Goal: Task Accomplishment & Management: Manage account settings

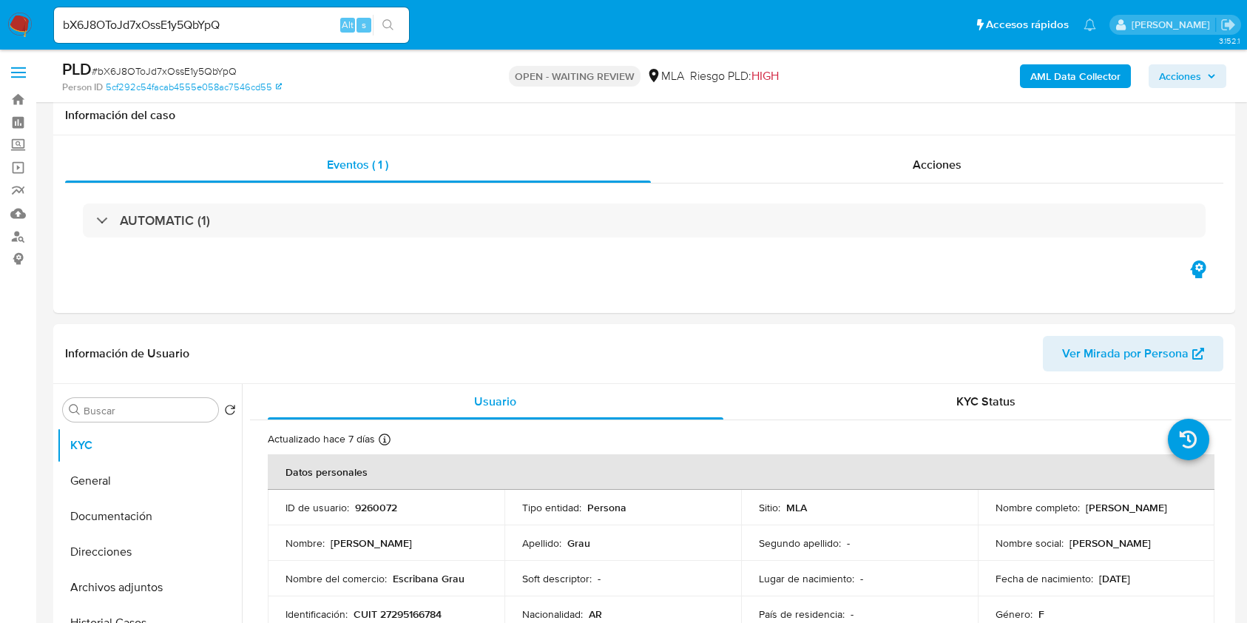
select select "10"
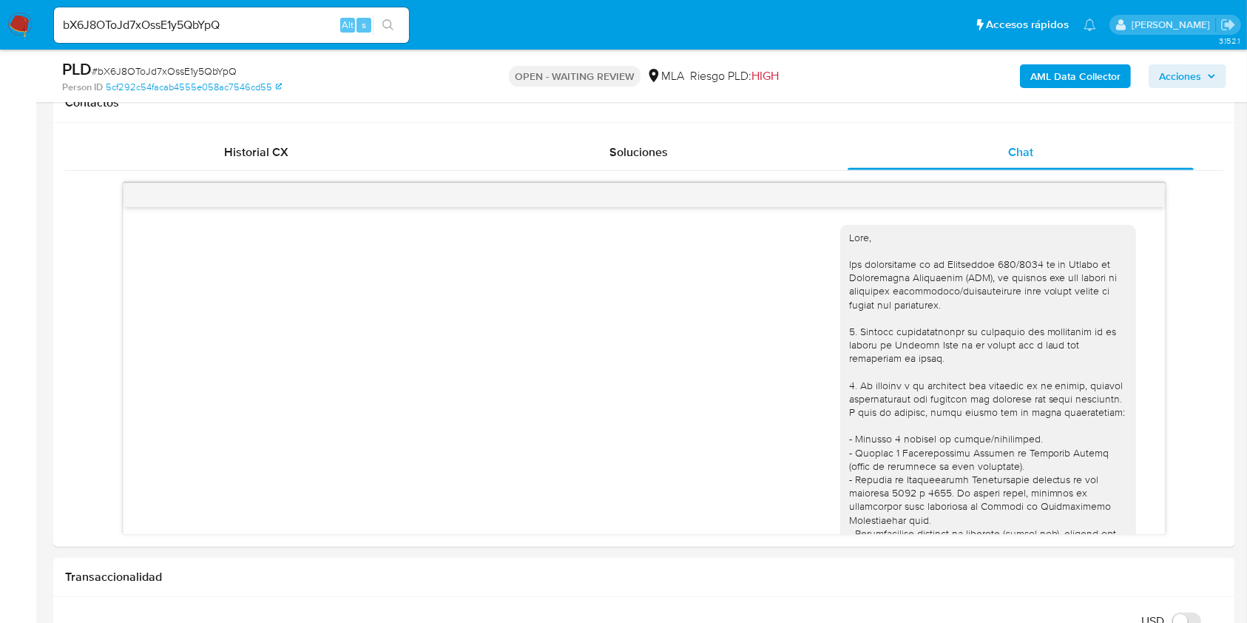
scroll to position [870, 0]
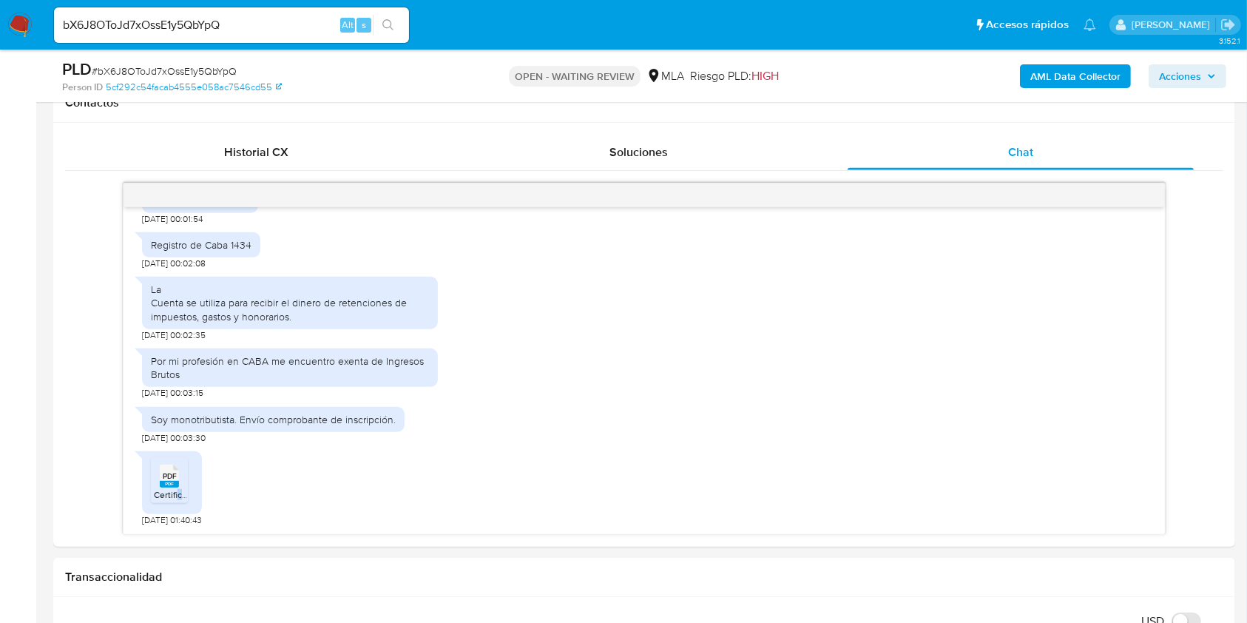
click at [267, 22] on input "bX6J8OToJd7xOssE1y5QbYpQ" at bounding box center [231, 25] width 355 height 19
paste input "SqVwoyTnIBFWYb7blES2YqJq"
type input "SqVwoyTnIBFWYb7blES2YqJq"
click at [399, 22] on button "search-icon" at bounding box center [388, 25] width 30 height 21
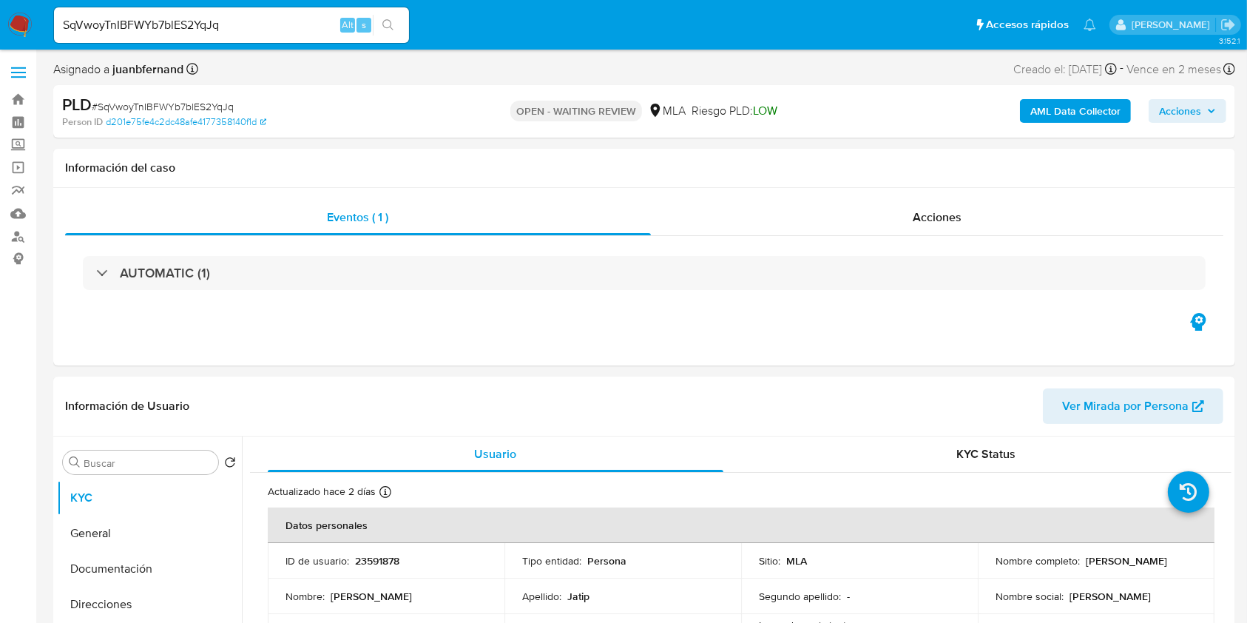
select select "10"
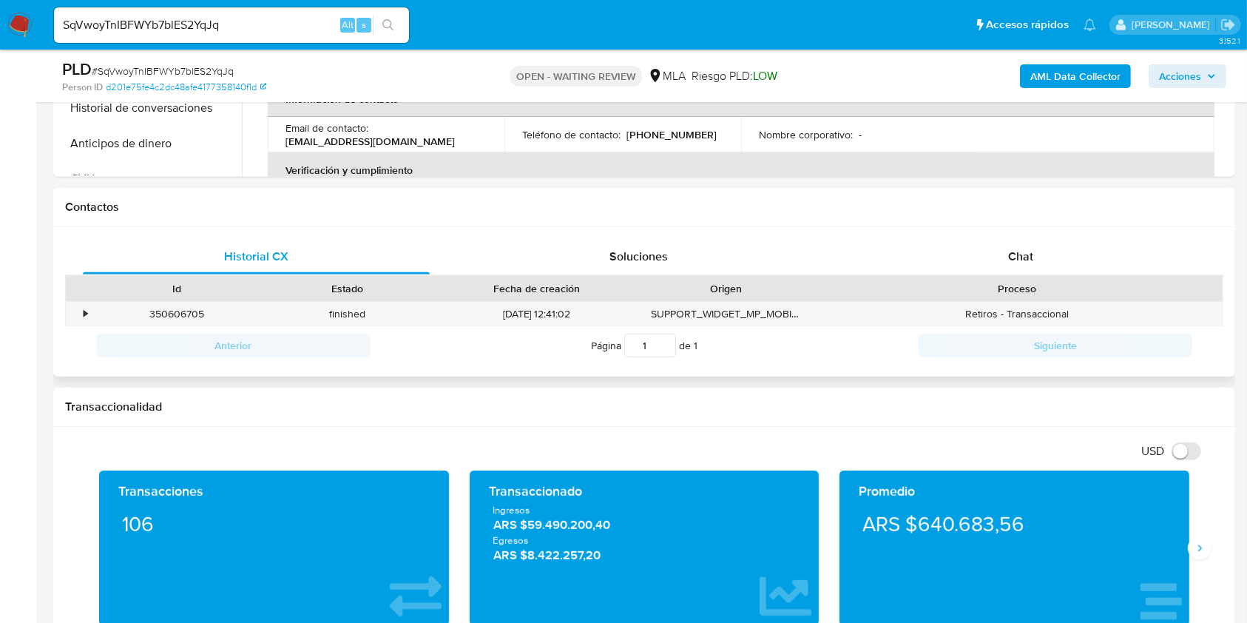
scroll to position [592, 0]
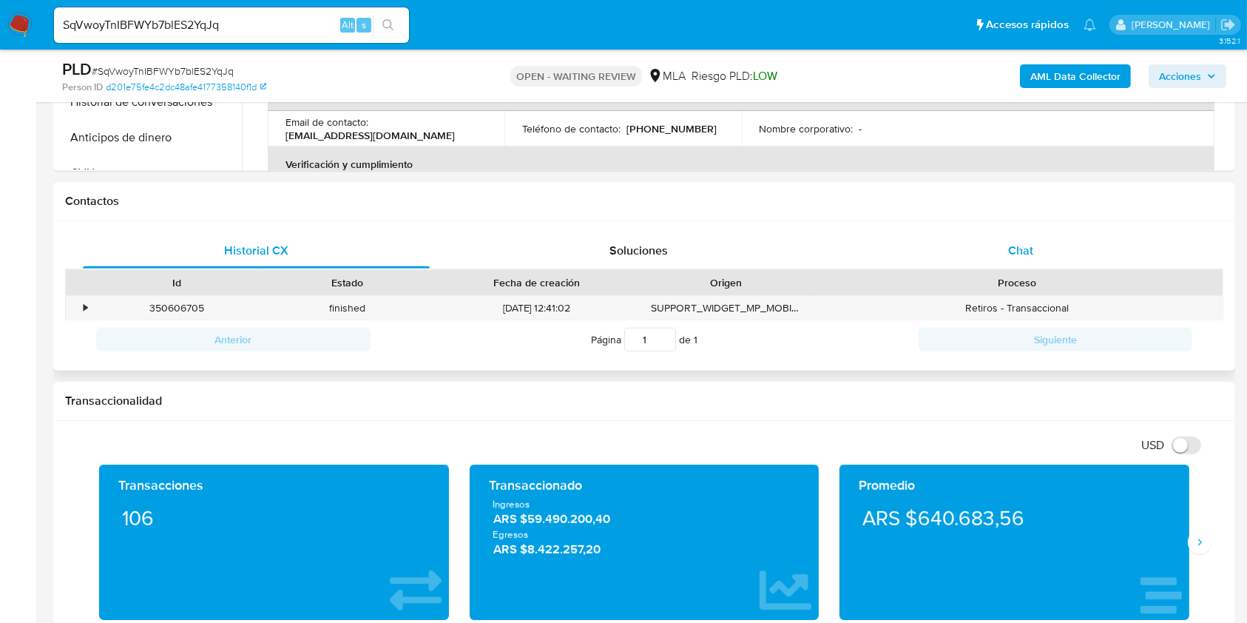
click at [1035, 252] on div "Chat" at bounding box center [1021, 251] width 347 height 36
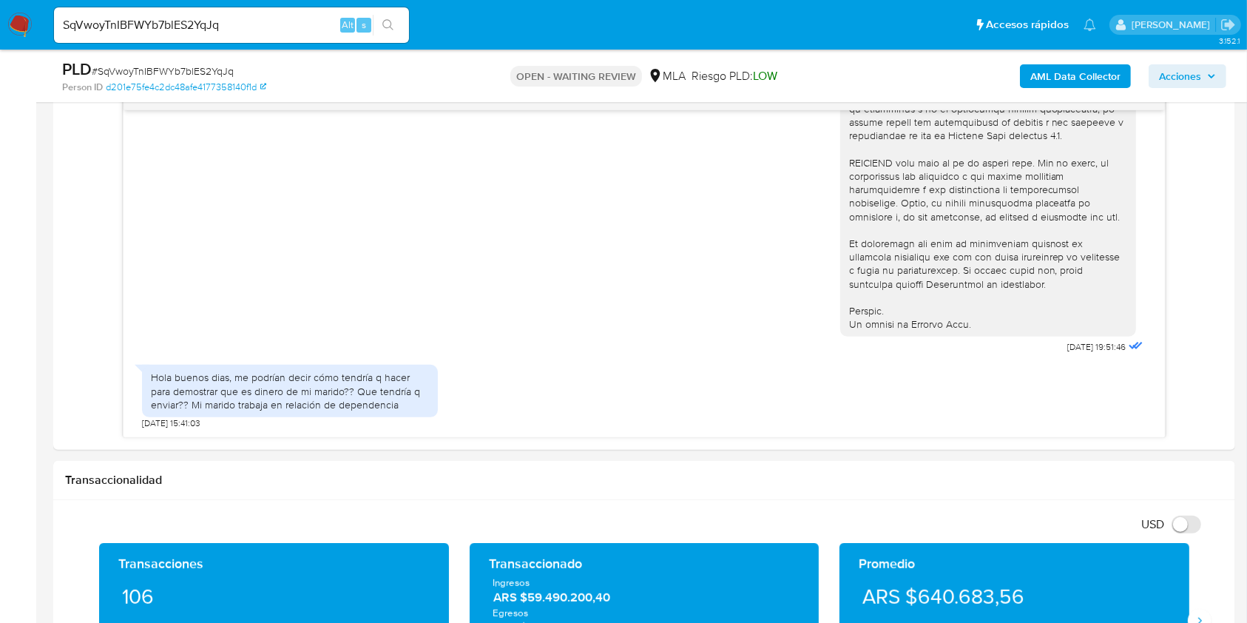
scroll to position [789, 0]
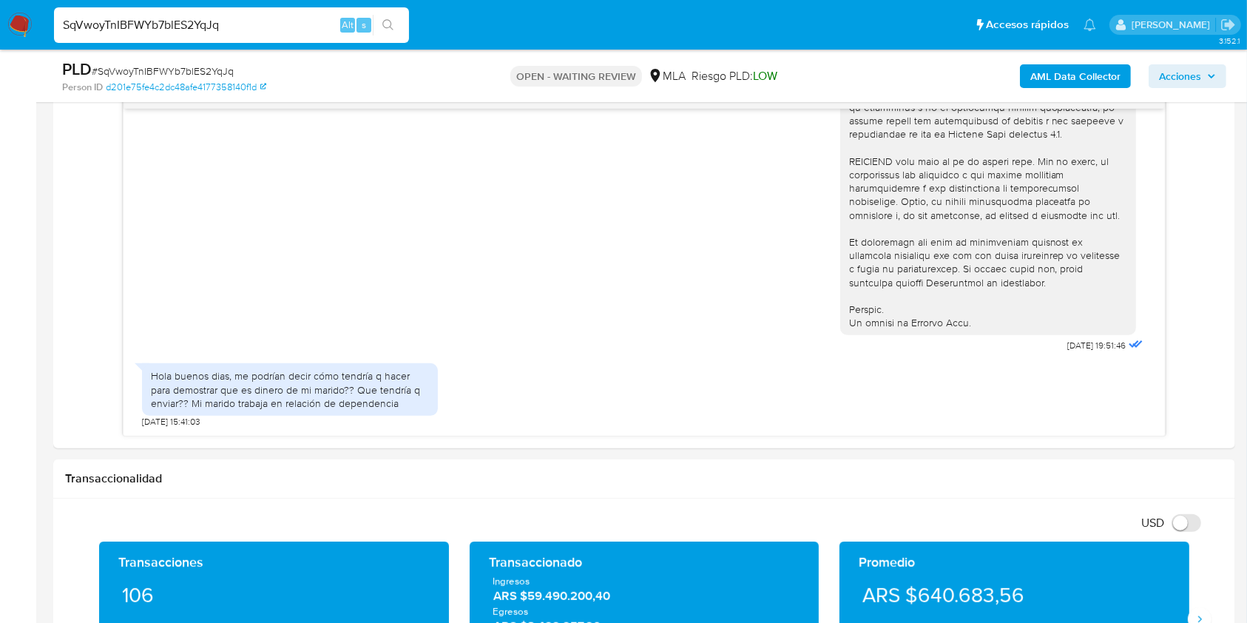
click at [282, 20] on input "SqVwoyTnIBFWYb7blES2YqJq" at bounding box center [231, 25] width 355 height 19
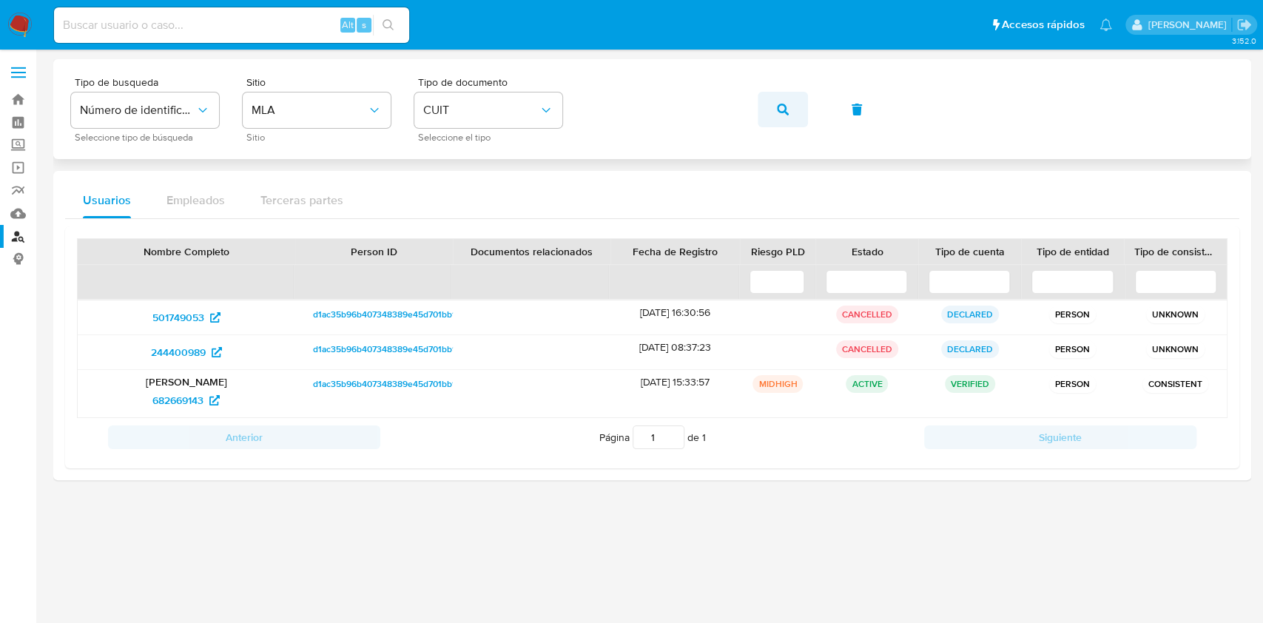
click at [775, 112] on button "button" at bounding box center [783, 110] width 50 height 36
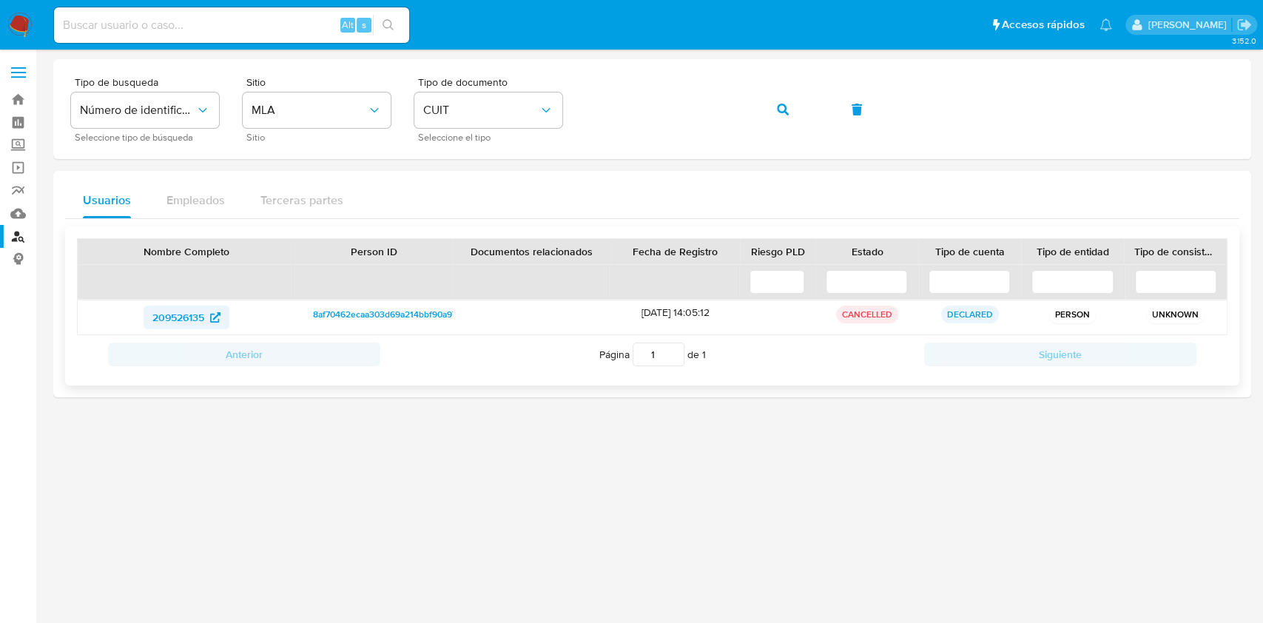
click at [189, 314] on span "209526135" at bounding box center [178, 318] width 52 height 24
click at [796, 115] on button "button" at bounding box center [783, 110] width 50 height 36
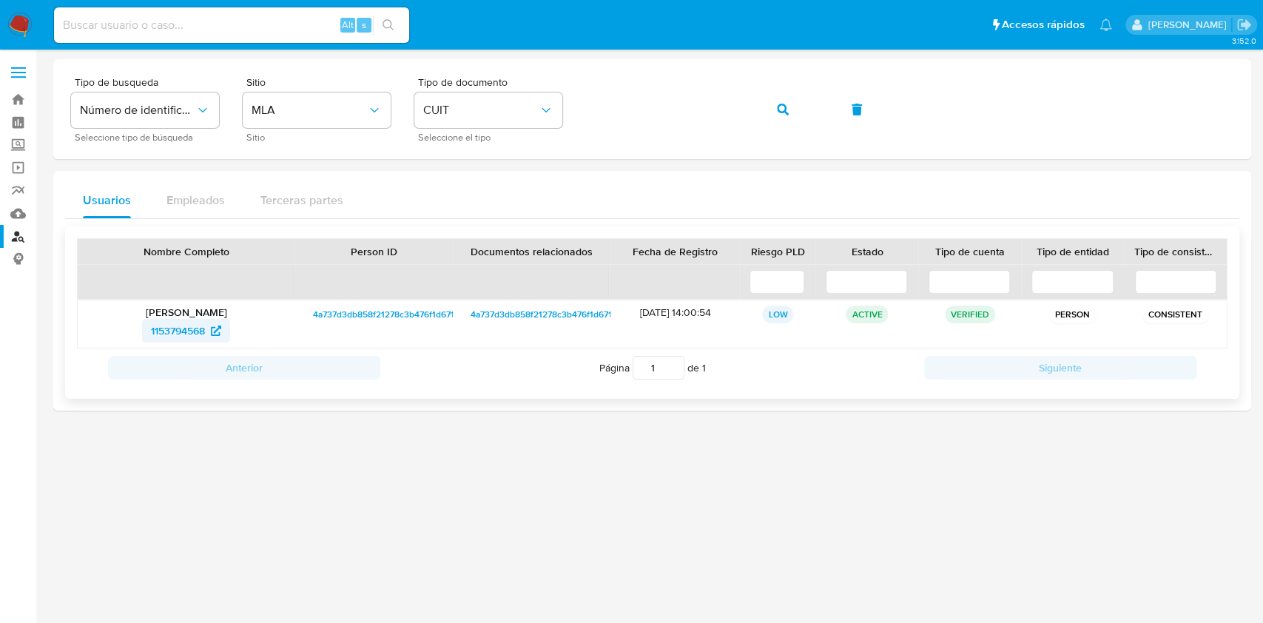
click at [175, 333] on span "1153794568" at bounding box center [178, 331] width 54 height 24
click at [783, 116] on span "button" at bounding box center [783, 109] width 12 height 33
click at [212, 331] on icon at bounding box center [209, 330] width 10 height 10
click at [777, 109] on icon "button" at bounding box center [783, 110] width 12 height 12
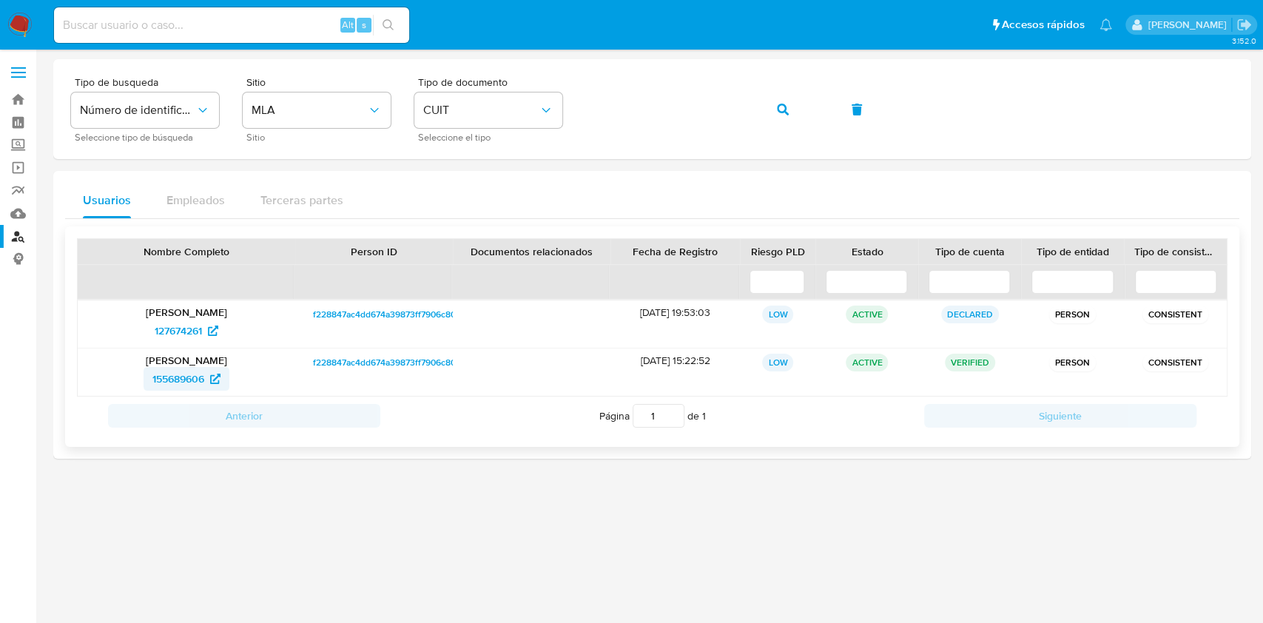
click at [192, 379] on span "155689606" at bounding box center [178, 379] width 52 height 24
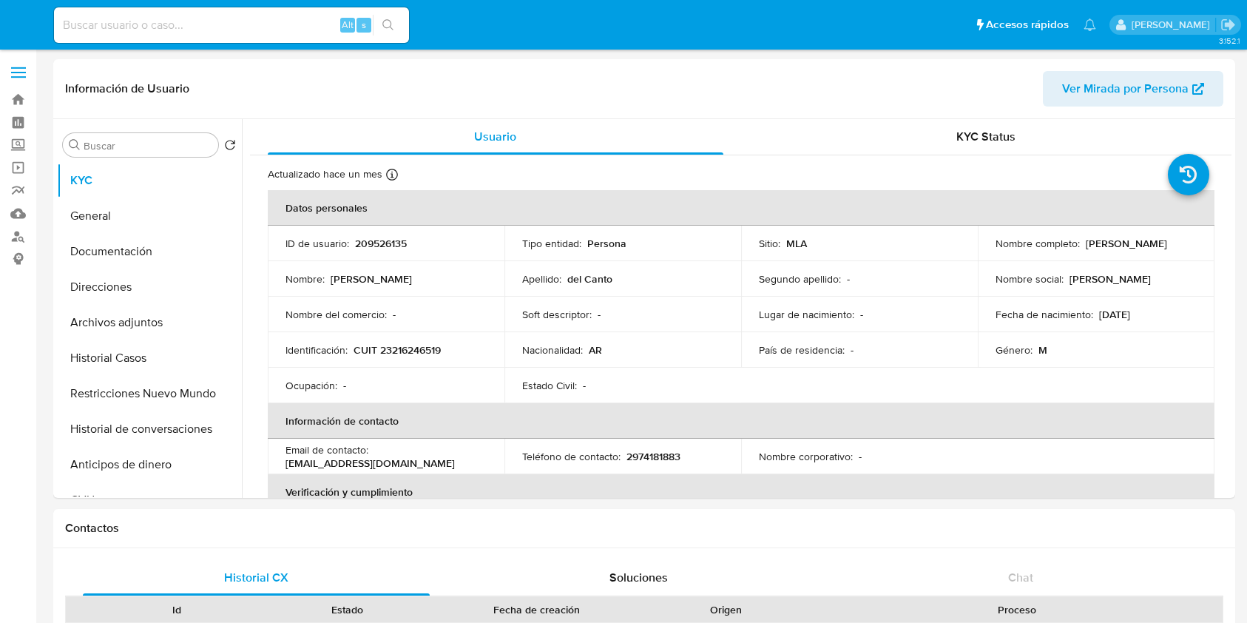
select select "10"
click at [150, 244] on button "Documentación" at bounding box center [143, 252] width 173 height 36
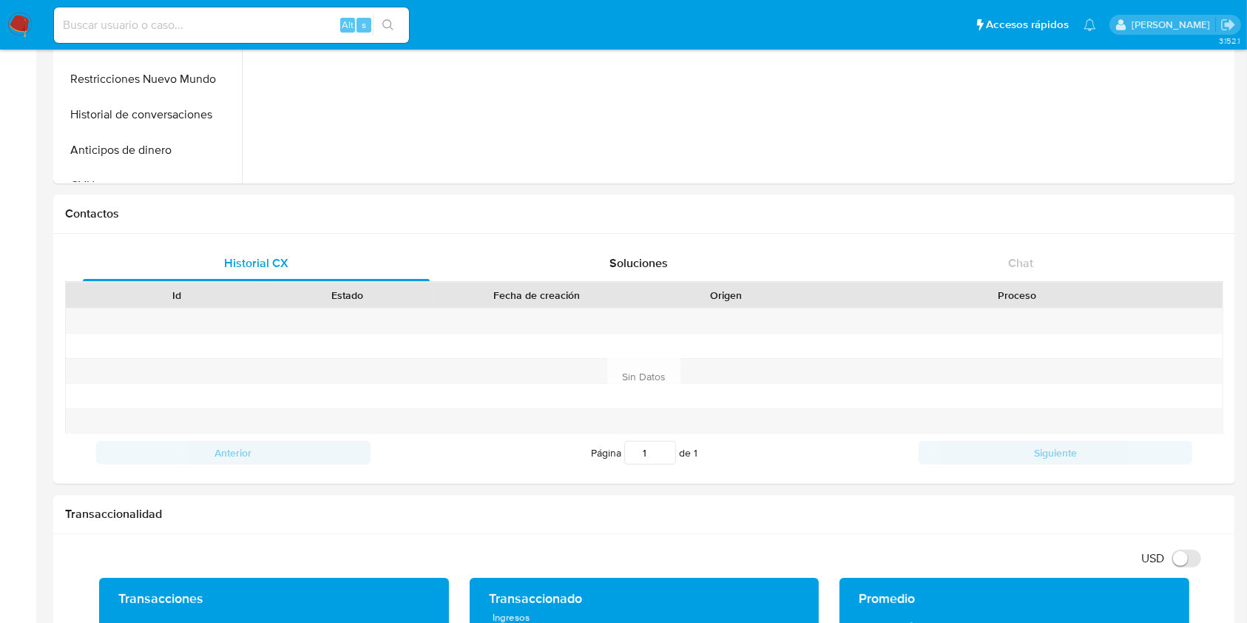
scroll to position [18, 0]
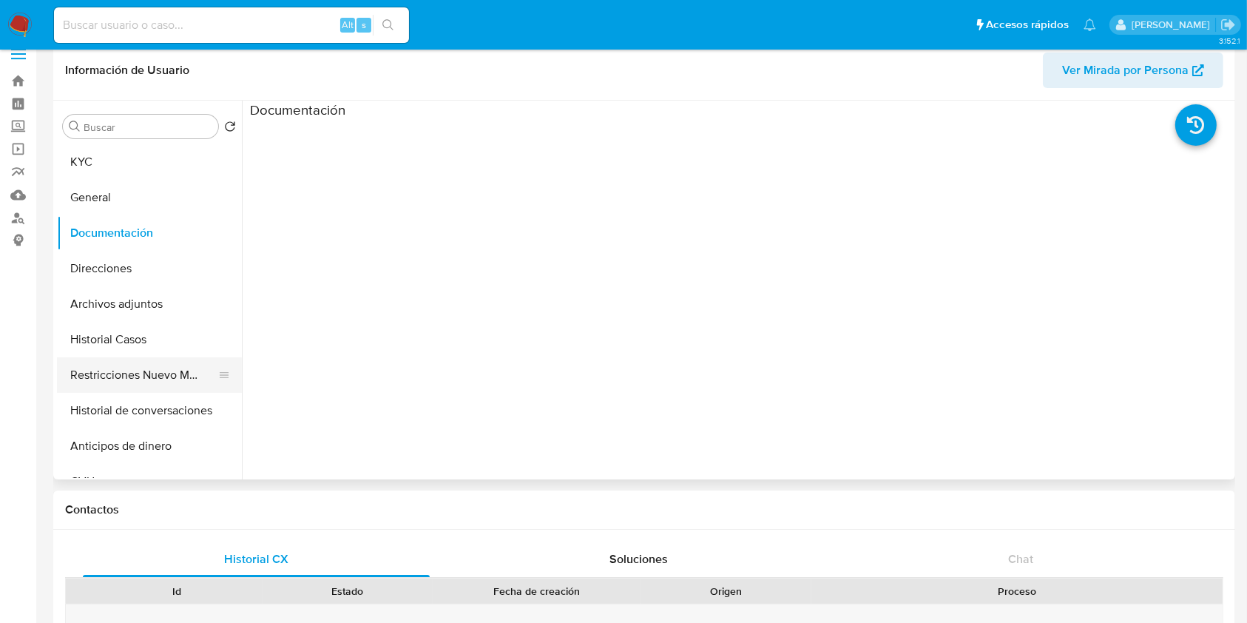
click at [116, 358] on button "Restricciones Nuevo Mundo" at bounding box center [143, 375] width 173 height 36
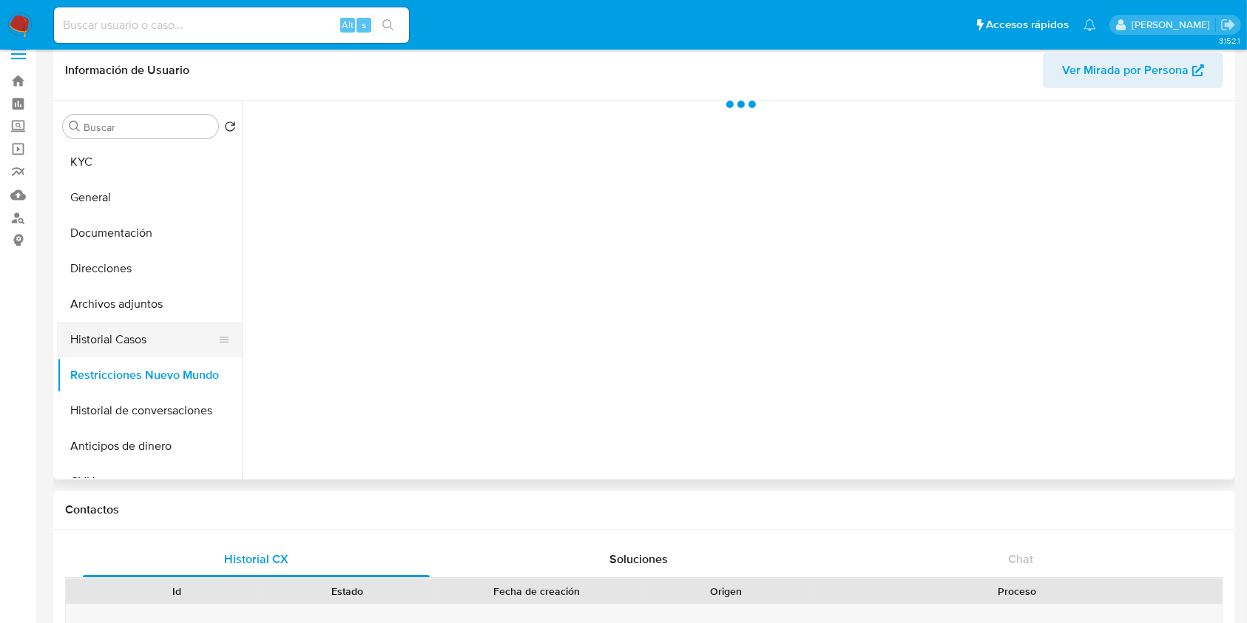
click at [121, 349] on button "Historial Casos" at bounding box center [143, 340] width 173 height 36
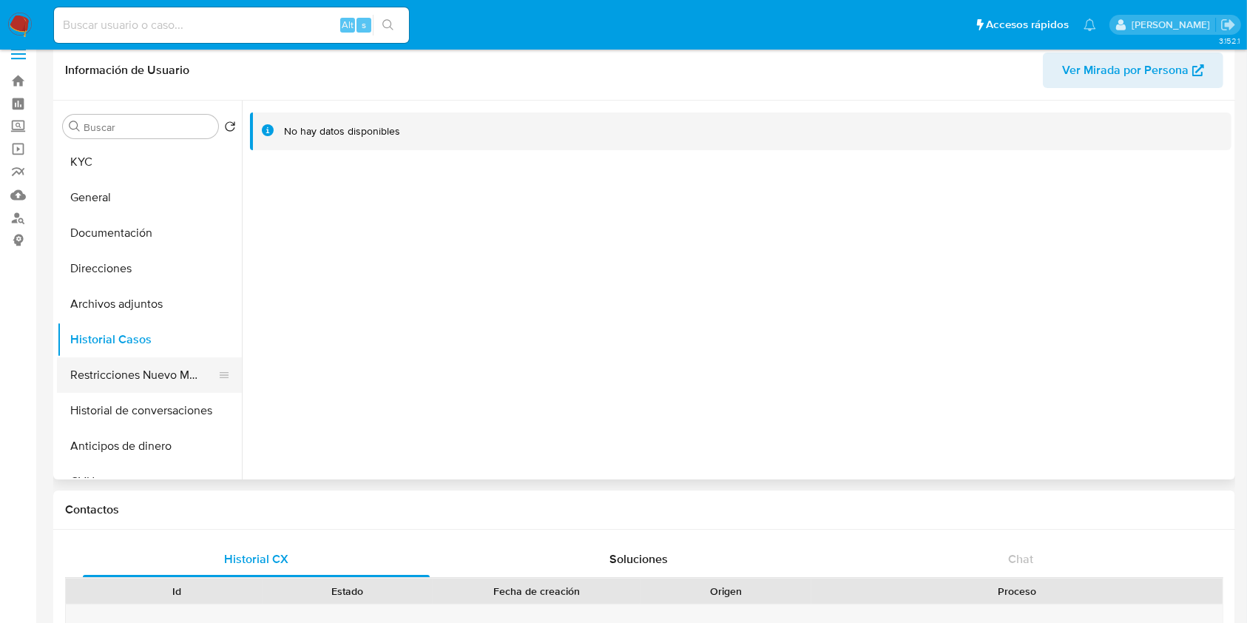
click at [129, 362] on button "Restricciones Nuevo Mundo" at bounding box center [143, 375] width 173 height 36
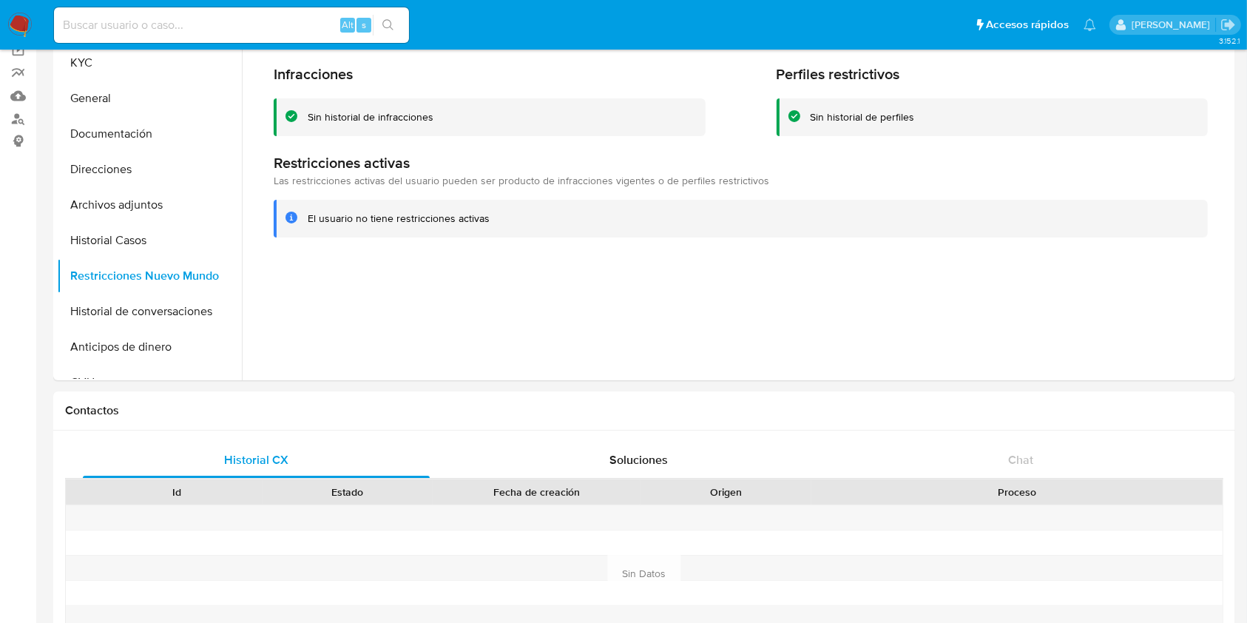
scroll to position [0, 0]
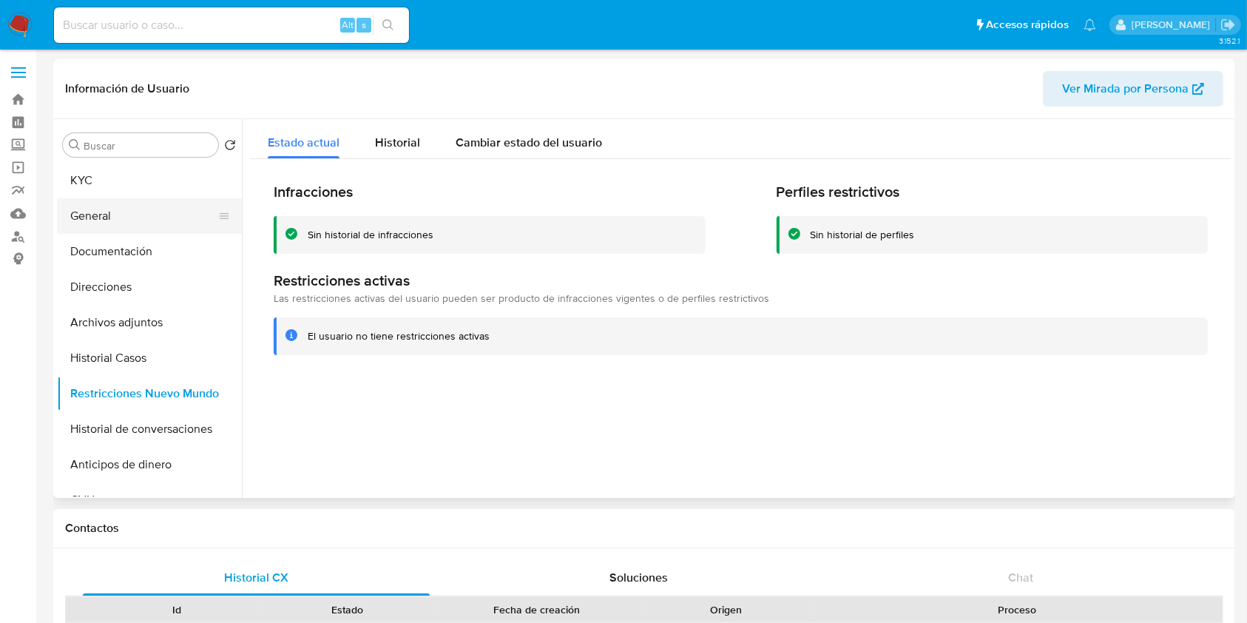
click at [155, 205] on button "General" at bounding box center [143, 216] width 173 height 36
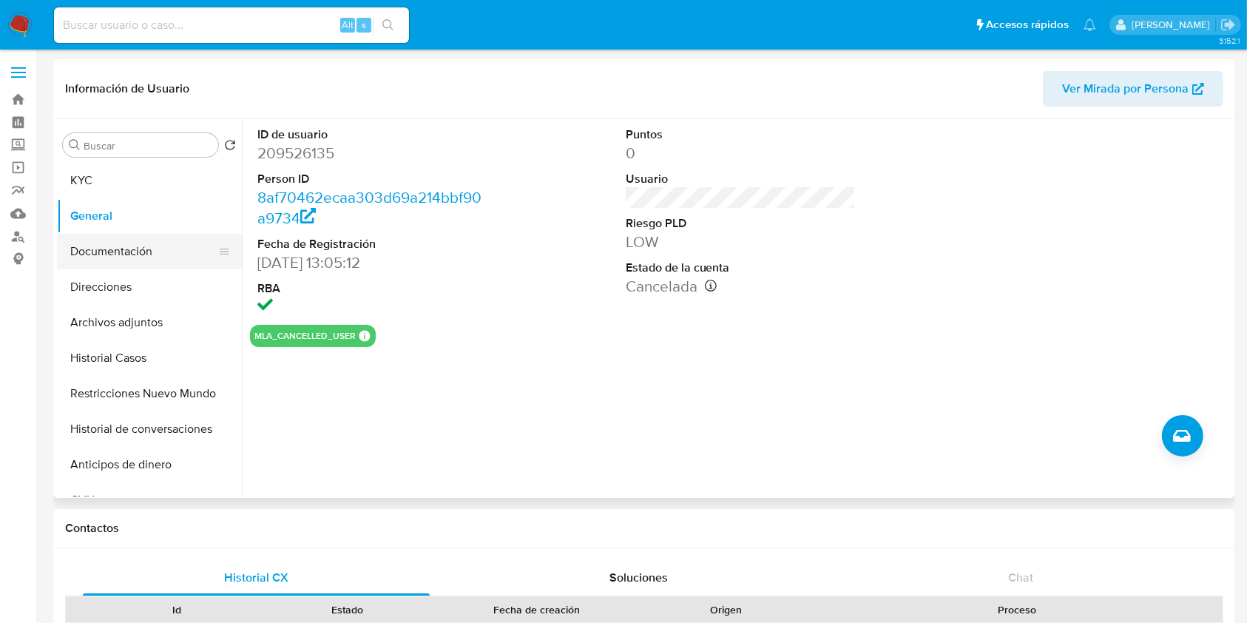
click at [166, 263] on button "Documentación" at bounding box center [143, 252] width 173 height 36
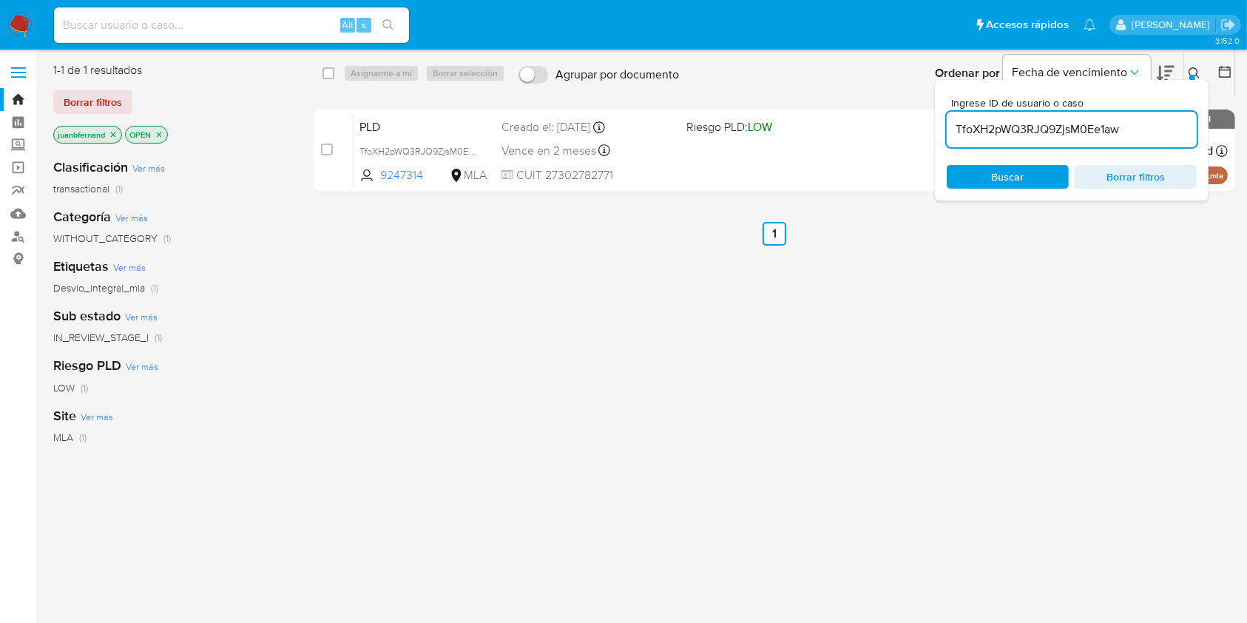
drag, startPoint x: 1207, startPoint y: 123, endPoint x: 1199, endPoint y: 125, distance: 7.7
click at [1206, 123] on div "Ingrese ID de usuario o caso TfoXH2pWQ3RJQ9ZjsM0Ee1aw Buscar Borrar filtros" at bounding box center [1072, 140] width 274 height 121
click at [1167, 127] on input "TfoXH2pWQ3RJQ9ZjsM0Ee1aw" at bounding box center [1072, 129] width 250 height 19
paste input "SqVwoyTnIBFWYb7blES2YqJq"
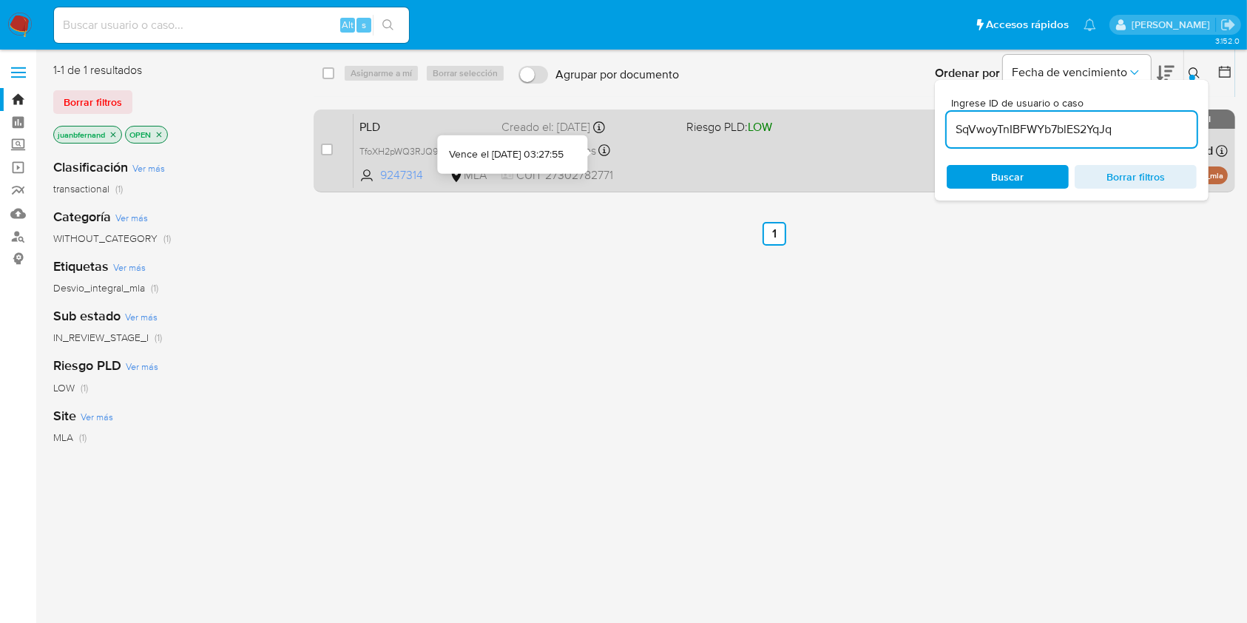
type input "SqVwoyTnIBFWYb7blES2YqJq"
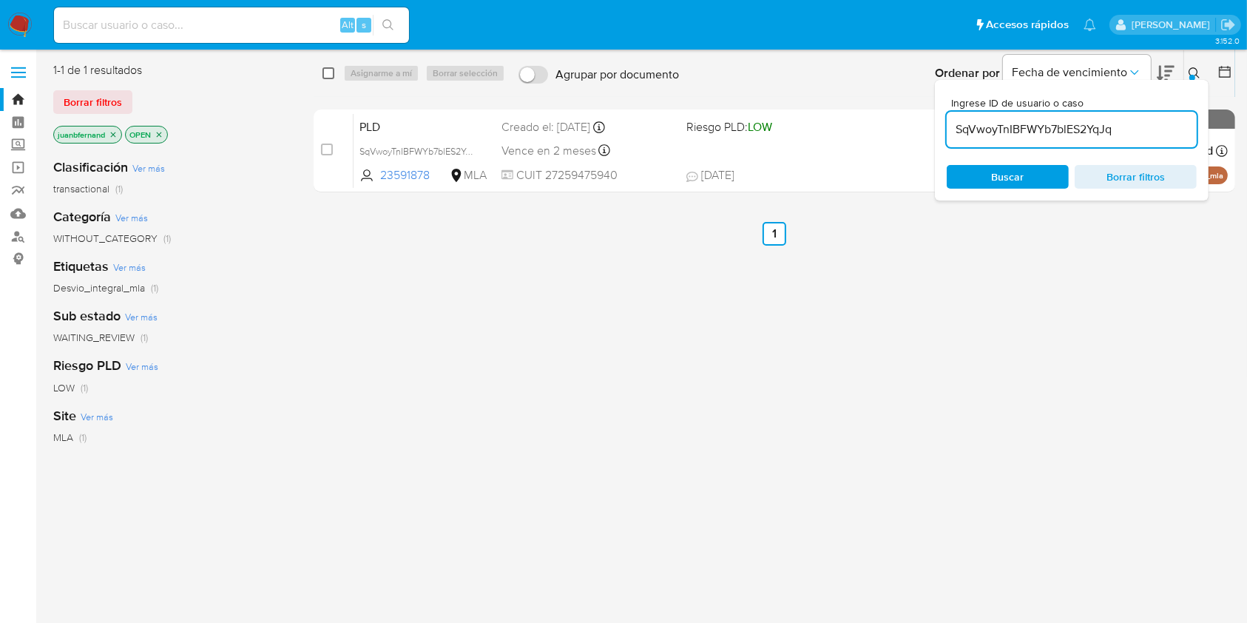
click at [331, 70] on input "checkbox" at bounding box center [329, 73] width 12 height 12
checkbox input "true"
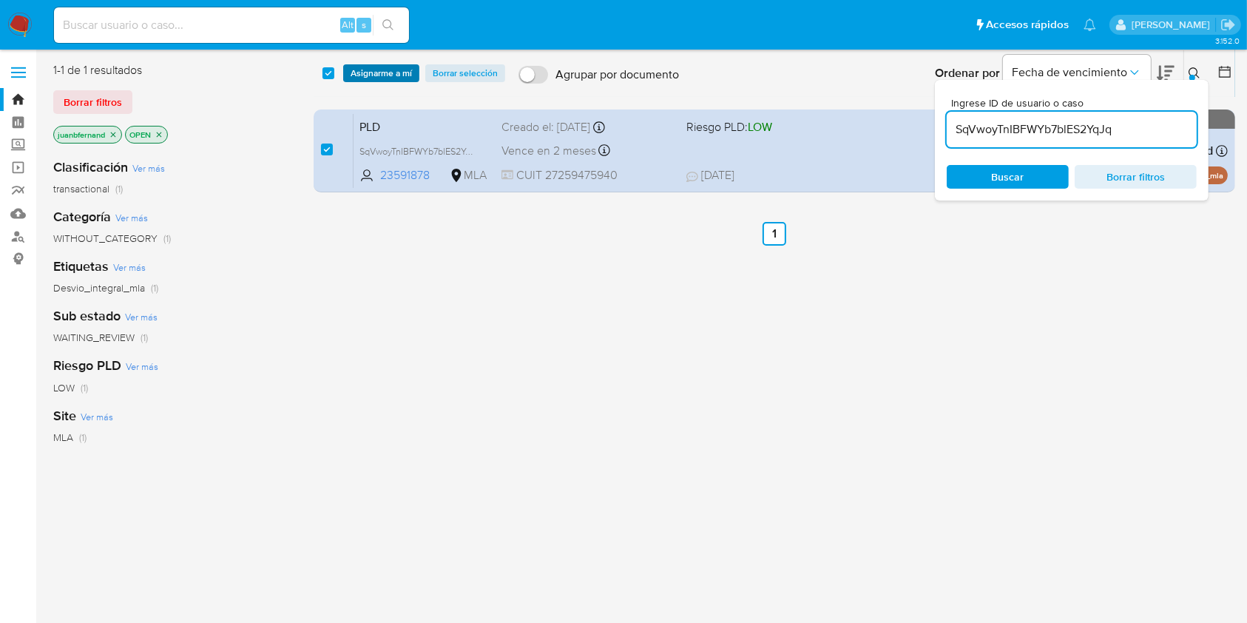
click at [362, 69] on span "Asignarme a mí" at bounding box center [381, 73] width 61 height 15
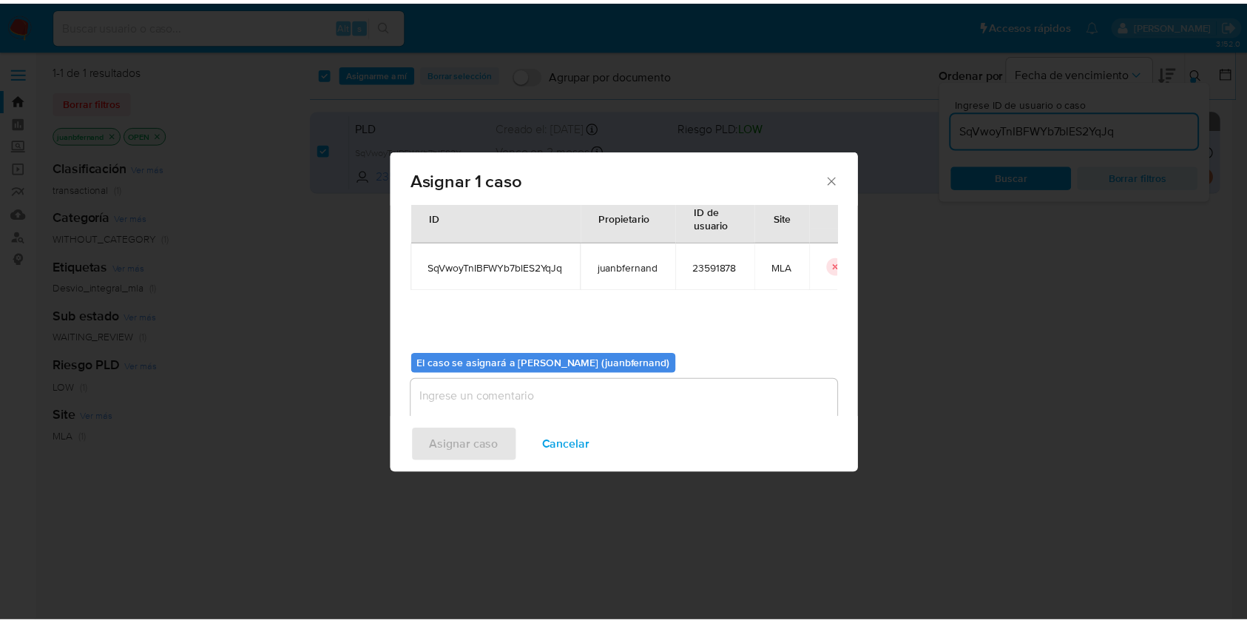
scroll to position [75, 0]
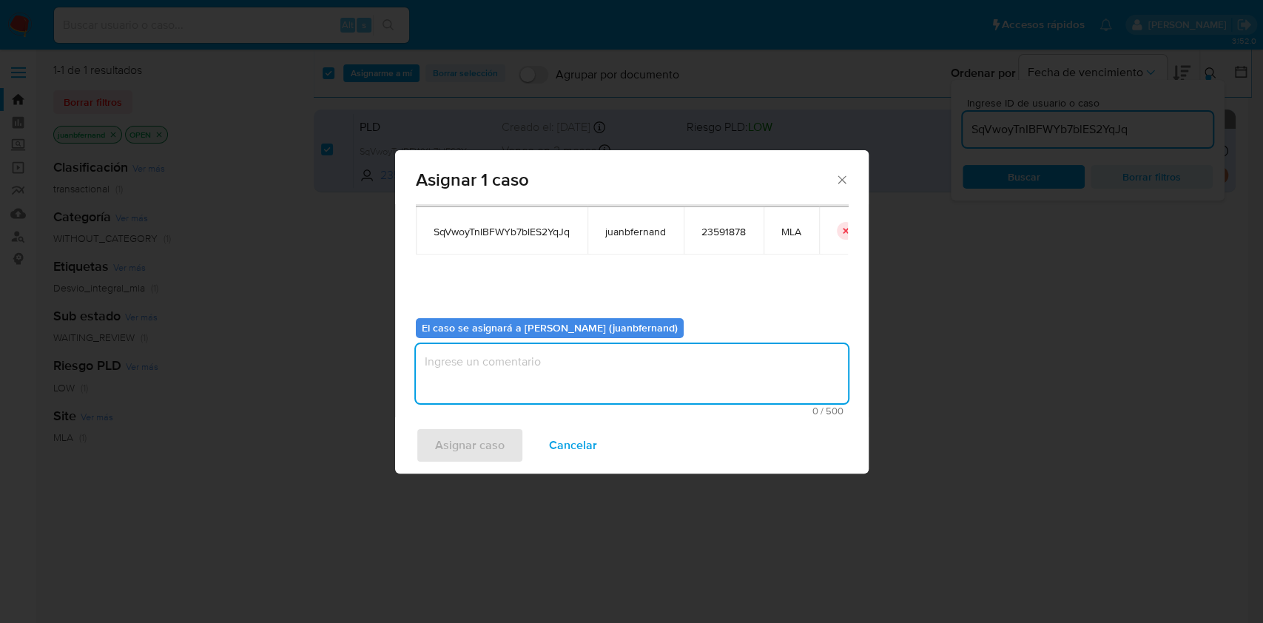
click at [551, 366] on textarea "assign-modal" at bounding box center [632, 373] width 432 height 59
click at [489, 437] on span "Asignar caso" at bounding box center [470, 445] width 70 height 33
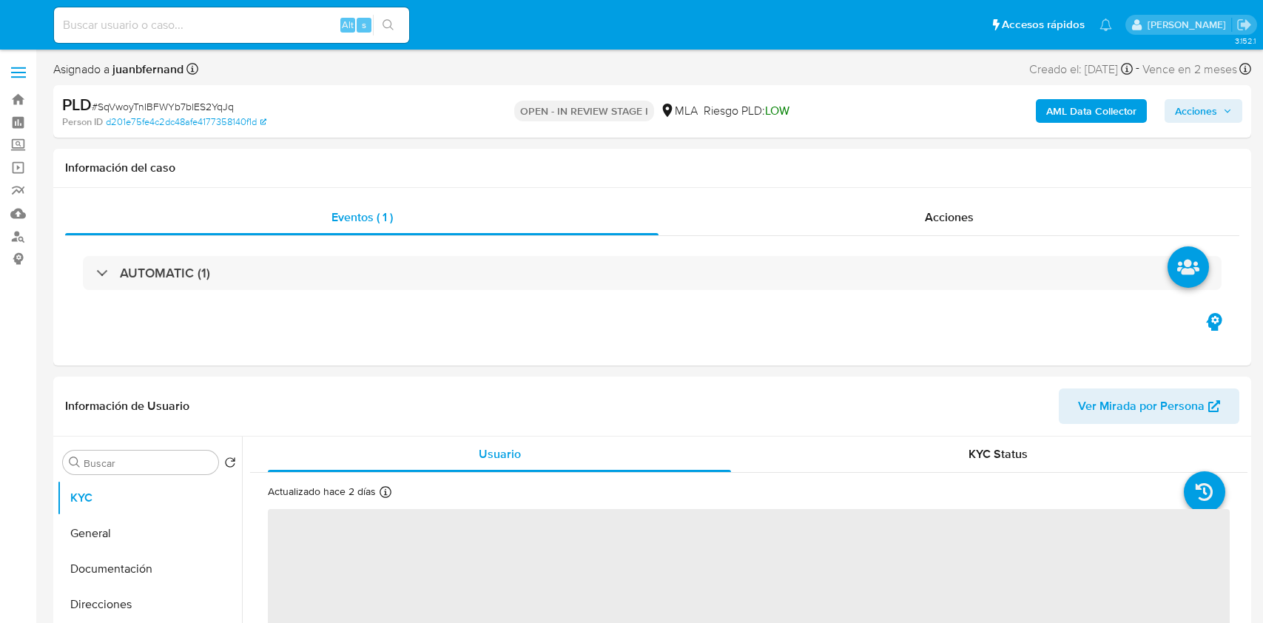
select select "10"
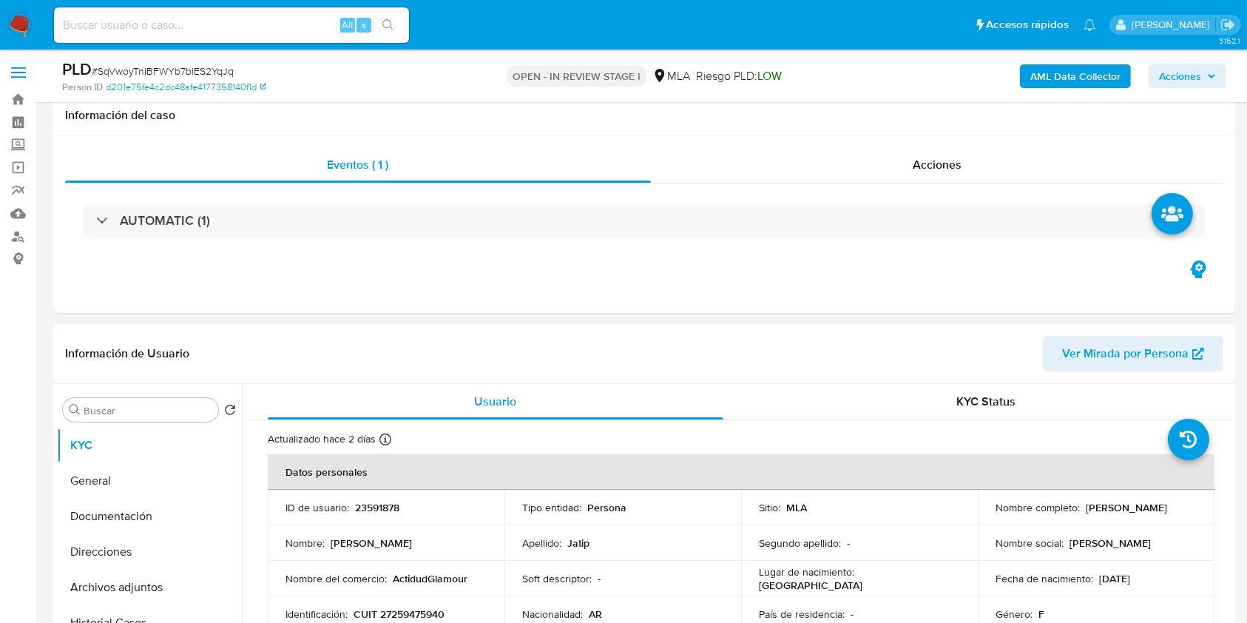
scroll to position [296, 0]
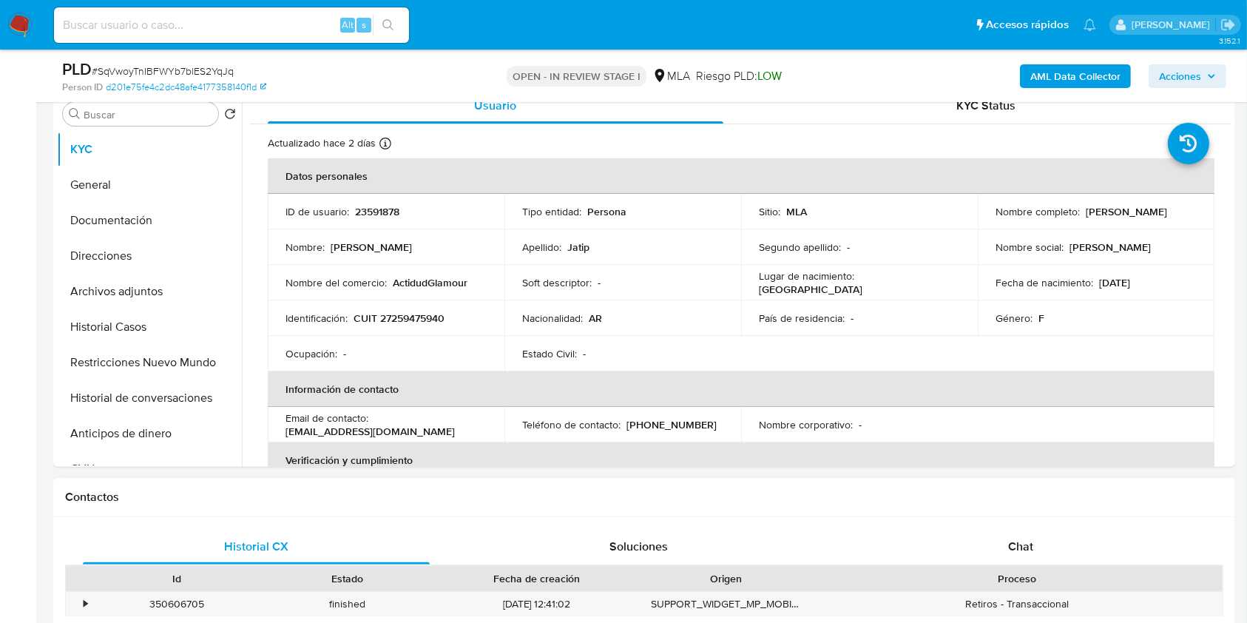
drag, startPoint x: 1033, startPoint y: 530, endPoint x: 942, endPoint y: 482, distance: 102.3
click at [1033, 531] on div "Chat" at bounding box center [1021, 547] width 347 height 36
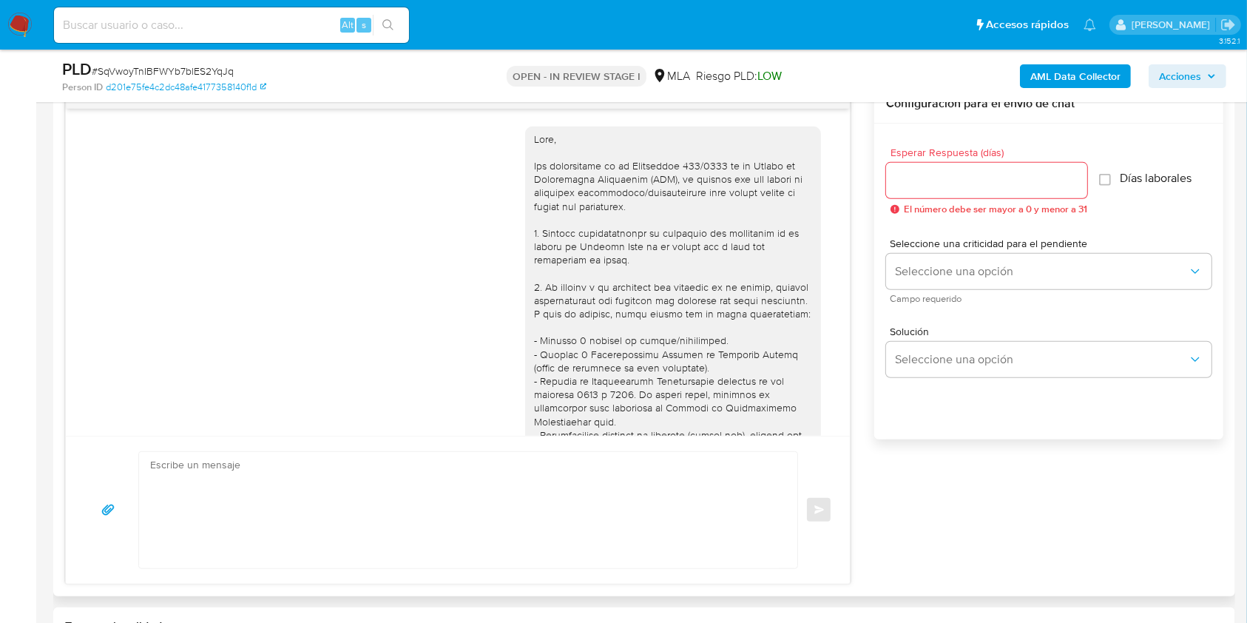
scroll to position [596, 0]
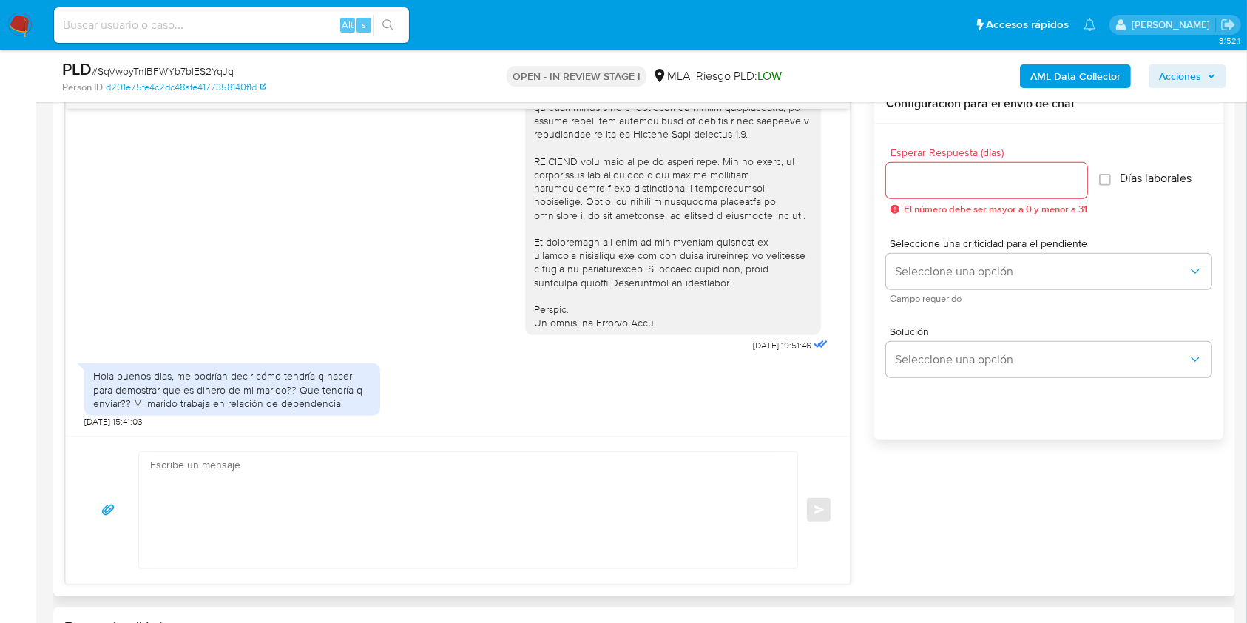
click at [299, 468] on textarea at bounding box center [464, 510] width 629 height 116
paste textarea "Lore. Ipsumdolo sit am consectetu adi elit. Se doeiusmodte in utlabor etdolorem…"
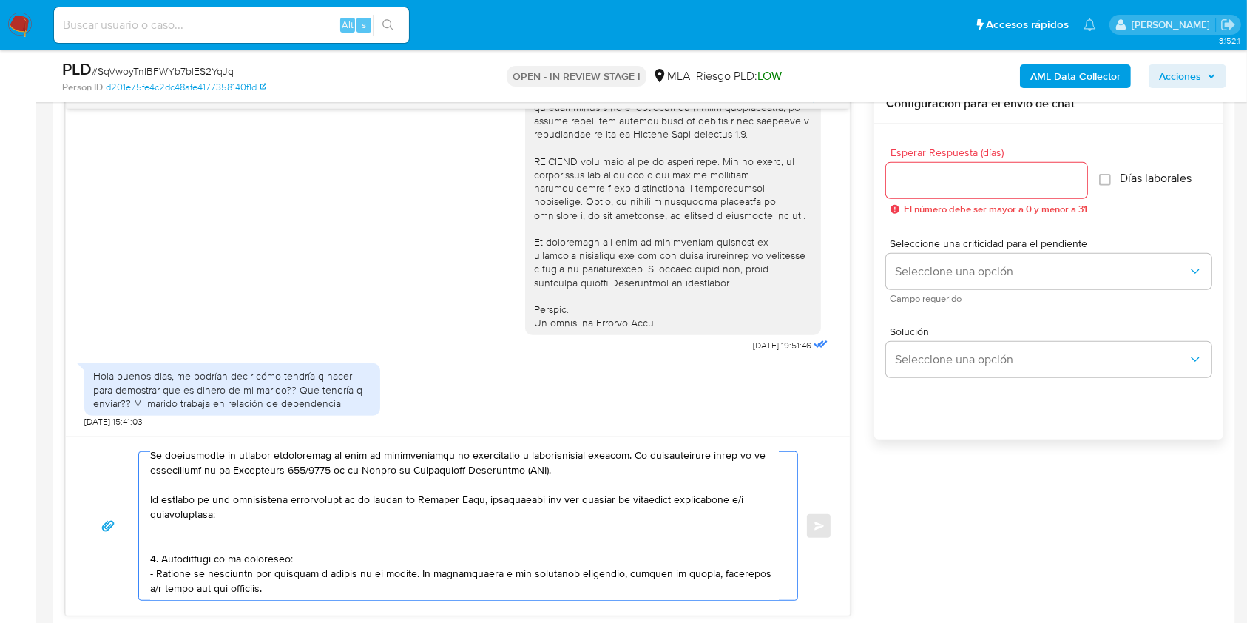
scroll to position [0, 0]
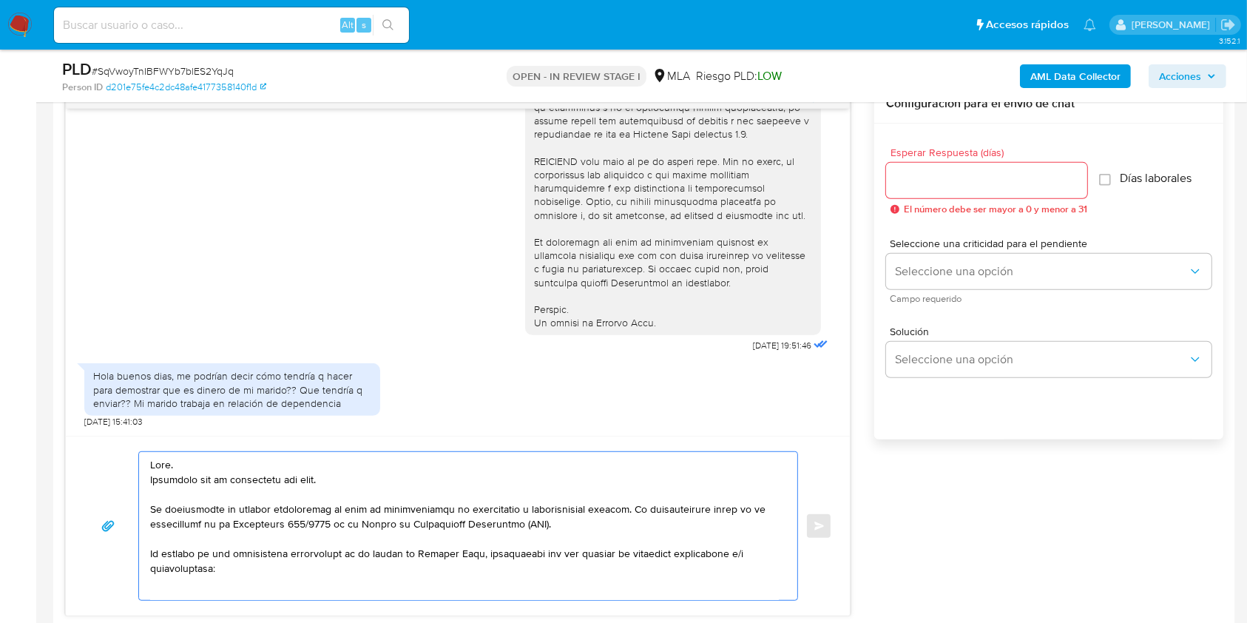
click at [195, 479] on textarea at bounding box center [464, 526] width 629 height 148
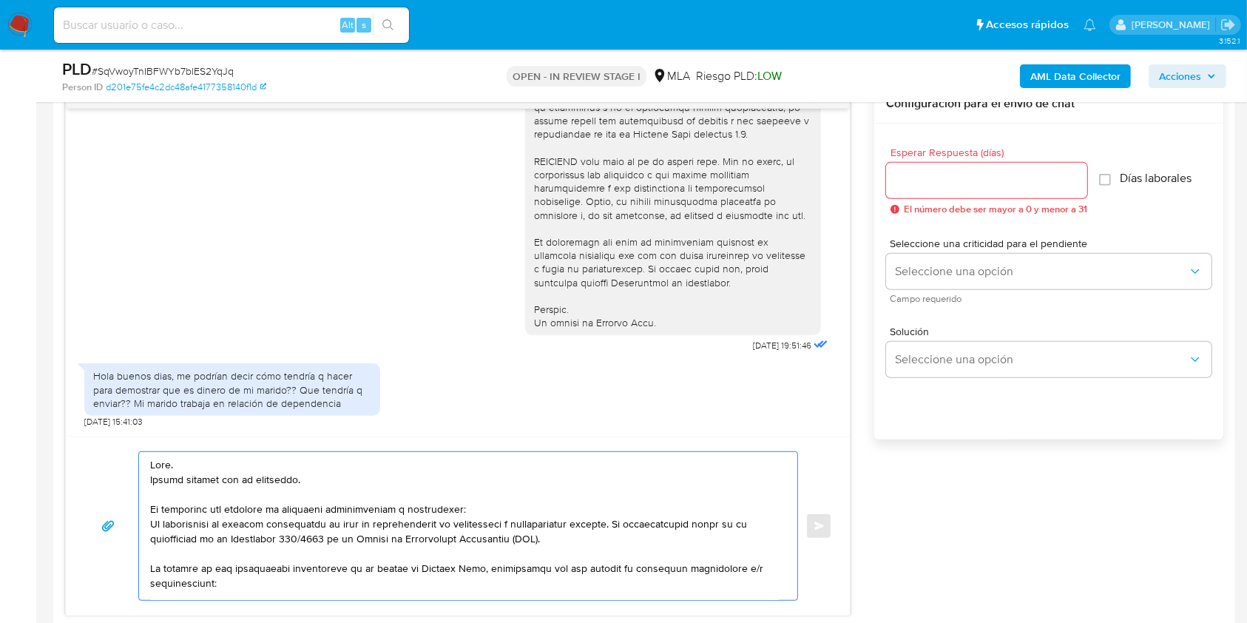
drag, startPoint x: 154, startPoint y: 508, endPoint x: 166, endPoint y: 534, distance: 28.8
click at [154, 507] on textarea at bounding box center [464, 526] width 629 height 148
click at [432, 515] on textarea at bounding box center [464, 526] width 629 height 148
click at [0, 0] on lt-span "documentaci ó n" at bounding box center [0, 0] width 0 height 0
click at [491, 510] on textarea at bounding box center [464, 526] width 629 height 148
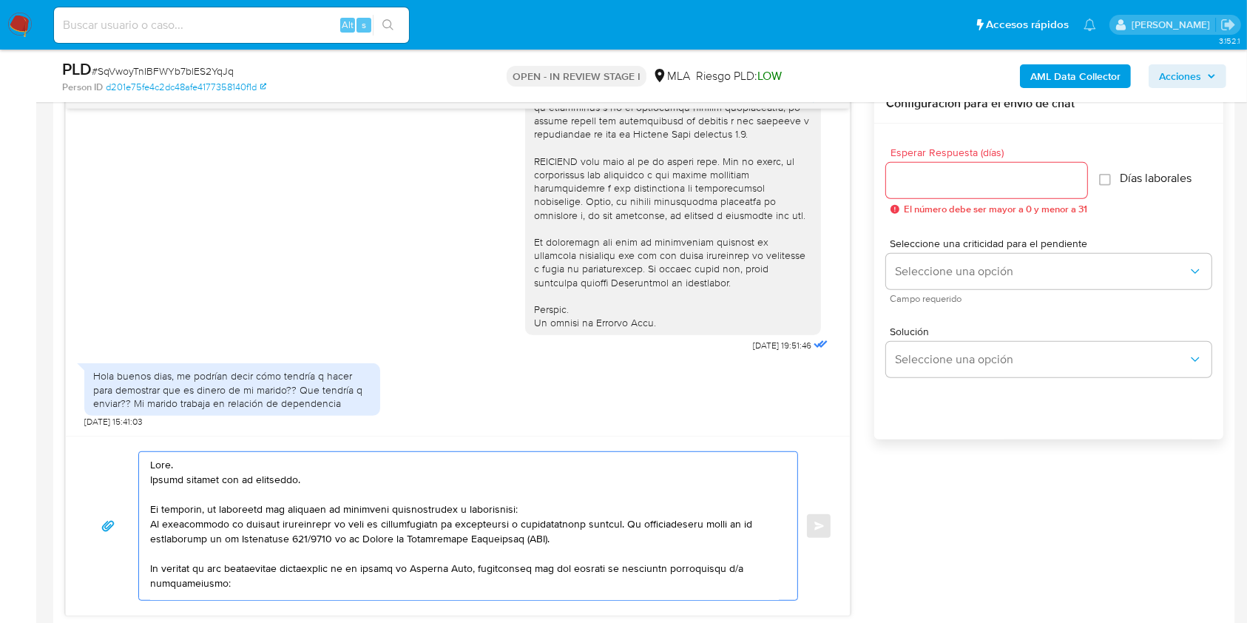
click at [506, 511] on textarea at bounding box center [464, 526] width 629 height 148
click at [0, 0] on lt-span "informaci ó n" at bounding box center [0, 0] width 0 height 0
click at [553, 510] on textarea at bounding box center [464, 526] width 629 height 148
drag, startPoint x: 256, startPoint y: 505, endPoint x: 127, endPoint y: 518, distance: 129.4
click at [127, 518] on div "Enviar" at bounding box center [458, 525] width 749 height 149
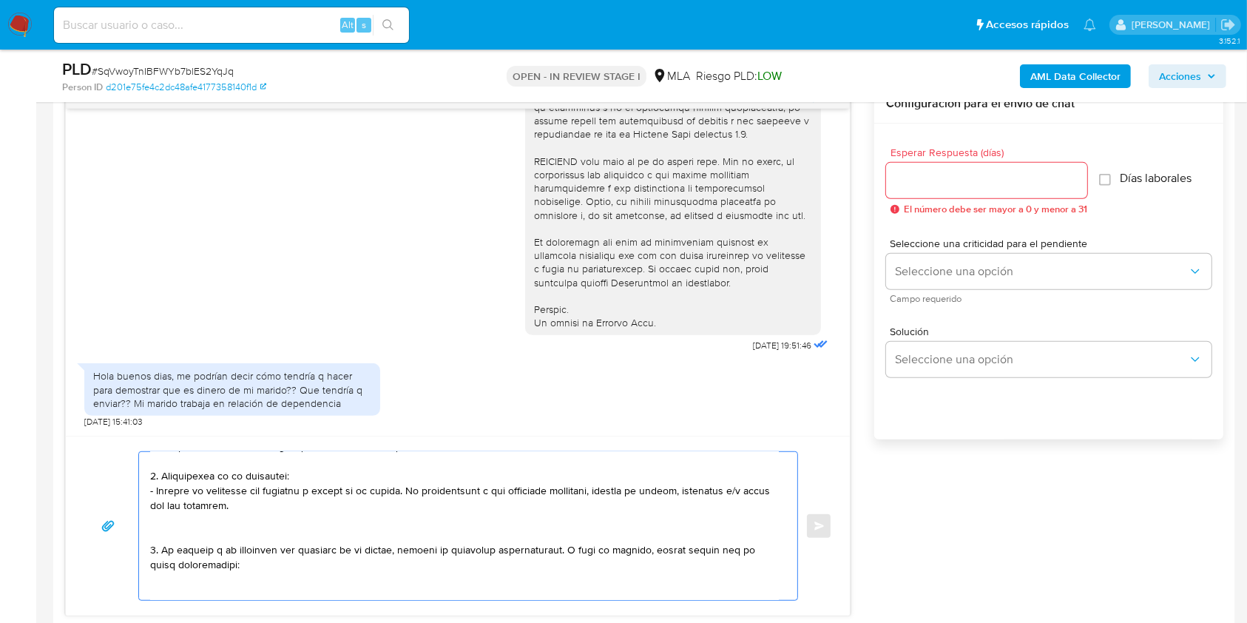
scroll to position [59, 0]
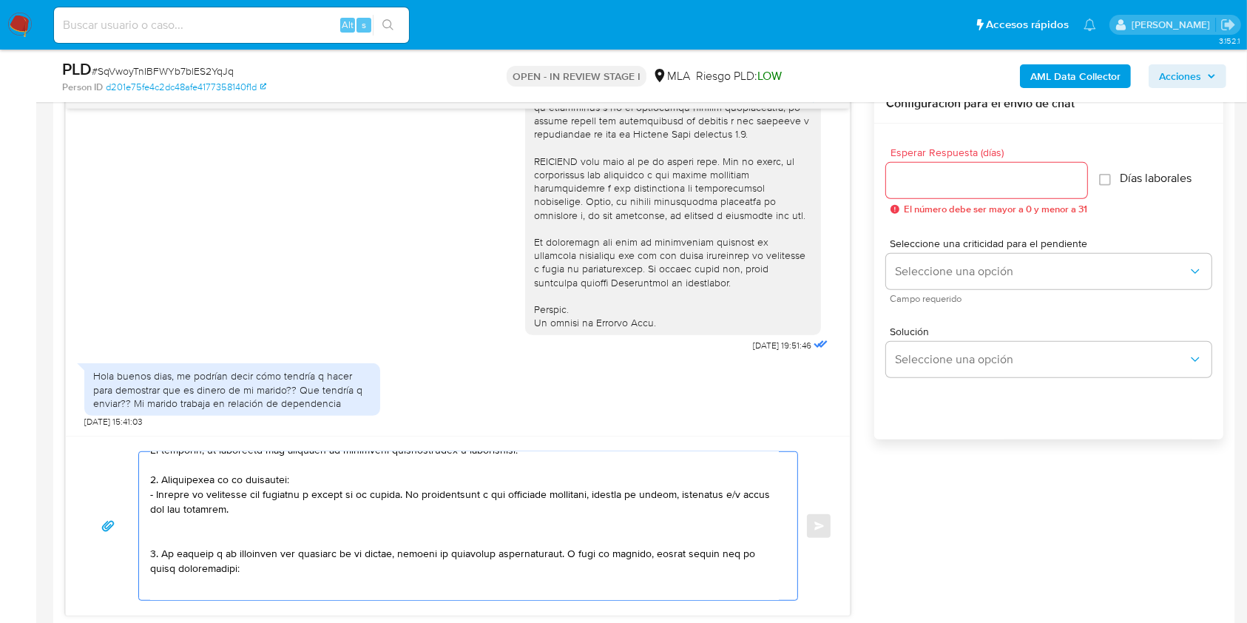
drag, startPoint x: 256, startPoint y: 476, endPoint x: 405, endPoint y: 495, distance: 149.8
click at [405, 495] on textarea at bounding box center [464, 526] width 629 height 148
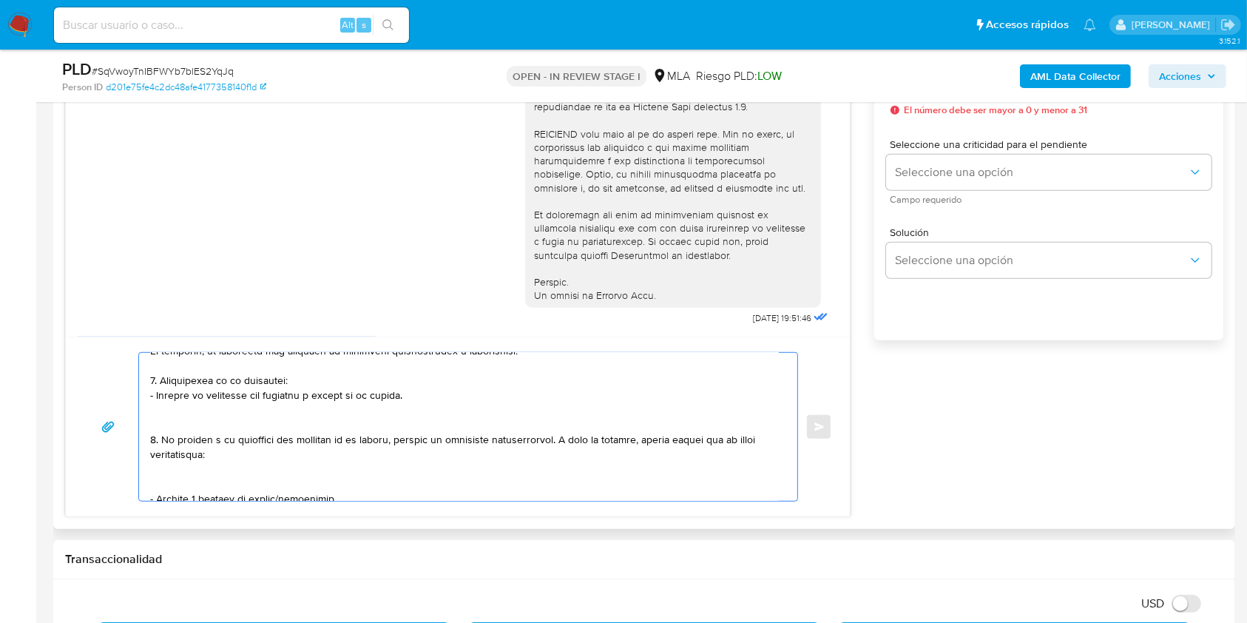
scroll to position [592, 0]
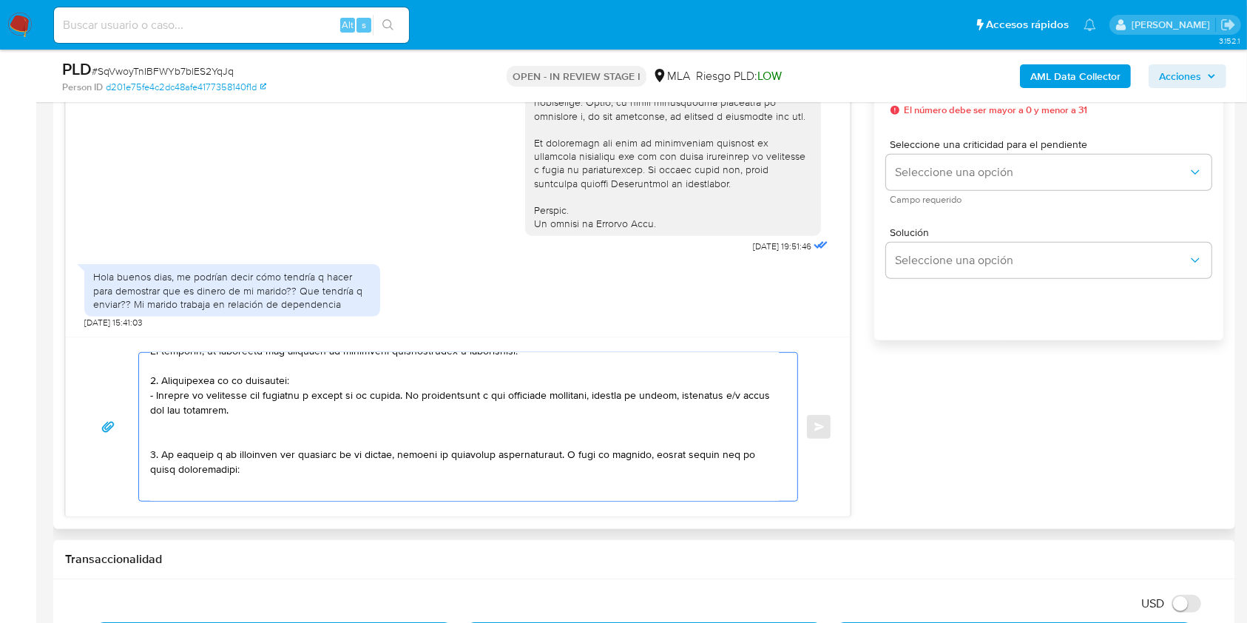
click at [303, 427] on textarea at bounding box center [464, 427] width 629 height 148
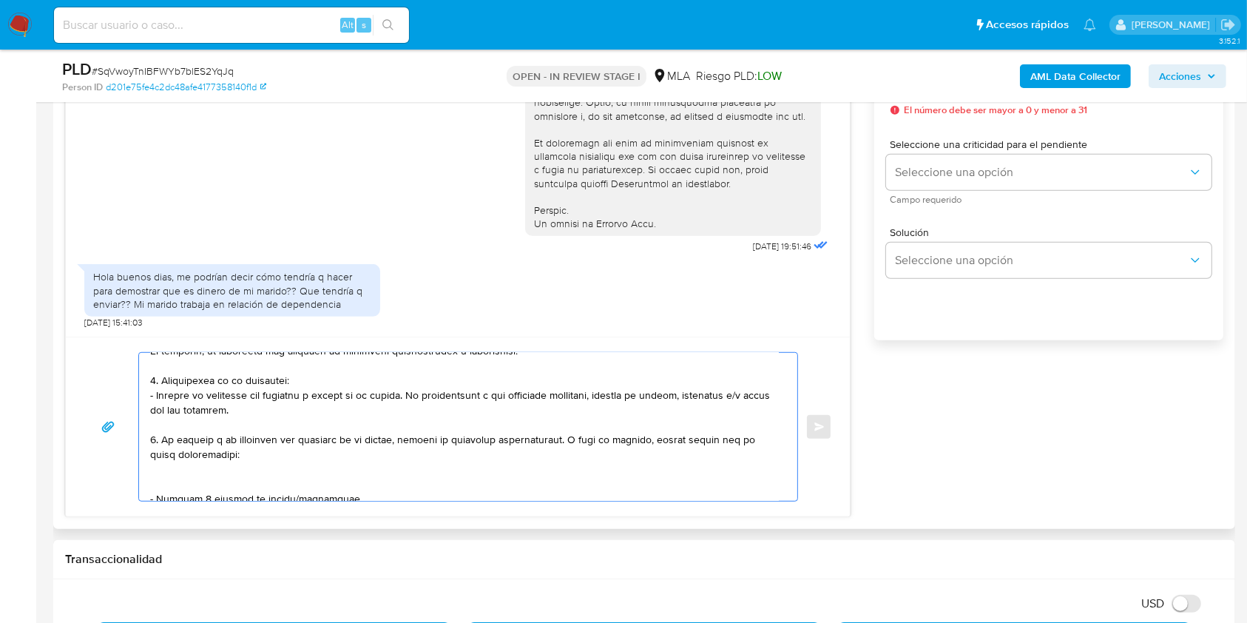
drag, startPoint x: 290, startPoint y: 453, endPoint x: 163, endPoint y: 441, distance: 127.0
click at [163, 441] on textarea at bounding box center [464, 427] width 629 height 148
drag, startPoint x: 446, startPoint y: 440, endPoint x: 439, endPoint y: 446, distance: 8.9
click at [445, 440] on textarea at bounding box center [464, 427] width 629 height 148
click at [422, 450] on textarea at bounding box center [464, 427] width 629 height 148
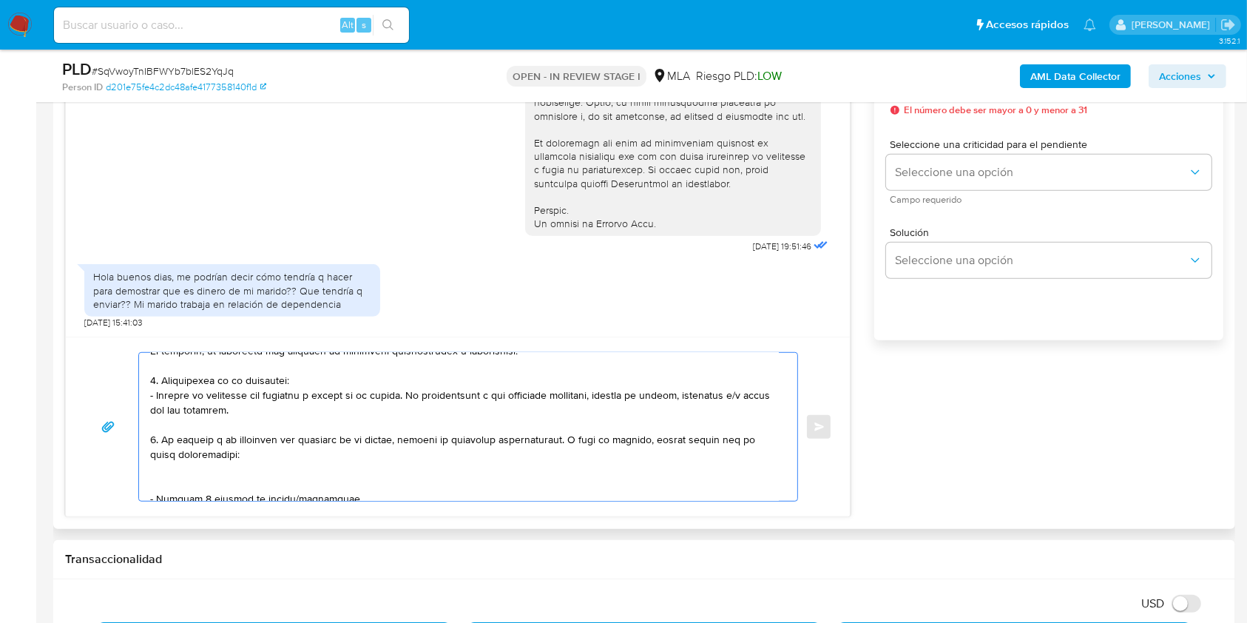
click at [234, 454] on textarea at bounding box center [464, 427] width 629 height 148
drag, startPoint x: 235, startPoint y: 454, endPoint x: 169, endPoint y: 439, distance: 67.5
click at [169, 439] on textarea at bounding box center [464, 427] width 629 height 148
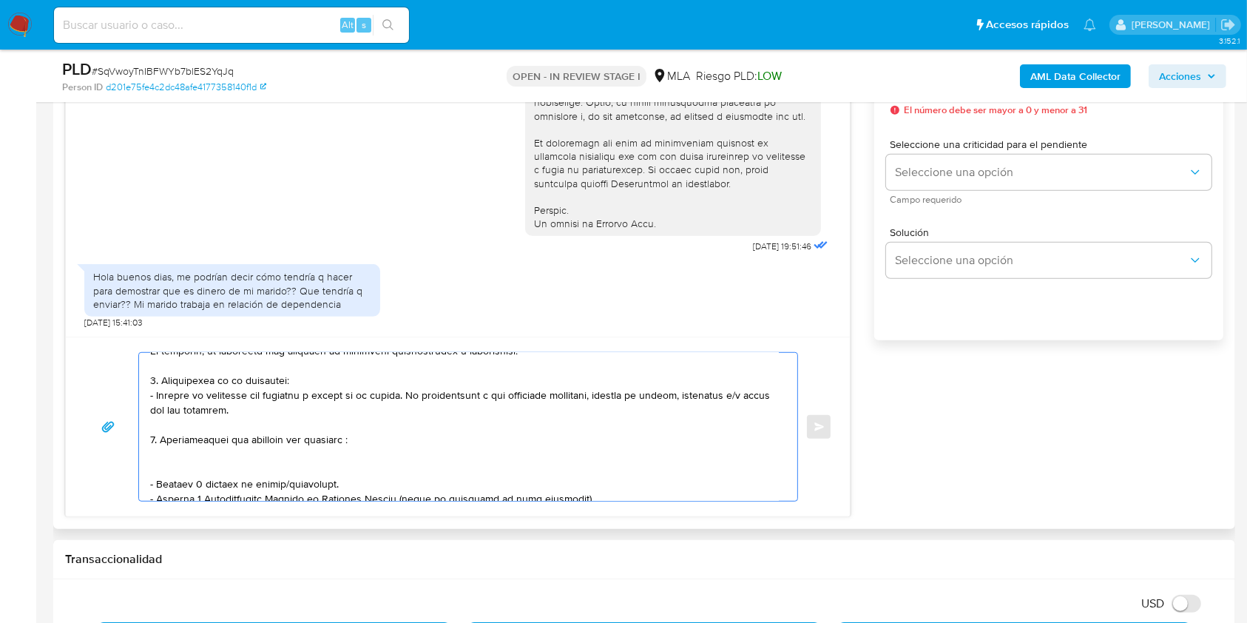
drag, startPoint x: 176, startPoint y: 446, endPoint x: 170, endPoint y: 439, distance: 9.5
click at [172, 440] on textarea at bounding box center [464, 427] width 629 height 148
click at [0, 0] on lt-span "Documentaci ó n" at bounding box center [0, 0] width 0 height 0
click at [351, 443] on textarea at bounding box center [464, 427] width 629 height 148
paste textarea "A modo de ejemplo, puedes enviar uno de estos comprobantes:"
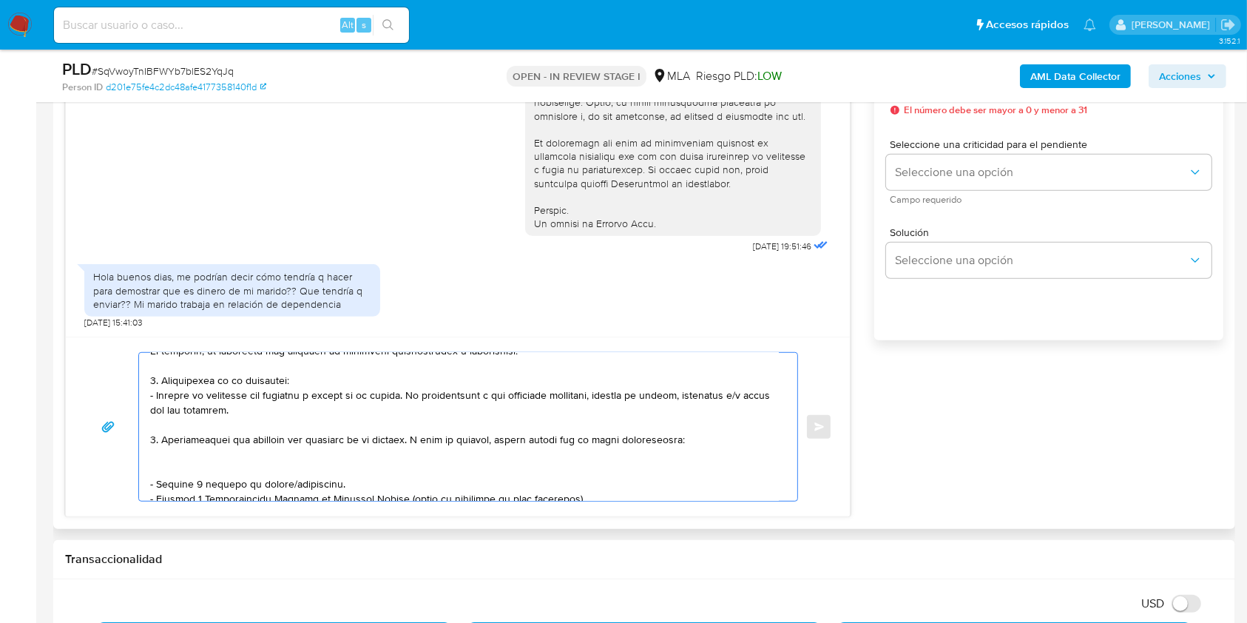
click at [394, 442] on textarea at bounding box center [464, 427] width 629 height 148
click at [403, 440] on textarea at bounding box center [464, 427] width 629 height 148
click at [0, 0] on lt-span "cónyuge" at bounding box center [0, 0] width 0 height 0
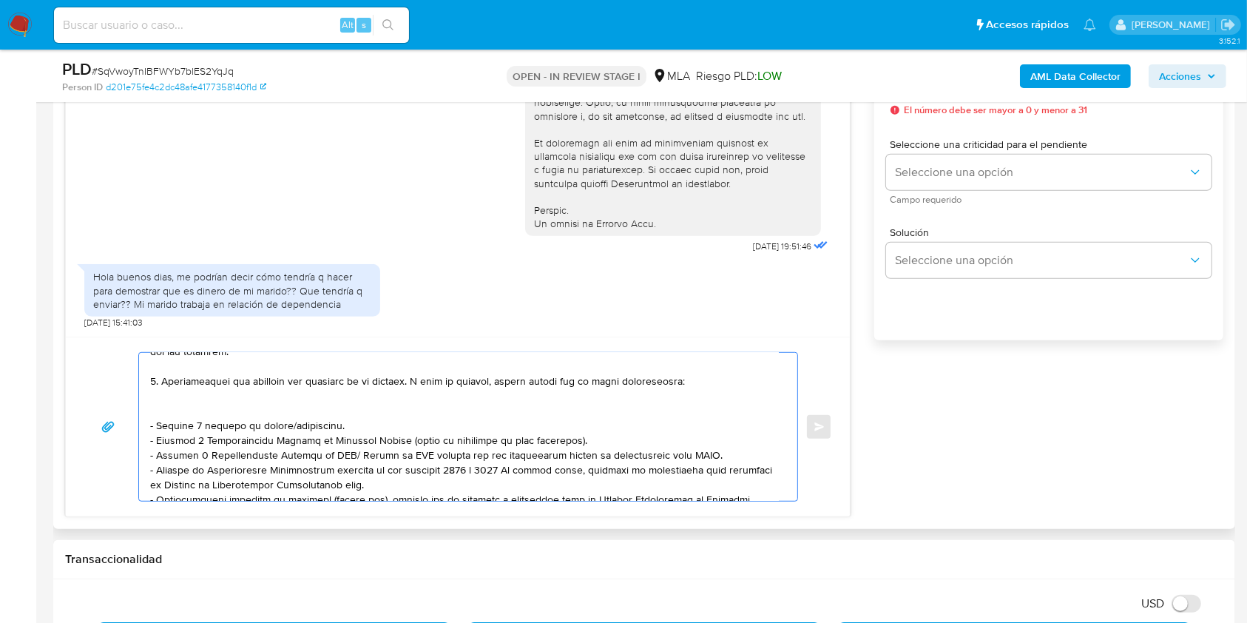
scroll to position [158, 0]
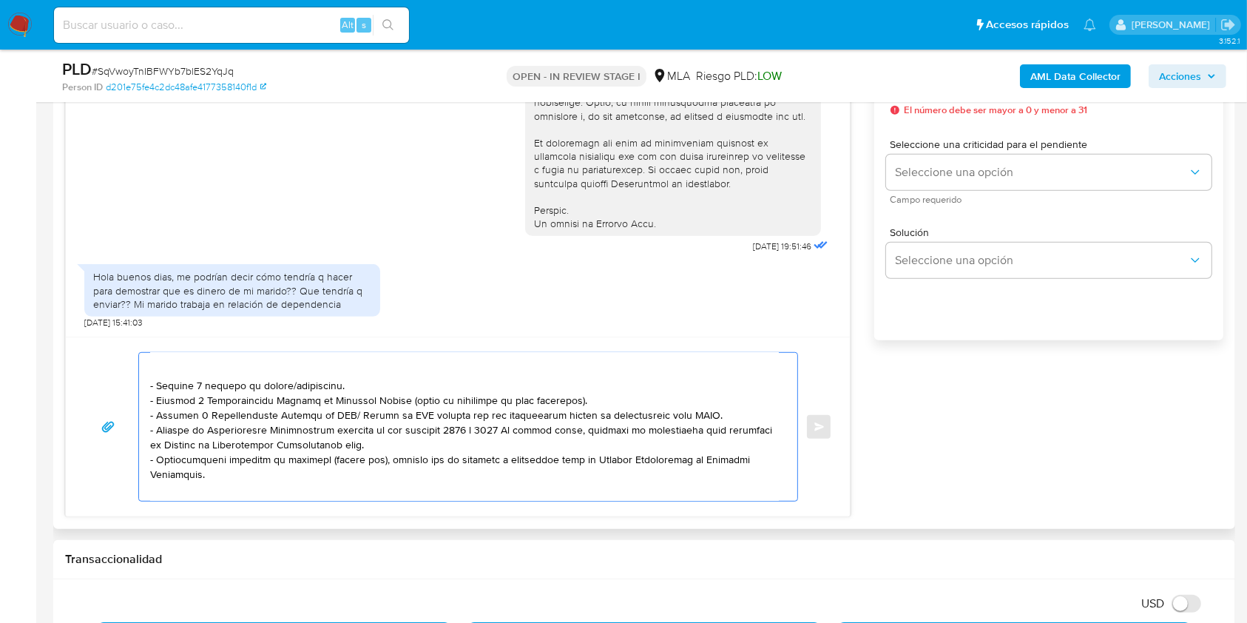
click at [223, 379] on textarea at bounding box center [464, 427] width 629 height 148
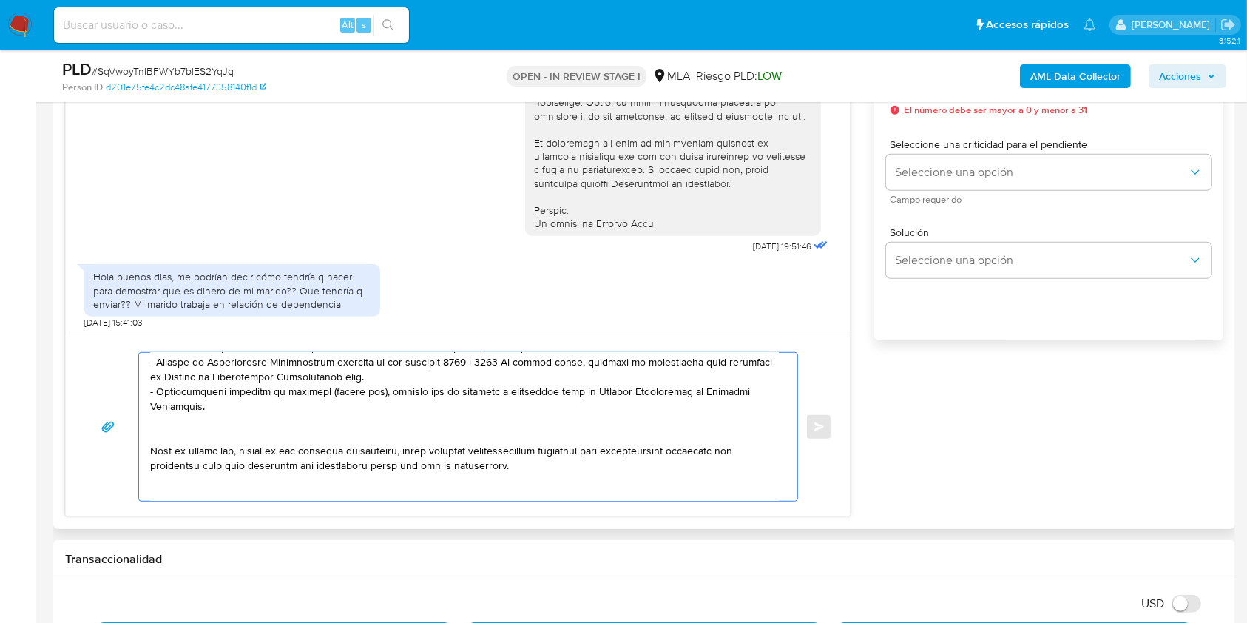
scroll to position [241, 0]
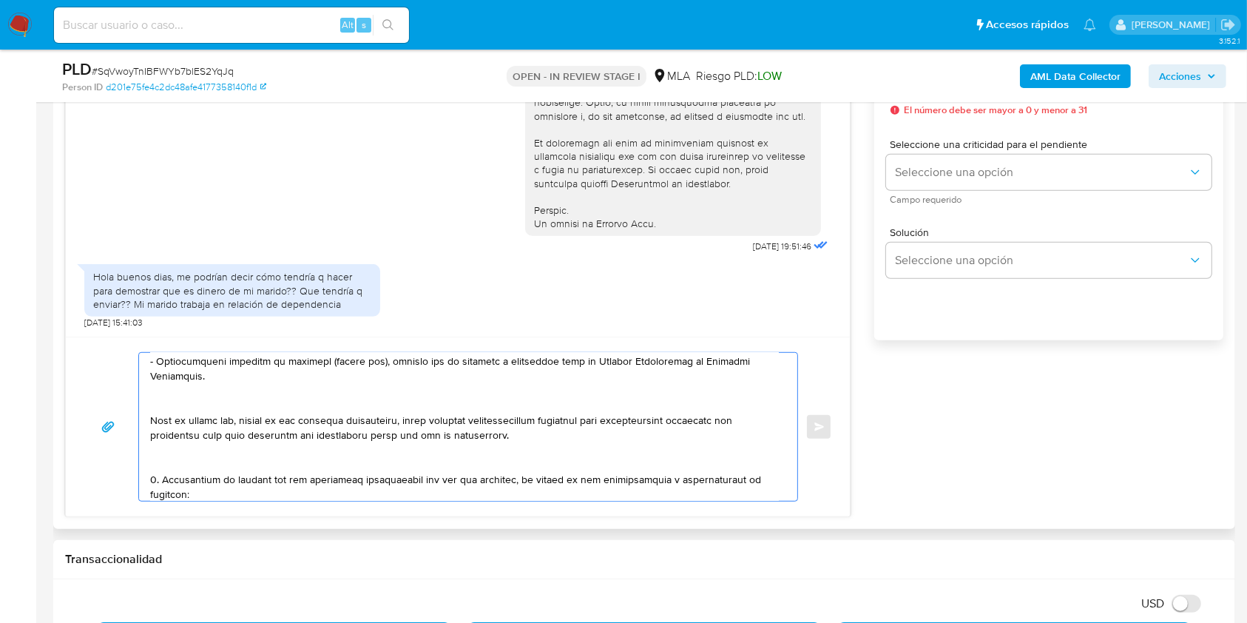
click at [194, 405] on textarea at bounding box center [464, 427] width 629 height 148
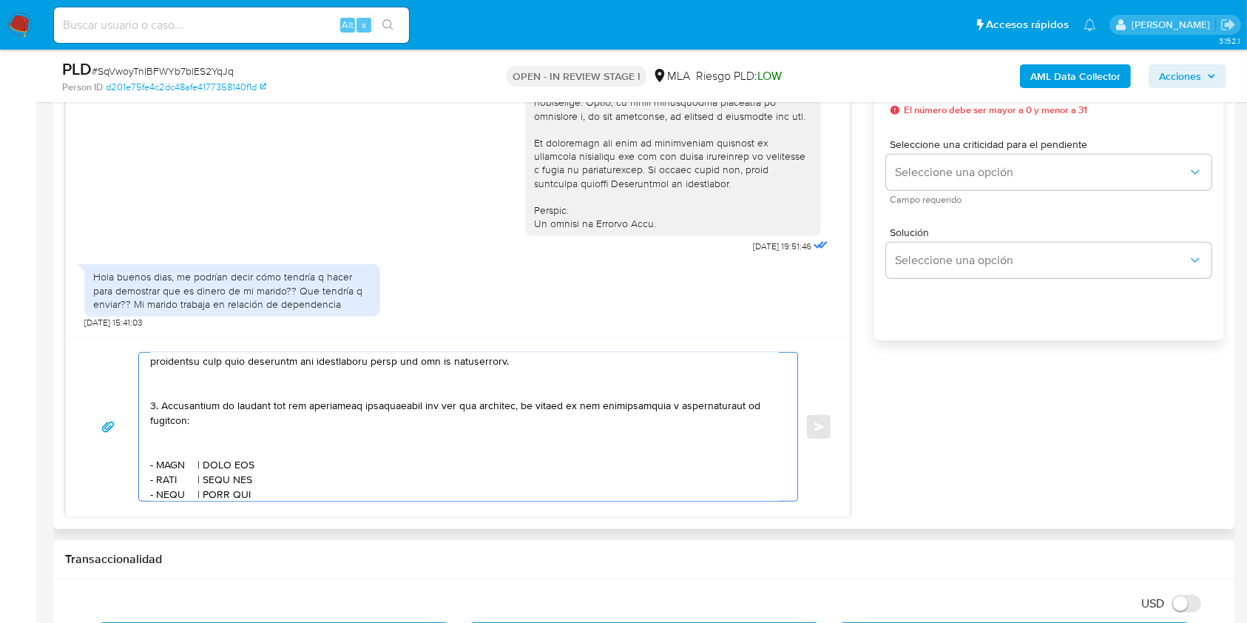
scroll to position [340, 0]
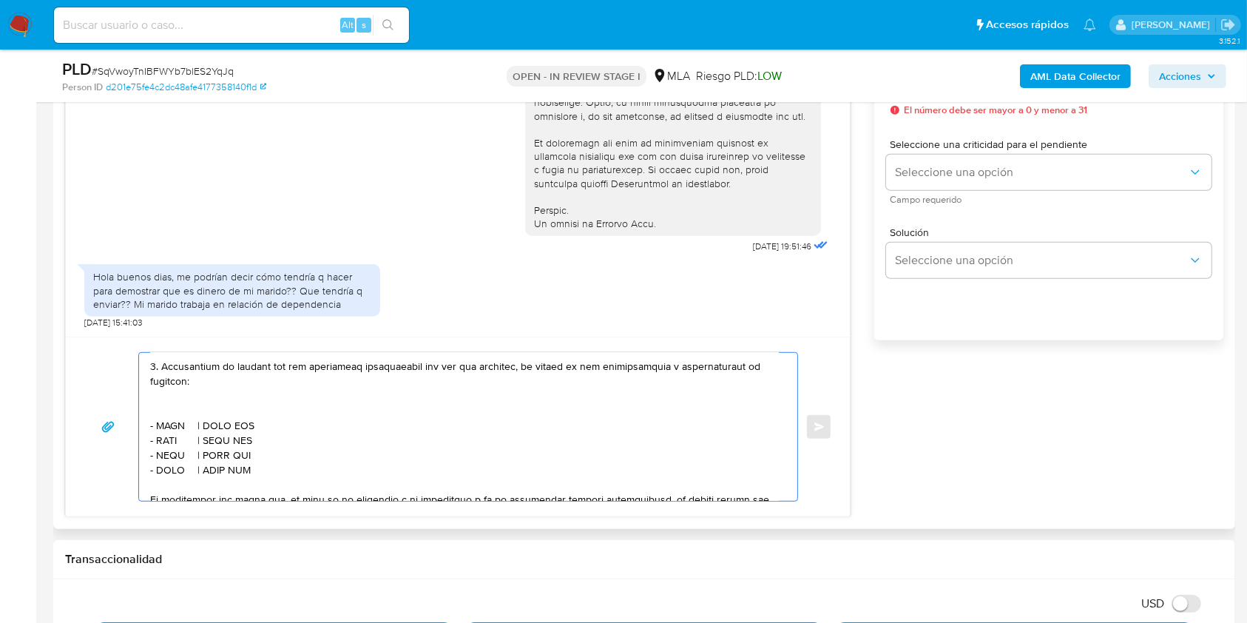
drag, startPoint x: 258, startPoint y: 479, endPoint x: 129, endPoint y: 457, distance: 130.6
click at [129, 457] on div "Enviar" at bounding box center [458, 426] width 749 height 149
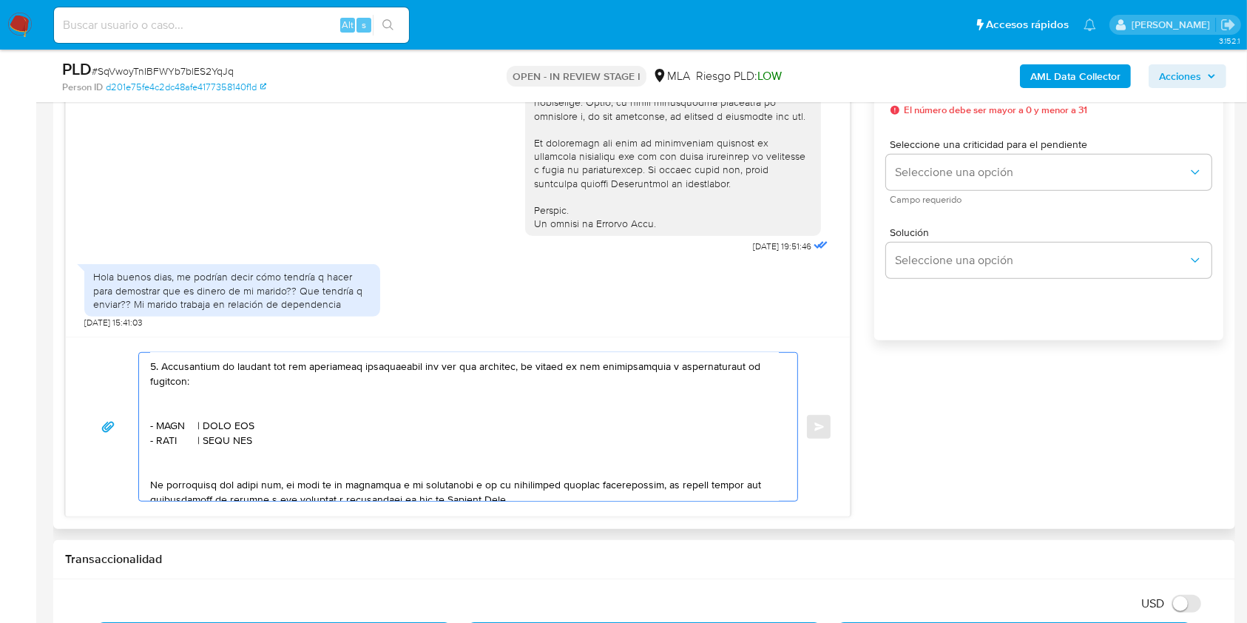
click at [169, 426] on textarea at bounding box center [464, 427] width 629 height 148
paste textarea "Del Canto Sergio Adrian"
click at [312, 439] on textarea at bounding box center [464, 427] width 629 height 148
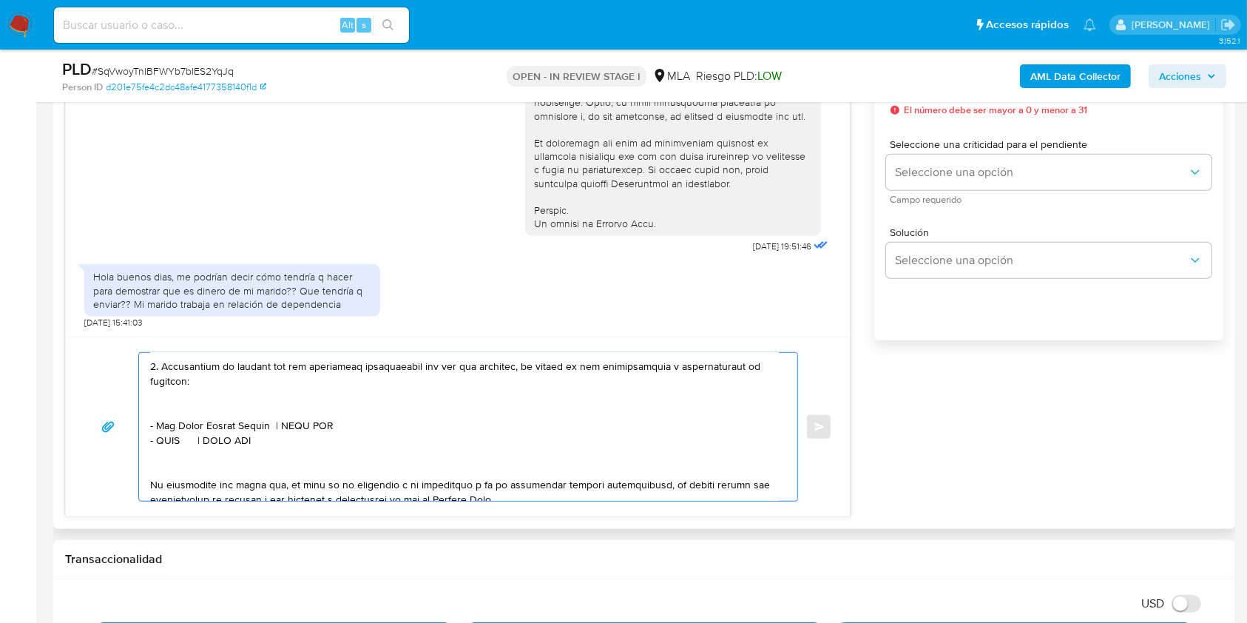
paste textarea "23216246519"
drag, startPoint x: 297, startPoint y: 449, endPoint x: 104, endPoint y: 451, distance: 193.8
click at [104, 451] on div "Enviar" at bounding box center [458, 426] width 749 height 149
click at [249, 408] on textarea at bounding box center [464, 427] width 629 height 148
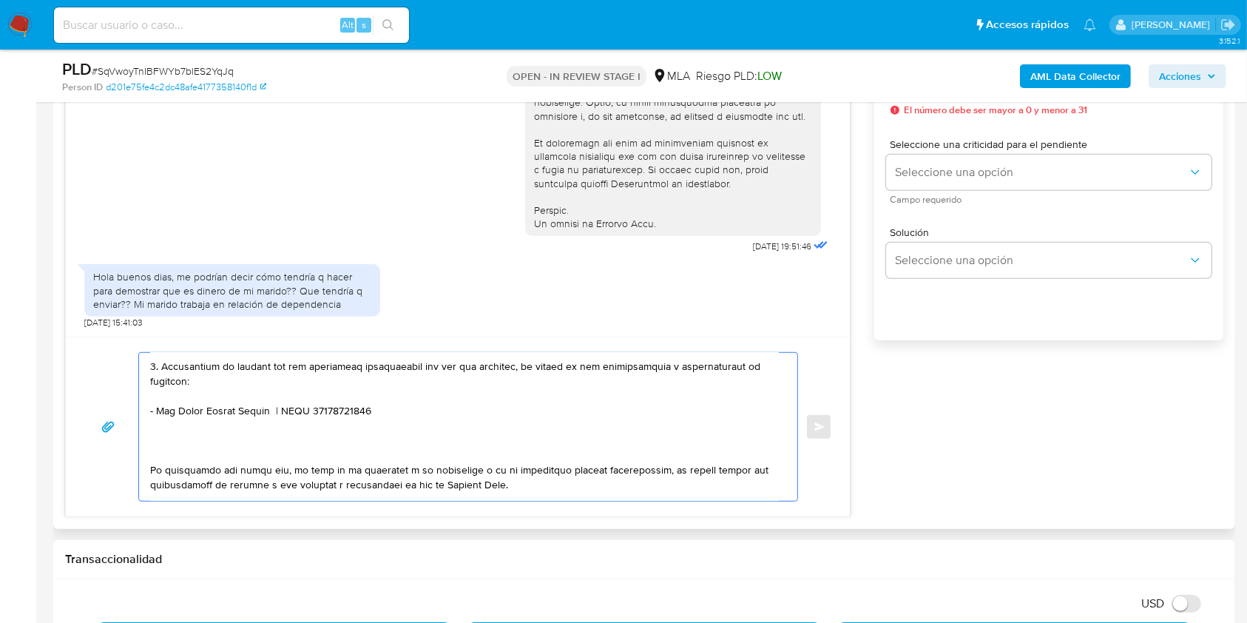
scroll to position [325, 0]
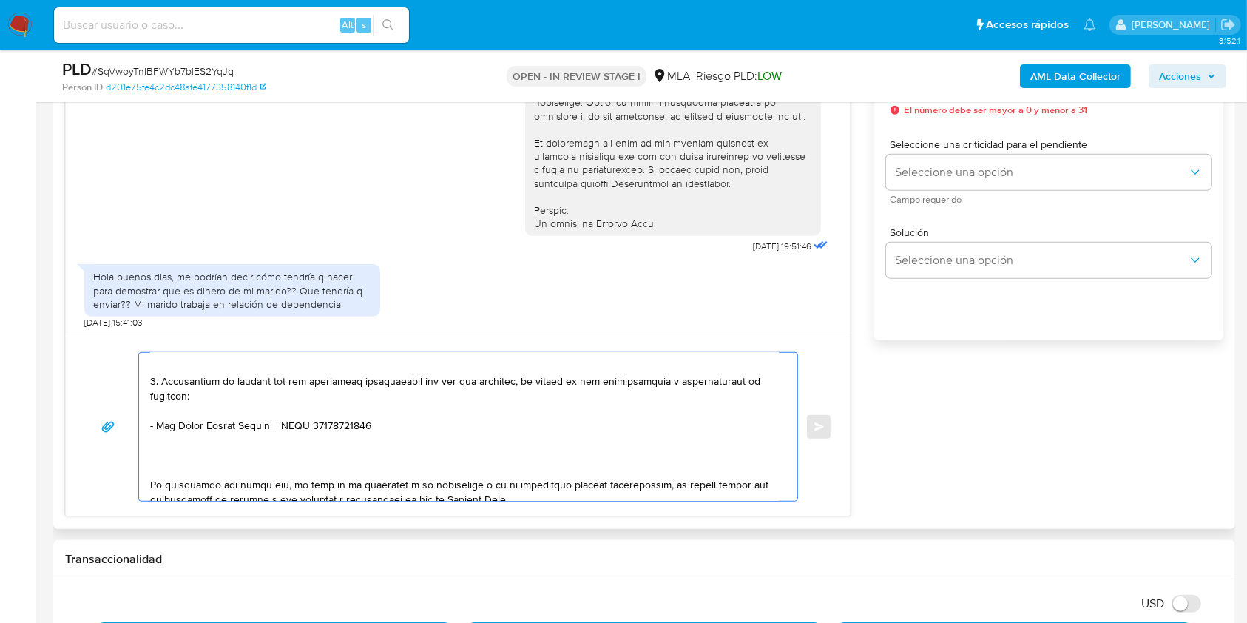
click at [190, 454] on textarea at bounding box center [464, 427] width 629 height 148
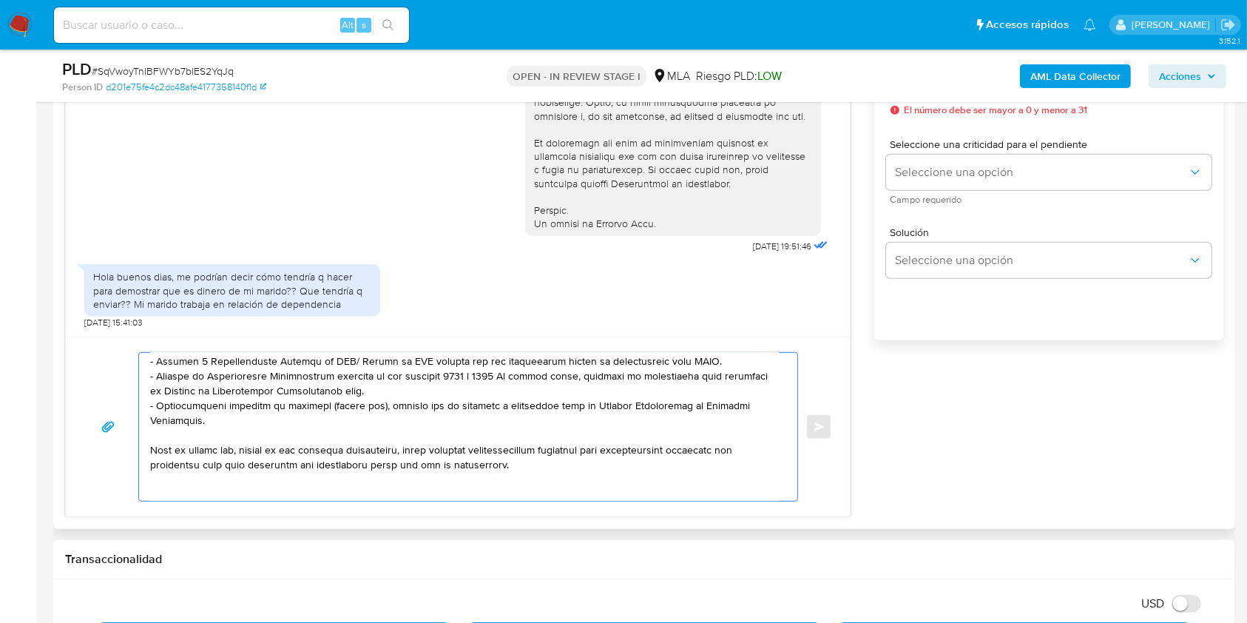
scroll to position [98, 0]
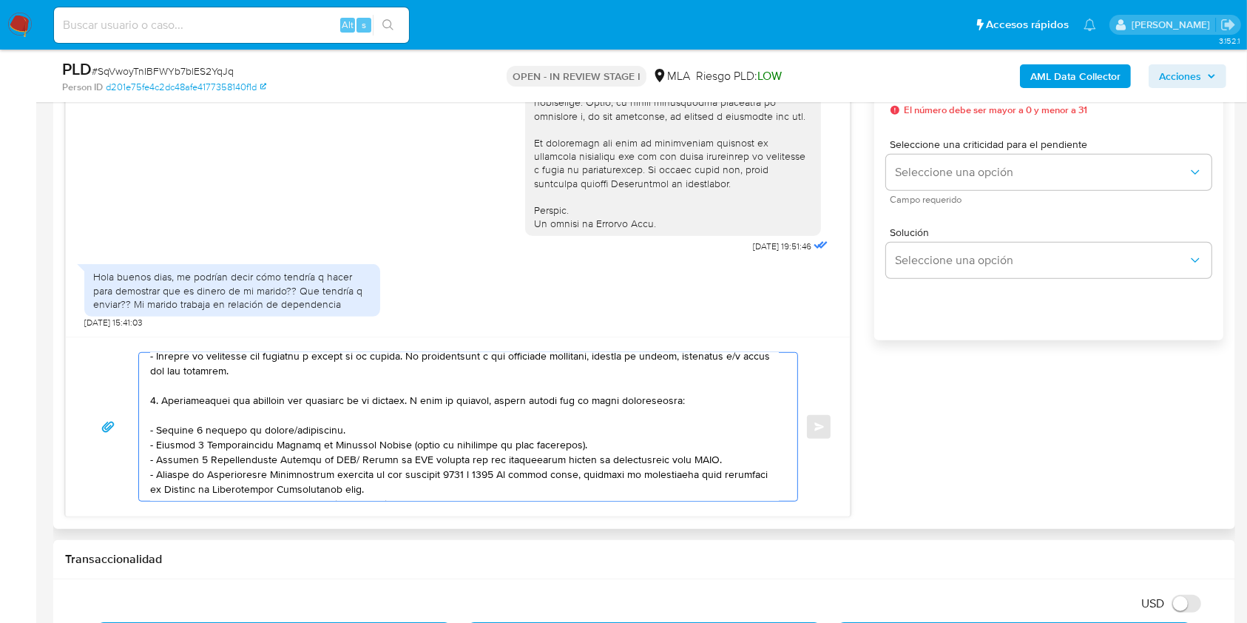
click at [301, 404] on textarea at bounding box center [464, 427] width 629 height 148
click at [477, 446] on textarea at bounding box center [464, 427] width 629 height 148
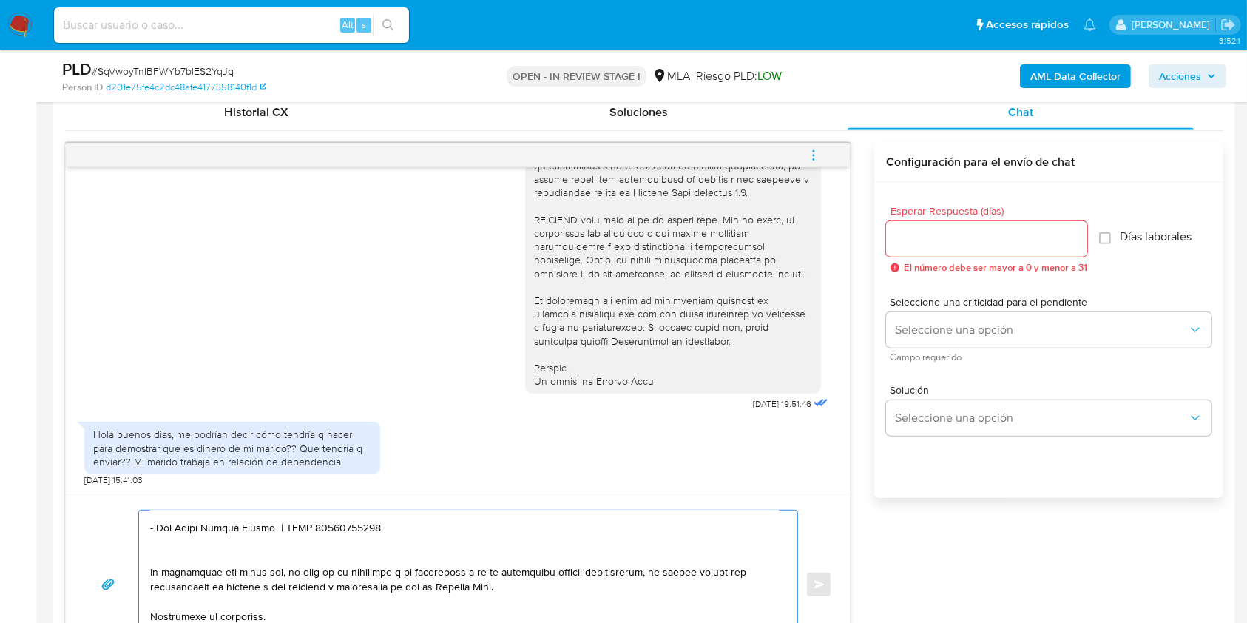
scroll to position [690, 0]
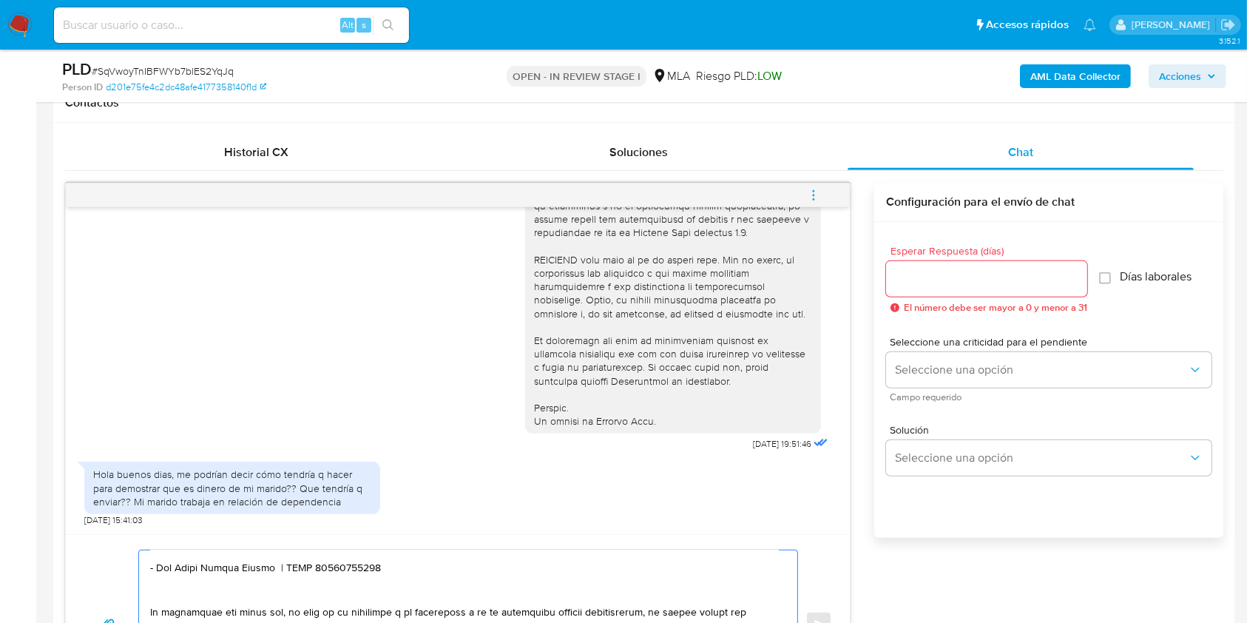
type textarea "Hola. Muchas gracias por tu respuesta. No obstante, es necesario que adjuntes l…"
click at [953, 276] on input "Esperar Respuesta (días)" at bounding box center [986, 278] width 201 height 19
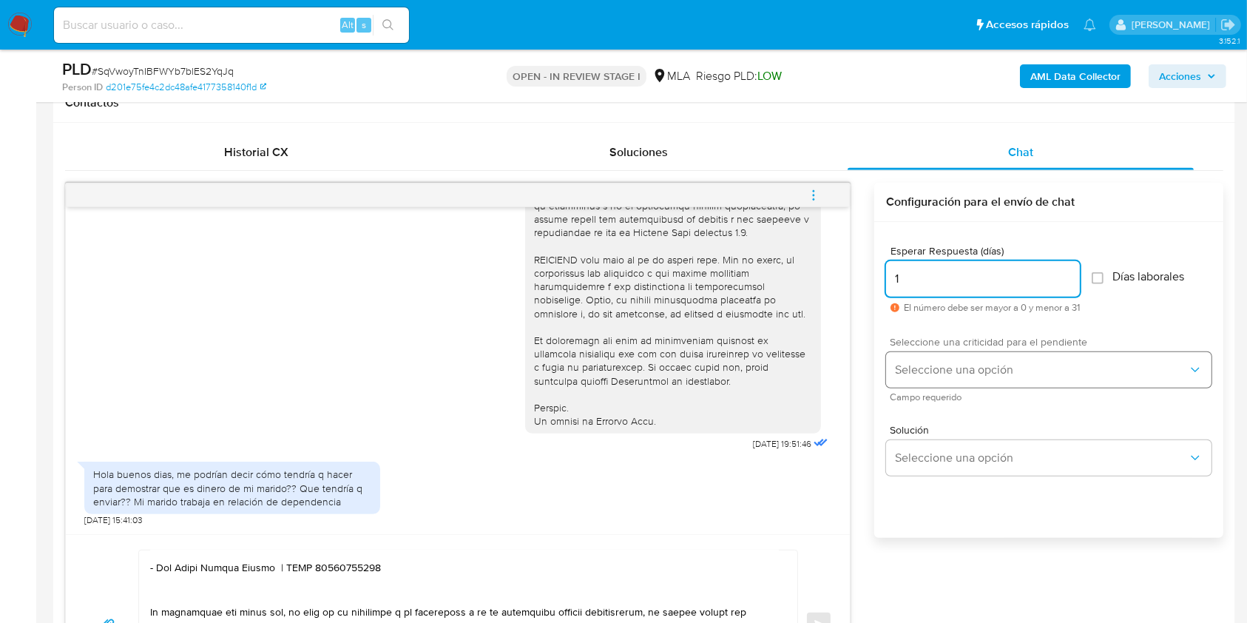
type input "1"
click at [953, 379] on button "Seleccione una opción" at bounding box center [1048, 370] width 325 height 36
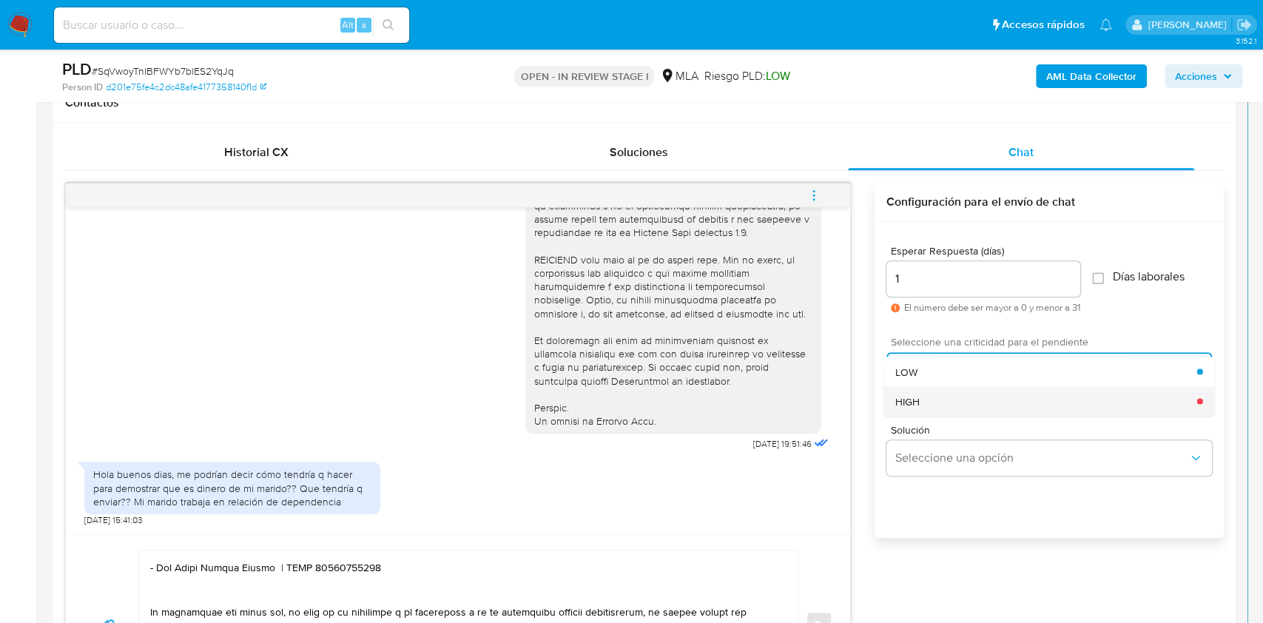
click at [937, 390] on div "HIGH" at bounding box center [1046, 401] width 302 height 30
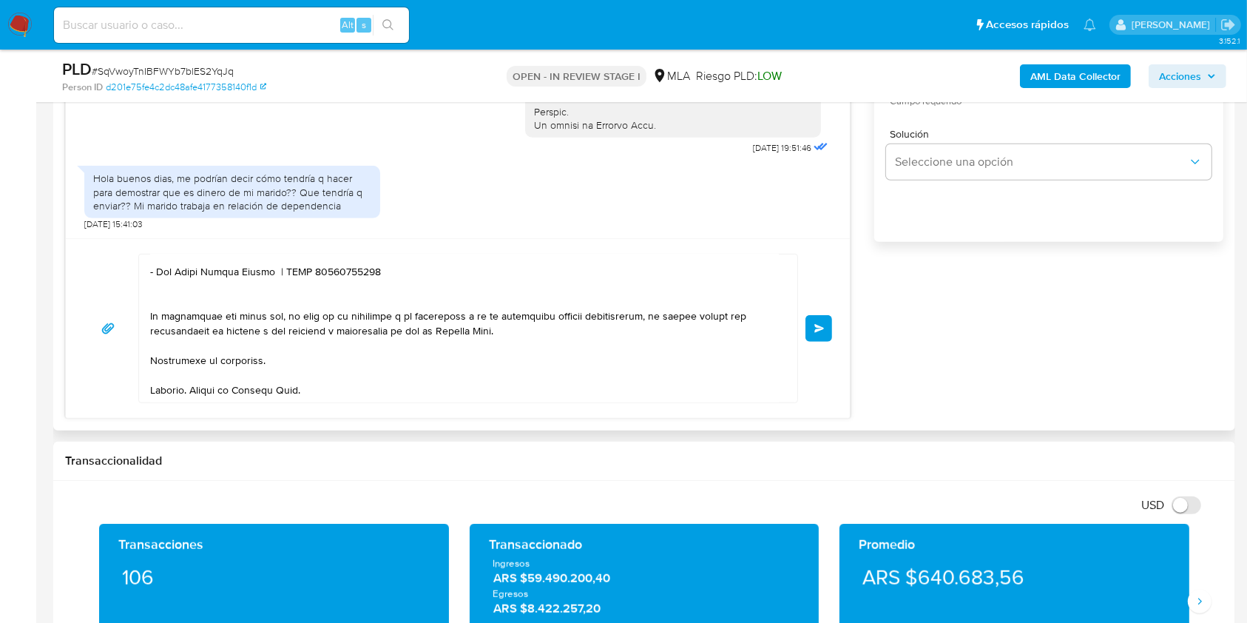
scroll to position [394, 0]
click at [821, 332] on button "Enviar" at bounding box center [819, 328] width 27 height 27
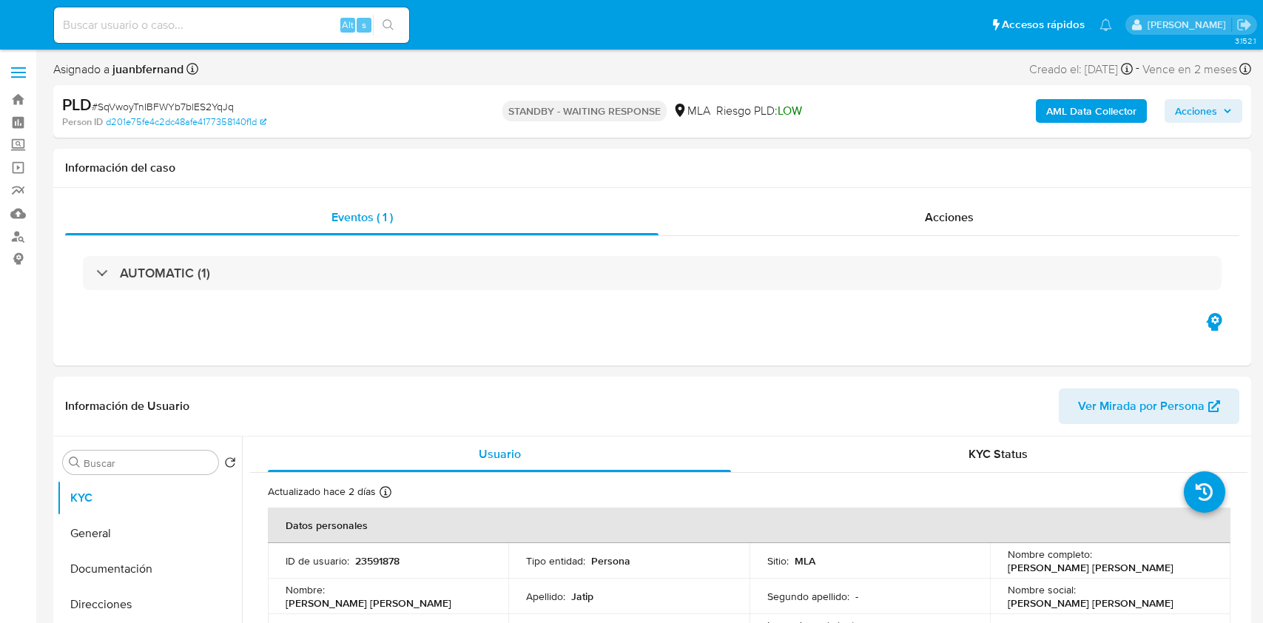
select select "10"
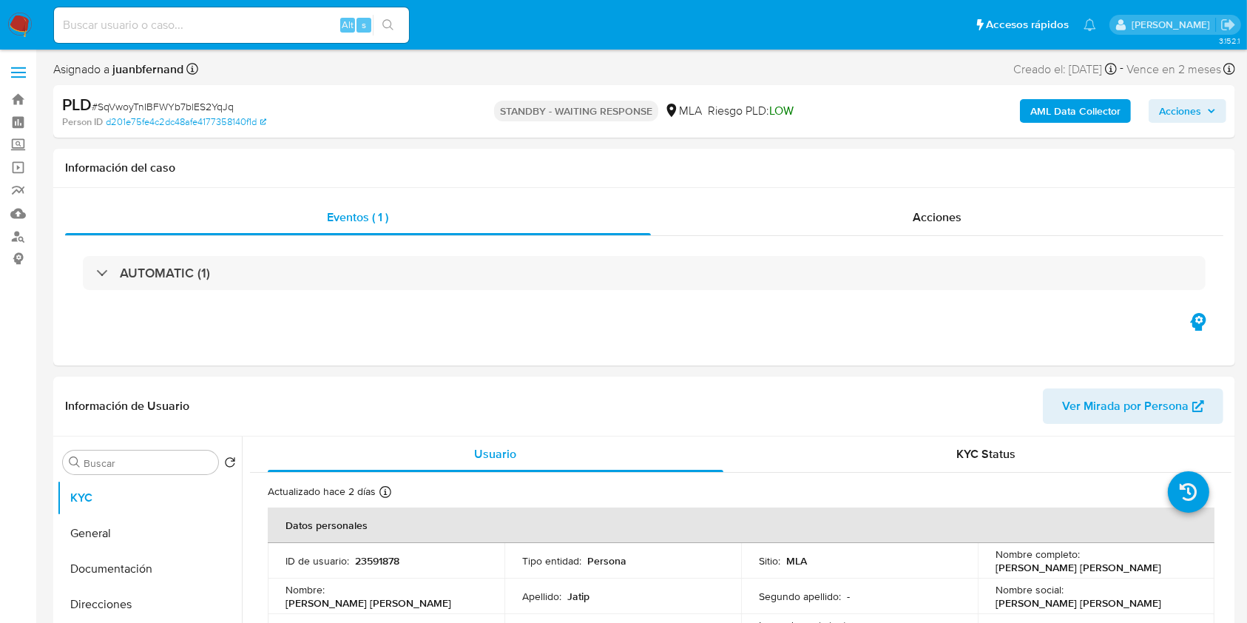
click at [297, 21] on input at bounding box center [231, 25] width 355 height 19
paste input "m1yYsRaH32OWC1drsI7V5LeH"
type input "m1yYsRaH32OWC1drsI7V5LeH"
click at [401, 21] on button "search-icon" at bounding box center [388, 25] width 30 height 21
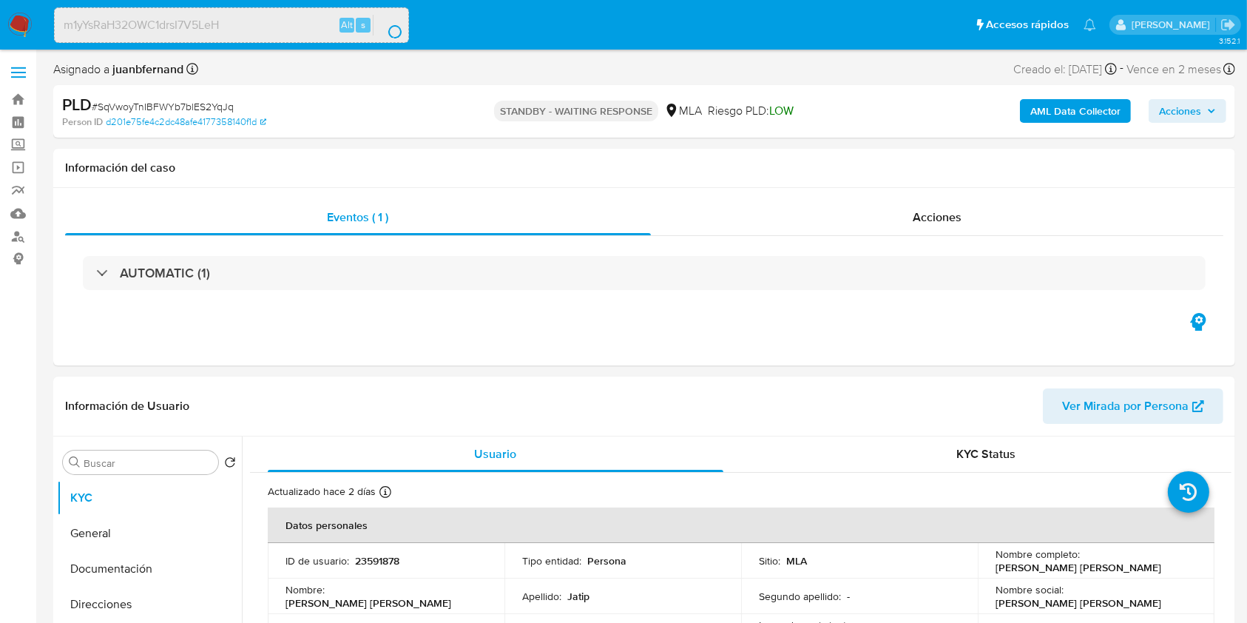
click at [397, 27] on div "search-icon" at bounding box center [398, 31] width 8 height 14
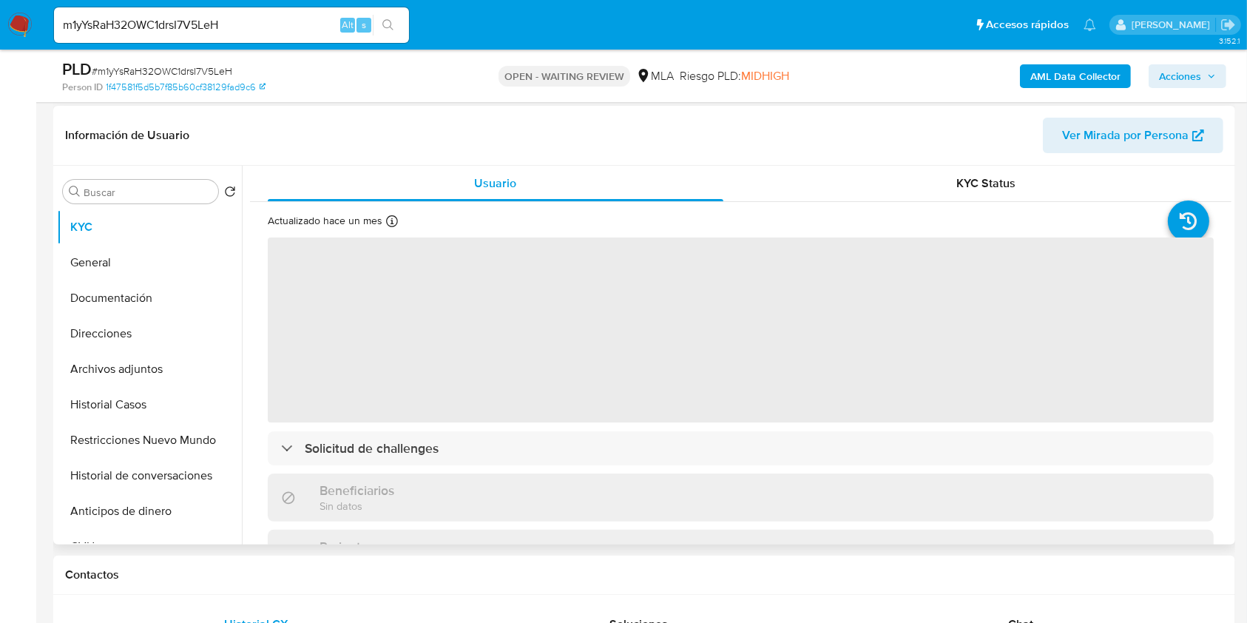
scroll to position [394, 0]
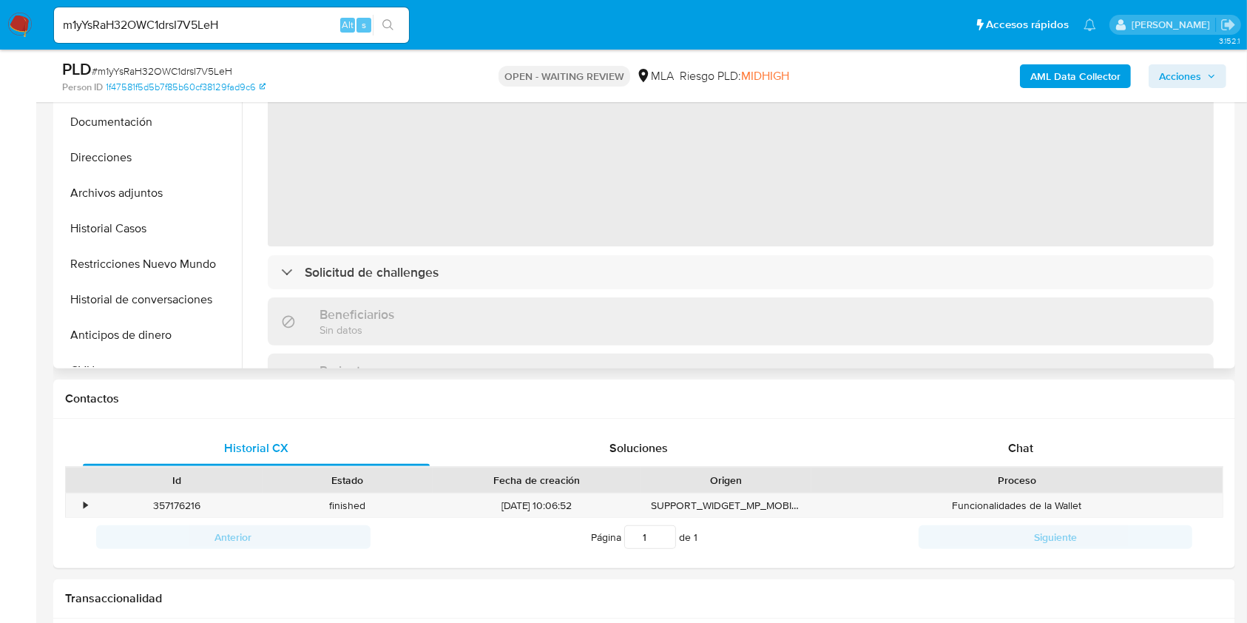
select select "10"
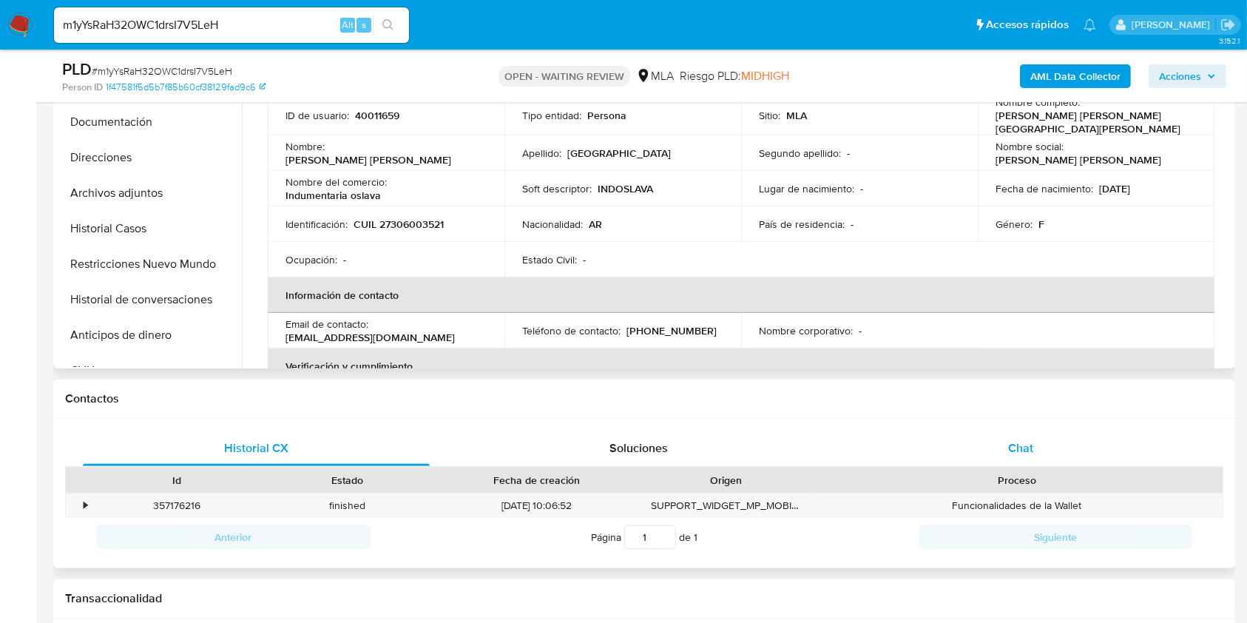
click at [1013, 448] on span "Chat" at bounding box center [1020, 447] width 25 height 17
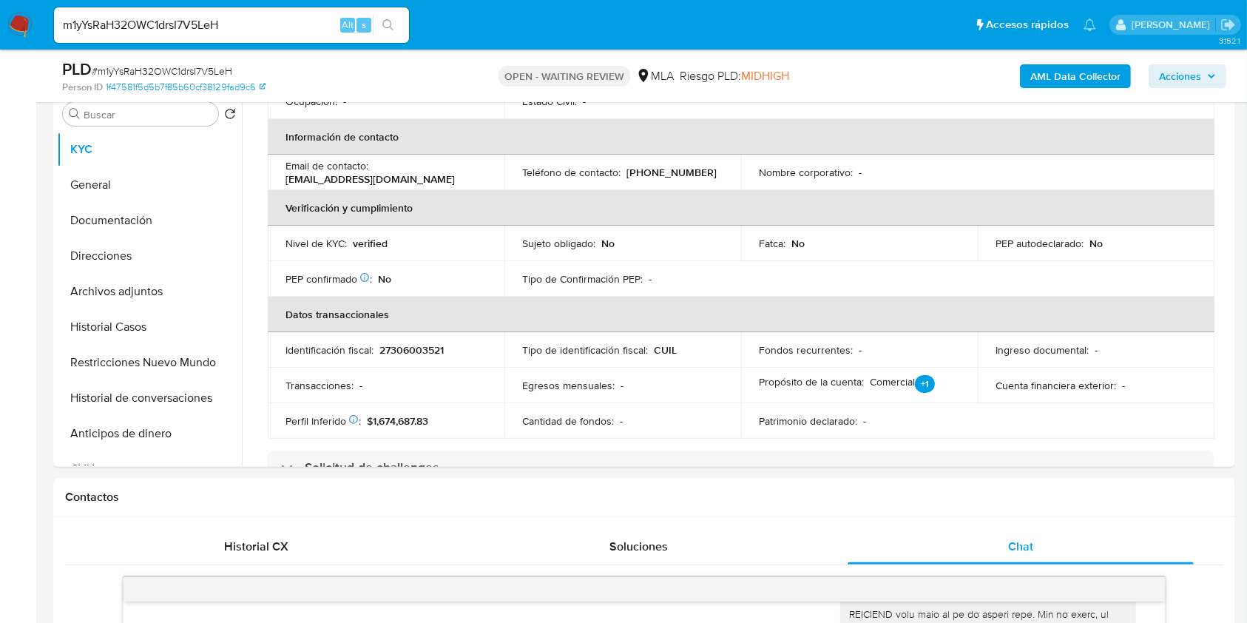
scroll to position [0, 0]
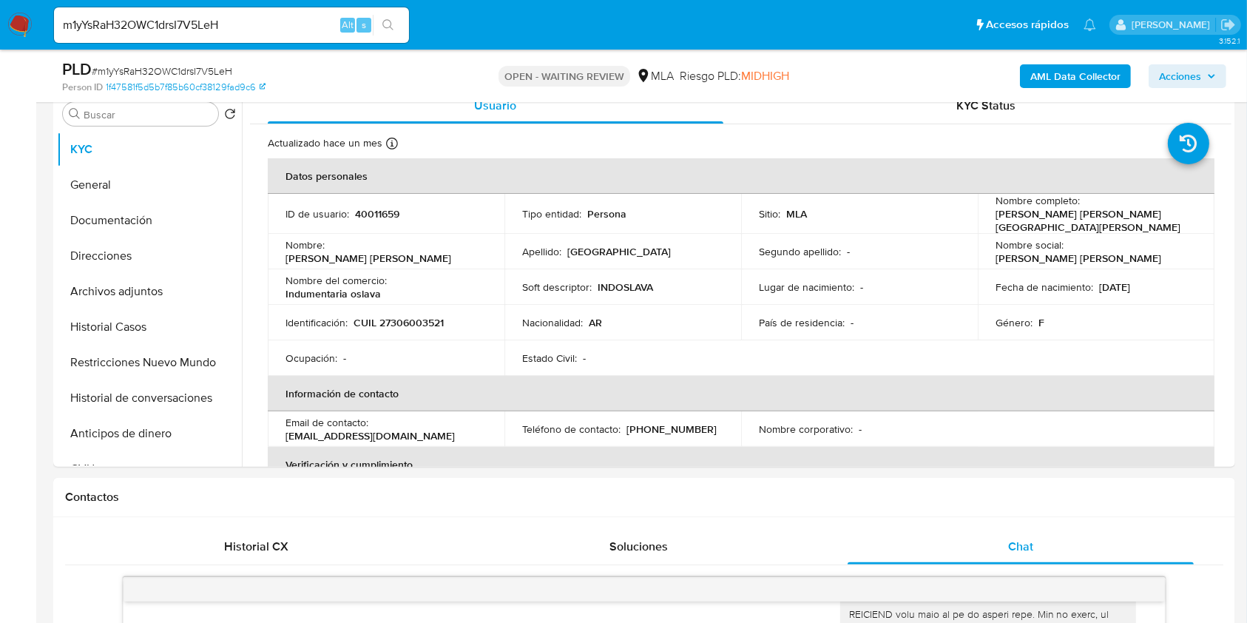
click at [314, 36] on div "m1yYsRaH32OWC1drsI7V5LeH Alt s" at bounding box center [231, 25] width 355 height 36
click at [319, 30] on input "m1yYsRaH32OWC1drsI7V5LeH" at bounding box center [231, 25] width 355 height 19
paste input "bKPi8XWxVrV0yW1MDdegWrfM"
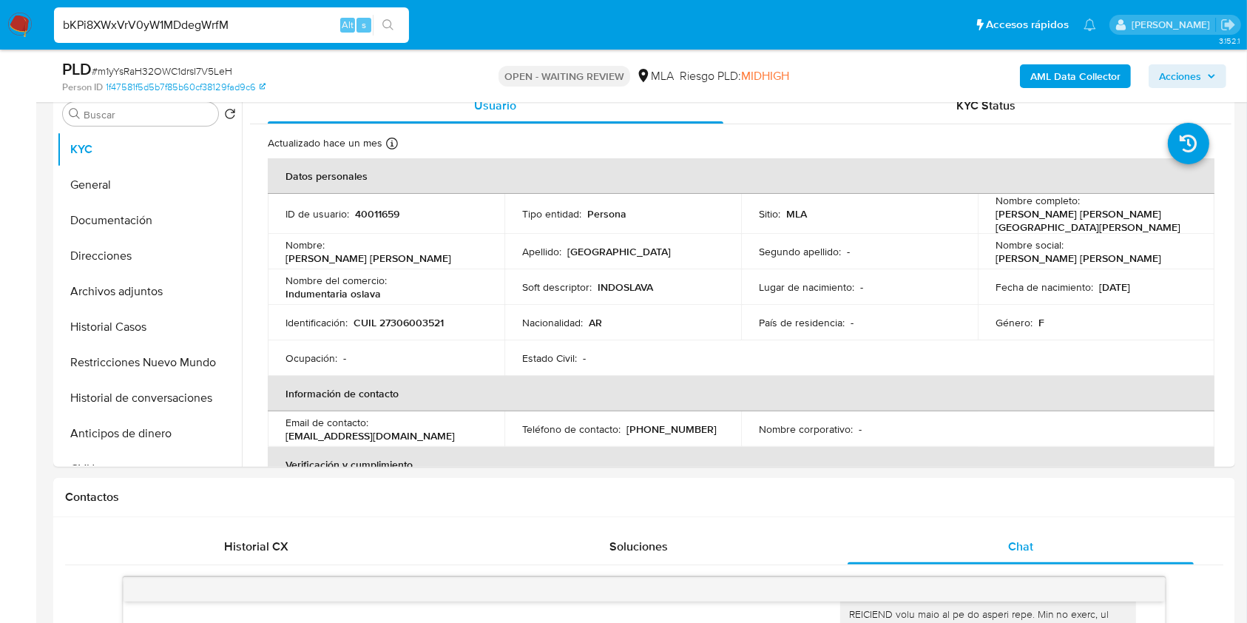
type input "bKPi8XWxVrV0yW1MDdegWrfM"
click at [397, 22] on button "search-icon" at bounding box center [388, 25] width 30 height 21
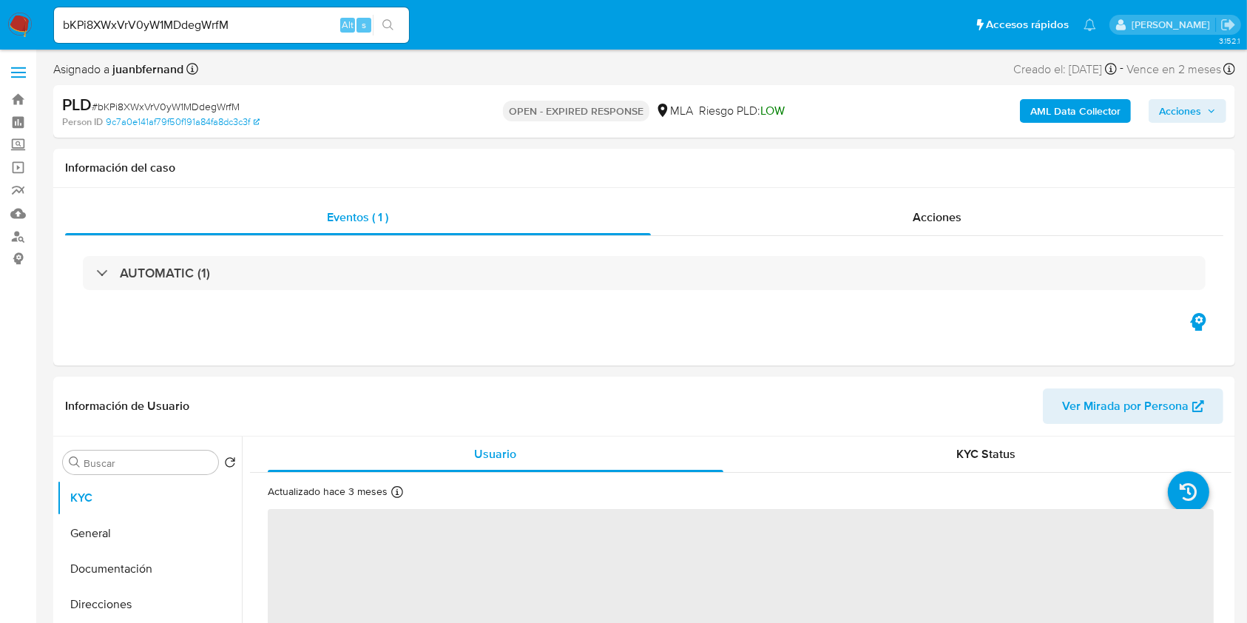
scroll to position [98, 0]
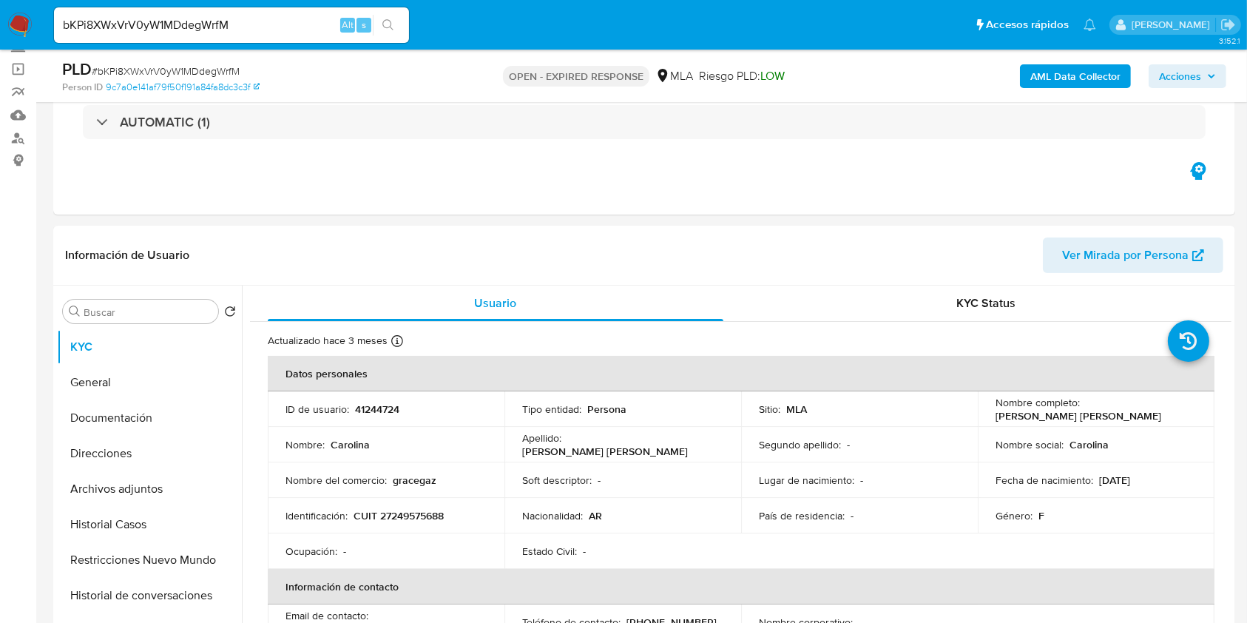
select select "10"
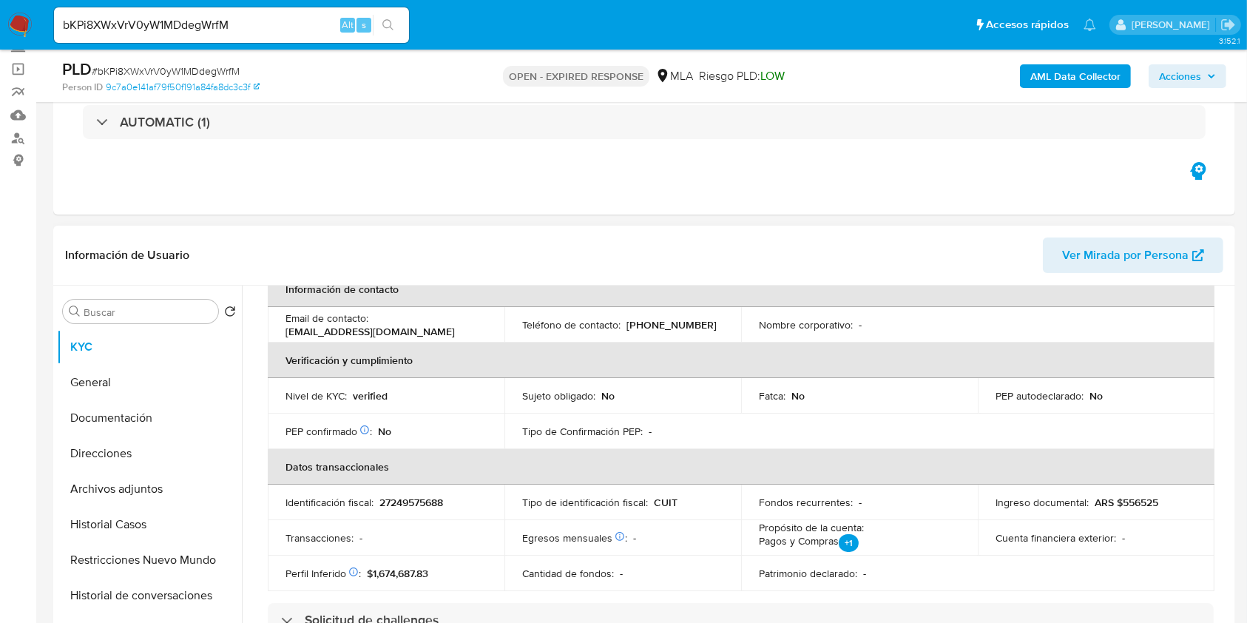
scroll to position [764, 0]
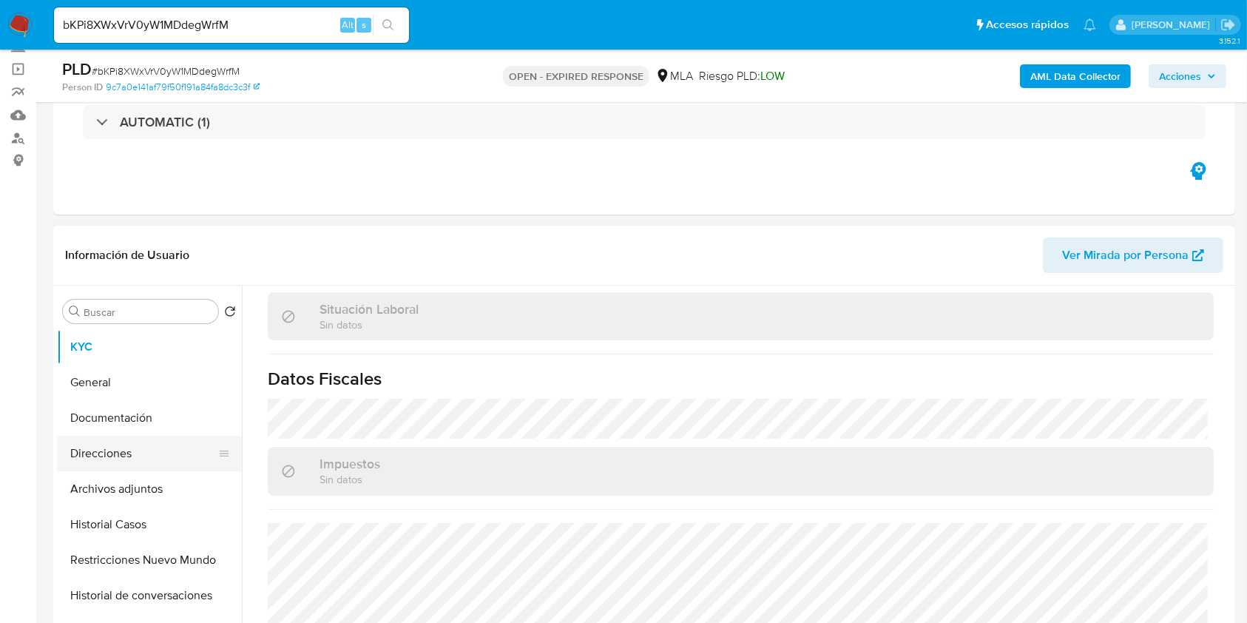
click at [151, 450] on button "Direcciones" at bounding box center [143, 454] width 173 height 36
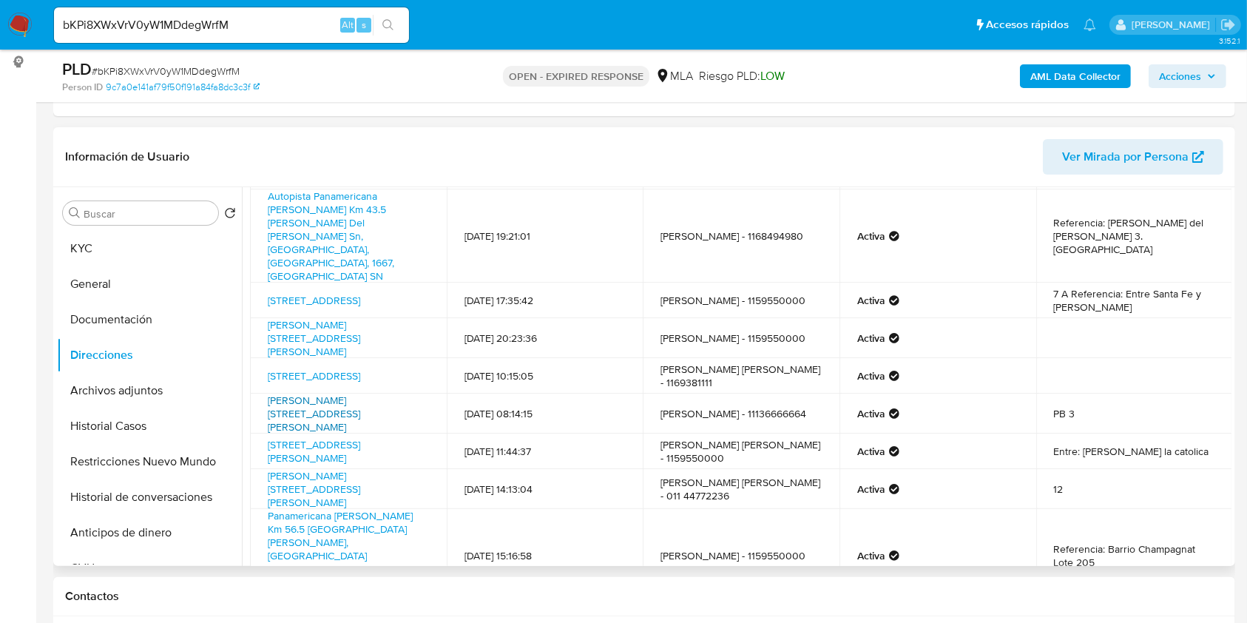
scroll to position [161, 0]
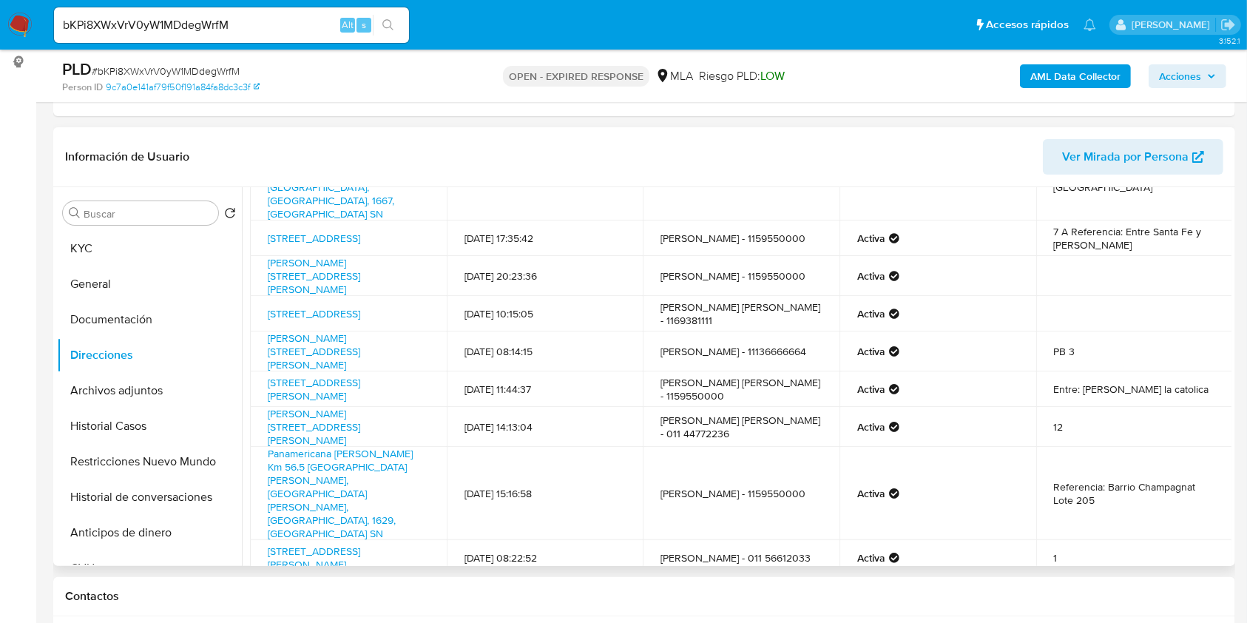
click at [701, 599] on link "2" at bounding box center [711, 611] width 24 height 24
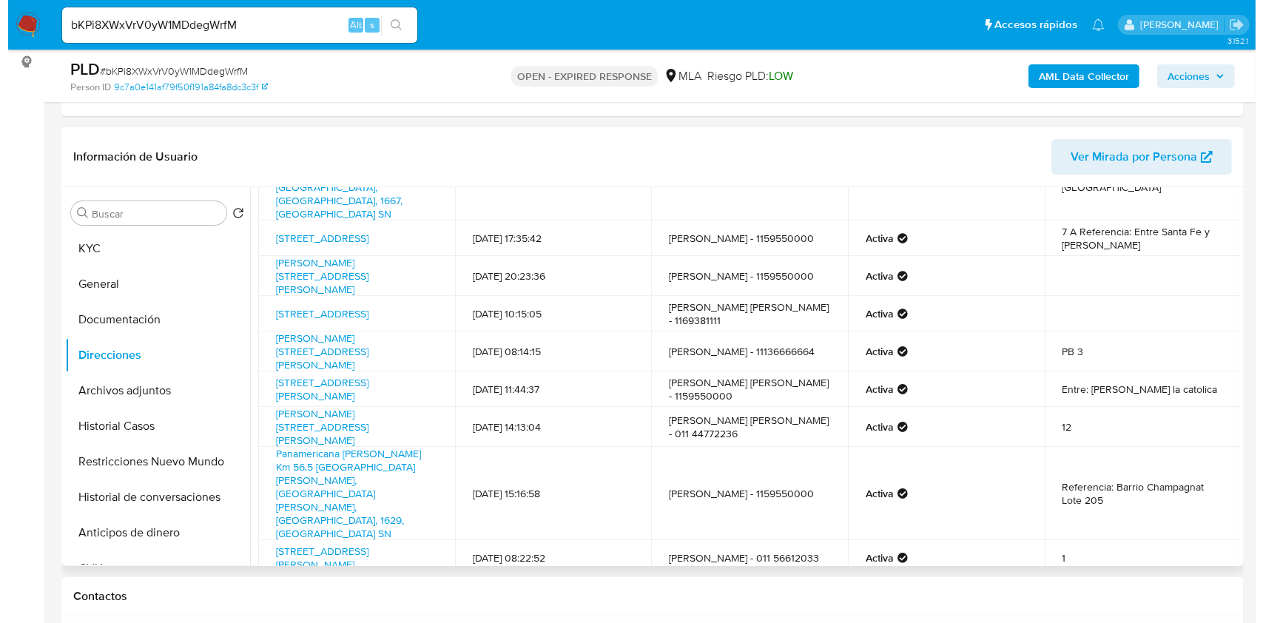
scroll to position [0, 0]
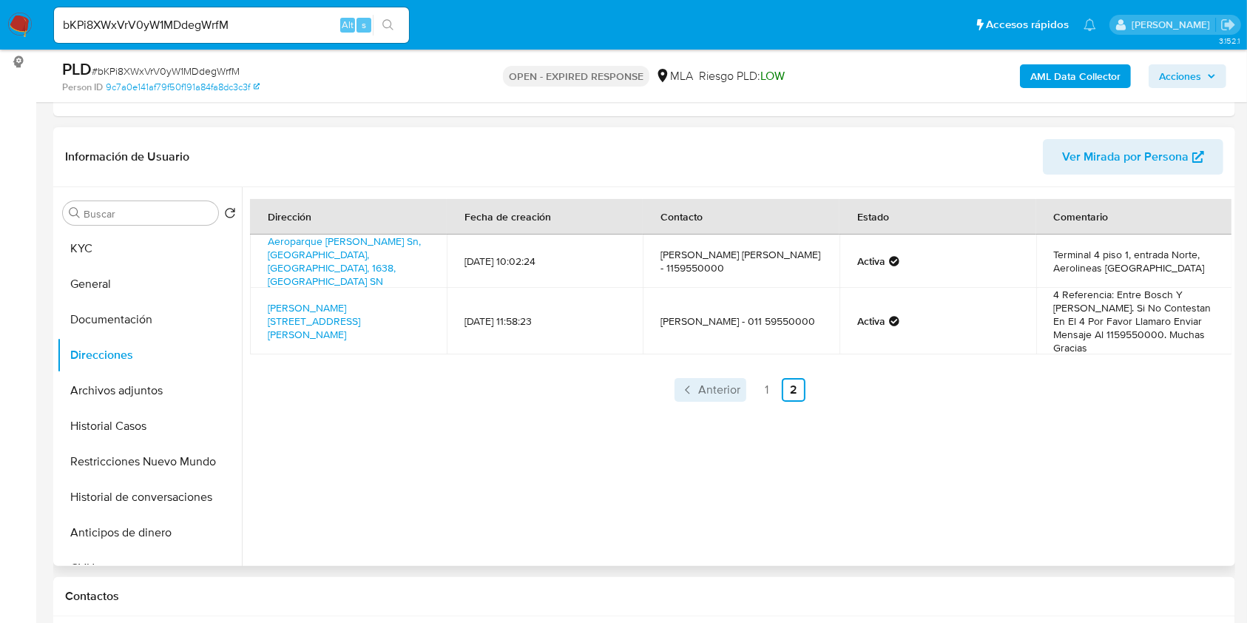
click at [726, 384] on span "Anterior" at bounding box center [719, 390] width 42 height 12
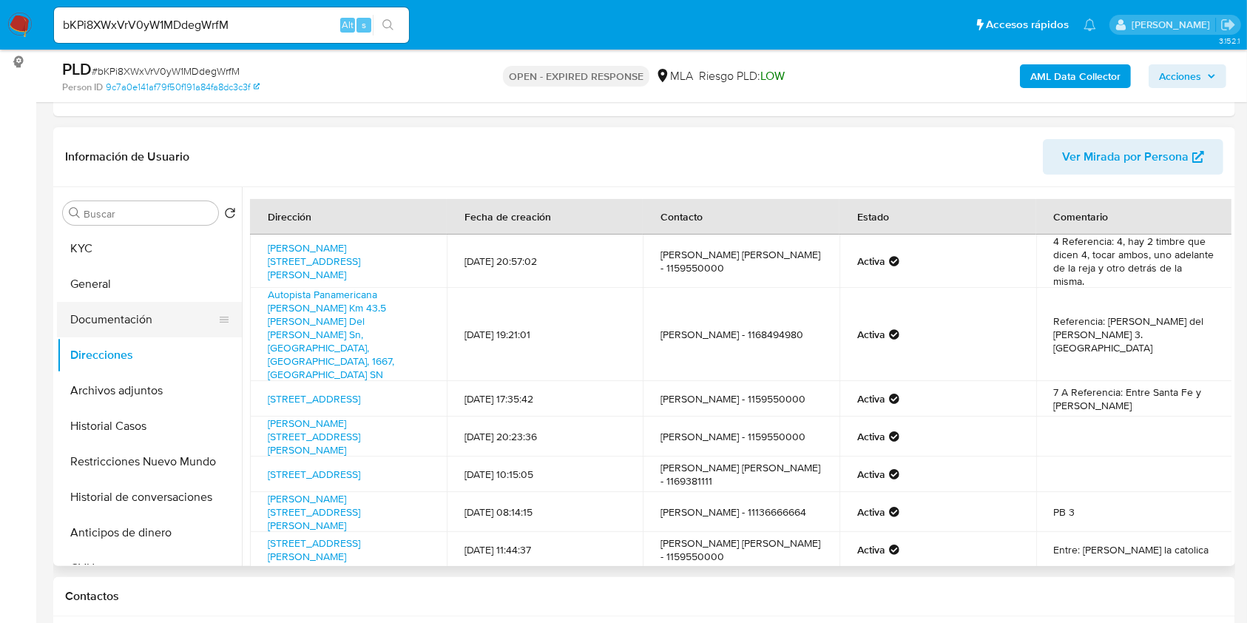
click at [148, 323] on button "Documentación" at bounding box center [143, 320] width 173 height 36
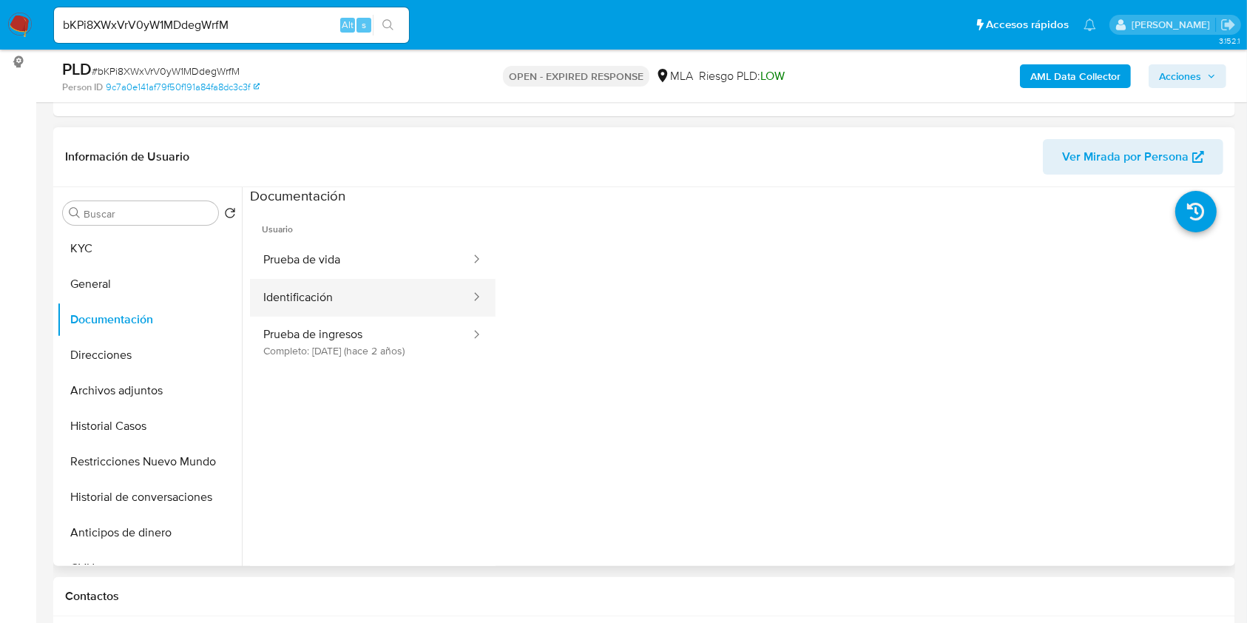
click at [402, 279] on button "Identificación" at bounding box center [361, 298] width 222 height 38
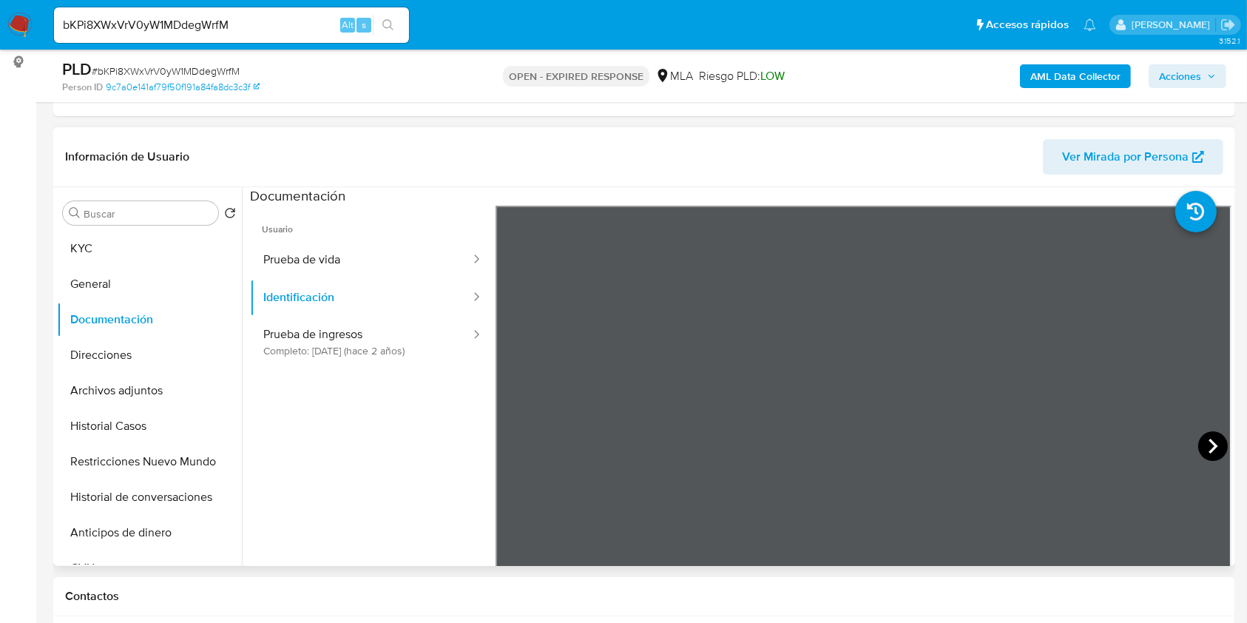
click at [1218, 448] on icon at bounding box center [1213, 446] width 30 height 30
click at [361, 250] on button "Prueba de vida" at bounding box center [361, 260] width 222 height 38
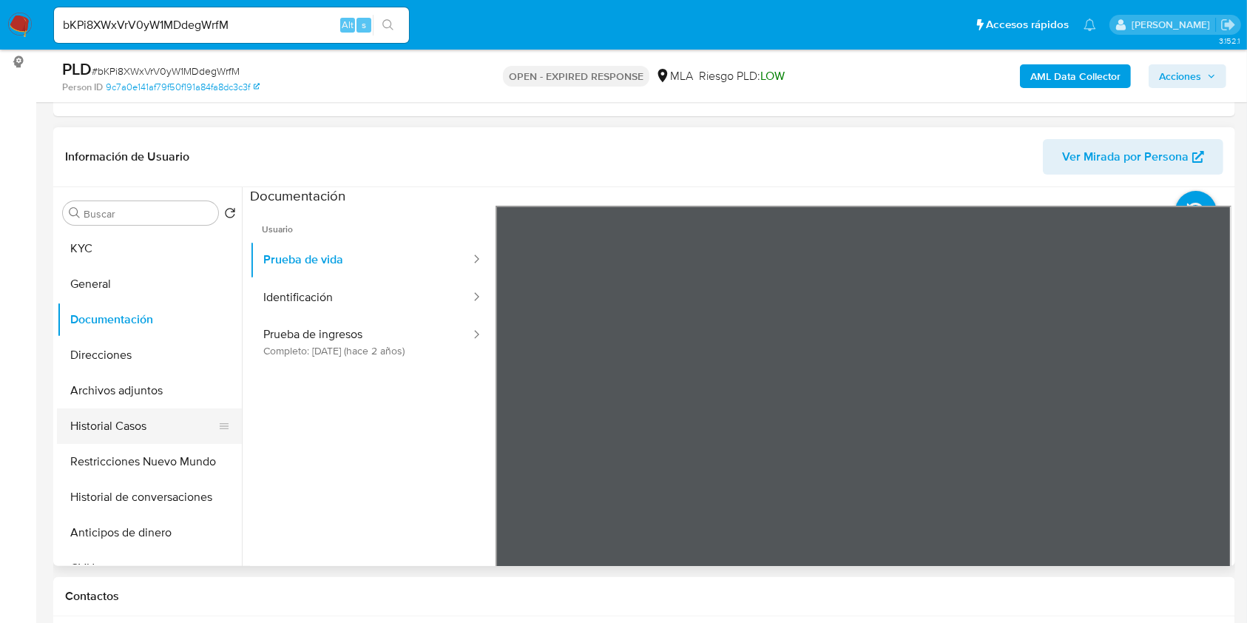
click at [152, 431] on button "Historial Casos" at bounding box center [143, 426] width 173 height 36
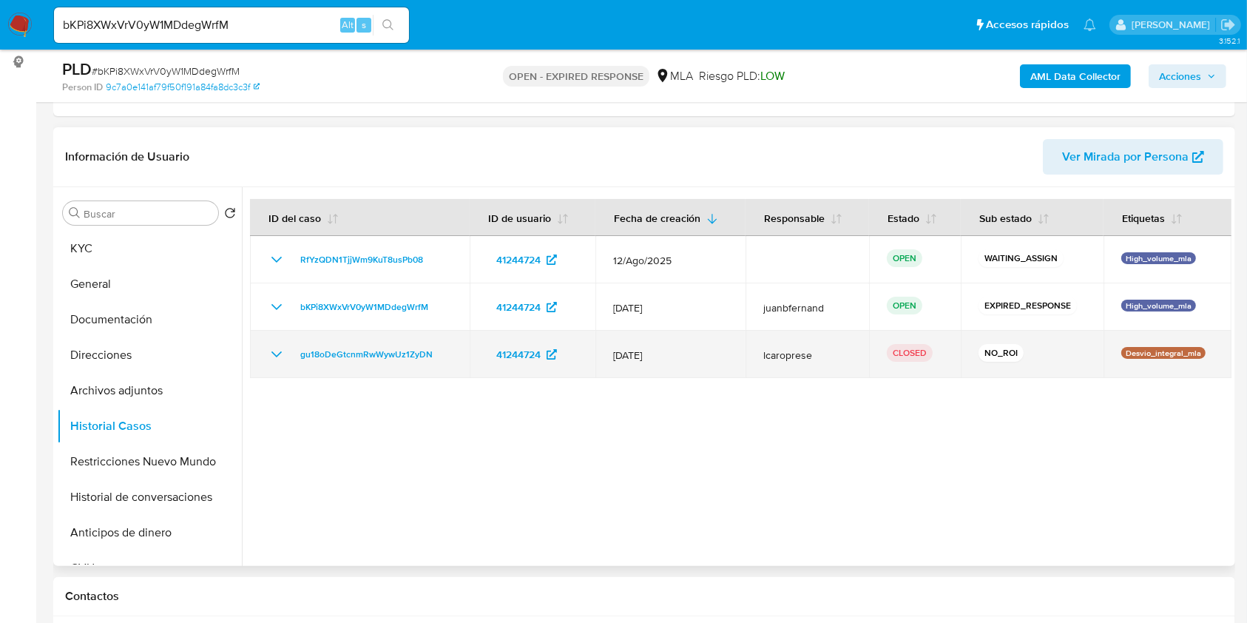
click at [282, 356] on icon "Mostrar/Ocultar" at bounding box center [277, 354] width 18 height 18
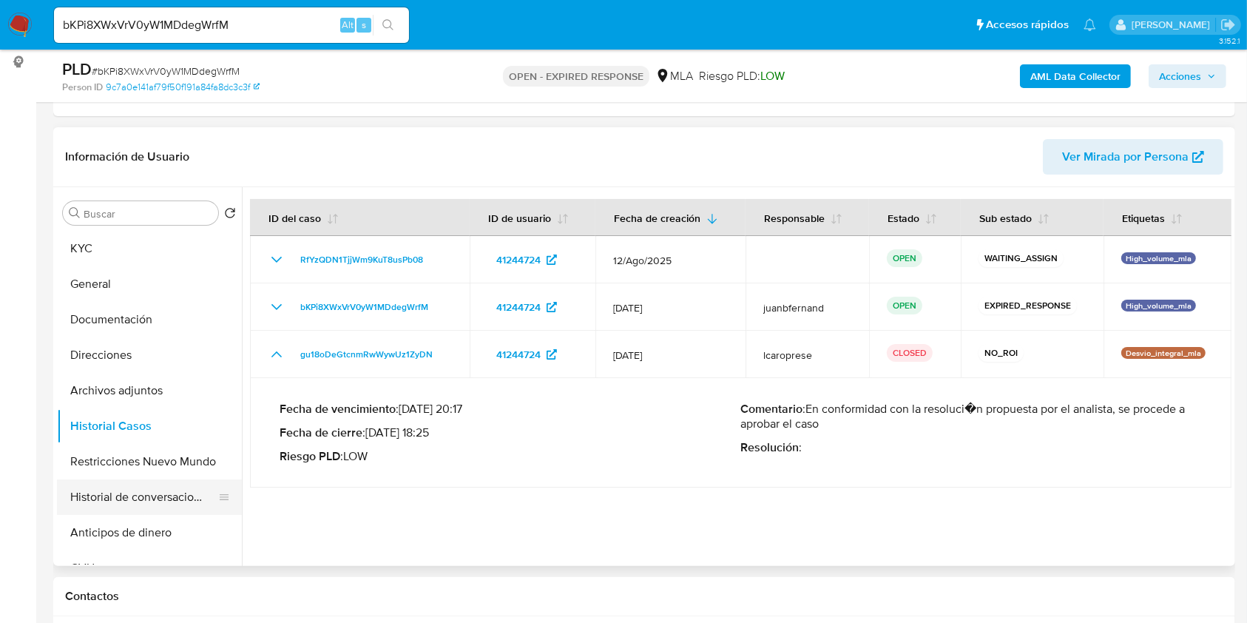
click at [130, 492] on button "Historial de conversaciones" at bounding box center [143, 497] width 173 height 36
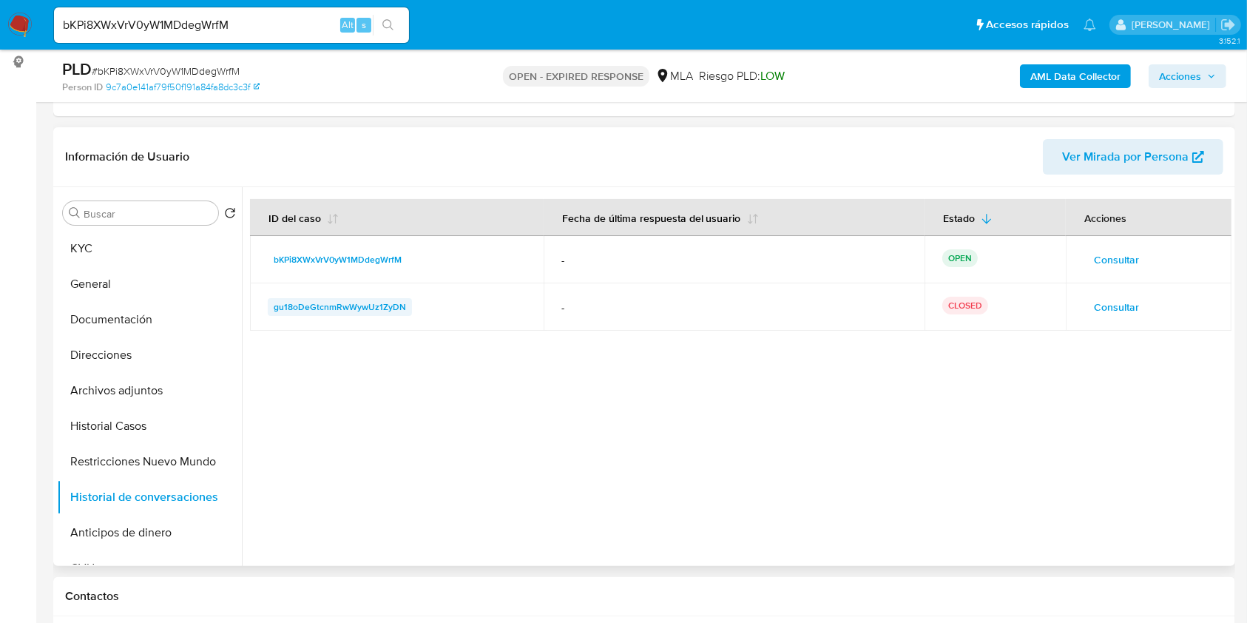
click at [363, 307] on span "gu18oDeGtcnmRwWywUz1ZyDN" at bounding box center [340, 307] width 132 height 18
click at [1130, 300] on span "Consultar" at bounding box center [1116, 307] width 45 height 21
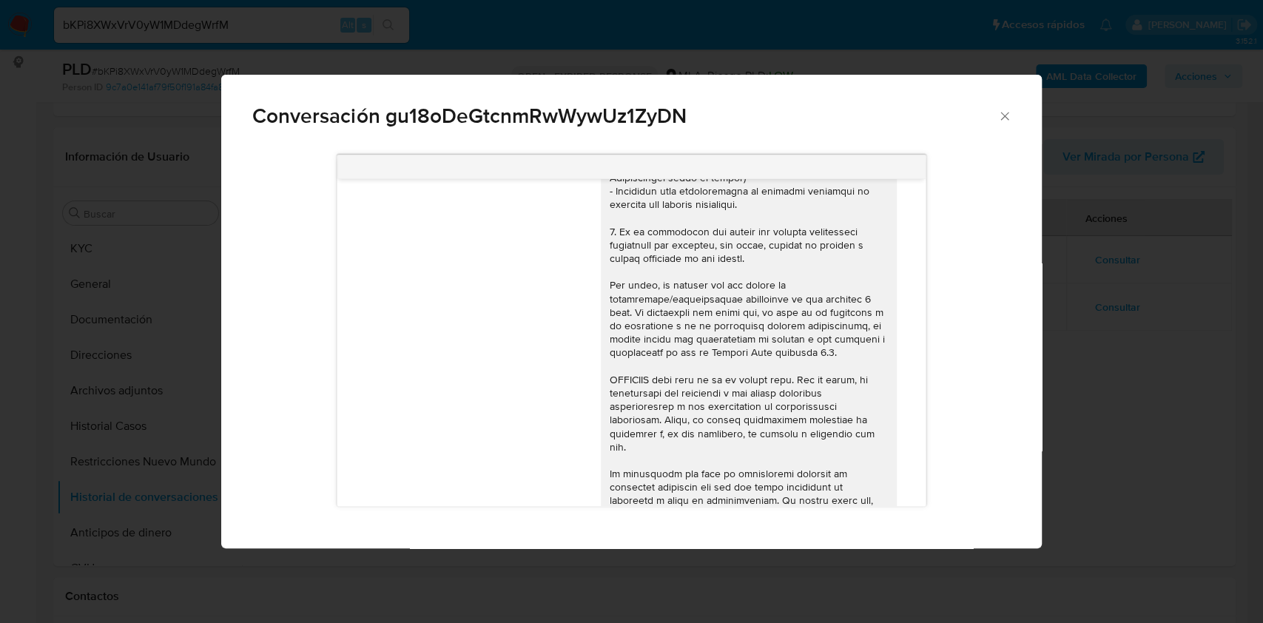
scroll to position [664, 0]
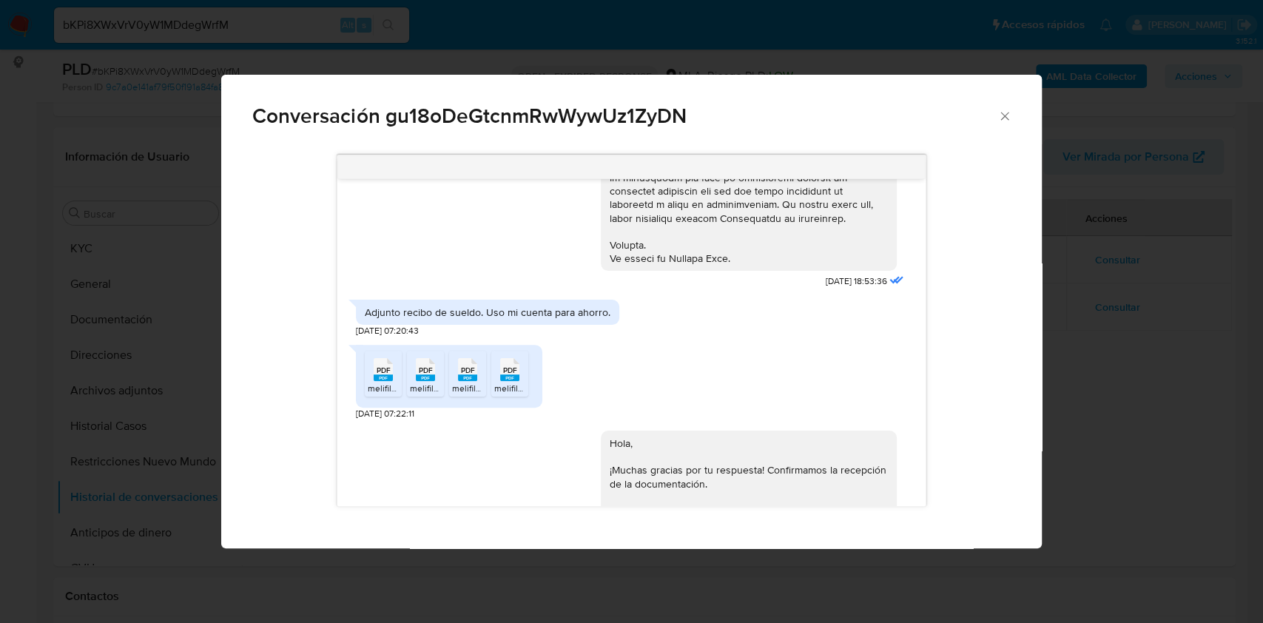
click at [388, 381] on icon "PDF" at bounding box center [383, 370] width 19 height 26
click at [426, 374] on rect "Comunicación" at bounding box center [425, 377] width 19 height 7
click at [462, 386] on span "melifile1649862570124609254.pdf" at bounding box center [520, 388] width 137 height 13
click at [502, 374] on rect "Comunicación" at bounding box center [509, 377] width 19 height 7
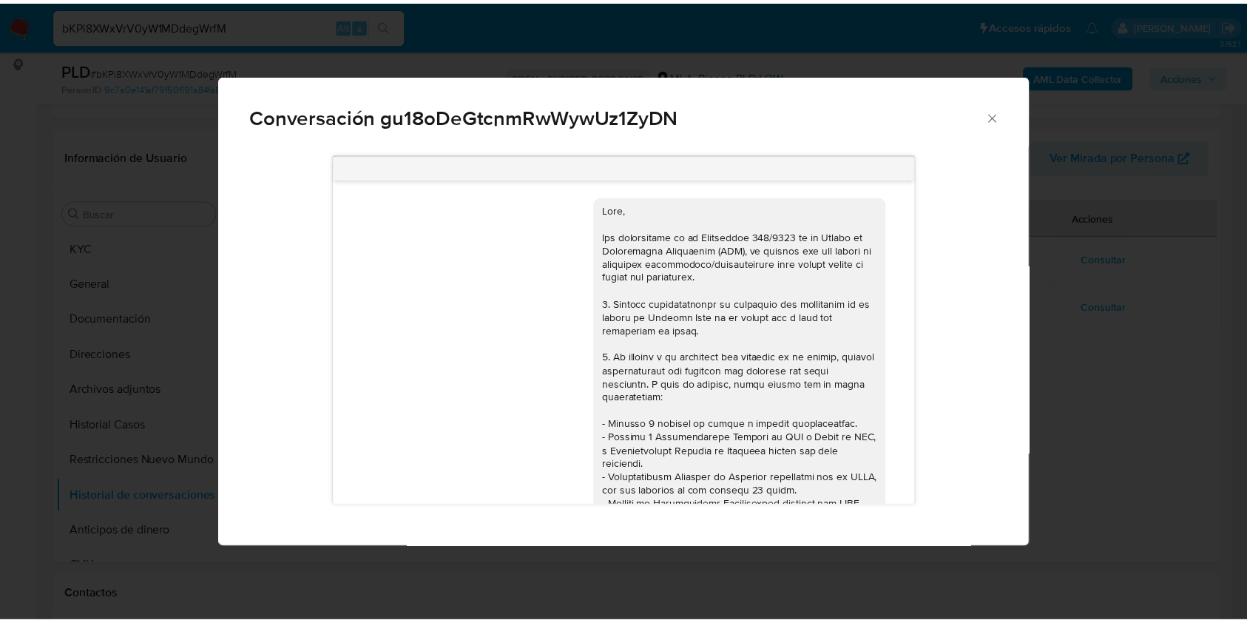
scroll to position [763, 0]
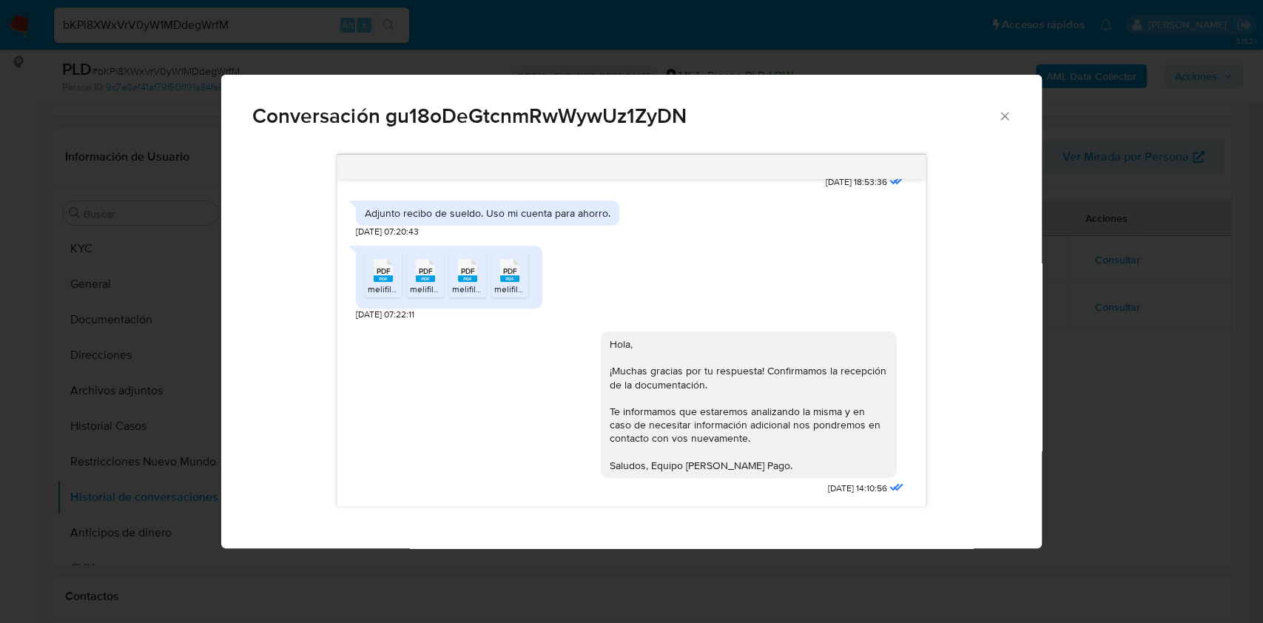
click at [1000, 121] on icon "Cerrar" at bounding box center [1004, 116] width 15 height 15
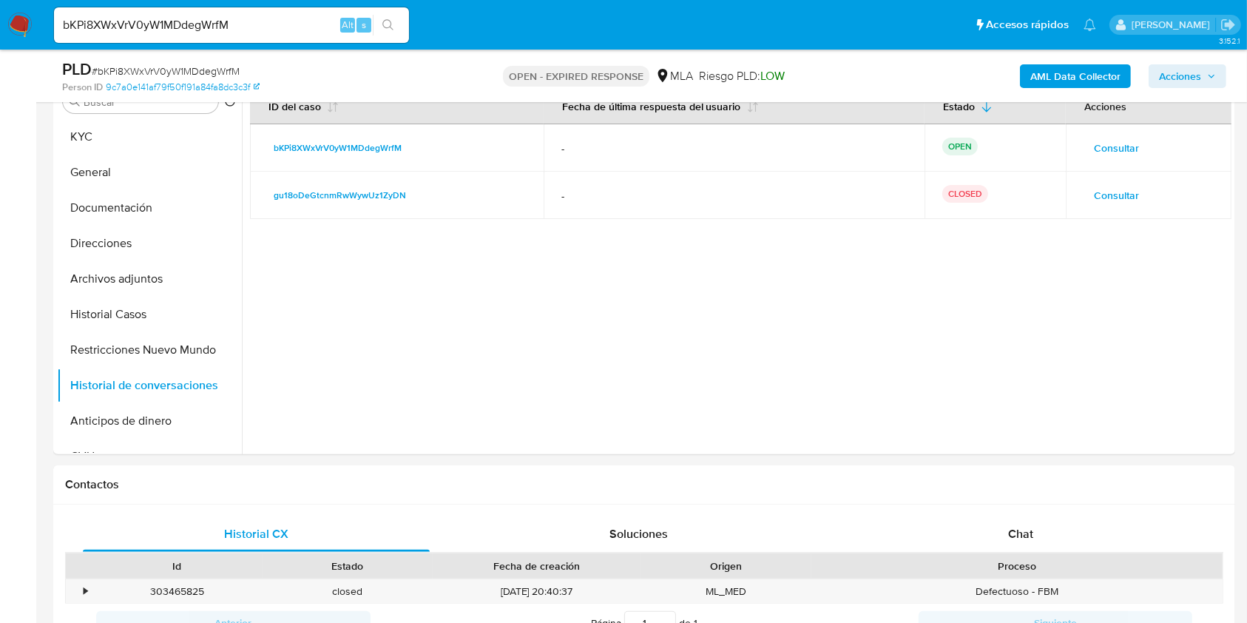
scroll to position [592, 0]
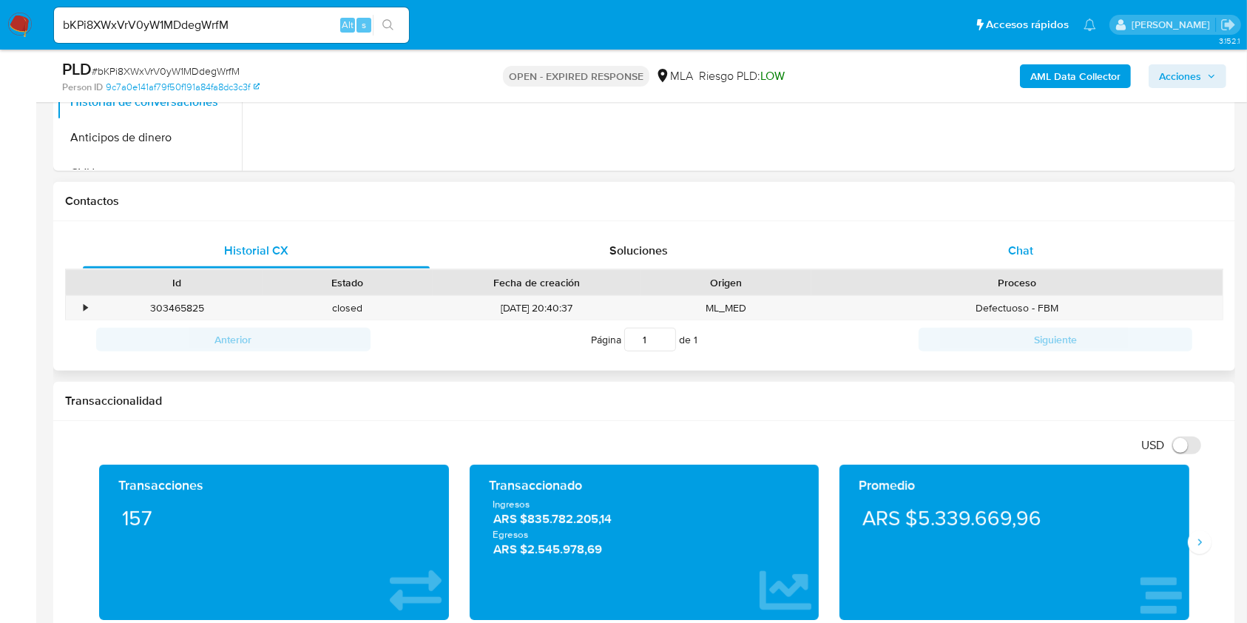
click at [1032, 244] on span "Chat" at bounding box center [1020, 250] width 25 height 17
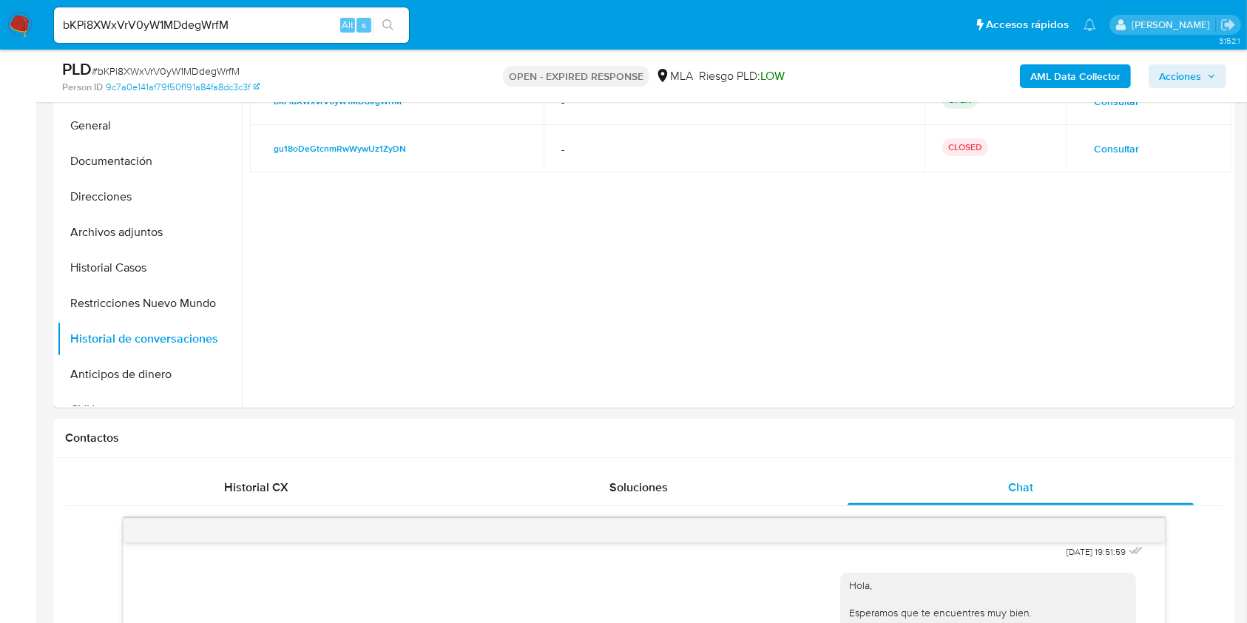
scroll to position [98, 0]
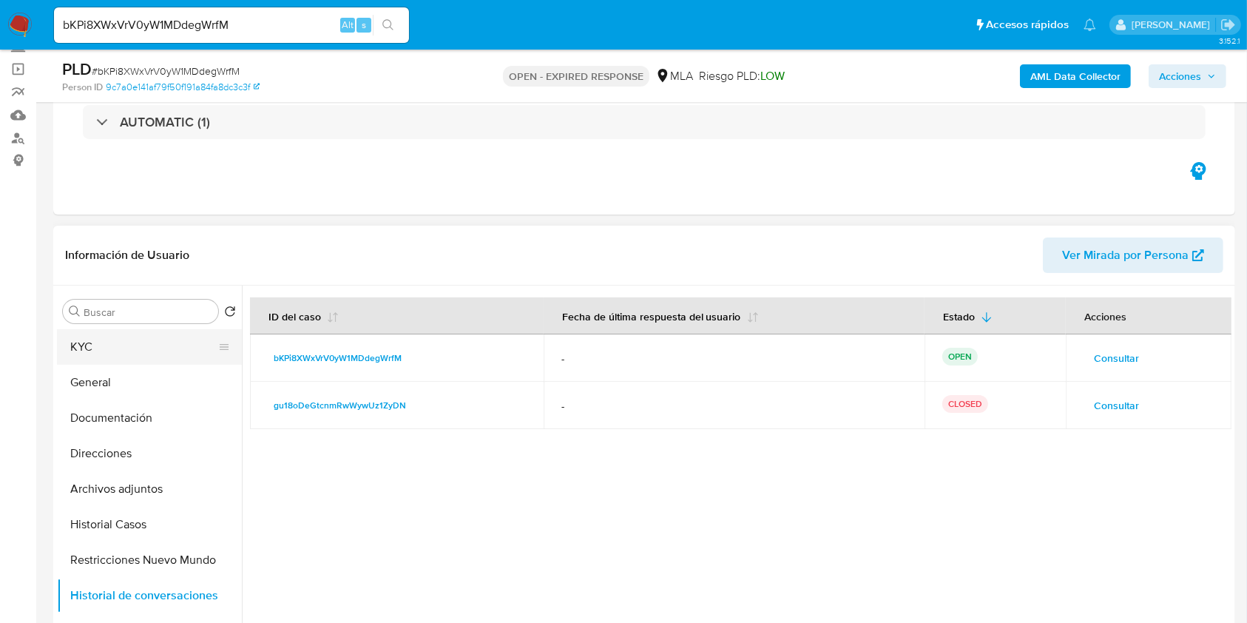
click at [145, 355] on button "KYC" at bounding box center [143, 347] width 173 height 36
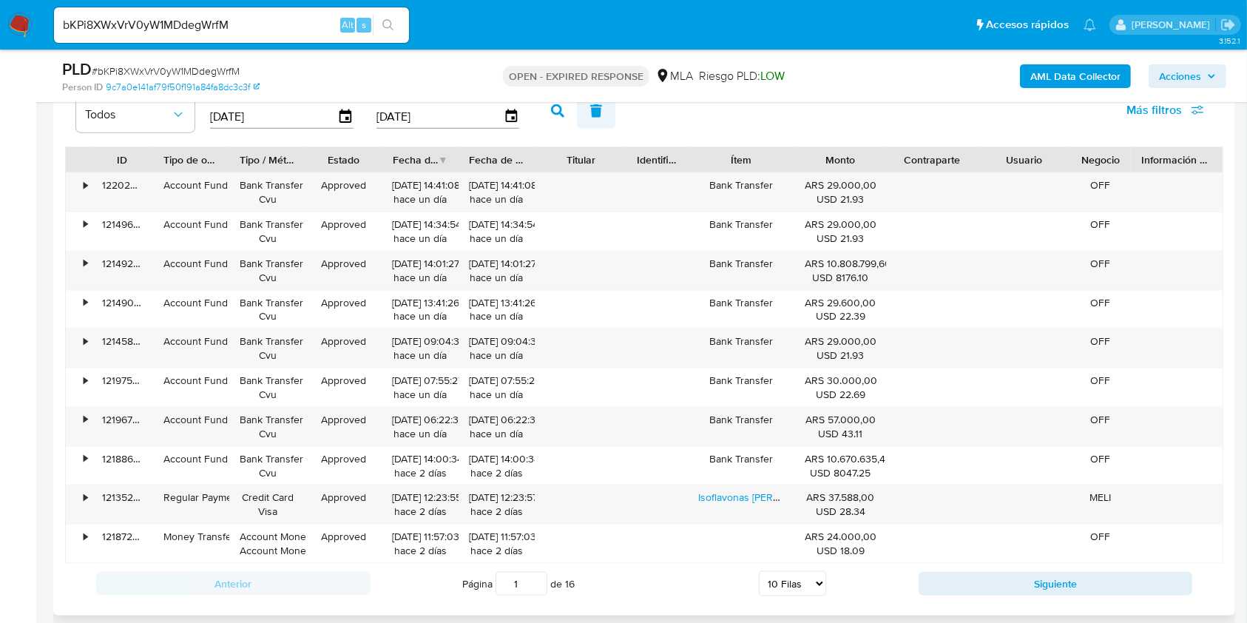
scroll to position [1723, 0]
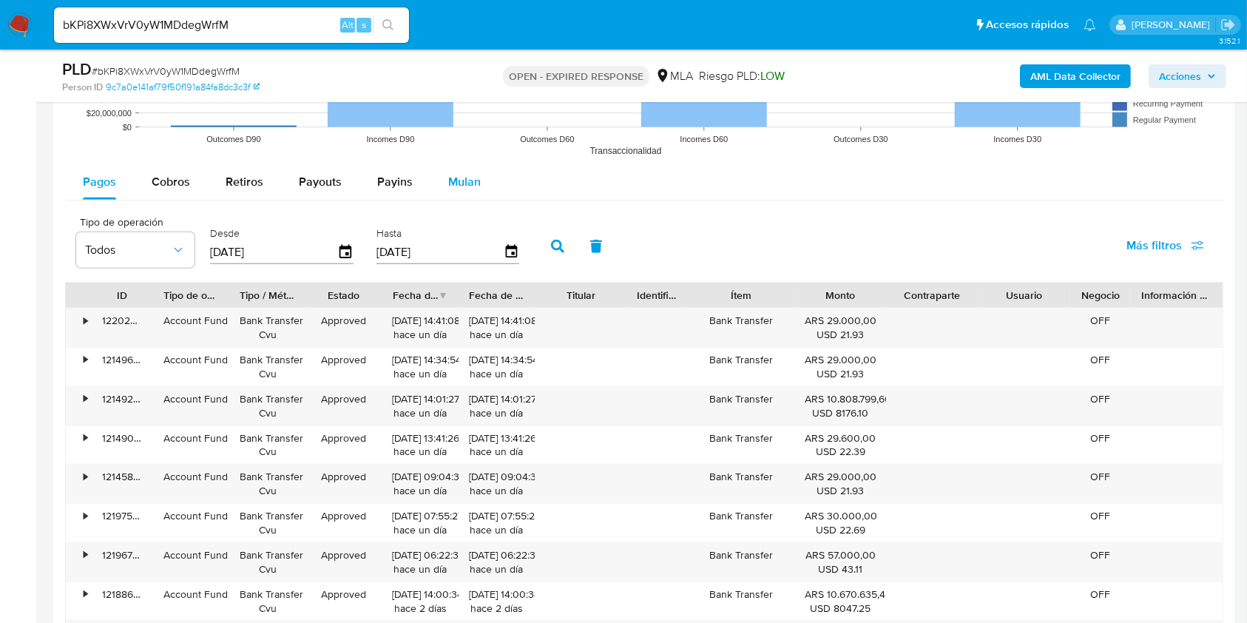
click at [460, 184] on span "Mulan" at bounding box center [464, 181] width 33 height 17
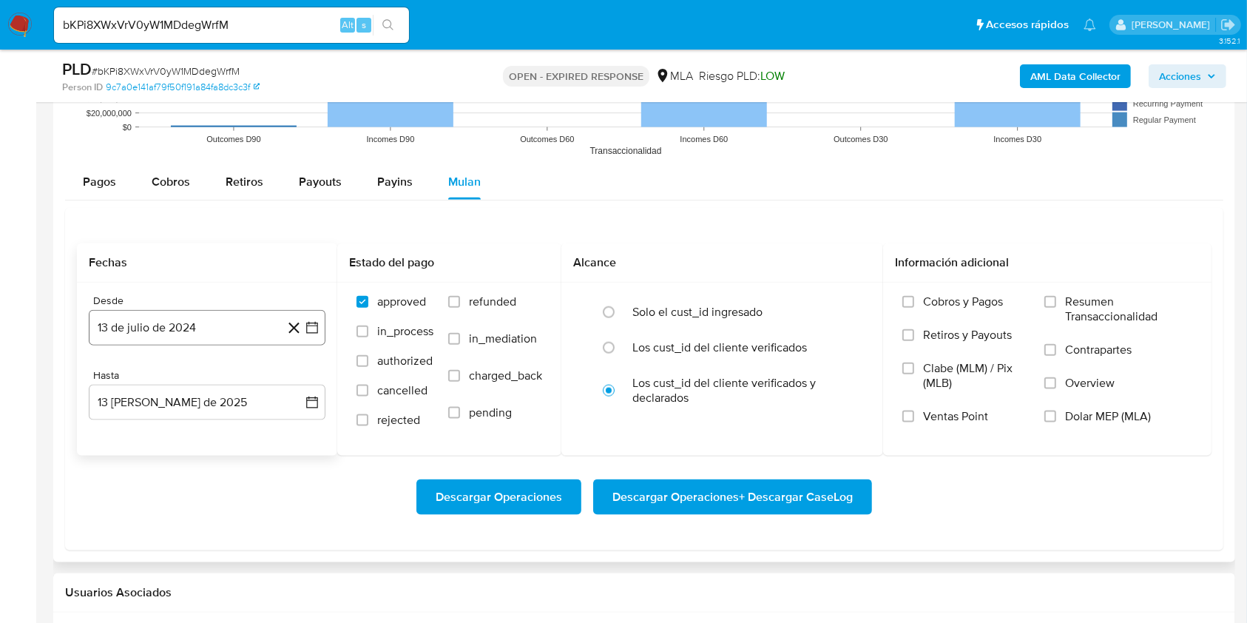
click at [207, 320] on button "13 de julio de 2024" at bounding box center [207, 328] width 237 height 36
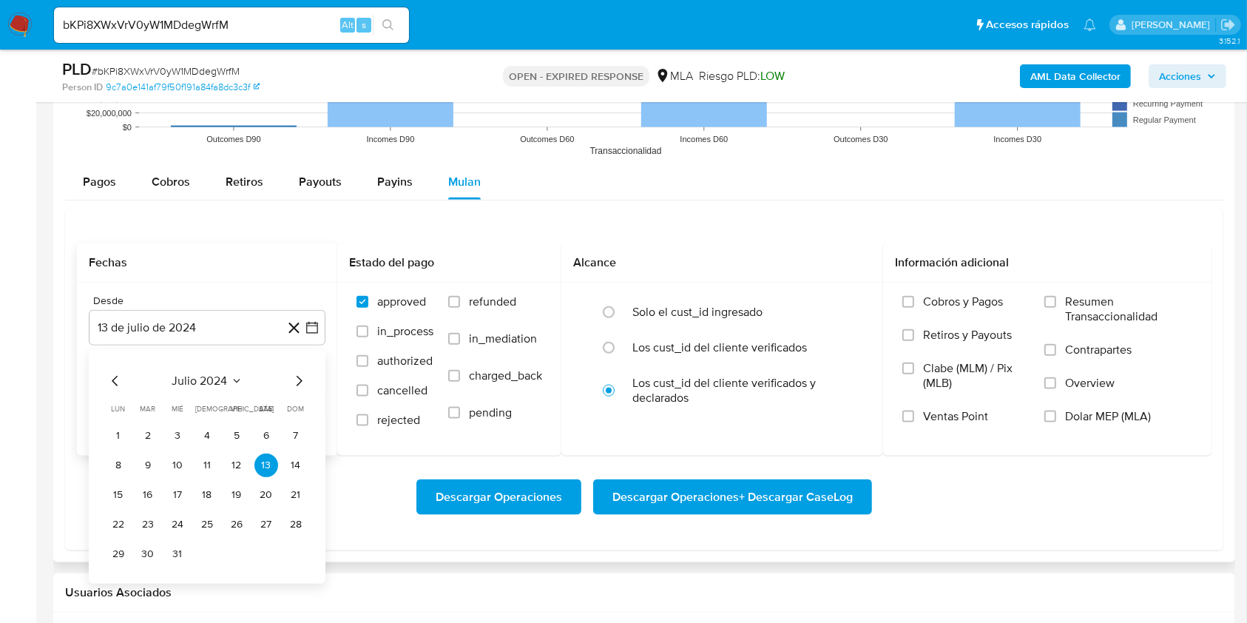
click at [237, 370] on div "julio 2024 julio 2024 lun lunes mar martes mié miércoles jue jueves vie viernes…" at bounding box center [207, 467] width 237 height 234
click at [229, 379] on button "julio 2024" at bounding box center [207, 381] width 70 height 15
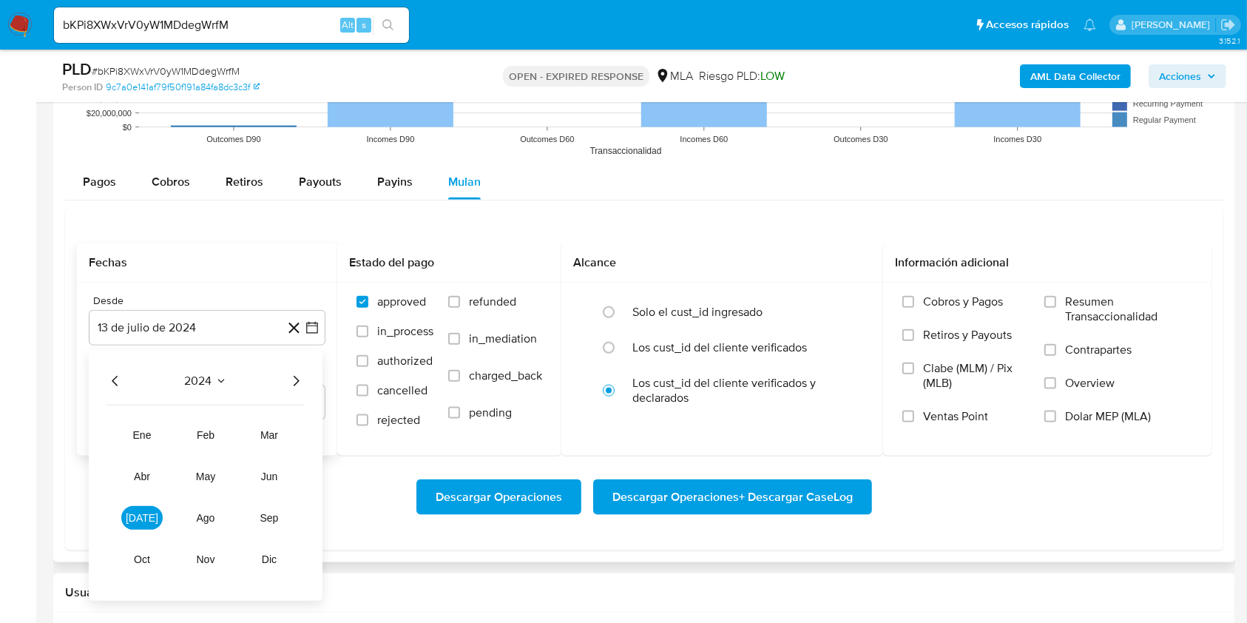
click at [300, 377] on icon "Año siguiente" at bounding box center [296, 381] width 18 height 18
click at [271, 439] on span "mar" at bounding box center [269, 435] width 18 height 12
click at [274, 435] on button "1" at bounding box center [266, 436] width 24 height 24
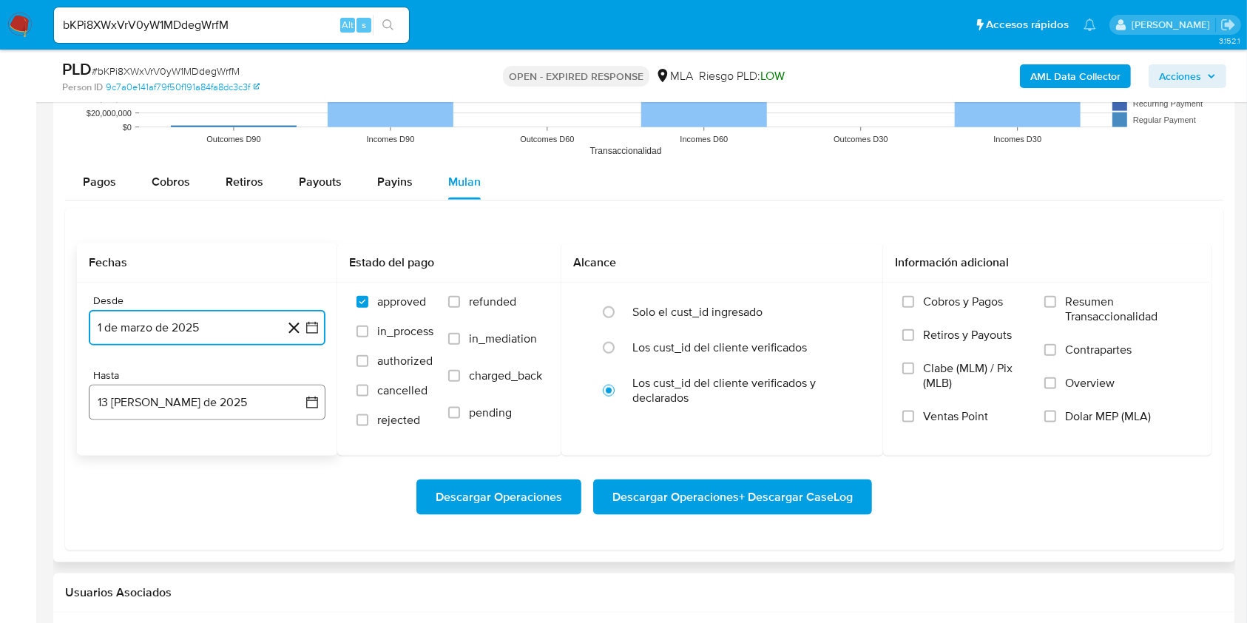
click at [198, 405] on button "13 de agosto de 2025" at bounding box center [207, 403] width 237 height 36
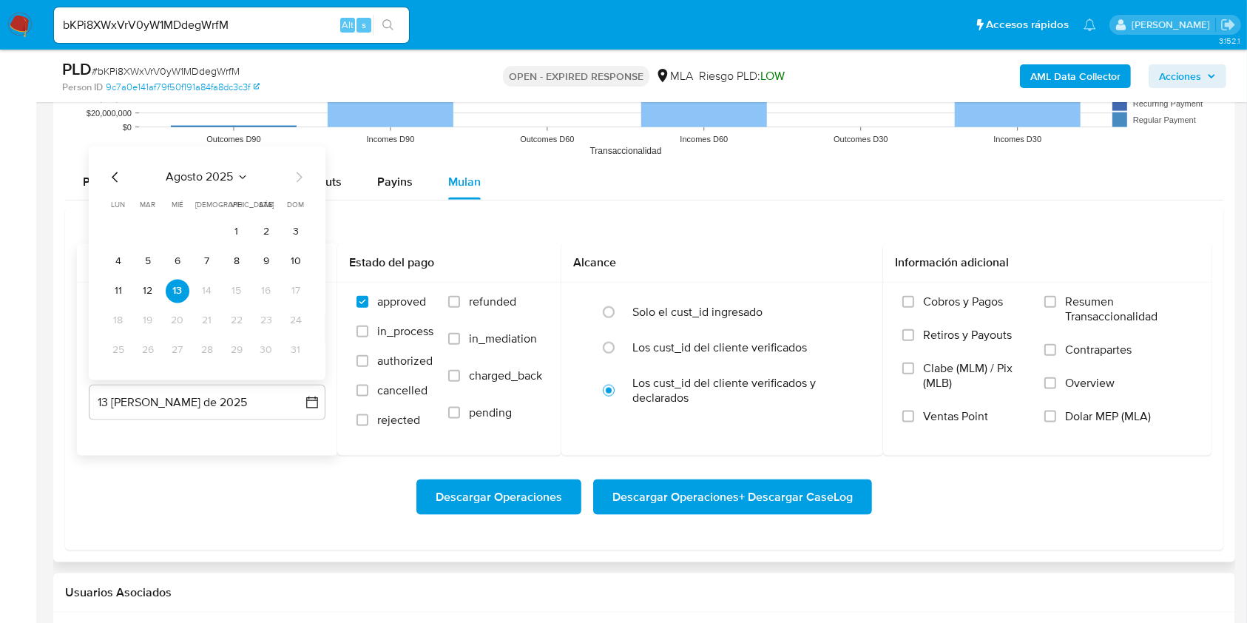
click at [118, 180] on icon "Mes anterior" at bounding box center [116, 178] width 18 height 18
click at [206, 347] on button "31" at bounding box center [207, 351] width 24 height 24
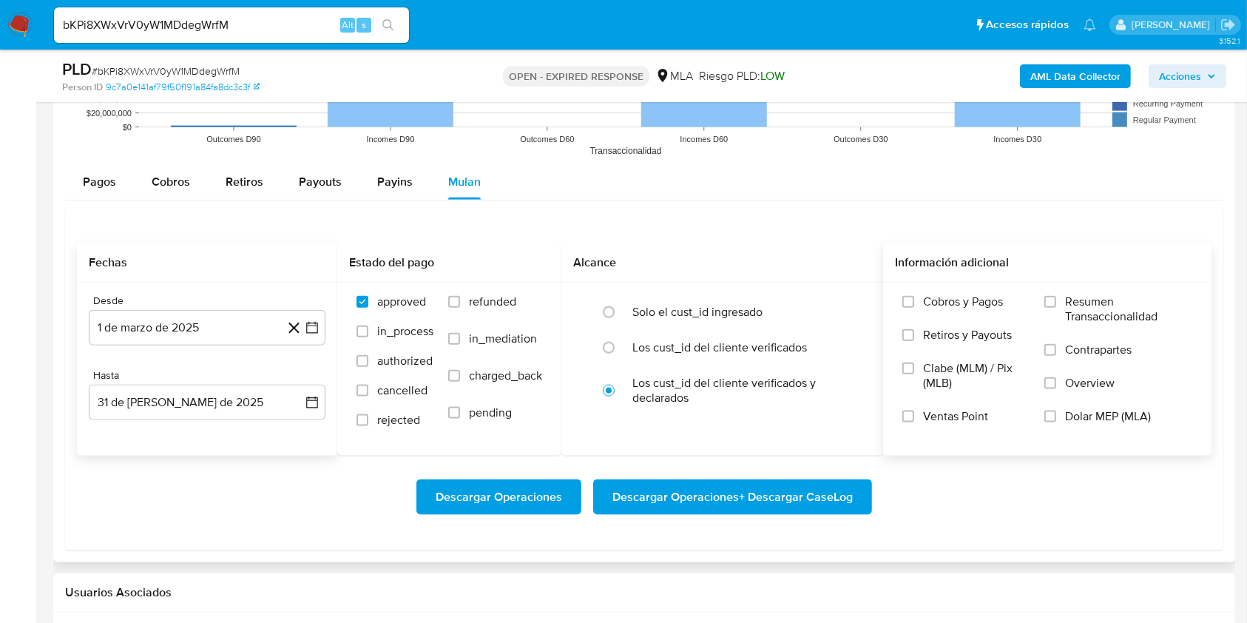
click at [1072, 411] on span "Dolar MEP (MLA)" at bounding box center [1108, 416] width 86 height 15
click at [1056, 411] on input "Dolar MEP (MLA)" at bounding box center [1051, 417] width 12 height 12
click at [735, 492] on span "Descargar Operaciones + Descargar CaseLog" at bounding box center [733, 497] width 240 height 33
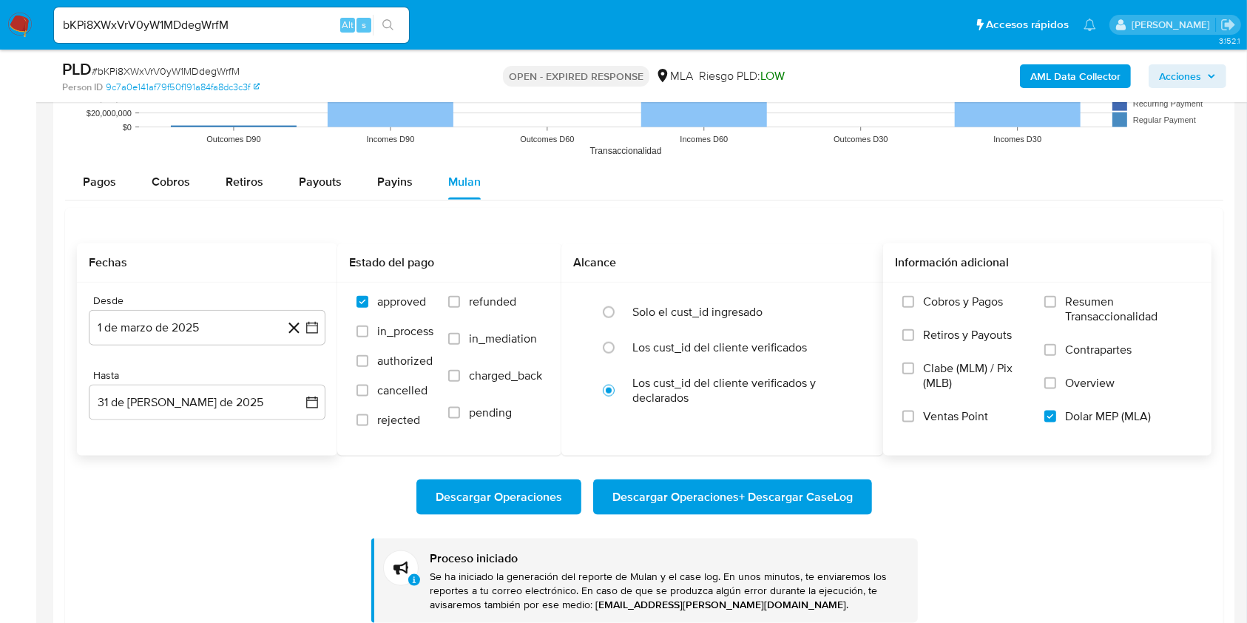
click at [284, 13] on div "bKPi8XWxVrV0yW1MDdegWrfM Alt s" at bounding box center [231, 25] width 355 height 36
click at [281, 20] on input "bKPi8XWxVrV0yW1MDdegWrfM" at bounding box center [231, 25] width 355 height 19
paste input "6VyVONtqhTVPq2VJT6rwuFHo"
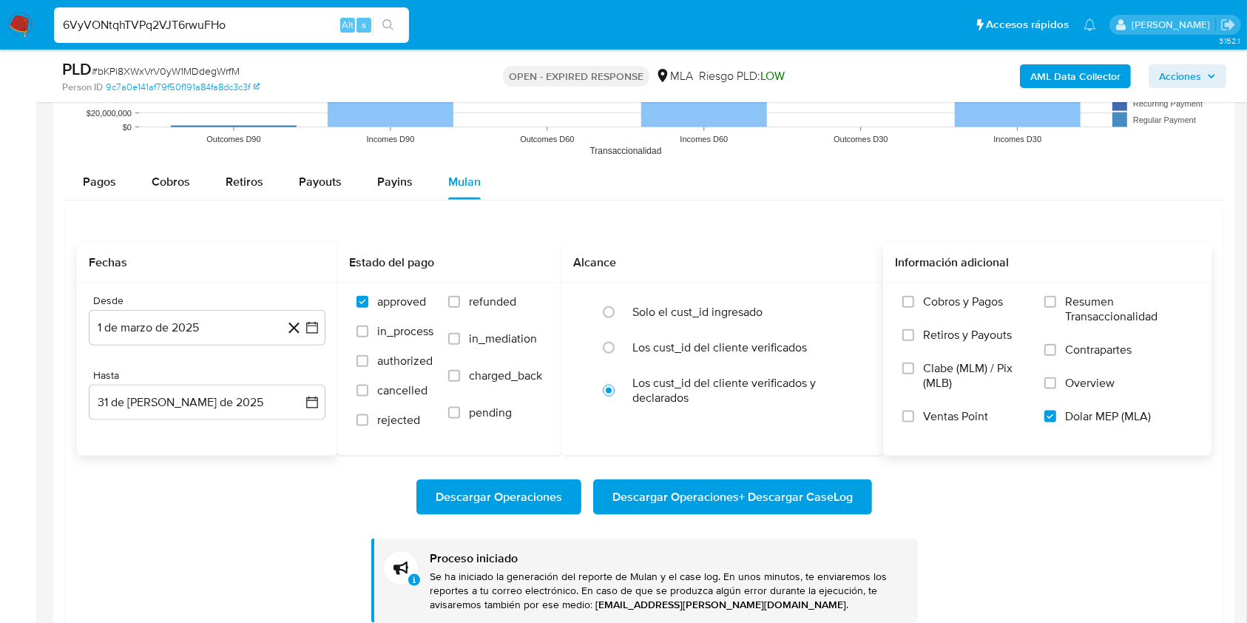
type input "6VyVONtqhTVPq2VJT6rwuFHo"
click at [396, 21] on button "search-icon" at bounding box center [388, 25] width 30 height 21
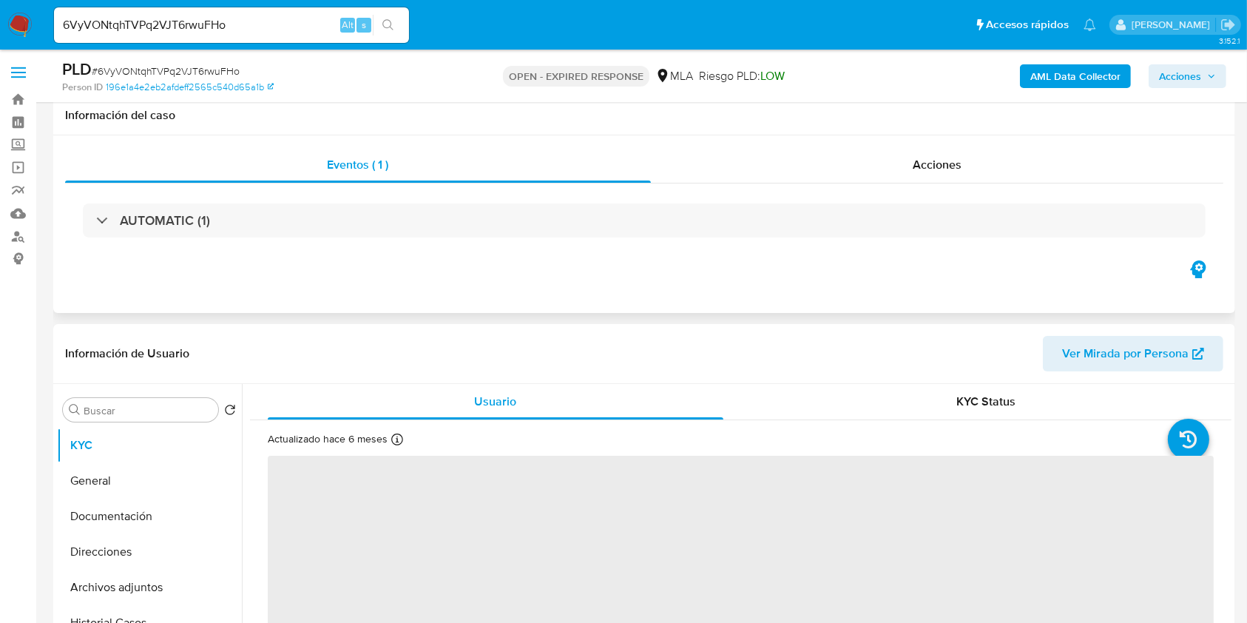
scroll to position [394, 0]
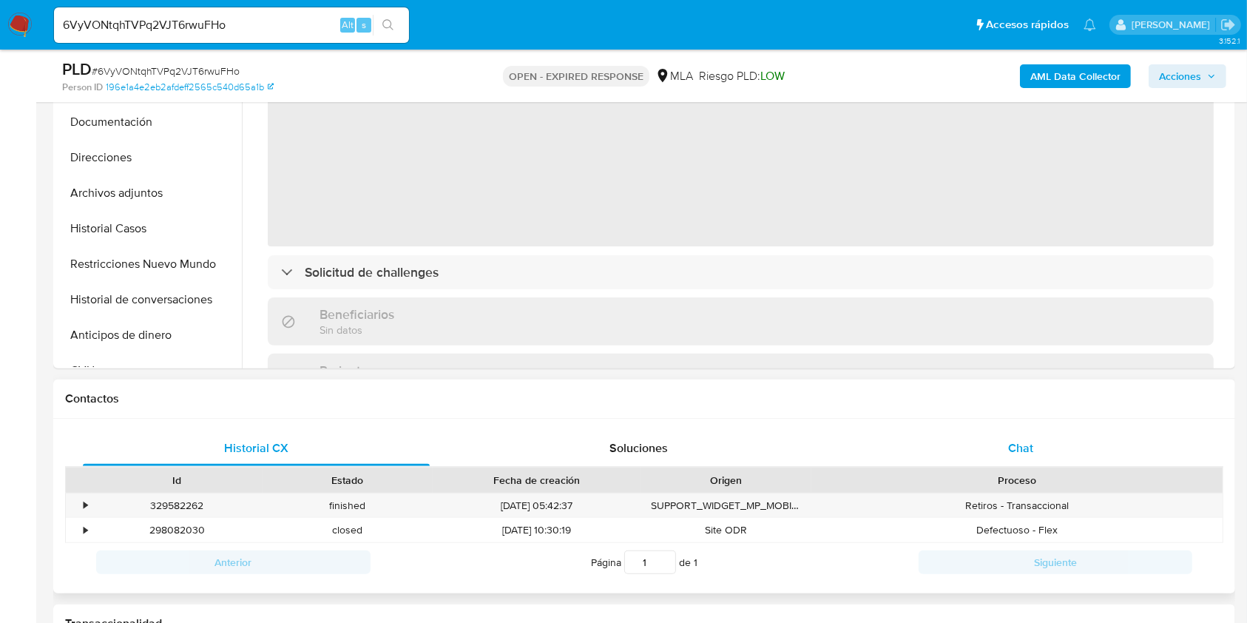
click at [1072, 444] on div "Chat" at bounding box center [1021, 449] width 347 height 36
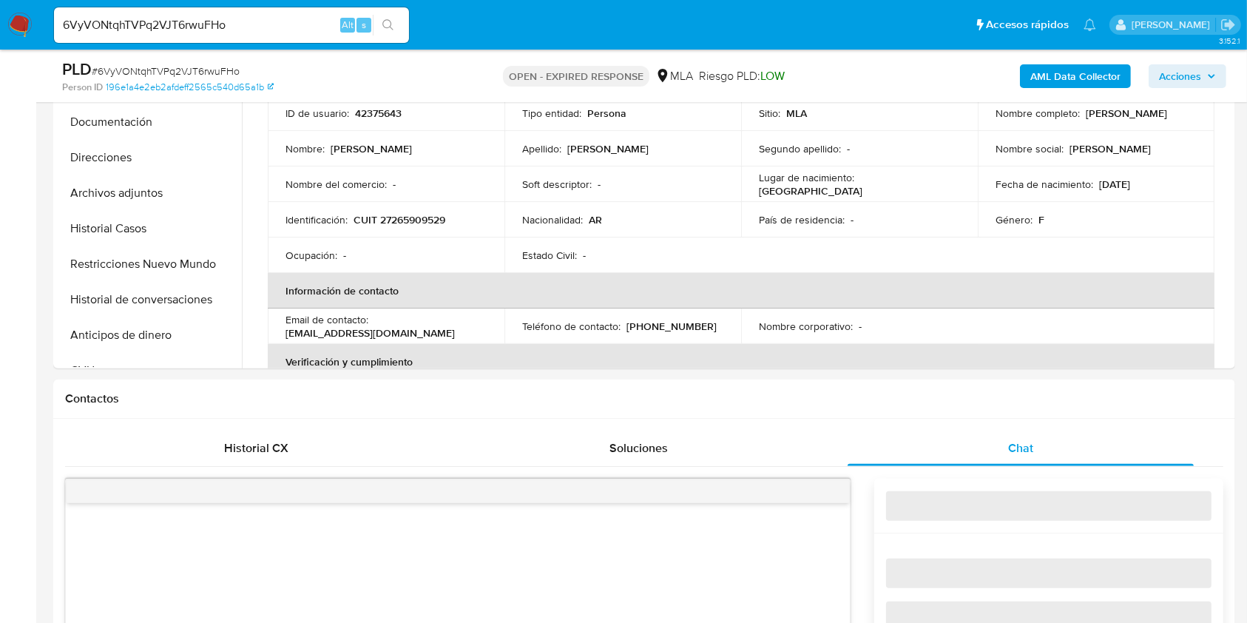
select select "10"
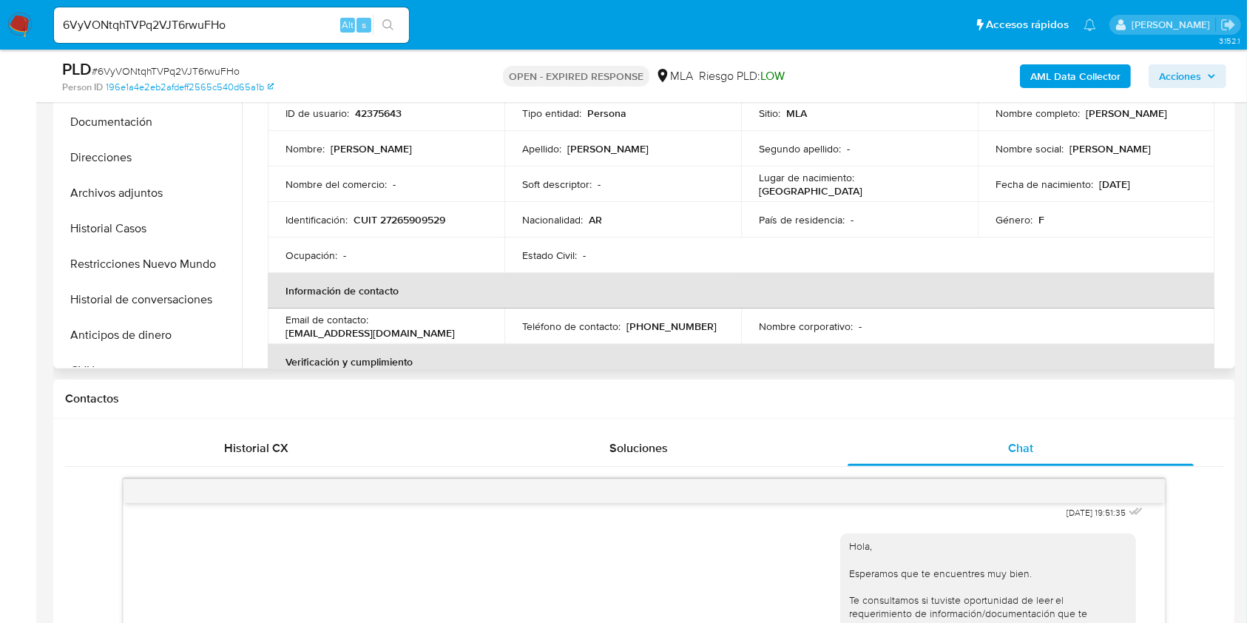
click at [433, 224] on p "CUIT 27265909529" at bounding box center [400, 219] width 92 height 13
copy p "27265909529"
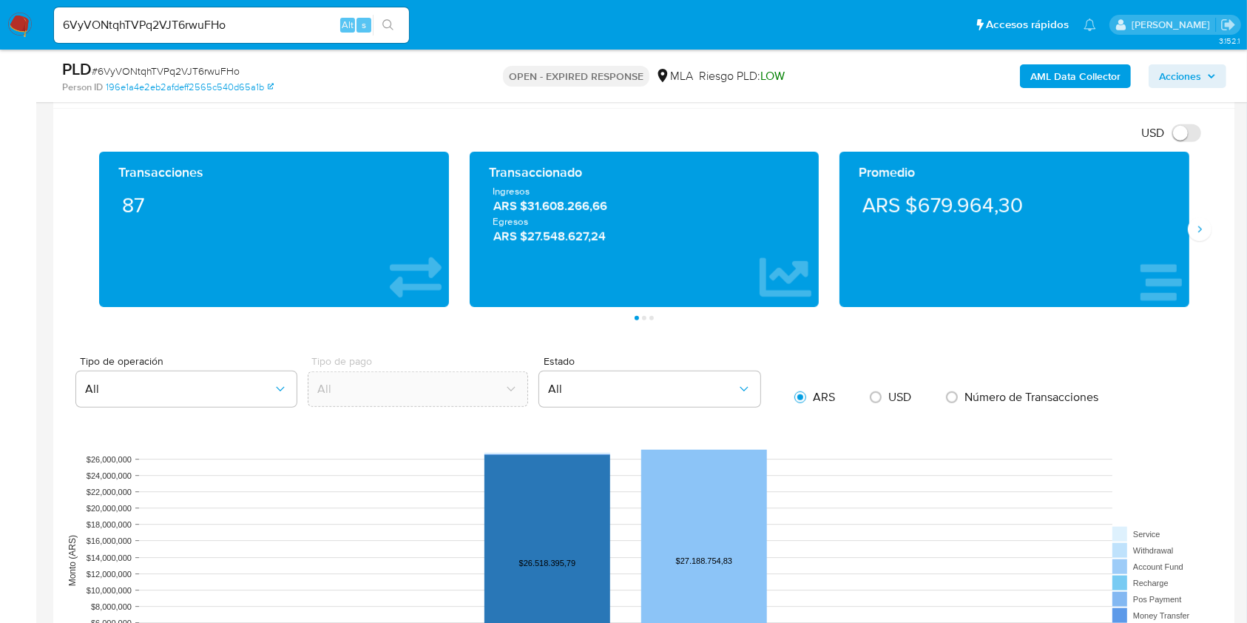
scroll to position [1184, 0]
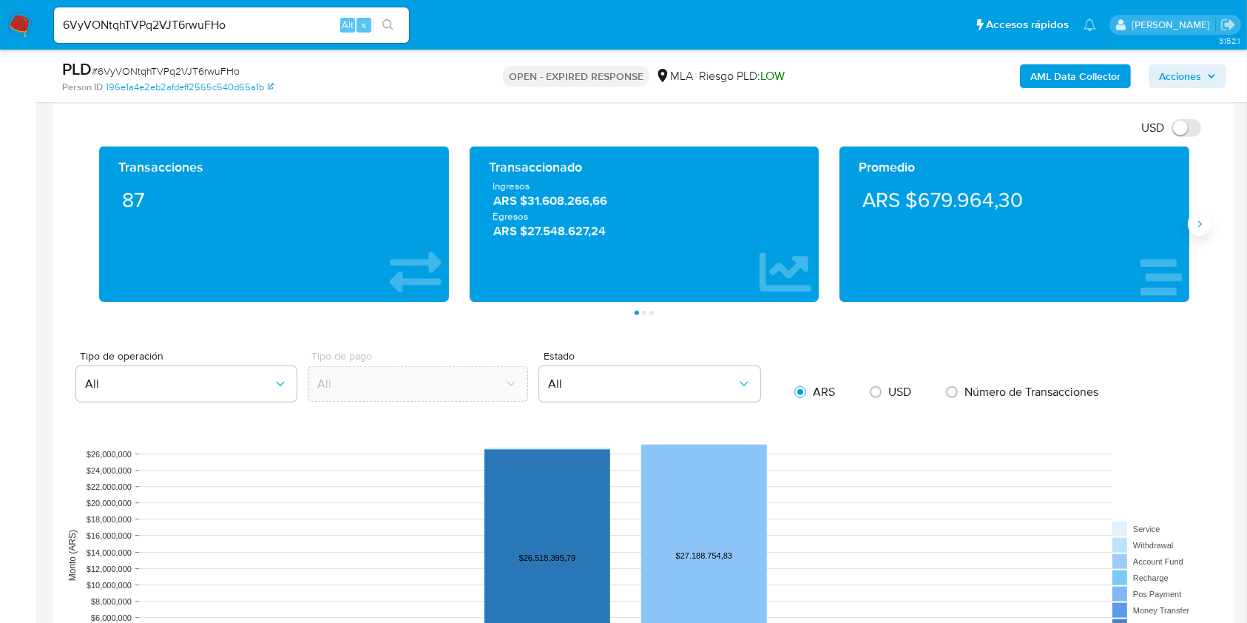
click at [1204, 222] on icon "Siguiente" at bounding box center [1200, 224] width 12 height 12
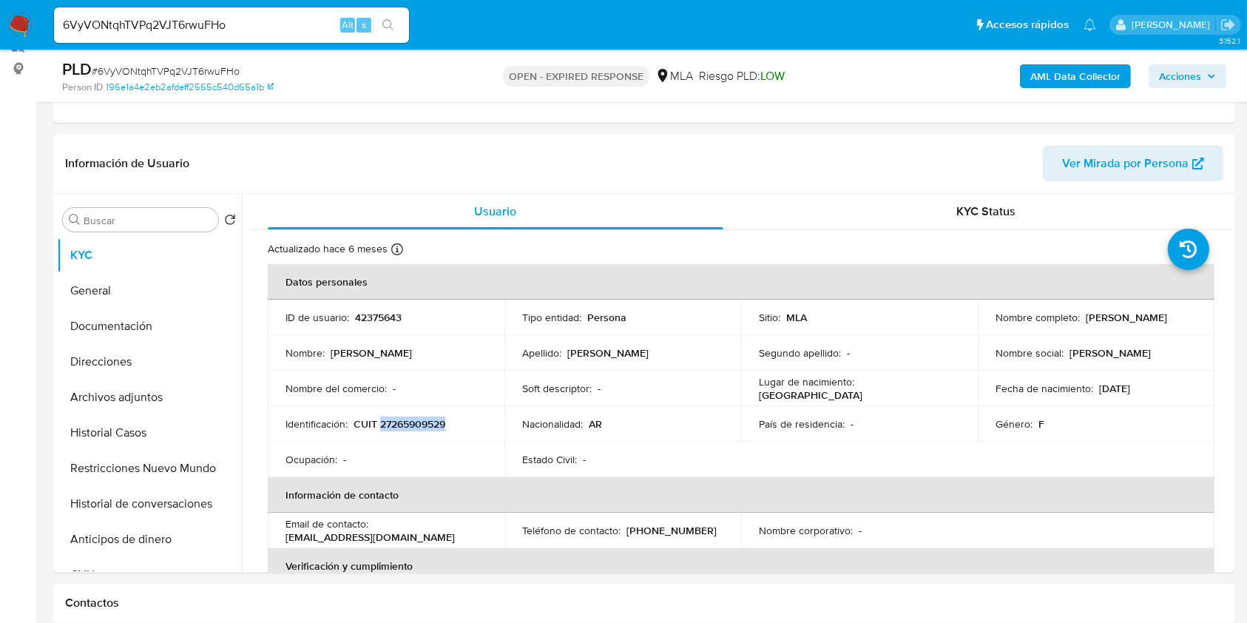
scroll to position [296, 0]
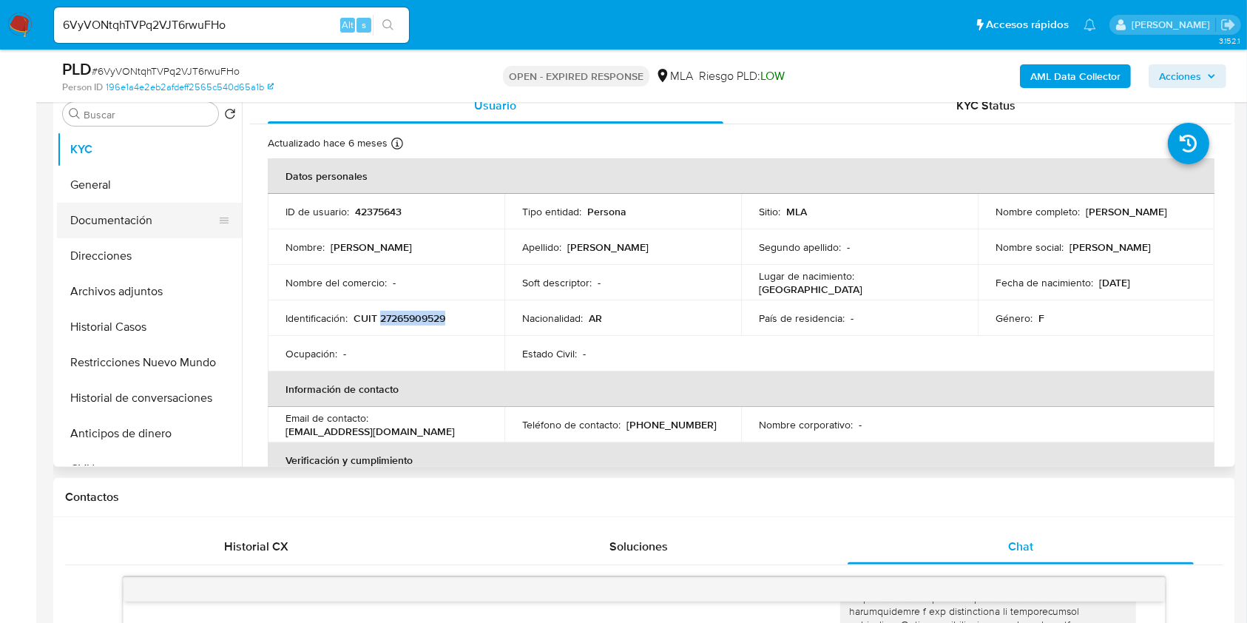
click at [170, 220] on button "Documentación" at bounding box center [143, 221] width 173 height 36
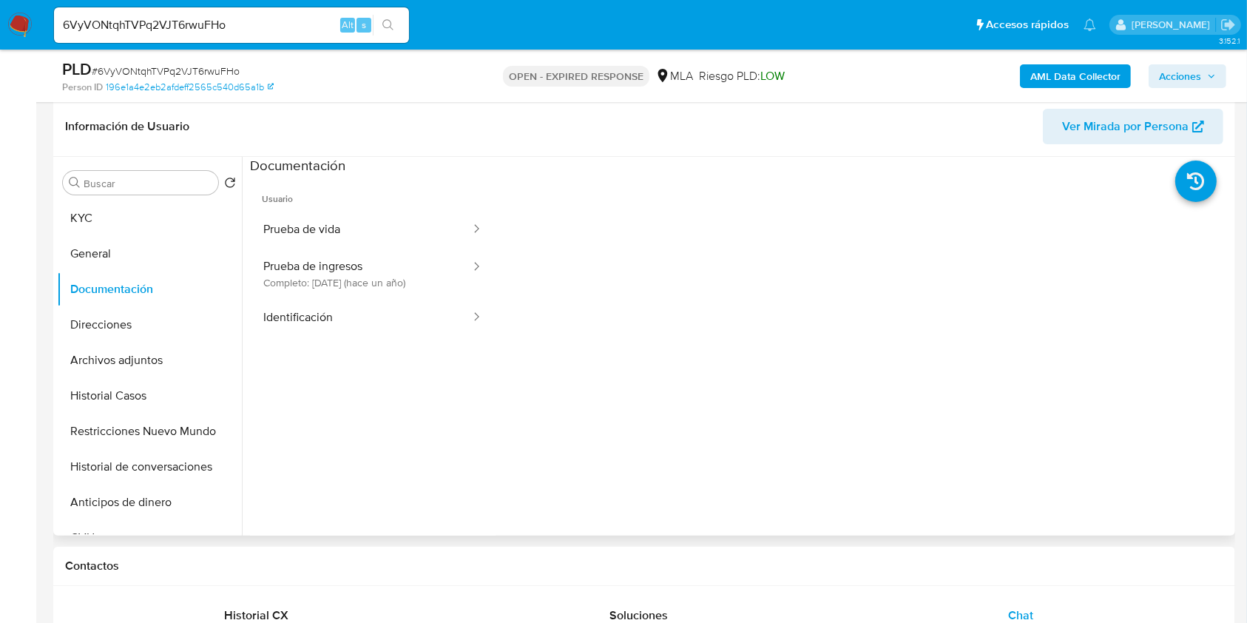
scroll to position [197, 0]
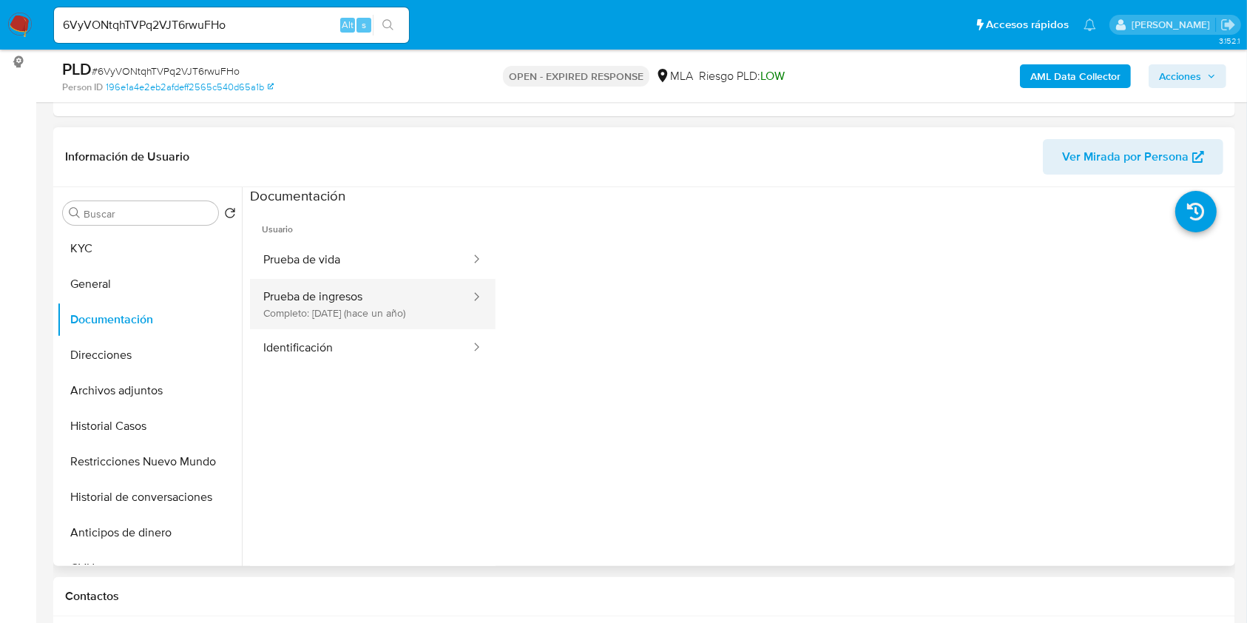
click at [349, 305] on button "Prueba de ingresos Completo: 08/08/2024 (hace un año)" at bounding box center [361, 304] width 222 height 50
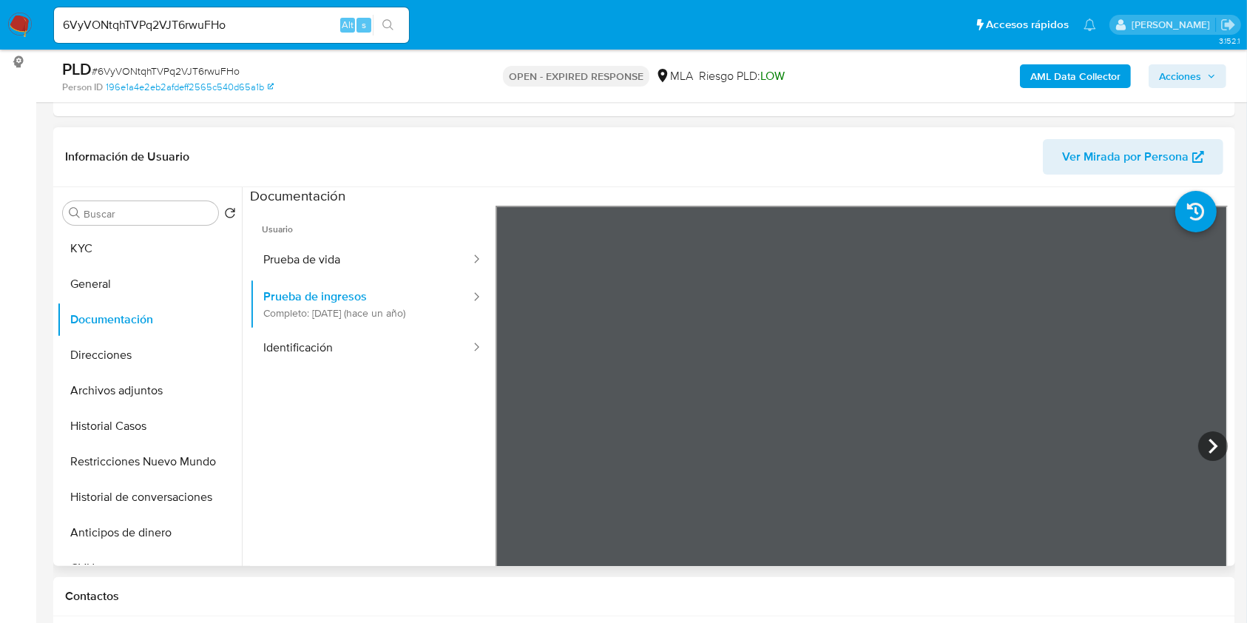
scroll to position [296, 0]
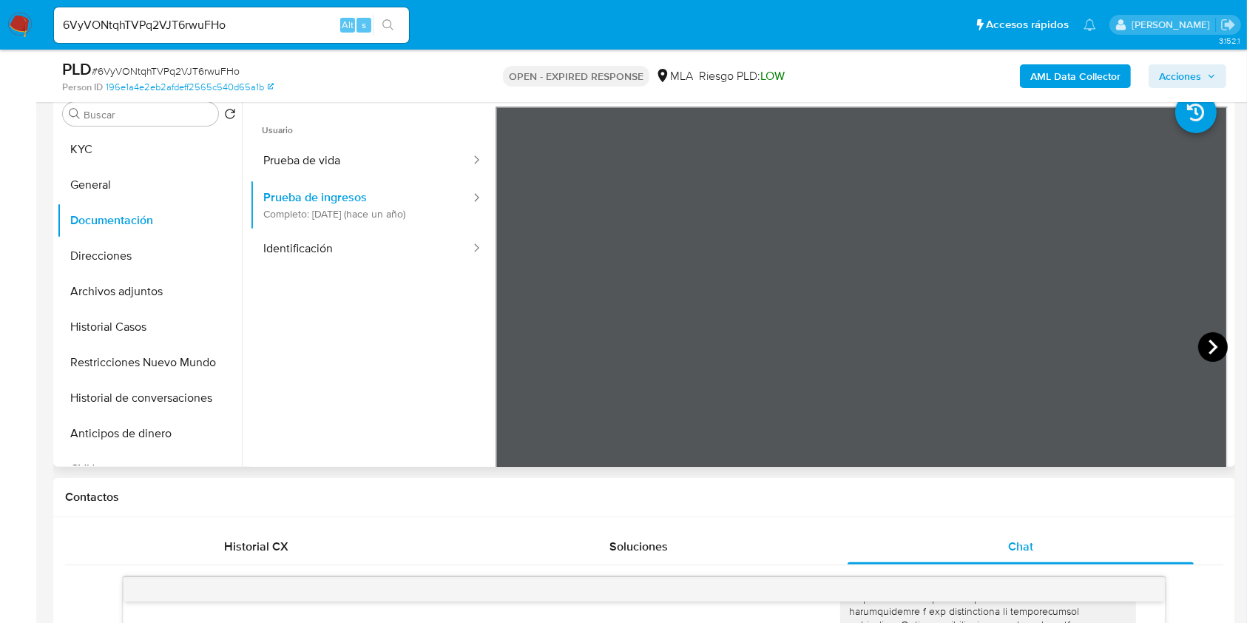
click at [1209, 342] on icon at bounding box center [1213, 347] width 30 height 30
click at [138, 322] on button "Historial Casos" at bounding box center [143, 327] width 173 height 36
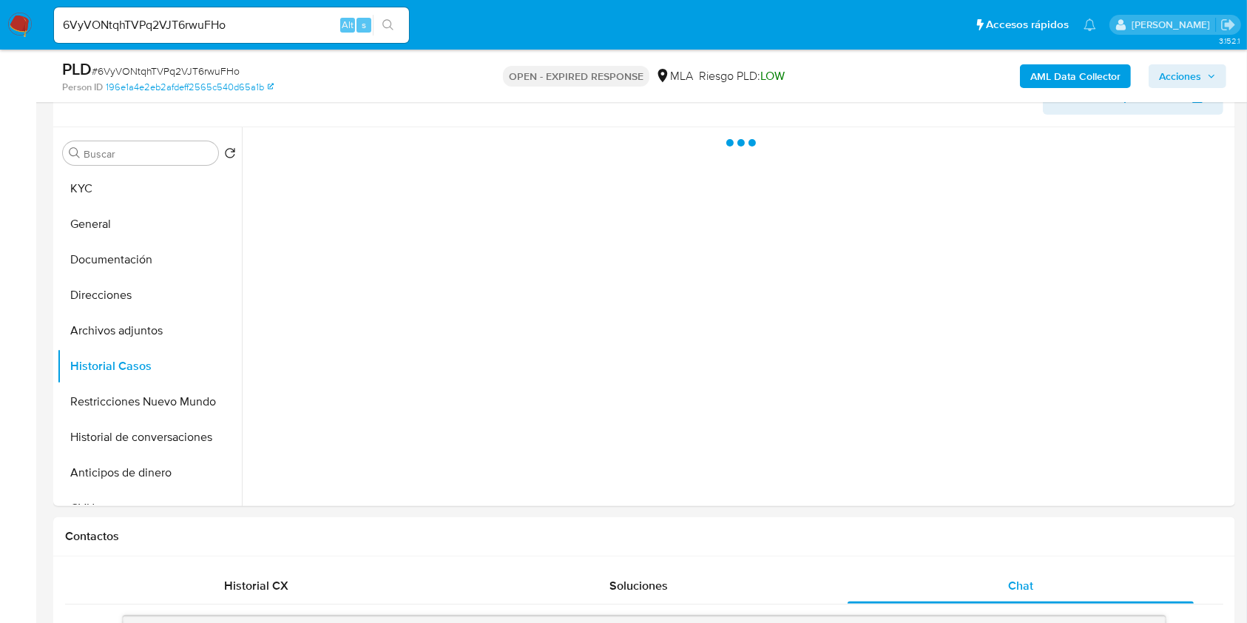
scroll to position [197, 0]
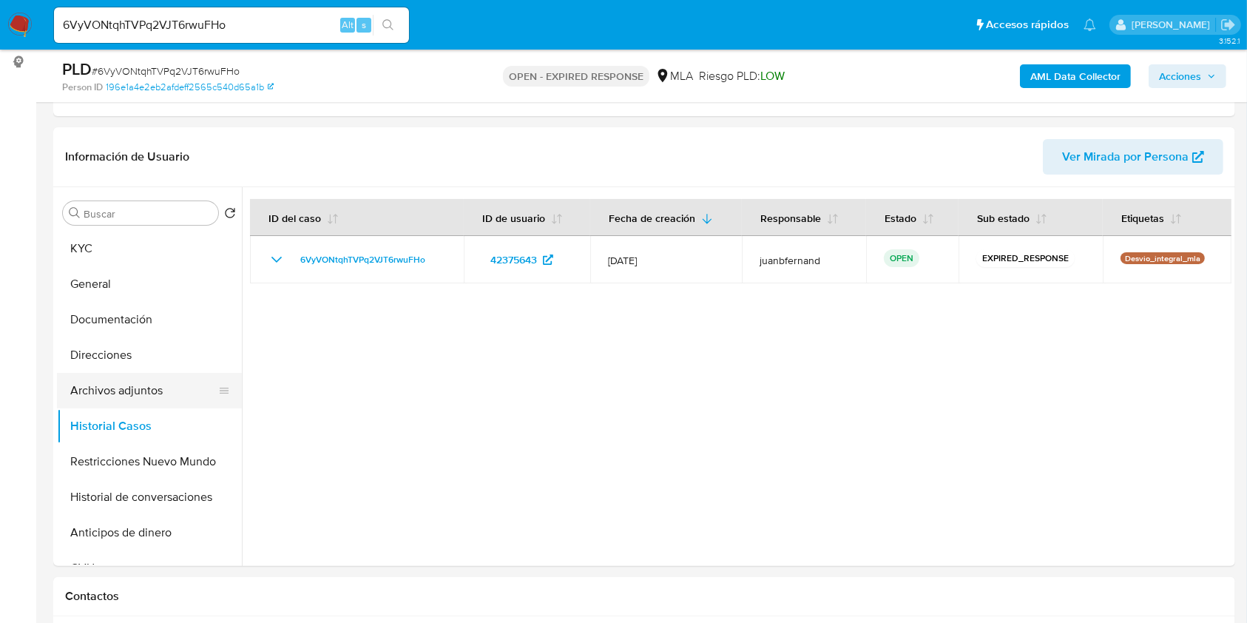
click at [178, 382] on button "Archivos adjuntos" at bounding box center [143, 391] width 173 height 36
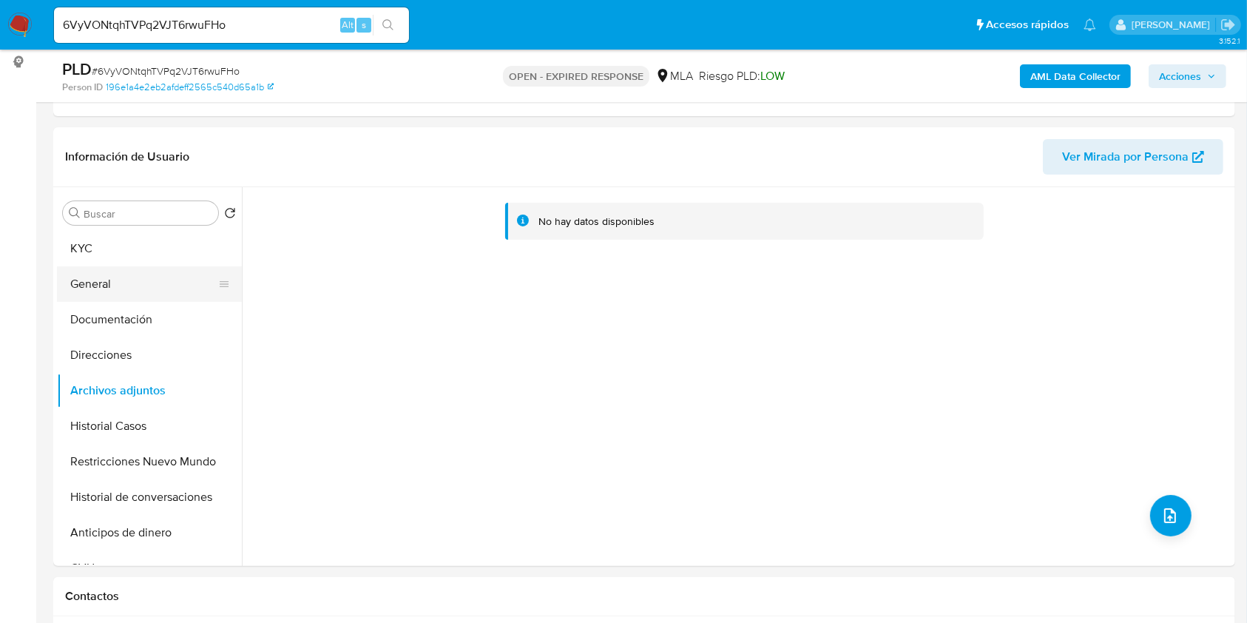
click at [166, 295] on button "General" at bounding box center [143, 284] width 173 height 36
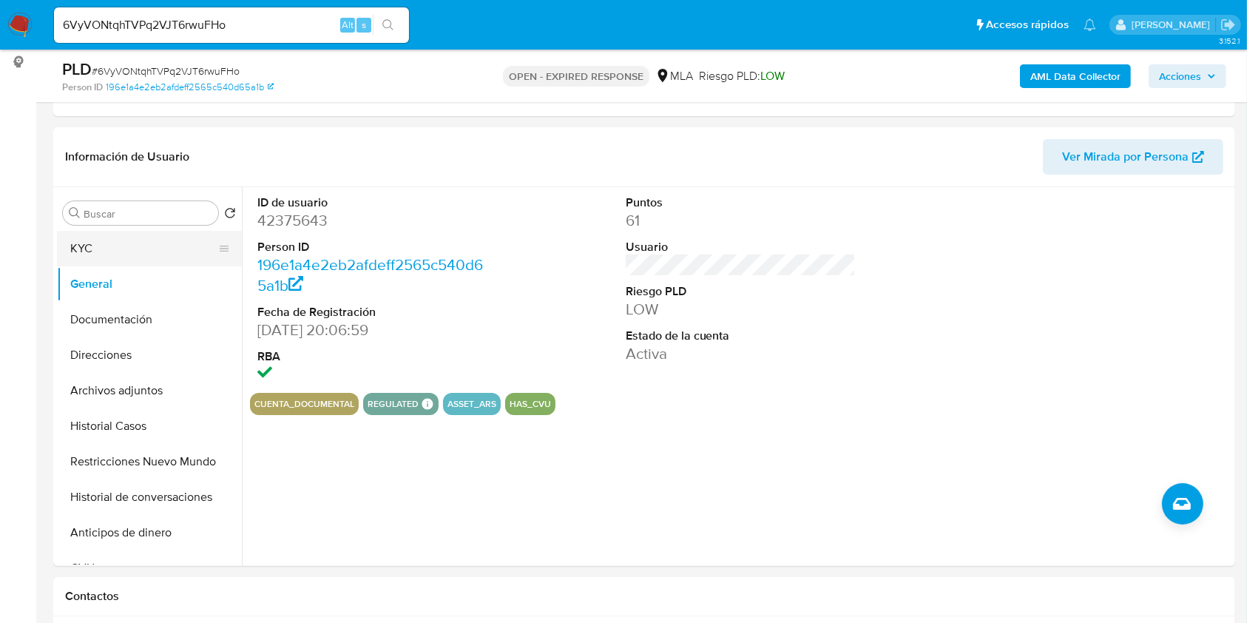
click at [149, 246] on button "KYC" at bounding box center [143, 249] width 173 height 36
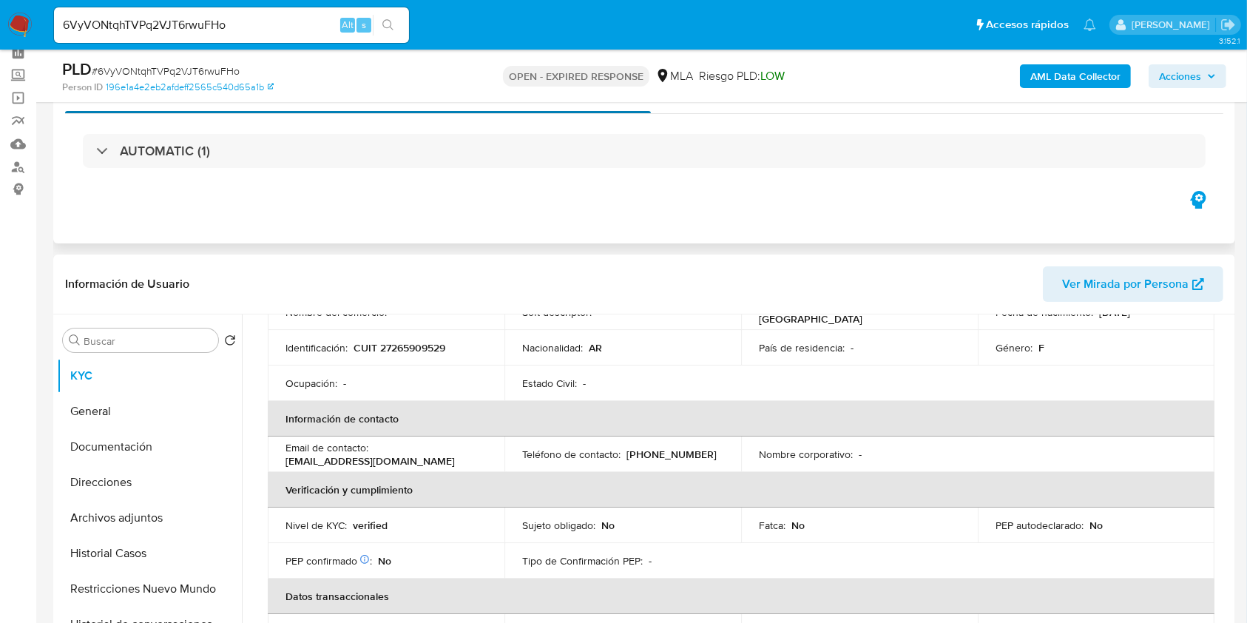
scroll to position [0, 0]
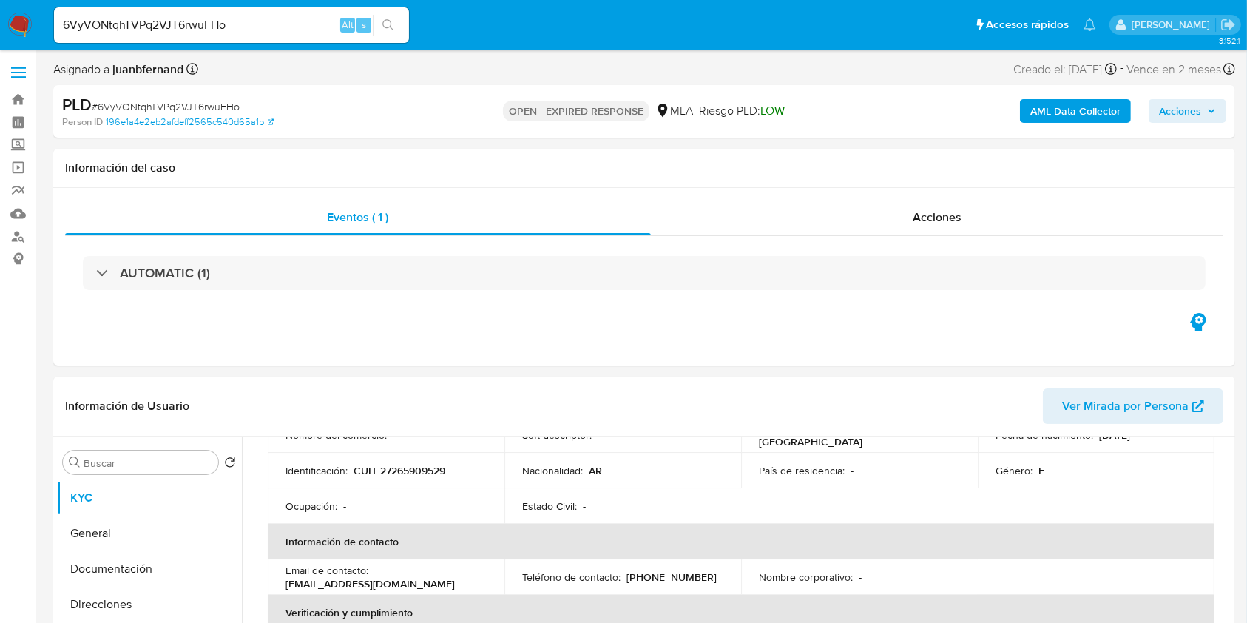
click at [291, 27] on input "6VyVONtqhTVPq2VJT6rwuFHo" at bounding box center [231, 25] width 355 height 19
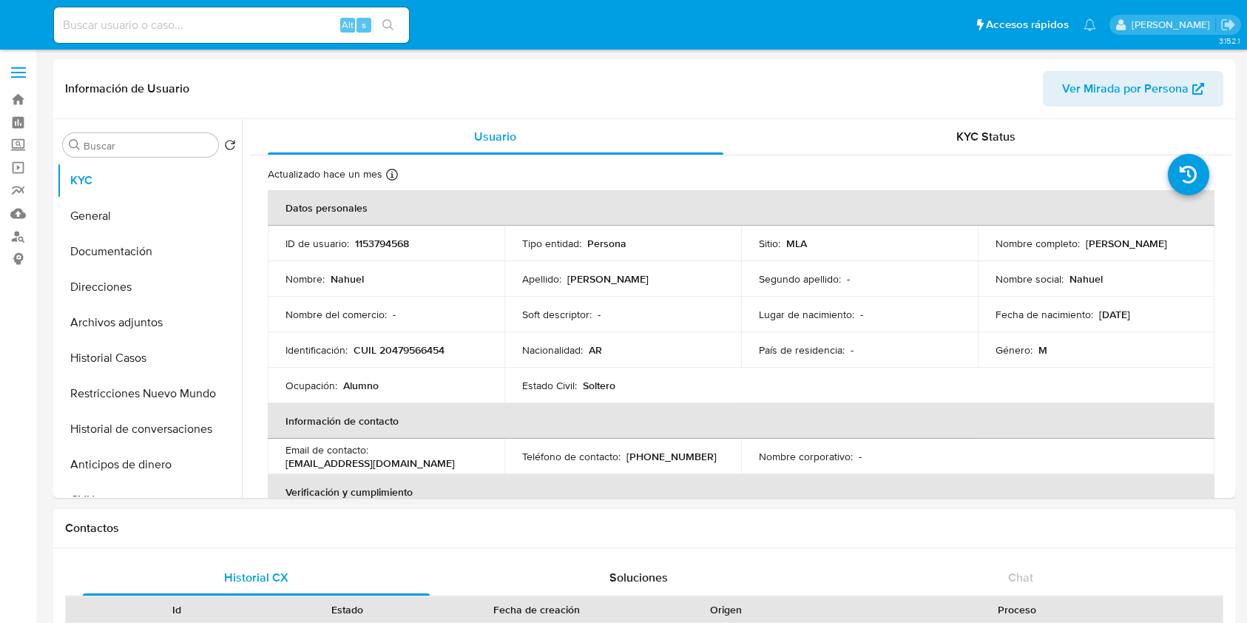
select select "10"
click at [143, 253] on button "Documentación" at bounding box center [143, 252] width 173 height 36
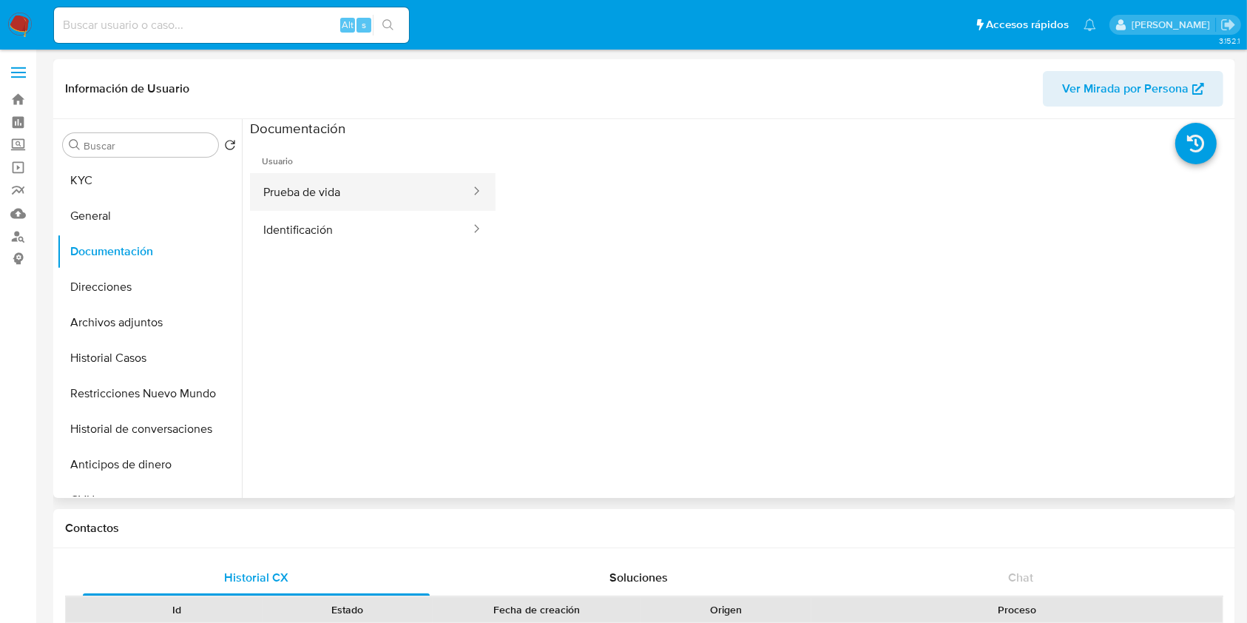
click at [379, 191] on button "Prueba de vida" at bounding box center [361, 192] width 222 height 38
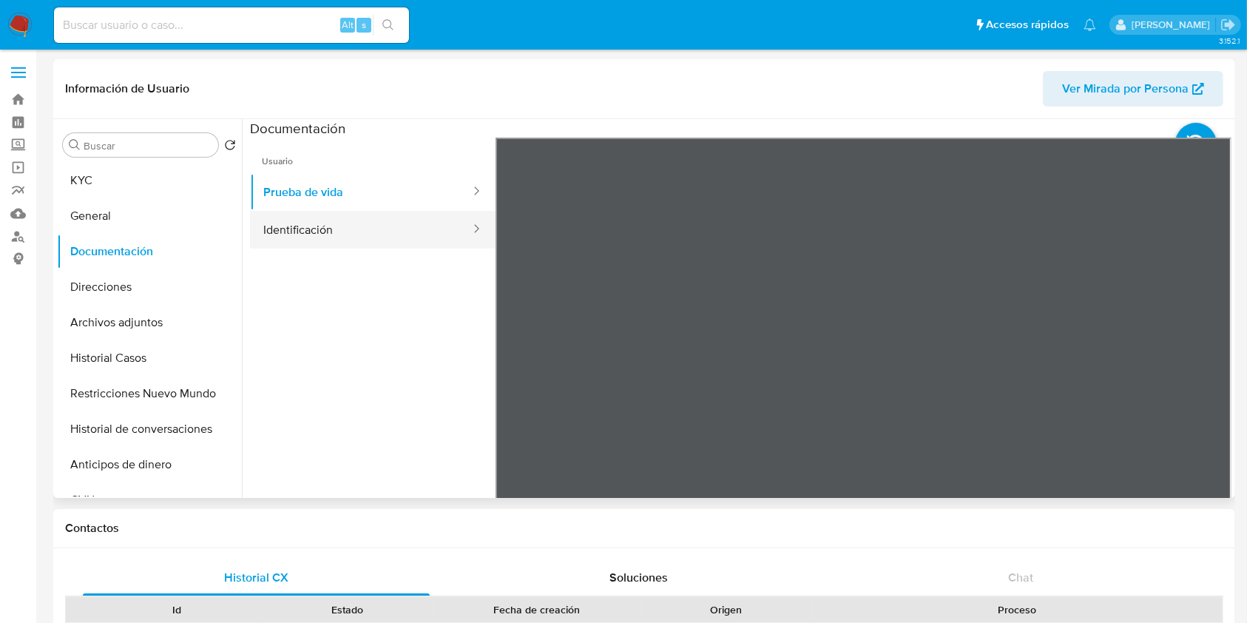
click at [378, 226] on button "Identificación" at bounding box center [361, 230] width 222 height 38
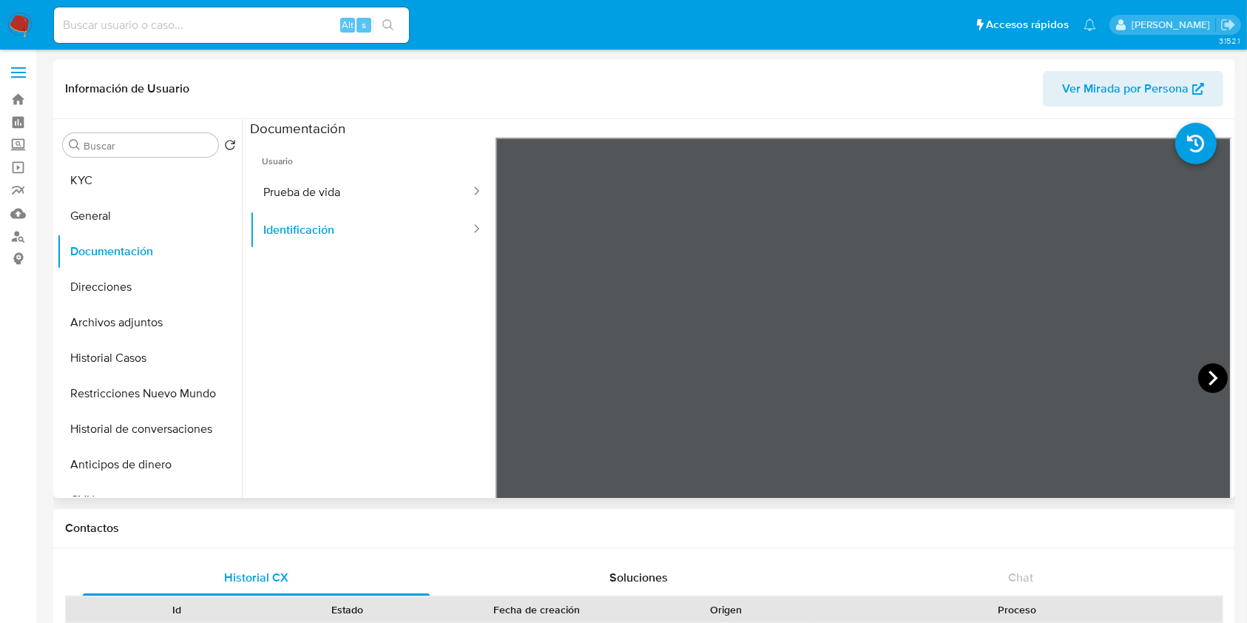
click at [1209, 374] on icon at bounding box center [1213, 378] width 30 height 30
click at [140, 186] on button "KYC" at bounding box center [143, 181] width 173 height 36
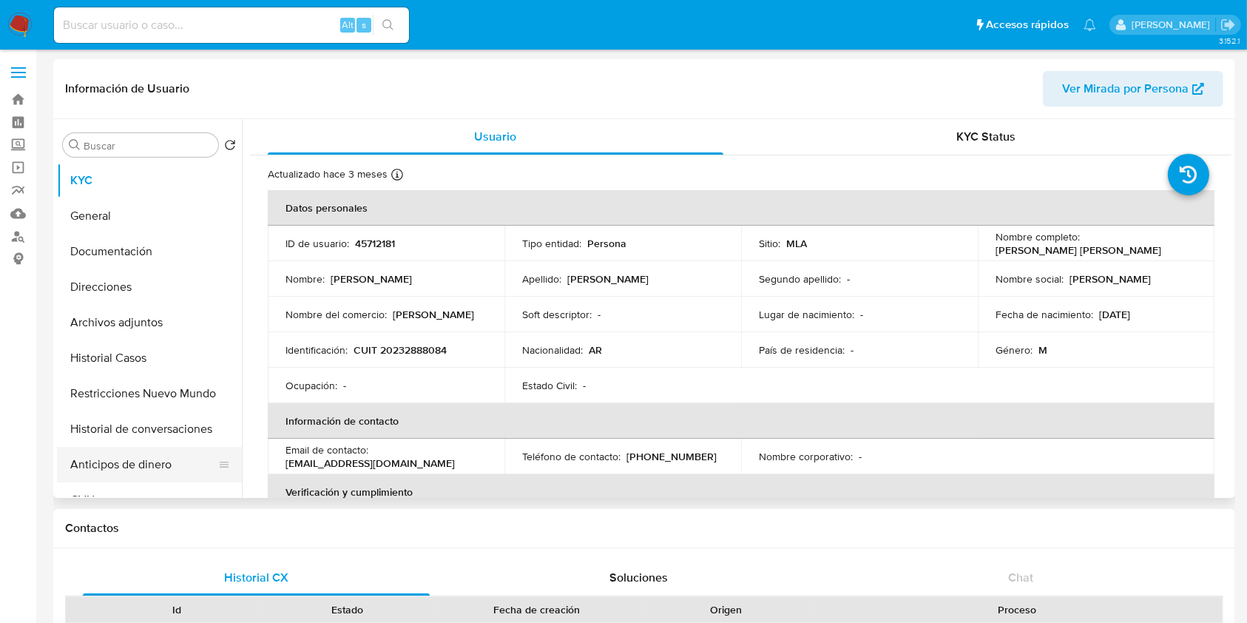
select select "10"
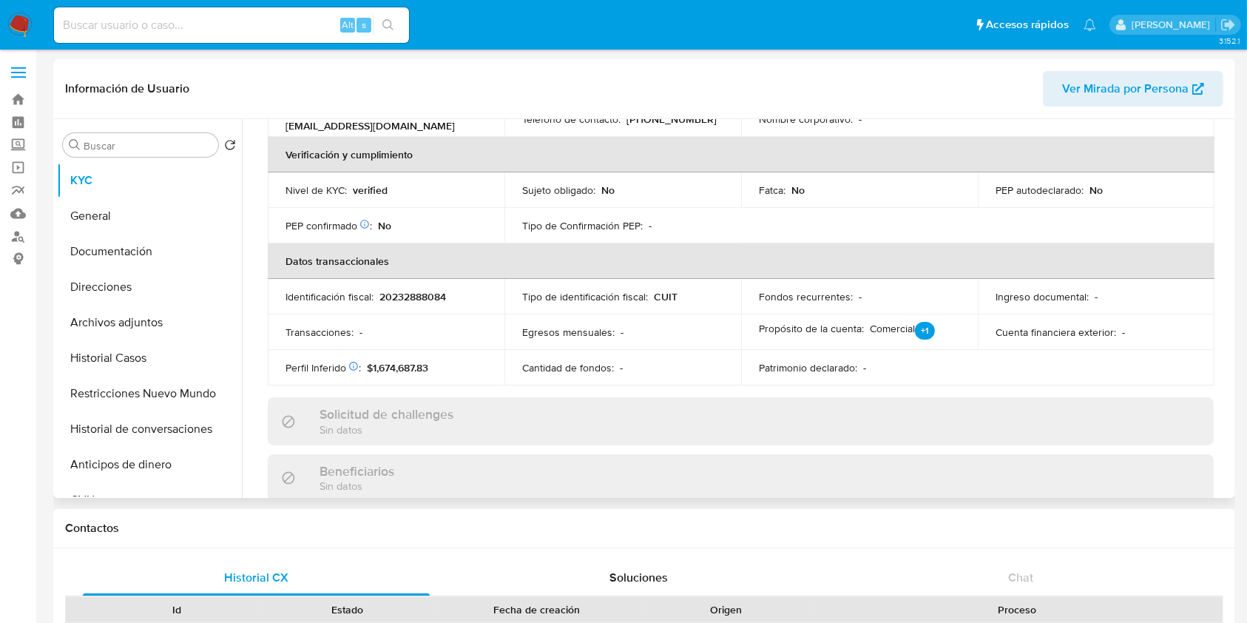
scroll to position [101, 0]
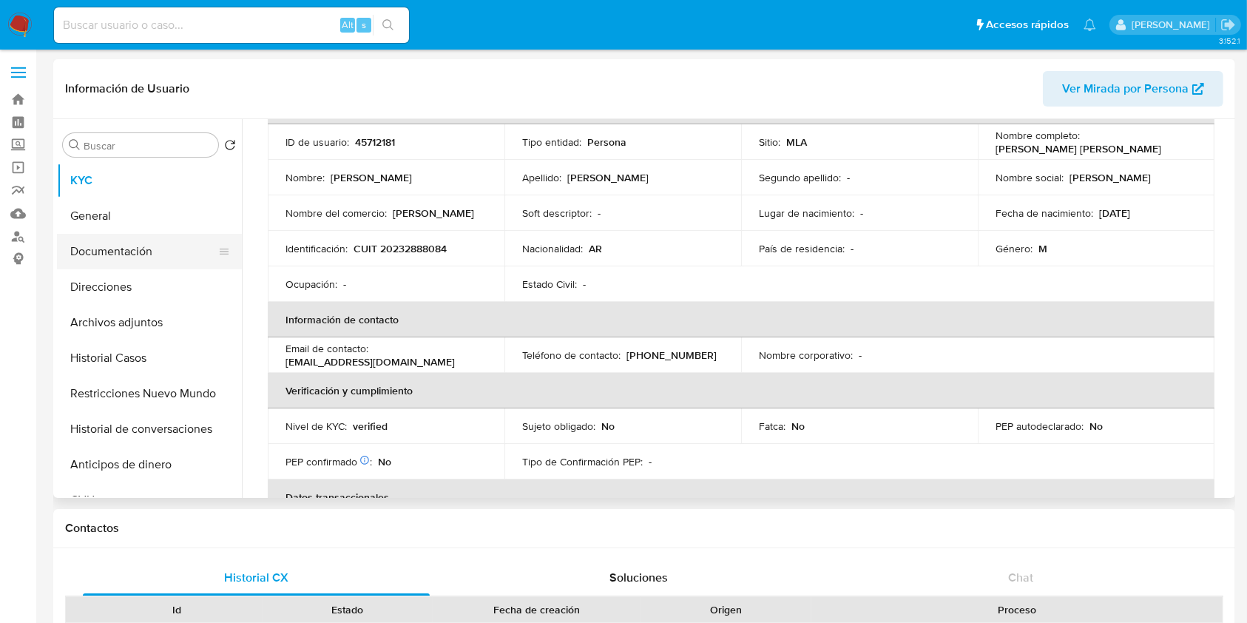
click at [152, 246] on button "Documentación" at bounding box center [143, 252] width 173 height 36
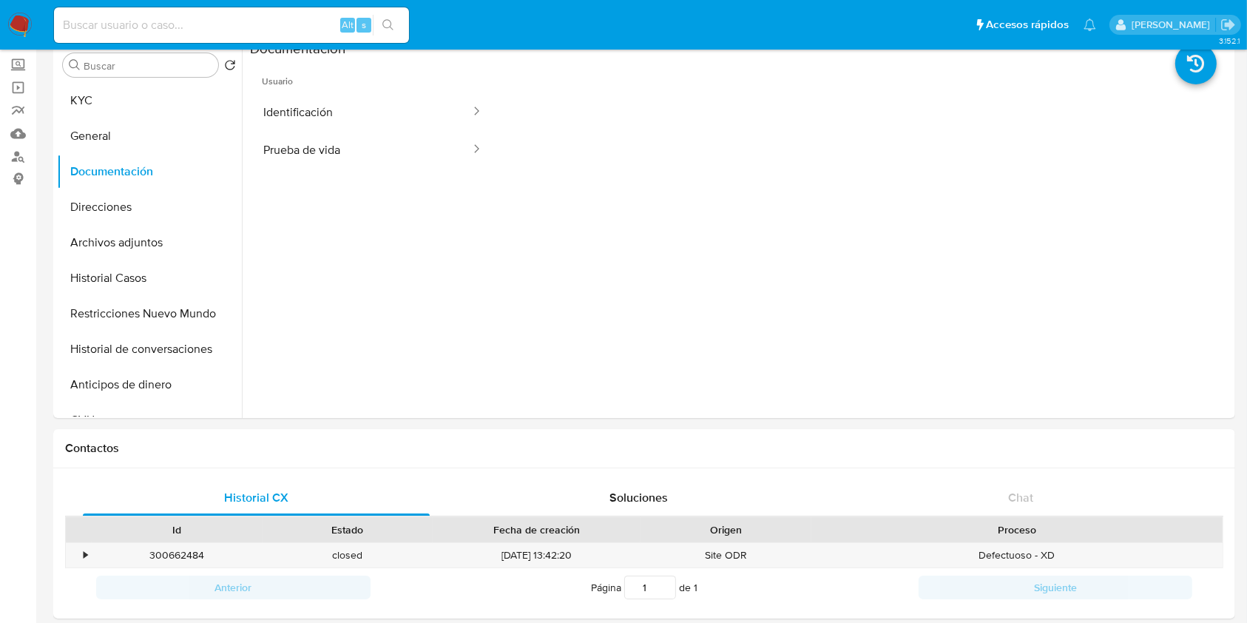
scroll to position [0, 0]
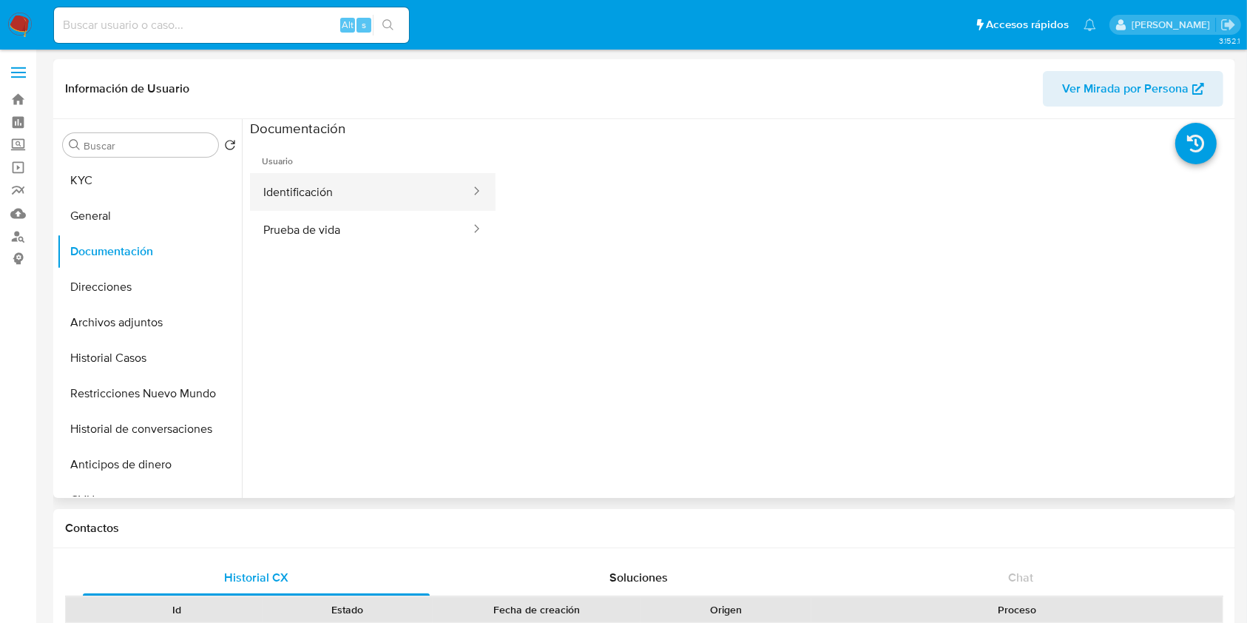
click at [298, 195] on button "Identificación" at bounding box center [361, 192] width 222 height 38
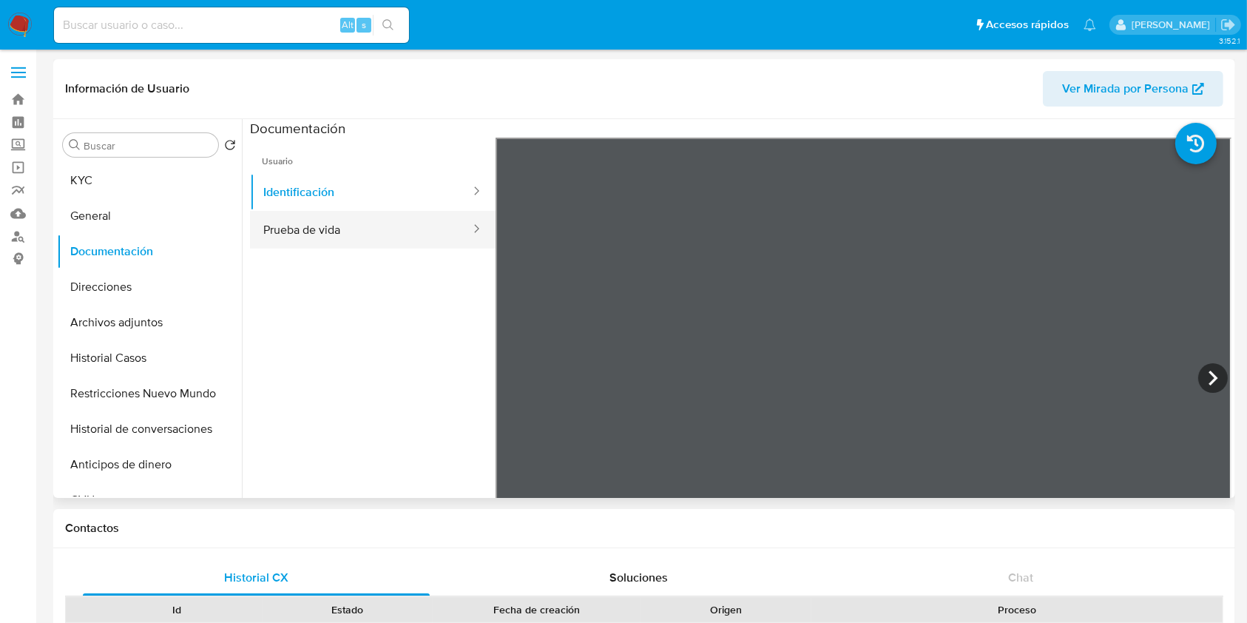
click at [437, 229] on button "Prueba de vida" at bounding box center [361, 230] width 222 height 38
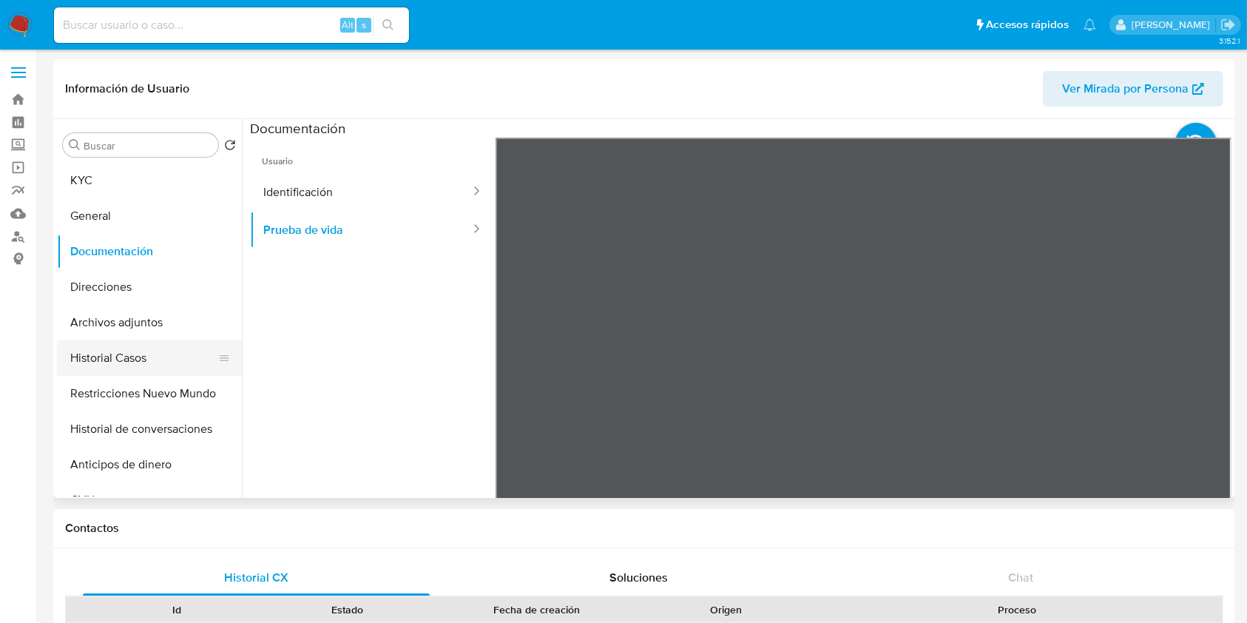
click at [200, 355] on button "Historial Casos" at bounding box center [143, 358] width 173 height 36
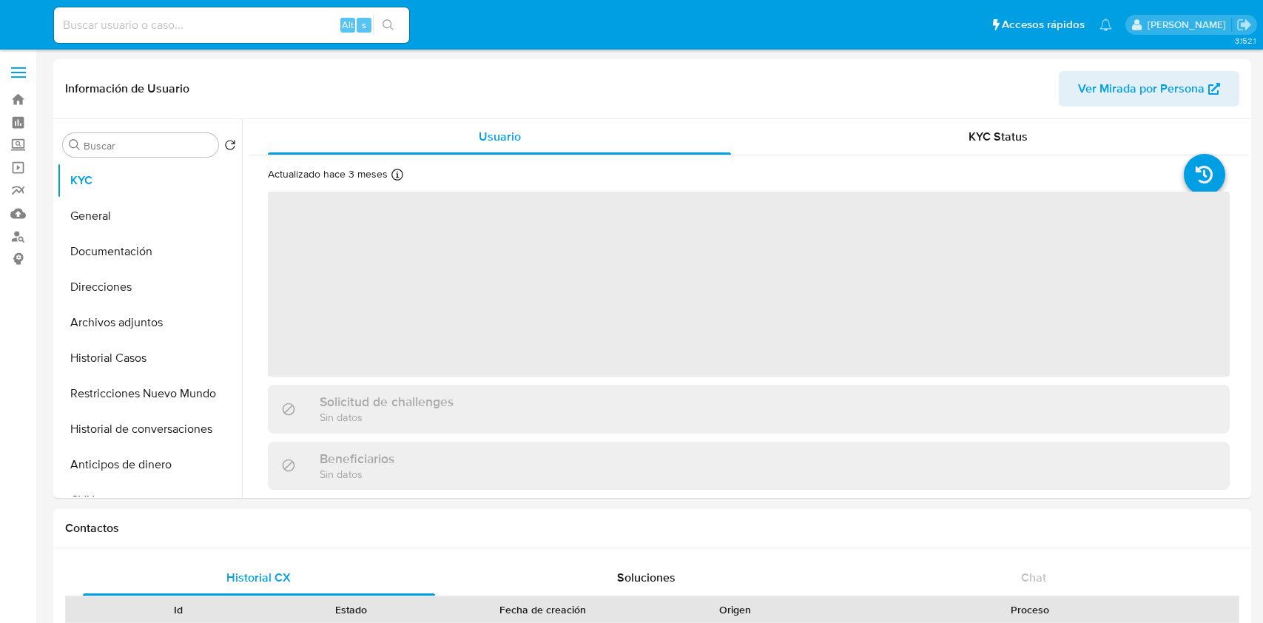
select select "10"
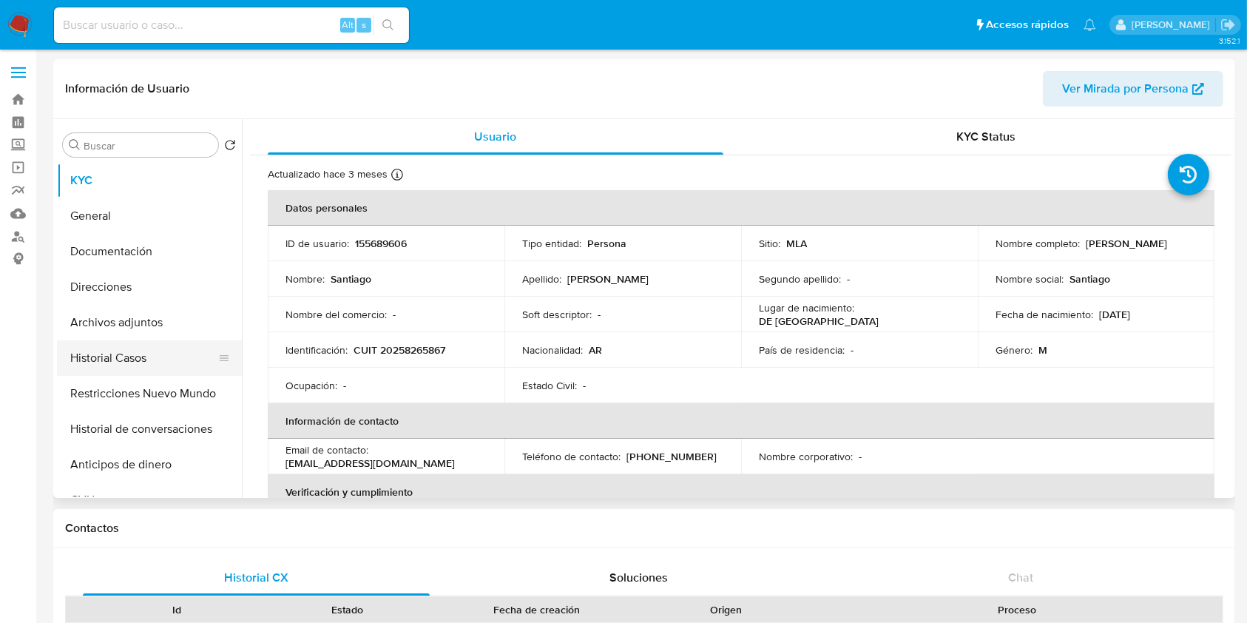
click at [129, 372] on button "Historial Casos" at bounding box center [143, 358] width 173 height 36
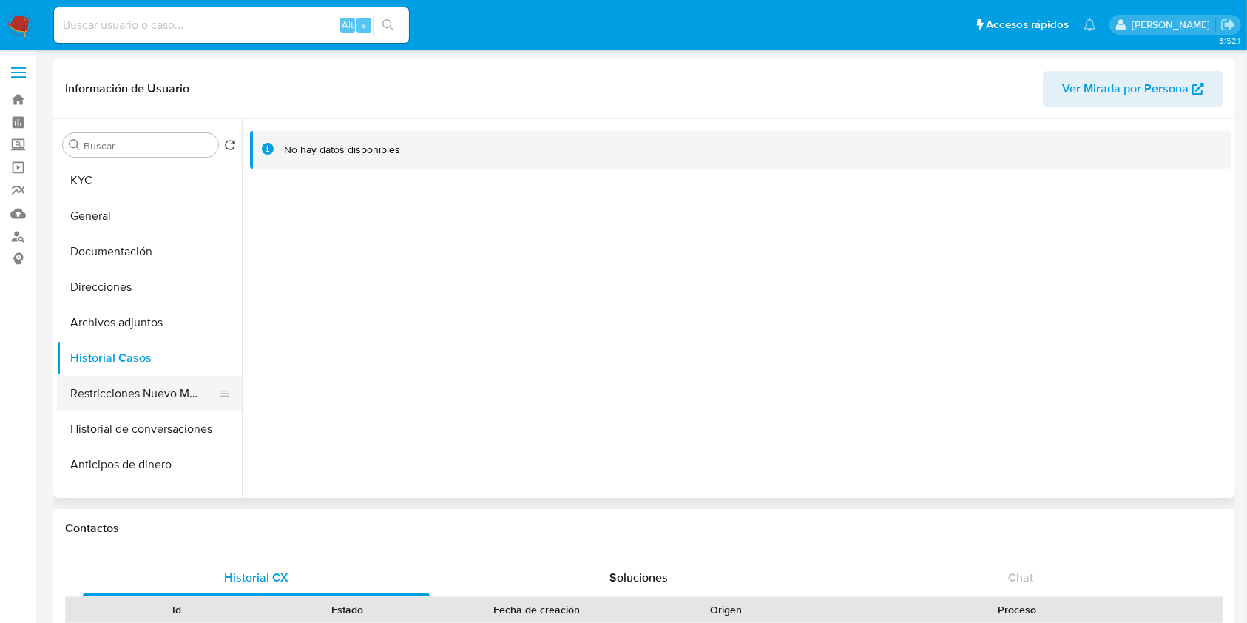
click at [149, 389] on button "Restricciones Nuevo Mundo" at bounding box center [143, 394] width 173 height 36
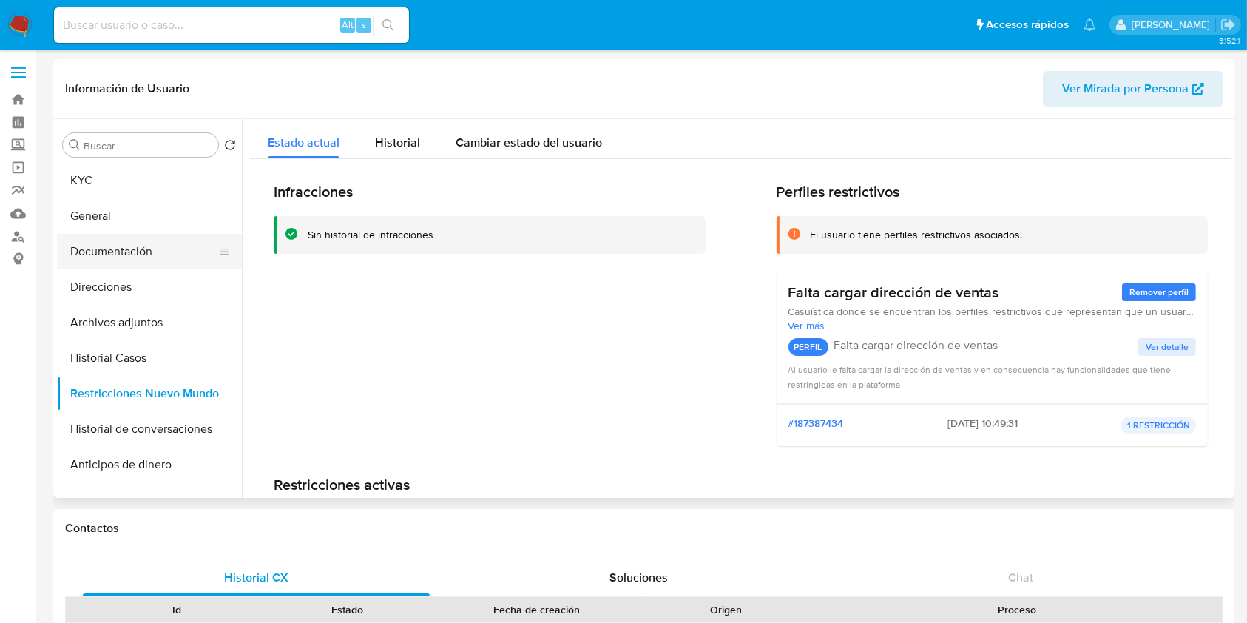
click at [129, 257] on button "Documentación" at bounding box center [143, 252] width 173 height 36
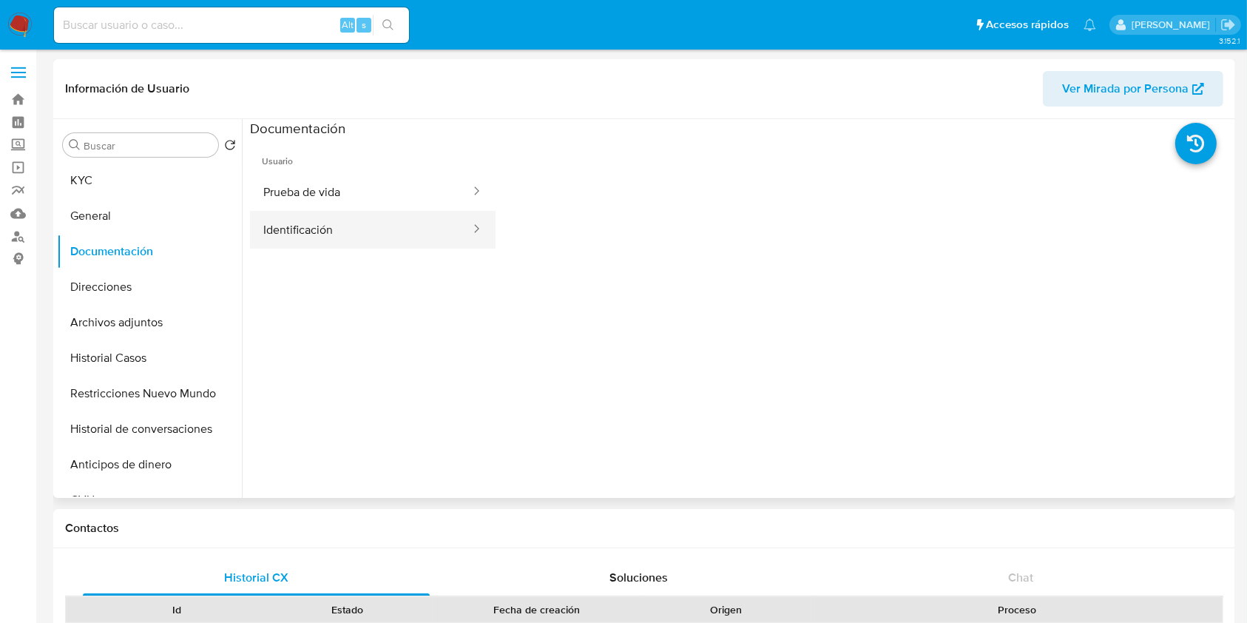
click at [365, 222] on button "Identificación" at bounding box center [361, 230] width 222 height 38
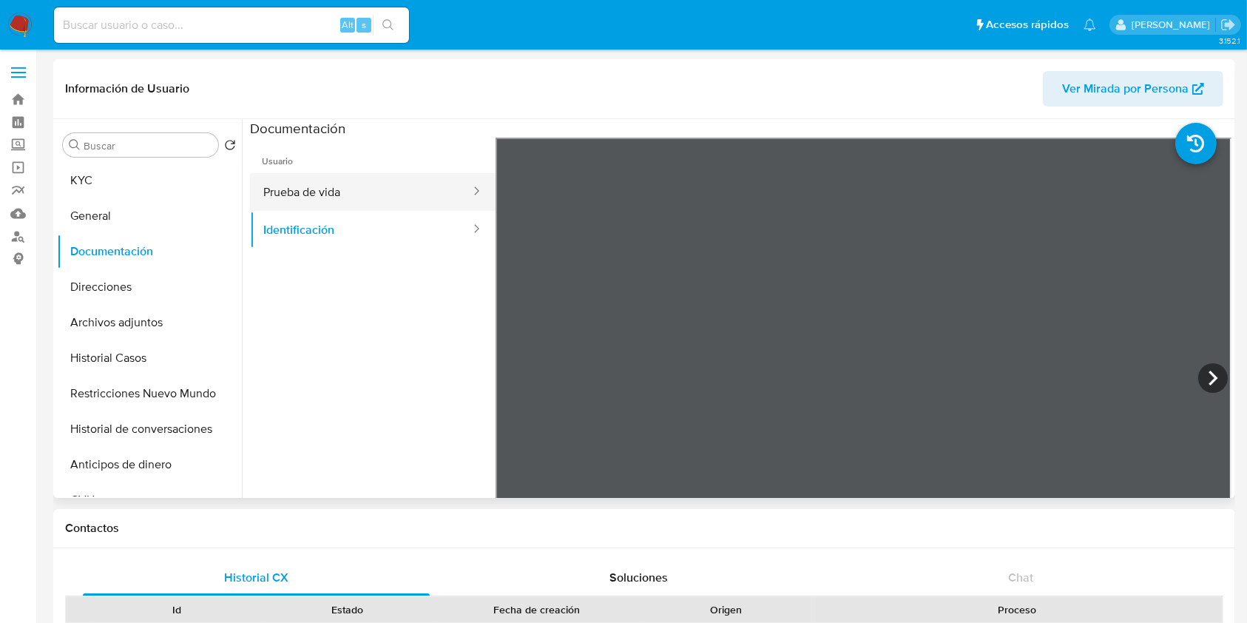
click at [408, 188] on button "Prueba de vida" at bounding box center [361, 192] width 222 height 38
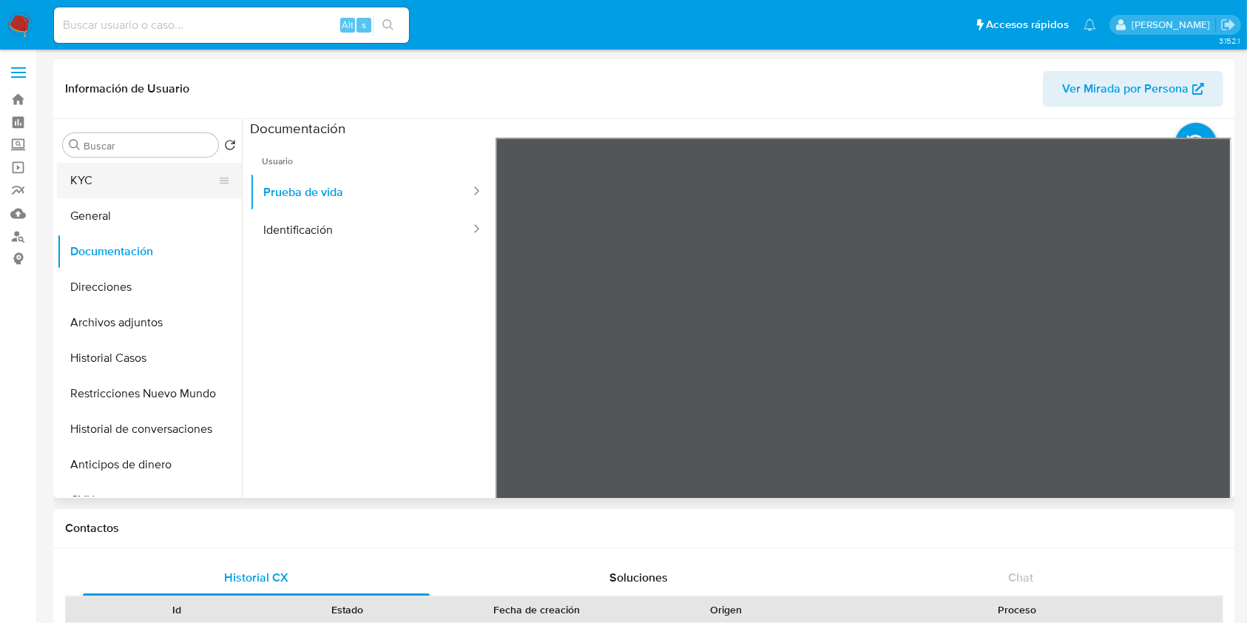
click at [136, 175] on button "KYC" at bounding box center [143, 181] width 173 height 36
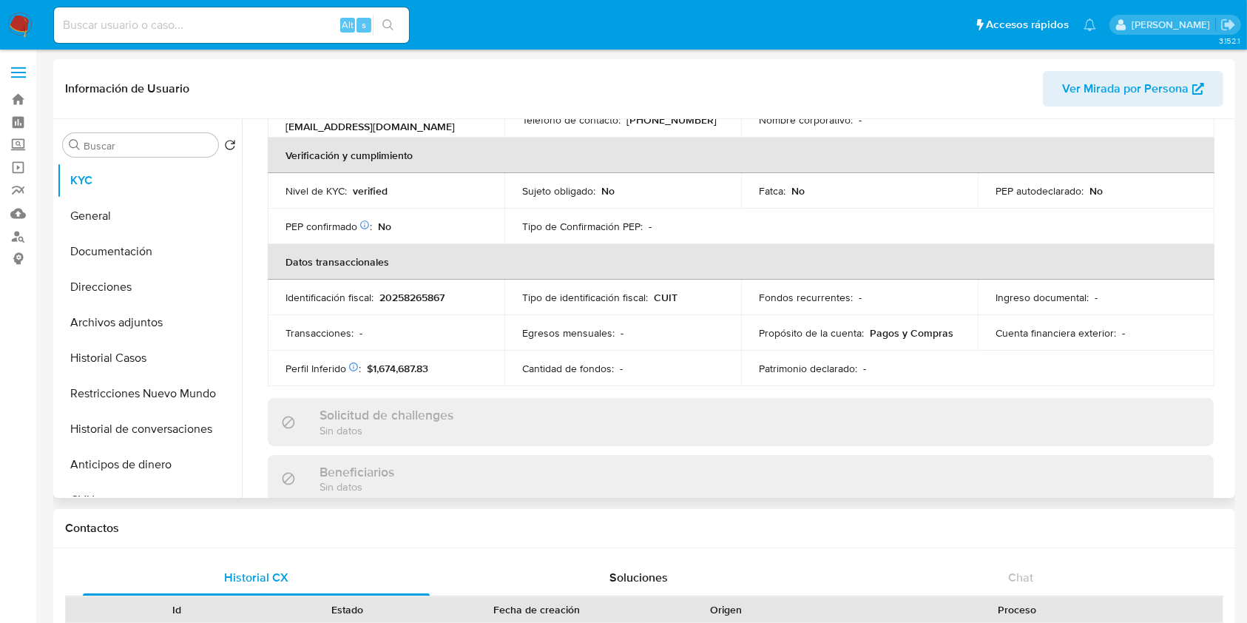
scroll to position [779, 0]
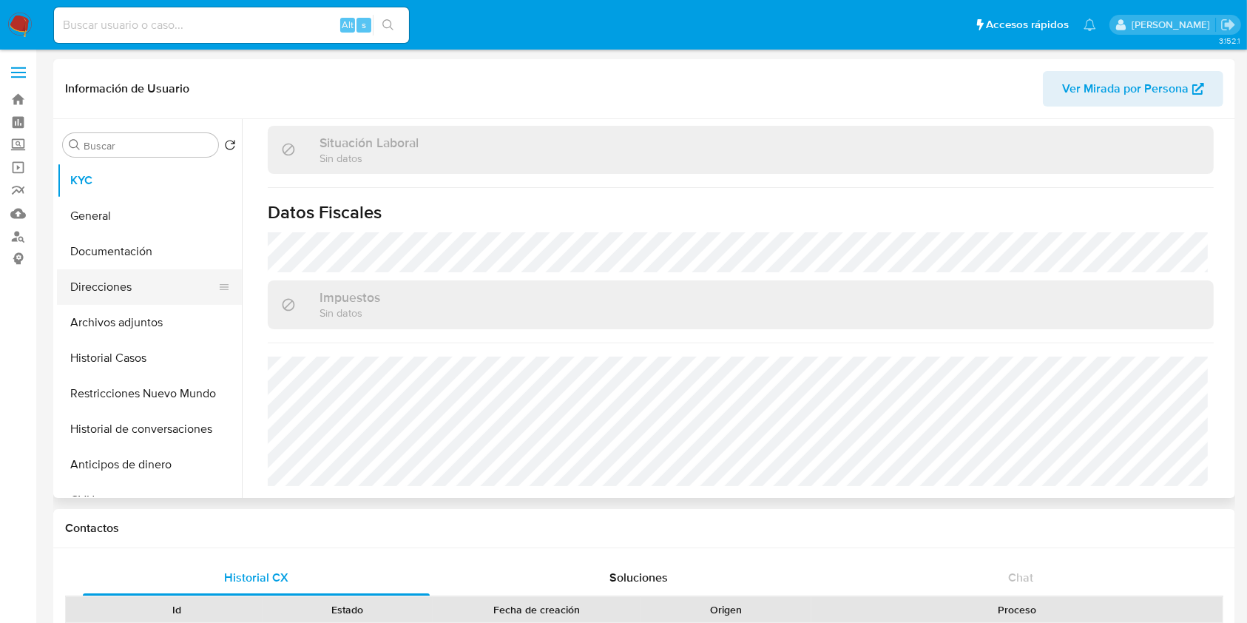
click at [145, 289] on button "Direcciones" at bounding box center [143, 287] width 173 height 36
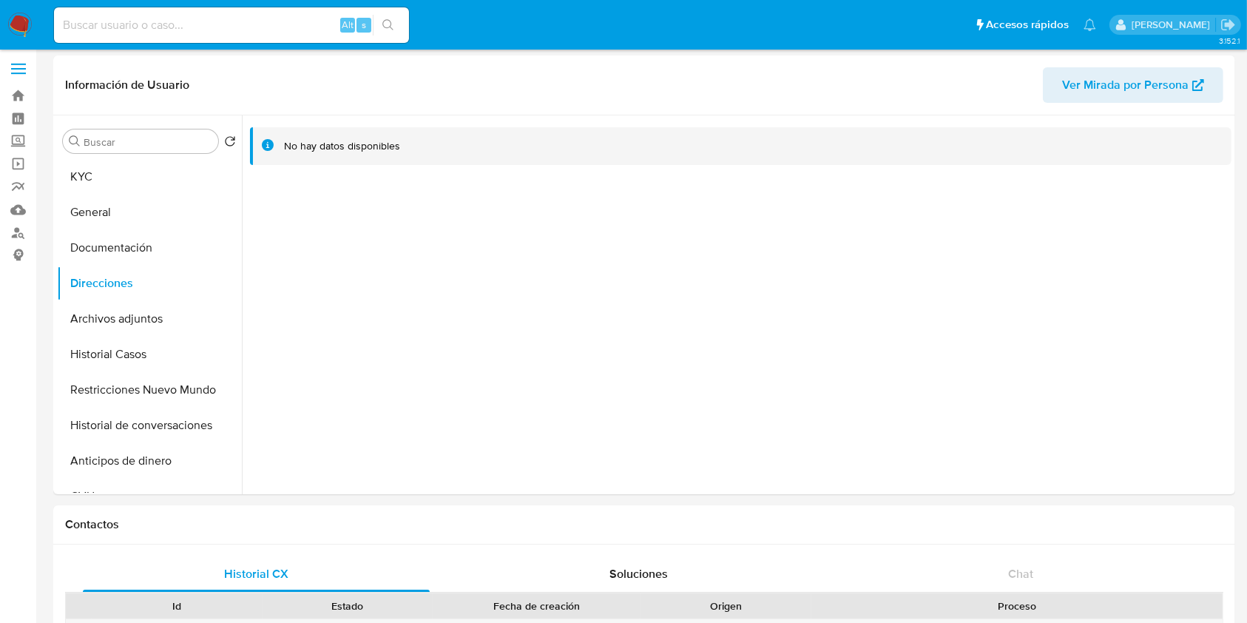
scroll to position [0, 0]
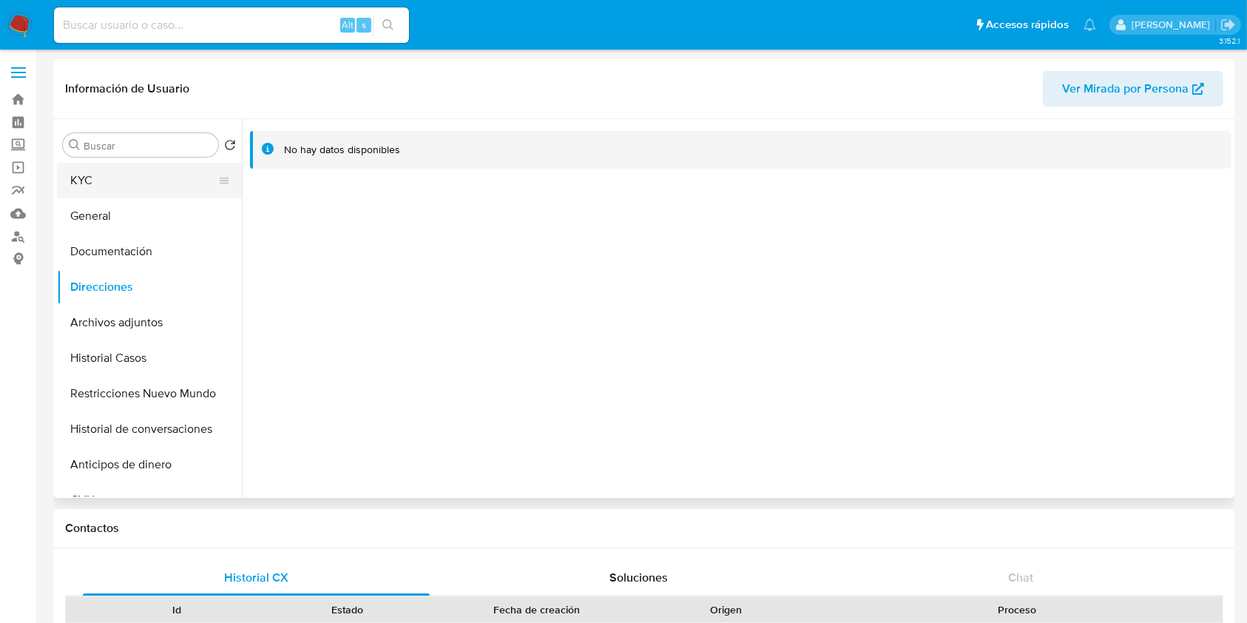
click at [117, 180] on button "KYC" at bounding box center [143, 181] width 173 height 36
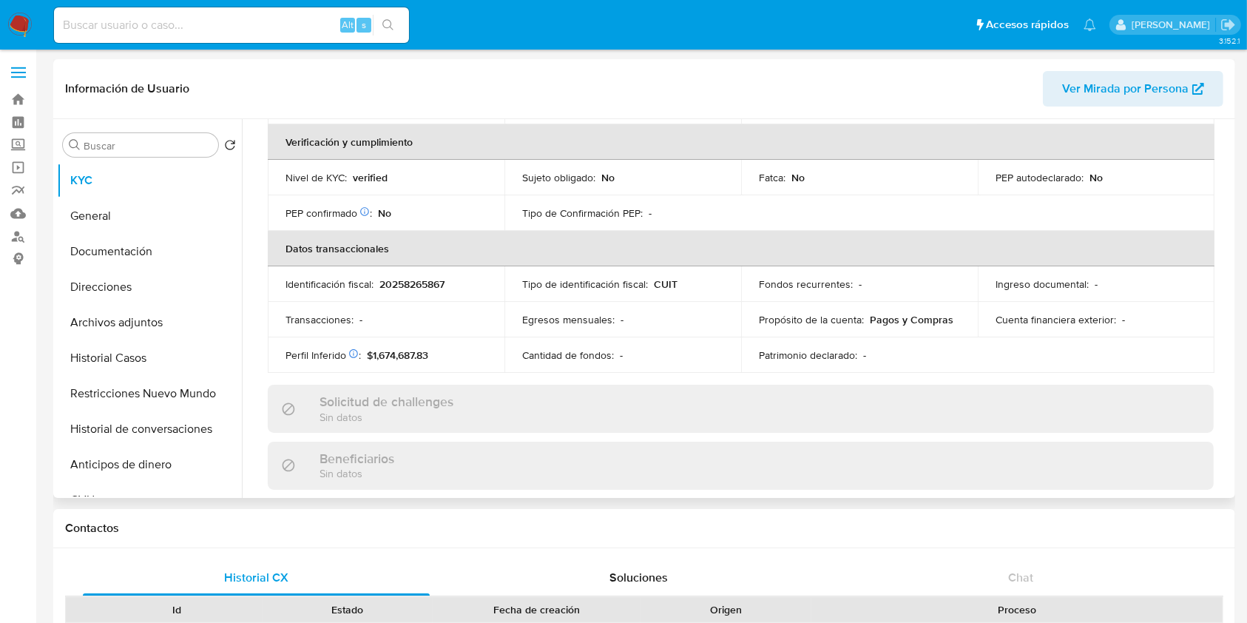
scroll to position [779, 0]
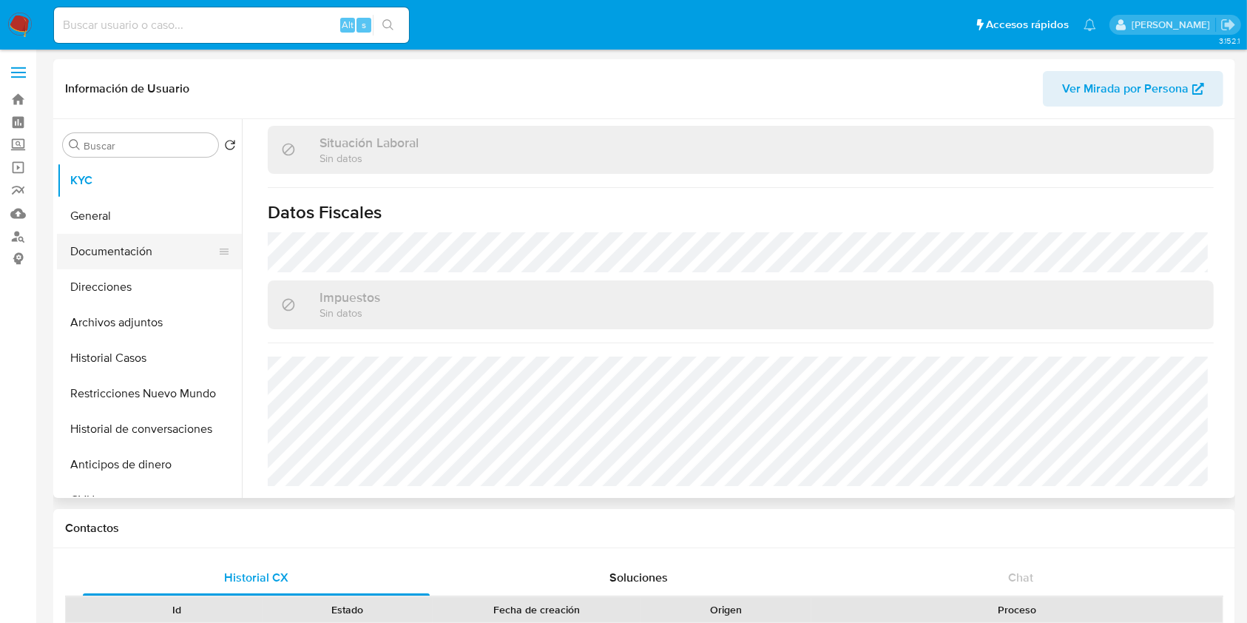
click at [150, 262] on button "Documentación" at bounding box center [143, 252] width 173 height 36
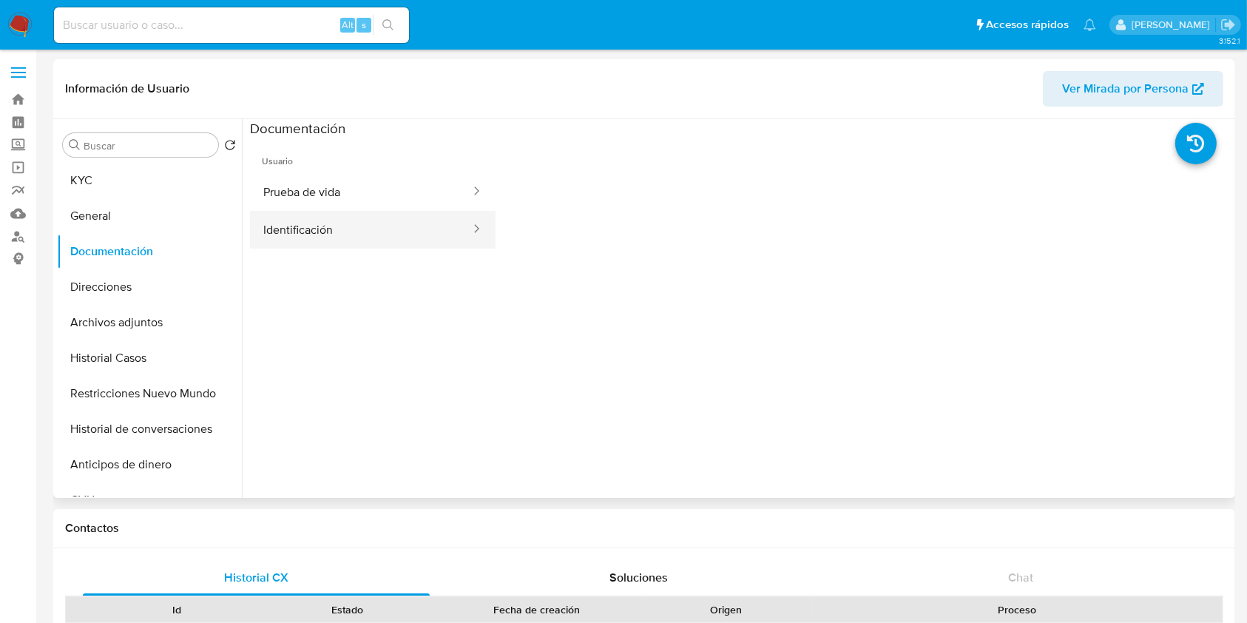
click at [369, 220] on button "Identificación" at bounding box center [361, 230] width 222 height 38
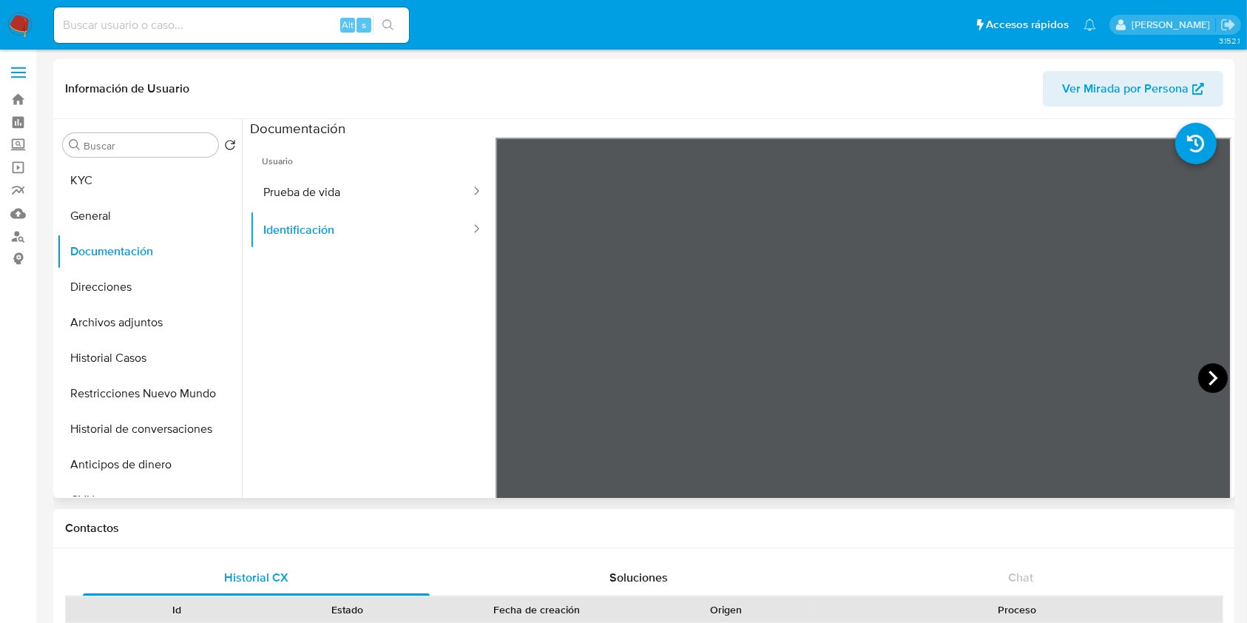
click at [1201, 370] on icon at bounding box center [1213, 378] width 30 height 30
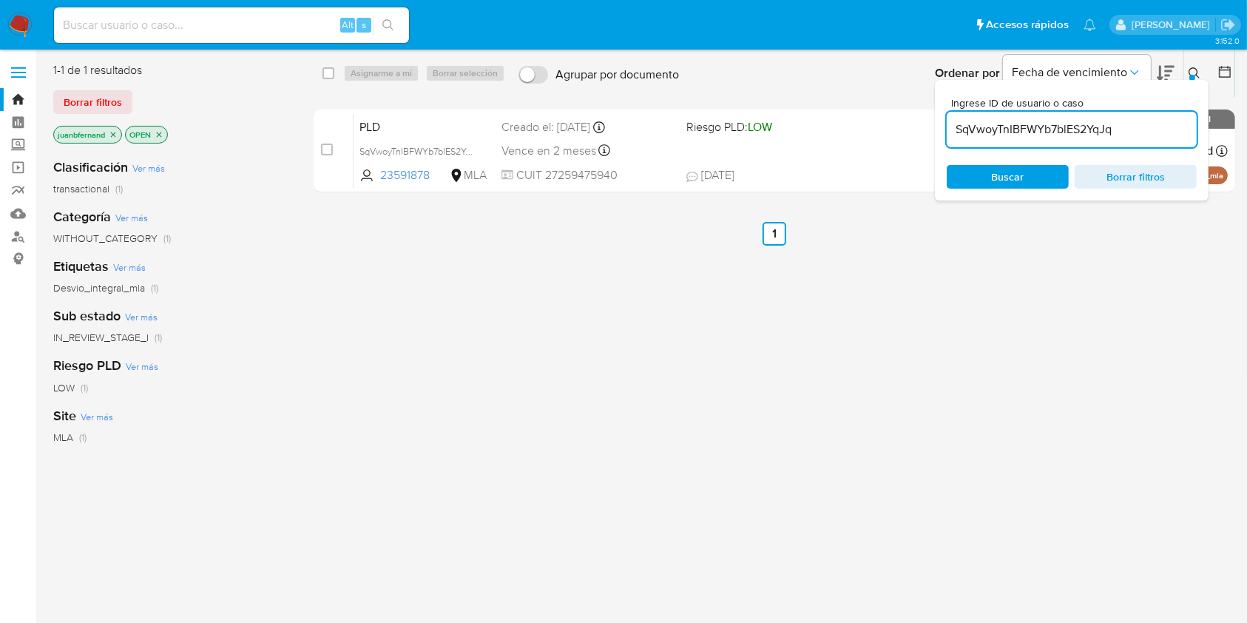
click at [1144, 130] on input "SqVwoyTnIBFWYb7blES2YqJq" at bounding box center [1072, 129] width 250 height 19
drag, startPoint x: 1144, startPoint y: 130, endPoint x: 1126, endPoint y: 135, distance: 18.5
click at [1144, 131] on input "SqVwoyTnIBFWYb7blES2YqJq" at bounding box center [1072, 129] width 250 height 19
paste input "6VyVONtqhTVPq2VJT6rwuFHo"
type input "6VyVONtqhTVPq2VJT6rwuFHo"
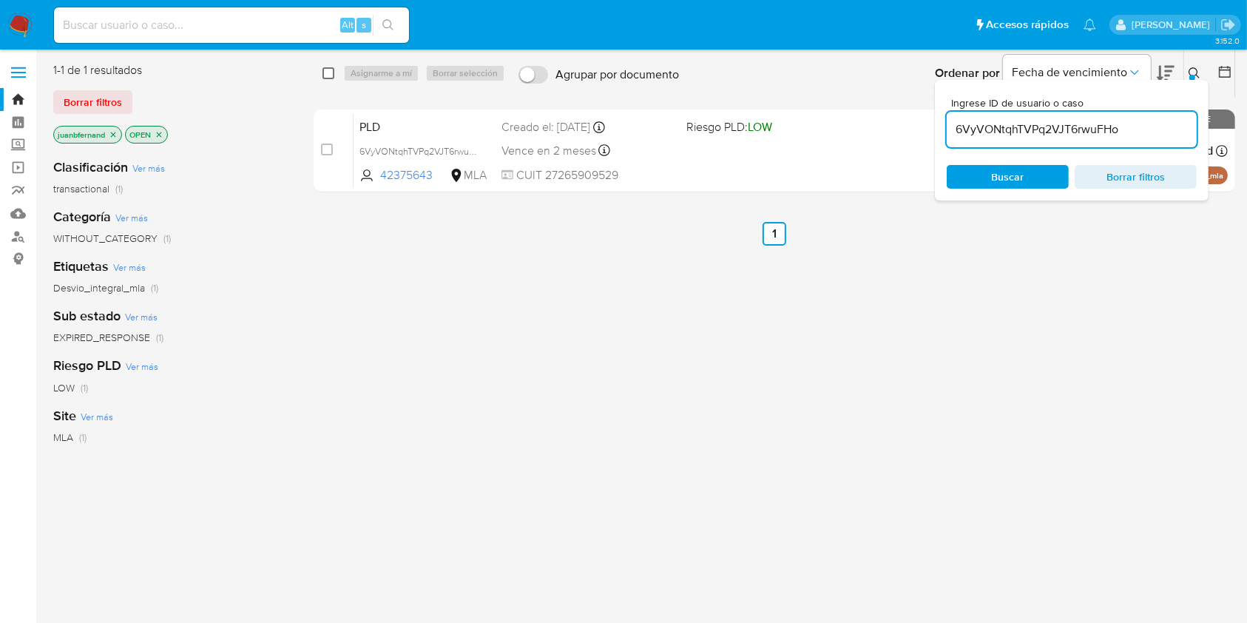
click at [331, 68] on input "checkbox" at bounding box center [329, 73] width 12 height 12
checkbox input "true"
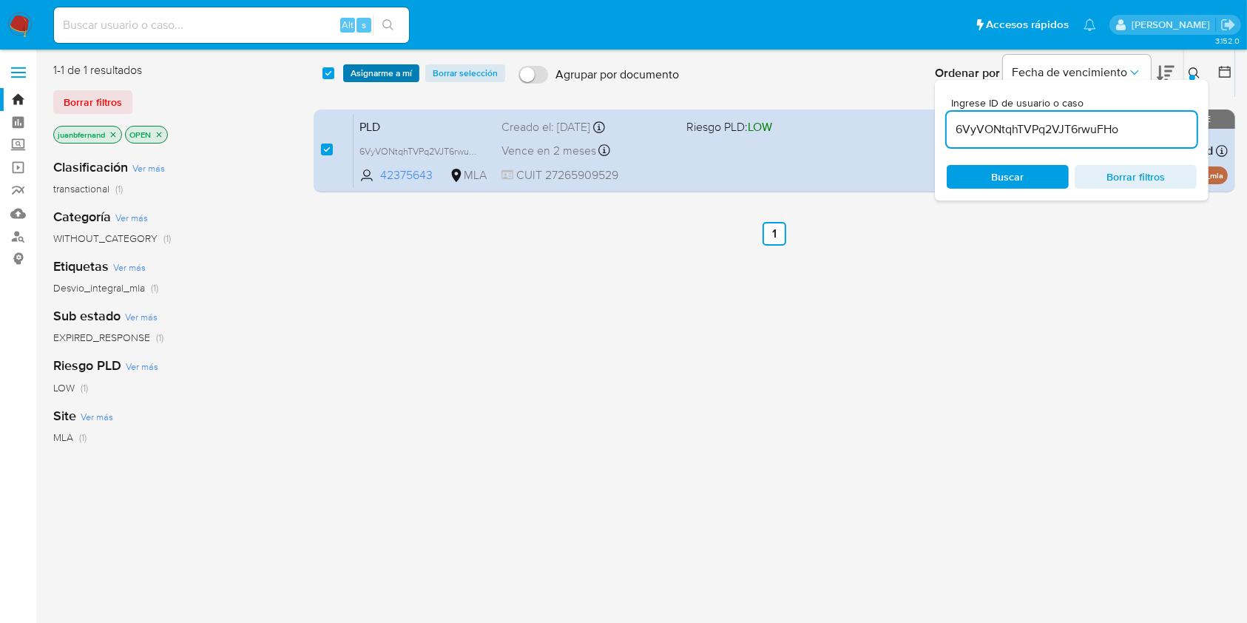
click at [359, 71] on span "Asignarme a mí" at bounding box center [381, 73] width 61 height 15
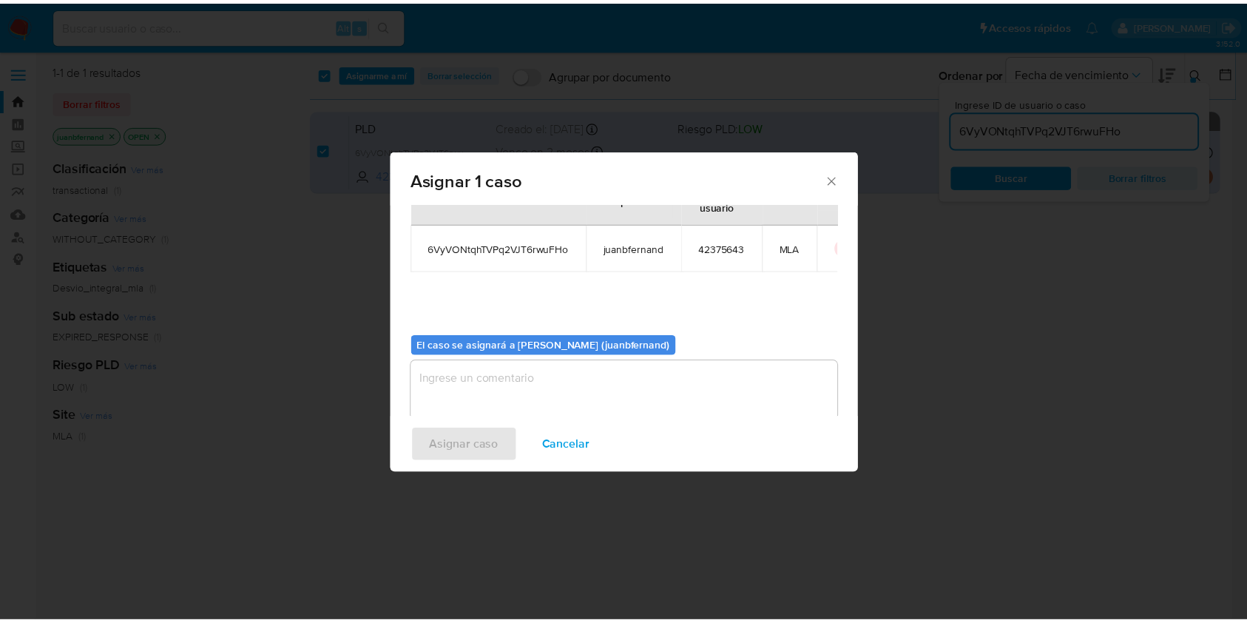
scroll to position [75, 0]
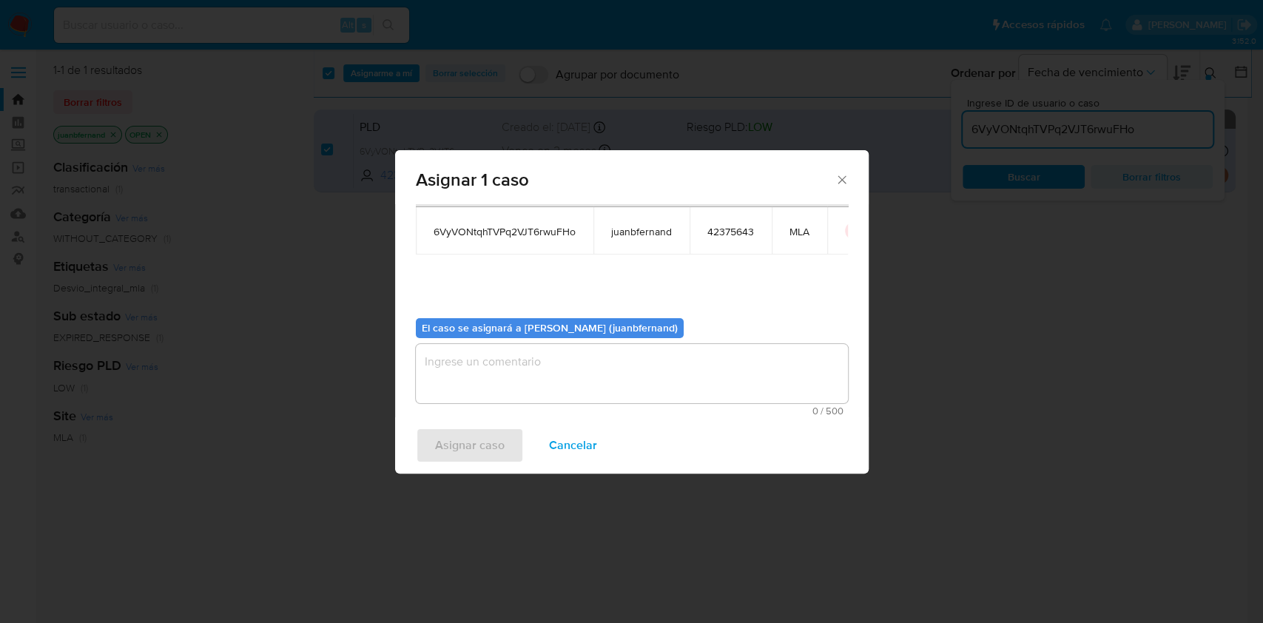
click at [589, 408] on span "0 / 500" at bounding box center [631, 411] width 423 height 10
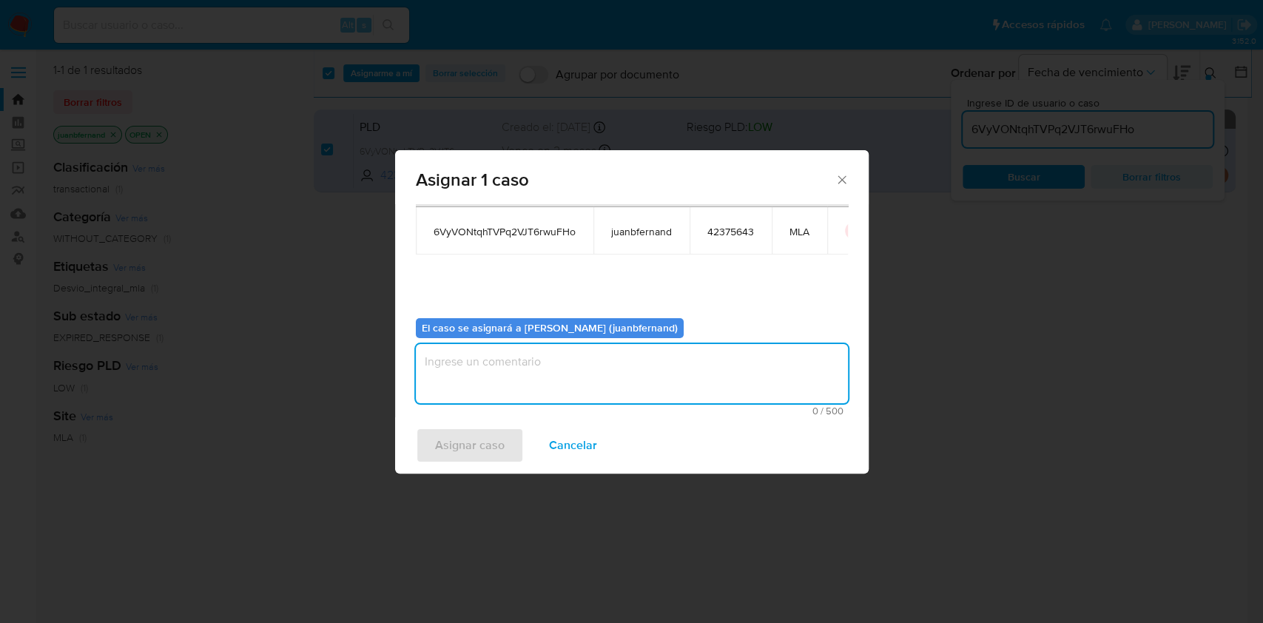
drag, startPoint x: 598, startPoint y: 381, endPoint x: 545, endPoint y: 394, distance: 54.7
click at [598, 380] on textarea "assign-modal" at bounding box center [632, 373] width 432 height 59
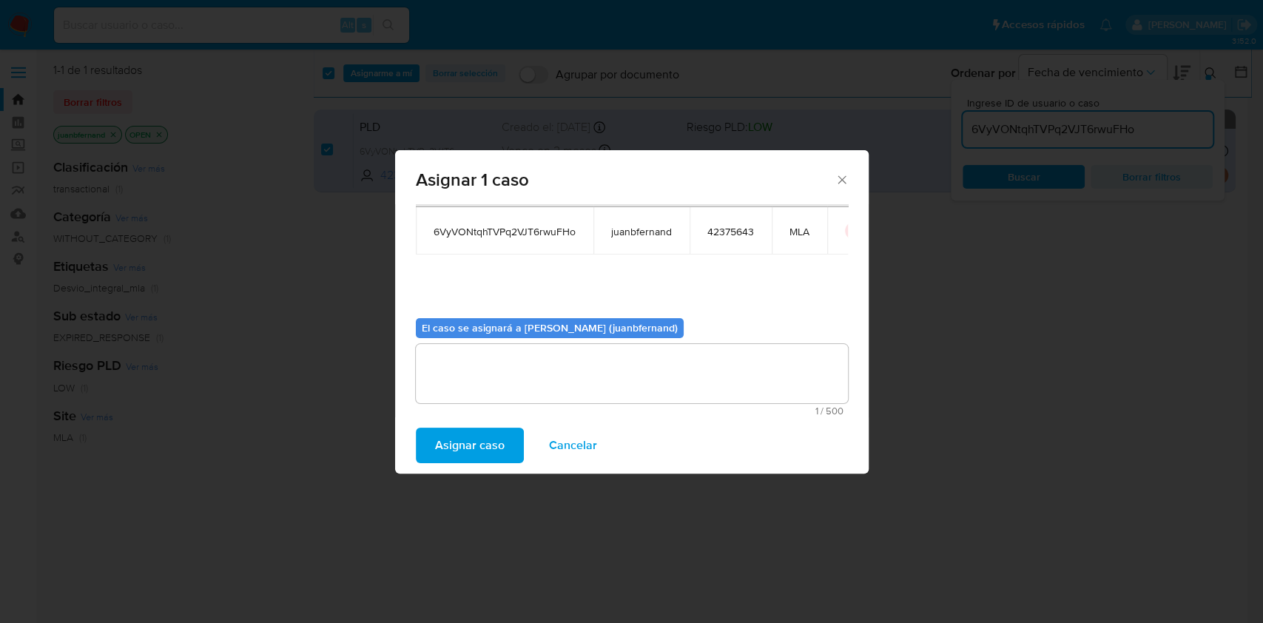
click at [465, 442] on span "Asignar caso" at bounding box center [470, 445] width 70 height 33
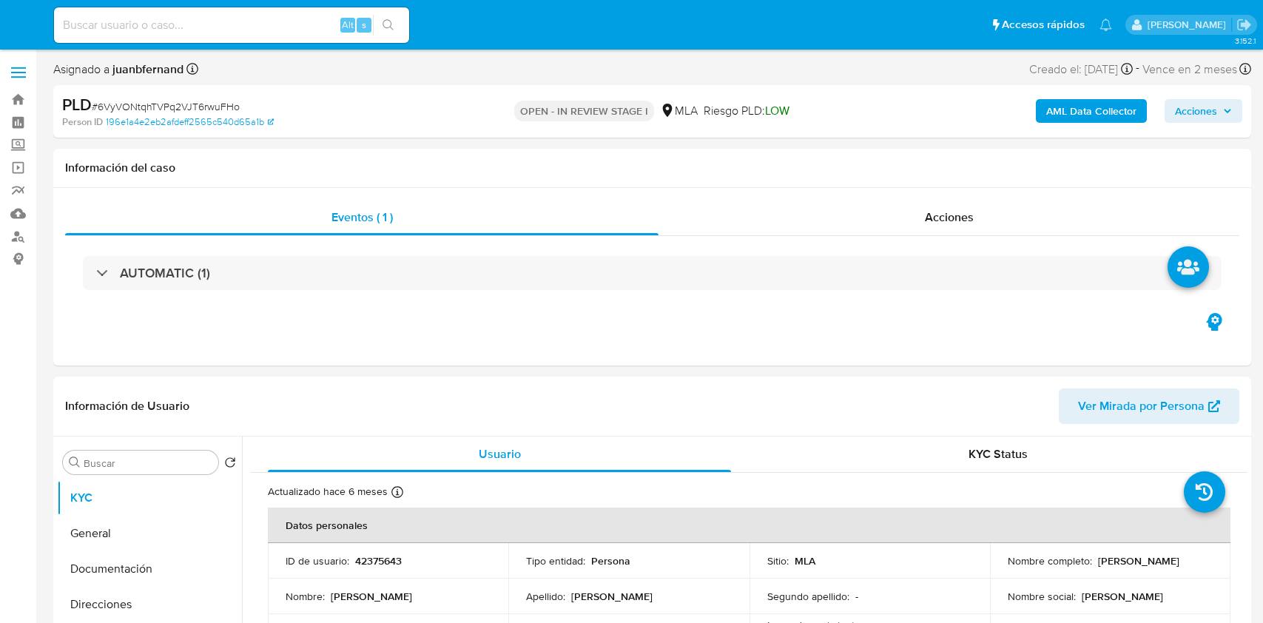
select select "10"
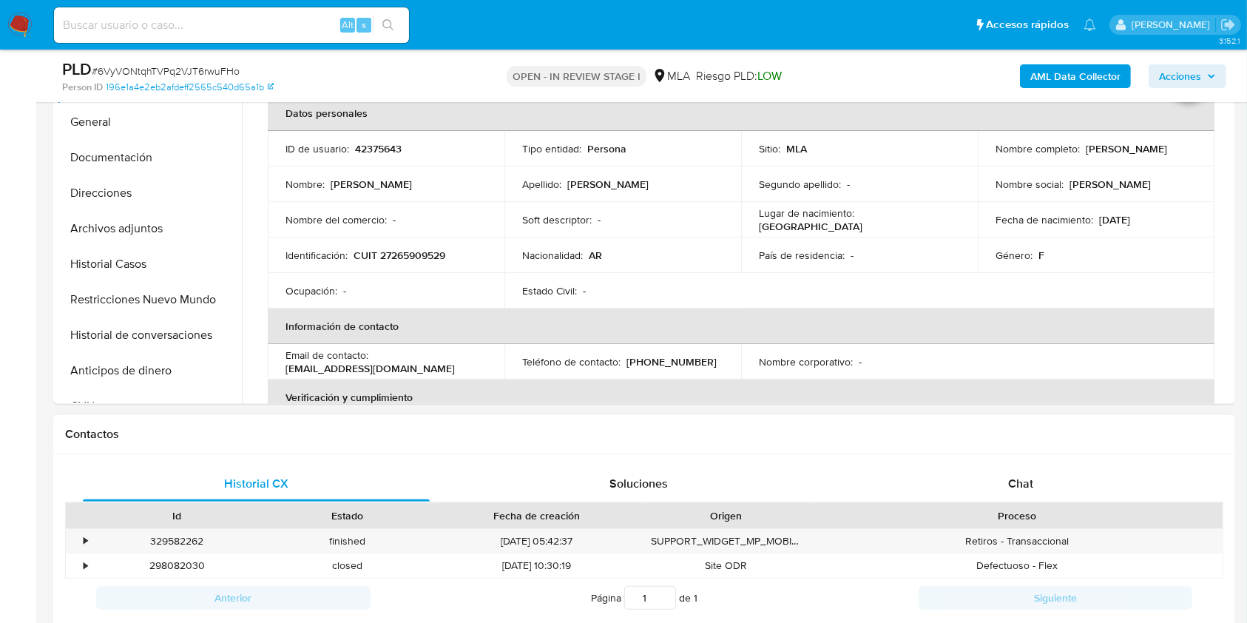
scroll to position [592, 0]
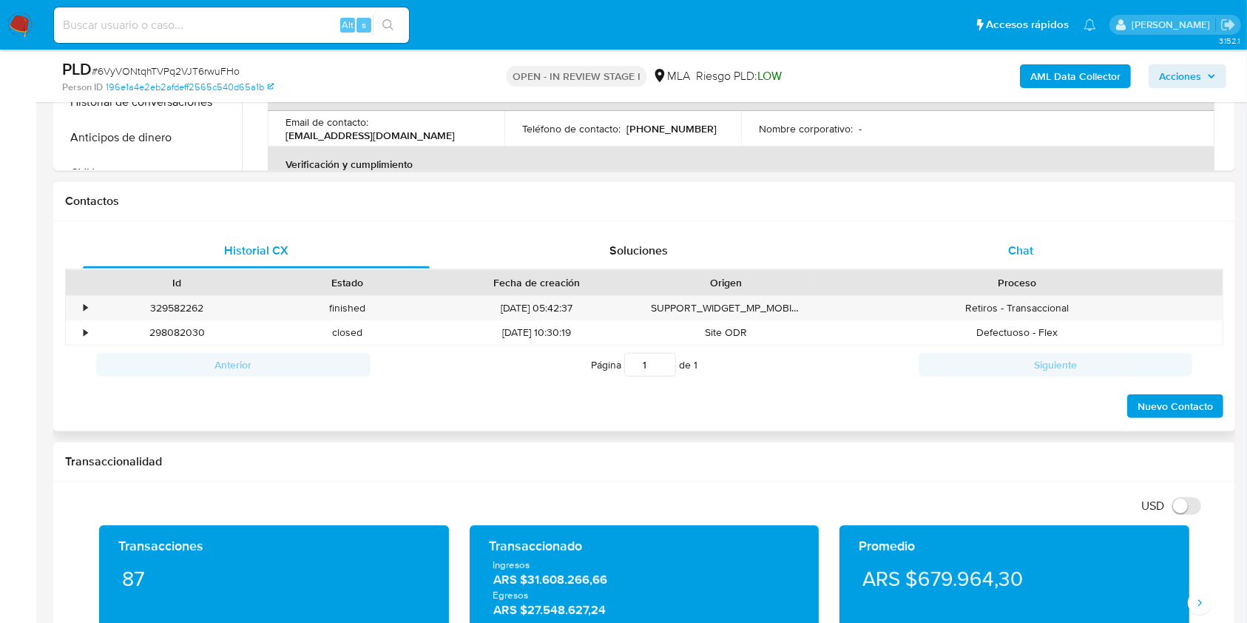
click at [1099, 266] on div "Chat" at bounding box center [1021, 251] width 347 height 36
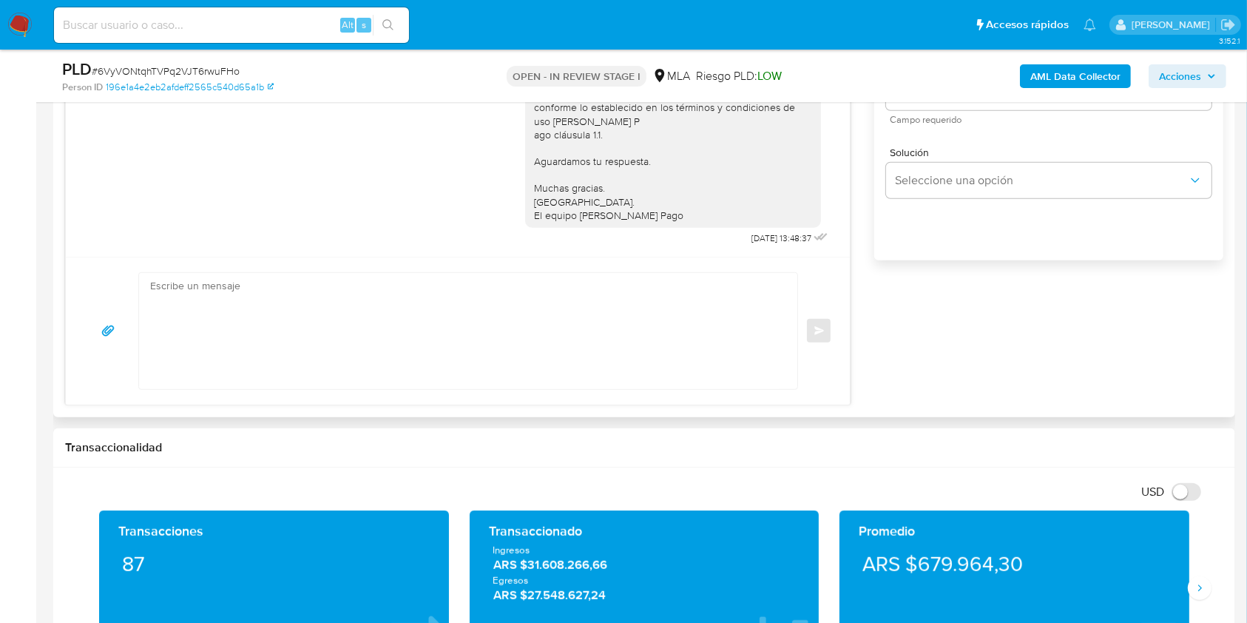
scroll to position [986, 0]
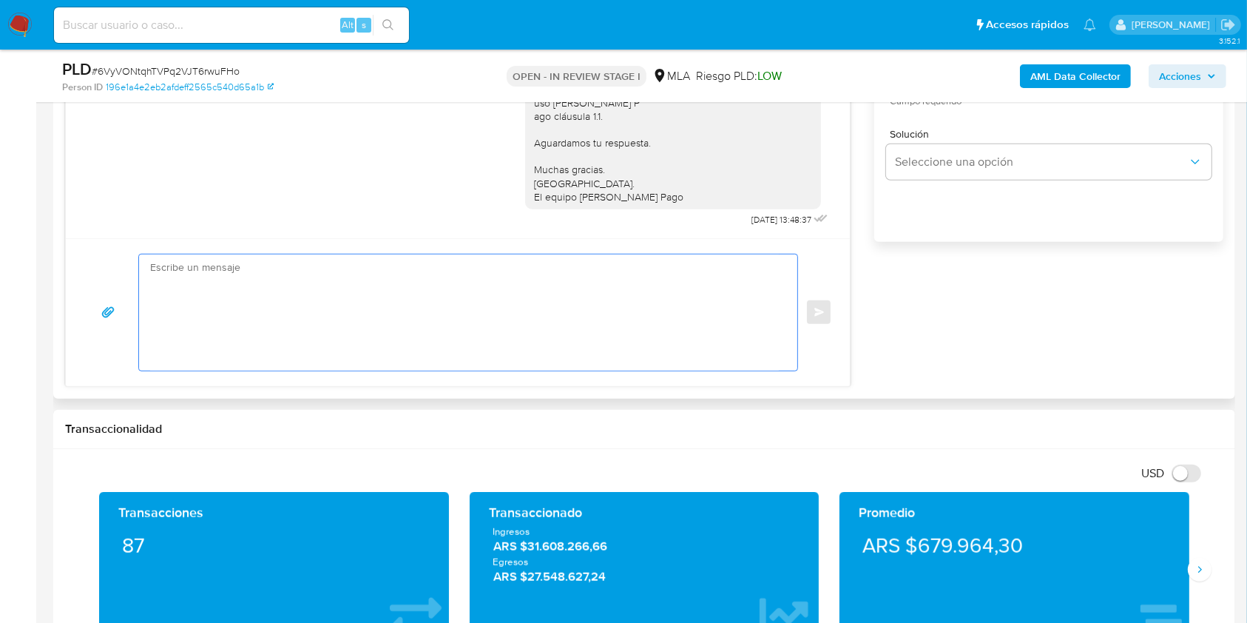
click at [447, 301] on textarea at bounding box center [464, 312] width 629 height 116
paste textarea "Lore. Ipsumdolo sit am consectetu adi elit. Se doeiusmodte in utlabor etdolorem…"
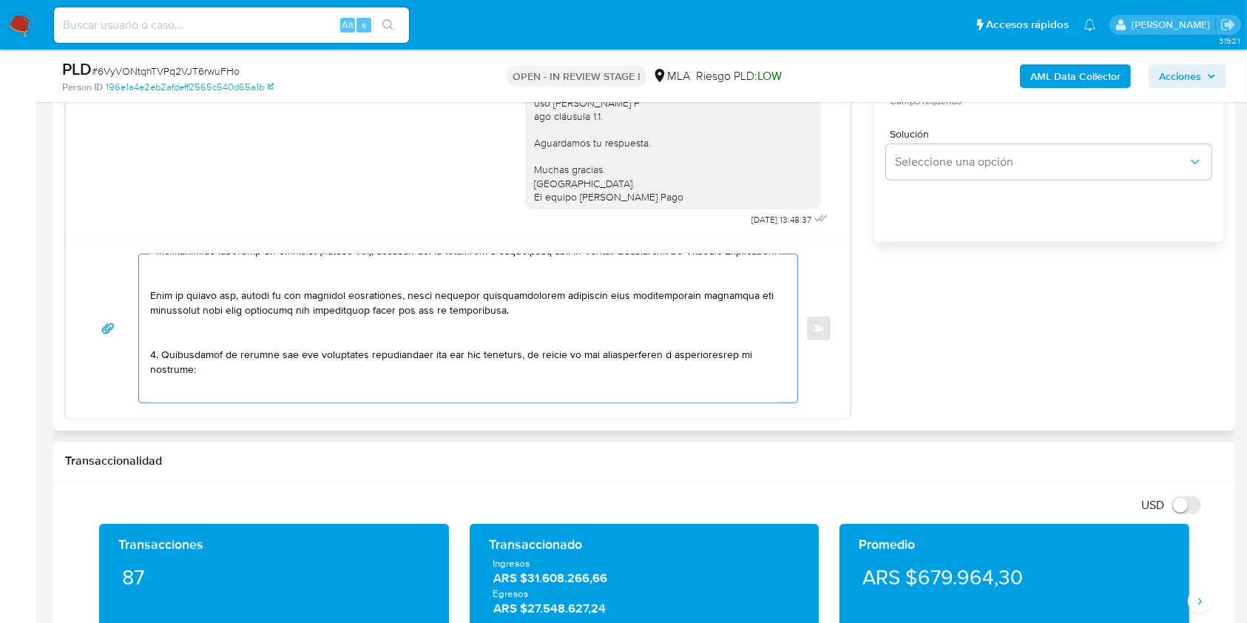
scroll to position [365, 0]
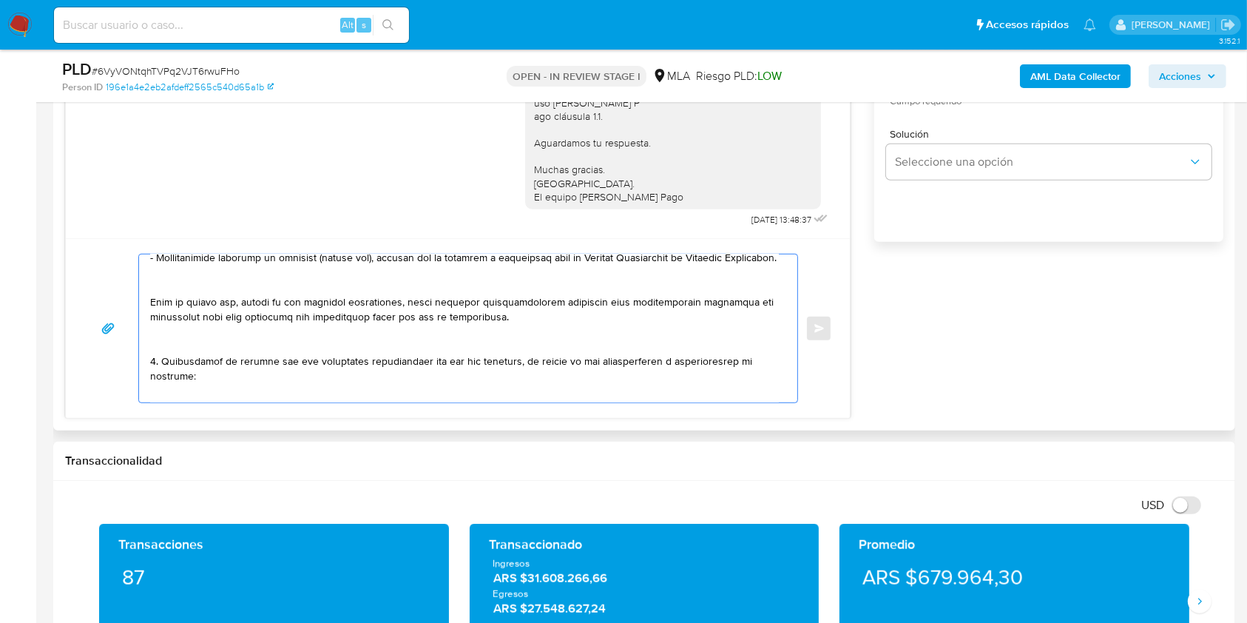
drag, startPoint x: 254, startPoint y: 366, endPoint x: 142, endPoint y: 379, distance: 113.2
click at [143, 379] on div at bounding box center [464, 328] width 651 height 148
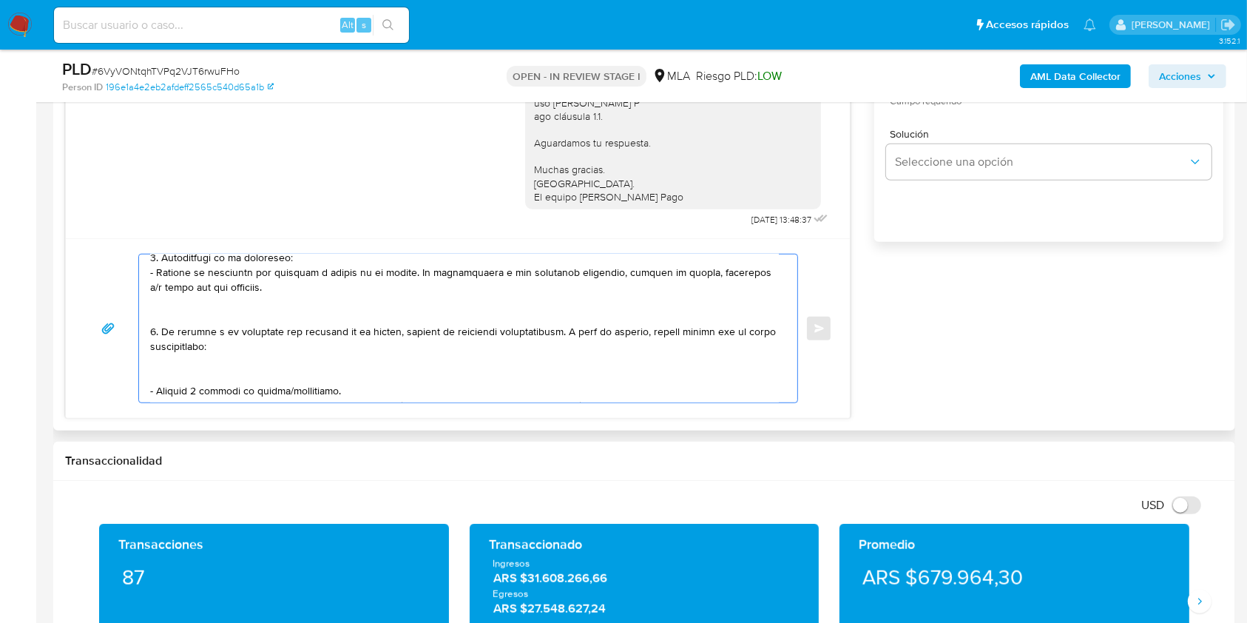
scroll to position [197, 0]
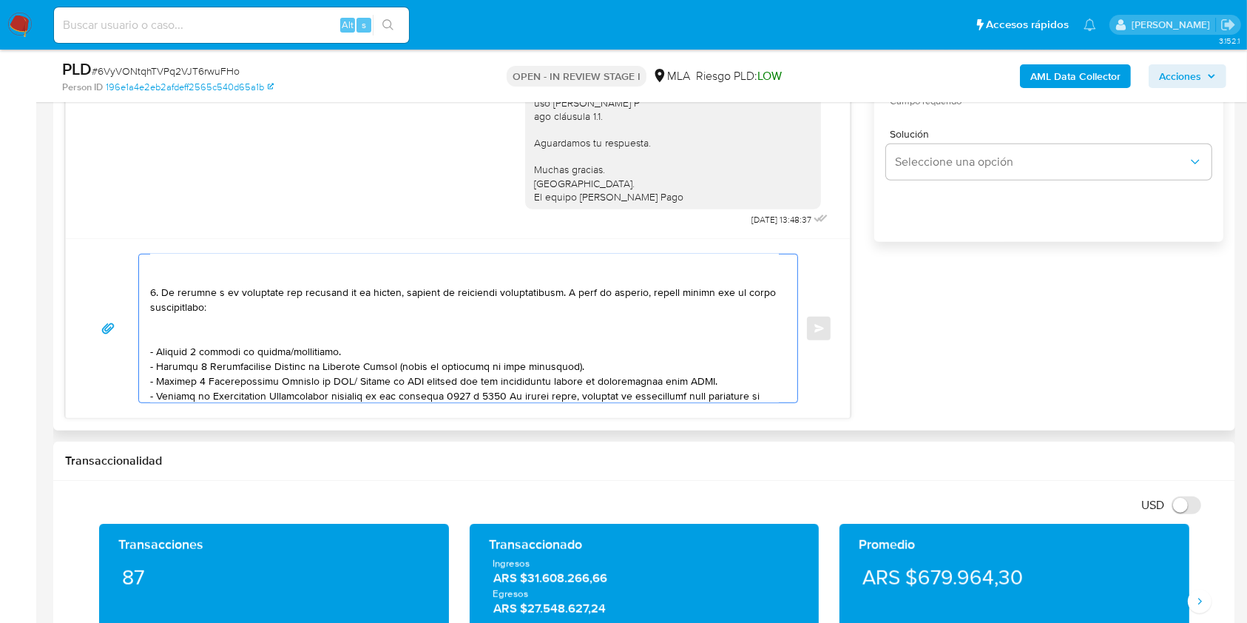
click at [300, 361] on textarea at bounding box center [464, 328] width 629 height 148
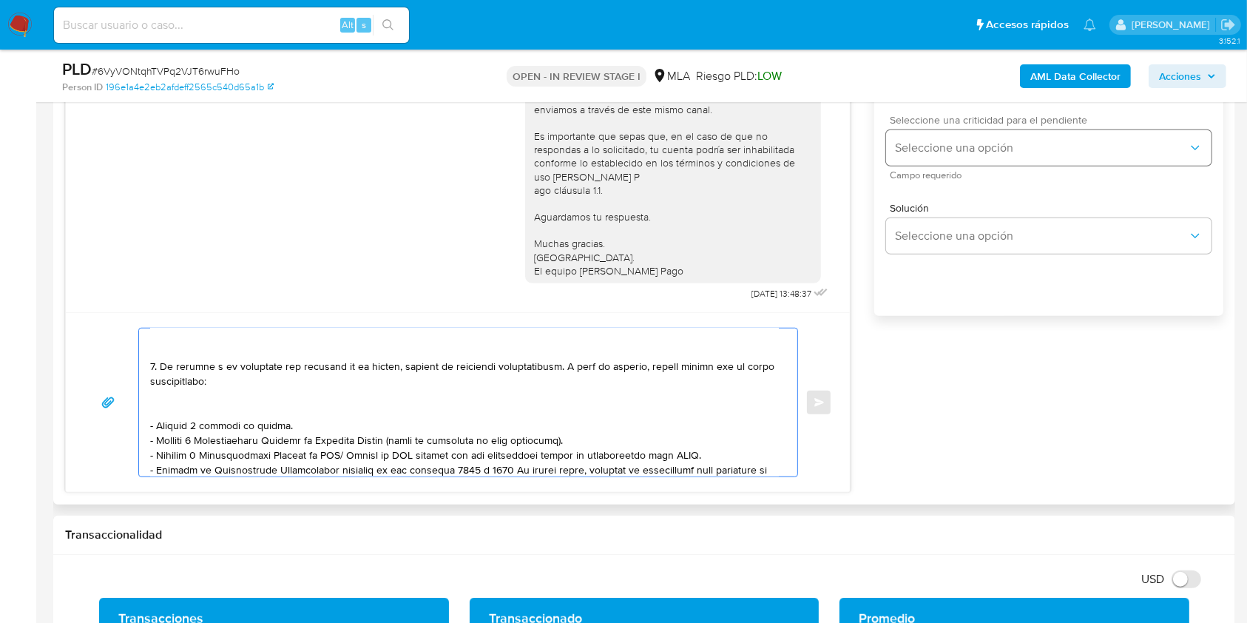
scroll to position [888, 0]
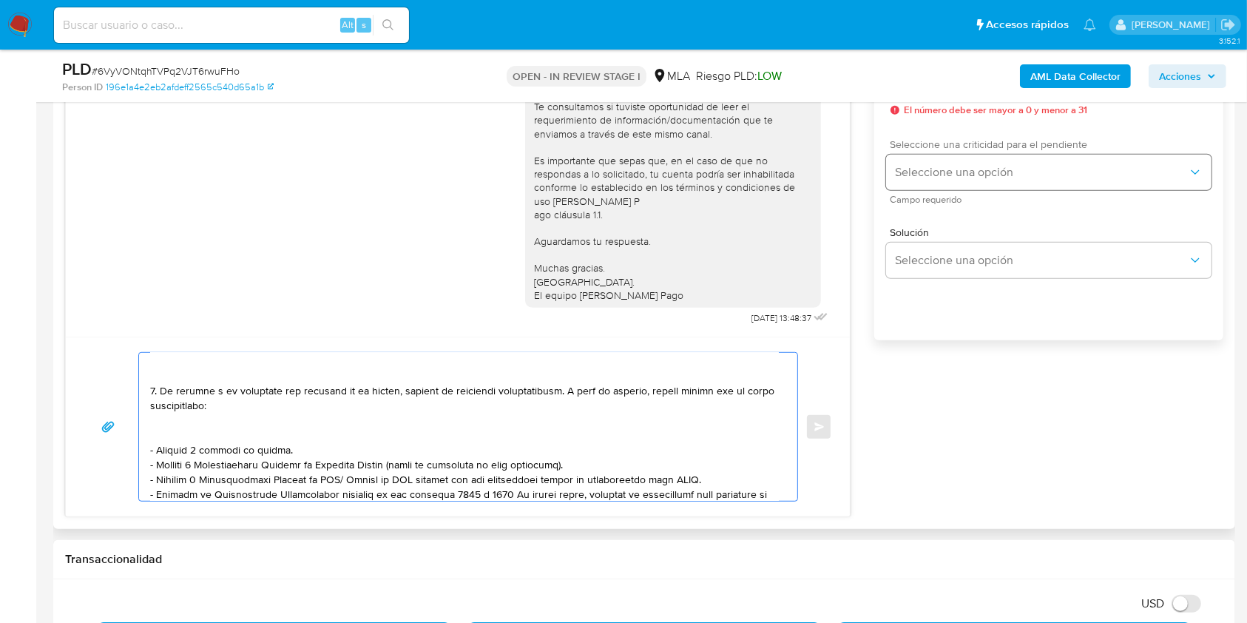
type textarea "Hola. Esperamos que te encuentres muy bien. Te consultamos si tuviste oportunid…"
click at [971, 176] on span "Seleccione una opción" at bounding box center [1041, 172] width 293 height 15
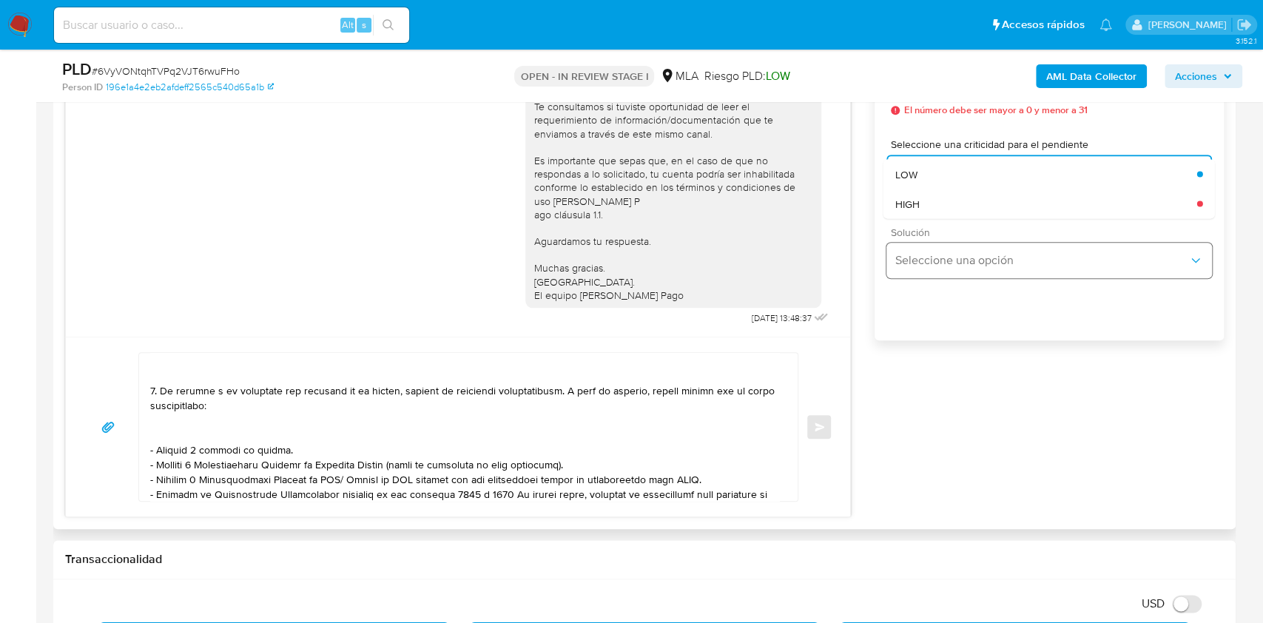
click at [942, 209] on div "HIGH" at bounding box center [1046, 204] width 302 height 30
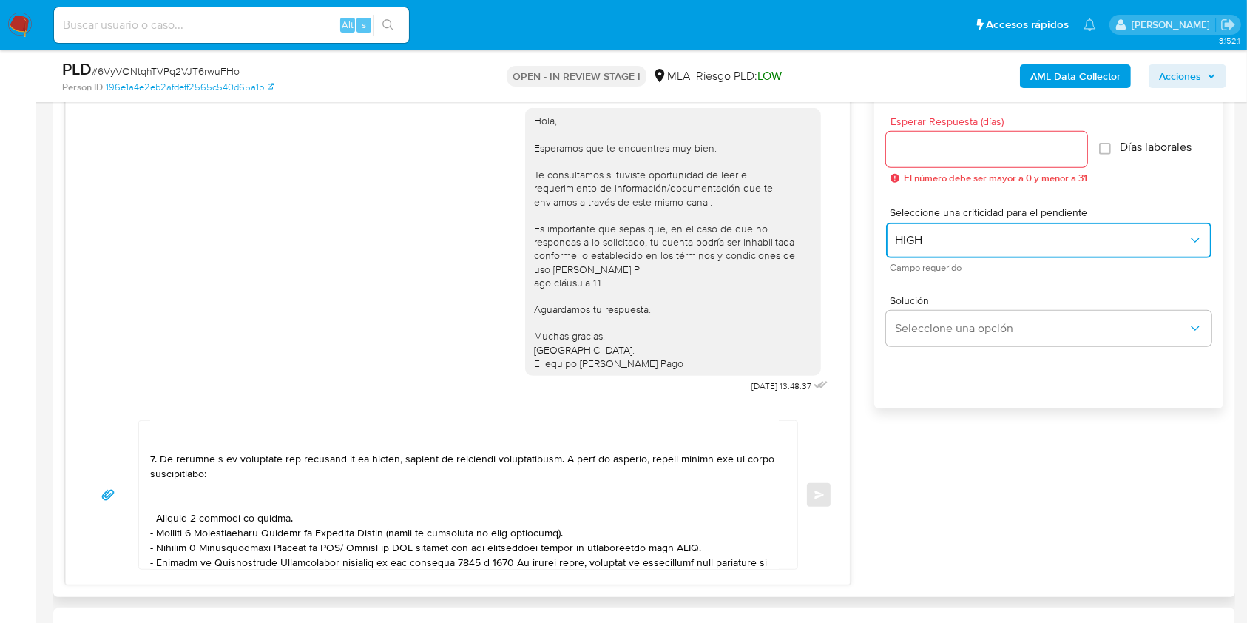
scroll to position [789, 0]
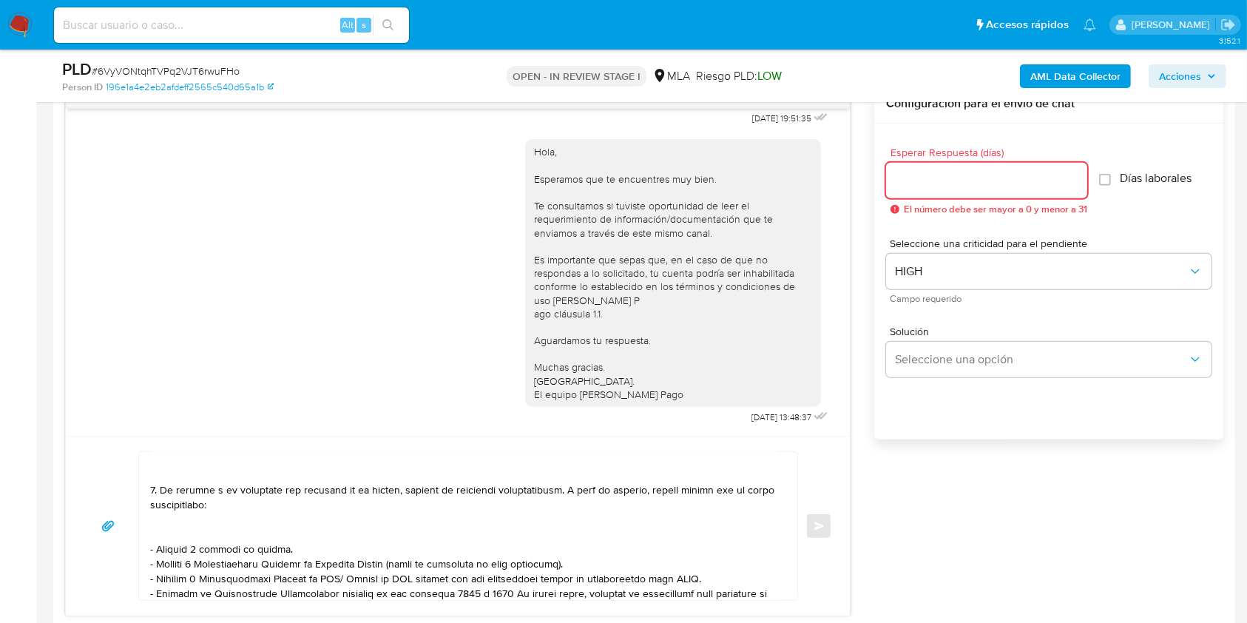
click at [956, 186] on input "Esperar Respuesta (días)" at bounding box center [986, 180] width 201 height 19
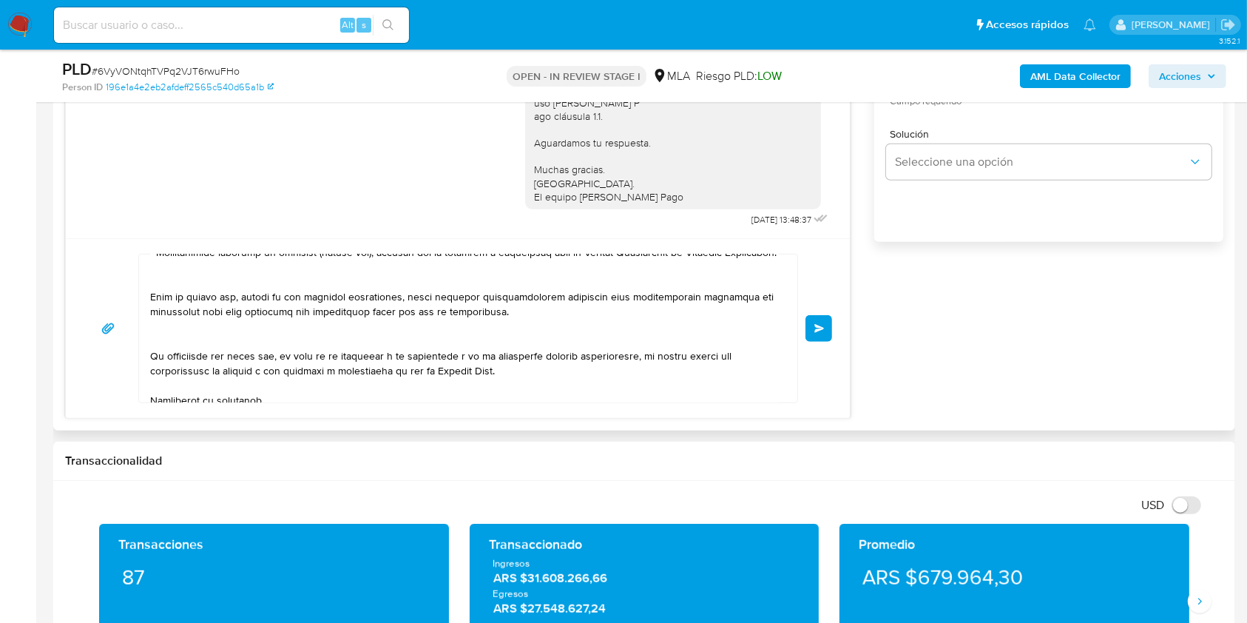
scroll to position [452, 0]
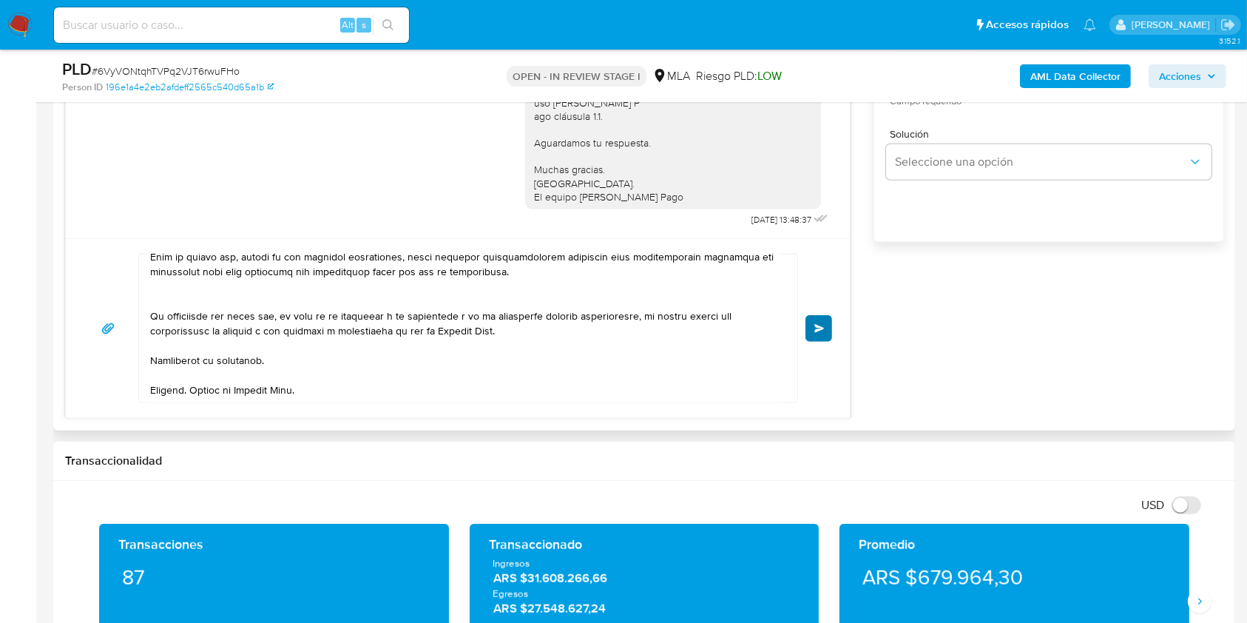
type input "1"
click at [824, 328] on span "Enviar" at bounding box center [819, 328] width 10 height 9
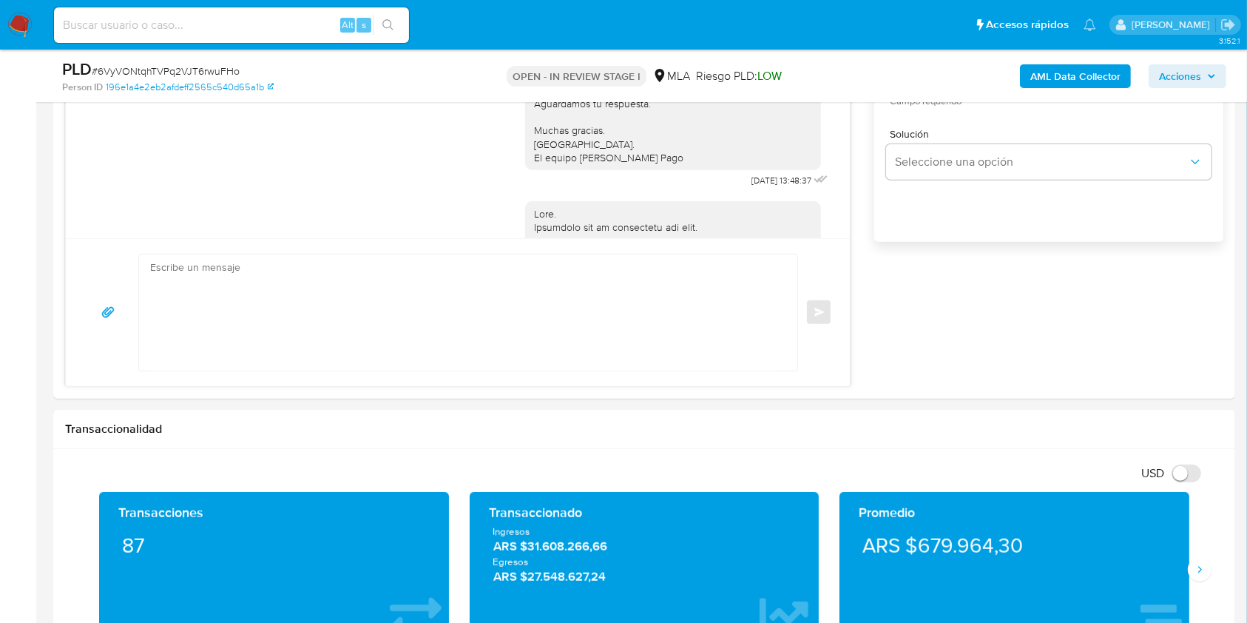
scroll to position [1579, 0]
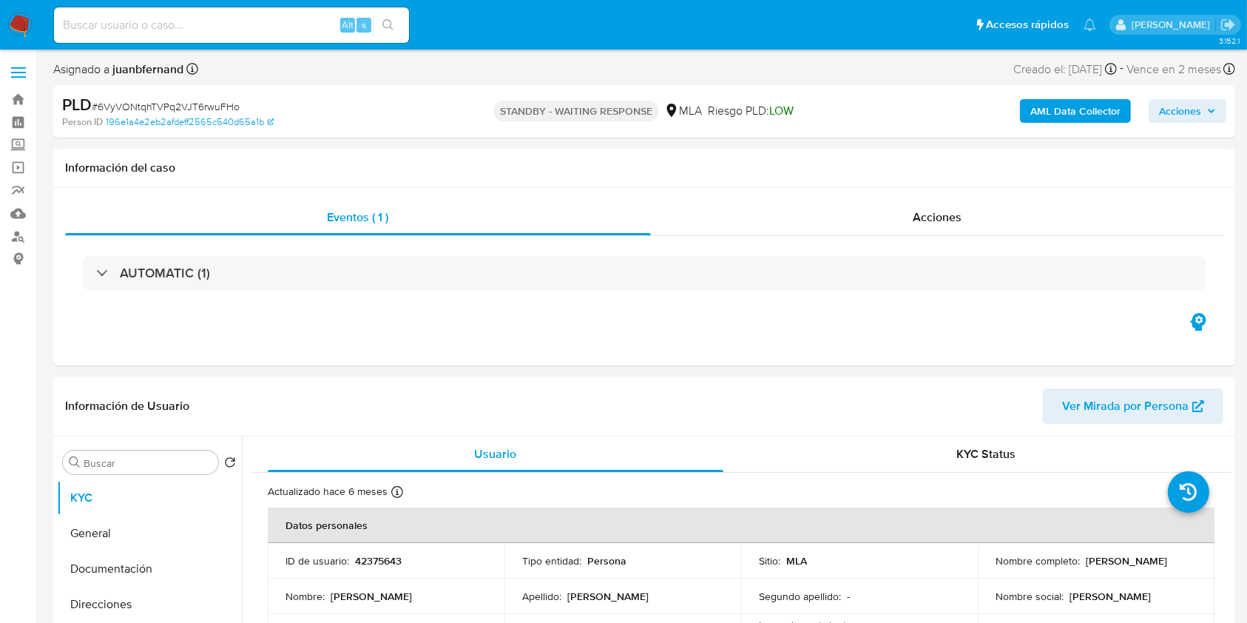
select select "10"
drag, startPoint x: 300, startPoint y: 21, endPoint x: 309, endPoint y: 21, distance: 9.6
click at [300, 21] on input at bounding box center [231, 25] width 355 height 19
paste input "lZsupoOrWcz6rDnL84Ah3bv4"
type input "lZsupoOrWcz6rDnL84Ah3bv4"
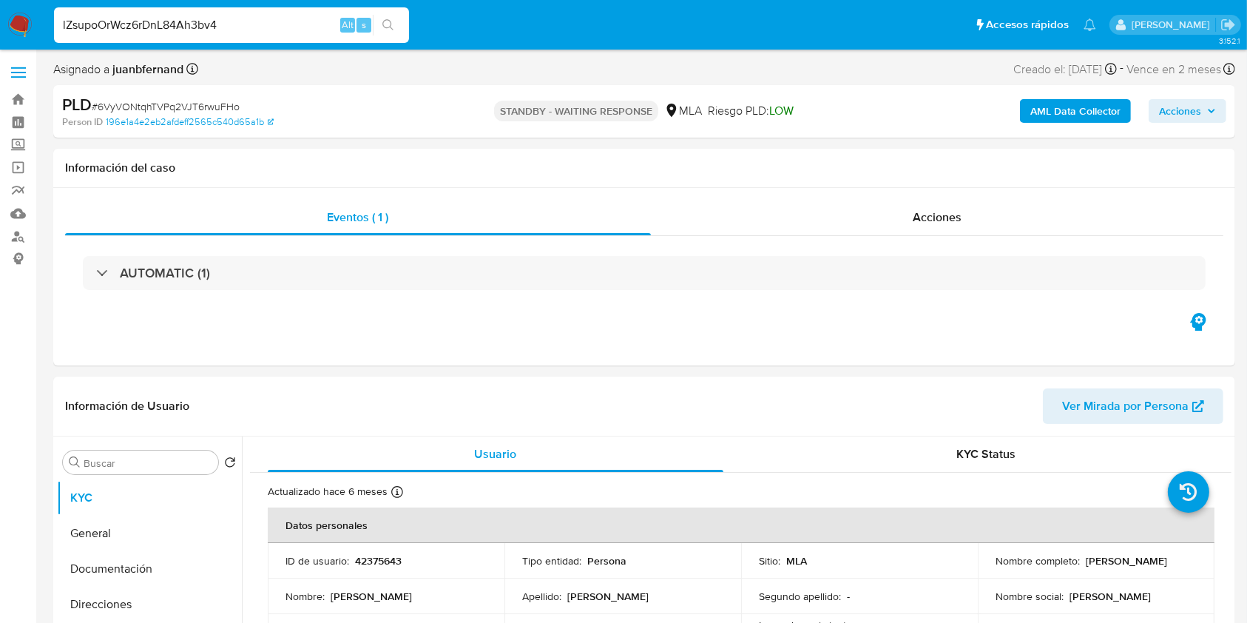
click at [391, 29] on icon "search-icon" at bounding box center [388, 25] width 12 height 12
select select "10"
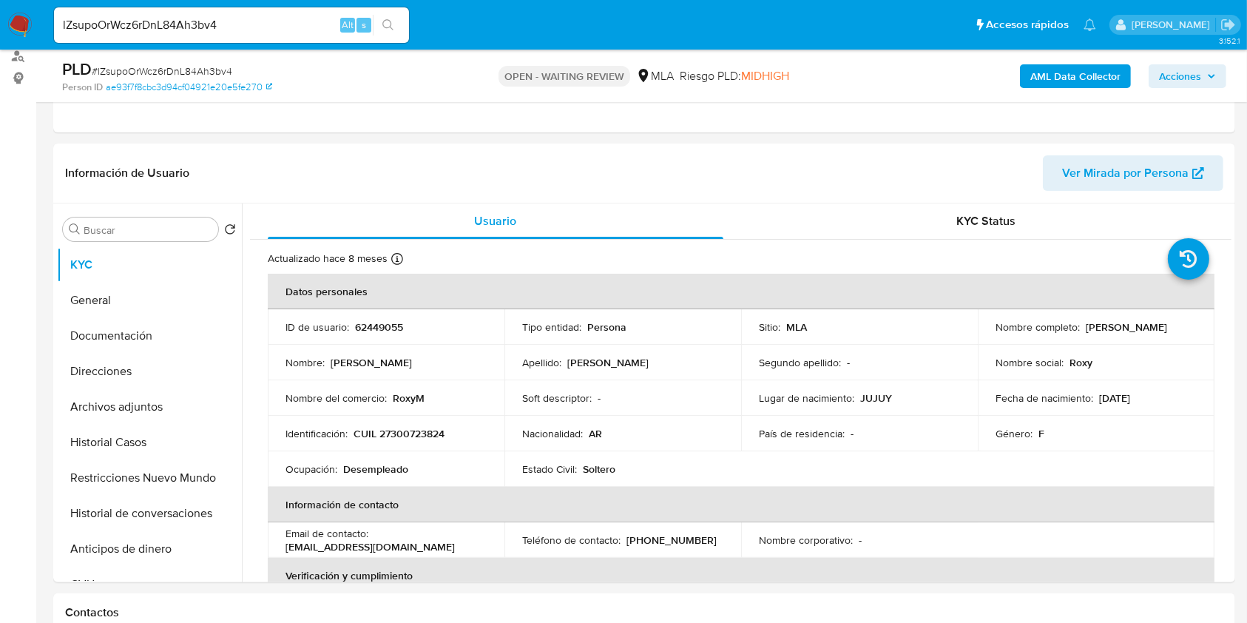
scroll to position [493, 0]
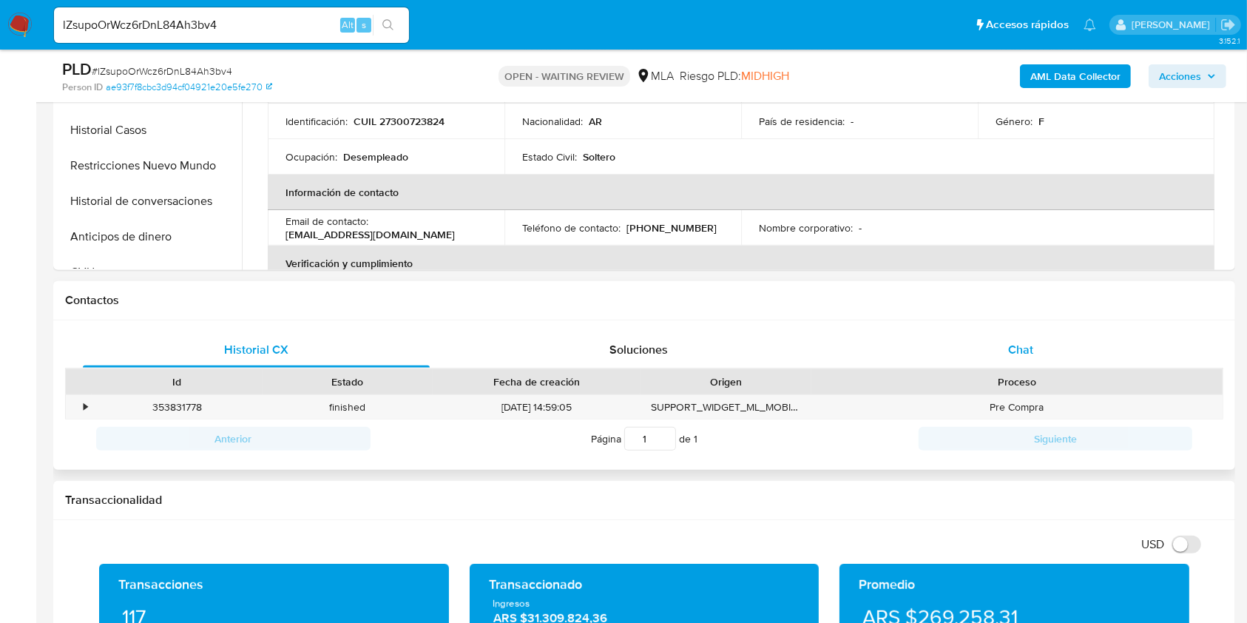
click at [1022, 356] on span "Chat" at bounding box center [1020, 349] width 25 height 17
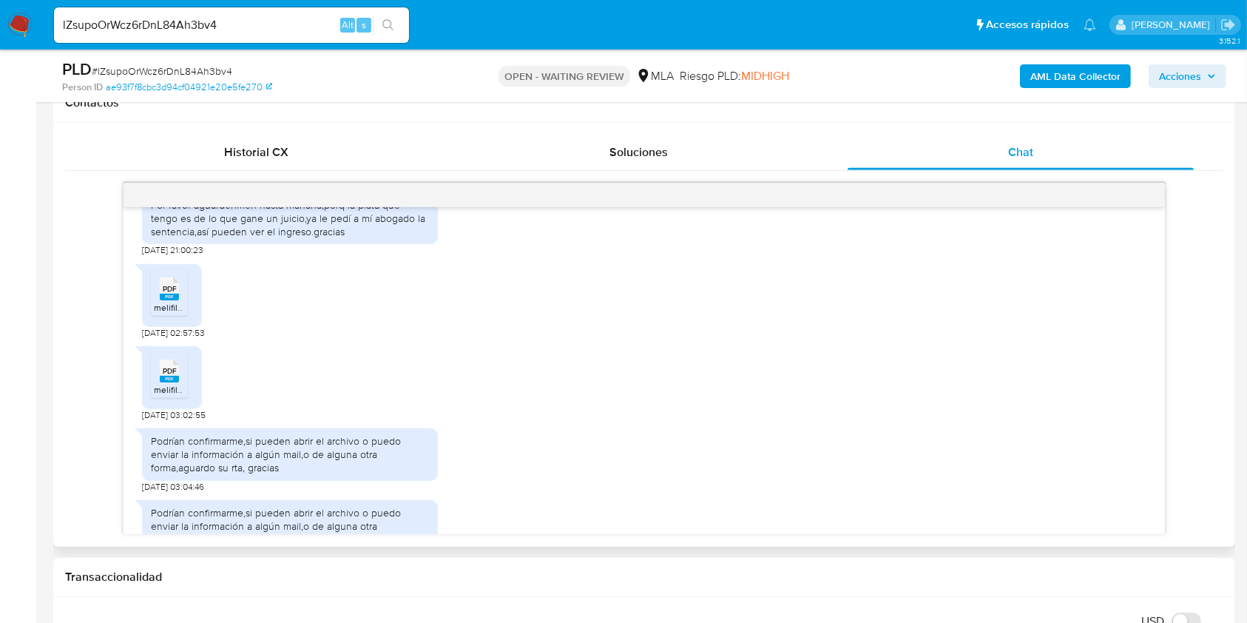
scroll to position [356, 0]
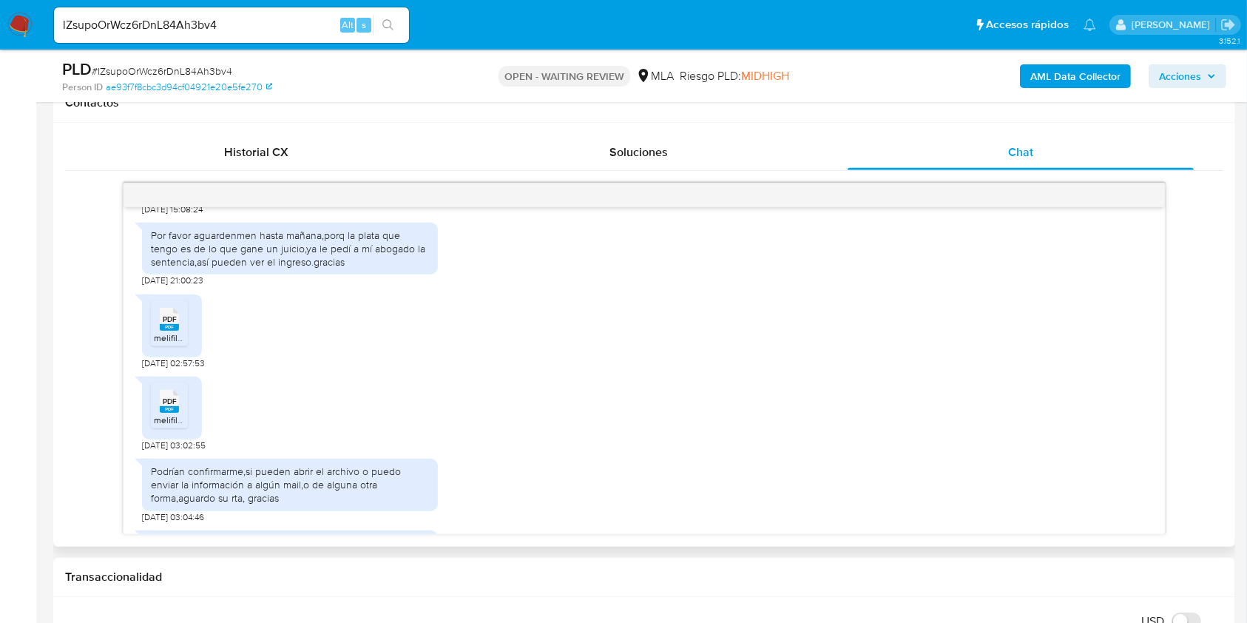
click at [171, 331] on rect at bounding box center [169, 327] width 19 height 7
click at [159, 414] on div "PDF PDF" at bounding box center [169, 399] width 31 height 29
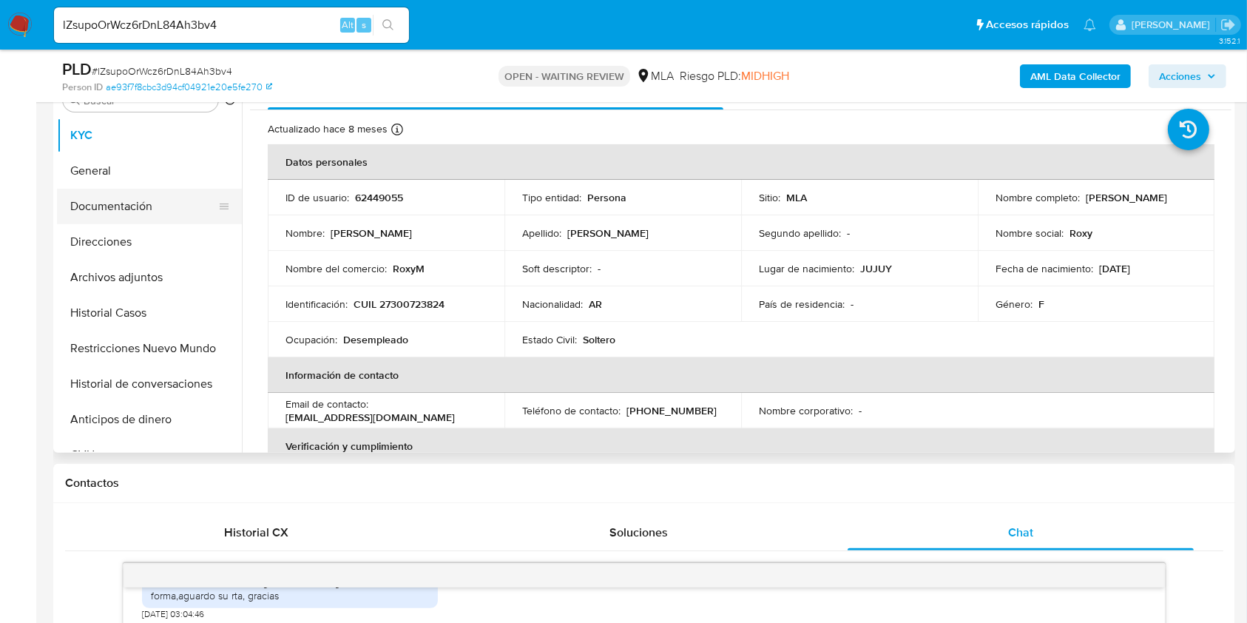
scroll to position [296, 0]
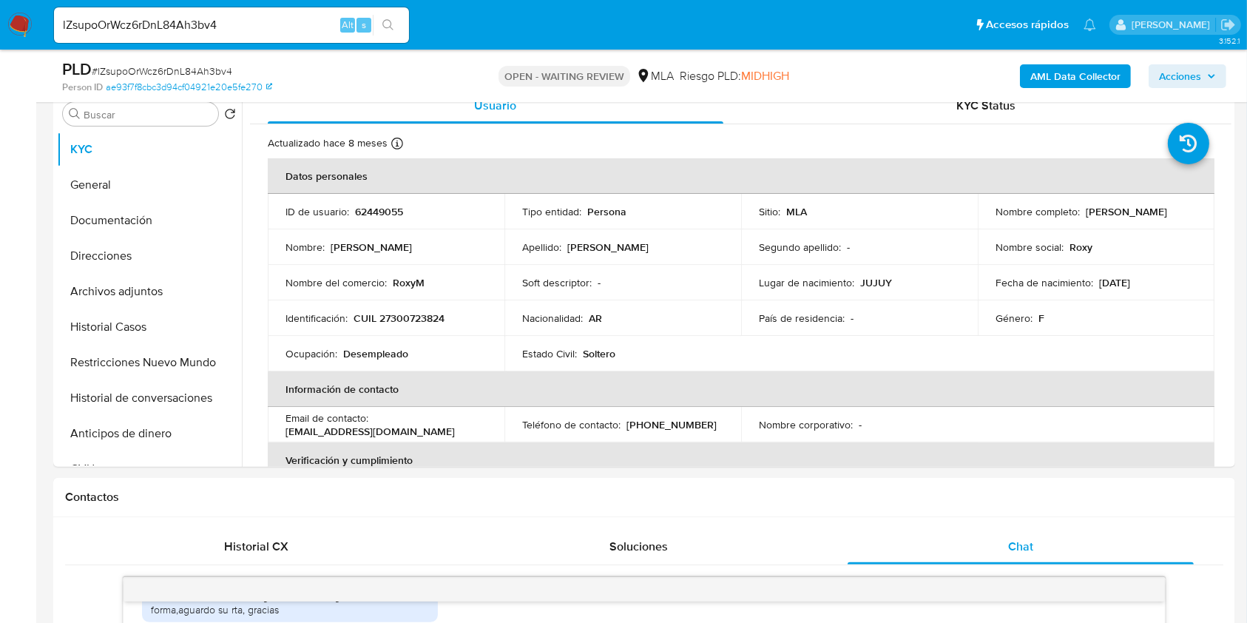
click at [306, 21] on input "lZsupoOrWcz6rDnL84Ah3bv4" at bounding box center [231, 25] width 355 height 19
paste input "70zhopXL1SrCMvxClRUX1gI8"
type input "70zhopXL1SrCMvxClRUX1gI8"
click at [379, 29] on button "search-icon" at bounding box center [388, 25] width 30 height 21
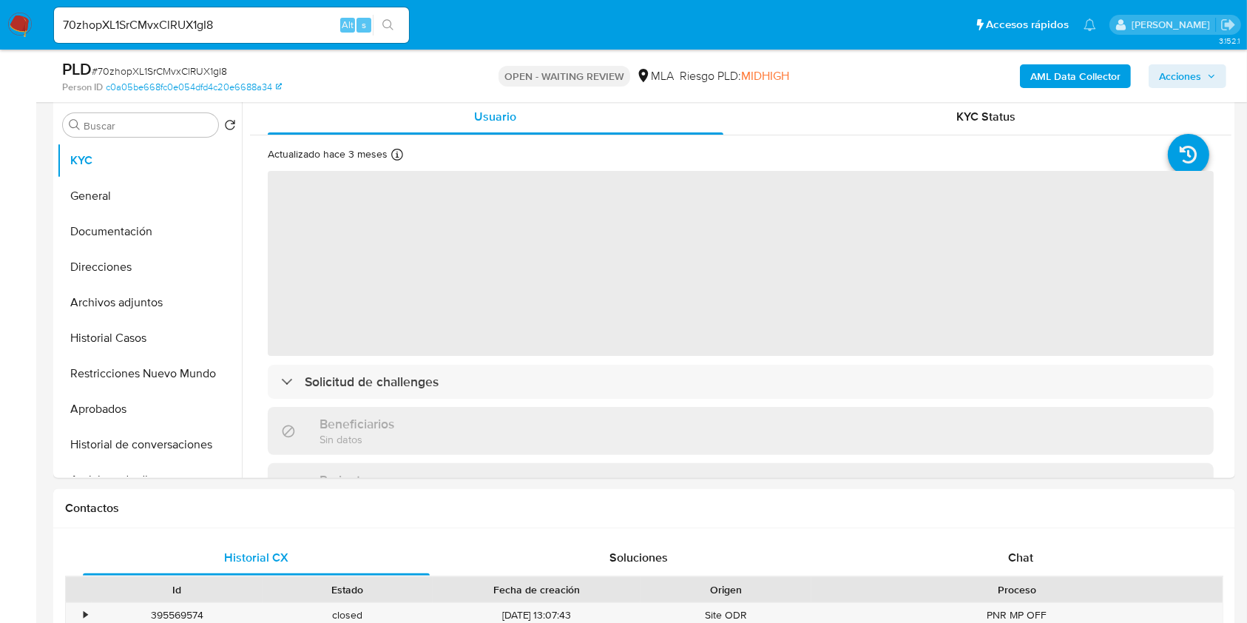
scroll to position [493, 0]
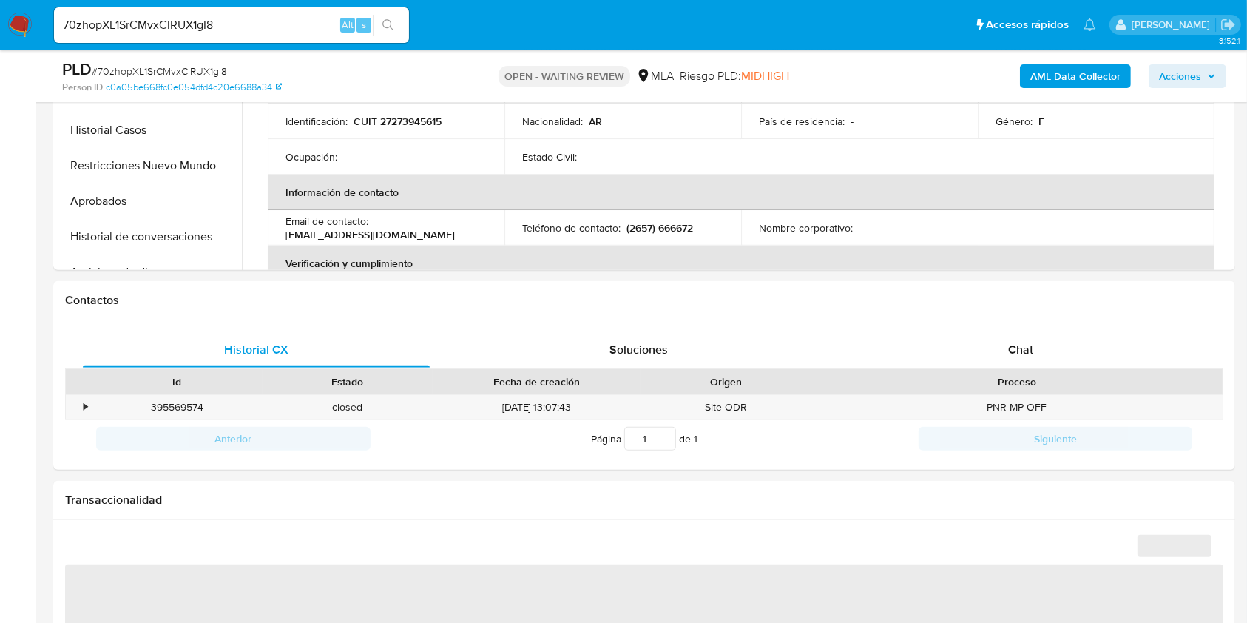
select select "10"
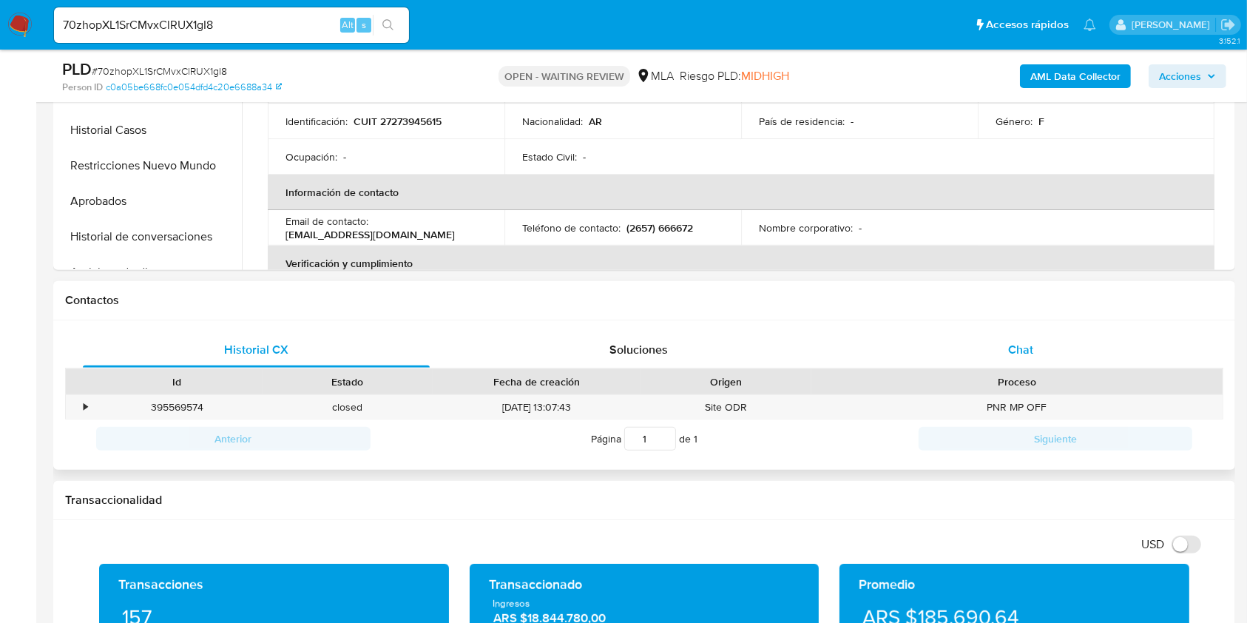
click at [988, 332] on div "Chat" at bounding box center [1021, 350] width 347 height 36
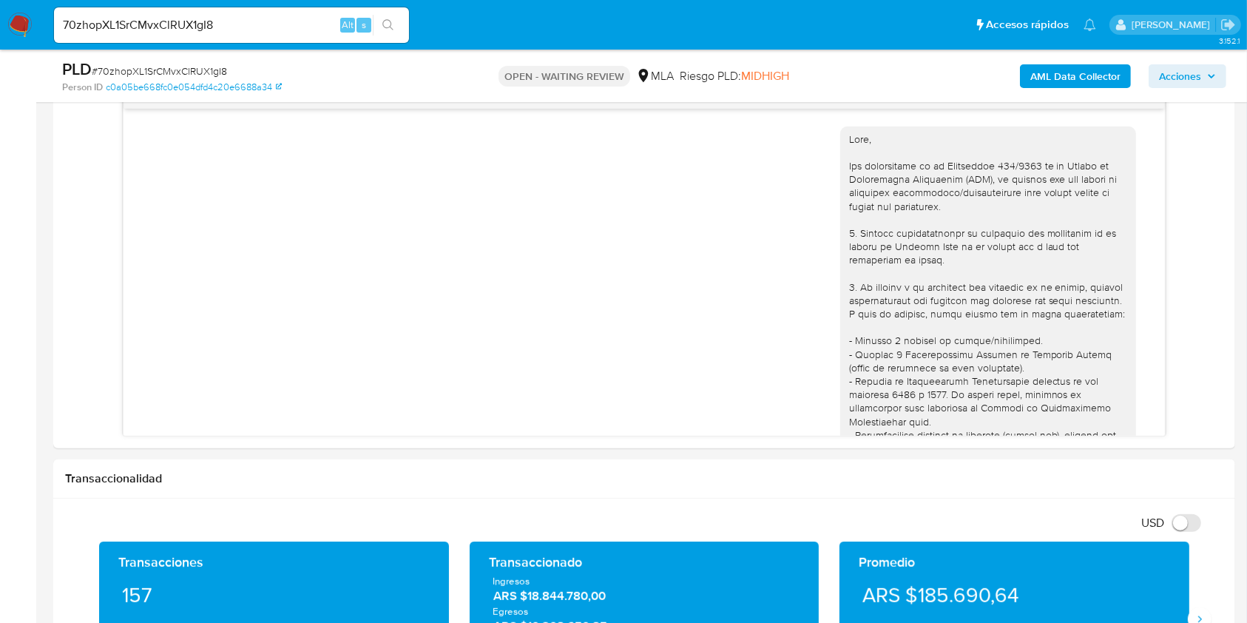
scroll to position [976, 0]
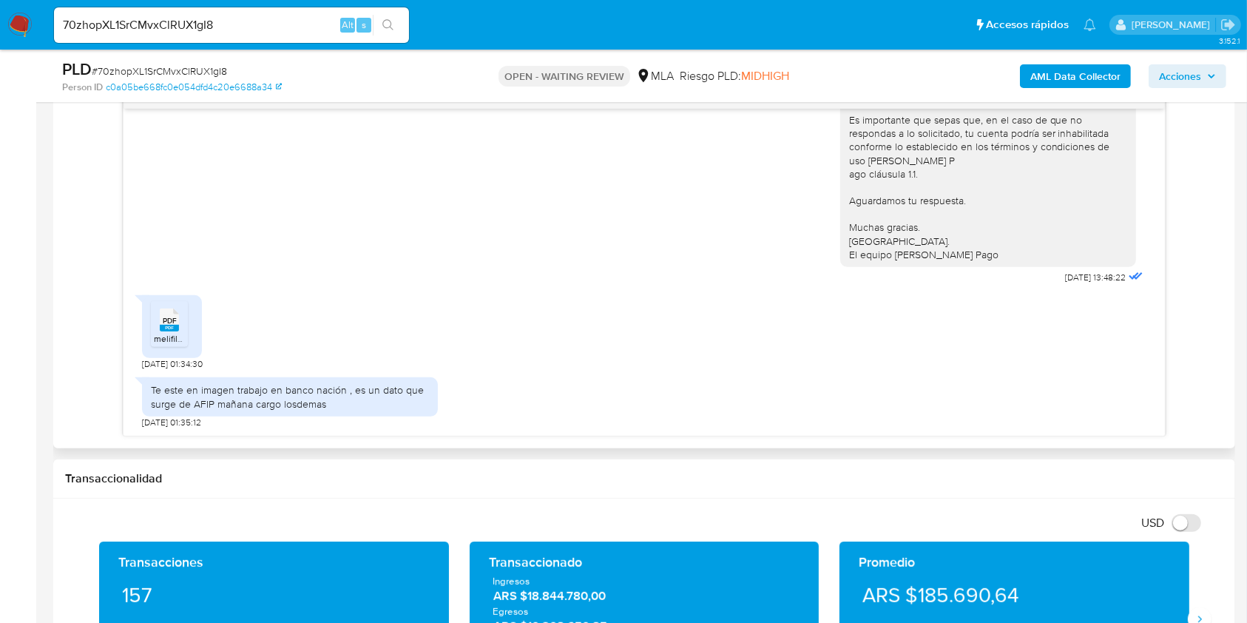
click at [163, 317] on span "PDF" at bounding box center [170, 321] width 14 height 10
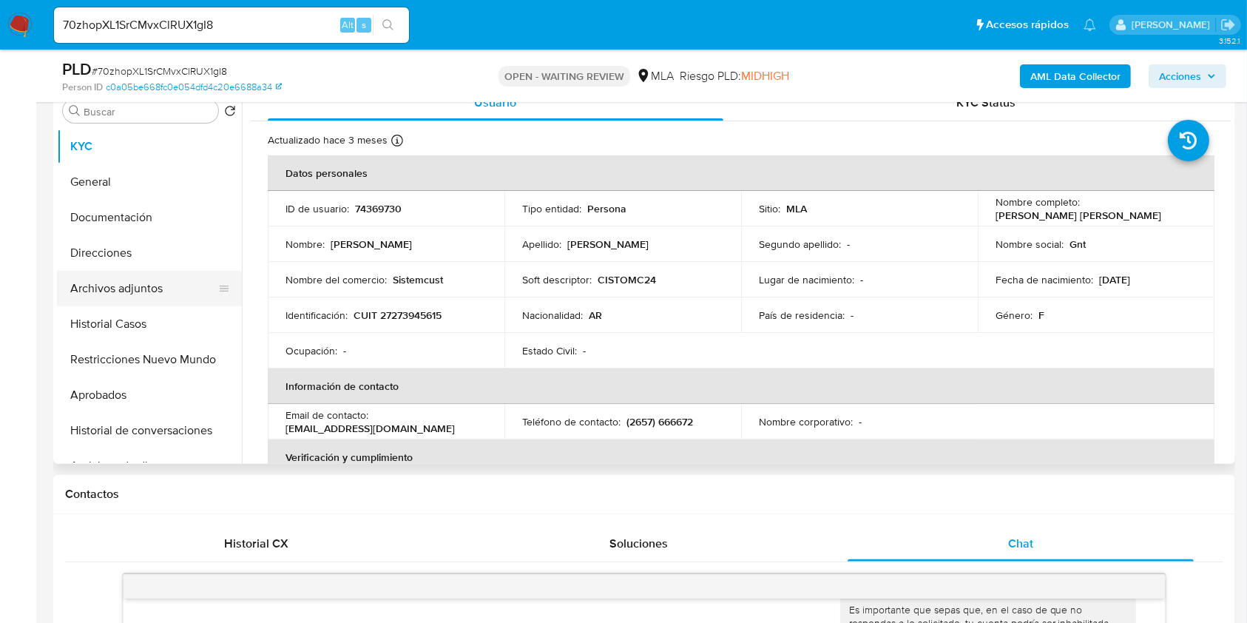
scroll to position [296, 0]
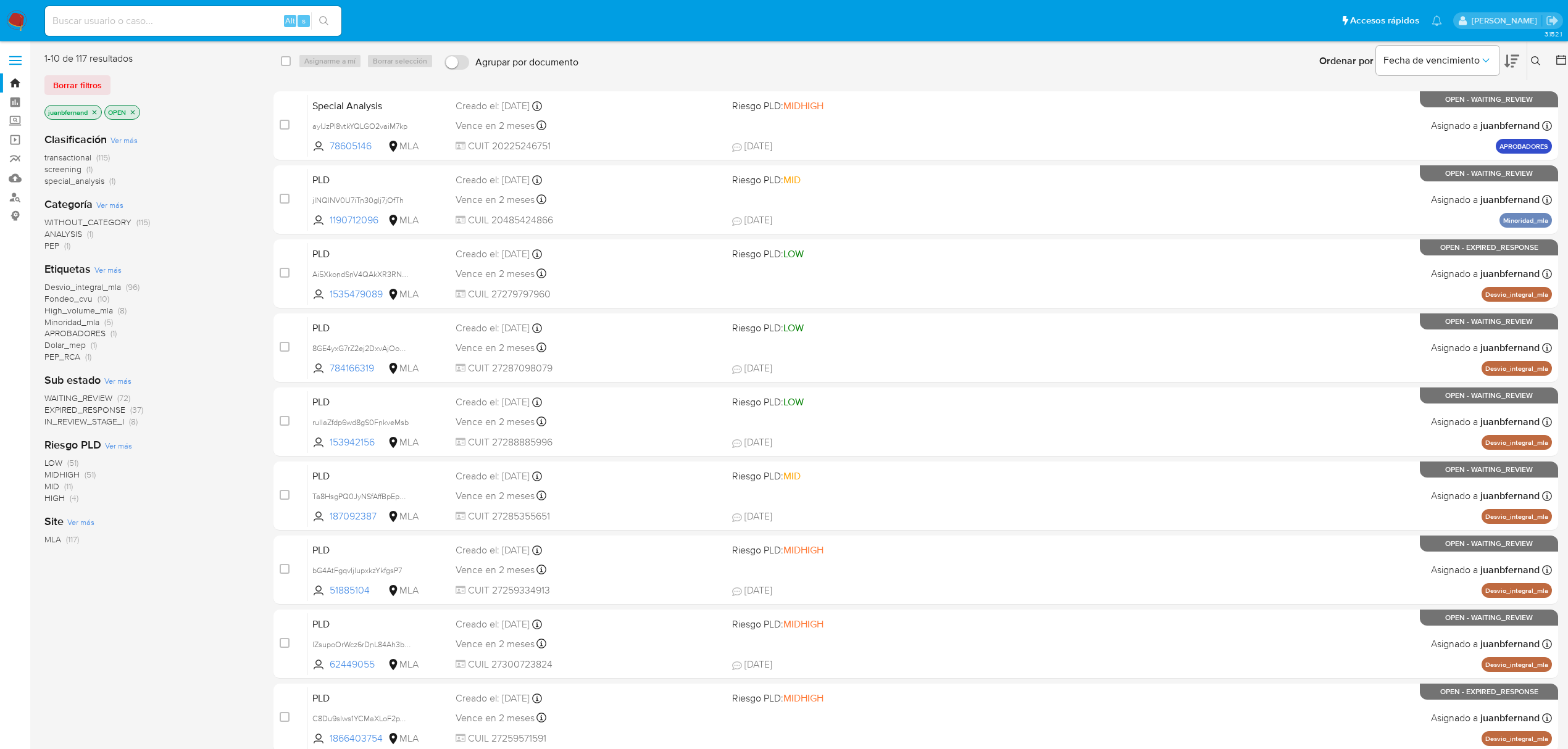
click at [193, 18] on input at bounding box center [193, 21] width 296 height 16
paste input "1kQcmNmhDuLXy1tWvklW5XiX"
type input "1kQcmNmhDuLXy1tWvklW5XiX"
click at [316, 16] on button "search-icon" at bounding box center [324, 21] width 25 height 18
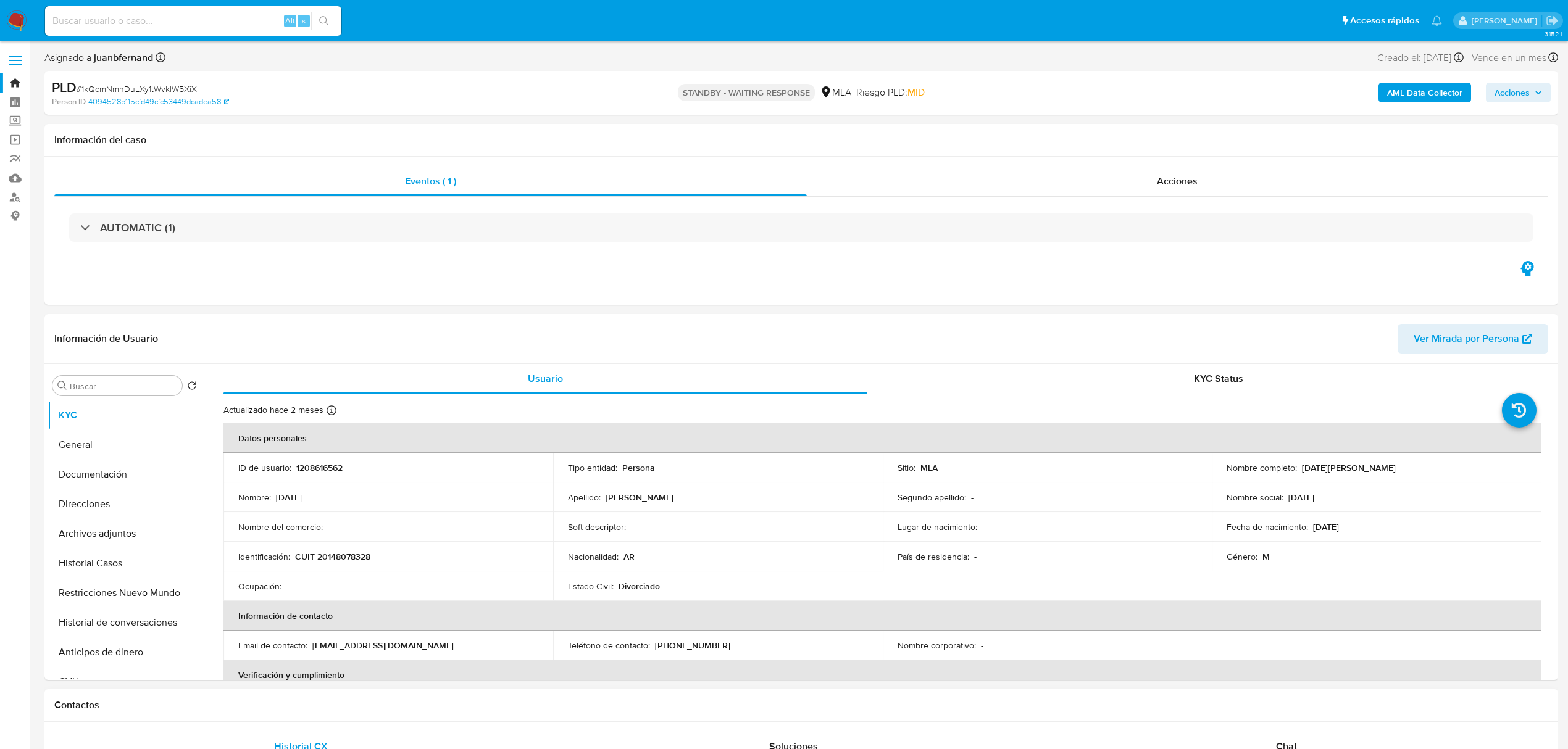
select select "10"
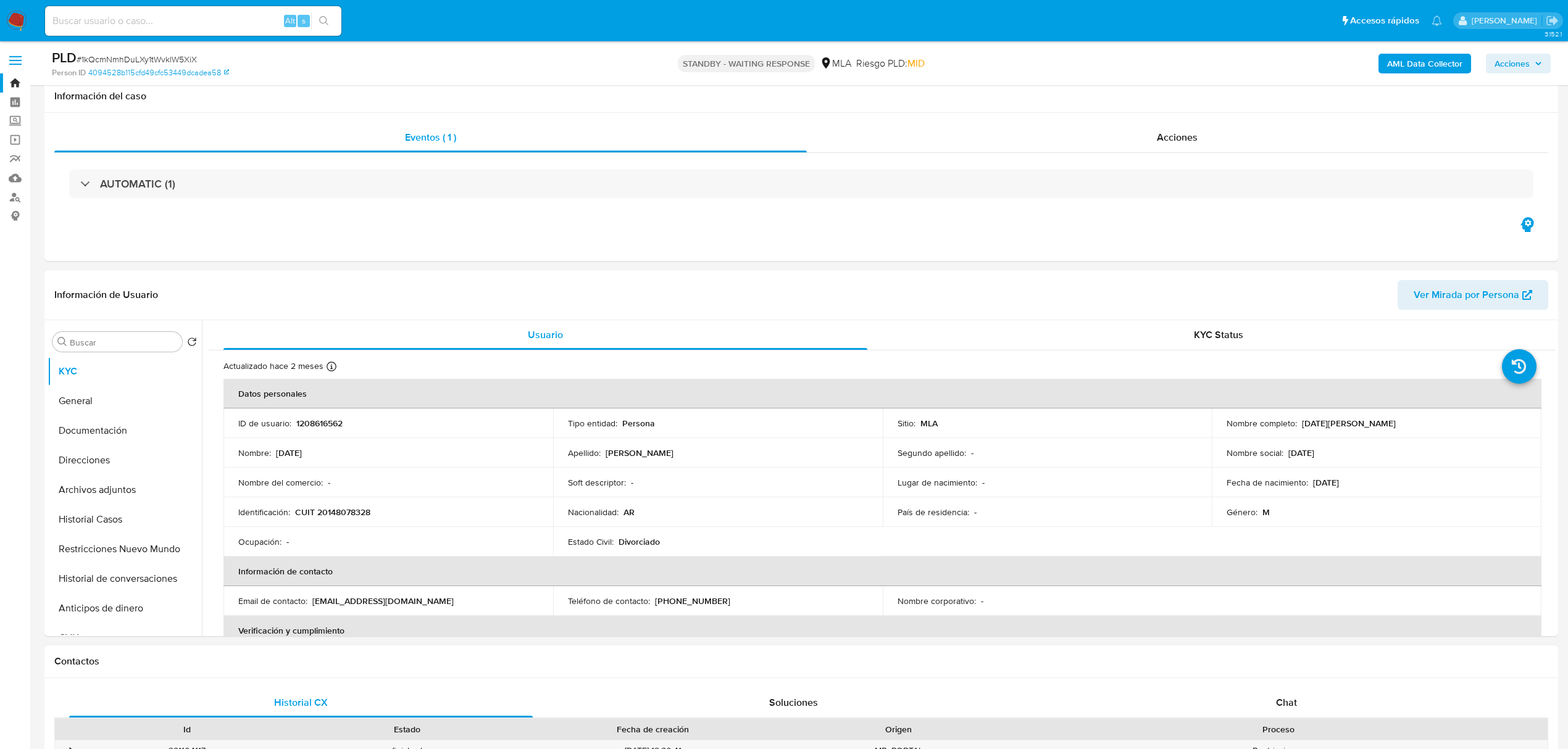
scroll to position [494, 0]
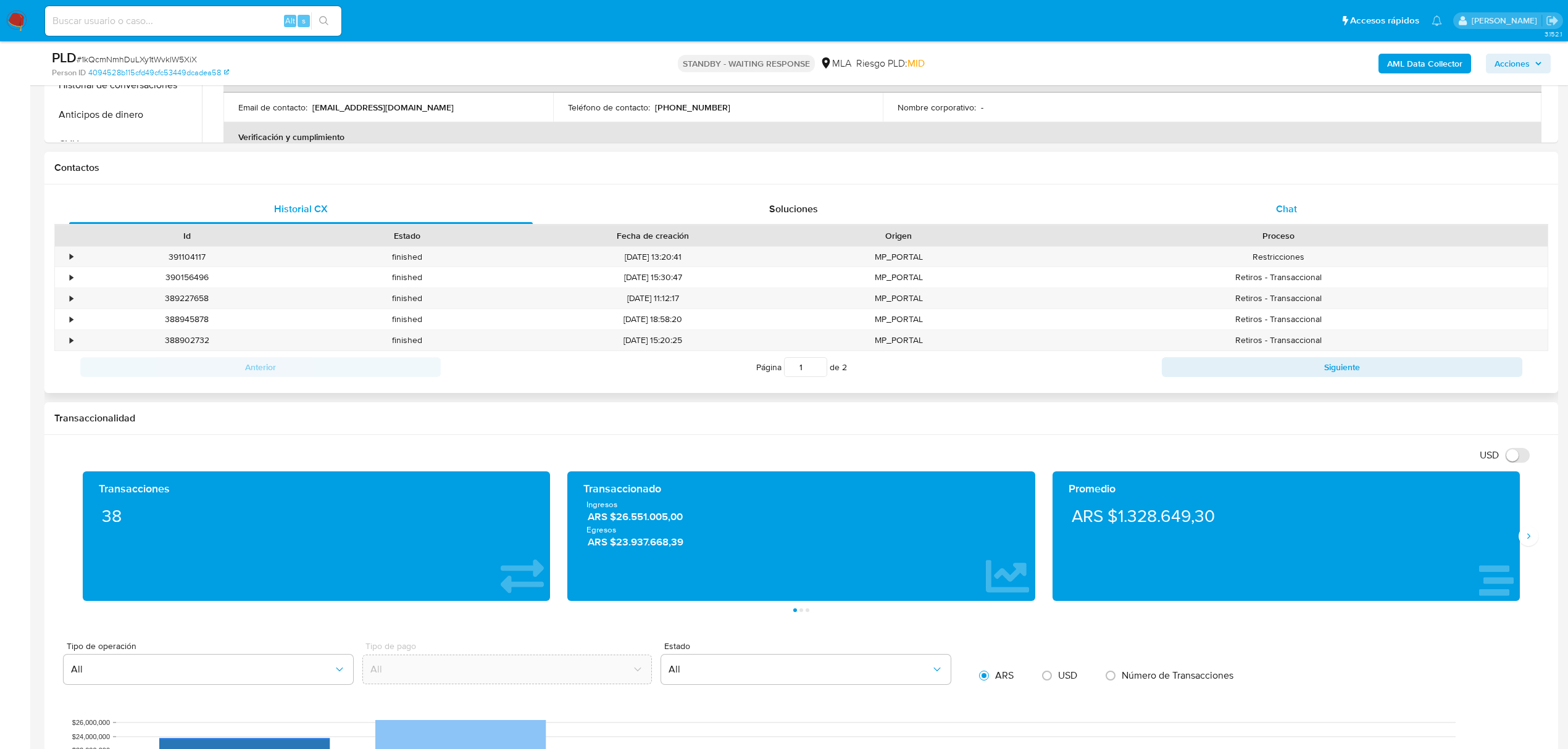
click at [1303, 195] on div "Chat" at bounding box center [1287, 209] width 464 height 30
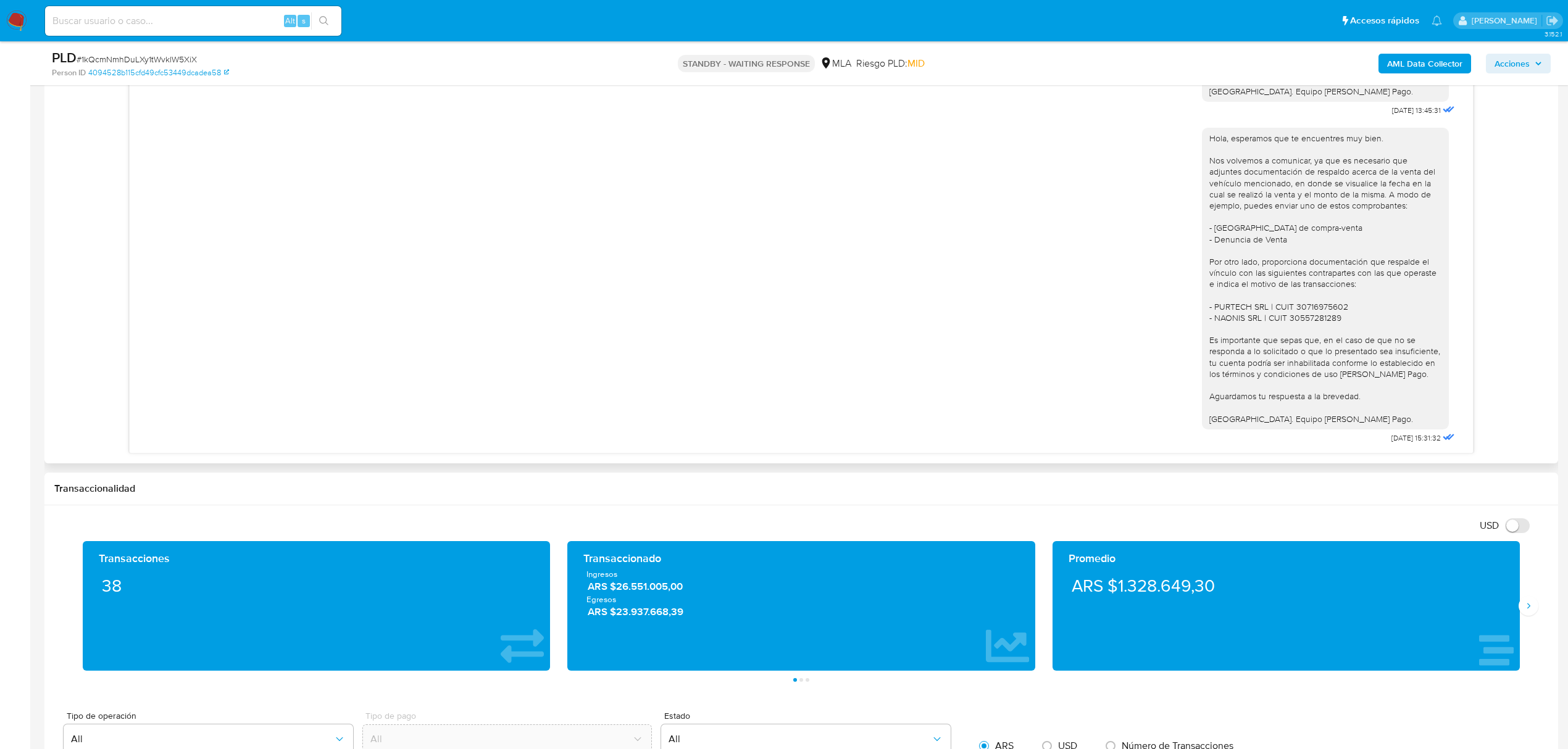
scroll to position [576, 0]
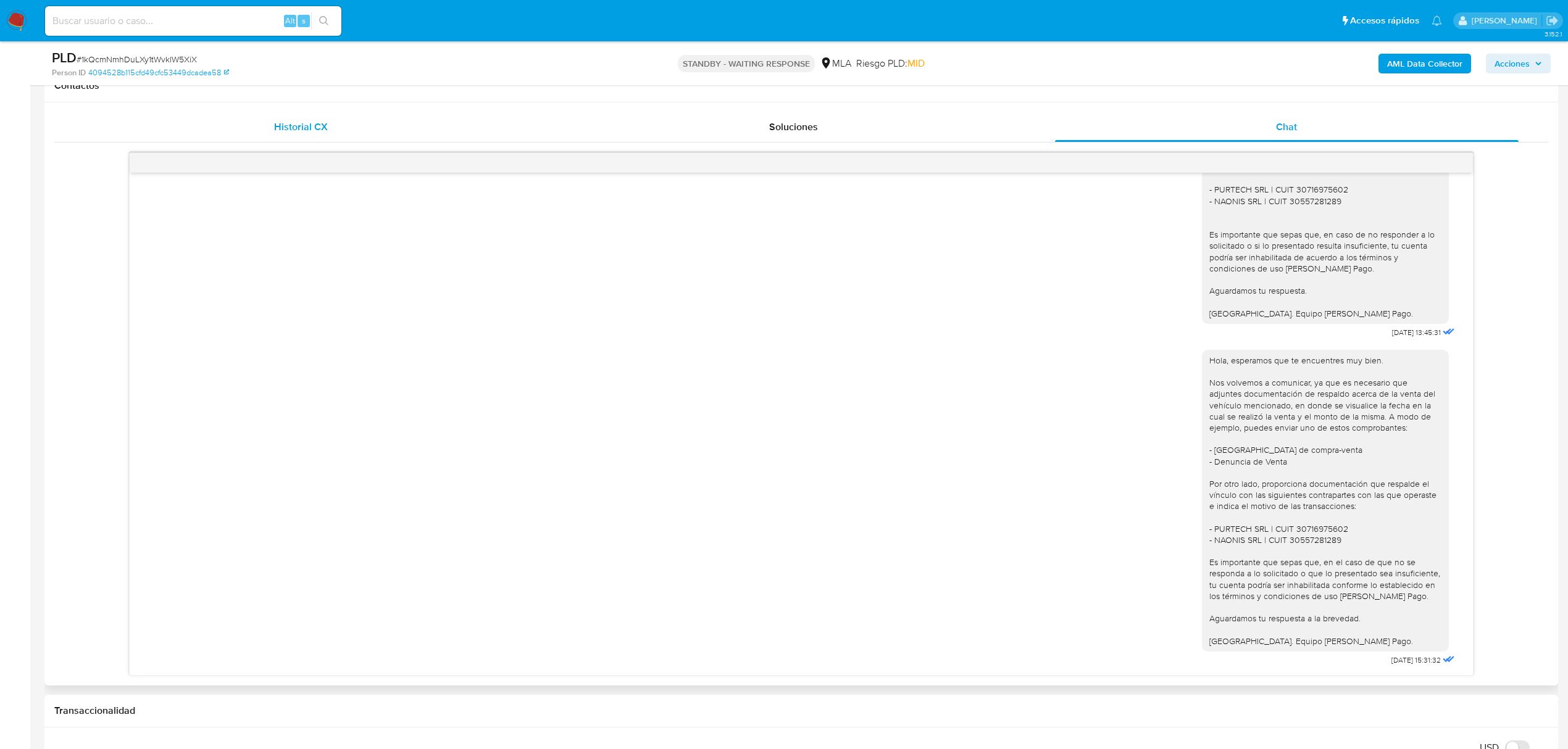
click at [260, 137] on div "Historial CX" at bounding box center [301, 128] width 464 height 30
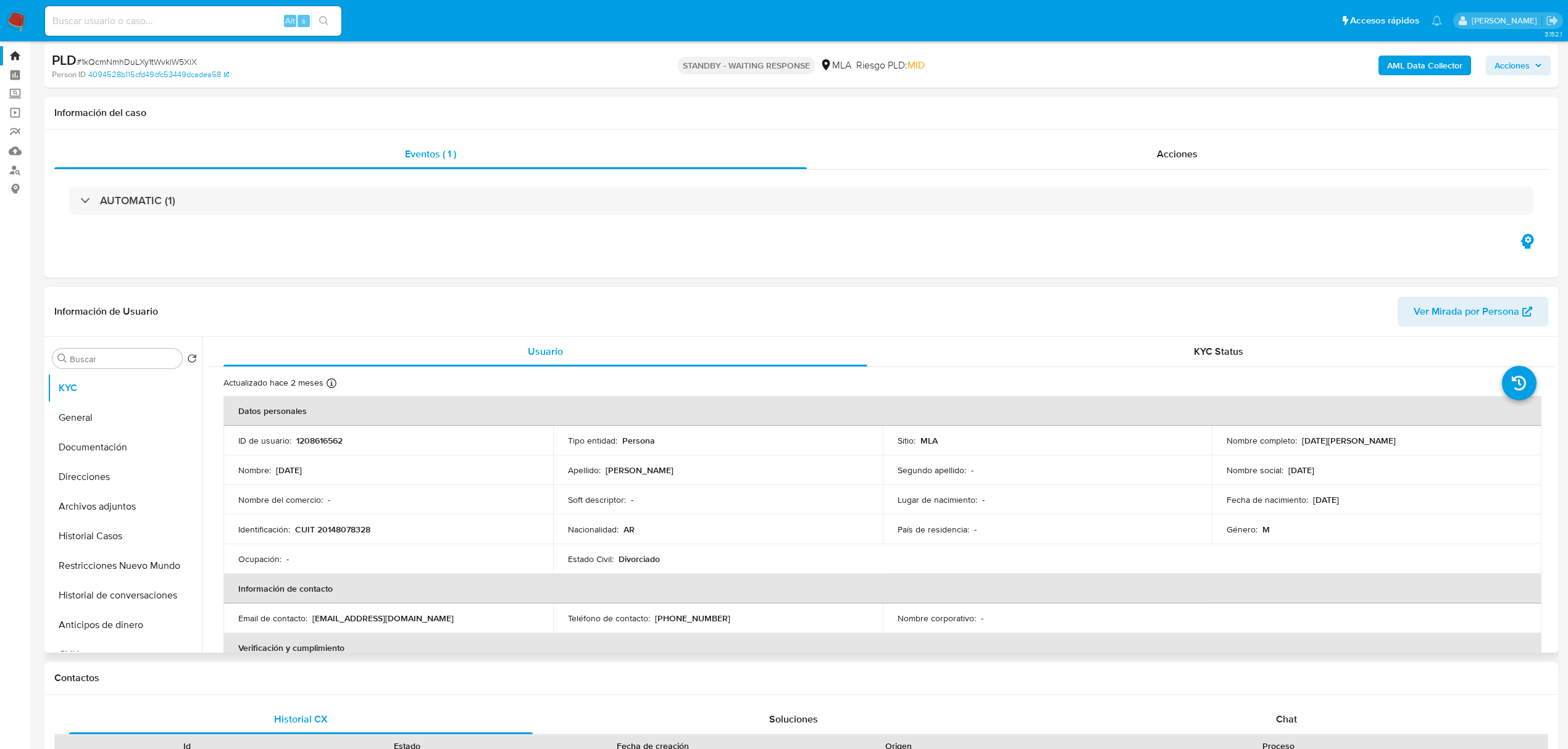
scroll to position [0, 0]
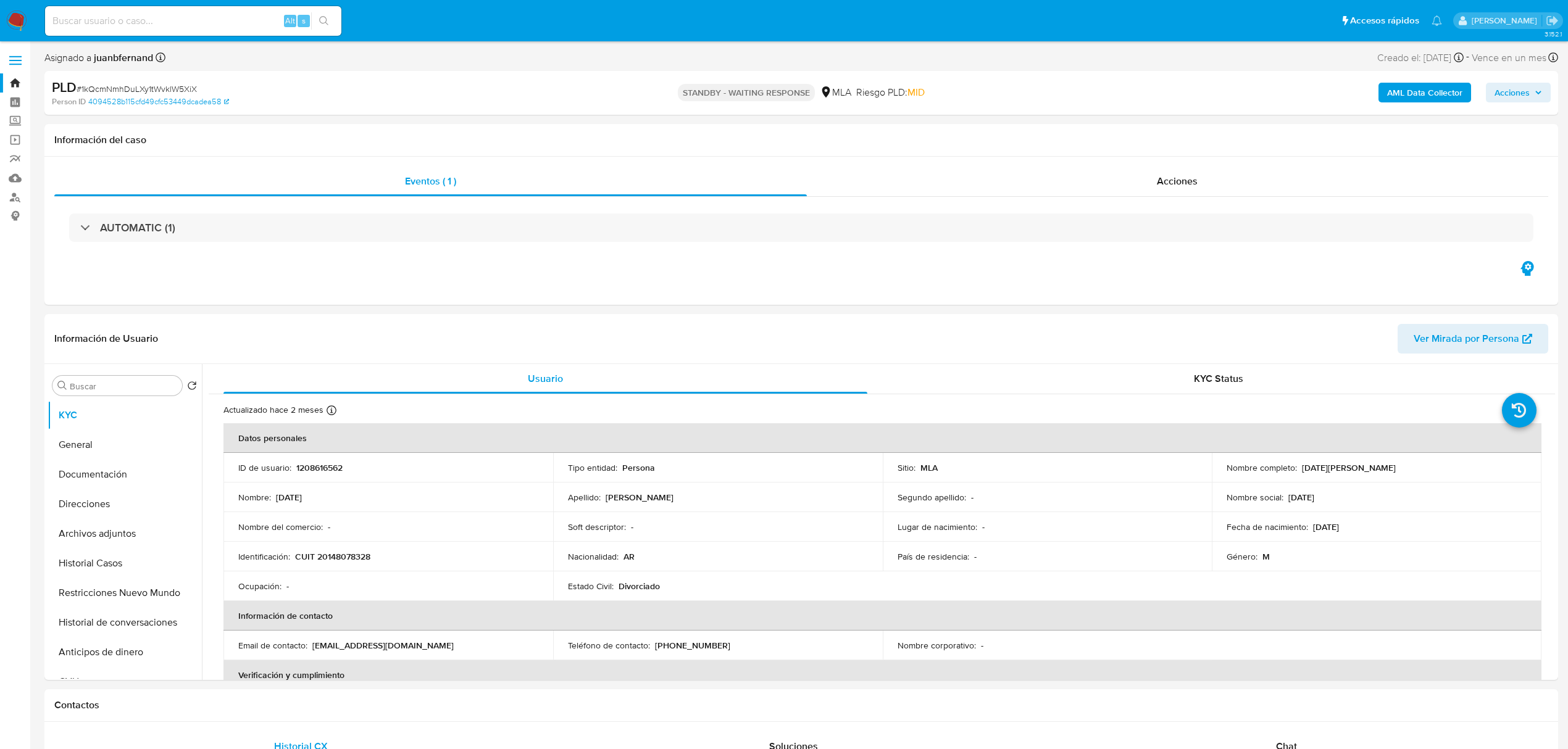
click at [262, 21] on input at bounding box center [193, 21] width 296 height 16
paste input "5kFVDm32cLc0HnLkTl7cHadx"
type input "5kFVDm32cLc0HnLkTl7cHadx"
click at [325, 26] on button "search-icon" at bounding box center [324, 21] width 25 height 18
select select "10"
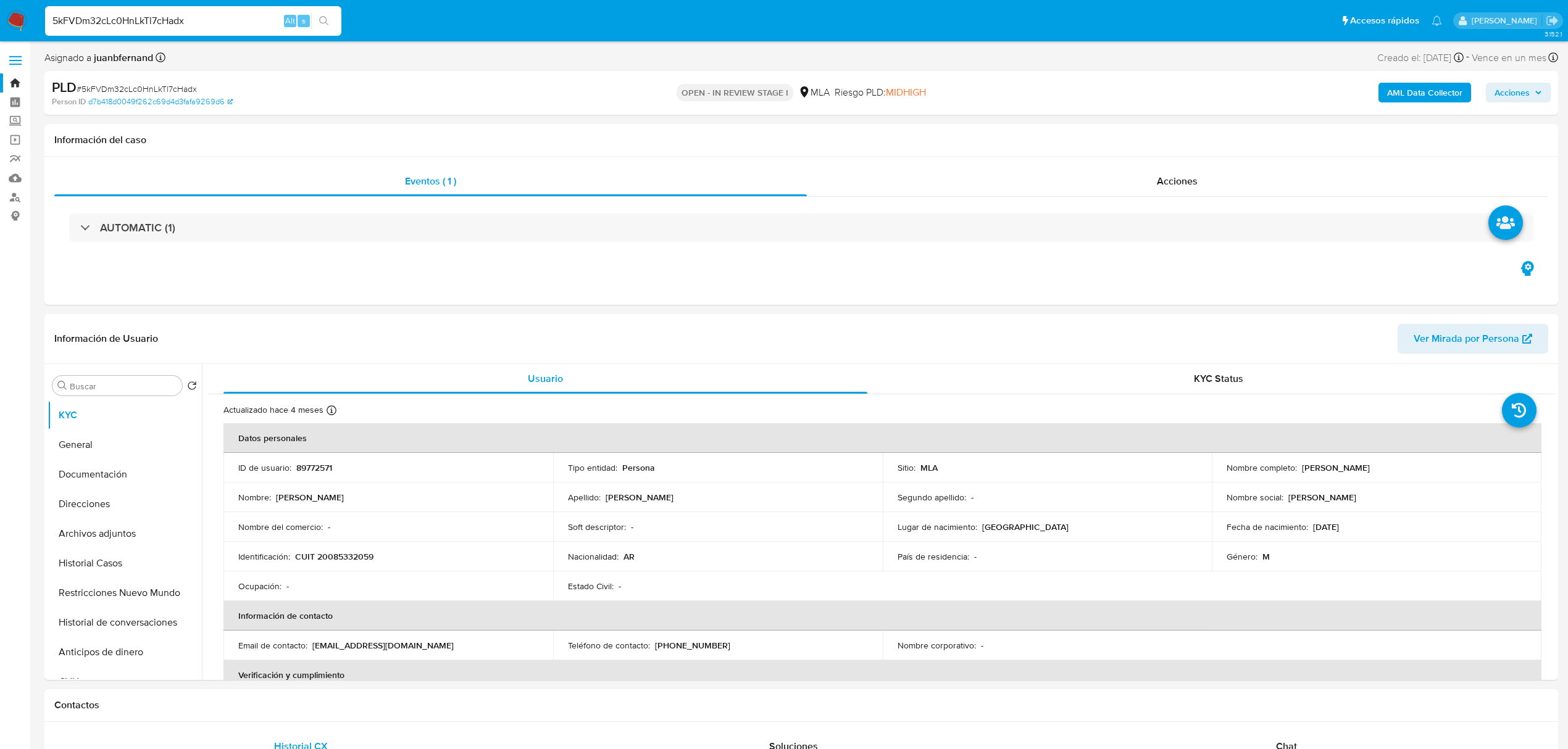
click at [235, 26] on input "5kFVDm32cLc0HnLkTl7cHadx" at bounding box center [193, 21] width 296 height 16
click at [332, 21] on button "search-icon" at bounding box center [324, 21] width 25 height 18
drag, startPoint x: 577, startPoint y: 143, endPoint x: 587, endPoint y: 163, distance: 22.4
click at [577, 143] on h1 "Información del caso" at bounding box center [801, 140] width 1494 height 13
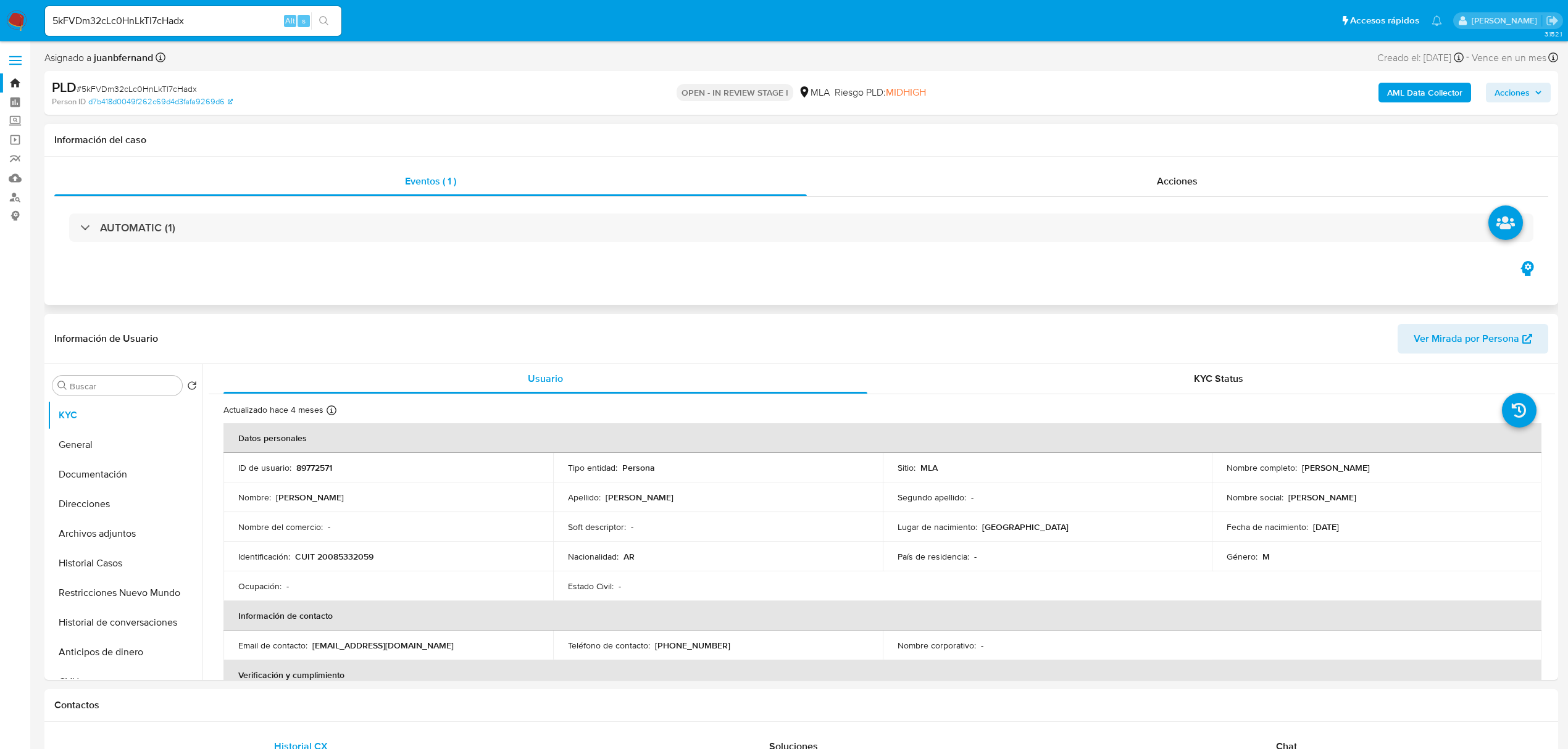
drag, startPoint x: 490, startPoint y: 118, endPoint x: 798, endPoint y: 274, distance: 345.3
click at [1318, 468] on p "Antonio Ramfos" at bounding box center [1335, 467] width 68 height 11
drag, startPoint x: 1318, startPoint y: 468, endPoint x: 1354, endPoint y: 469, distance: 36.0
click at [1354, 469] on p "Antonio Ramfos" at bounding box center [1335, 467] width 68 height 11
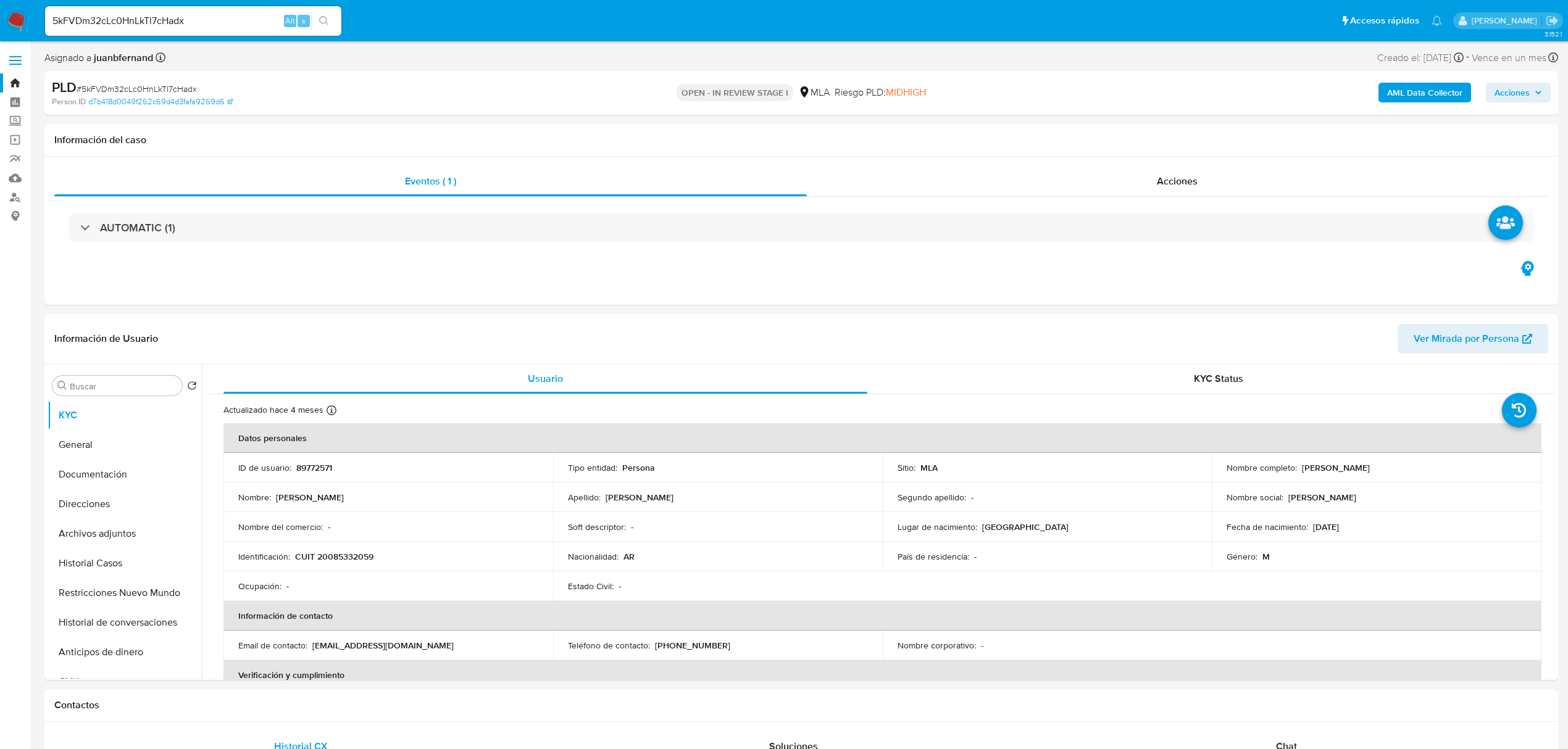
copy p "Antonio Ramfos"
click at [107, 445] on button "General" at bounding box center [119, 445] width 144 height 30
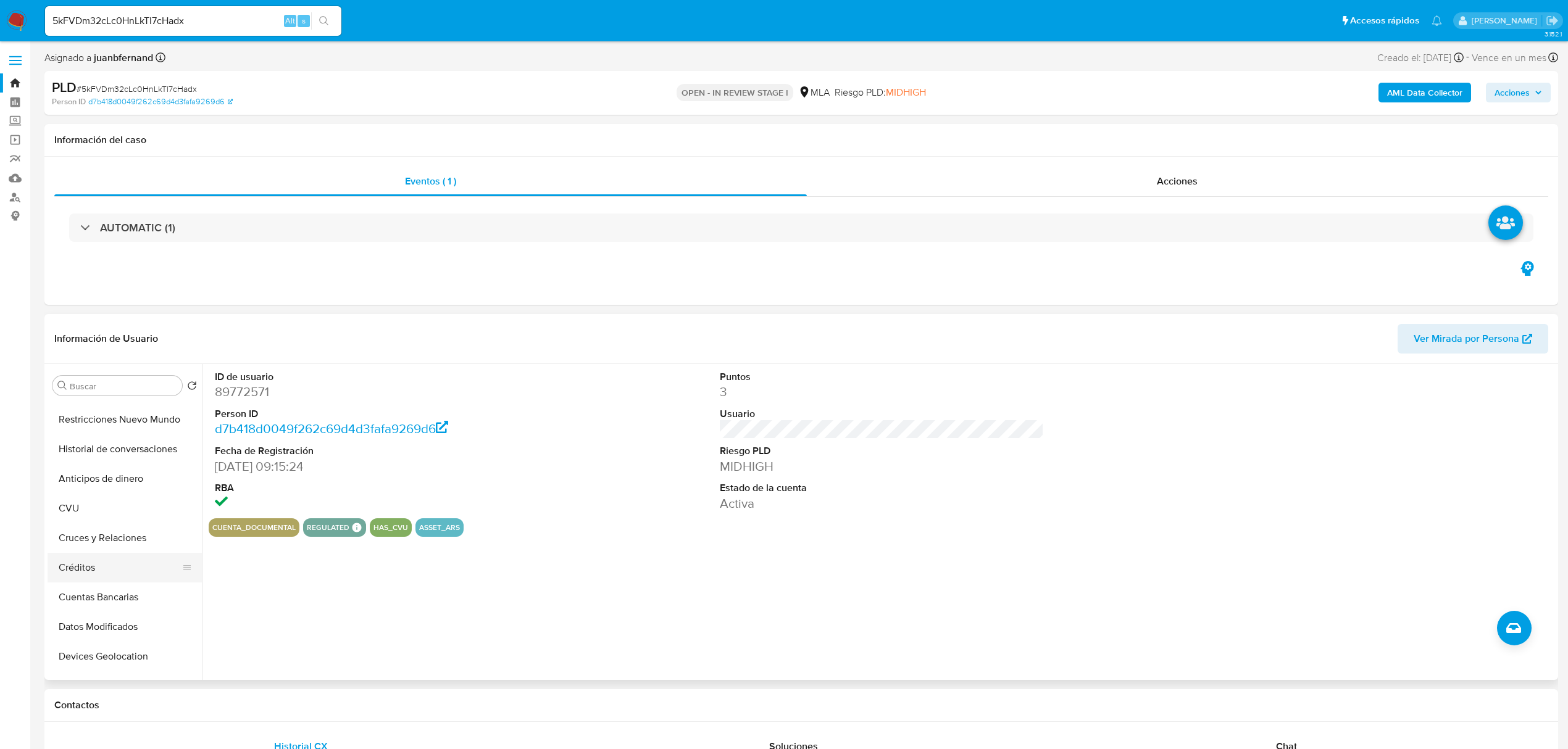
scroll to position [494, 0]
click at [121, 599] on button "Lista Interna" at bounding box center [119, 603] width 144 height 30
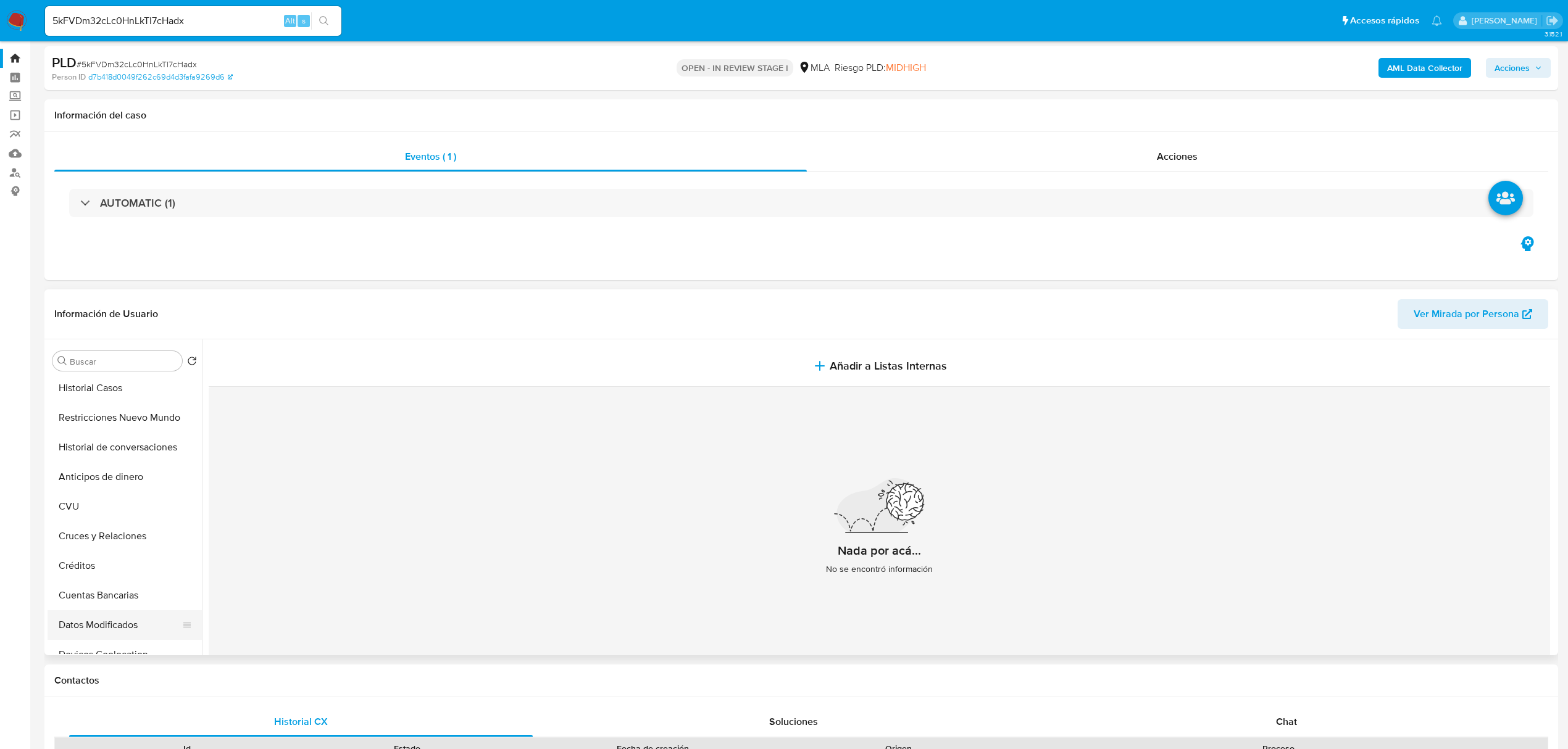
scroll to position [0, 0]
click at [75, 414] on button "General" at bounding box center [119, 420] width 144 height 30
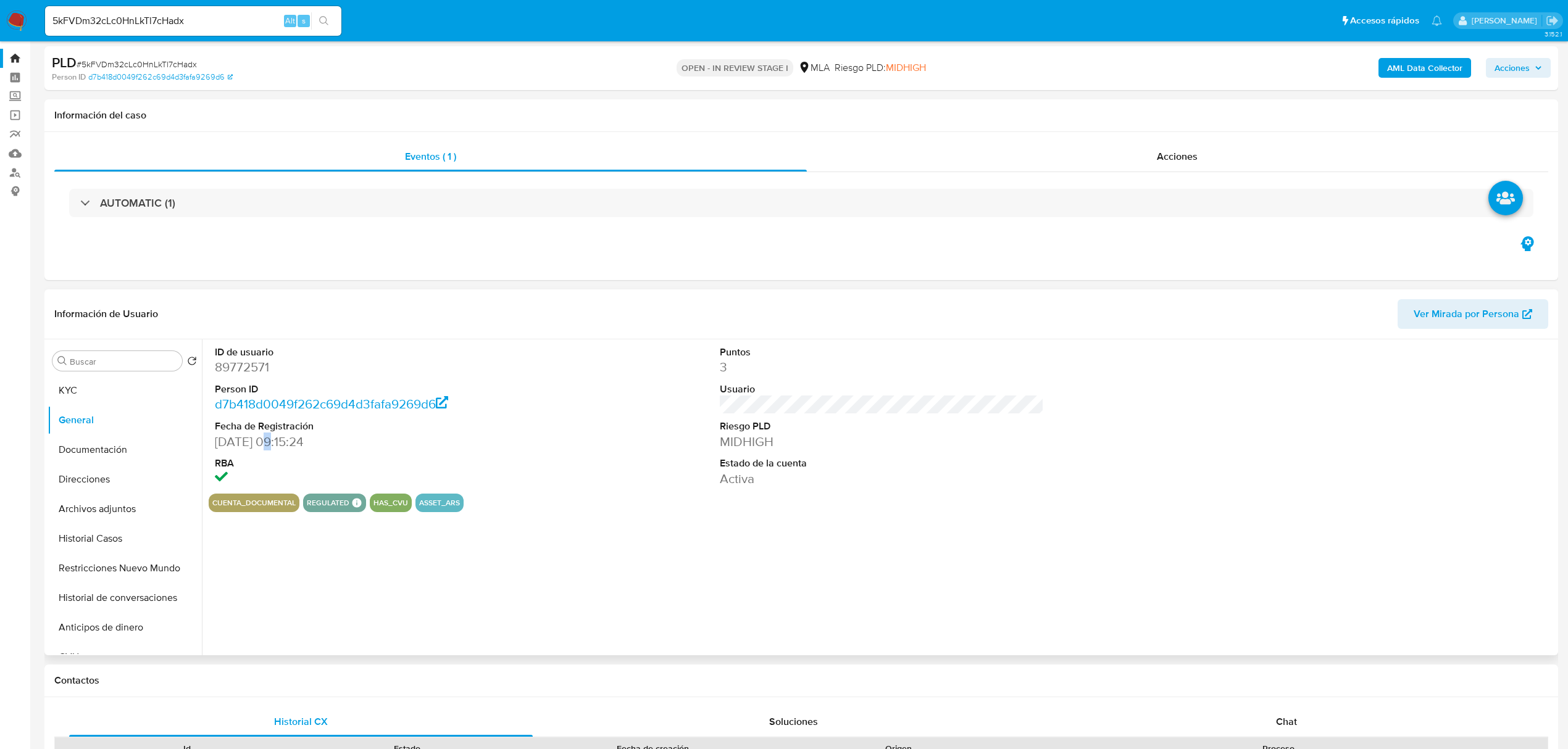
drag, startPoint x: 267, startPoint y: 440, endPoint x: 276, endPoint y: 440, distance: 9.0
click at [276, 440] on dd "06/12/2005 09:15:24" at bounding box center [376, 441] width 324 height 18
click at [556, 463] on div "ID de usuario 89772571 Person ID d7b418d0049f262c69d4d3fafa9269d6 Fecha de Regi…" at bounding box center [881, 416] width 1346 height 154
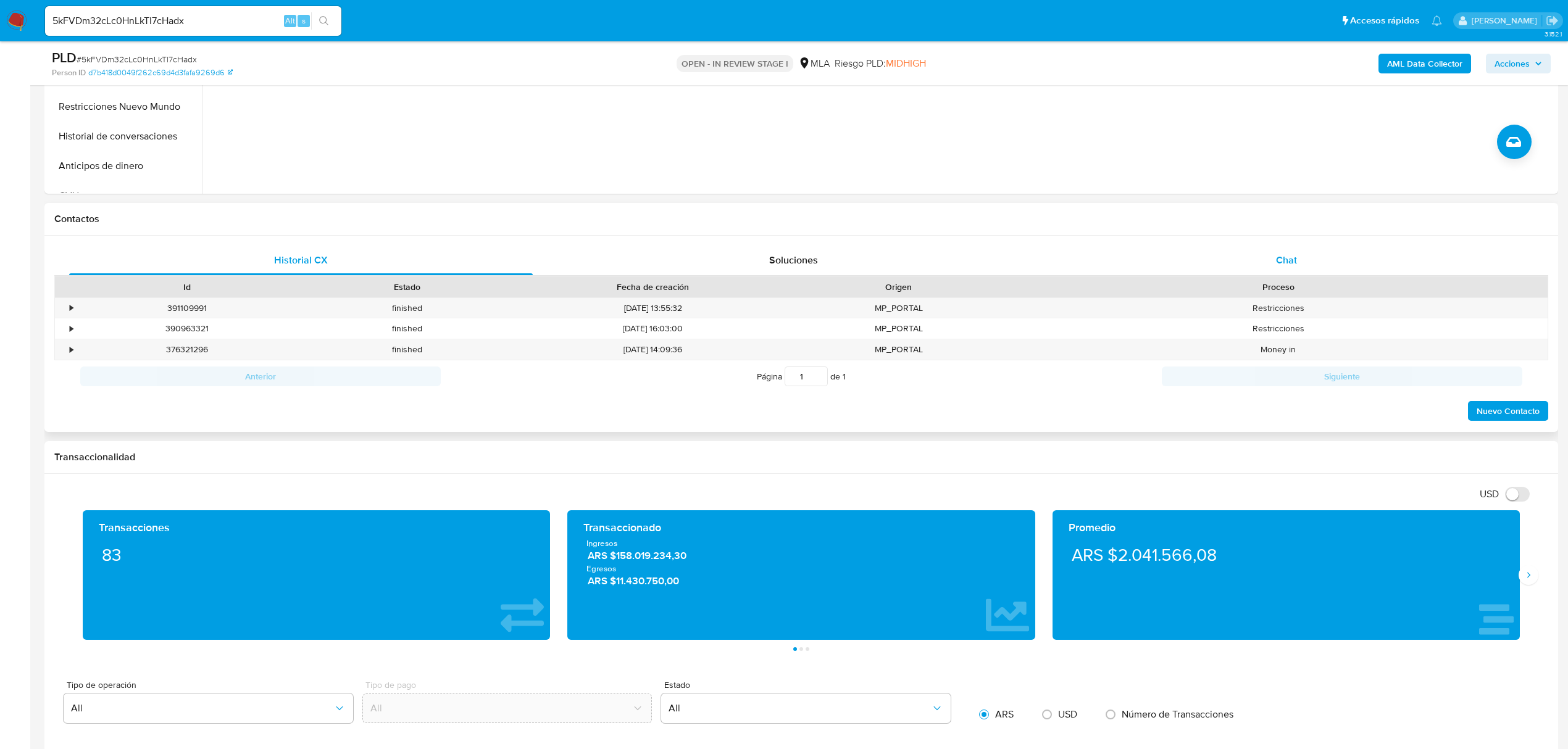
scroll to position [435, 0]
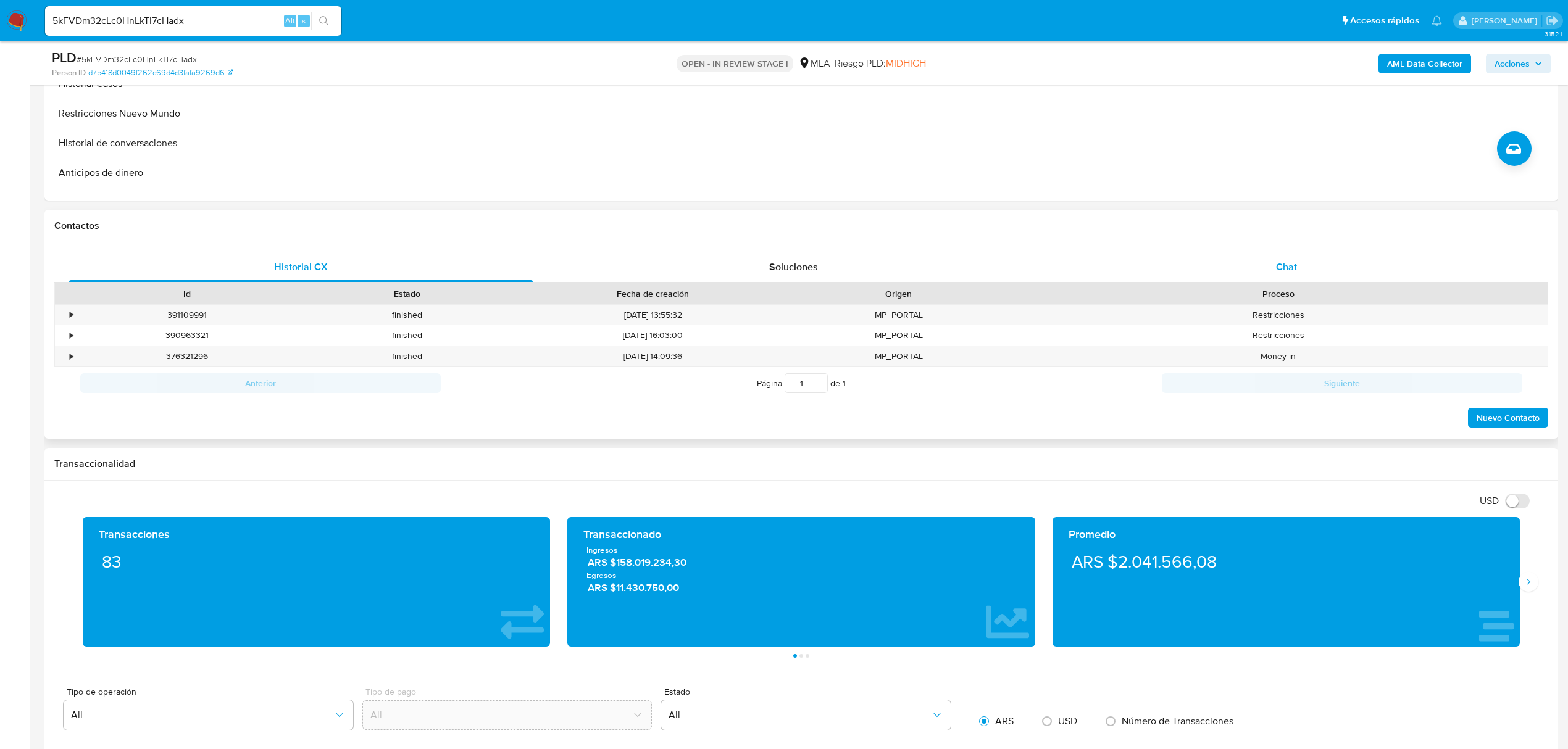
click at [1321, 253] on div "Chat" at bounding box center [1287, 268] width 464 height 30
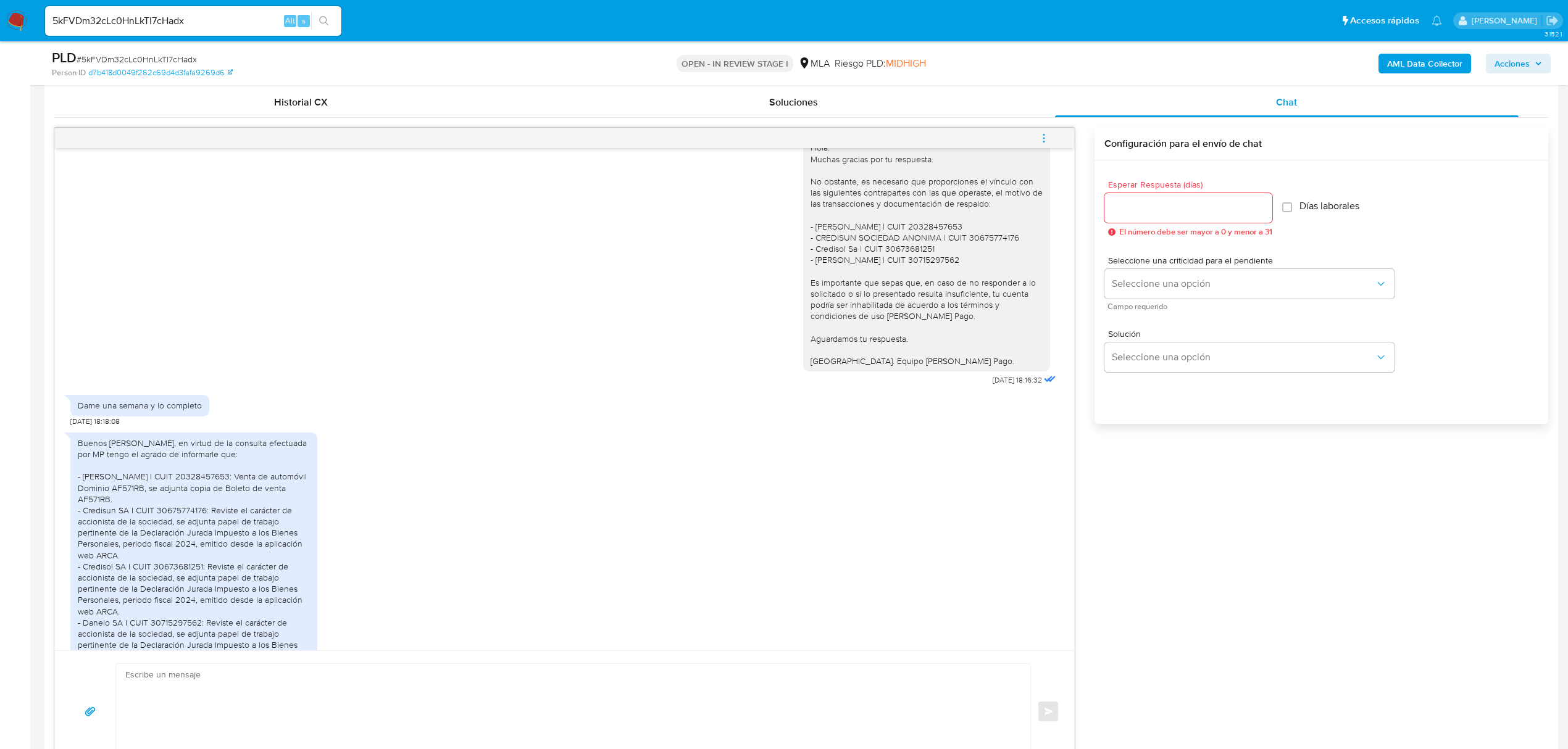
scroll to position [1069, 0]
drag, startPoint x: 814, startPoint y: 243, endPoint x: 966, endPoint y: 291, distance: 159.4
click at [966, 291] on div "Hola. Muchas gracias por tu respuesta. No obstante, es necesario que proporcion…" at bounding box center [926, 252] width 232 height 224
click at [955, 290] on div "Hola. Muchas gracias por tu respuesta. No obstante, es necesario que proporcion…" at bounding box center [926, 252] width 232 height 224
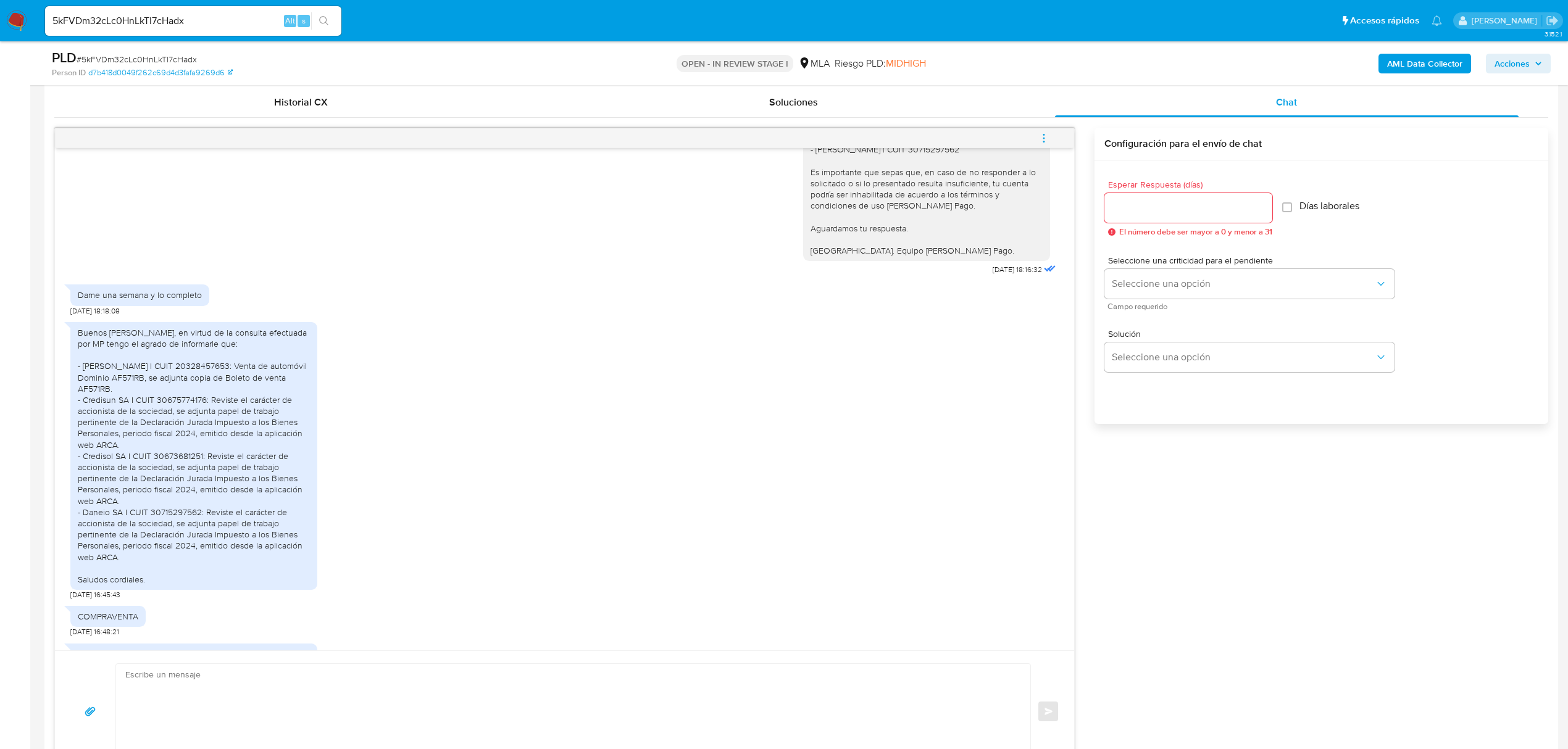
scroll to position [1239, 0]
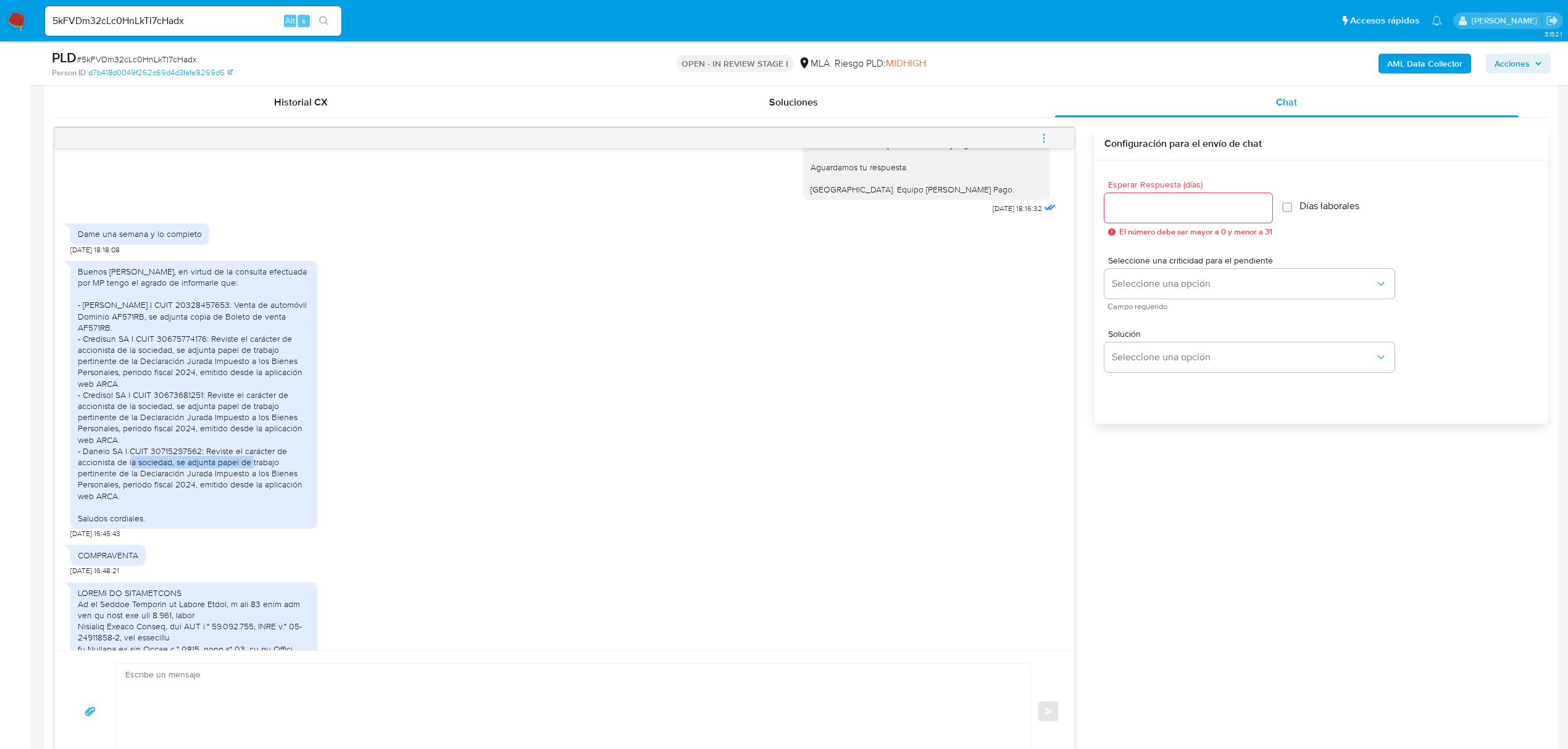
drag, startPoint x: 108, startPoint y: 490, endPoint x: 225, endPoint y: 490, distance: 117.0
click at [225, 490] on div "Buenos días Antonio, en virtud de la consulta efectuada por MP tengo el agrado …" at bounding box center [194, 395] width 232 height 258
click at [181, 524] on div "Buenos días Antonio, en virtud de la consulta efectuada por MP tengo el agrado …" at bounding box center [194, 395] width 232 height 258
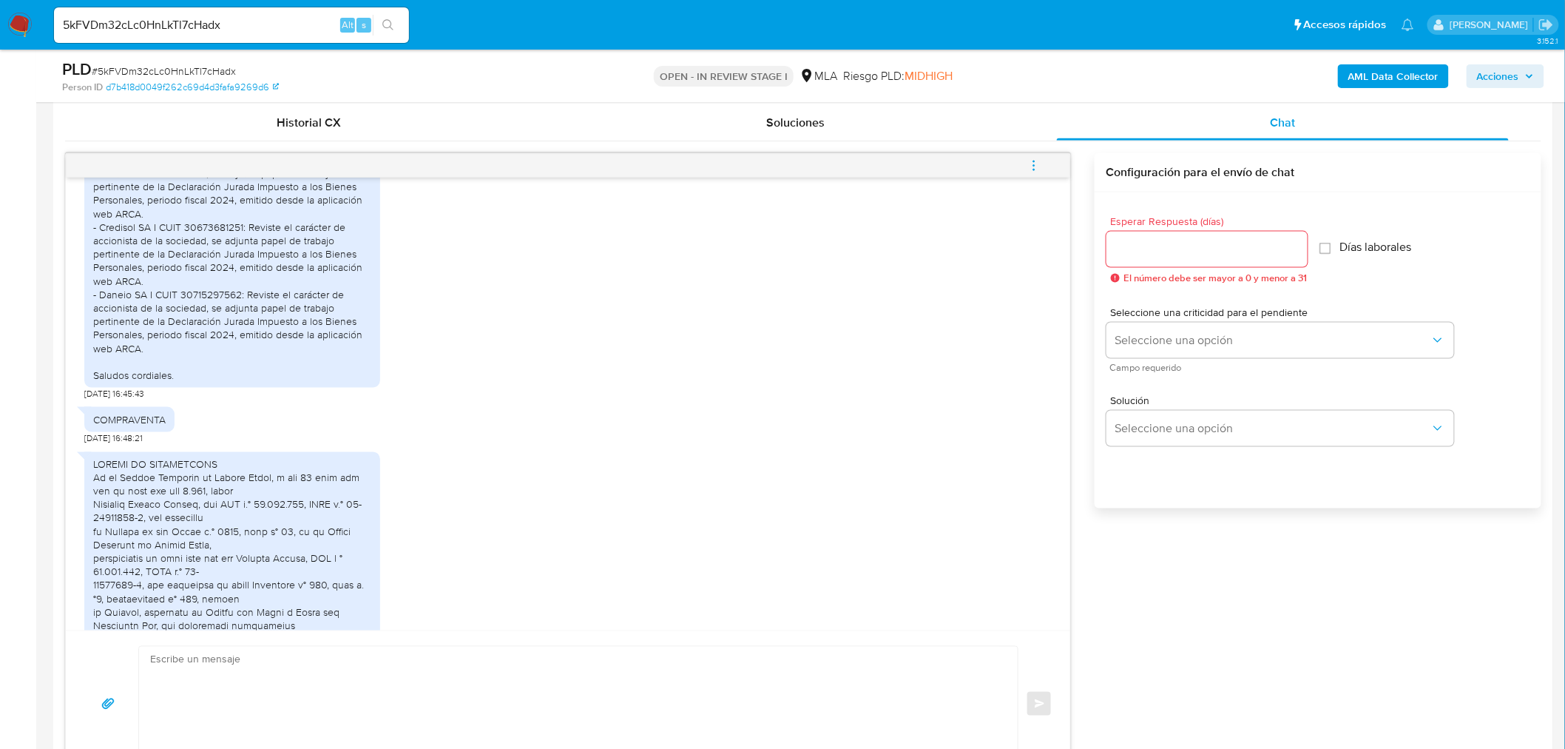
scroll to position [1650, 0]
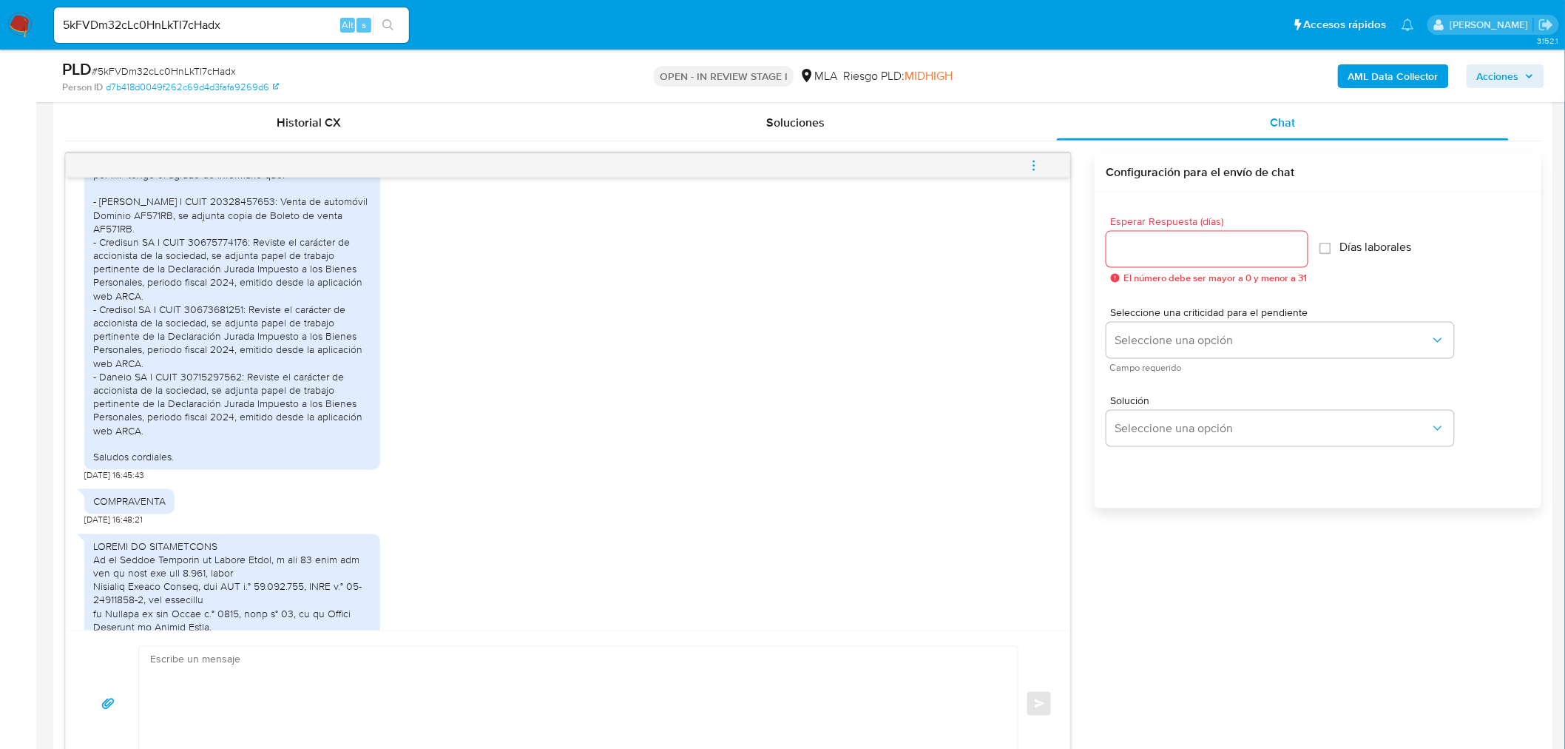
click at [558, 425] on div "Buenos días Antonio, en virtud de la consulta efectuada por MP tengo el agrado …" at bounding box center [568, 311] width 968 height 341
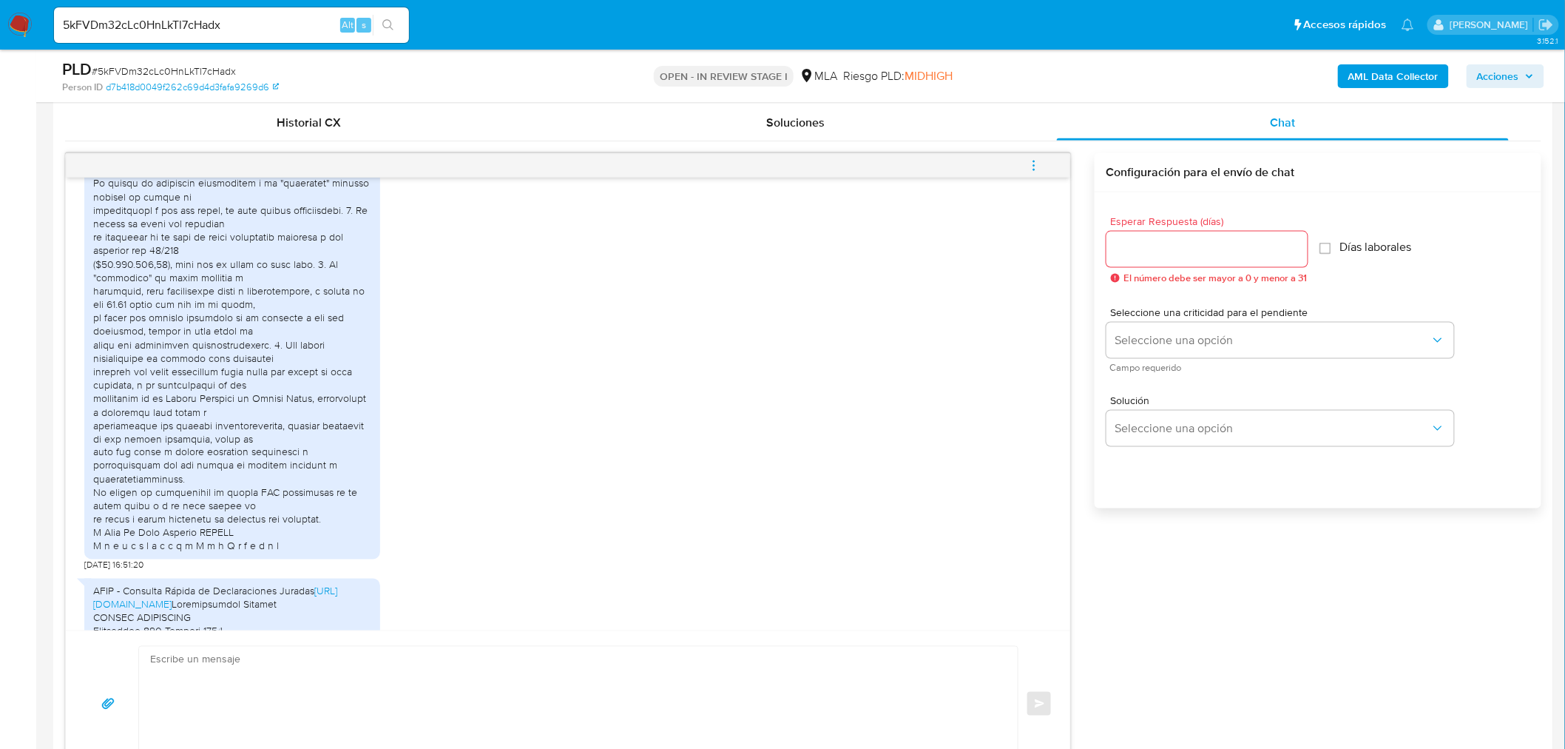
scroll to position [2554, 0]
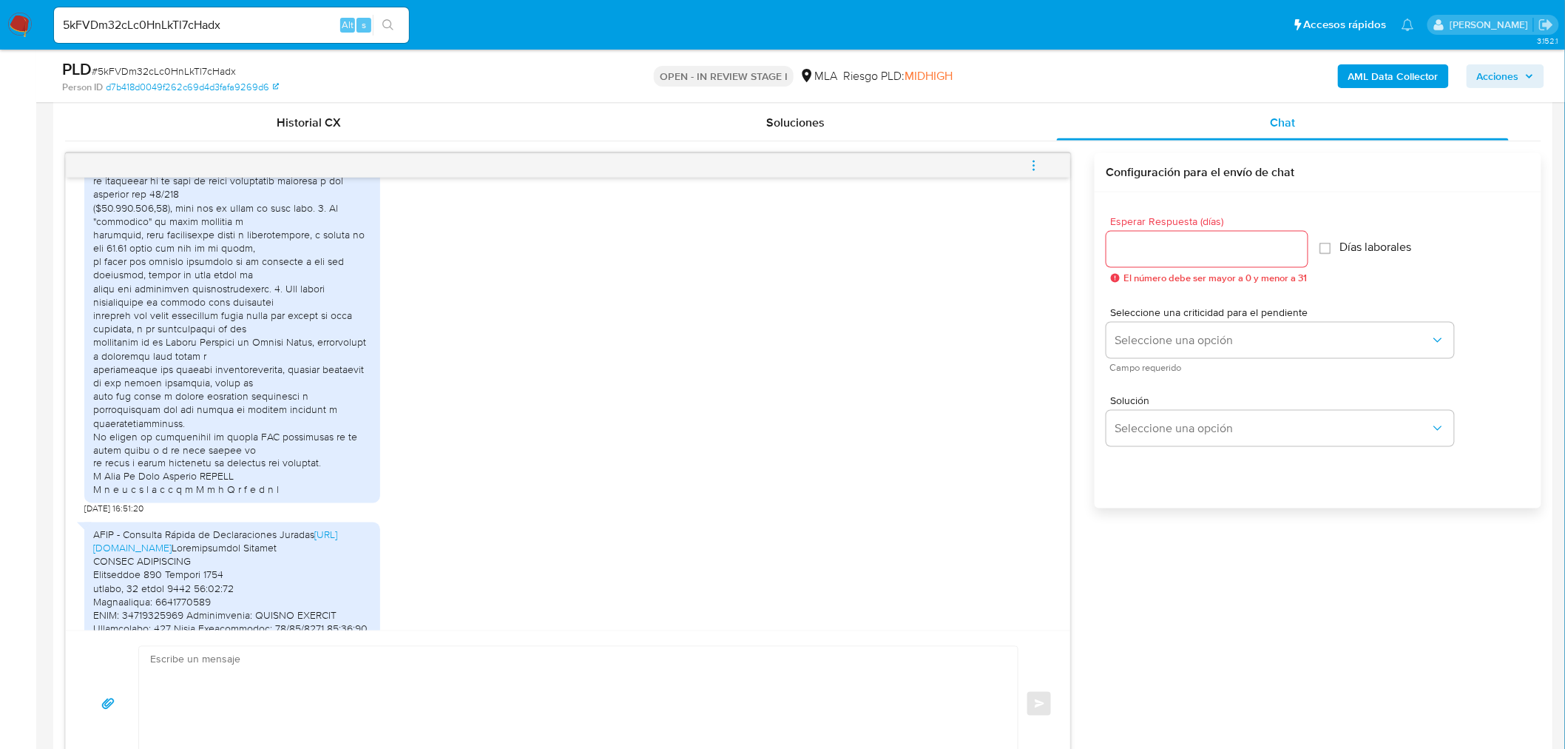
click at [98, 497] on div at bounding box center [232, 66] width 278 height 861
drag, startPoint x: 98, startPoint y: 516, endPoint x: 299, endPoint y: 513, distance: 201.2
click at [299, 497] on div at bounding box center [232, 66] width 278 height 861
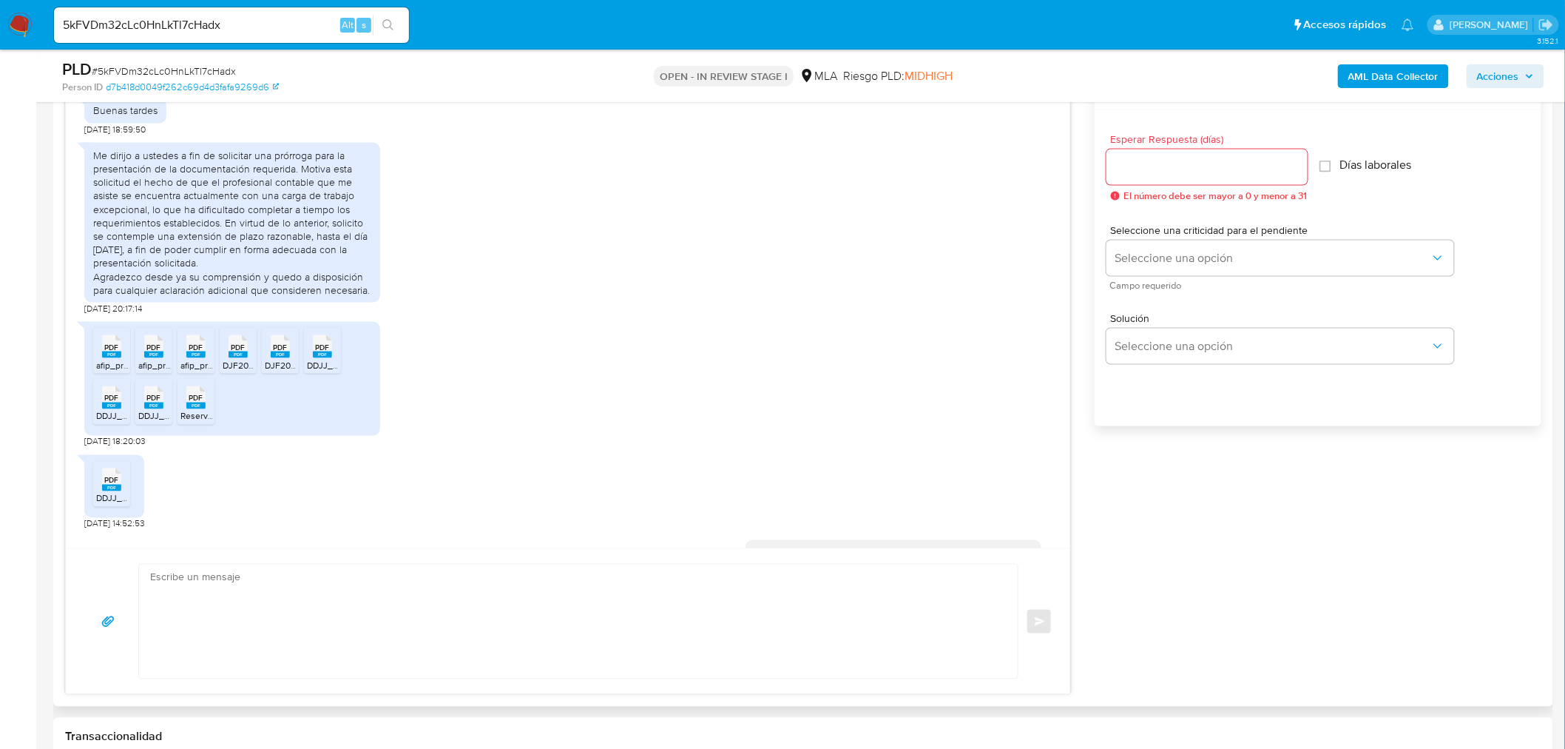
scroll to position [904, 0]
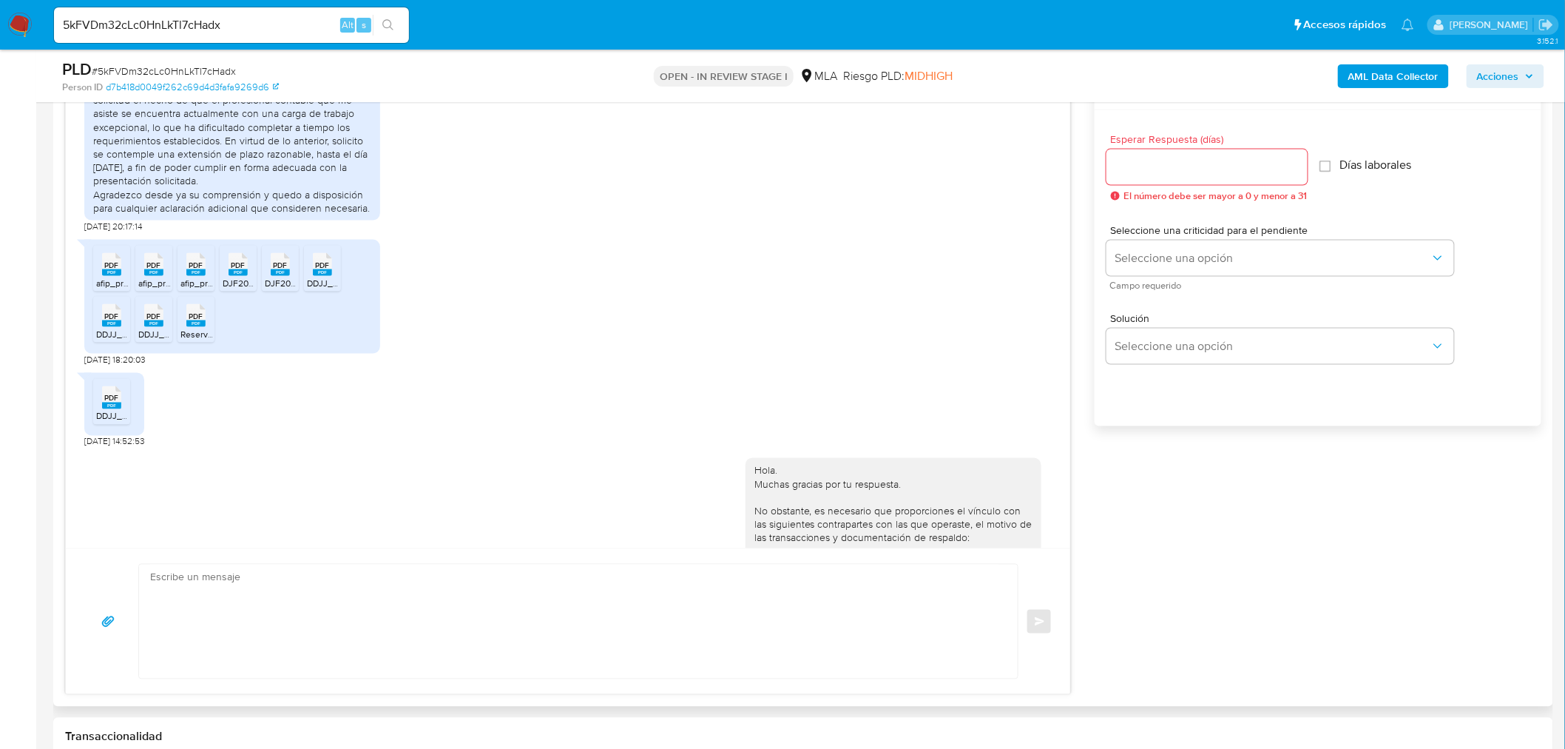
click at [104, 409] on rect at bounding box center [111, 405] width 19 height 7
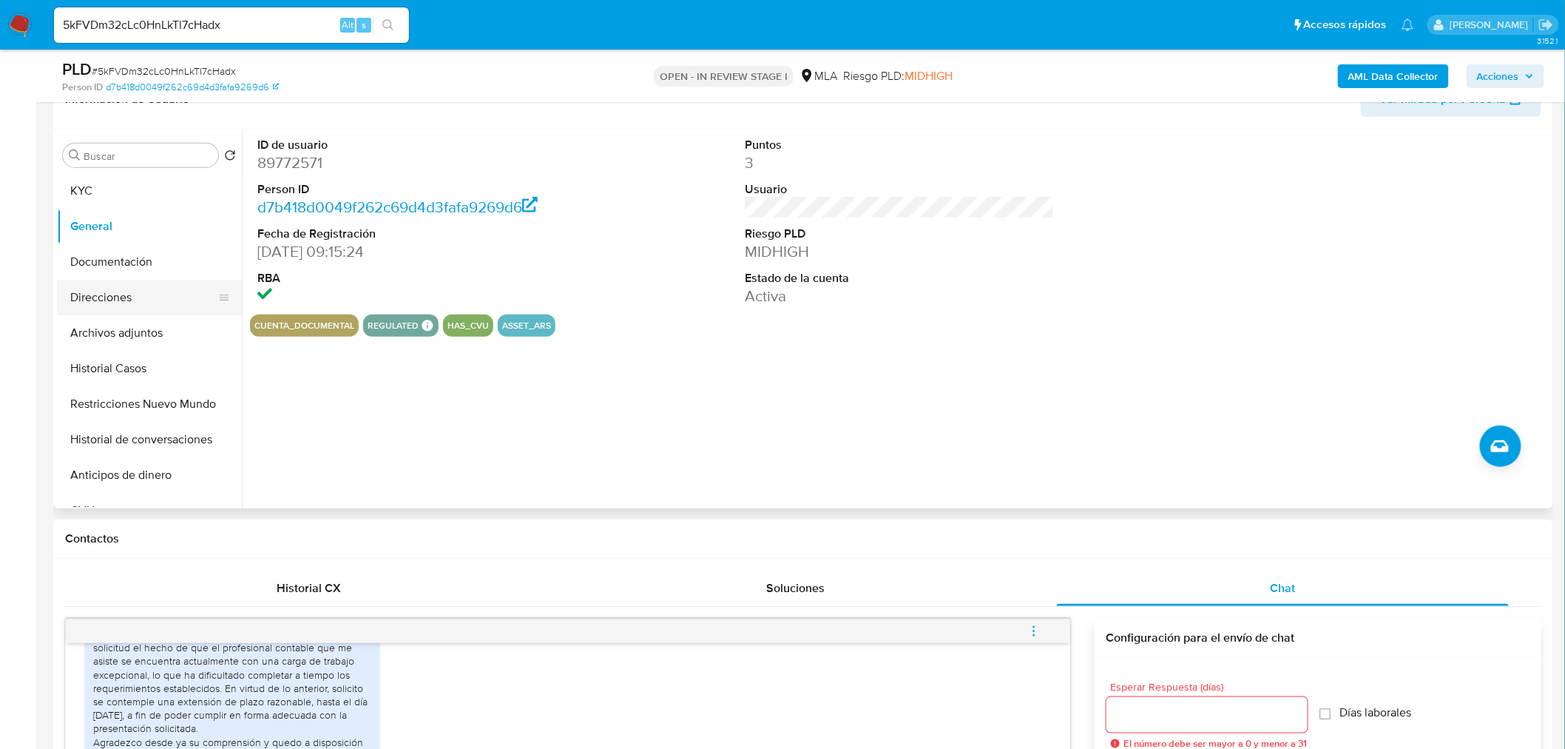
scroll to position [226, 0]
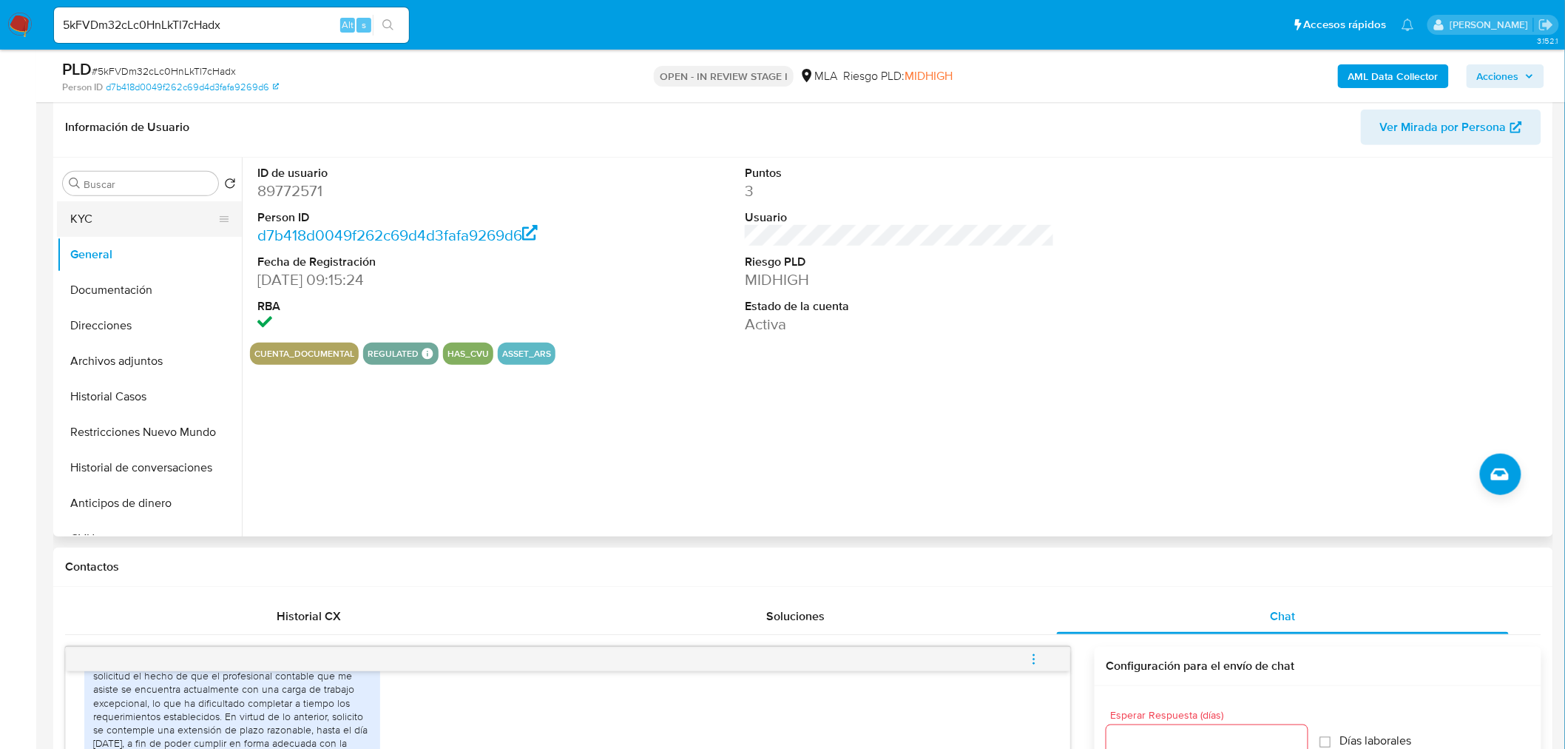
click at [126, 215] on button "KYC" at bounding box center [143, 219] width 173 height 36
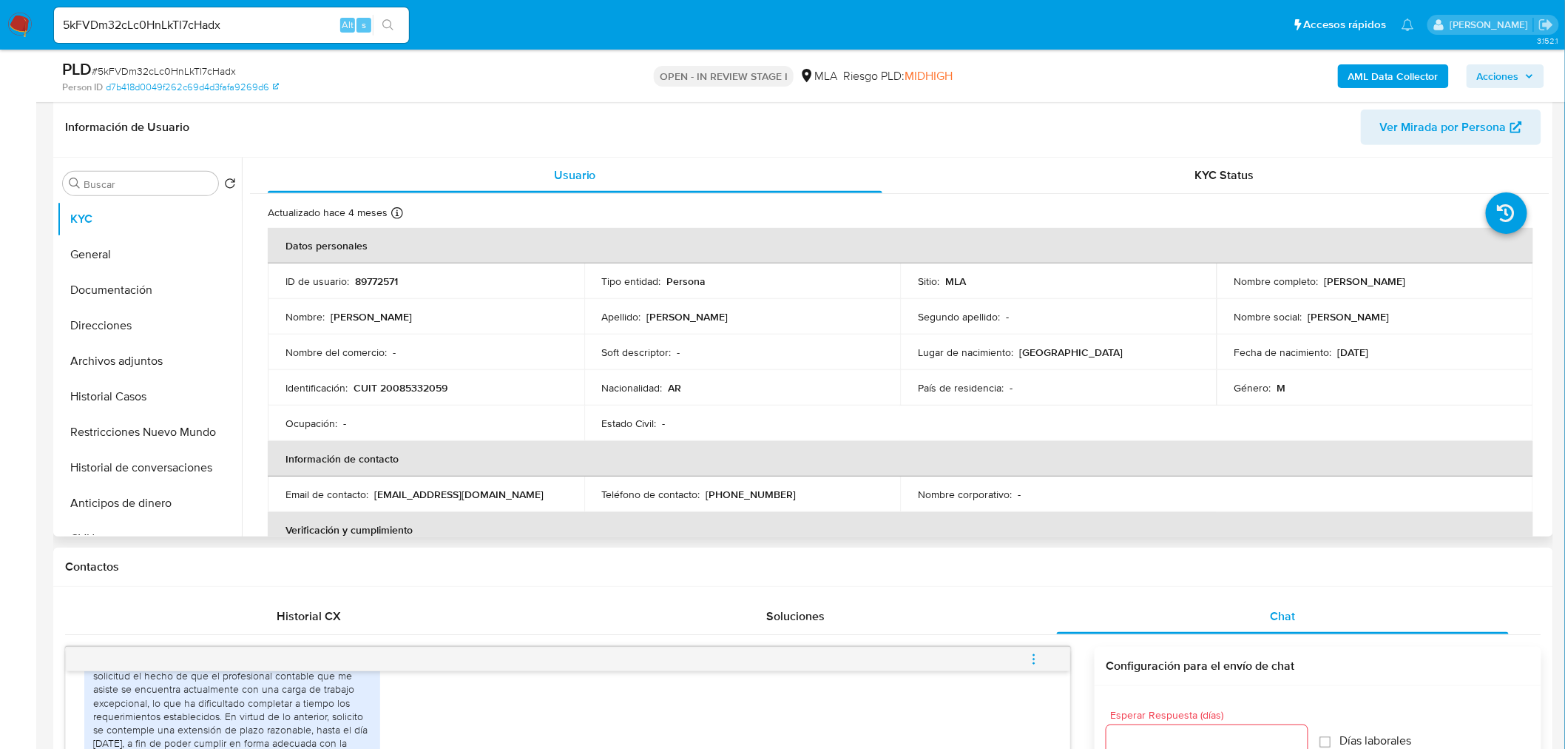
click at [428, 383] on p "CUIT 20085332059" at bounding box center [401, 387] width 94 height 13
copy p "20085332059"
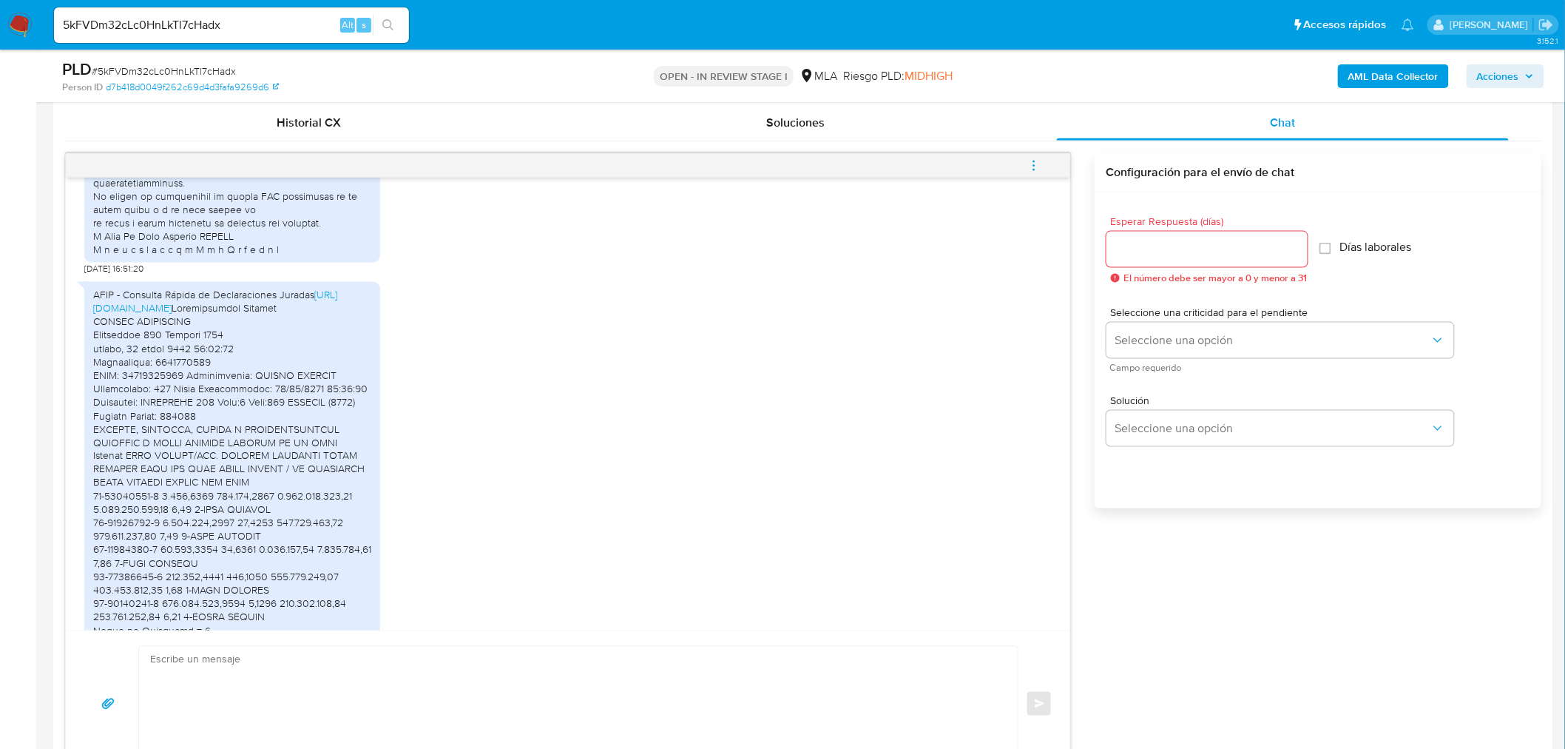
scroll to position [3014, 0]
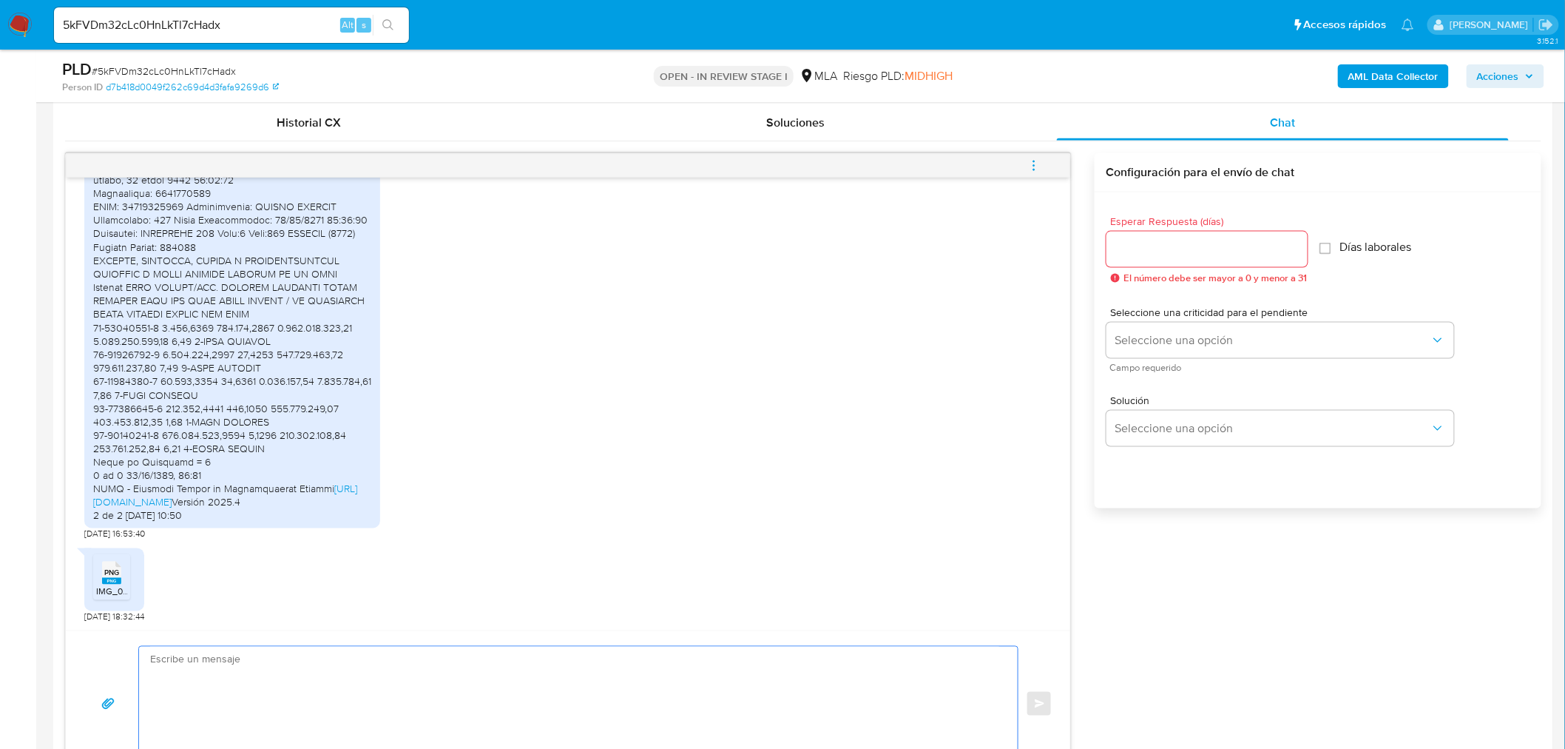
click at [284, 659] on textarea at bounding box center [574, 704] width 849 height 114
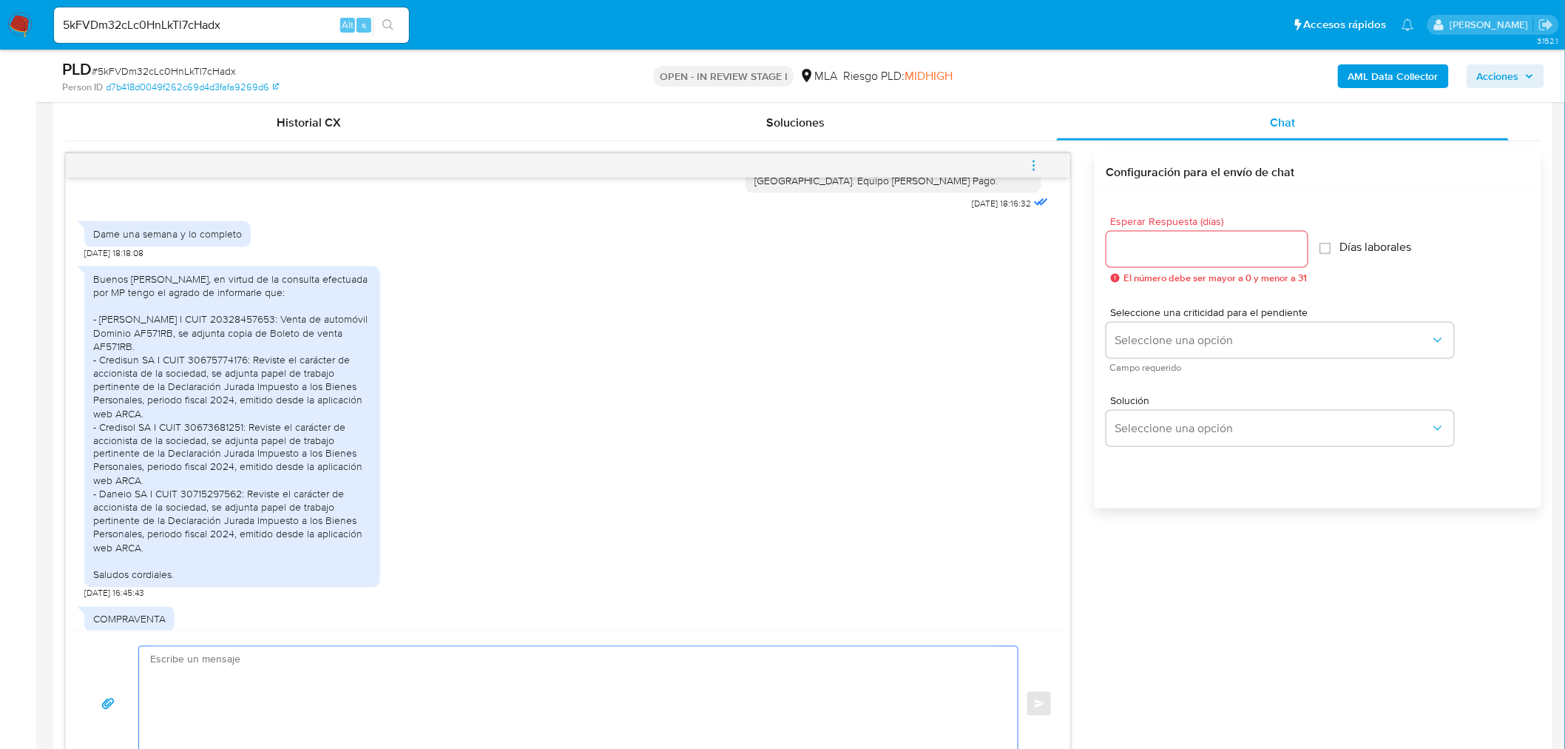
scroll to position [1562, 0]
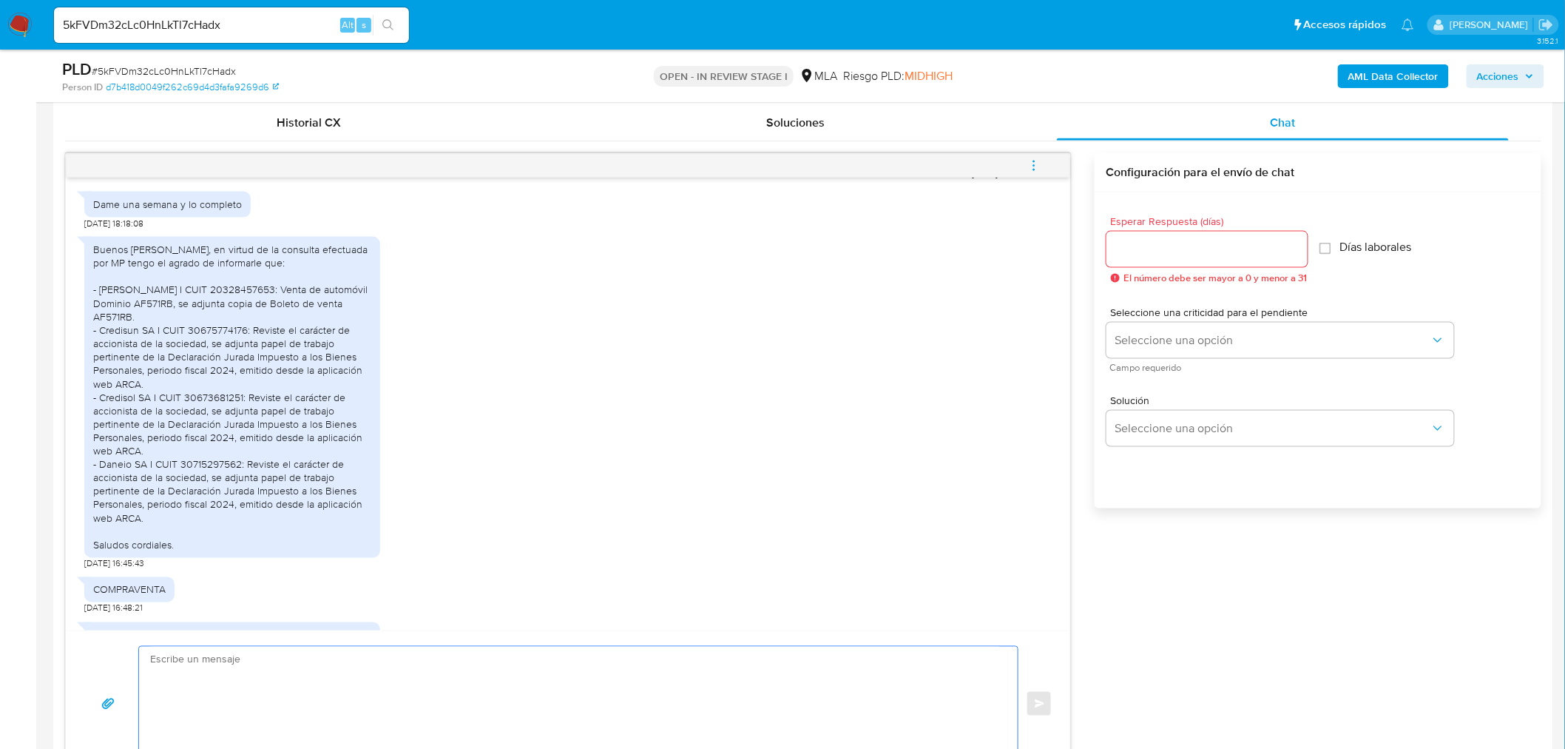
click at [268, 357] on div "Buenos días Antonio, en virtud de la consulta efectuada por MP tengo el agrado …" at bounding box center [232, 397] width 278 height 309
drag, startPoint x: 268, startPoint y: 357, endPoint x: 245, endPoint y: 385, distance: 36.9
click at [245, 385] on div "Buenos días Antonio, en virtud de la consulta efectuada por MP tengo el agrado …" at bounding box center [232, 397] width 278 height 309
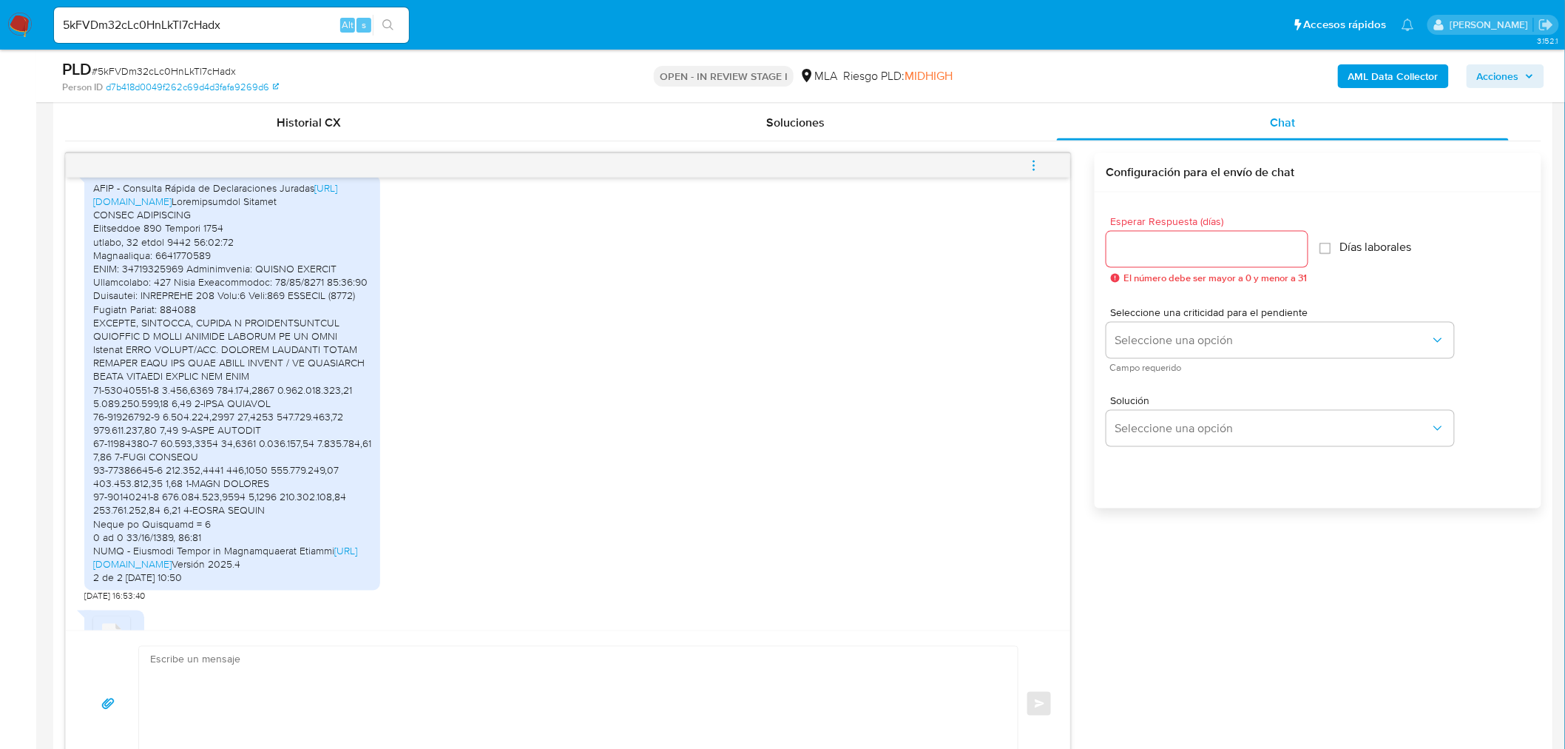
scroll to position [2876, 0]
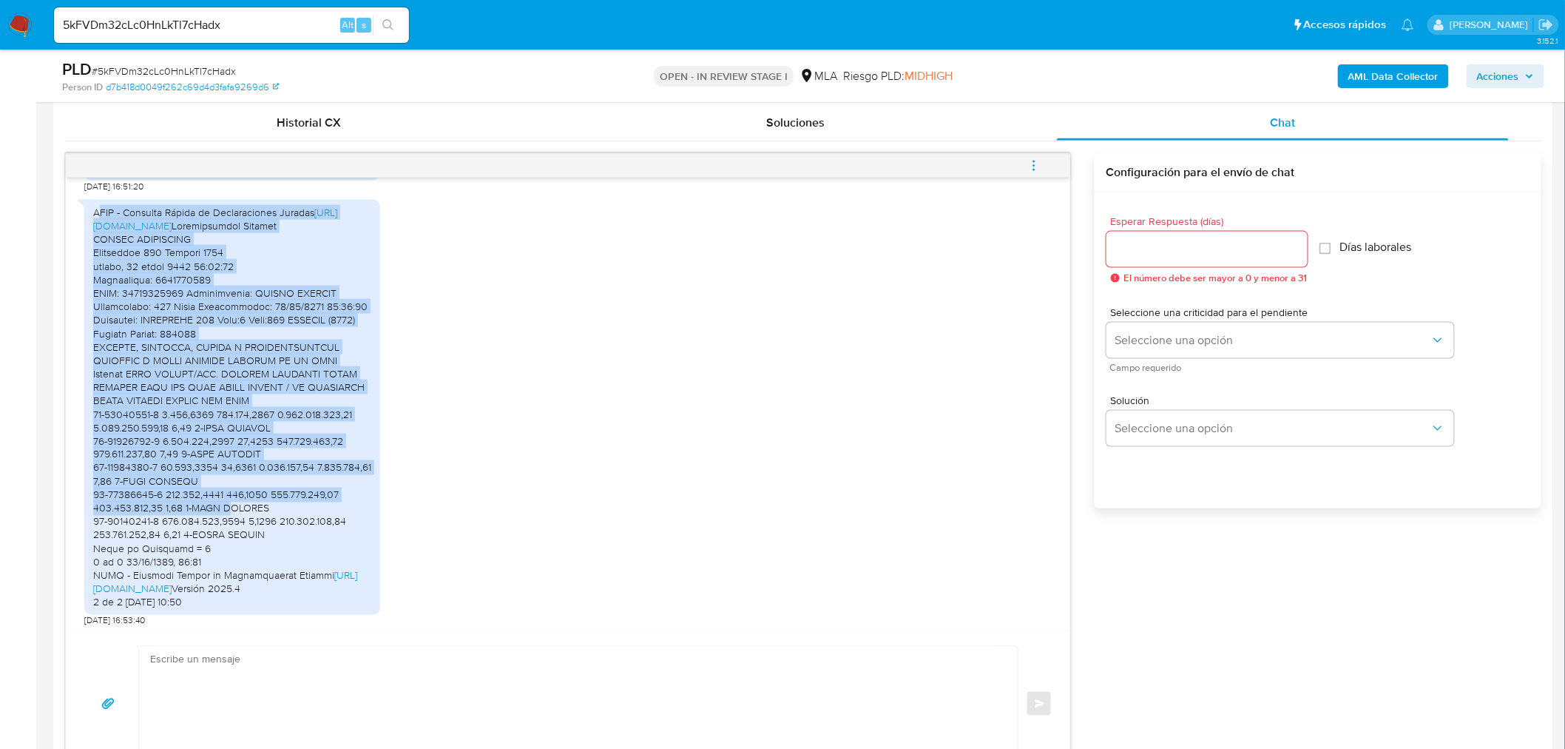
drag, startPoint x: 102, startPoint y: 235, endPoint x: 224, endPoint y: 540, distance: 328.3
click at [224, 540] on div "AFIP - Consulta Rápida de Declaraciones Juradas https://ctacte.cloud.afip.gob.a…" at bounding box center [232, 408] width 278 height 404
click at [319, 518] on div "AFIP - Consulta Rápida de Declaraciones Juradas https://ctacte.cloud.afip.gob.a…" at bounding box center [232, 408] width 278 height 404
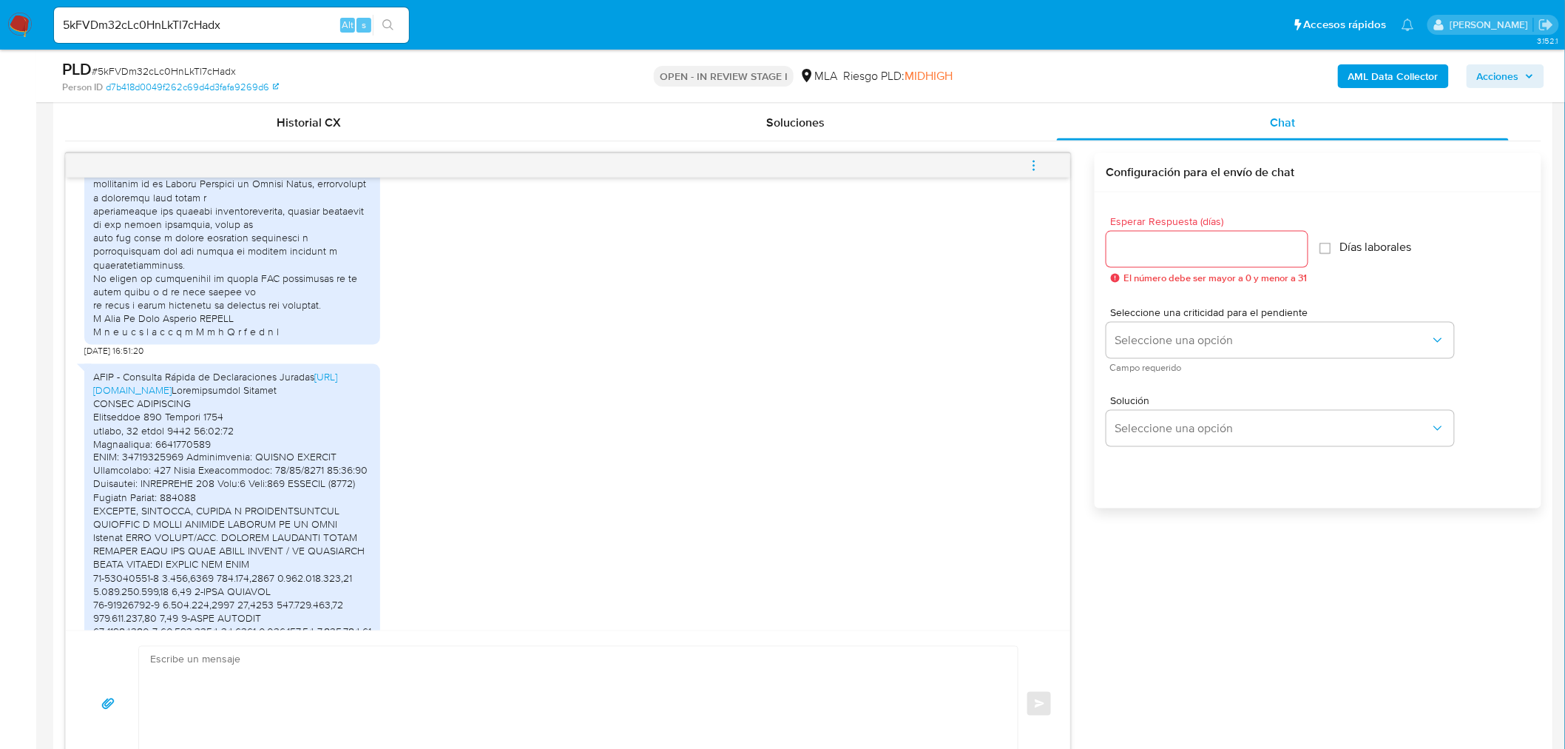
scroll to position [3014, 0]
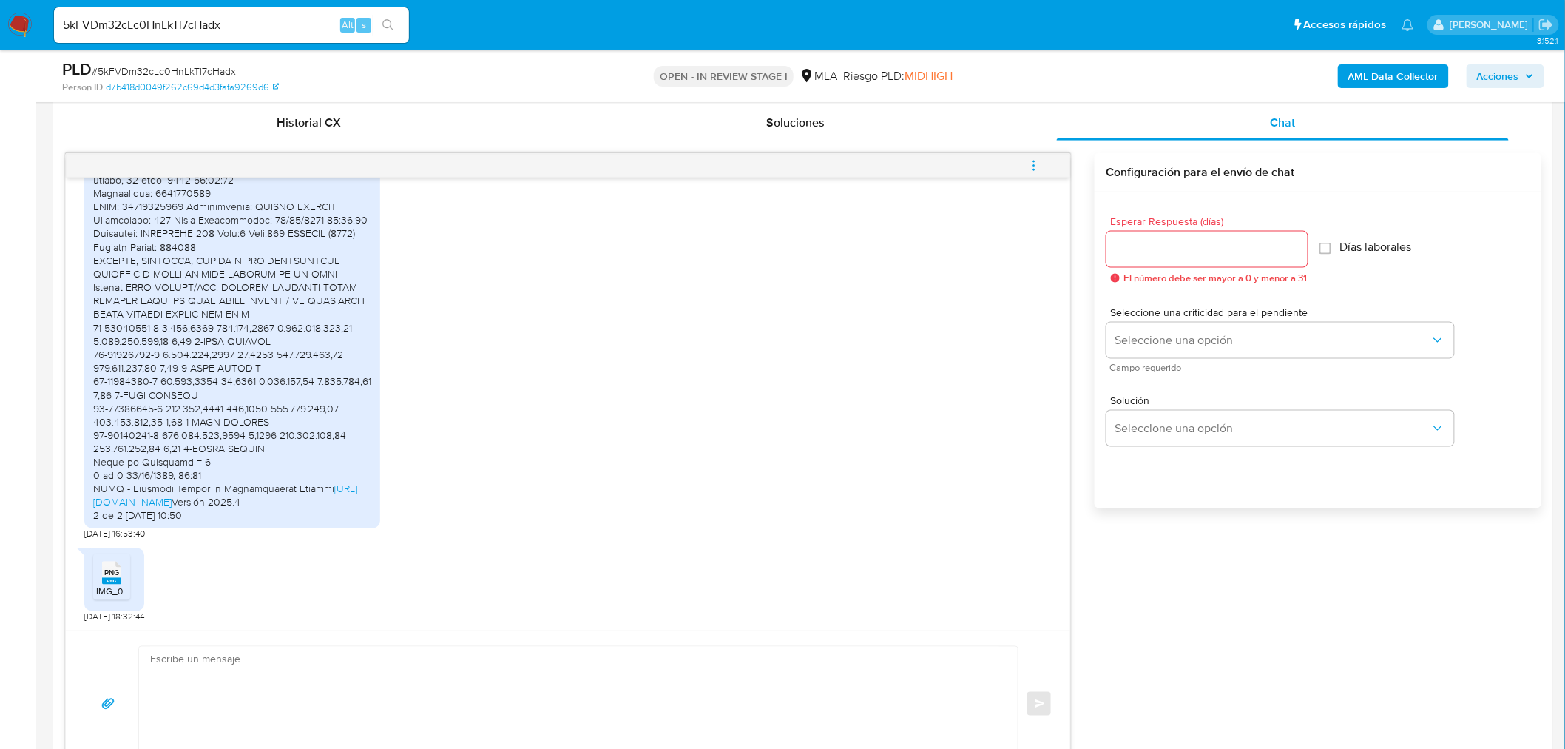
click at [284, 664] on textarea at bounding box center [574, 704] width 849 height 114
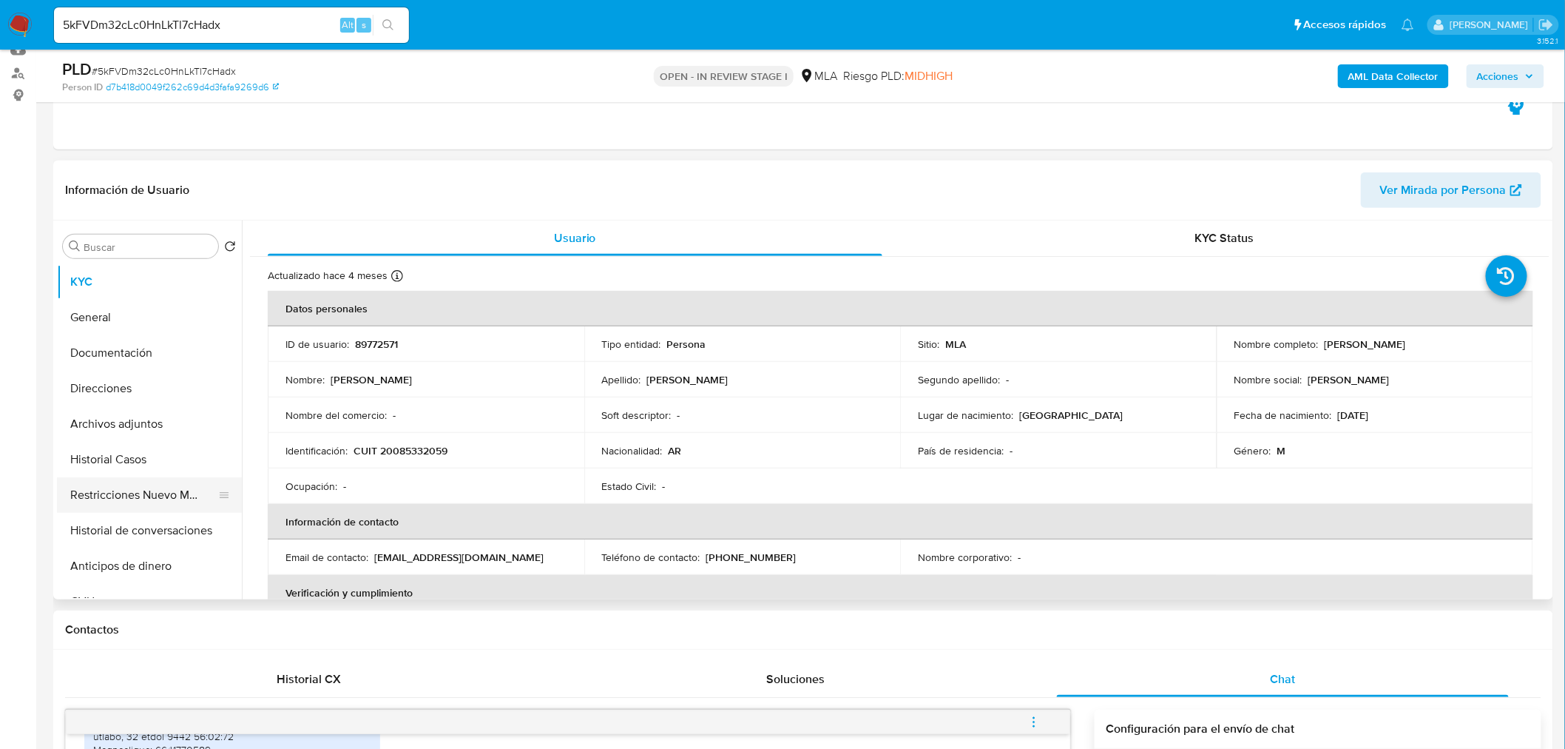
scroll to position [164, 0]
click at [129, 459] on button "Historial Casos" at bounding box center [143, 459] width 173 height 36
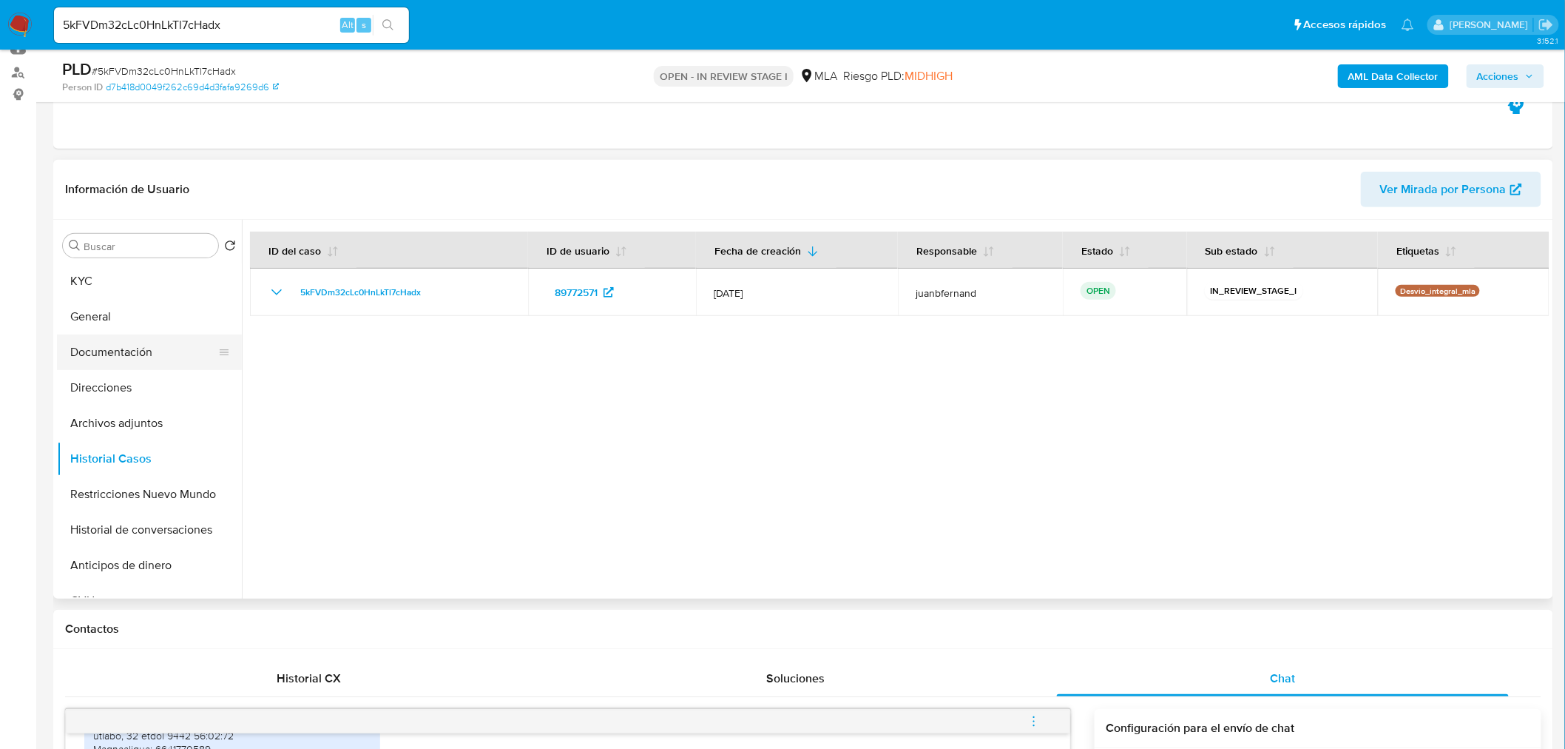
click at [160, 346] on button "Documentación" at bounding box center [143, 352] width 173 height 36
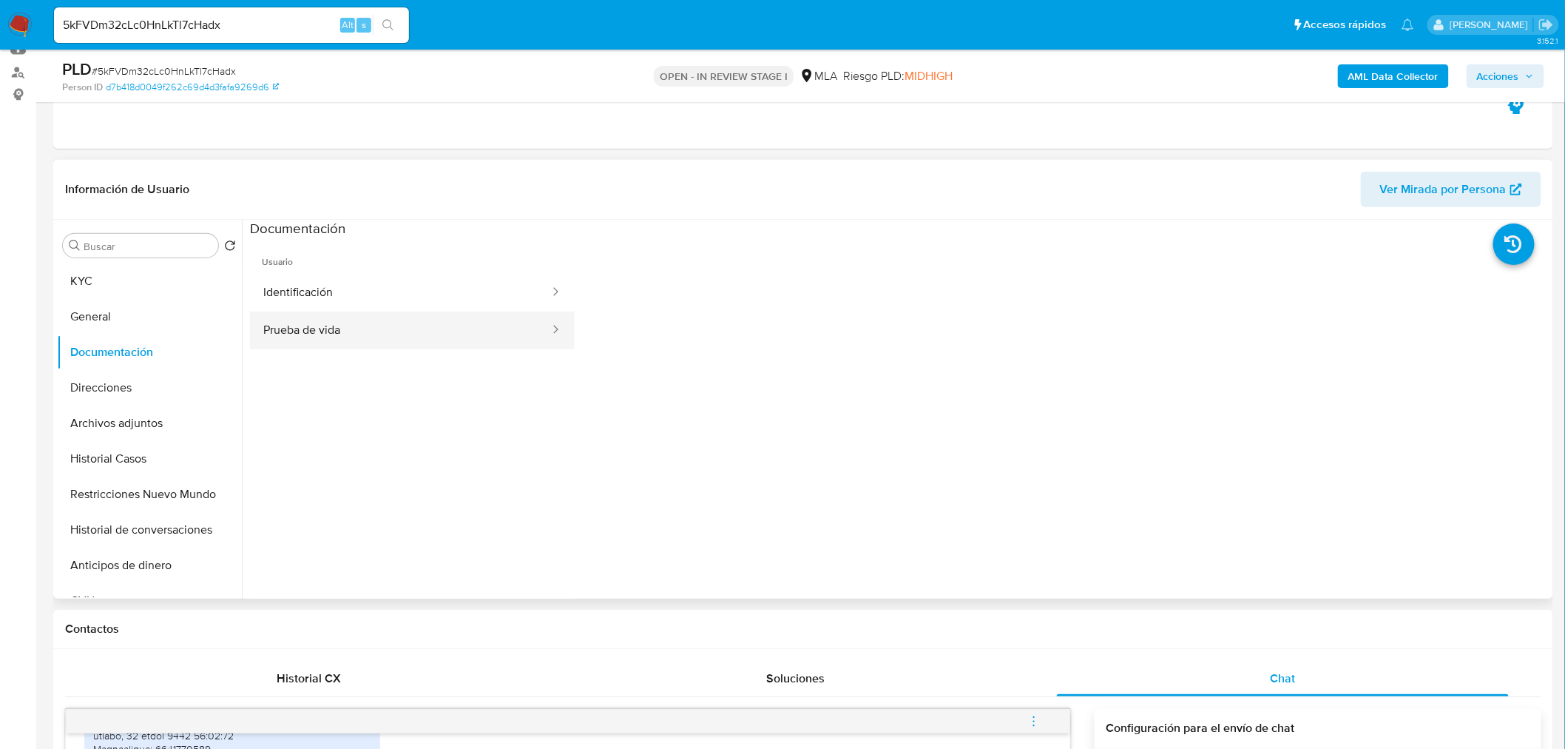
click at [328, 330] on button "Prueba de vida" at bounding box center [400, 330] width 301 height 38
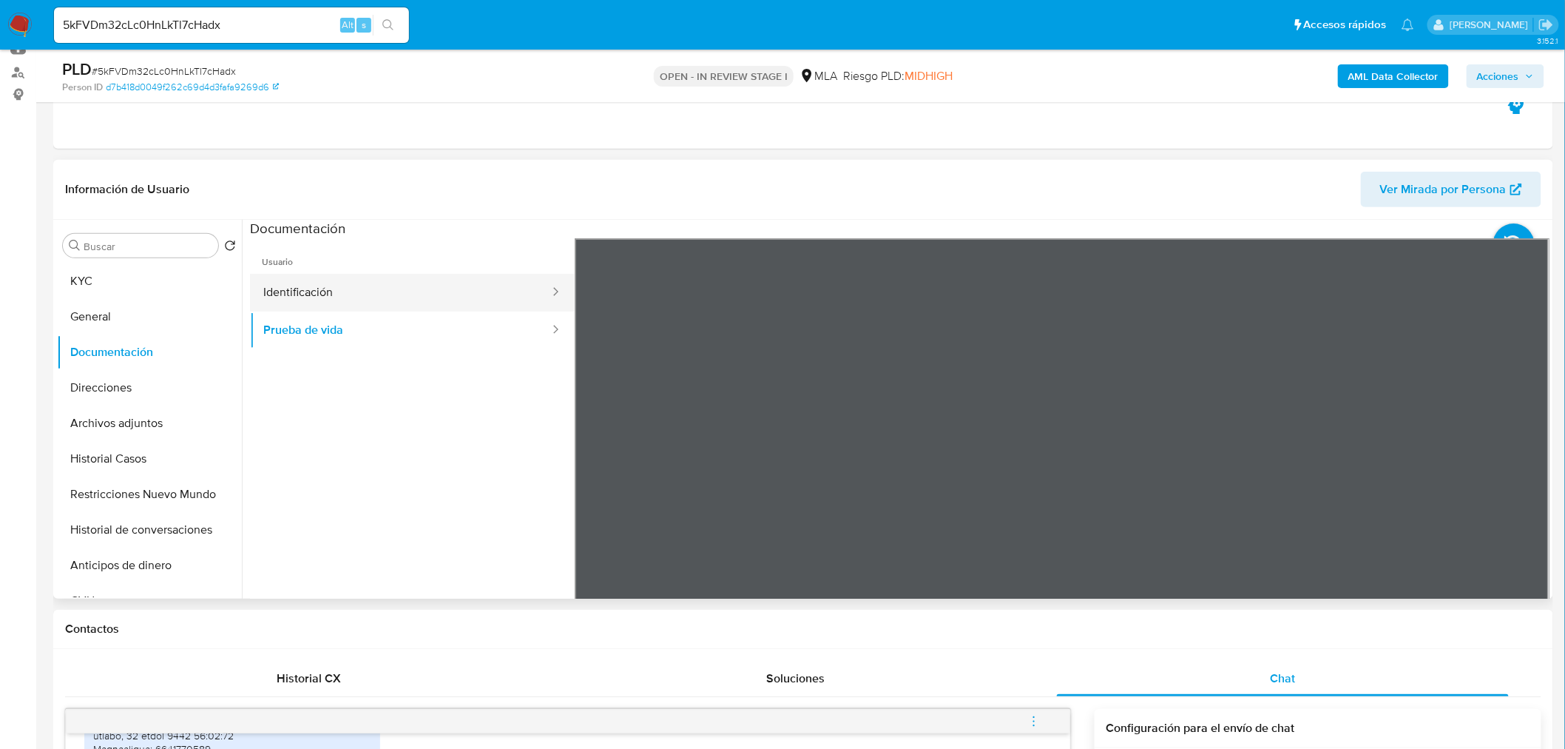
click at [449, 296] on button "Identificación" at bounding box center [400, 293] width 301 height 38
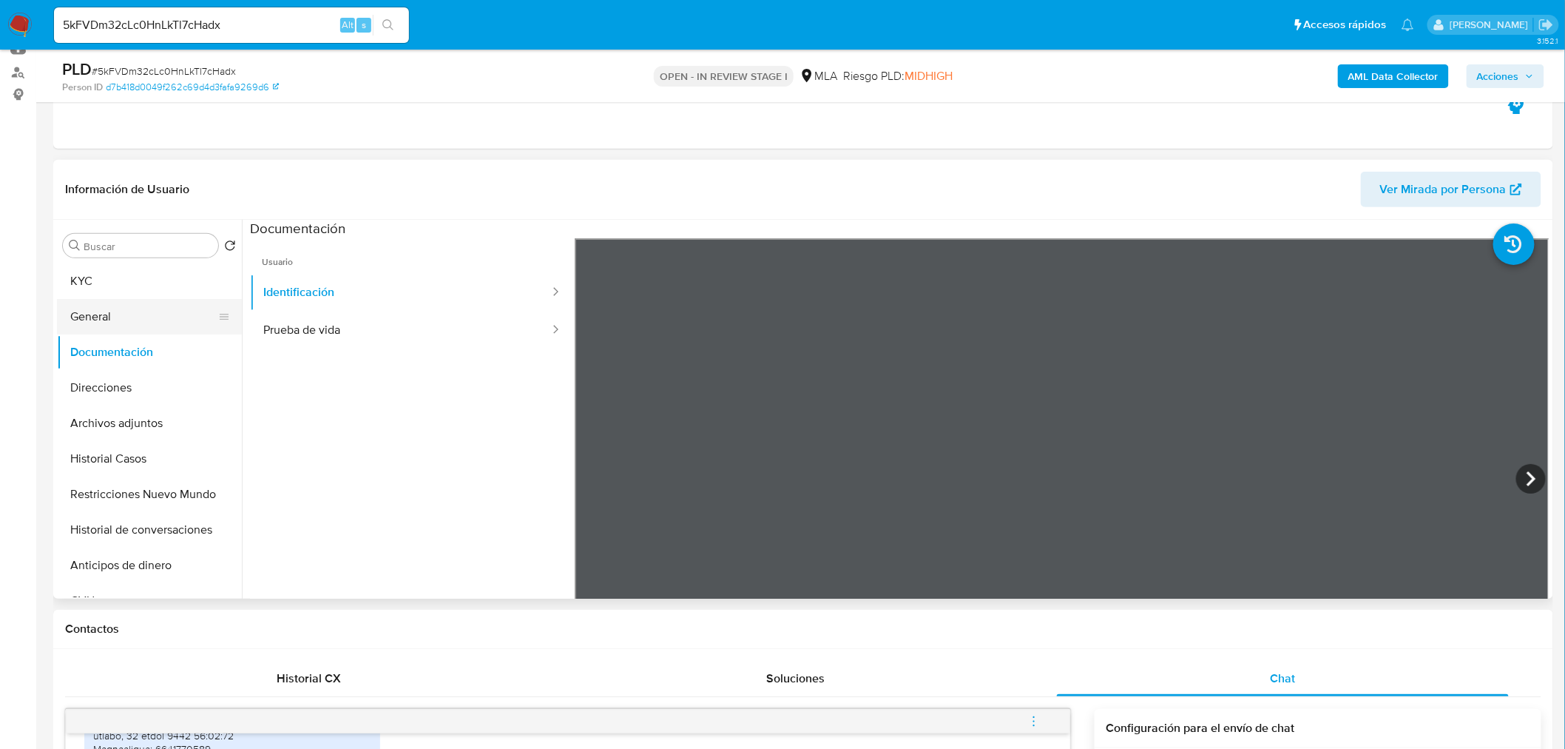
click at [111, 306] on button "General" at bounding box center [143, 317] width 173 height 36
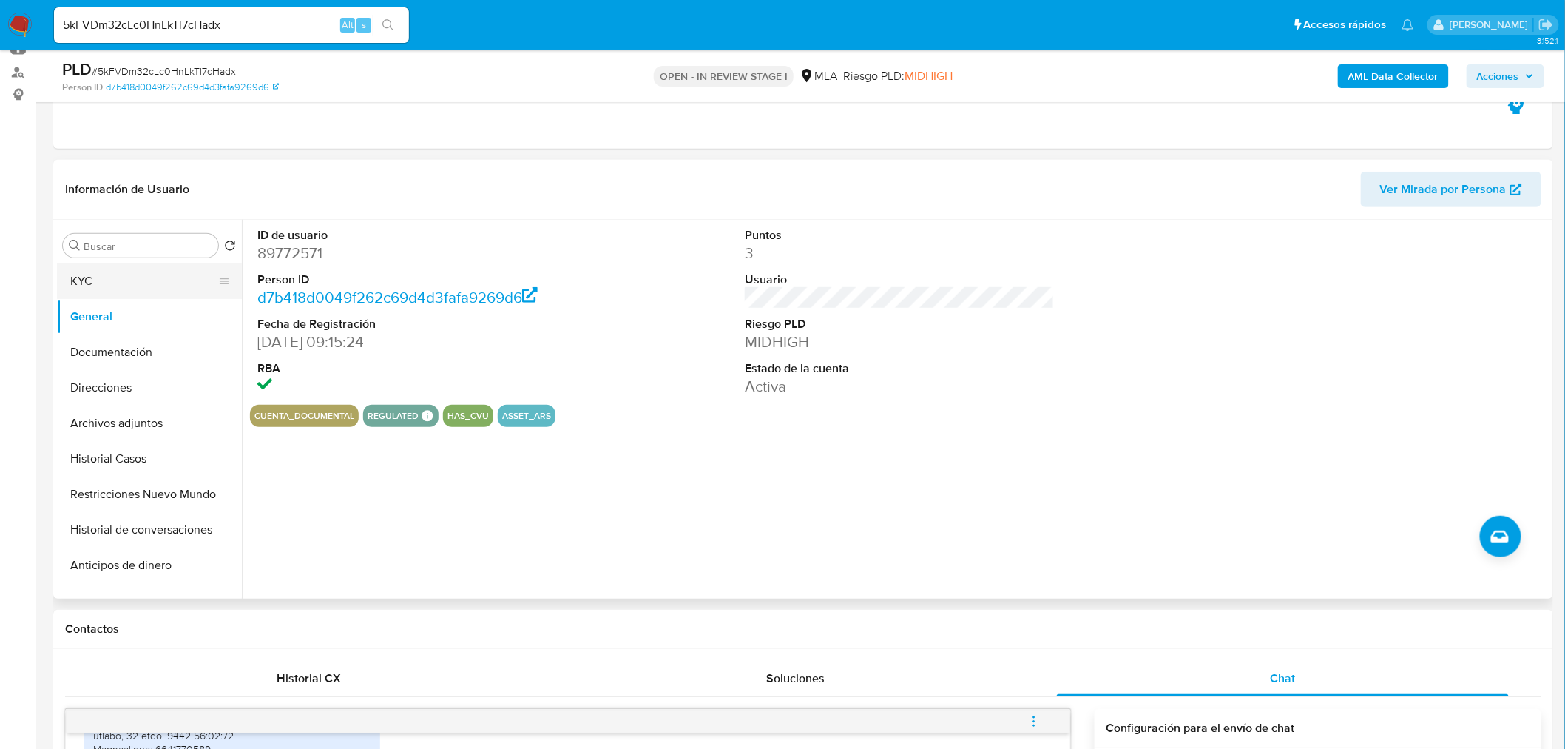
click at [134, 286] on button "KYC" at bounding box center [143, 281] width 173 height 36
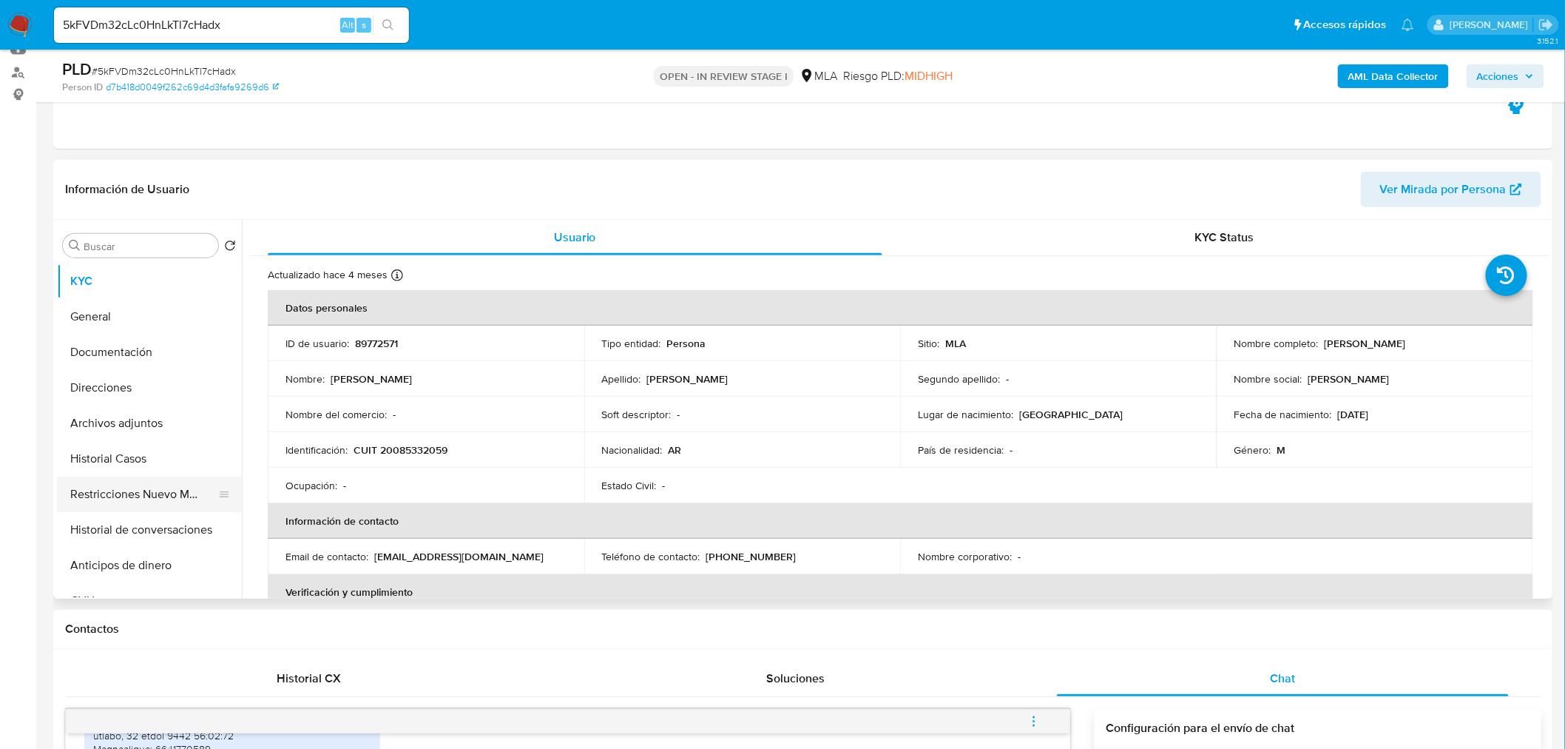
click at [157, 498] on button "Restricciones Nuevo Mundo" at bounding box center [143, 494] width 173 height 36
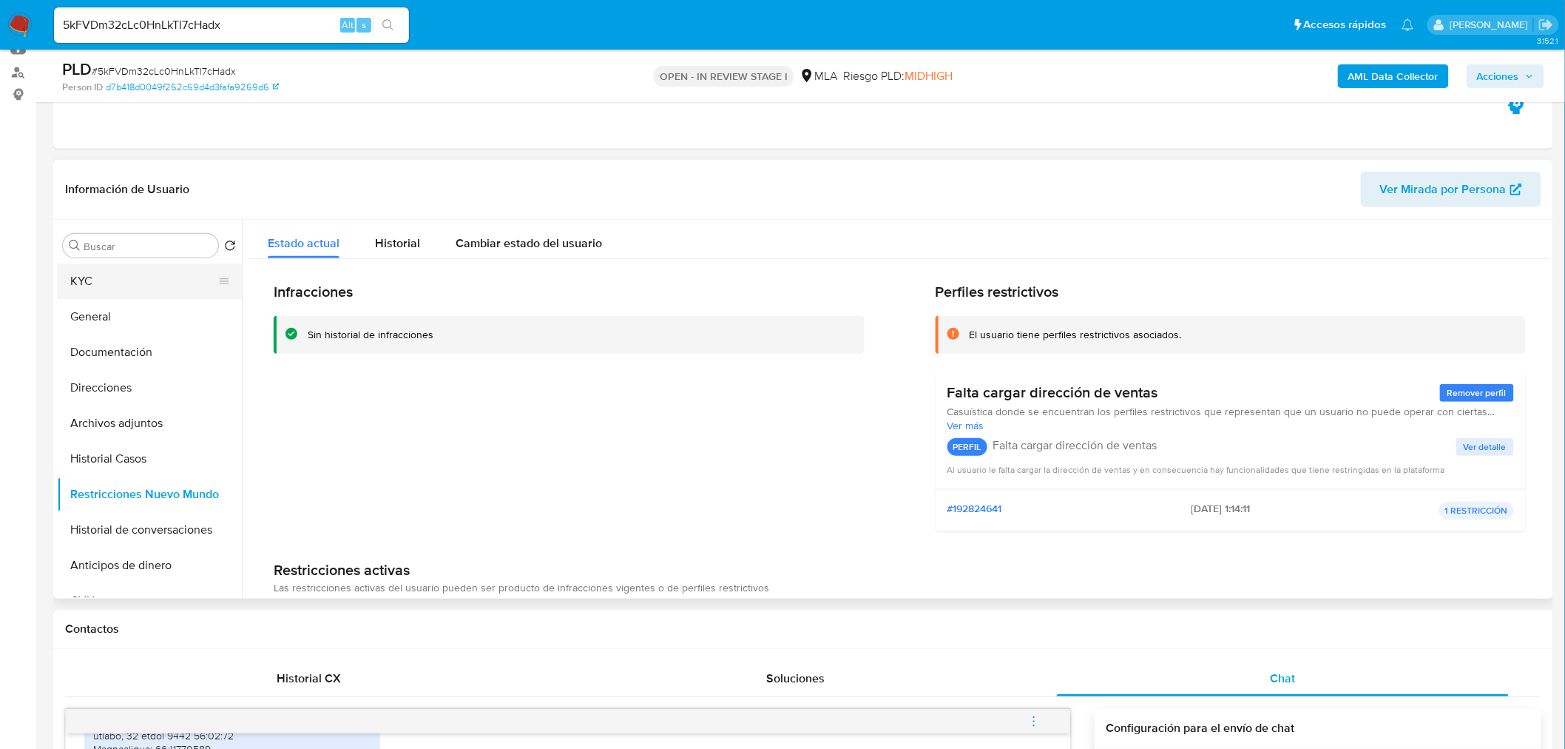
click at [169, 283] on button "KYC" at bounding box center [143, 281] width 173 height 36
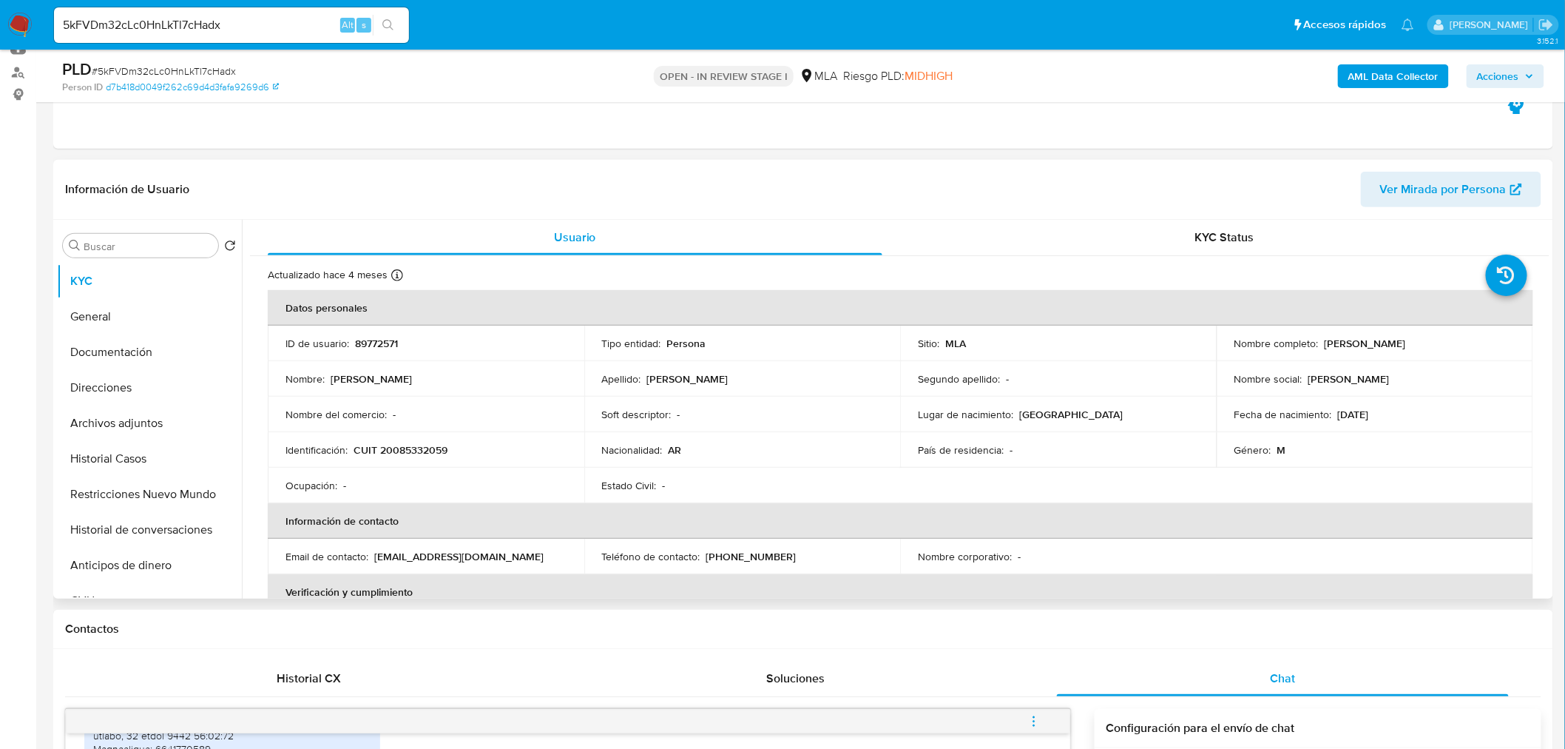
click at [632, 185] on header "Información de Usuario Ver Mirada por Persona" at bounding box center [803, 190] width 1477 height 36
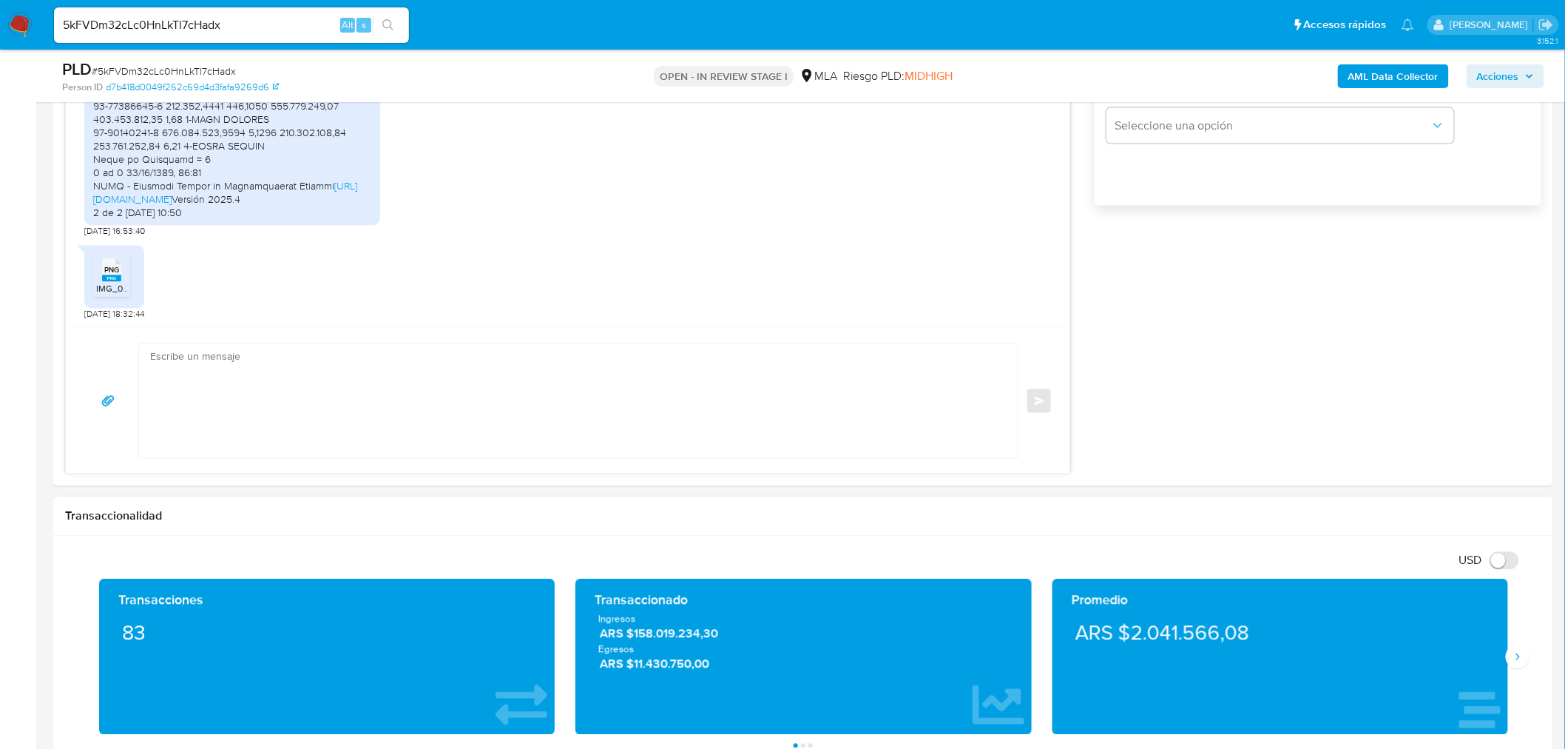
scroll to position [1068, 0]
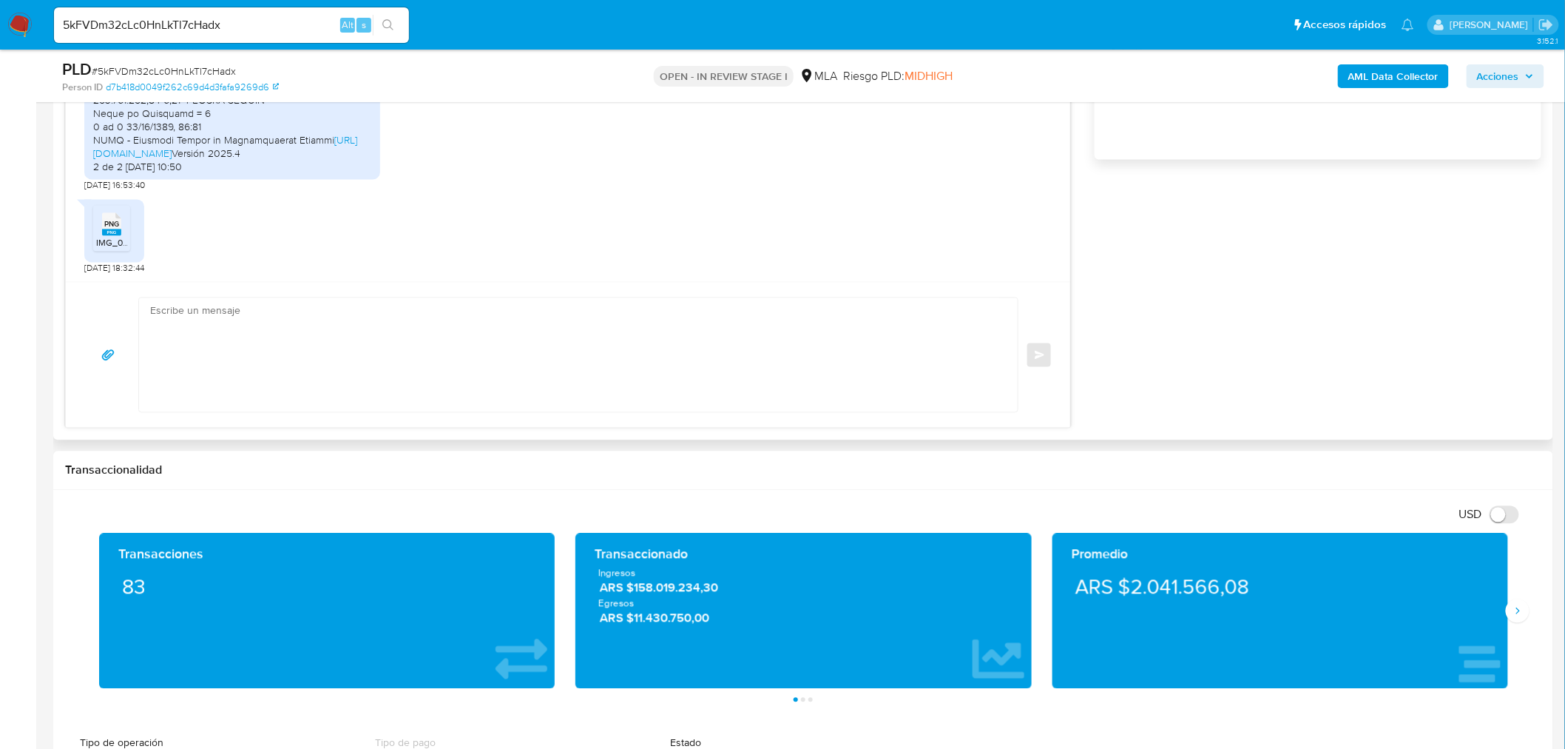
drag, startPoint x: 289, startPoint y: 357, endPoint x: 289, endPoint y: 370, distance: 12.6
click at [289, 357] on textarea at bounding box center [574, 355] width 849 height 114
click at [336, 365] on textarea at bounding box center [574, 355] width 849 height 114
paste textarea "Hola Antonio Ramfos, Muchas gracias por tu respuesta. En función de las operaci…"
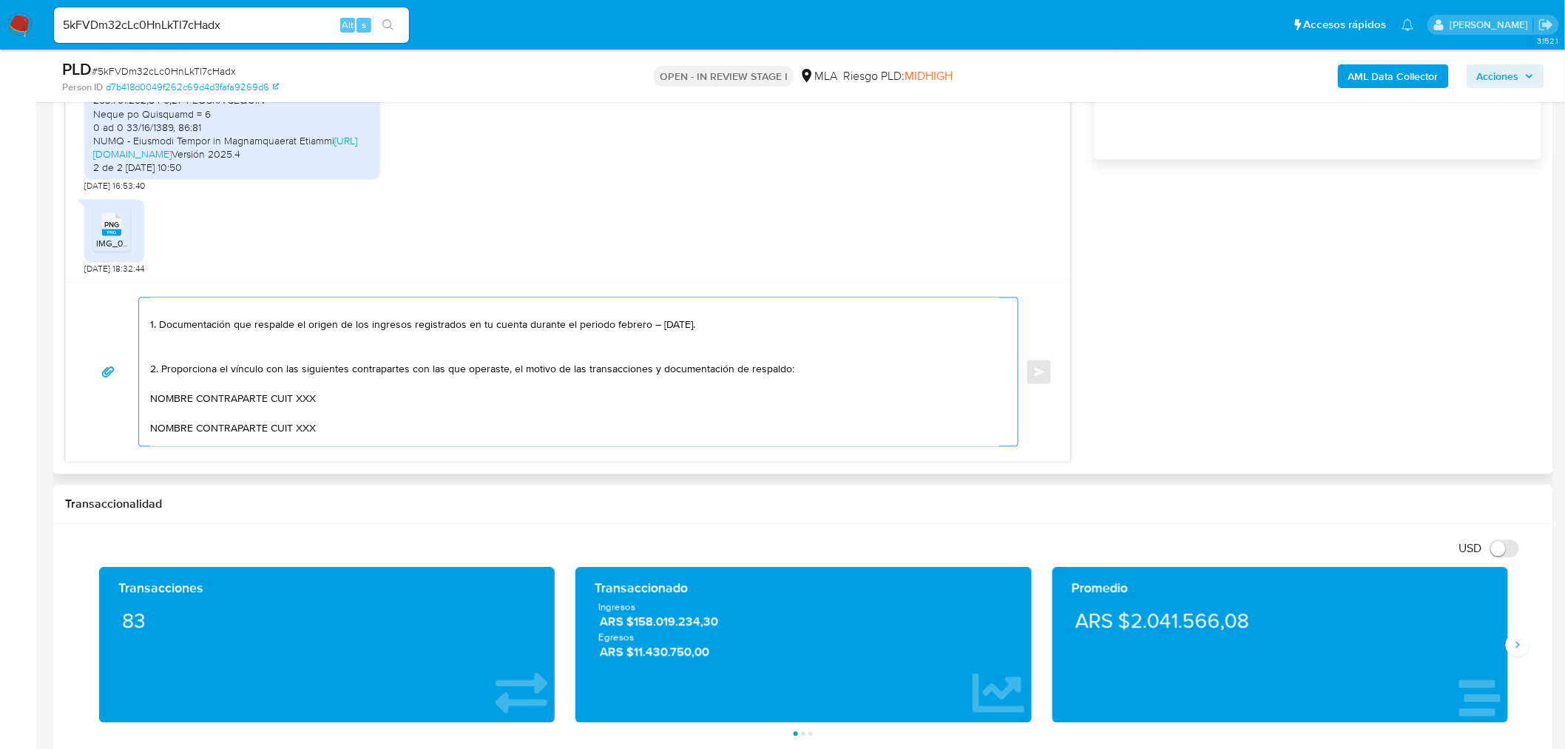
scroll to position [0, 0]
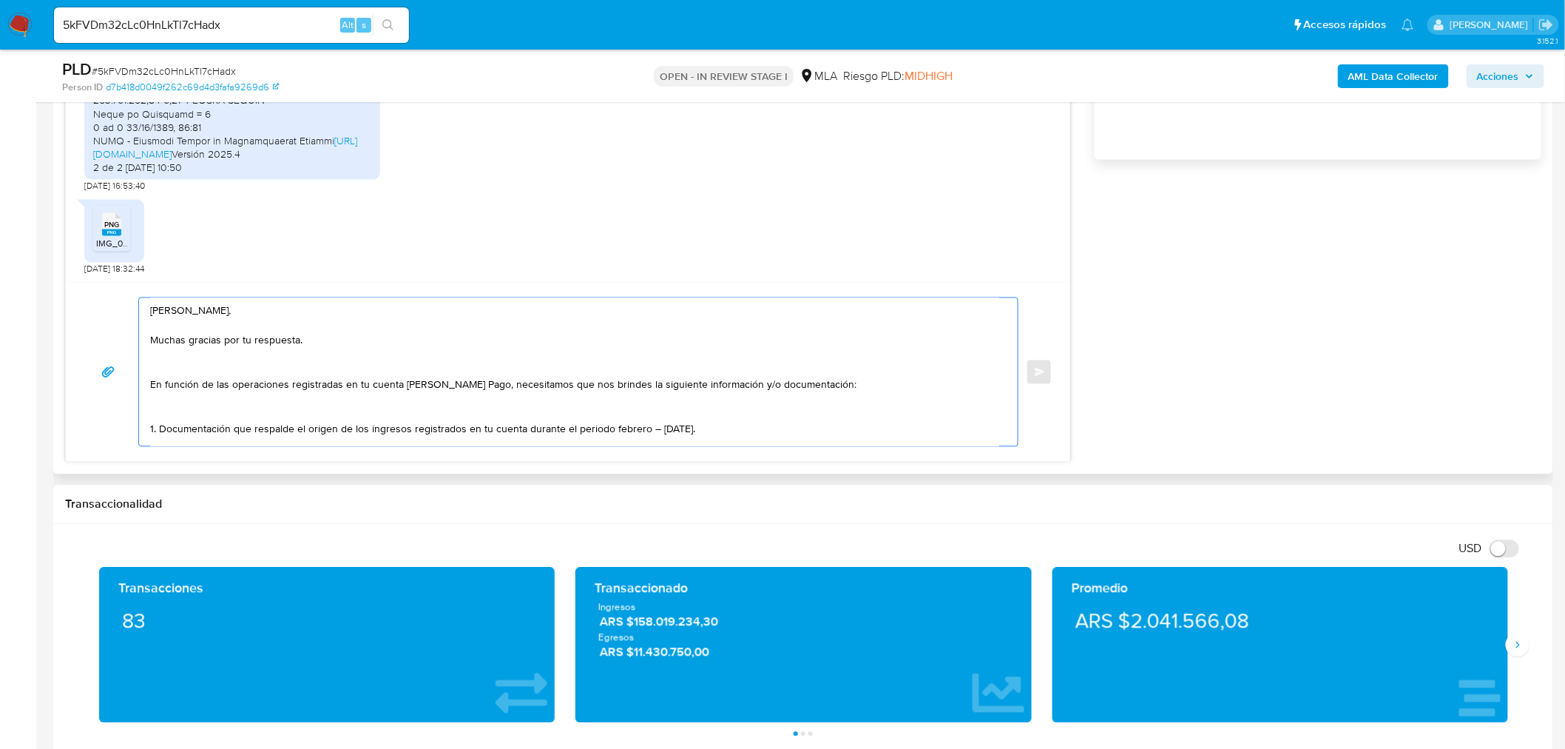
click at [283, 314] on textarea "Hola Antonio Ramfos, Muchas gracias por tu respuesta. En función de las operaci…" at bounding box center [574, 372] width 849 height 148
click at [292, 359] on textarea "Hola Antonio Ramfos, Muchas gracias por tu respuesta. En función de las operaci…" at bounding box center [574, 372] width 849 height 148
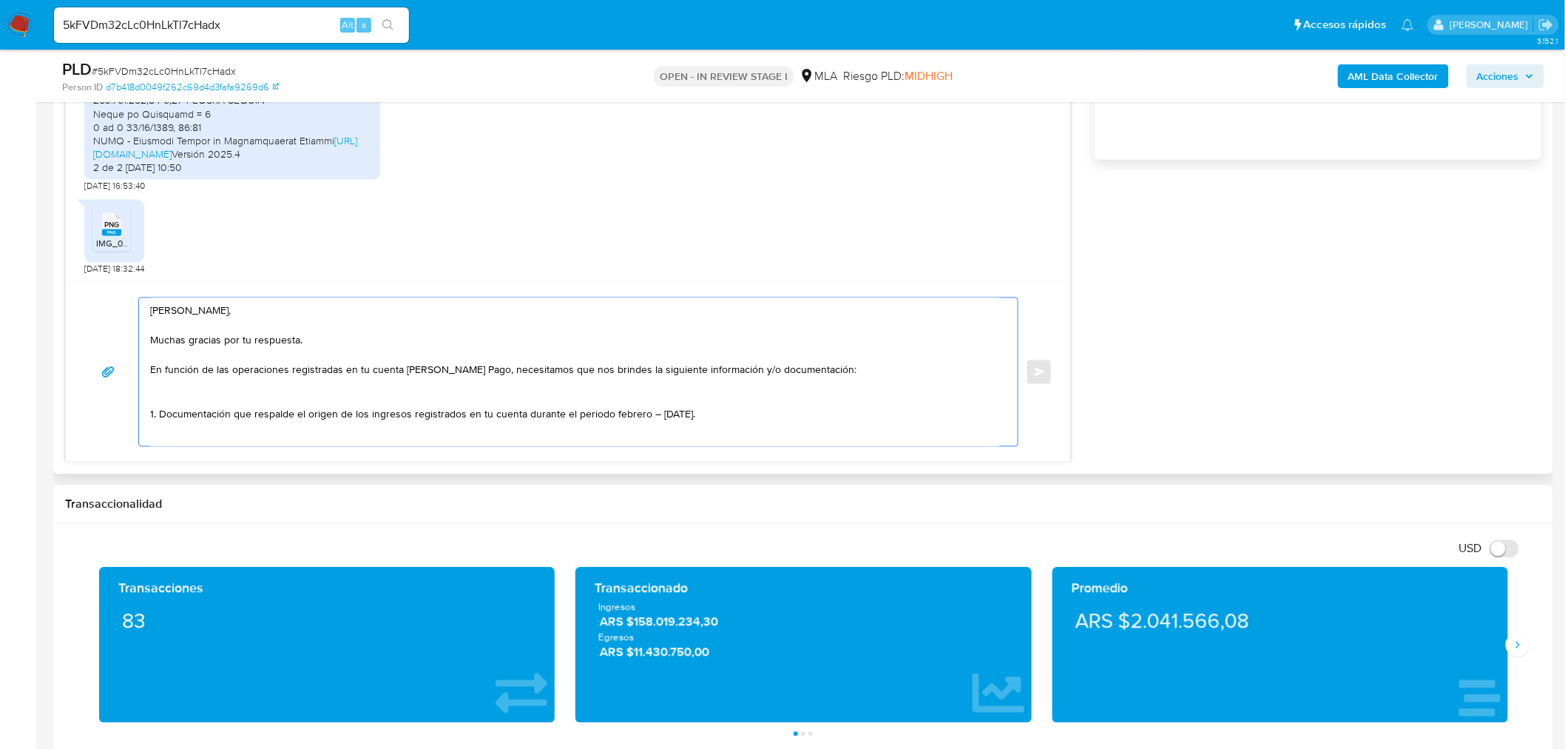
drag, startPoint x: 210, startPoint y: 393, endPoint x: 215, endPoint y: 382, distance: 11.3
click at [210, 394] on textarea "Hola Antonio Ramfos, Muchas gracias por tu respuesta. En función de las operaci…" at bounding box center [574, 372] width 849 height 148
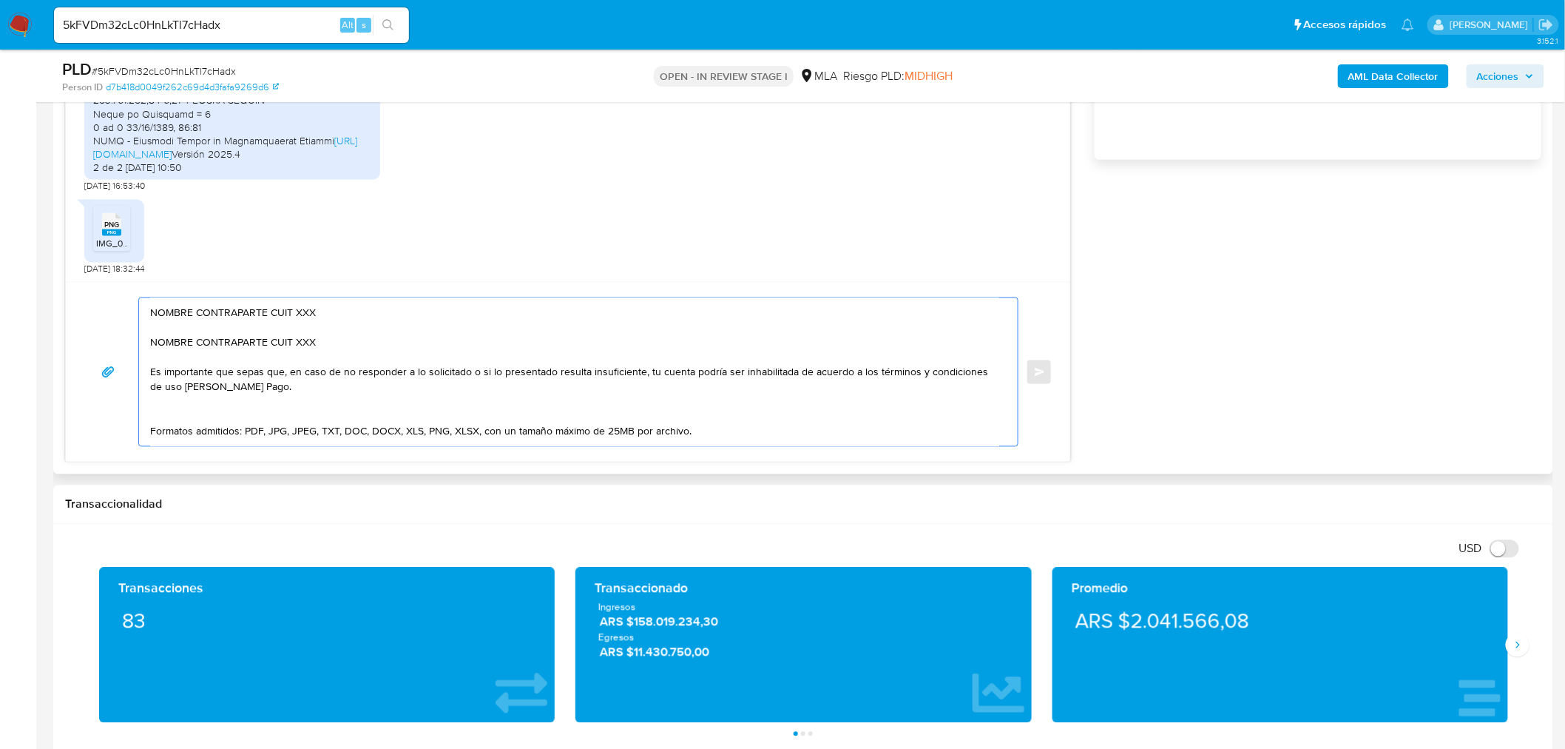
scroll to position [93, 0]
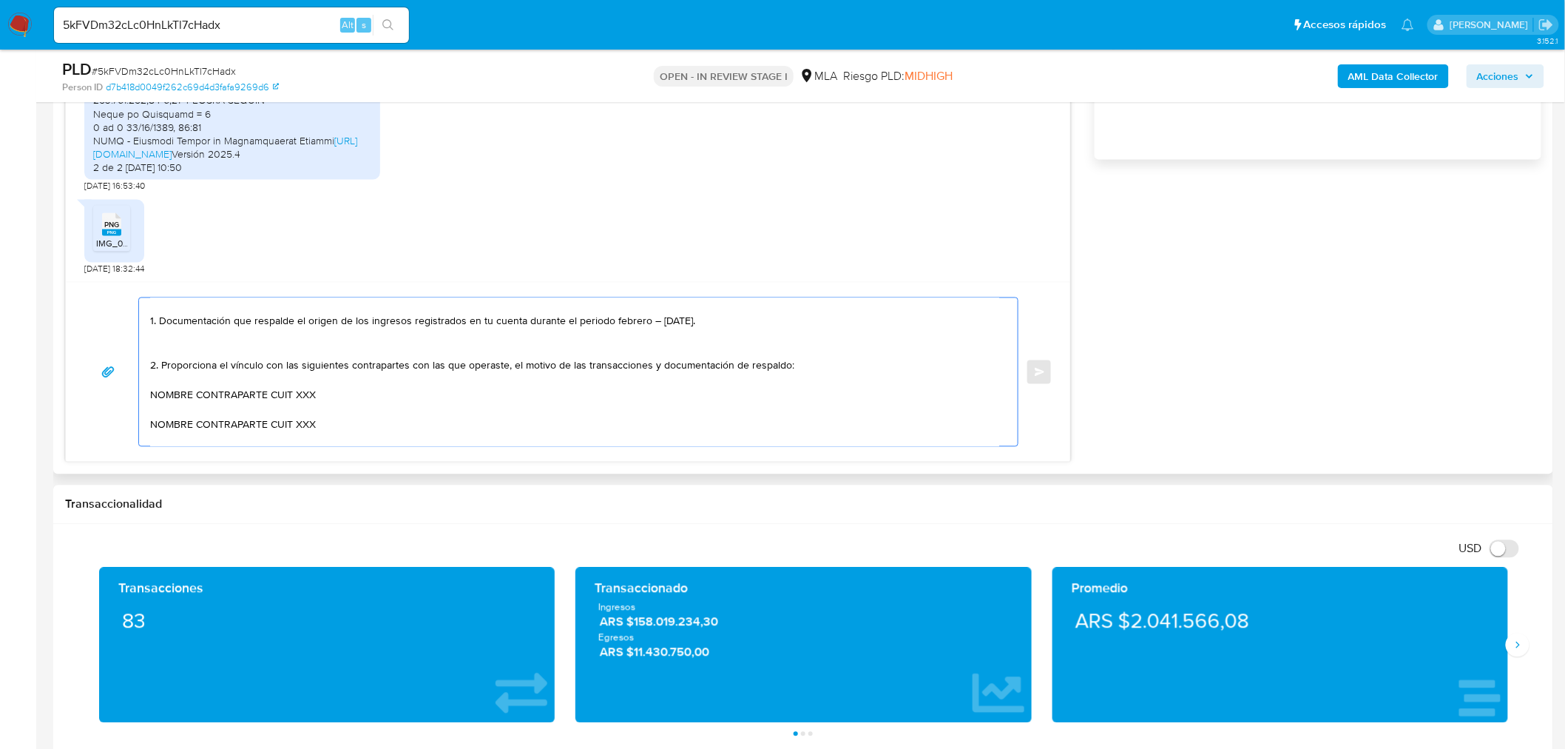
click at [530, 364] on textarea "Hola Antonio Ramfos, Muchas gracias por tu respuesta. En función de las operaci…" at bounding box center [574, 372] width 849 height 148
click at [542, 368] on textarea "Hola Antonio Ramfos, Muchas gracias por tu respuesta. En función de las operaci…" at bounding box center [574, 372] width 849 height 148
click at [538, 363] on textarea "Hola Antonio Ramfos, Muchas gracias por tu respuesta. En función de las operaci…" at bounding box center [574, 372] width 849 height 148
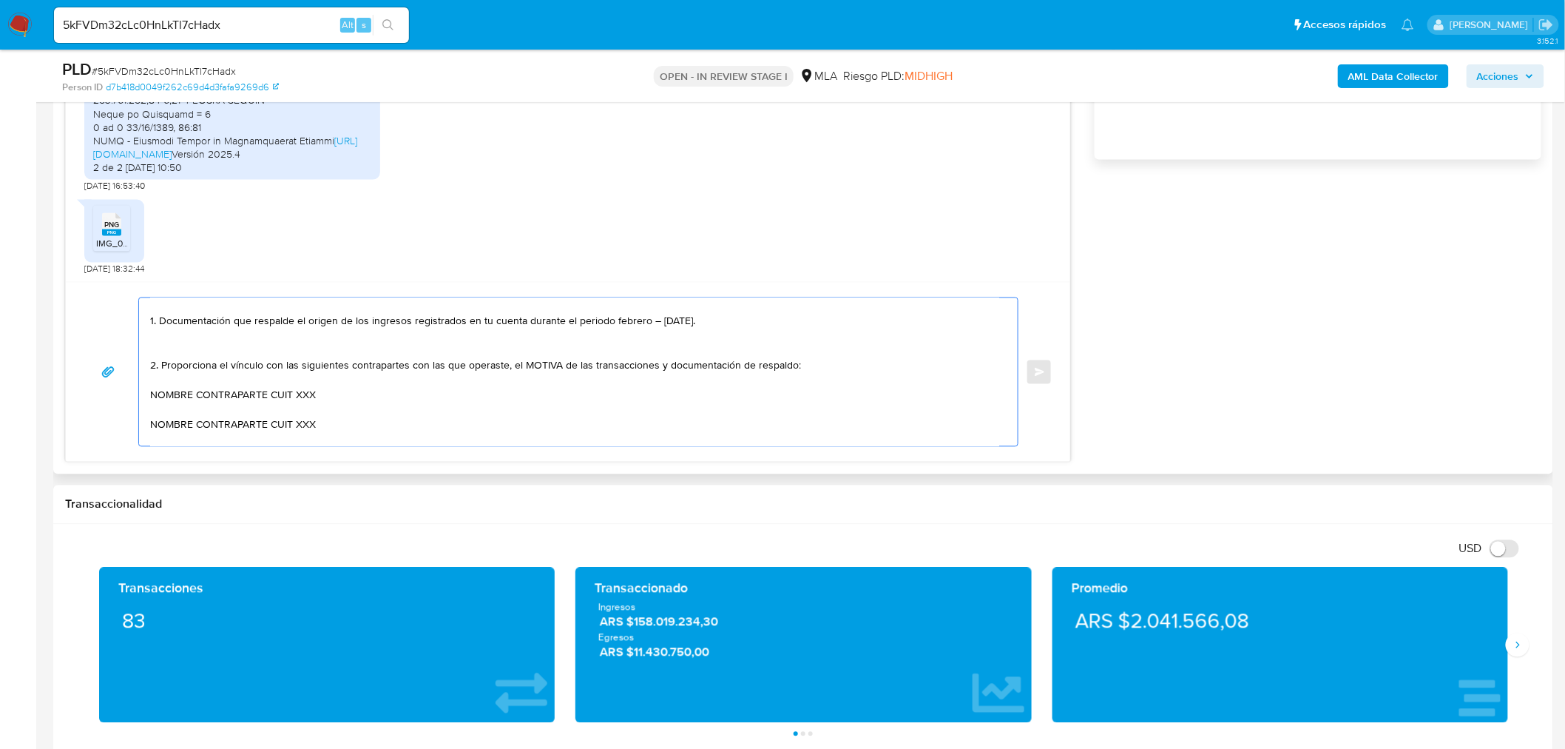
click at [678, 367] on textarea "Hola Antonio Ramfos, Muchas gracias por tu respuesta. En función de las operaci…" at bounding box center [574, 372] width 849 height 148
click at [371, 396] on textarea "Hola Antonio Ramfos, Muchas gracias por tu respuesta. En función de las operaci…" at bounding box center [574, 372] width 849 height 148
drag, startPoint x: 558, startPoint y: 366, endPoint x: 574, endPoint y: 459, distance: 94.6
click at [558, 368] on textarea "Hola Antonio Ramfos, Muchas gracias por tu respuesta. En función de las operaci…" at bounding box center [574, 372] width 849 height 148
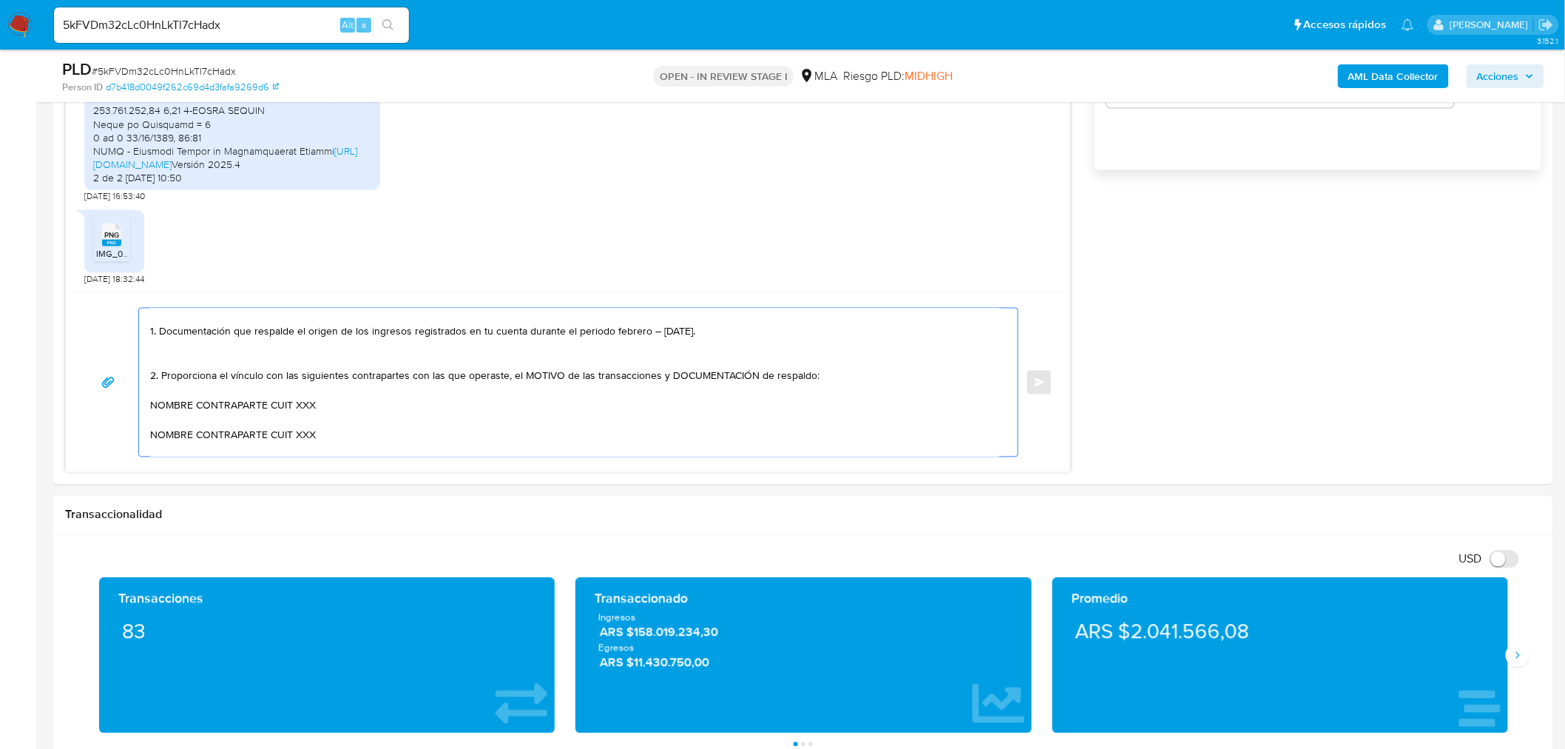
scroll to position [1068, 0]
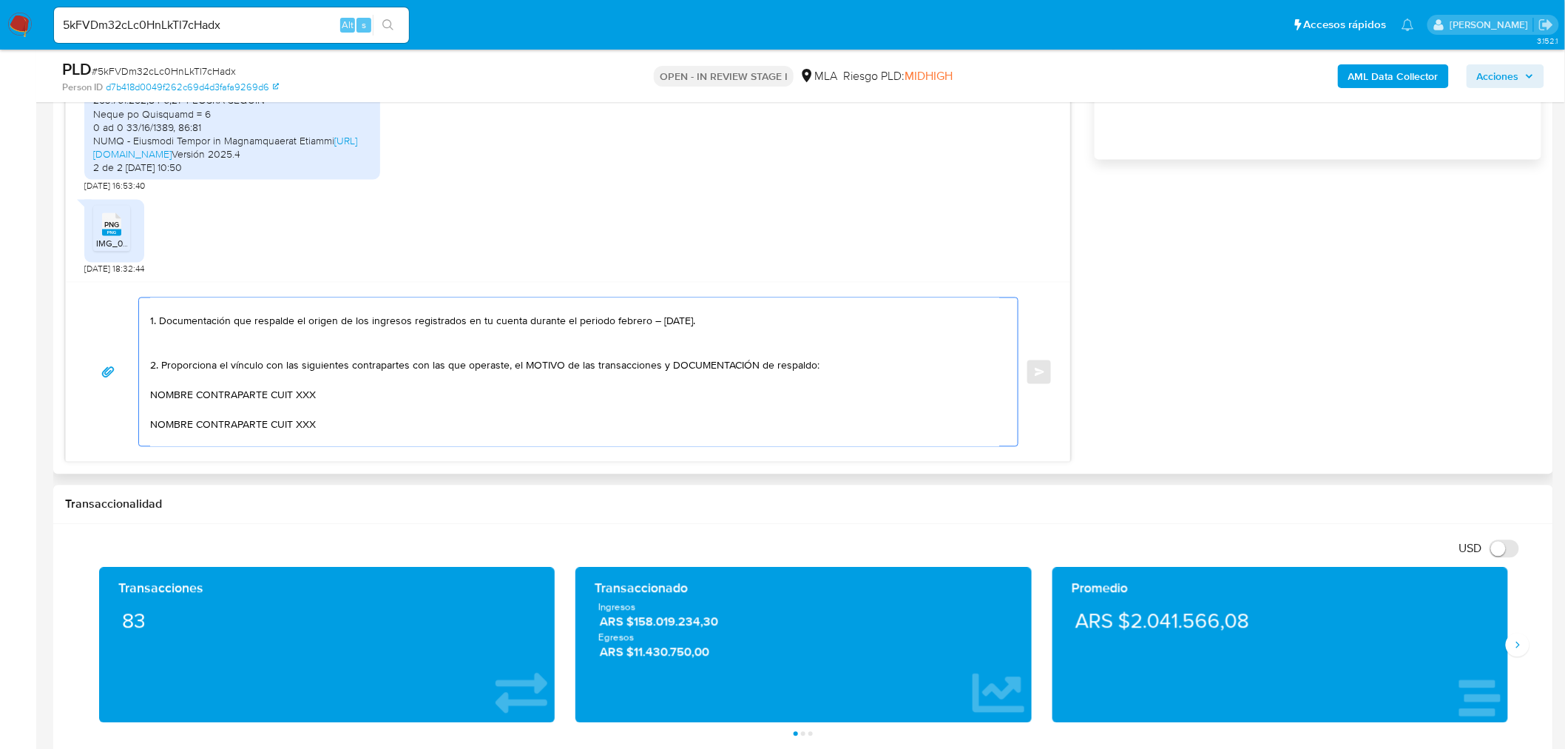
click at [364, 397] on textarea "Hola Antonio Ramfos, Muchas gracias por tu respuesta. En función de las operaci…" at bounding box center [574, 372] width 849 height 148
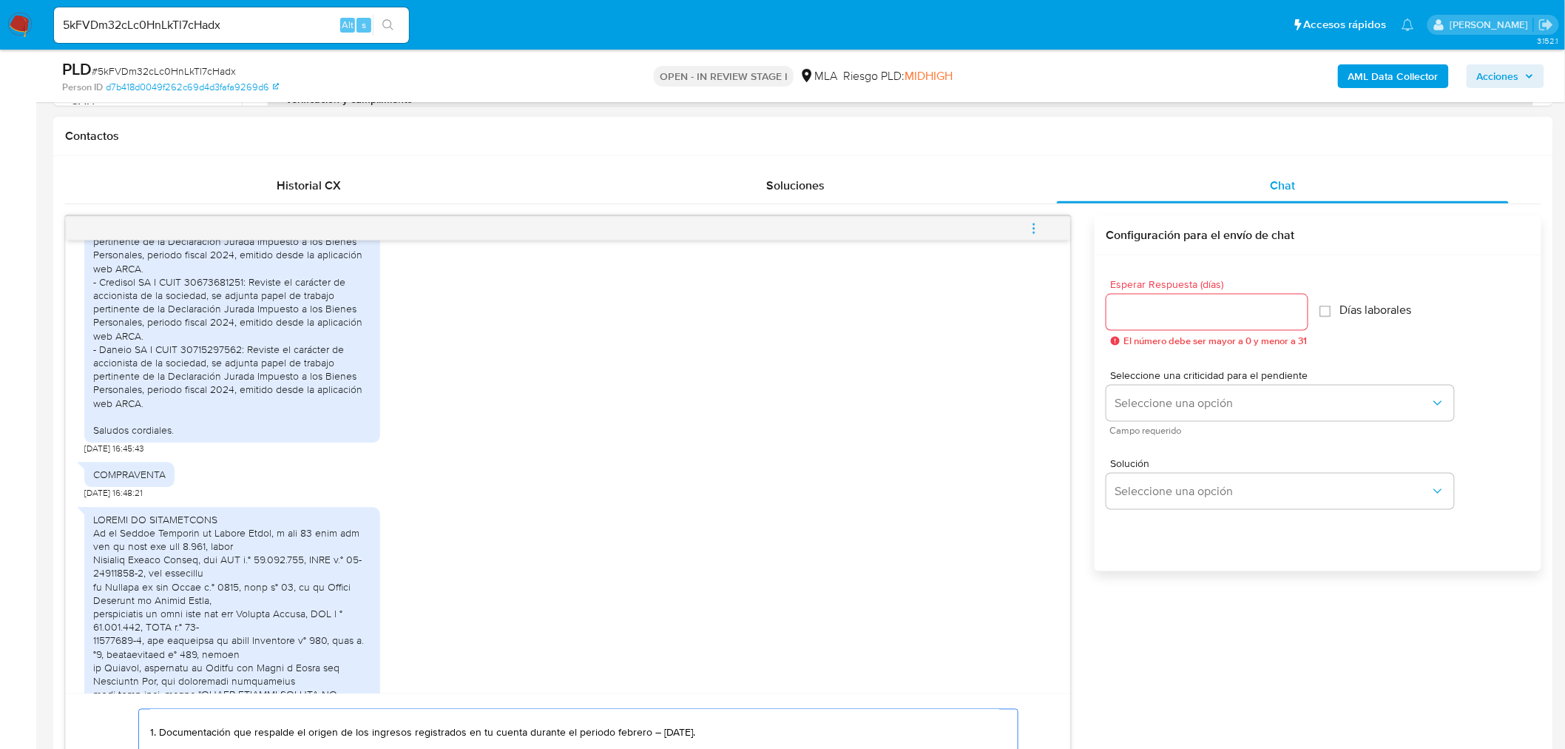
scroll to position [1288, 0]
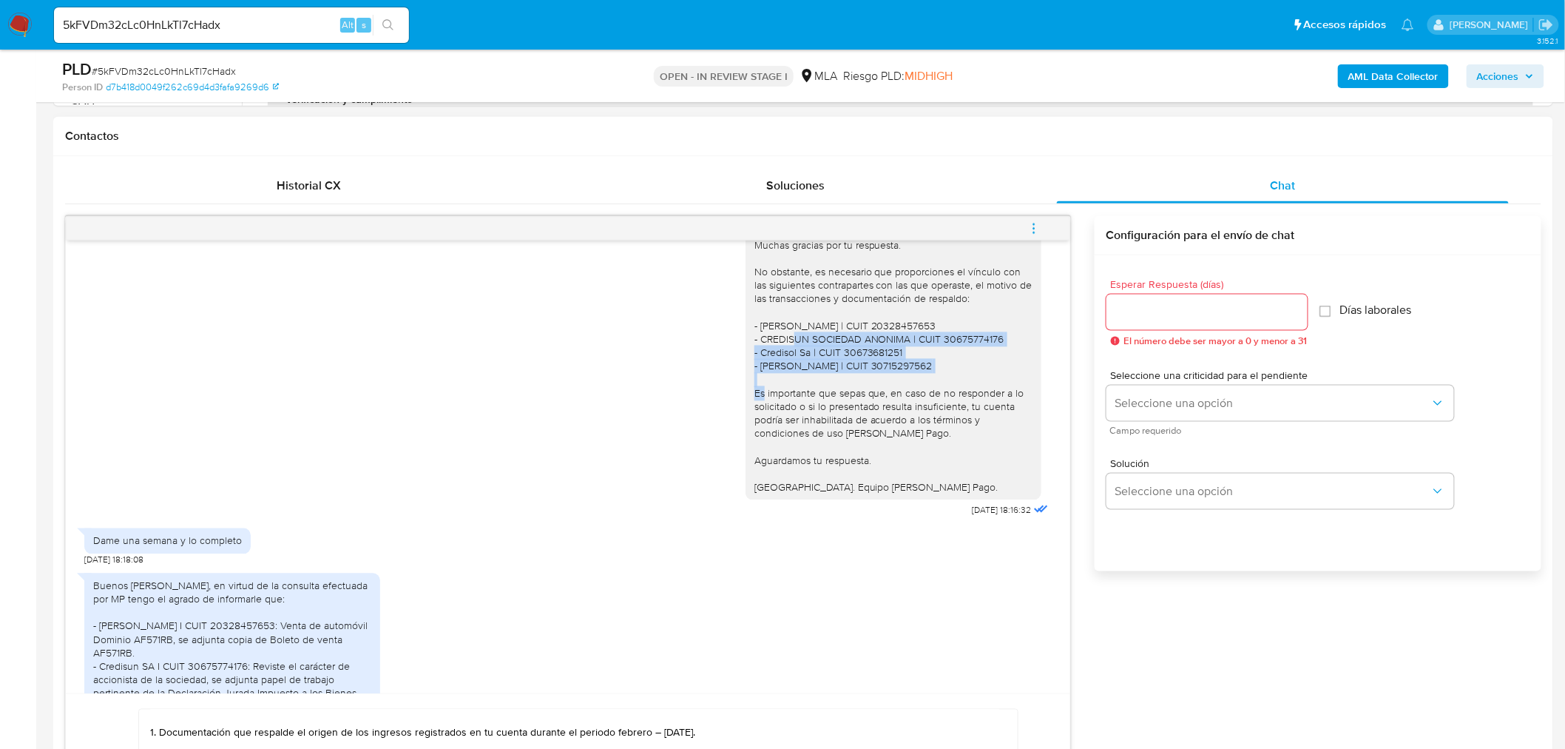
drag, startPoint x: 889, startPoint y: 394, endPoint x: 741, endPoint y: 367, distance: 150.3
click at [746, 367] on div "Hola. Muchas gracias por tu respuesta. No obstante, es necesario que proporcion…" at bounding box center [894, 359] width 296 height 281
copy div "- CREDISUN SOCIEDAD ANONIMA | CUIT 30675774176 - Credisol Sa | CUIT 30673681251…"
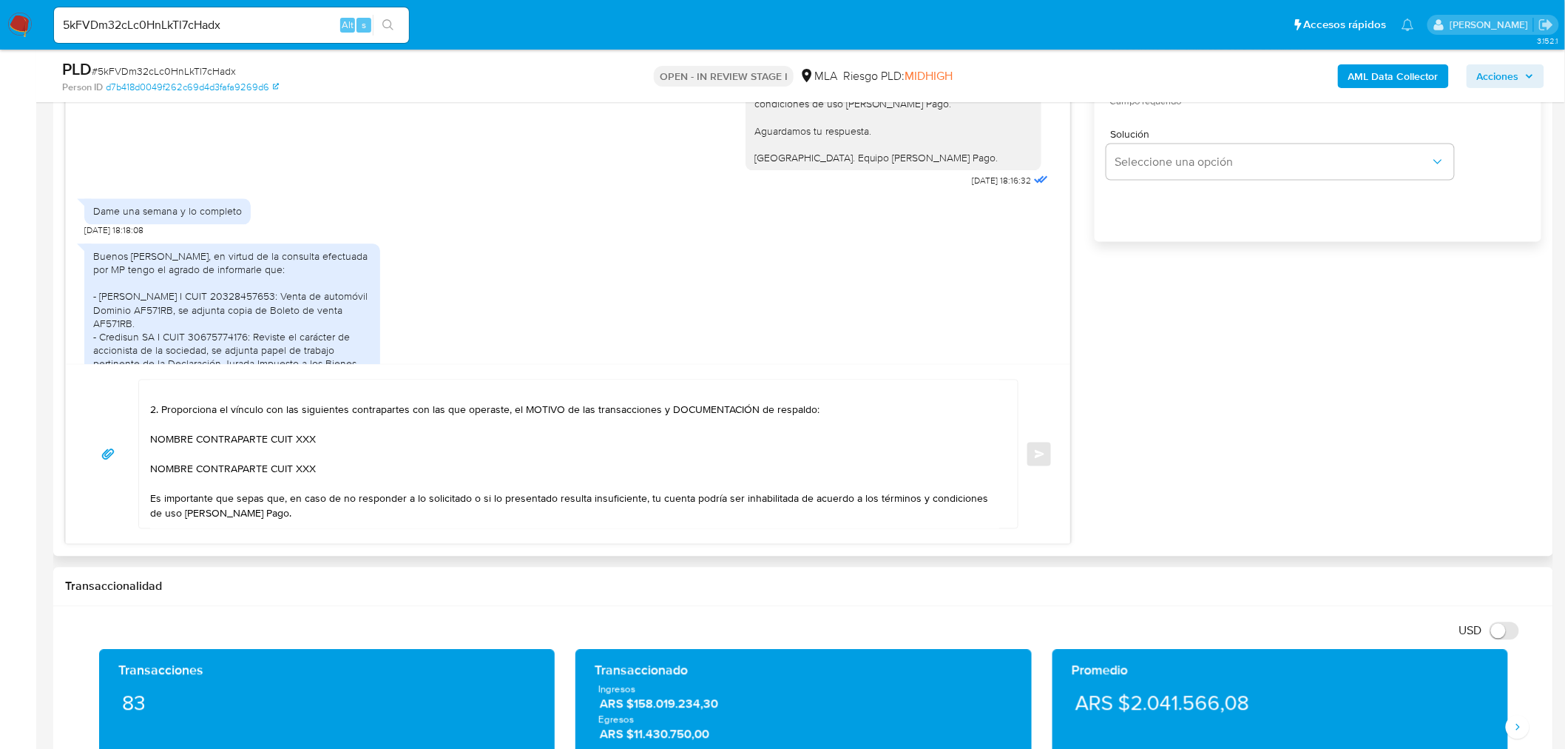
scroll to position [93, 0]
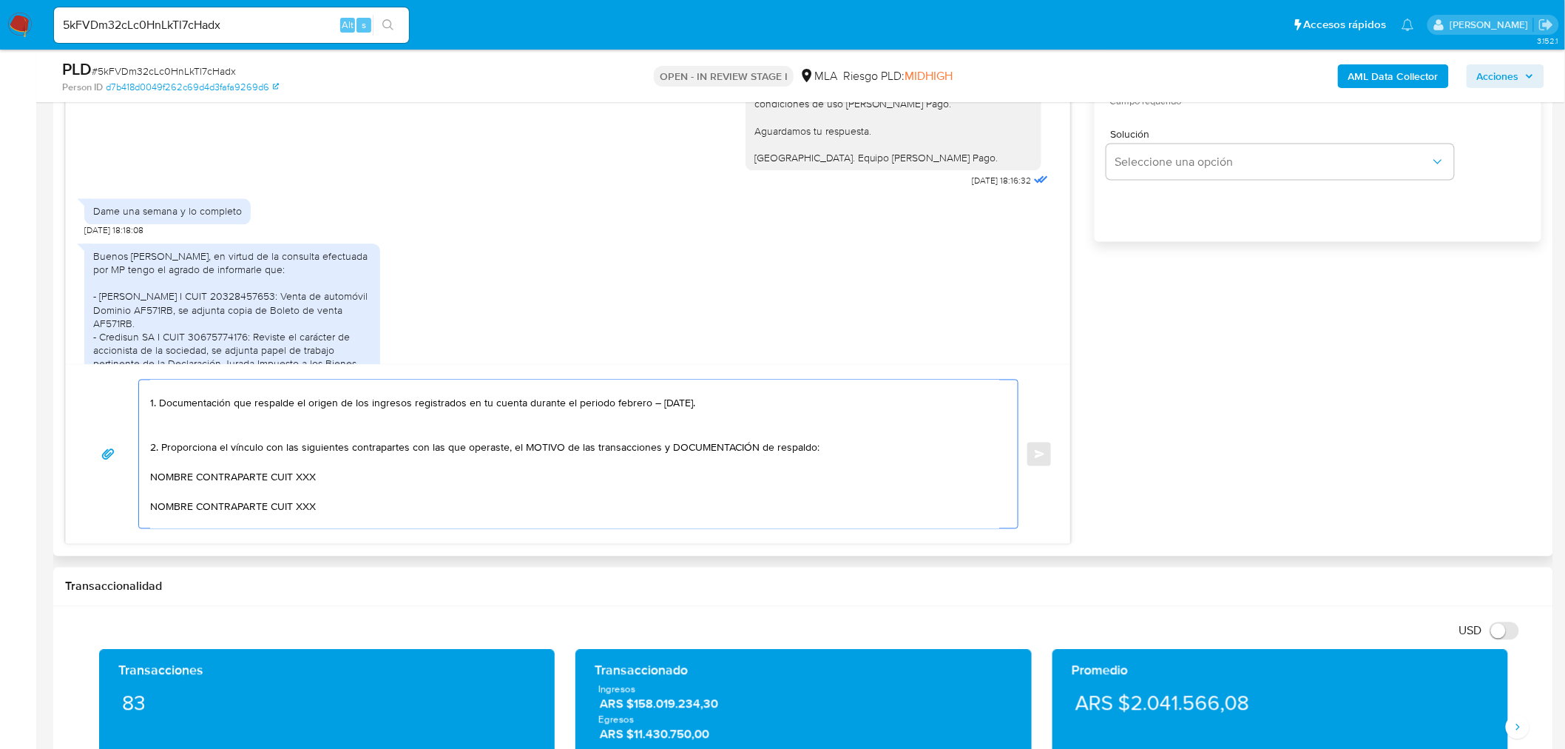
drag, startPoint x: 344, startPoint y: 508, endPoint x: 130, endPoint y: 476, distance: 216.3
click at [130, 476] on div "Hola Antonio Ramfos, Muchas gracias por tu respuesta. En función de las operaci…" at bounding box center [568, 453] width 969 height 149
paste textarea "- CREDISUN SOCIEDAD ANONIMA | CUIT 30675774176 - Credisol Sa | CUIT 30673681251…"
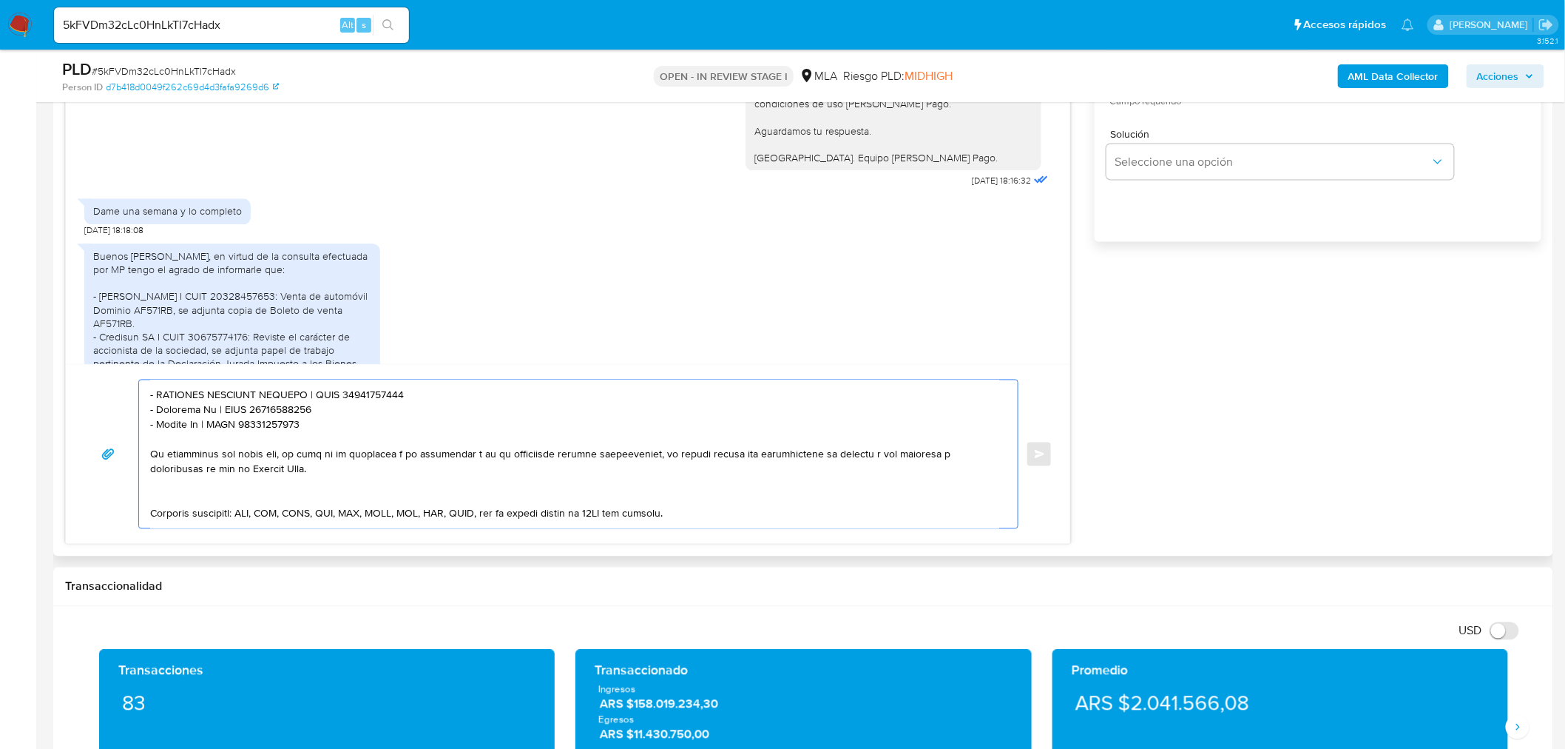
drag, startPoint x: 315, startPoint y: 423, endPoint x: 141, endPoint y: 397, distance: 176.5
click at [141, 397] on div at bounding box center [574, 454] width 871 height 148
click at [324, 429] on textarea at bounding box center [574, 454] width 849 height 148
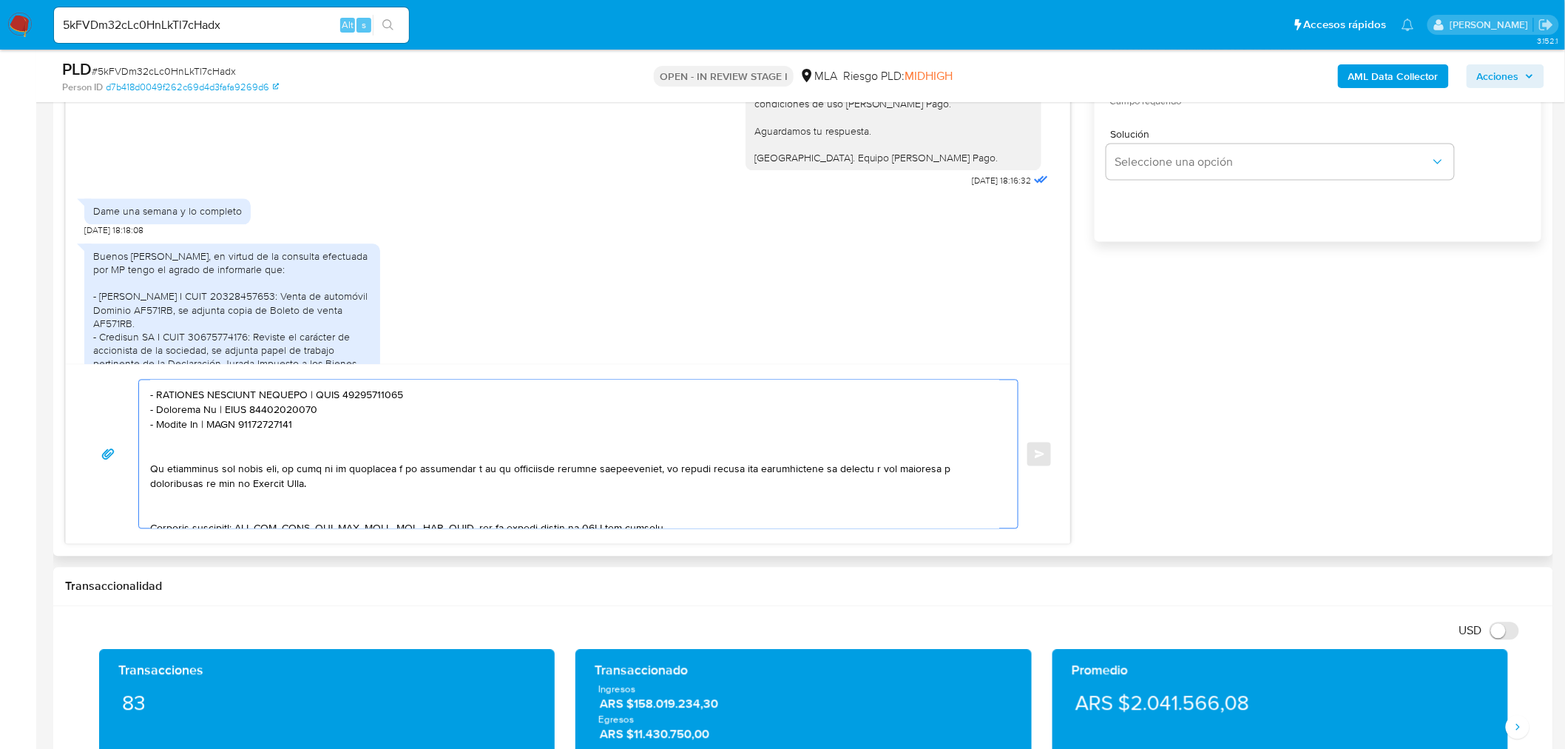
paste textarea "- CREDISUN SOCIEDAD ANONIMA | CUIT 30675774176 - Credisol Sa | CUIT 30673681251…"
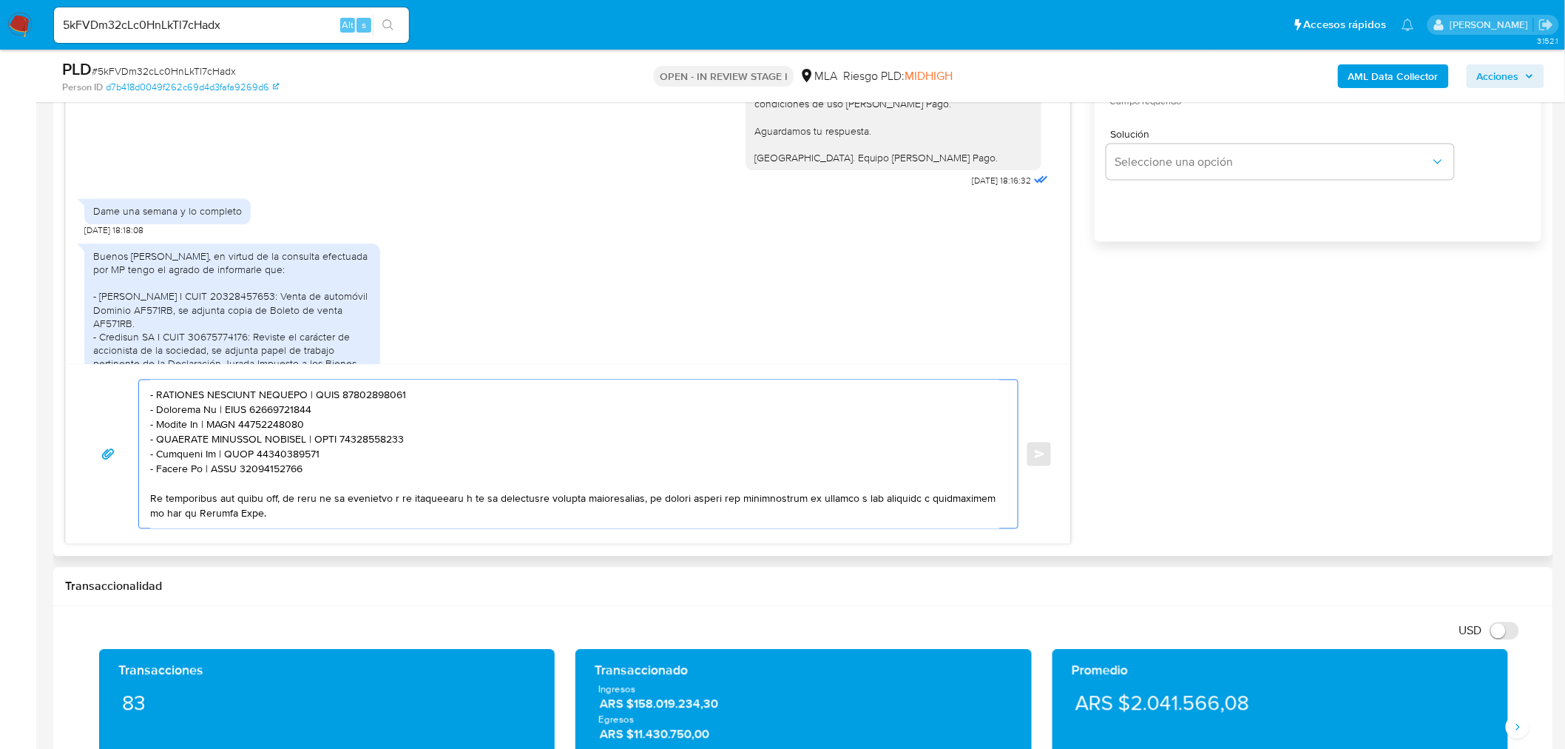
click at [172, 440] on textarea at bounding box center [574, 454] width 849 height 148
drag, startPoint x: 172, startPoint y: 440, endPoint x: 268, endPoint y: 440, distance: 96.2
click at [268, 440] on textarea at bounding box center [574, 454] width 849 height 148
paste textarea "Administradora Parque Cent Sa"
click at [368, 432] on textarea at bounding box center [574, 454] width 849 height 148
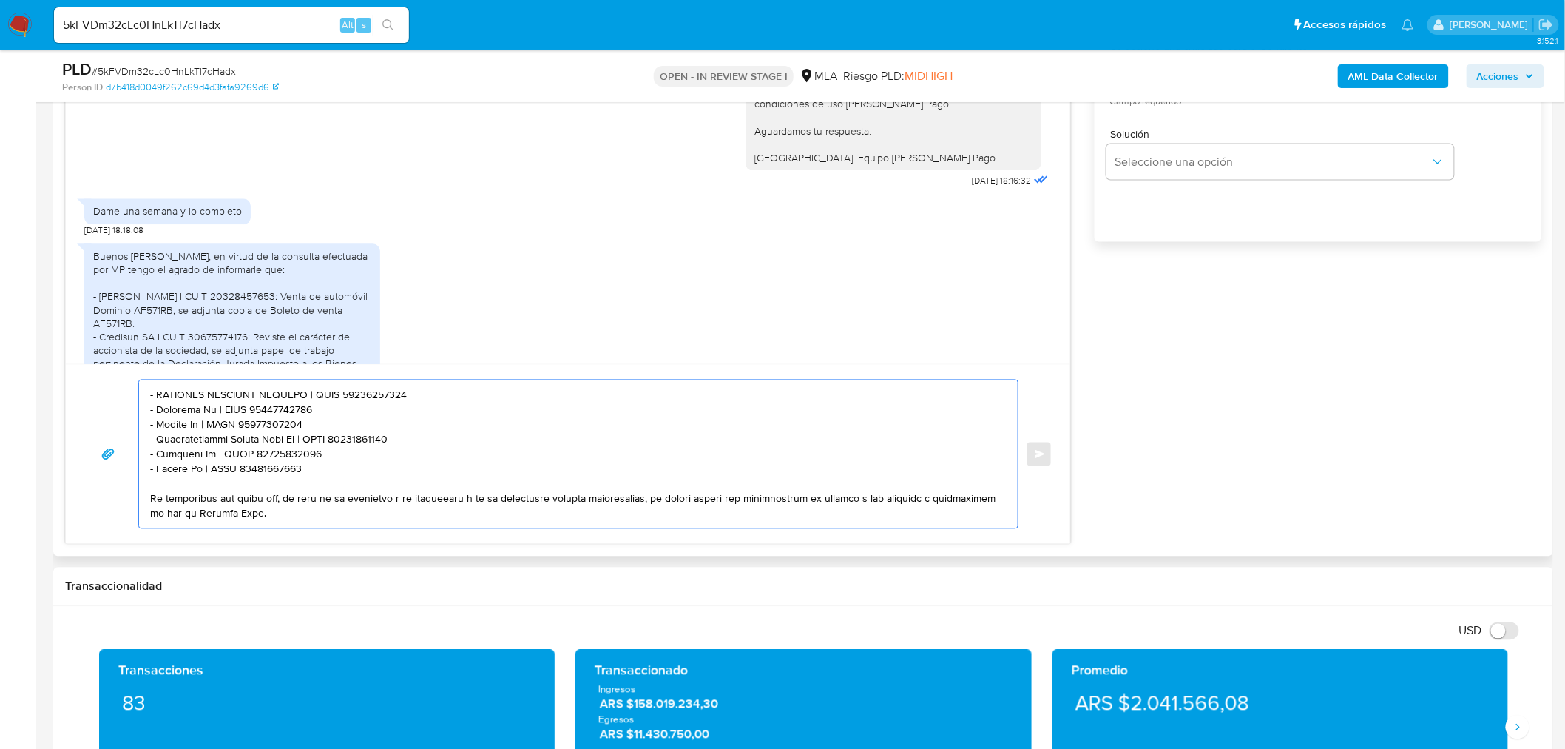
click at [368, 432] on textarea at bounding box center [574, 454] width 849 height 148
paste textarea "70504824"
click at [175, 453] on textarea at bounding box center [574, 454] width 849 height 148
drag, startPoint x: 175, startPoint y: 453, endPoint x: 203, endPoint y: 453, distance: 27.4
click at [203, 453] on textarea at bounding box center [574, 454] width 849 height 148
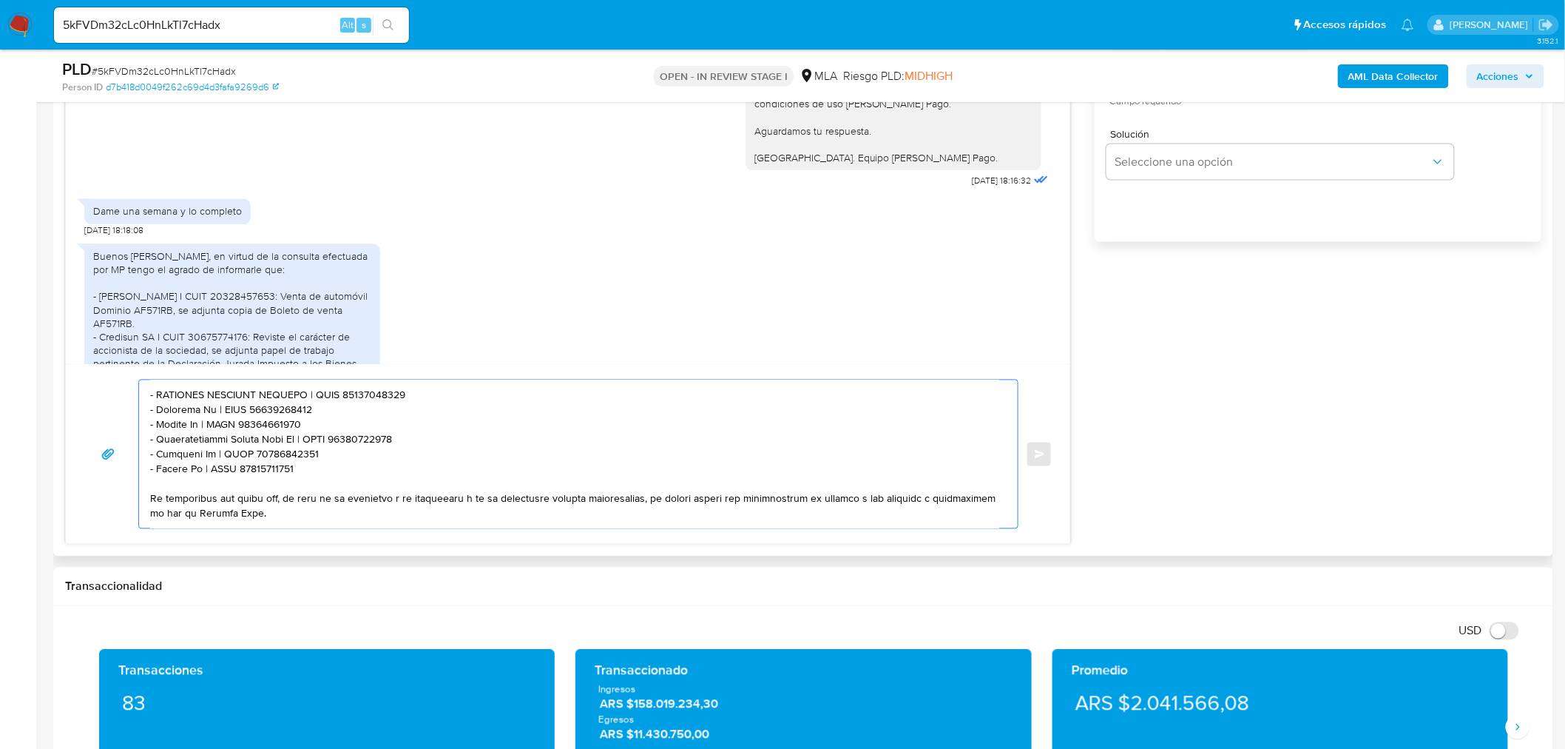
paste textarea "onsorcio Melian 3566"
click at [346, 450] on textarea at bounding box center [574, 454] width 849 height 148
paste textarea "714155179"
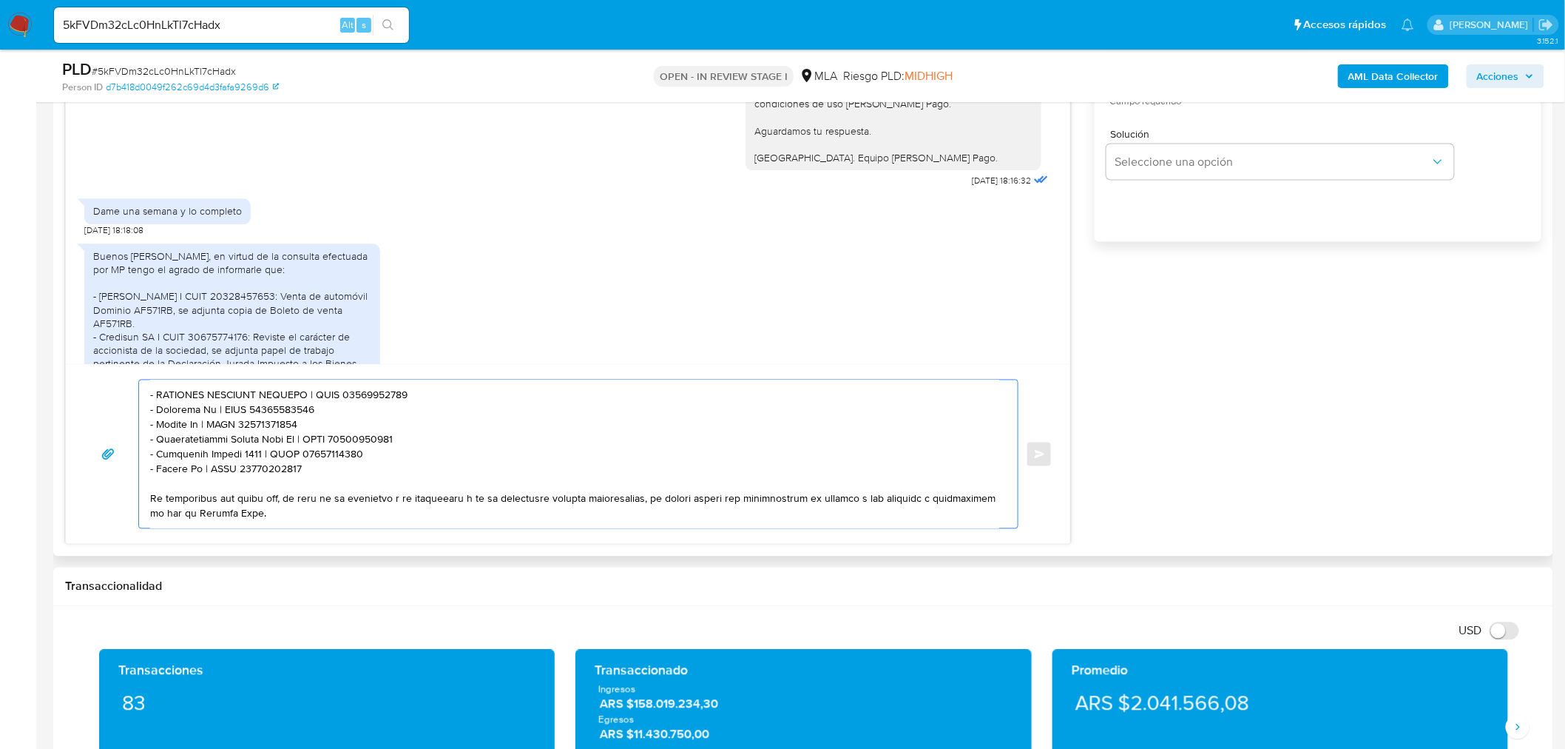
click at [178, 456] on textarea at bounding box center [574, 454] width 849 height 148
drag, startPoint x: 178, startPoint y: 456, endPoint x: 244, endPoint y: 456, distance: 66.6
click at [244, 456] on textarea at bounding box center [574, 454] width 849 height 148
paste textarea "Redbur S.a."
click at [270, 454] on textarea at bounding box center [574, 454] width 849 height 148
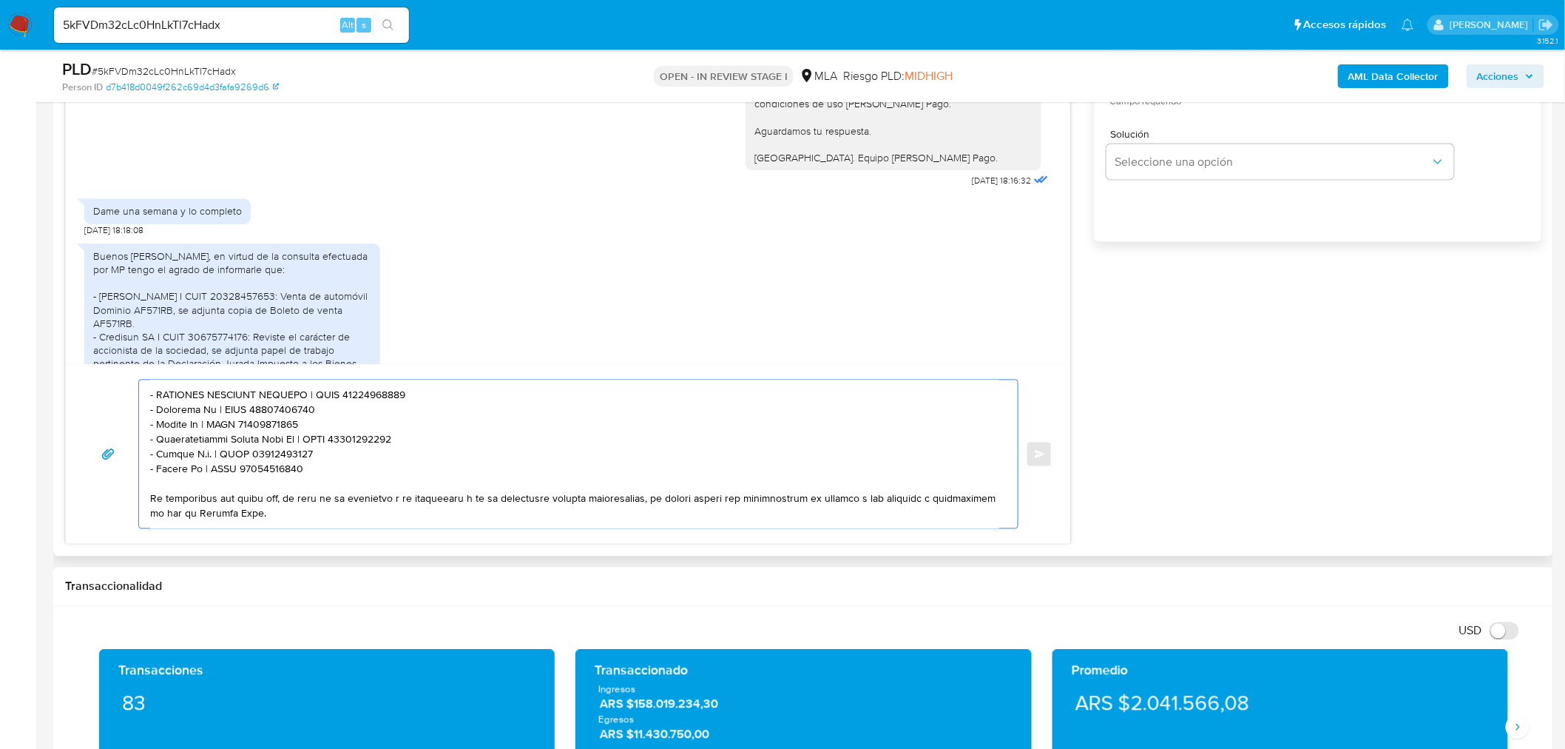
click at [270, 453] on textarea at bounding box center [574, 454] width 849 height 148
paste textarea "369292923"
click at [172, 470] on textarea at bounding box center [574, 454] width 849 height 148
drag, startPoint x: 172, startPoint y: 470, endPoint x: 190, endPoint y: 470, distance: 17.8
click at [190, 470] on textarea at bounding box center [574, 454] width 849 height 148
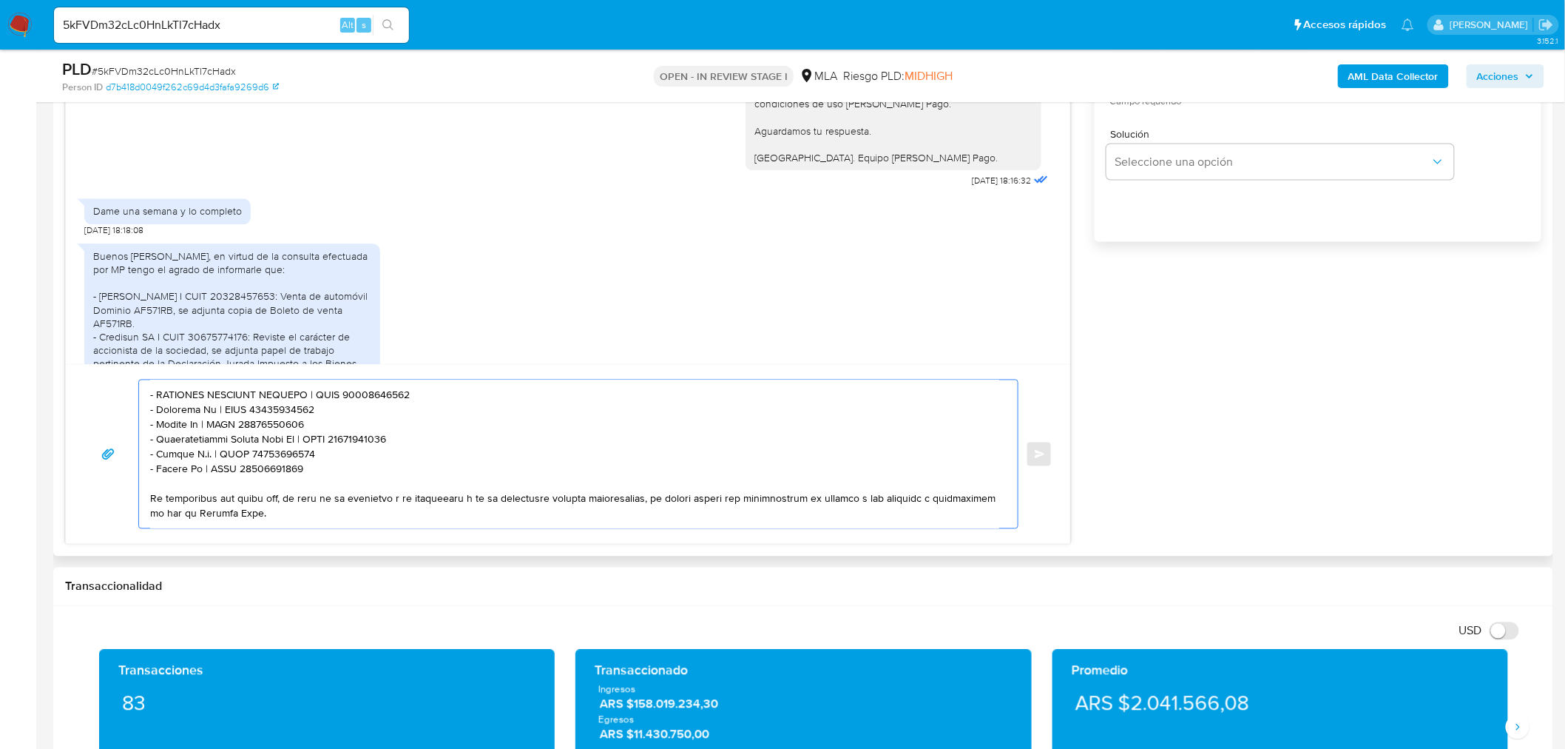
paste textarea "Paulo Ariel Crescitelli"
click at [316, 468] on textarea at bounding box center [574, 454] width 849 height 148
paste textarea "20274330369"
click at [433, 468] on textarea at bounding box center [574, 454] width 849 height 148
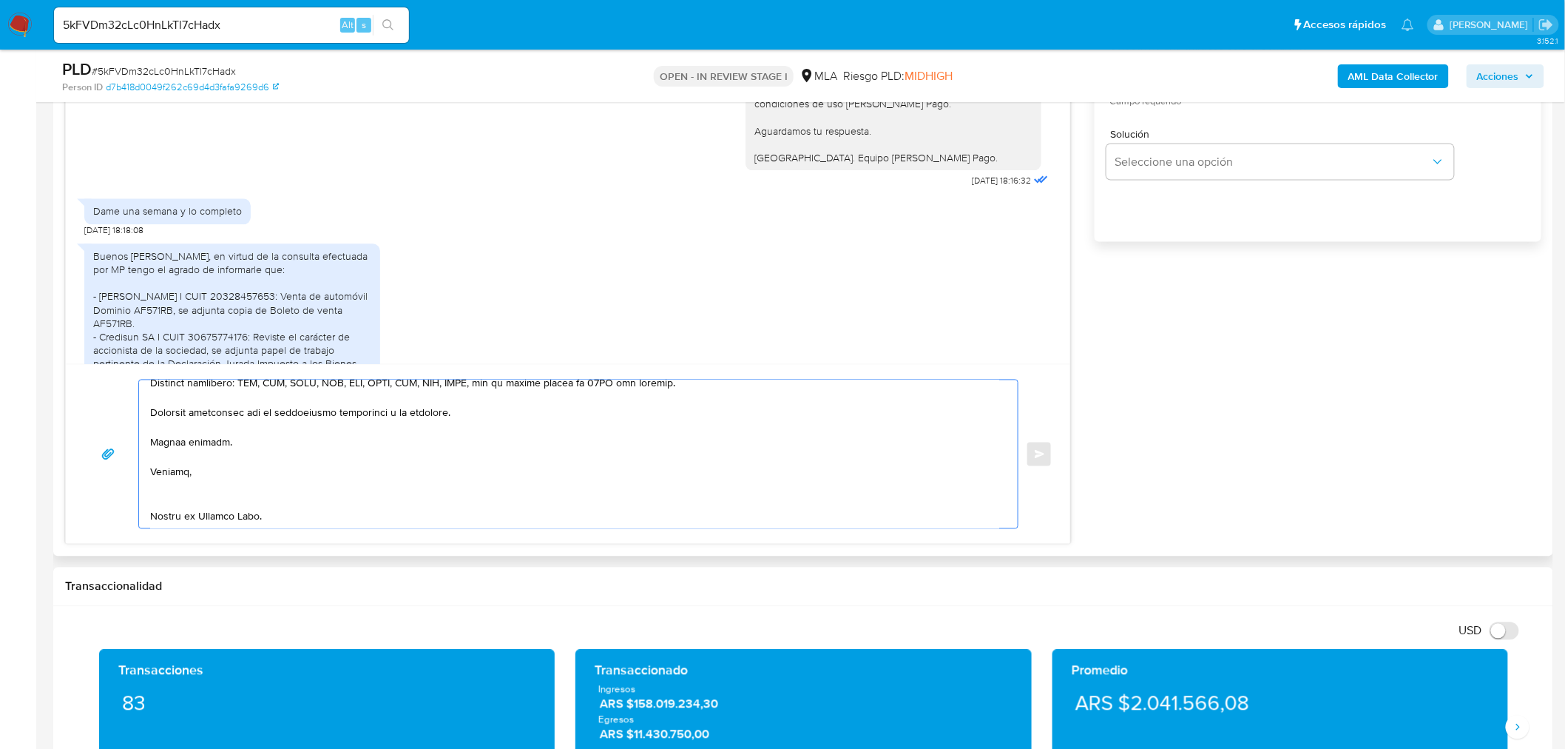
scroll to position [365, 0]
click at [361, 485] on textarea at bounding box center [574, 454] width 849 height 148
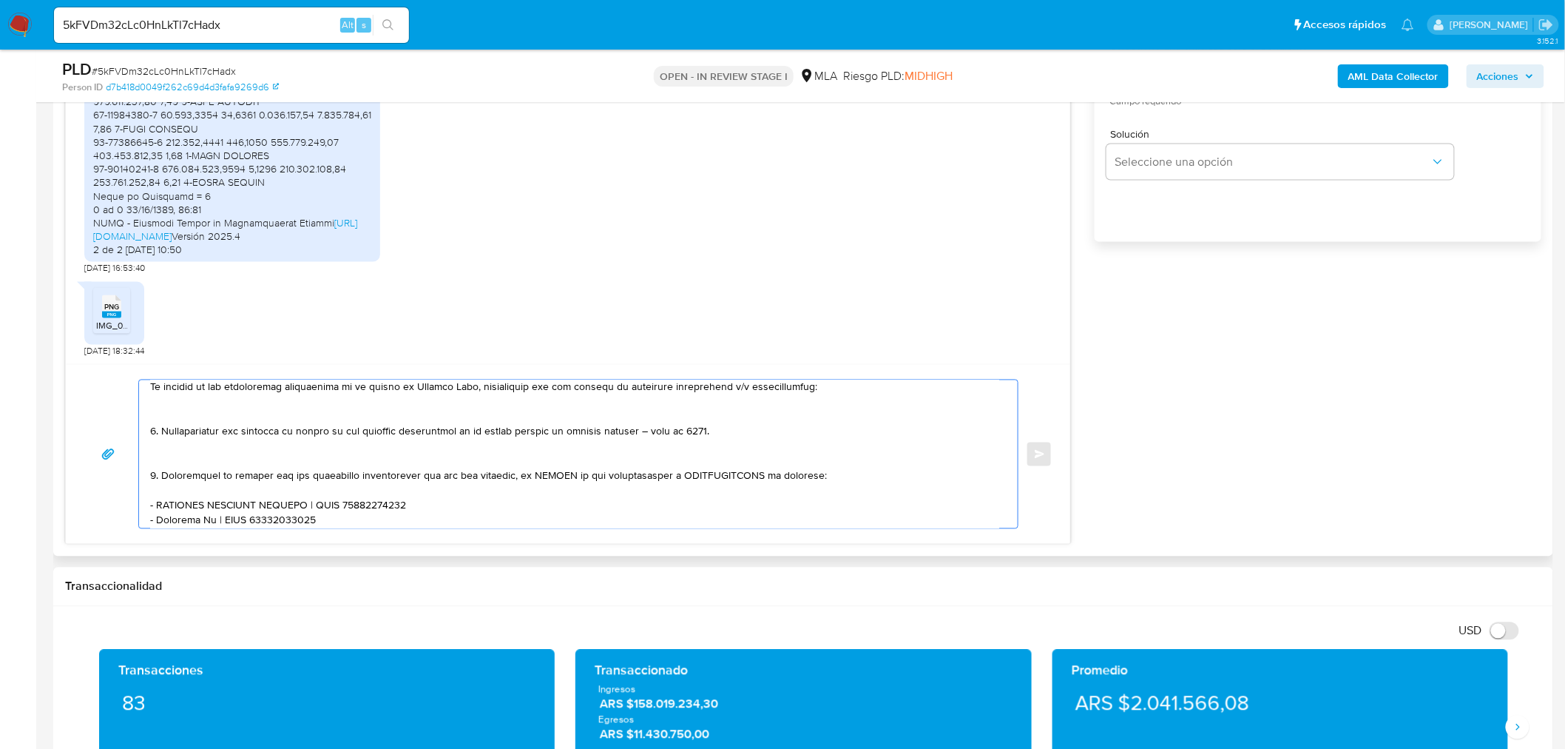
scroll to position [82, 0]
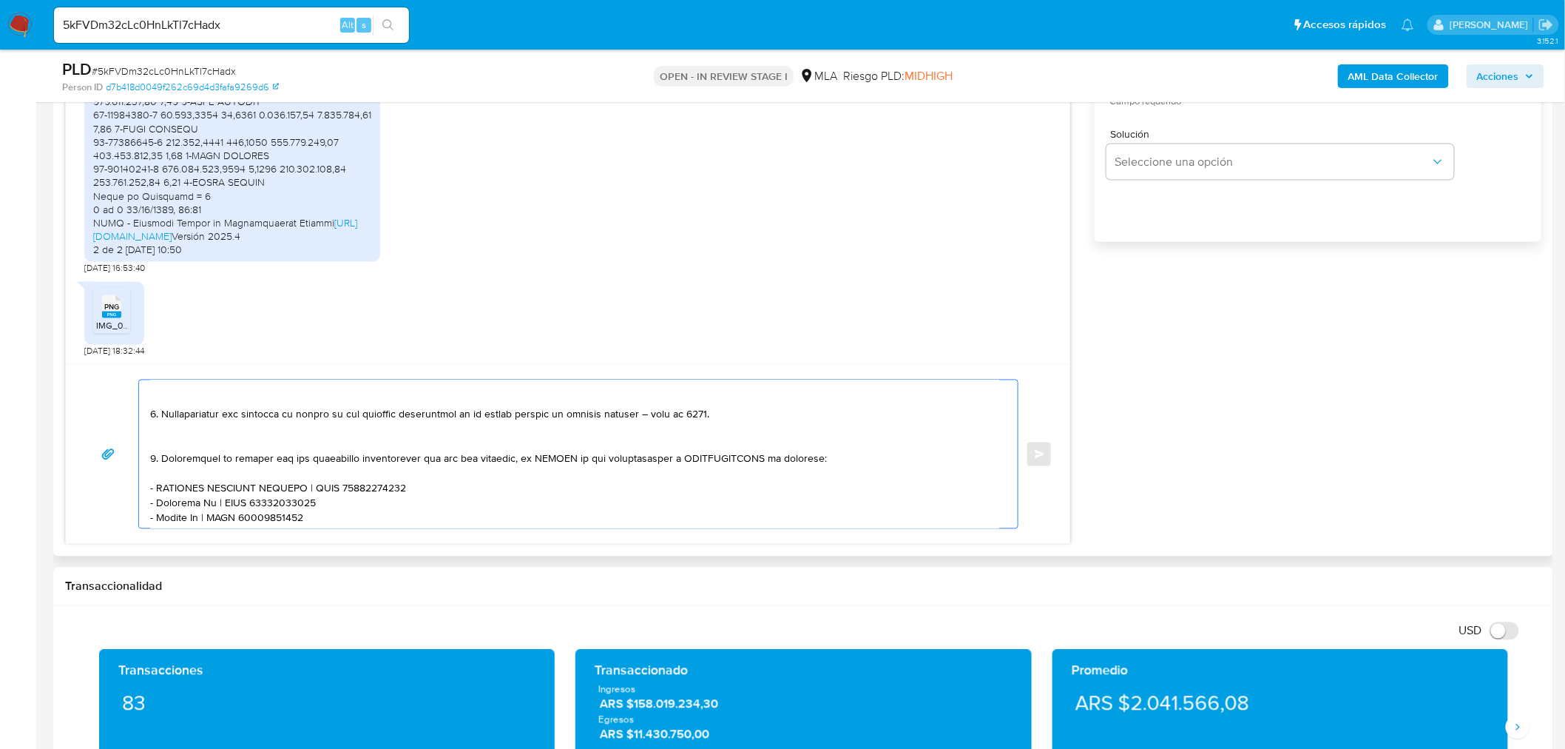
click at [337, 414] on textarea at bounding box center [574, 454] width 849 height 148
click at [825, 460] on textarea at bounding box center [574, 454] width 849 height 148
click at [701, 460] on textarea at bounding box center [574, 454] width 849 height 148
click at [721, 461] on textarea at bounding box center [574, 454] width 849 height 148
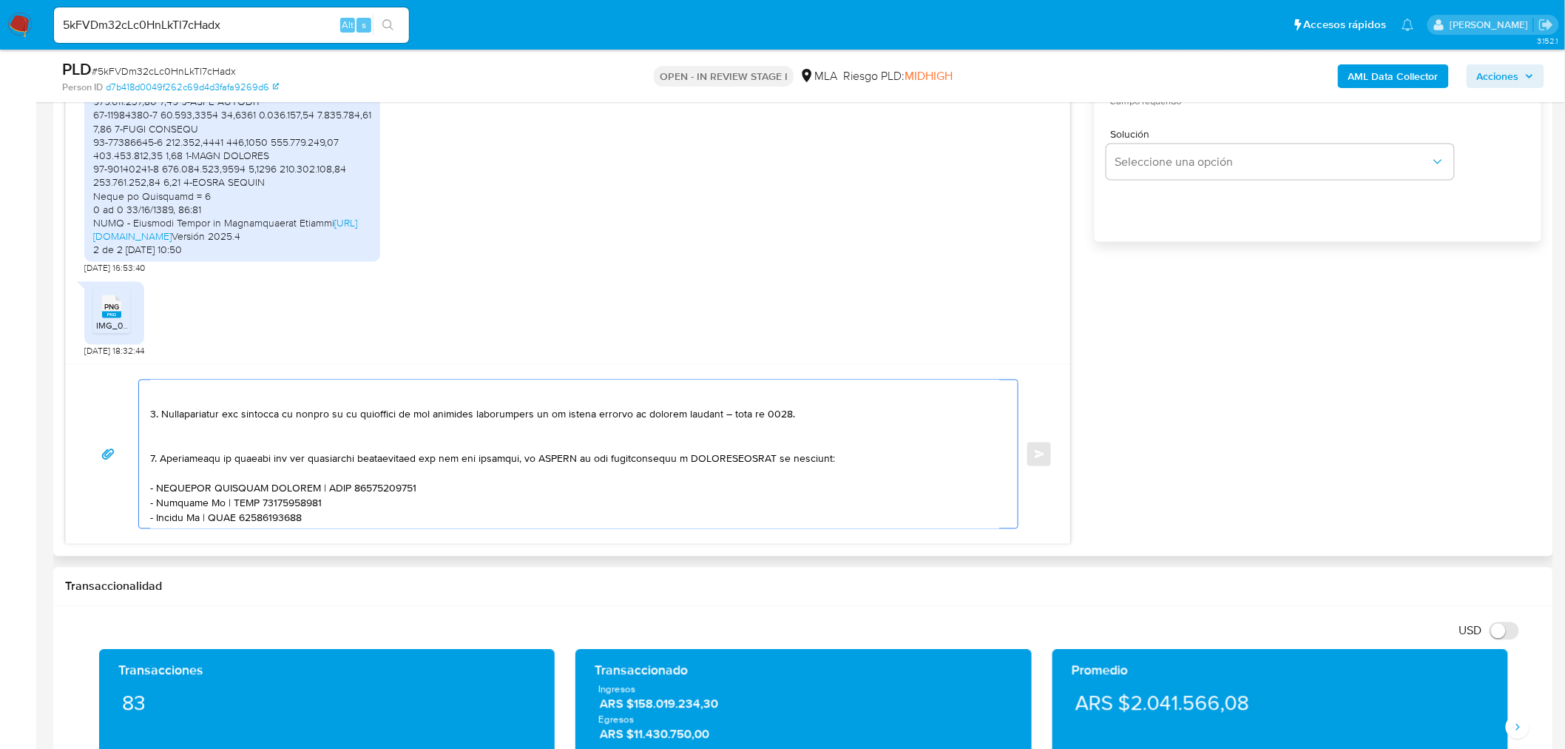
click at [721, 461] on textarea at bounding box center [574, 454] width 849 height 148
click at [536, 462] on textarea at bounding box center [574, 454] width 849 height 148
click at [695, 468] on textarea at bounding box center [574, 454] width 849 height 148
click at [699, 460] on textarea at bounding box center [574, 454] width 849 height 148
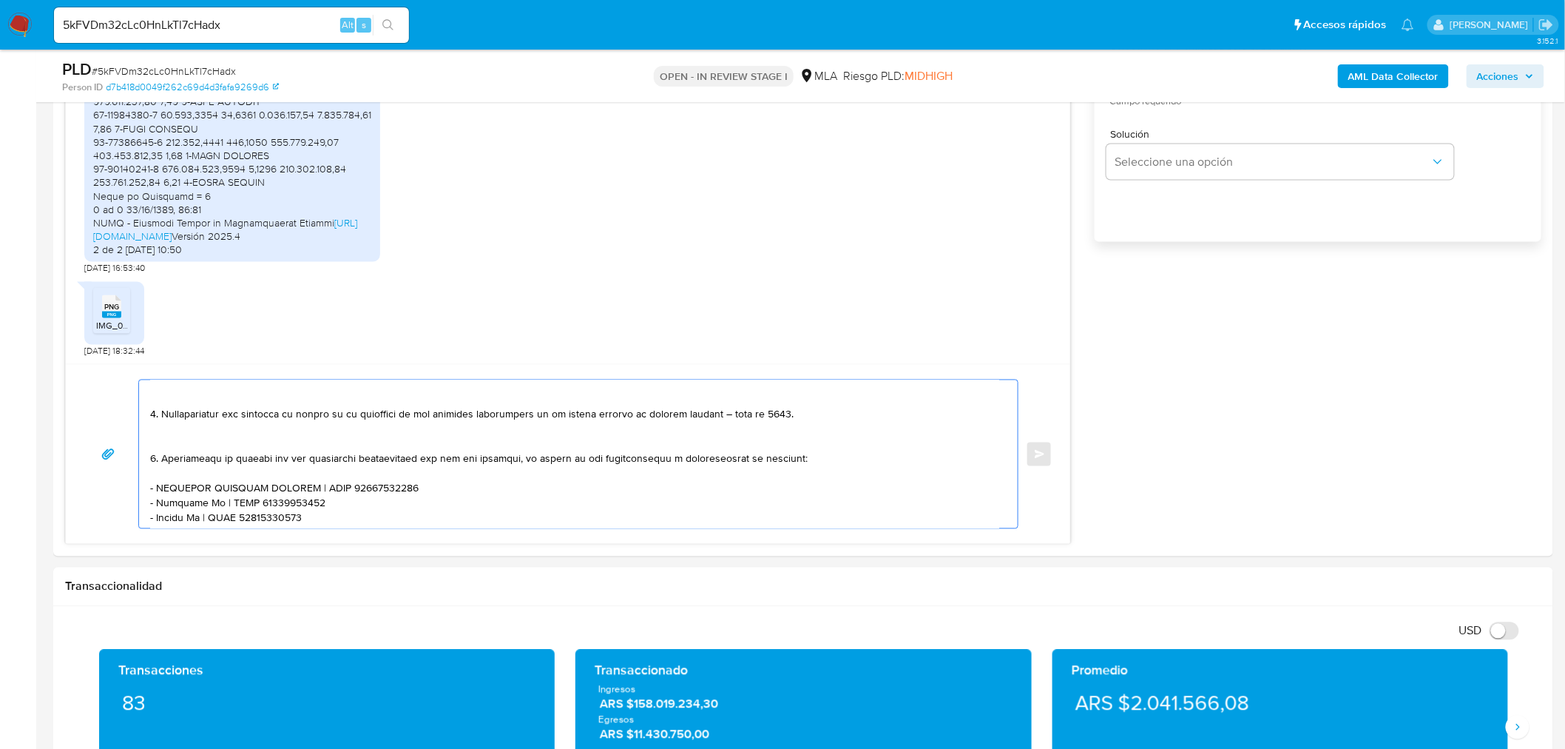
click at [0, 0] on lt-span "documentaci ó n" at bounding box center [0, 0] width 0 height 0
click at [823, 465] on textarea at bounding box center [574, 454] width 849 height 148
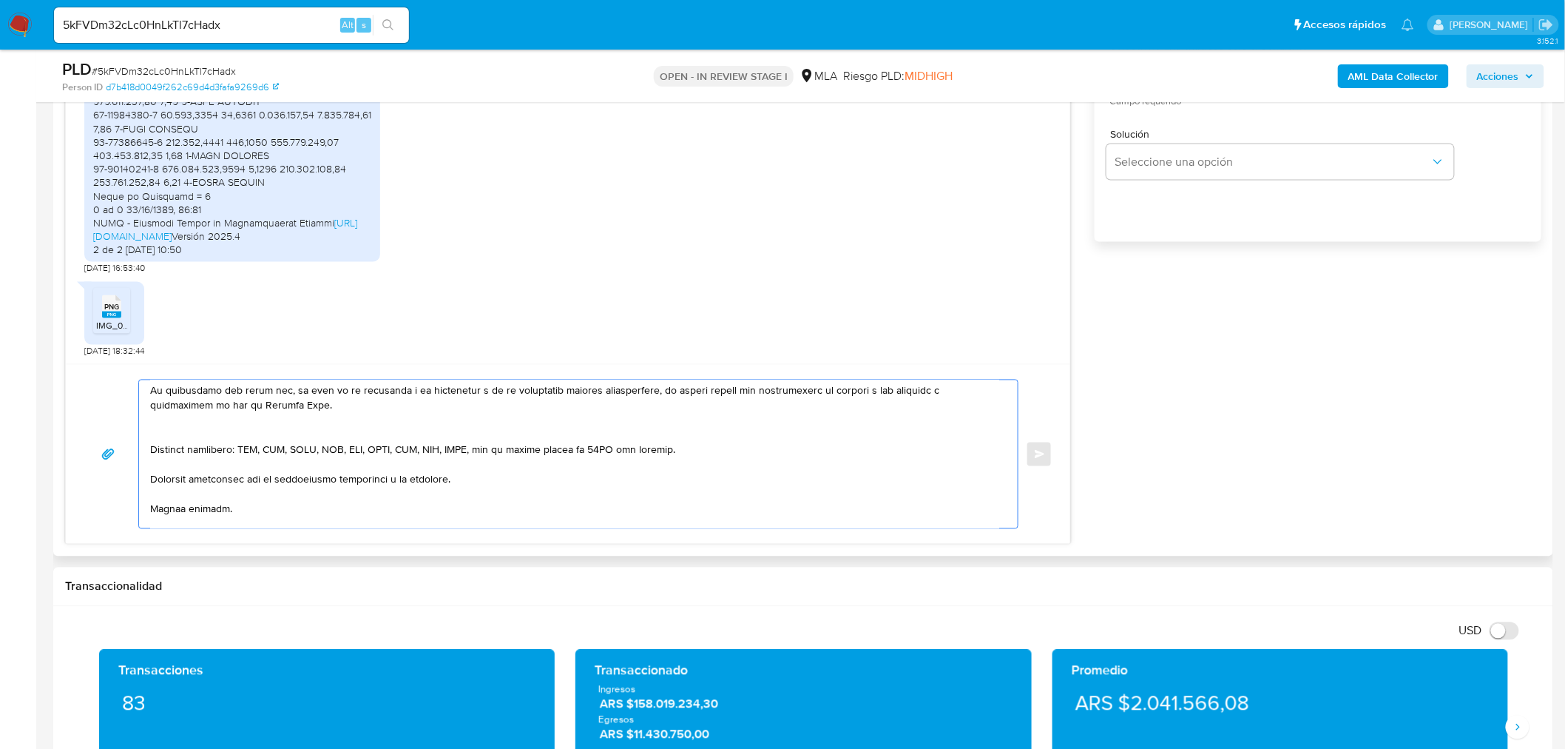
scroll to position [320, 0]
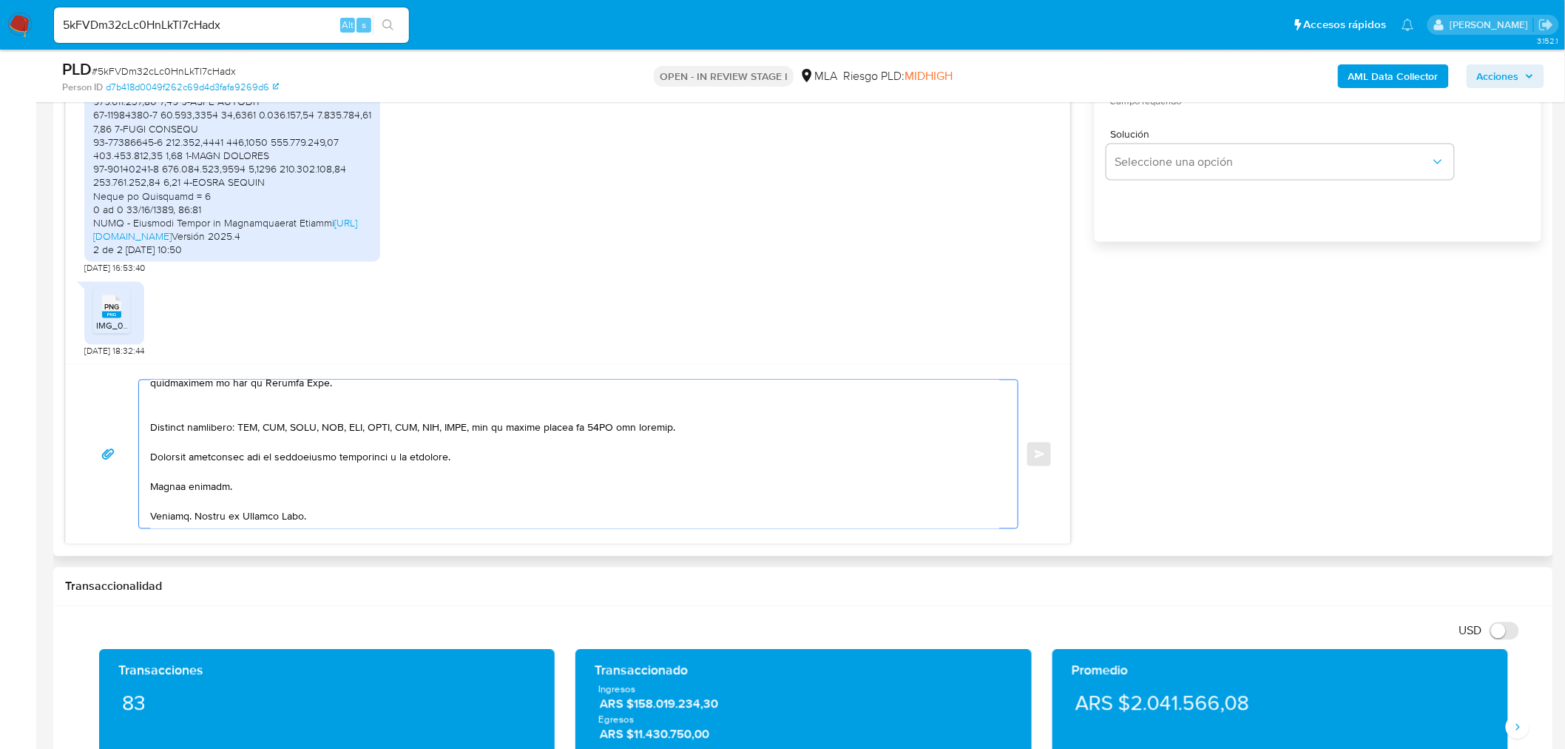
click at [354, 468] on textarea at bounding box center [574, 454] width 849 height 148
drag, startPoint x: 374, startPoint y: 490, endPoint x: 462, endPoint y: 492, distance: 88.0
click at [374, 490] on textarea at bounding box center [574, 454] width 849 height 148
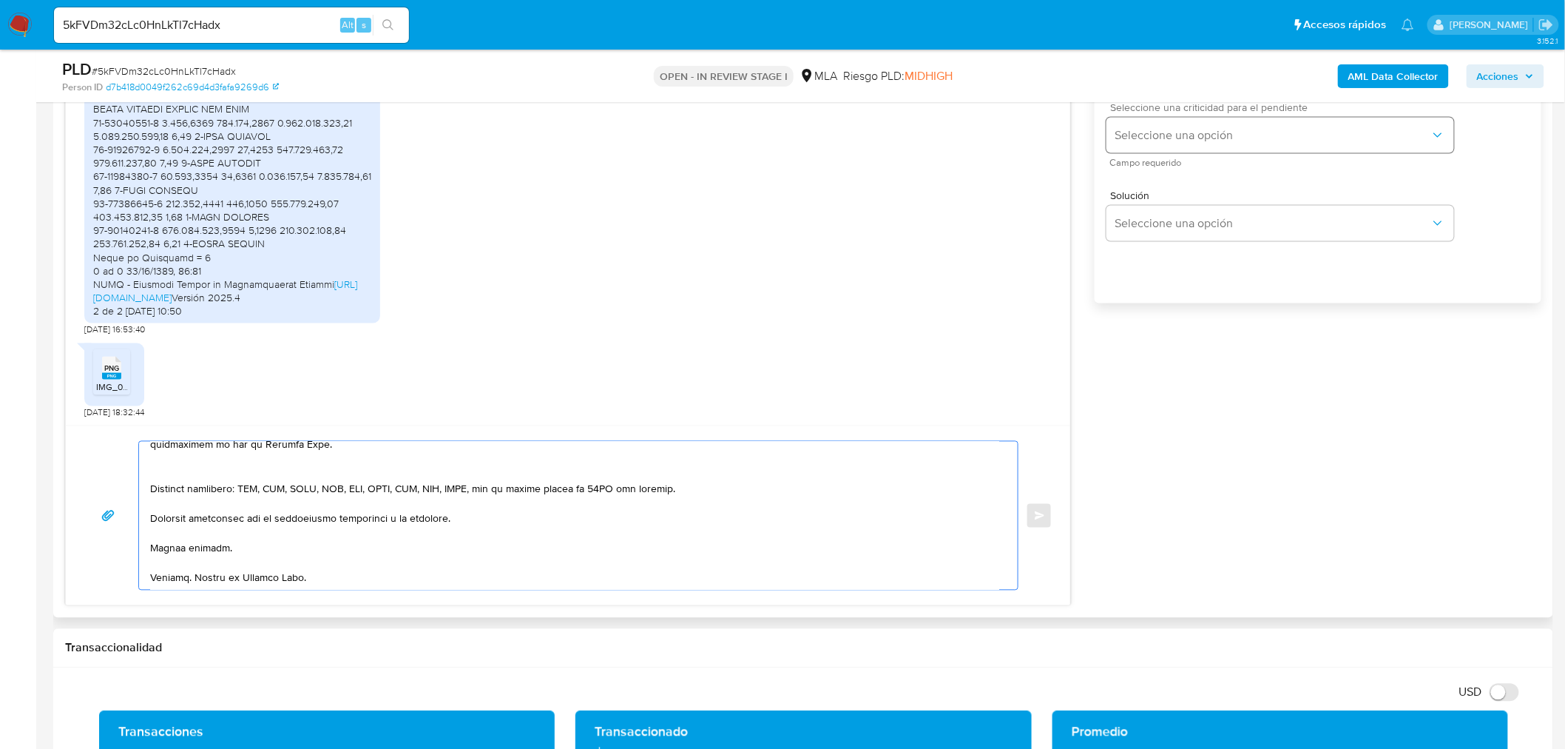
scroll to position [822, 0]
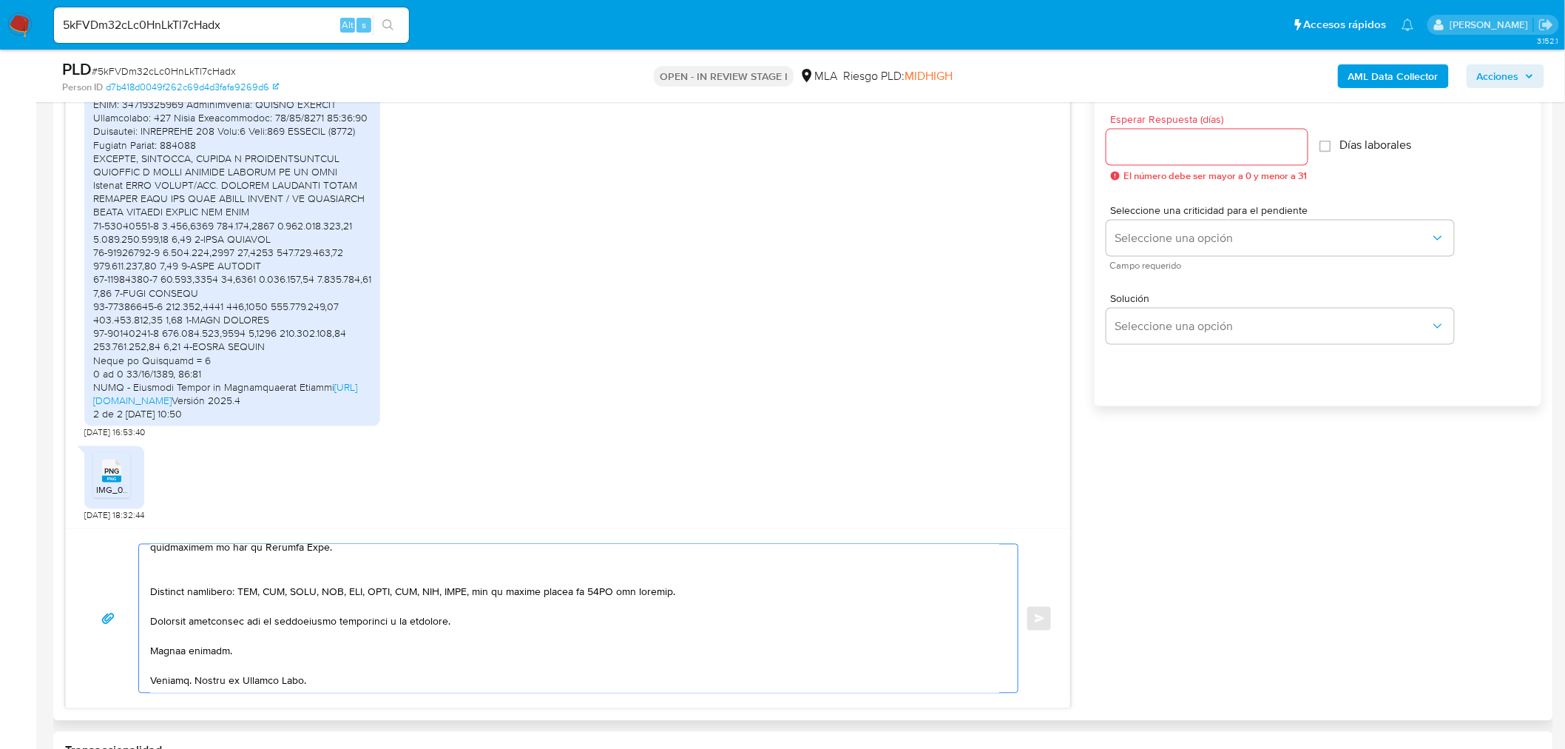
type textarea "Hola Antonio Ramfos, Muchas gracias por tu respuesta. En función de las operaci…"
click at [1181, 139] on input "Esperar Respuesta (días)" at bounding box center [1207, 147] width 201 height 19
type input "1"
drag, startPoint x: 1143, startPoint y: 224, endPoint x: 1154, endPoint y: 294, distance: 70.4
click at [1142, 224] on button "Seleccione una opción" at bounding box center [1281, 238] width 348 height 36
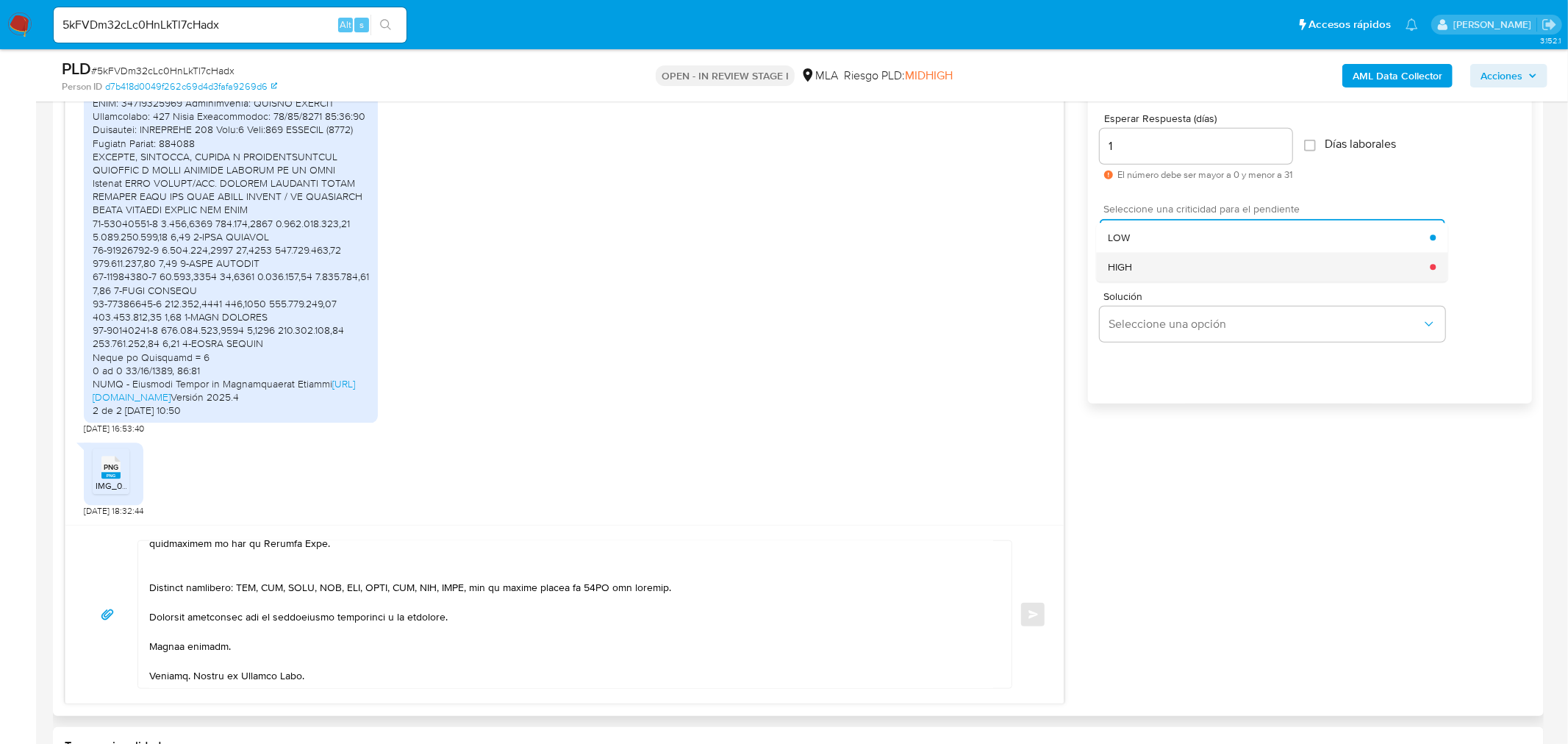
click at [1160, 267] on div "HIGH" at bounding box center [1269, 267] width 322 height 30
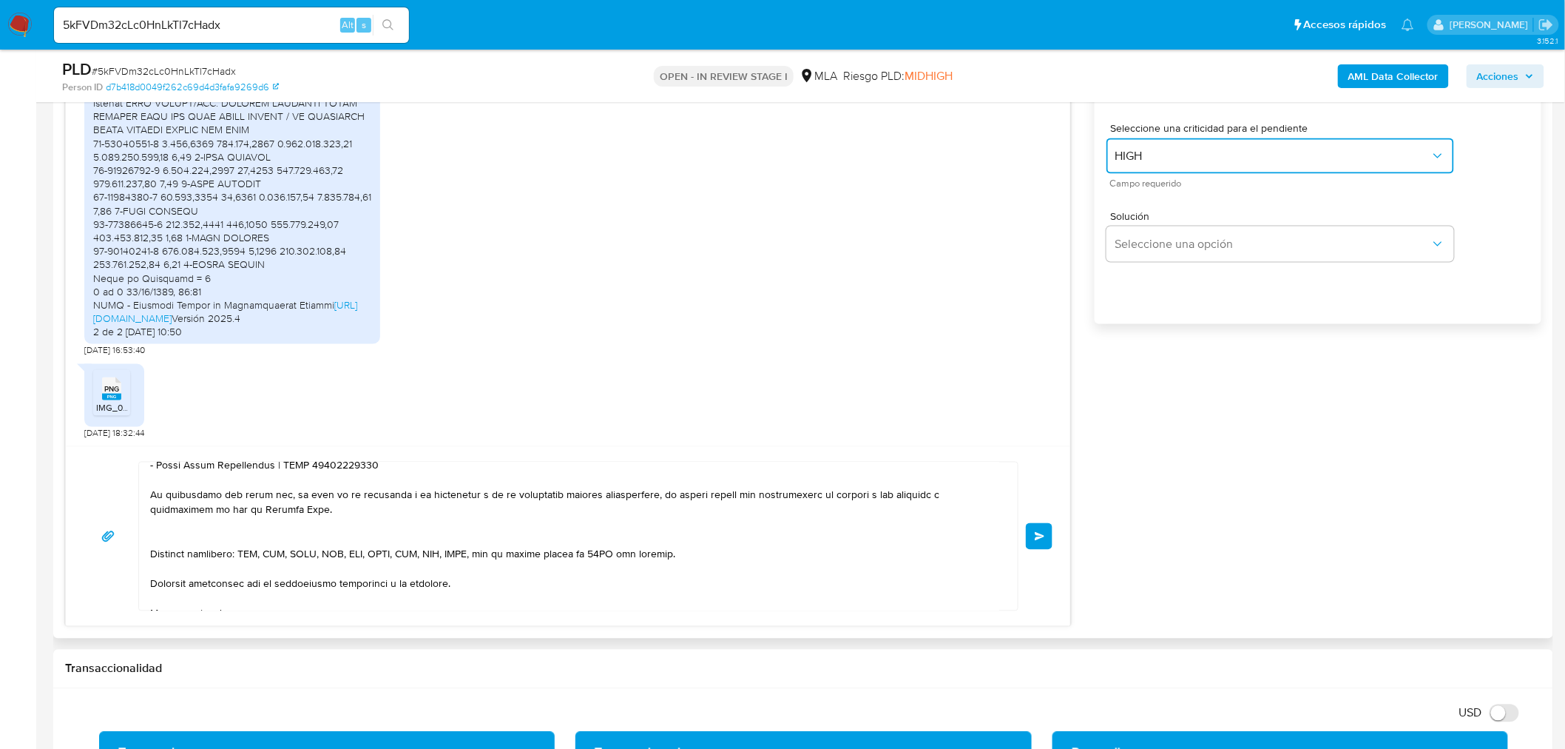
scroll to position [320, 0]
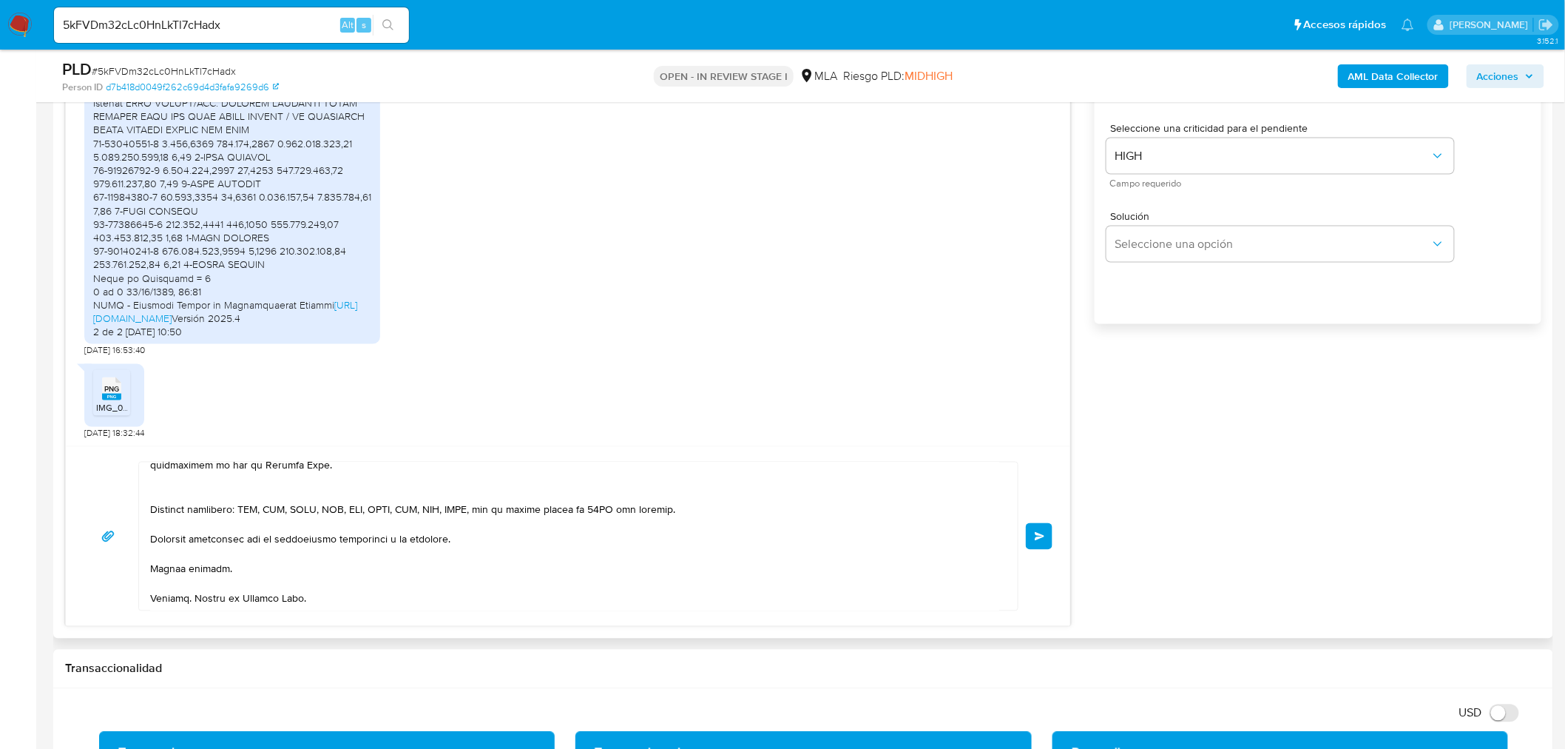
click at [1170, 529] on div "18/06/2025 18:27:53 Buenas tardes 18/06/2025 18:59:50 Me dirijo a ustedes a fin…" at bounding box center [803, 298] width 1477 height 658
click at [1033, 541] on button "Enviar" at bounding box center [1039, 536] width 27 height 27
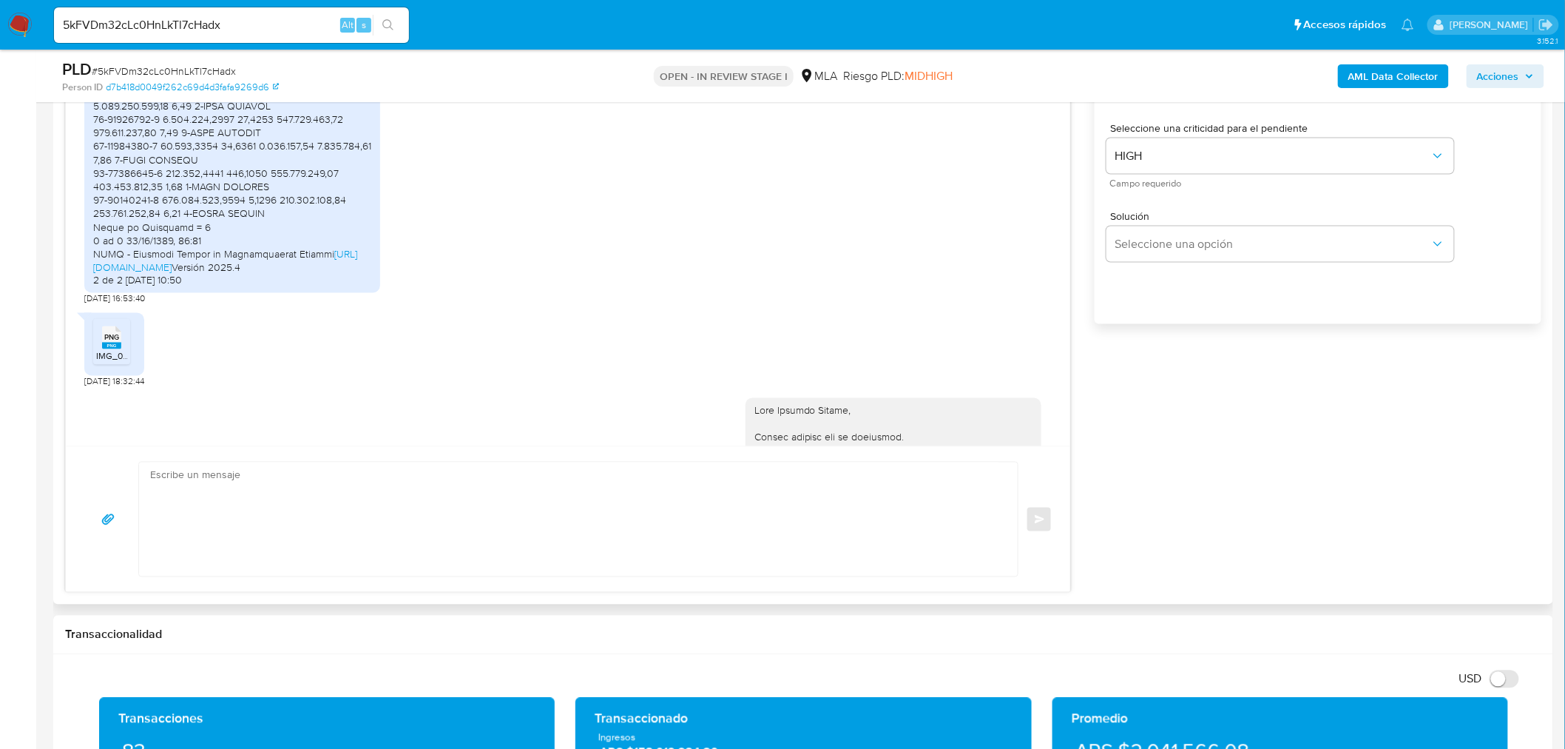
scroll to position [3595, 0]
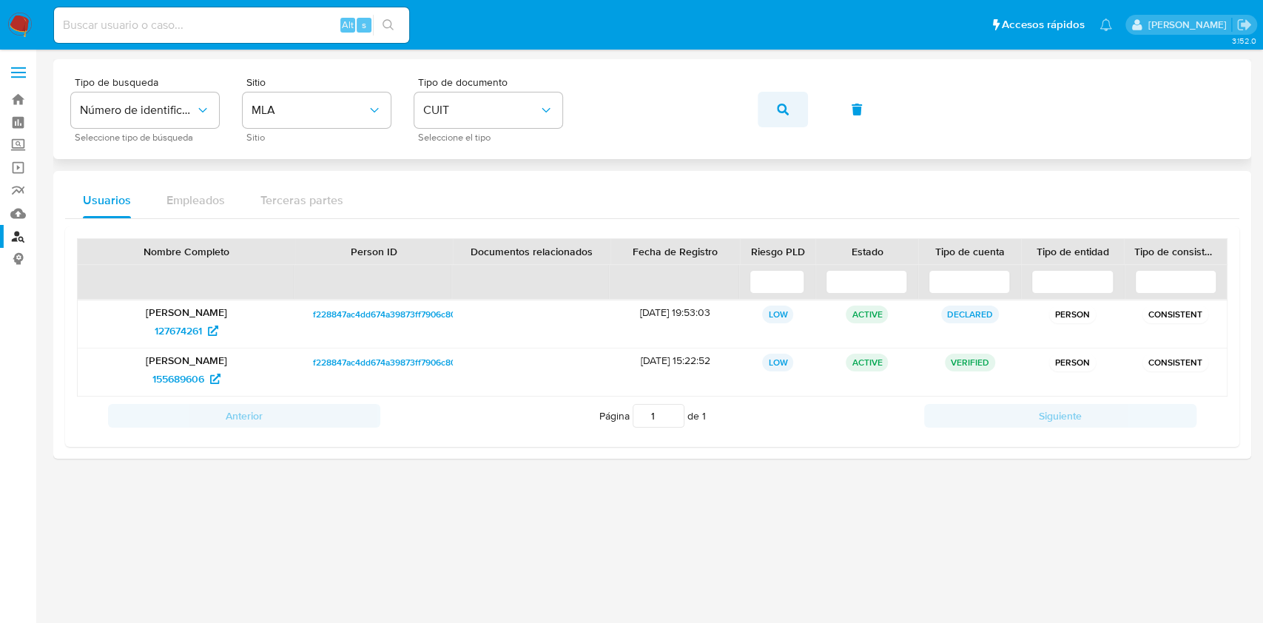
click at [787, 104] on icon "button" at bounding box center [783, 110] width 12 height 12
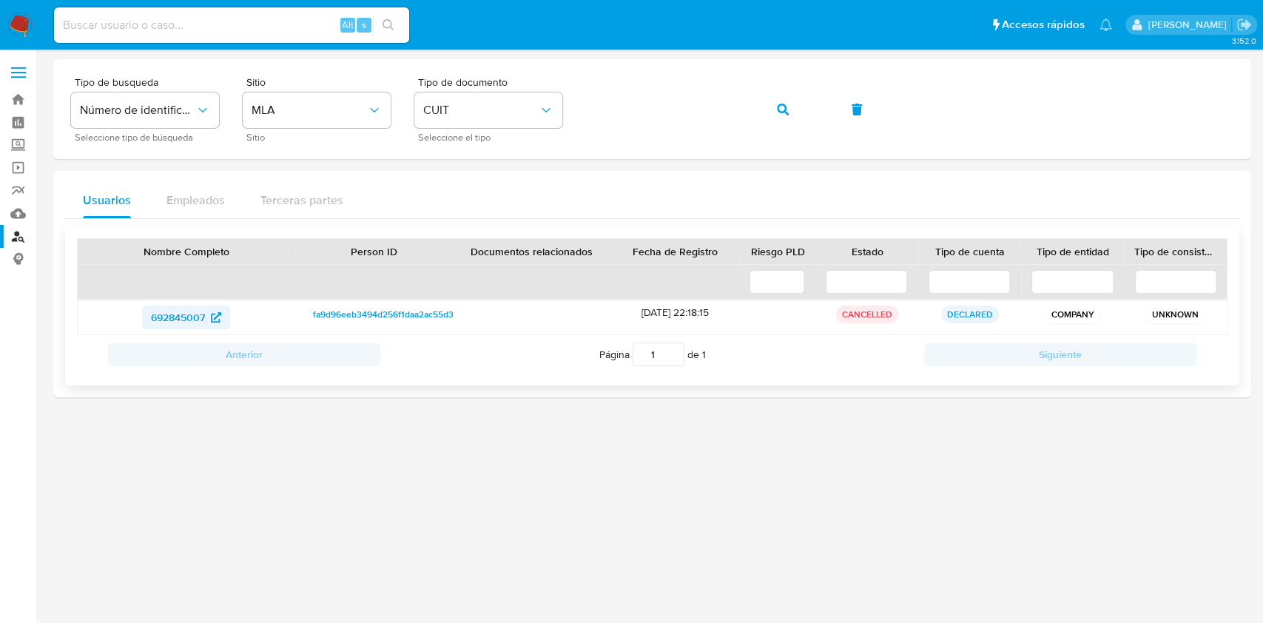
click at [178, 319] on span "692845007" at bounding box center [178, 318] width 54 height 24
click at [766, 105] on button "button" at bounding box center [783, 110] width 50 height 36
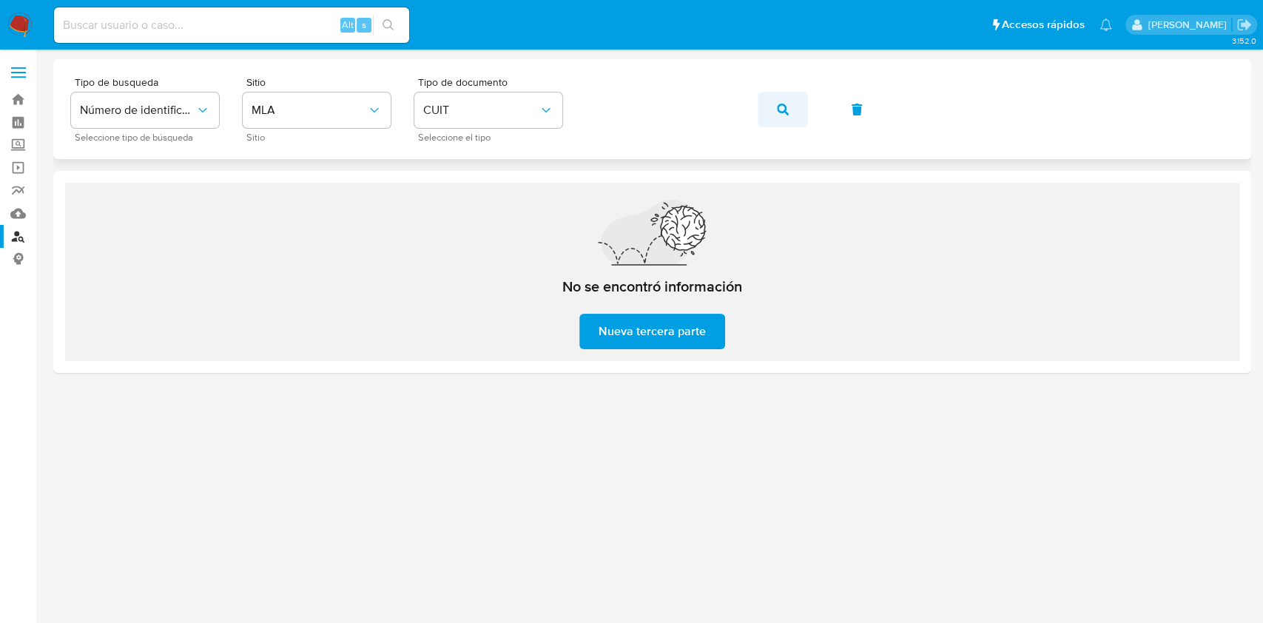
click at [787, 112] on icon "button" at bounding box center [783, 110] width 12 height 12
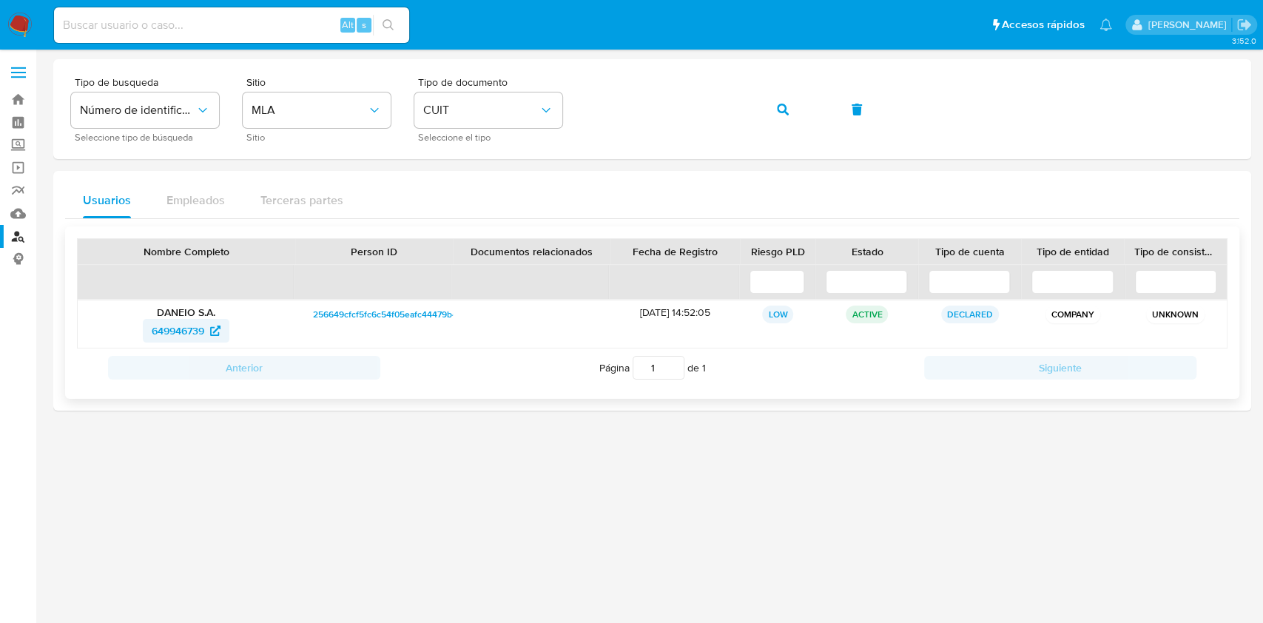
click at [200, 328] on span "649946739" at bounding box center [178, 331] width 53 height 24
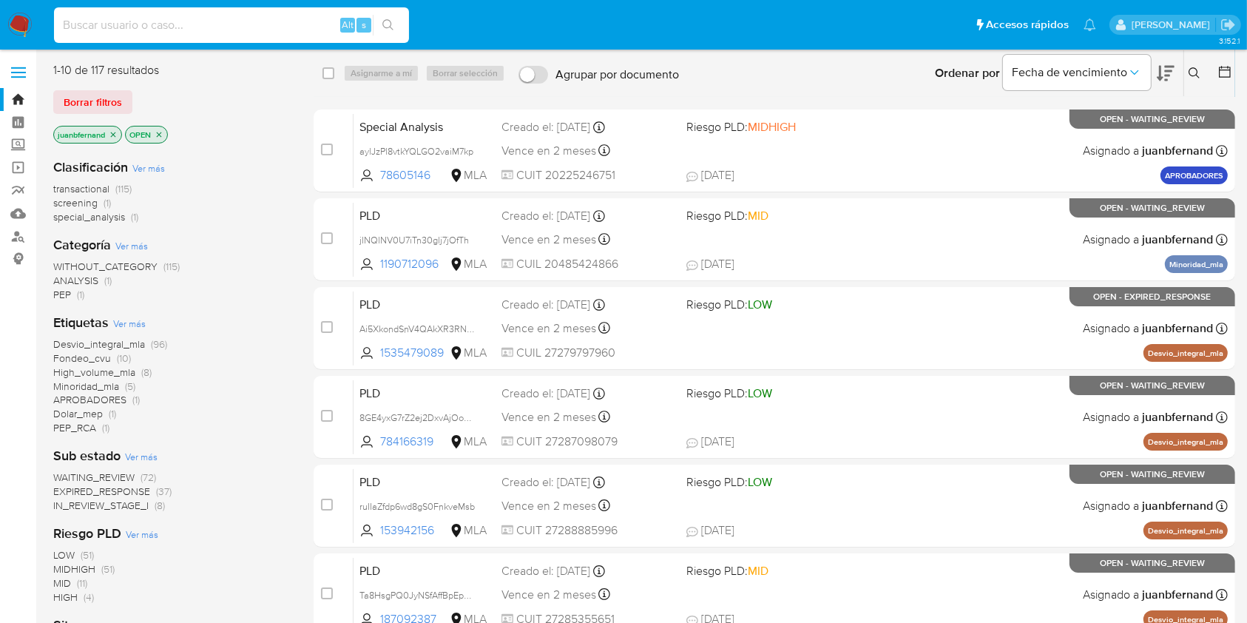
click at [256, 29] on input at bounding box center [231, 25] width 355 height 19
type input "v"
click at [295, 33] on div "v Alt s" at bounding box center [231, 25] width 355 height 36
click at [284, 33] on input "v" at bounding box center [231, 25] width 355 height 19
paste input "yrNfSFT9VteftMxVPBrpjaZA"
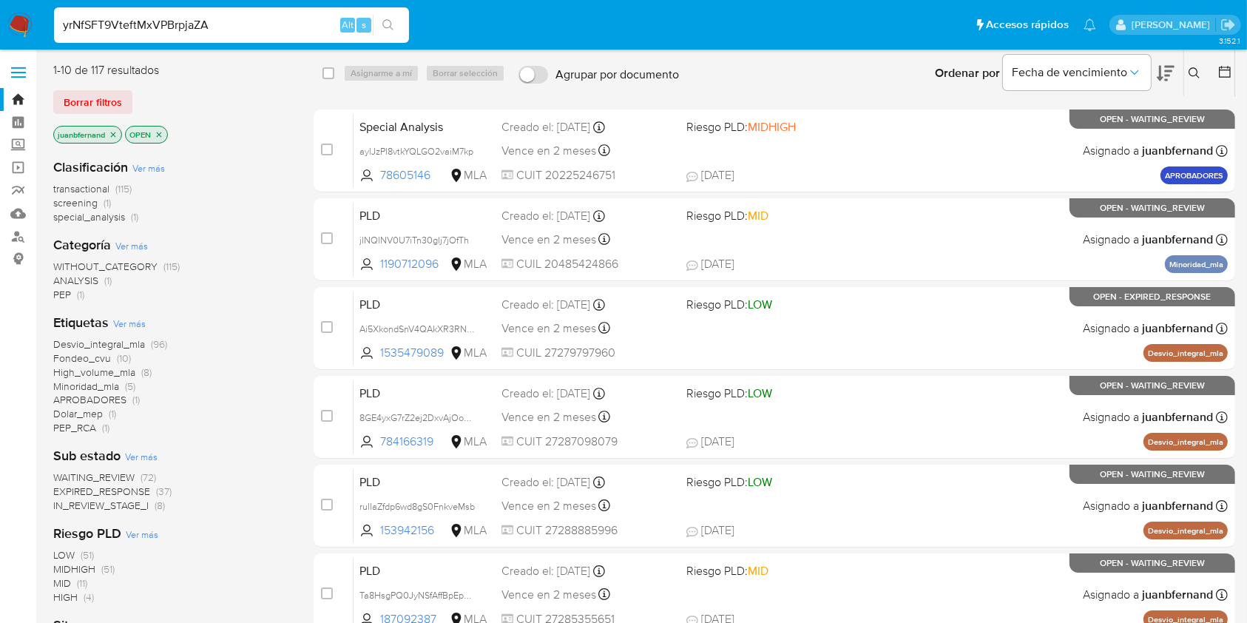
type input "yrNfSFT9VteftMxVPBrpjaZA"
click at [382, 26] on button "search-icon" at bounding box center [388, 25] width 30 height 21
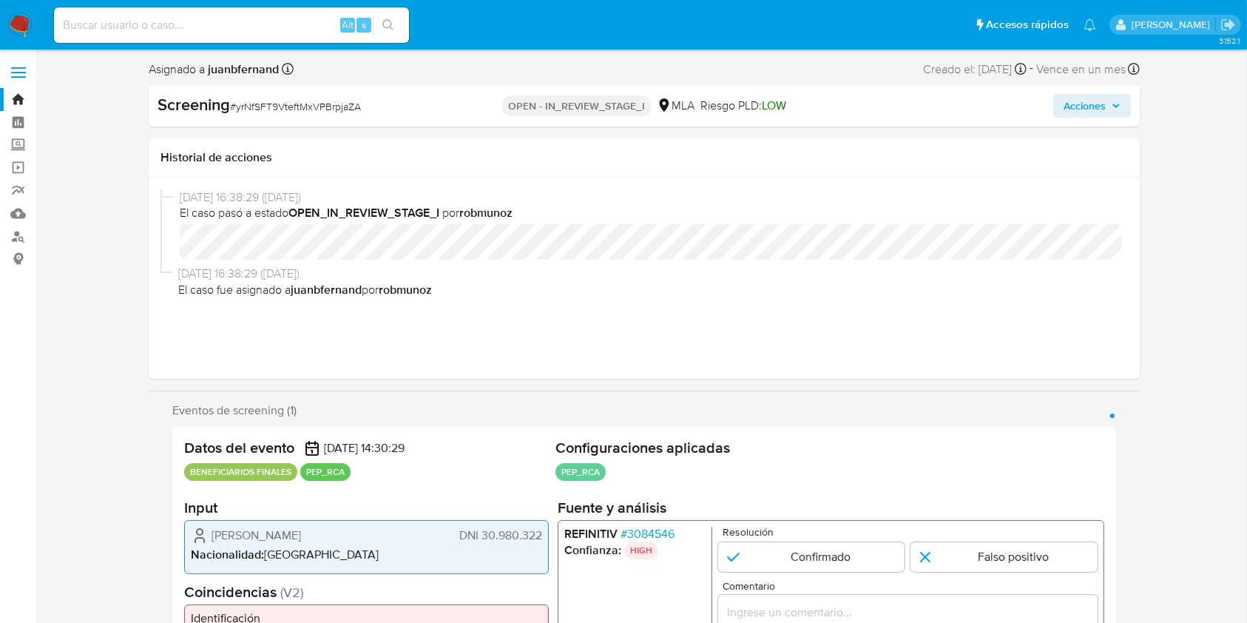
select select "10"
click at [272, 29] on input at bounding box center [231, 25] width 355 height 19
paste input "l81h4P5ssBWQ7QHN7gLOFMjl"
type input "l81h4P5ssBWQ7QHN7gLOFMjl"
click at [388, 29] on icon "search-icon" at bounding box center [388, 25] width 12 height 12
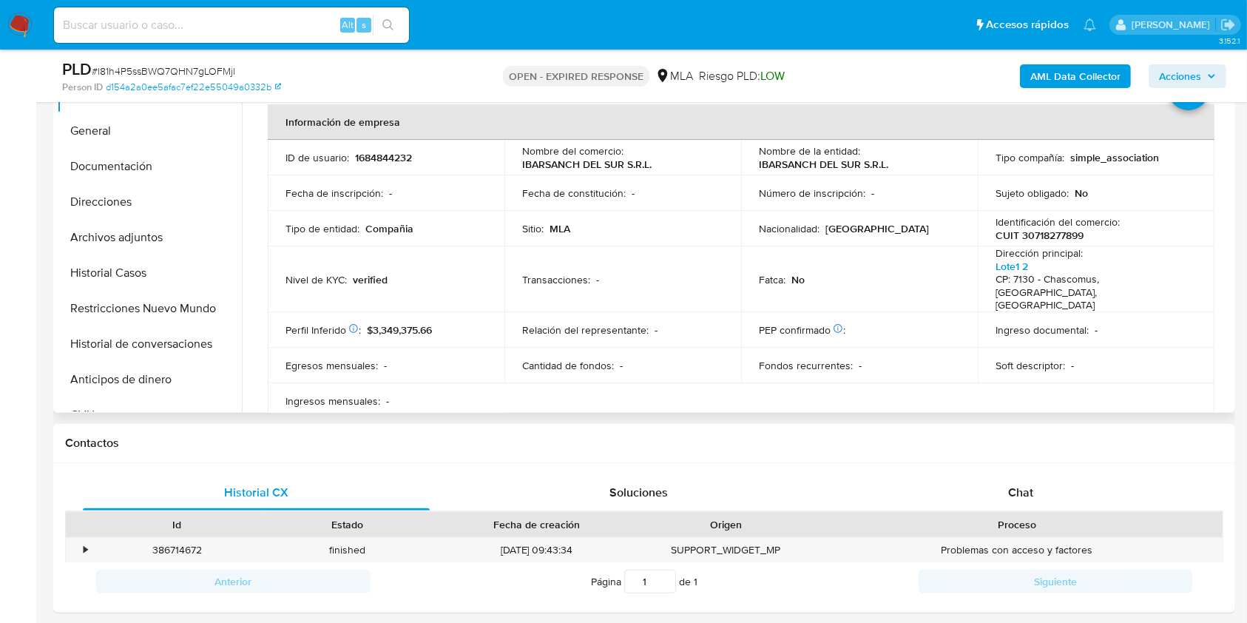
scroll to position [394, 0]
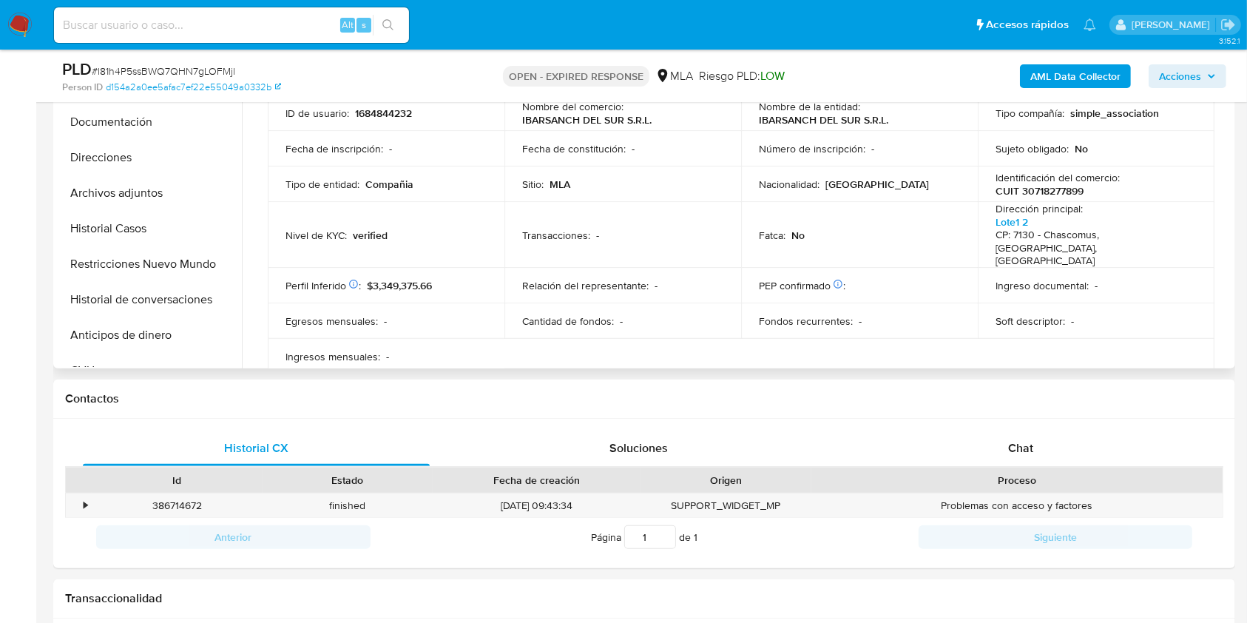
select select "10"
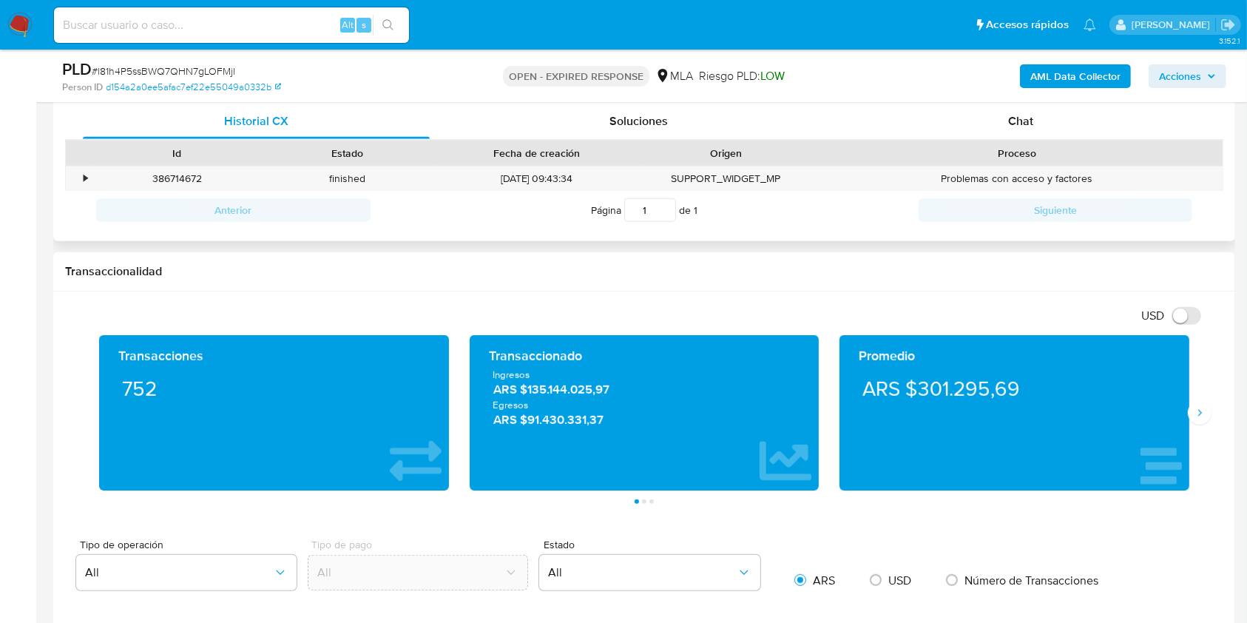
scroll to position [690, 0]
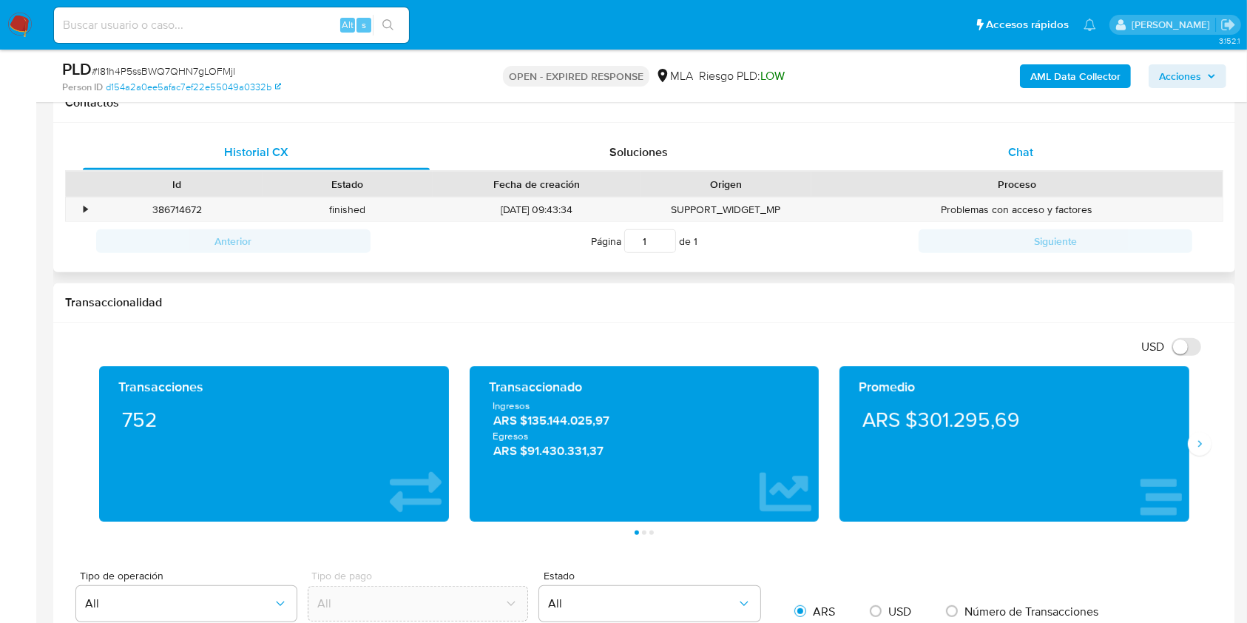
click at [1149, 145] on div "Chat" at bounding box center [1021, 153] width 347 height 36
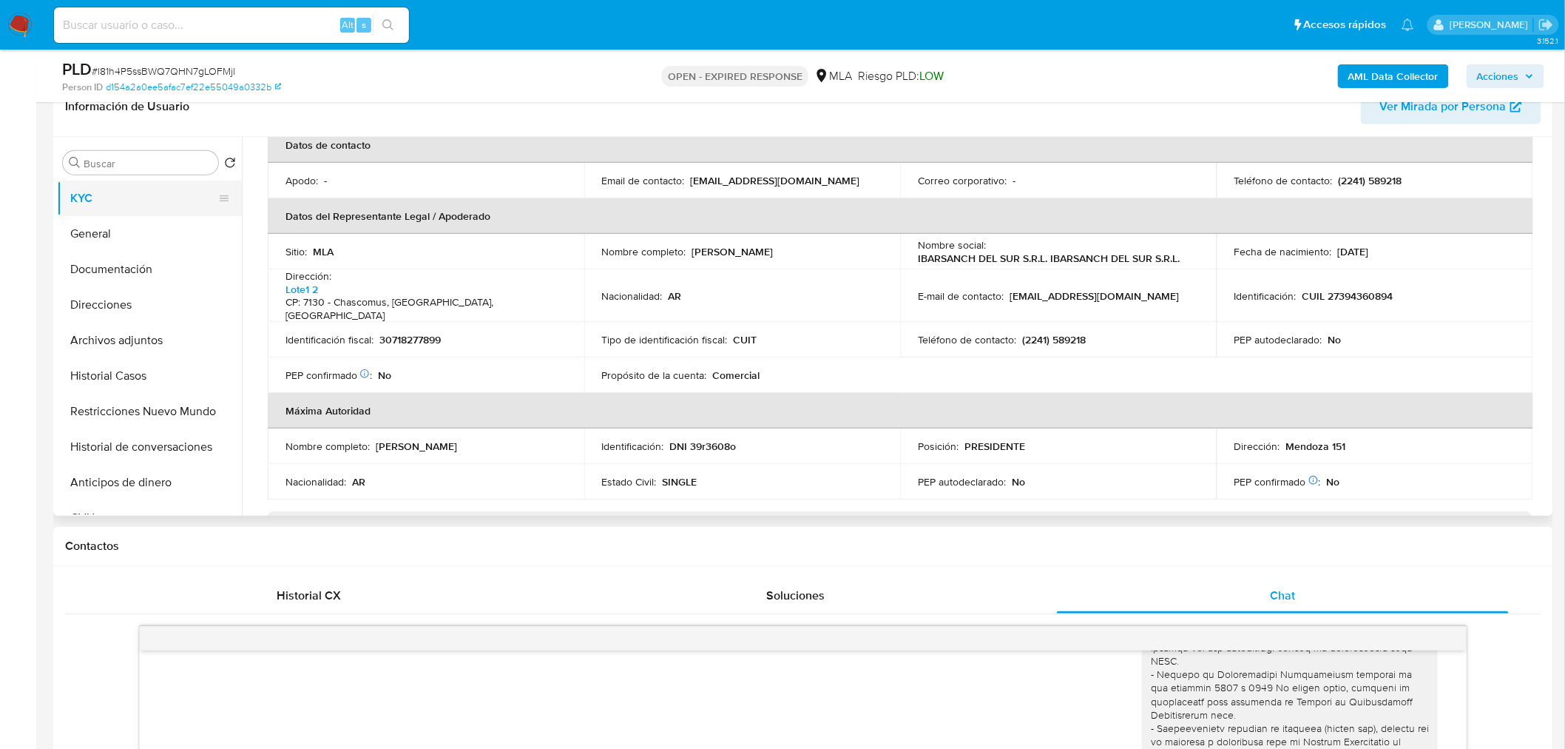
scroll to position [131, 0]
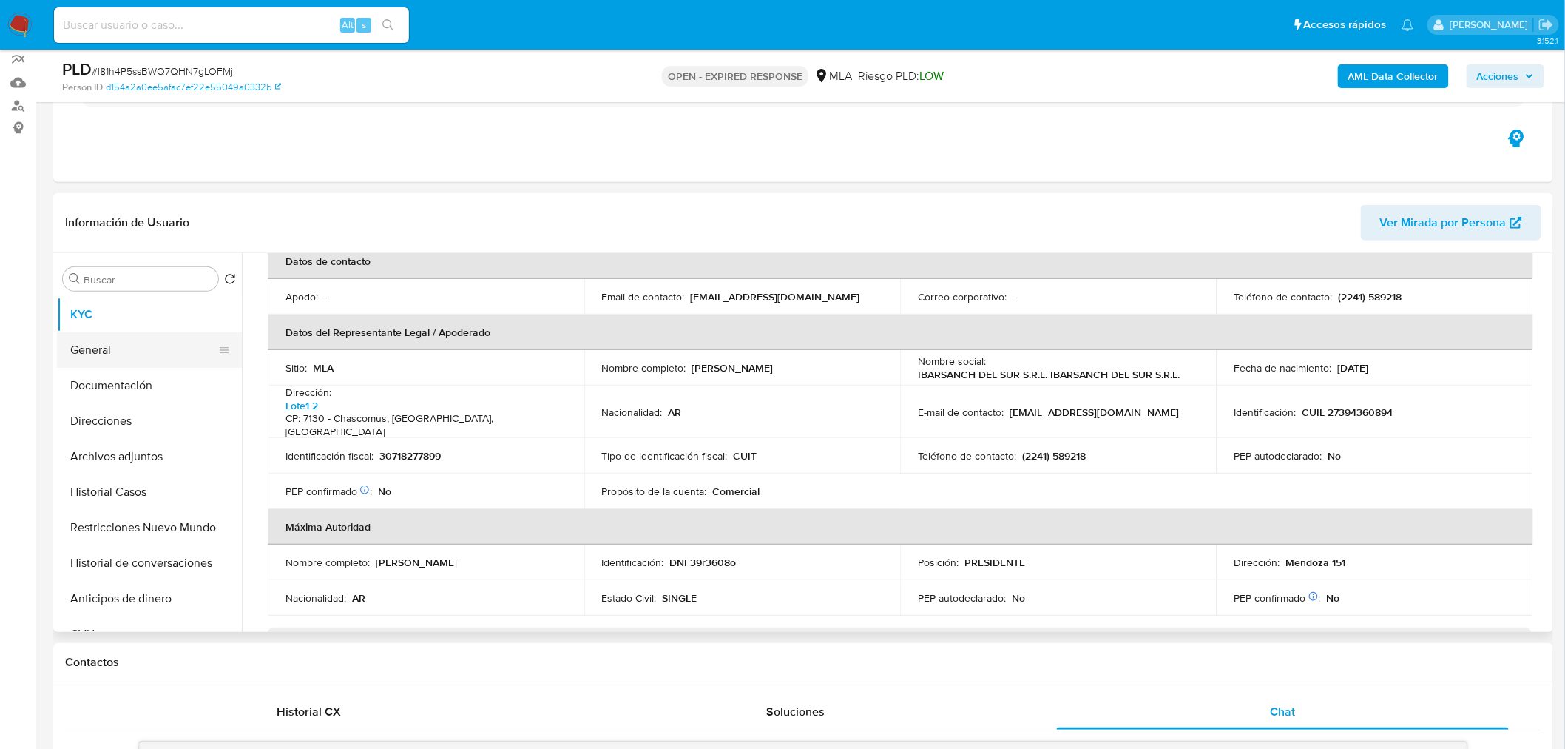
click at [112, 348] on button "General" at bounding box center [143, 350] width 173 height 36
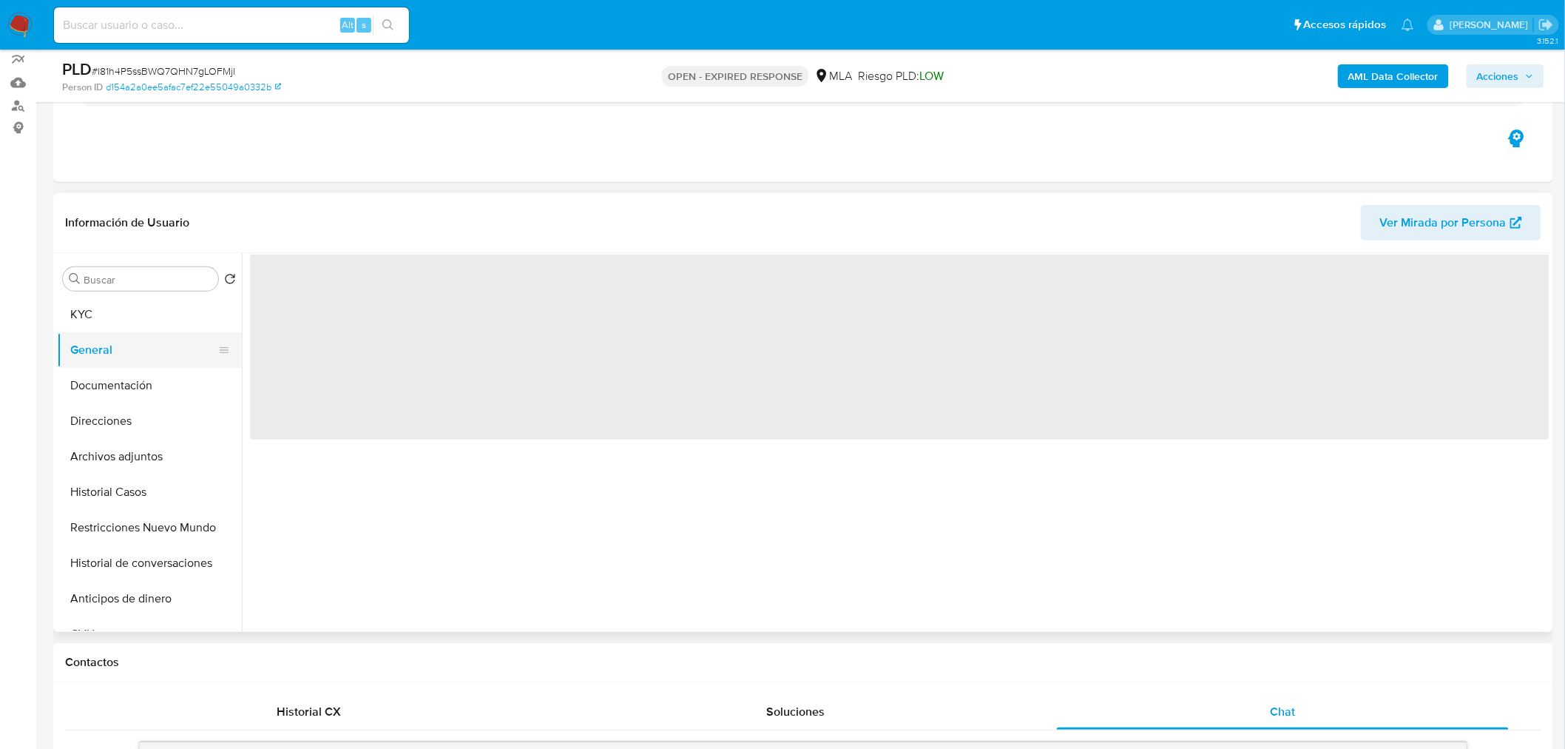
scroll to position [0, 0]
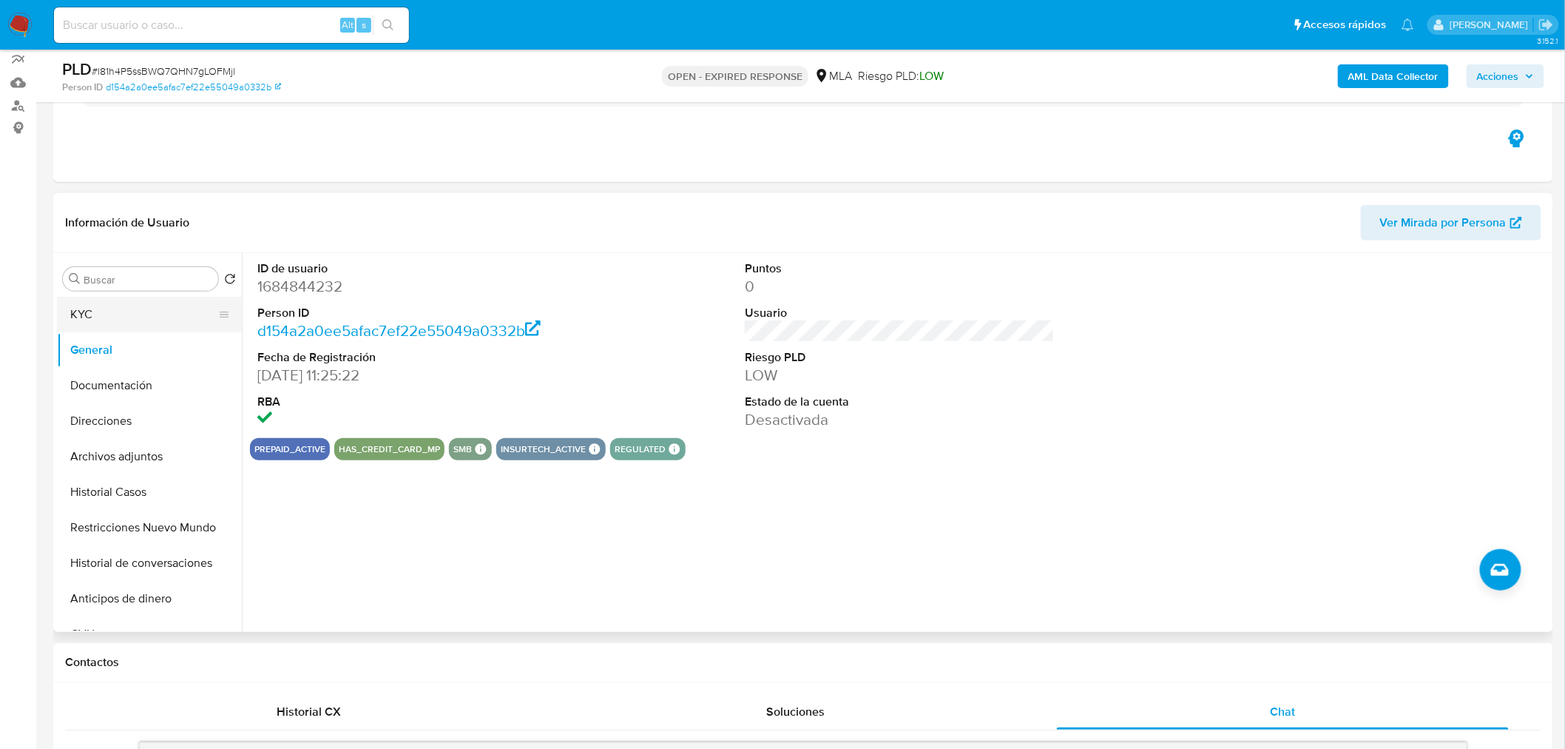
click at [141, 326] on button "KYC" at bounding box center [143, 315] width 173 height 36
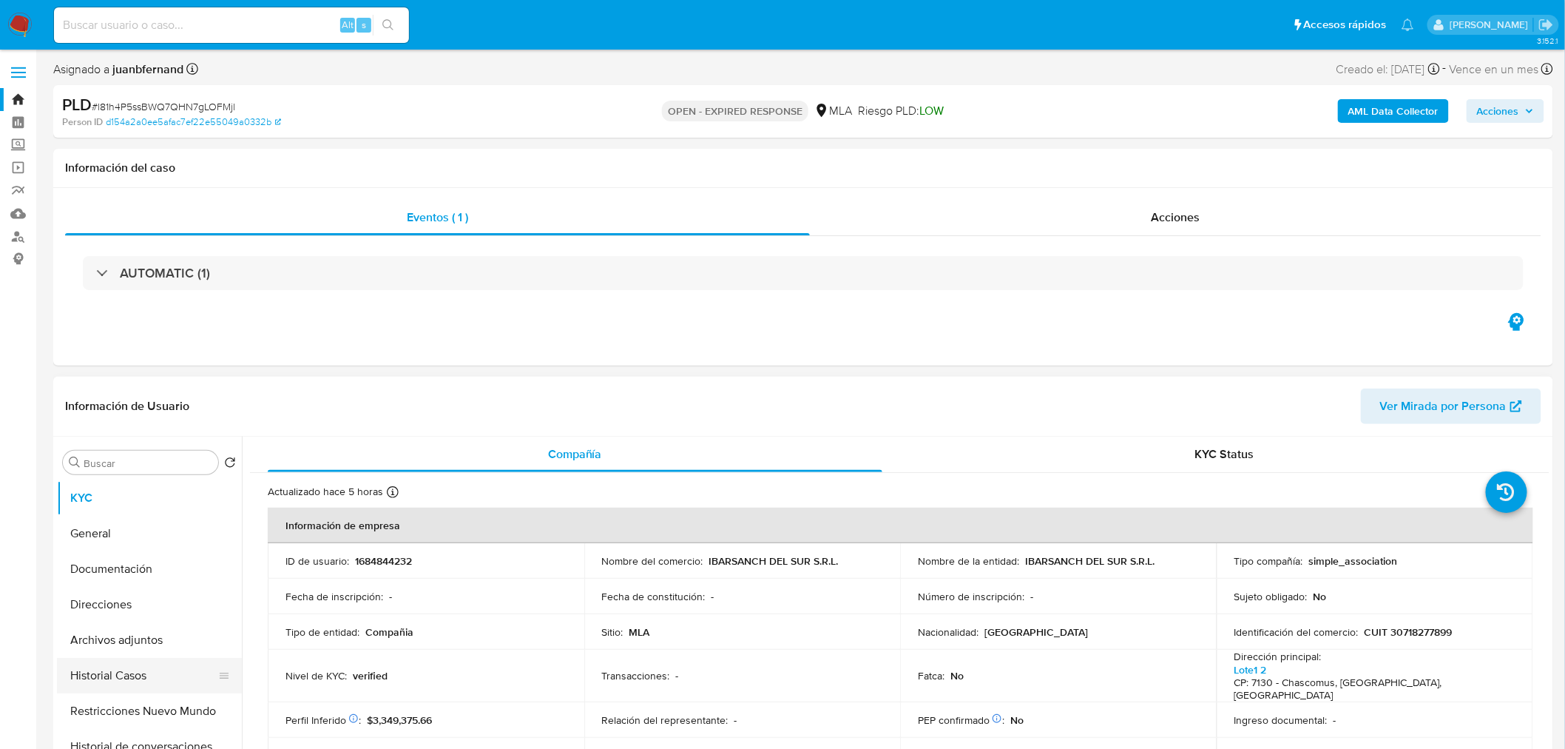
click at [115, 622] on button "Historial Casos" at bounding box center [143, 676] width 173 height 36
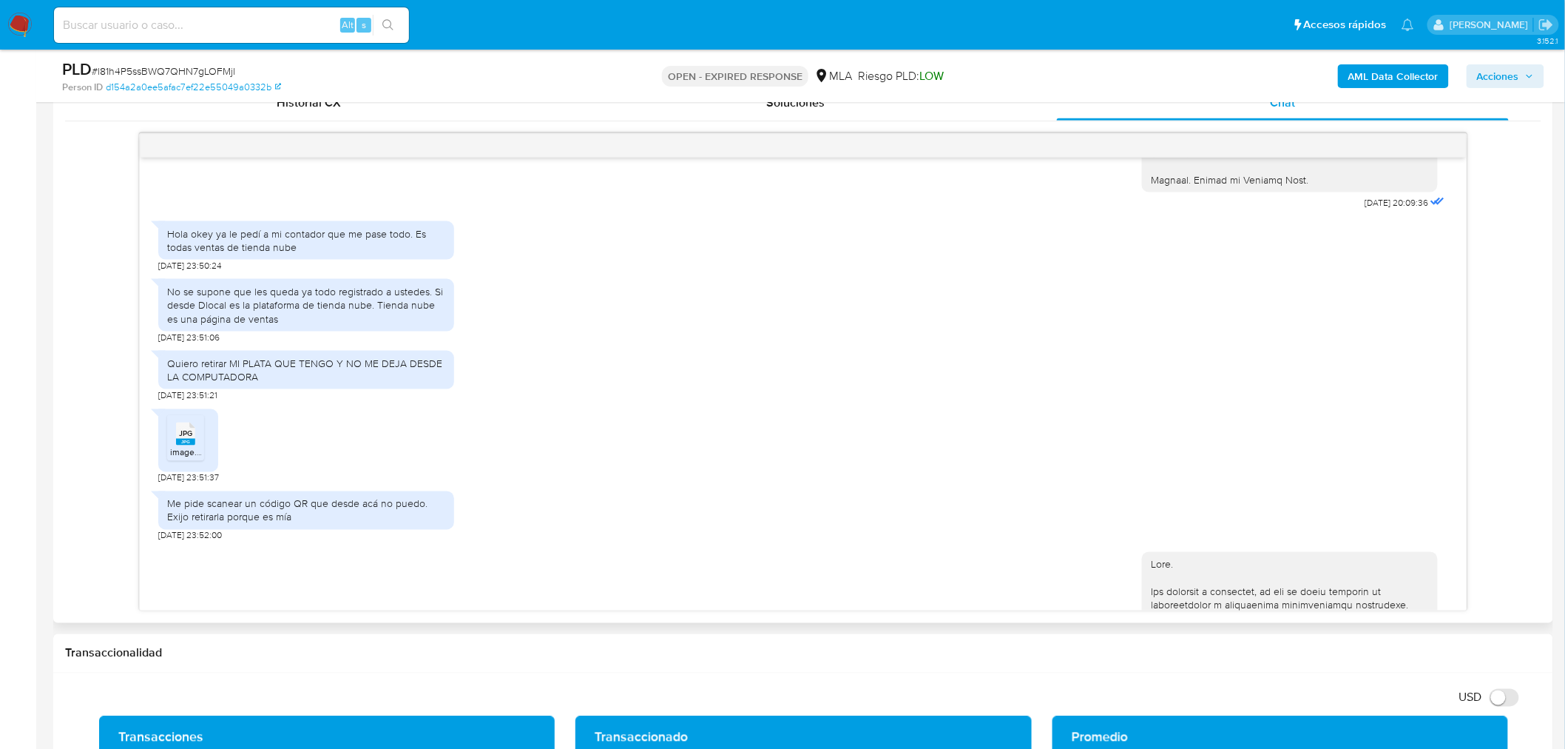
scroll to position [1972, 0]
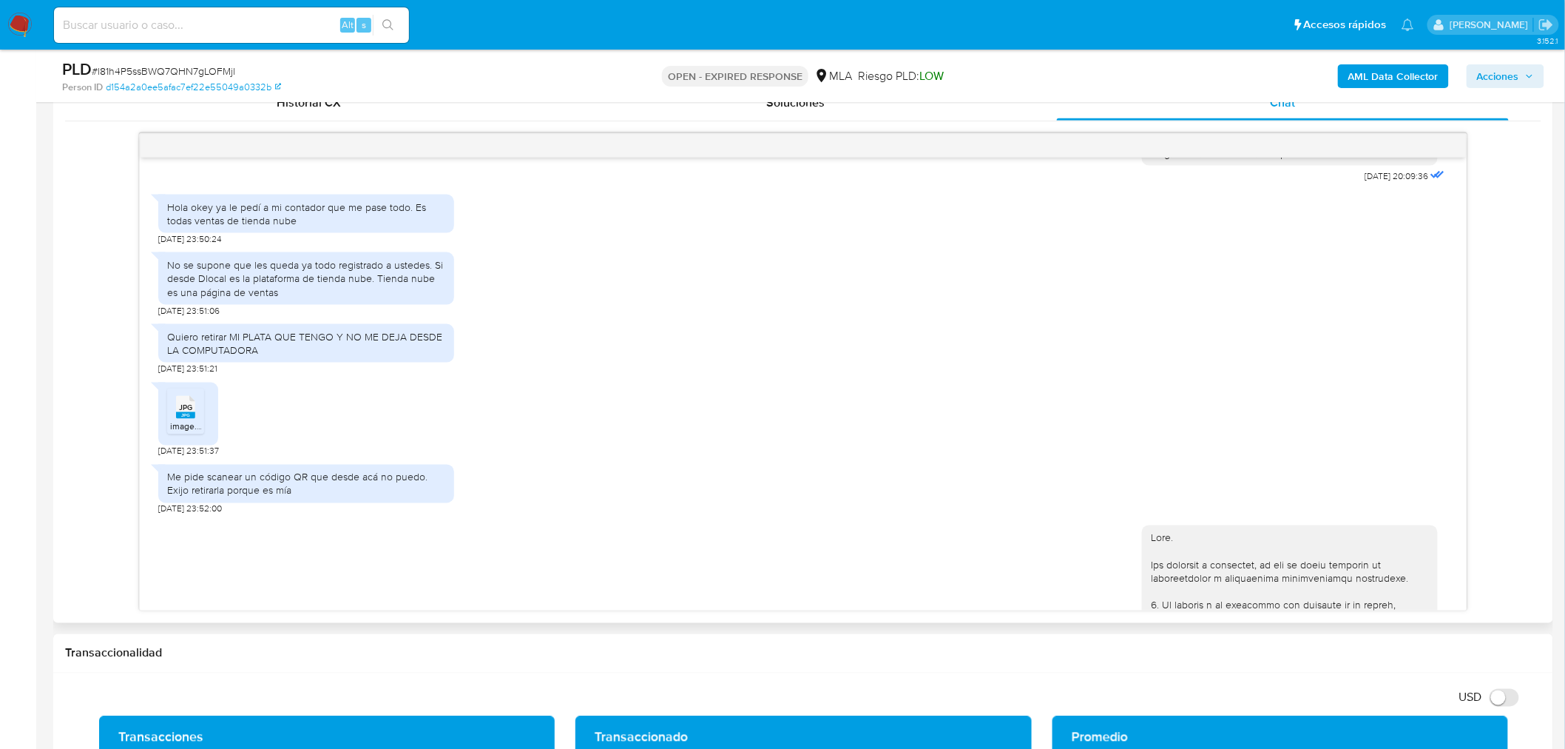
click at [182, 412] on span "JPG" at bounding box center [185, 407] width 13 height 10
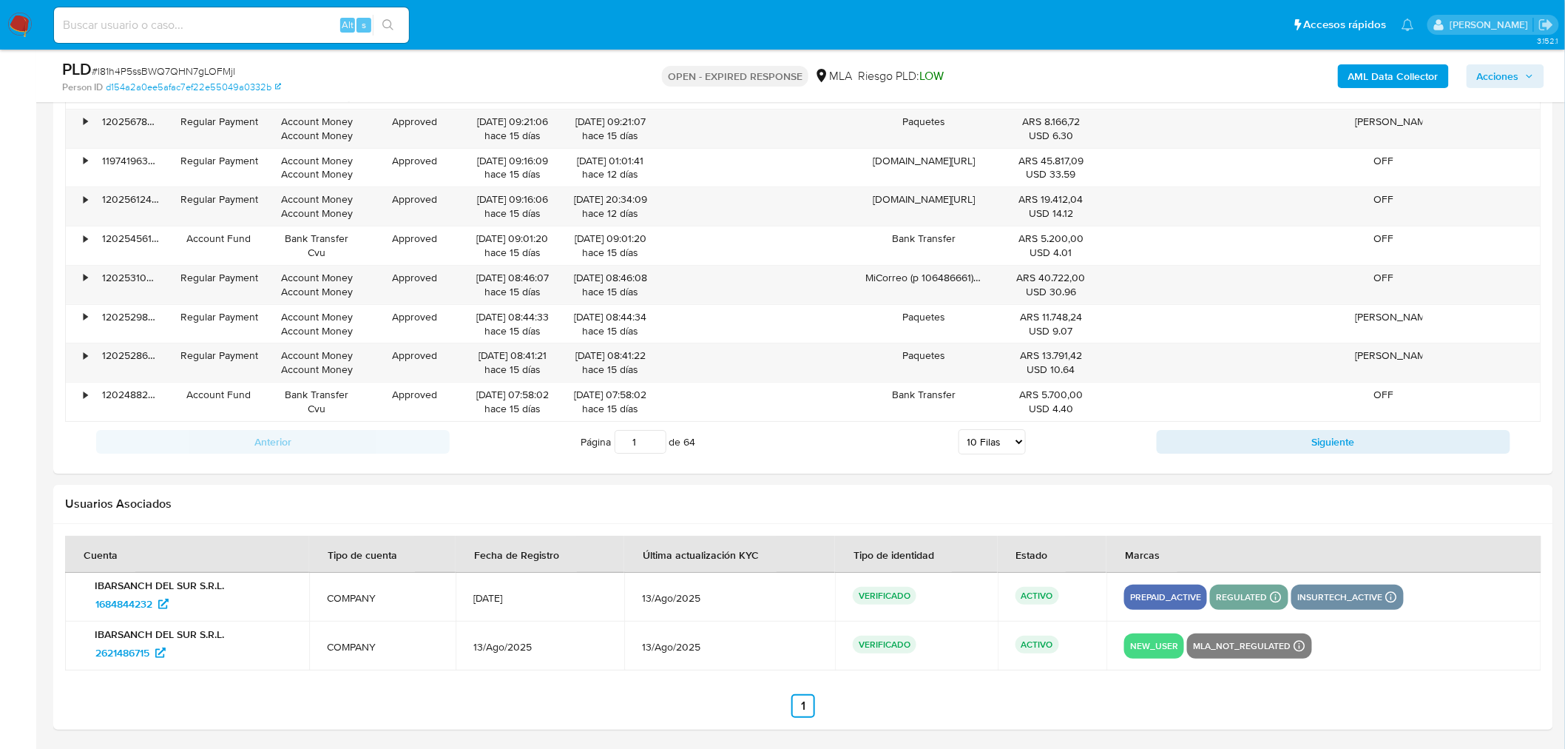
scroll to position [2128, 0]
click at [132, 622] on span "2621486715" at bounding box center [122, 651] width 54 height 24
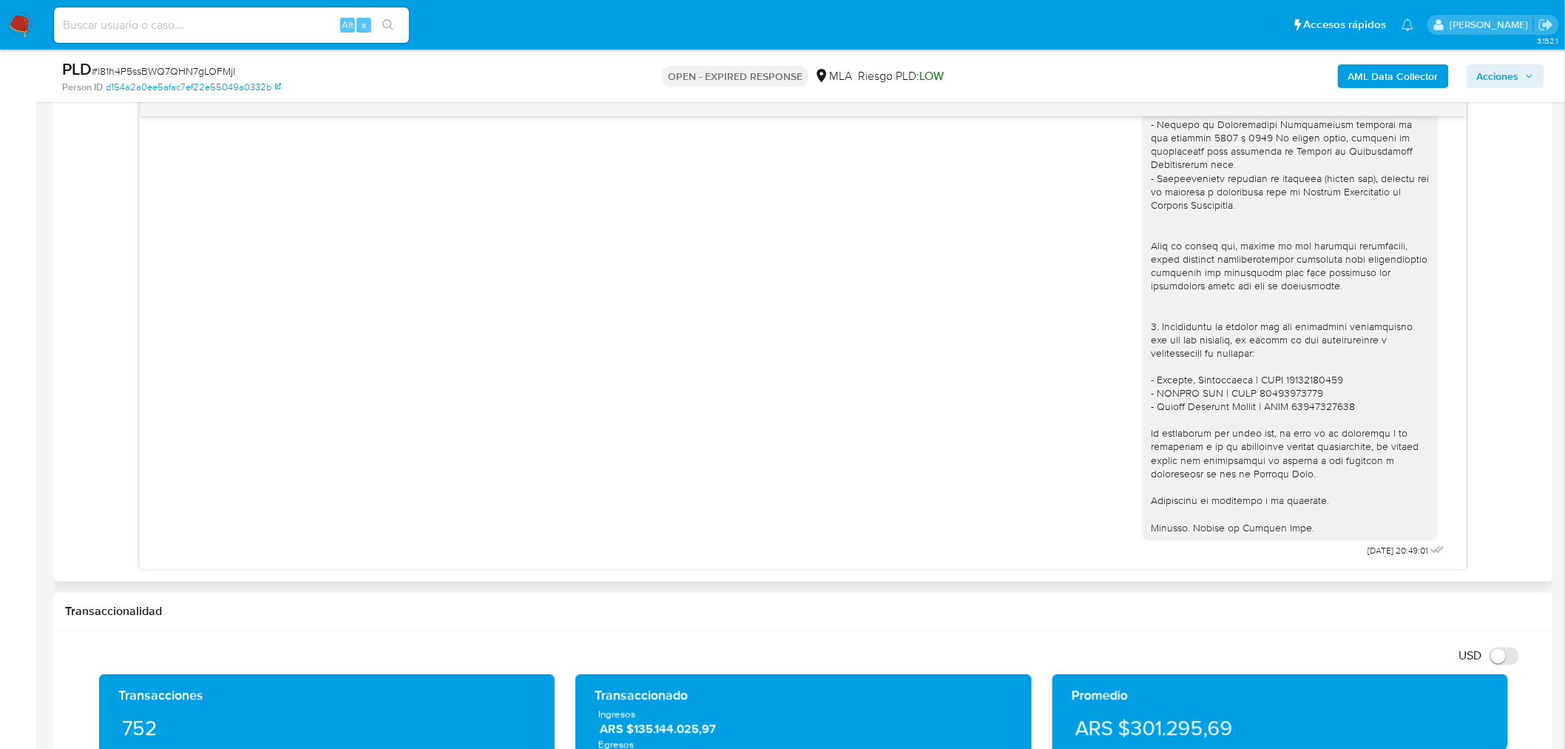
scroll to position [648, 0]
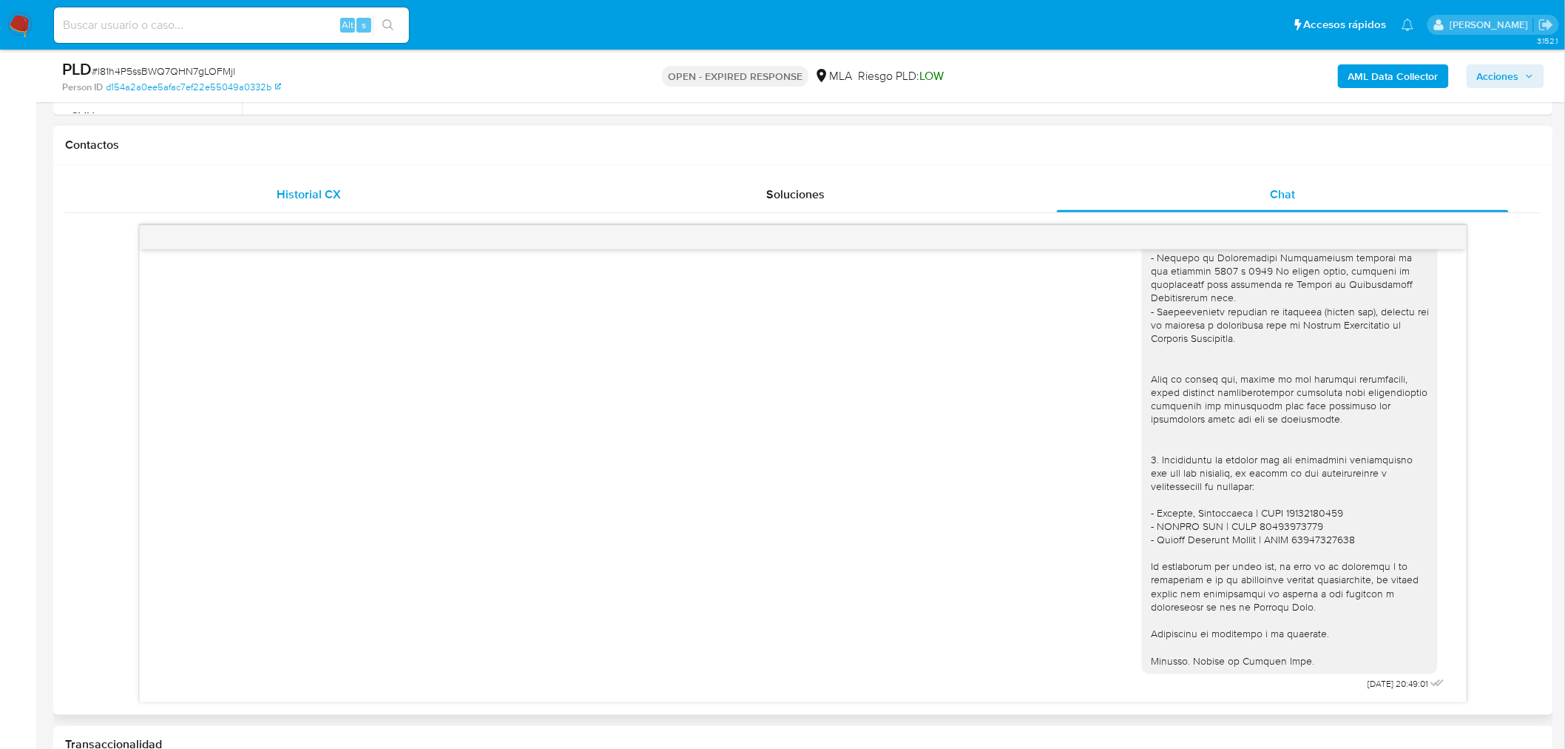
click at [325, 194] on span "Historial CX" at bounding box center [309, 194] width 64 height 17
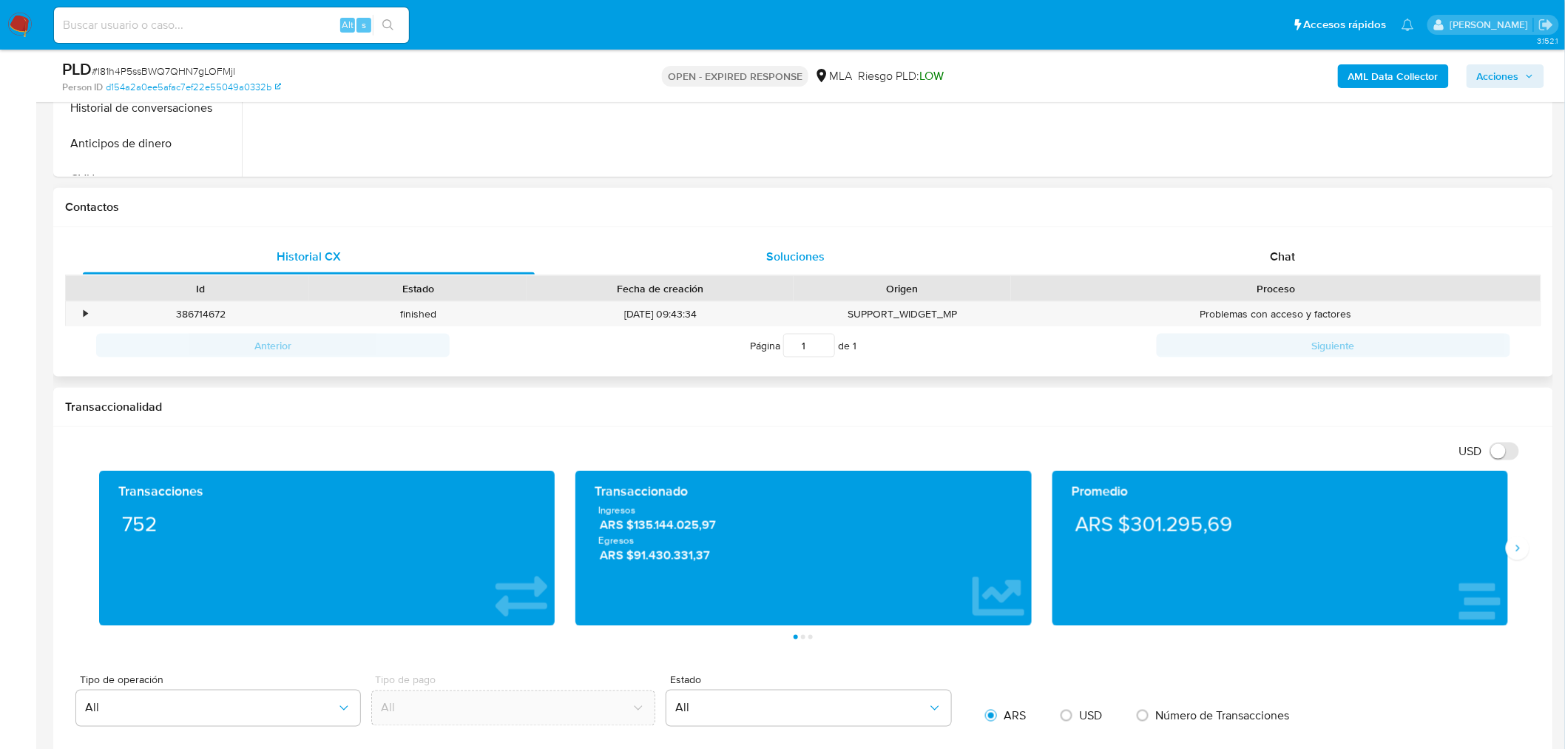
scroll to position [484, 0]
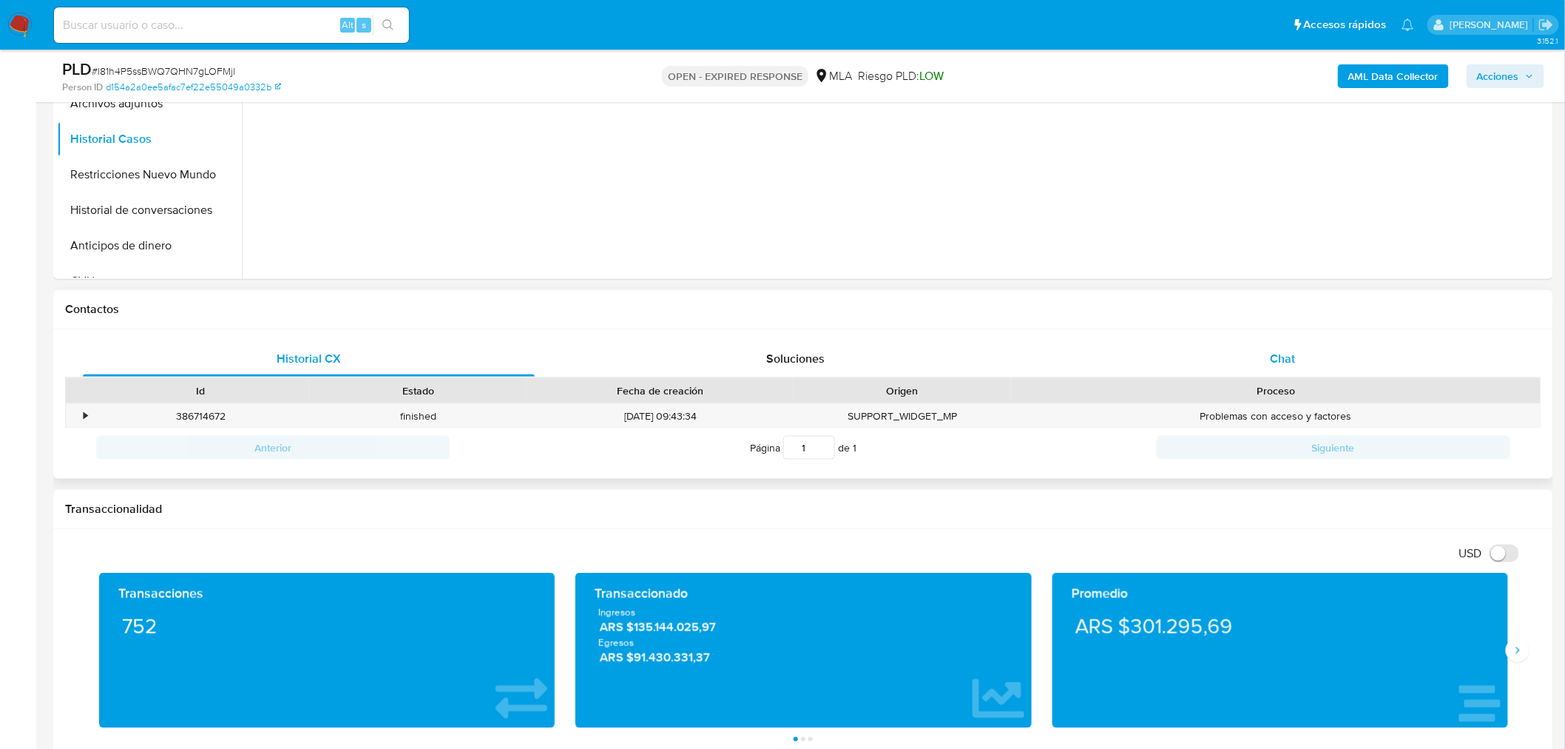
click at [1235, 368] on div "Chat" at bounding box center [1283, 359] width 452 height 36
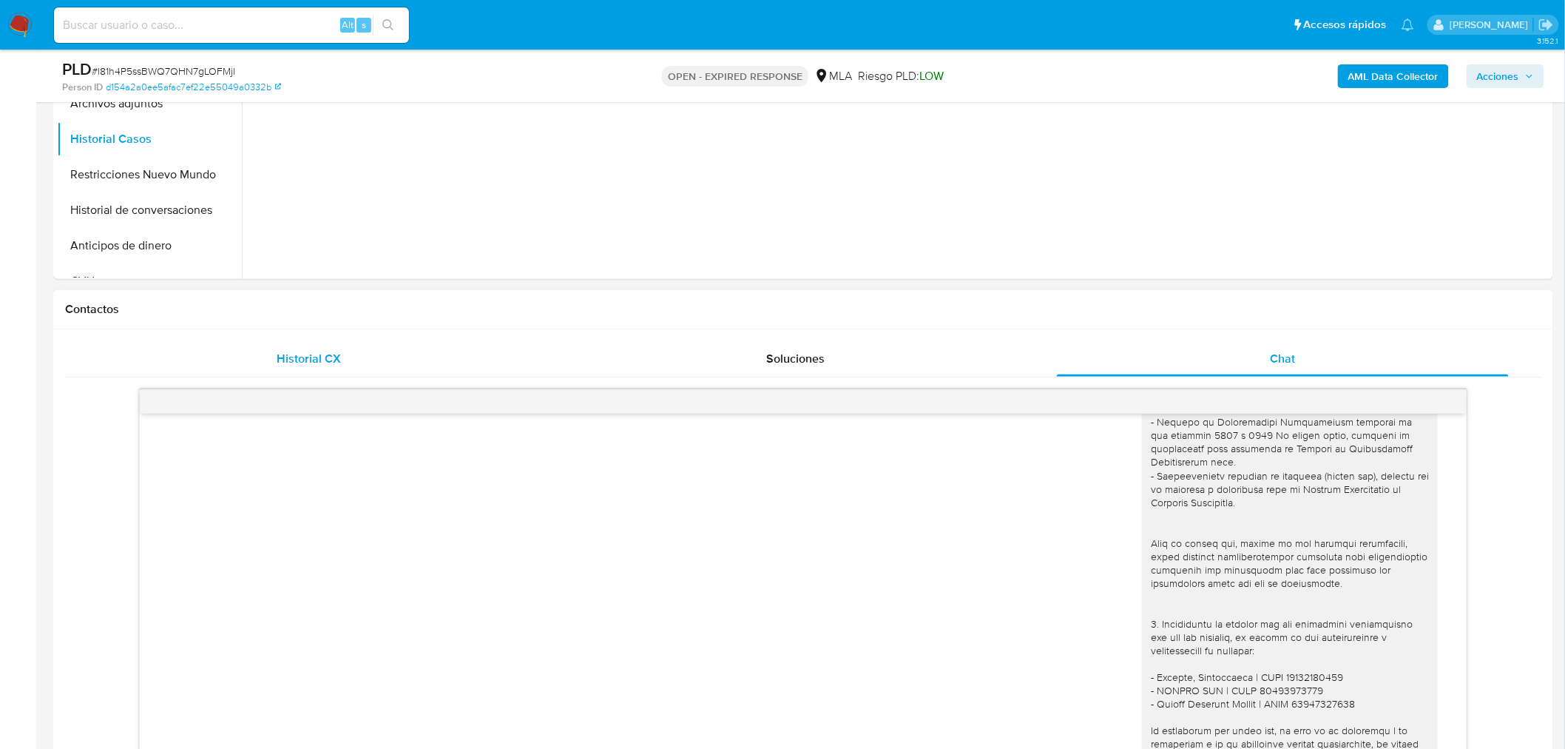
click at [351, 351] on div "Historial CX" at bounding box center [309, 359] width 452 height 36
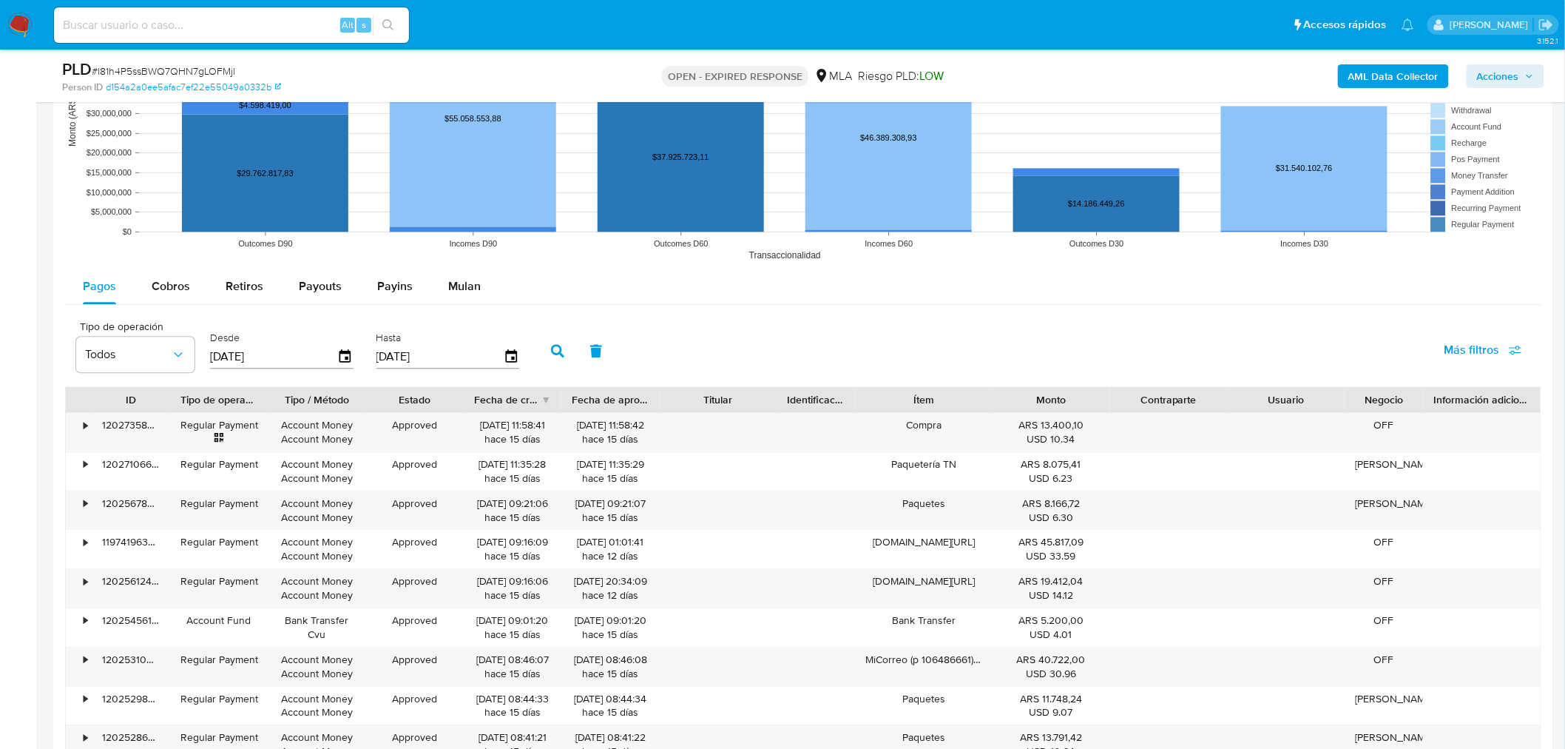
scroll to position [1717, 0]
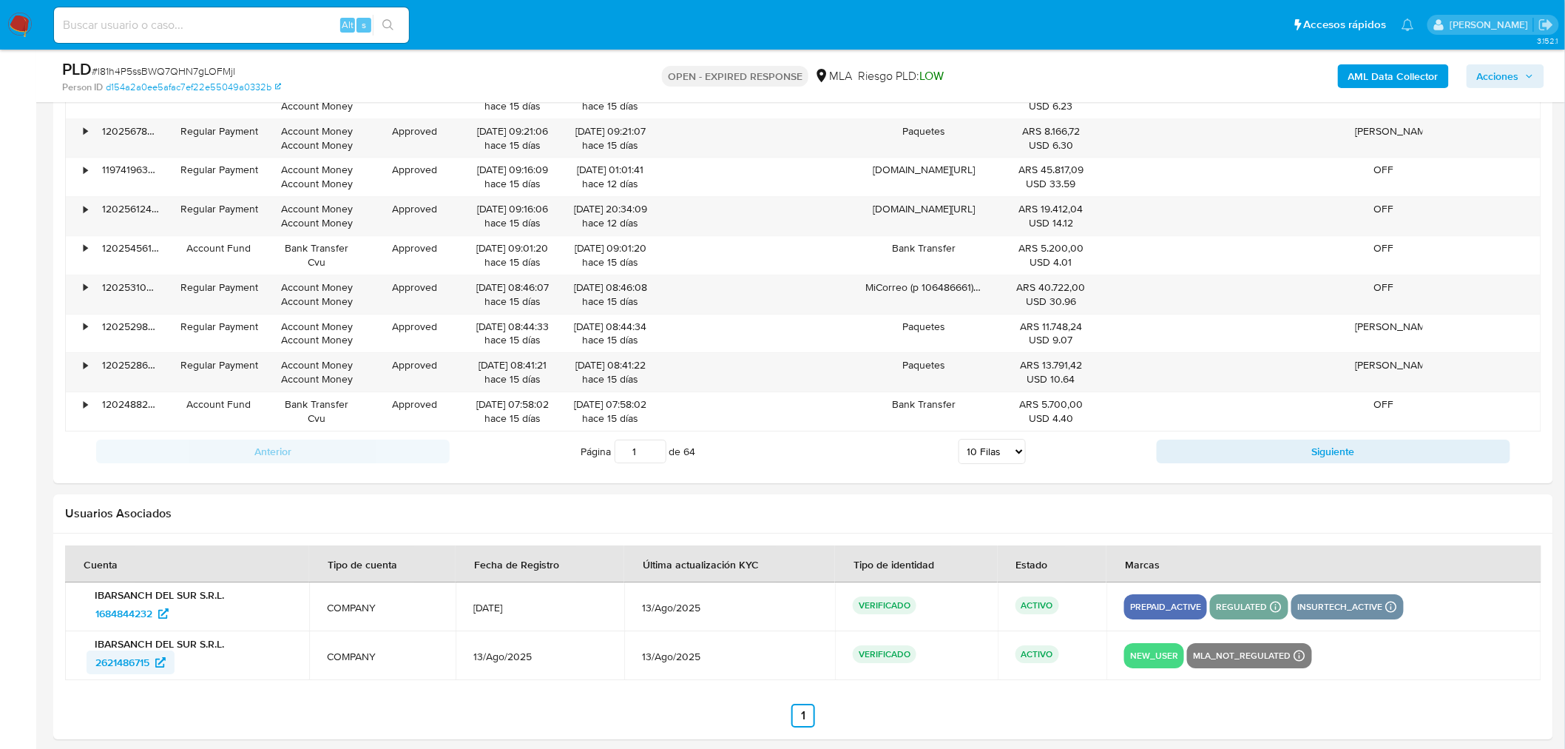
click at [117, 622] on span "2621486715" at bounding box center [122, 662] width 54 height 24
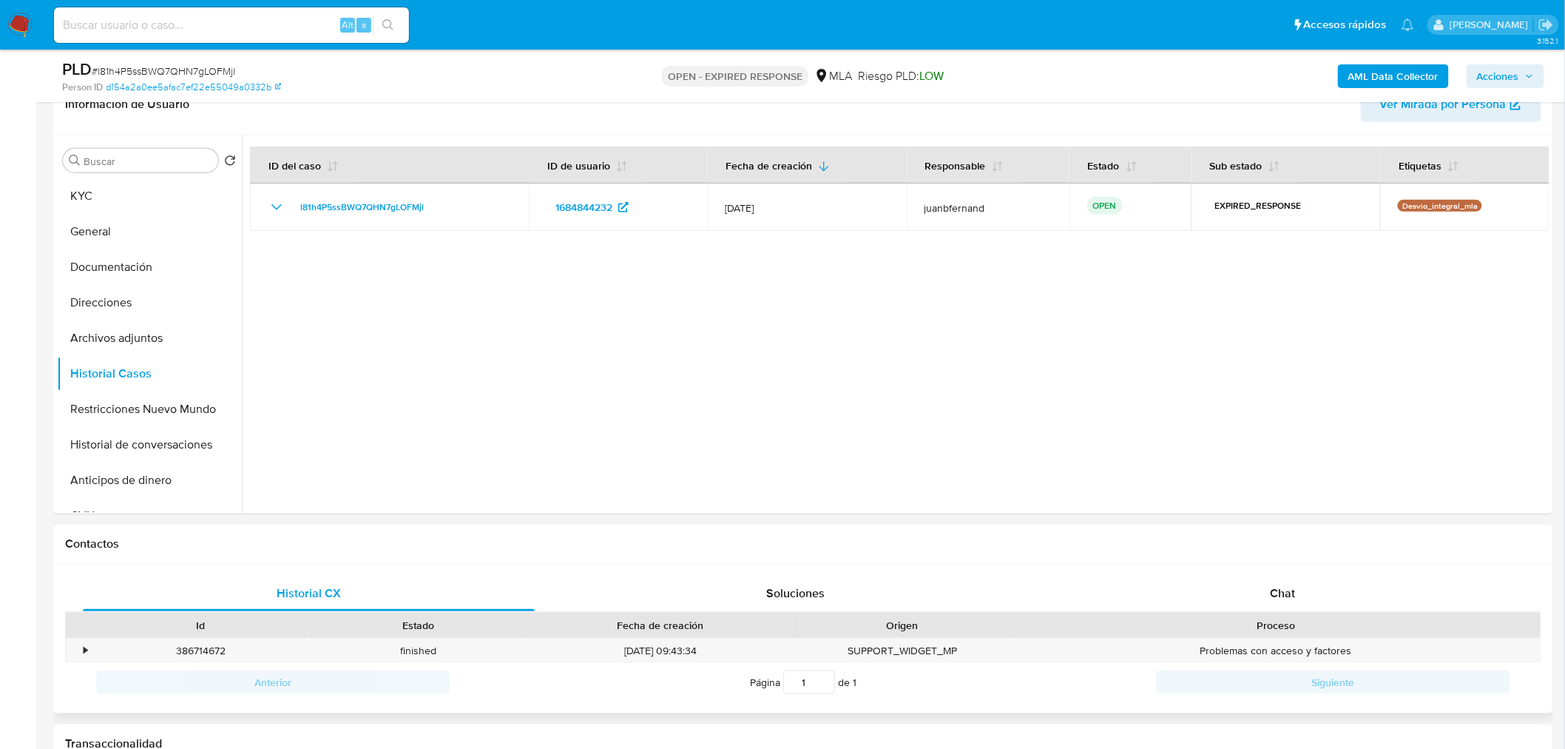
scroll to position [237, 0]
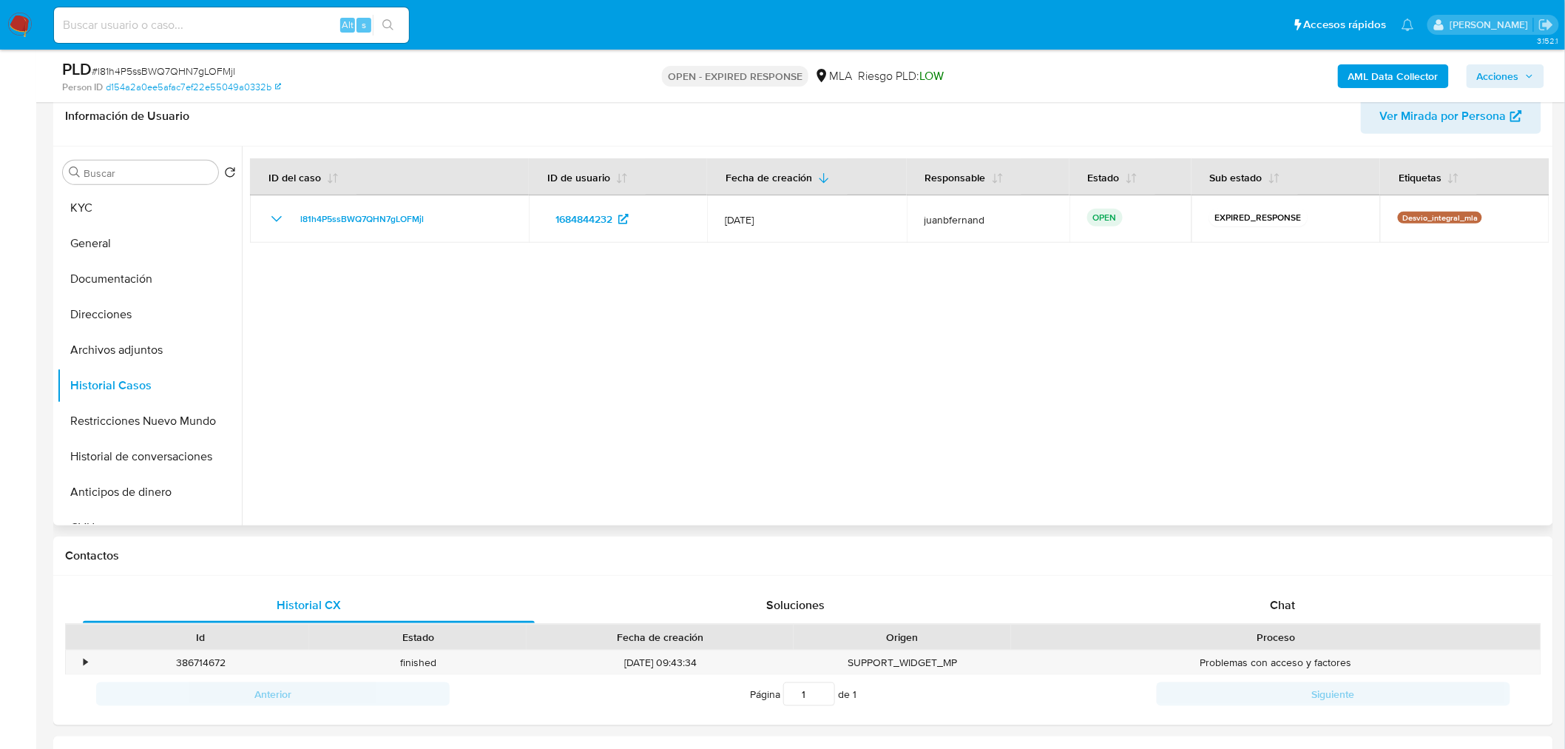
click at [55, 212] on div "Buscar Volver al orden por defecto KYC General Documentación Direcciones Archiv…" at bounding box center [803, 335] width 1500 height 379
click at [68, 209] on button "KYC" at bounding box center [143, 208] width 173 height 36
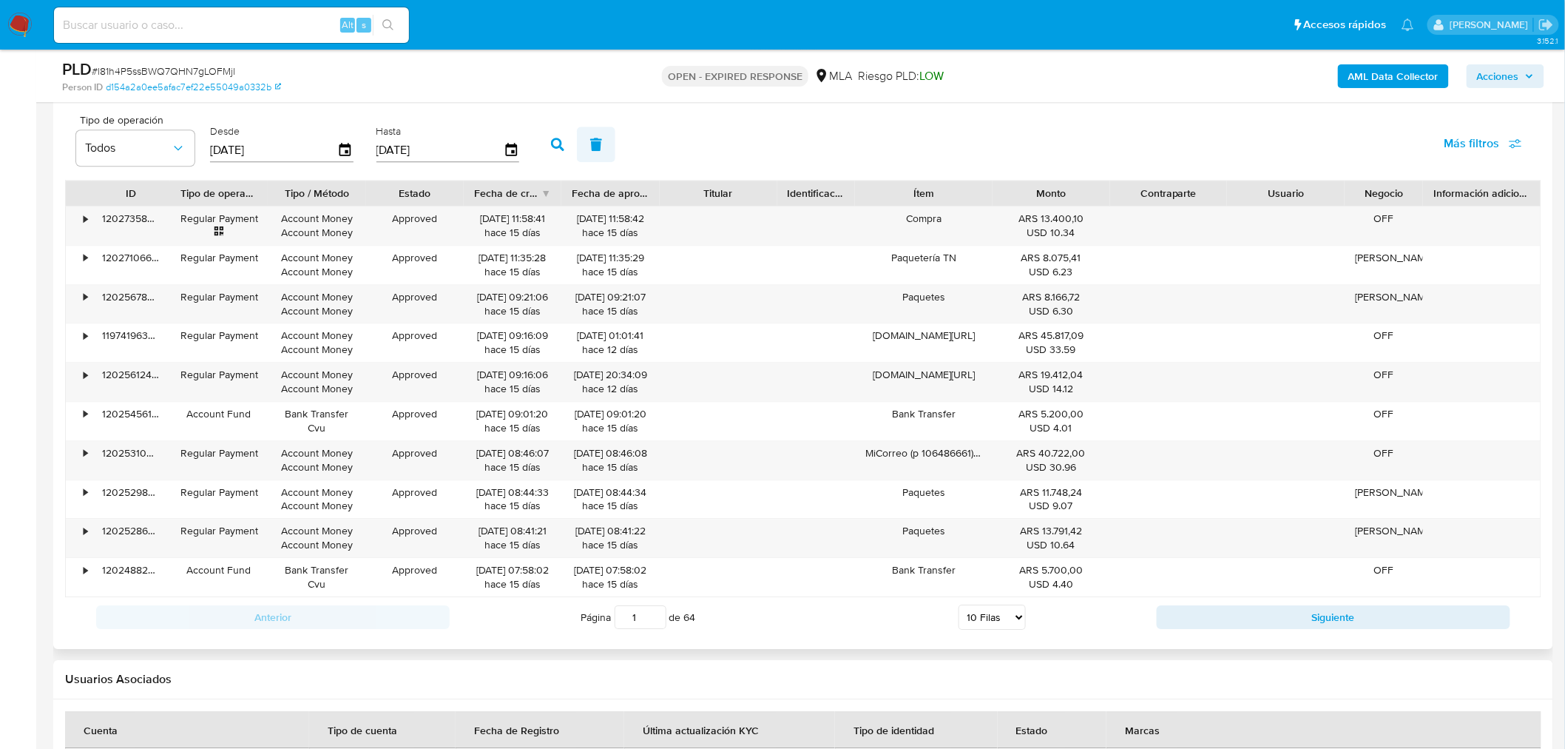
scroll to position [1318, 0]
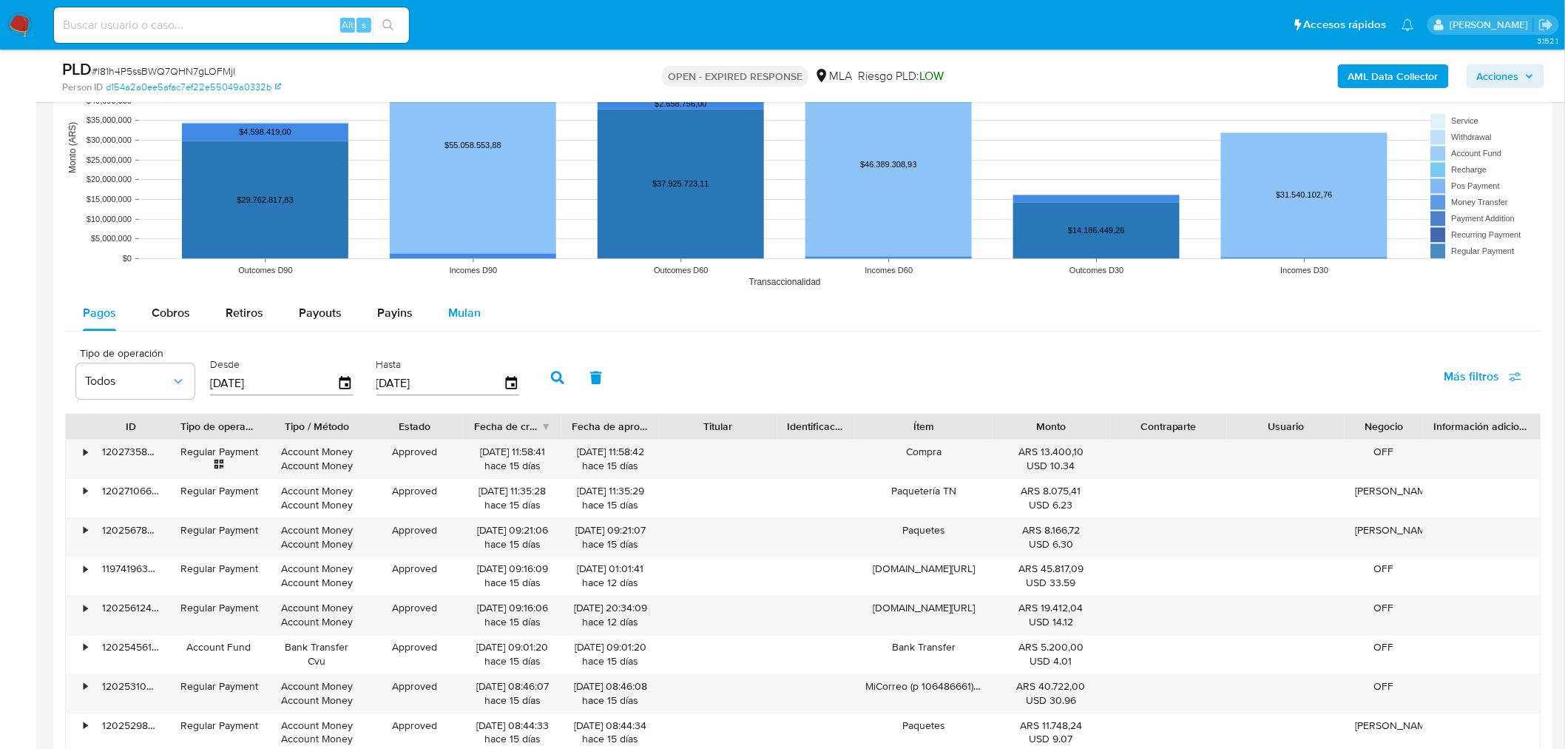
click at [454, 320] on span "Mulan" at bounding box center [464, 312] width 33 height 17
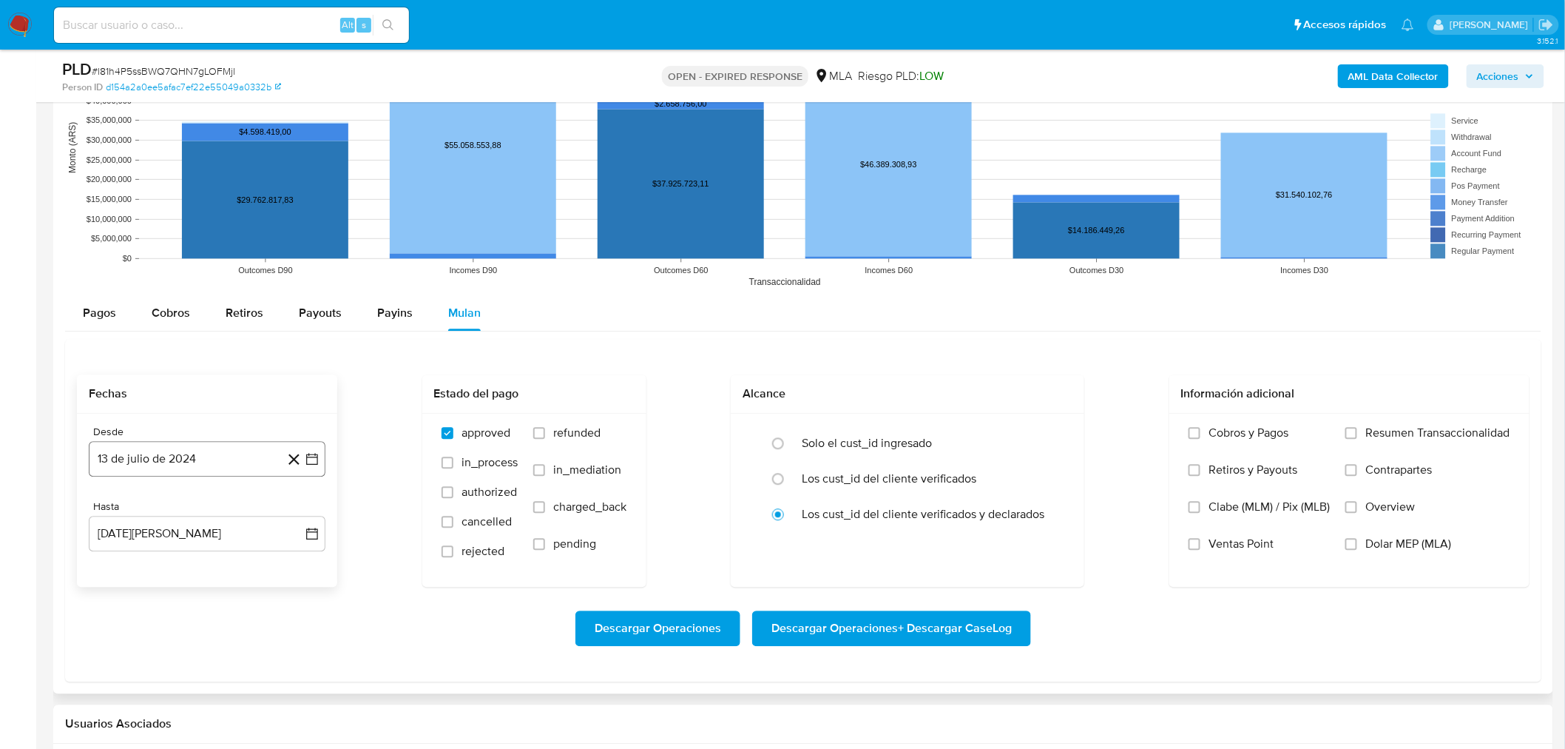
click at [229, 473] on button "13 de julio de 2024" at bounding box center [207, 459] width 237 height 36
click at [123, 516] on icon "Mes anterior" at bounding box center [116, 513] width 18 height 18
click at [210, 516] on span "junio 2024" at bounding box center [199, 512] width 59 height 15
click at [200, 515] on span "2024" at bounding box center [198, 512] width 27 height 15
click at [294, 512] on icon "Mes siguiente" at bounding box center [299, 513] width 18 height 18
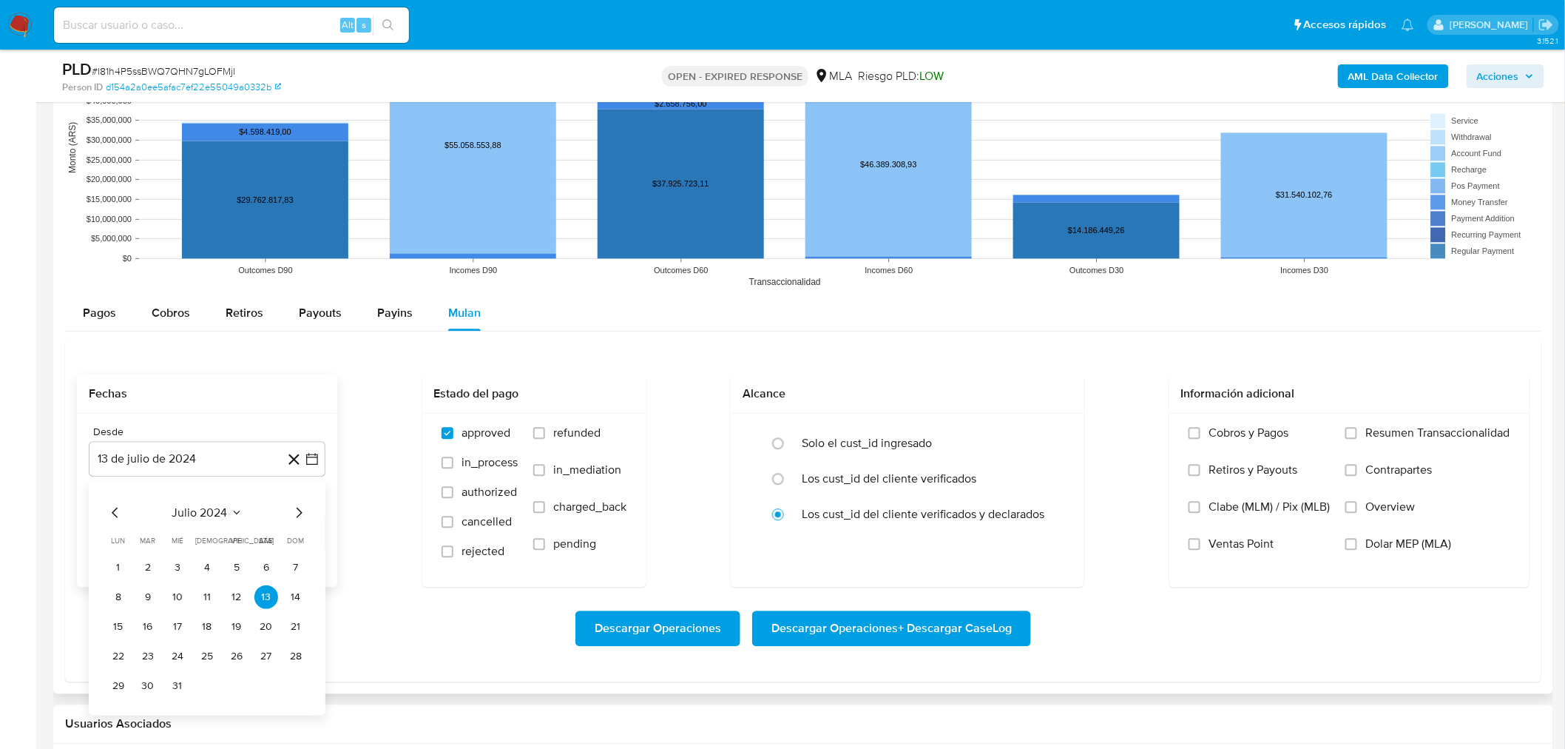
click at [206, 515] on span "julio 2024" at bounding box center [199, 512] width 55 height 15
click at [294, 511] on icon "Año siguiente" at bounding box center [296, 513] width 18 height 18
click at [215, 567] on button "feb" at bounding box center [205, 567] width 41 height 24
click at [301, 516] on icon "Mes siguiente" at bounding box center [299, 513] width 18 height 18
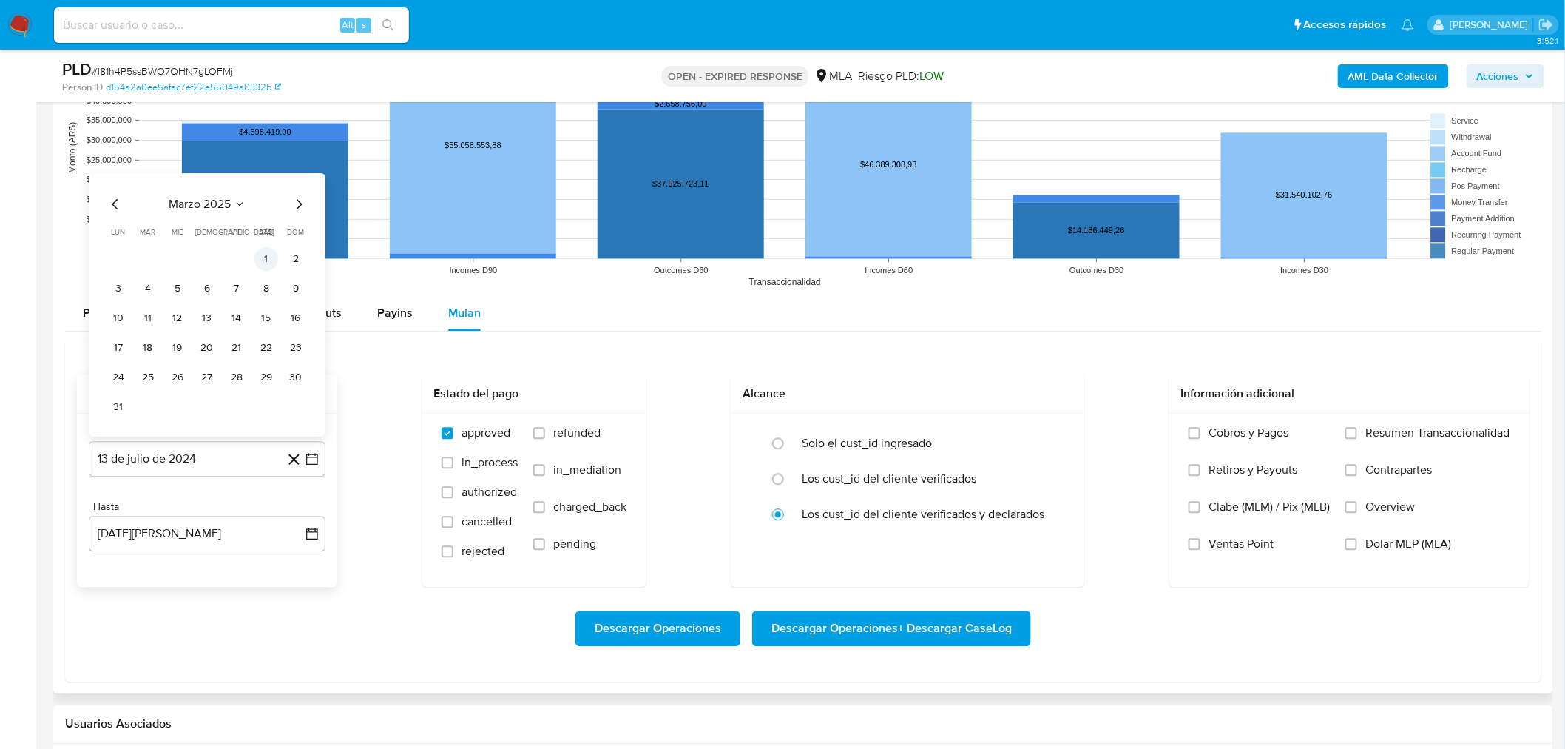
click at [264, 257] on button "1" at bounding box center [266, 259] width 24 height 24
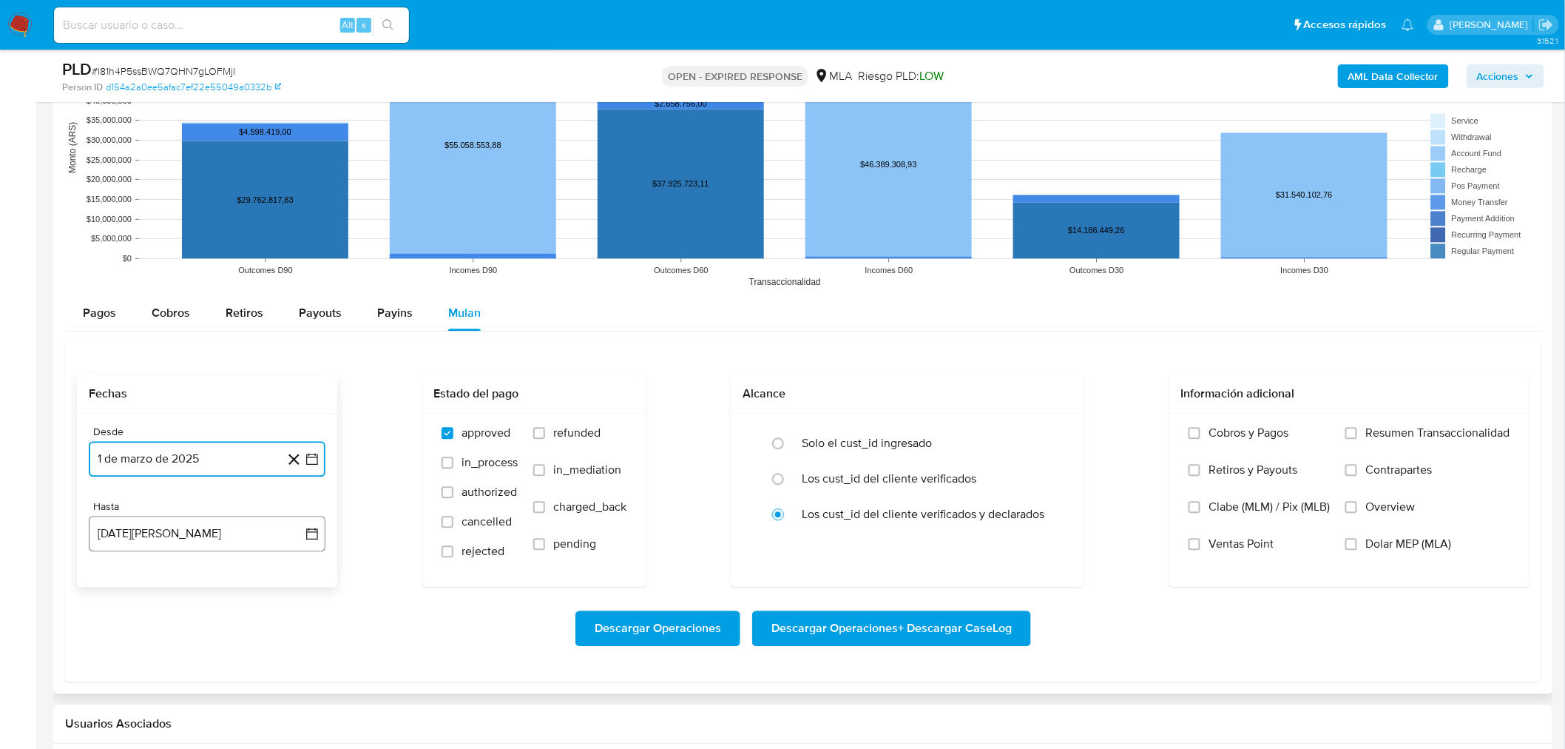
click at [183, 541] on button "13 de agosto de 2025" at bounding box center [207, 534] width 237 height 36
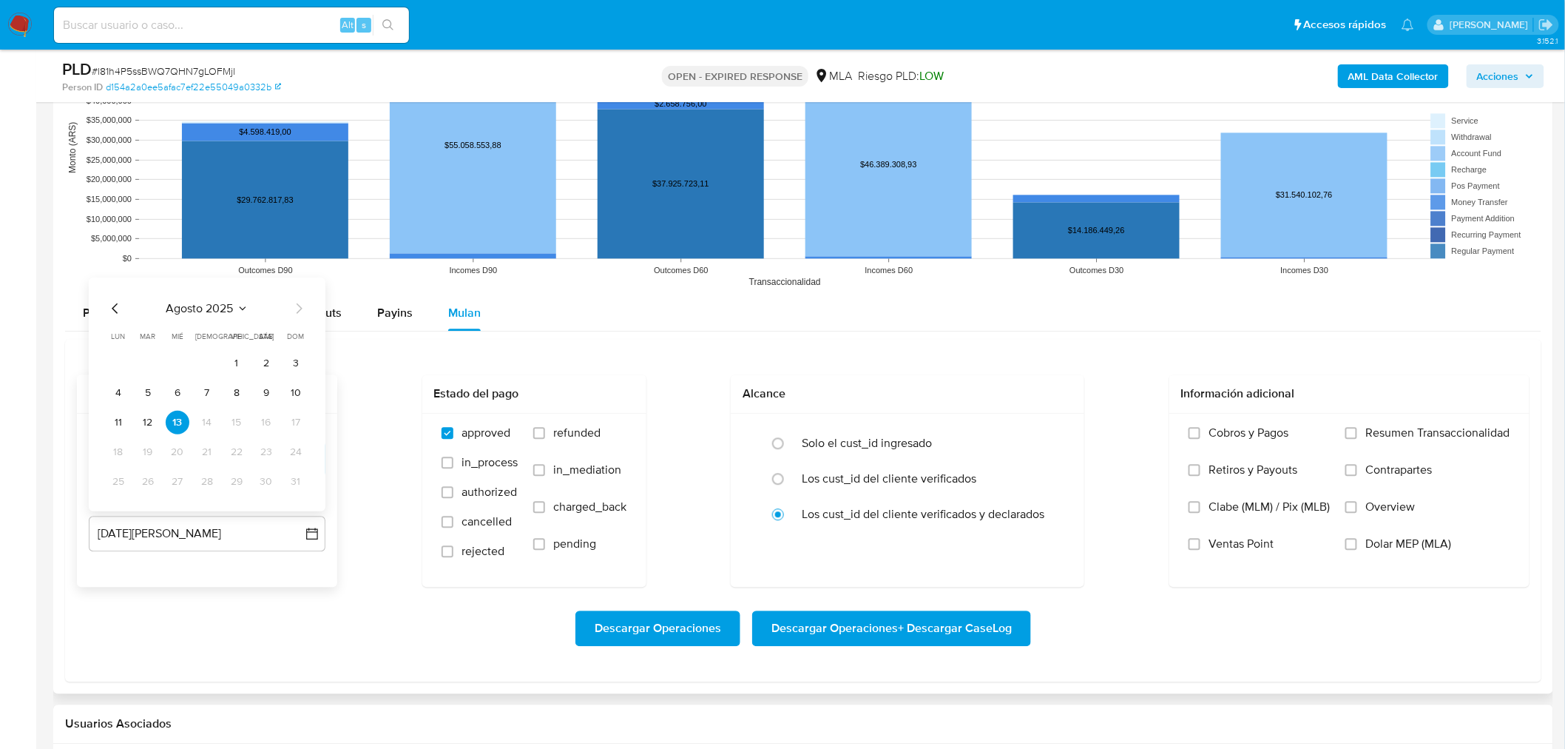
click at [116, 311] on icon "Mes anterior" at bounding box center [116, 309] width 18 height 18
click at [215, 477] on button "31" at bounding box center [207, 482] width 24 height 24
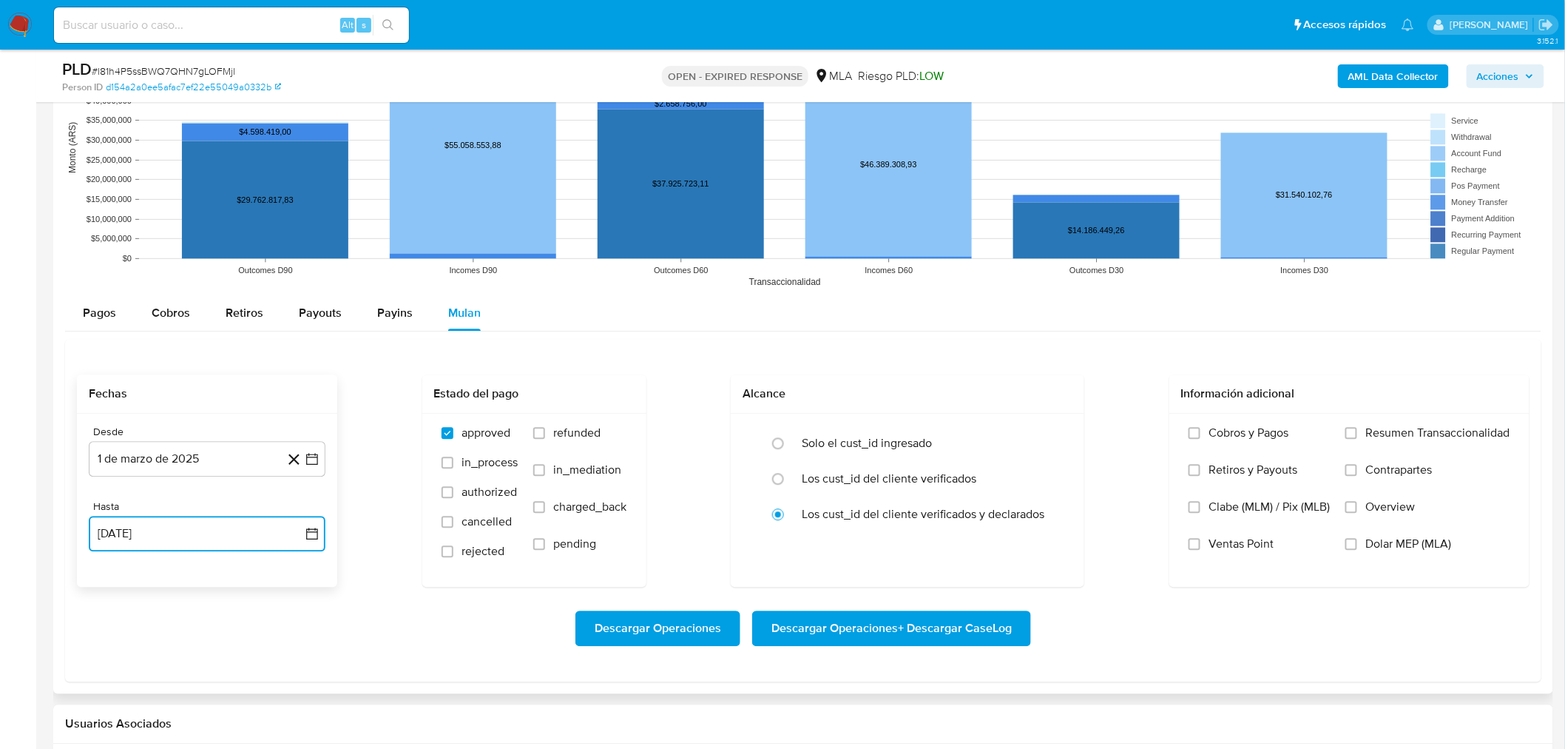
click at [249, 547] on button "31 de julio de 2025" at bounding box center [207, 534] width 237 height 36
drag, startPoint x: 297, startPoint y: 311, endPoint x: 292, endPoint y: 326, distance: 15.4
click at [296, 311] on icon "Mes siguiente" at bounding box center [299, 309] width 18 height 18
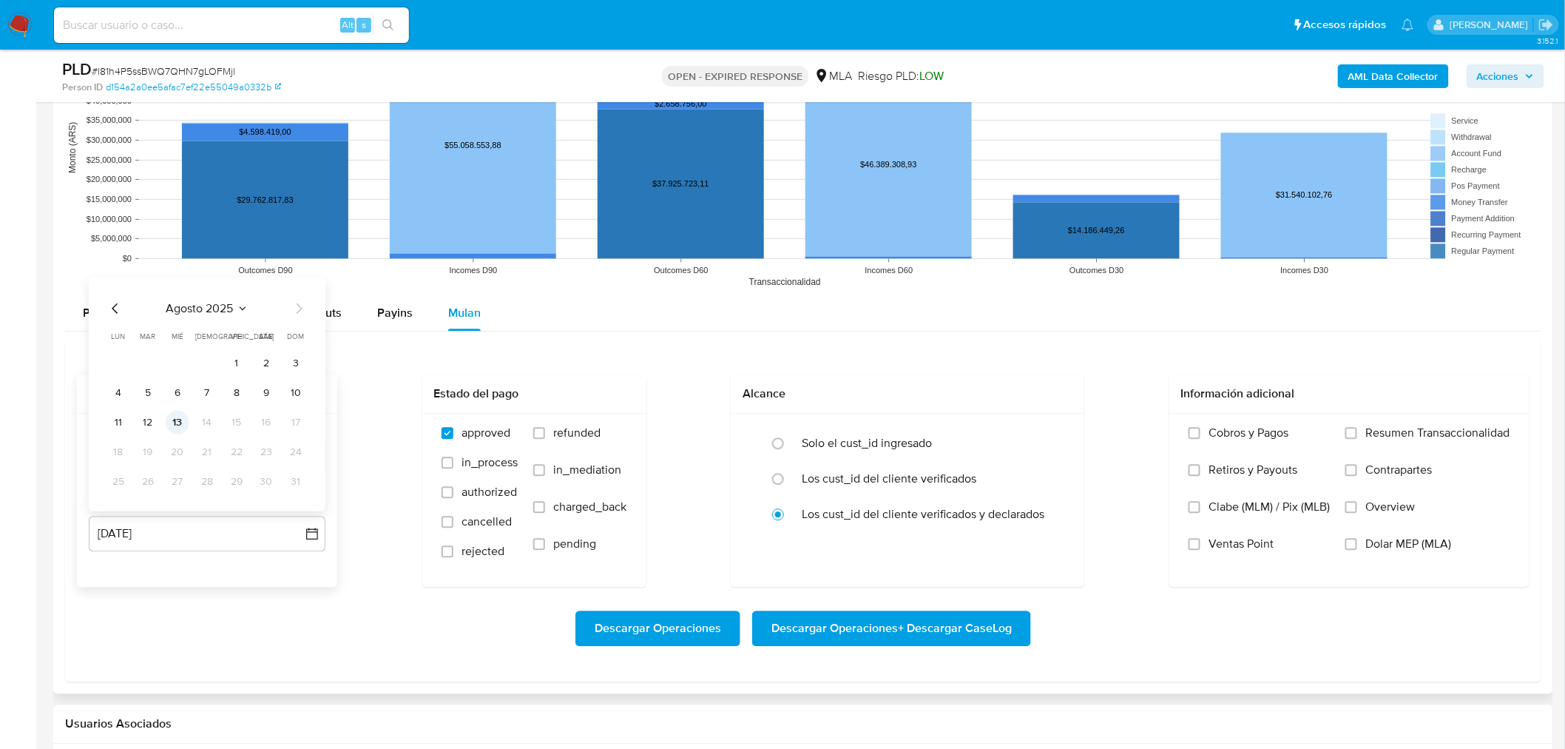
click at [180, 416] on button "13" at bounding box center [178, 423] width 24 height 24
click at [1262, 534] on label "Overview" at bounding box center [1428, 517] width 165 height 37
click at [1262, 513] on input "Overview" at bounding box center [1352, 507] width 12 height 12
click at [1262, 509] on span "Overview" at bounding box center [1391, 506] width 50 height 15
click at [1262, 509] on input "Overview" at bounding box center [1352, 507] width 12 height 12
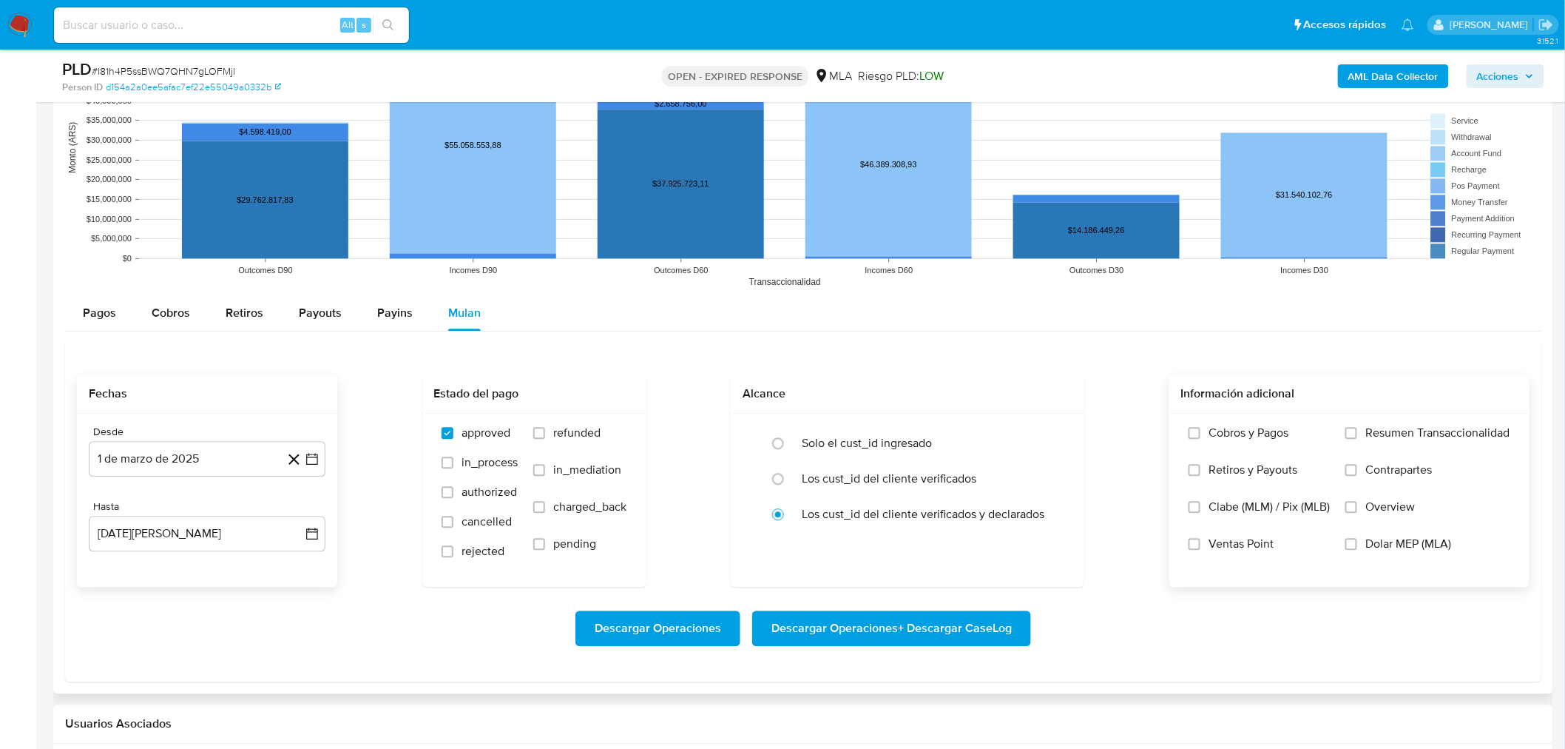
click at [1262, 546] on span "Dolar MEP (MLA)" at bounding box center [1409, 543] width 86 height 15
click at [1262, 546] on input "Dolar MEP (MLA)" at bounding box center [1352, 544] width 12 height 12
click at [645, 622] on span "Descargar Operaciones" at bounding box center [658, 628] width 126 height 33
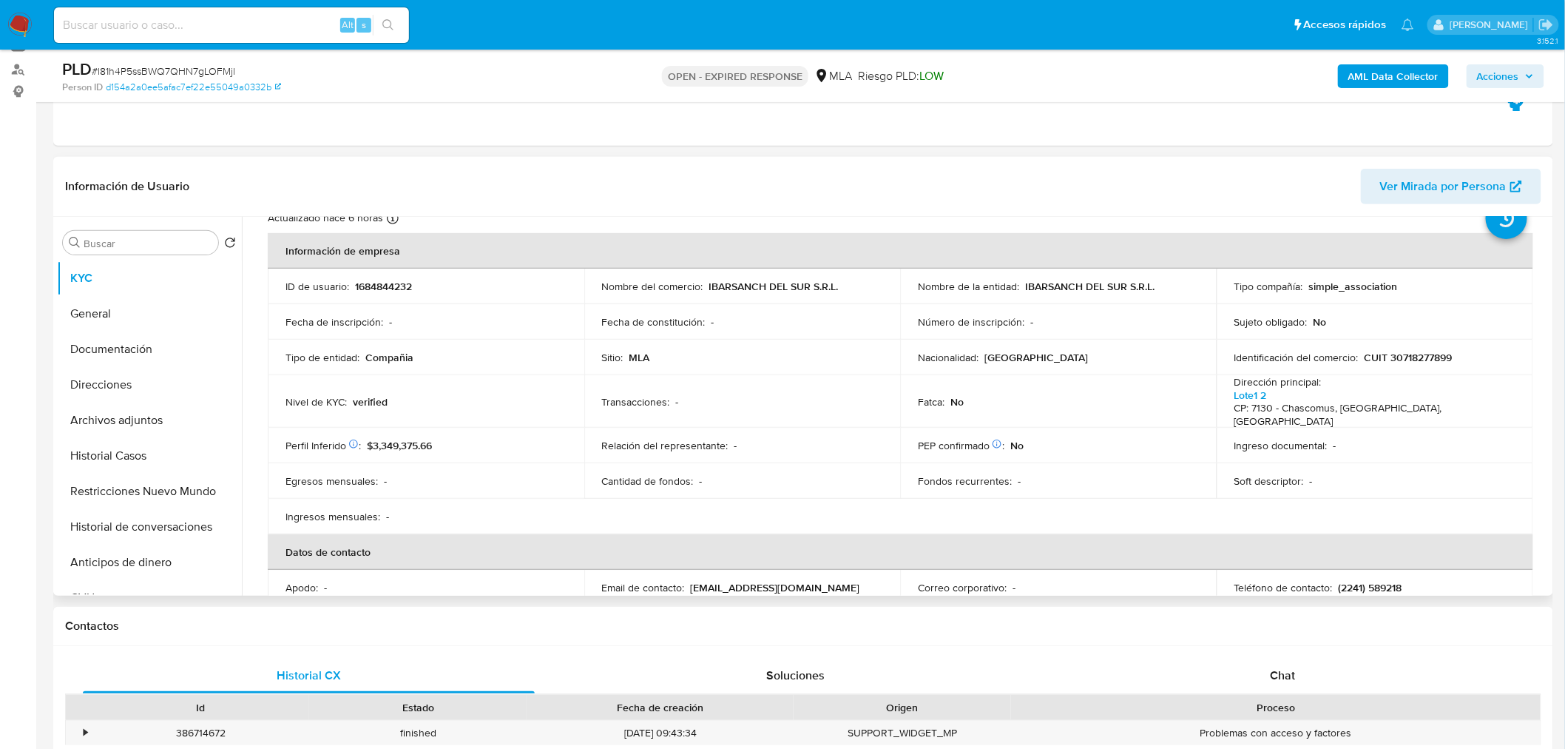
scroll to position [0, 0]
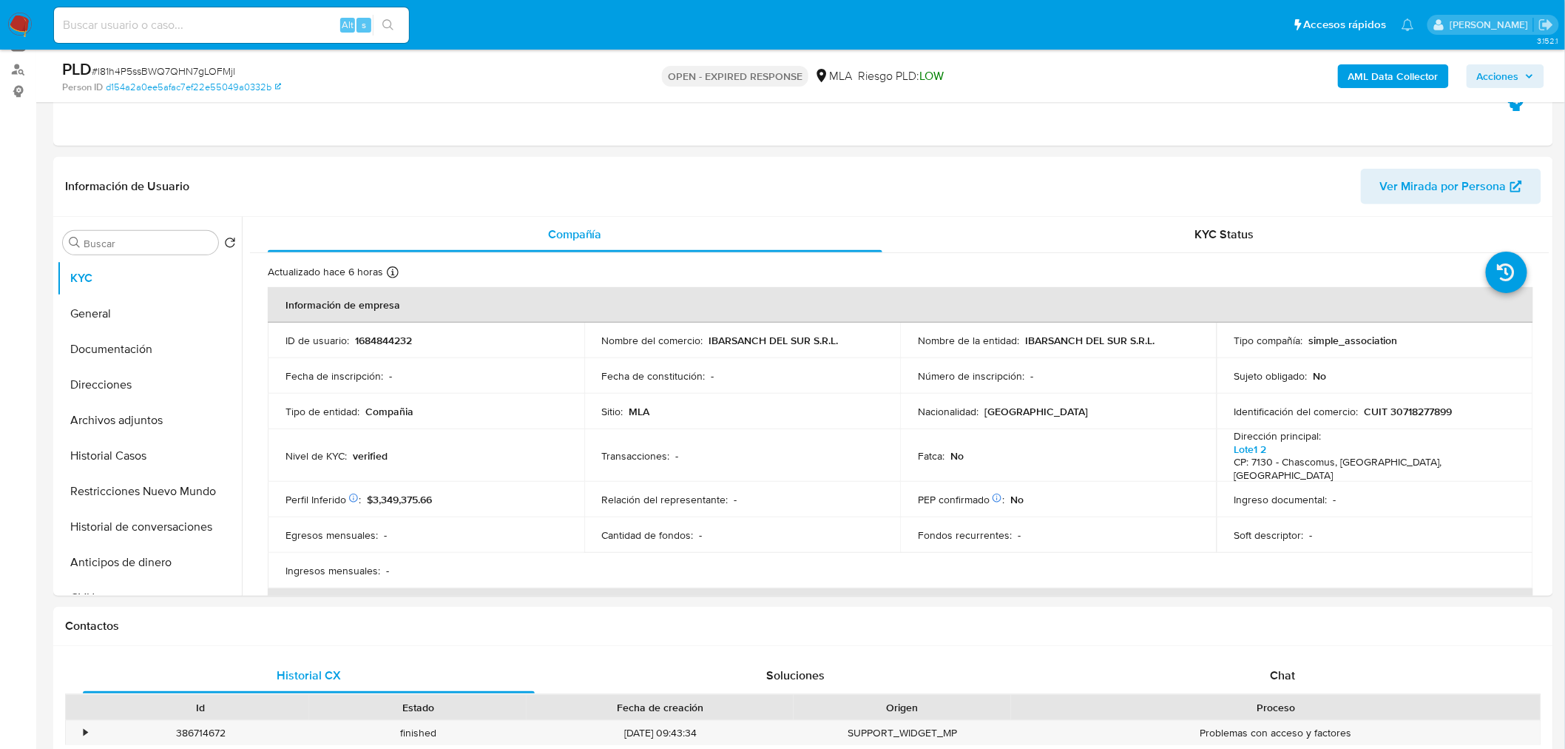
click at [180, 64] on span "# l81h4P5ssBWQ7QHN7gLOFMjl" at bounding box center [164, 71] width 144 height 15
click at [181, 65] on span "# l81h4P5ssBWQ7QHN7gLOFMjl" at bounding box center [164, 71] width 144 height 15
copy span "l81h4P5ssBWQ7QHN7gLOFMjl"
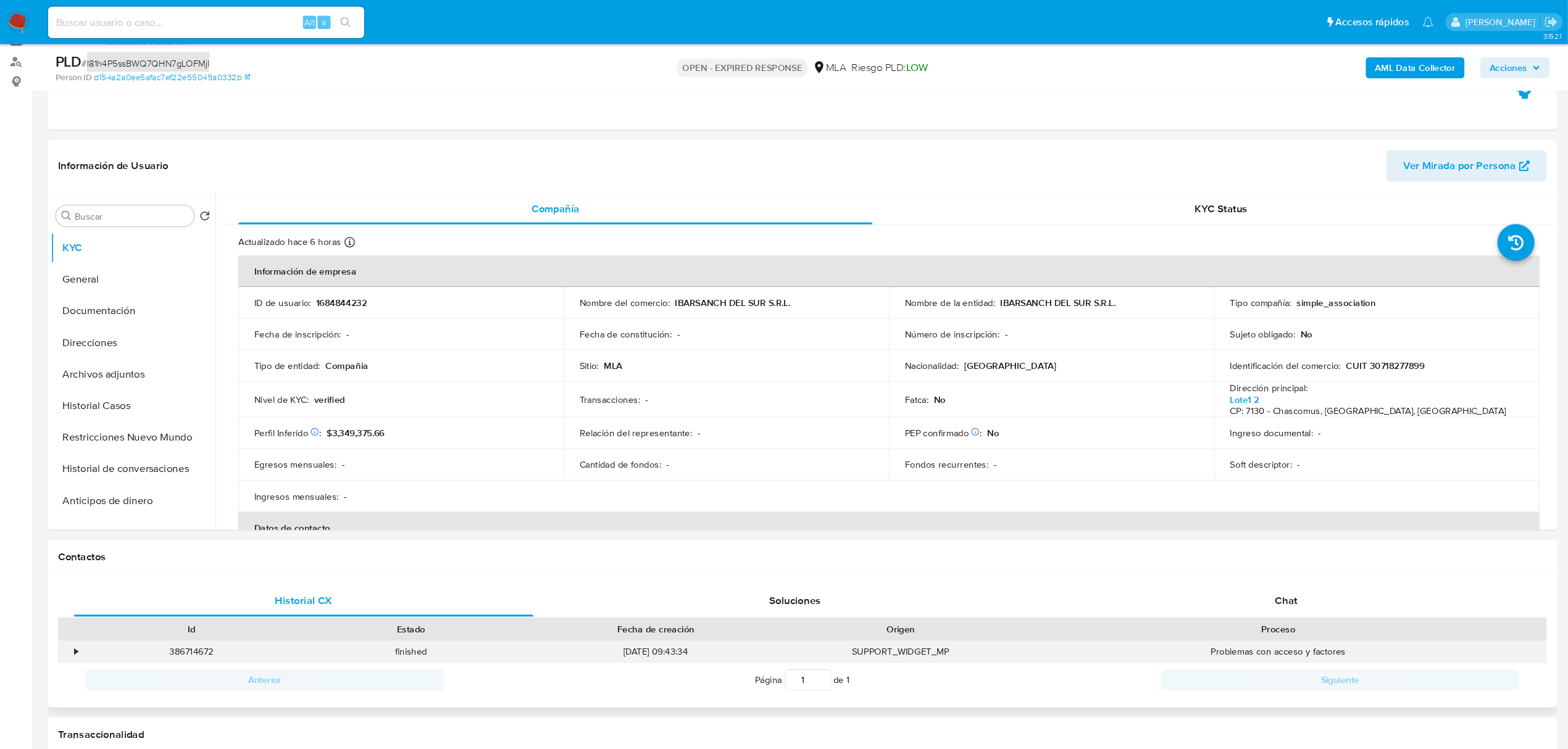
scroll to position [139, 0]
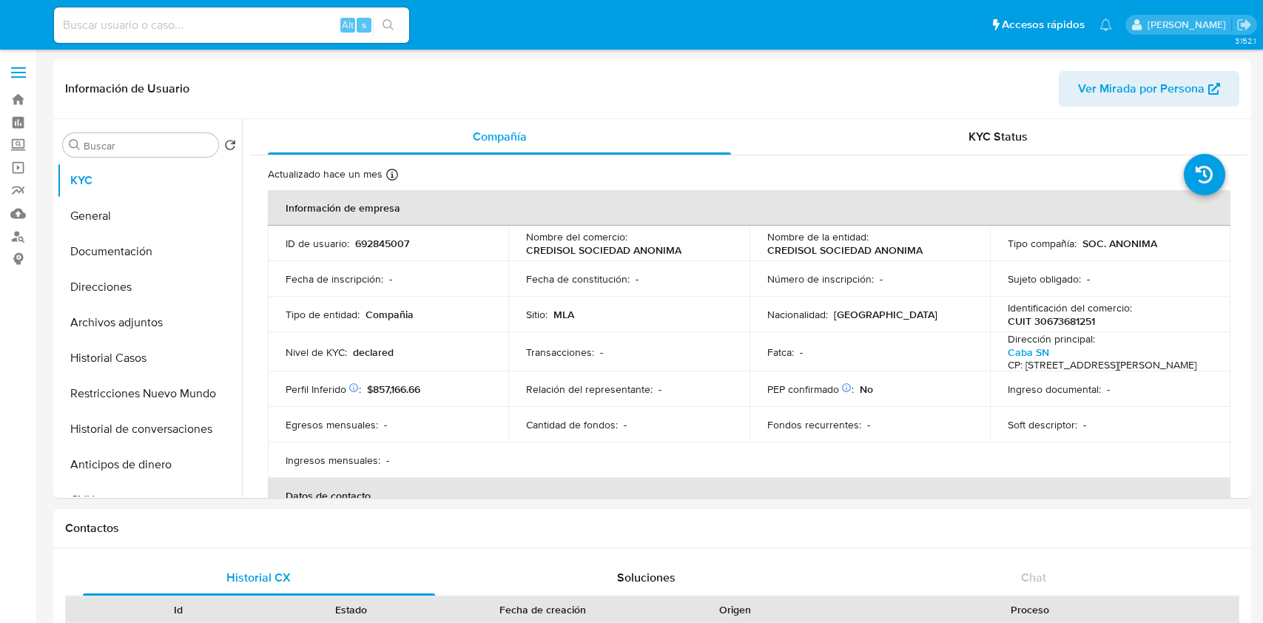
select select "10"
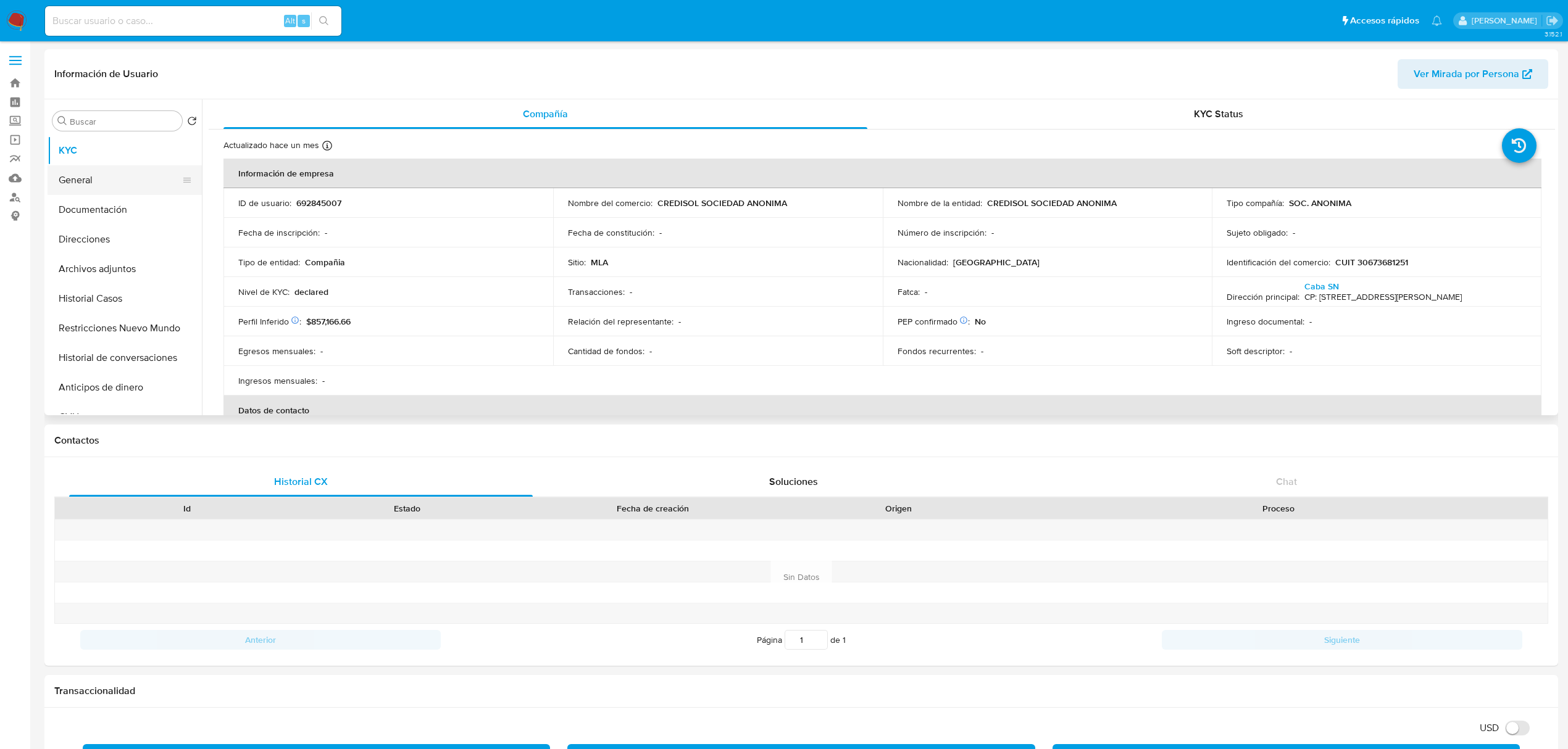
click at [127, 171] on button "General" at bounding box center [119, 180] width 144 height 30
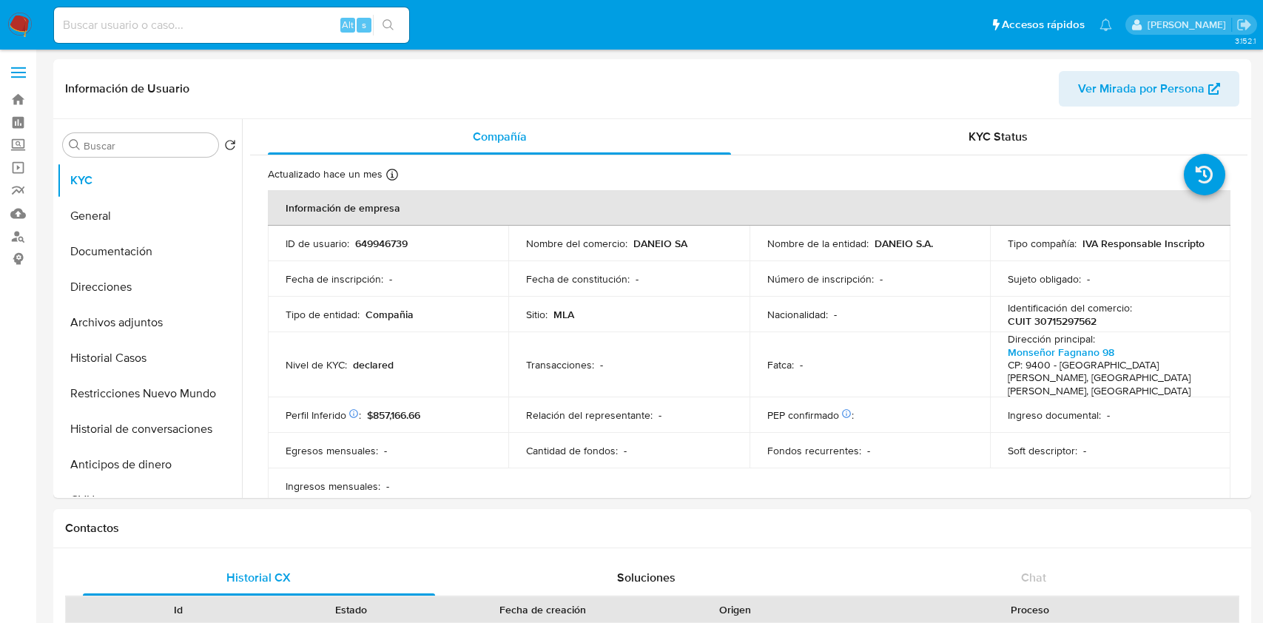
select select "10"
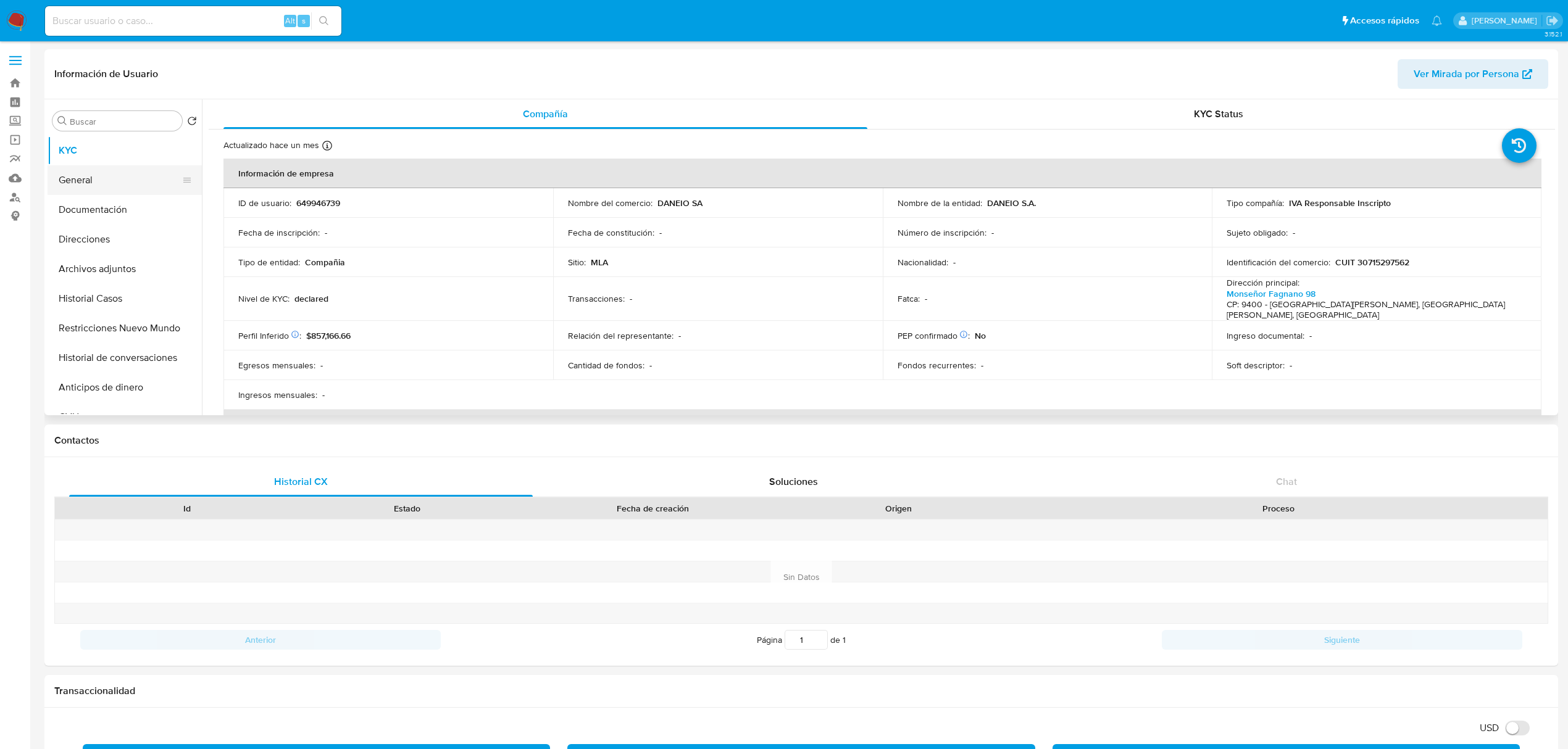
click at [98, 178] on button "General" at bounding box center [119, 180] width 144 height 30
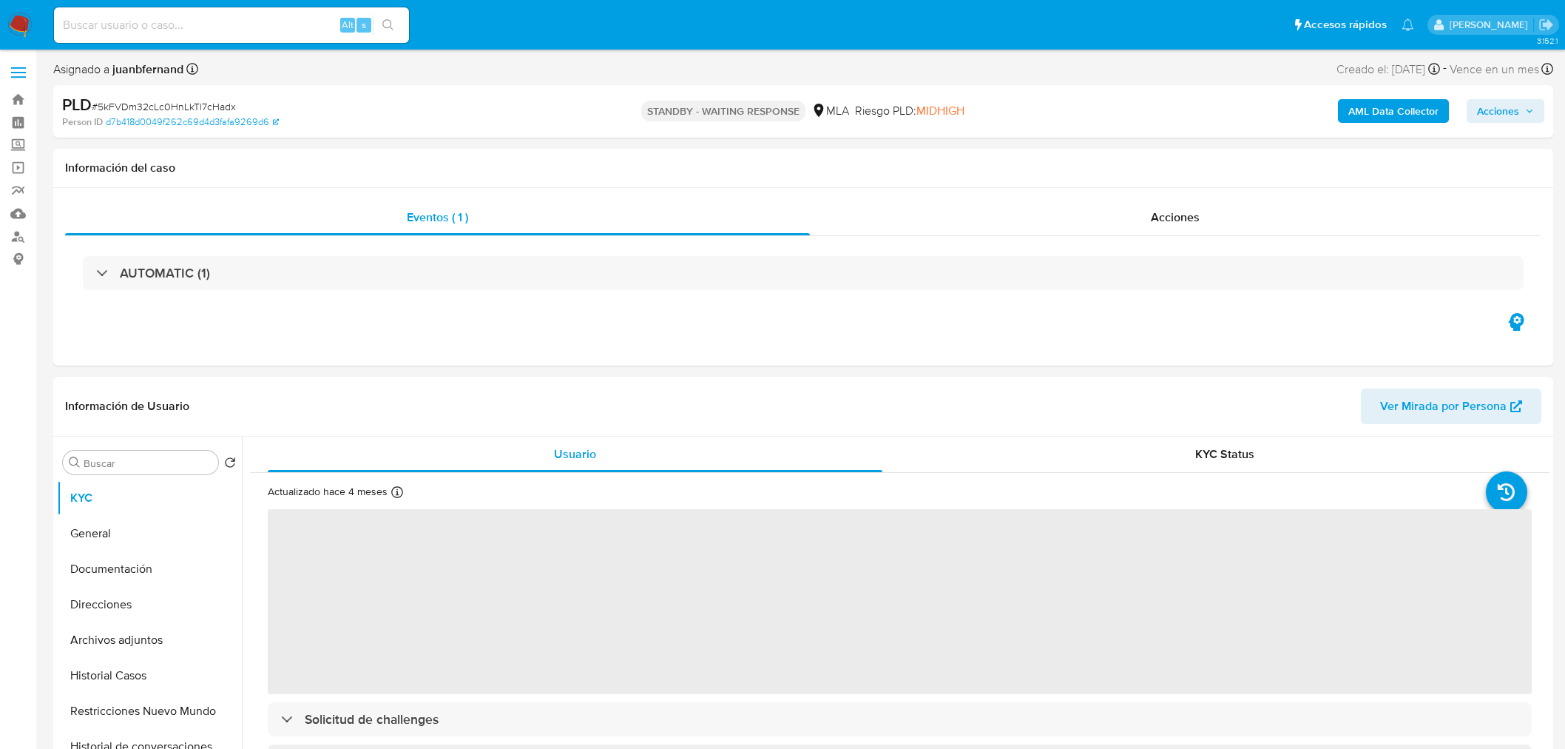
select select "10"
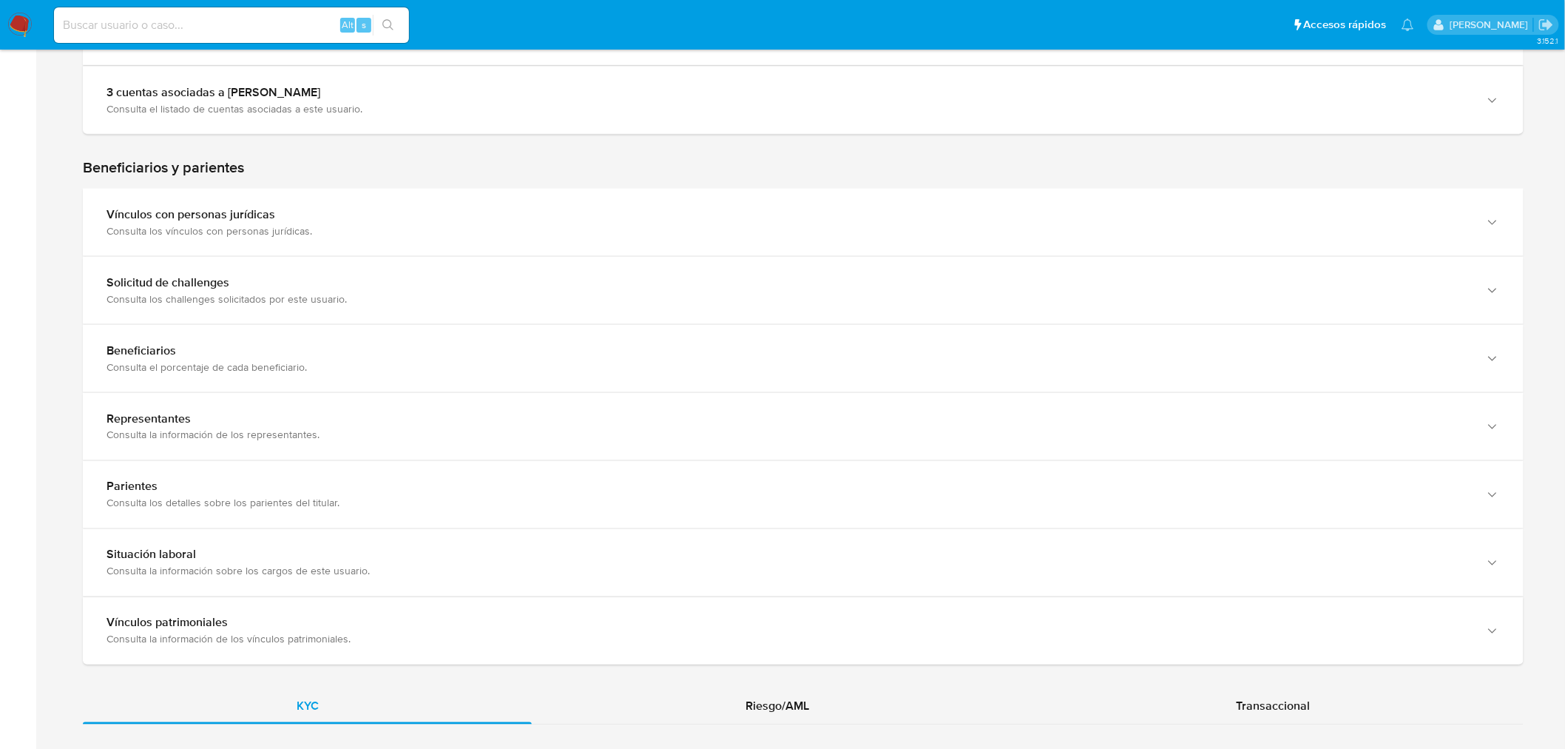
scroll to position [1150, 0]
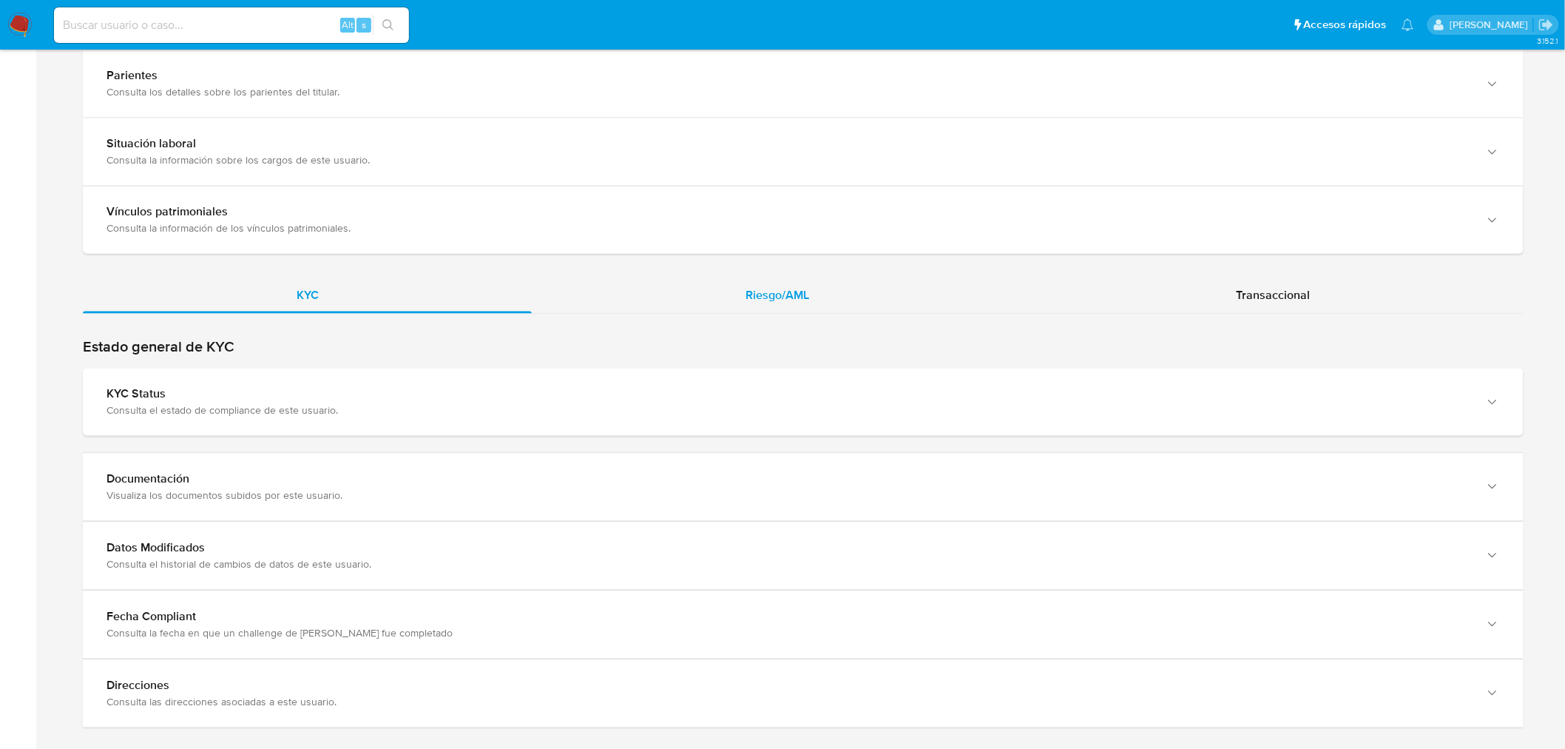
click at [772, 287] on span "Riesgo/AML" at bounding box center [778, 295] width 64 height 17
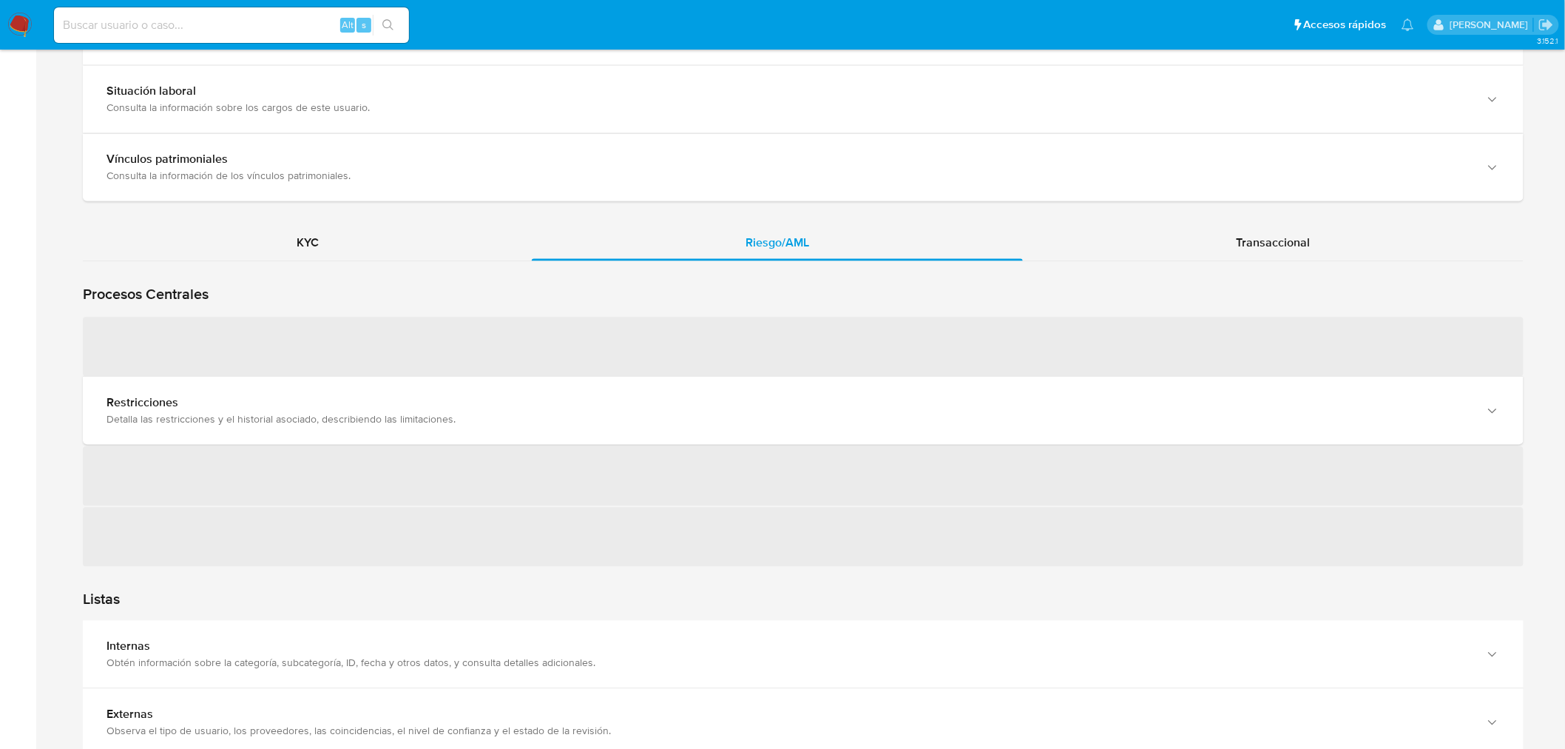
scroll to position [1232, 0]
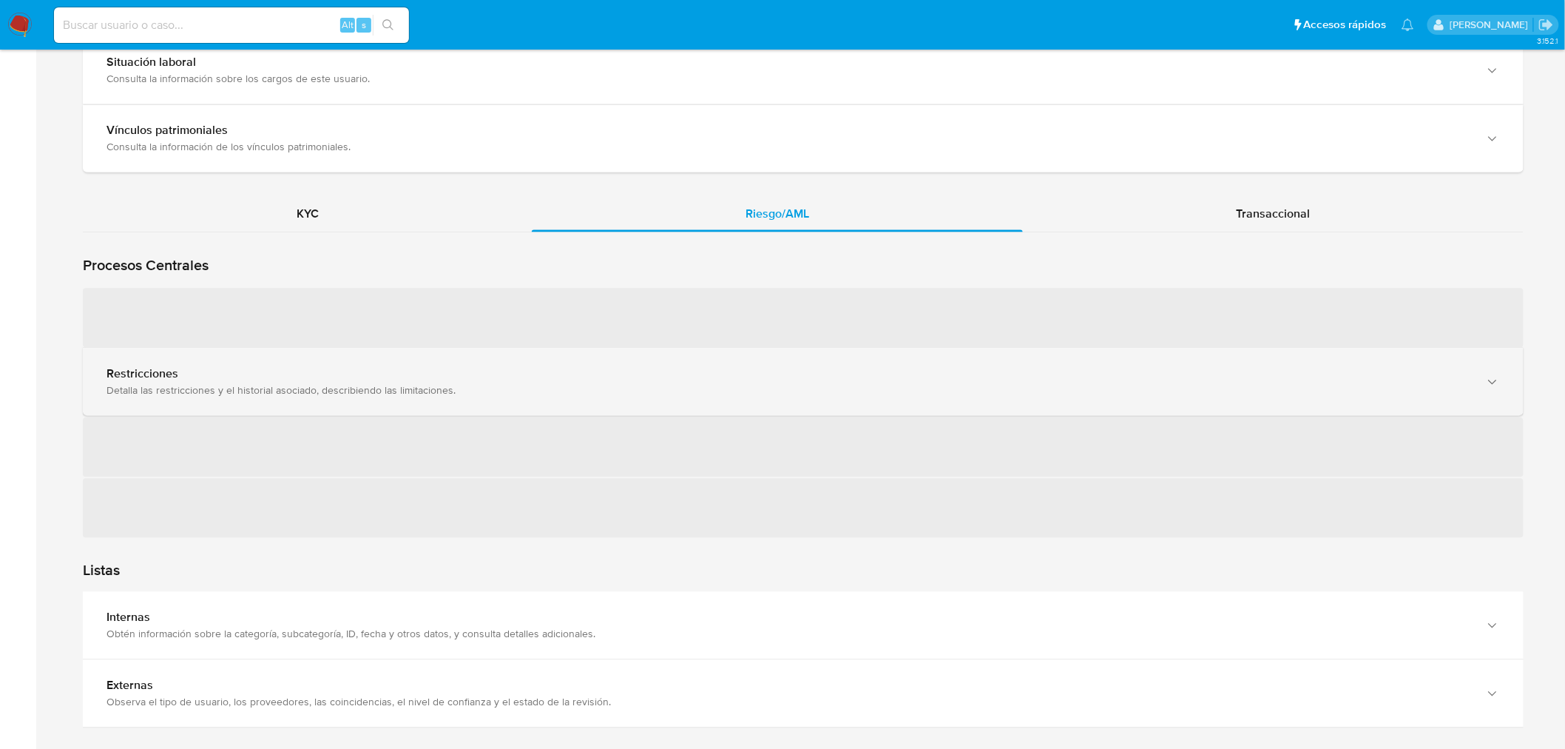
click at [269, 385] on div "Detalla las restricciones y el historial asociado, describiendo las limitacione…" at bounding box center [789, 389] width 1364 height 13
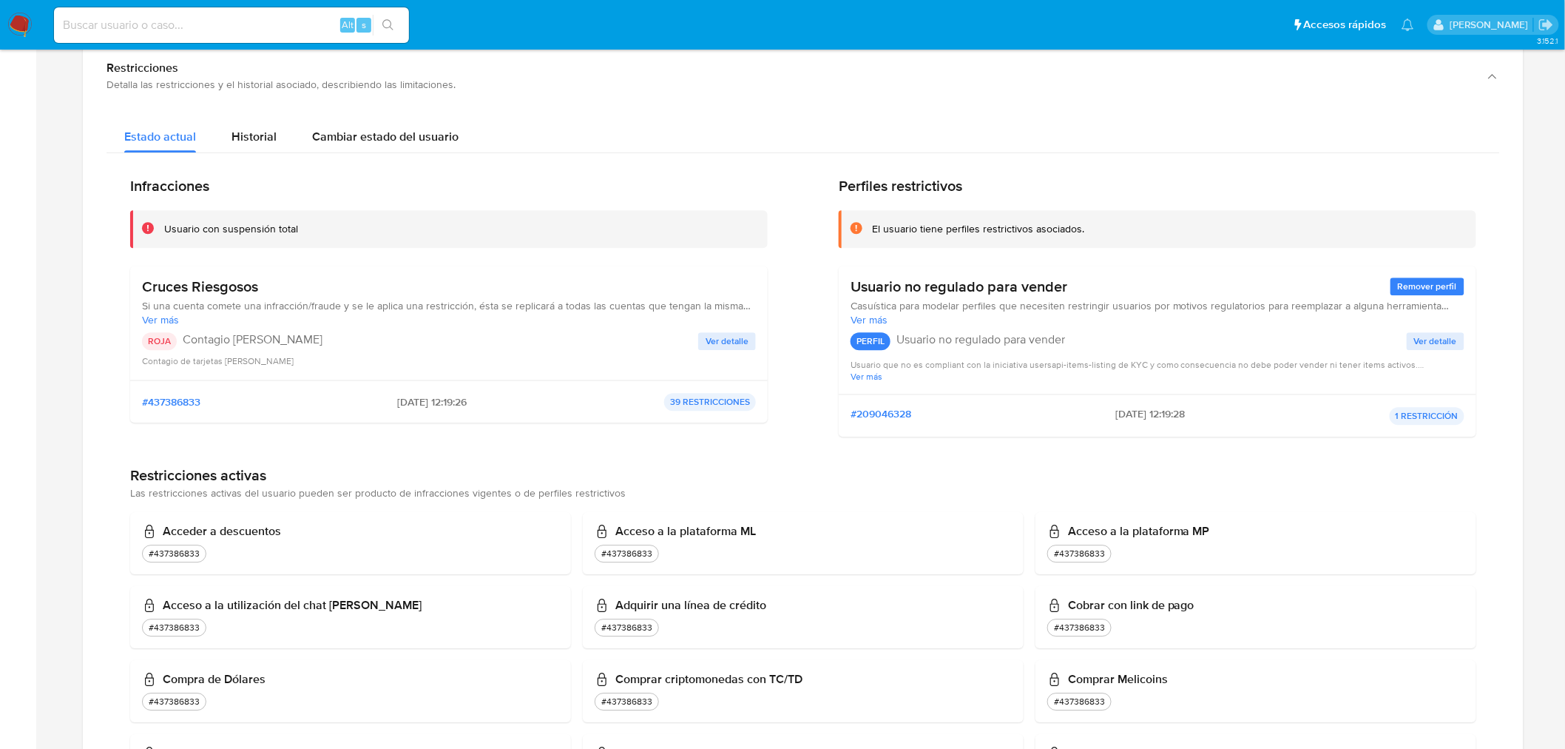
scroll to position [1562, 0]
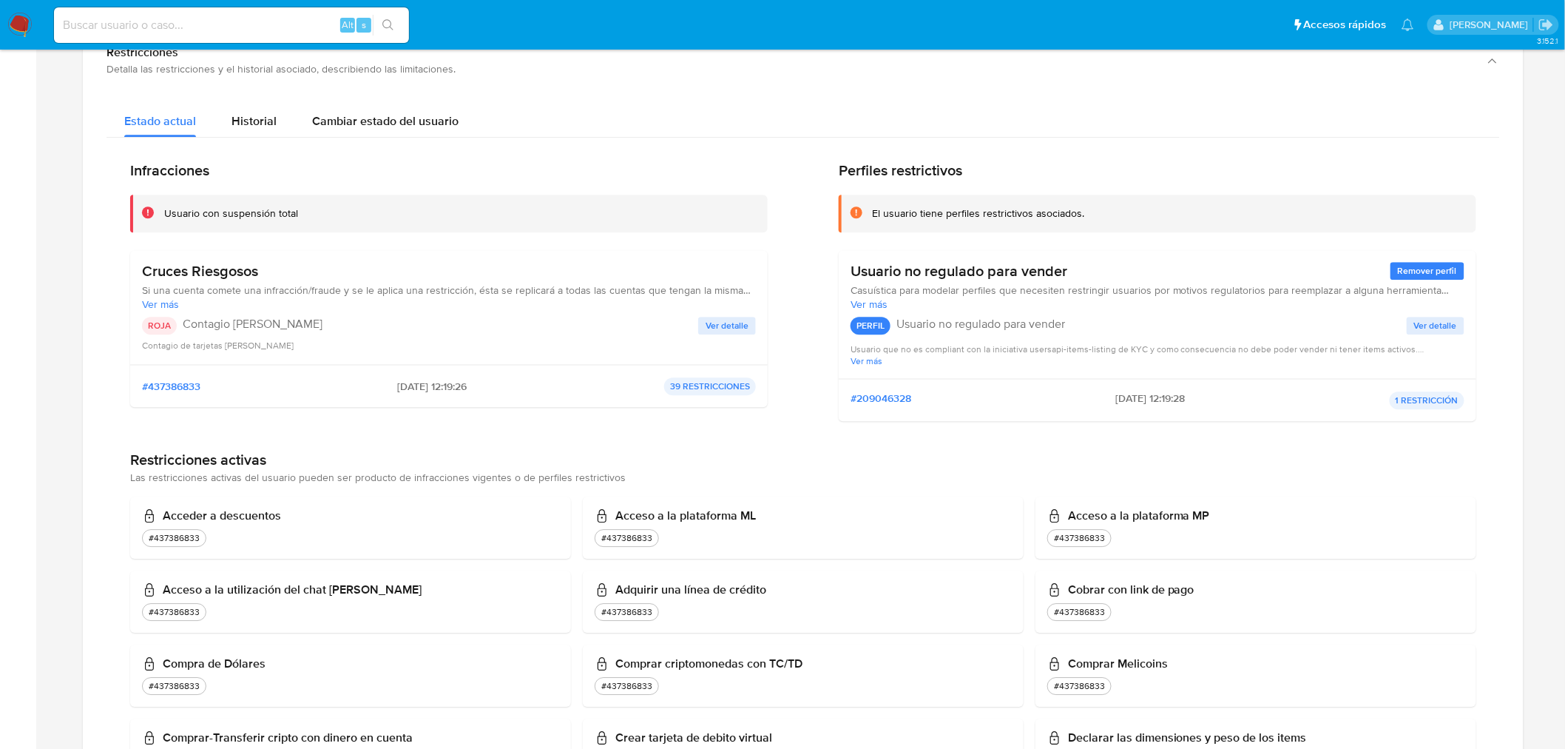
click at [398, 386] on span "[DATE] 12:19:26" at bounding box center [433, 385] width 70 height 13
drag, startPoint x: 397, startPoint y: 386, endPoint x: 452, endPoint y: 385, distance: 54.7
click at [452, 385] on span "2025-05-20 - 12:19:26" at bounding box center [433, 385] width 70 height 13
click at [584, 432] on div "Infracciones Usuario con suspensión total Cruces Riesgosos Si una cuenta comete…" at bounding box center [449, 296] width 638 height 271
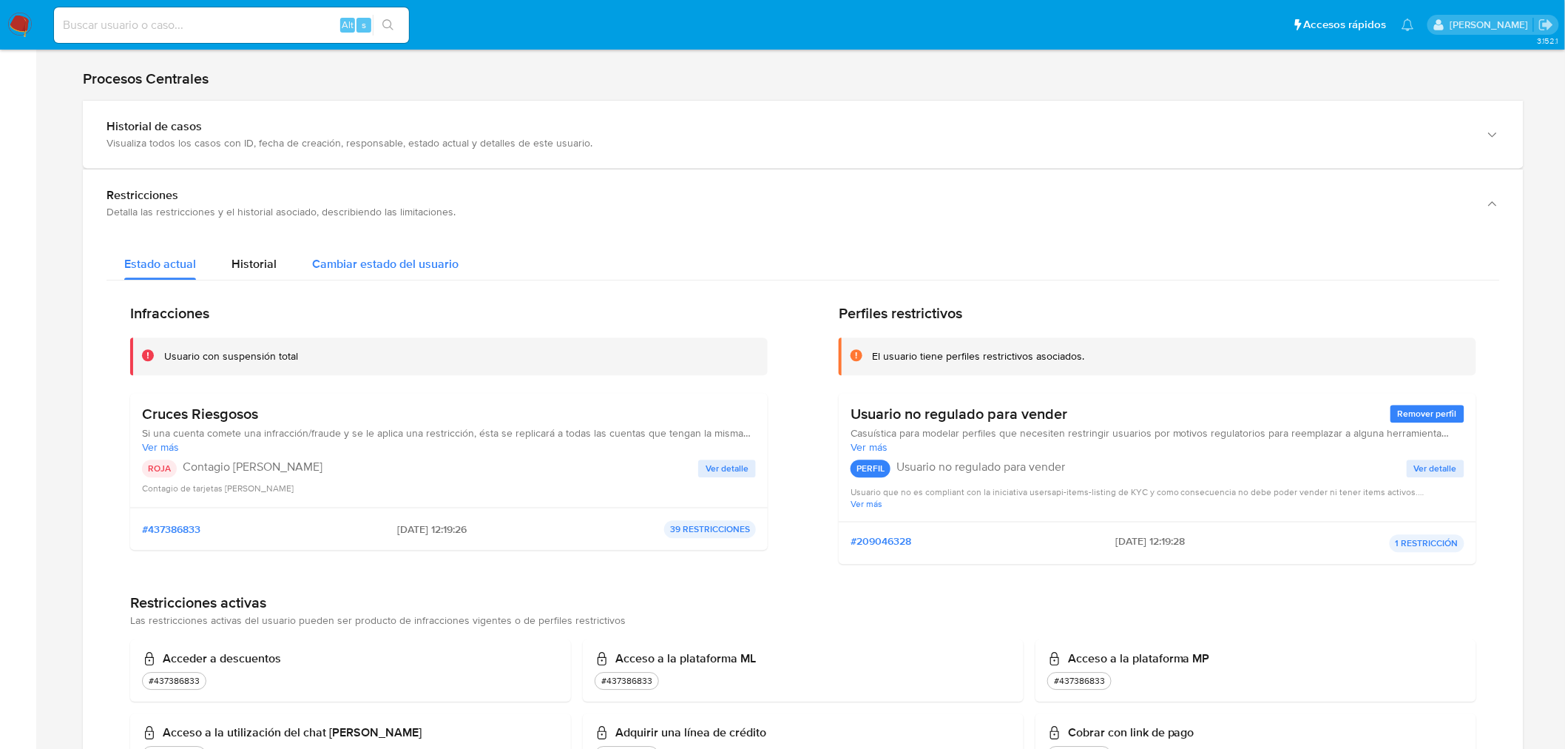
scroll to position [1315, 0]
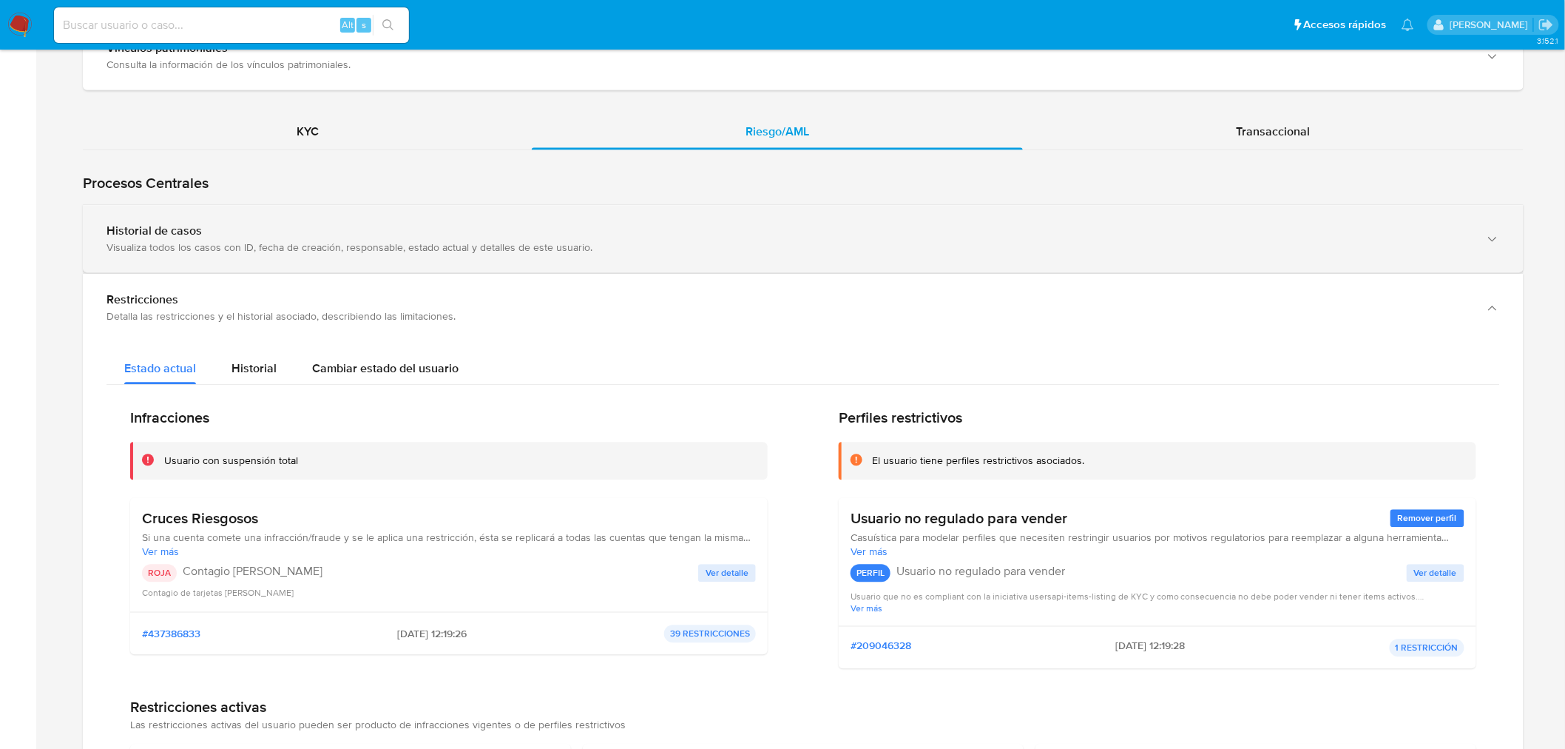
click at [391, 223] on div "Historial de casos" at bounding box center [789, 230] width 1364 height 15
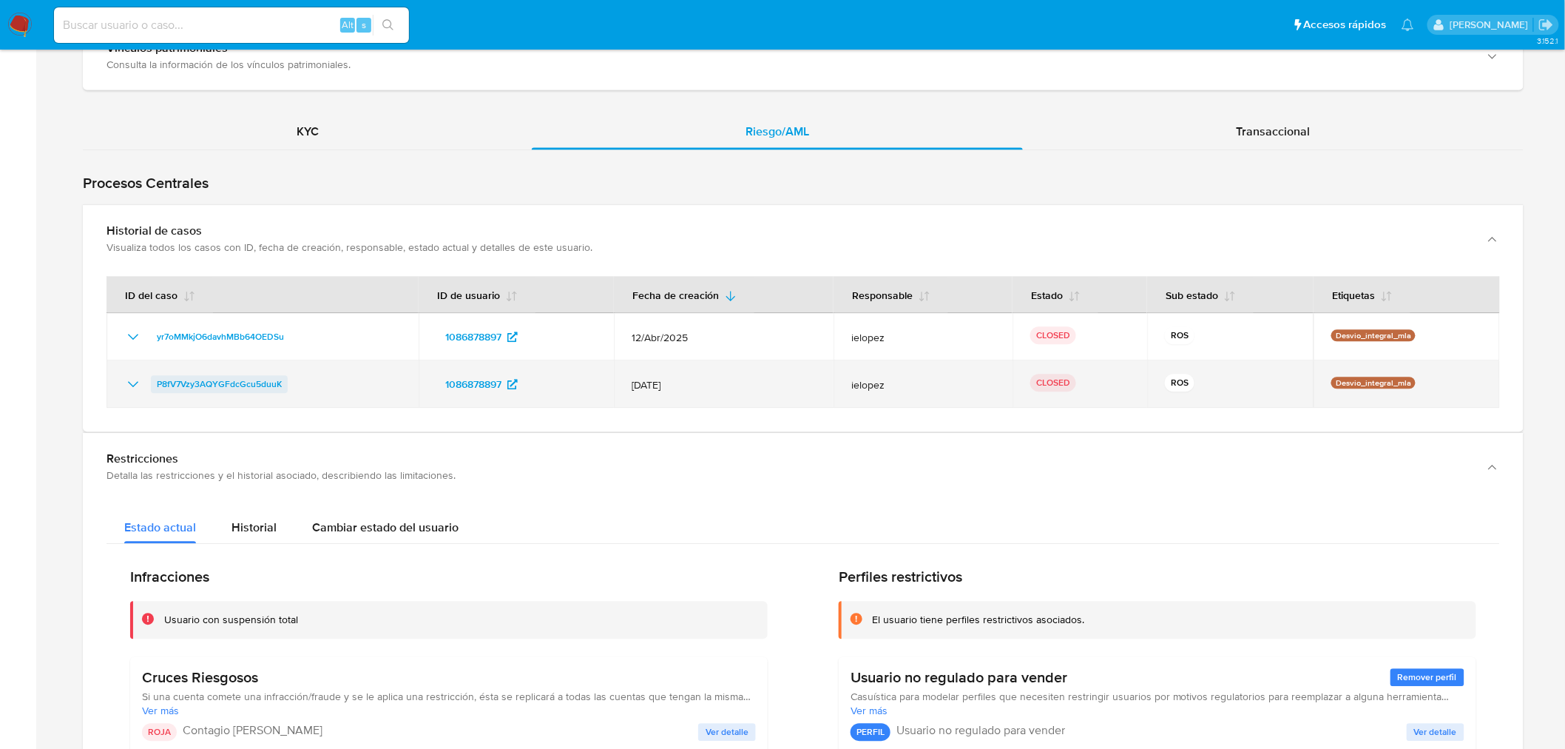
click at [269, 382] on span "P8fV7Vzy3AQYGFdcGcu5duuK" at bounding box center [219, 384] width 125 height 18
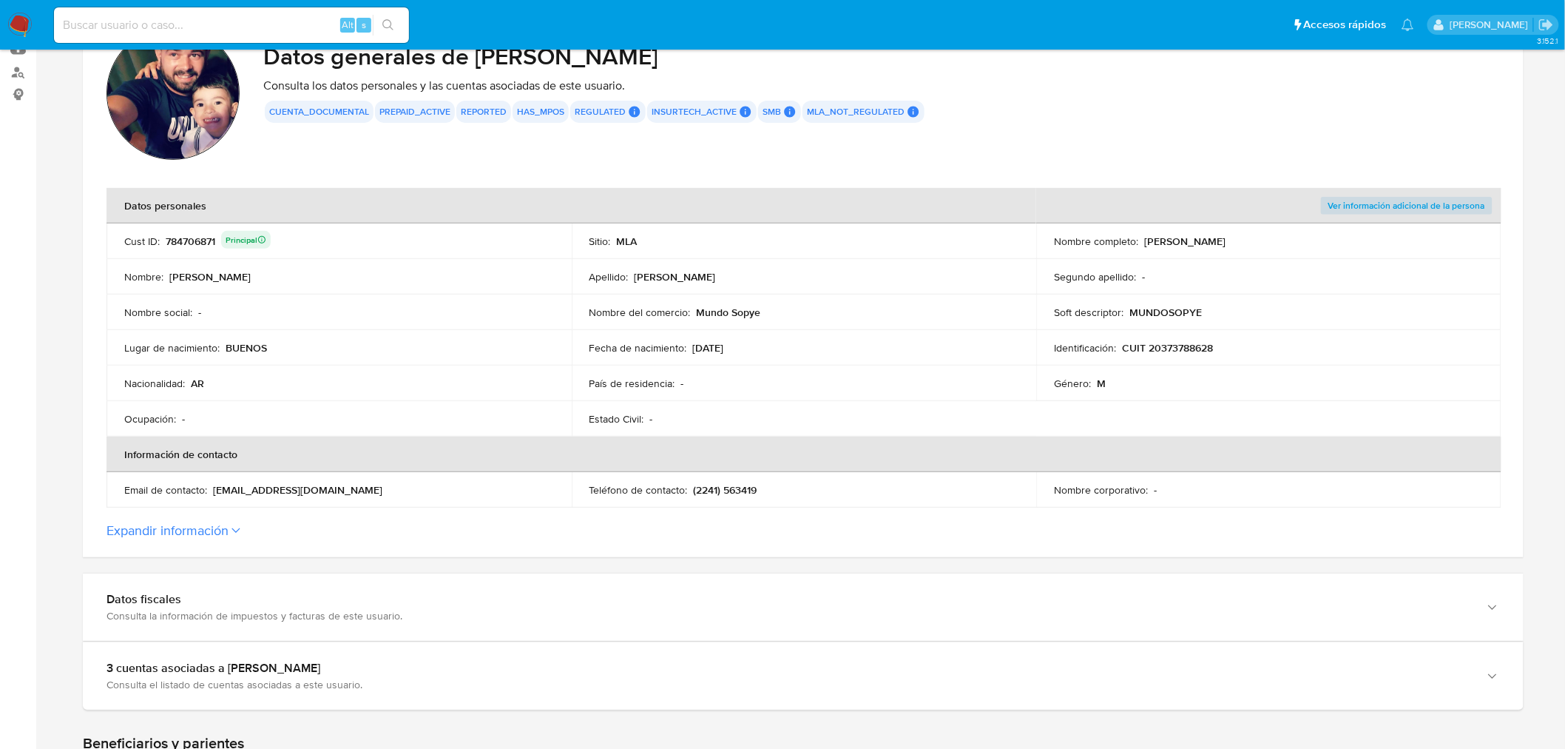
scroll to position [0, 0]
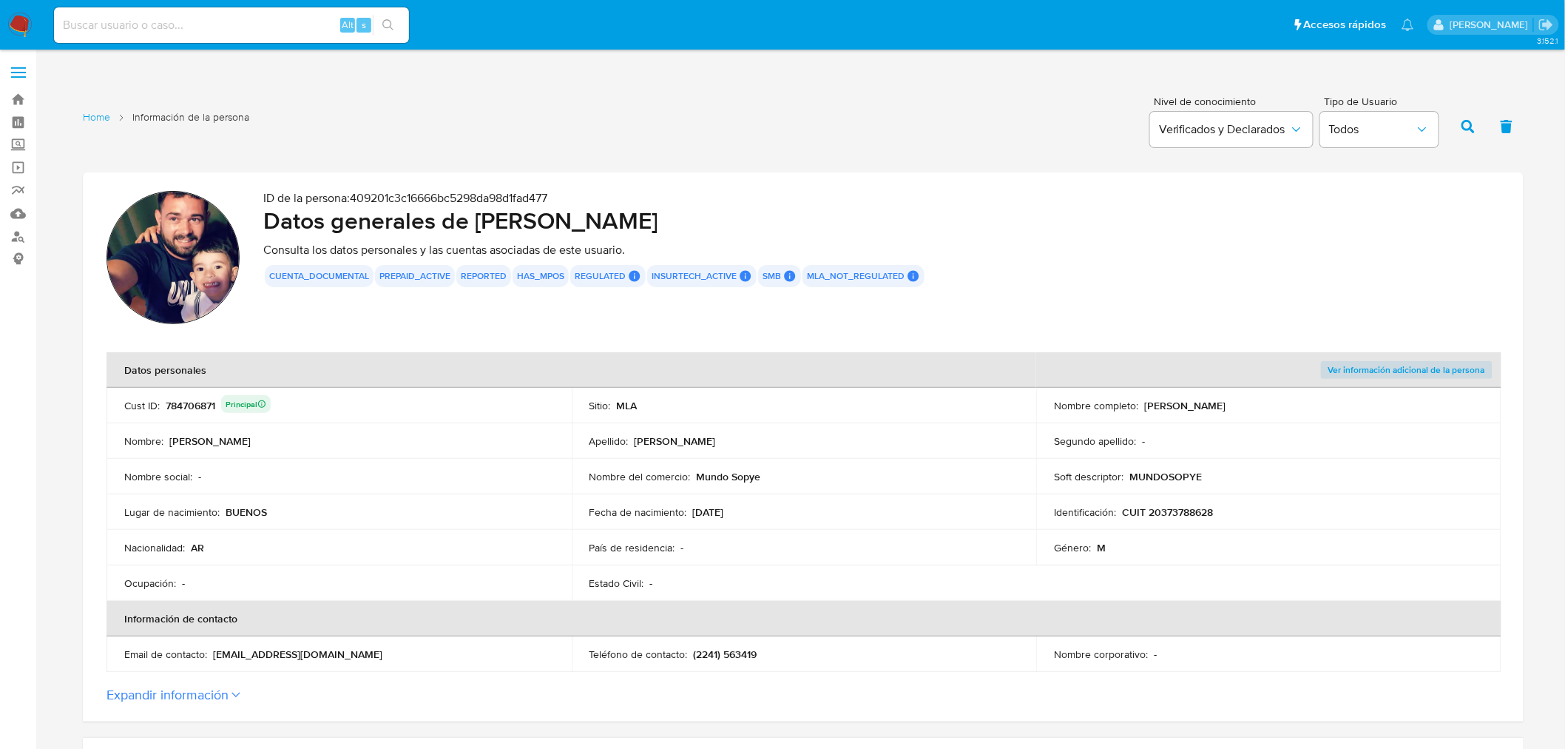
click at [200, 403] on div "784706871 Principal" at bounding box center [218, 405] width 105 height 21
click at [490, 223] on h2 "Datos generales de Jorge Ezequiel Sanchez" at bounding box center [881, 221] width 1237 height 30
drag, startPoint x: 490, startPoint y: 223, endPoint x: 655, endPoint y: 225, distance: 165.0
click at [655, 225] on h2 "Datos generales de Jorge Ezequiel Sanchez" at bounding box center [881, 221] width 1237 height 30
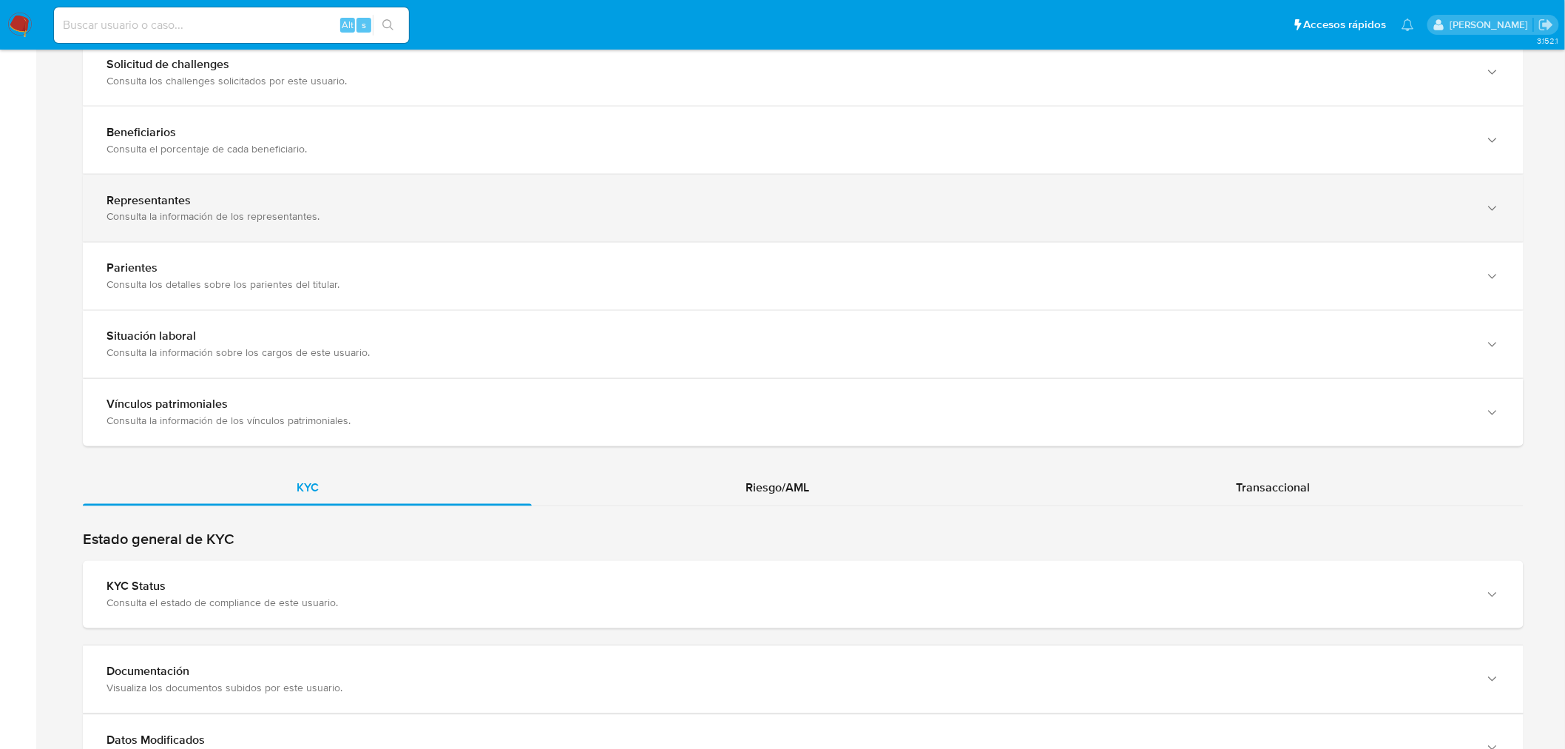
scroll to position [928, 0]
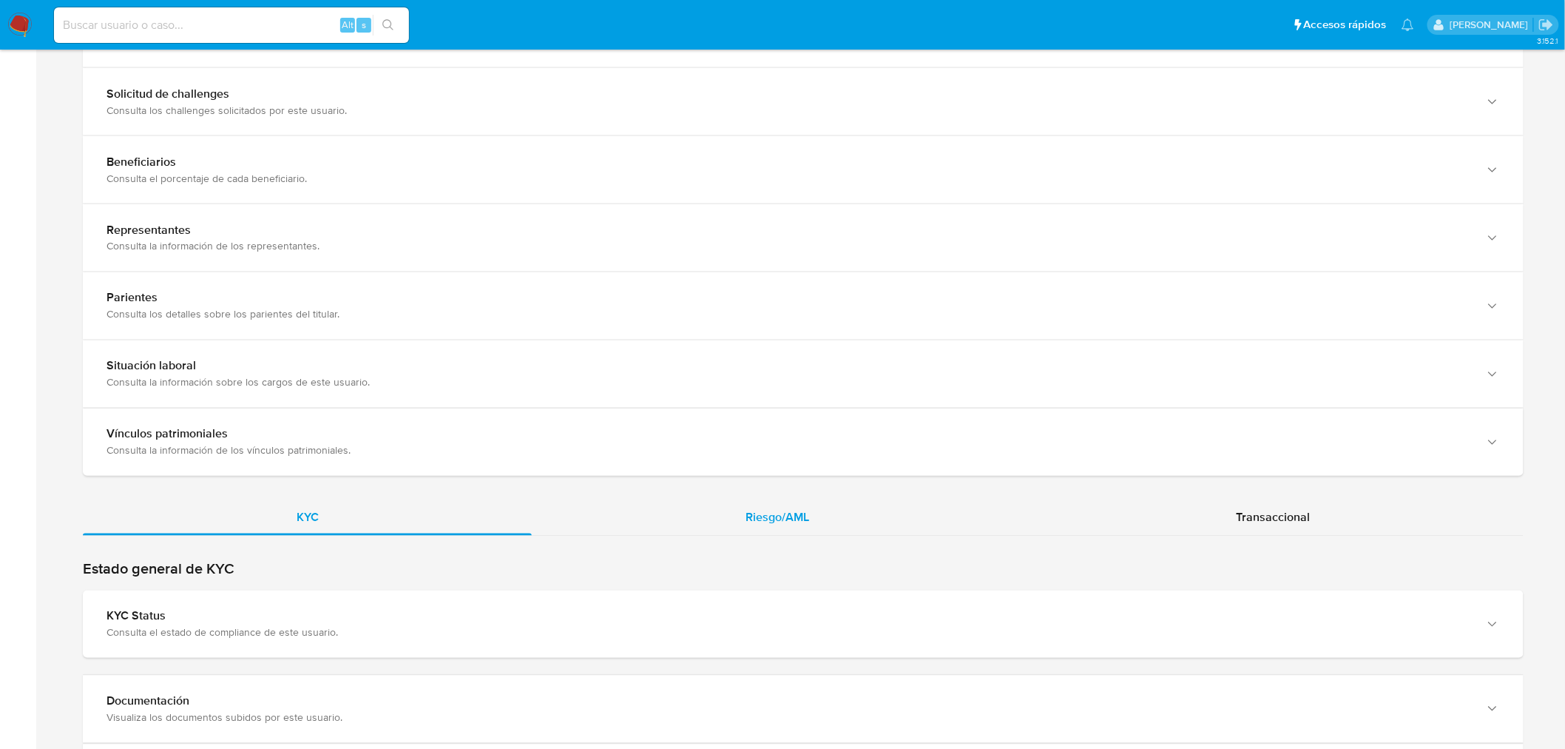
click at [726, 520] on div "Riesgo/AML" at bounding box center [777, 518] width 490 height 36
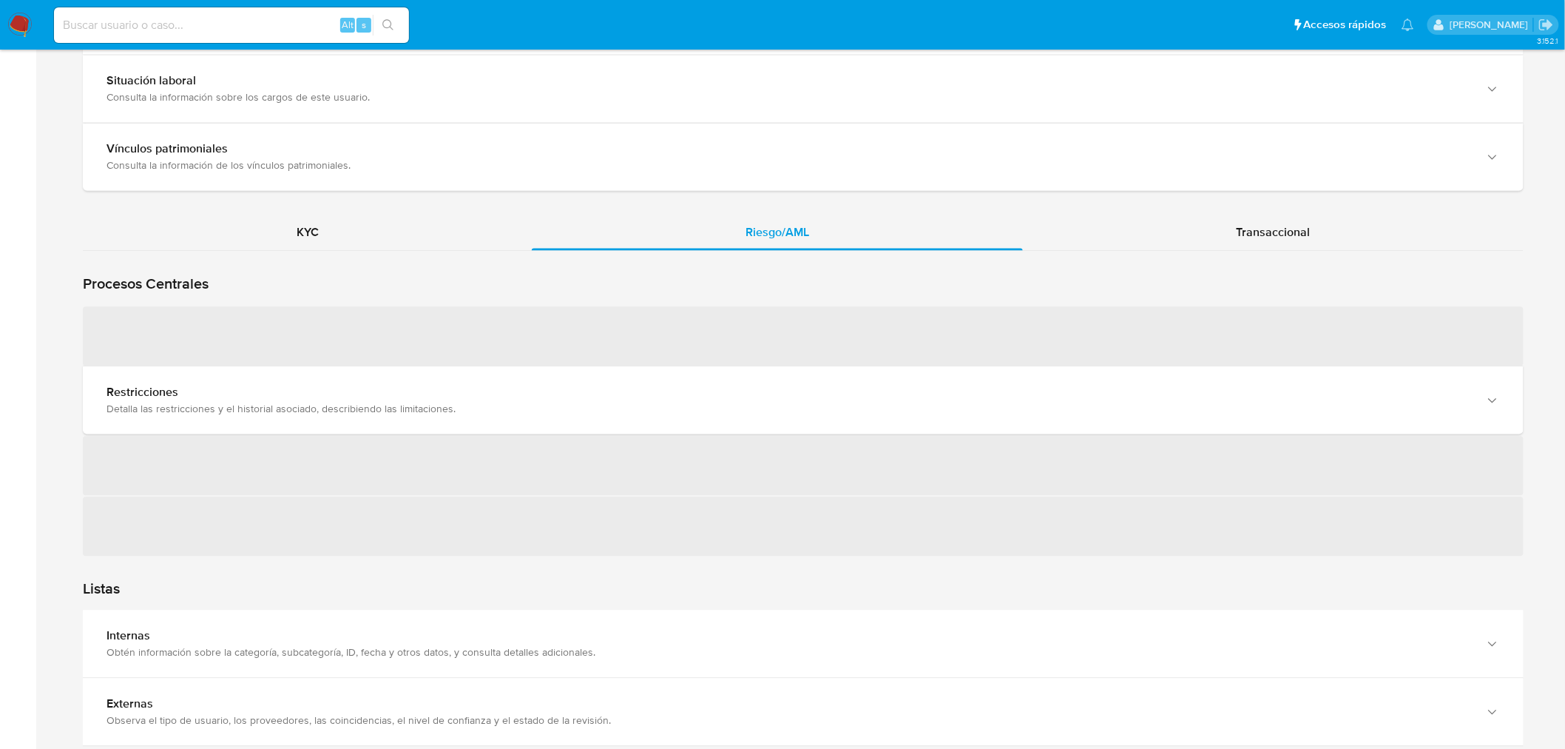
scroll to position [1258, 0]
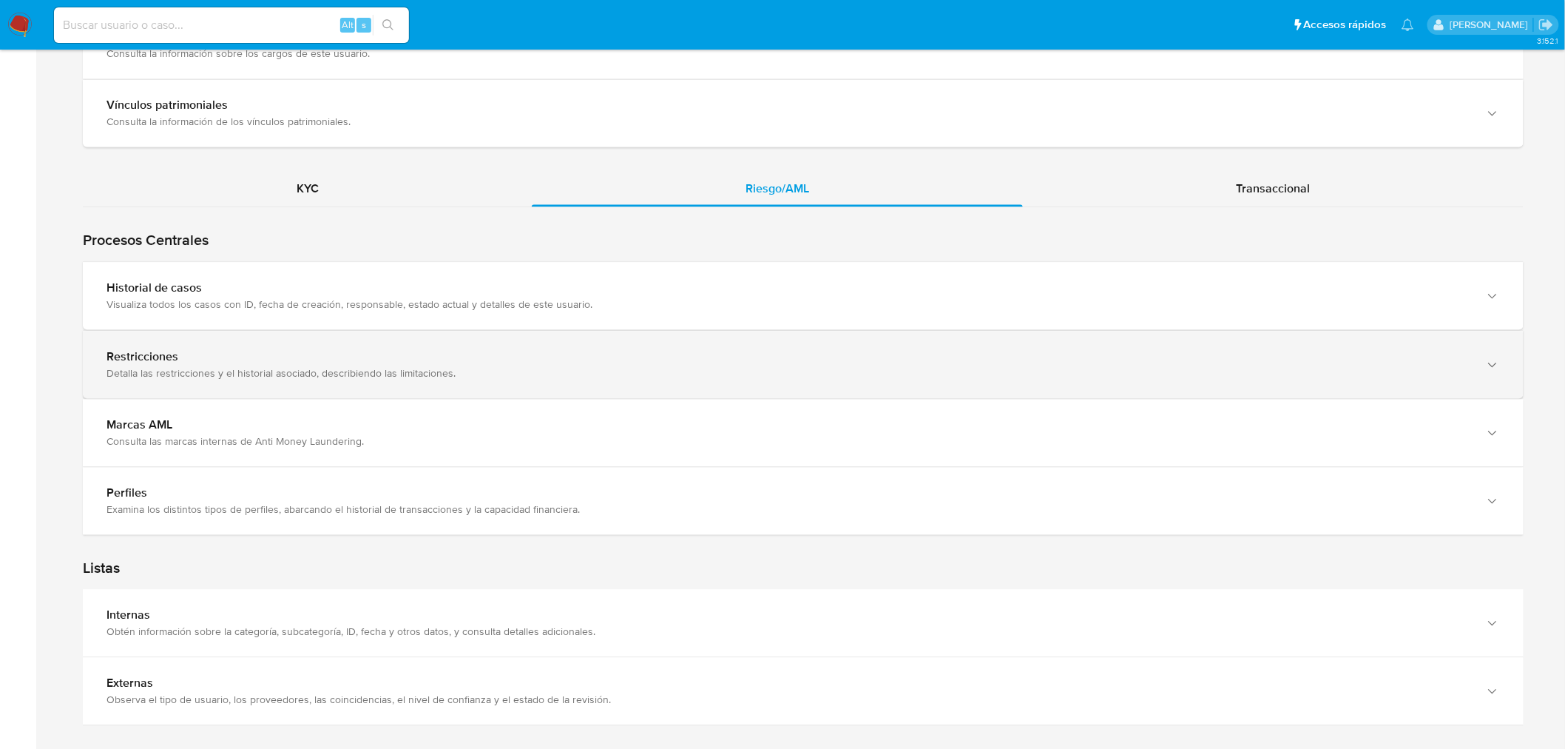
click at [300, 361] on div "Restricciones" at bounding box center [789, 356] width 1364 height 15
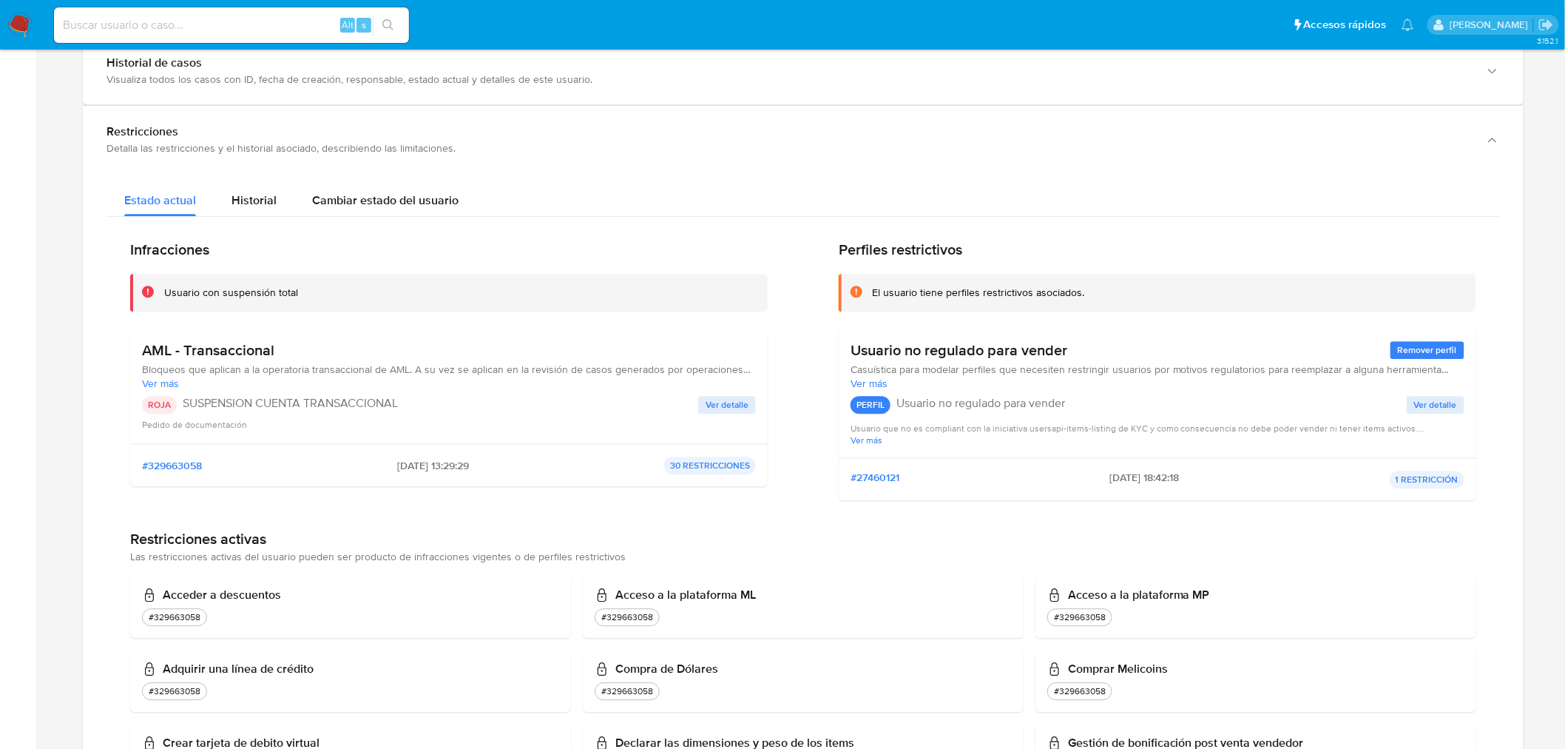
scroll to position [1504, 0]
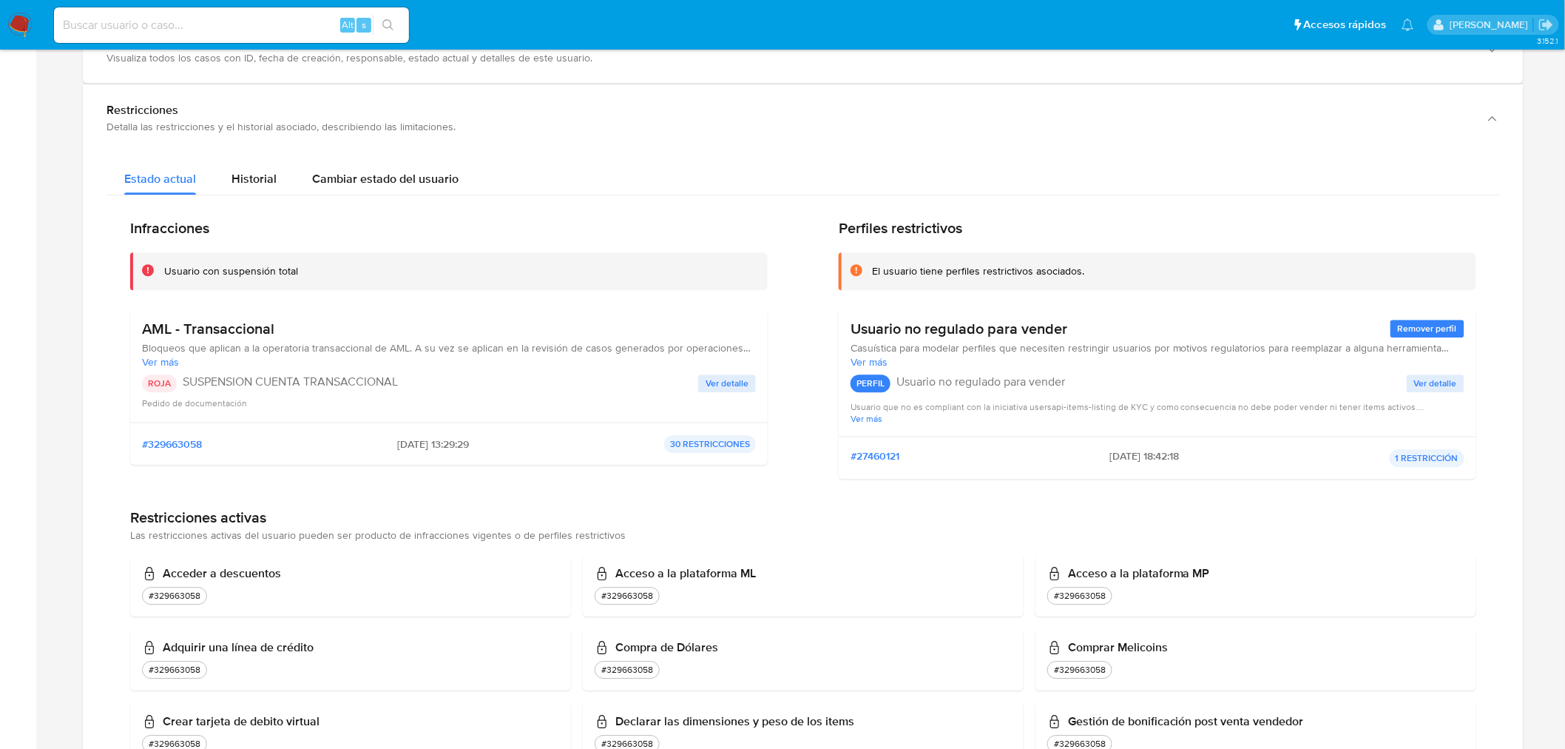
click at [397, 442] on span "[DATE] 13:29:29" at bounding box center [433, 443] width 72 height 13
drag, startPoint x: 397, startPoint y: 442, endPoint x: 424, endPoint y: 438, distance: 27.0
click at [424, 438] on span "[DATE] 13:29:29" at bounding box center [433, 443] width 72 height 13
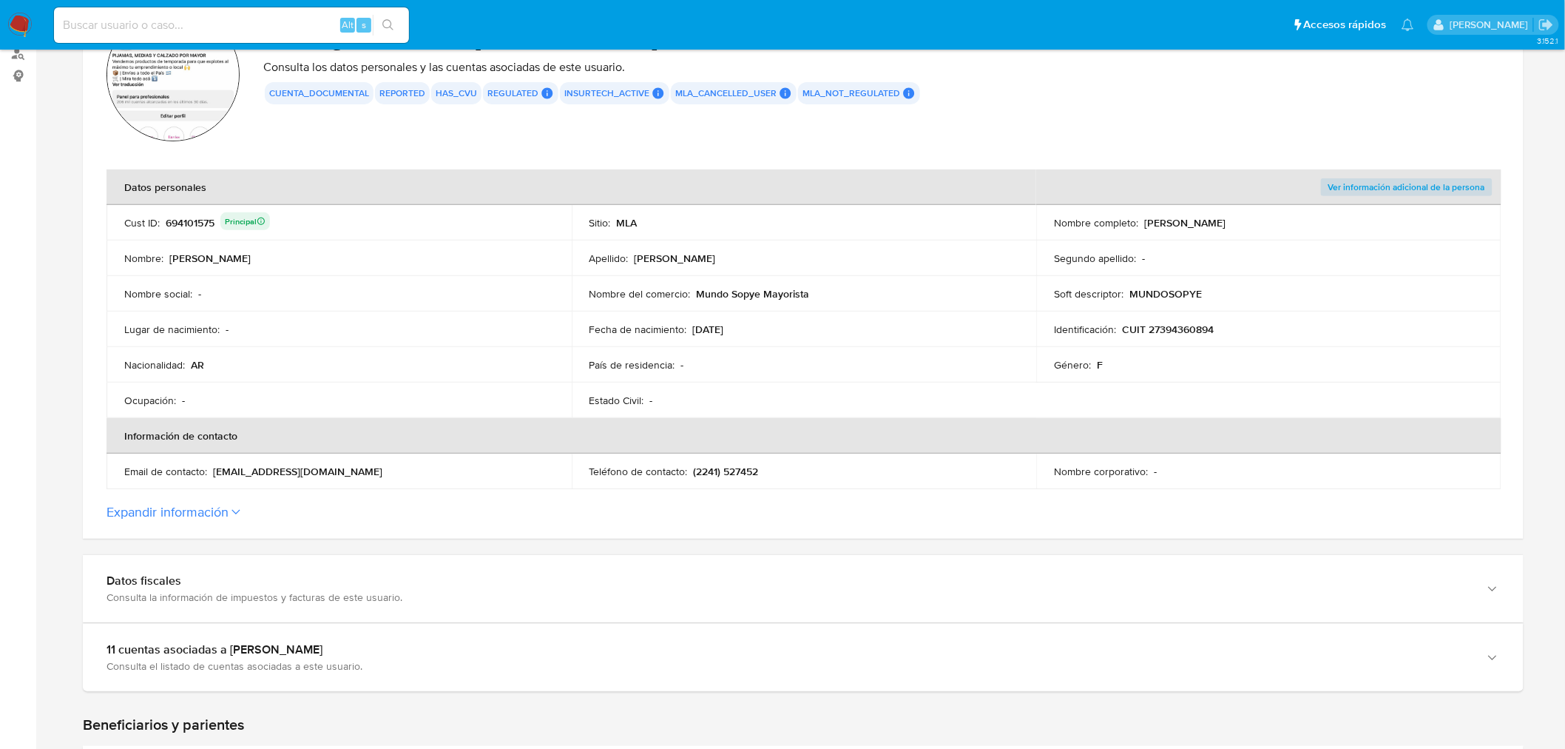
scroll to position [82, 0]
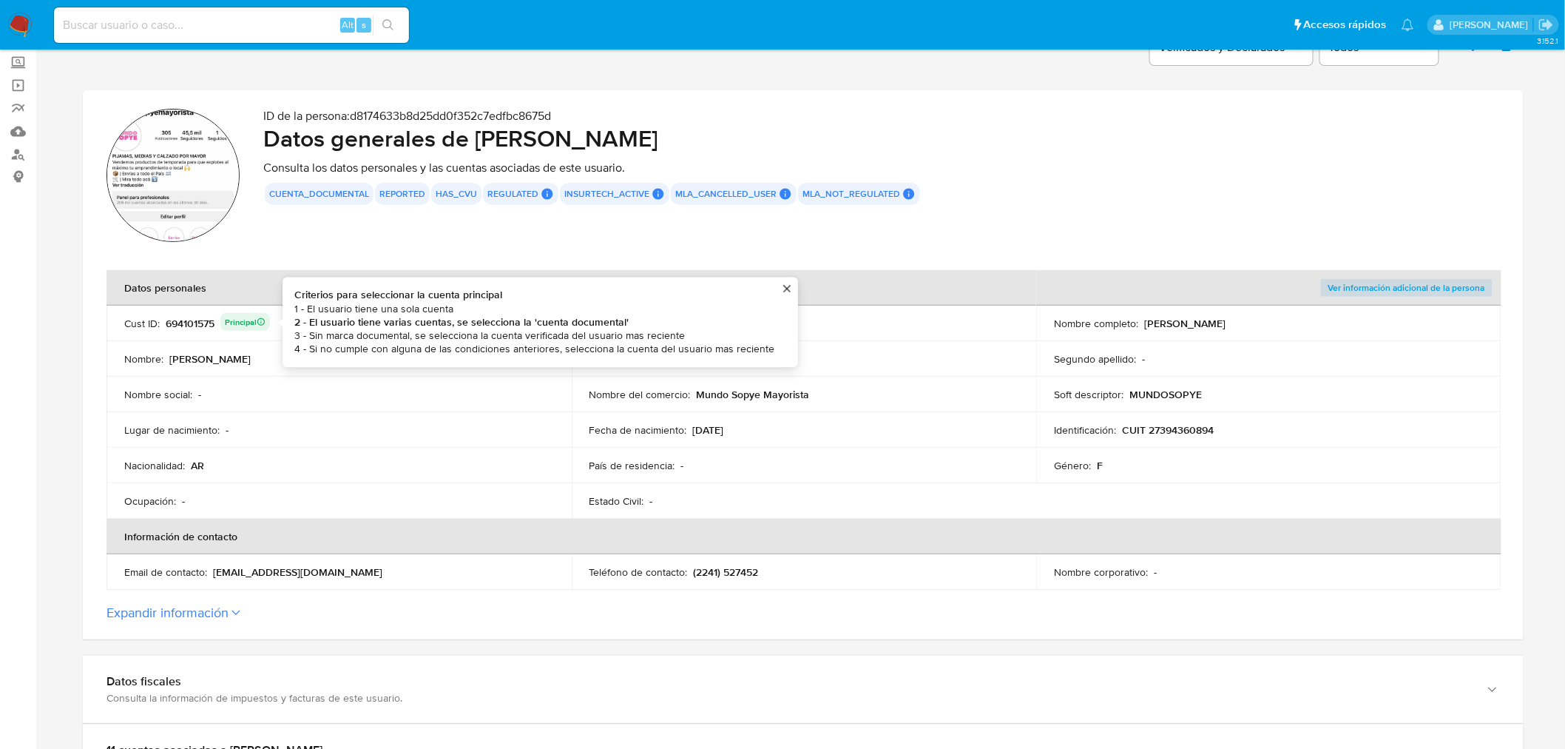
click at [246, 318] on div "Principal" at bounding box center [245, 321] width 41 height 9
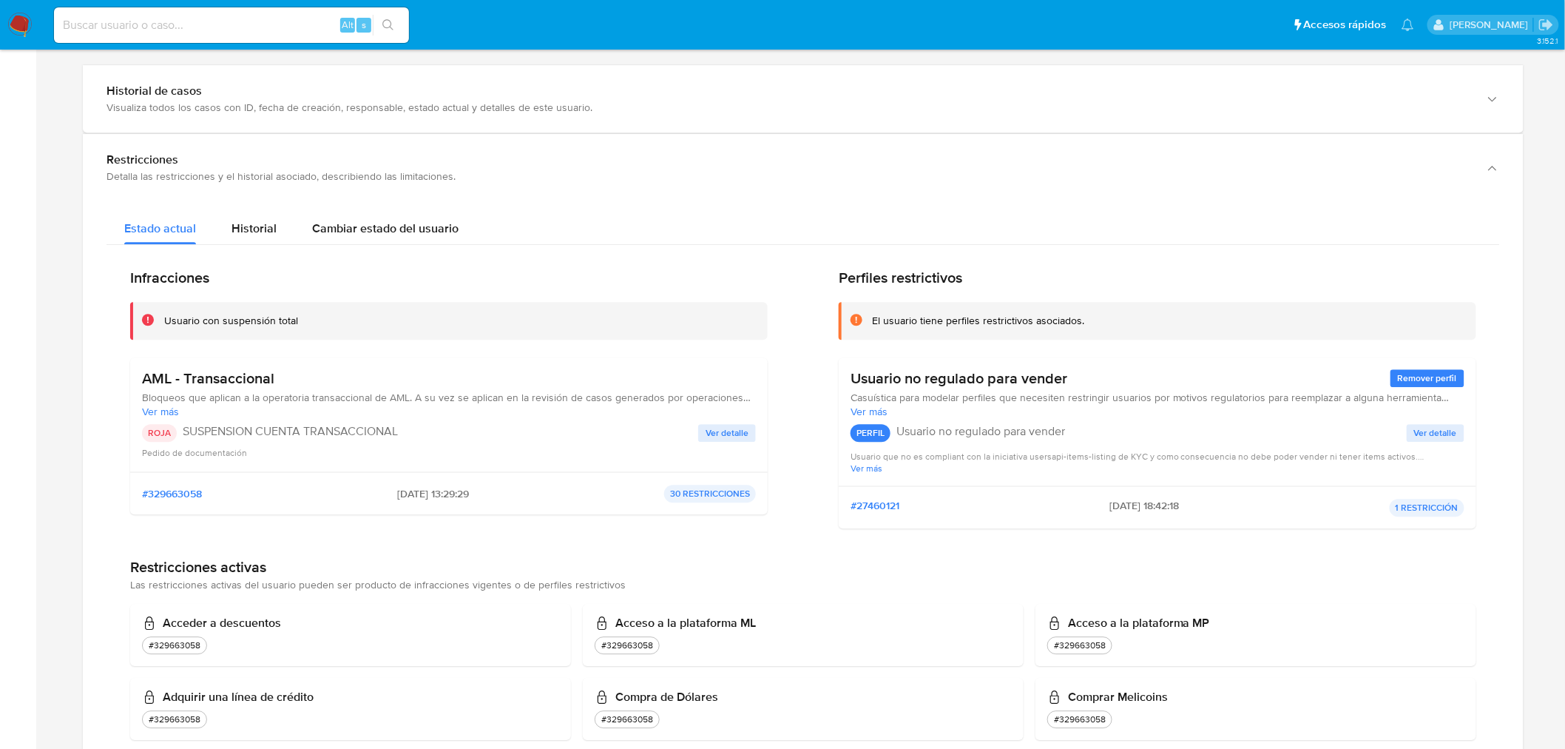
scroll to position [1479, 0]
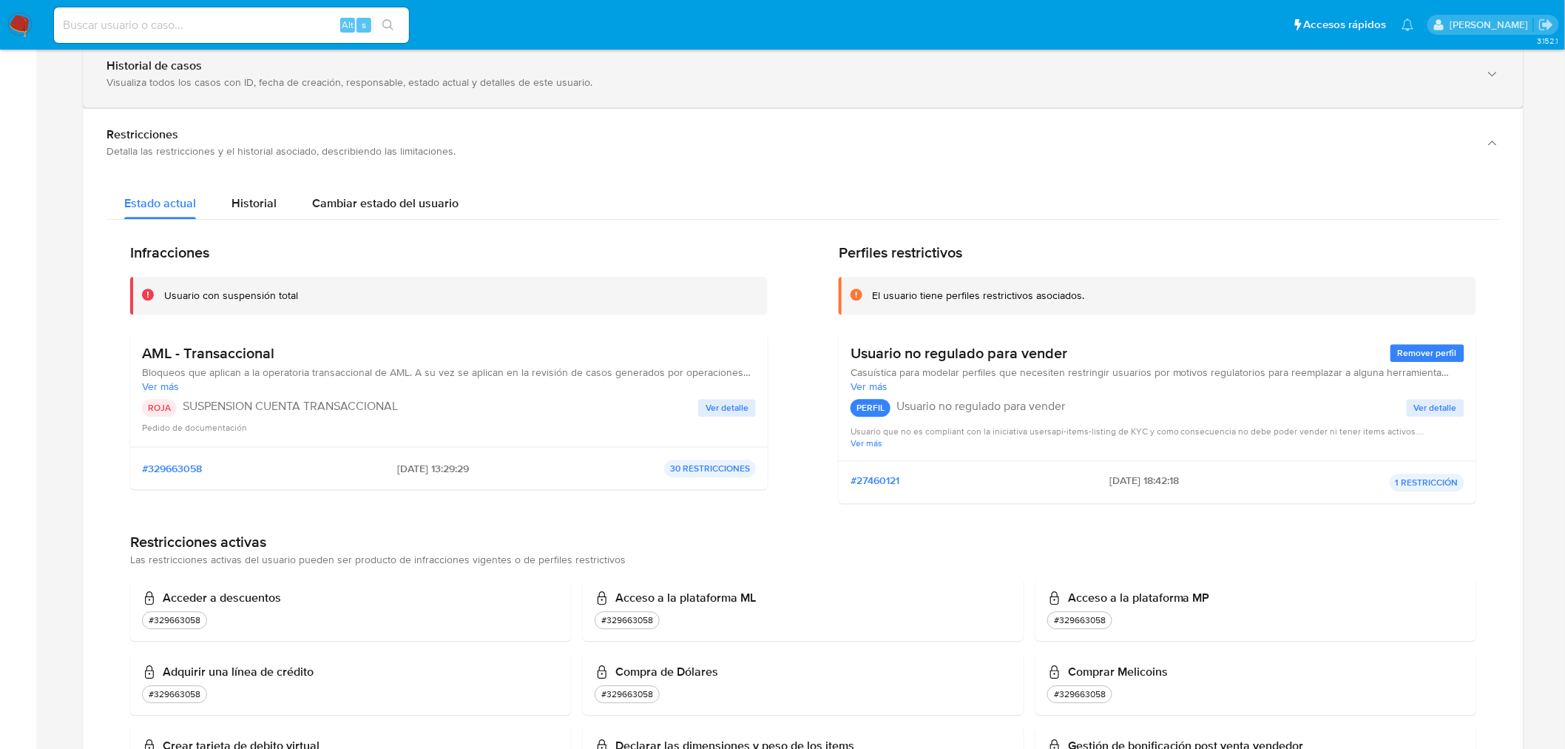
click at [209, 89] on div "Visualiza todos los casos con ID, fecha de creación, responsable, estado actual…" at bounding box center [789, 81] width 1364 height 13
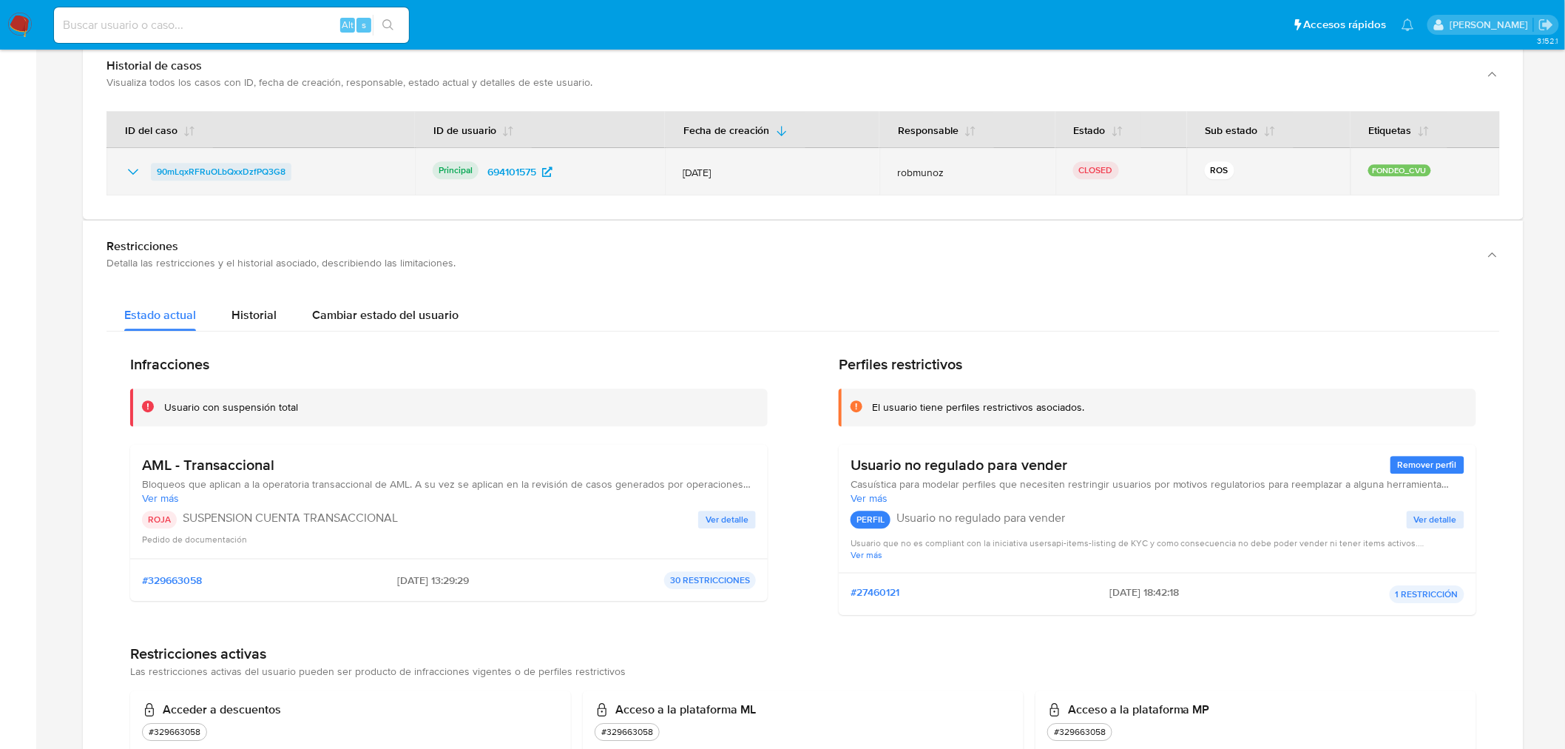
click at [196, 172] on span "90mLqxRFRuOLbQxxDzfPQ3G8" at bounding box center [221, 172] width 129 height 18
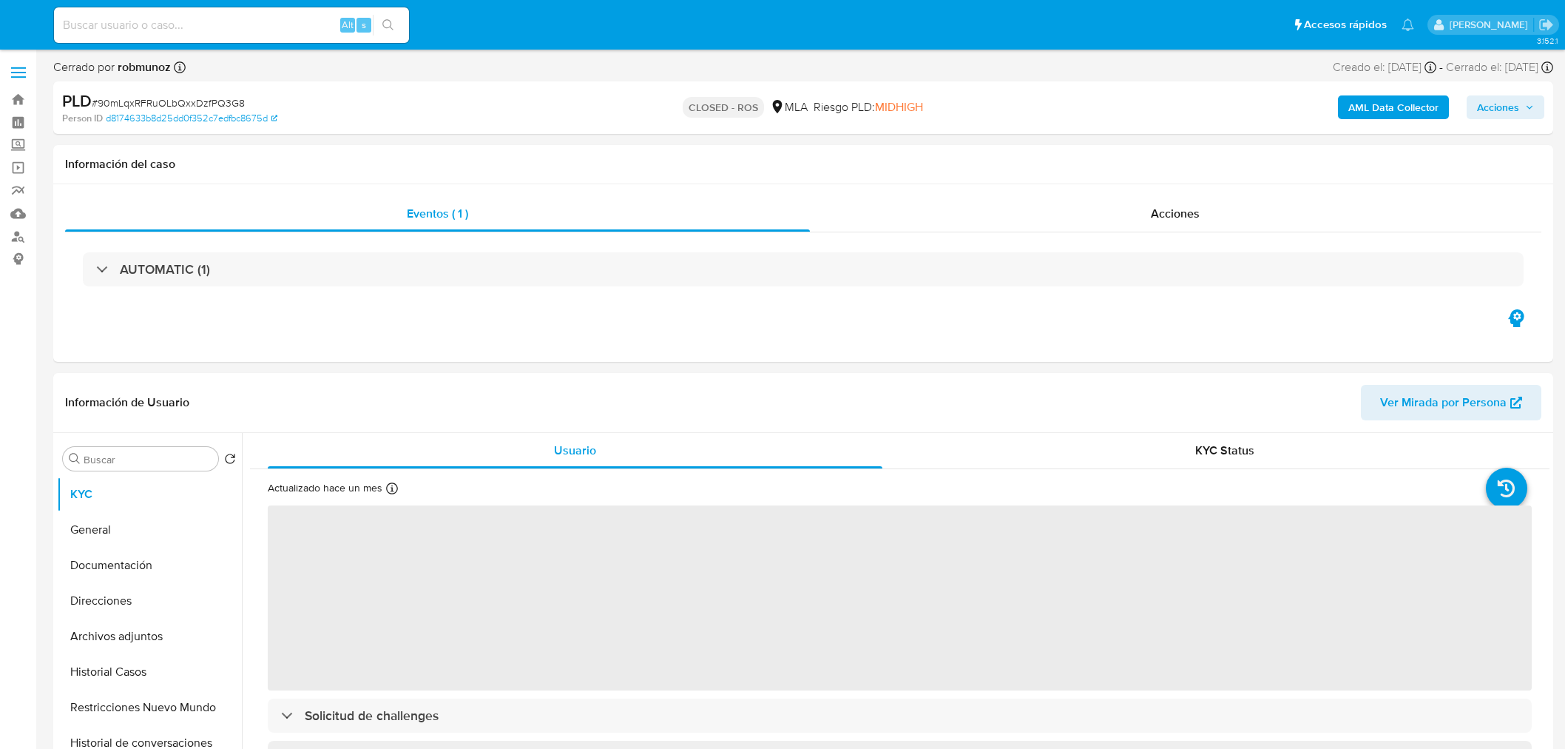
select select "10"
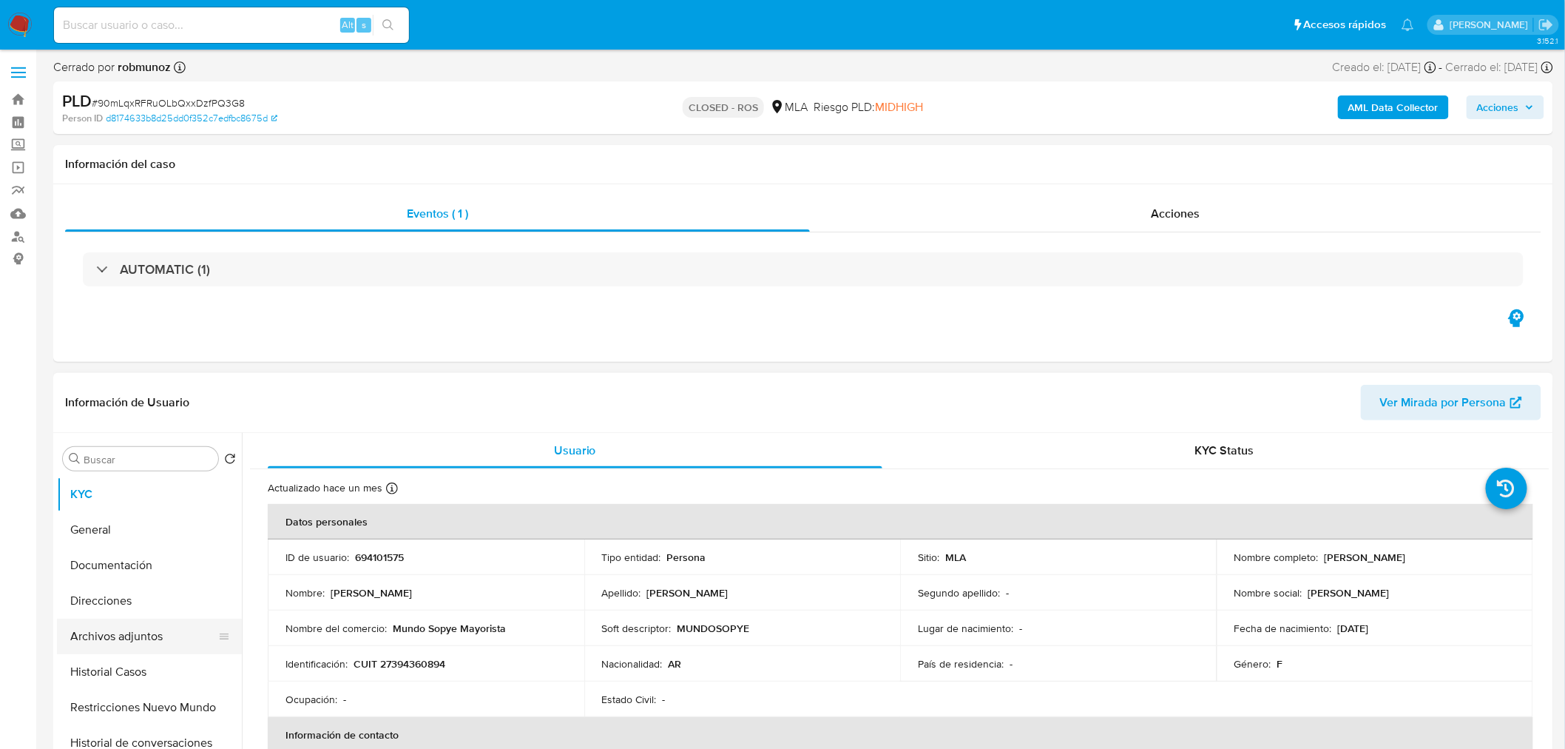
click at [149, 626] on button "Archivos adjuntos" at bounding box center [143, 636] width 173 height 36
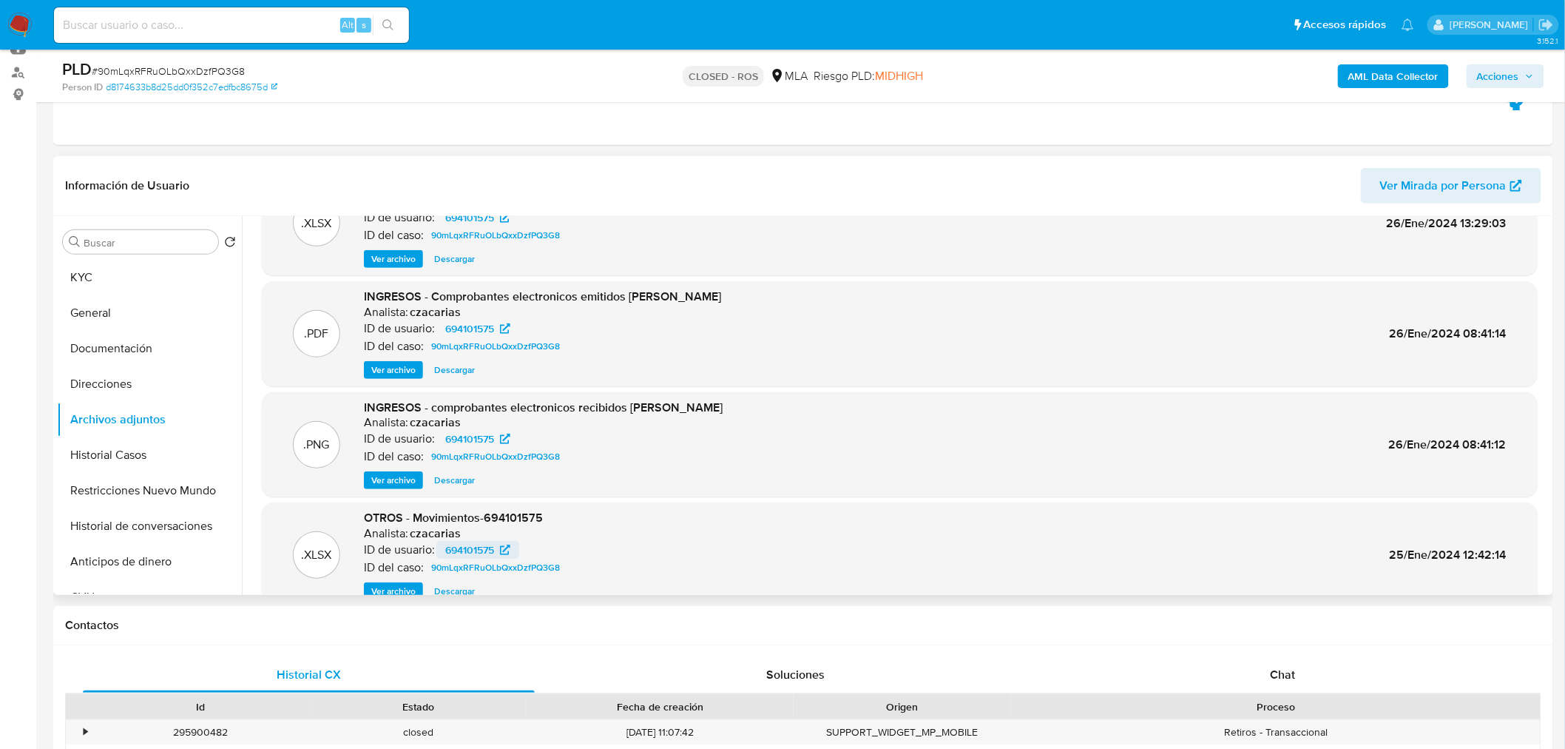
scroll to position [124, 0]
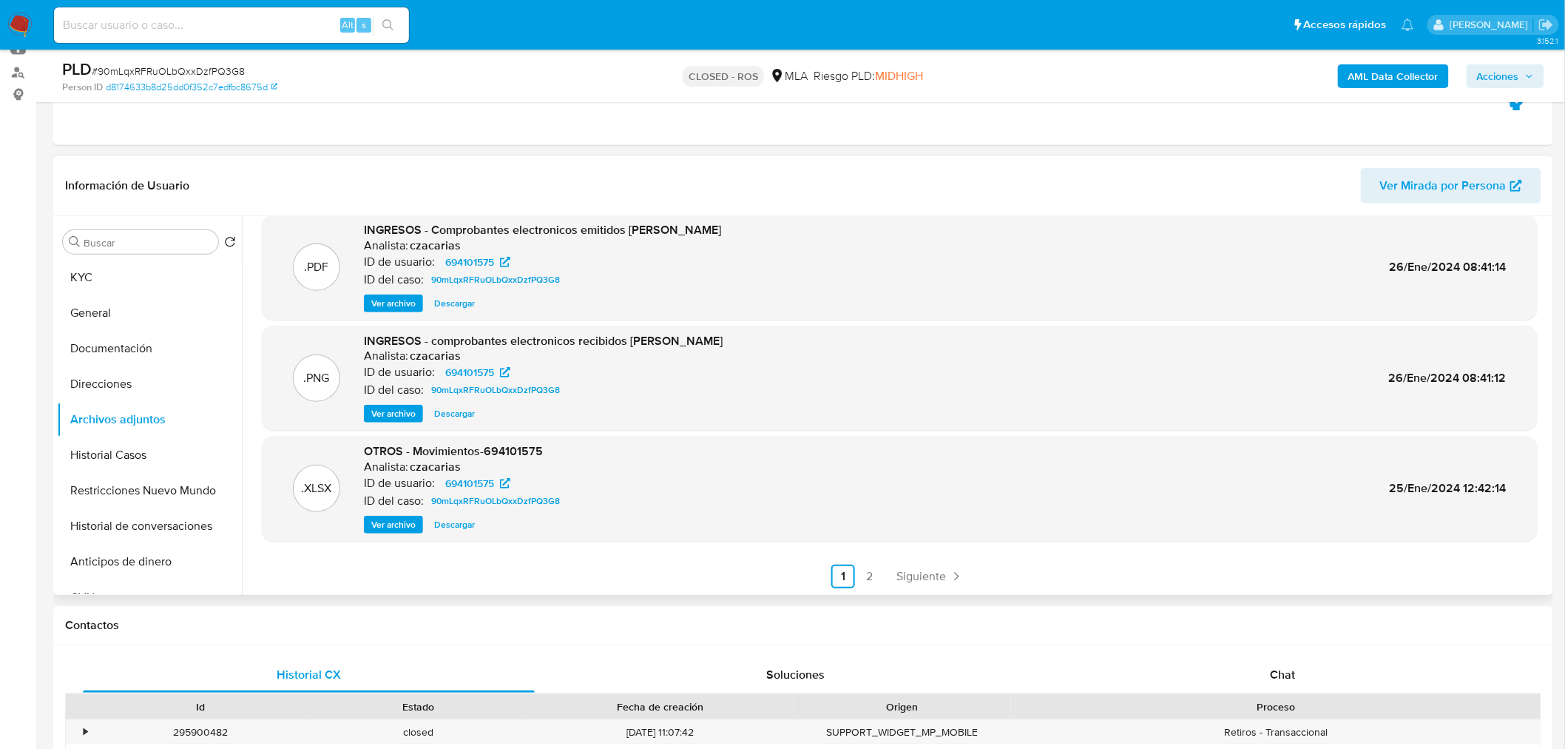
click at [474, 522] on button "Descargar" at bounding box center [454, 525] width 55 height 18
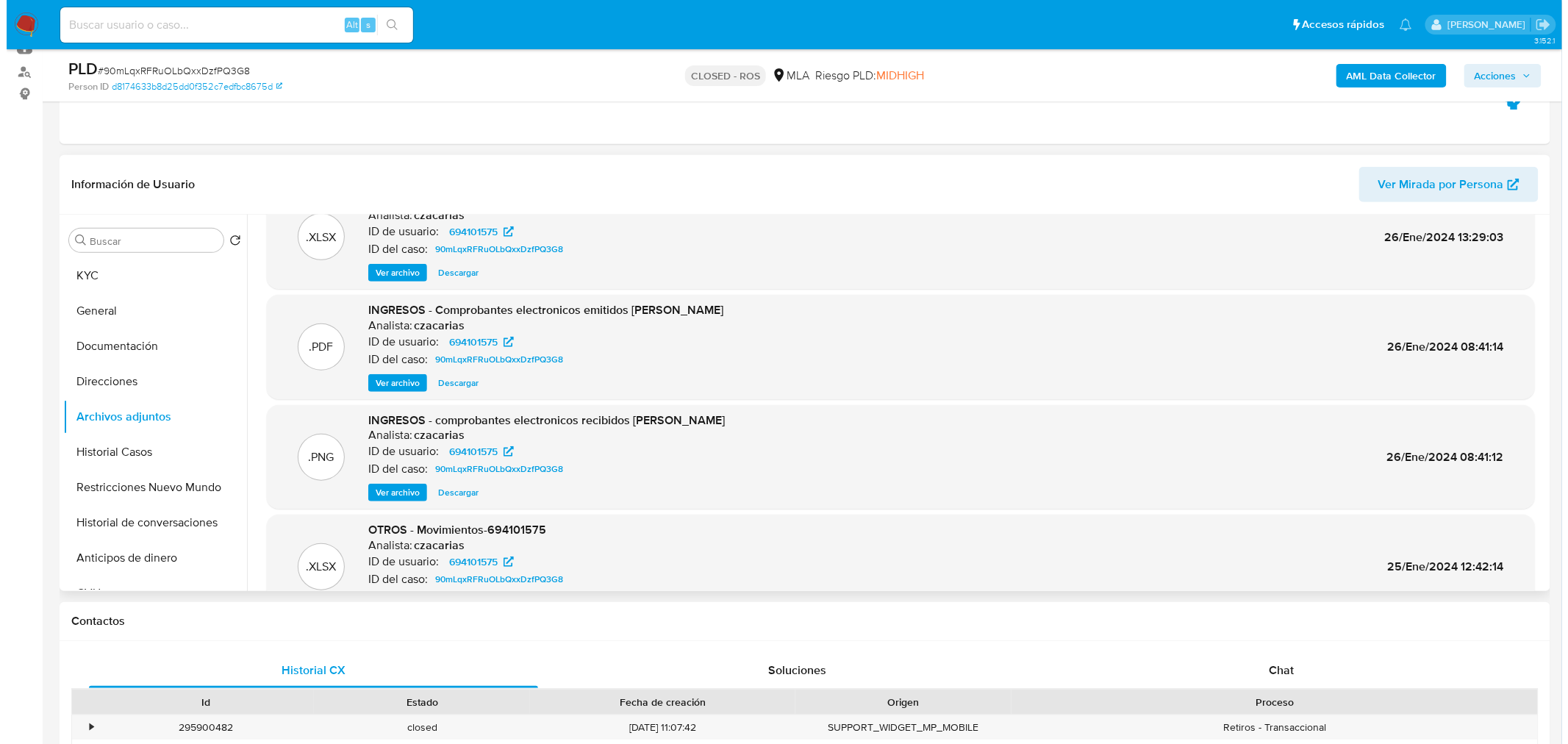
scroll to position [0, 0]
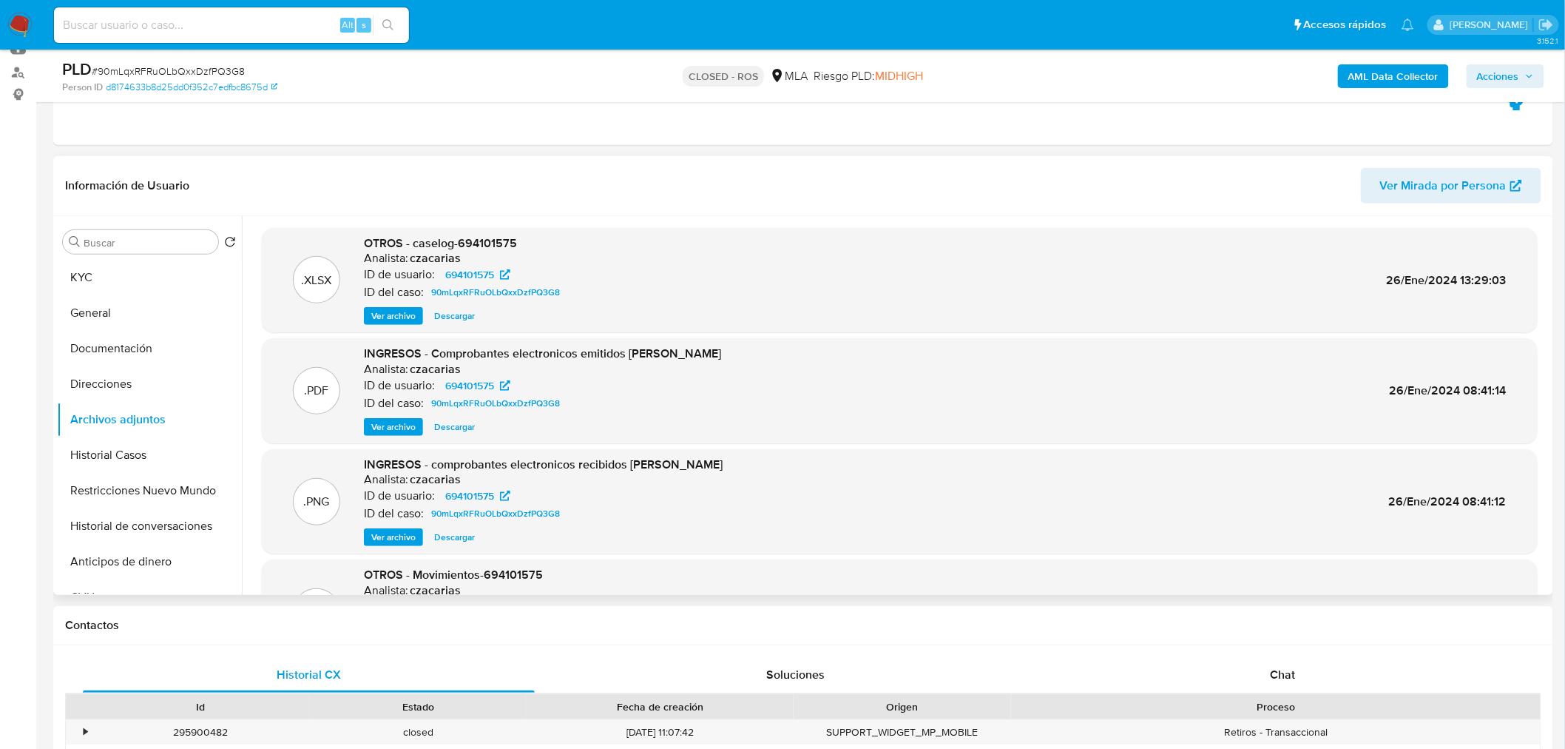
click at [390, 316] on span "Ver archivo" at bounding box center [393, 315] width 44 height 15
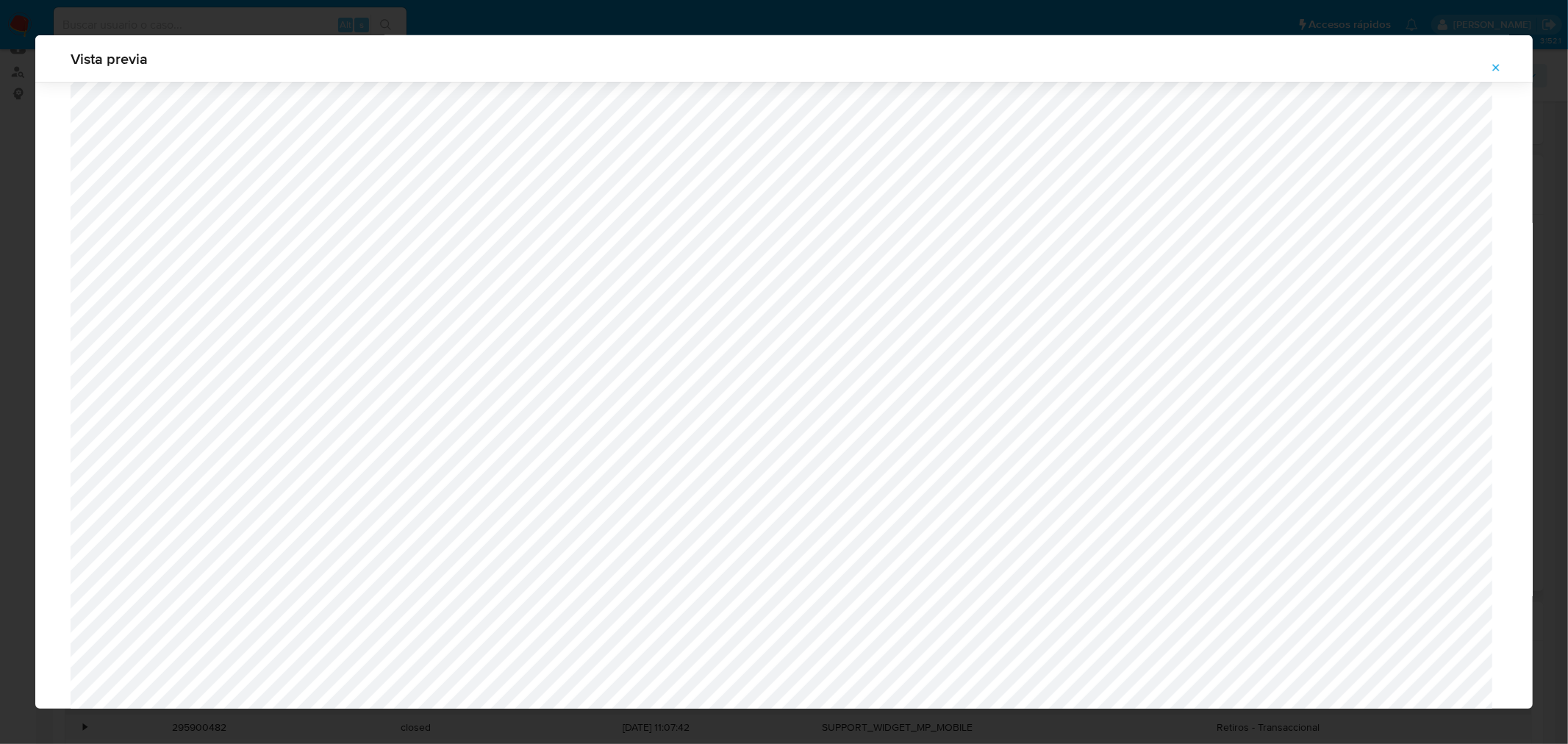
scroll to position [1195, 0]
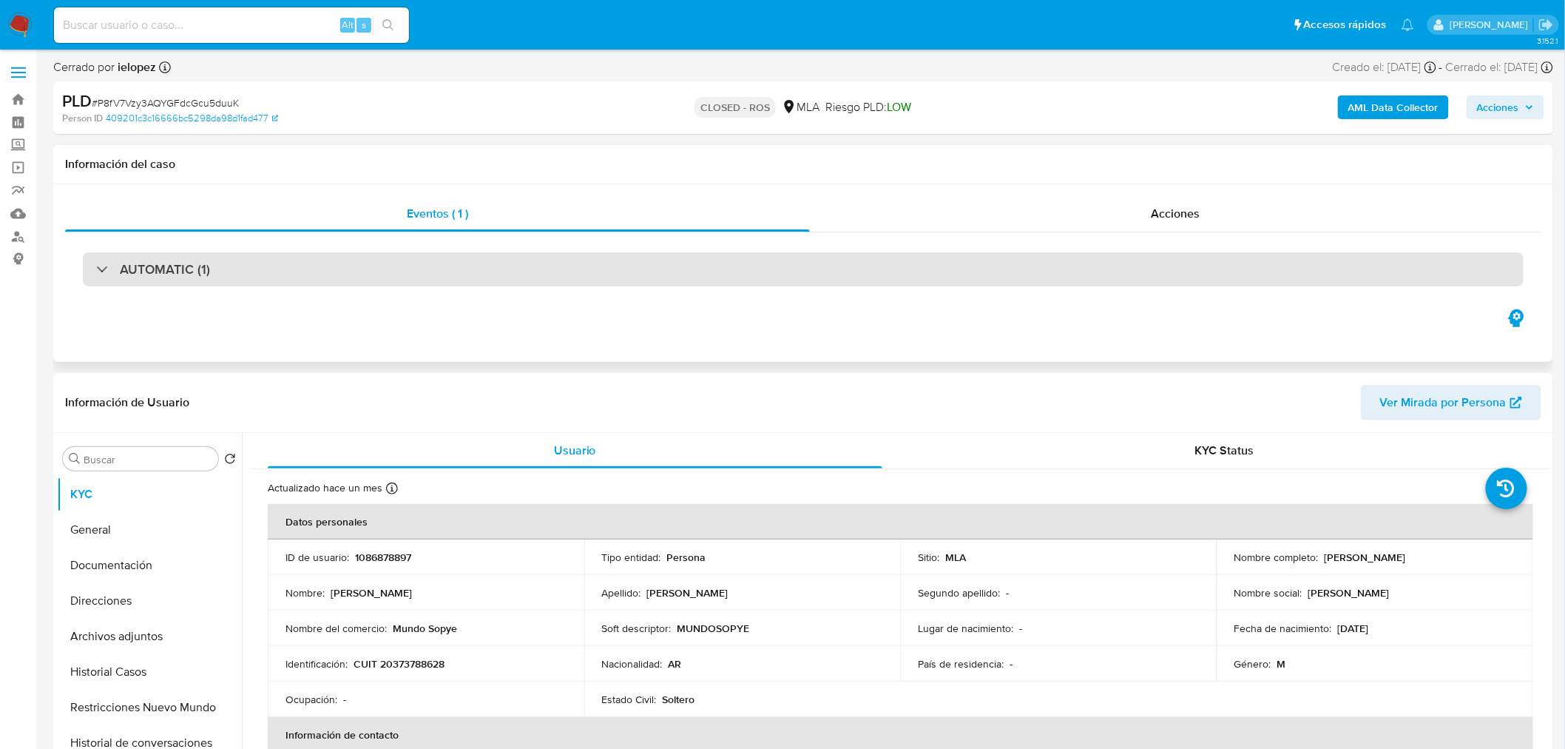
select select "10"
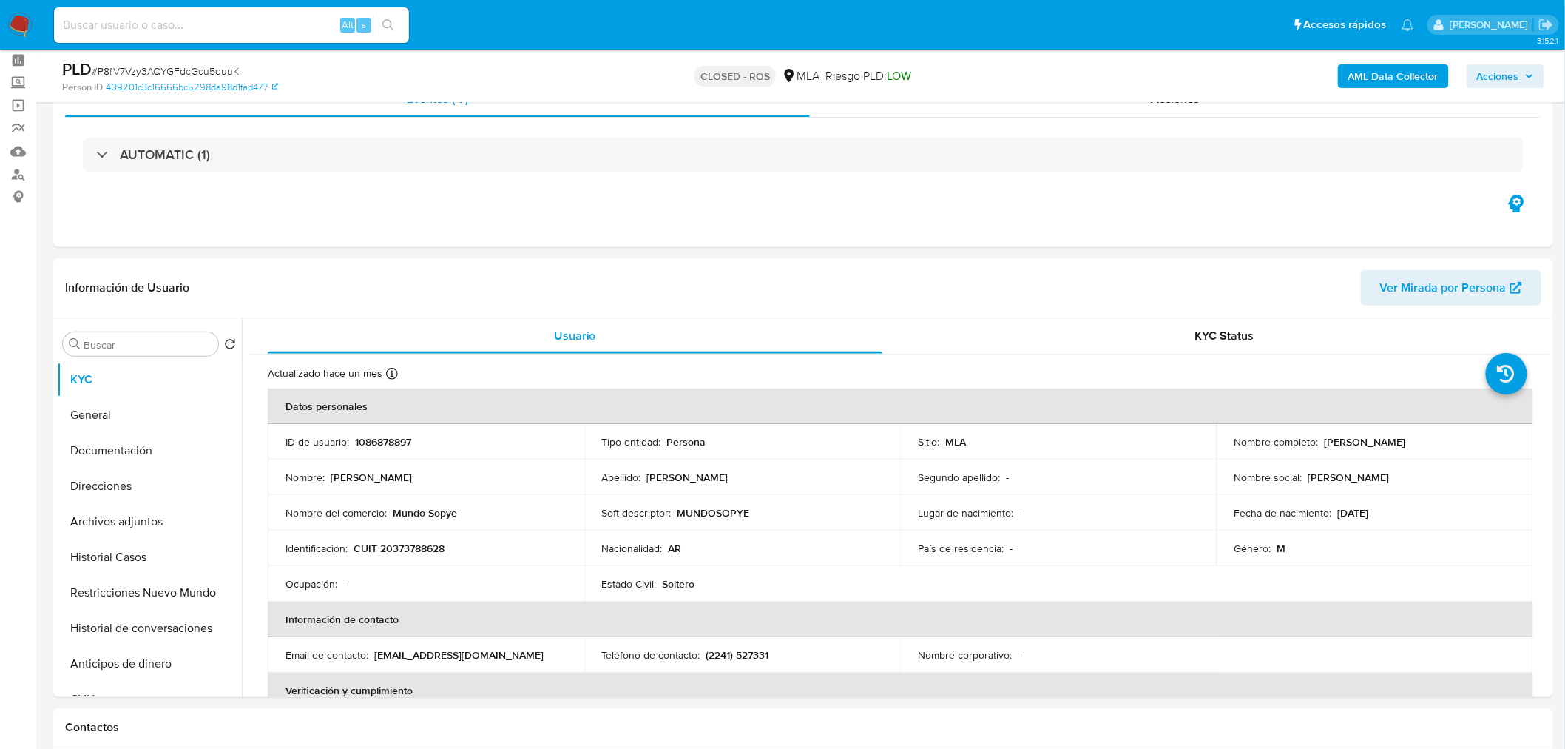
scroll to position [164, 0]
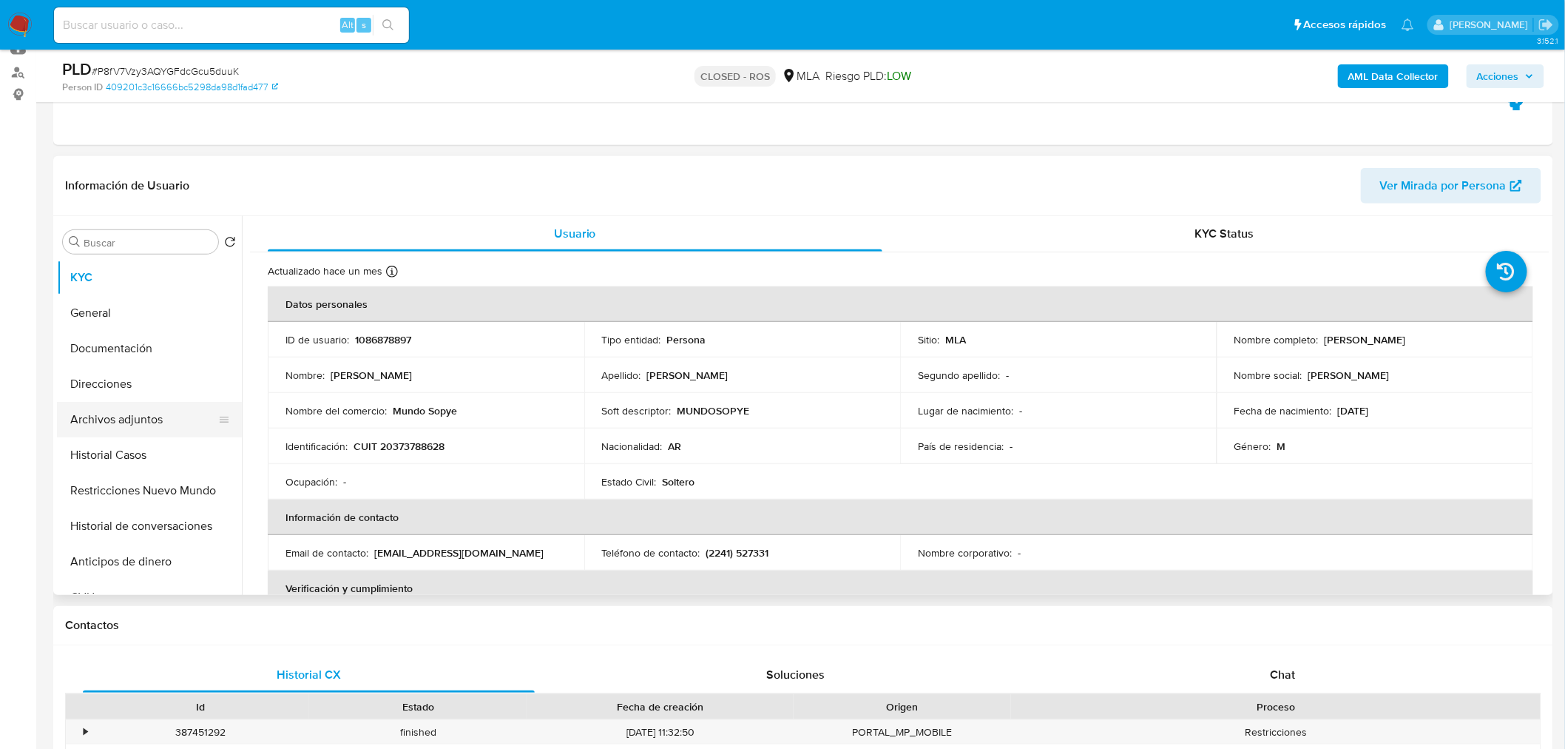
click at [123, 424] on button "Archivos adjuntos" at bounding box center [143, 420] width 173 height 36
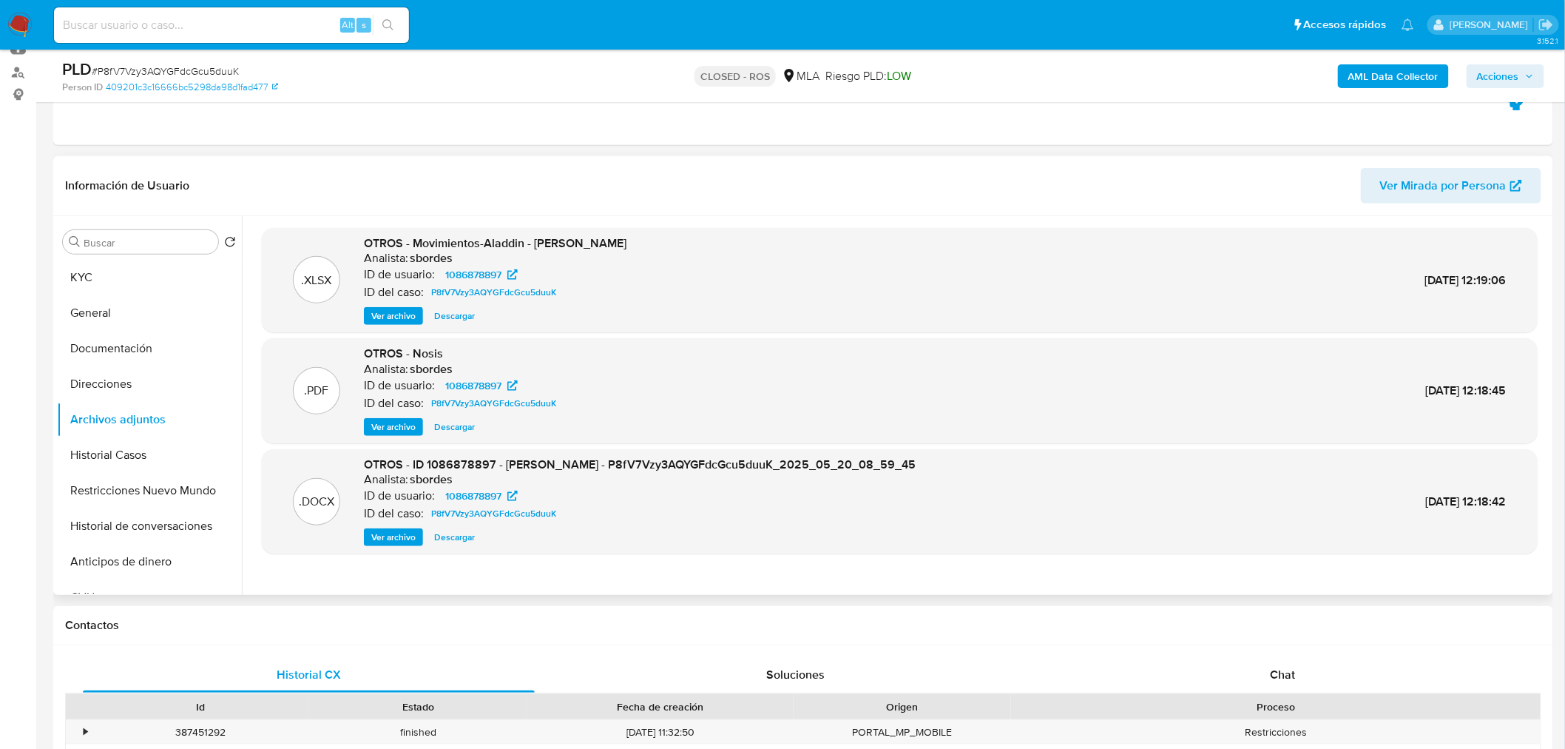
click at [465, 313] on span "Descargar" at bounding box center [454, 315] width 41 height 15
click at [382, 541] on span "Ver archivo" at bounding box center [393, 537] width 44 height 15
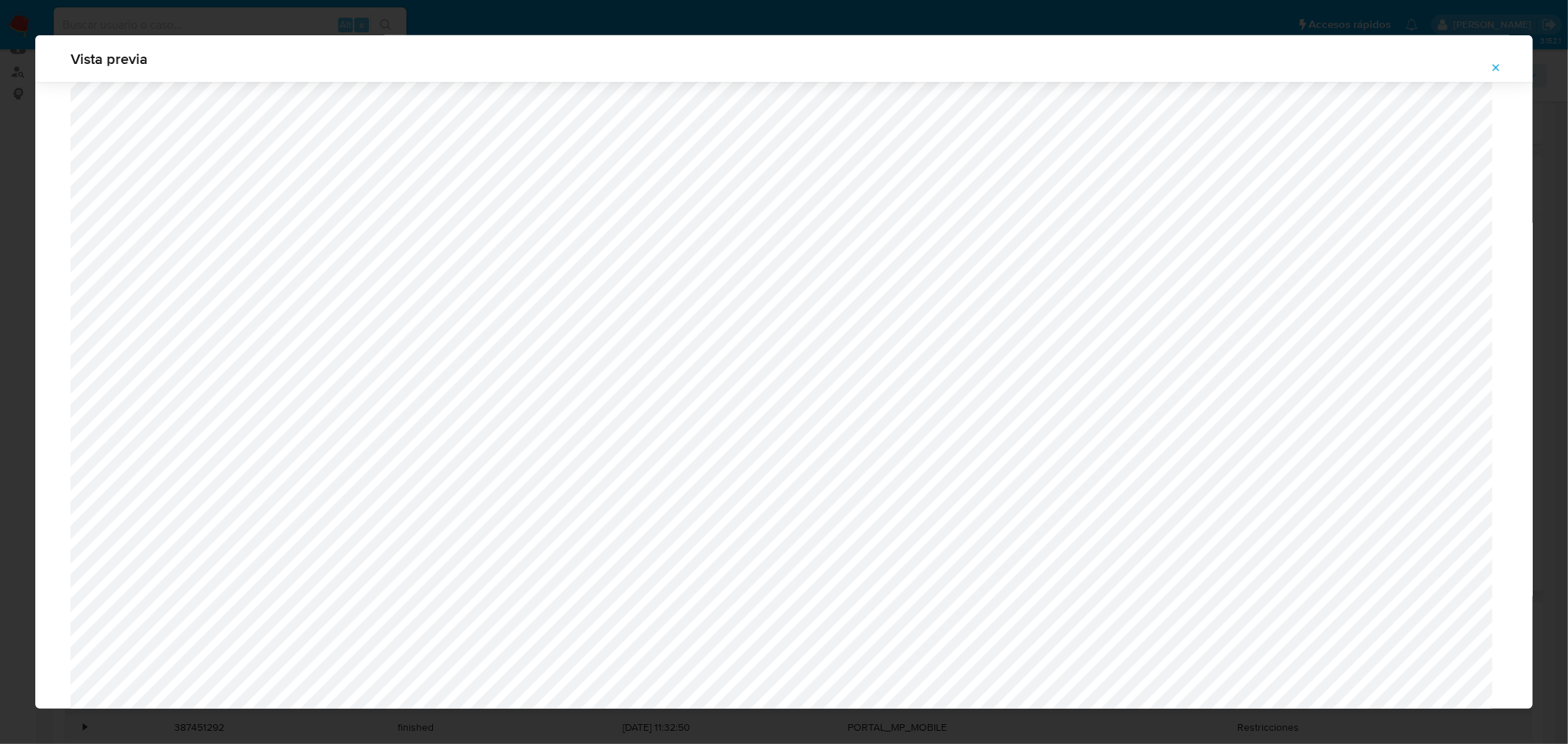
scroll to position [1114, 0]
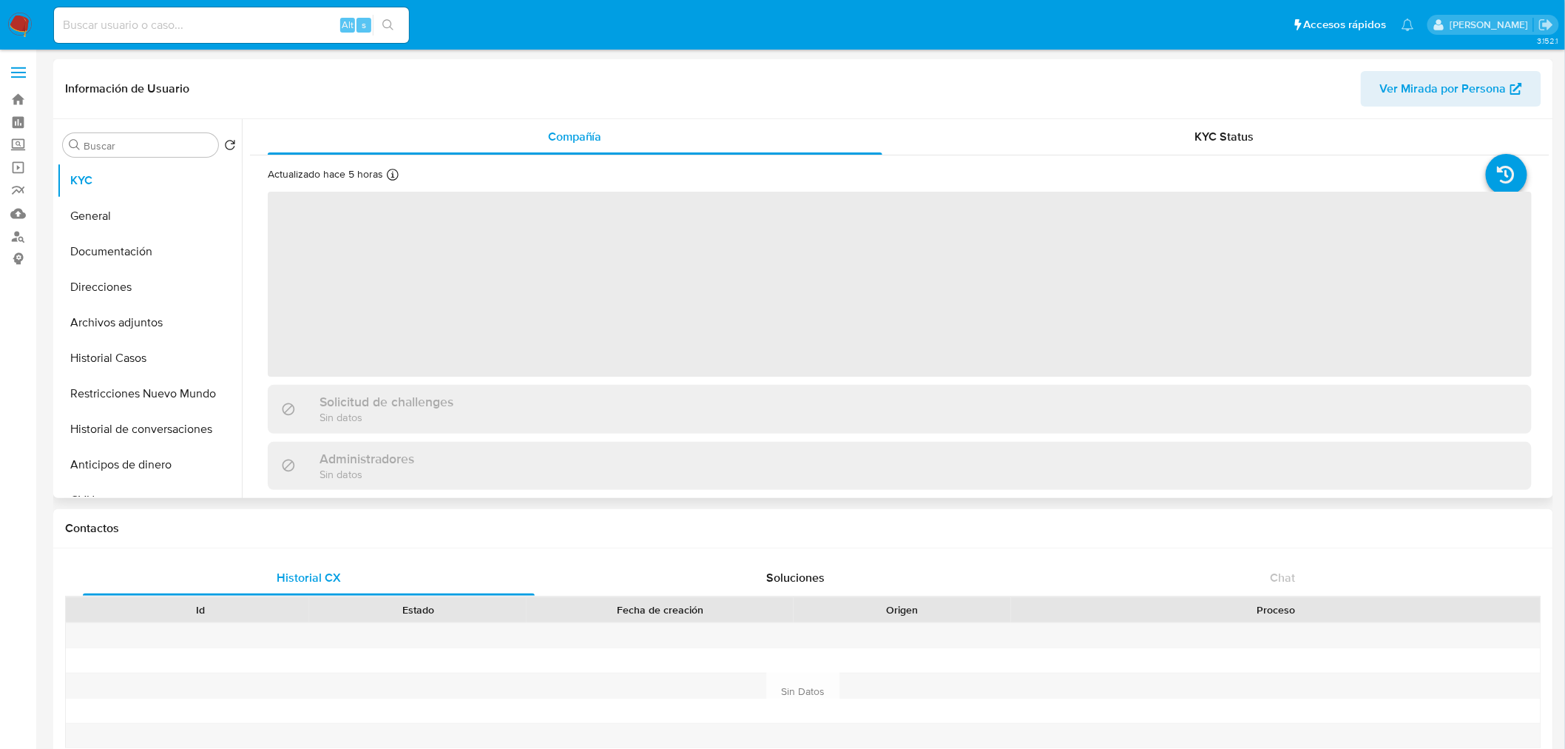
select select "10"
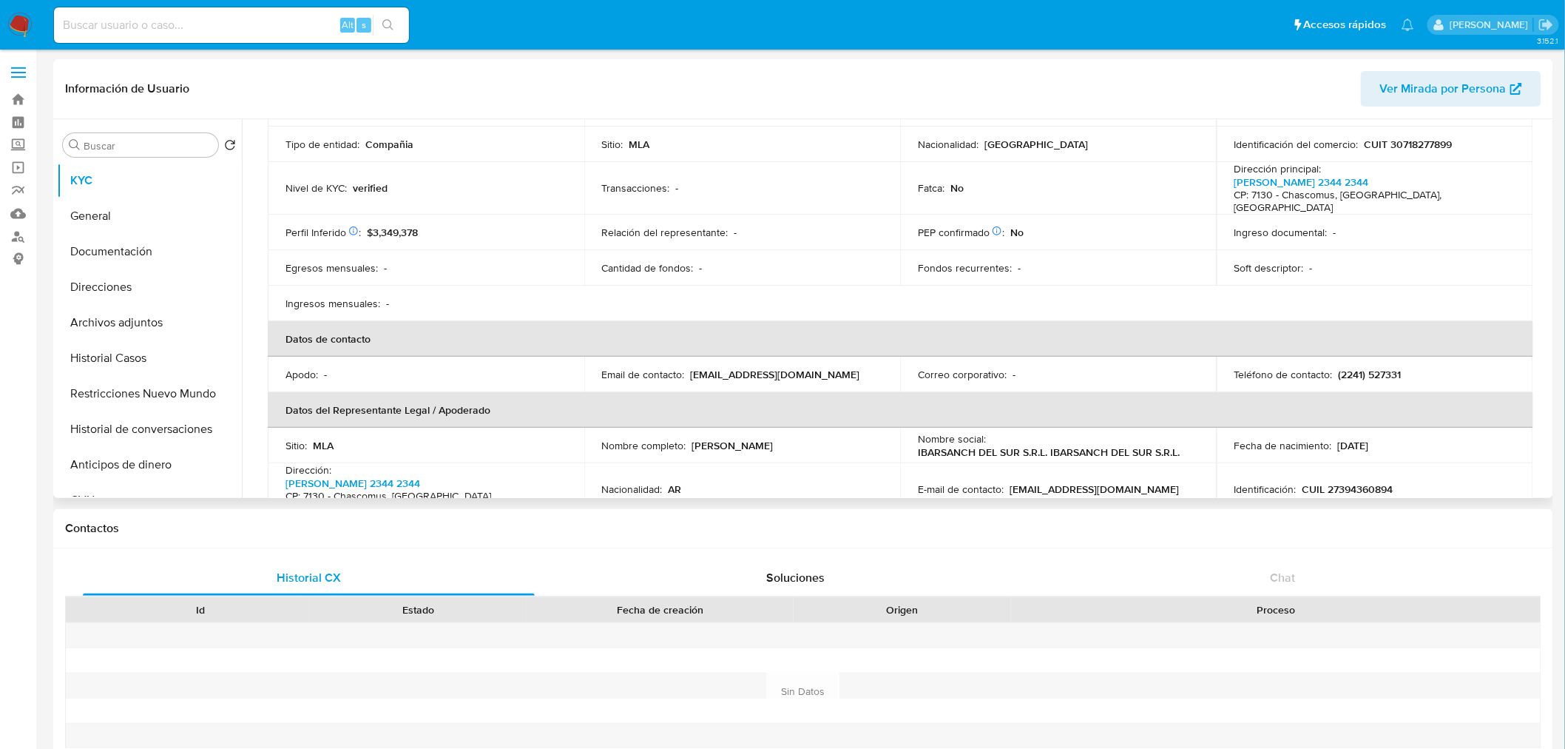
scroll to position [328, 0]
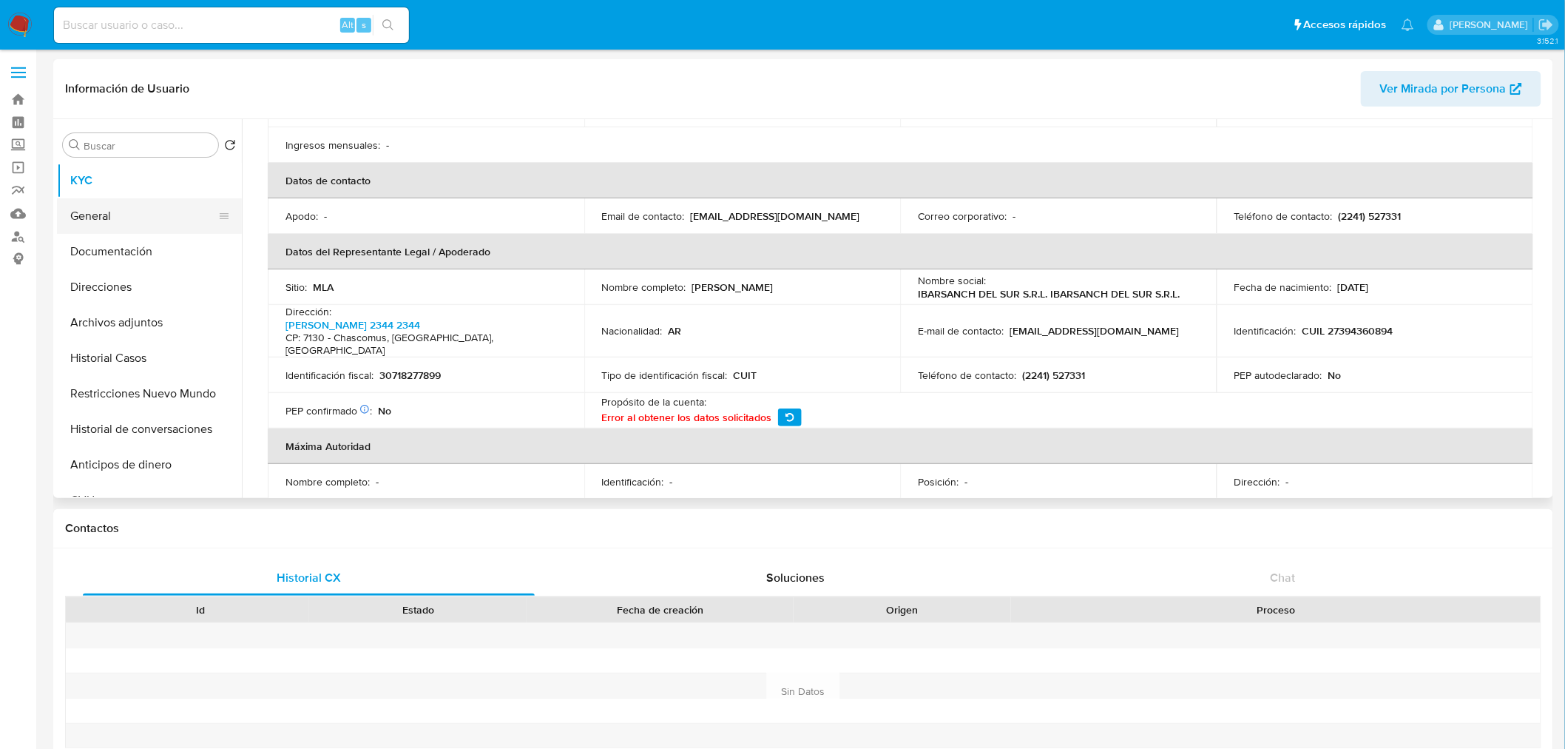
click at [126, 228] on button "General" at bounding box center [143, 216] width 173 height 36
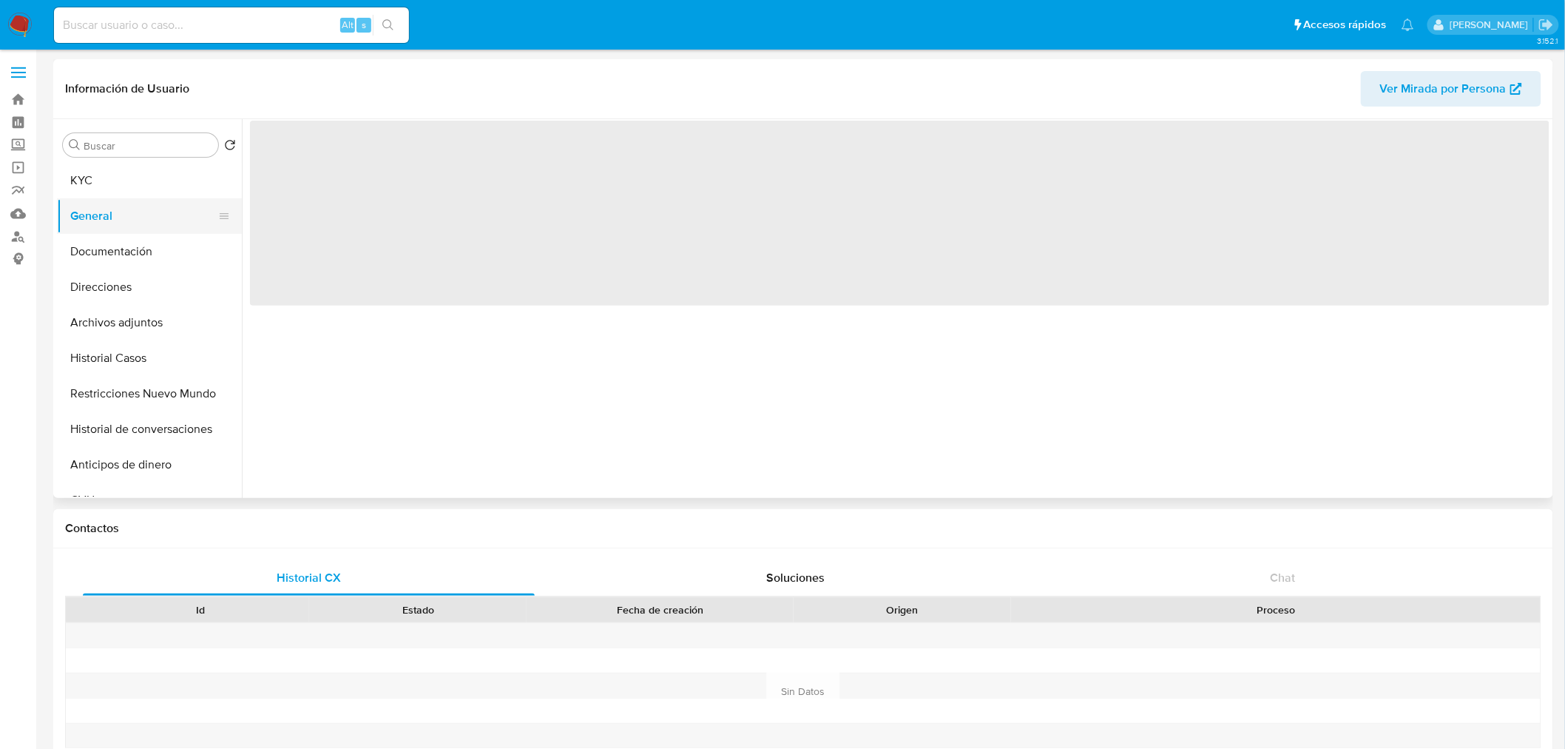
scroll to position [0, 0]
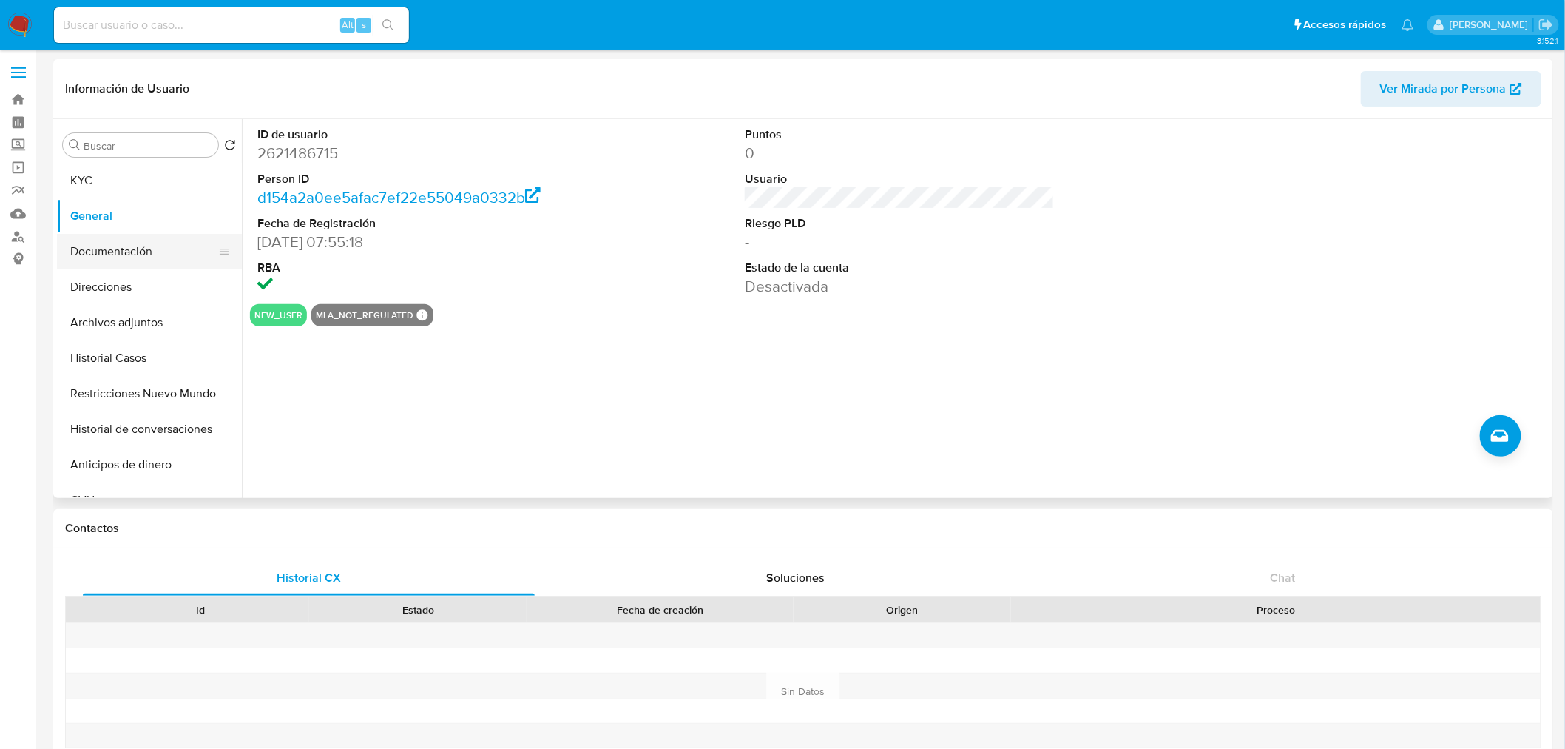
click at [129, 263] on button "Documentación" at bounding box center [143, 252] width 173 height 36
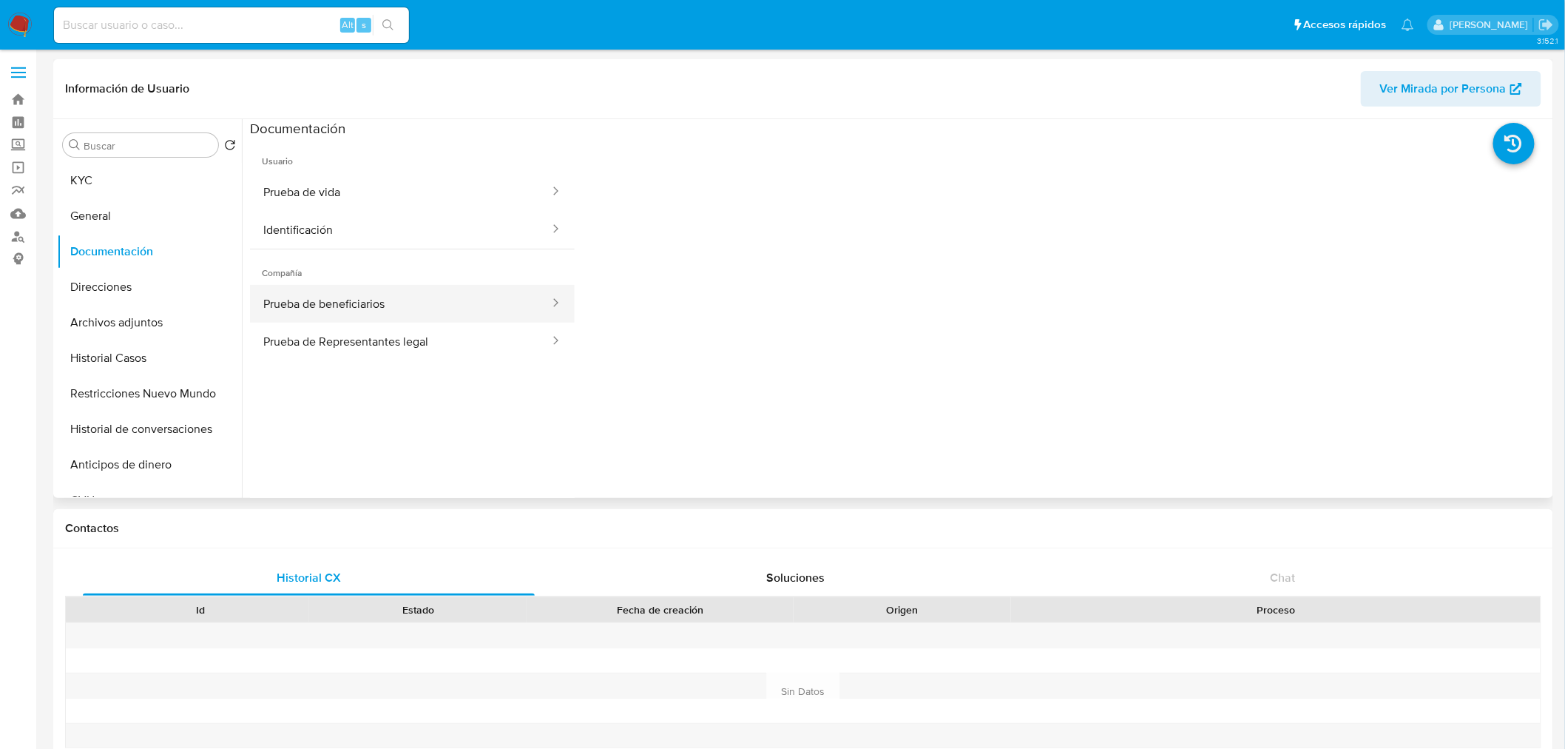
click at [408, 305] on button "Prueba de beneficiarios" at bounding box center [400, 304] width 301 height 38
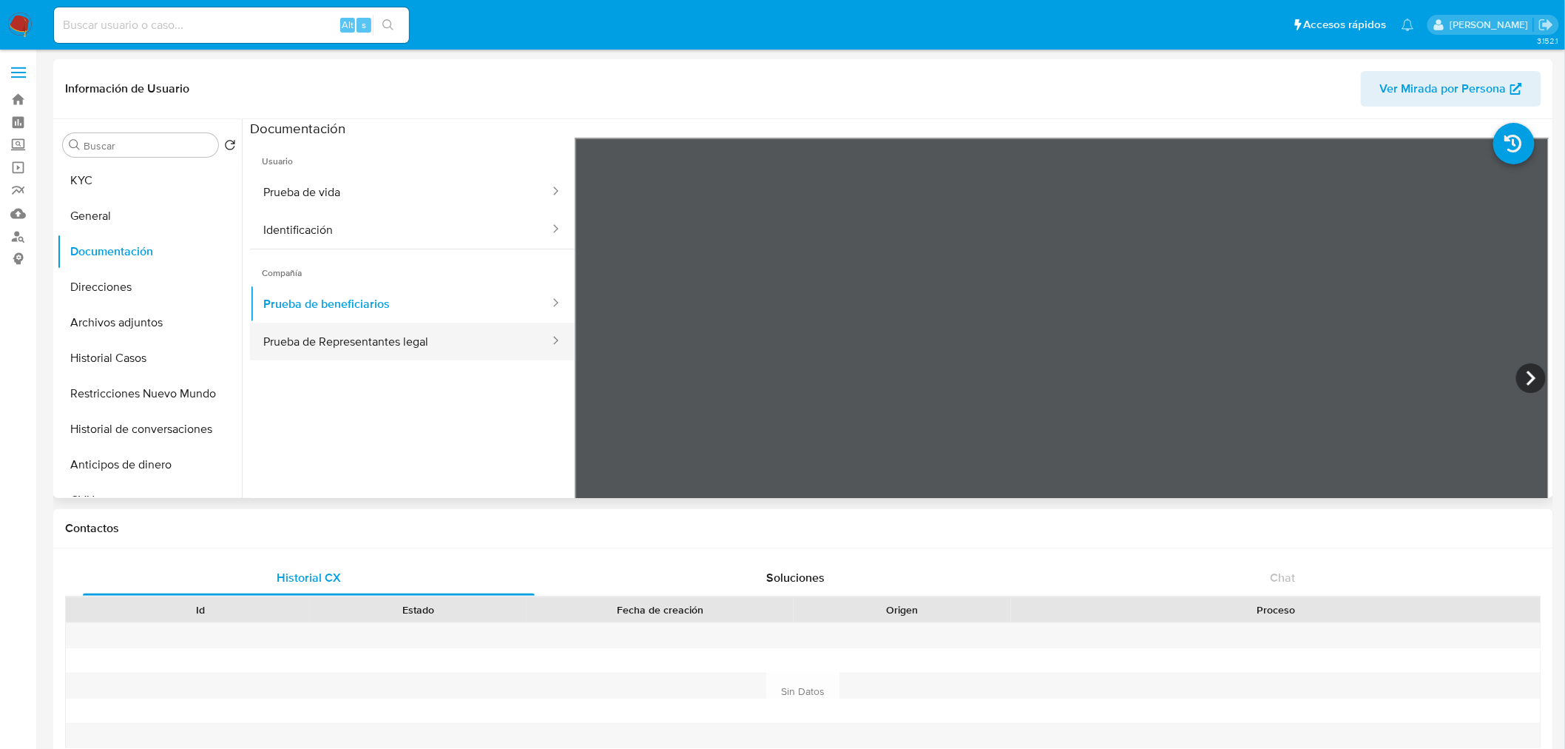
click at [515, 337] on button "Prueba de Representantes legal" at bounding box center [400, 342] width 301 height 38
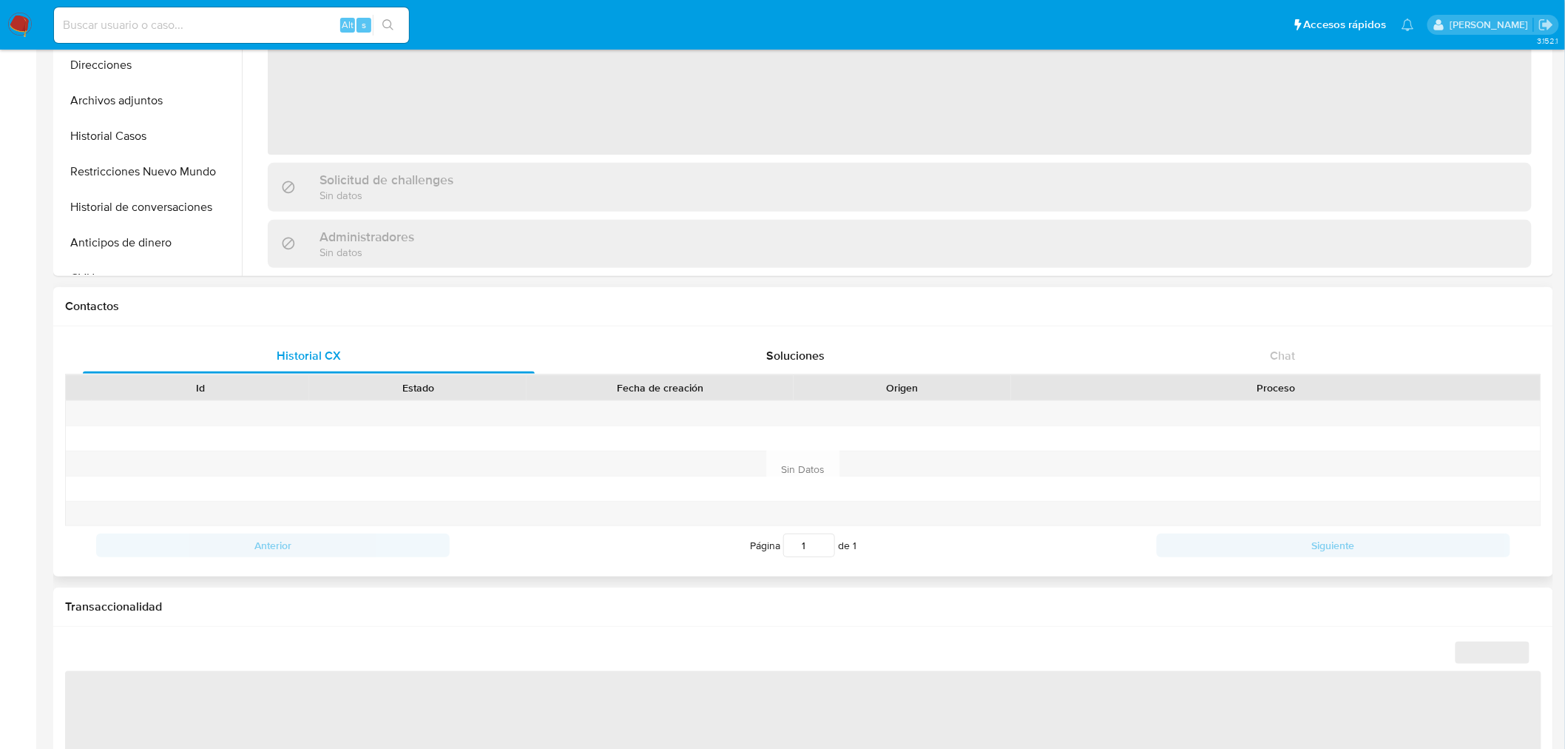
scroll to position [246, 0]
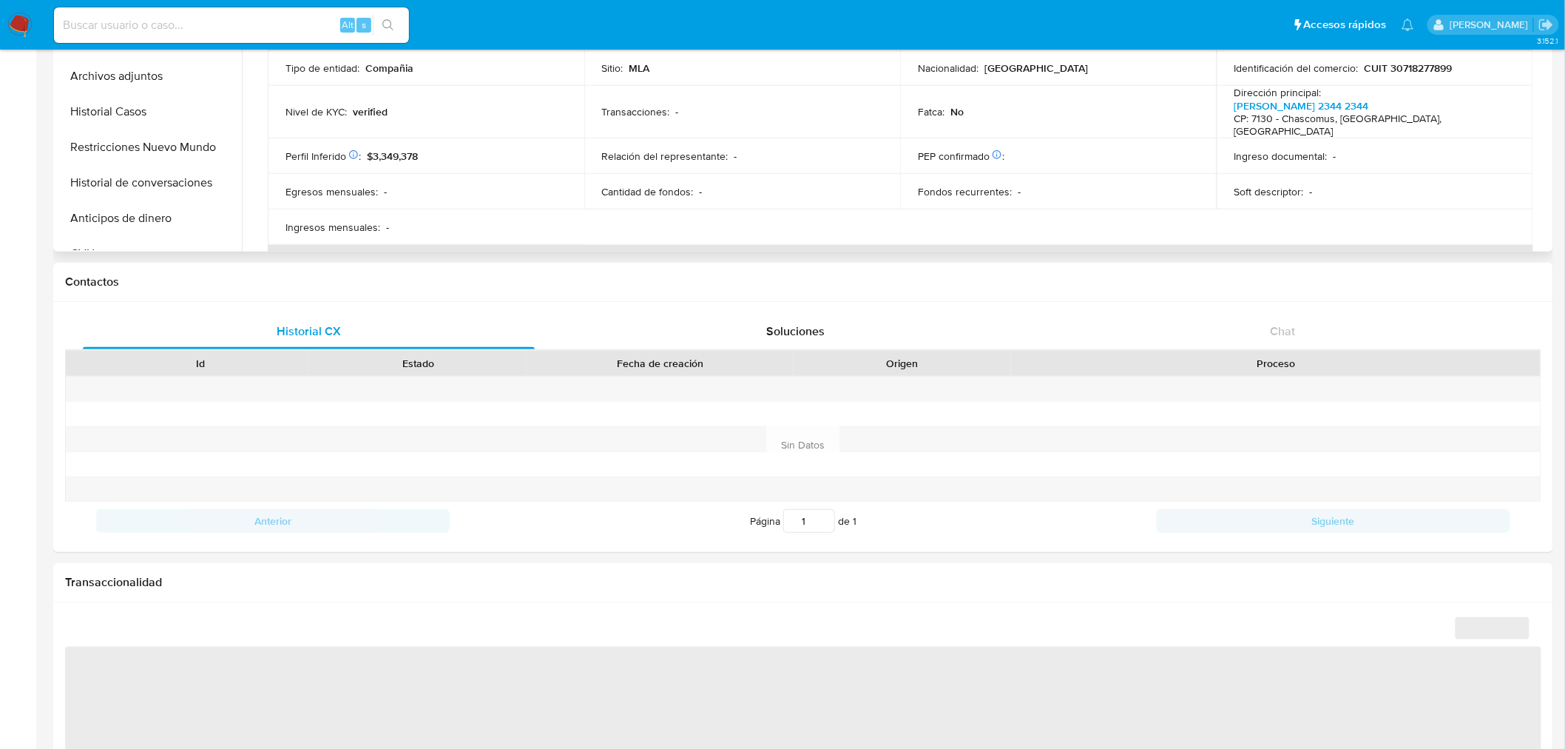
select select "10"
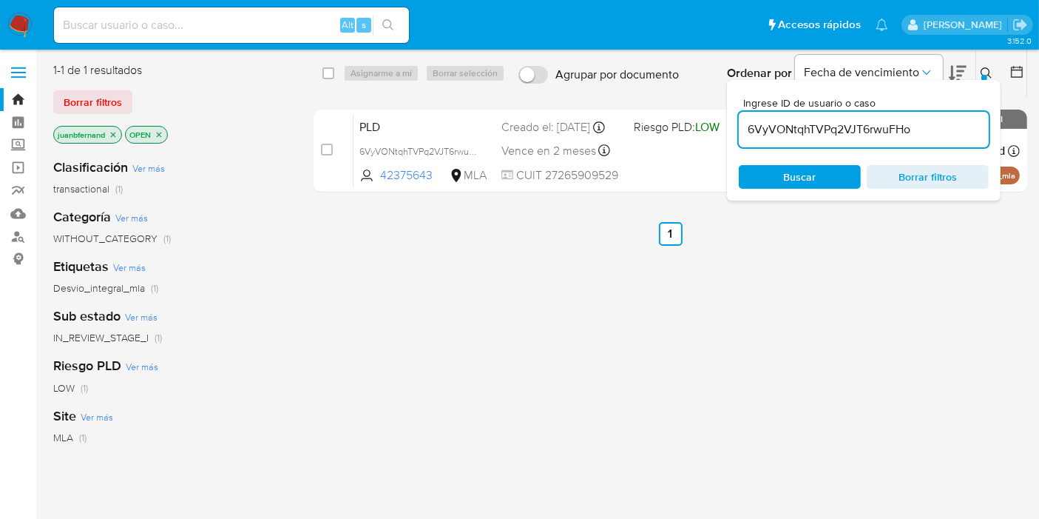
click at [971, 129] on input "6VyVONtqhTVPq2VJT6rwuFHo" at bounding box center [864, 129] width 250 height 19
click at [971, 130] on input "6VyVONtqhTVPq2VJT6rwuFHo" at bounding box center [864, 129] width 250 height 19
paste input "l81h4P5ssBWQ7QHN7gLOFMjl"
type input "l81h4P5ssBWQ7QHN7gLOFMjl"
click at [323, 72] on input "checkbox" at bounding box center [329, 73] width 12 height 12
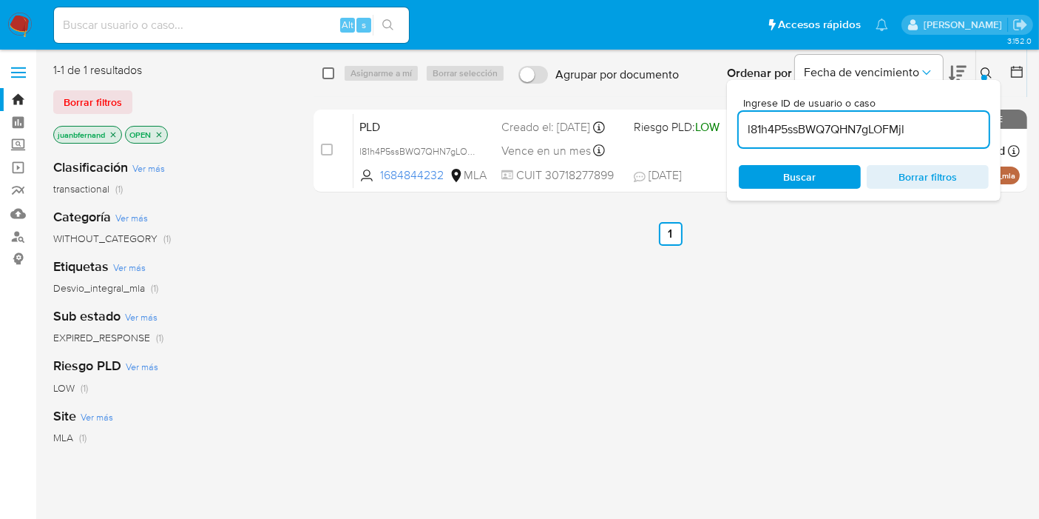
checkbox input "true"
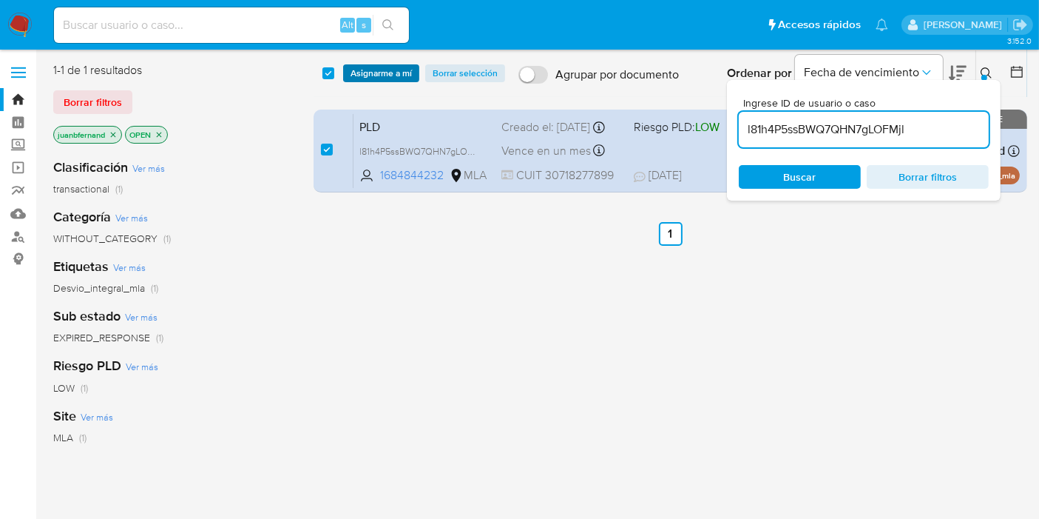
click at [343, 75] on button "Asignarme a mí" at bounding box center [381, 73] width 76 height 18
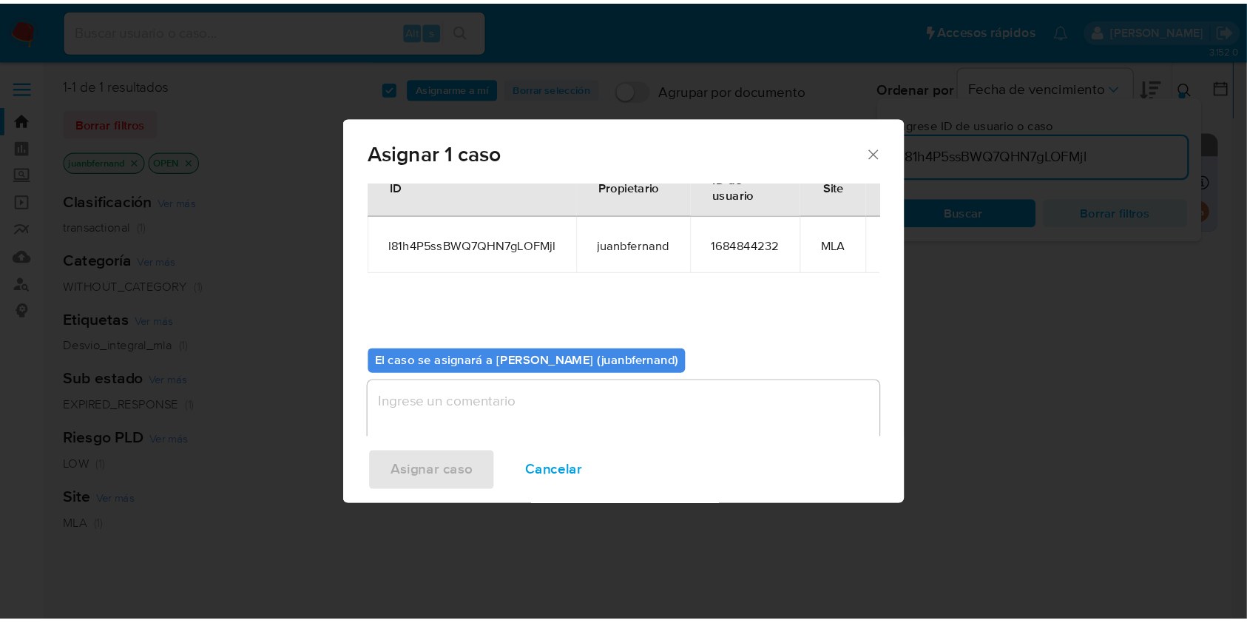
scroll to position [75, 0]
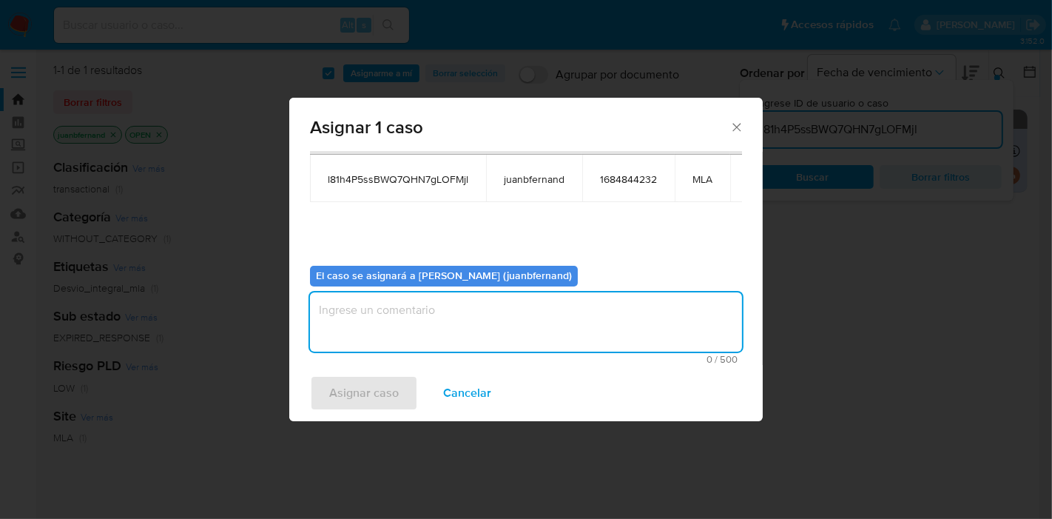
drag, startPoint x: 438, startPoint y: 330, endPoint x: 425, endPoint y: 351, distance: 25.2
click at [437, 331] on textarea "assign-modal" at bounding box center [526, 321] width 432 height 59
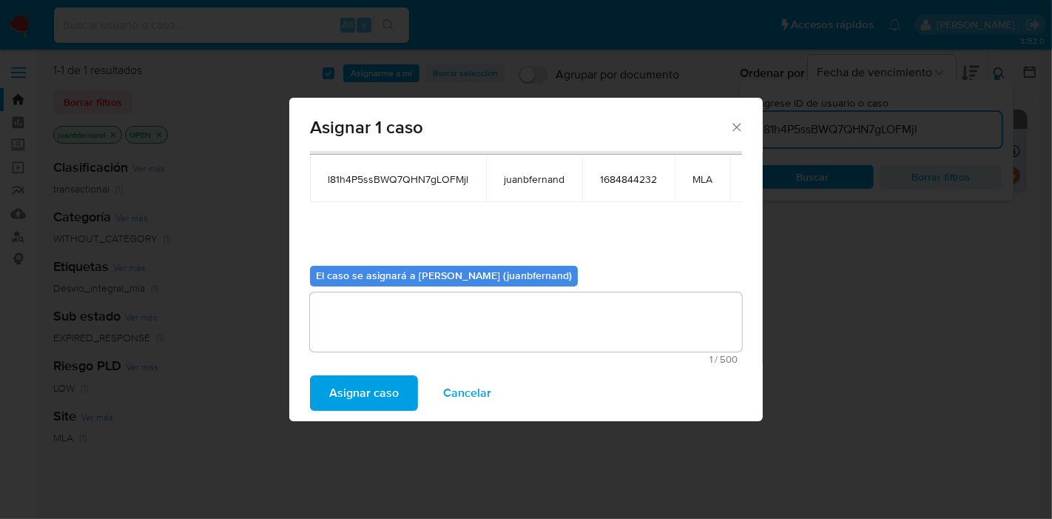
click at [380, 398] on span "Asignar caso" at bounding box center [364, 393] width 70 height 33
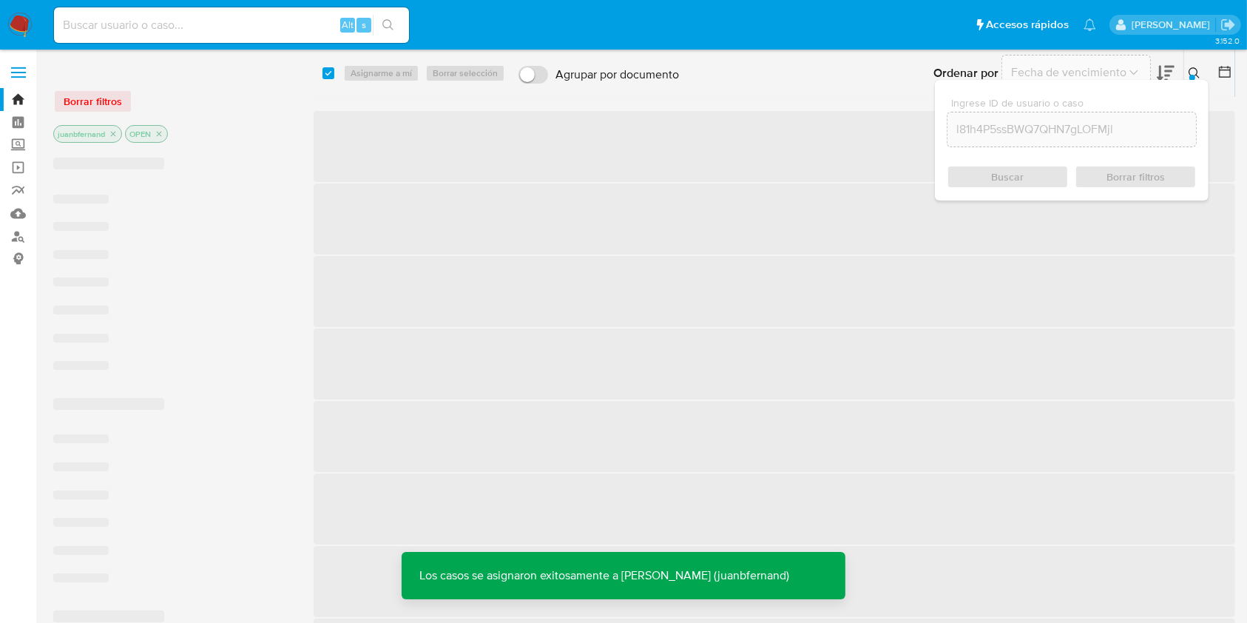
drag, startPoint x: 1038, startPoint y: 0, endPoint x: 720, endPoint y: 33, distance: 319.8
click at [722, 33] on ul "Pausado Ver notificaciones Alt s Accesos rápidos Presiona las siguientes teclas…" at bounding box center [575, 24] width 1057 height 37
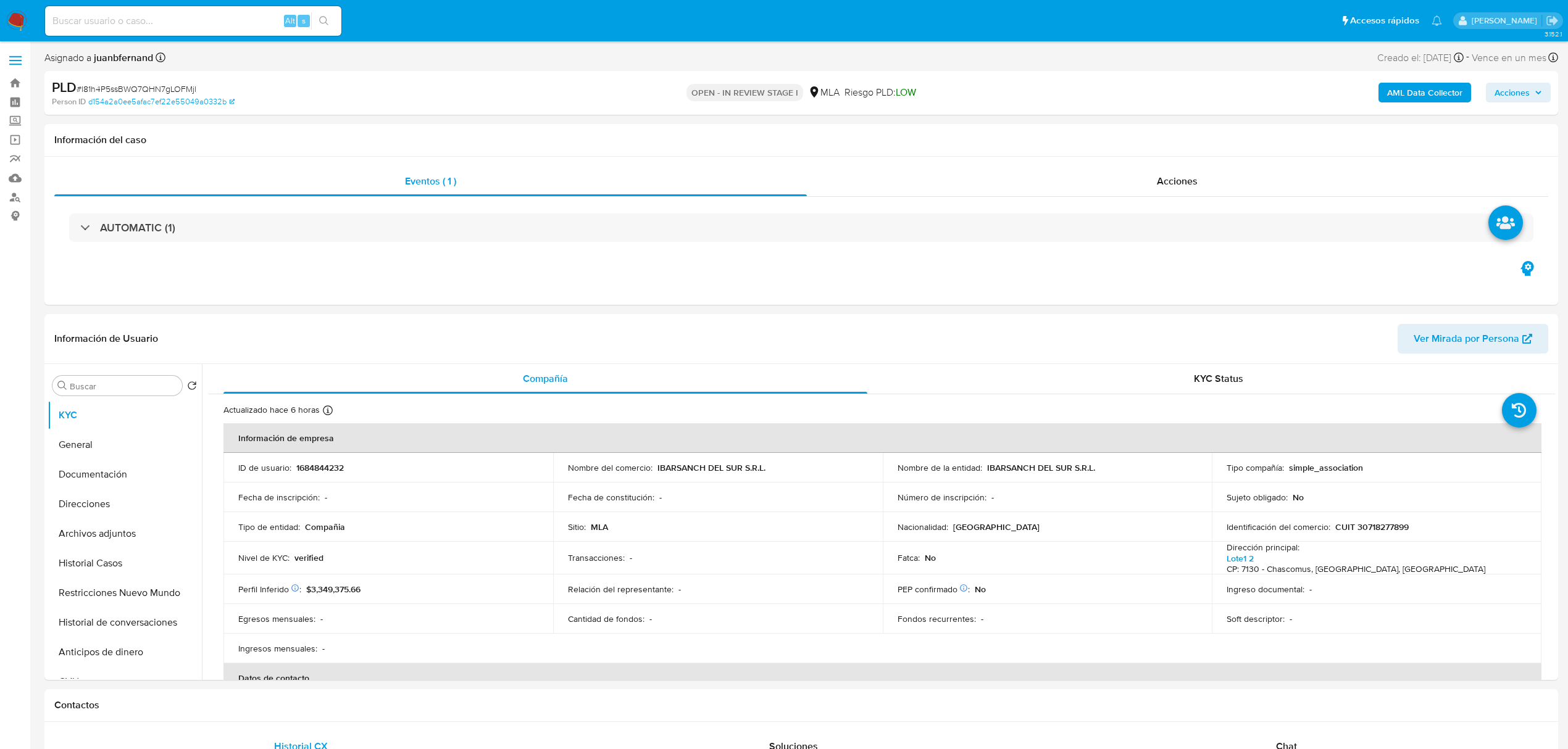
select select "10"
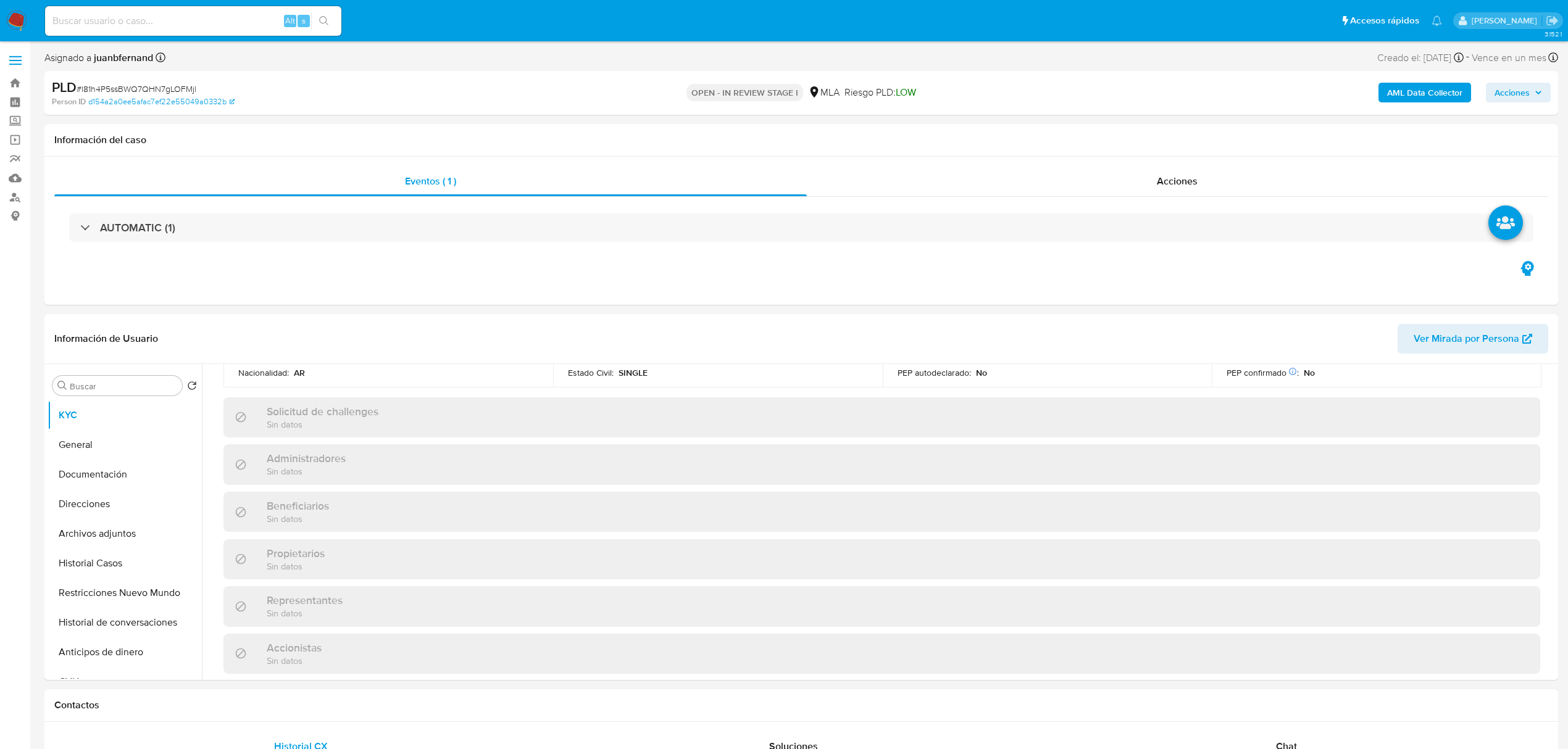
scroll to position [411, 0]
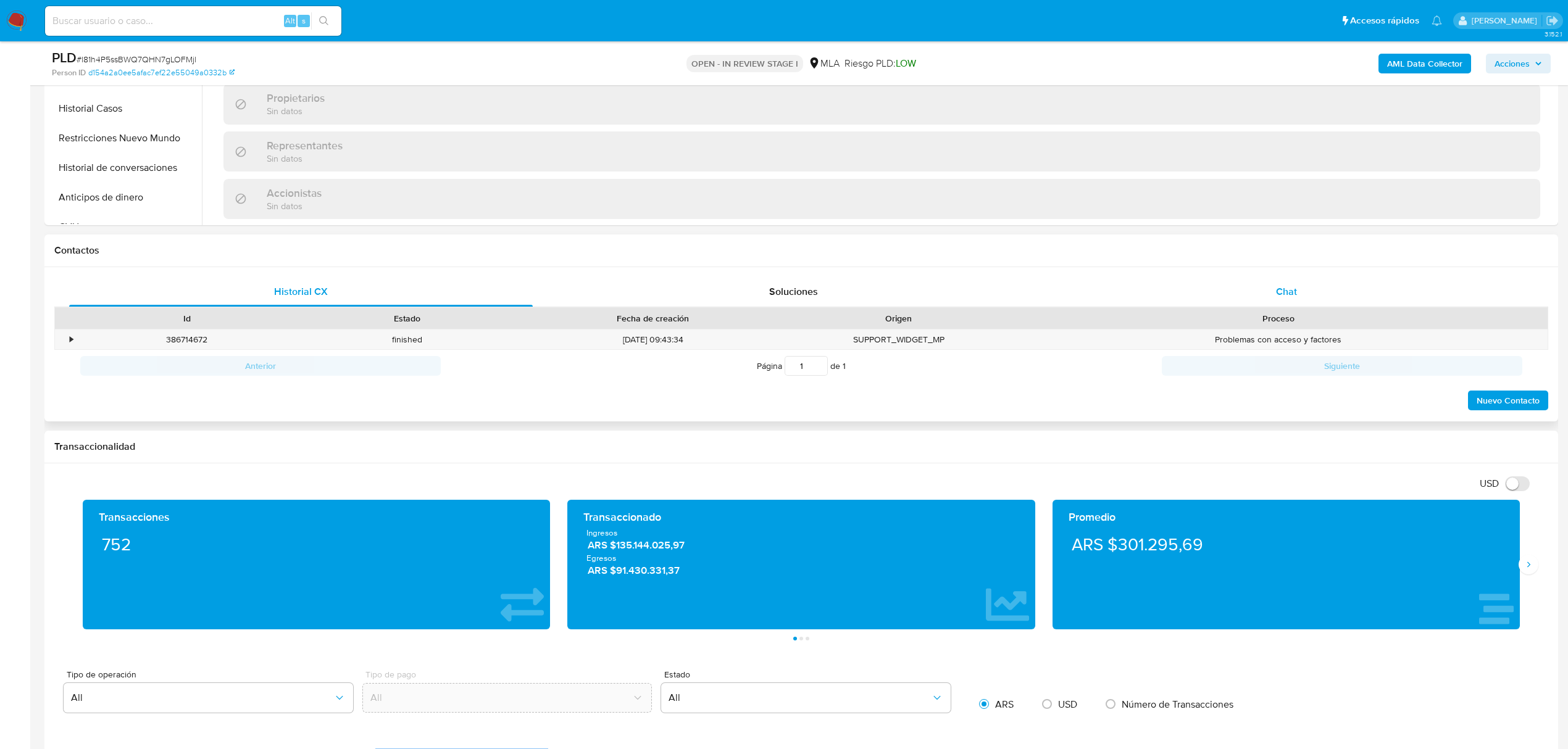
click at [1383, 285] on div "Chat" at bounding box center [1287, 292] width 464 height 30
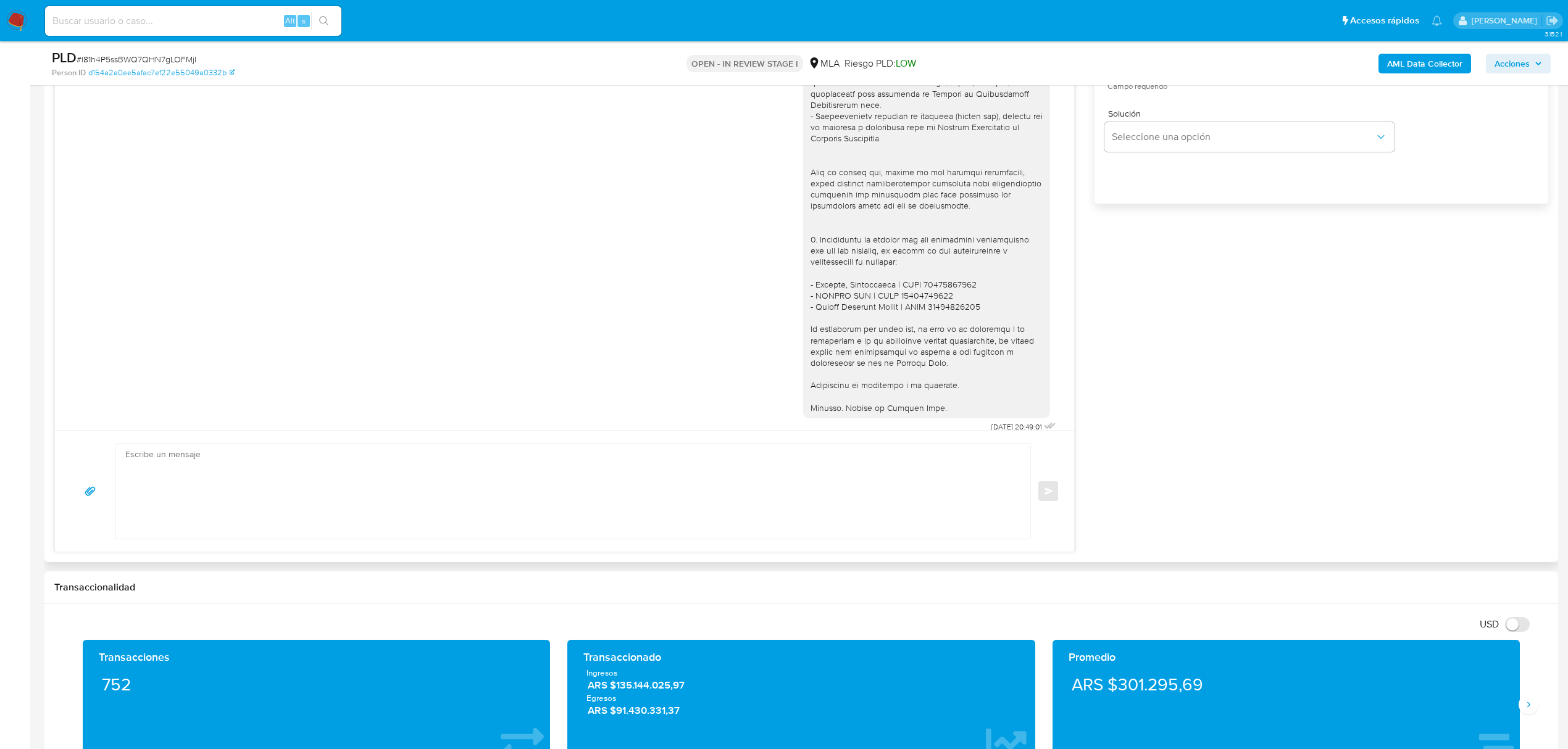
scroll to position [822, 0]
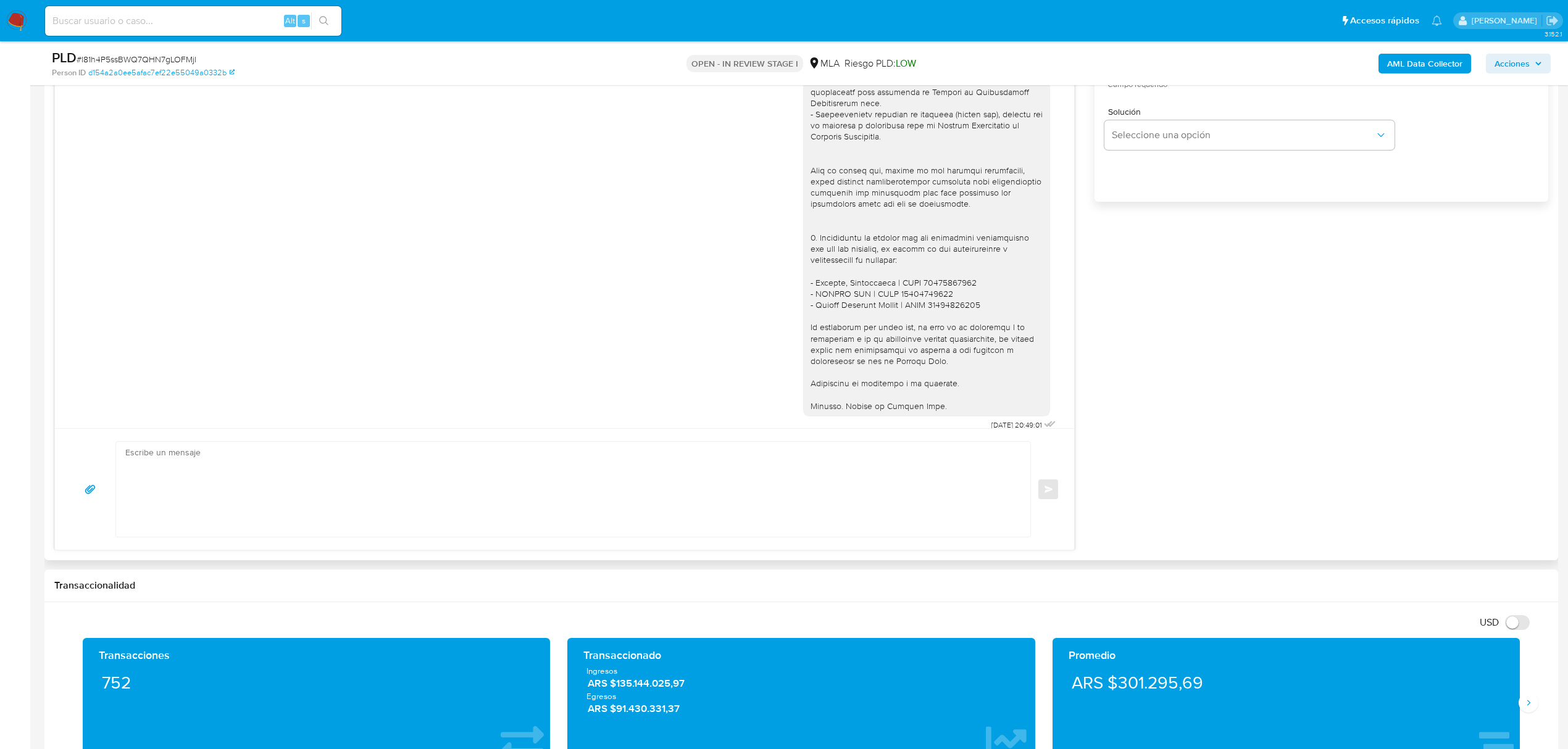
click at [232, 511] on textarea at bounding box center [570, 490] width 890 height 95
click at [455, 511] on textarea at bounding box center [570, 490] width 890 height 95
paste textarea "Hola, Esperamos que te encuentres muy bien. Te consultamos si tuviste oportunid…"
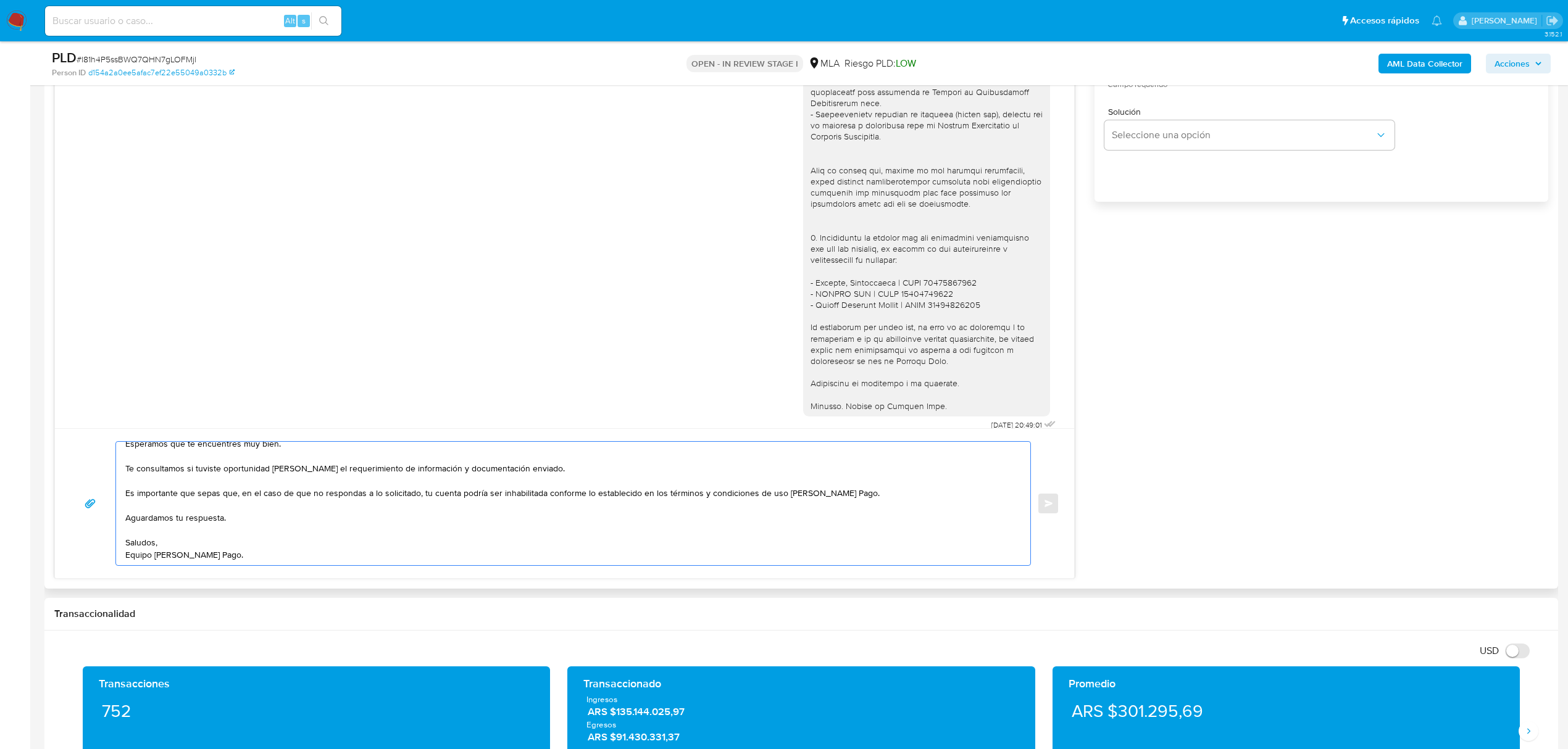
scroll to position [0, 0]
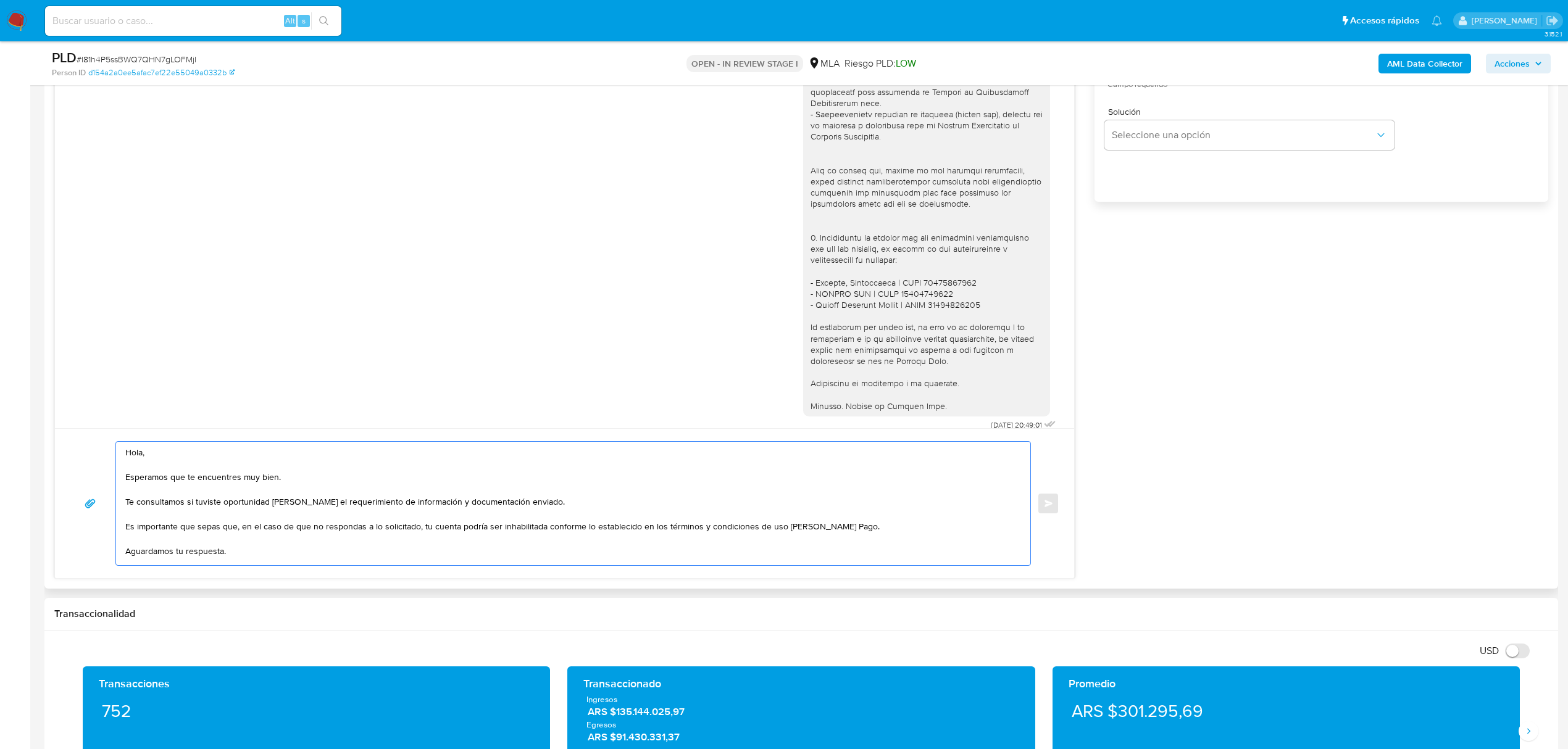
drag, startPoint x: 297, startPoint y: 474, endPoint x: 112, endPoint y: 476, distance: 185.0
click at [112, 476] on div "Hola, Esperamos que te encuentres muy bien. Te consultamos si tuviste oportunid…" at bounding box center [565, 503] width 990 height 124
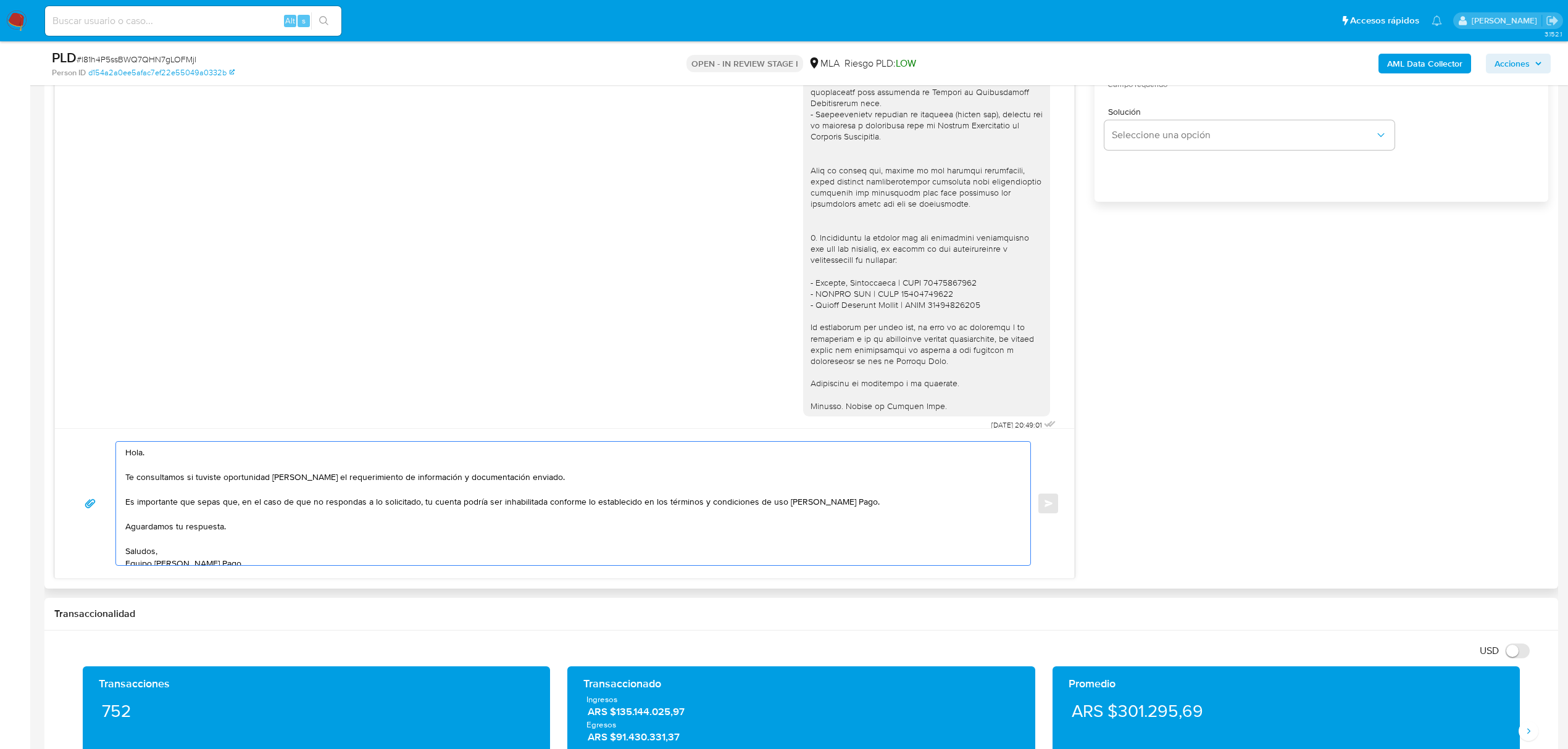
click at [316, 525] on textarea "Hola. Te consultamos si tuviste oportunidad [PERSON_NAME] el requerimiento de i…" at bounding box center [570, 504] width 890 height 123
click at [319, 555] on textarea "Hola. Te consultamos si tuviste oportunidad [PERSON_NAME] el requerimiento de i…" at bounding box center [570, 504] width 890 height 123
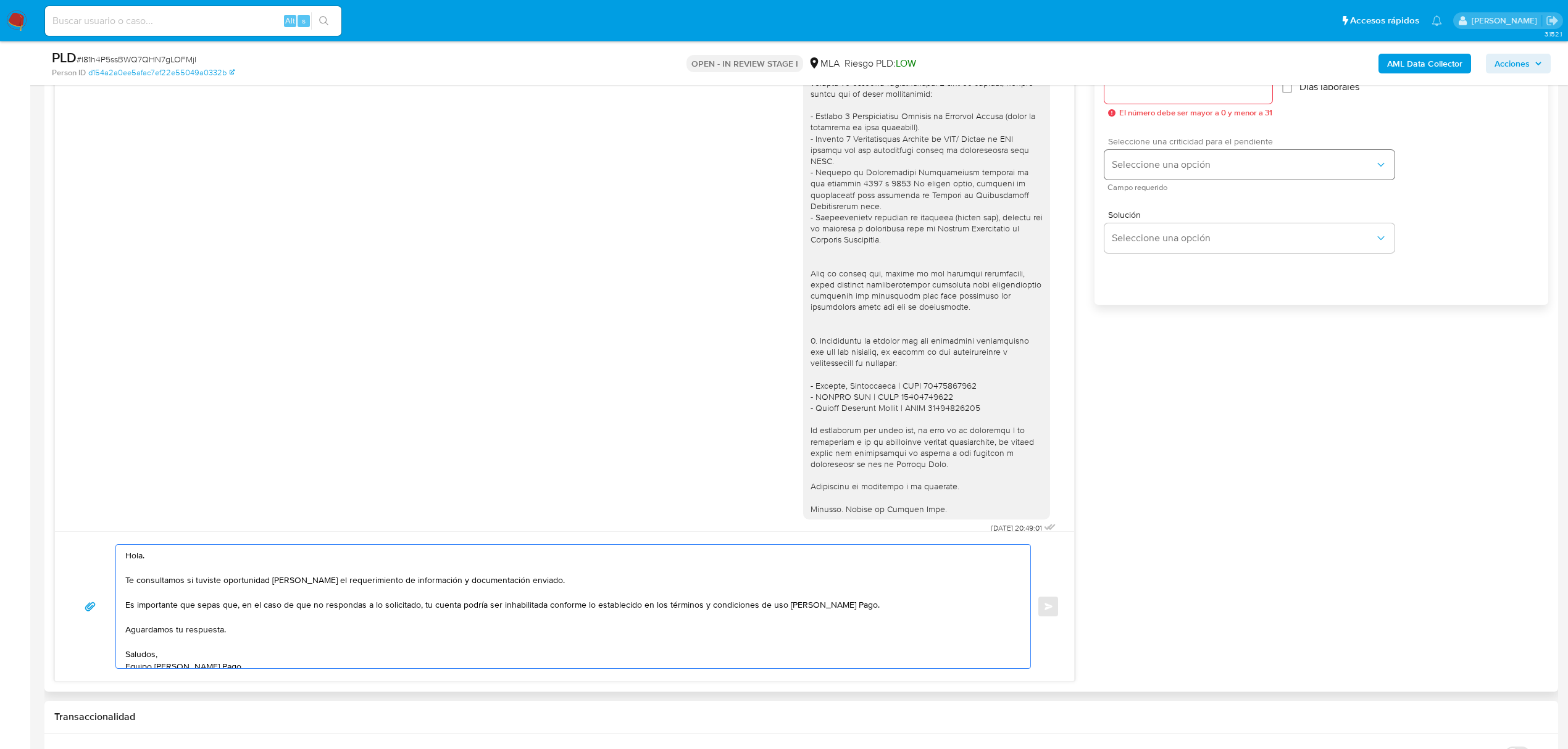
scroll to position [576, 0]
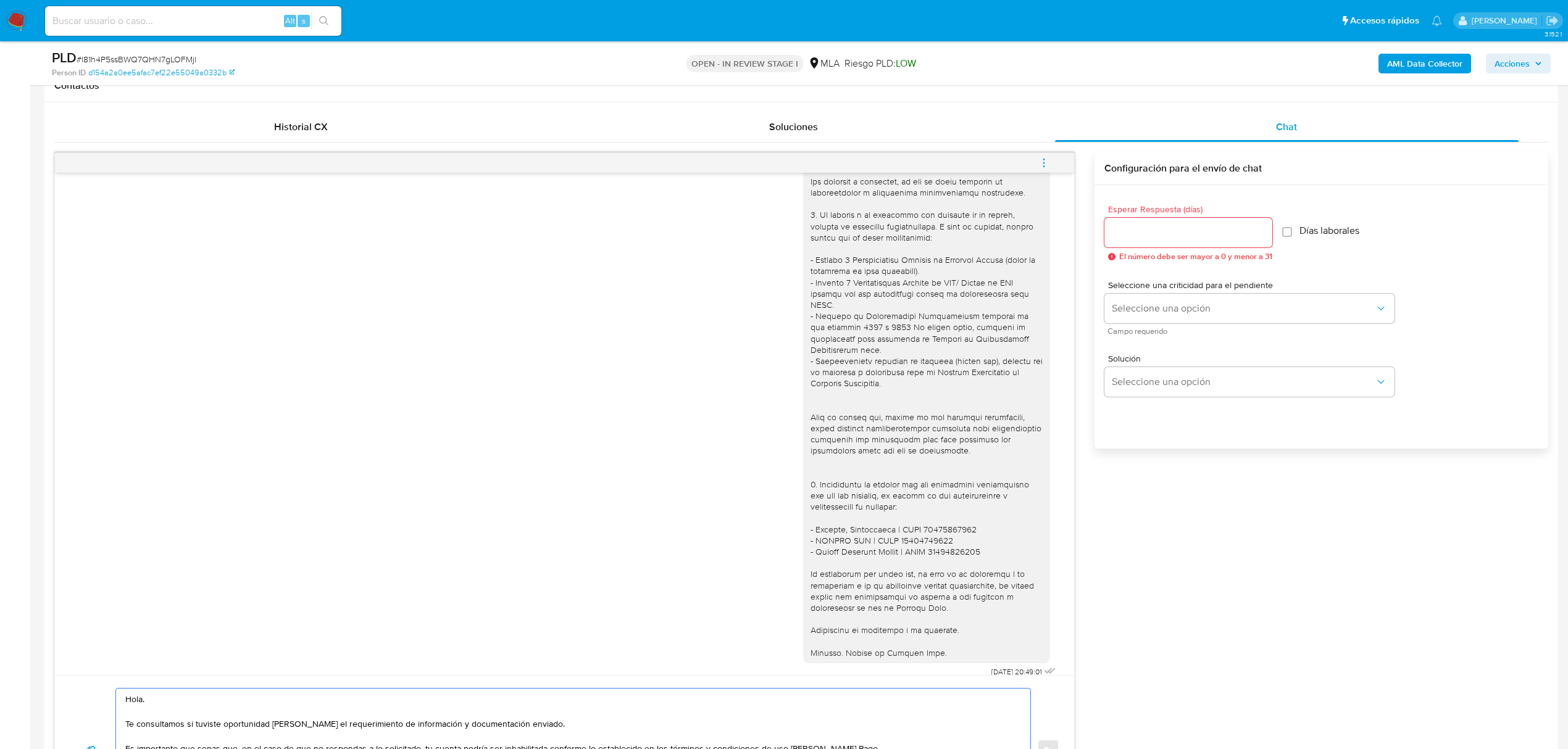
type textarea "Hola. Te consultamos si tuviste oportunidad [PERSON_NAME] el requerimiento de i…"
click at [1182, 229] on input "Esperar Respuesta (días)" at bounding box center [1187, 232] width 168 height 16
type input "1"
click at [1128, 301] on button "Seleccione una opción" at bounding box center [1249, 309] width 290 height 30
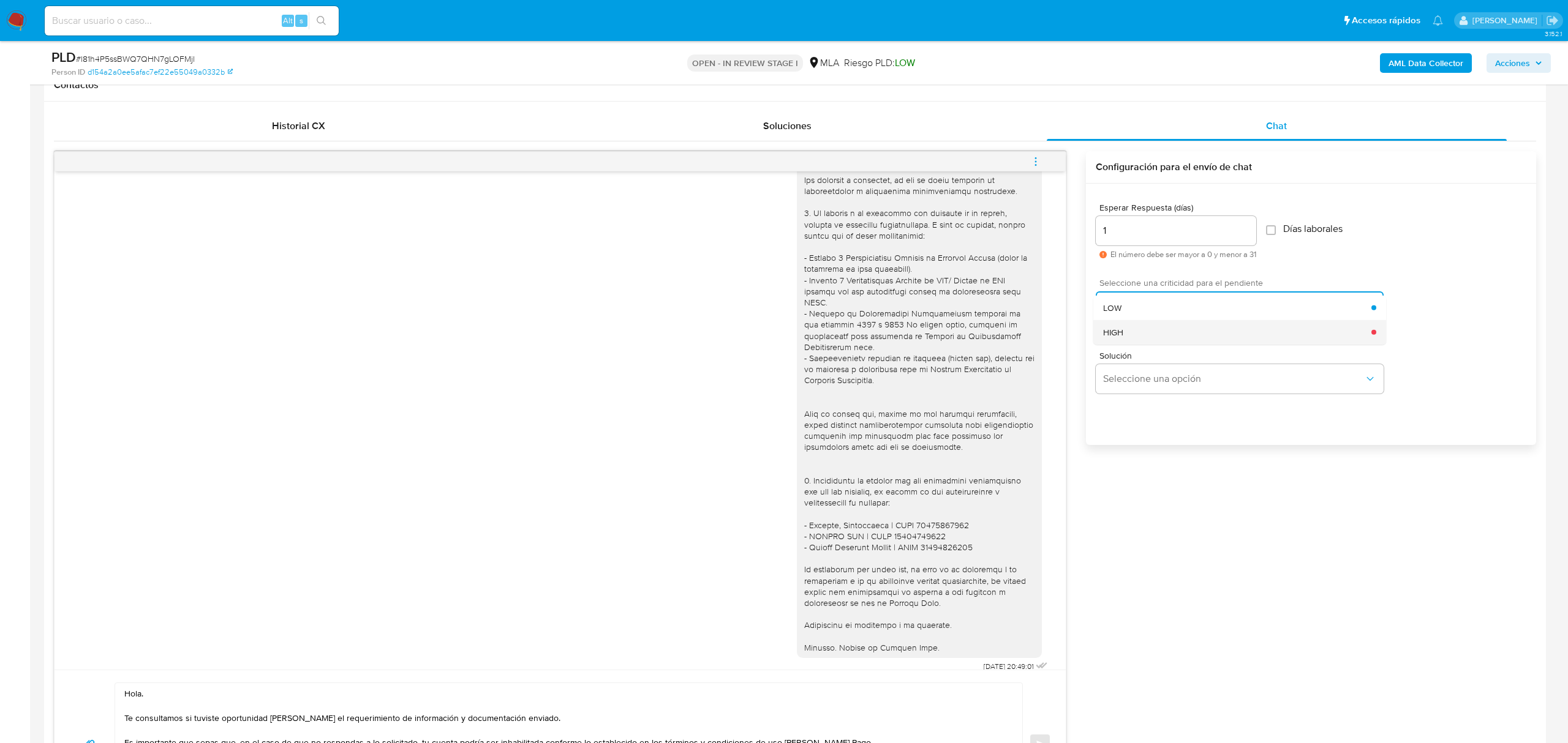
click at [1116, 324] on div "HIGH" at bounding box center [1237, 332] width 268 height 25
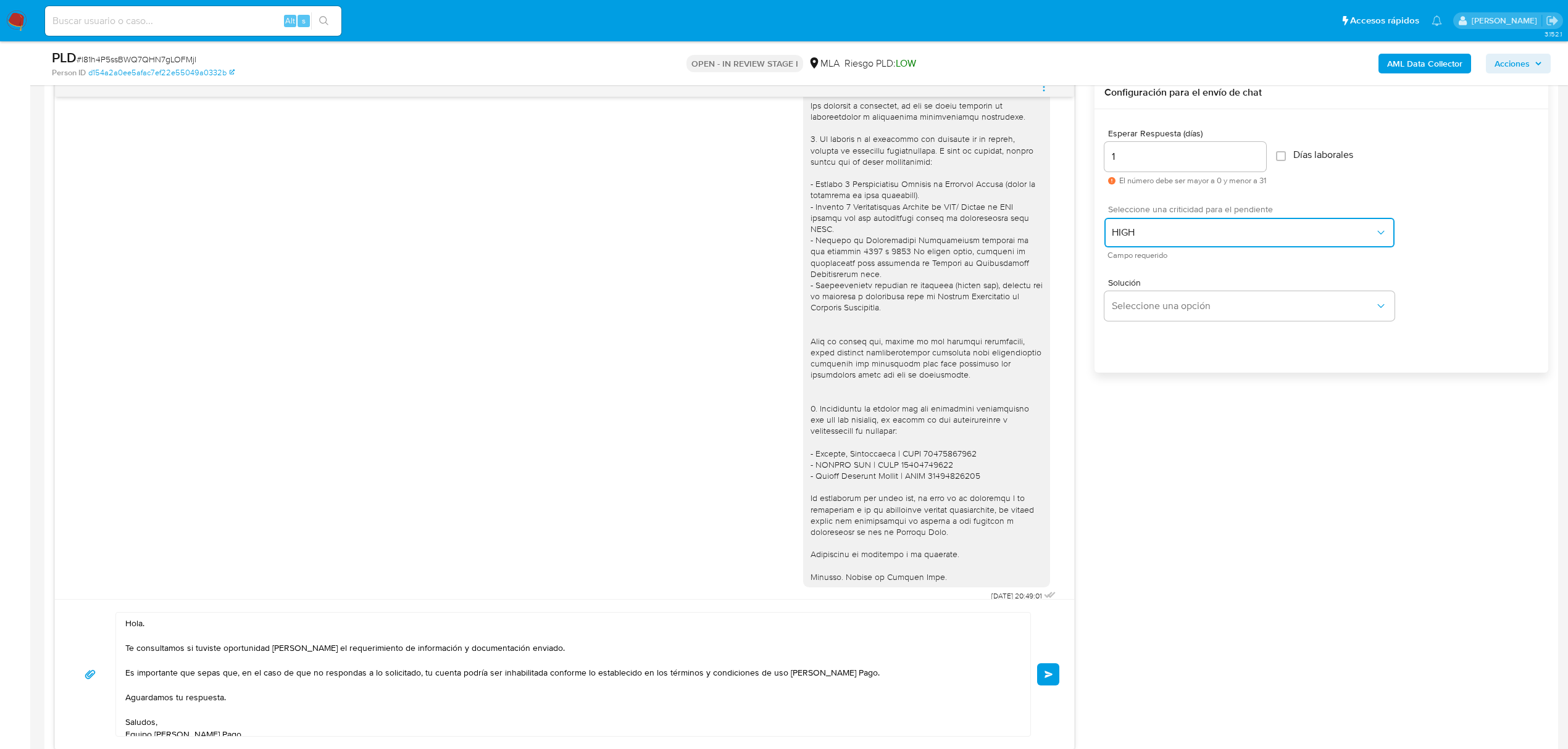
scroll to position [822, 0]
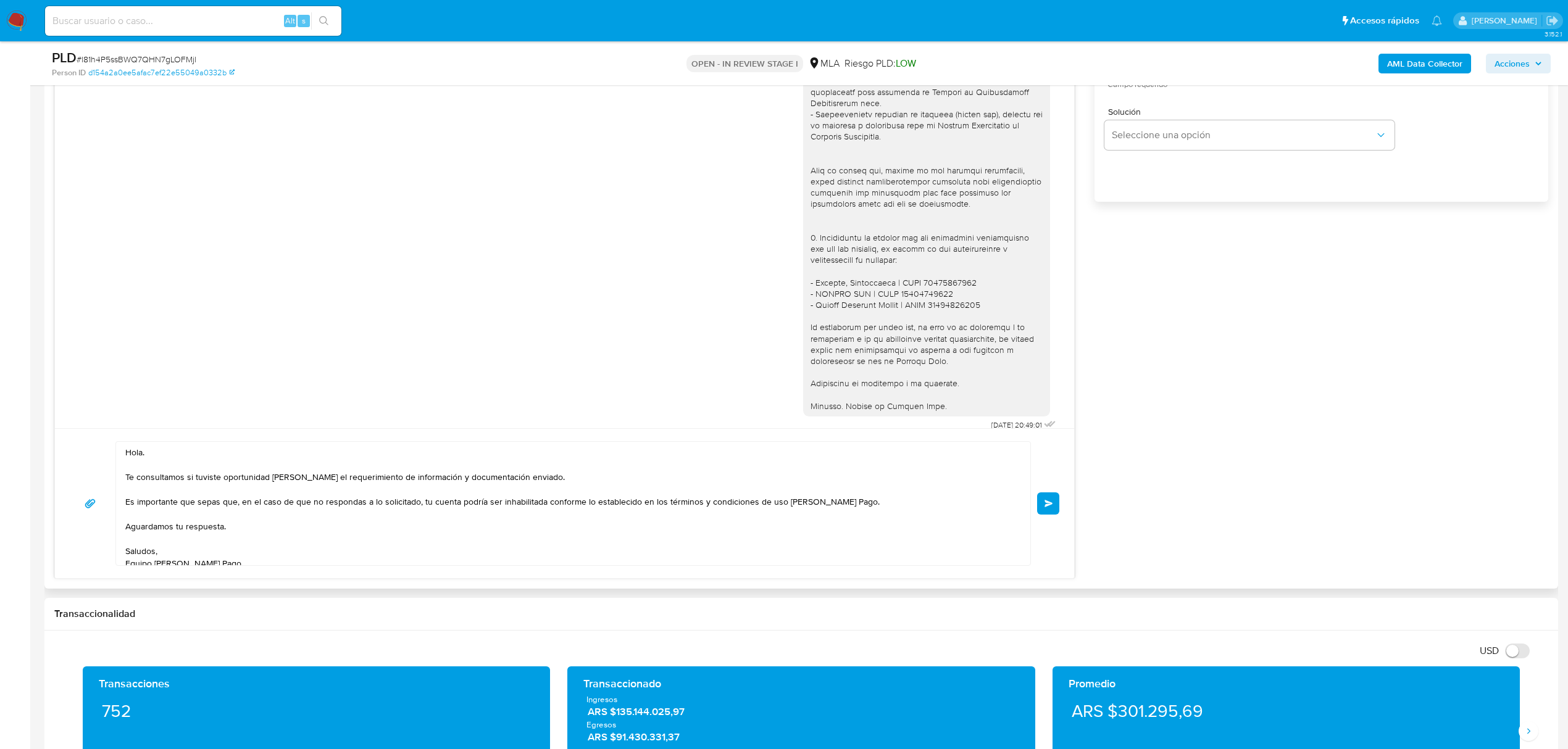
click at [478, 526] on textarea "Hola. Te consultamos si tuviste oportunidad de leer el requerimiento de informa…" at bounding box center [570, 504] width 890 height 123
click at [273, 544] on textarea "Hola. Te consultamos si tuviste oportunidad de leer el requerimiento de informa…" at bounding box center [570, 504] width 890 height 123
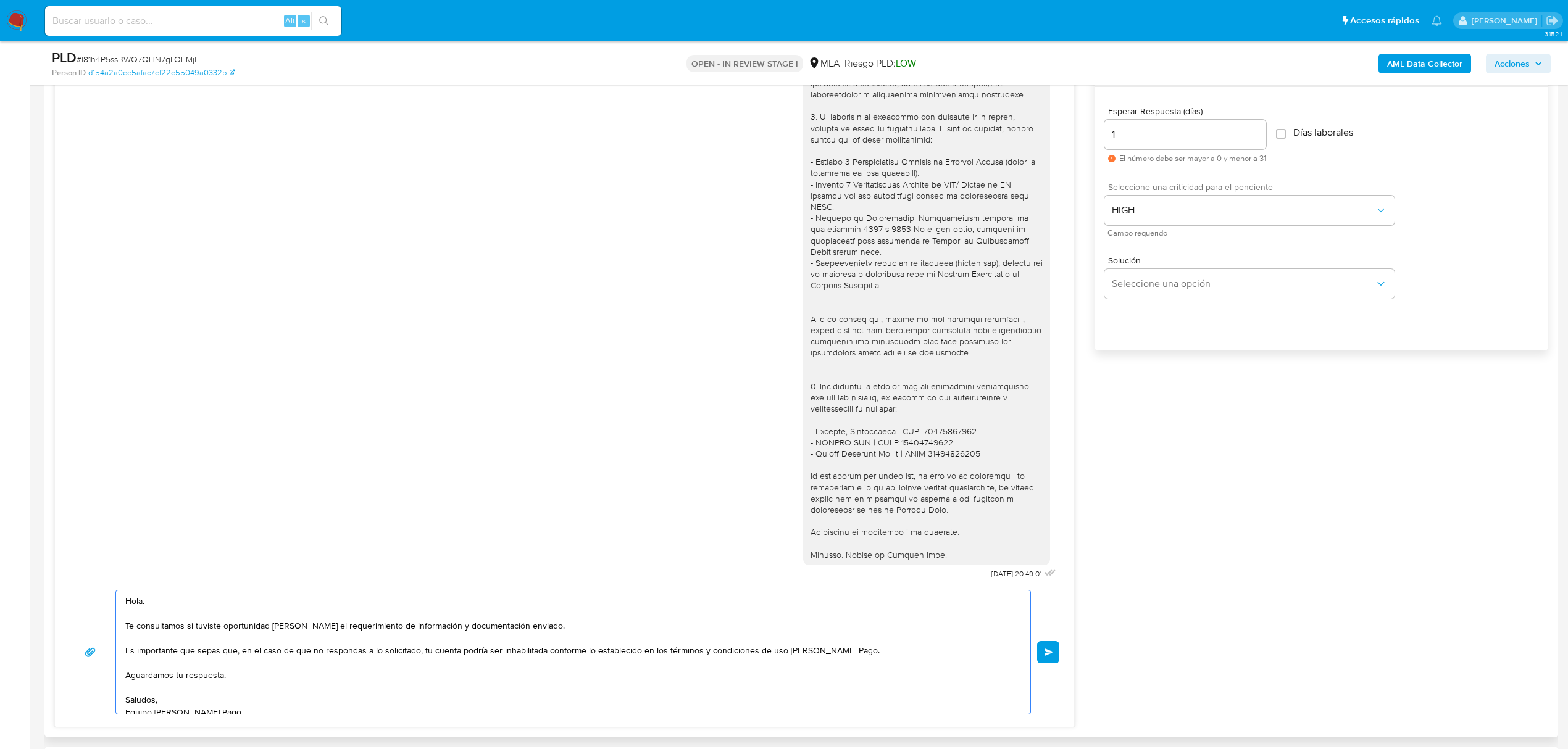
scroll to position [741, 0]
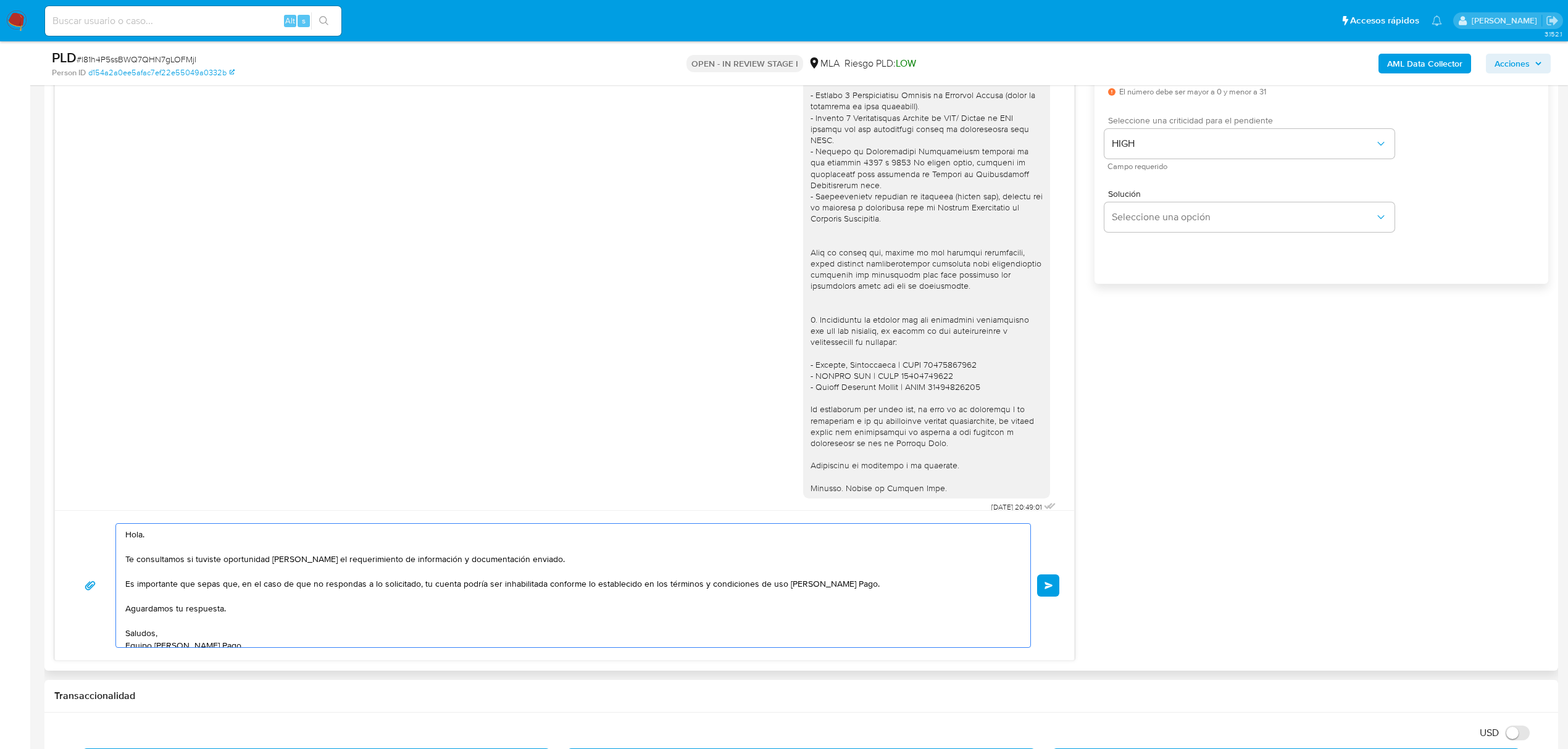
click at [1050, 589] on span "Enviar" at bounding box center [1049, 586] width 8 height 8
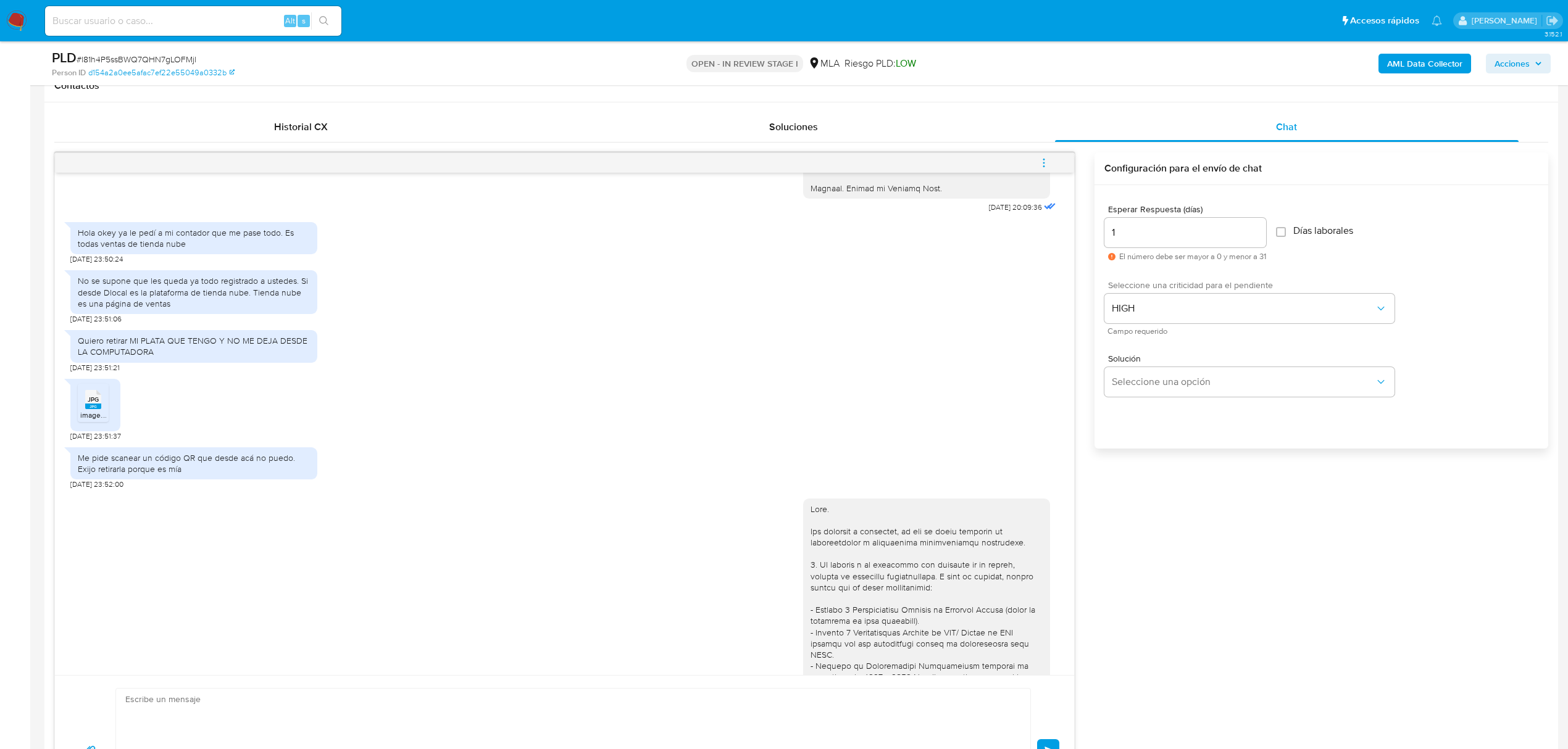
scroll to position [1561, 0]
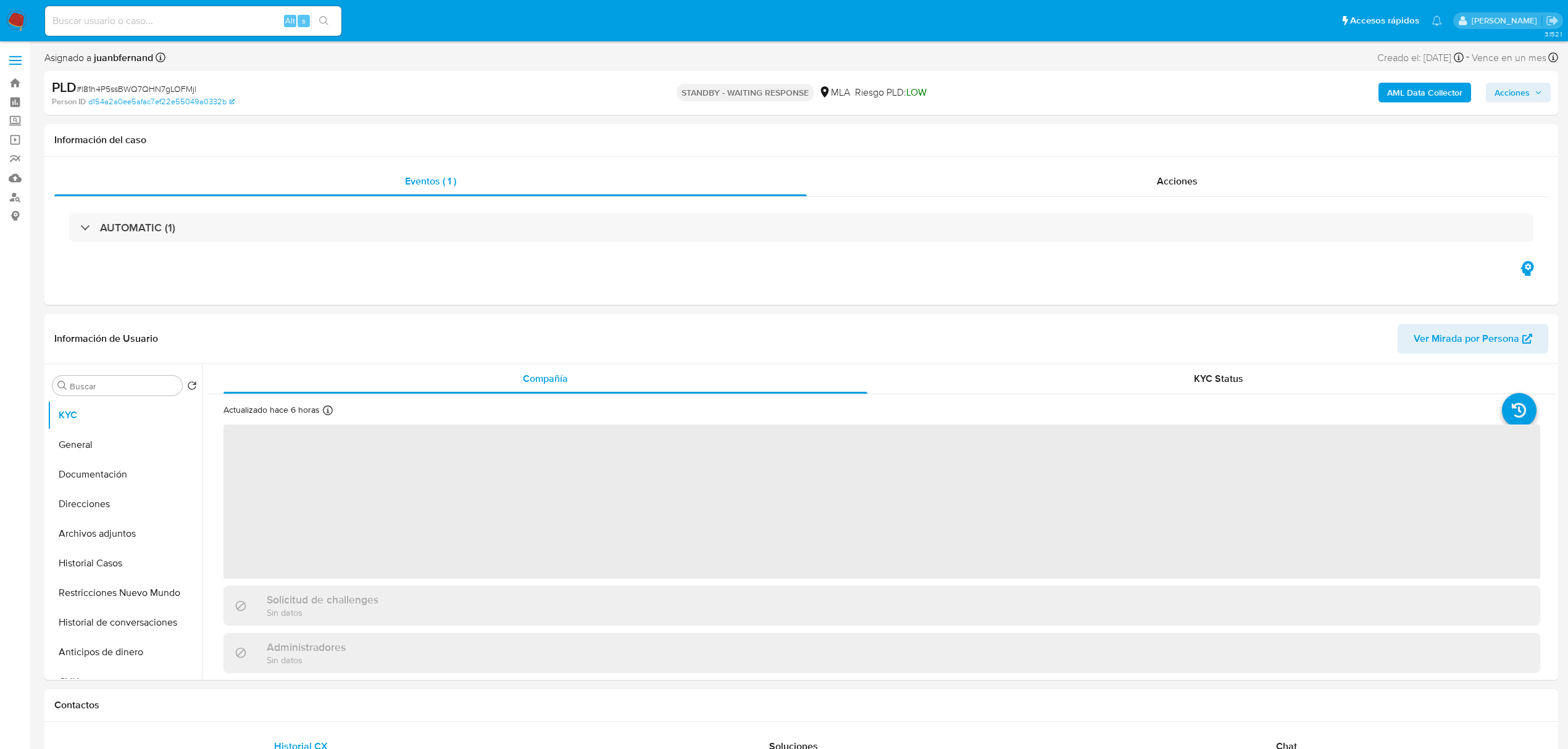
select select "10"
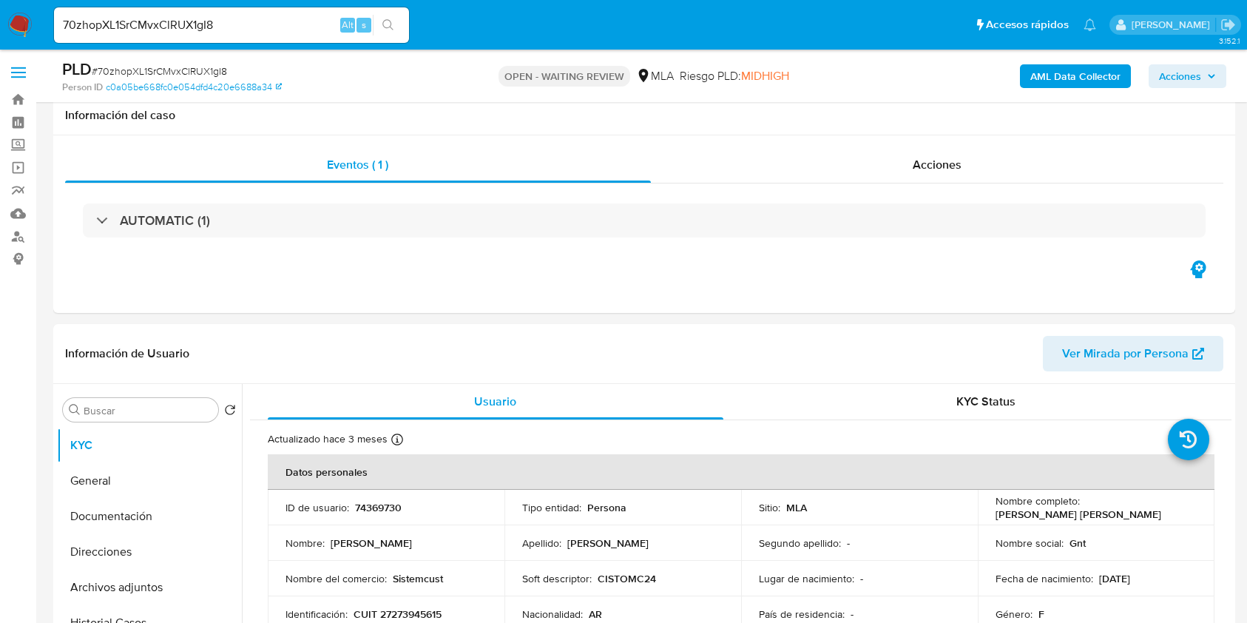
select select "10"
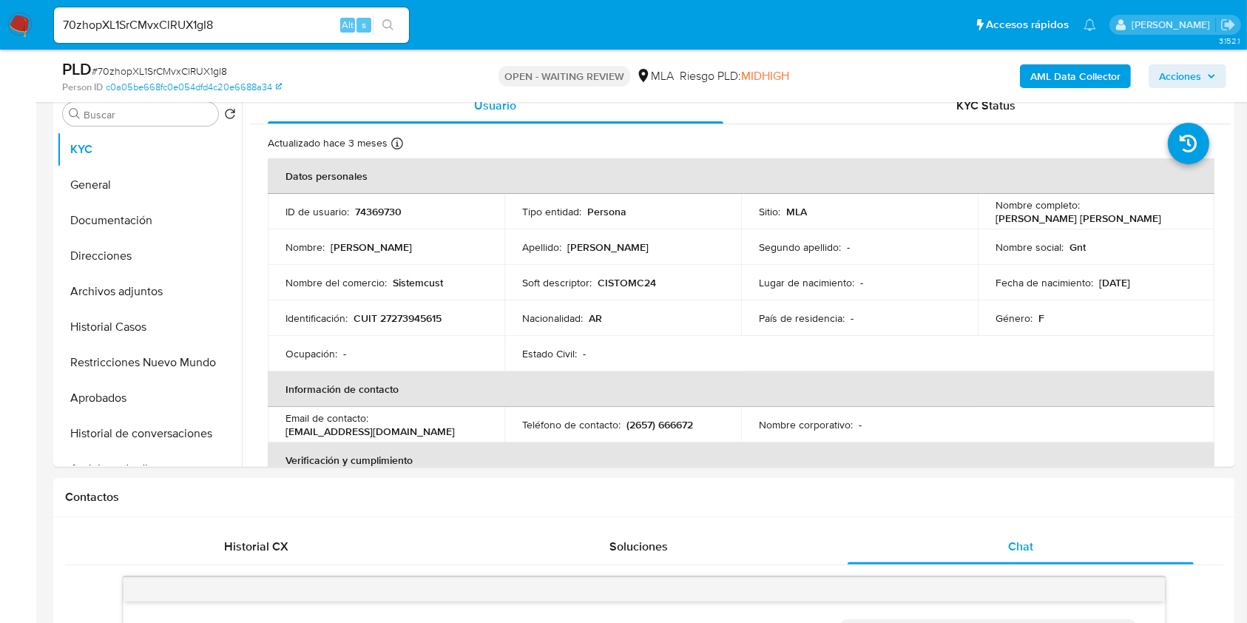
scroll to position [976, 0]
click at [254, 23] on input "70zhopXL1SrCMvxClRUX1gI8" at bounding box center [231, 25] width 355 height 19
paste input "qRMvkGVYhdePGjrUHSsiu2cN"
type input "qRMvkGVYhdePGjrUHSsiu2cN"
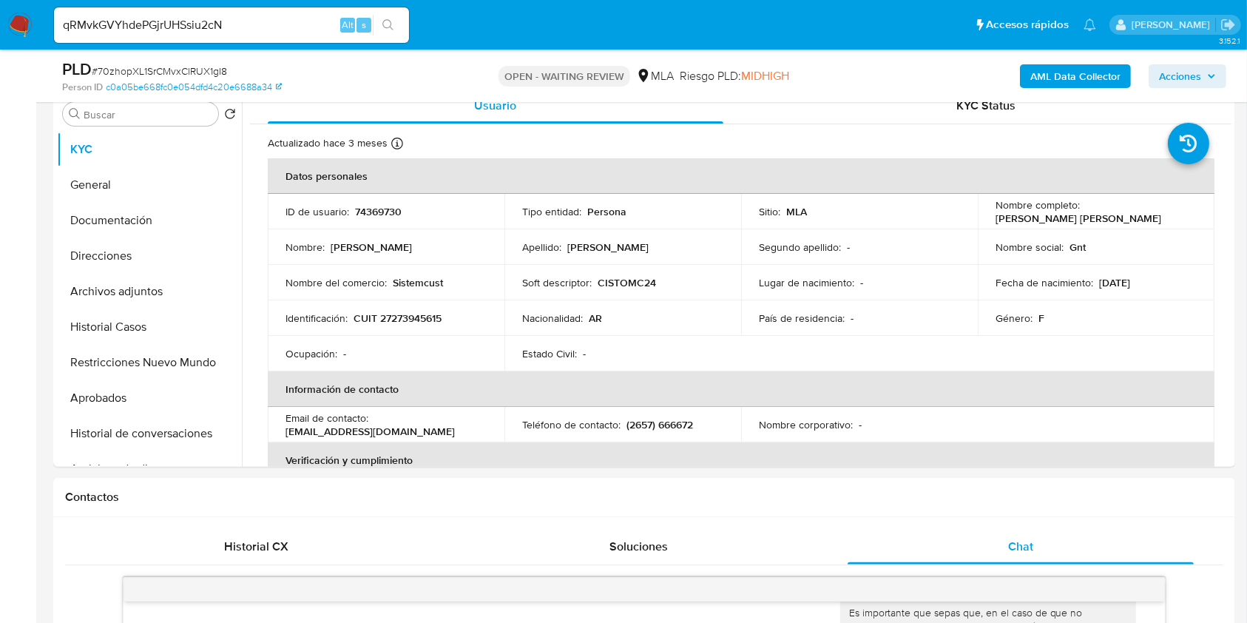
click at [387, 25] on icon "search-icon" at bounding box center [388, 25] width 12 height 12
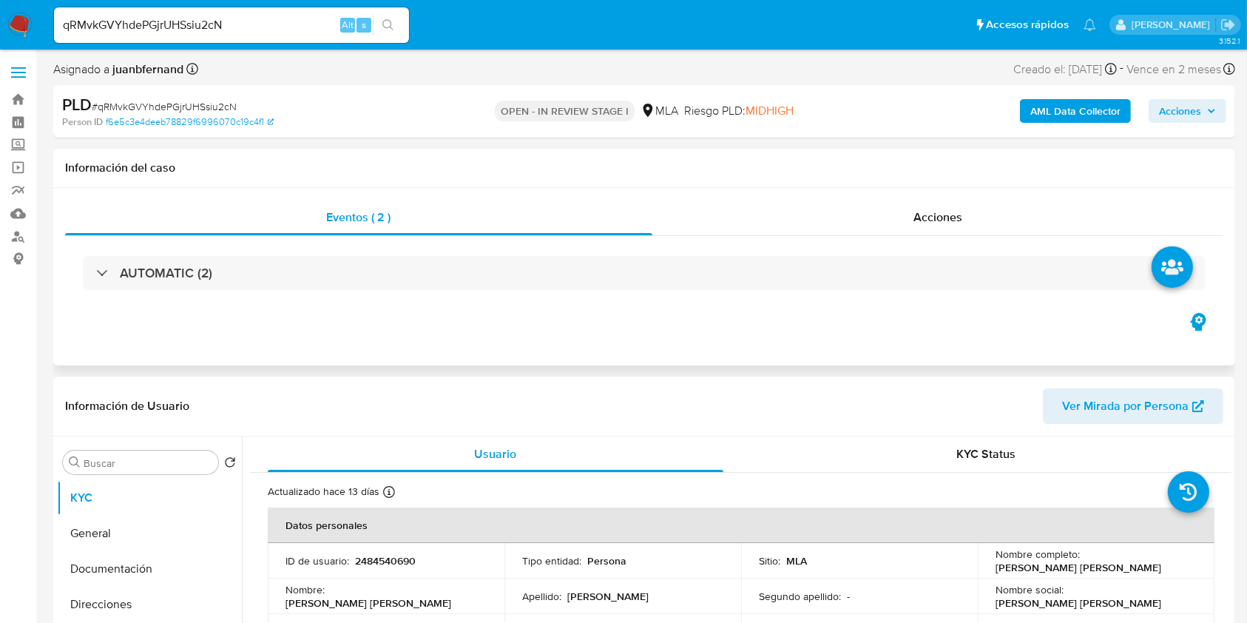
select select "10"
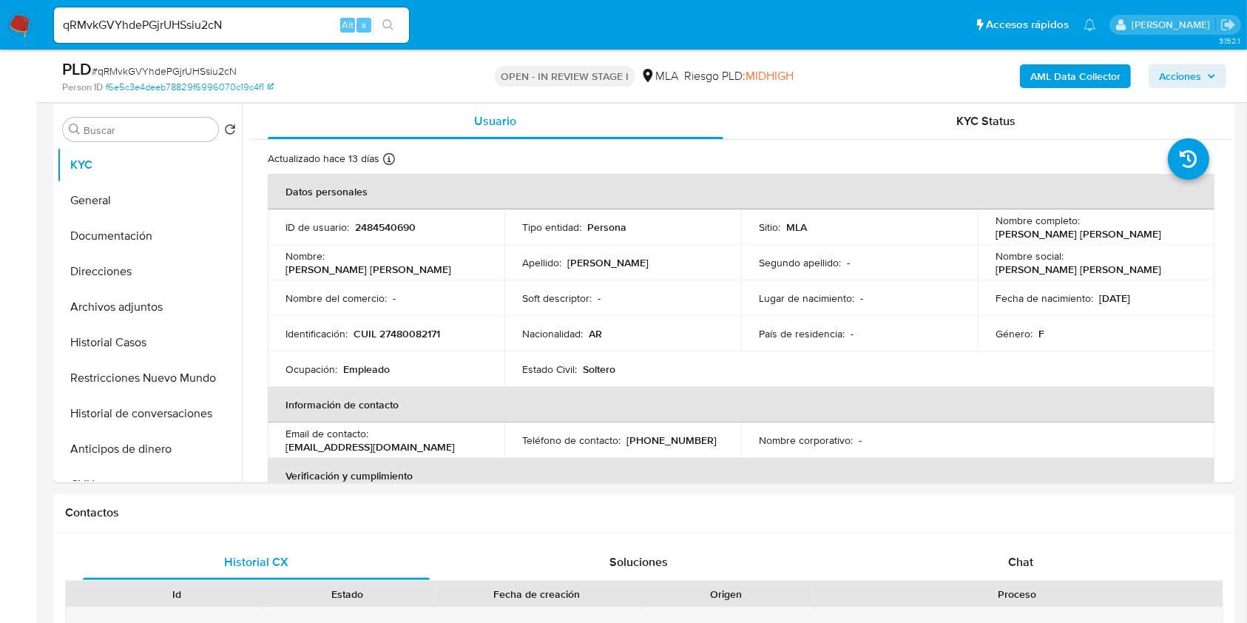
scroll to position [296, 0]
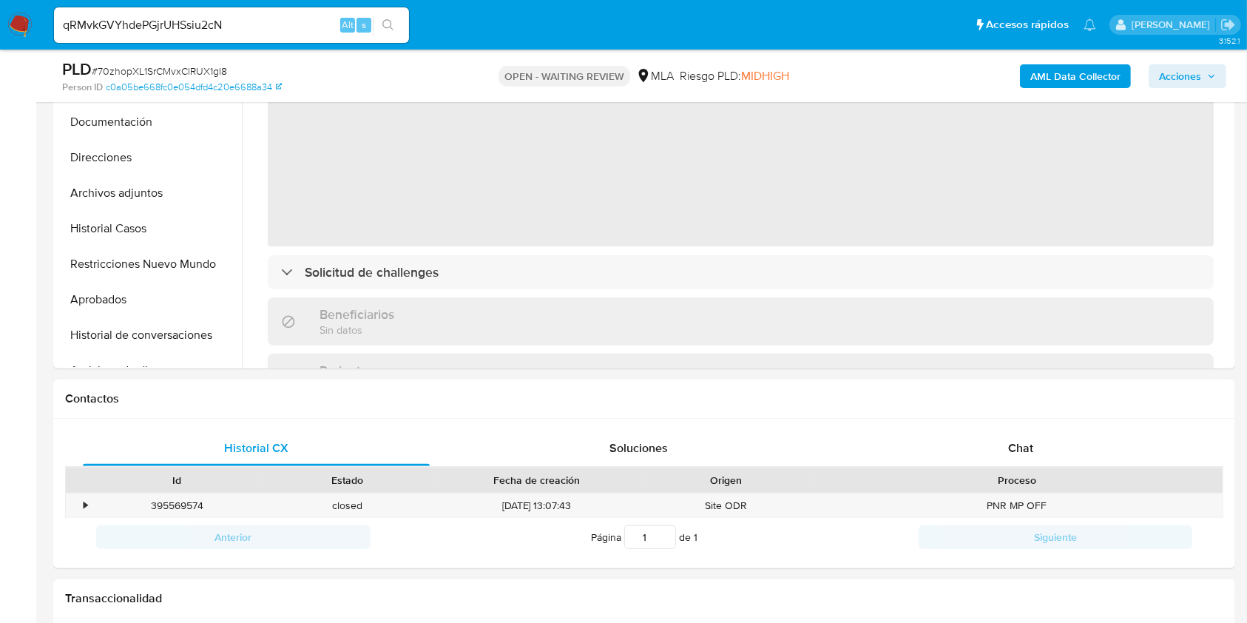
select select "10"
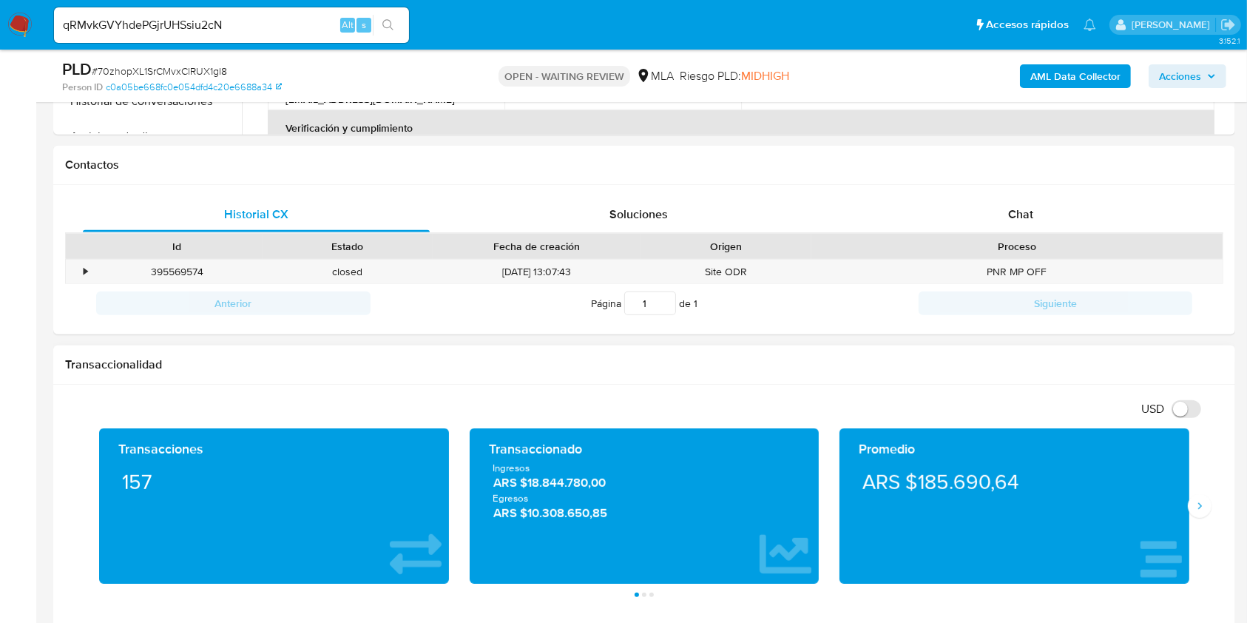
scroll to position [690, 0]
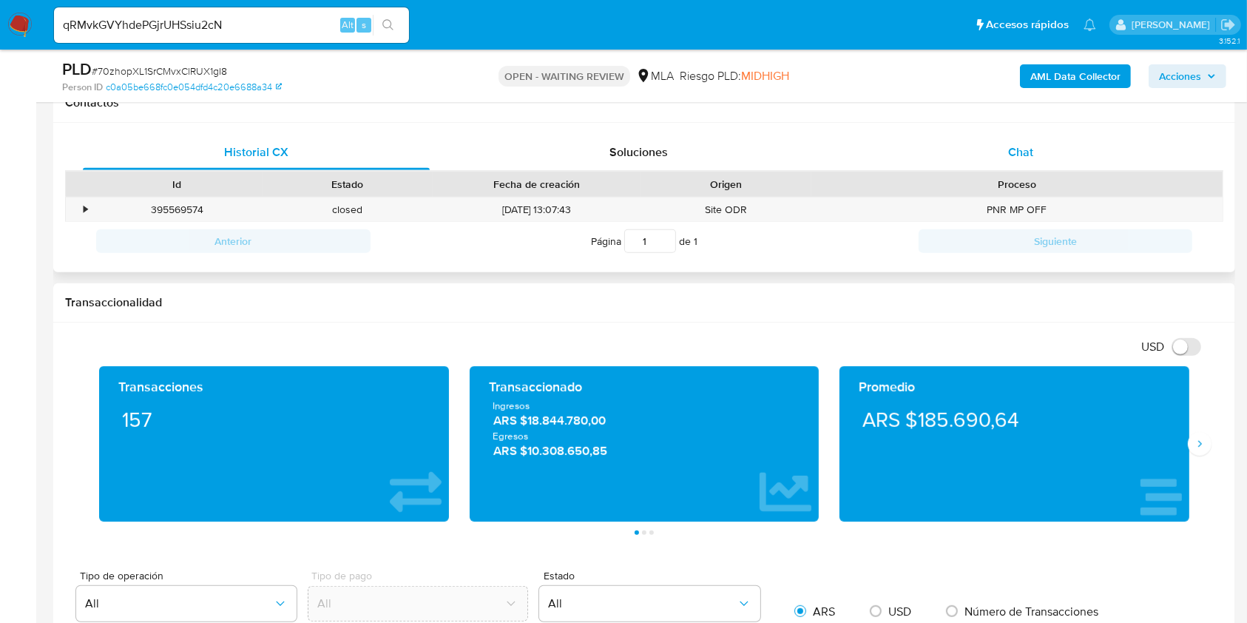
click at [1036, 158] on div "Chat" at bounding box center [1021, 153] width 347 height 36
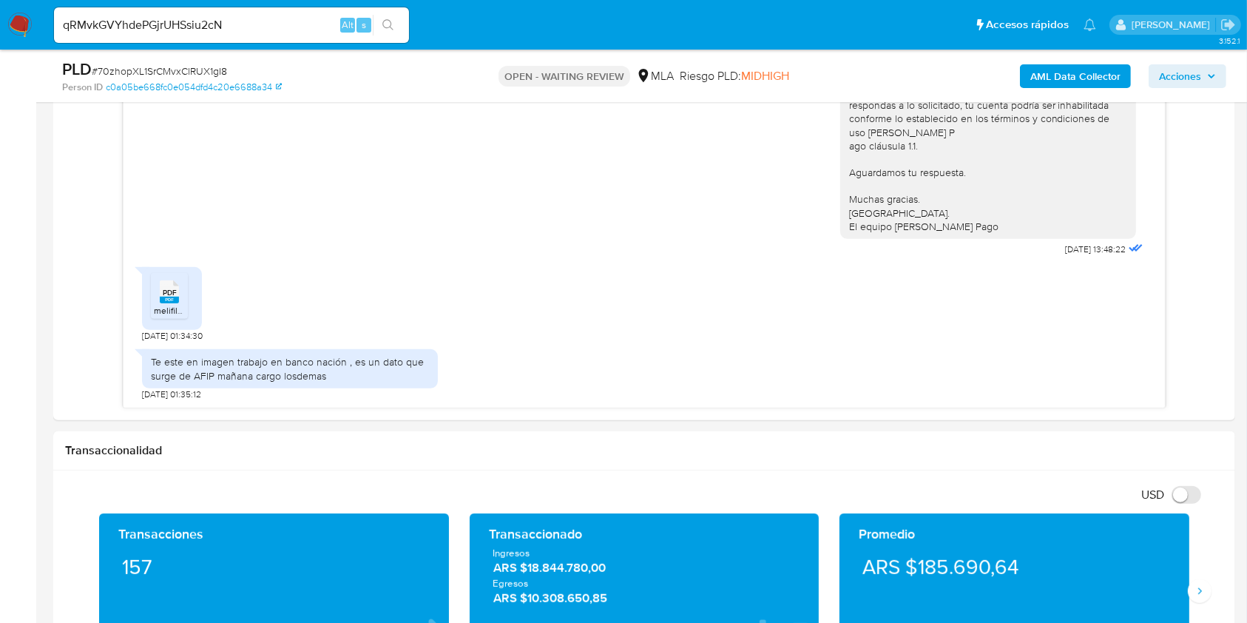
scroll to position [789, 0]
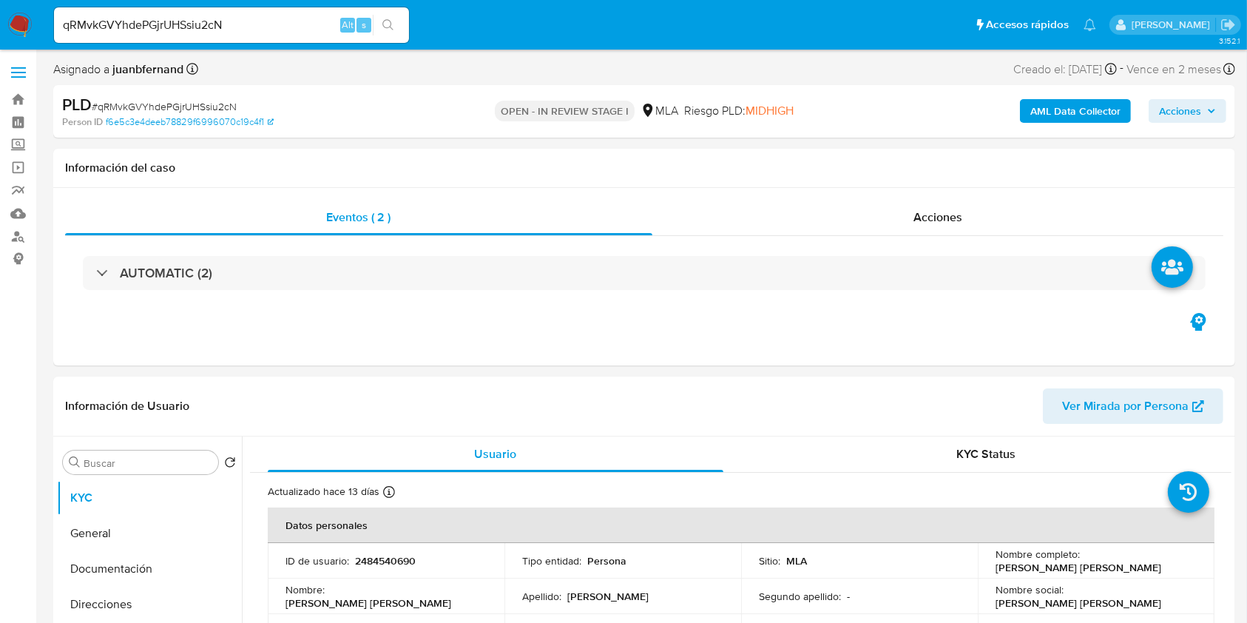
select select "10"
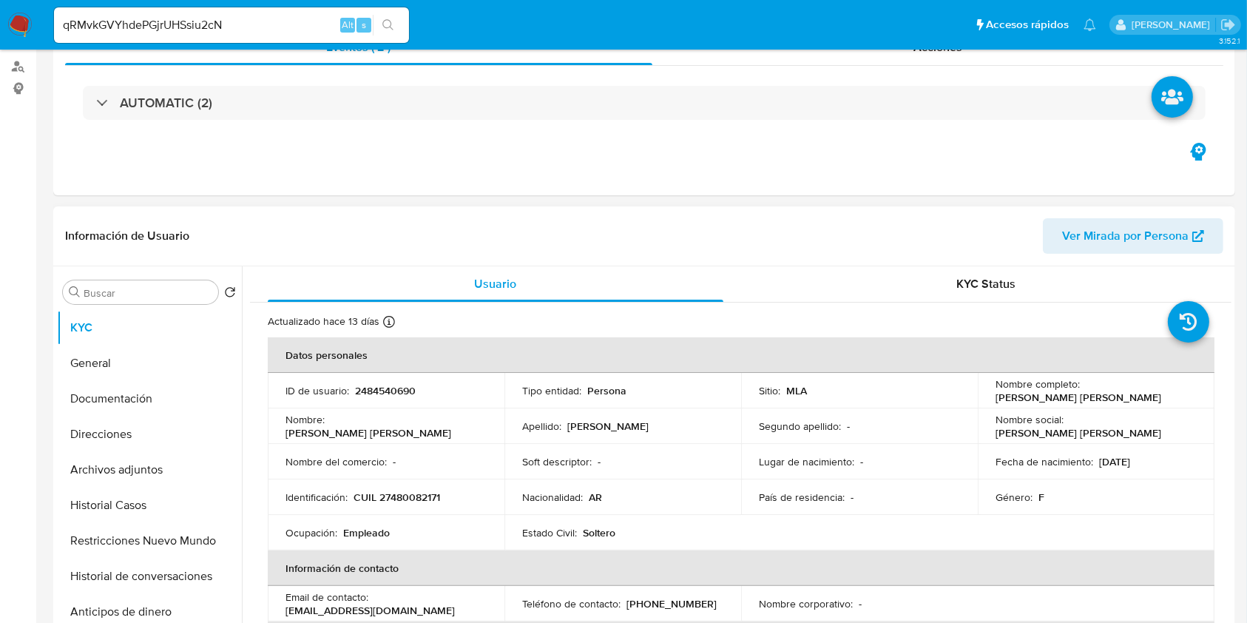
scroll to position [394, 0]
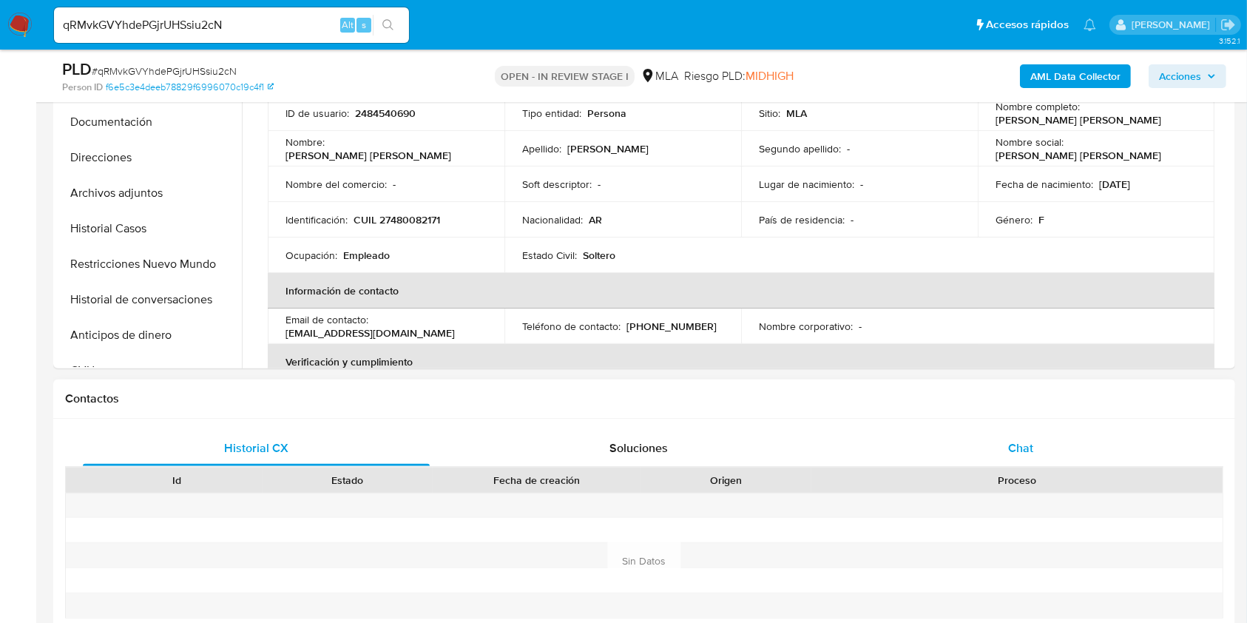
click at [1058, 436] on div "Chat" at bounding box center [1021, 449] width 347 height 36
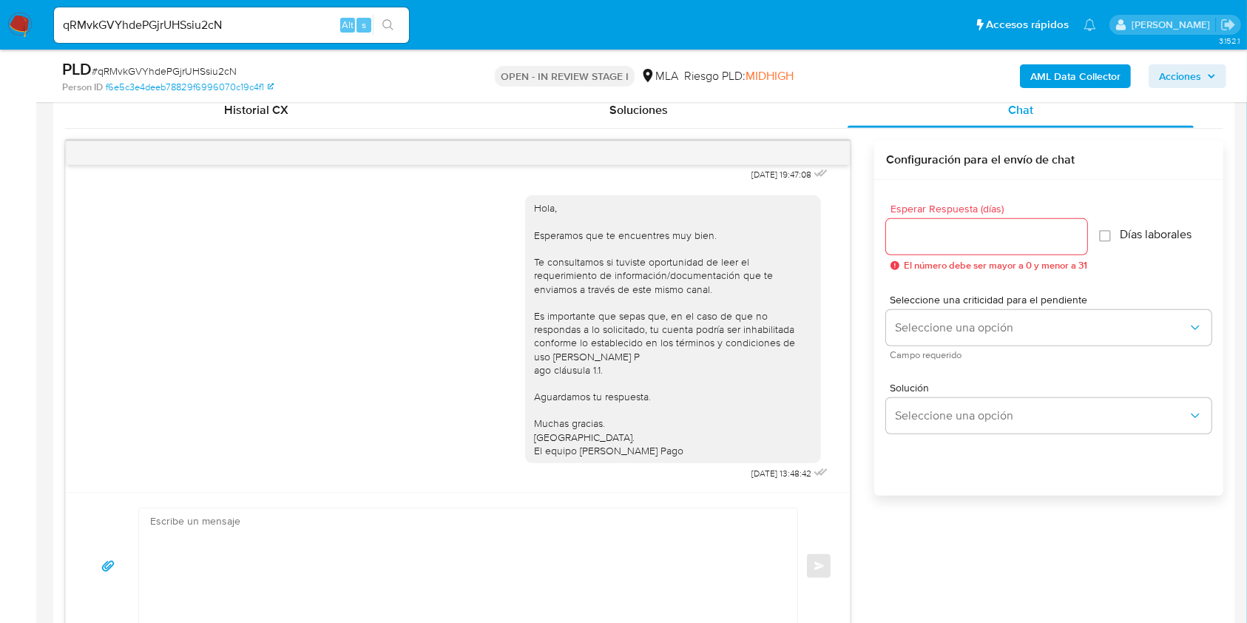
scroll to position [690, 0]
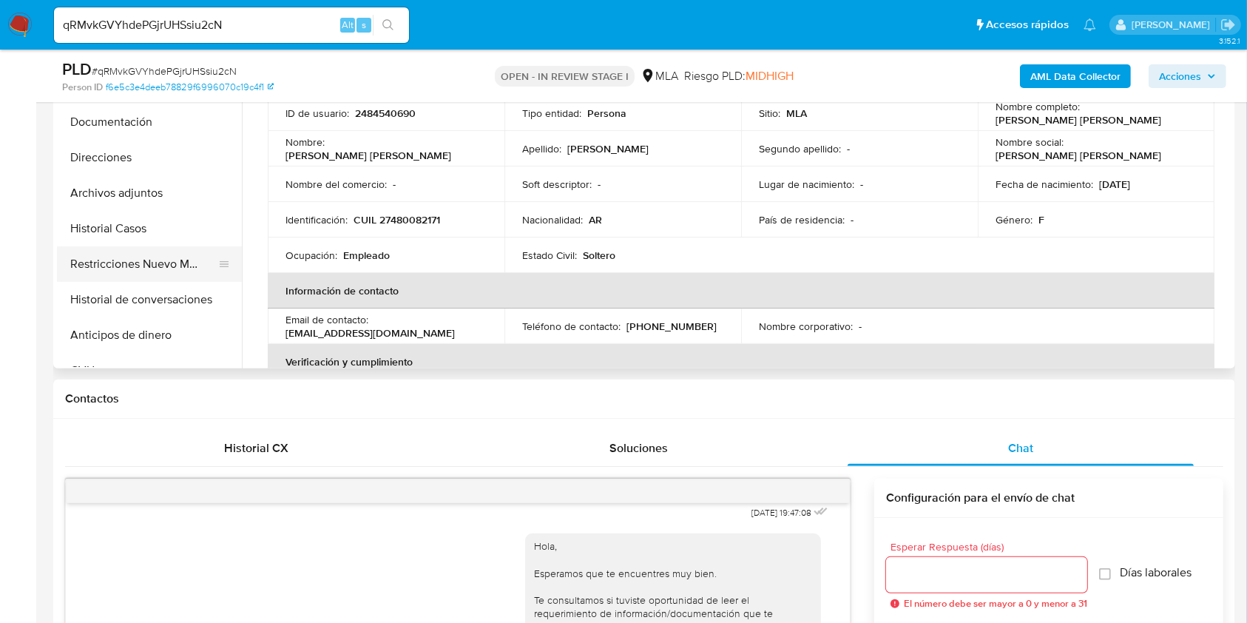
click at [138, 275] on button "Restricciones Nuevo Mundo" at bounding box center [143, 264] width 173 height 36
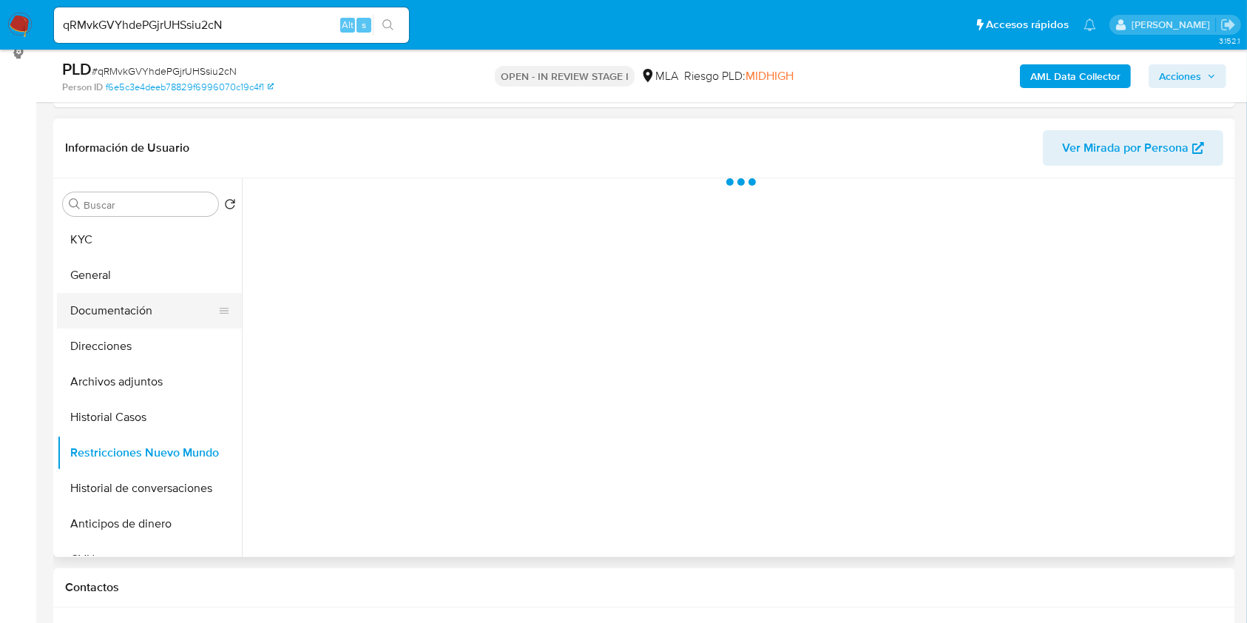
scroll to position [197, 0]
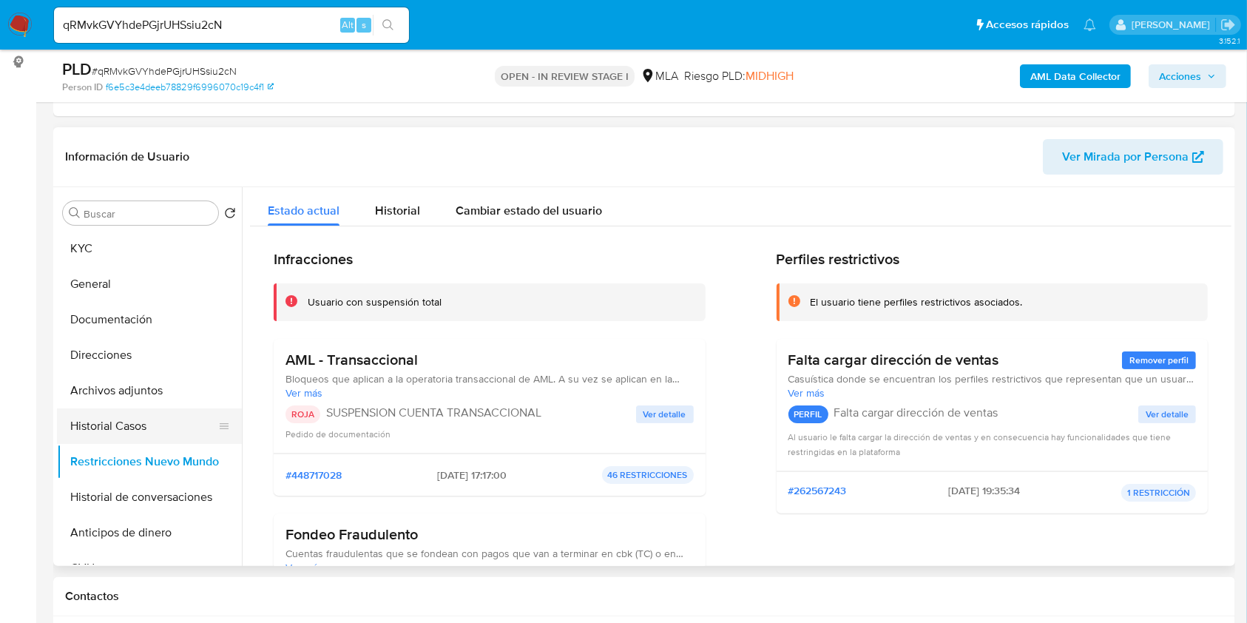
click at [121, 429] on button "Historial Casos" at bounding box center [143, 426] width 173 height 36
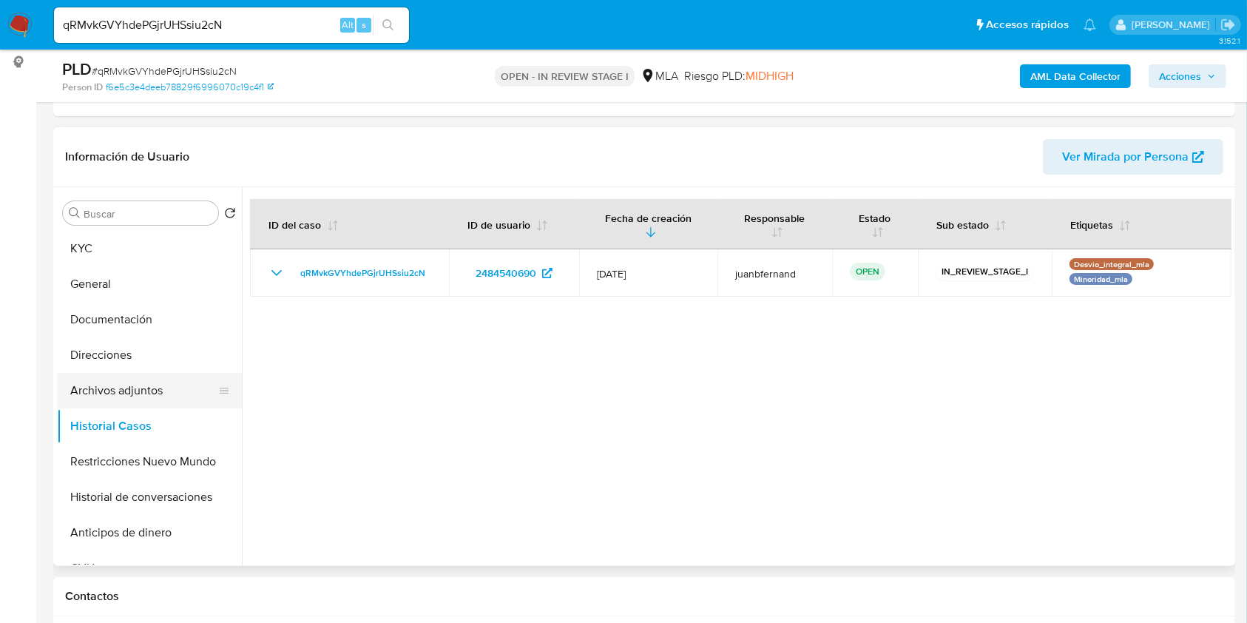
click at [141, 392] on button "Archivos adjuntos" at bounding box center [143, 391] width 173 height 36
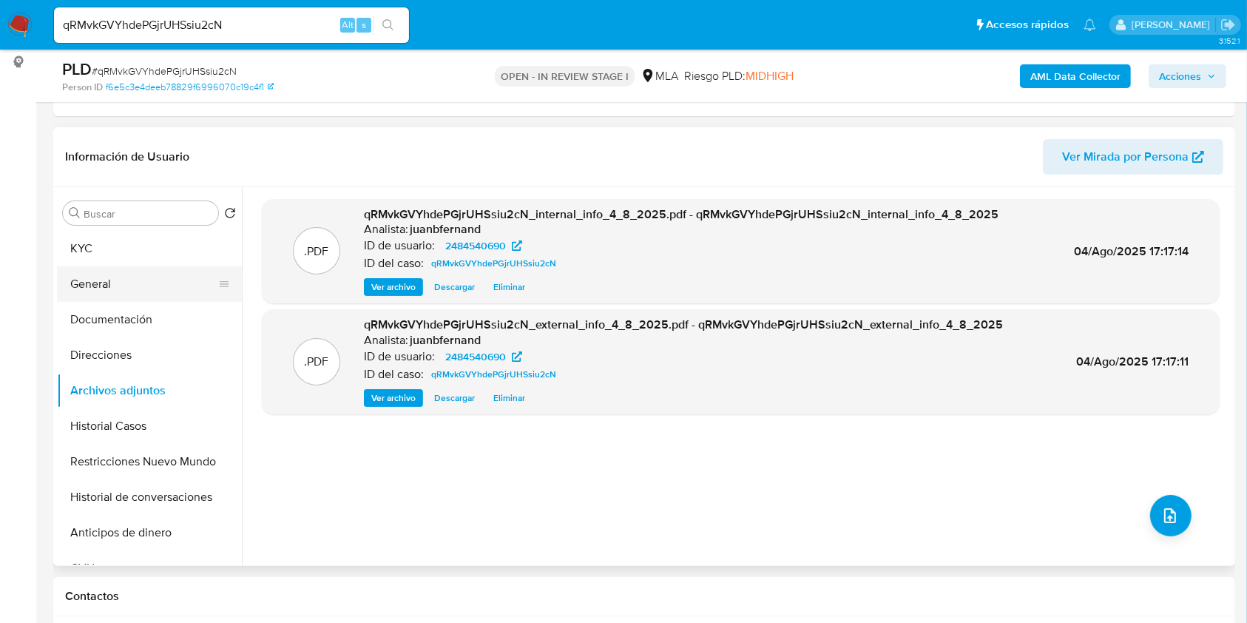
click at [96, 276] on button "General" at bounding box center [143, 284] width 173 height 36
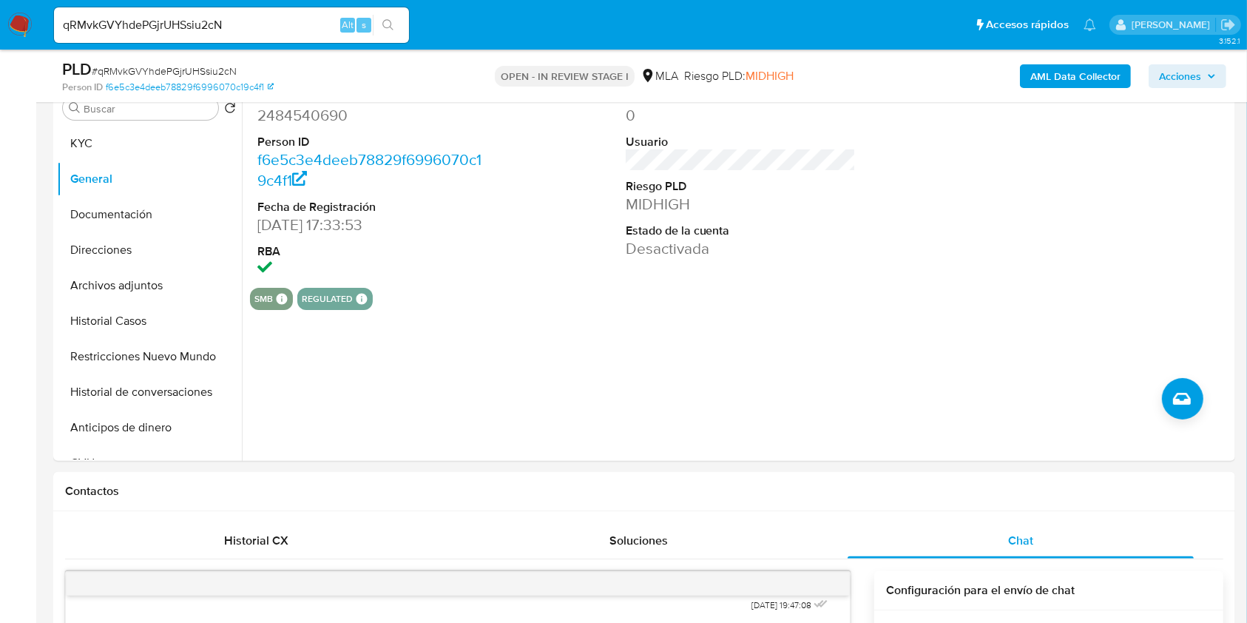
scroll to position [0, 0]
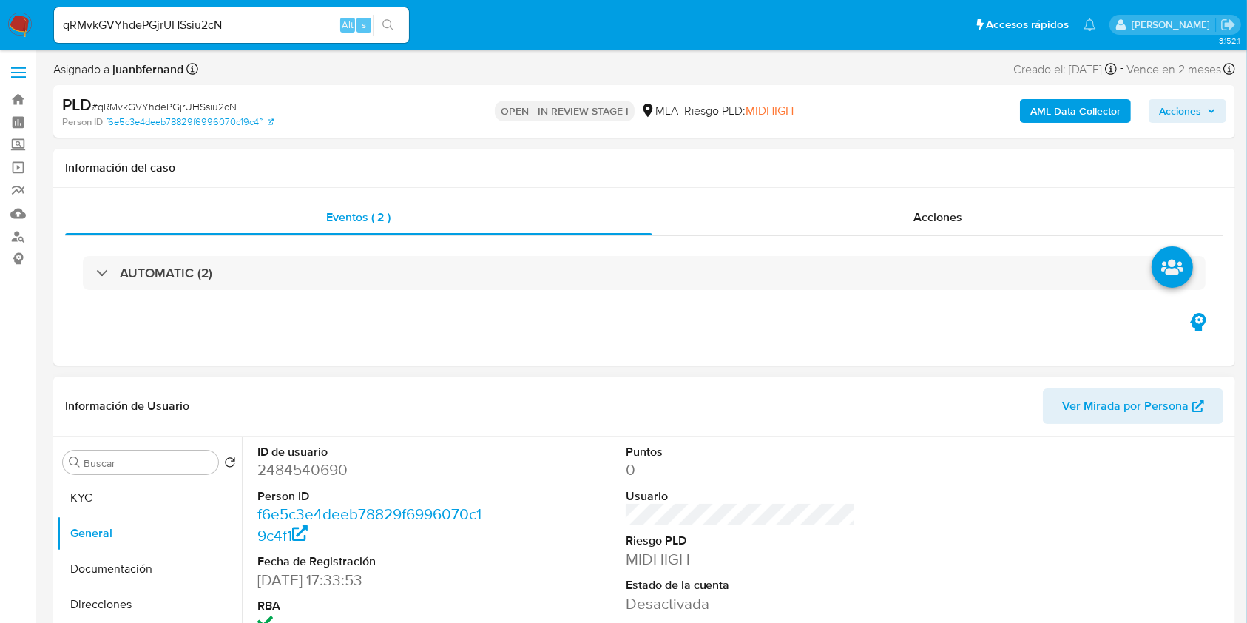
click at [1142, 401] on span "Ver Mirada por Persona" at bounding box center [1125, 406] width 126 height 36
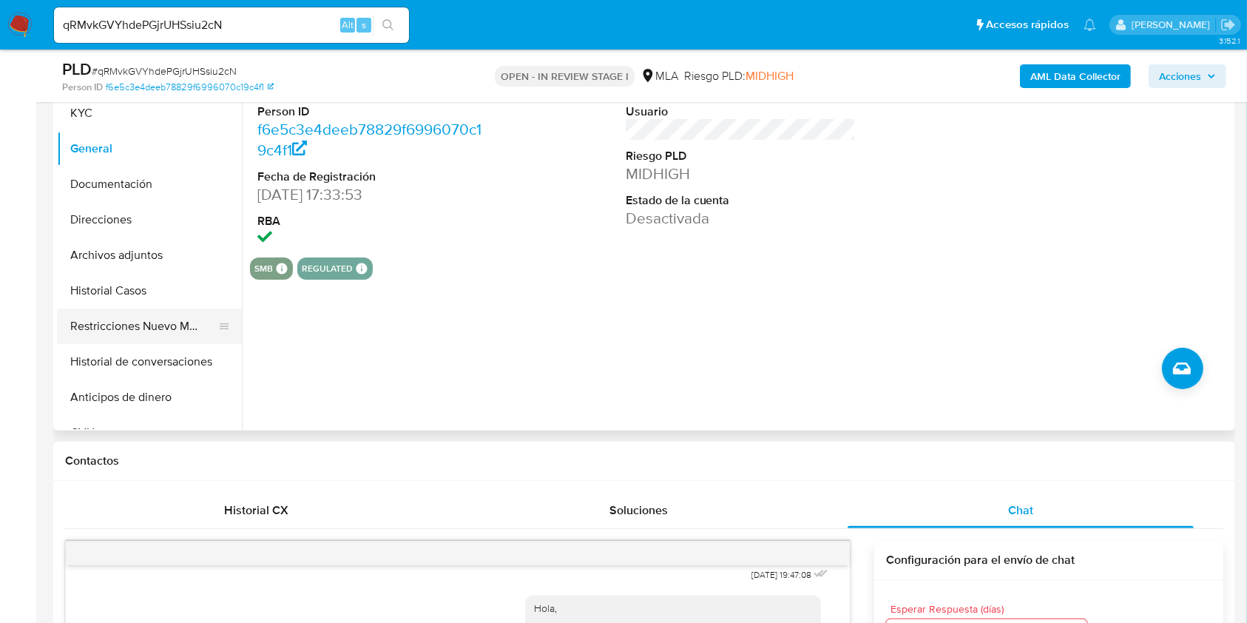
click at [152, 334] on button "Restricciones Nuevo Mundo" at bounding box center [143, 326] width 173 height 36
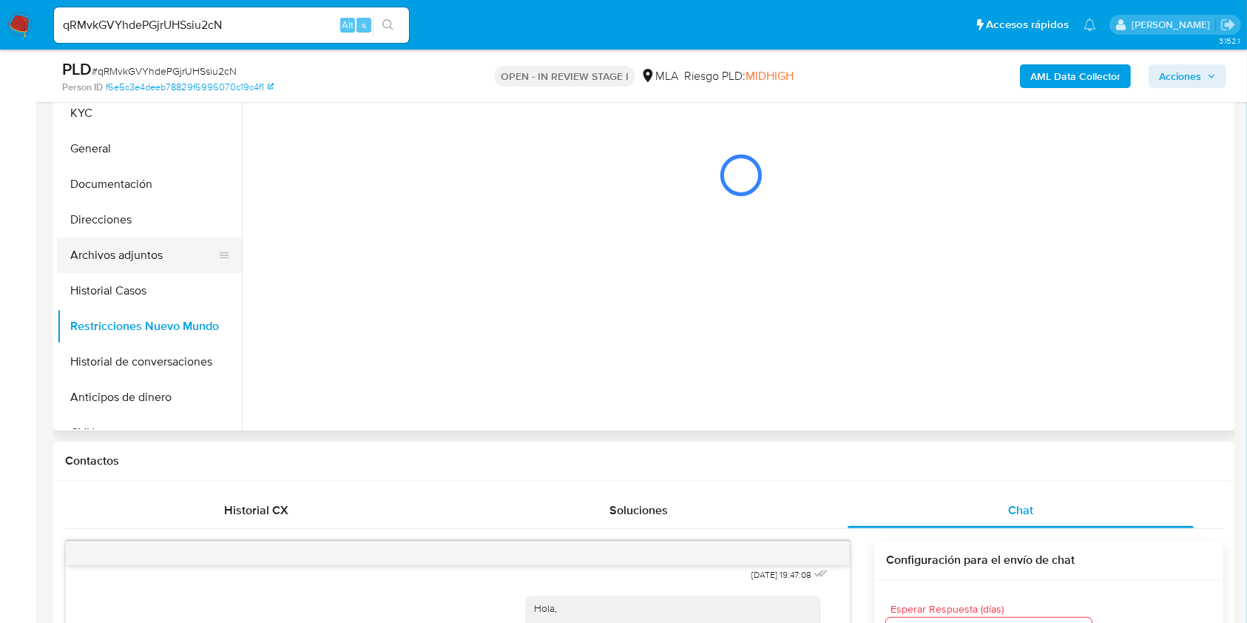
click at [133, 254] on button "Archivos adjuntos" at bounding box center [143, 255] width 173 height 36
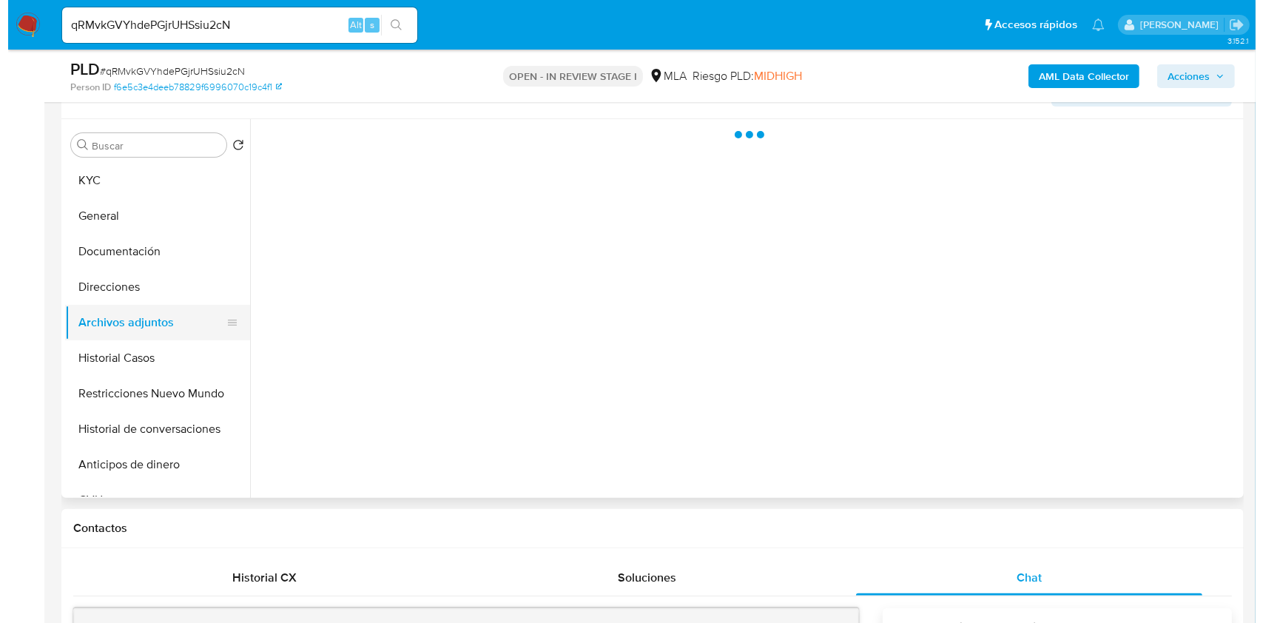
scroll to position [234, 0]
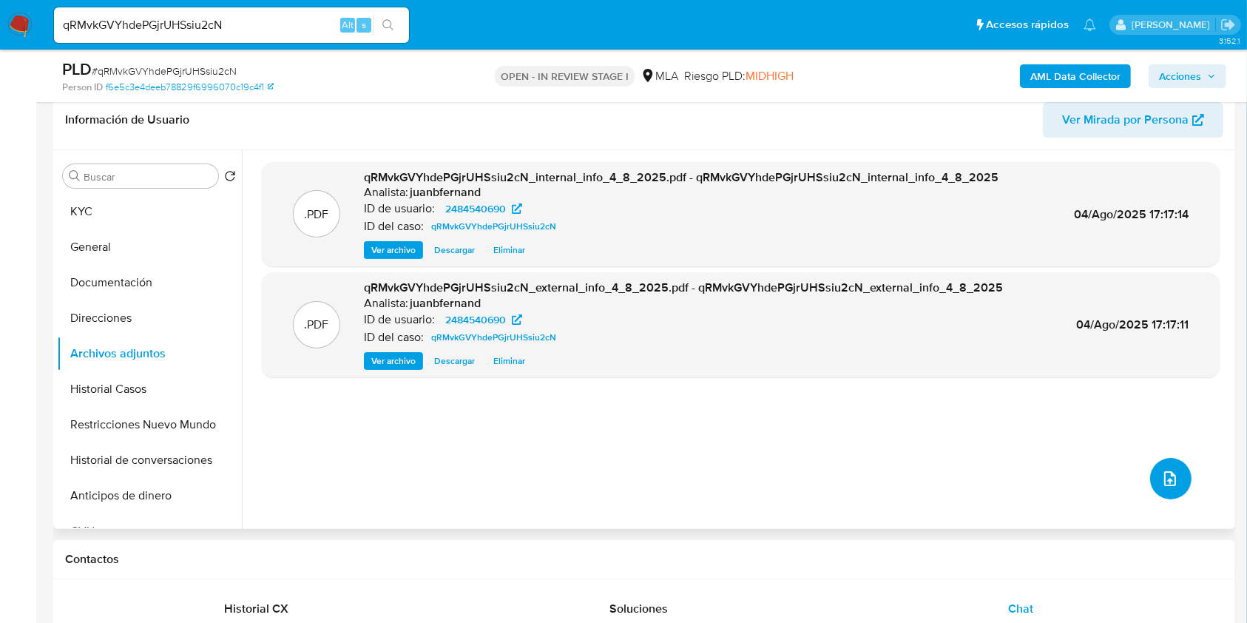
click at [1181, 473] on button "upload-file" at bounding box center [1170, 478] width 41 height 41
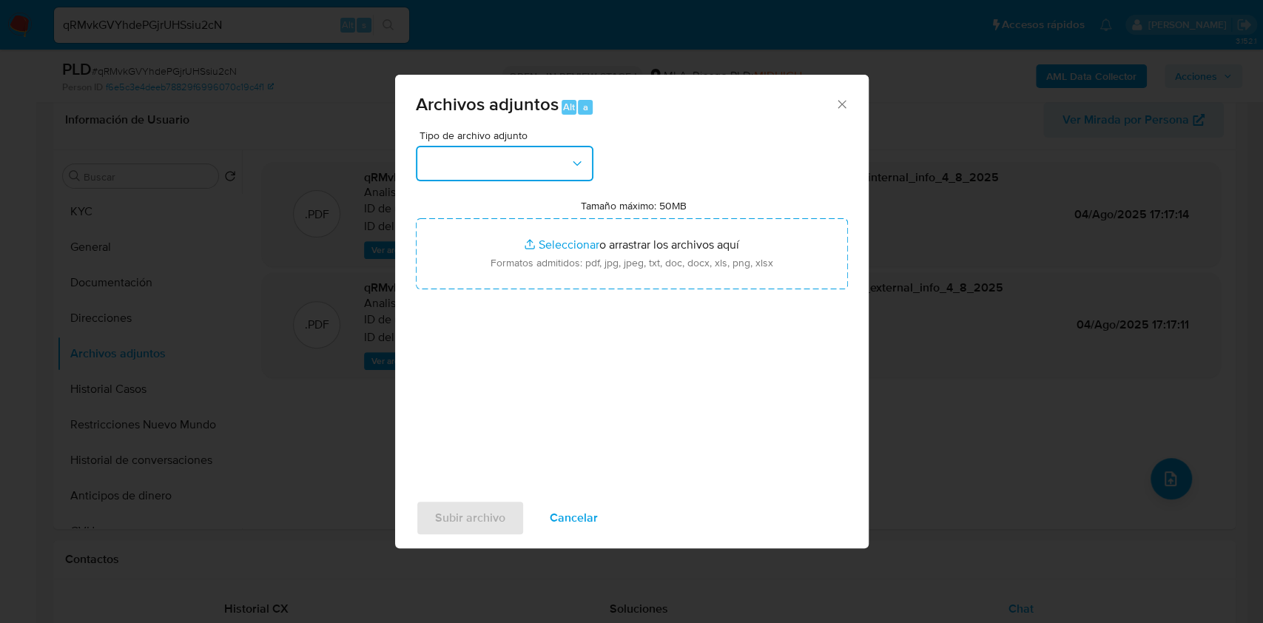
click at [515, 176] on button "button" at bounding box center [505, 164] width 178 height 36
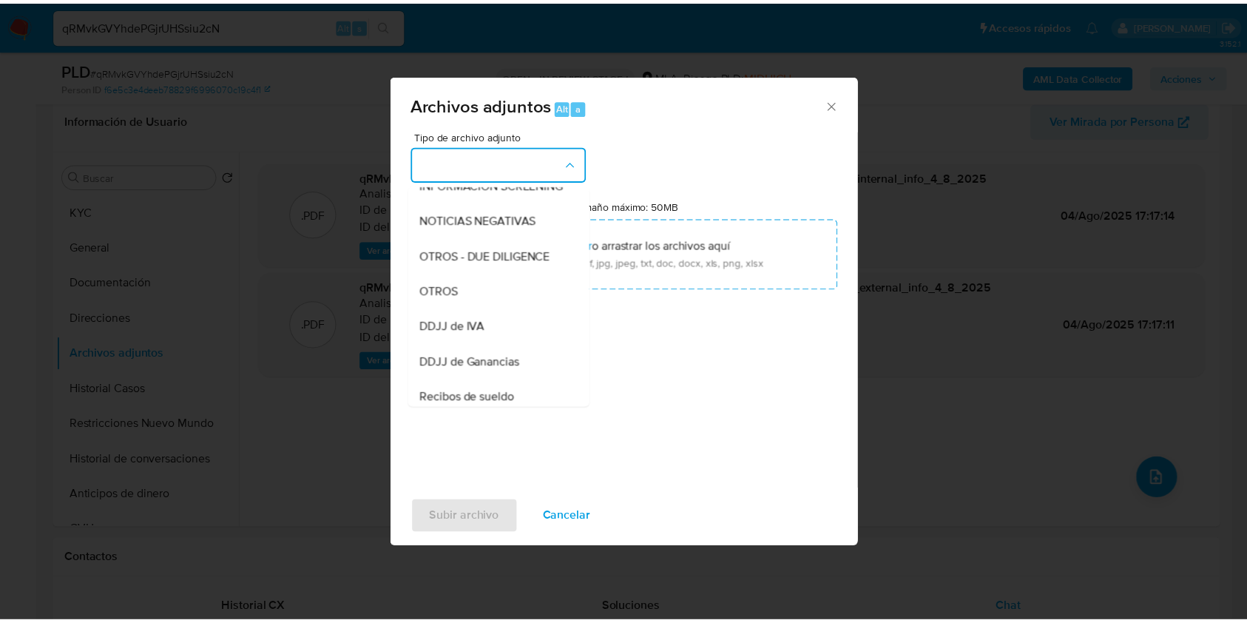
scroll to position [197, 0]
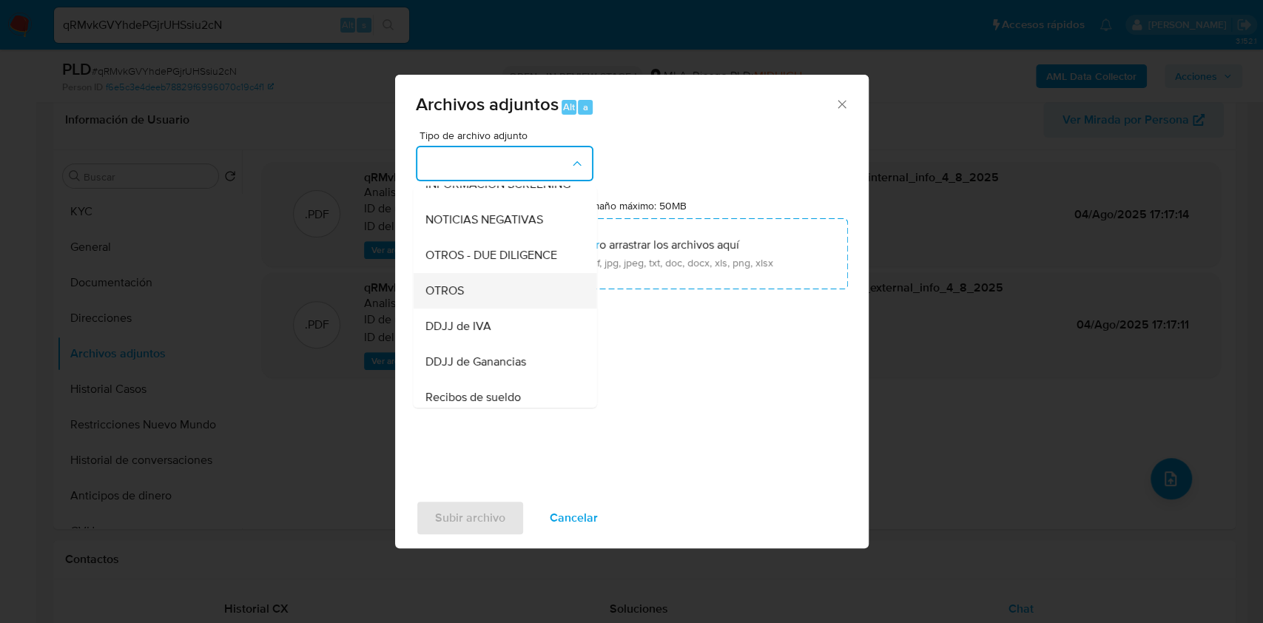
click at [485, 308] on div "OTROS" at bounding box center [500, 291] width 151 height 36
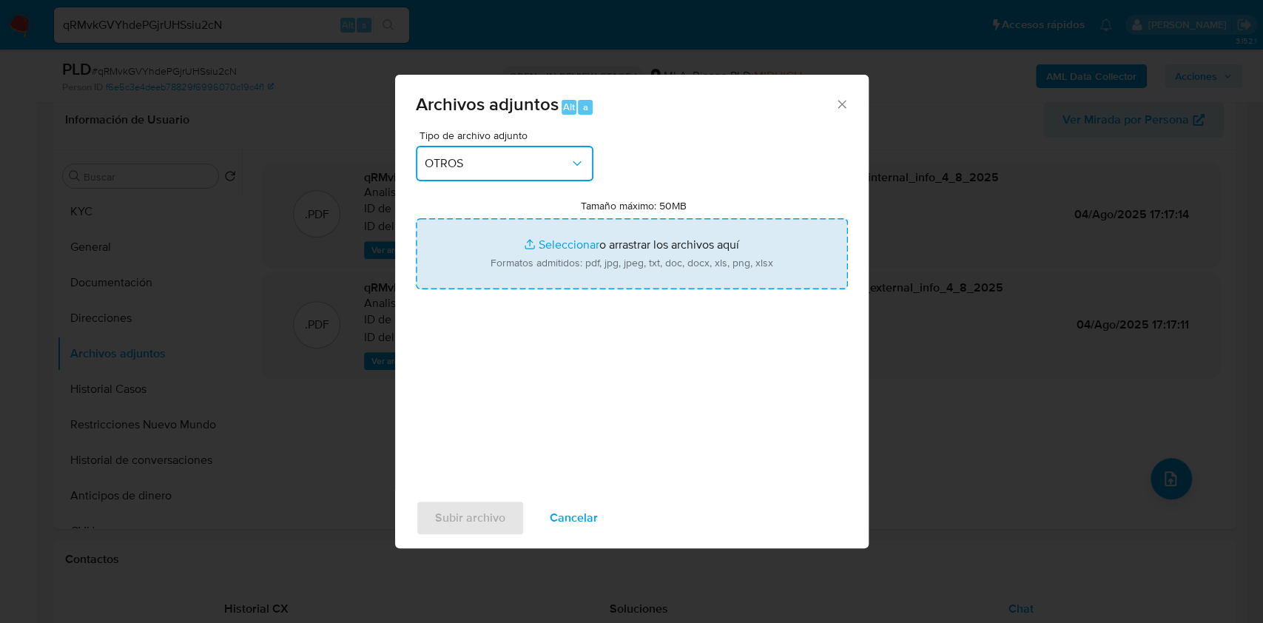
type input "C:\fakepath\Caselog qRMvkGVYhdePGjrUHSsiu2cN_2025_07_17_17_58_14.docx"
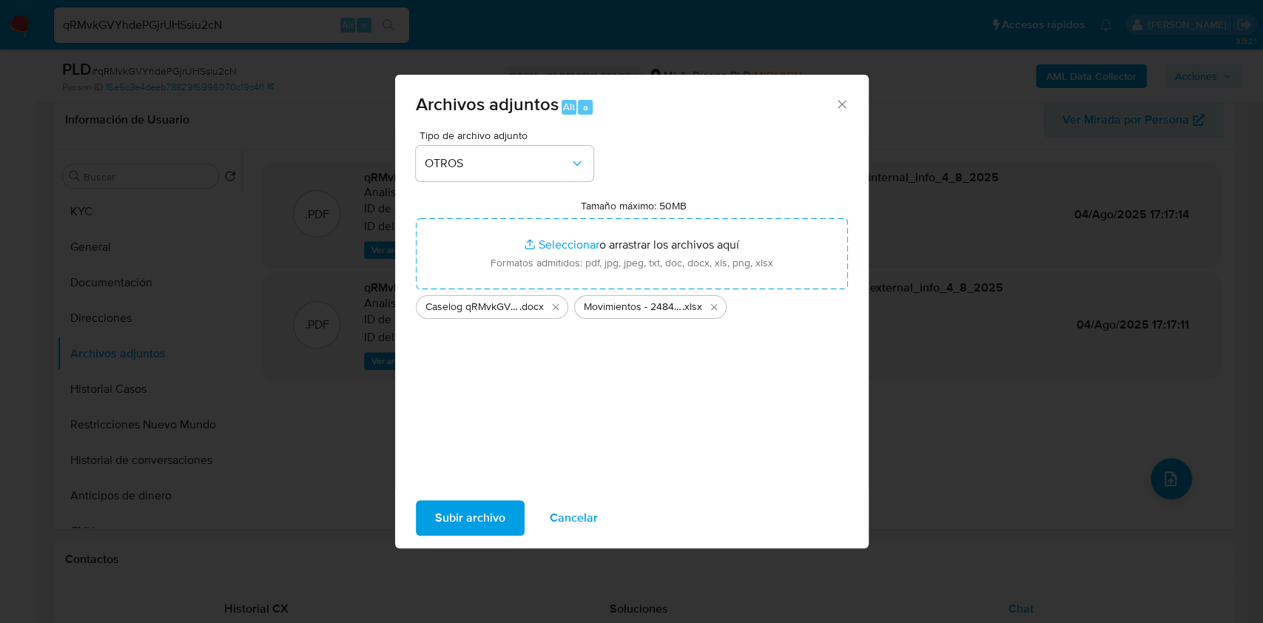
click at [485, 515] on span "Subir archivo" at bounding box center [470, 518] width 70 height 33
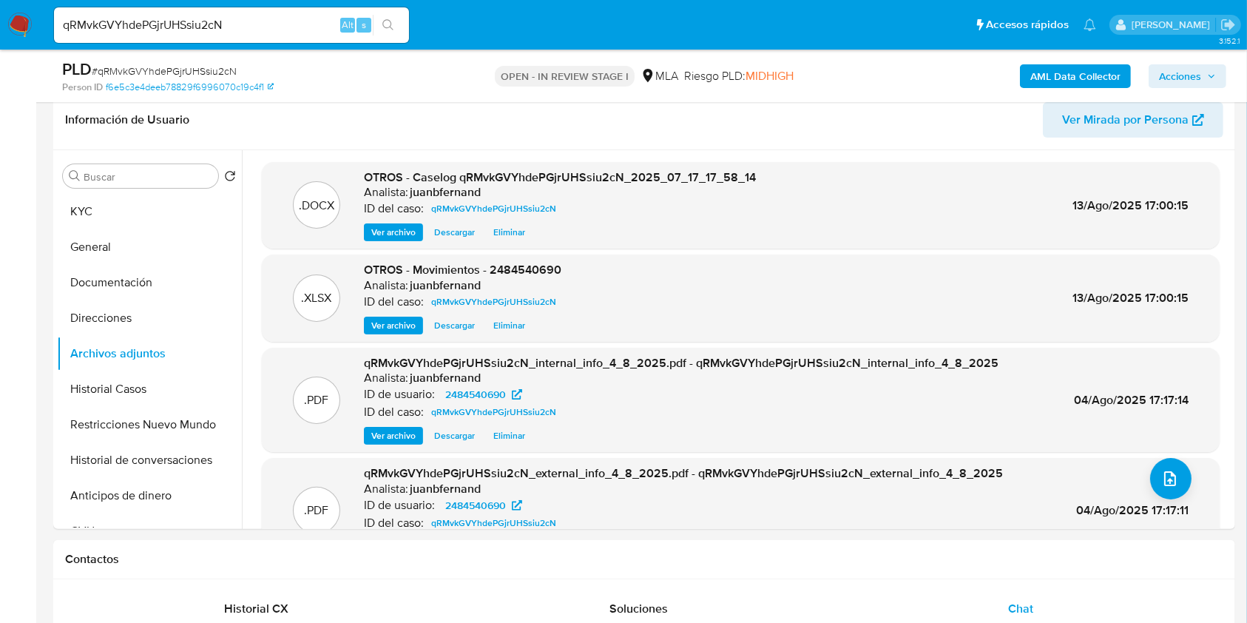
click at [1195, 81] on span "Acciones" at bounding box center [1180, 76] width 42 height 24
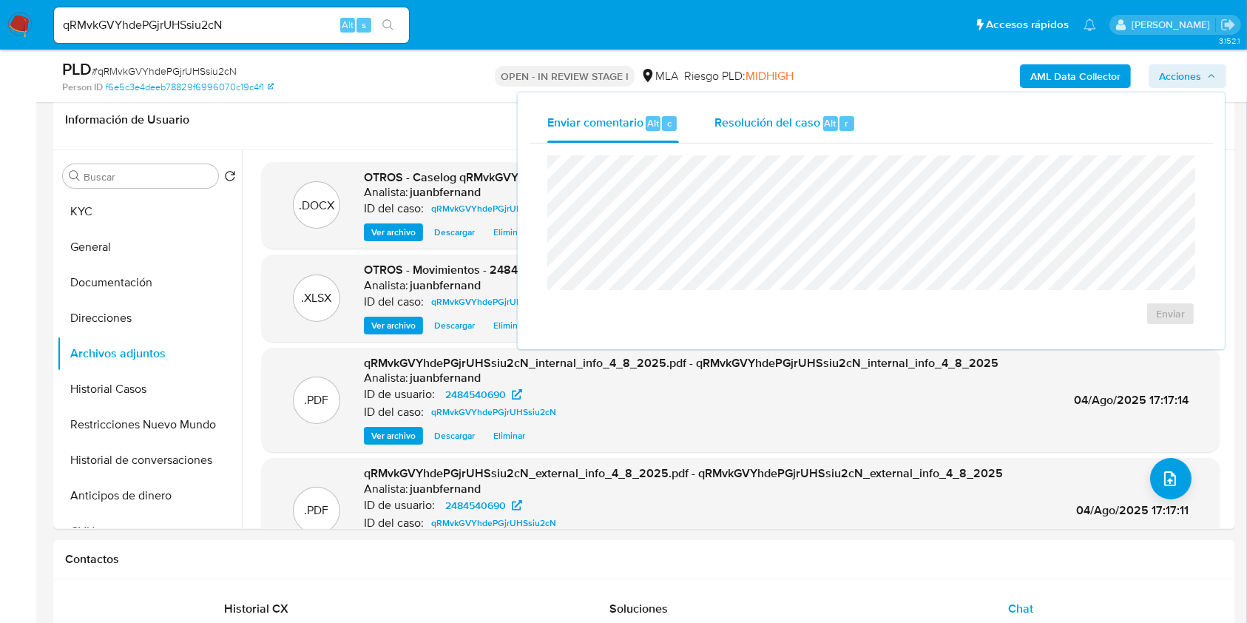
click at [819, 138] on div "Enviar comentario Alt c Resolución del caso Alt r Enviar" at bounding box center [872, 220] width 684 height 233
click at [817, 133] on div "Resolución del caso Alt r" at bounding box center [785, 123] width 141 height 38
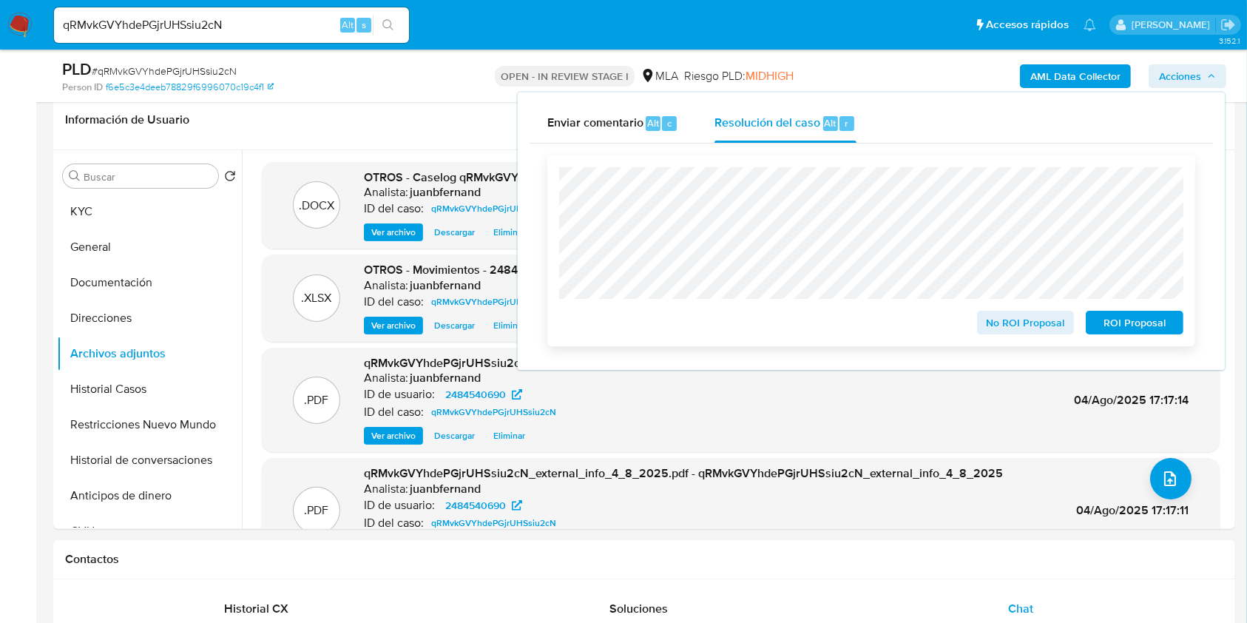
click at [1139, 317] on span "ROI Proposal" at bounding box center [1134, 322] width 77 height 21
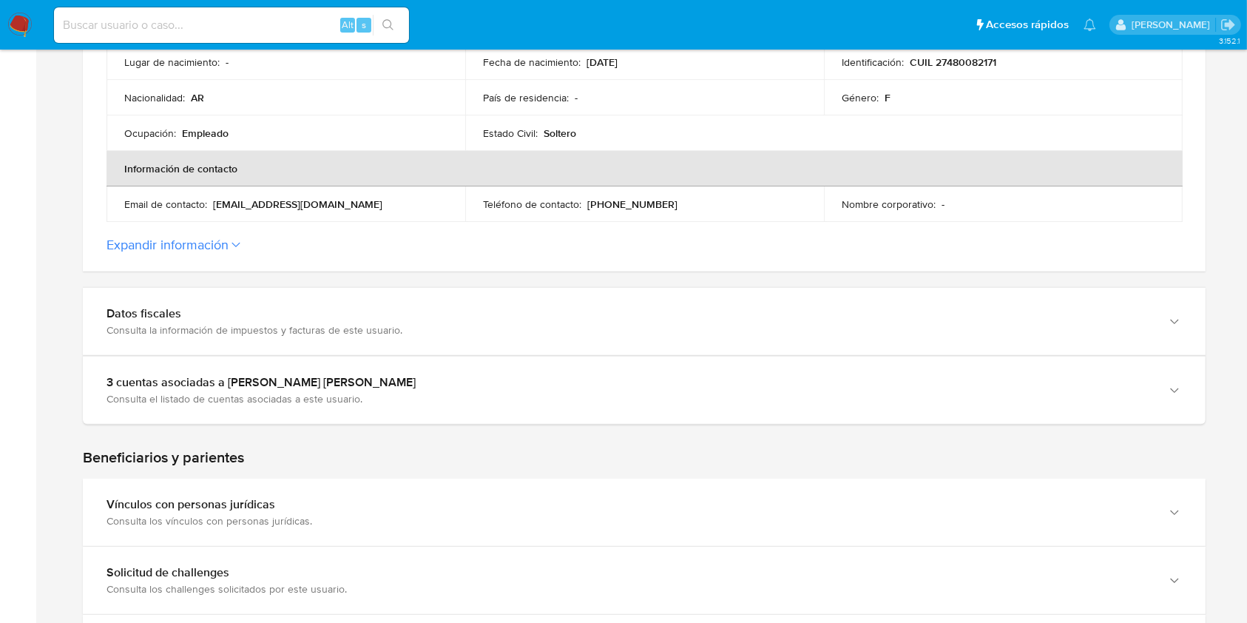
scroll to position [493, 0]
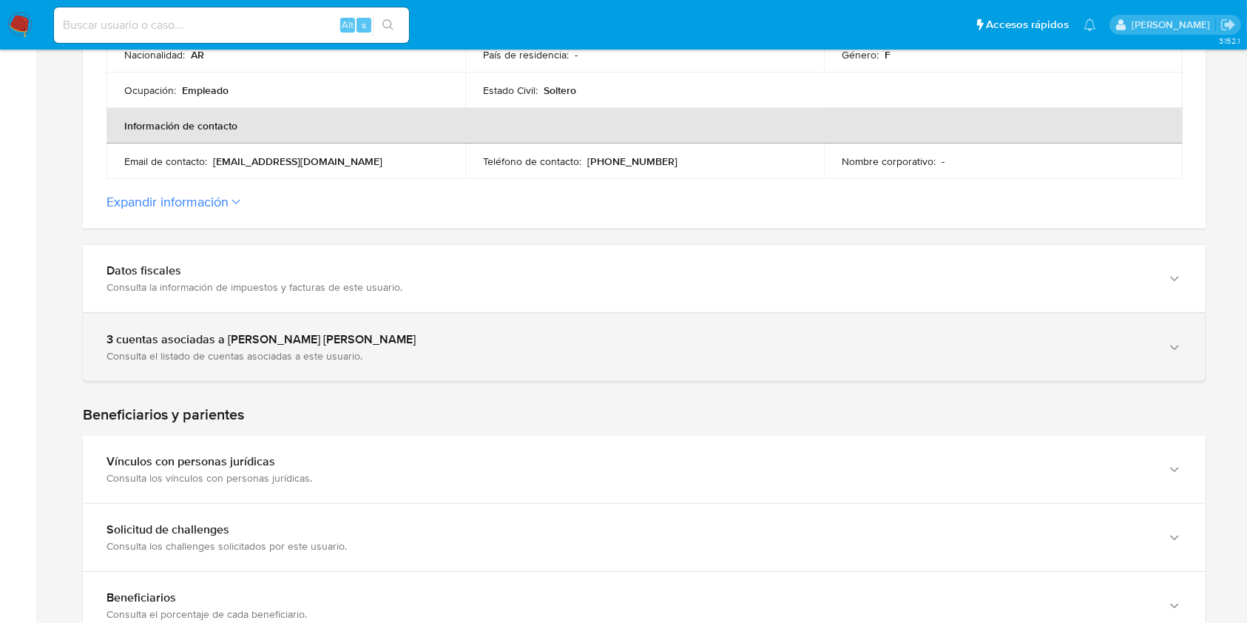
click at [312, 338] on div "3 cuentas asociadas a [PERSON_NAME] [PERSON_NAME]" at bounding box center [630, 339] width 1046 height 15
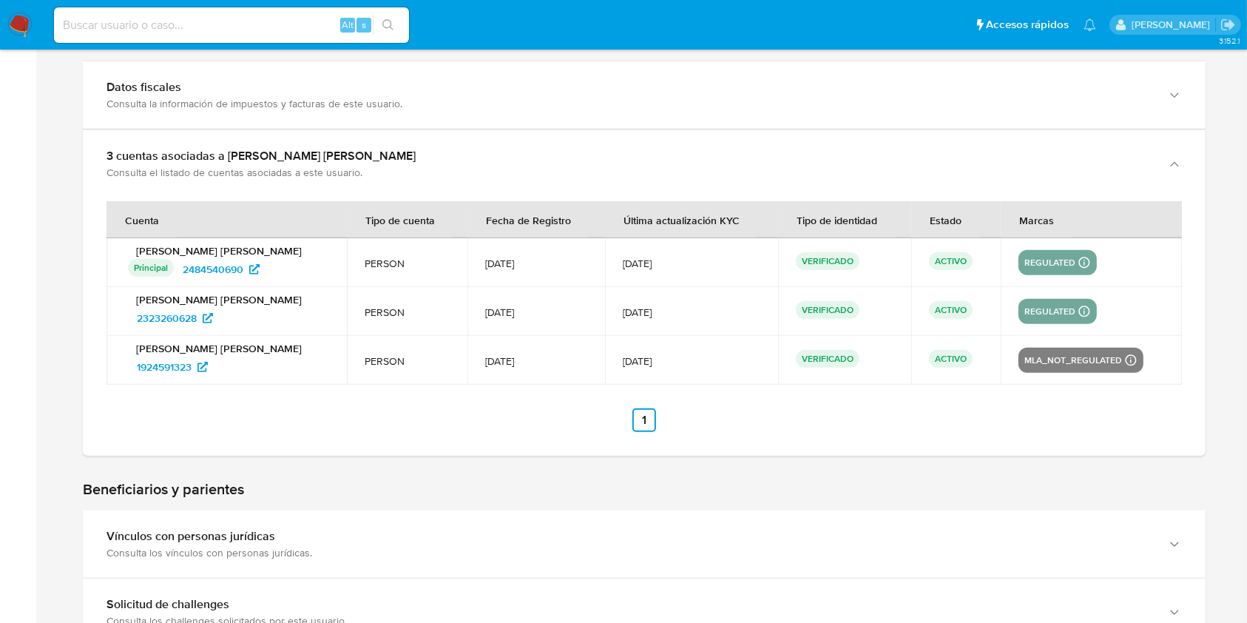
scroll to position [690, 0]
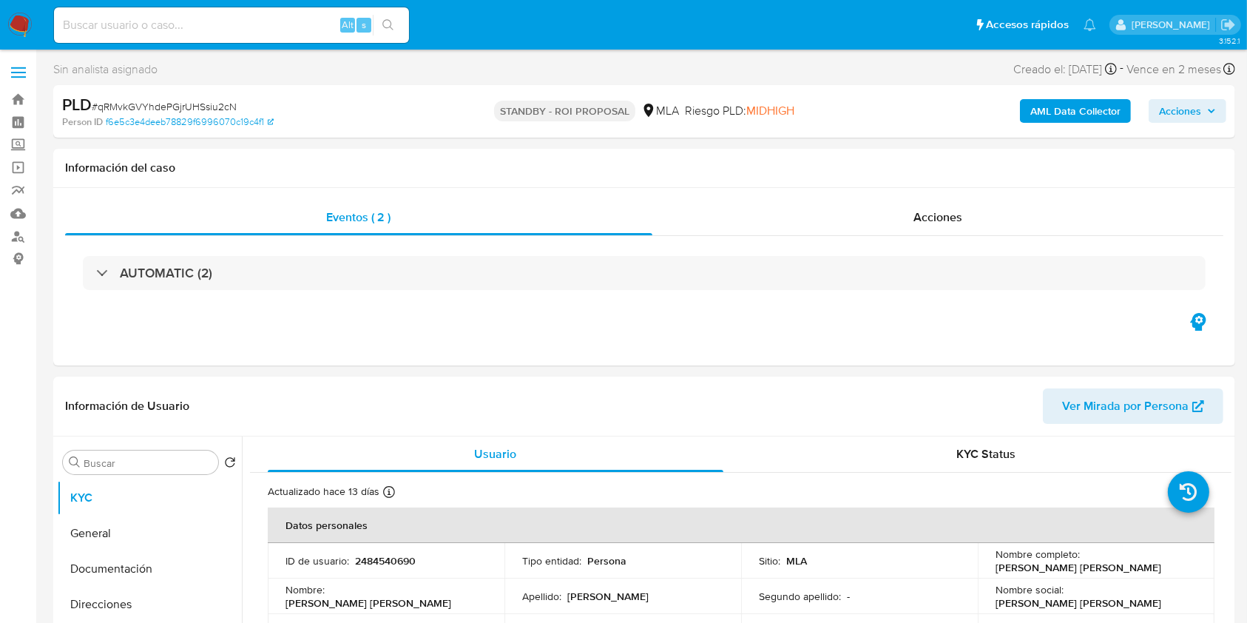
select select "10"
click at [302, 30] on input at bounding box center [231, 25] width 355 height 19
paste input "i69A4uojK4lpxWMh0Pw5dG69"
type input "i69A4uojK4lpxWMh0Pw5dG69"
click at [386, 24] on icon "search-icon" at bounding box center [388, 25] width 12 height 12
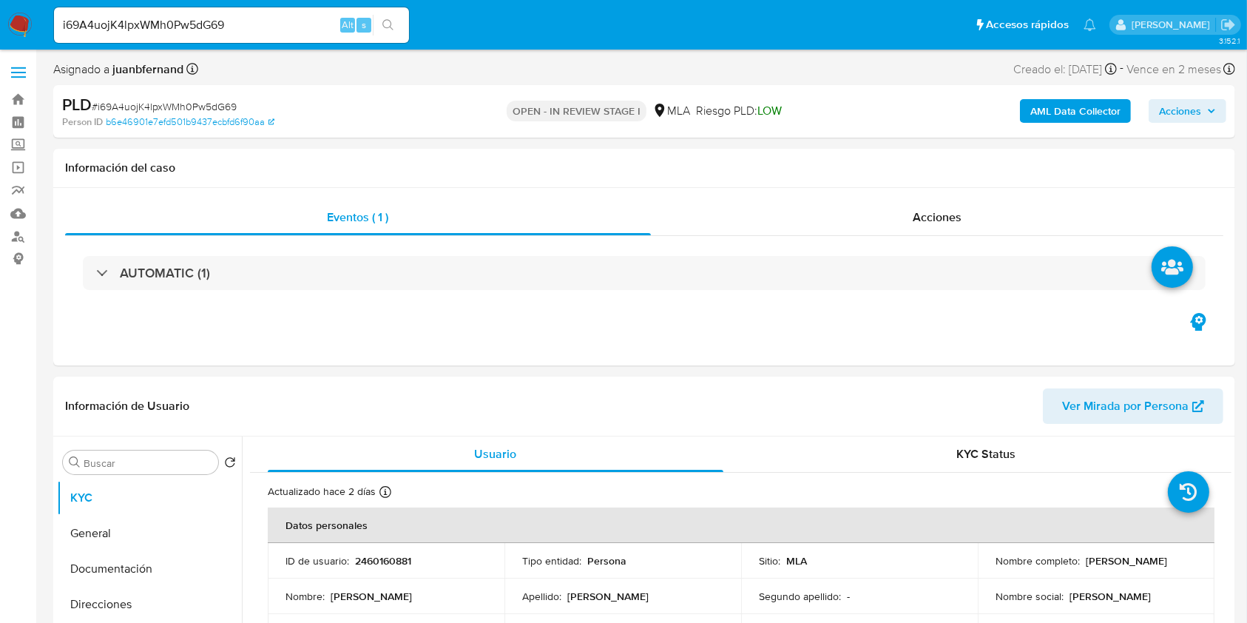
select select "10"
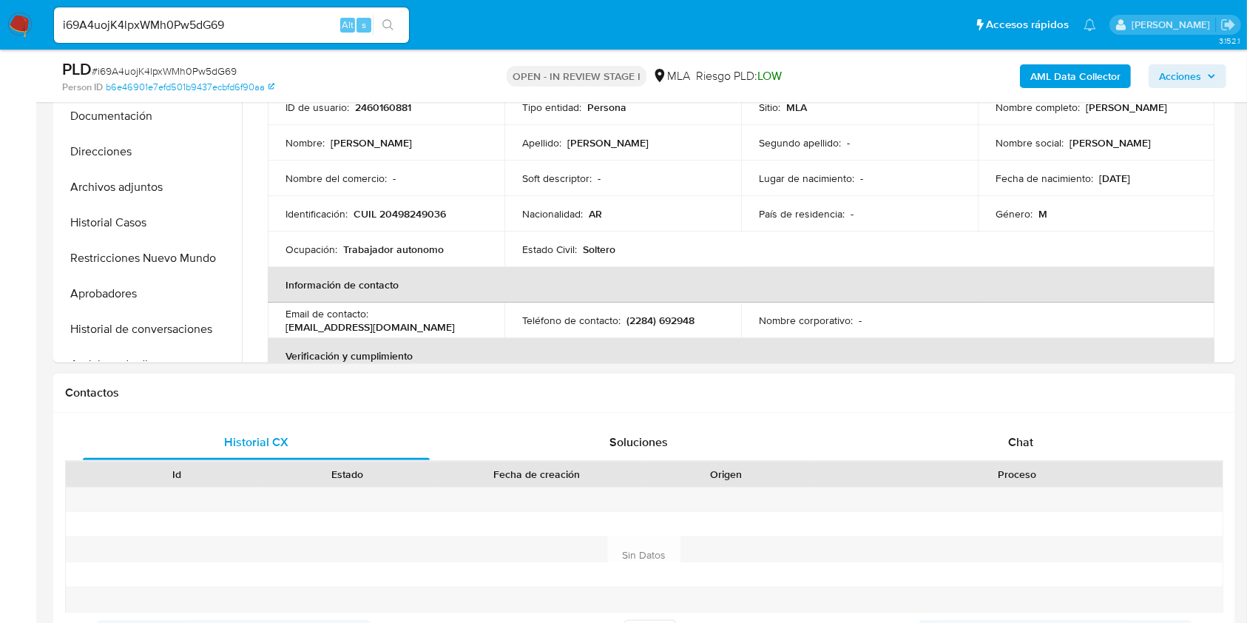
scroll to position [394, 0]
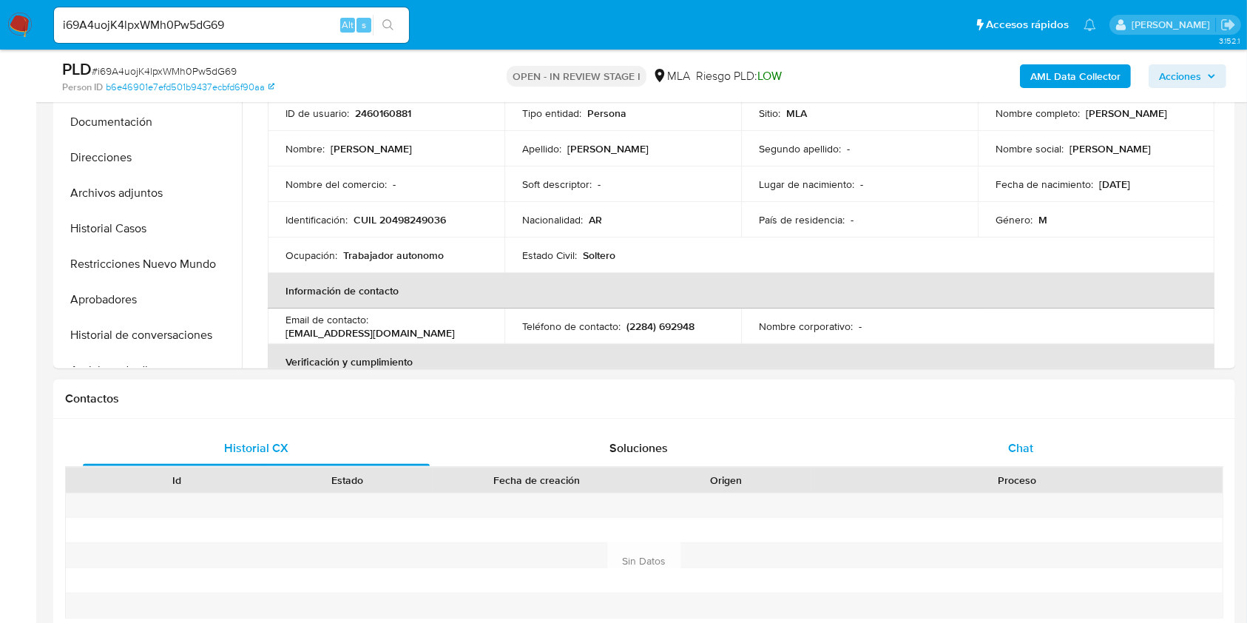
drag, startPoint x: 1100, startPoint y: 441, endPoint x: 1028, endPoint y: 456, distance: 73.3
click at [1100, 441] on div "Chat" at bounding box center [1021, 449] width 347 height 36
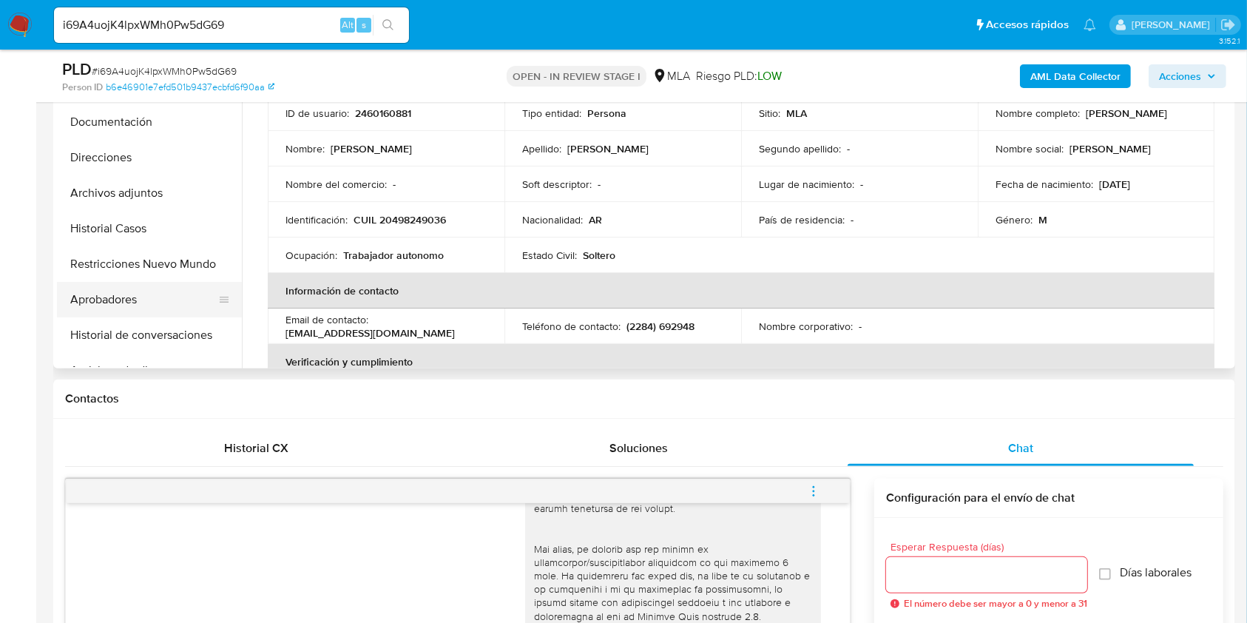
click at [130, 304] on button "Aprobadores" at bounding box center [143, 300] width 173 height 36
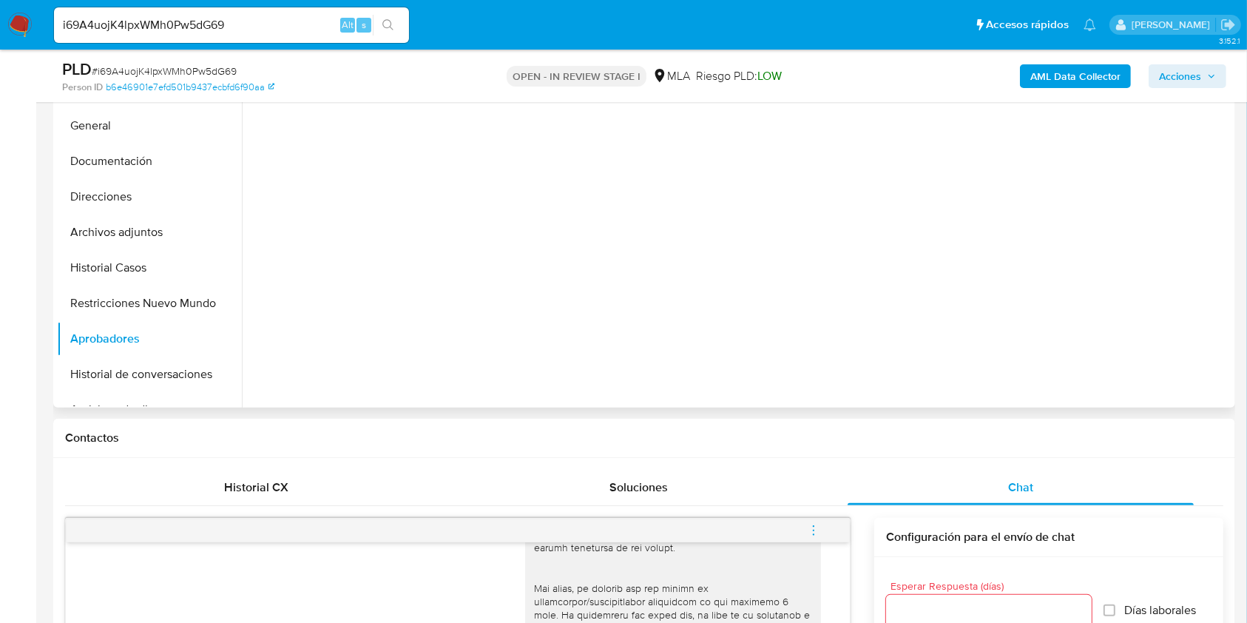
scroll to position [296, 0]
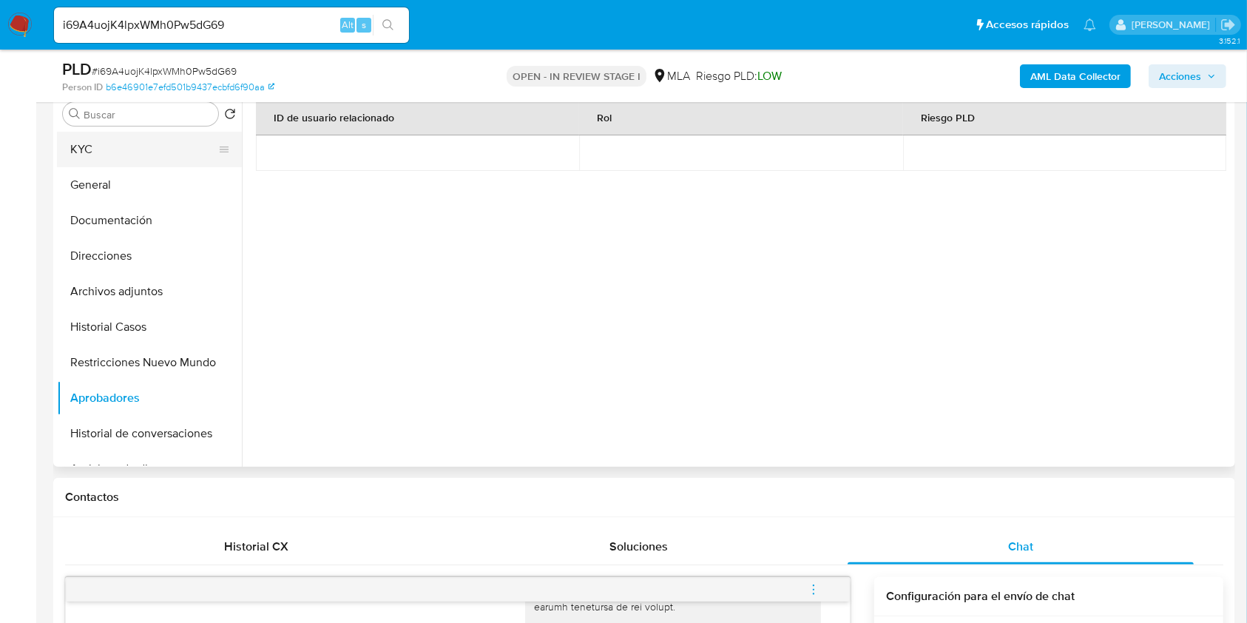
click at [112, 157] on button "KYC" at bounding box center [143, 150] width 173 height 36
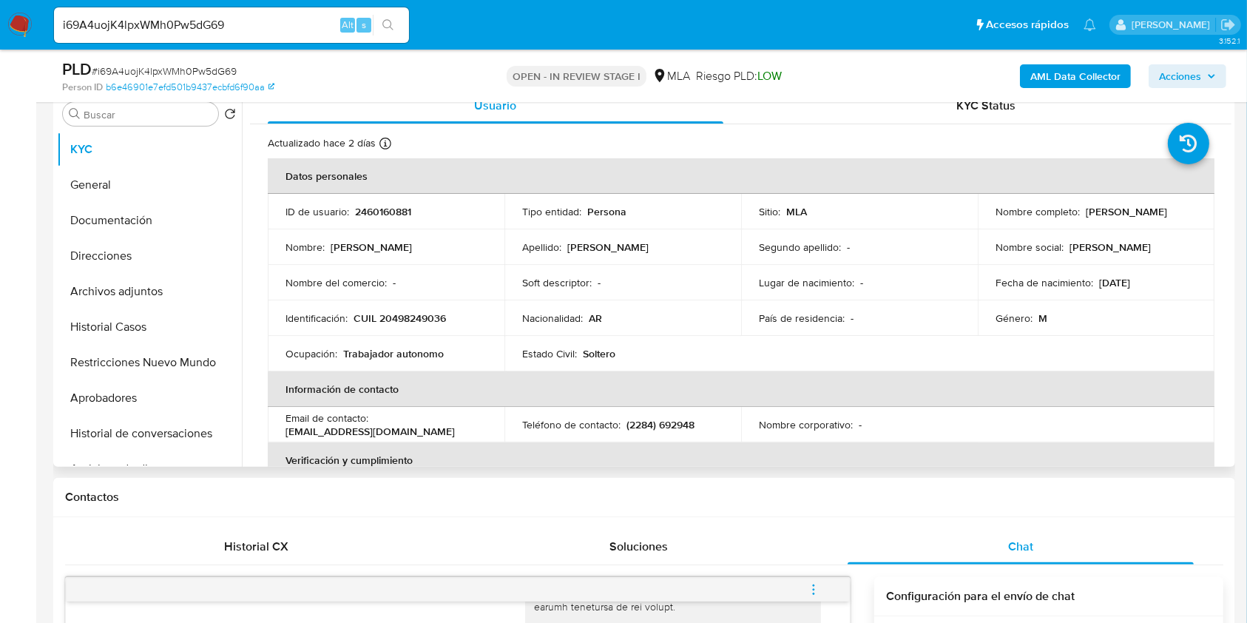
click at [1130, 280] on p "15/11/2009" at bounding box center [1114, 282] width 31 height 13
drag, startPoint x: 1136, startPoint y: 280, endPoint x: 1098, endPoint y: 281, distance: 38.5
click at [1099, 281] on p "15/11/2009" at bounding box center [1114, 282] width 31 height 13
copy p "15/11/2009"
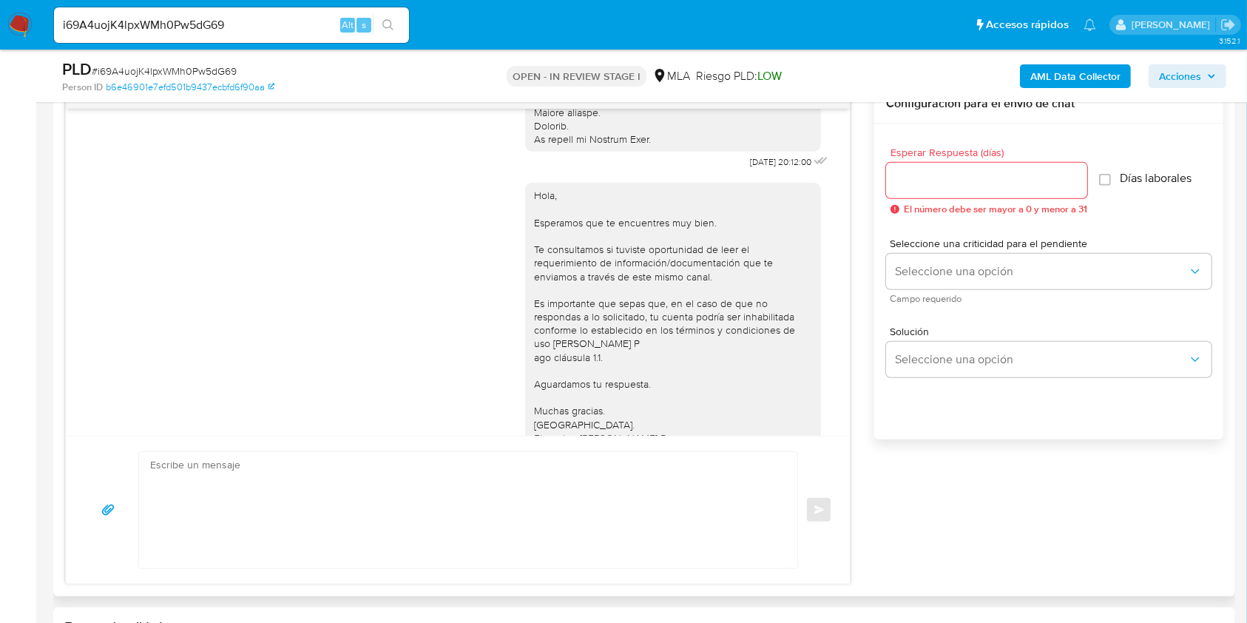
scroll to position [576, 0]
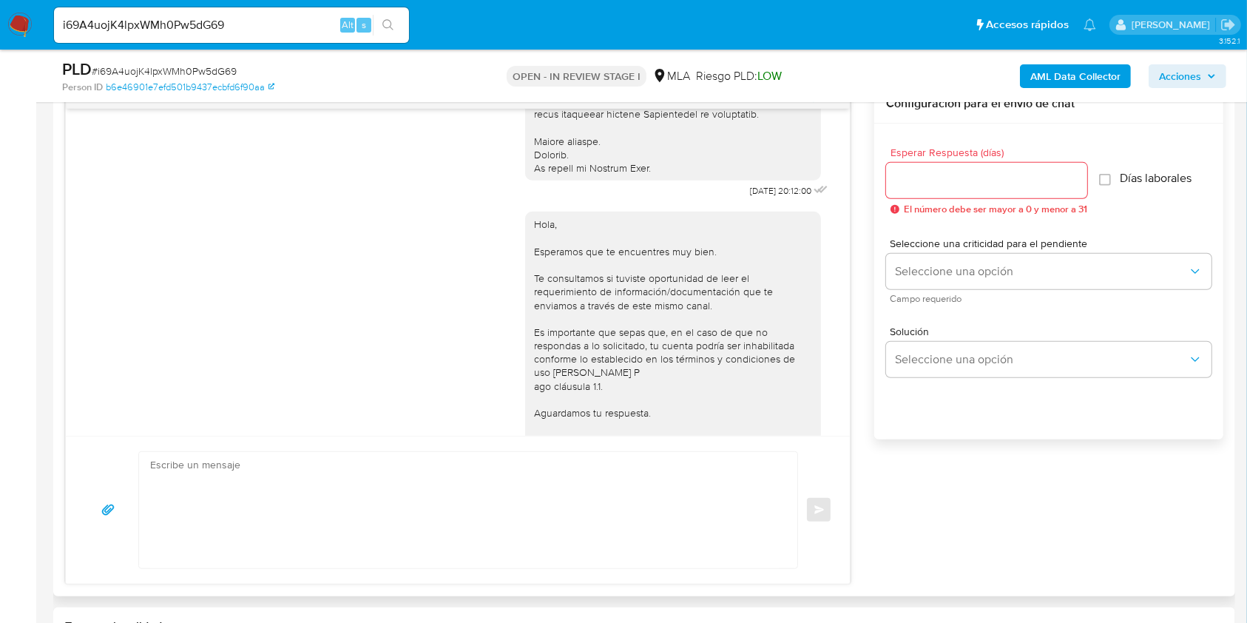
click at [750, 197] on span "17/07/2025 20:12:00" at bounding box center [780, 191] width 61 height 12
drag, startPoint x: 720, startPoint y: 201, endPoint x: 746, endPoint y: 203, distance: 26.0
click at [750, 197] on span "17/07/2025 20:12:00" at bounding box center [780, 191] width 61 height 12
copy span "17/07/2025"
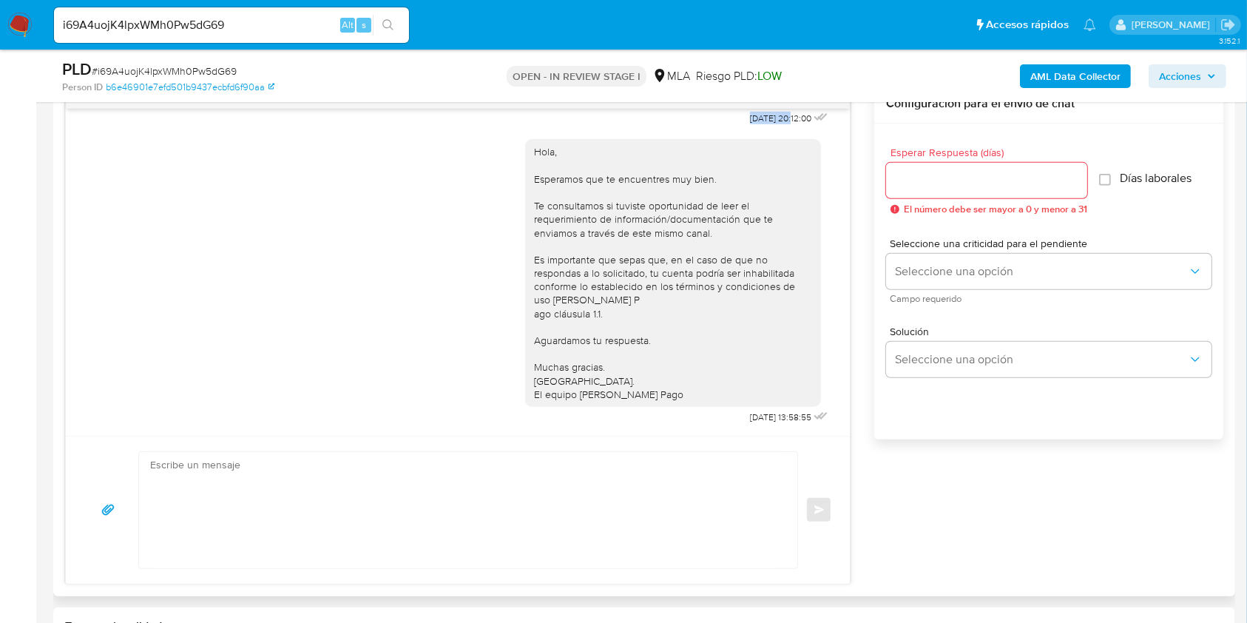
click at [750, 416] on span "21/07/2025 13:58:55" at bounding box center [780, 417] width 61 height 12
drag, startPoint x: 719, startPoint y: 416, endPoint x: 749, endPoint y: 417, distance: 30.3
click at [750, 417] on span "21/07/2025 13:58:55" at bounding box center [780, 417] width 61 height 12
copy span "21/07/2025"
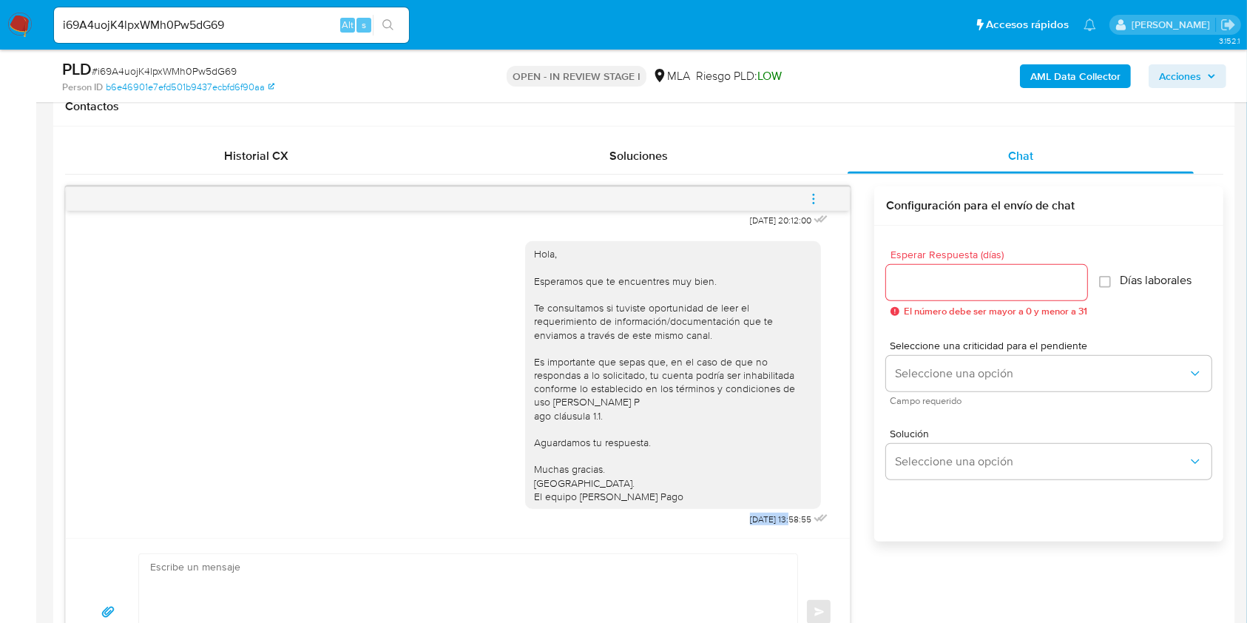
scroll to position [690, 0]
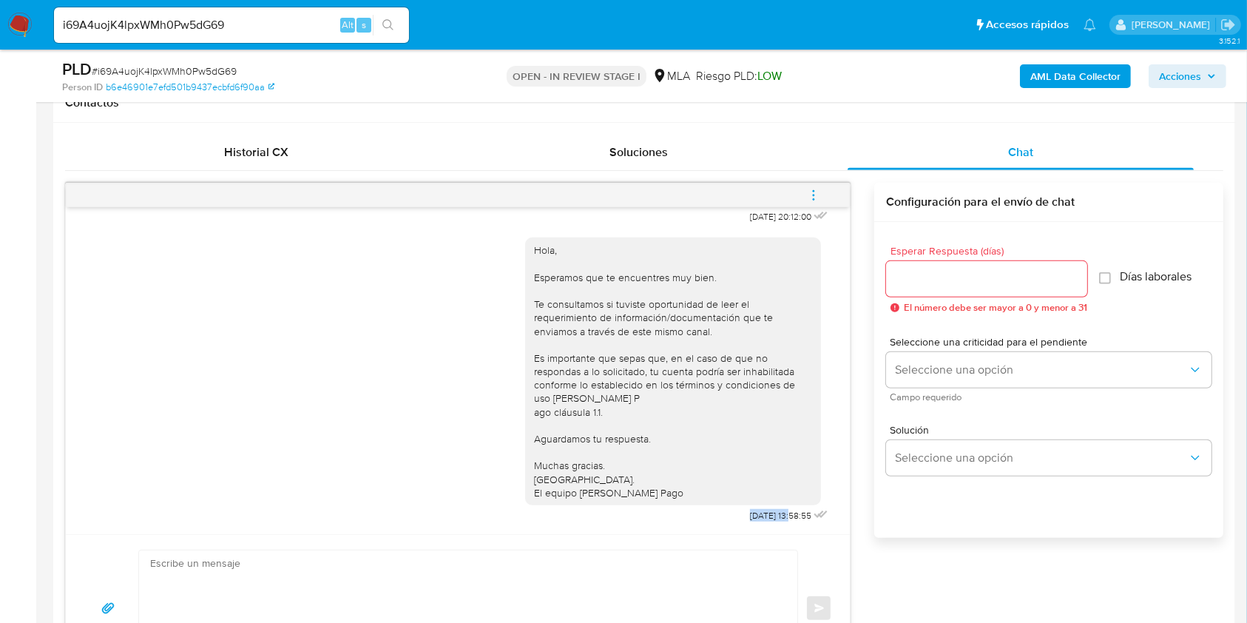
click at [809, 186] on span "menu-action" at bounding box center [813, 196] width 13 height 36
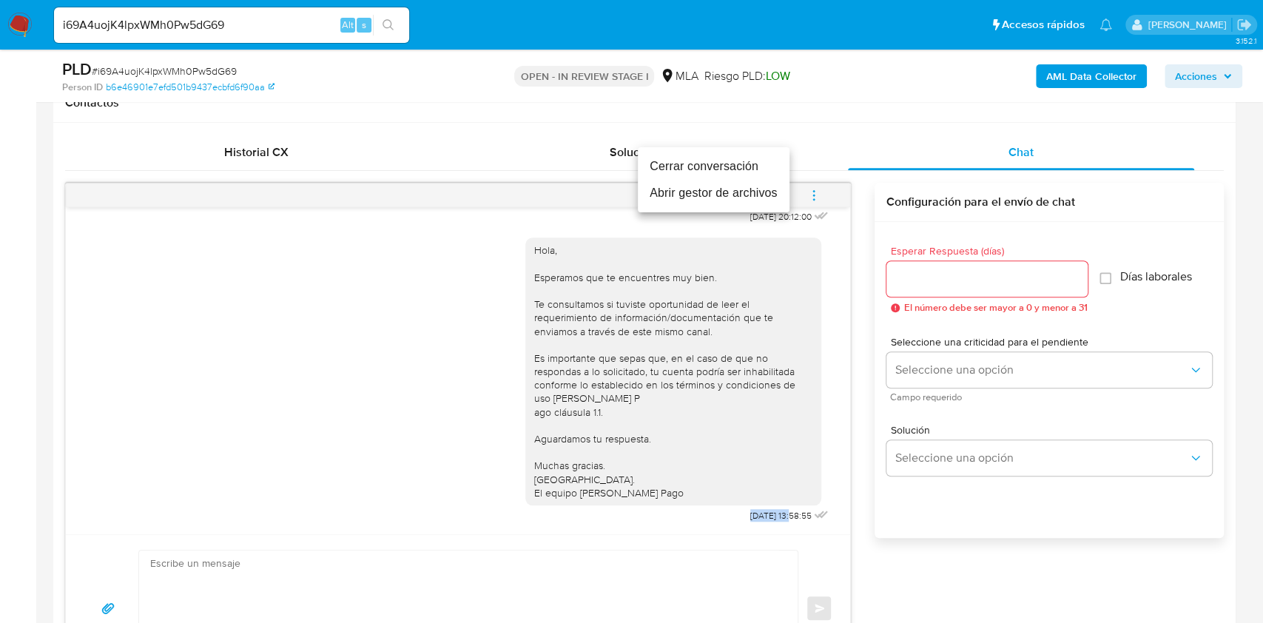
click at [746, 155] on li "Cerrar conversación" at bounding box center [714, 166] width 152 height 27
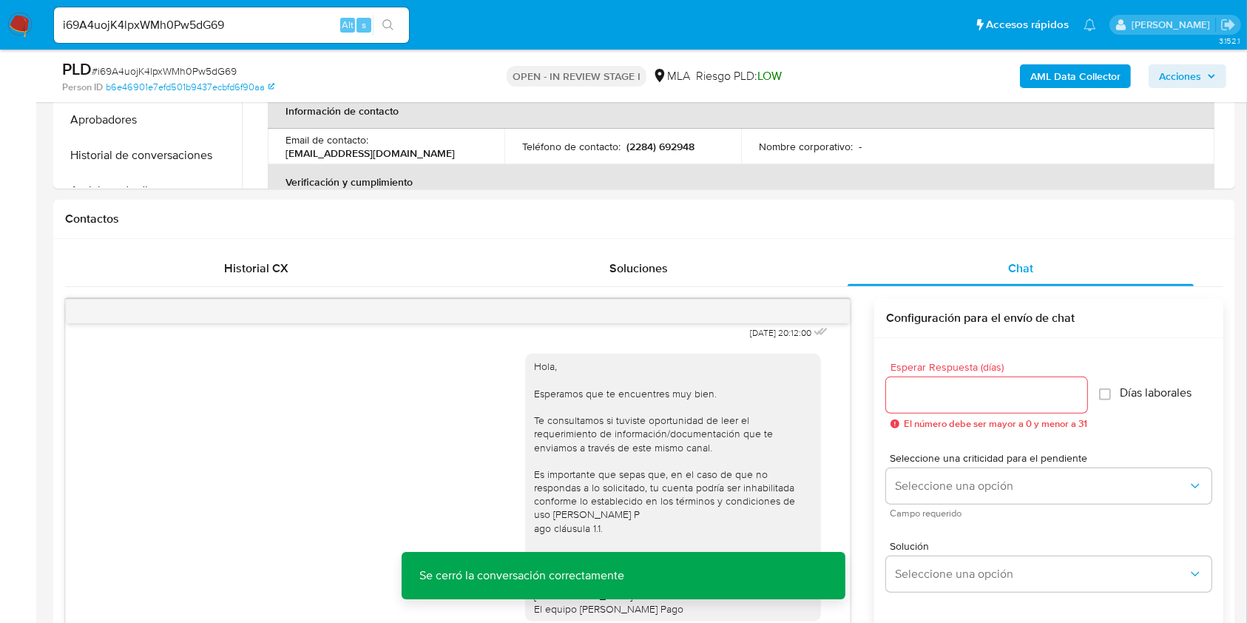
scroll to position [394, 0]
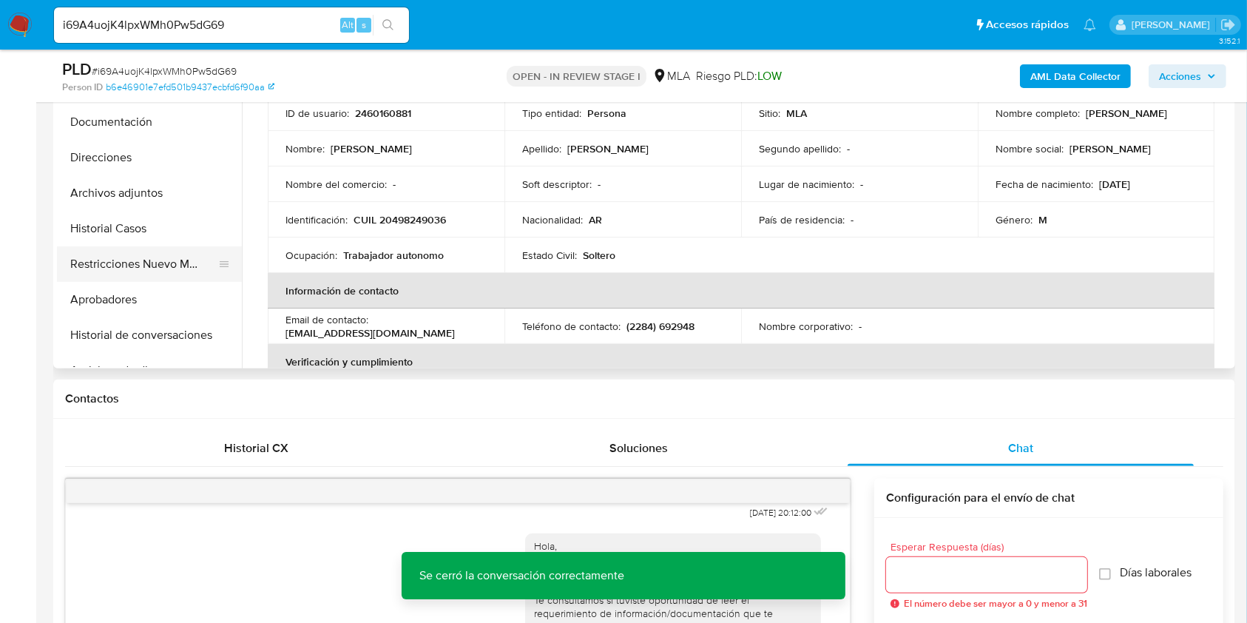
click at [116, 264] on button "Restricciones Nuevo Mundo" at bounding box center [143, 264] width 173 height 36
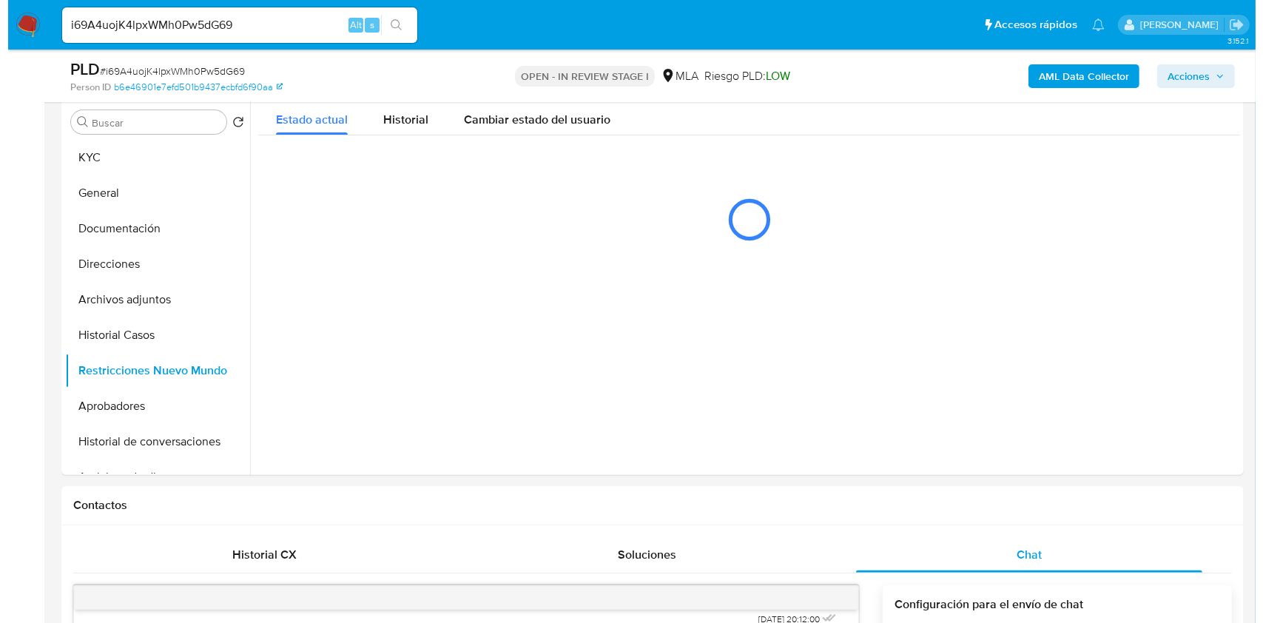
scroll to position [197, 0]
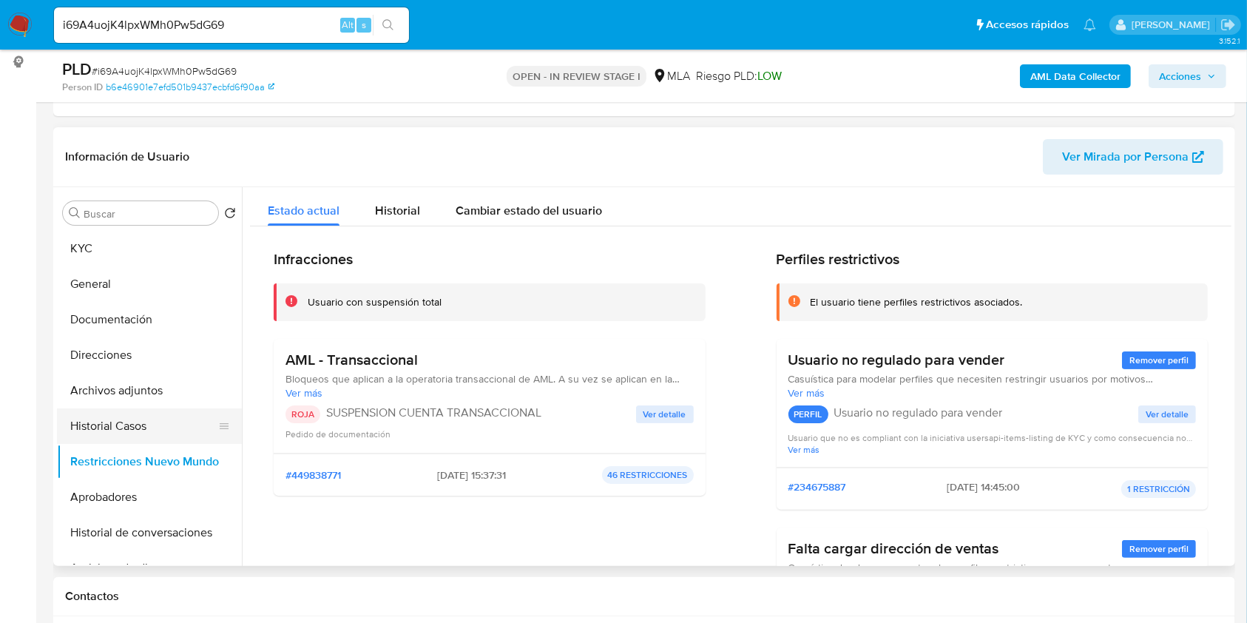
click at [118, 419] on button "Historial Casos" at bounding box center [143, 426] width 173 height 36
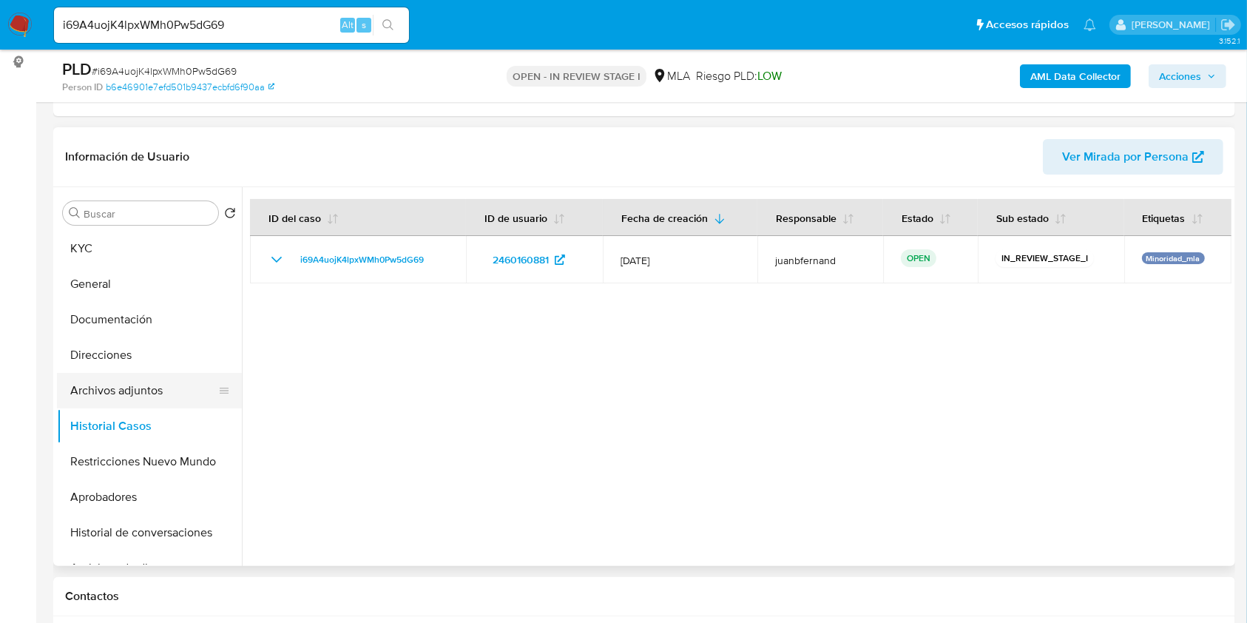
click at [154, 387] on button "Archivos adjuntos" at bounding box center [143, 391] width 173 height 36
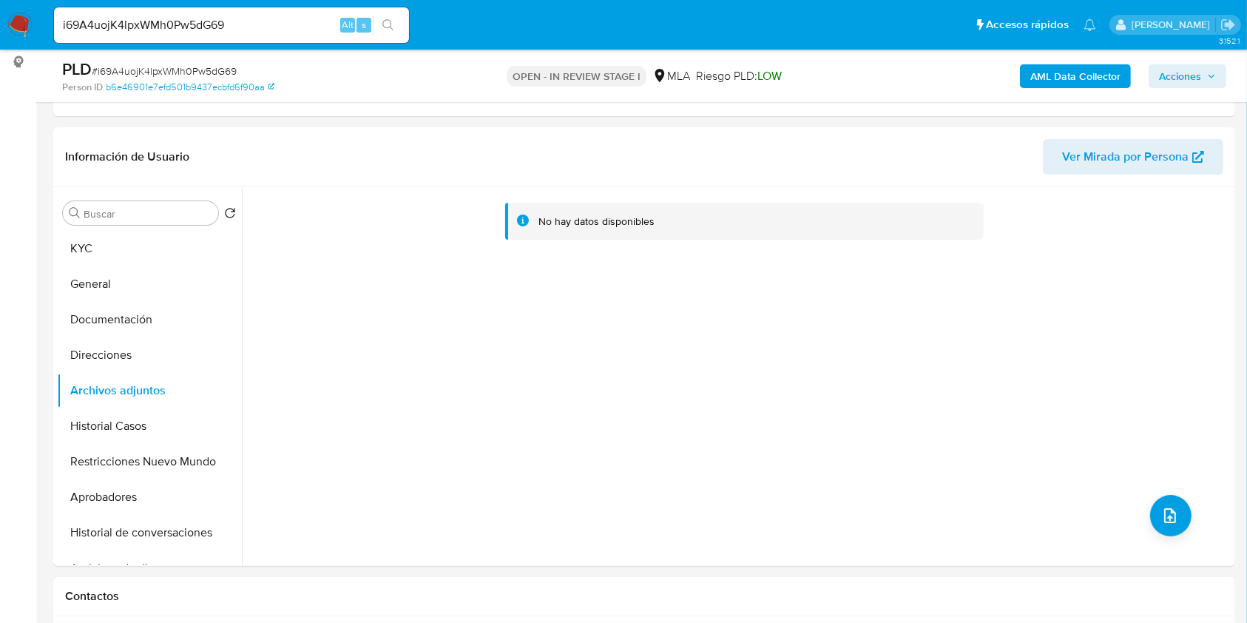
click at [1073, 70] on b "AML Data Collector" at bounding box center [1075, 76] width 90 height 24
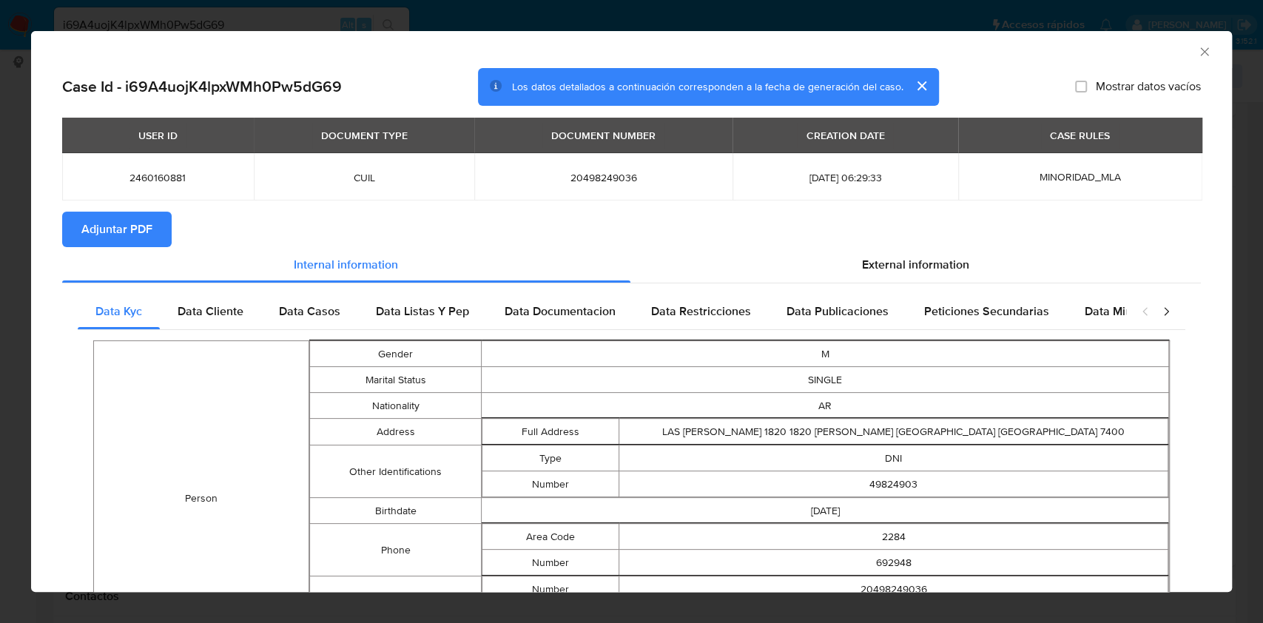
click at [146, 226] on span "Adjuntar PDF" at bounding box center [116, 229] width 71 height 33
click at [1197, 52] on icon "Cerrar ventana" at bounding box center [1204, 51] width 15 height 15
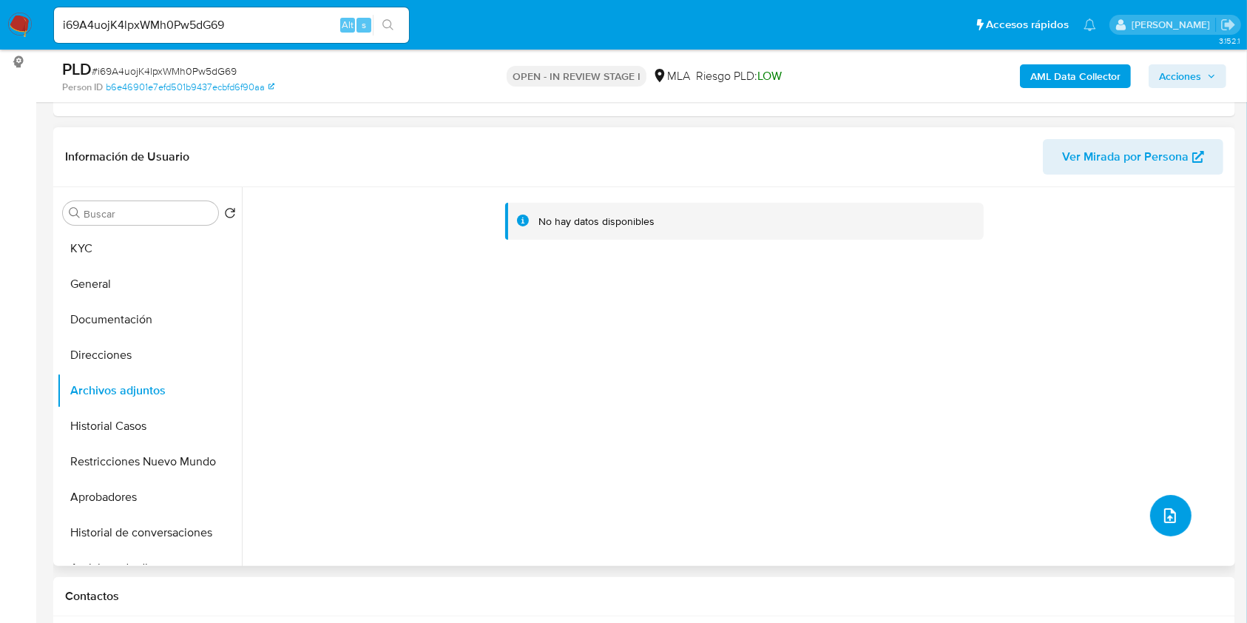
click at [1155, 504] on button "upload-file" at bounding box center [1170, 515] width 41 height 41
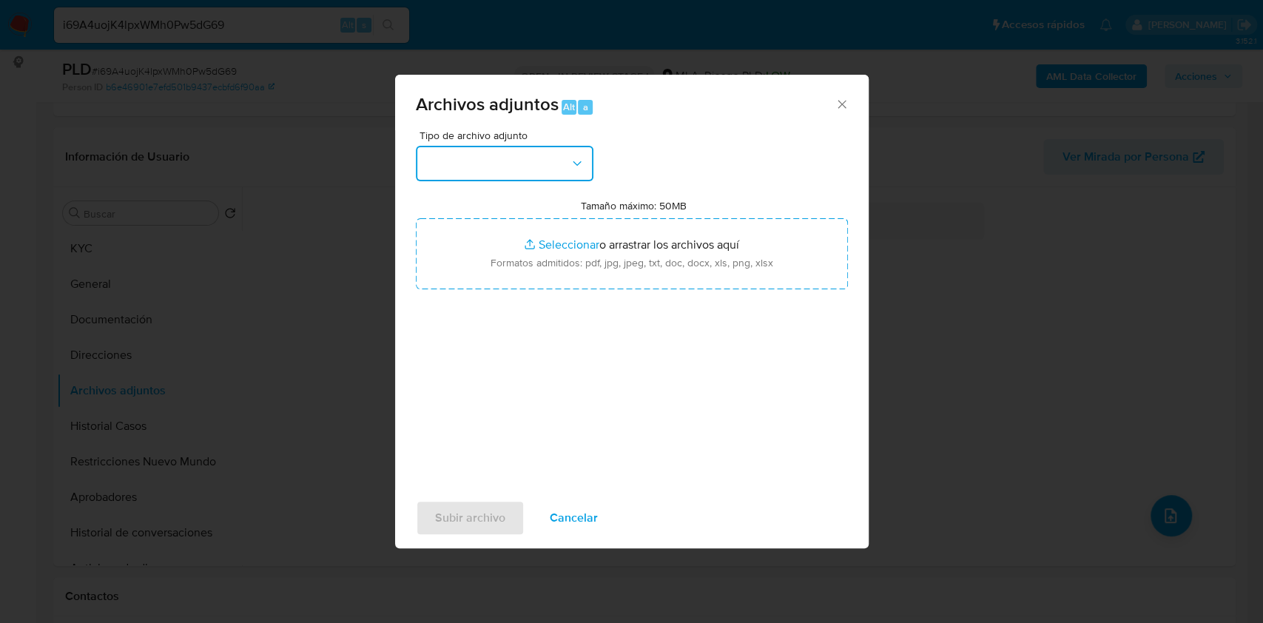
click at [574, 163] on icon "button" at bounding box center [577, 163] width 15 height 15
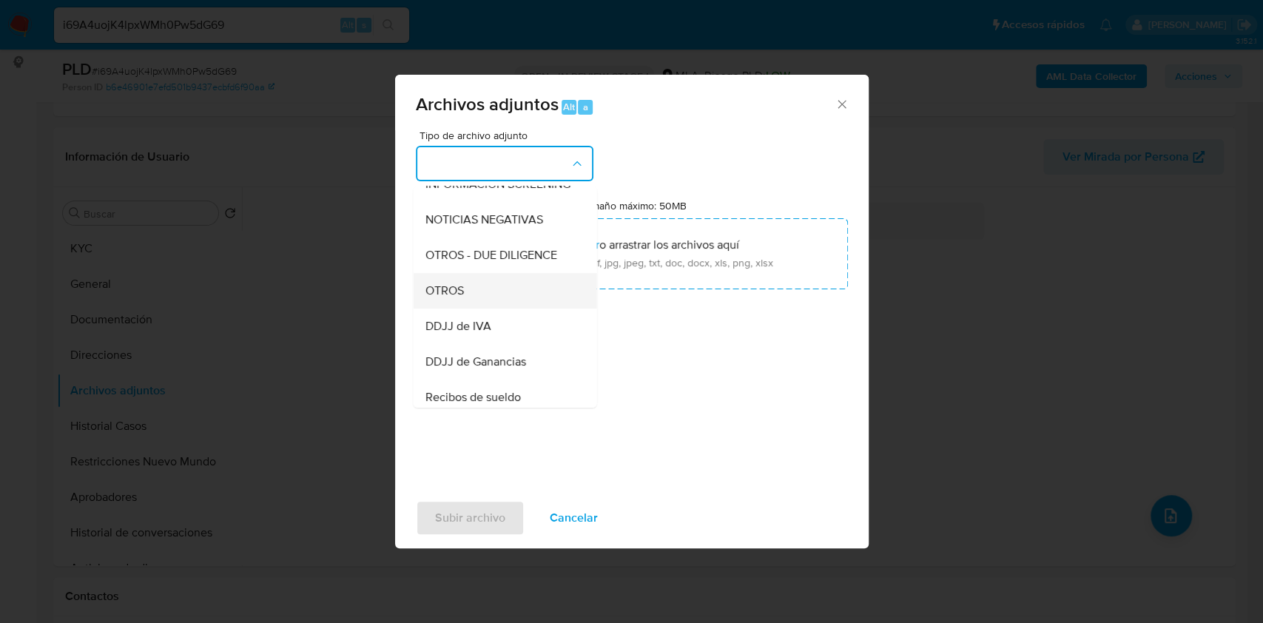
click at [476, 294] on div "OTROS" at bounding box center [500, 291] width 151 height 36
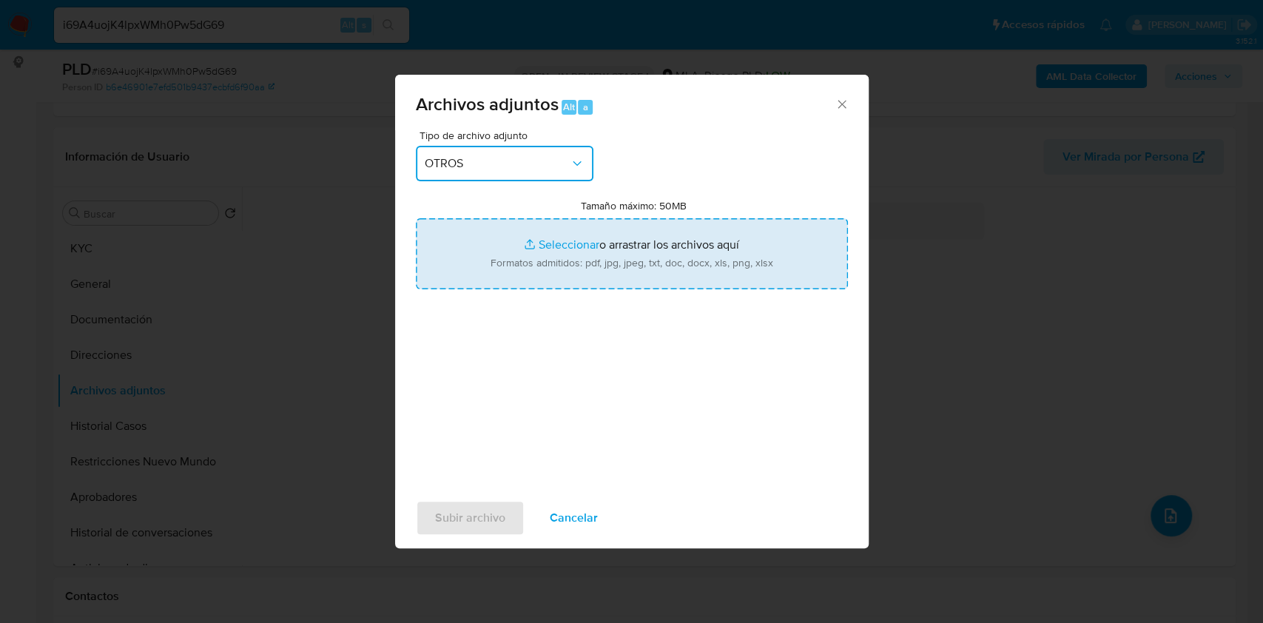
type input "C:\fakepath\Caselog i69A4uojK4lpxWMh0Pw5dG69_2025_07_18_01_54_42.docx"
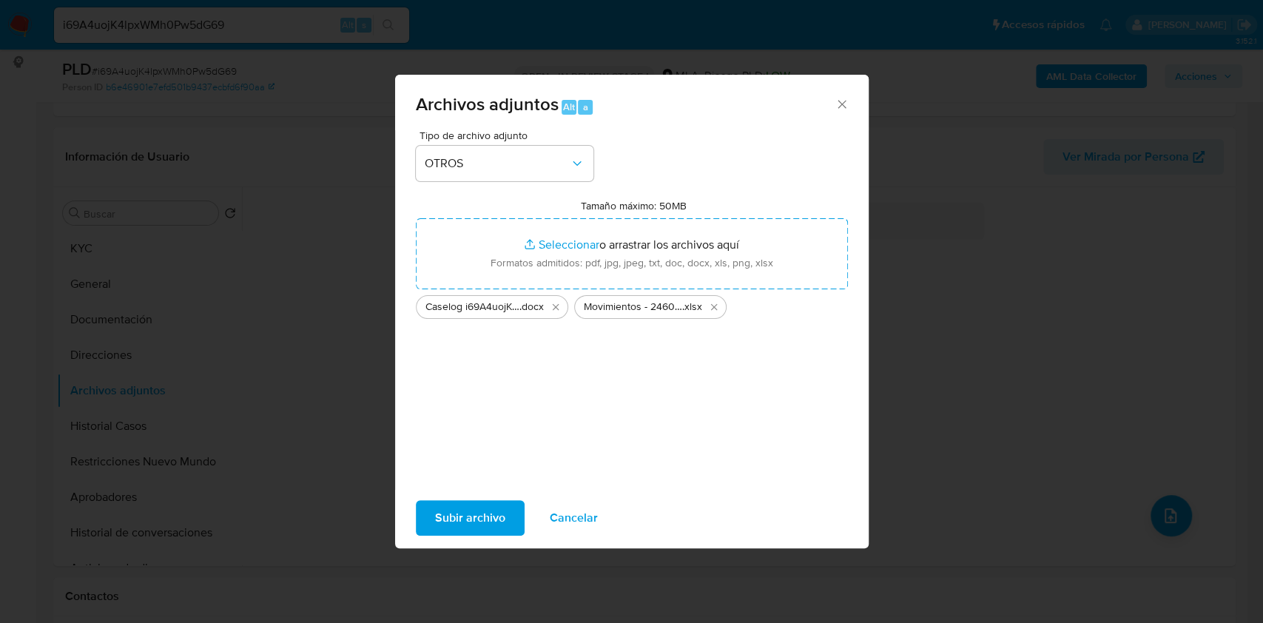
click at [505, 516] on button "Subir archivo" at bounding box center [470, 518] width 109 height 36
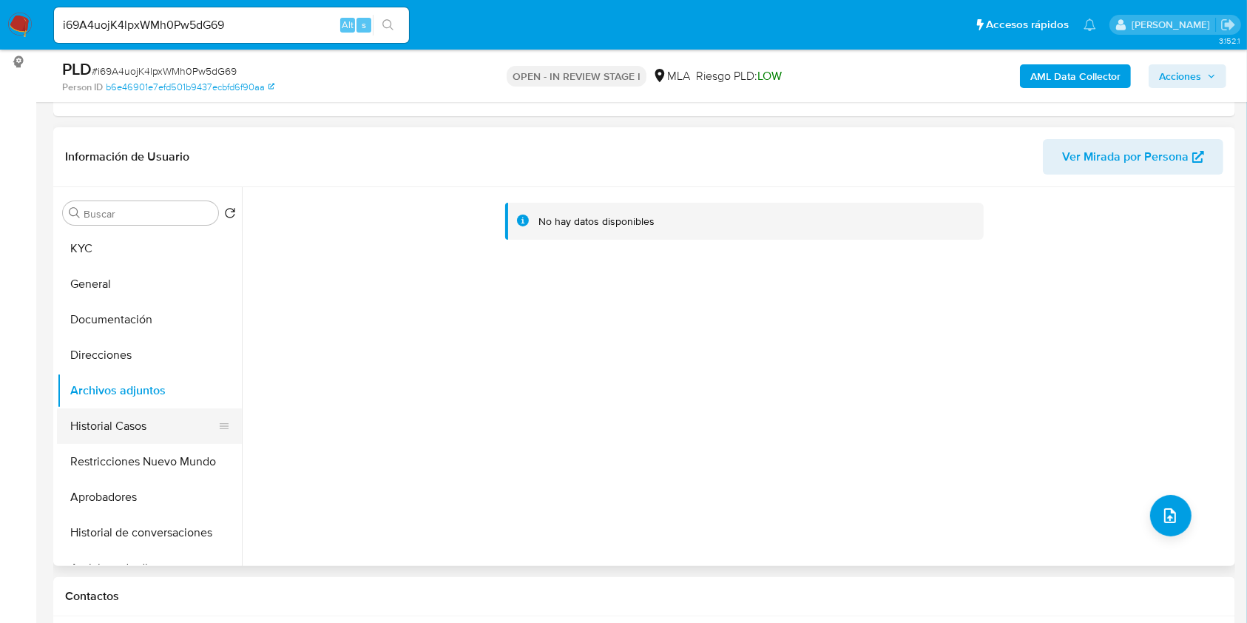
click at [106, 412] on button "Historial Casos" at bounding box center [143, 426] width 173 height 36
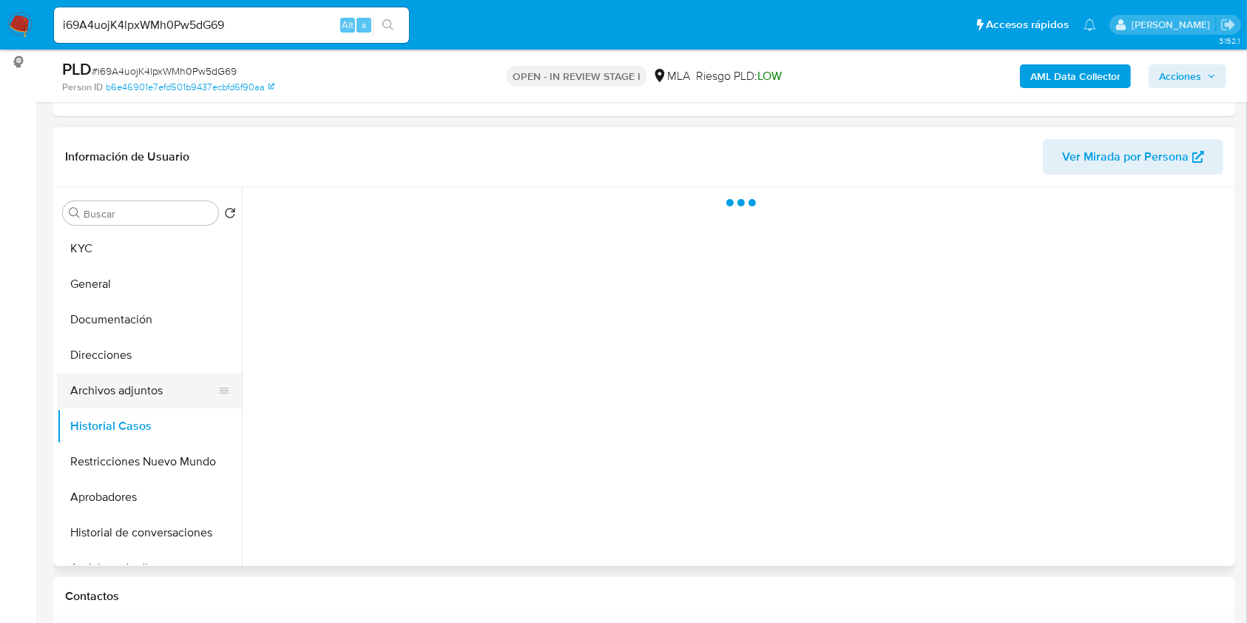
click at [116, 389] on button "Archivos adjuntos" at bounding box center [143, 391] width 173 height 36
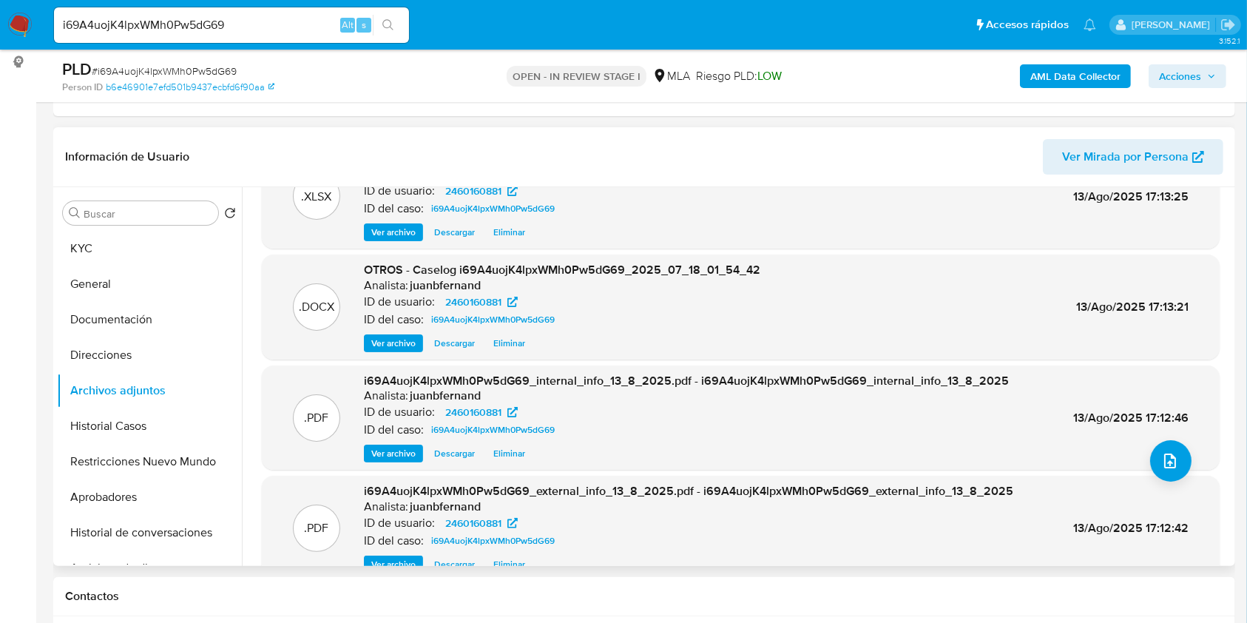
scroll to position [83, 0]
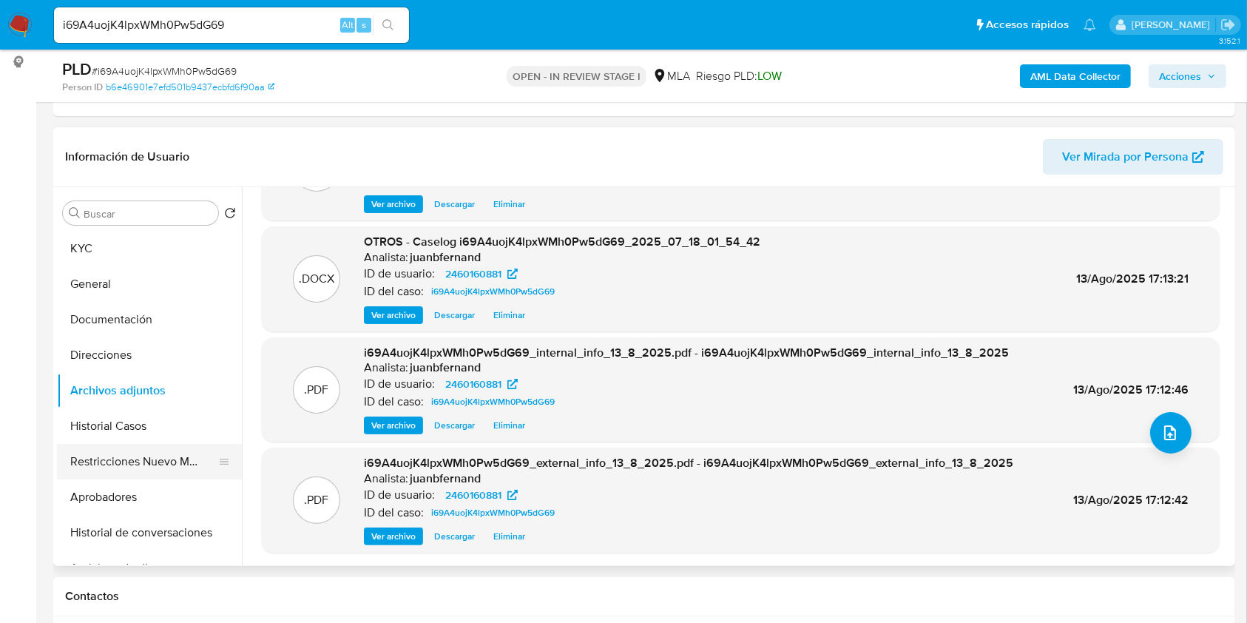
click at [144, 461] on button "Restricciones Nuevo Mundo" at bounding box center [143, 462] width 173 height 36
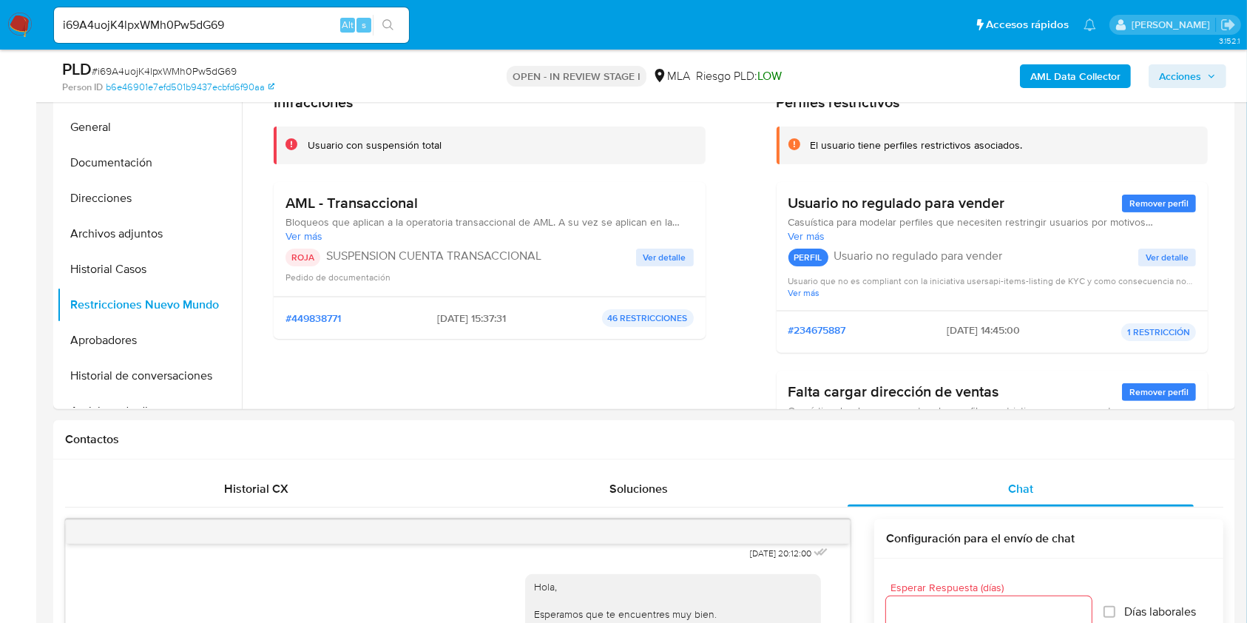
scroll to position [493, 0]
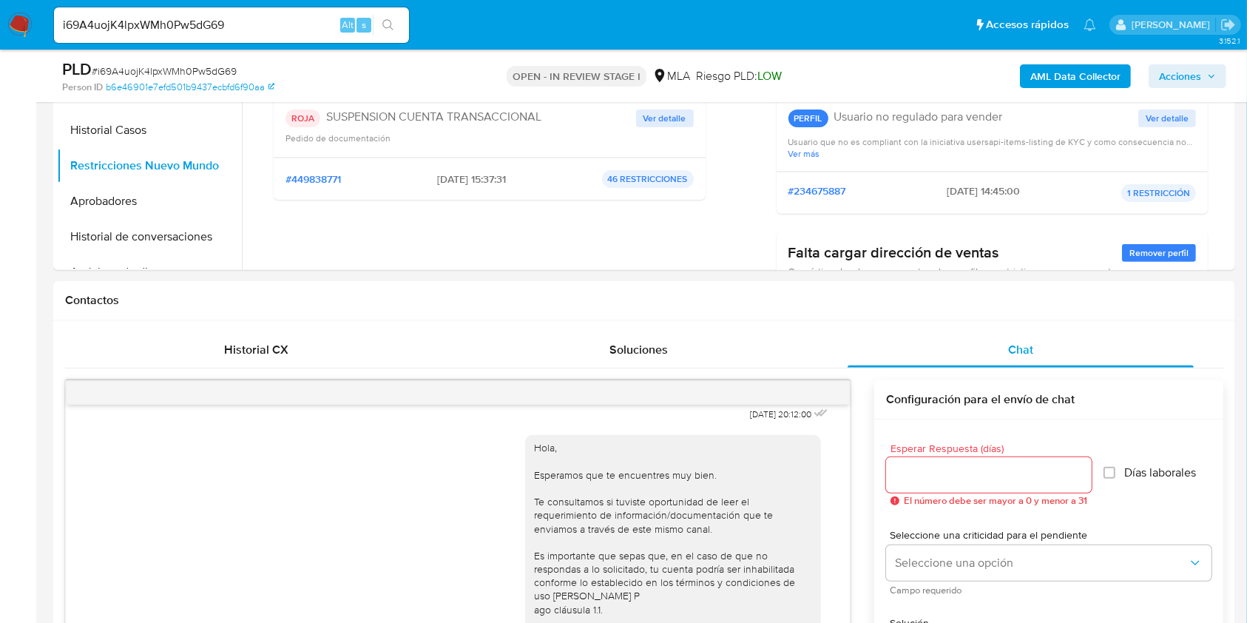
click at [1211, 68] on span "Acciones" at bounding box center [1187, 76] width 57 height 21
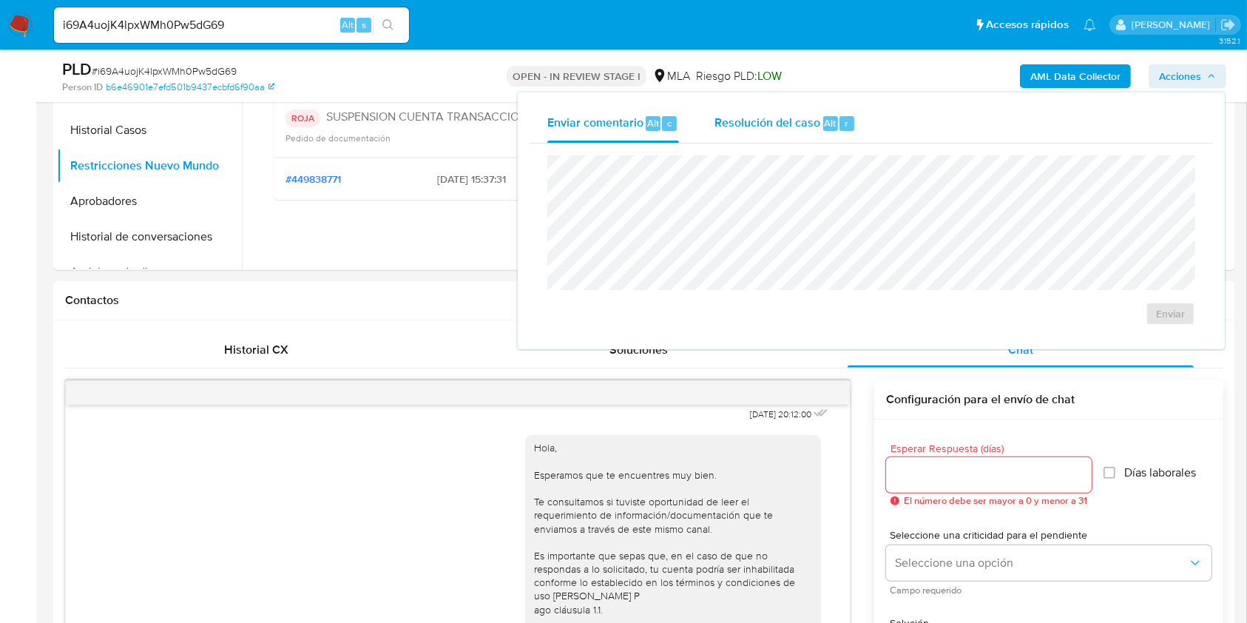
click at [817, 126] on span "Resolución del caso" at bounding box center [768, 122] width 106 height 17
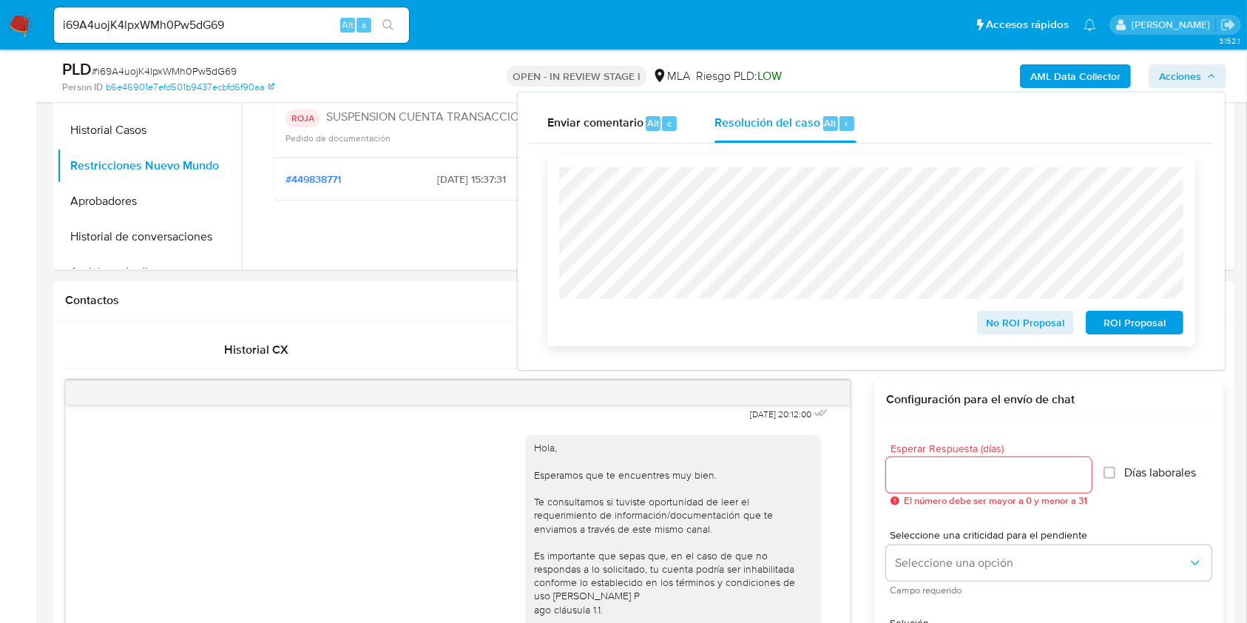
click at [1127, 324] on span "ROI Proposal" at bounding box center [1134, 322] width 77 height 21
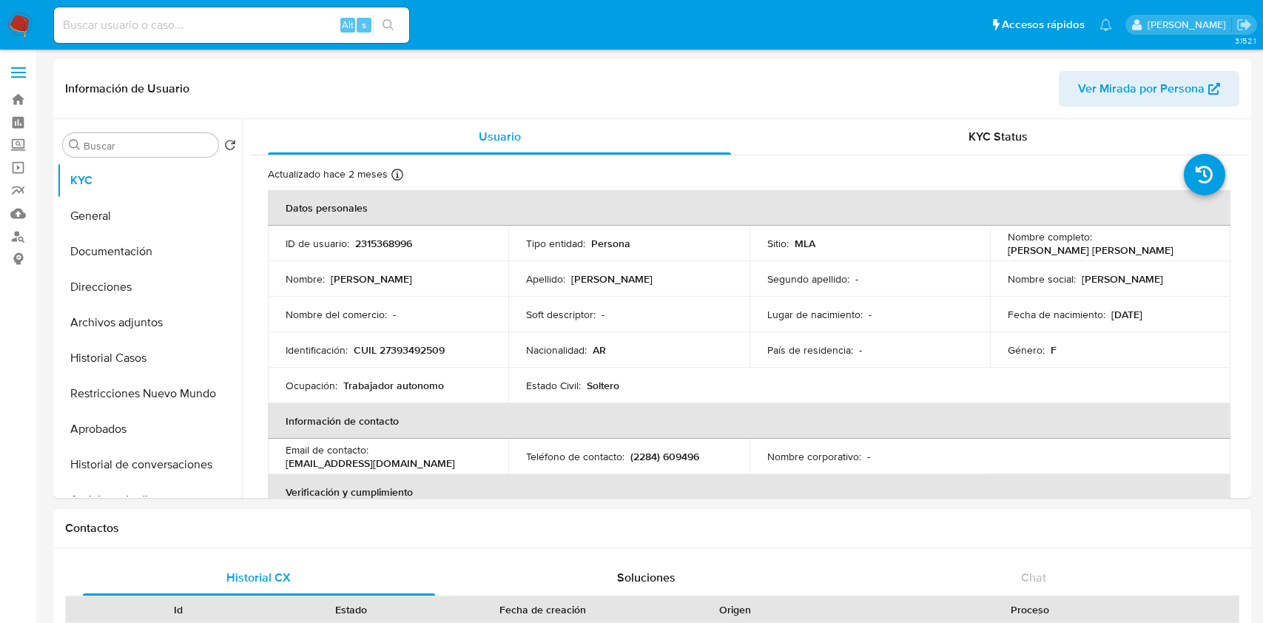
select select "10"
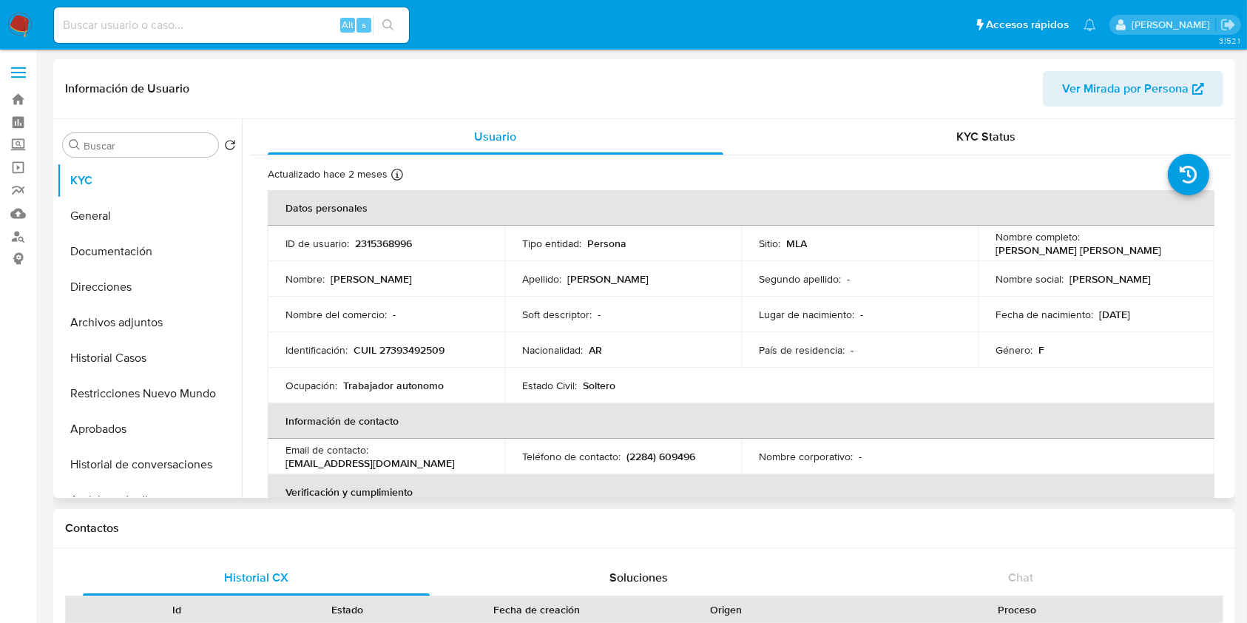
click at [411, 351] on p "CUIL 27393492509" at bounding box center [399, 349] width 91 height 13
copy p "27393492509"
click at [1007, 248] on p "[PERSON_NAME] [PERSON_NAME]" at bounding box center [1079, 249] width 166 height 13
drag, startPoint x: 1007, startPoint y: 248, endPoint x: 1089, endPoint y: 254, distance: 82.3
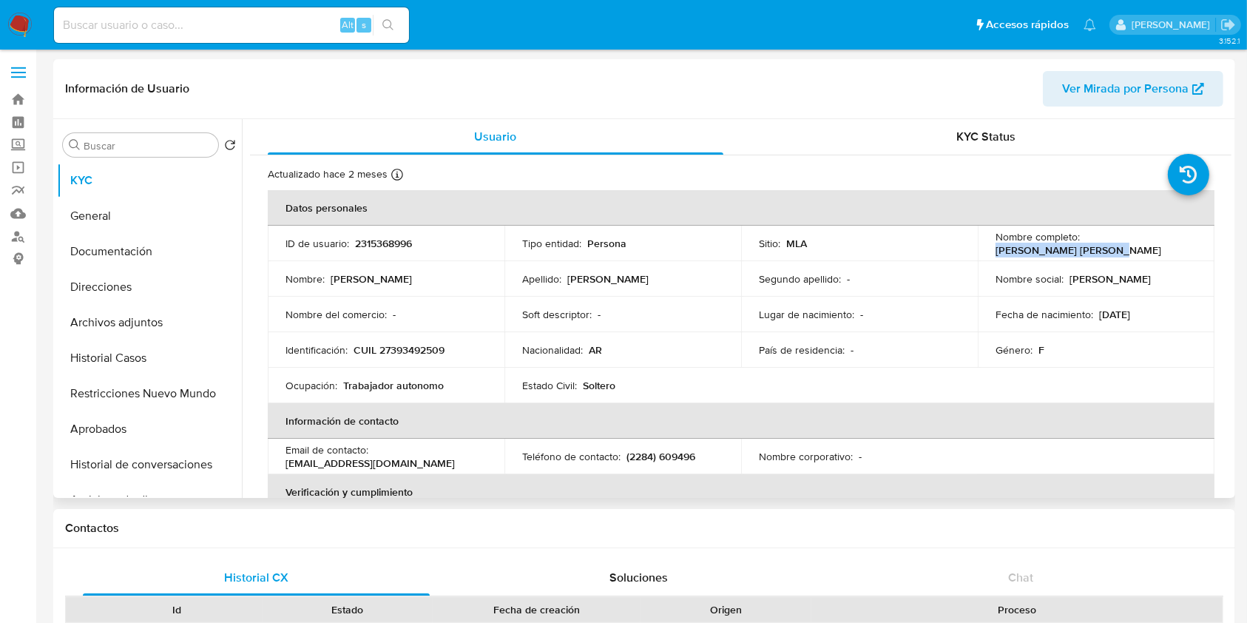
click at [1089, 254] on p "[PERSON_NAME] [PERSON_NAME]" at bounding box center [1079, 249] width 166 height 13
copy p "[PERSON_NAME] [PERSON_NAME]"
click at [410, 354] on p "CUIL 27393492509" at bounding box center [399, 349] width 91 height 13
copy p "27393492509"
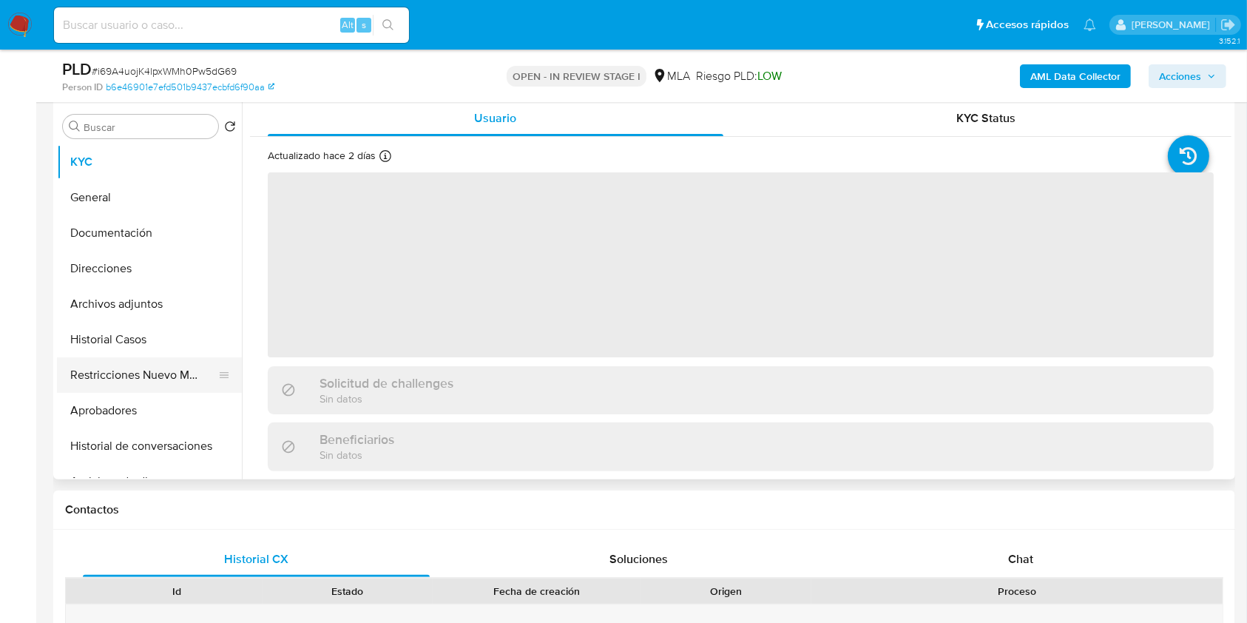
scroll to position [296, 0]
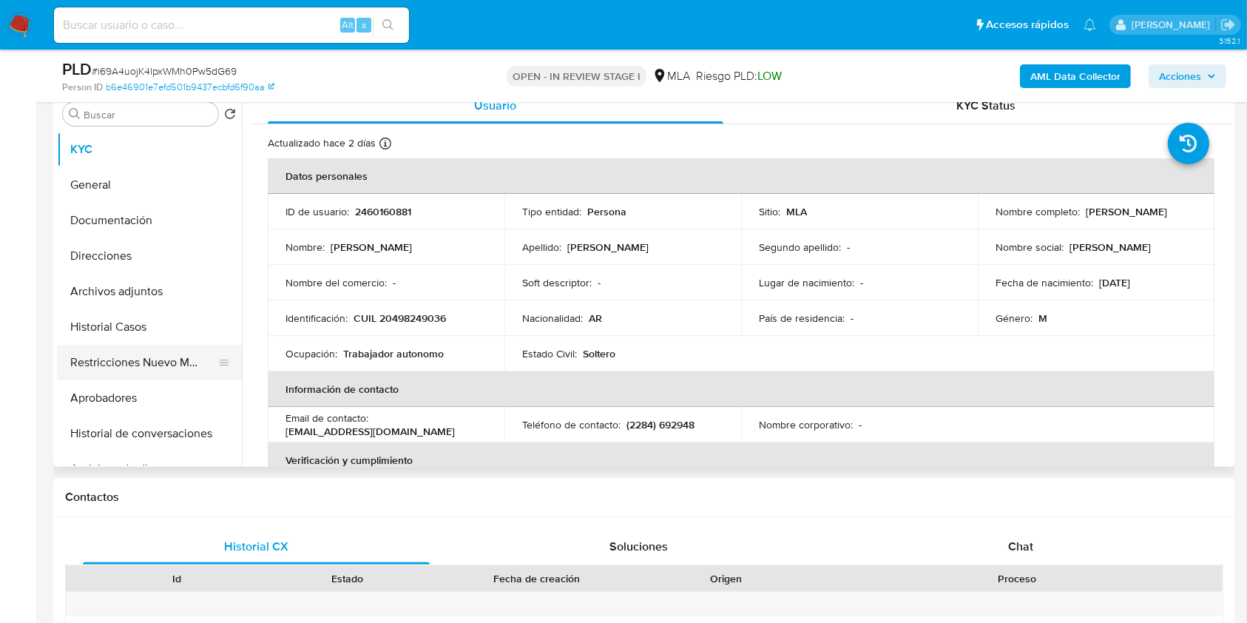
click at [136, 358] on button "Restricciones Nuevo Mundo" at bounding box center [143, 363] width 173 height 36
select select "10"
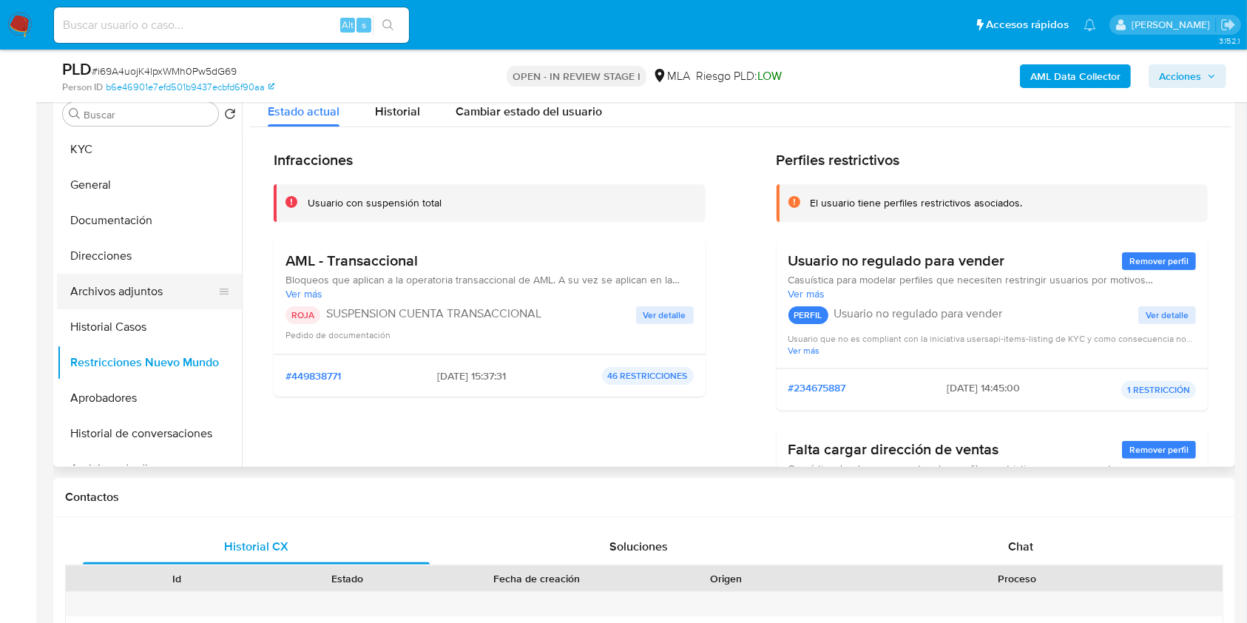
click at [142, 286] on button "Archivos adjuntos" at bounding box center [143, 292] width 173 height 36
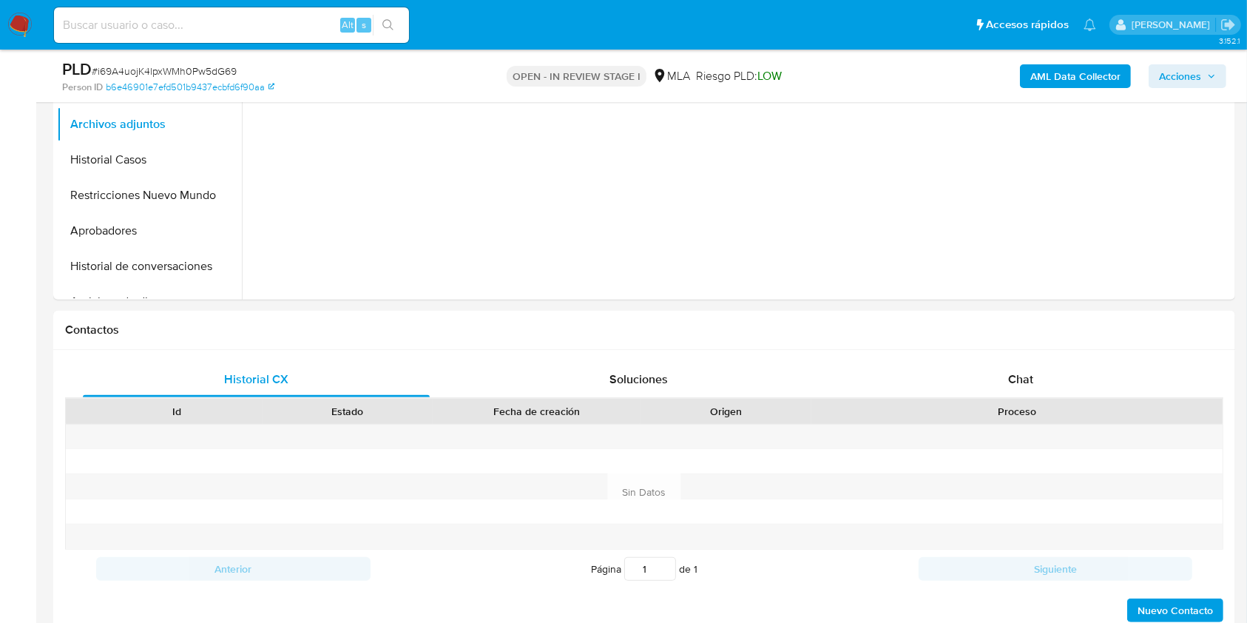
scroll to position [690, 0]
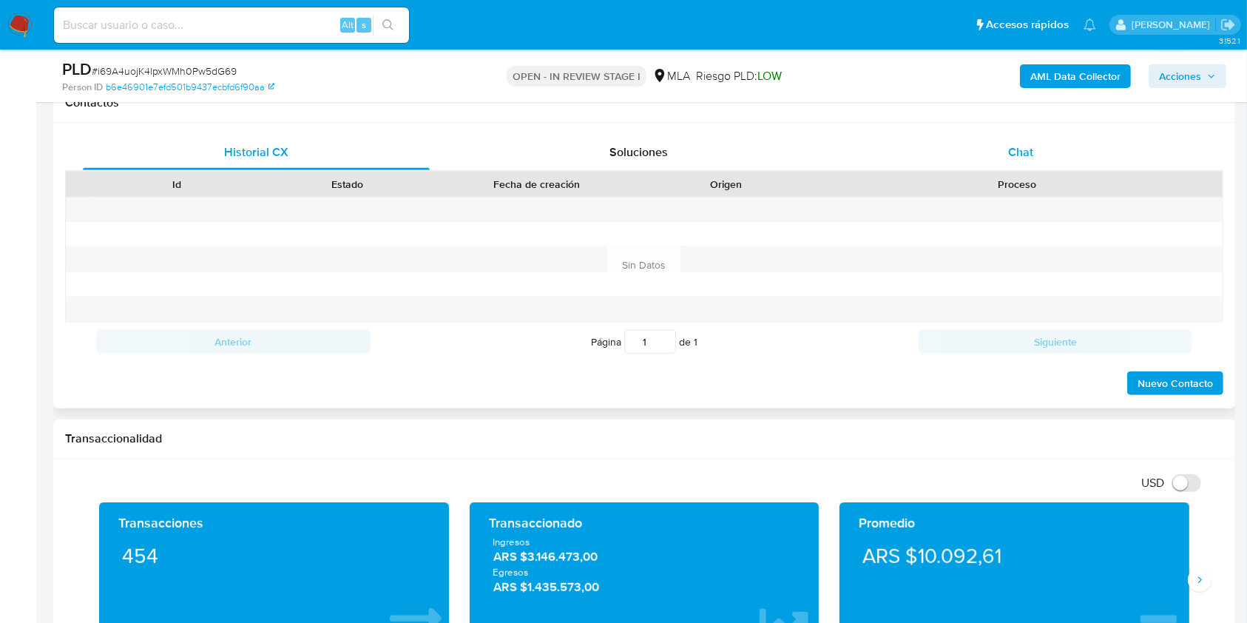
click at [1039, 152] on div "Chat" at bounding box center [1021, 153] width 347 height 36
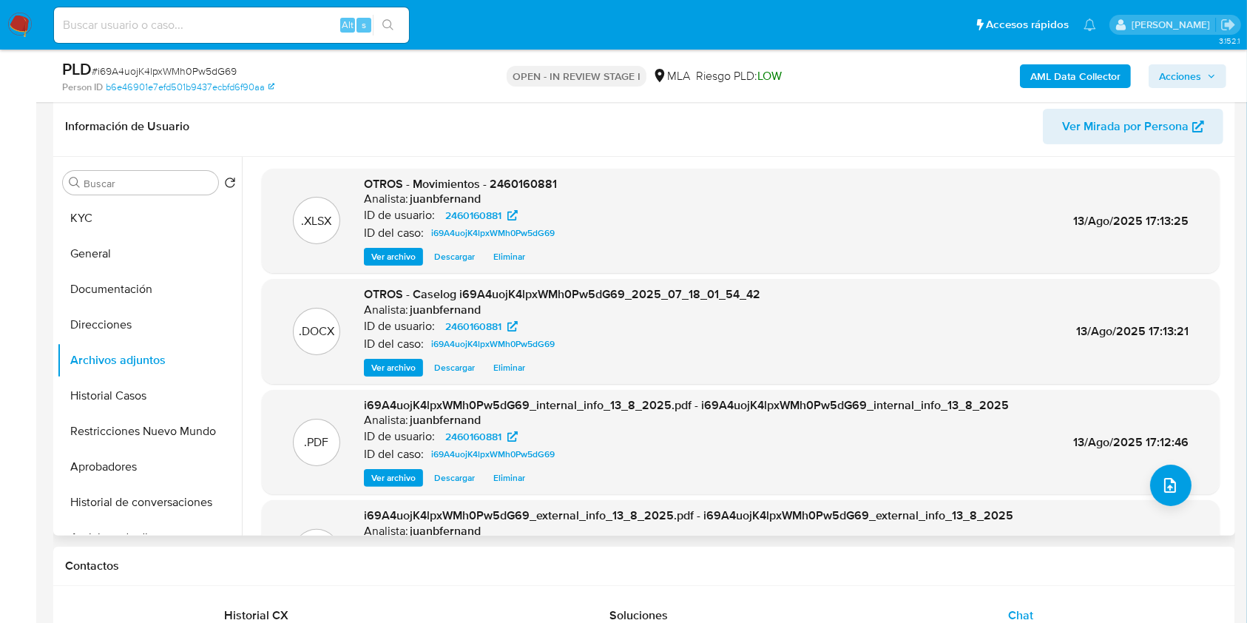
scroll to position [197, 0]
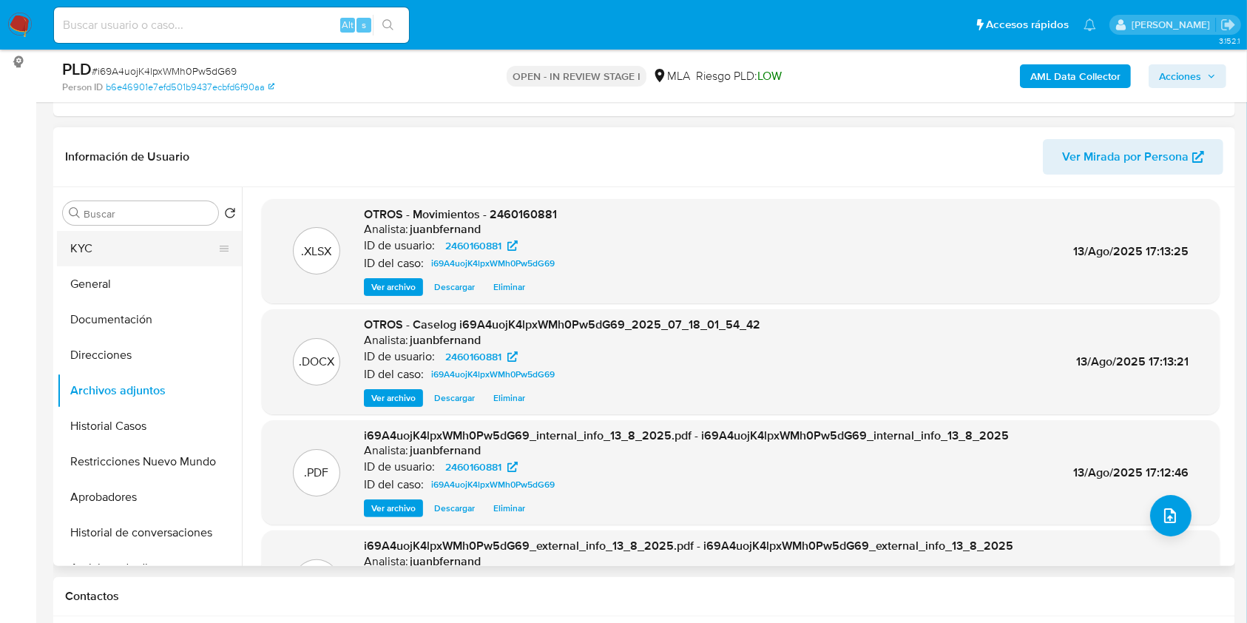
click at [119, 252] on button "KYC" at bounding box center [143, 249] width 173 height 36
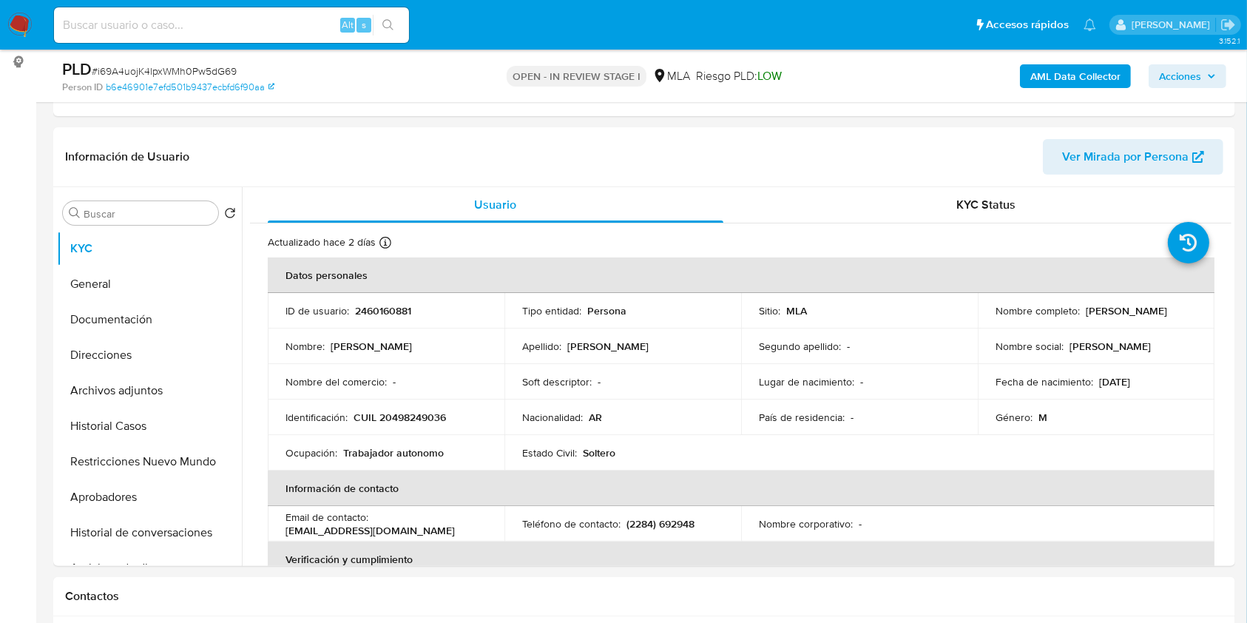
click at [1201, 75] on span "Acciones" at bounding box center [1180, 76] width 42 height 24
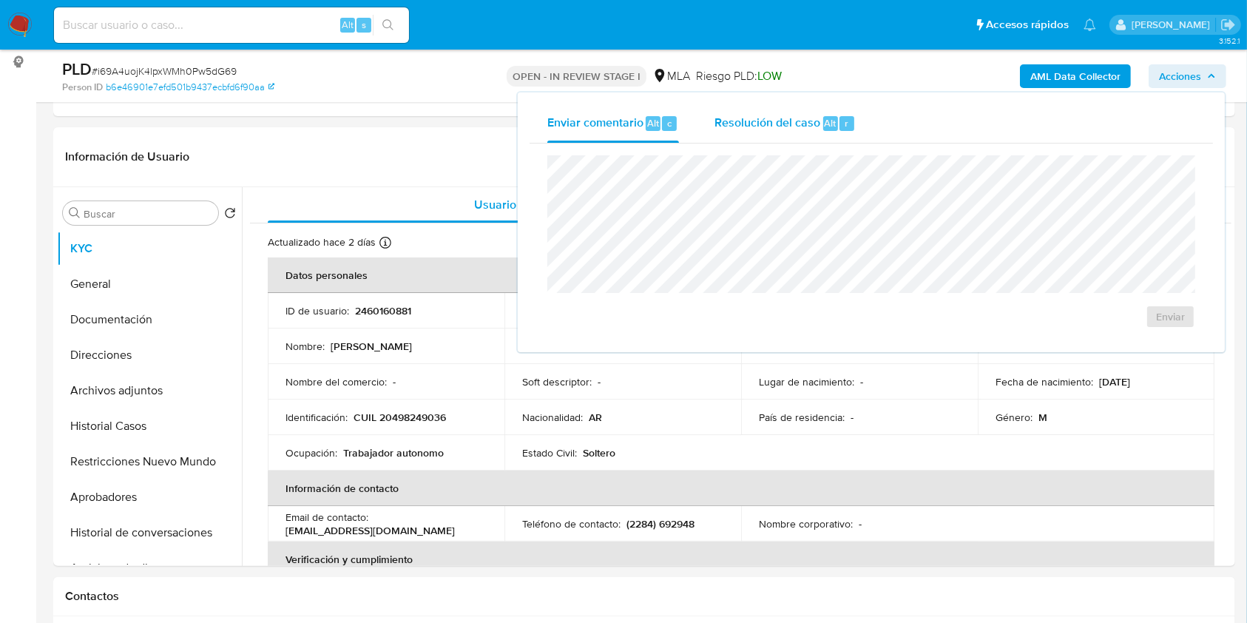
click at [757, 130] on span "Resolución del caso" at bounding box center [768, 122] width 106 height 17
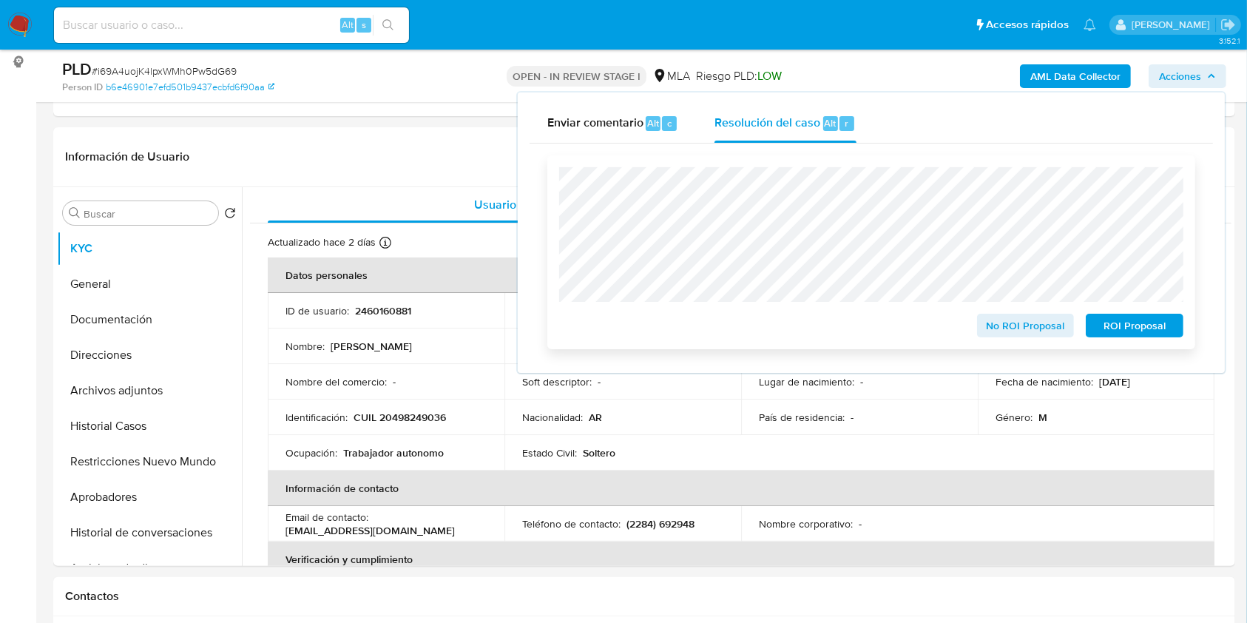
click at [1159, 327] on span "ROI Proposal" at bounding box center [1134, 325] width 77 height 21
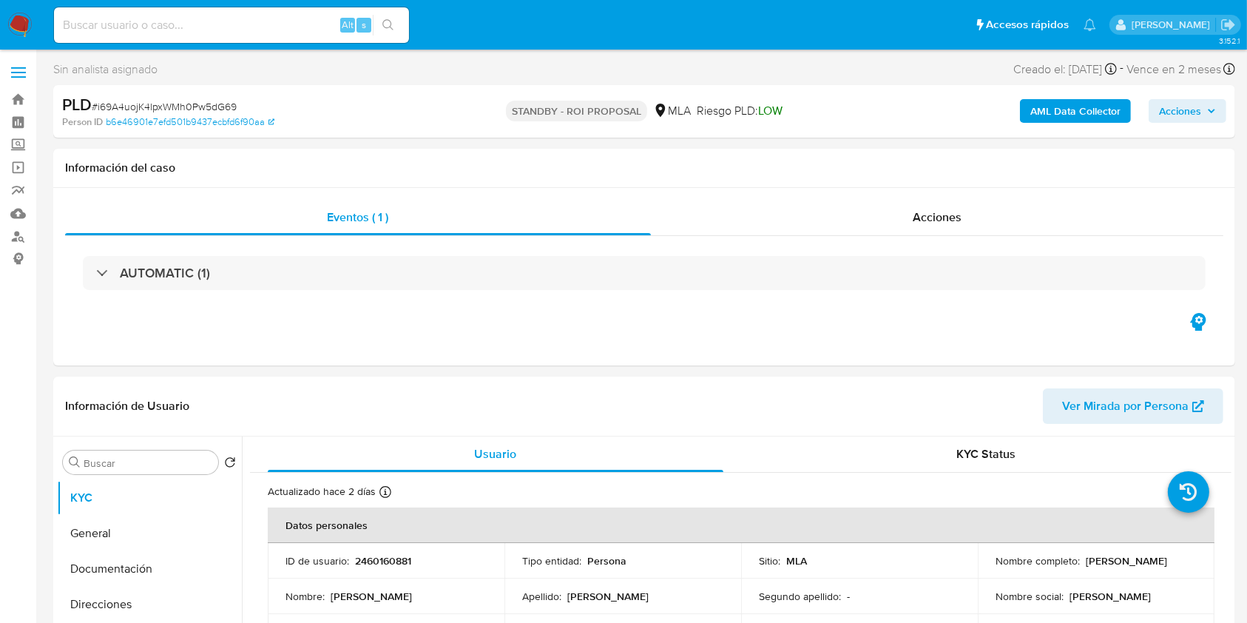
select select "10"
click at [288, 18] on input at bounding box center [231, 25] width 355 height 19
paste input "koN9QxI9euA9A0UHzOAabBS3"
type input "koN9QxI9euA9A0UHzOAabBS3"
click at [373, 20] on button "search-icon" at bounding box center [388, 25] width 30 height 21
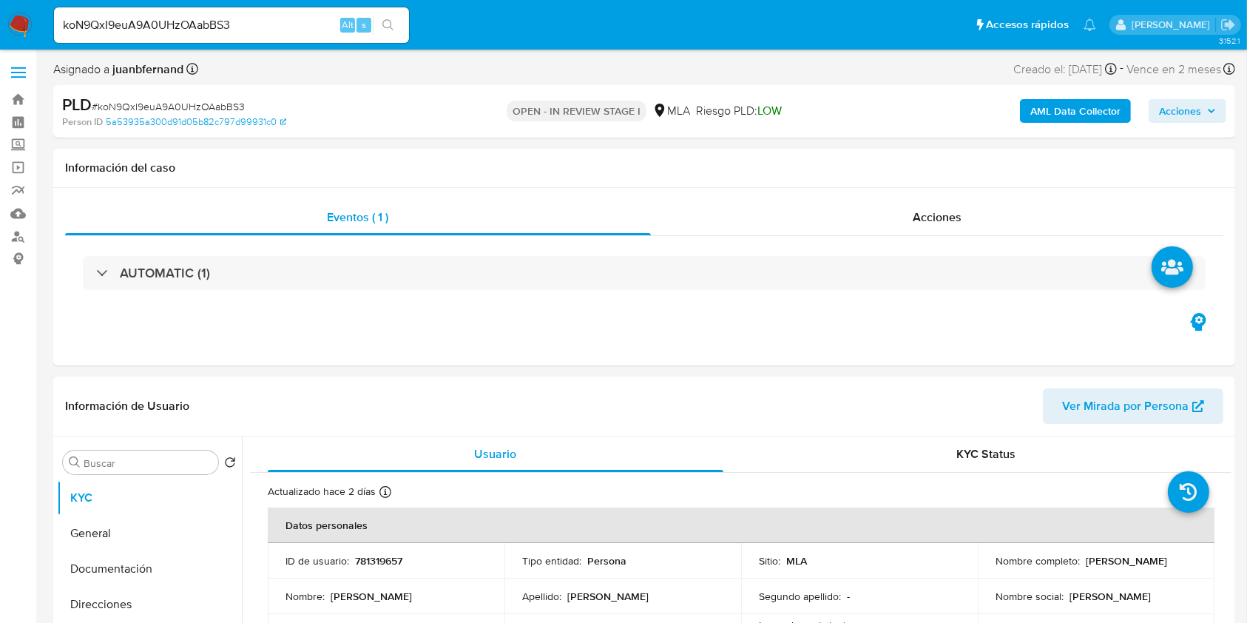
select select "10"
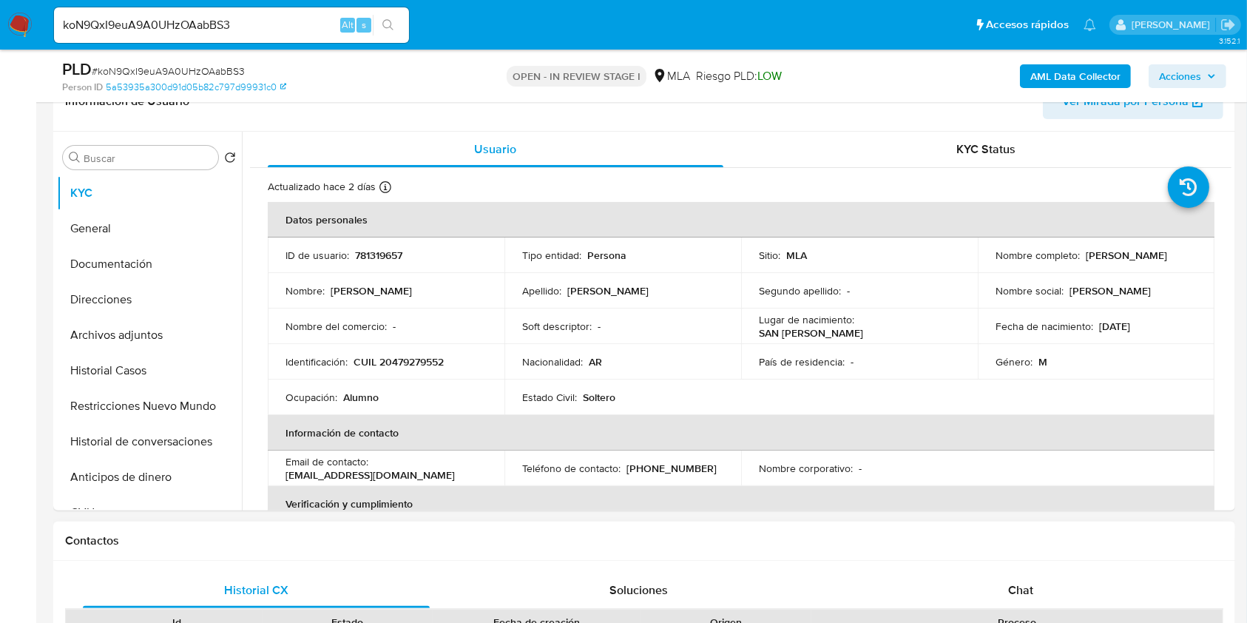
scroll to position [592, 0]
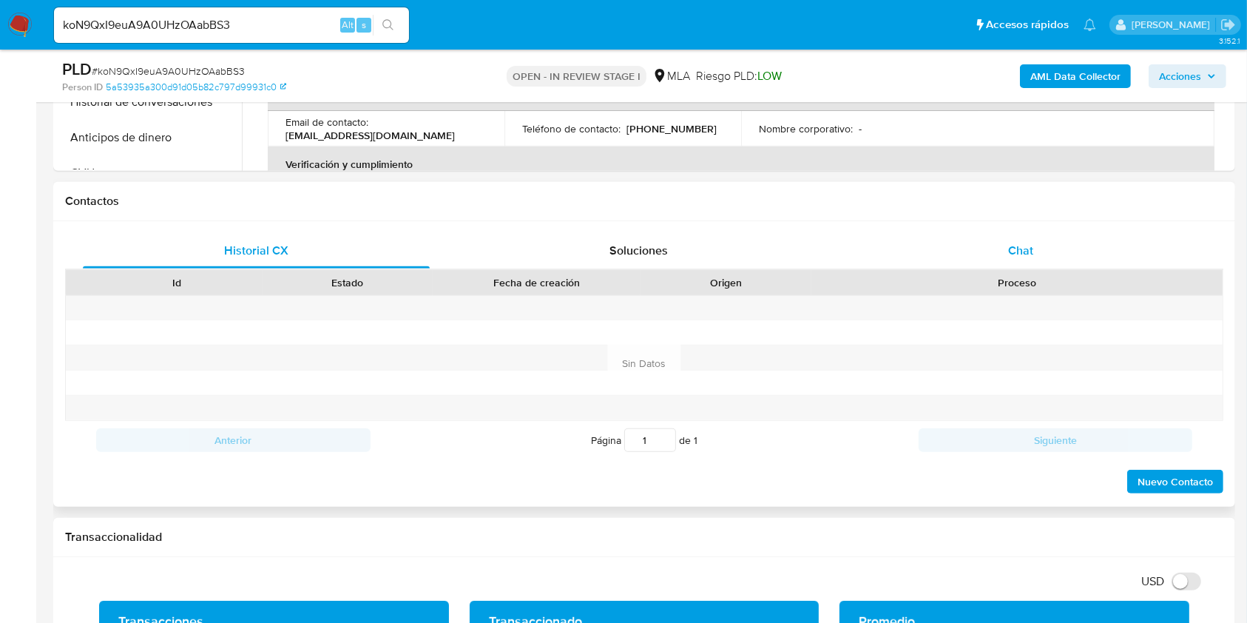
click at [991, 246] on div "Chat" at bounding box center [1021, 251] width 347 height 36
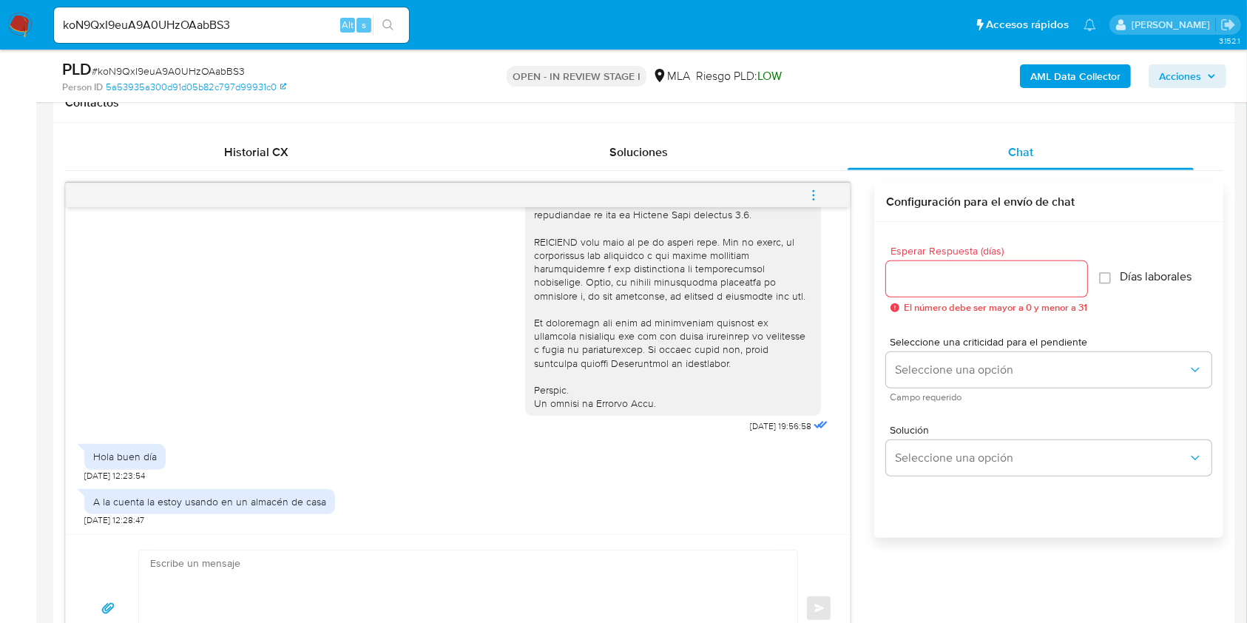
scroll to position [789, 0]
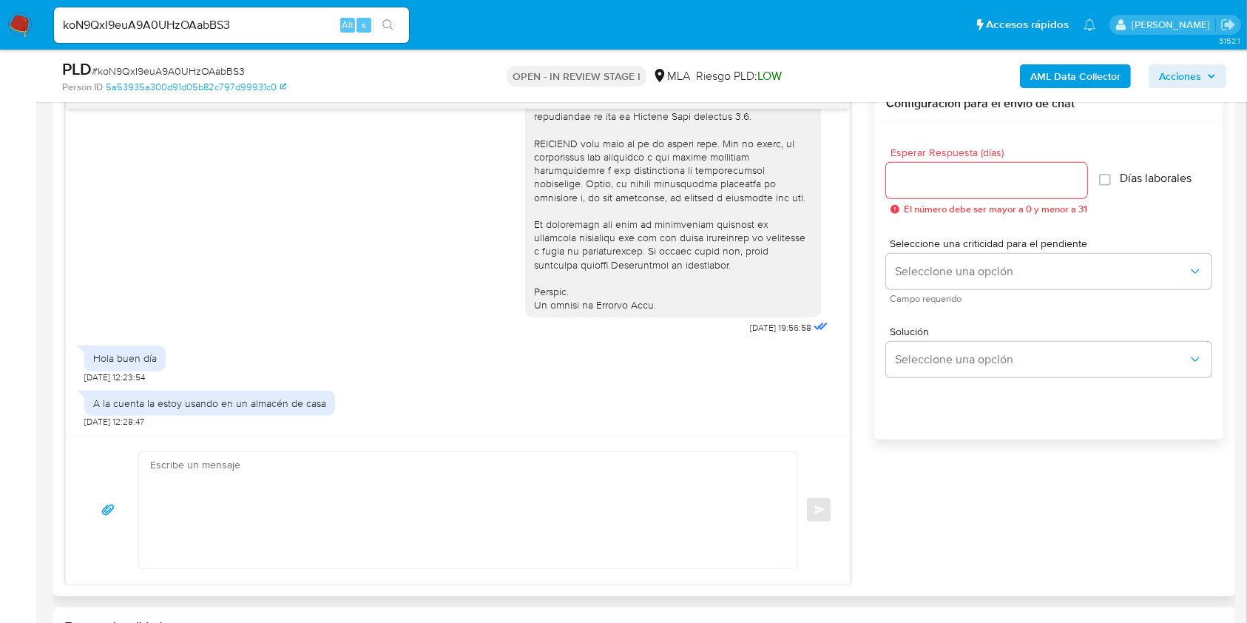
click at [875, 501] on div "[DATE] 19:56:58 Hola buen día [DATE] 12:23:54 A la cuenta la estoy usando en un…" at bounding box center [644, 334] width 1158 height 500
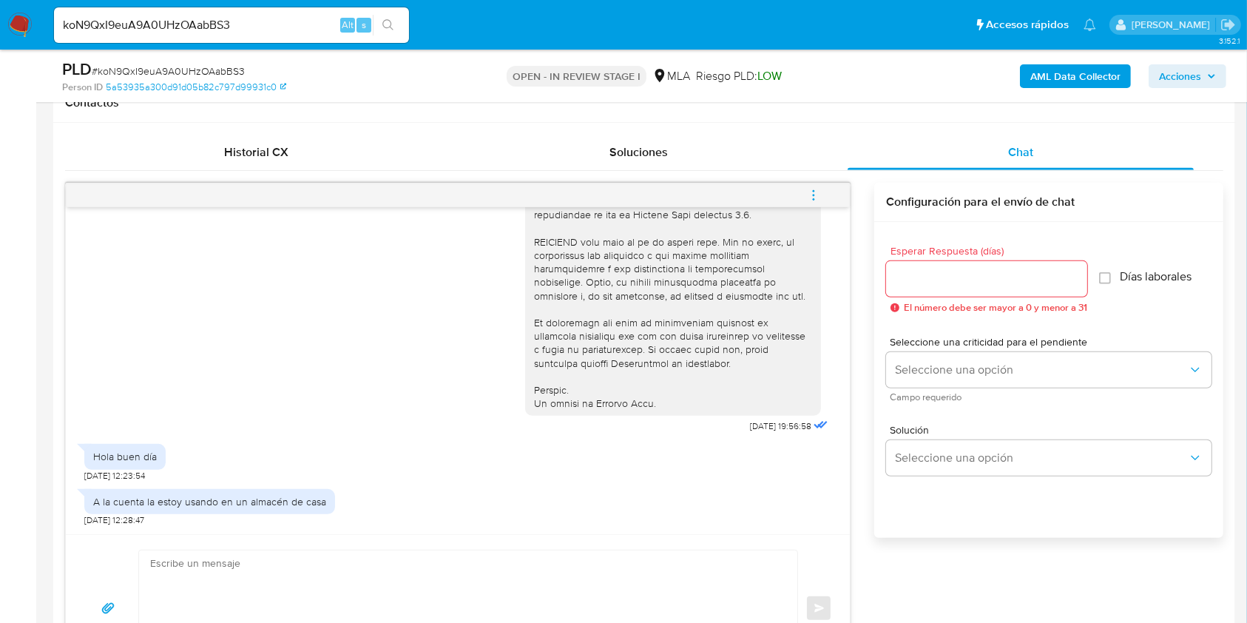
scroll to position [614, 0]
click at [750, 426] on span "17/07/2025 19:56:58" at bounding box center [780, 426] width 61 height 12
drag, startPoint x: 722, startPoint y: 426, endPoint x: 746, endPoint y: 428, distance: 23.7
click at [750, 428] on span "17/07/2025 19:56:58" at bounding box center [780, 426] width 61 height 12
copy span "17/07/2025"
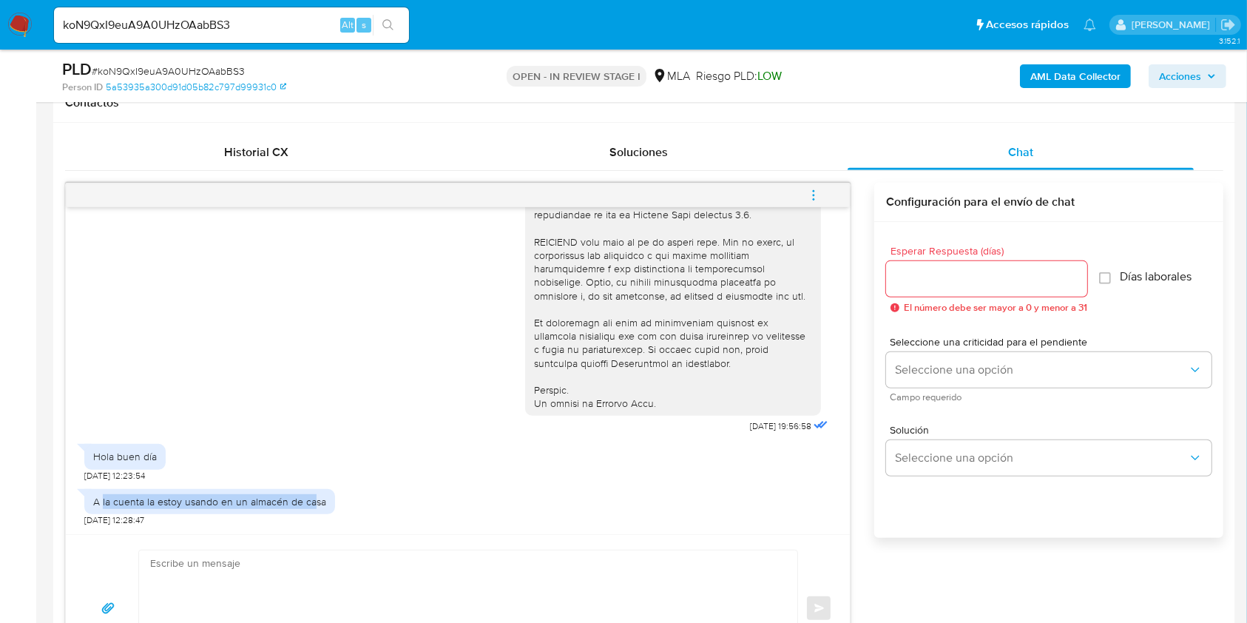
drag, startPoint x: 313, startPoint y: 502, endPoint x: 214, endPoint y: 596, distance: 137.1
click at [106, 505] on div "A la cuenta la estoy usando en un almacén de casa" at bounding box center [209, 501] width 233 height 13
copy div "a cuenta la estoy usando en un almacén de ca"
click at [318, 501] on div "A la cuenta la estoy usando en un almacén de casa" at bounding box center [209, 501] width 233 height 13
drag, startPoint x: 317, startPoint y: 501, endPoint x: 194, endPoint y: 517, distance: 124.6
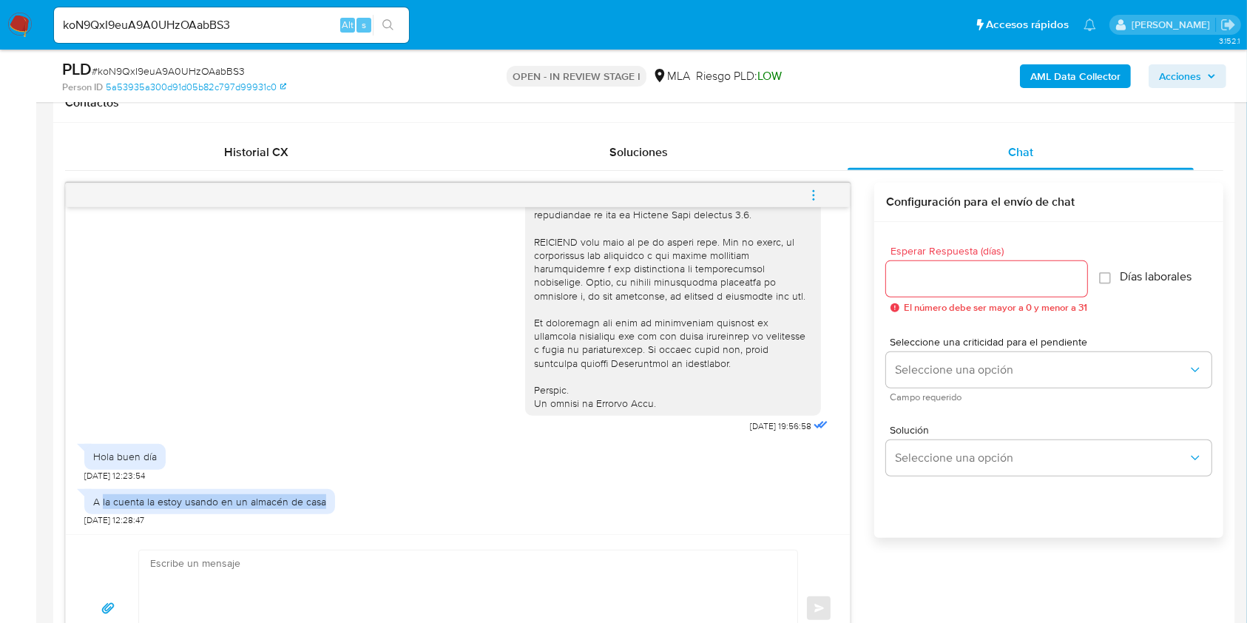
click at [105, 505] on div "A la cuenta la estoy usando en un almacén de casa" at bounding box center [209, 501] width 233 height 13
copy div "la cuenta la estoy usando en un almacén de casa"
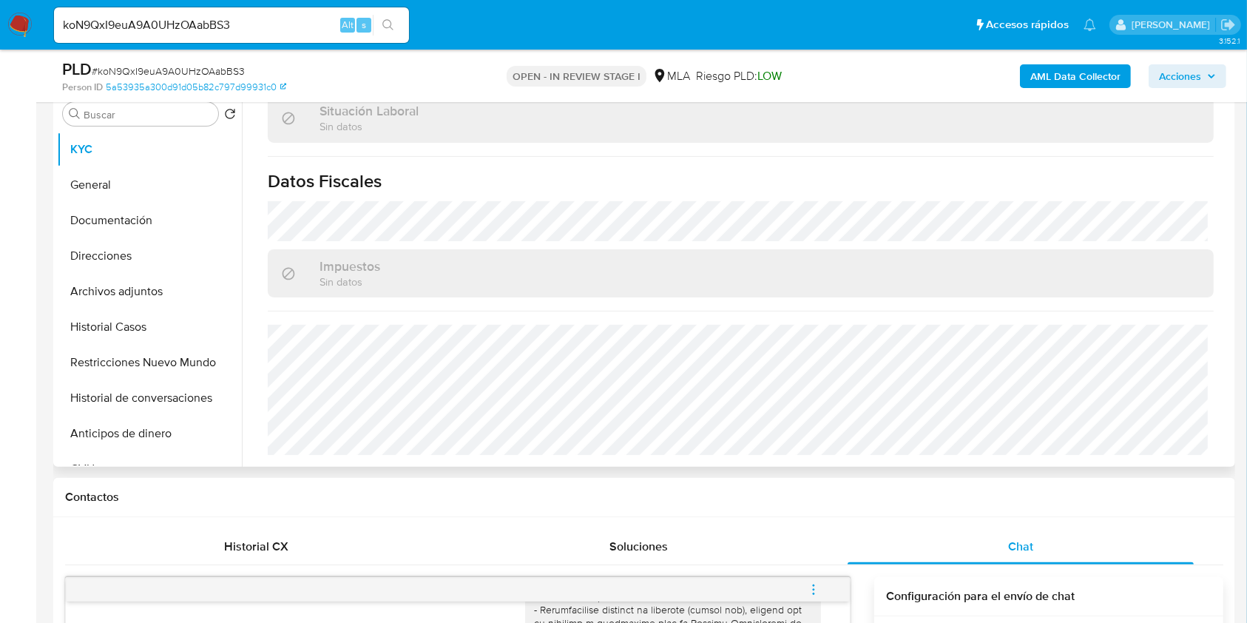
scroll to position [89, 0]
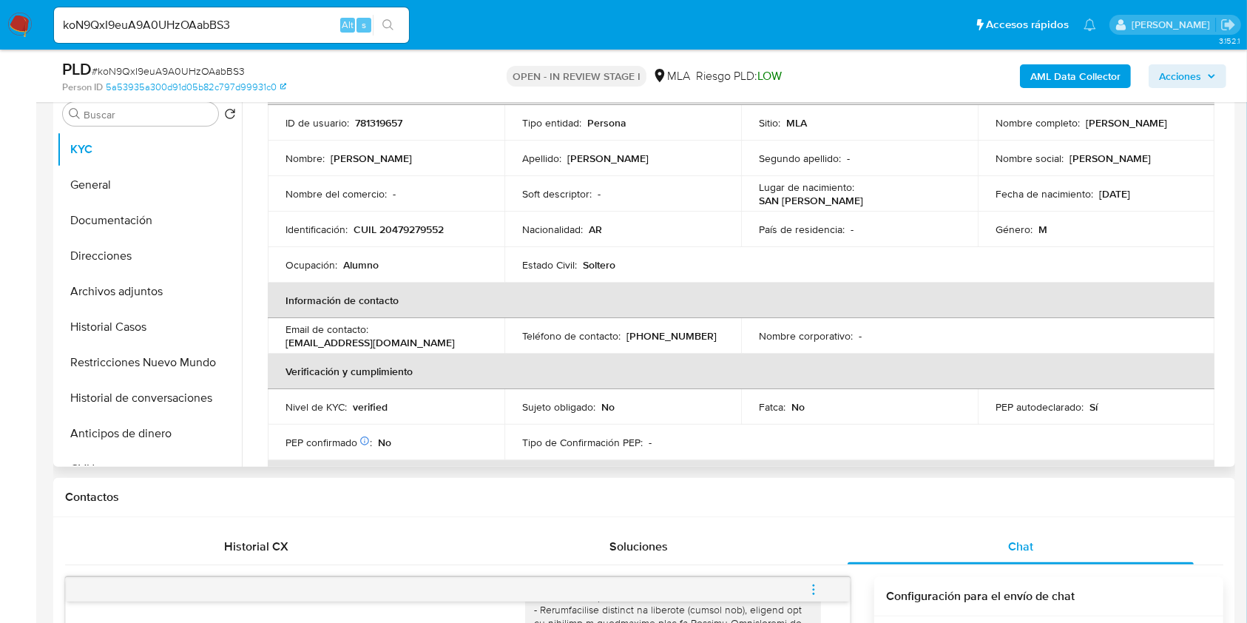
click at [432, 229] on p "CUIL 20479279552" at bounding box center [399, 229] width 90 height 13
copy p "20479279552"
click at [107, 186] on button "General" at bounding box center [143, 185] width 173 height 36
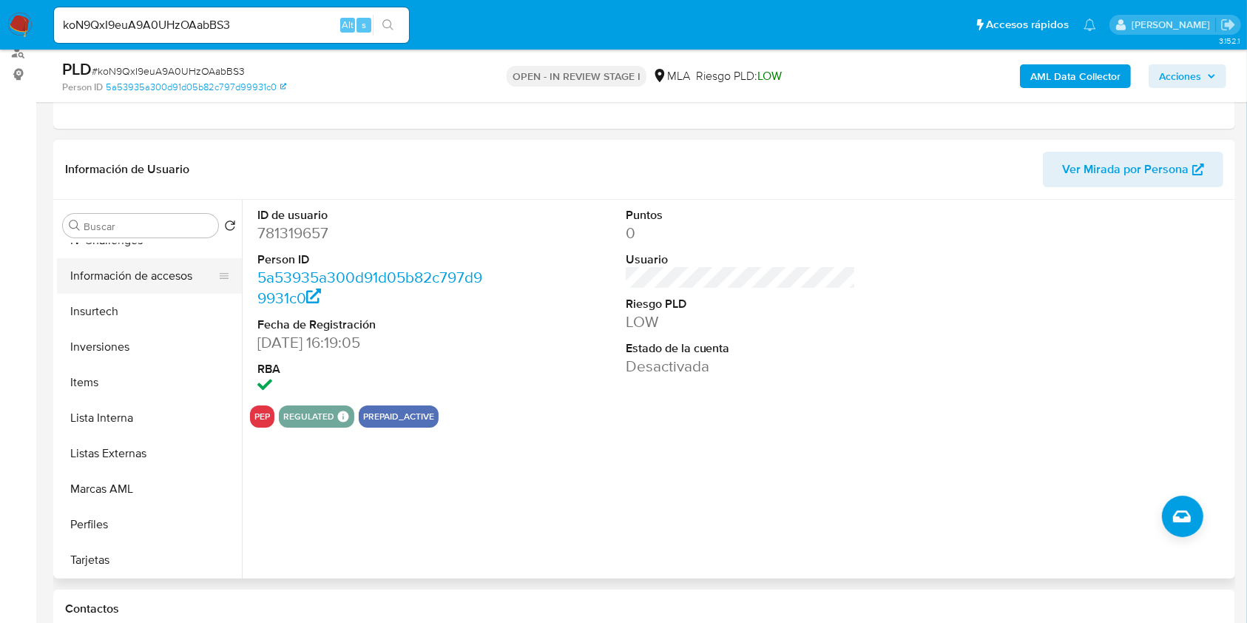
scroll to position [661, 0]
click at [140, 417] on button "Lista Interna" at bounding box center [143, 417] width 173 height 36
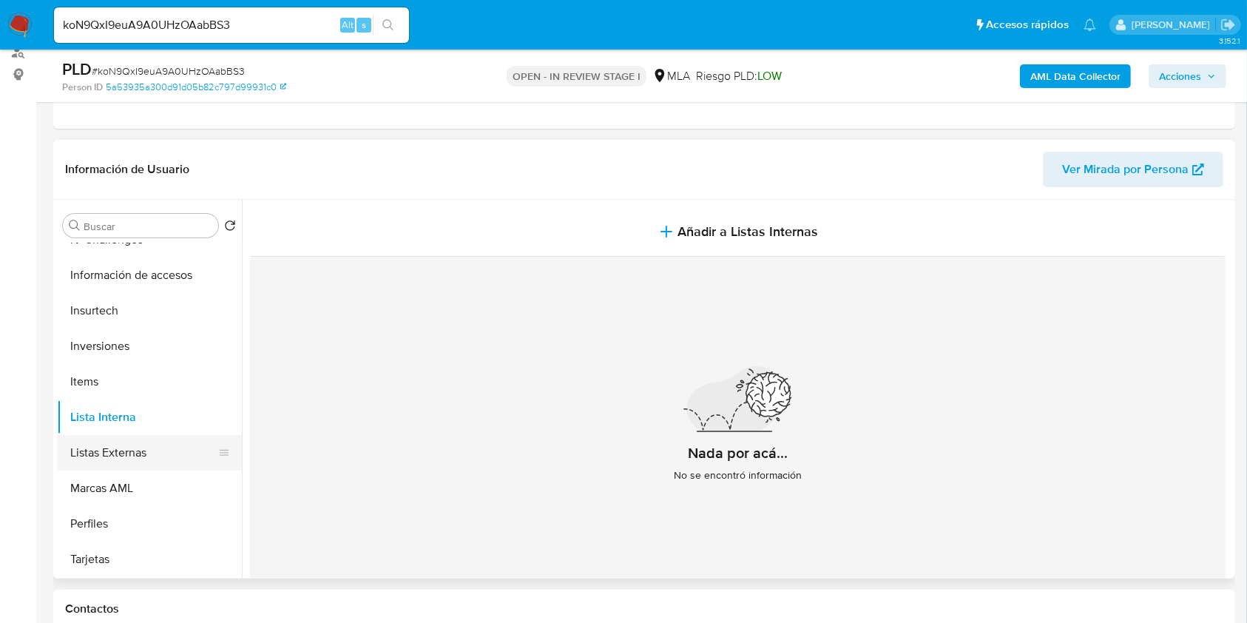
click at [91, 453] on button "Listas Externas" at bounding box center [143, 453] width 173 height 36
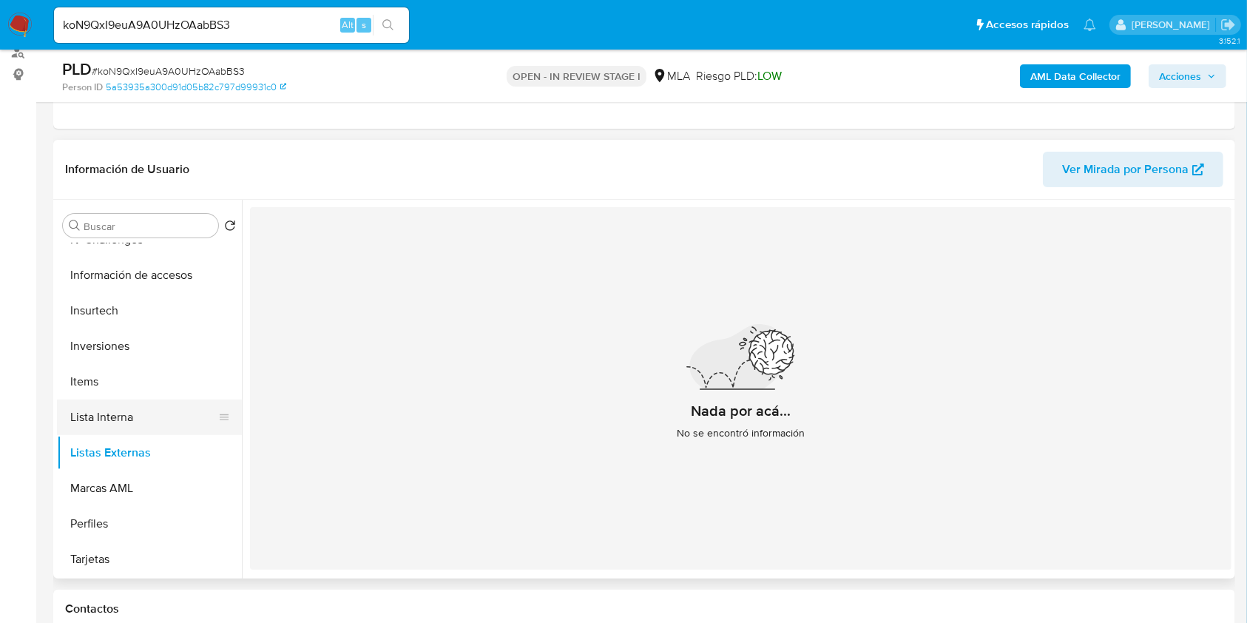
click at [135, 416] on button "Lista Interna" at bounding box center [143, 417] width 173 height 36
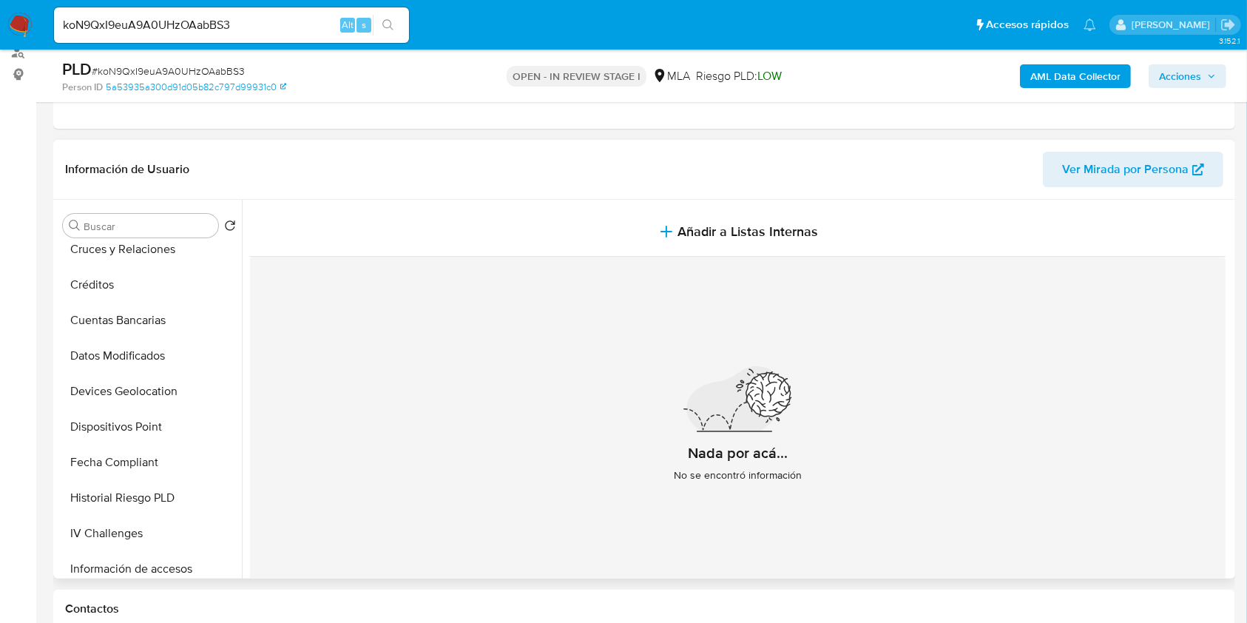
scroll to position [0, 0]
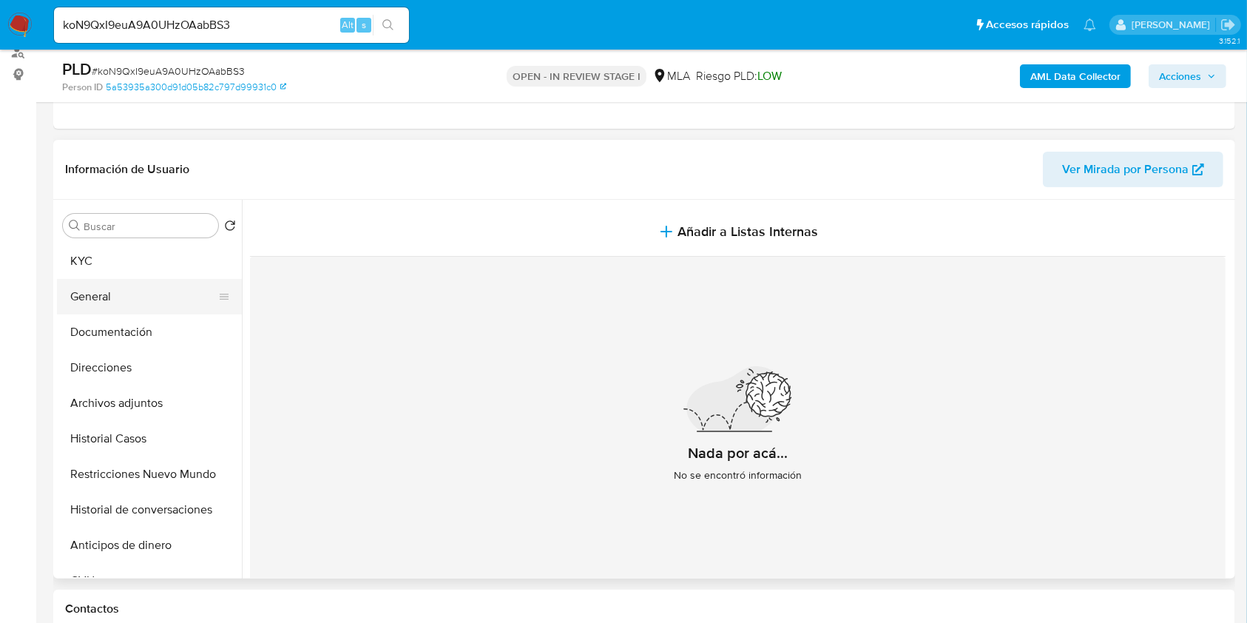
click at [135, 303] on button "General" at bounding box center [143, 297] width 173 height 36
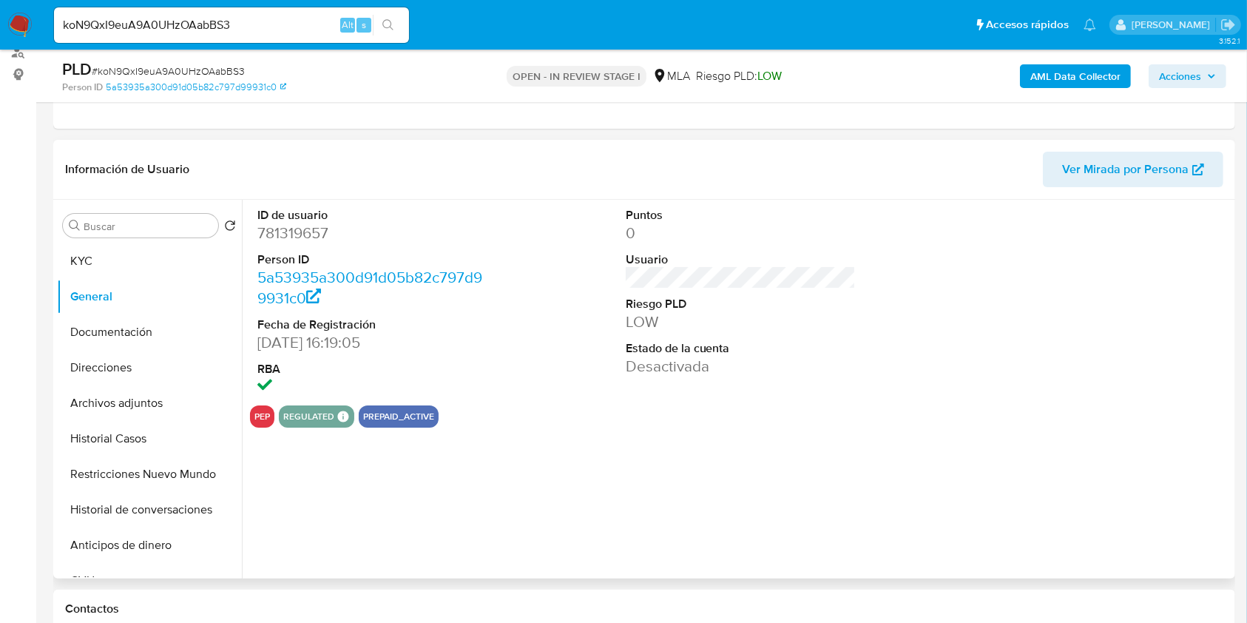
click at [260, 415] on button "pep" at bounding box center [262, 417] width 16 height 6
click at [152, 269] on button "KYC" at bounding box center [143, 261] width 173 height 36
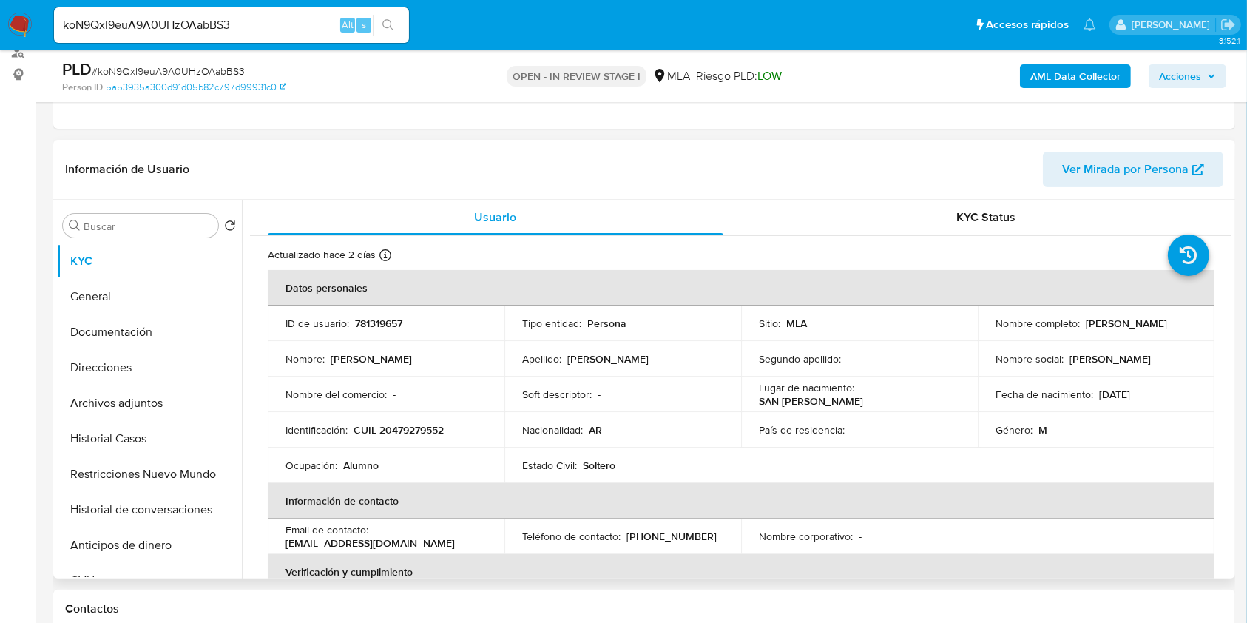
click at [1086, 328] on p "Thiago Santino Nunez Camacho" at bounding box center [1126, 323] width 81 height 13
drag, startPoint x: 1008, startPoint y: 328, endPoint x: 1110, endPoint y: 327, distance: 102.1
click at [1110, 327] on p "Thiago Santino Nunez Camacho" at bounding box center [1126, 323] width 81 height 13
copy p "Thiago Santino Nunez Camacho"
click at [169, 473] on button "Restricciones Nuevo Mundo" at bounding box center [143, 474] width 173 height 36
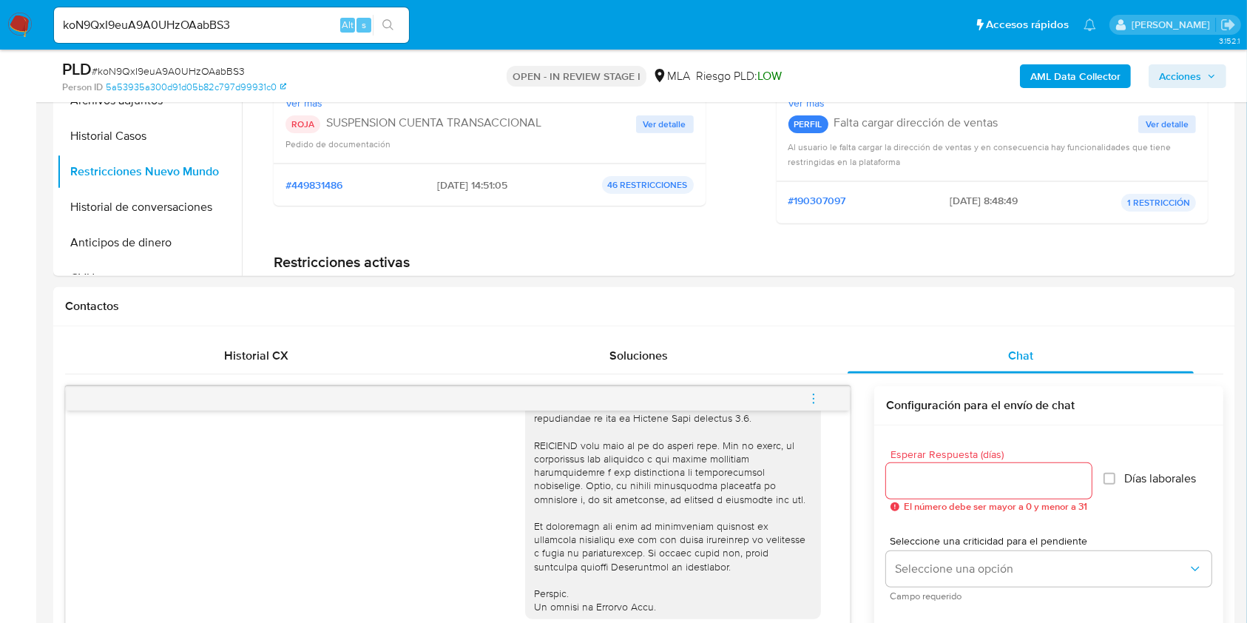
scroll to position [776, 0]
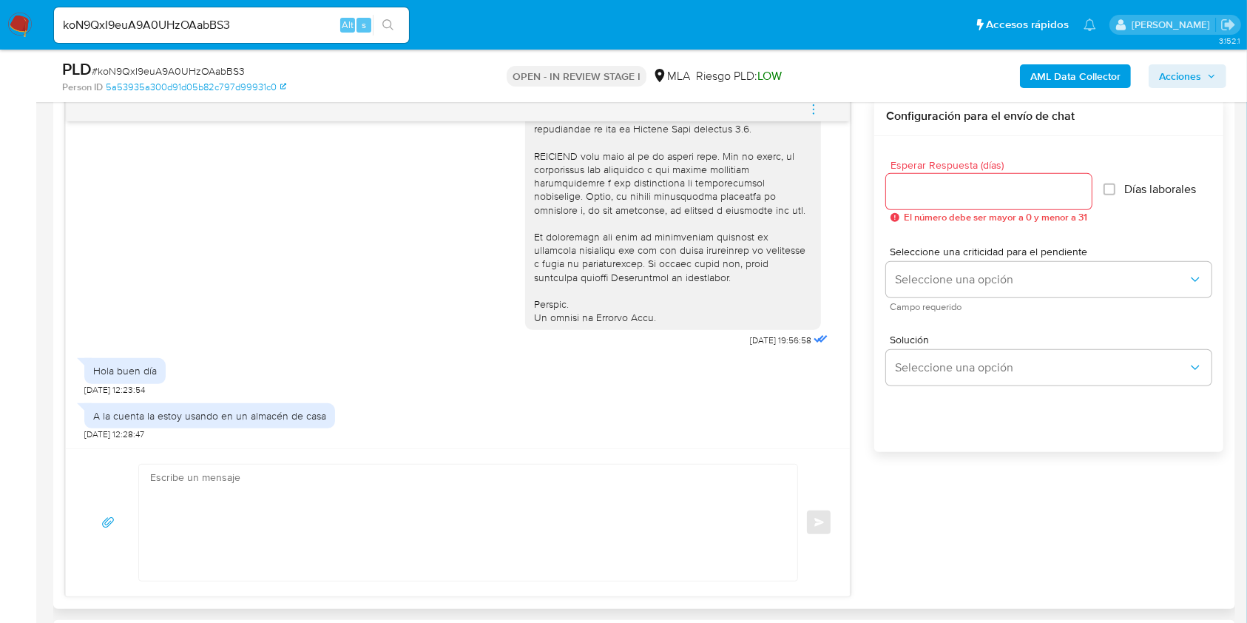
click at [324, 538] on textarea at bounding box center [464, 523] width 629 height 116
paste textarea "Hola XXX, Muchas gracias por tu respuesta. Analizamos tu caso y verificamos que…"
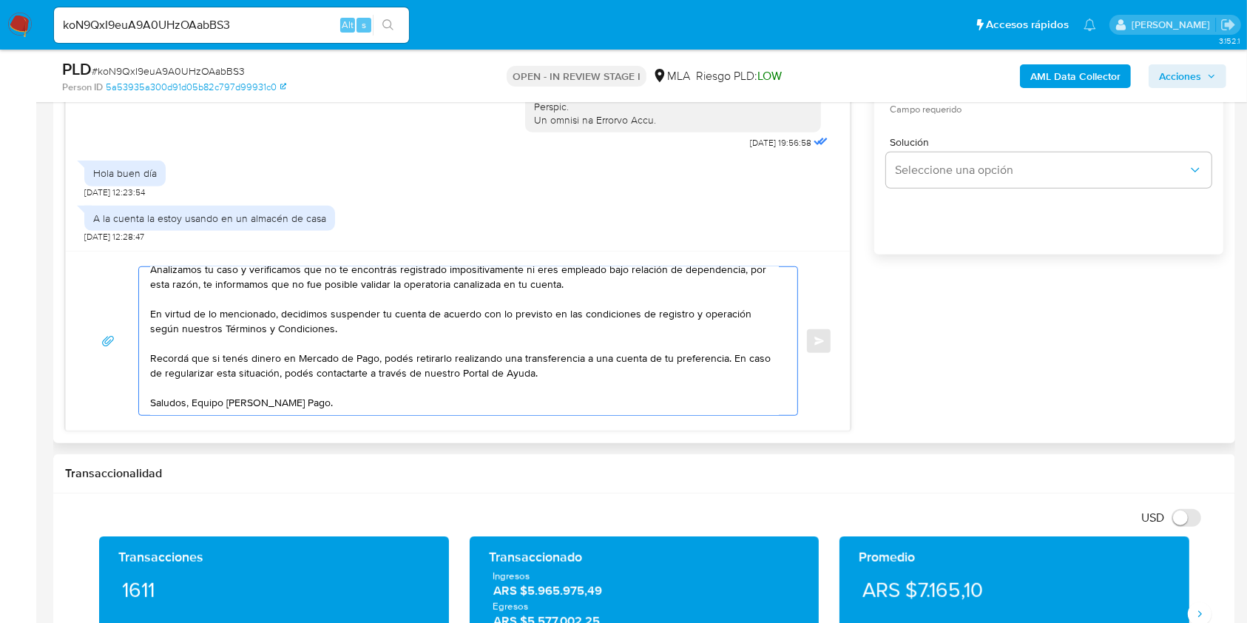
scroll to position [0, 0]
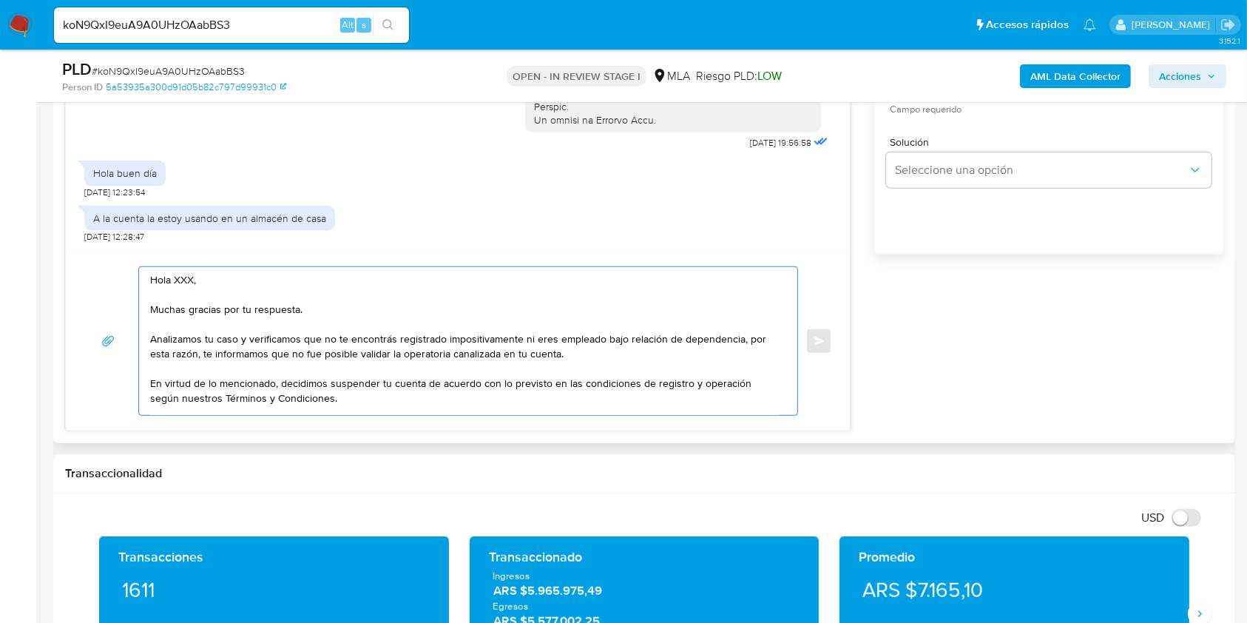
click at [184, 280] on textarea "Hola XXX, Muchas gracias por tu respuesta. Analizamos tu caso y verificamos que…" at bounding box center [464, 341] width 629 height 148
click at [246, 292] on textarea "Hola Muchas gracias por tu respuesta. Analizamos tu caso y verificamos que no t…" at bounding box center [464, 341] width 629 height 148
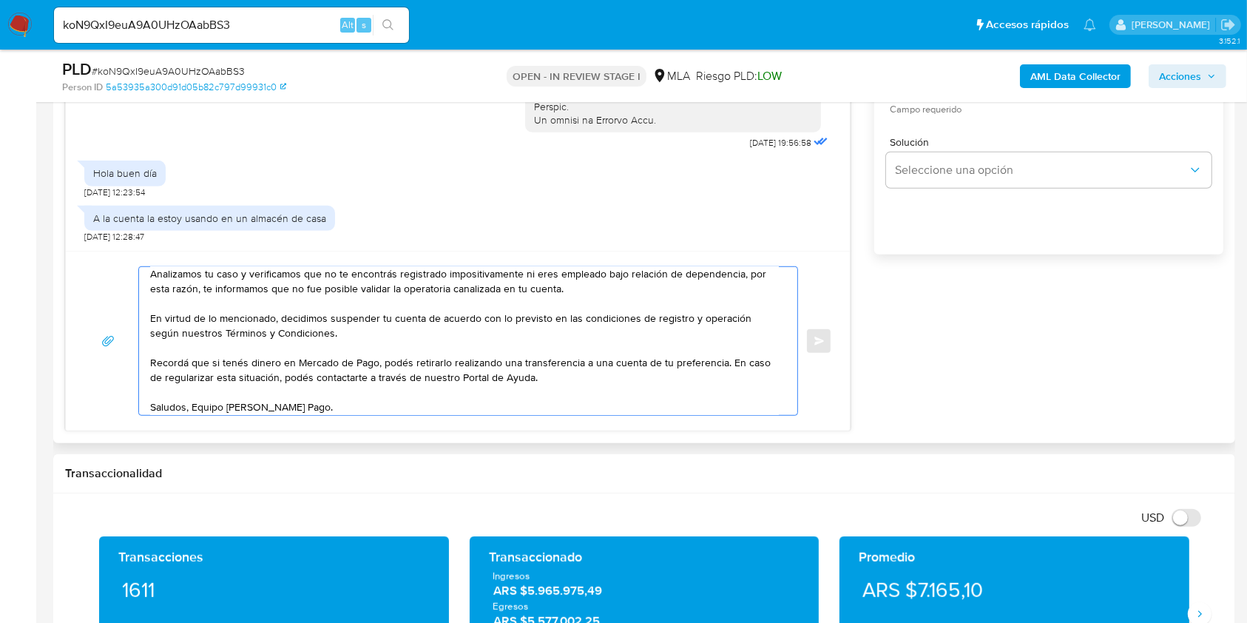
scroll to position [74, 0]
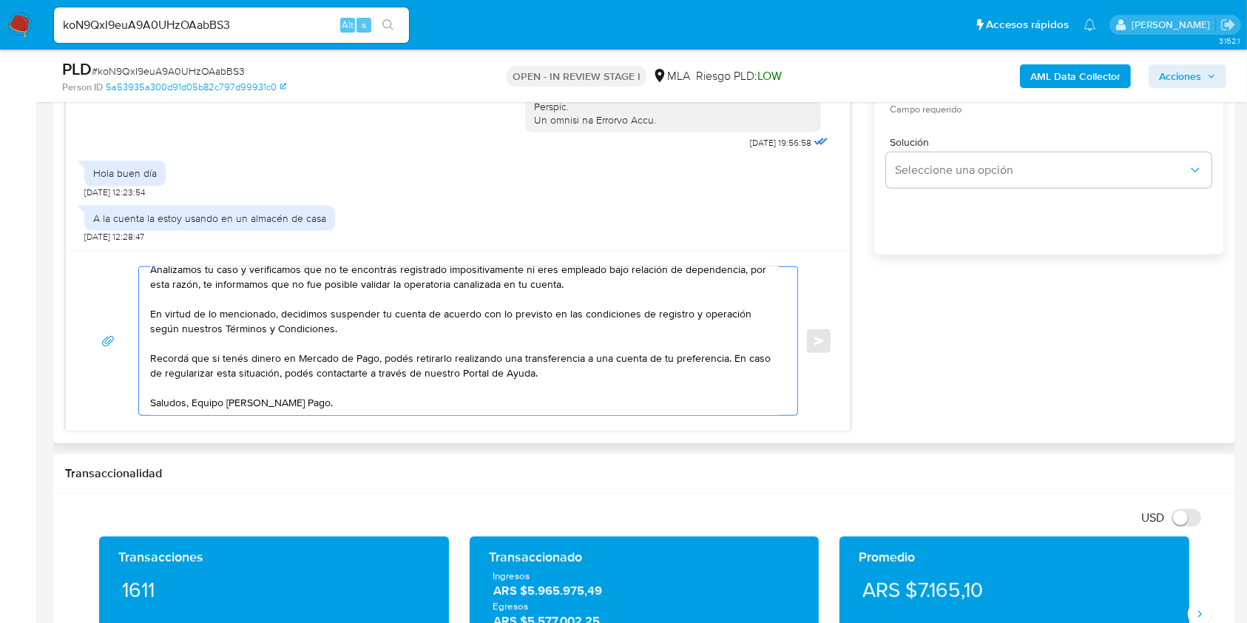
click at [392, 390] on textarea "Hola Muchas gracias por tu respuesta. Analizamos tu caso y verificamos que no t…" at bounding box center [464, 341] width 629 height 148
type textarea "Hola Muchas gracias por tu respuesta. Analizamos tu caso y verificamos que no t…"
click at [246, 16] on input "koN9QxI9euA9A0UHzOAabBS3" at bounding box center [231, 25] width 355 height 19
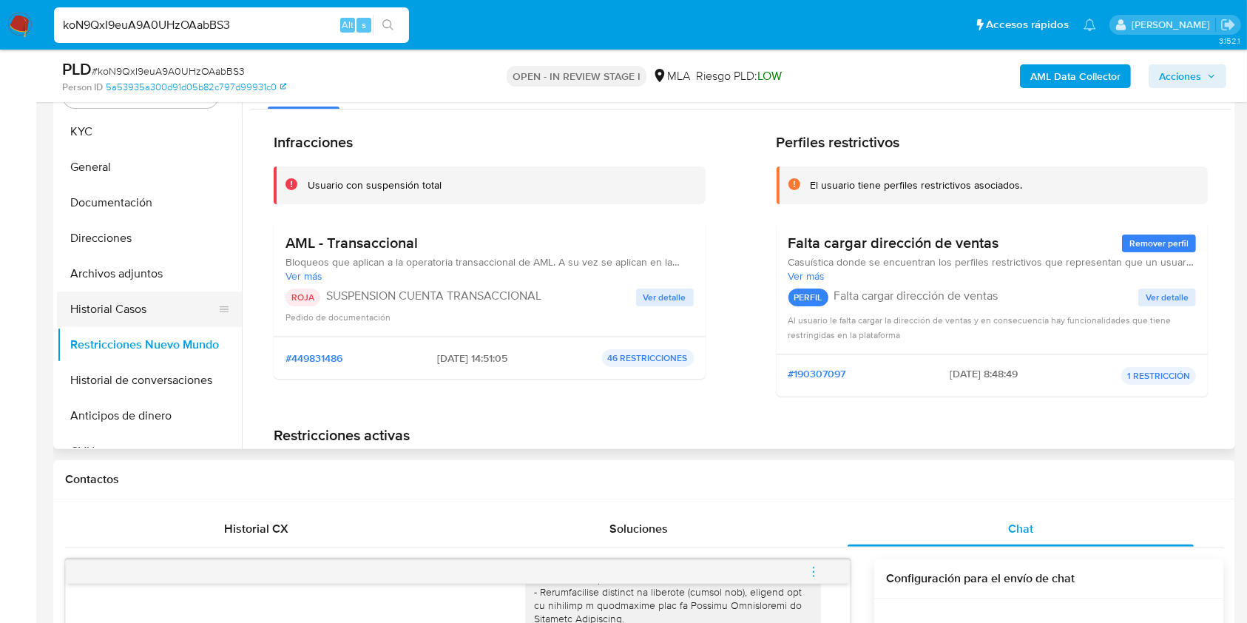
scroll to position [283, 0]
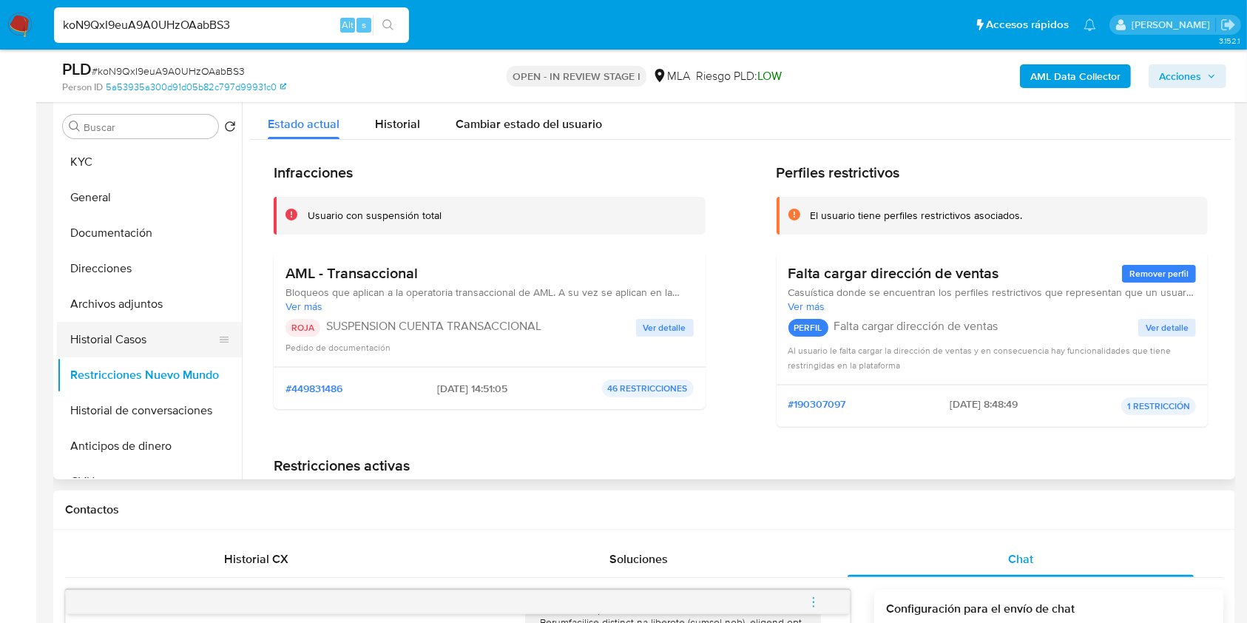
click at [115, 340] on button "Historial Casos" at bounding box center [143, 340] width 173 height 36
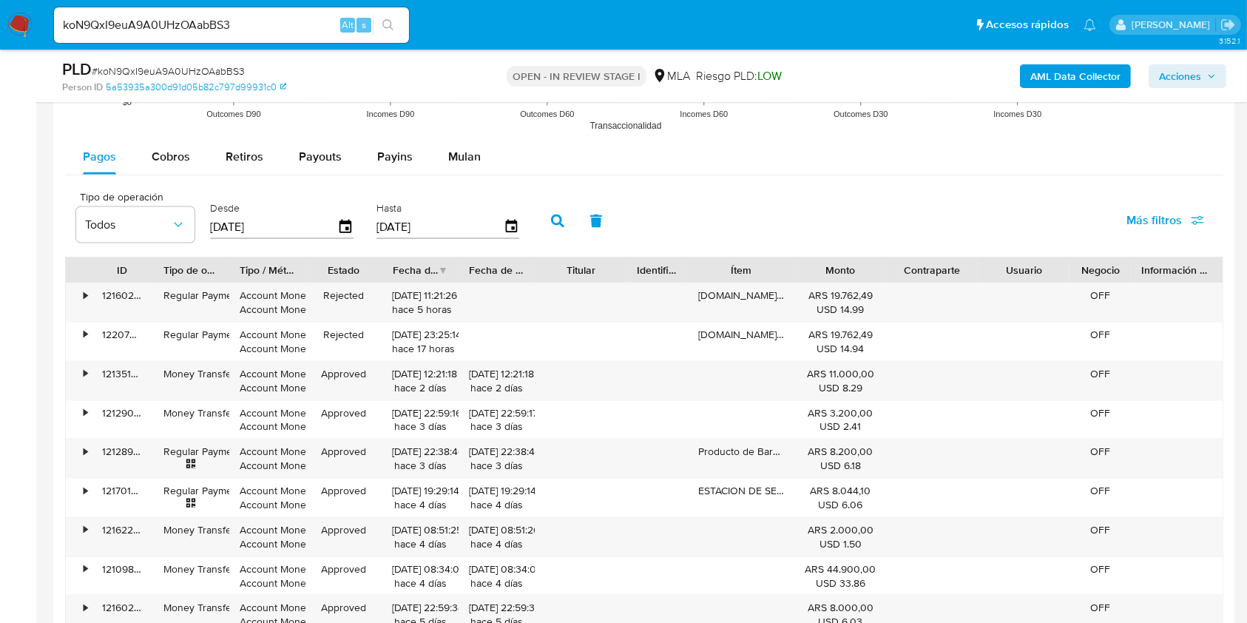
scroll to position [1861, 0]
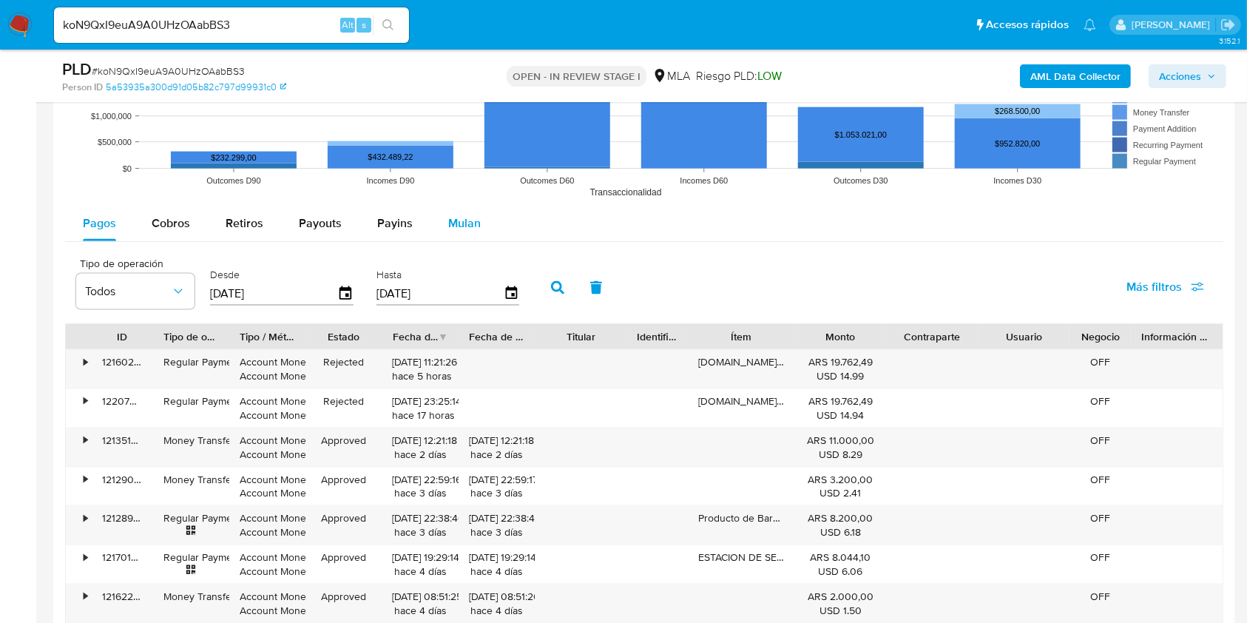
drag, startPoint x: 462, startPoint y: 226, endPoint x: 463, endPoint y: 236, distance: 9.7
click at [462, 226] on span "Mulan" at bounding box center [464, 223] width 33 height 17
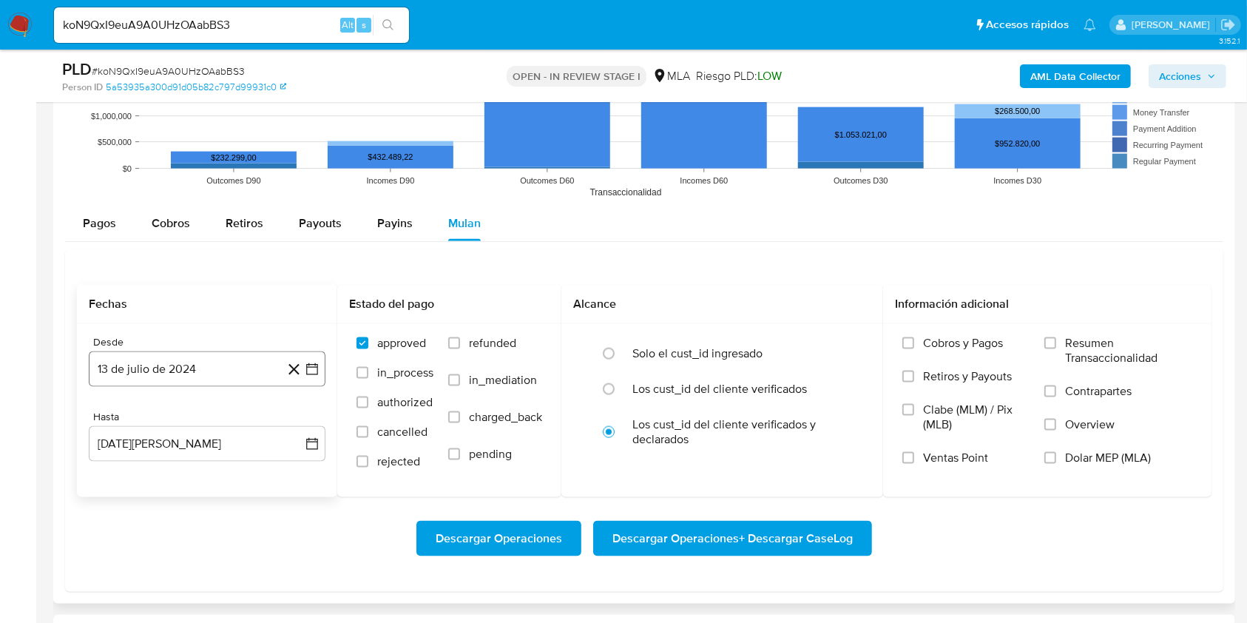
drag, startPoint x: 226, startPoint y: 375, endPoint x: 244, endPoint y: 350, distance: 30.8
click at [226, 374] on button "13 de julio de 2024" at bounding box center [207, 369] width 237 height 36
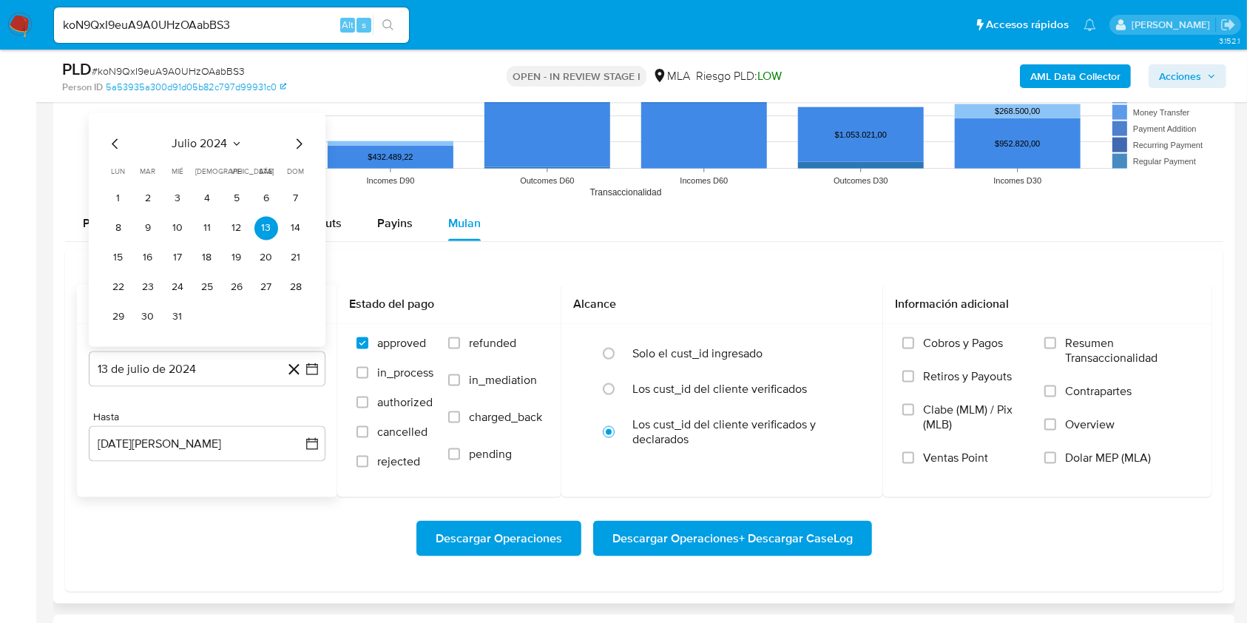
click at [233, 139] on icon "Seleccionar mes y año" at bounding box center [237, 144] width 12 height 12
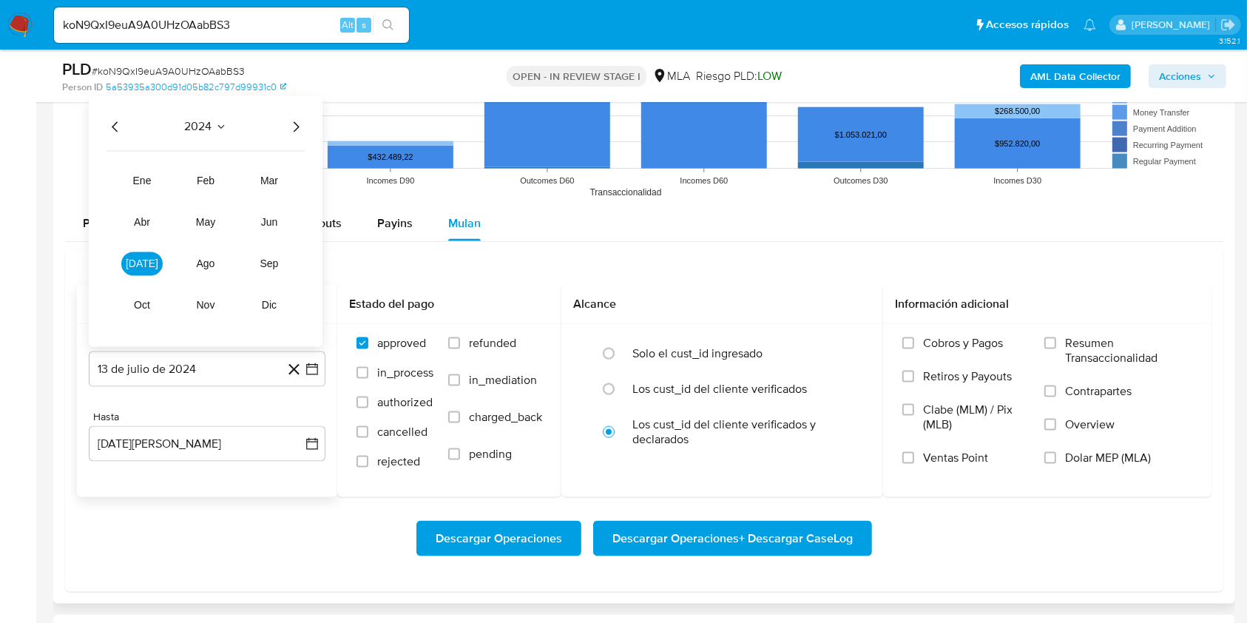
click at [295, 128] on icon "Año siguiente" at bounding box center [297, 127] width 6 height 10
click at [287, 180] on button "mar" at bounding box center [269, 181] width 41 height 24
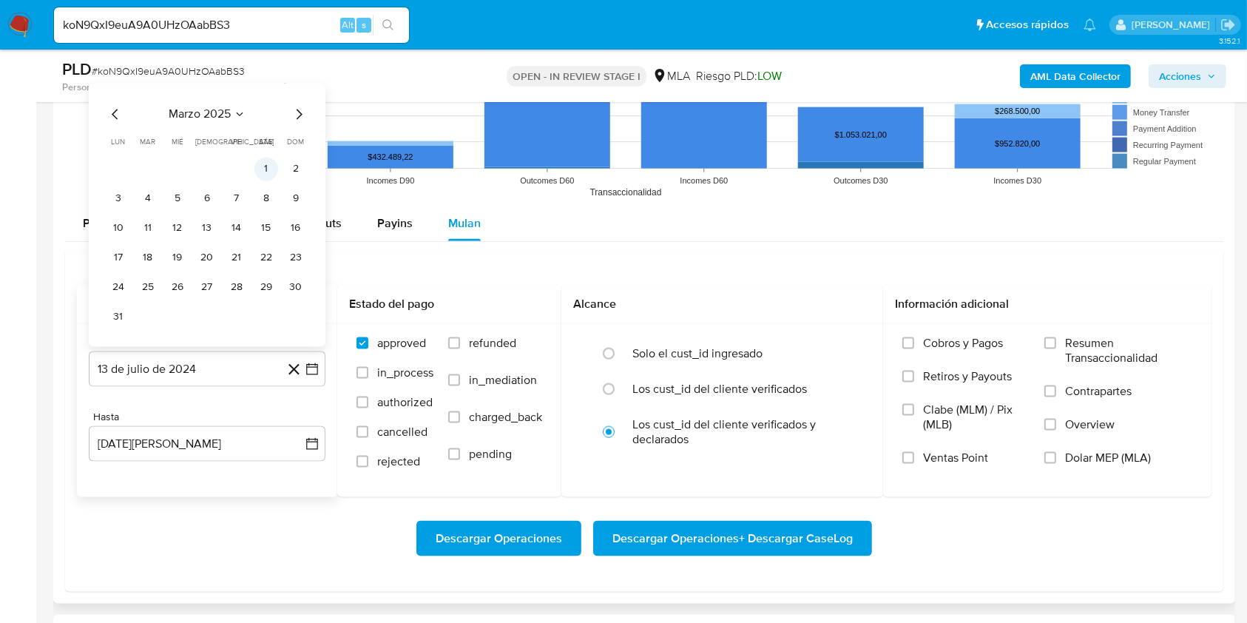
click at [263, 165] on button "1" at bounding box center [266, 170] width 24 height 24
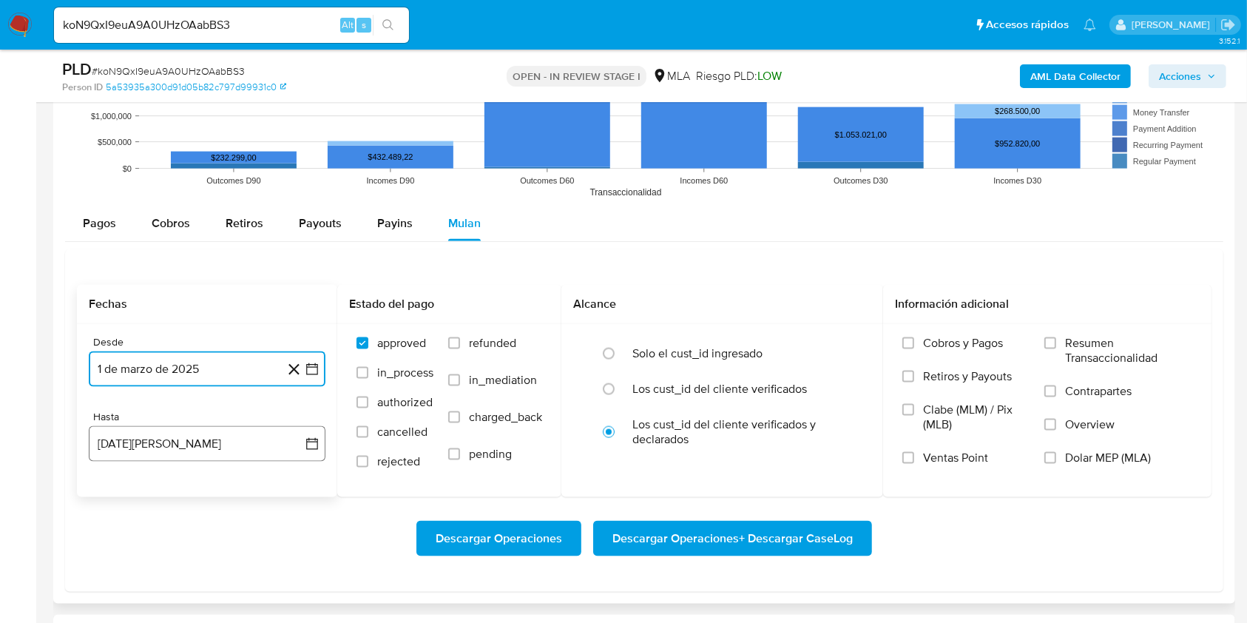
click at [172, 435] on button "13 de agosto de 2025" at bounding box center [207, 444] width 237 height 36
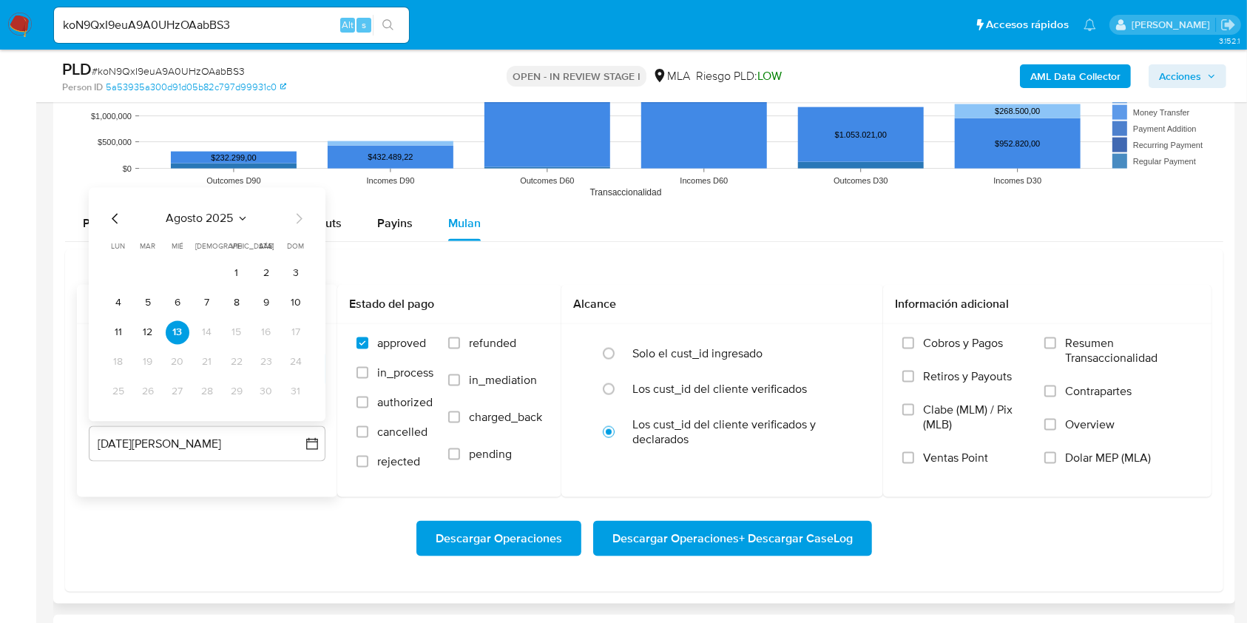
click at [113, 217] on icon "Mes anterior" at bounding box center [116, 219] width 18 height 18
click at [210, 388] on button "31" at bounding box center [207, 392] width 24 height 24
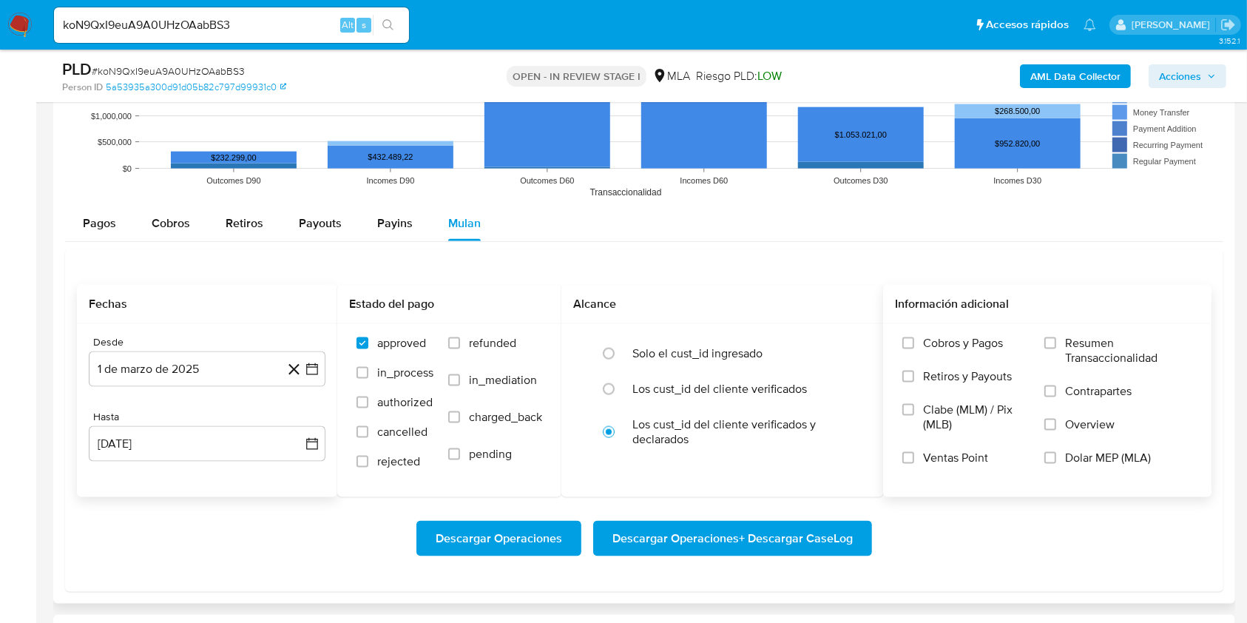
click at [1055, 448] on label "Overview" at bounding box center [1119, 433] width 148 height 33
click at [1055, 431] on input "Overview" at bounding box center [1051, 425] width 12 height 12
click at [1089, 427] on span "Overview" at bounding box center [1090, 424] width 50 height 15
click at [1056, 427] on input "Overview" at bounding box center [1051, 425] width 12 height 12
click at [1097, 461] on span "Dolar MEP (MLA)" at bounding box center [1108, 458] width 86 height 15
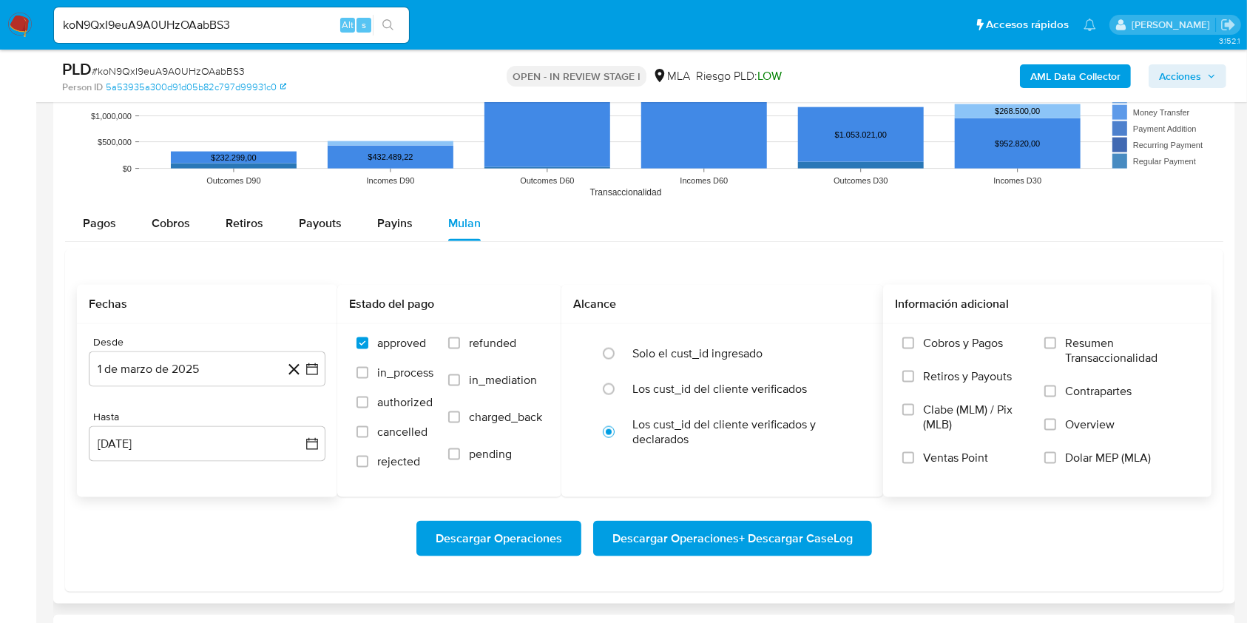
click at [1056, 461] on input "Dolar MEP (MLA)" at bounding box center [1051, 458] width 12 height 12
click at [799, 530] on span "Descargar Operaciones + Descargar CaseLog" at bounding box center [733, 538] width 240 height 33
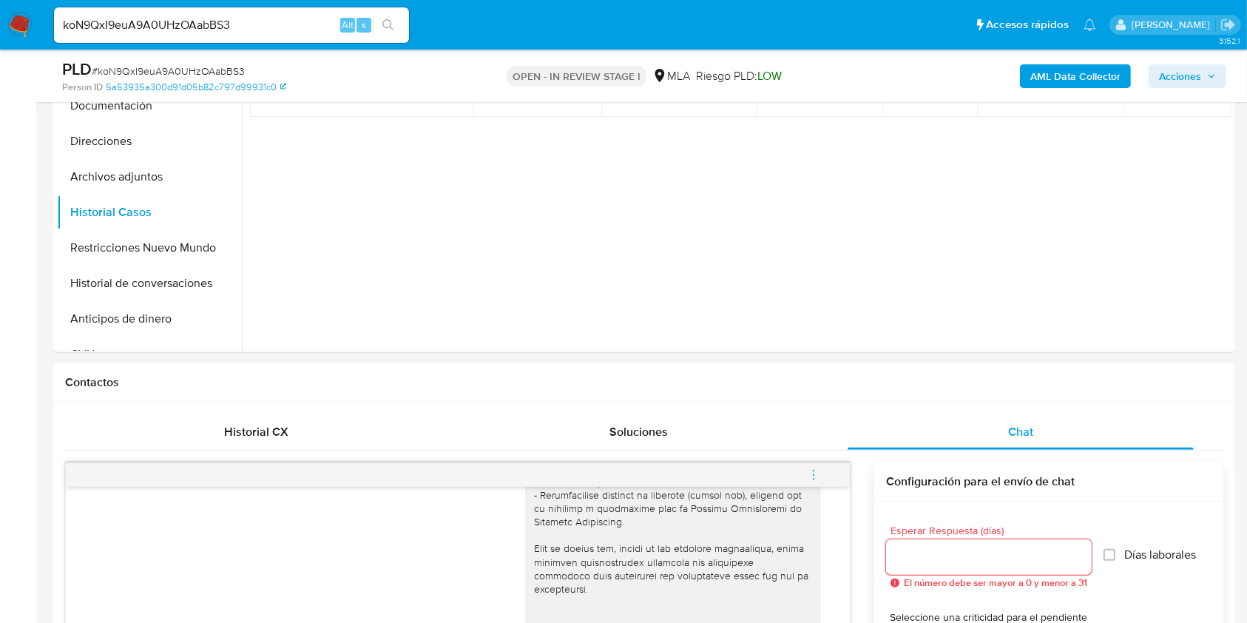
scroll to position [283, 0]
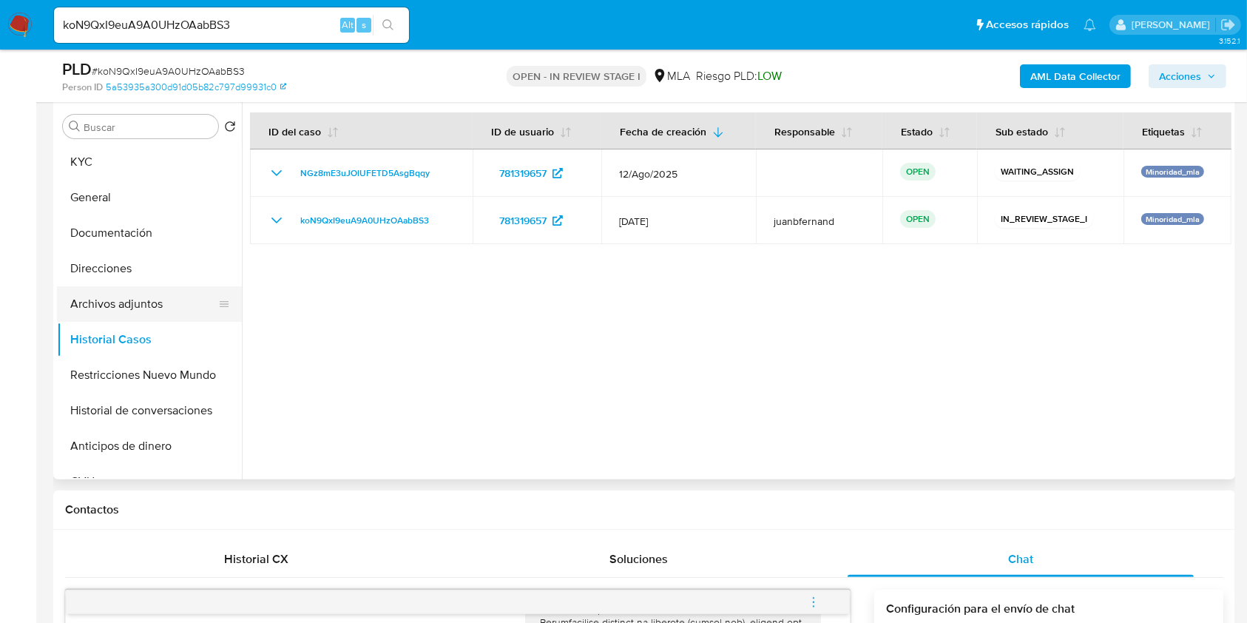
click at [142, 305] on button "Archivos adjuntos" at bounding box center [143, 304] width 173 height 36
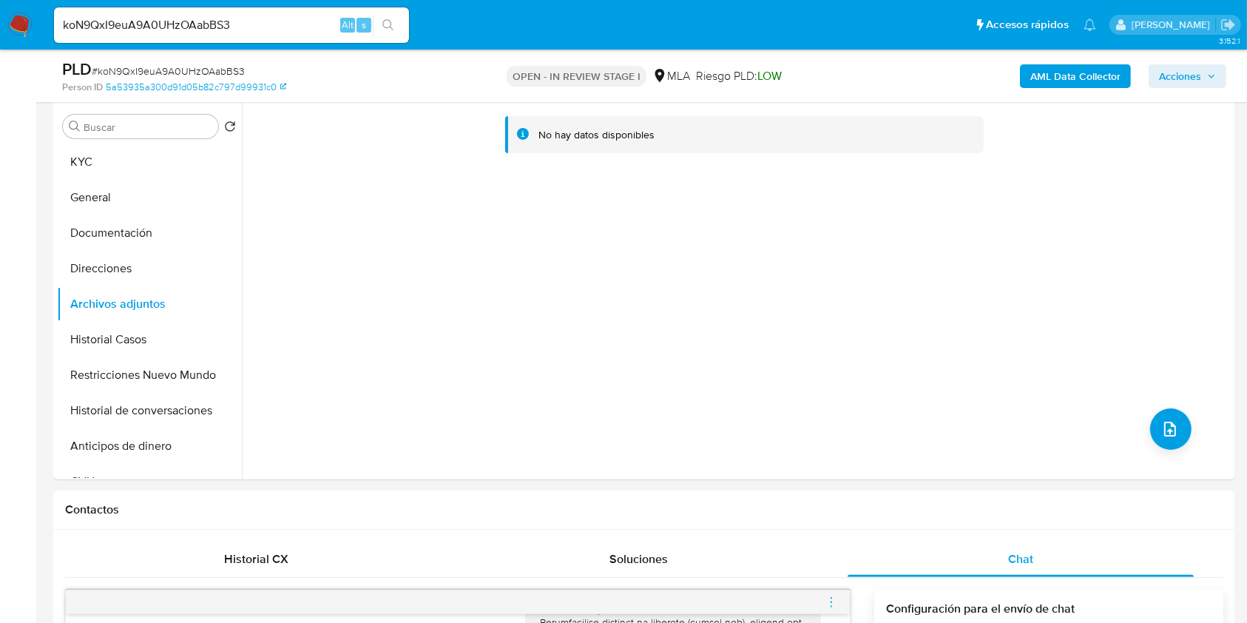
click at [1095, 73] on b "AML Data Collector" at bounding box center [1075, 76] width 90 height 24
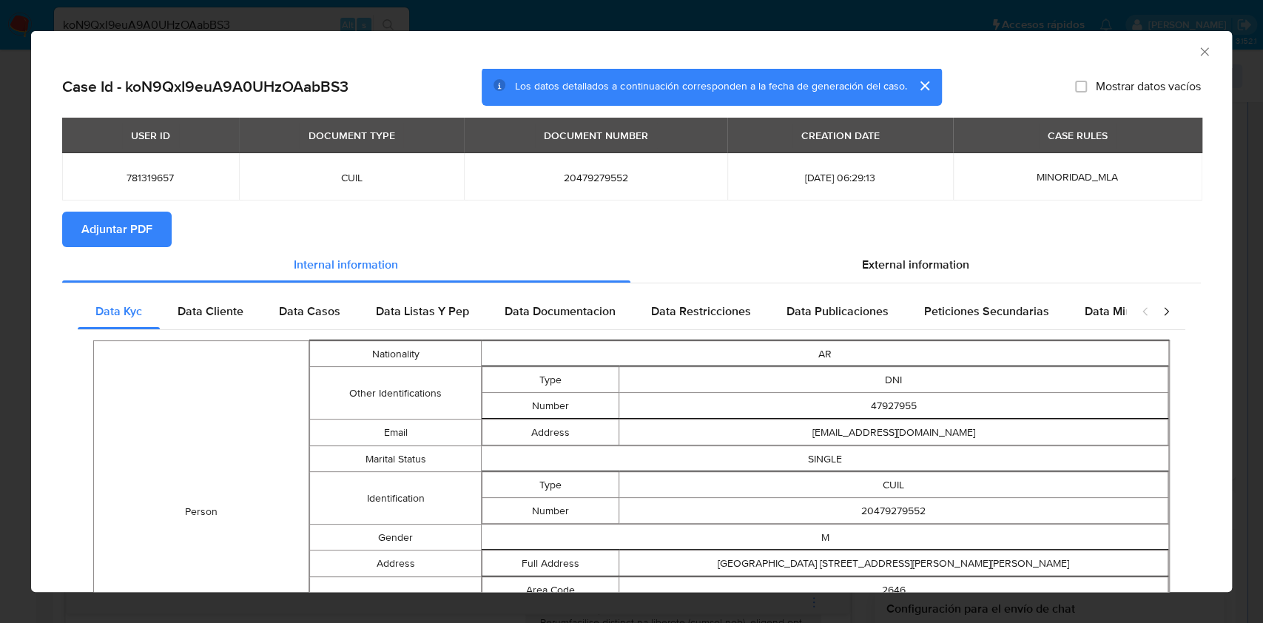
click at [151, 225] on span "Adjuntar PDF" at bounding box center [116, 229] width 71 height 33
click at [1200, 50] on icon "Cerrar ventana" at bounding box center [1204, 51] width 8 height 8
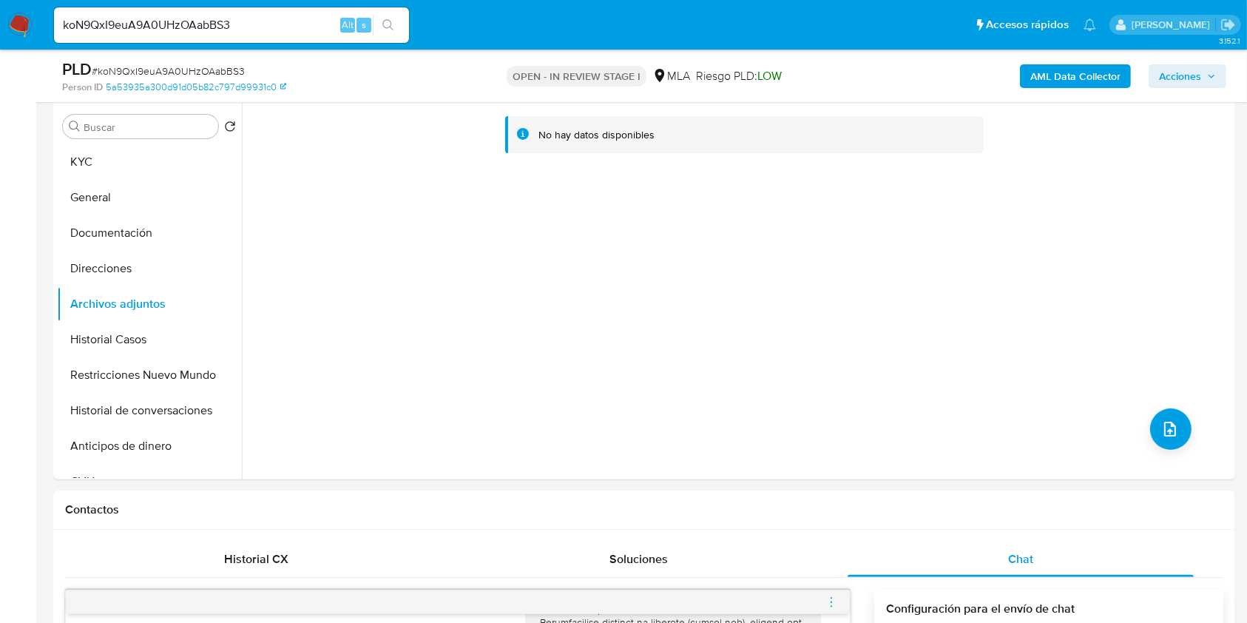
click at [249, 27] on input "koN9QxI9euA9A0UHzOAabBS3" at bounding box center [231, 25] width 355 height 19
paste input "jINQlNV0U7iTn30glj7jOfTh"
click at [408, 23] on input "jINQlNV0U7iTn30glj7jOfTh" at bounding box center [231, 25] width 355 height 19
type input "jINQlNV0U7iTn30glj7jOfTh"
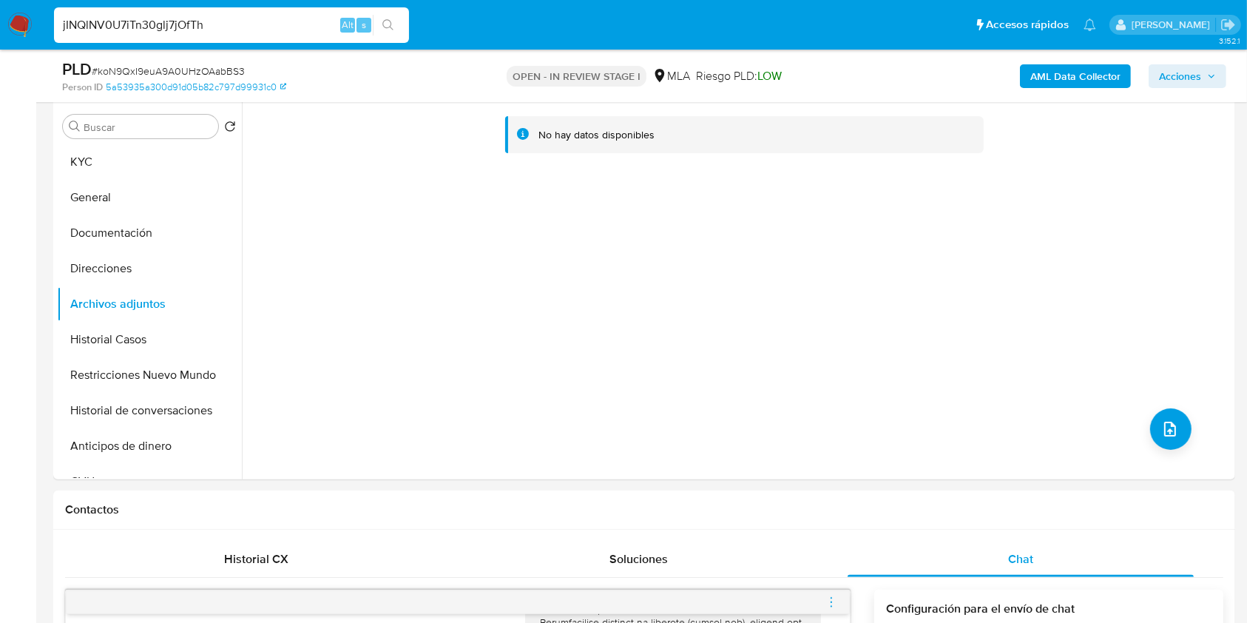
click at [391, 27] on icon "search-icon" at bounding box center [387, 24] width 11 height 11
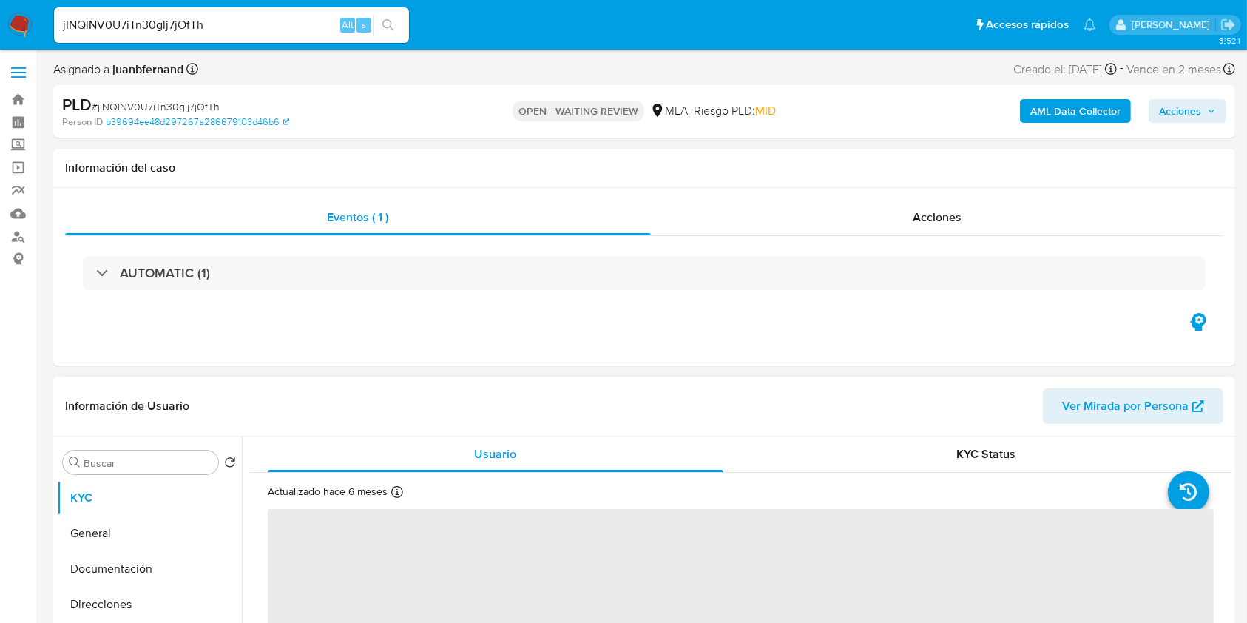
scroll to position [296, 0]
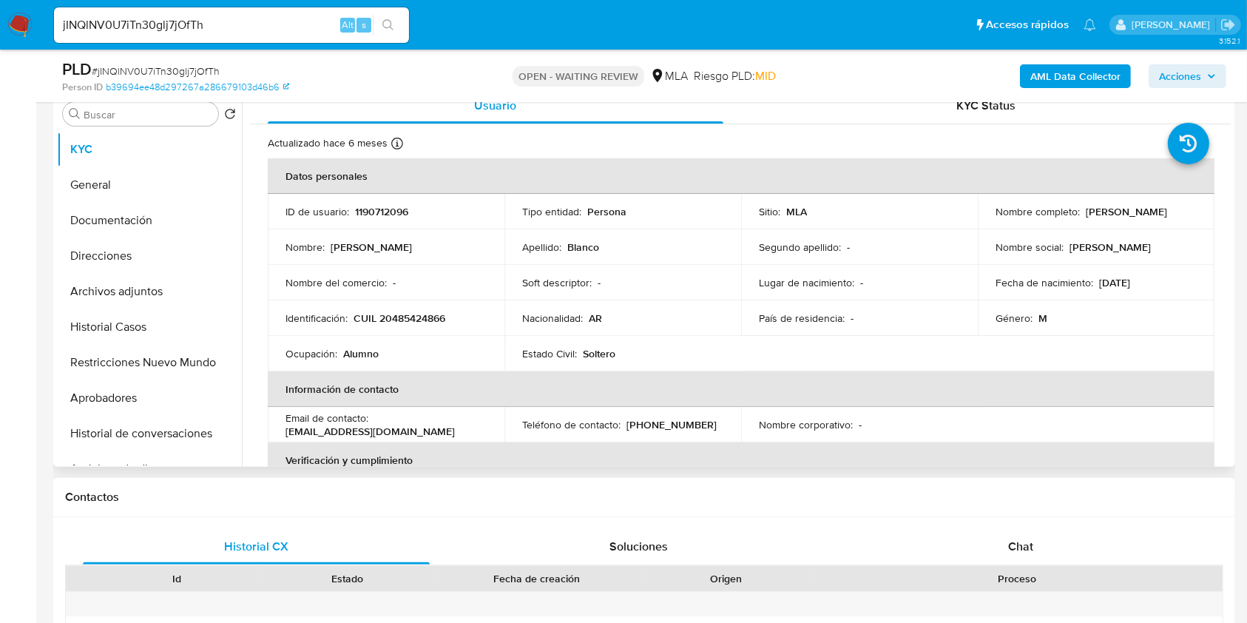
drag, startPoint x: 1079, startPoint y: 533, endPoint x: 935, endPoint y: 513, distance: 144.8
click at [1079, 533] on div "Chat" at bounding box center [1021, 547] width 347 height 36
select select "10"
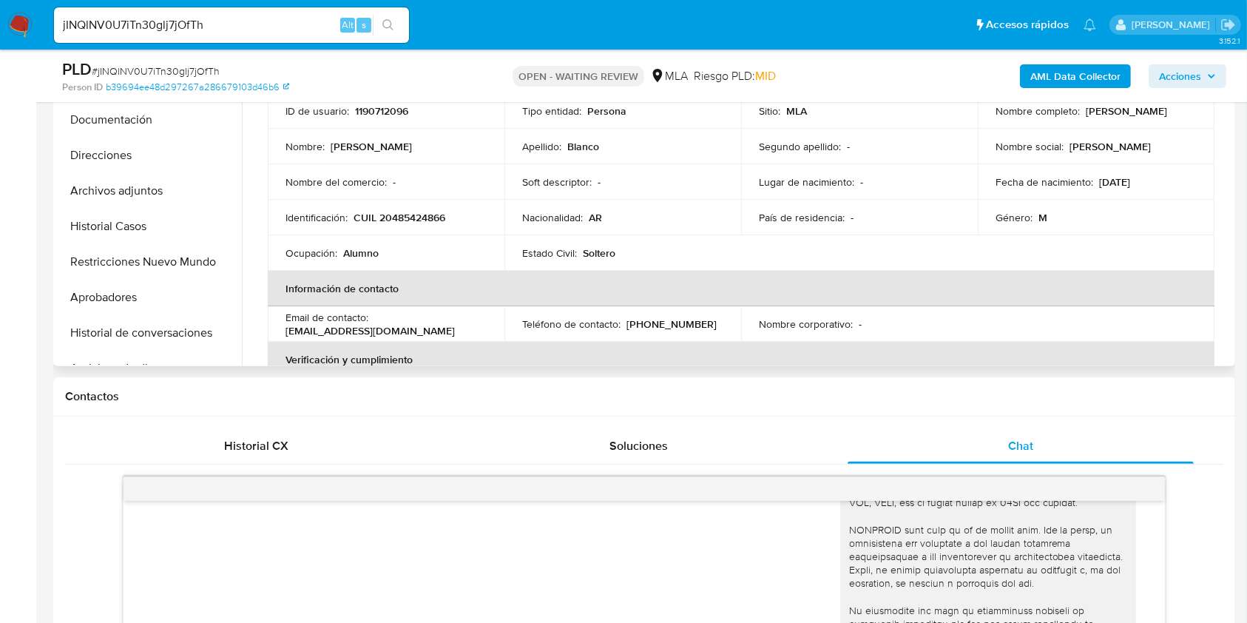
scroll to position [394, 0]
click at [295, 334] on p "[EMAIL_ADDRESS][DOMAIN_NAME]" at bounding box center [370, 332] width 169 height 13
drag, startPoint x: 295, startPoint y: 334, endPoint x: 411, endPoint y: 331, distance: 116.2
click at [411, 331] on p "[EMAIL_ADDRESS][DOMAIN_NAME]" at bounding box center [370, 332] width 169 height 13
copy p "[EMAIL_ADDRESS][DOMAIN_NAME]"
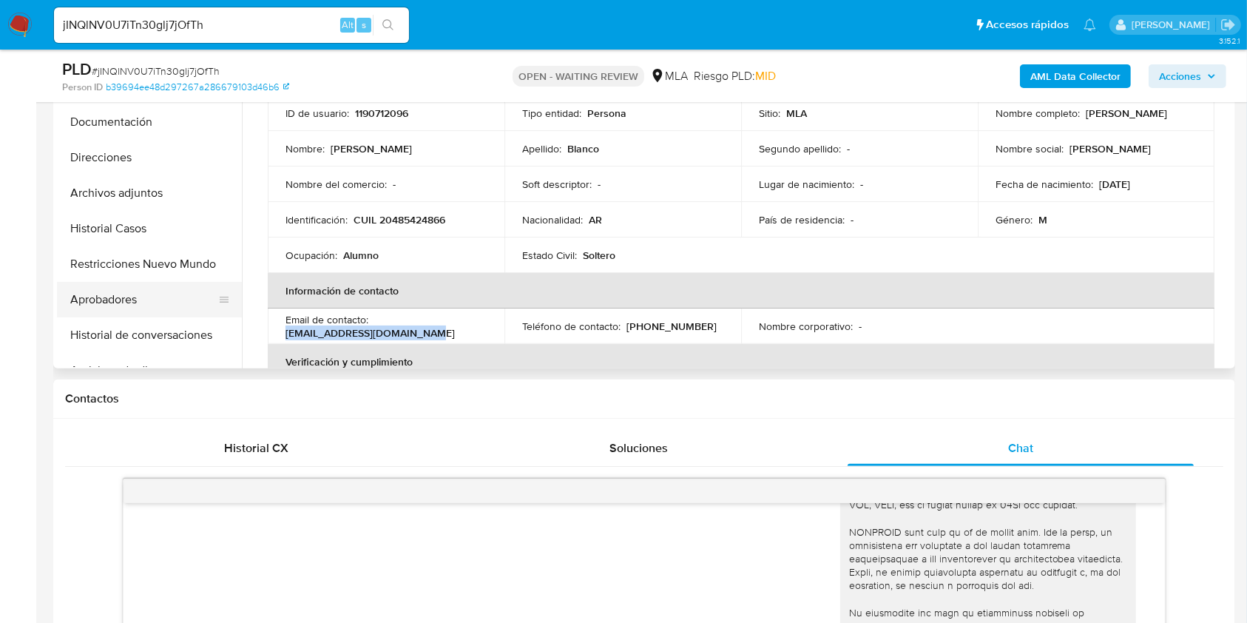
click at [121, 300] on button "Aprobadores" at bounding box center [143, 300] width 173 height 36
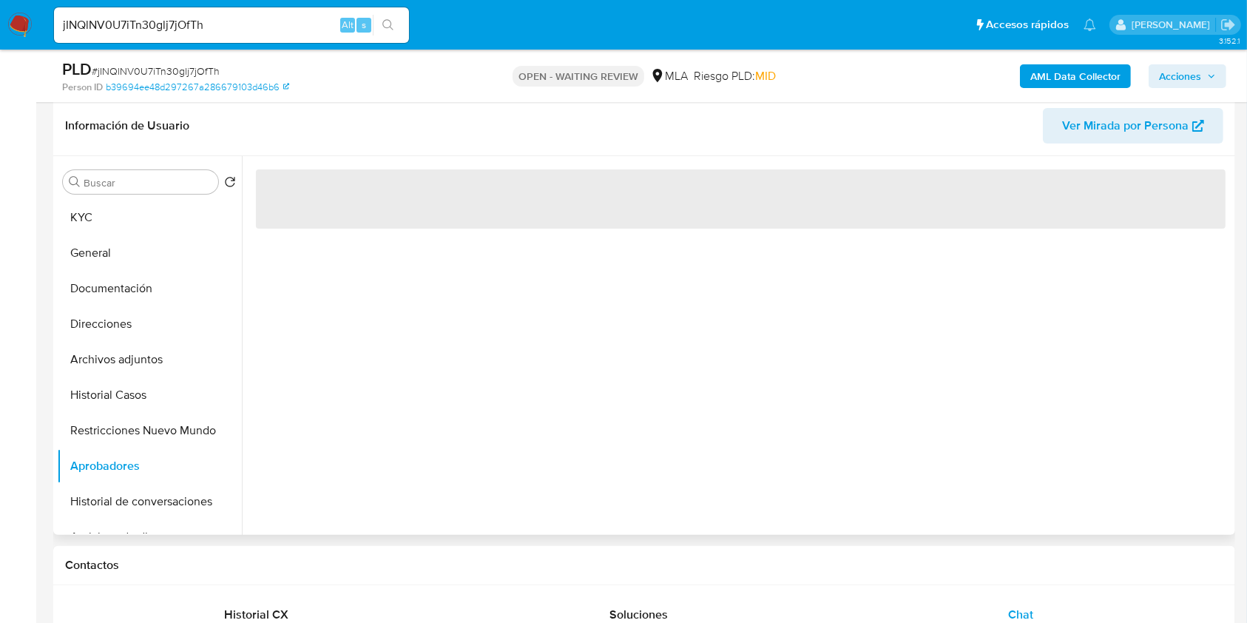
scroll to position [197, 0]
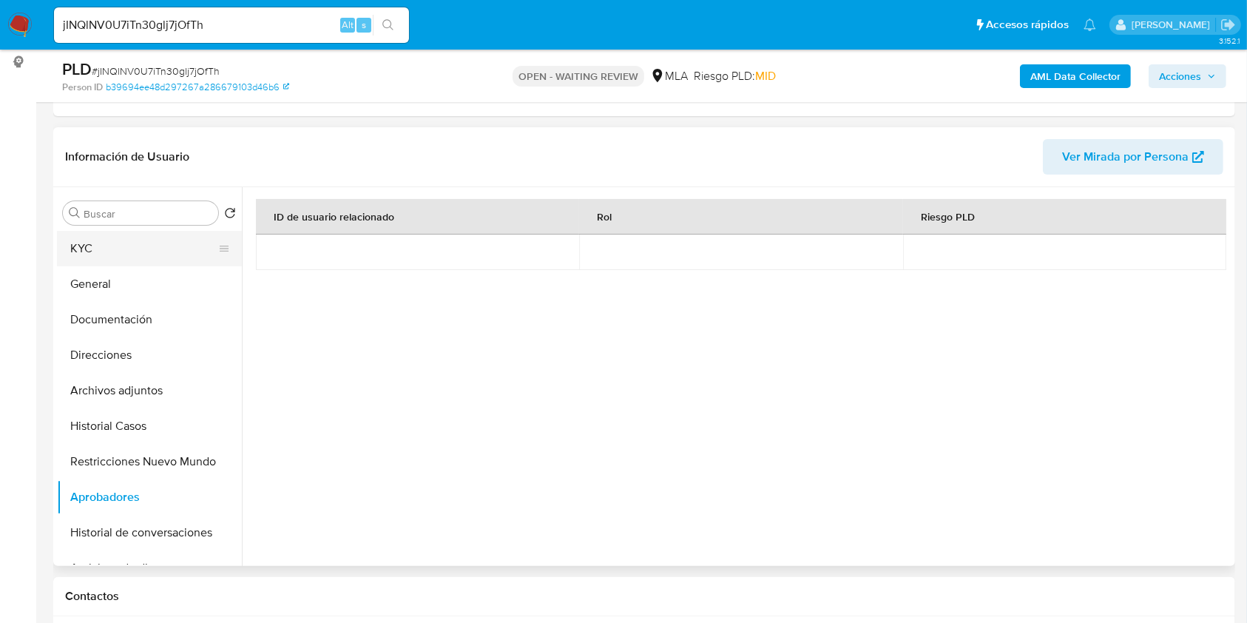
click at [115, 253] on button "KYC" at bounding box center [143, 249] width 173 height 36
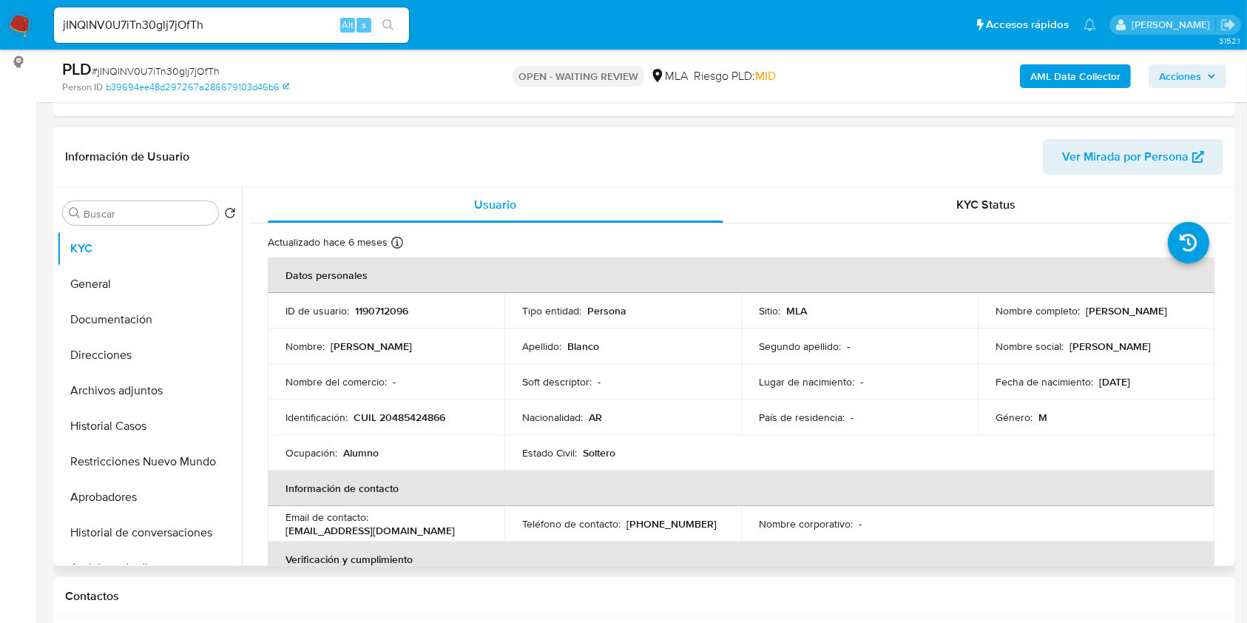
click at [1130, 388] on p "[DATE]" at bounding box center [1114, 381] width 31 height 13
drag, startPoint x: 1142, startPoint y: 388, endPoint x: 1095, endPoint y: 381, distance: 47.8
click at [1099, 381] on p "[DATE]" at bounding box center [1114, 381] width 31 height 13
copy p "[DATE]"
click at [249, 21] on input "jINQlNV0U7iTn30glj7jOfTh" at bounding box center [231, 25] width 355 height 19
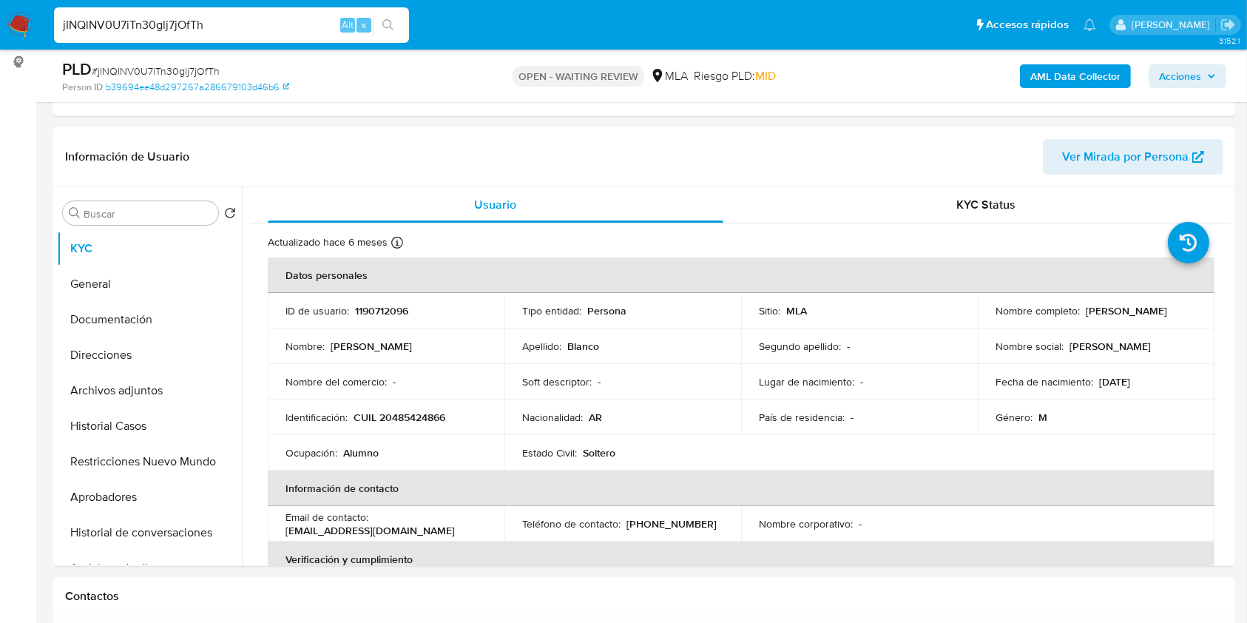
click at [249, 21] on input "jINQlNV0U7iTn30glj7jOfTh" at bounding box center [231, 25] width 355 height 19
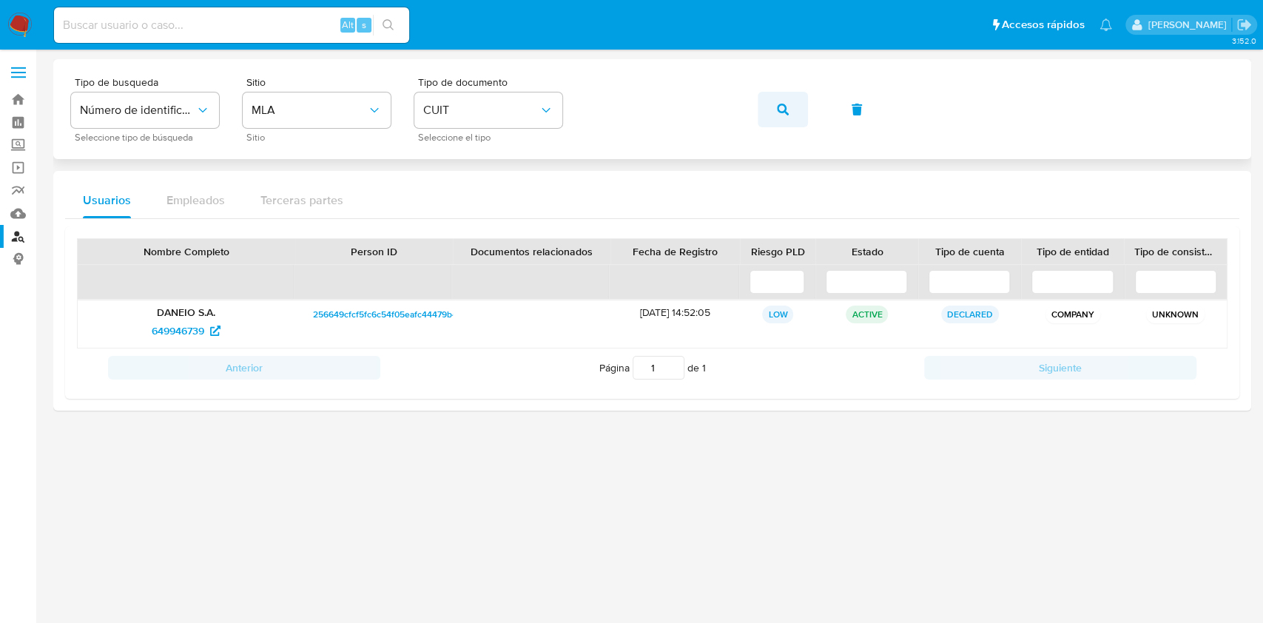
click at [791, 116] on button "button" at bounding box center [783, 110] width 50 height 36
click at [207, 329] on span "1156118157" at bounding box center [187, 331] width 64 height 24
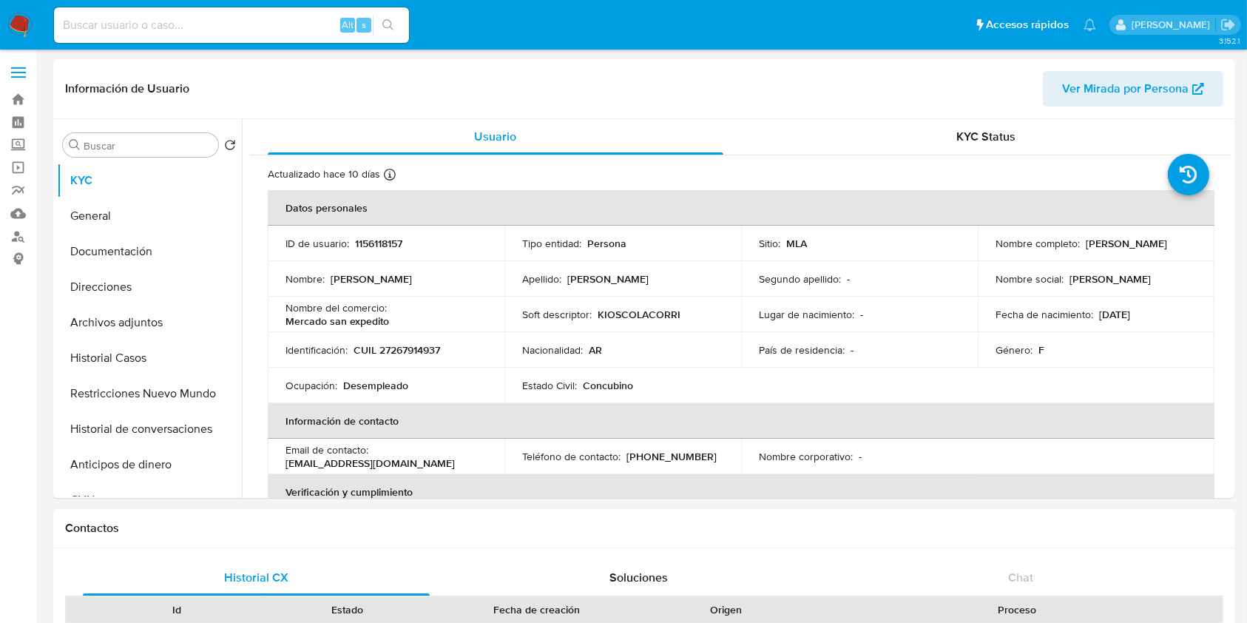
select select "10"
click at [1086, 250] on p "[PERSON_NAME]" at bounding box center [1126, 243] width 81 height 13
drag, startPoint x: 1007, startPoint y: 250, endPoint x: 1068, endPoint y: 249, distance: 61.4
click at [1086, 249] on p "[PERSON_NAME]" at bounding box center [1126, 243] width 81 height 13
copy p "[PERSON_NAME]"
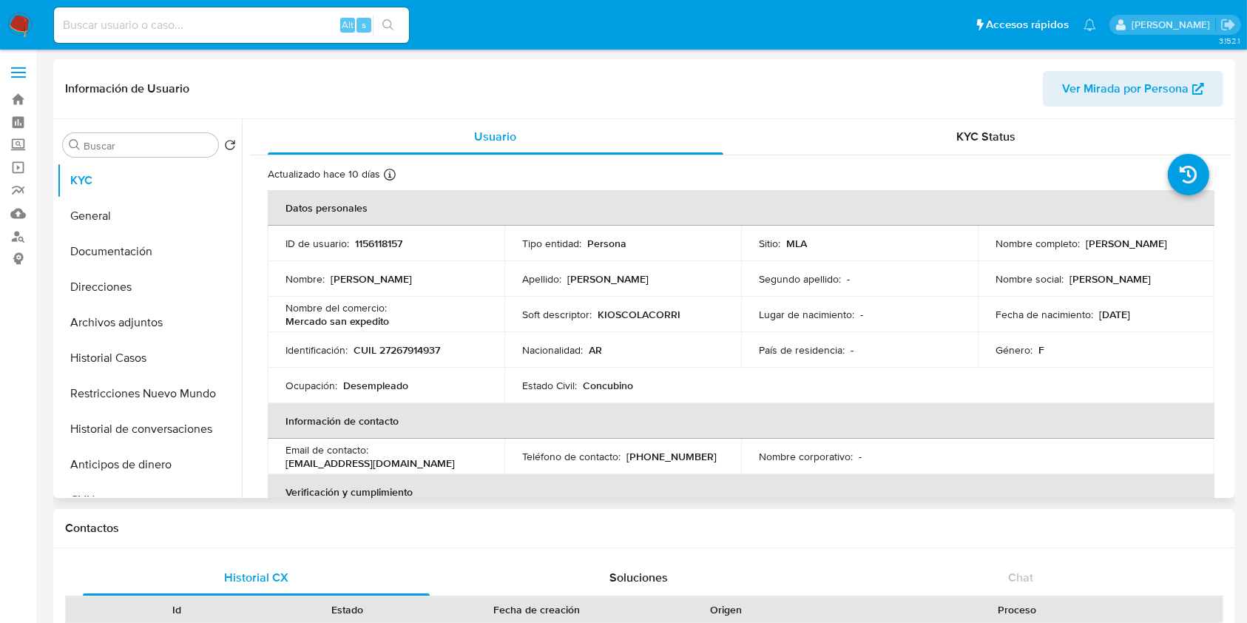
click at [422, 340] on td "Identificación : CUIL 27267914937" at bounding box center [386, 350] width 237 height 36
click at [420, 344] on p "CUIL 27267914937" at bounding box center [397, 349] width 87 height 13
copy p "27267914937"
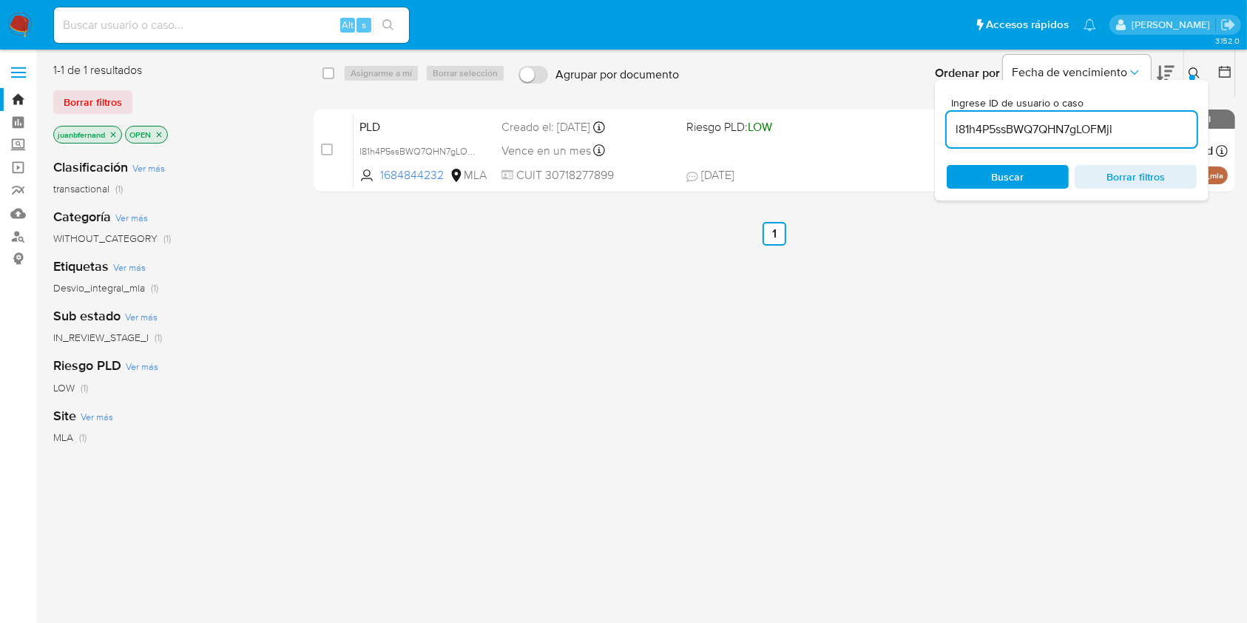
click at [1157, 138] on input "l81h4P5ssBWQ7QHN7gLOFMjl" at bounding box center [1072, 129] width 250 height 19
paste input "koN9QxI9euA9A0UHzOAabBS3"
type input "koN9QxI9euA9A0UHzOAabBS3"
click at [328, 71] on input "checkbox" at bounding box center [329, 73] width 12 height 12
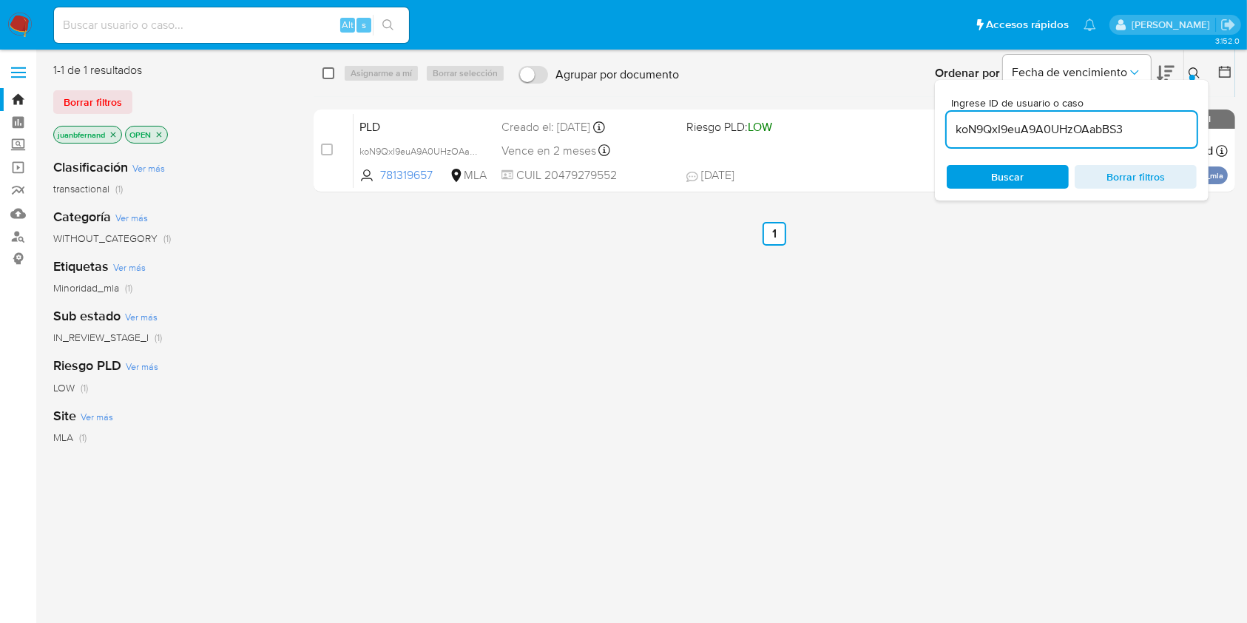
checkbox input "true"
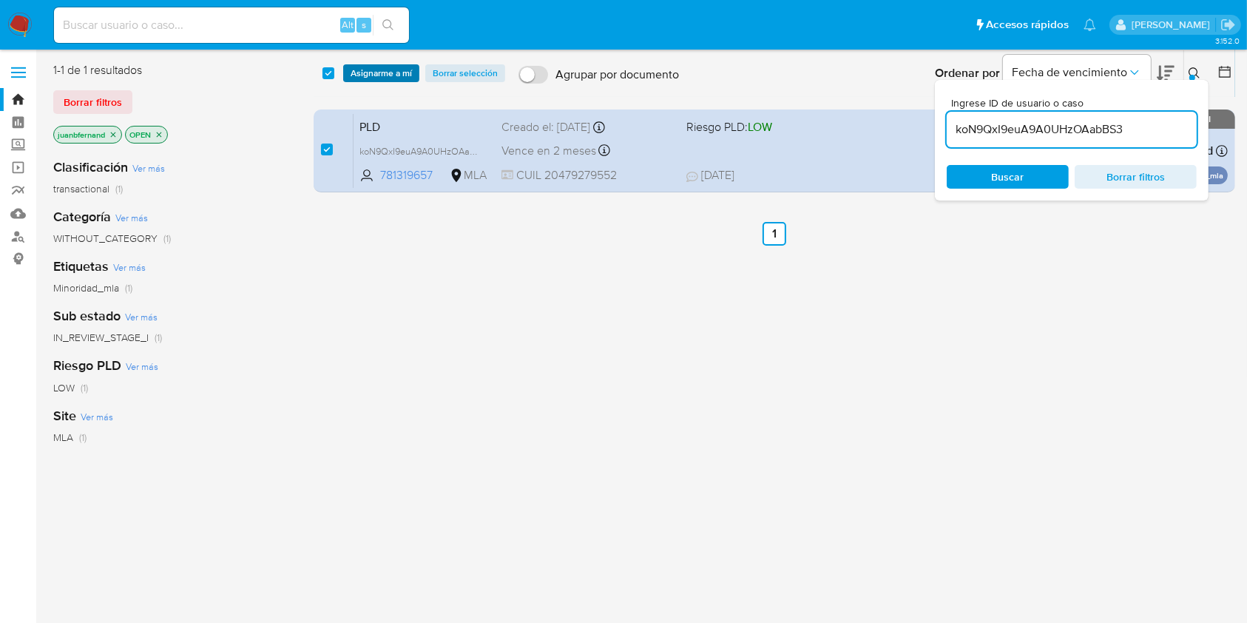
click at [388, 70] on span "Asignarme a mí" at bounding box center [381, 73] width 61 height 15
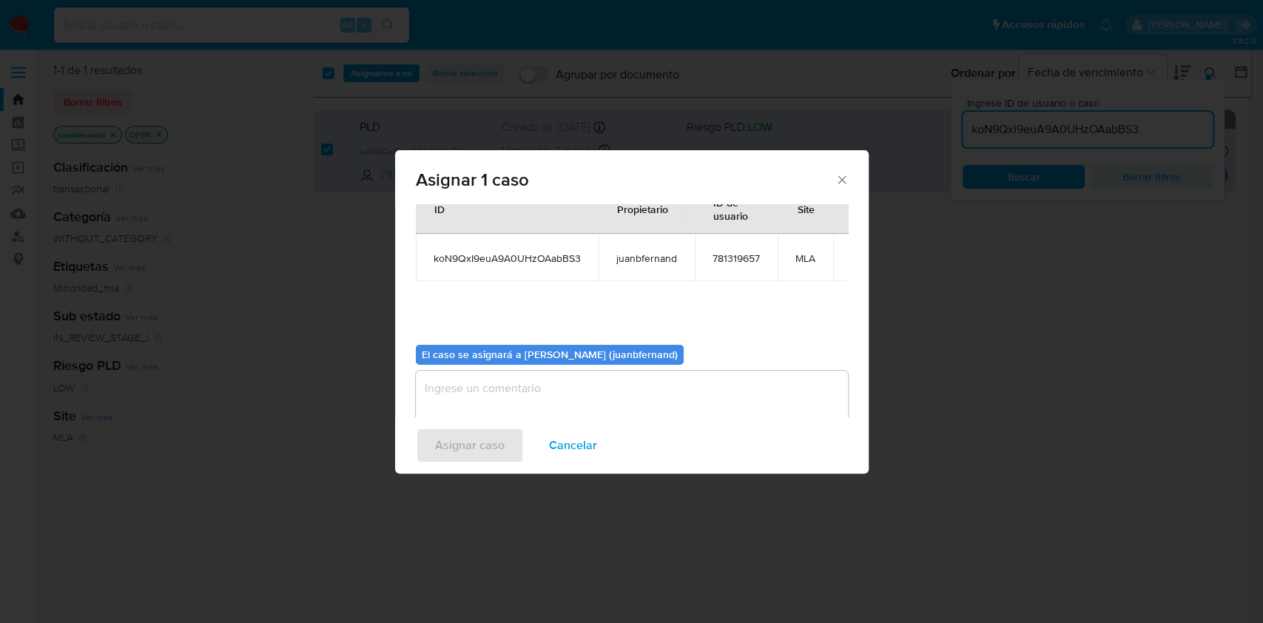
scroll to position [75, 0]
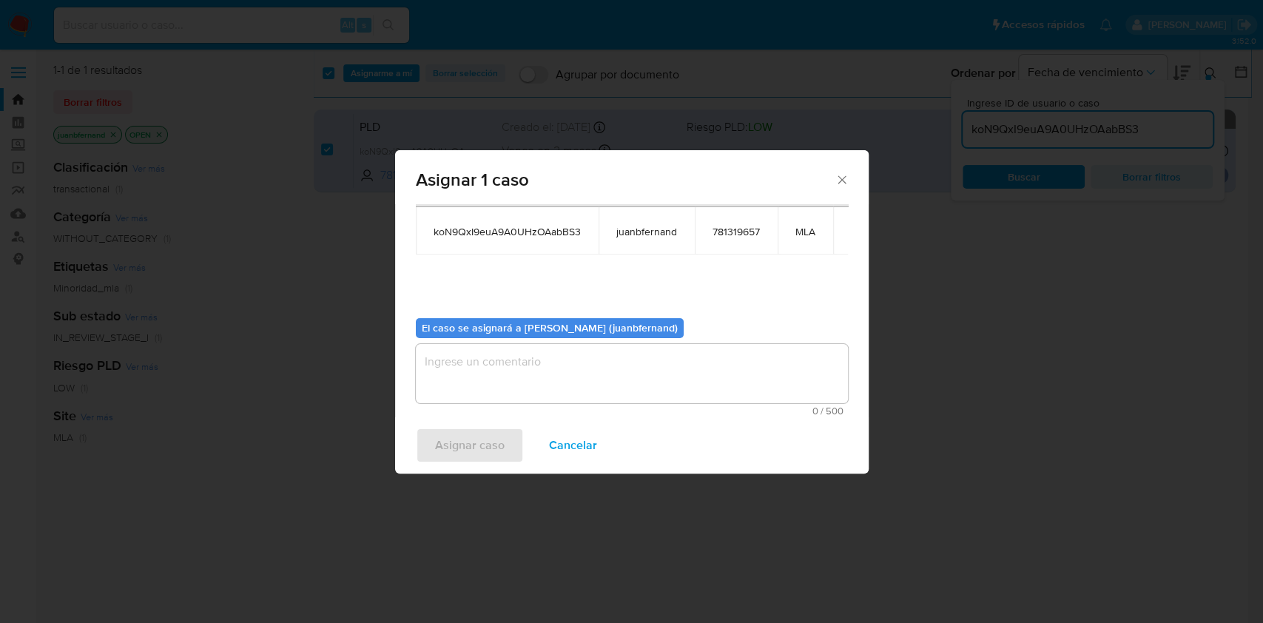
click at [566, 365] on textarea "assign-modal" at bounding box center [632, 373] width 432 height 59
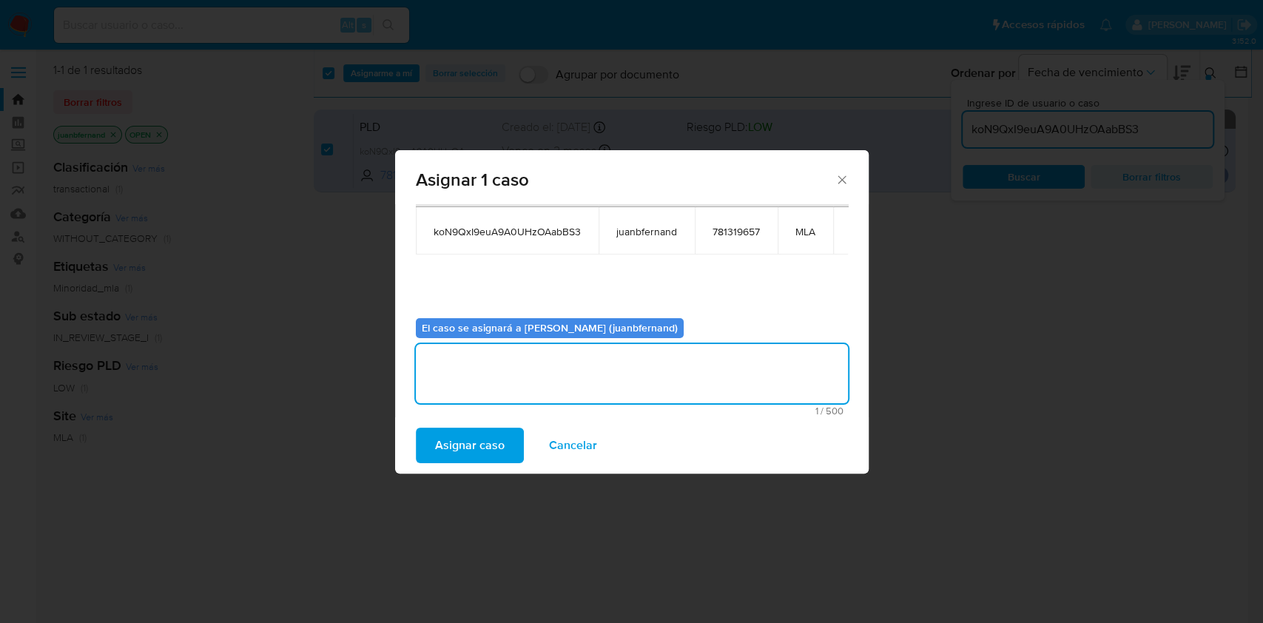
click at [559, 364] on textarea "assign-modal" at bounding box center [632, 373] width 432 height 59
click at [812, 236] on button "icon-button" at bounding box center [821, 231] width 18 height 18
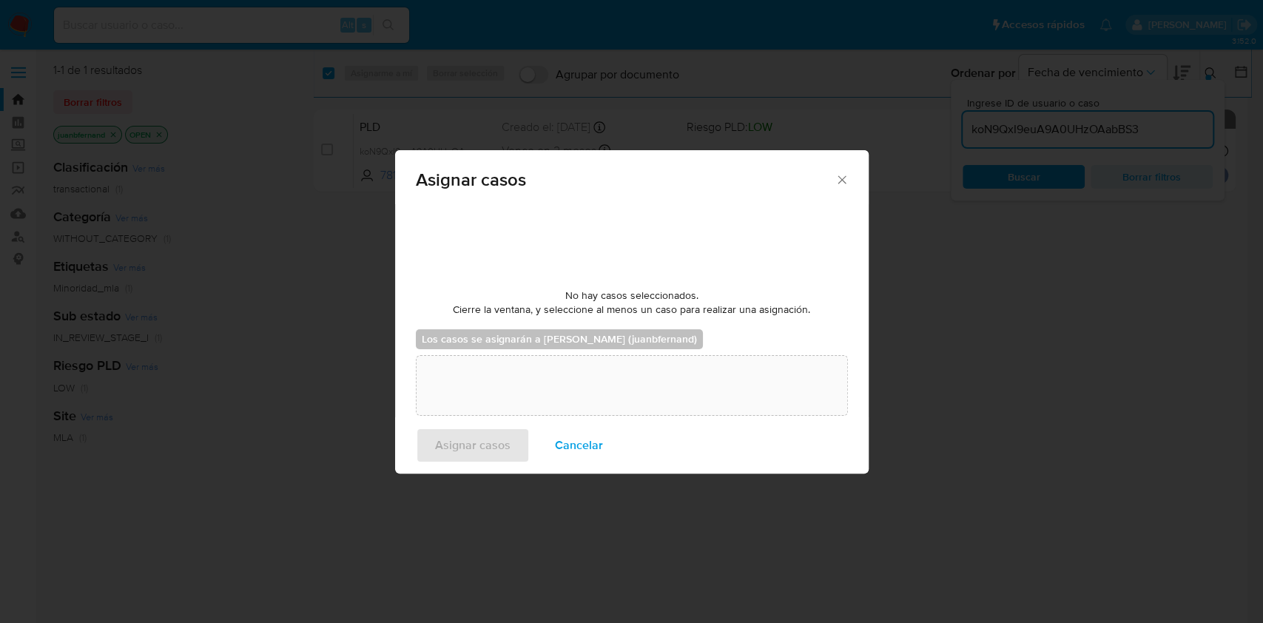
checkbox input "false"
drag, startPoint x: 567, startPoint y: 441, endPoint x: 608, endPoint y: 424, distance: 44.8
click at [568, 441] on span "Cancelar" at bounding box center [579, 445] width 48 height 33
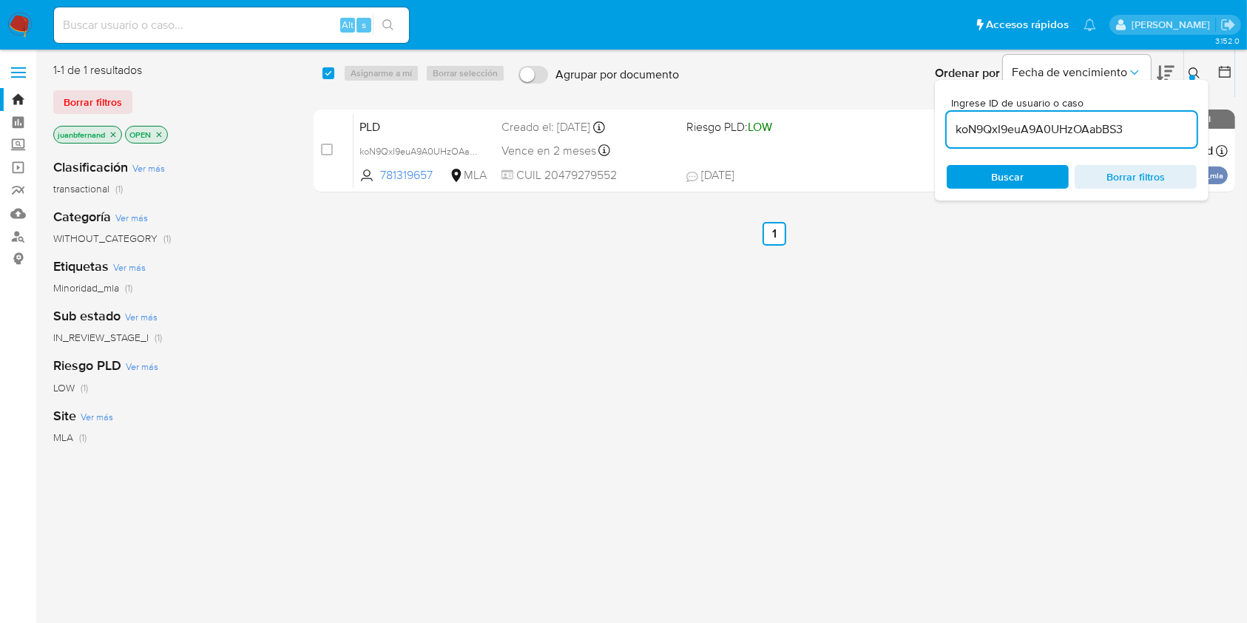
click at [1158, 128] on input "koN9QxI9euA9A0UHzOAabBS3" at bounding box center [1072, 129] width 250 height 19
paste input "jINQlNV0U7iTn30glj7jOfTh"
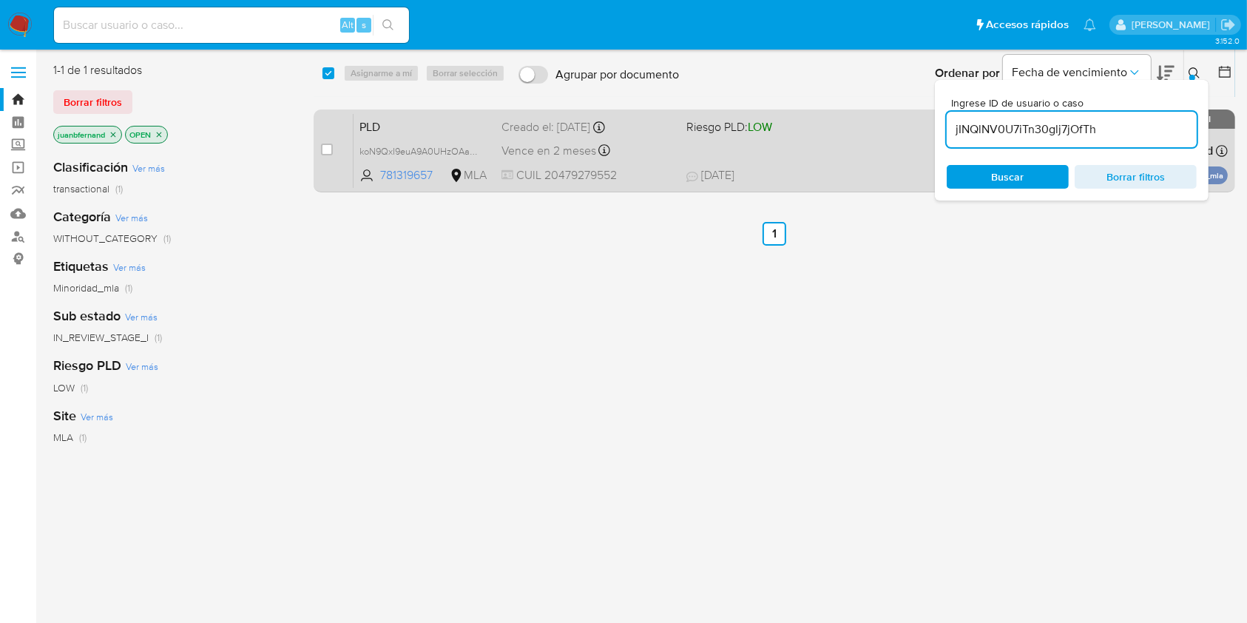
type input "jINQlNV0U7iTn30glj7jOfTh"
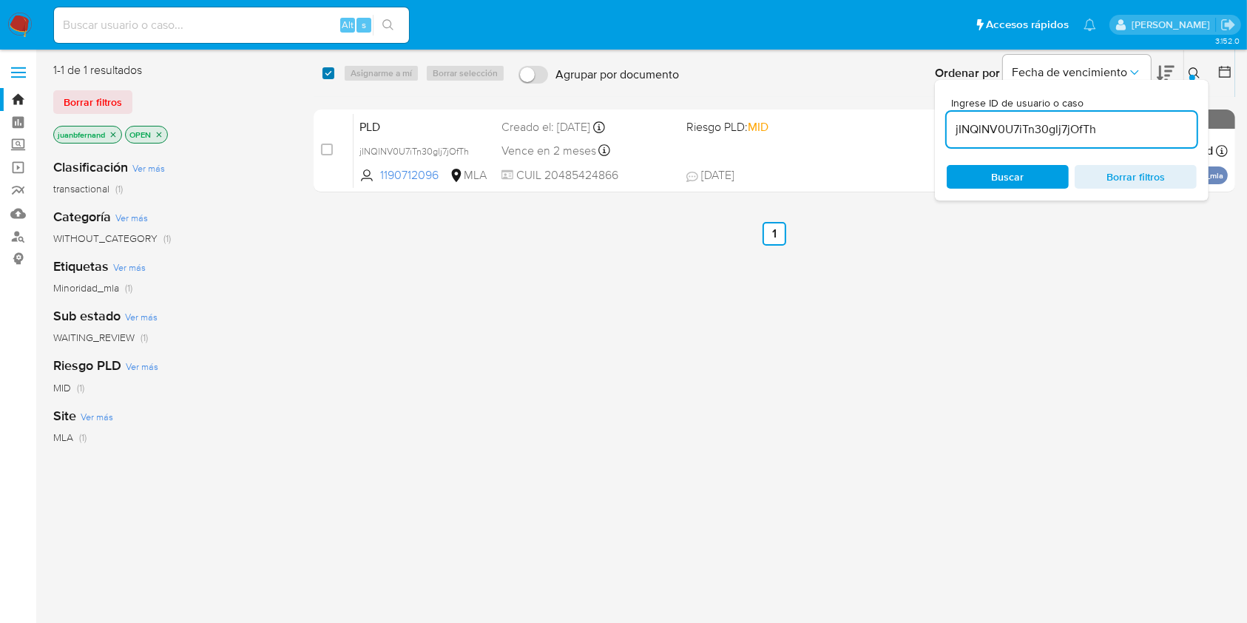
click at [329, 67] on input "checkbox" at bounding box center [329, 73] width 12 height 12
checkbox input "true"
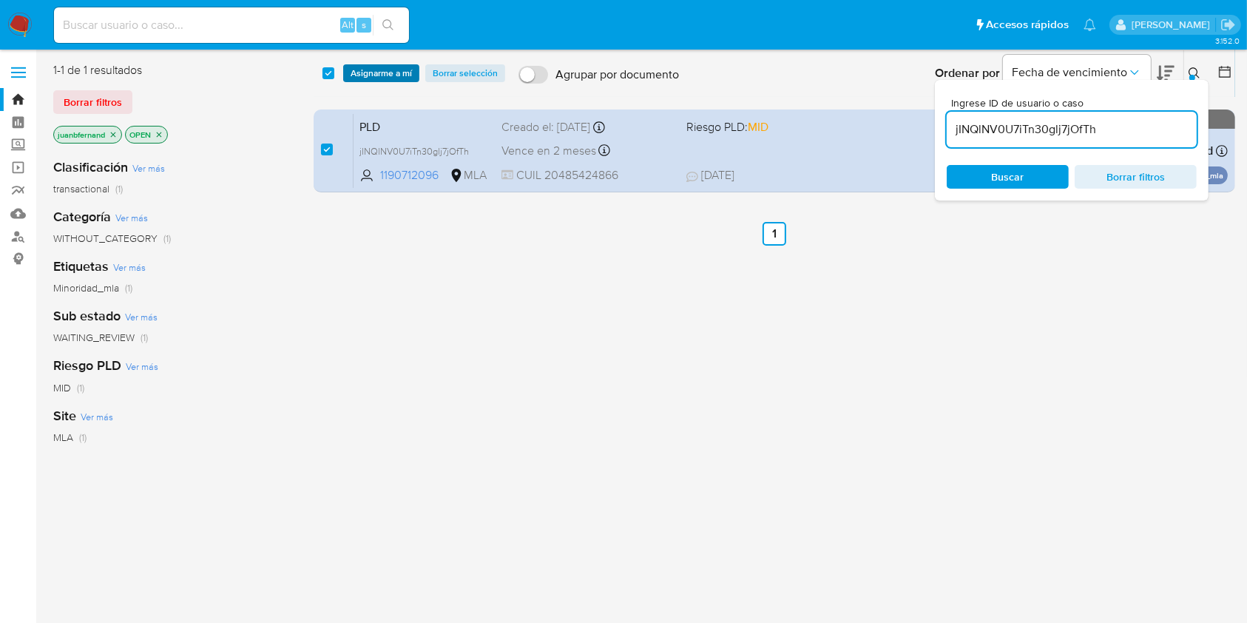
click at [374, 69] on span "Asignarme a mí" at bounding box center [381, 73] width 61 height 15
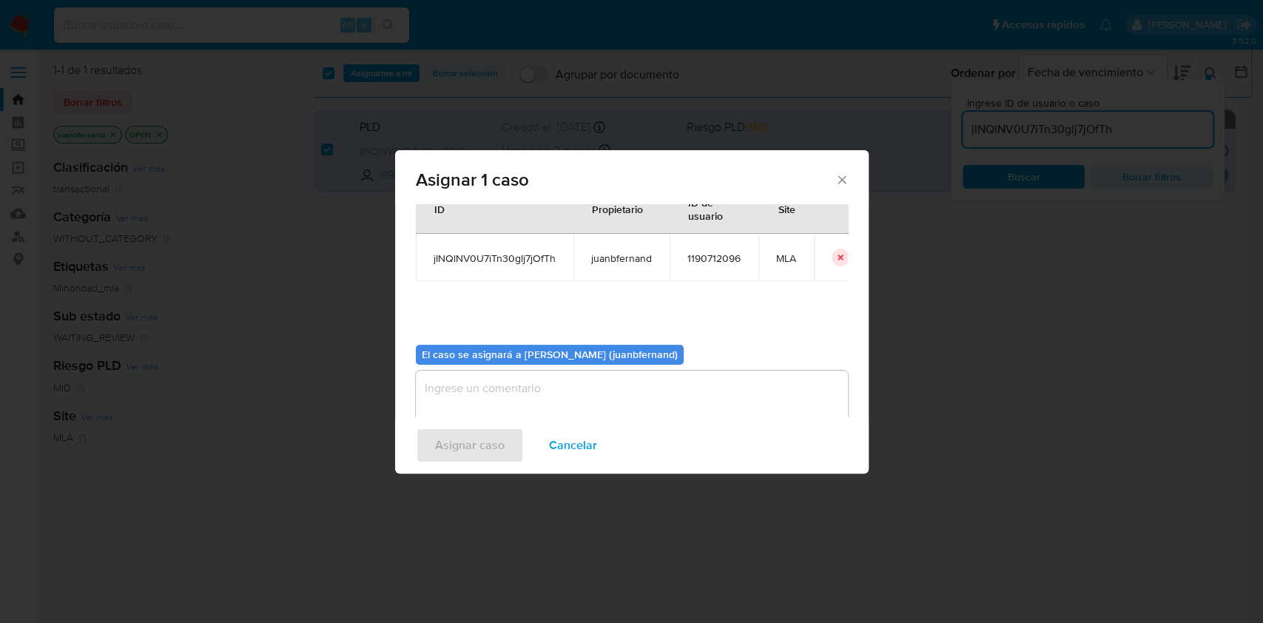
scroll to position [75, 0]
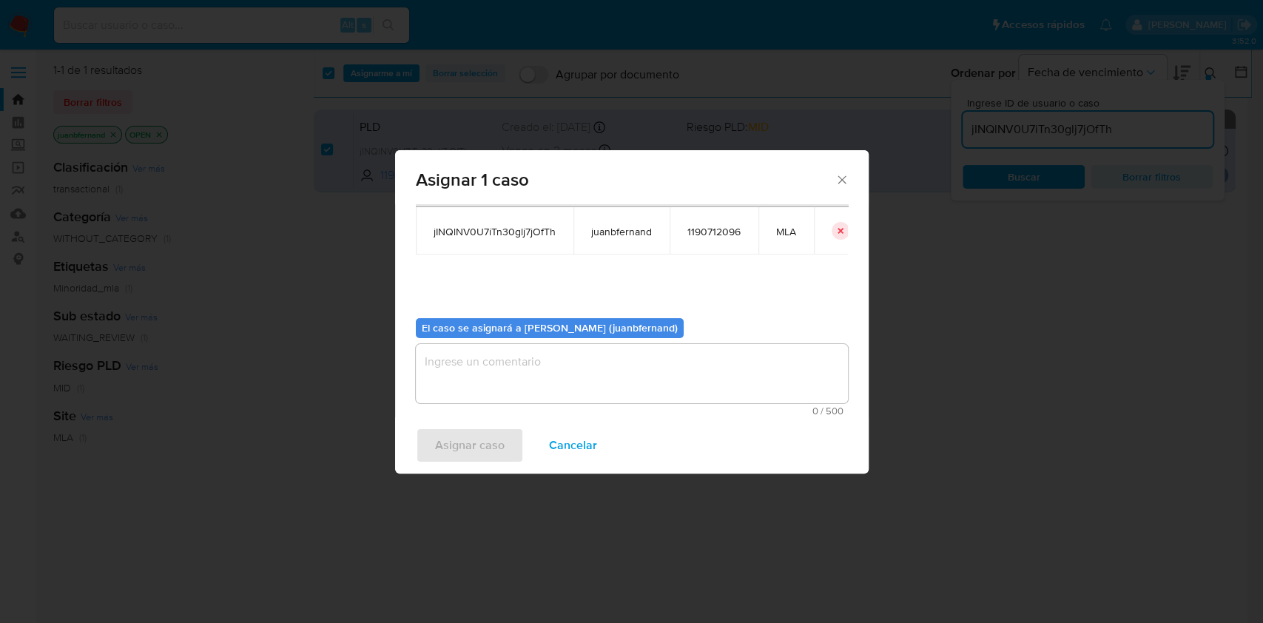
click at [564, 360] on textarea "assign-modal" at bounding box center [632, 373] width 432 height 59
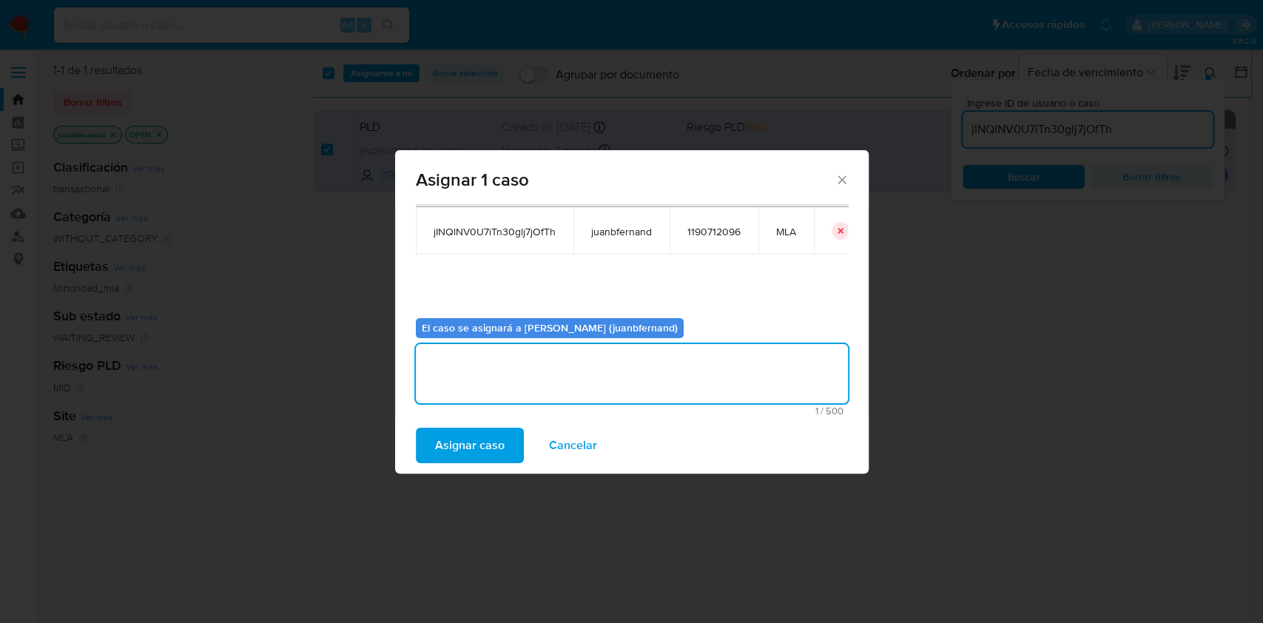
click at [469, 445] on span "Asignar caso" at bounding box center [470, 445] width 70 height 33
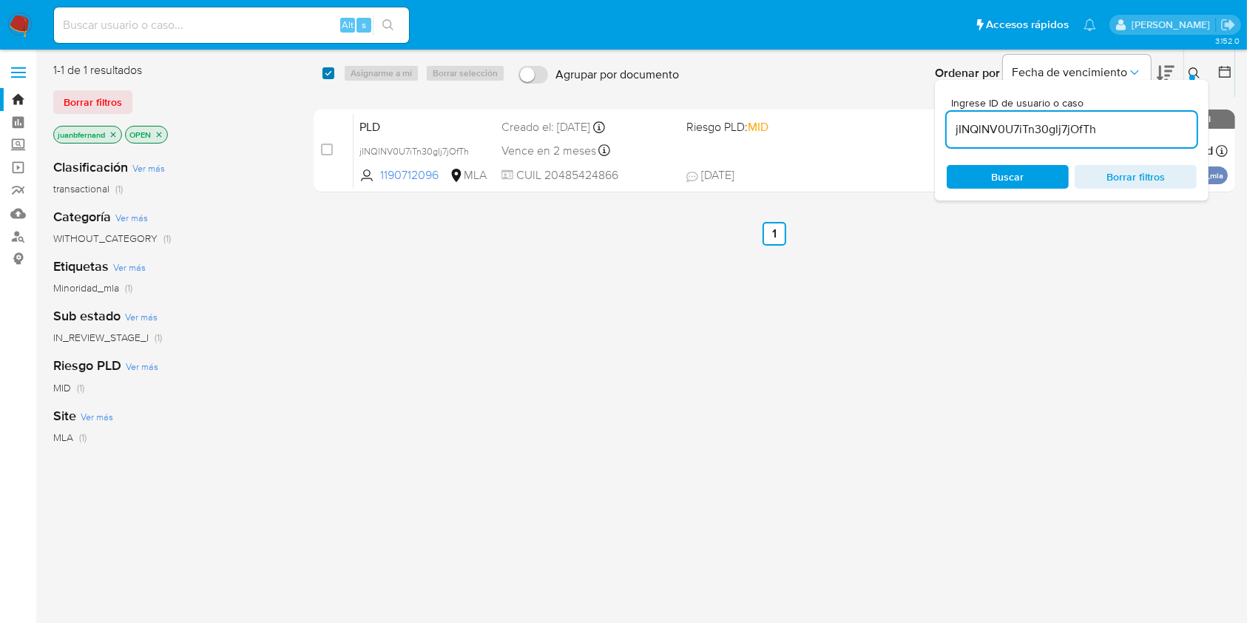
click at [323, 78] on input "checkbox" at bounding box center [329, 73] width 12 height 12
checkbox input "true"
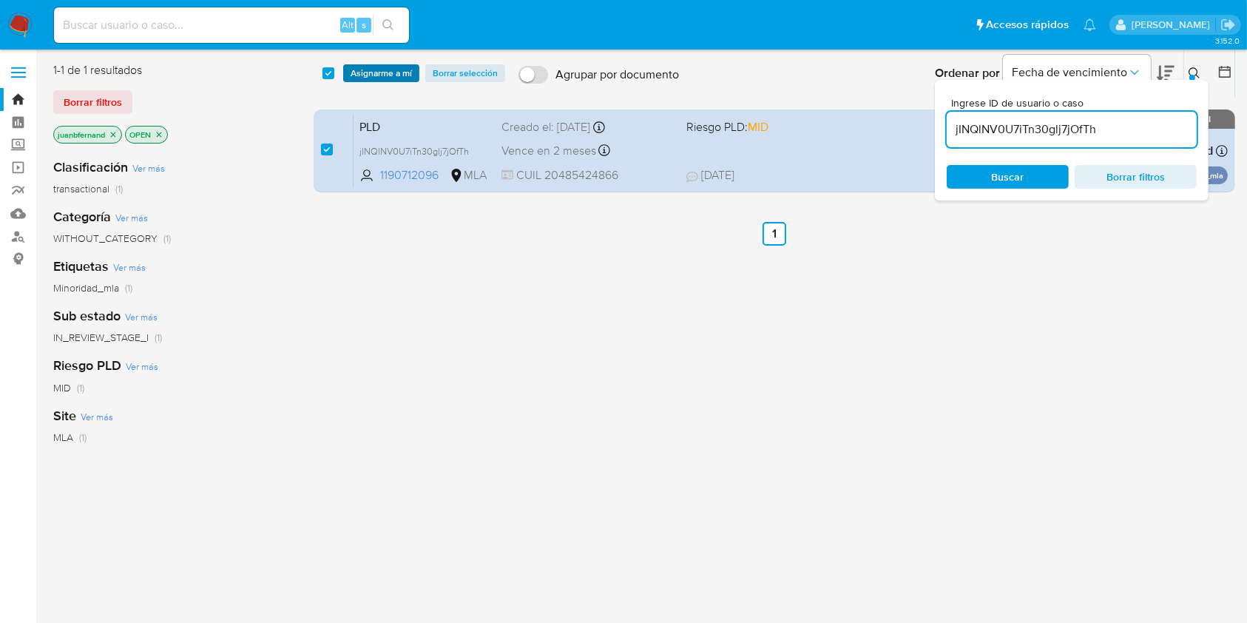
click at [397, 77] on span "Asignarme a mí" at bounding box center [381, 73] width 61 height 15
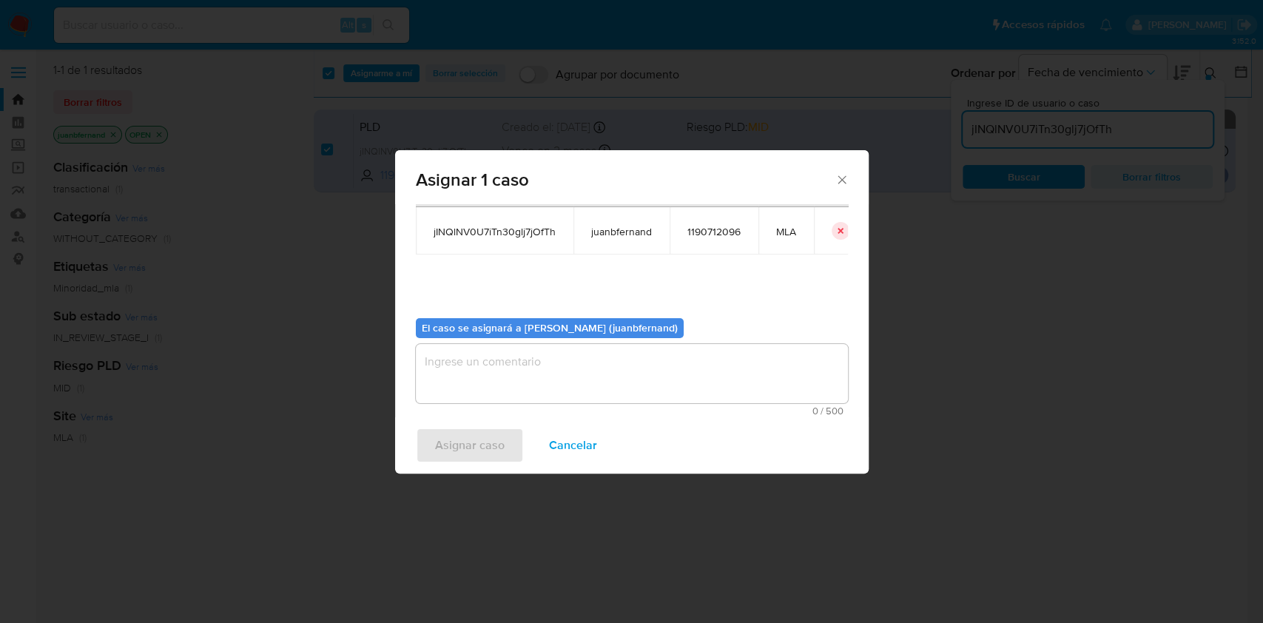
click at [557, 366] on textarea "assign-modal" at bounding box center [632, 373] width 432 height 59
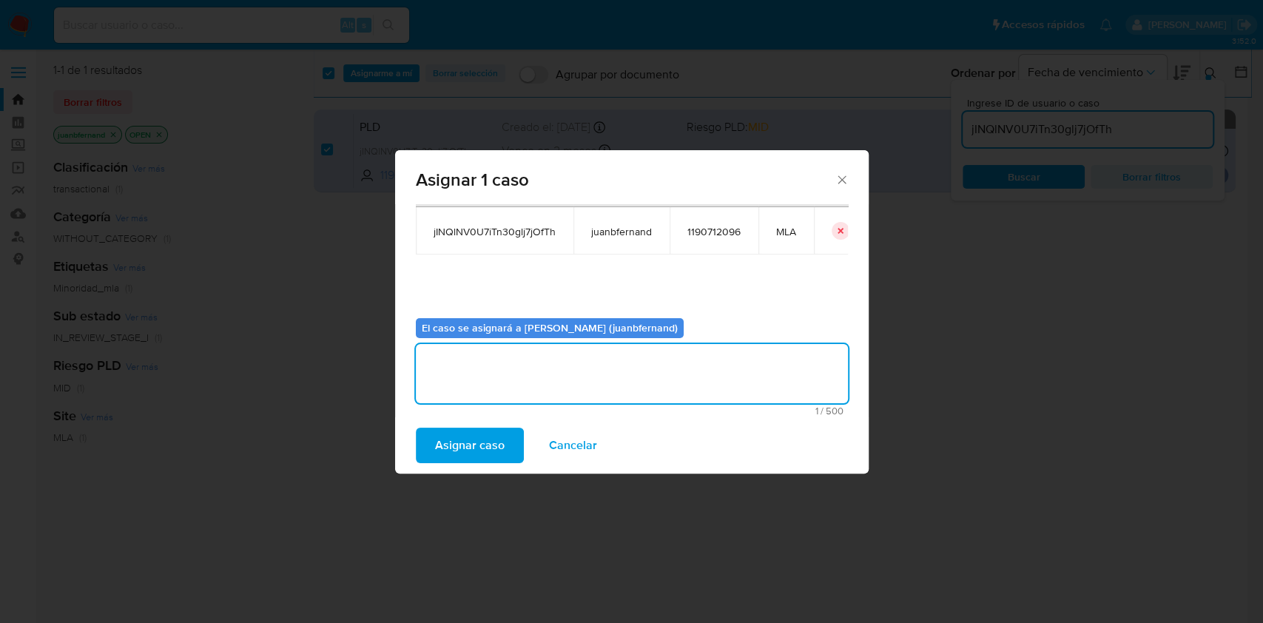
click at [472, 441] on span "Asignar caso" at bounding box center [470, 445] width 70 height 33
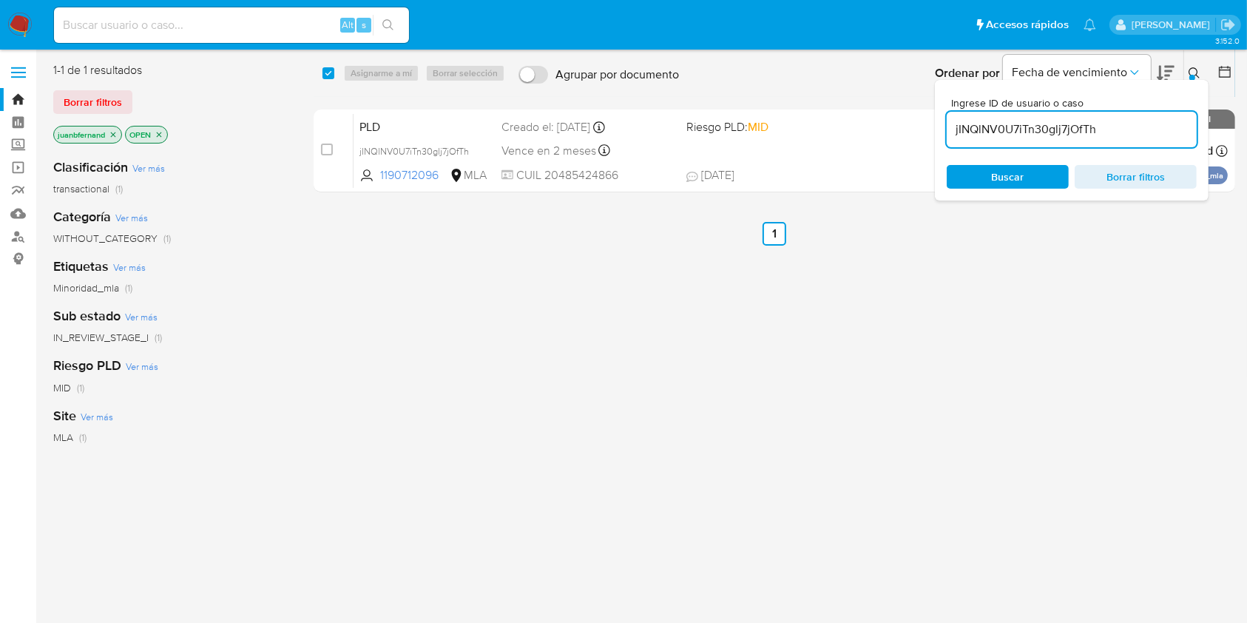
click at [1100, 130] on input "jINQlNV0U7iTn30glj7jOfTh" at bounding box center [1072, 129] width 250 height 19
paste input "m1yYsRaH32OWC1drsI7V5LeH"
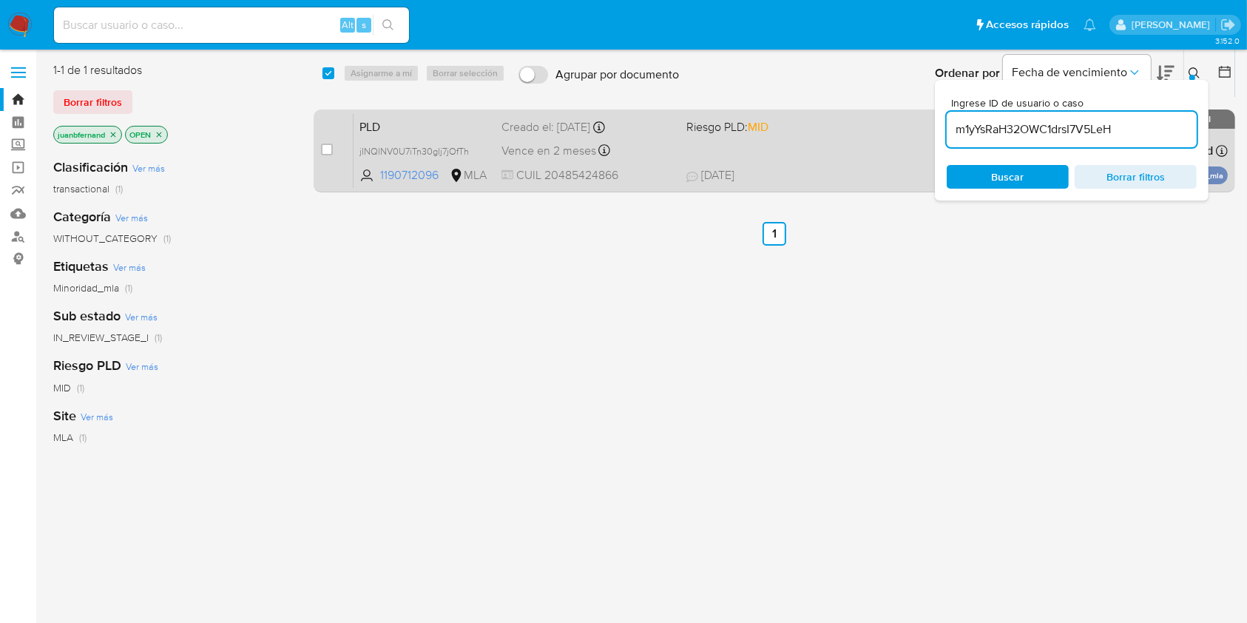
type input "m1yYsRaH32OWC1drsI7V5LeH"
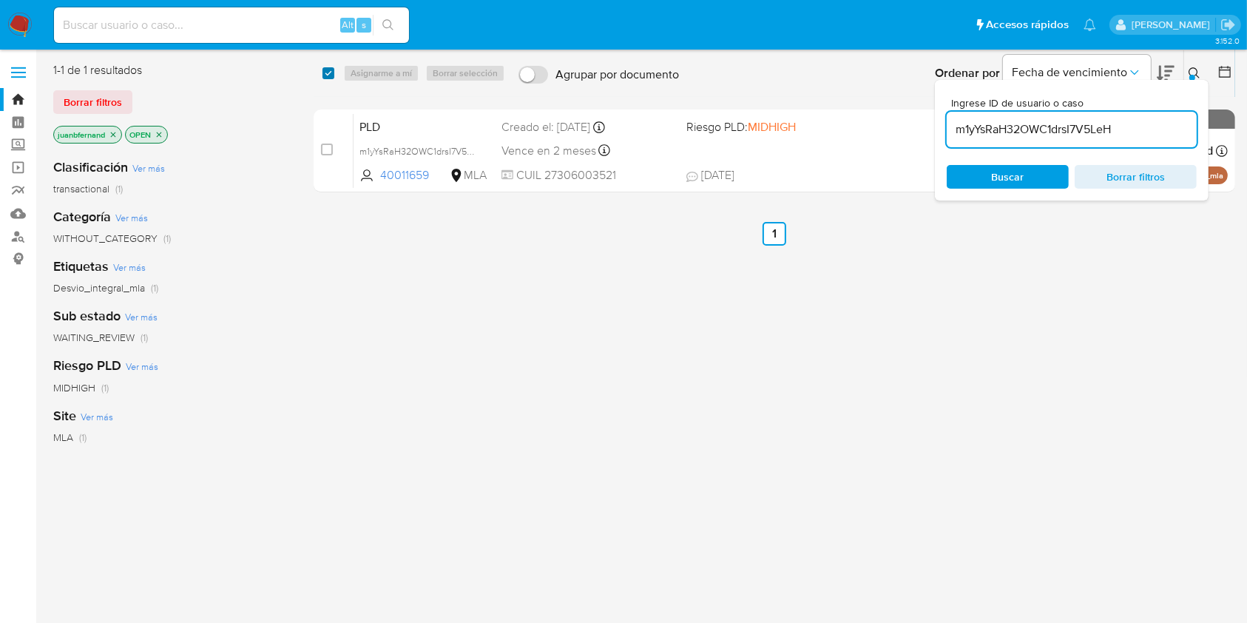
click at [328, 75] on input "checkbox" at bounding box center [329, 73] width 12 height 12
checkbox input "true"
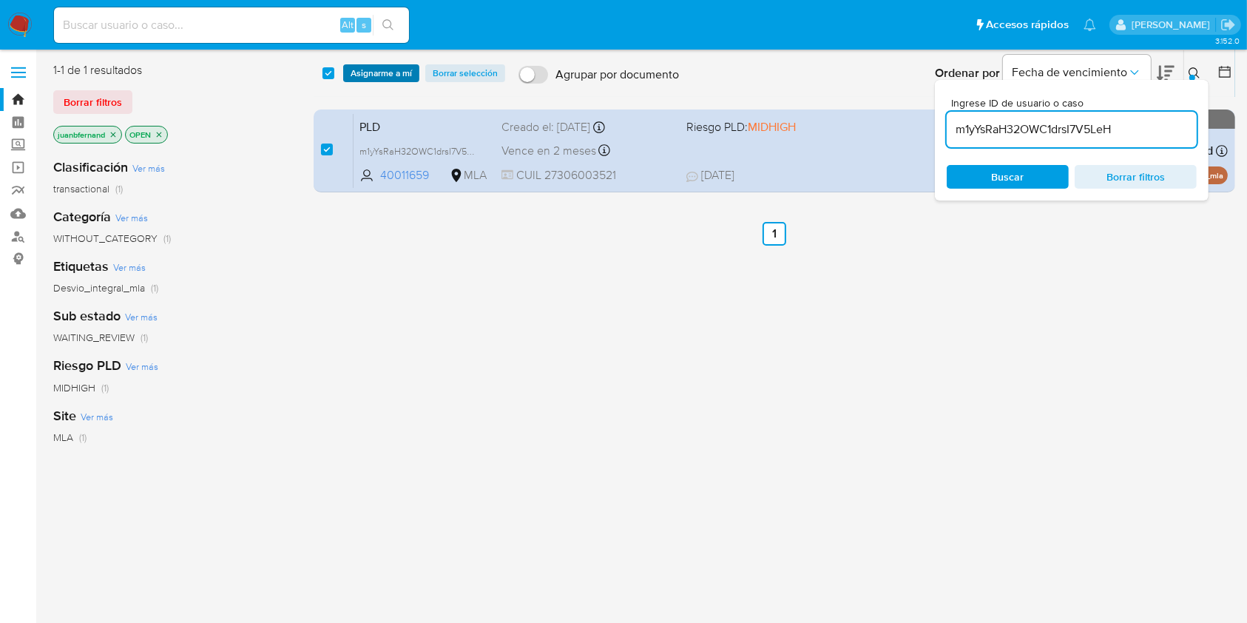
click at [379, 72] on span "Asignarme a mí" at bounding box center [381, 73] width 61 height 15
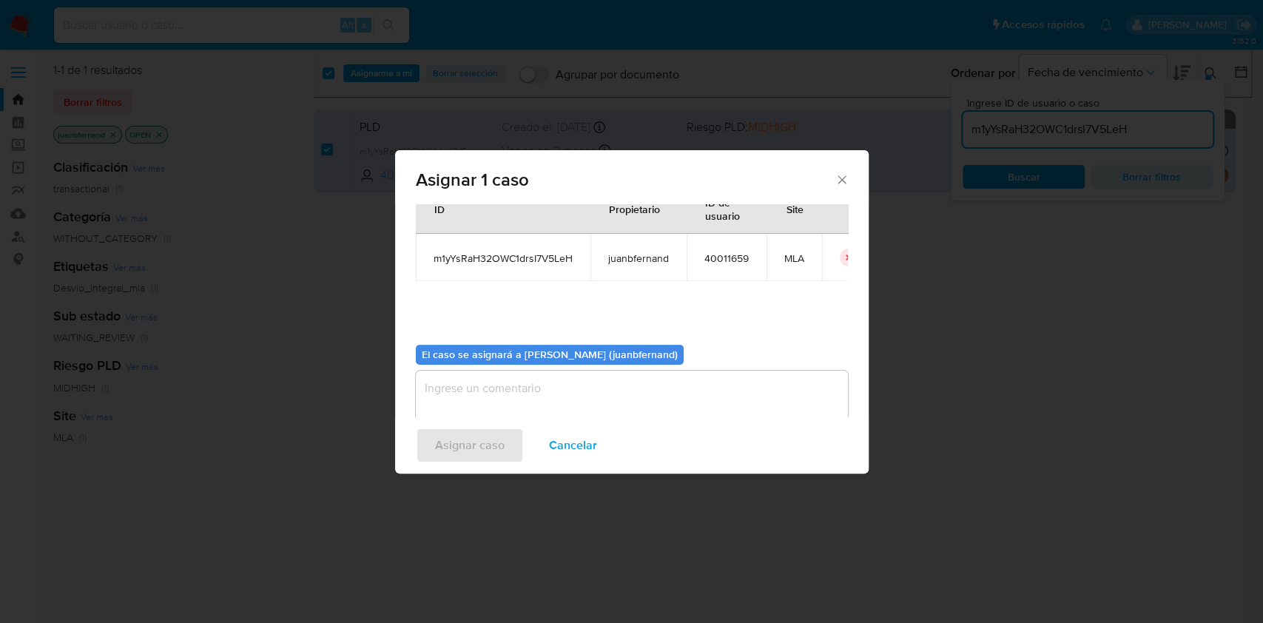
scroll to position [75, 0]
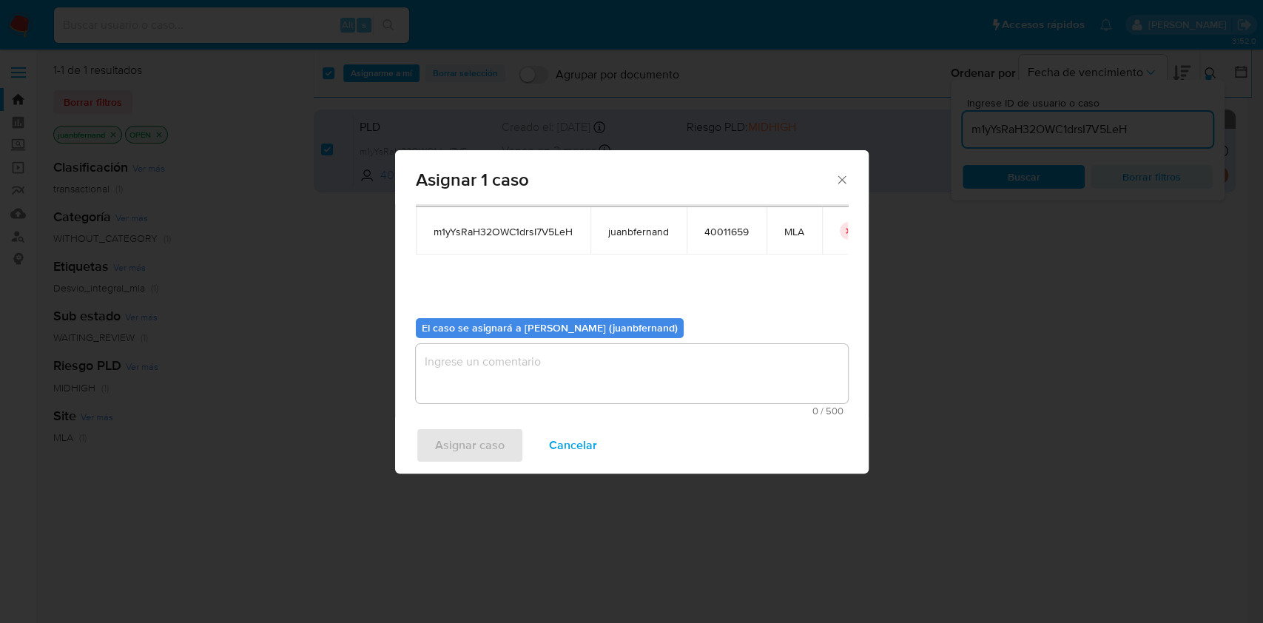
click at [573, 366] on textarea "assign-modal" at bounding box center [632, 373] width 432 height 59
click at [497, 453] on span "Asignar caso" at bounding box center [470, 445] width 70 height 33
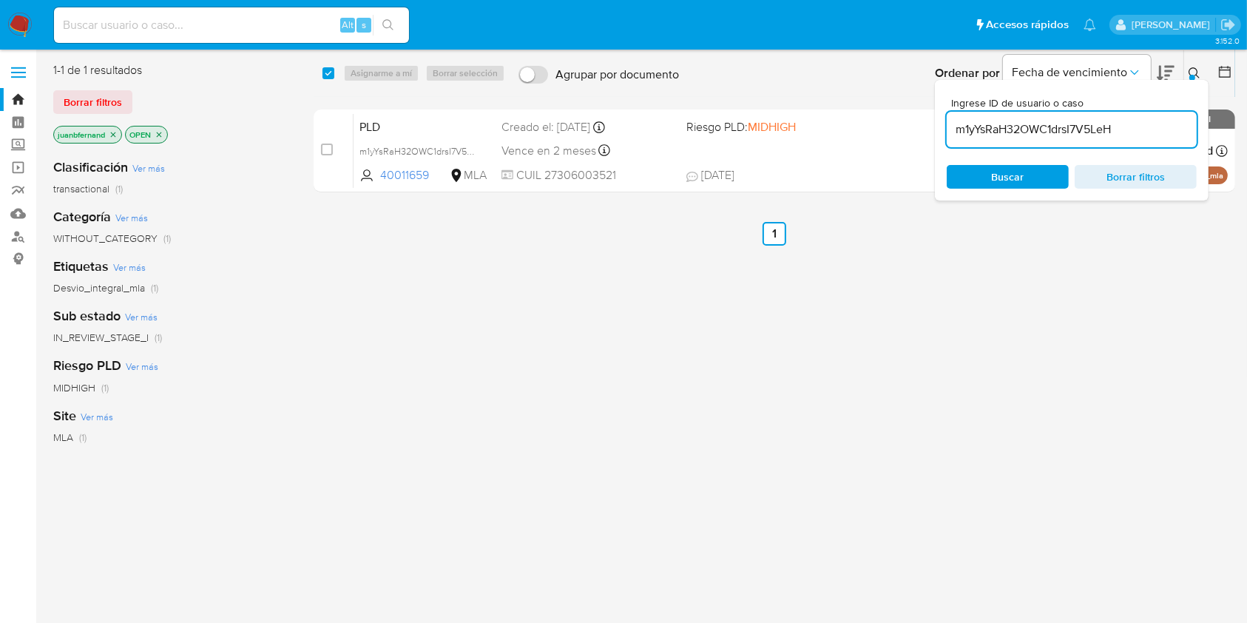
click at [1079, 126] on input "m1yYsRaH32OWC1drsI7V5LeH" at bounding box center [1072, 129] width 250 height 19
paste input "lZsupoOrWcz6rDnL84Ah3bv4"
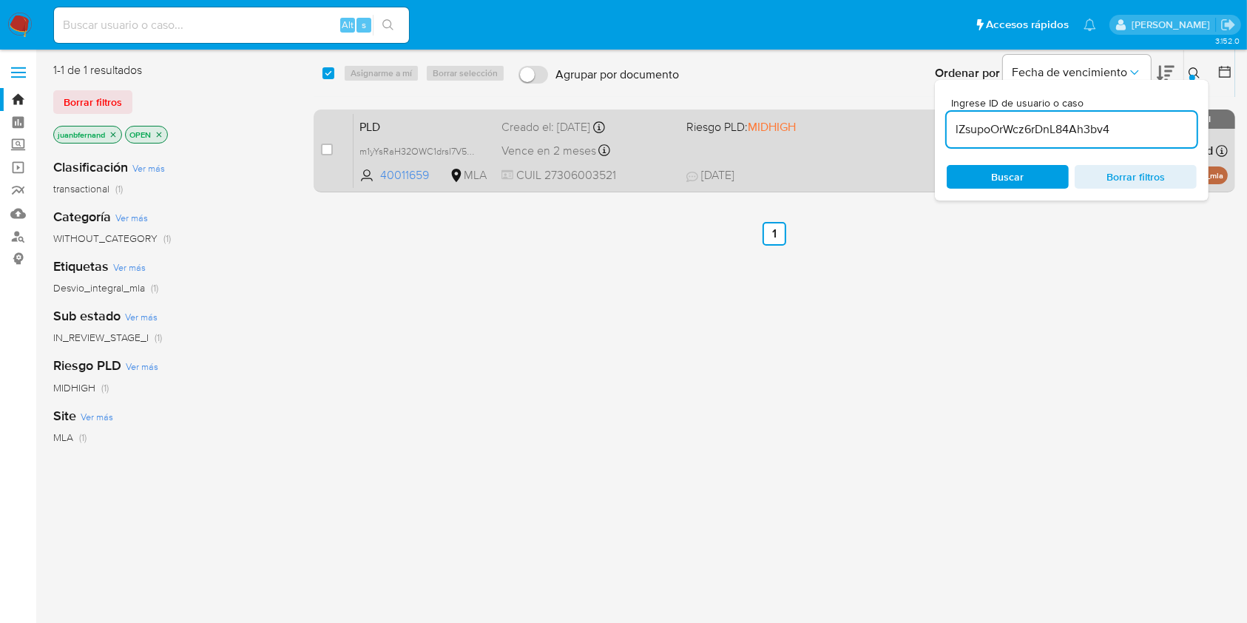
type input "lZsupoOrWcz6rDnL84Ah3bv4"
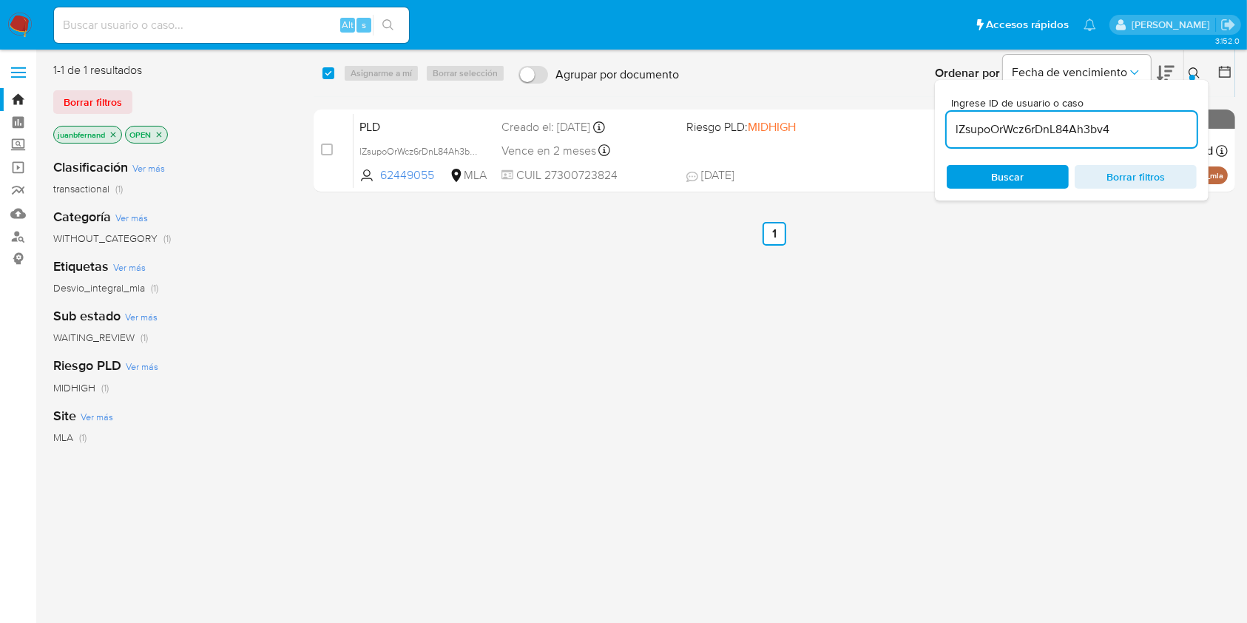
click at [331, 79] on div "select-all-cases-checkbox" at bounding box center [329, 73] width 12 height 15
click at [373, 74] on div "Asignarme a mí Borrar selección" at bounding box center [427, 73] width 168 height 18
click at [330, 72] on input "checkbox" at bounding box center [329, 73] width 12 height 12
checkbox input "true"
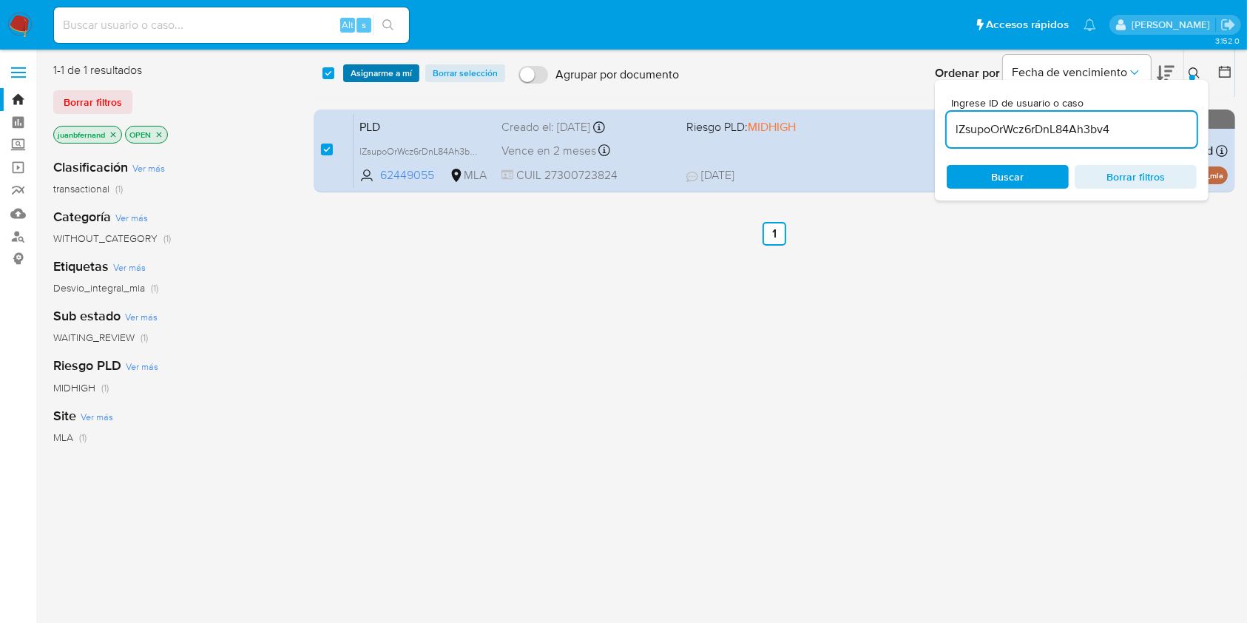
click at [373, 72] on span "Asignarme a mí" at bounding box center [381, 73] width 61 height 15
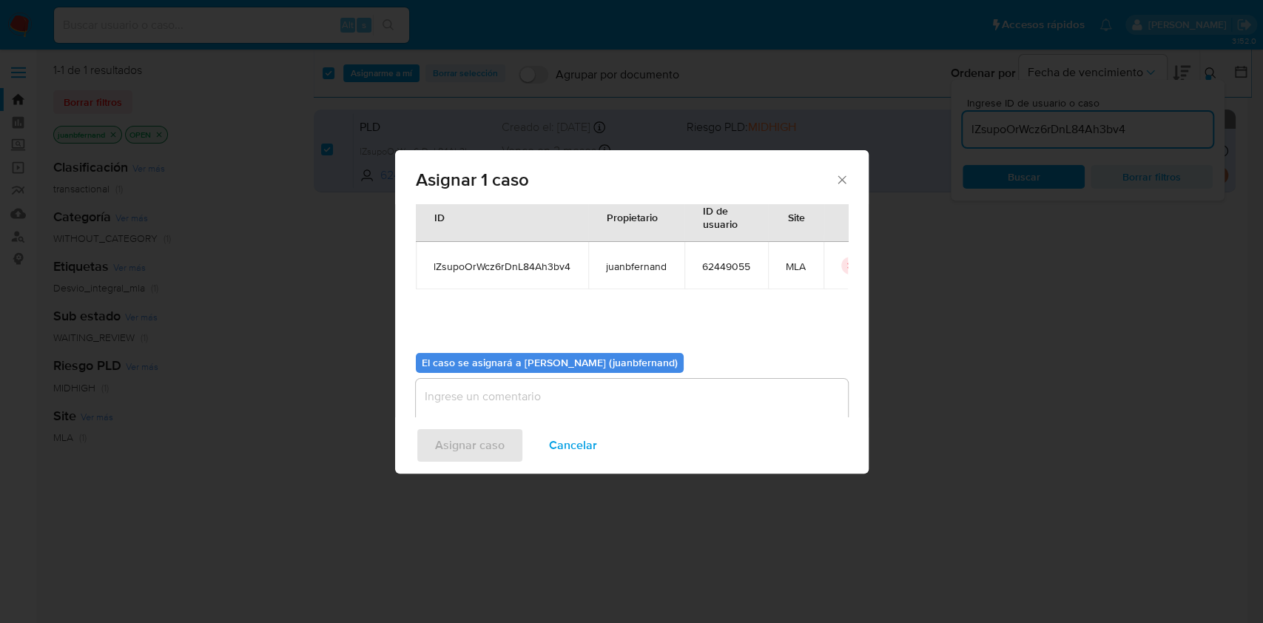
scroll to position [75, 0]
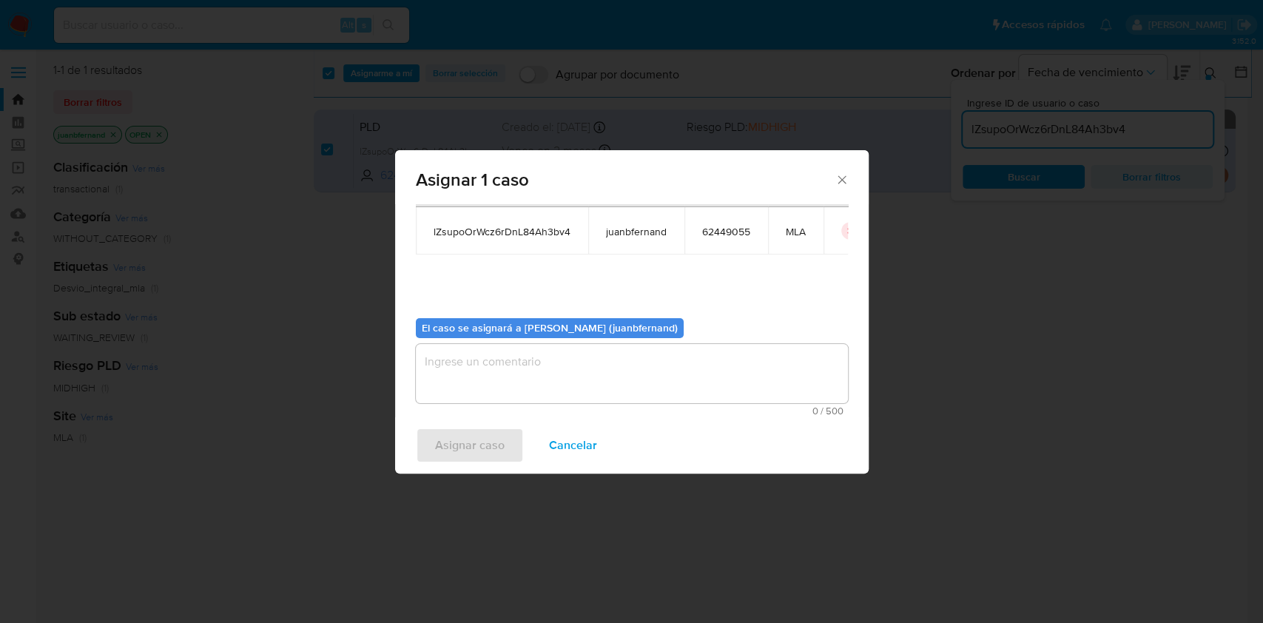
click at [601, 351] on textarea "assign-modal" at bounding box center [632, 373] width 432 height 59
click at [503, 437] on button "Asignar caso" at bounding box center [470, 446] width 108 height 36
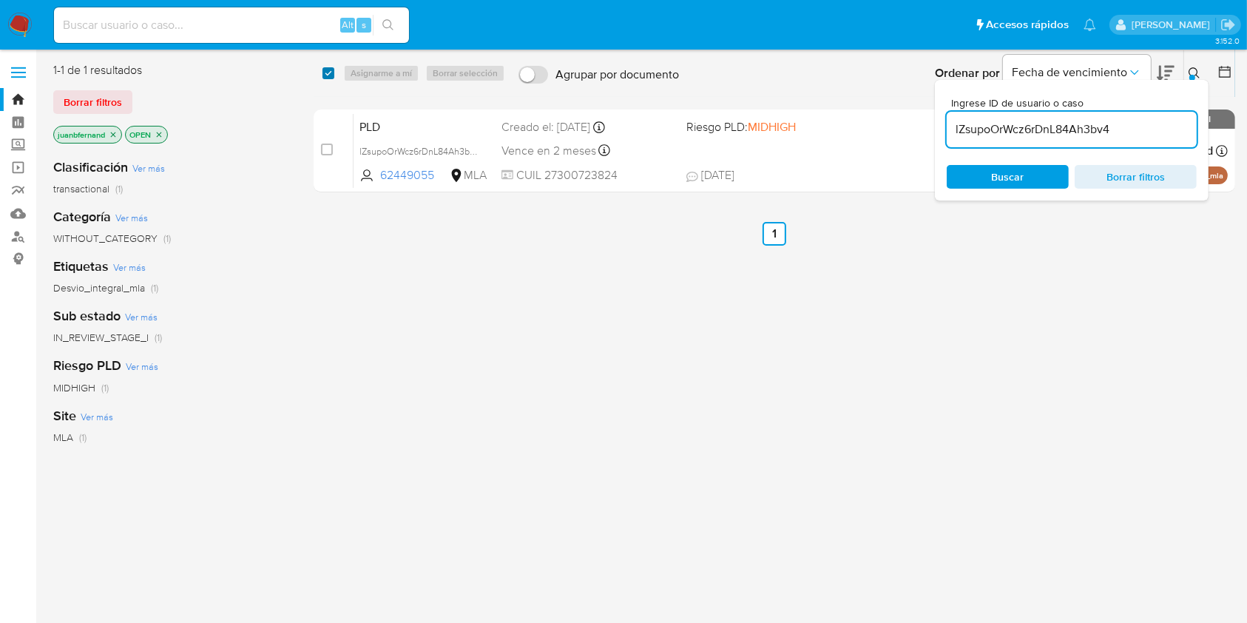
click at [331, 72] on input "checkbox" at bounding box center [329, 73] width 12 height 12
checkbox input "true"
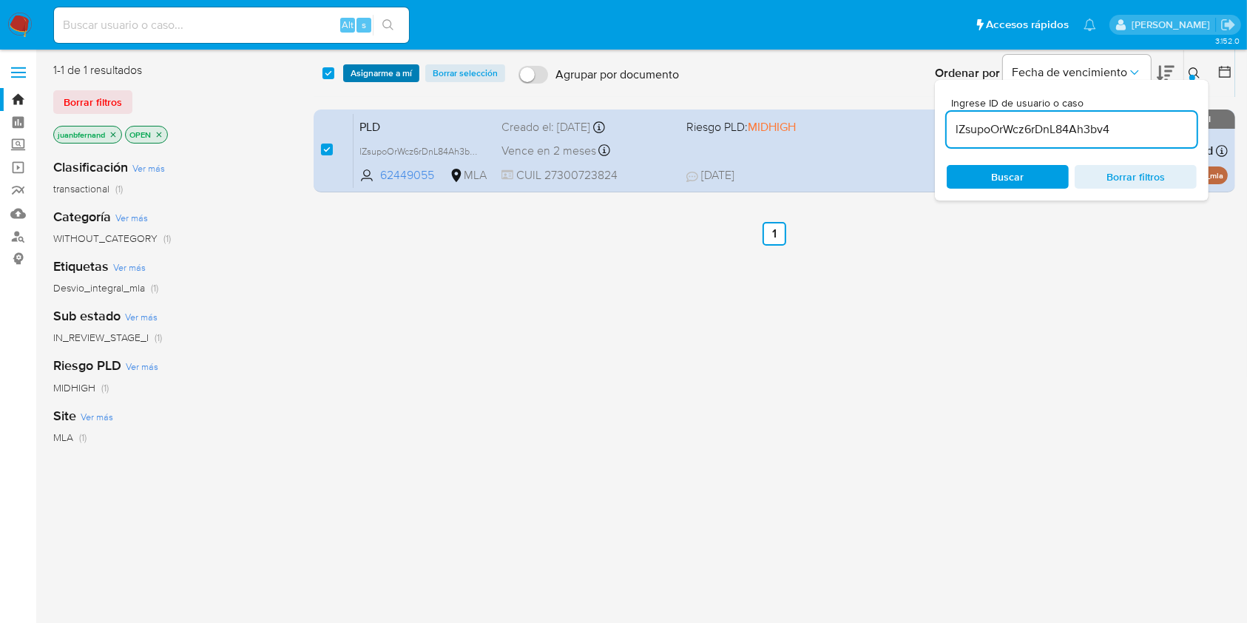
click at [410, 78] on button "Asignarme a mí" at bounding box center [381, 73] width 76 height 18
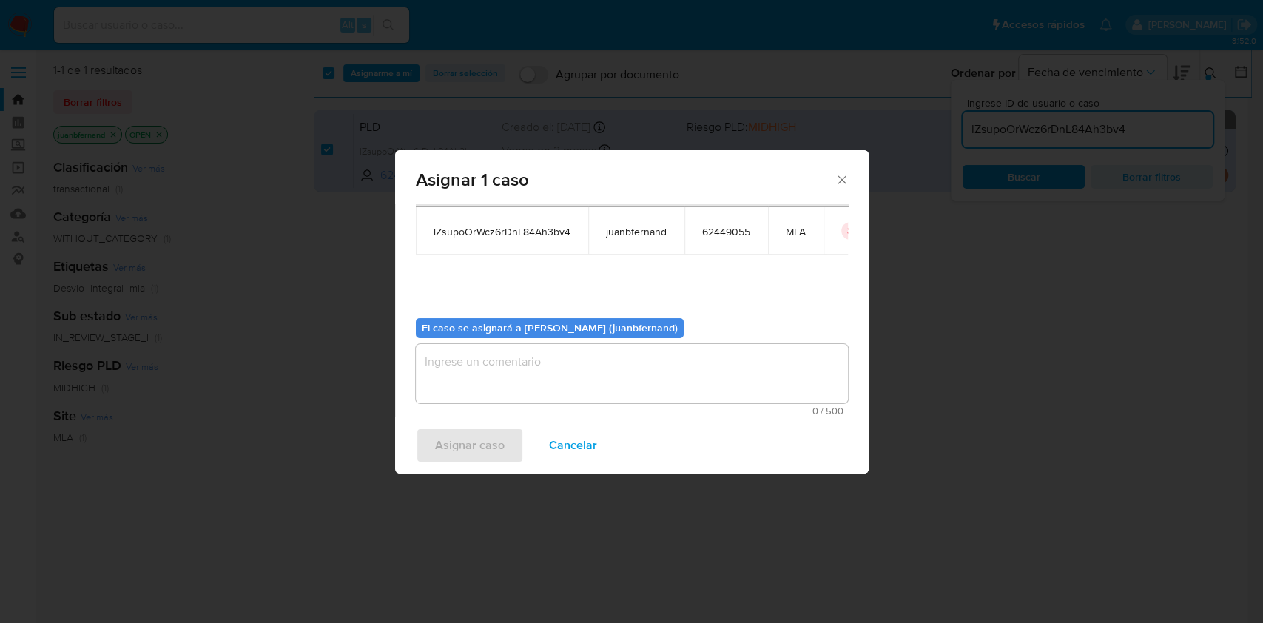
click at [584, 376] on textarea "assign-modal" at bounding box center [632, 373] width 432 height 59
click at [476, 445] on span "Asignar caso" at bounding box center [470, 445] width 70 height 33
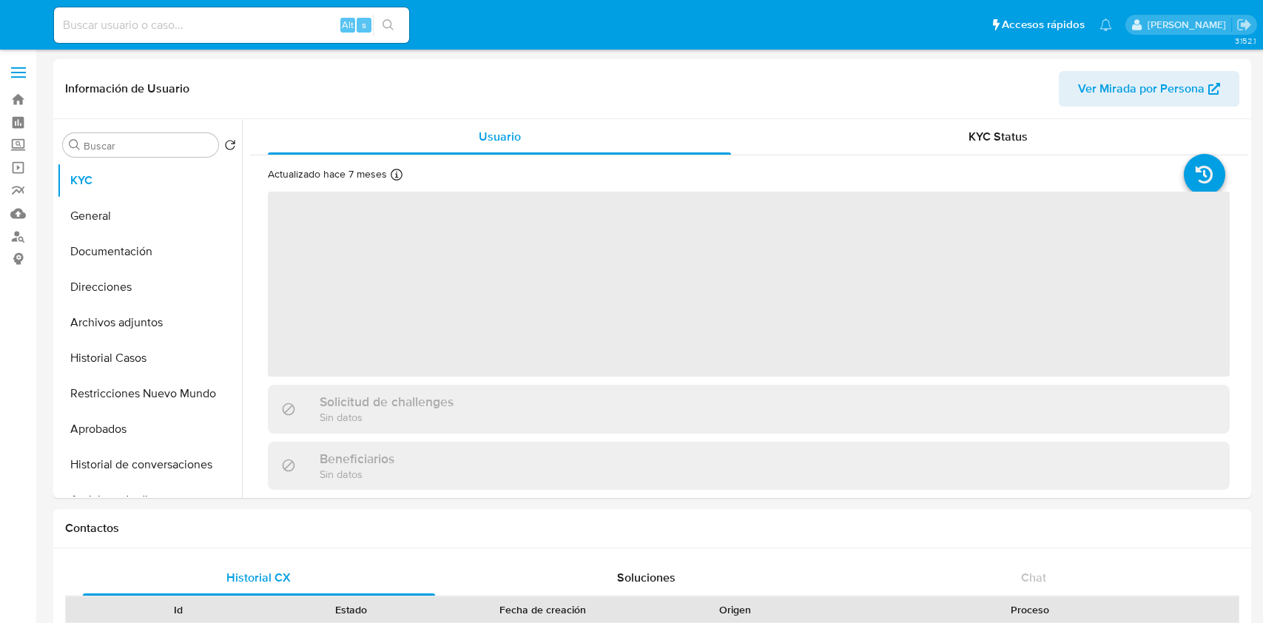
select select "10"
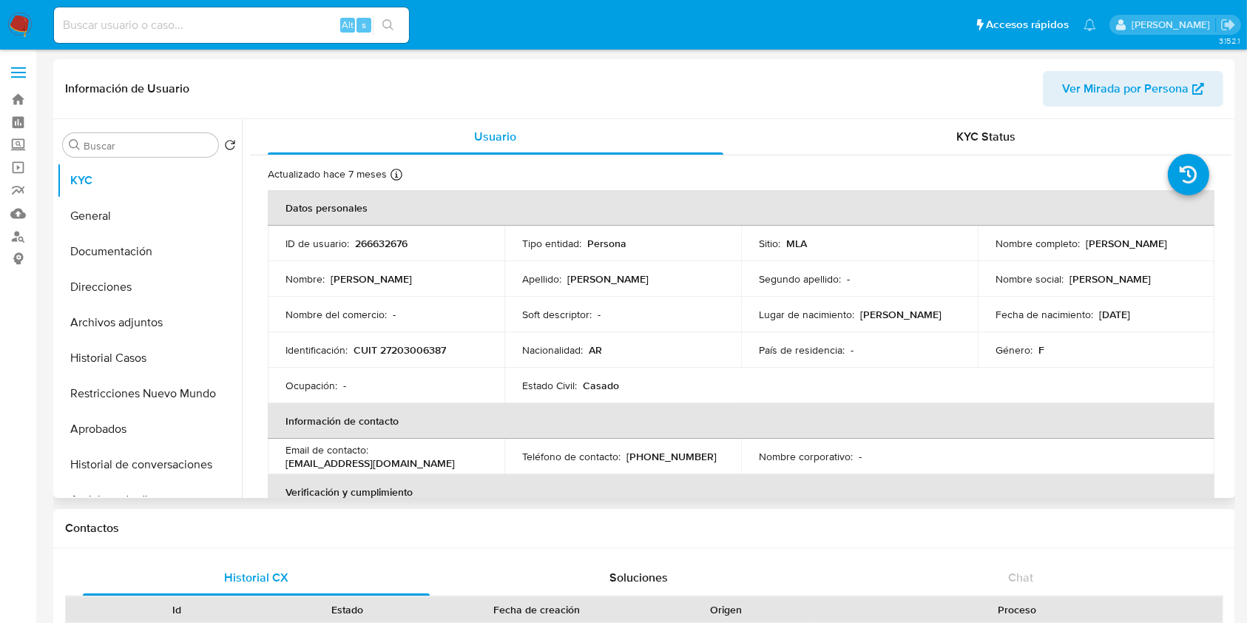
click at [1096, 249] on p "[PERSON_NAME]" at bounding box center [1126, 243] width 81 height 13
drag, startPoint x: 1096, startPoint y: 249, endPoint x: 1155, endPoint y: 246, distance: 60.0
click at [1155, 246] on p "[PERSON_NAME]" at bounding box center [1126, 243] width 81 height 13
copy p "[PERSON_NAME]"
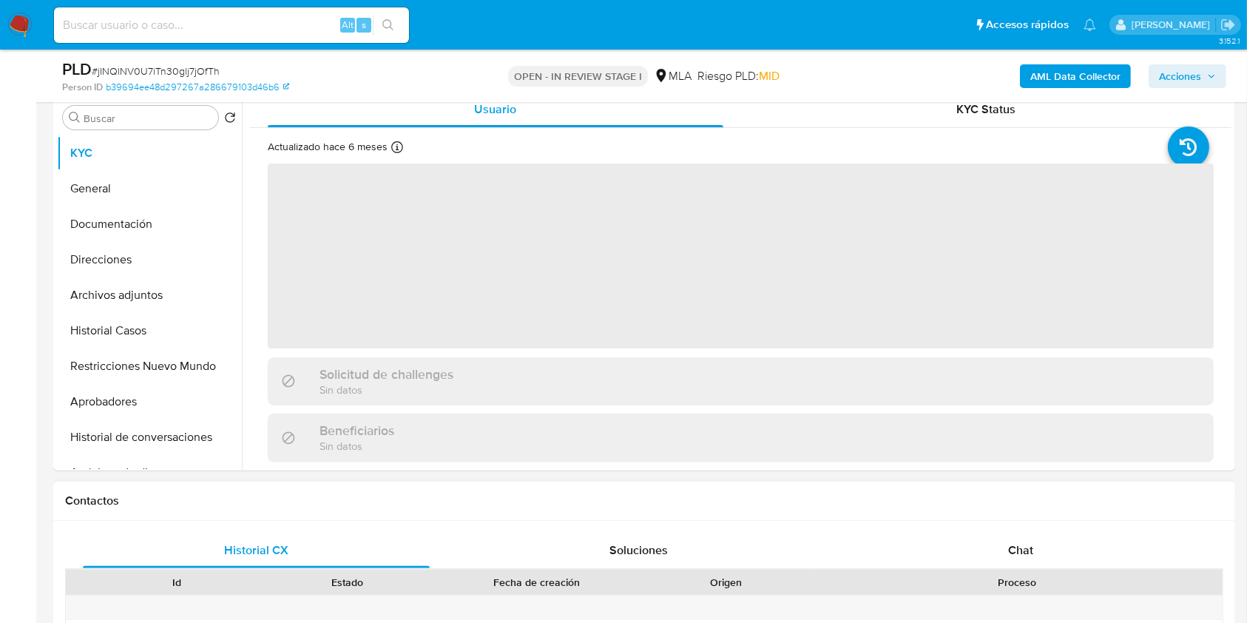
scroll to position [592, 0]
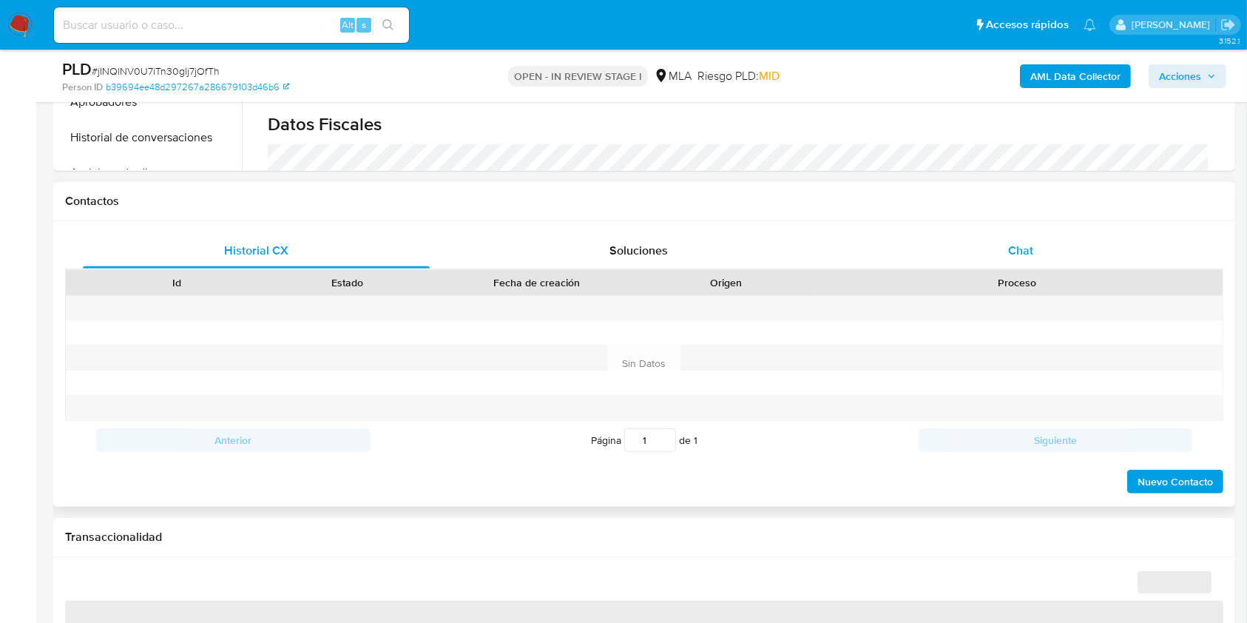
click at [1079, 245] on div "Chat" at bounding box center [1021, 251] width 347 height 36
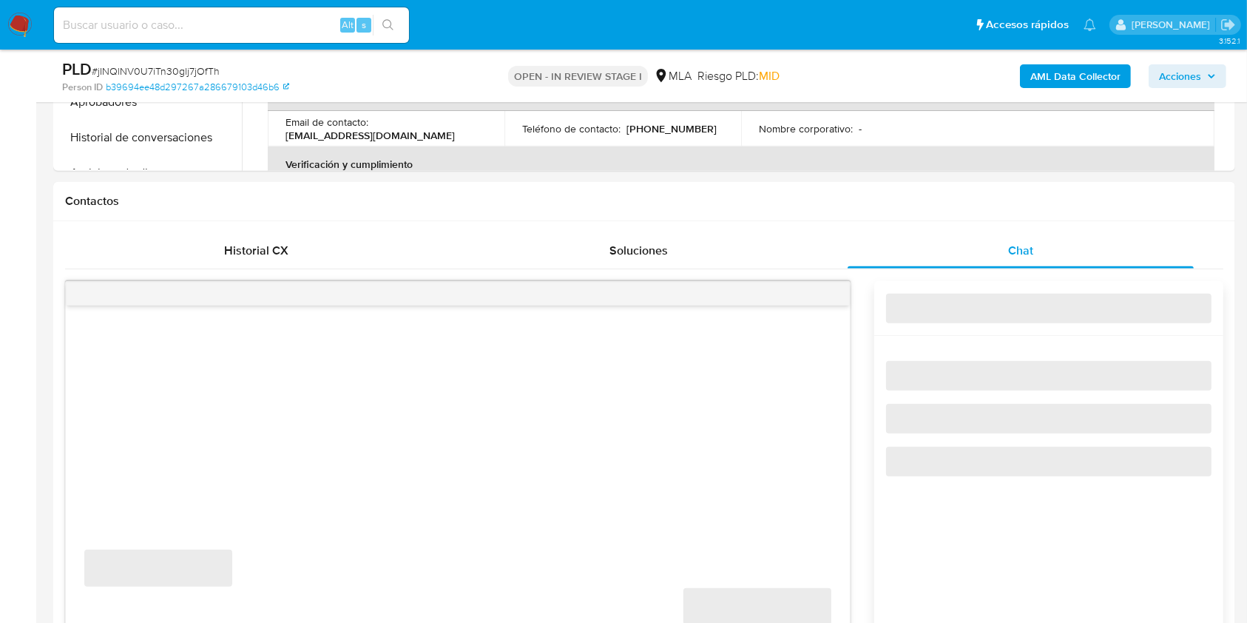
select select "10"
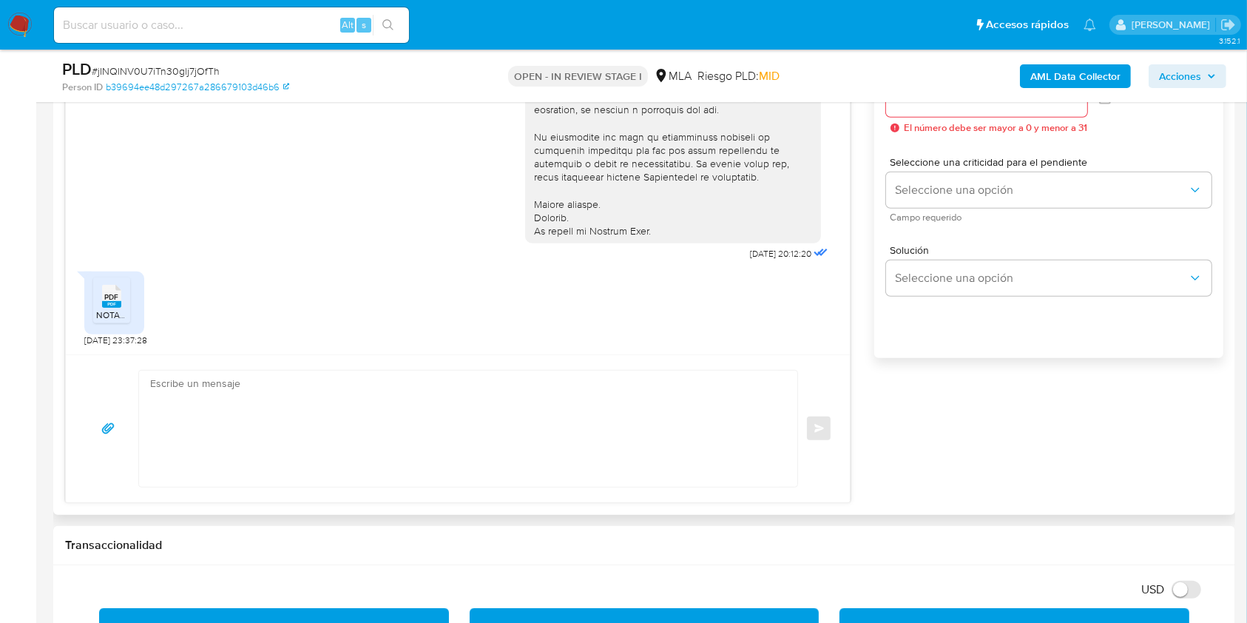
scroll to position [888, 0]
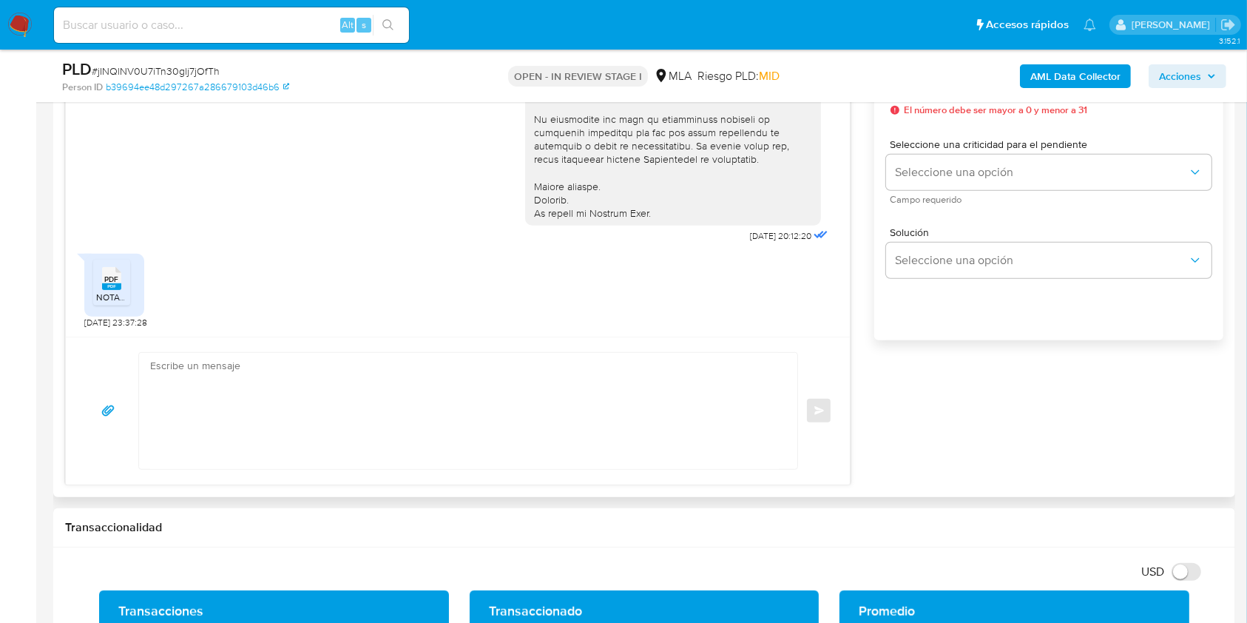
click at [217, 435] on textarea at bounding box center [464, 411] width 629 height 116
paste textarea "Hola. ¡Muchas gracias por tu respuesta! Confirmamos la recepción de la document…"
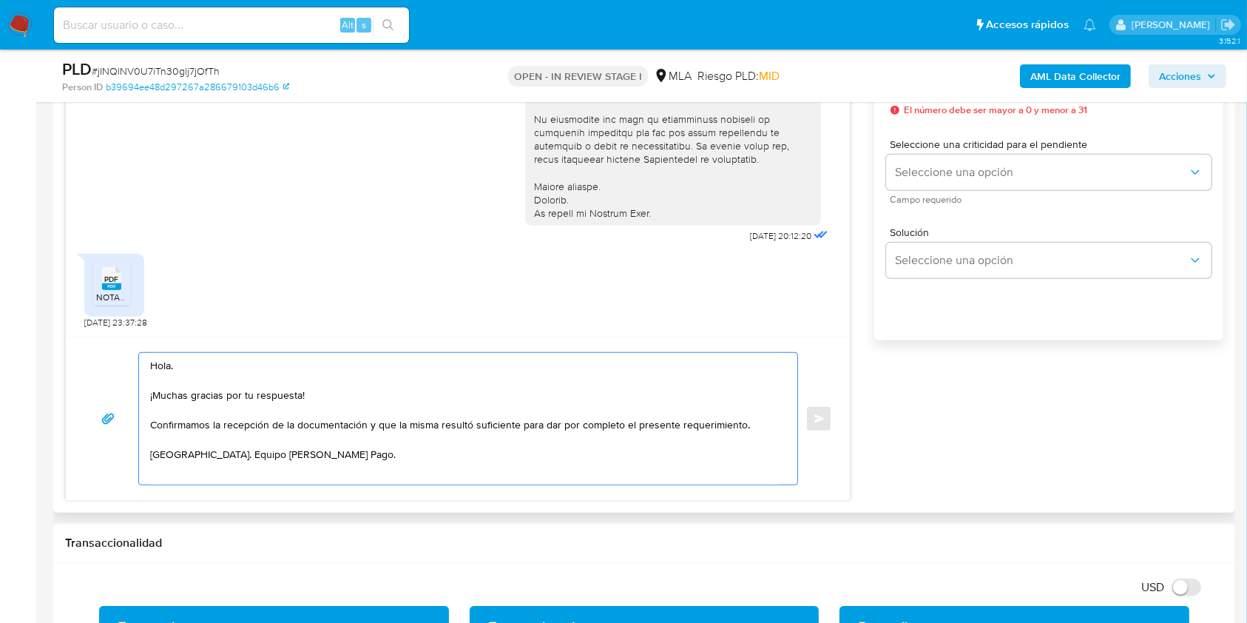
click at [337, 395] on textarea "Hola. ¡Muchas gracias por tu respuesta! Confirmamos la recepción de la document…" at bounding box center [464, 419] width 629 height 132
click at [752, 423] on textarea "Hola. ¡Muchas gracias por tu respuesta! Confirmamos la recepción de la document…" at bounding box center [464, 419] width 629 height 132
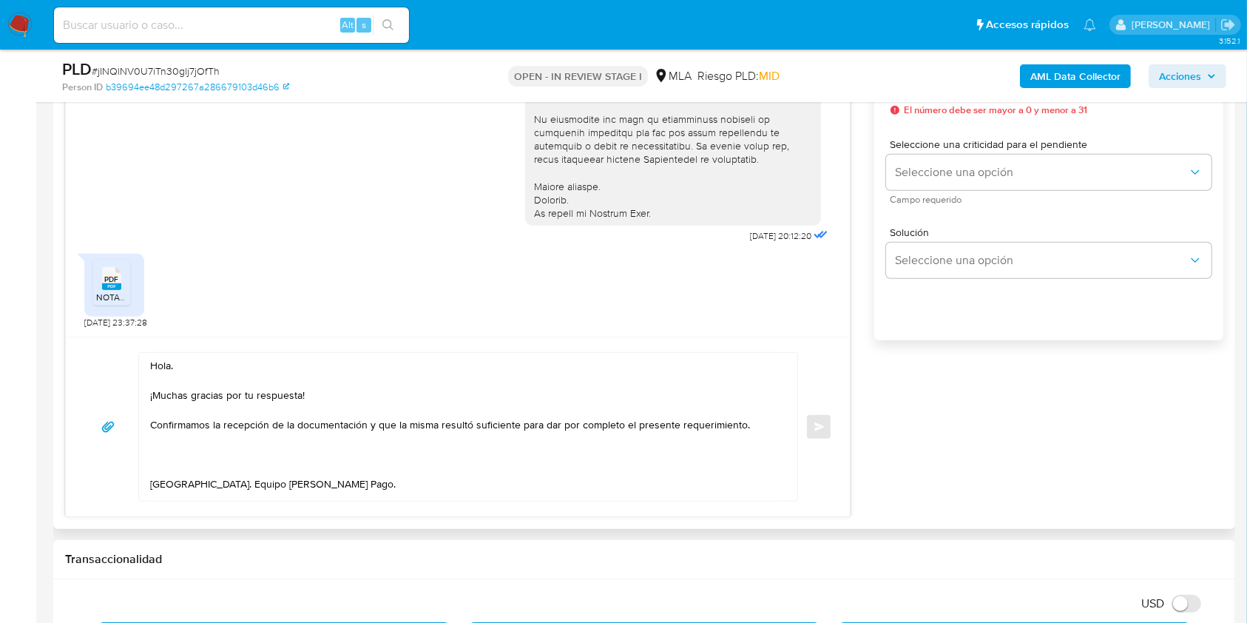
click at [220, 458] on textarea "Hola. ¡Muchas gracias por tu respuesta! Confirmamos la recepción de la document…" at bounding box center [464, 427] width 629 height 148
paste textarea "Queremos informarte que el uso de la cuenta es personal y no se deben canalizar…"
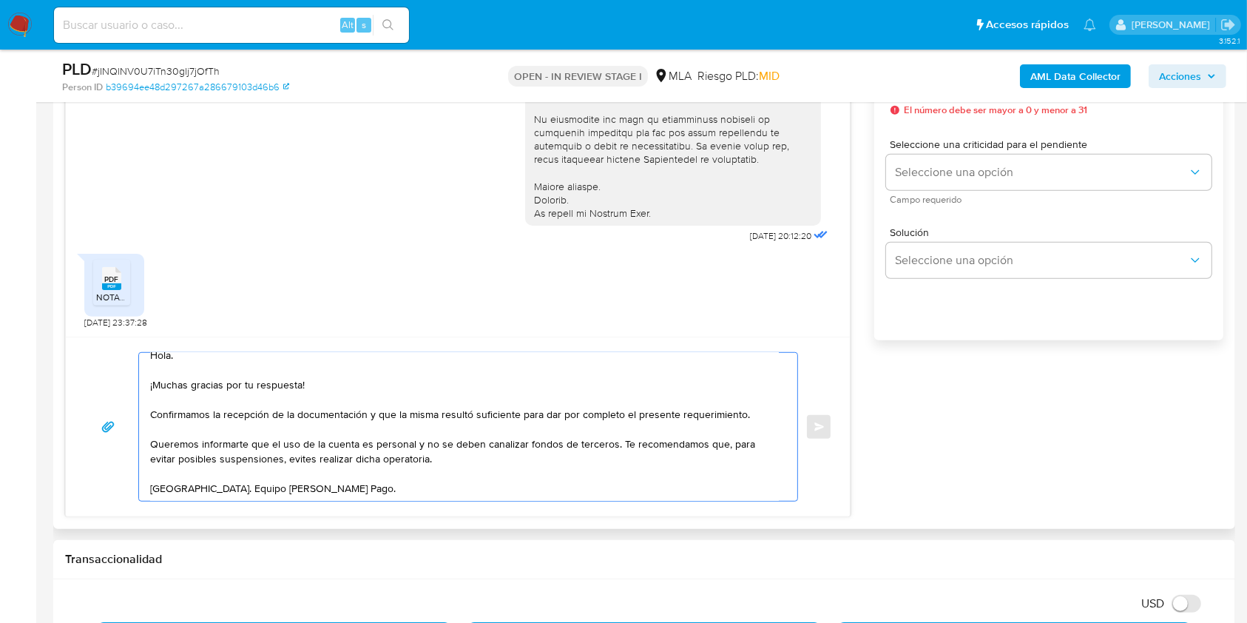
scroll to position [29, 0]
click at [503, 482] on textarea "Hola. ¡Muchas gracias por tu respuesta! Confirmamos la recepción de la document…" at bounding box center [464, 427] width 629 height 148
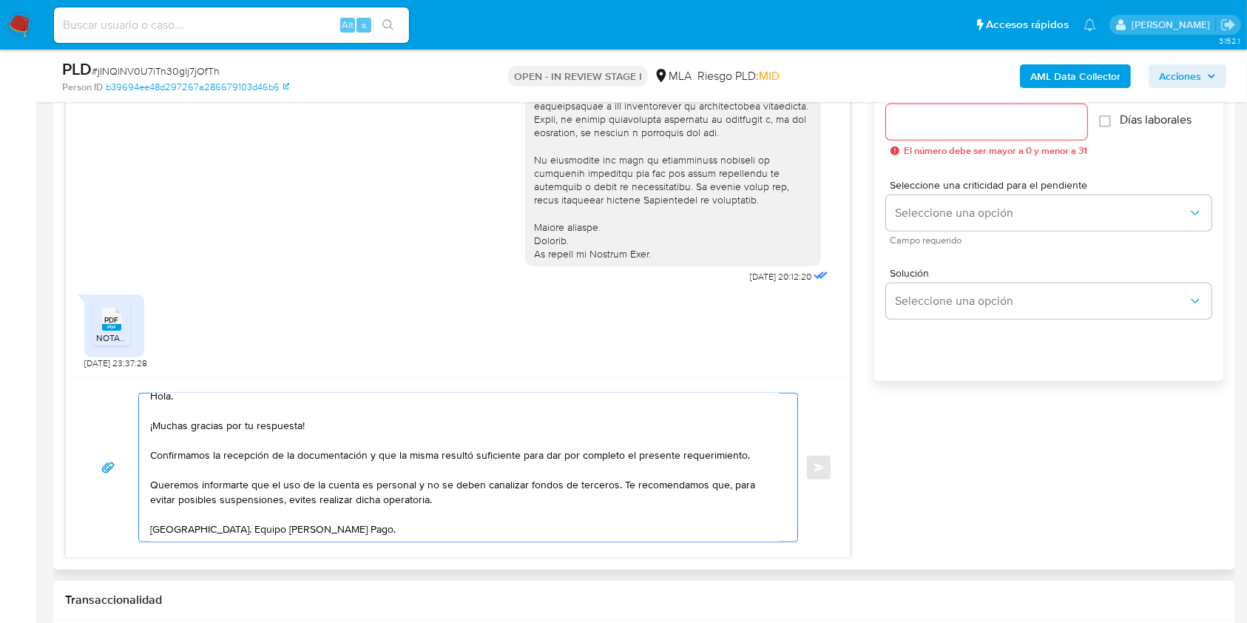
scroll to position [789, 0]
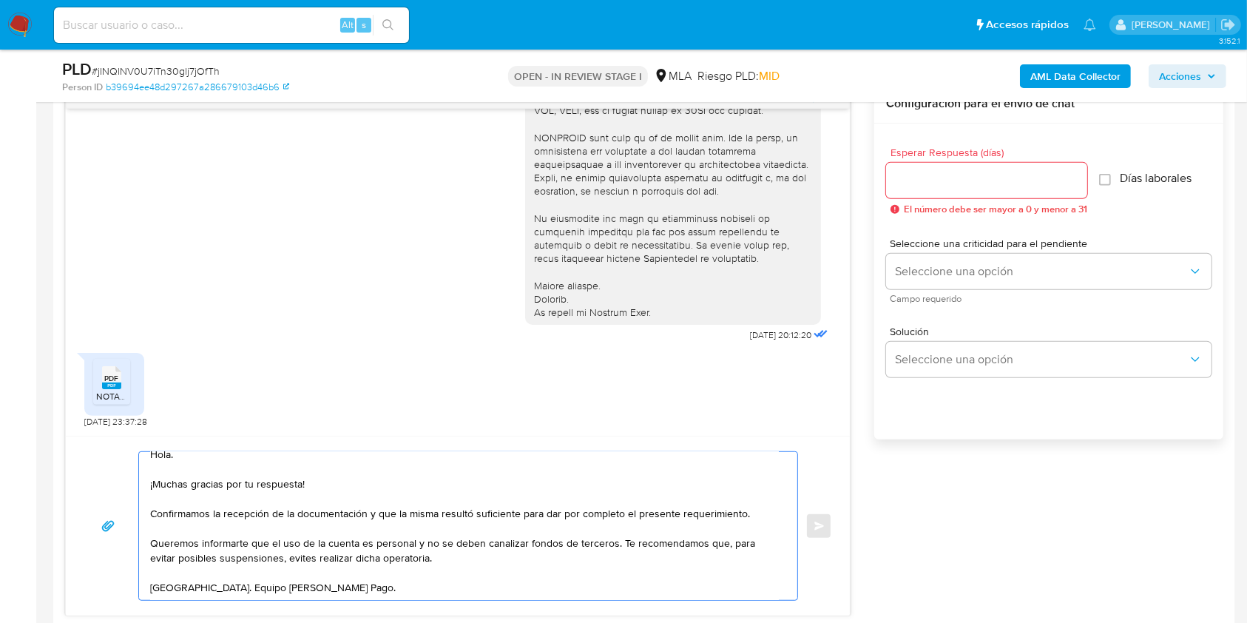
type textarea "Hola. ¡Muchas gracias por tu respuesta! Confirmamos la recepción de la document…"
click at [951, 180] on input "Esperar Respuesta (días)" at bounding box center [986, 180] width 201 height 19
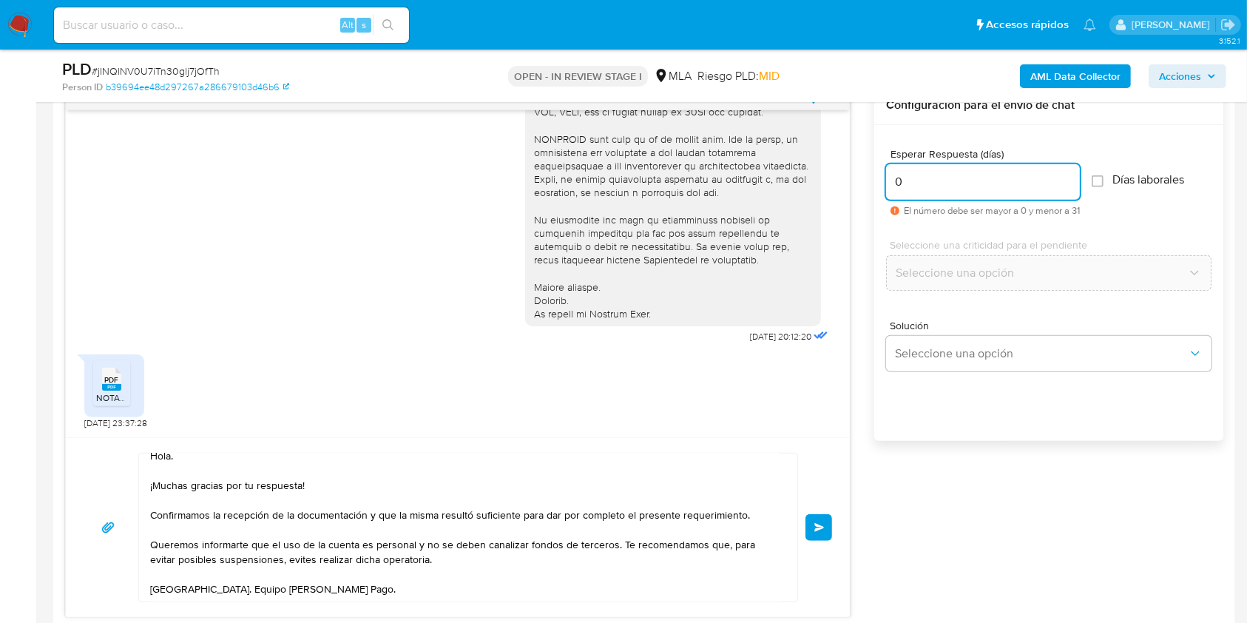
scroll to position [888, 0]
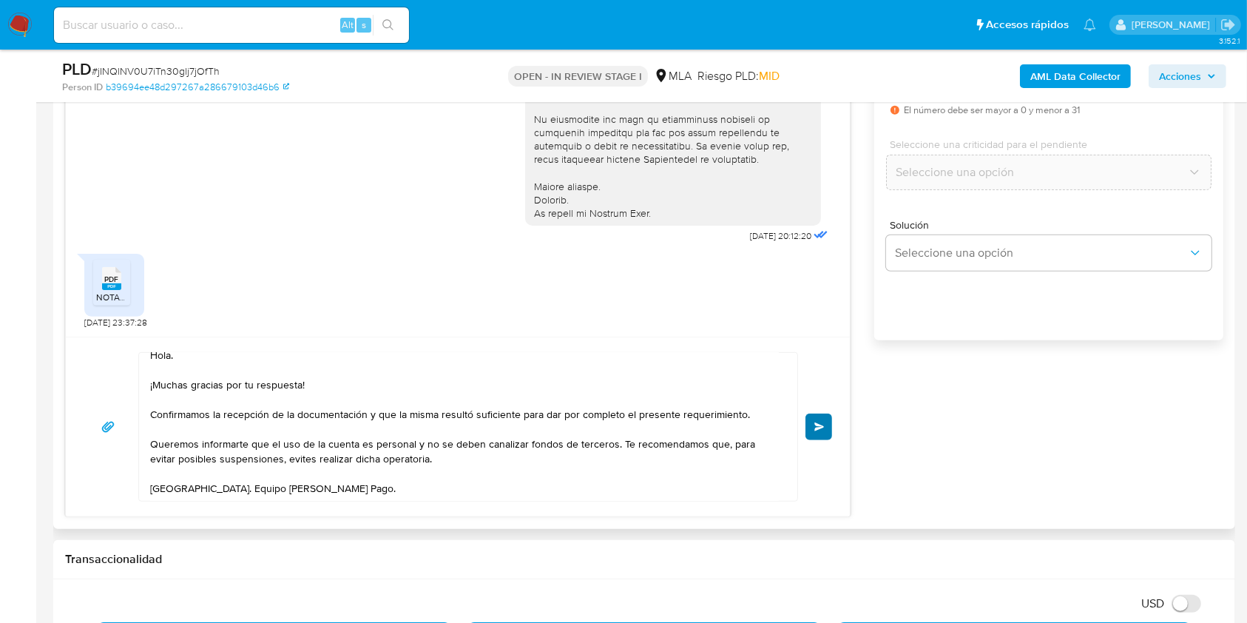
type input "0"
click at [812, 423] on button "Enviar" at bounding box center [819, 427] width 27 height 27
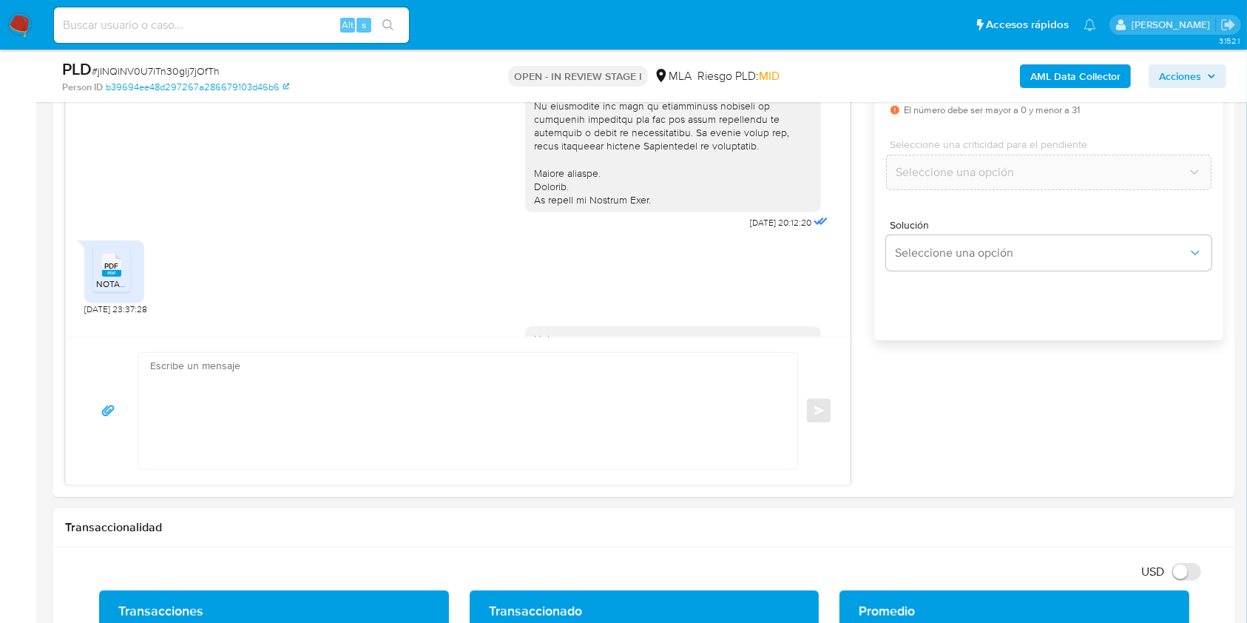
scroll to position [676, 0]
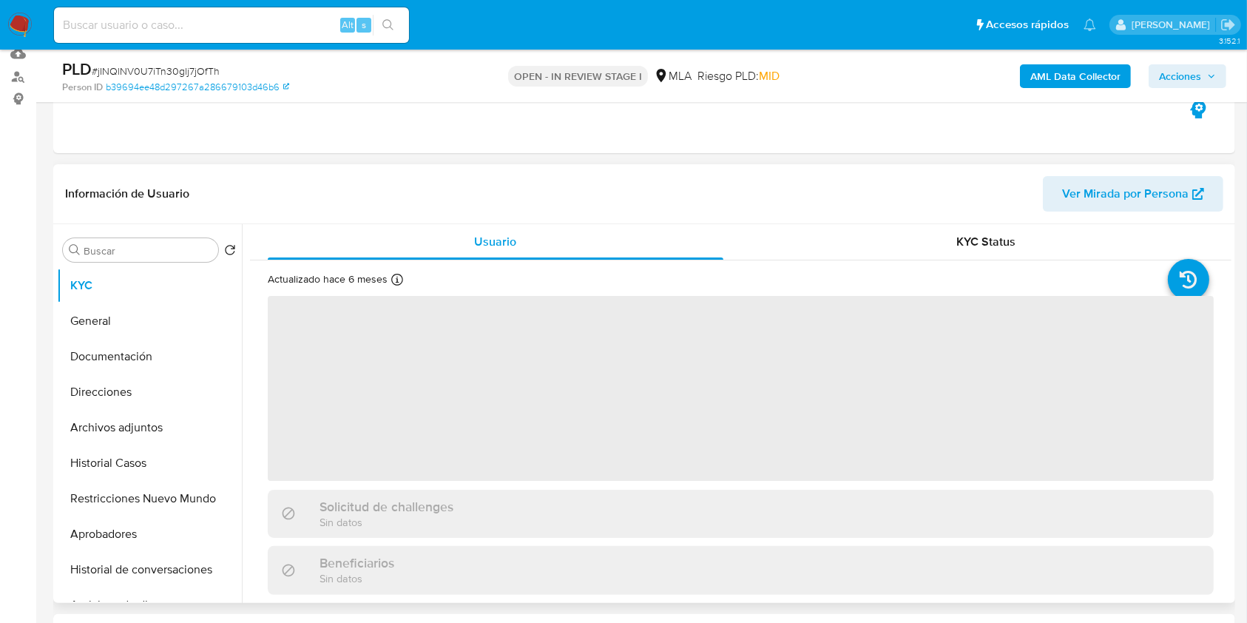
scroll to position [394, 0]
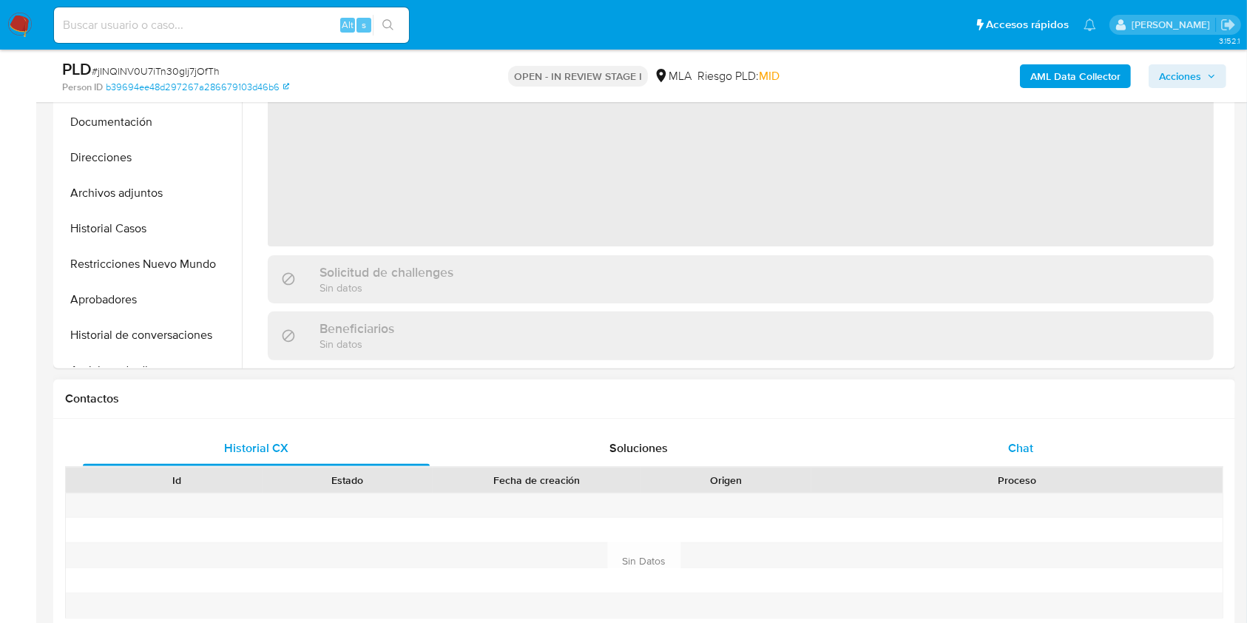
click at [1035, 439] on div "Chat" at bounding box center [1021, 449] width 347 height 36
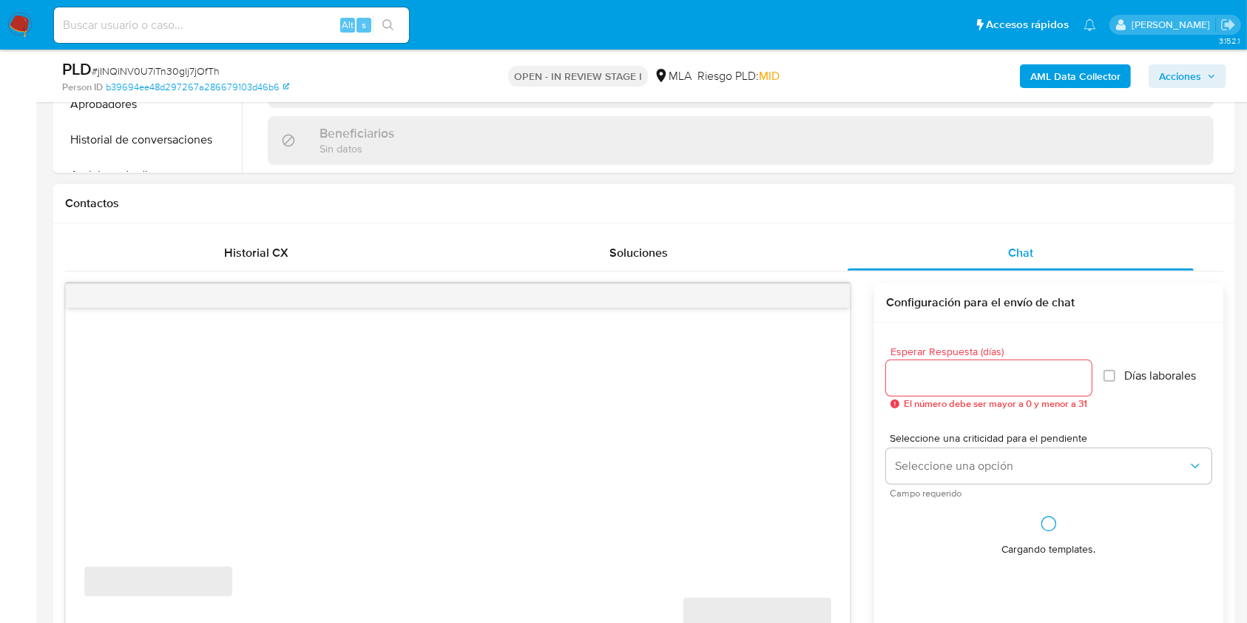
select select "10"
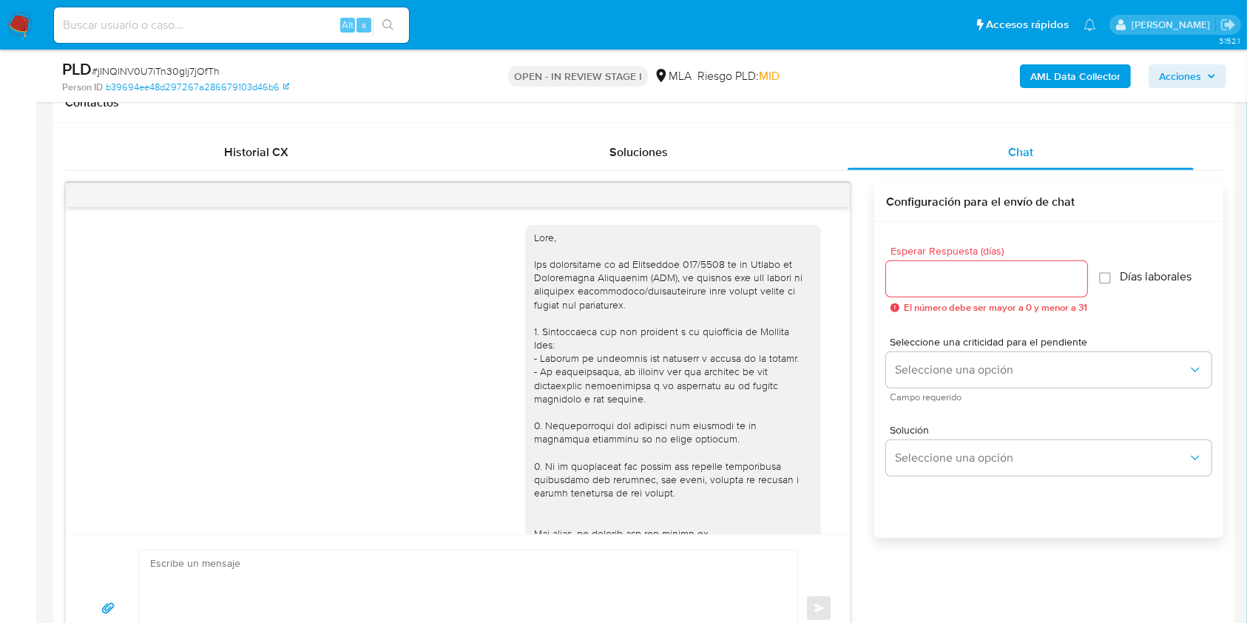
scroll to position [676, 0]
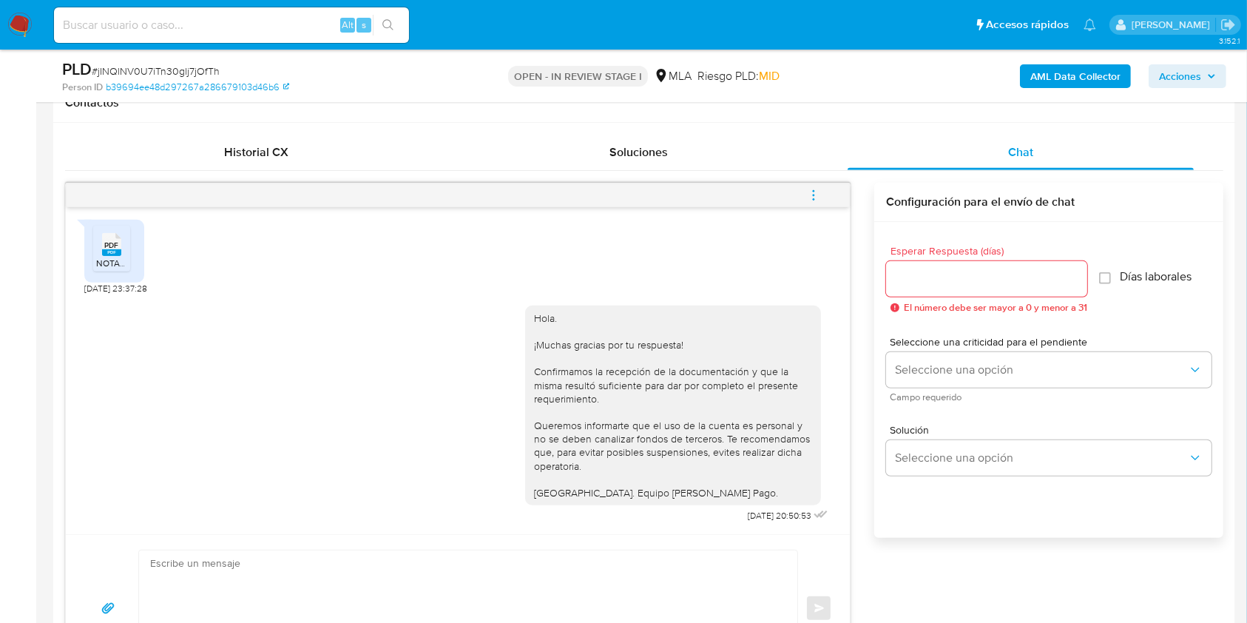
click at [812, 189] on icon "menu-action" at bounding box center [813, 195] width 13 height 13
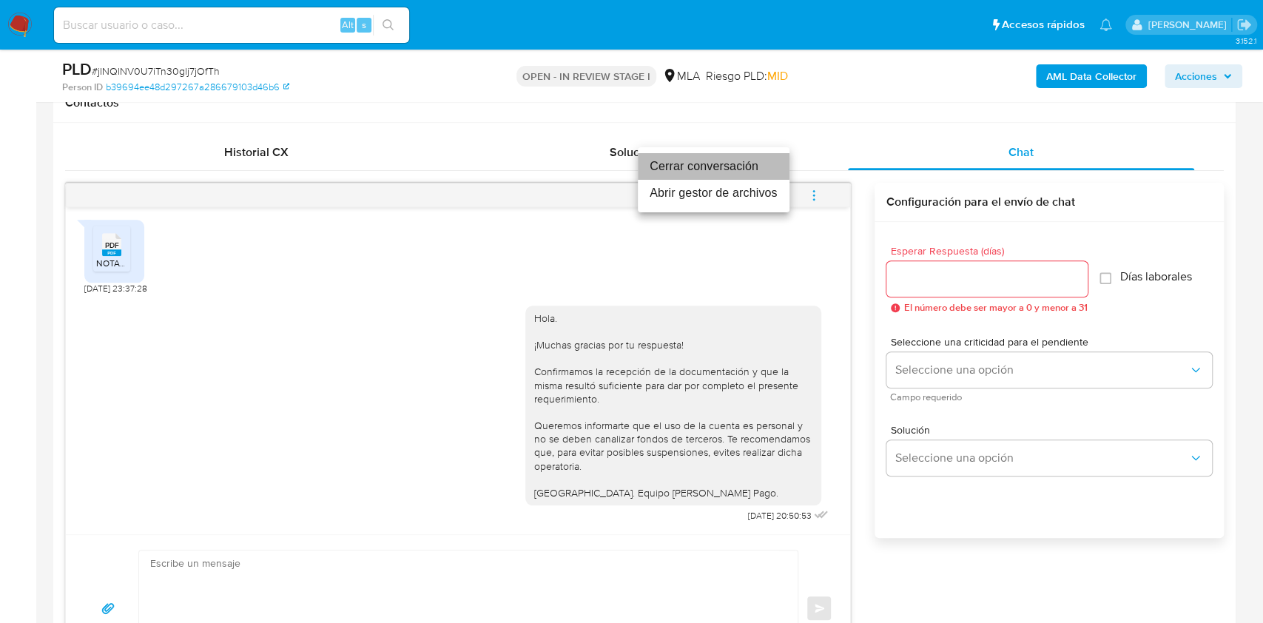
click at [725, 168] on li "Cerrar conversación" at bounding box center [714, 166] width 152 height 27
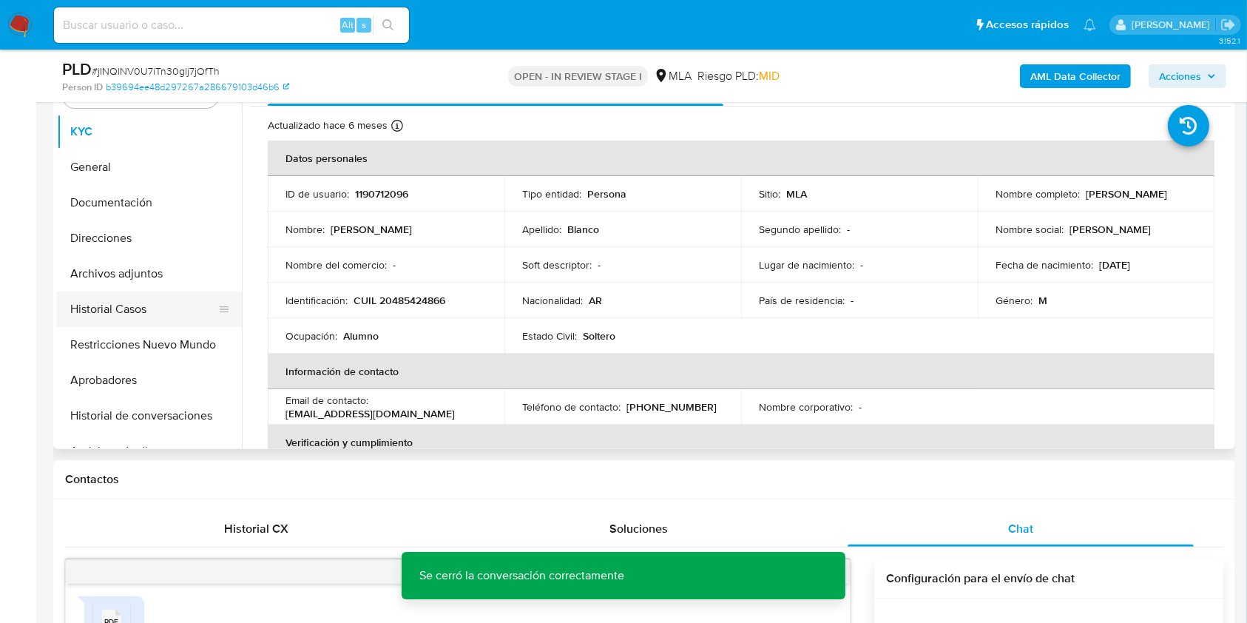
scroll to position [296, 0]
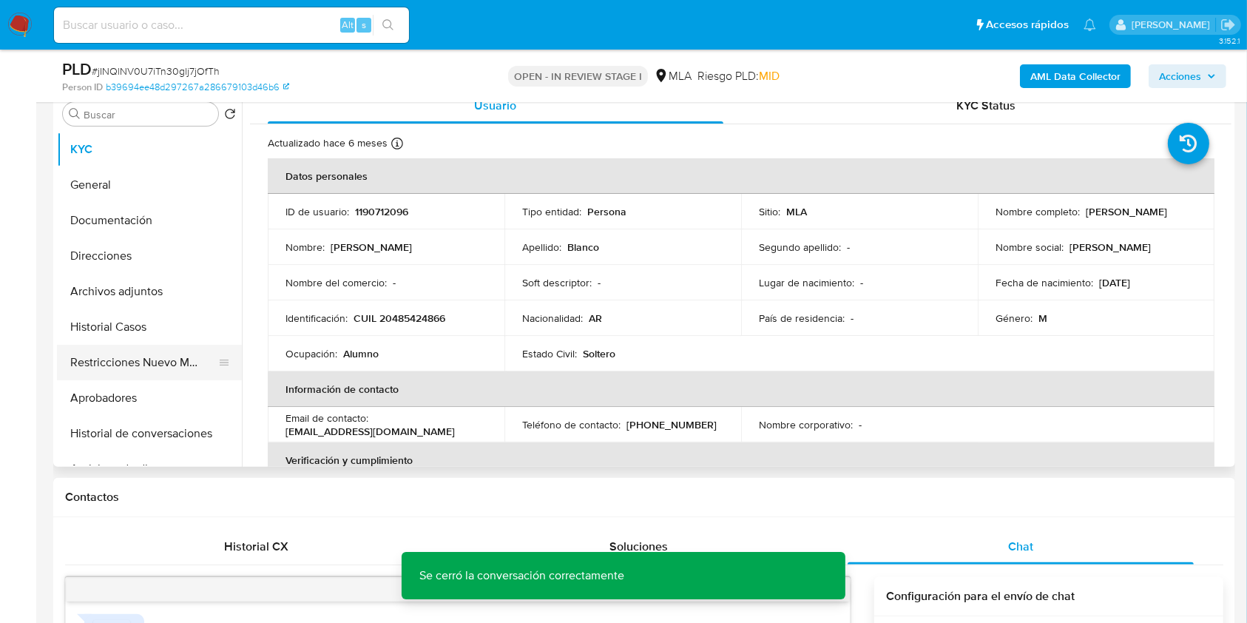
click at [101, 362] on button "Restricciones Nuevo Mundo" at bounding box center [143, 363] width 173 height 36
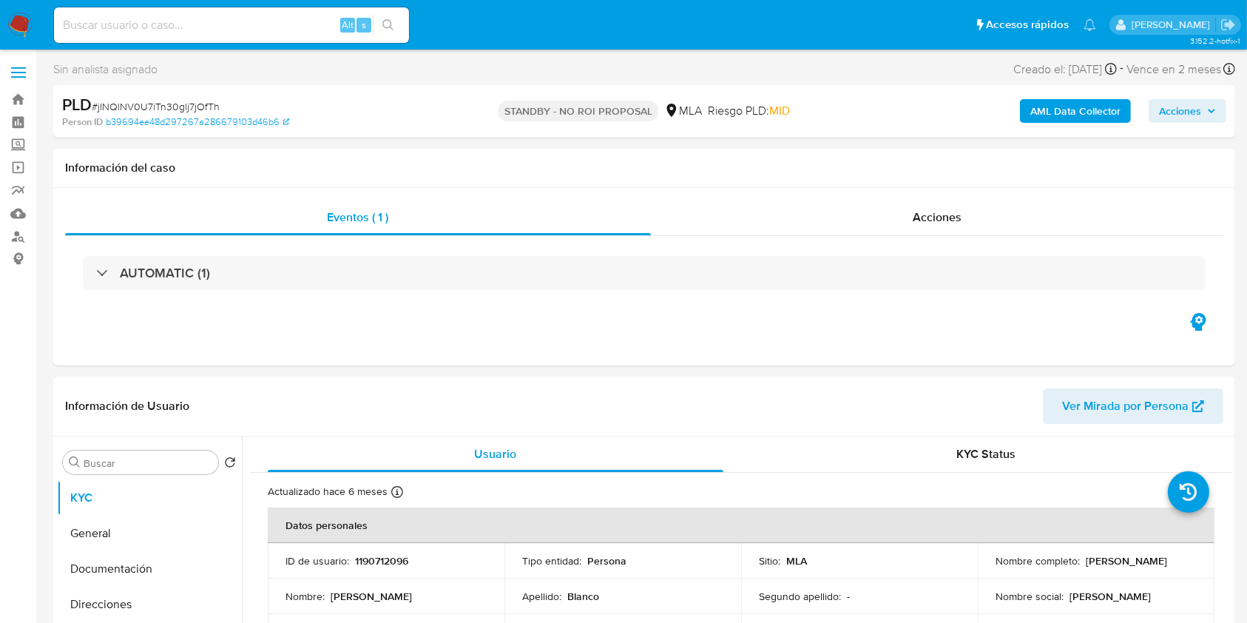
select select "10"
click at [297, 30] on input at bounding box center [231, 25] width 355 height 19
paste input "m1yYsRaH32OWC1drsI7V5LeH"
type input "m1yYsRaH32OWC1drsI7V5LeH"
click at [395, 30] on button "search-icon" at bounding box center [388, 25] width 30 height 21
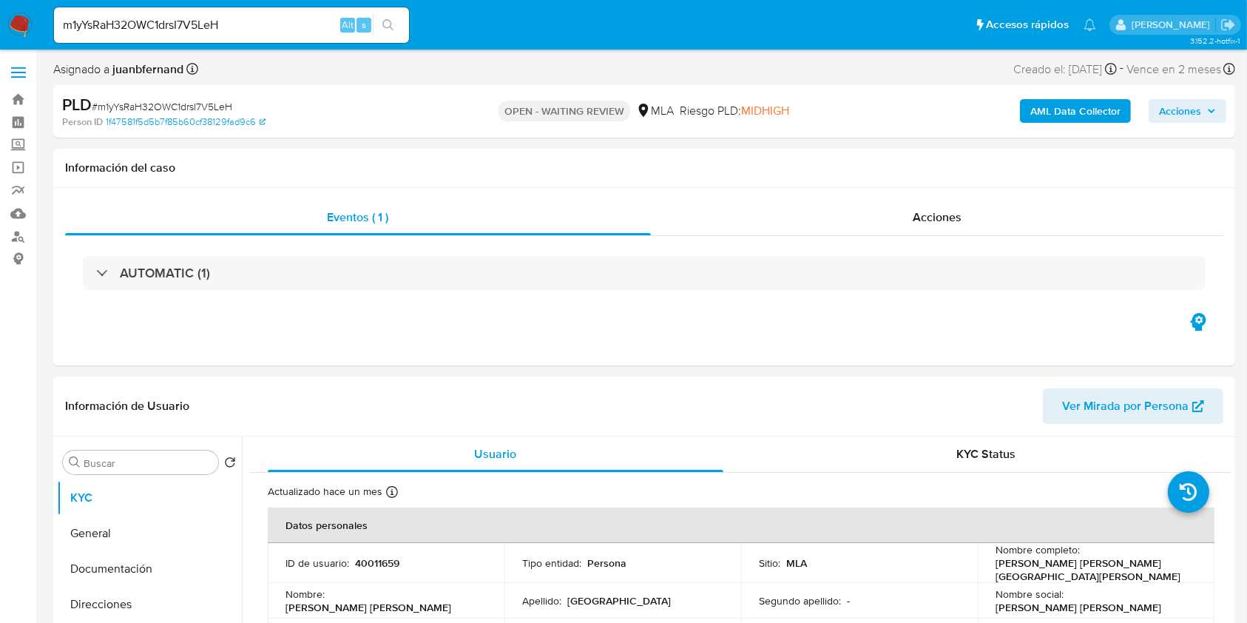
select select "10"
click at [260, 27] on input at bounding box center [231, 25] width 355 height 19
paste input "lZsupoOrWcz6rDnL84Ah3bv4"
type input "lZsupoOrWcz6rDnL84Ah3bv4"
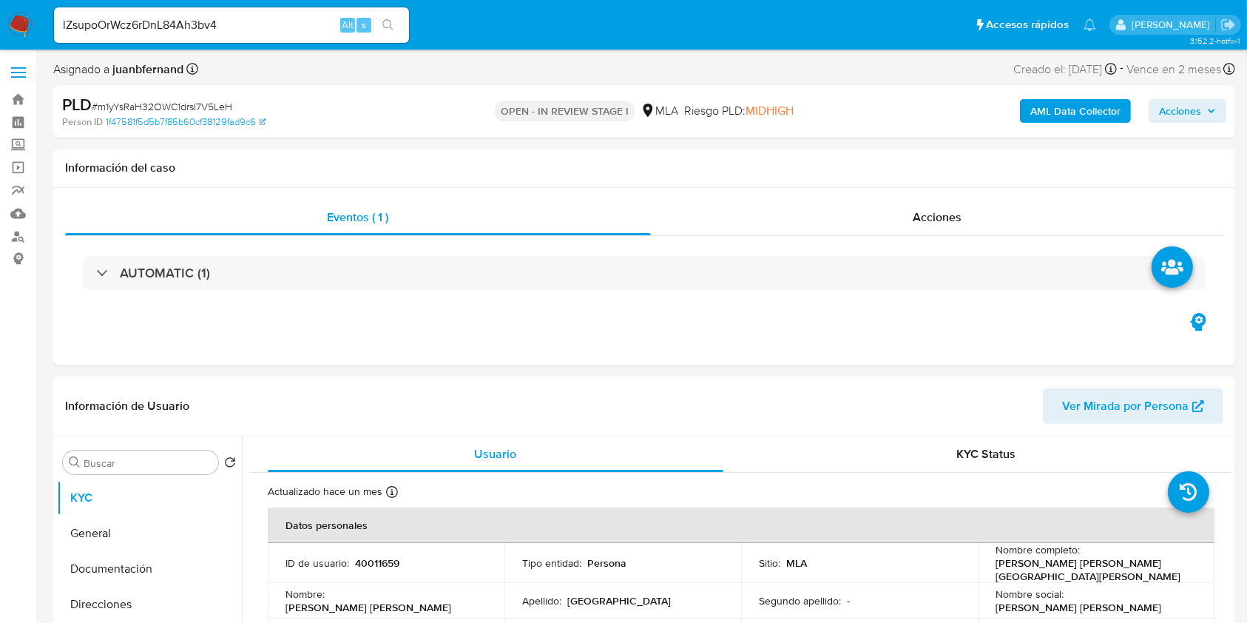
click at [398, 24] on button "search-icon" at bounding box center [388, 25] width 30 height 21
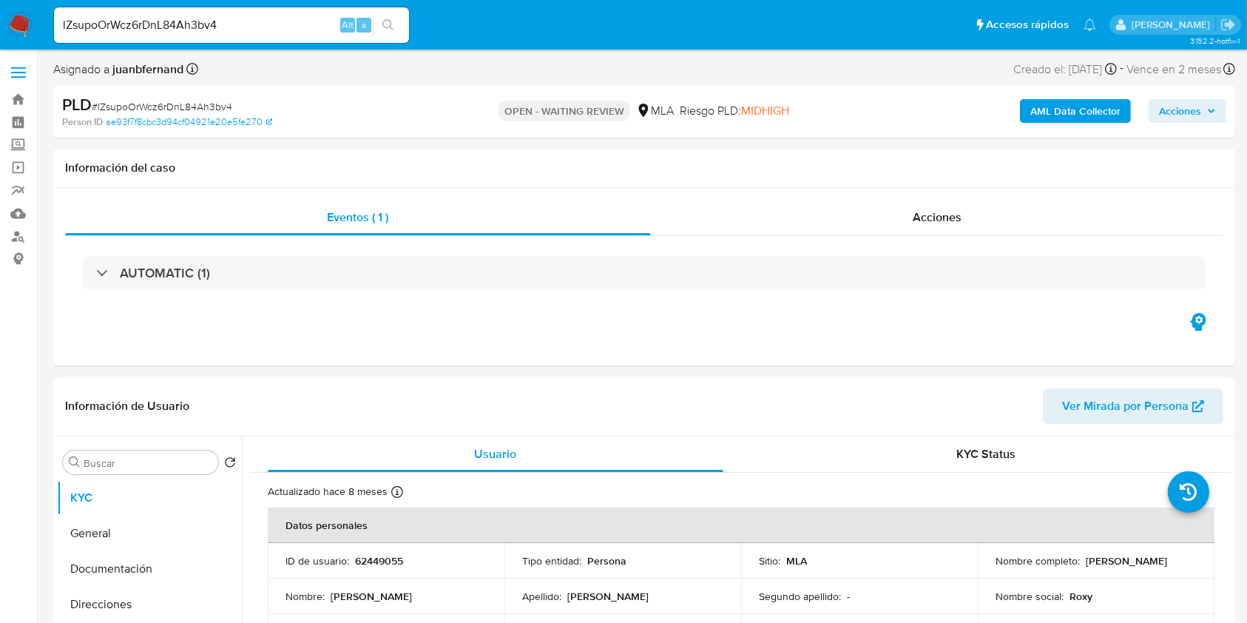
select select "10"
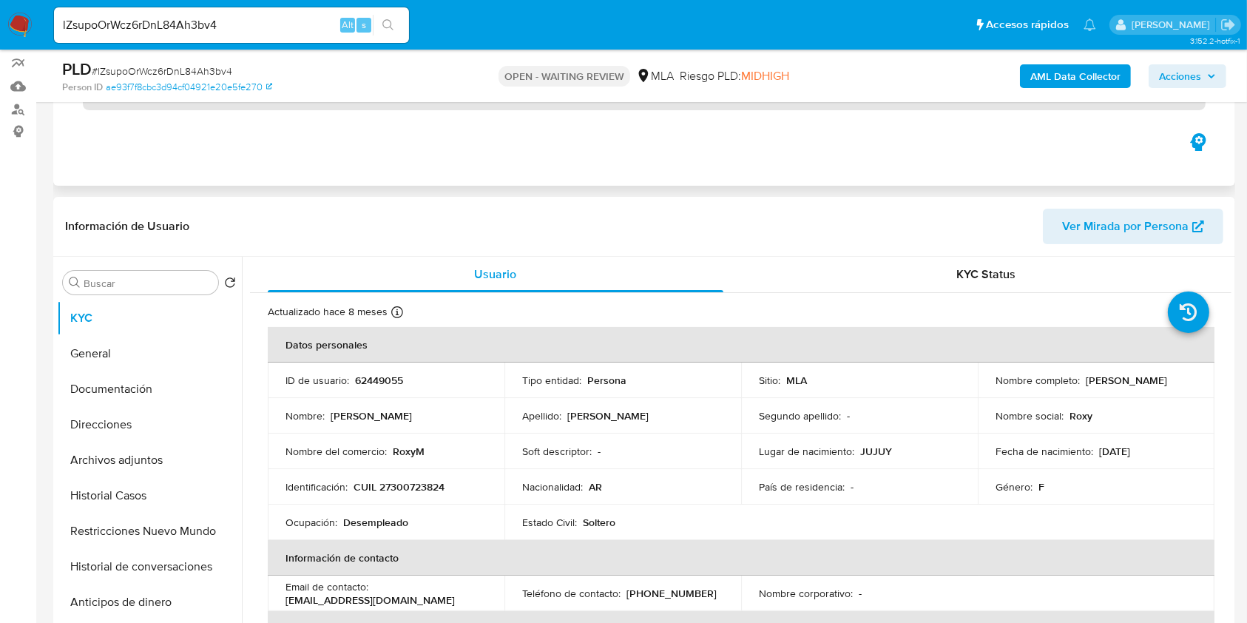
scroll to position [197, 0]
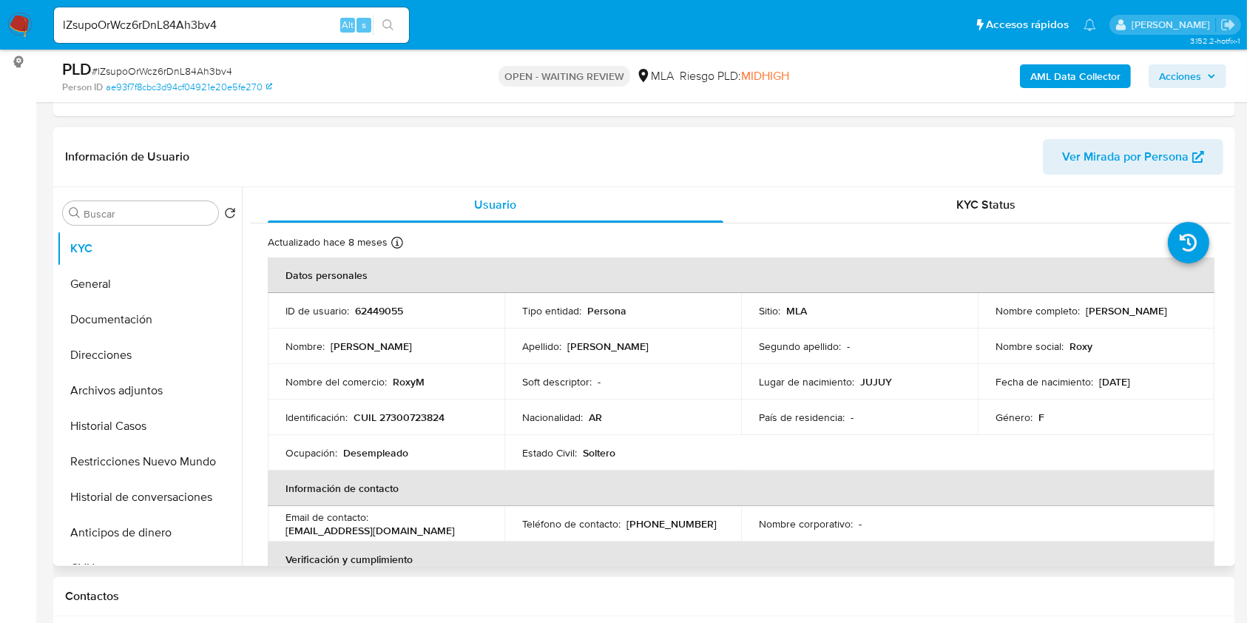
click at [397, 532] on div "Email de contacto : [EMAIL_ADDRESS][DOMAIN_NAME]" at bounding box center [386, 523] width 201 height 27
click at [393, 530] on p "[EMAIL_ADDRESS][DOMAIN_NAME]" at bounding box center [370, 530] width 169 height 13
drag, startPoint x: 393, startPoint y: 530, endPoint x: 293, endPoint y: 528, distance: 99.9
click at [293, 528] on p "[EMAIL_ADDRESS][DOMAIN_NAME]" at bounding box center [370, 530] width 169 height 13
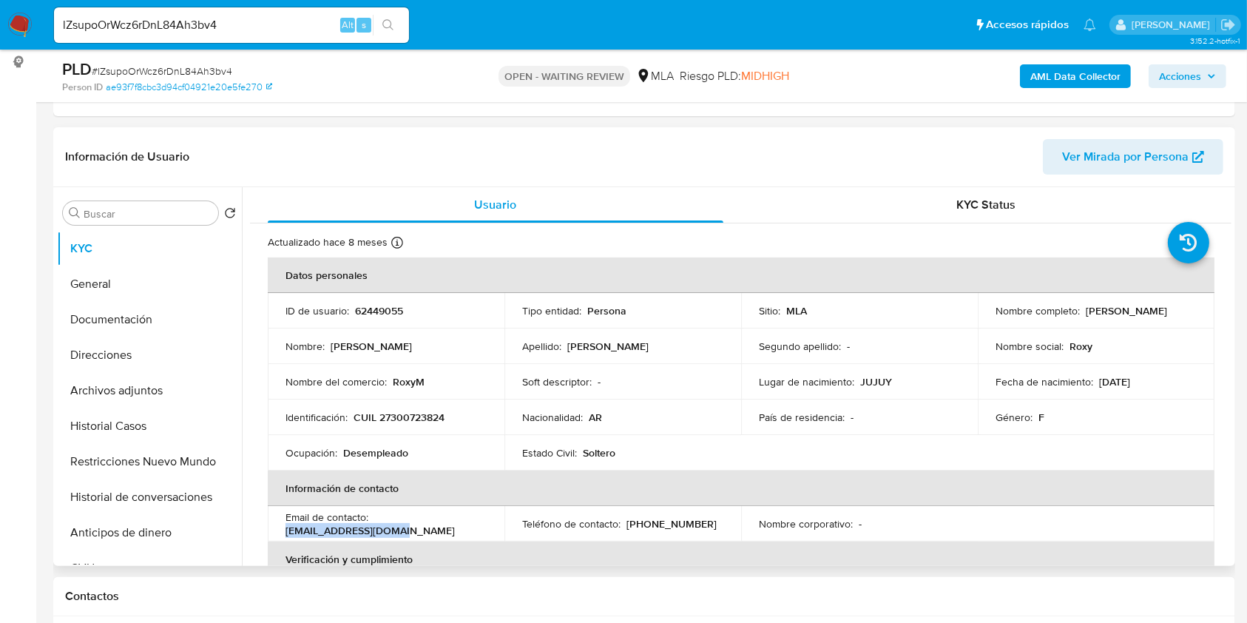
drag, startPoint x: 293, startPoint y: 528, endPoint x: 388, endPoint y: 529, distance: 94.7
click at [388, 529] on p "[EMAIL_ADDRESS][DOMAIN_NAME]" at bounding box center [370, 530] width 169 height 13
click at [279, 31] on input "lZsupoOrWcz6rDnL84Ah3bv4" at bounding box center [231, 25] width 355 height 19
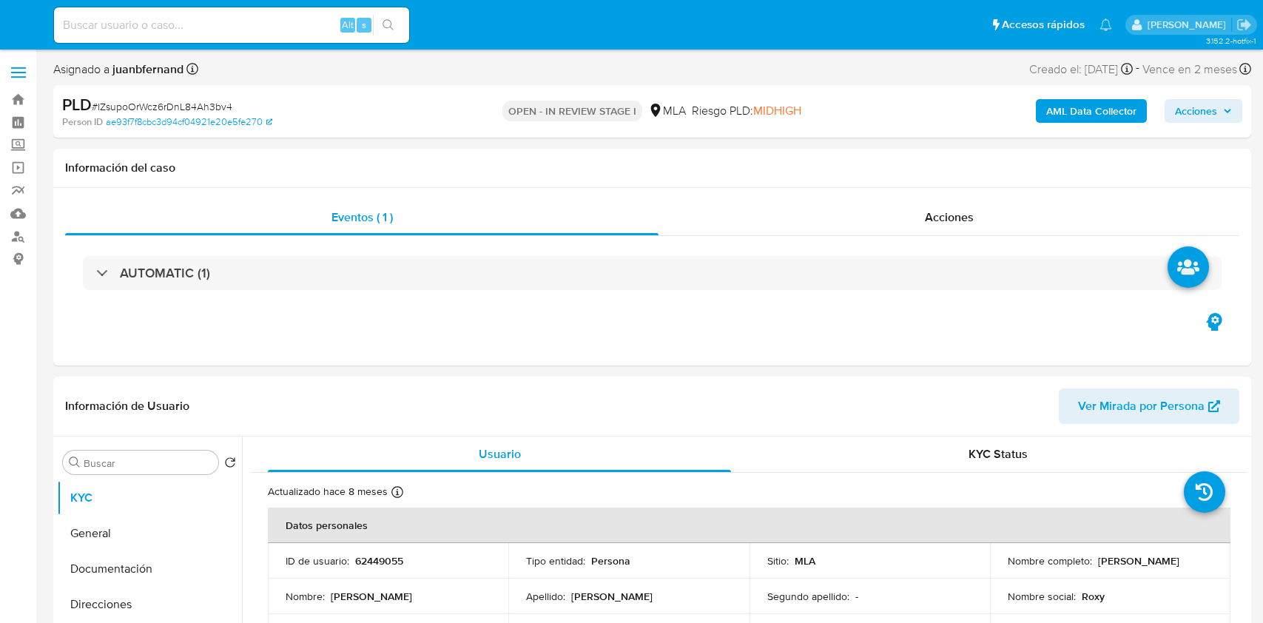
select select "10"
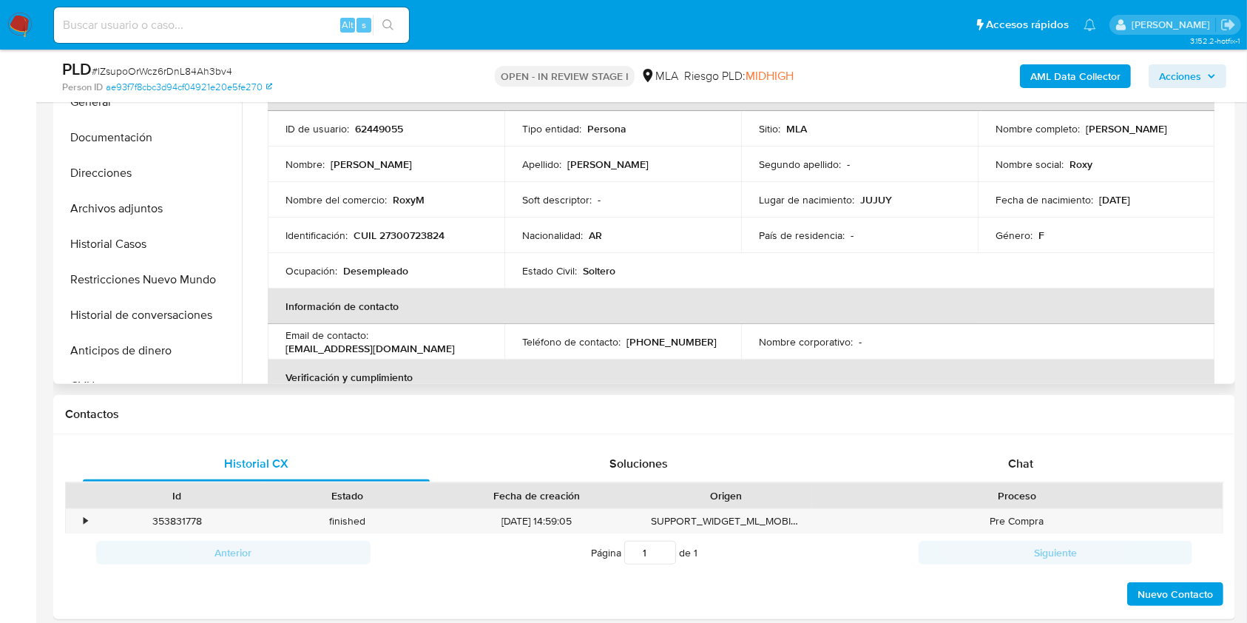
scroll to position [394, 0]
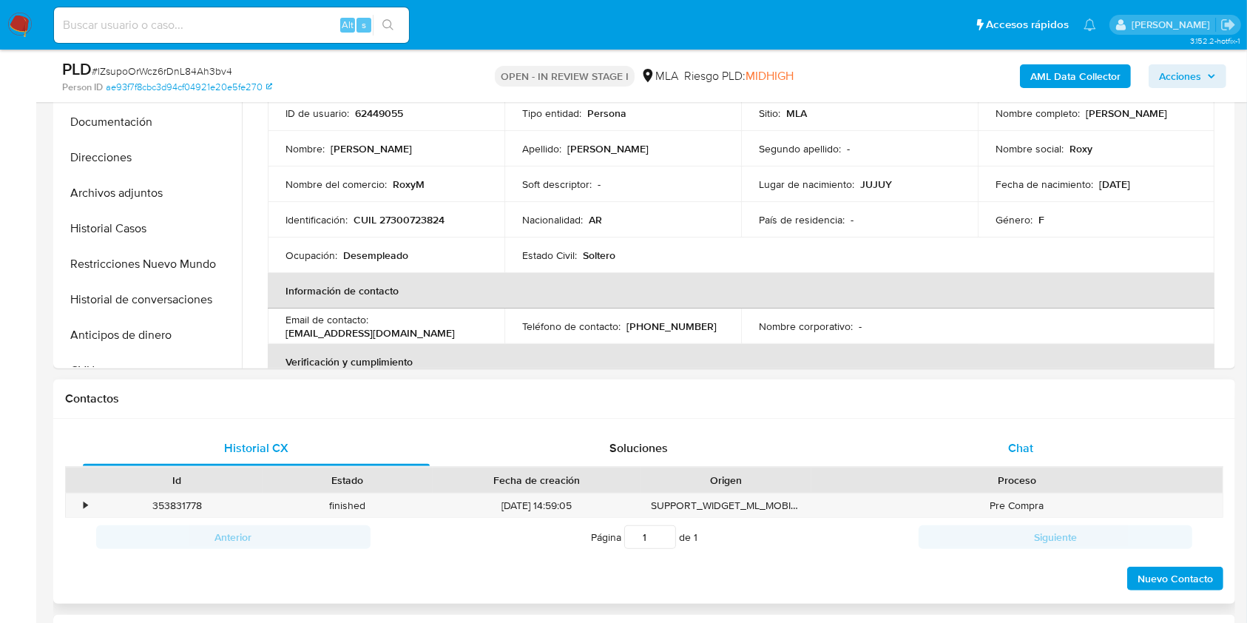
click at [1047, 440] on div "Chat" at bounding box center [1021, 449] width 347 height 36
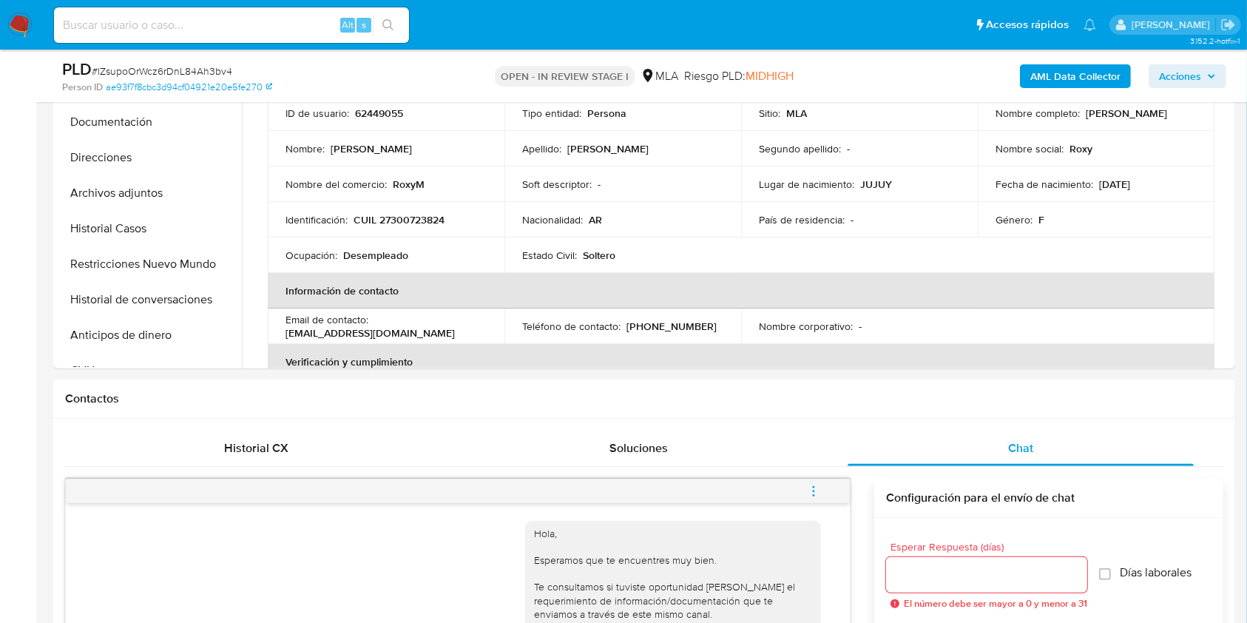
scroll to position [652, 0]
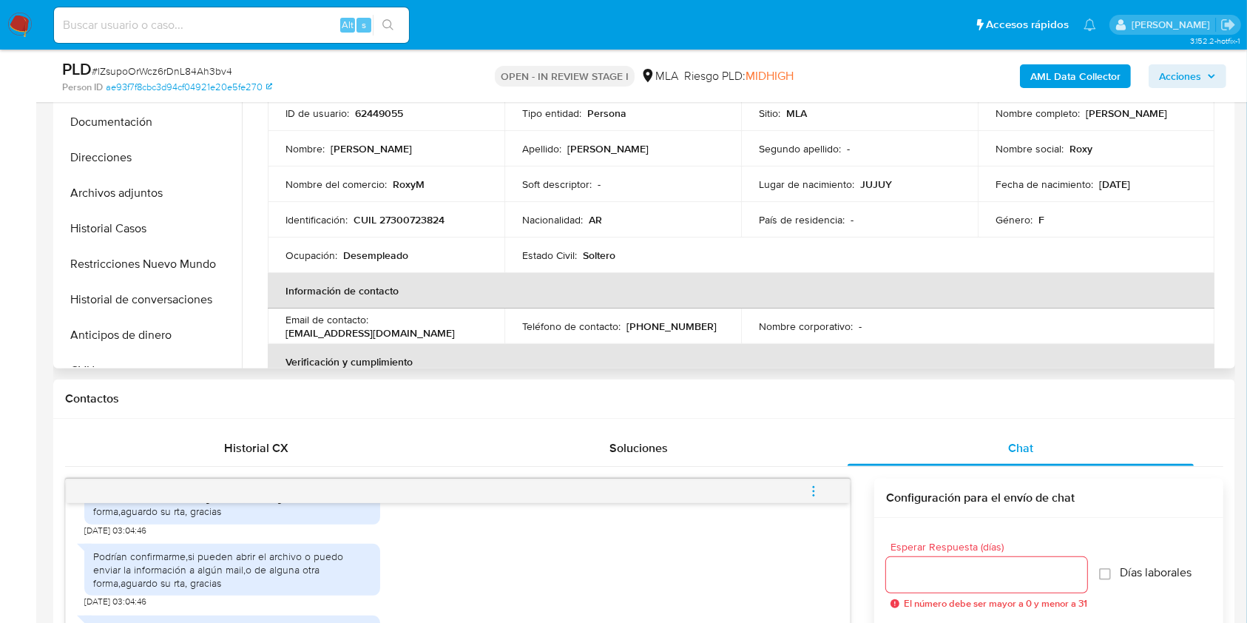
click at [393, 117] on p "62449055" at bounding box center [379, 113] width 48 height 13
copy p "62449055"
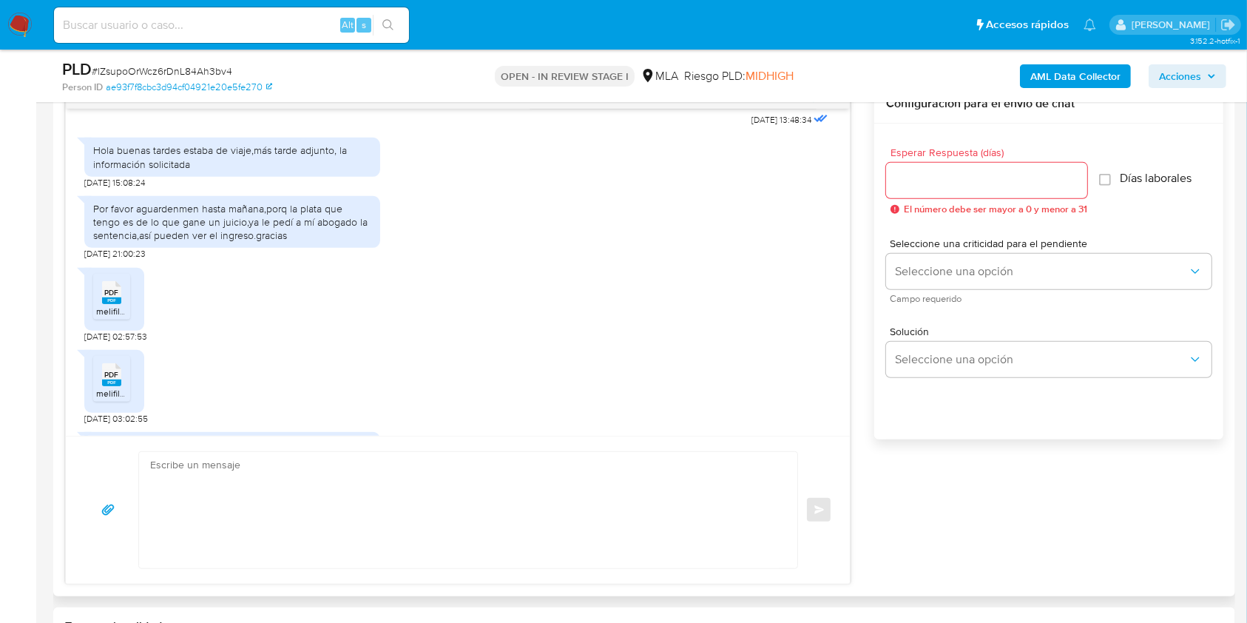
scroll to position [356, 0]
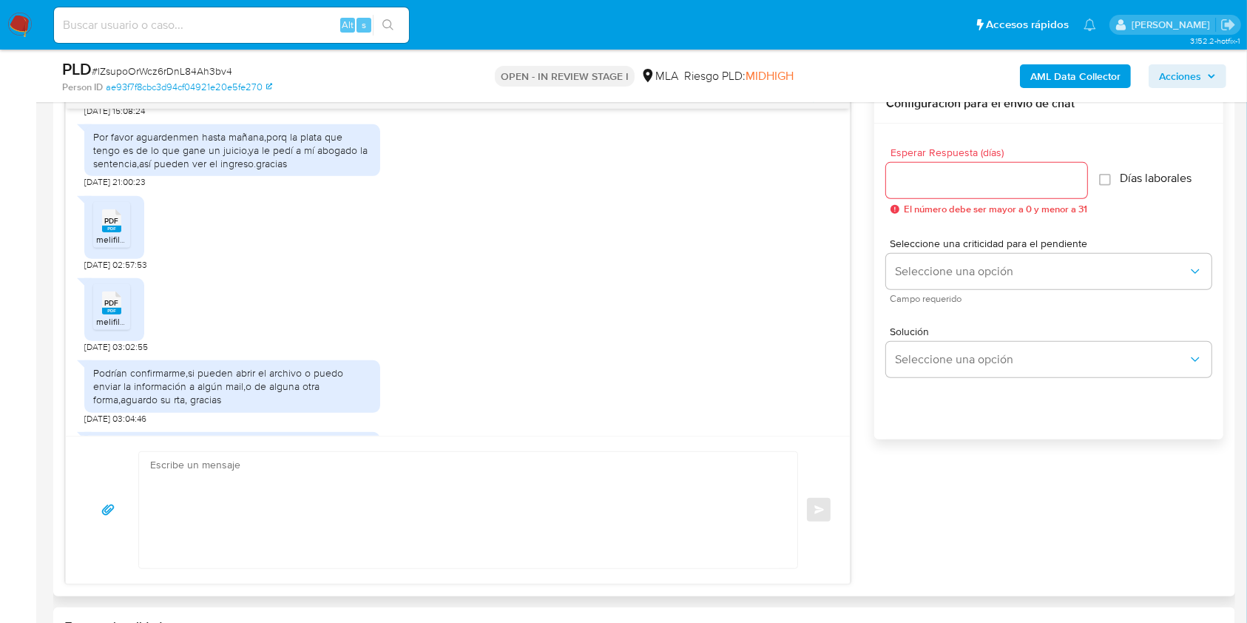
click at [86, 271] on span "[DATE] 02:57:53" at bounding box center [115, 265] width 63 height 12
drag, startPoint x: 86, startPoint y: 273, endPoint x: 113, endPoint y: 277, distance: 27.7
click at [113, 271] on span "[DATE] 02:57:53" at bounding box center [115, 265] width 63 height 12
copy span "22/07/2025"
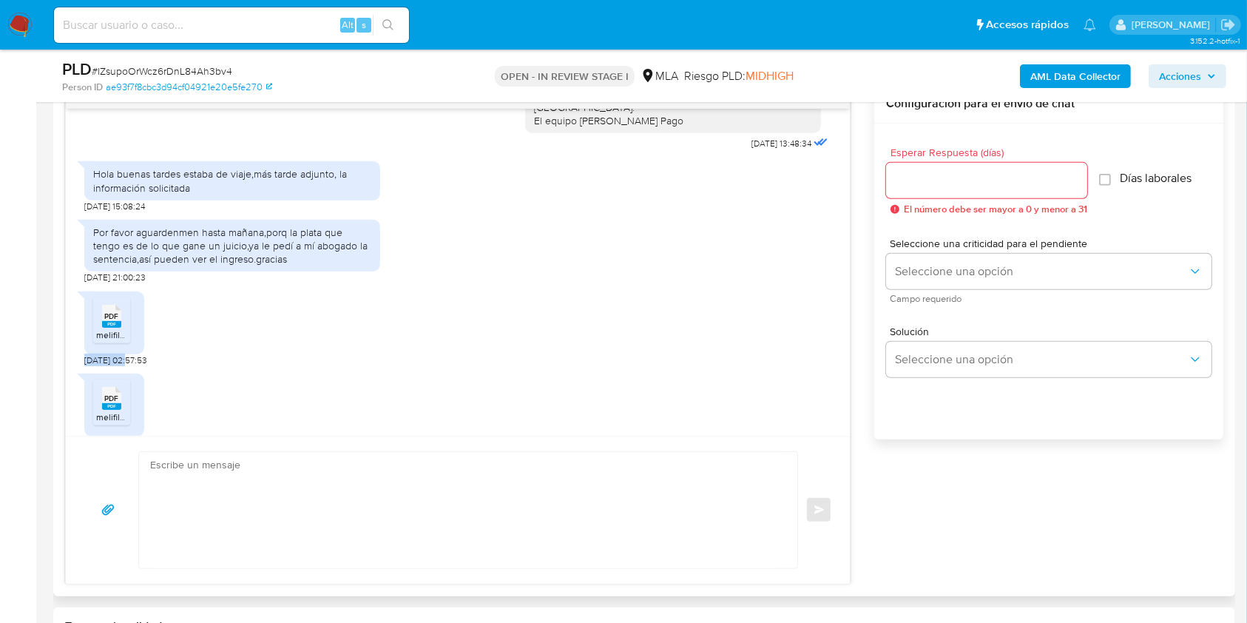
scroll to position [159, 0]
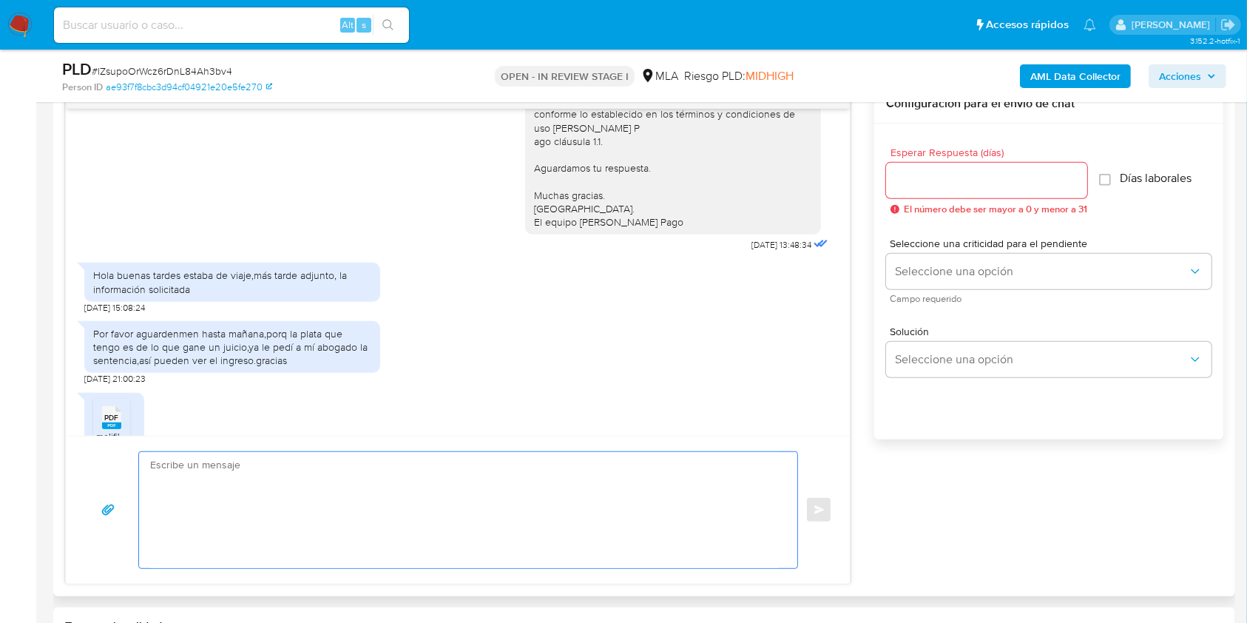
click at [307, 476] on textarea at bounding box center [464, 510] width 629 height 116
click at [328, 483] on textarea at bounding box center [464, 510] width 629 height 116
paste textarea "Hola. ¡Muchas gracias por tu respuesta! Confirmamos la recepción de la document…"
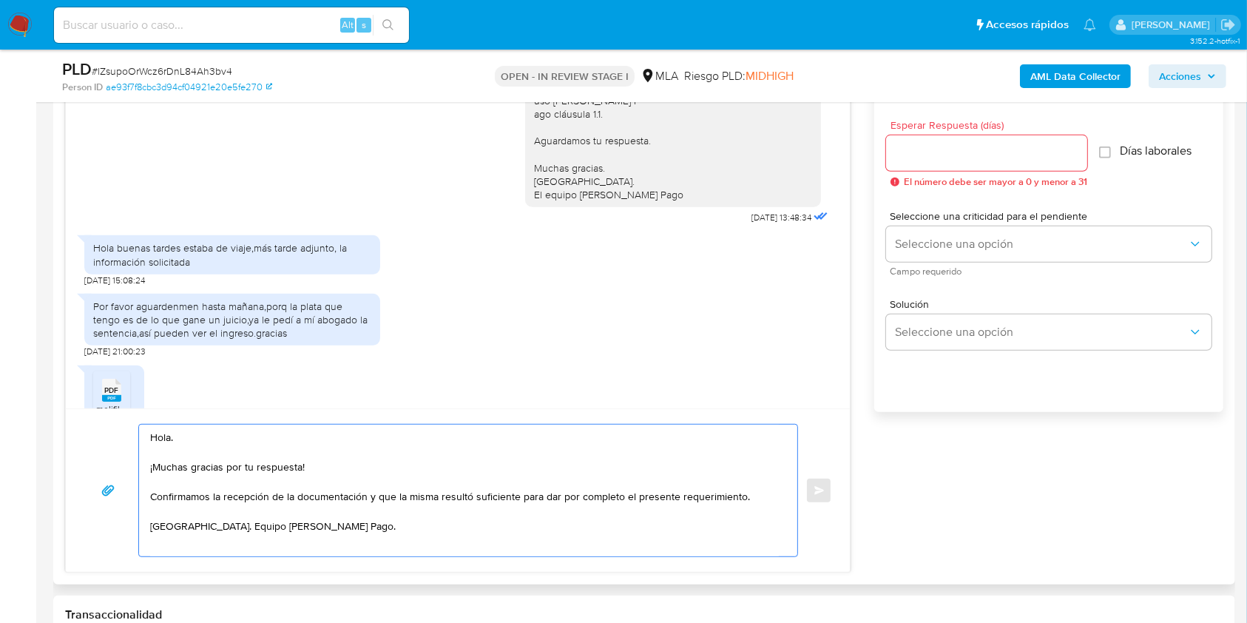
scroll to position [690, 0]
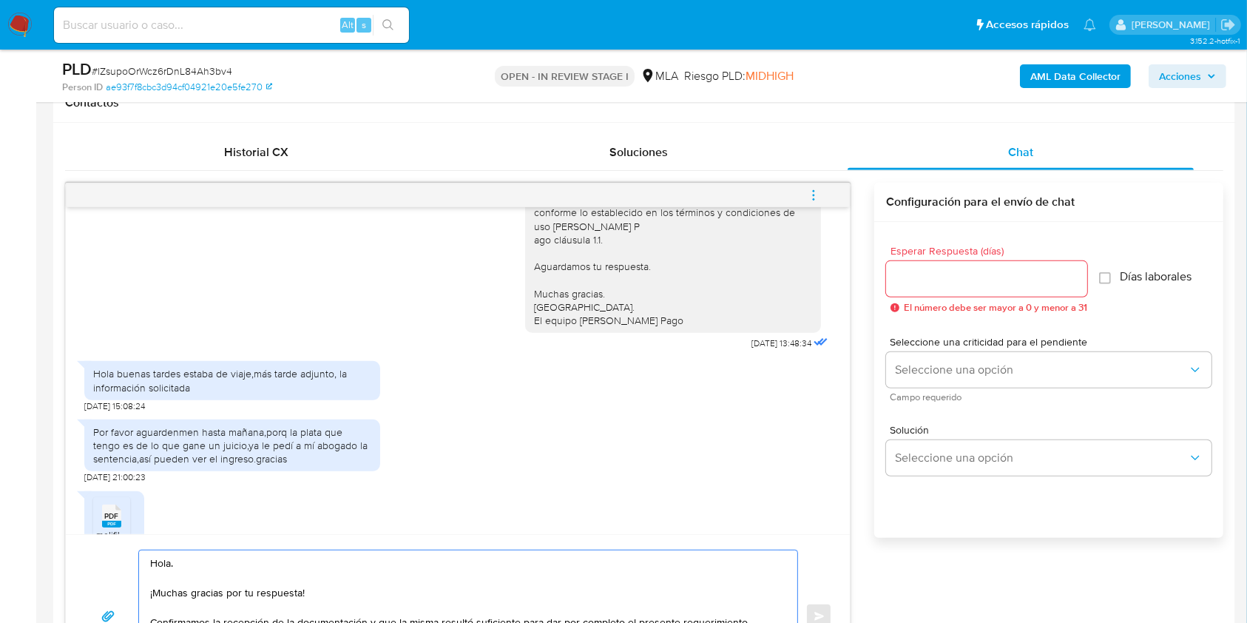
type textarea "Hola. ¡Muchas gracias por tu respuesta! Confirmamos la recepción de la document…"
click at [984, 281] on input "Esperar Respuesta (días)" at bounding box center [986, 278] width 201 height 19
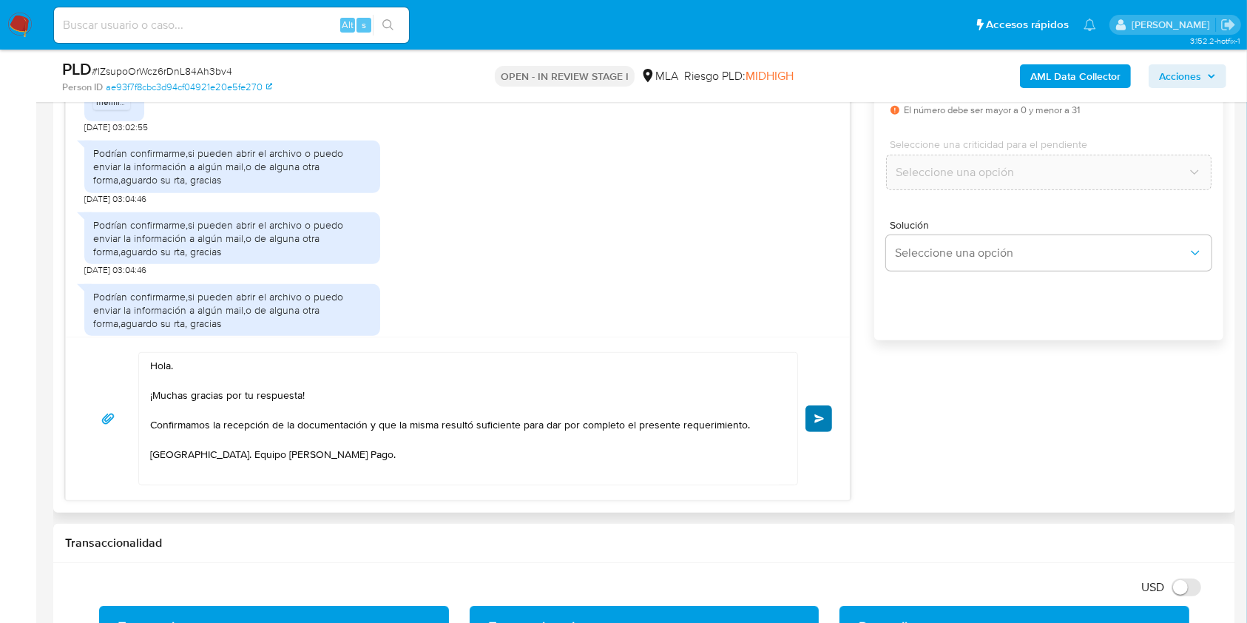
scroll to position [652, 0]
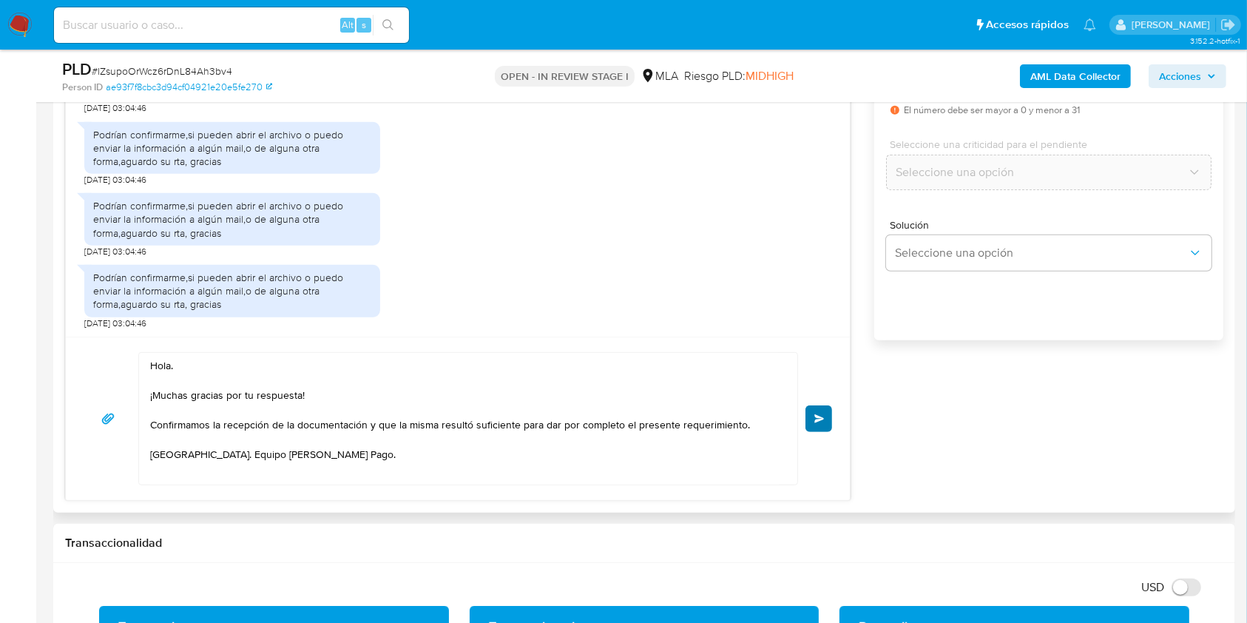
type input "0"
click at [824, 418] on button "Enviar" at bounding box center [819, 418] width 27 height 27
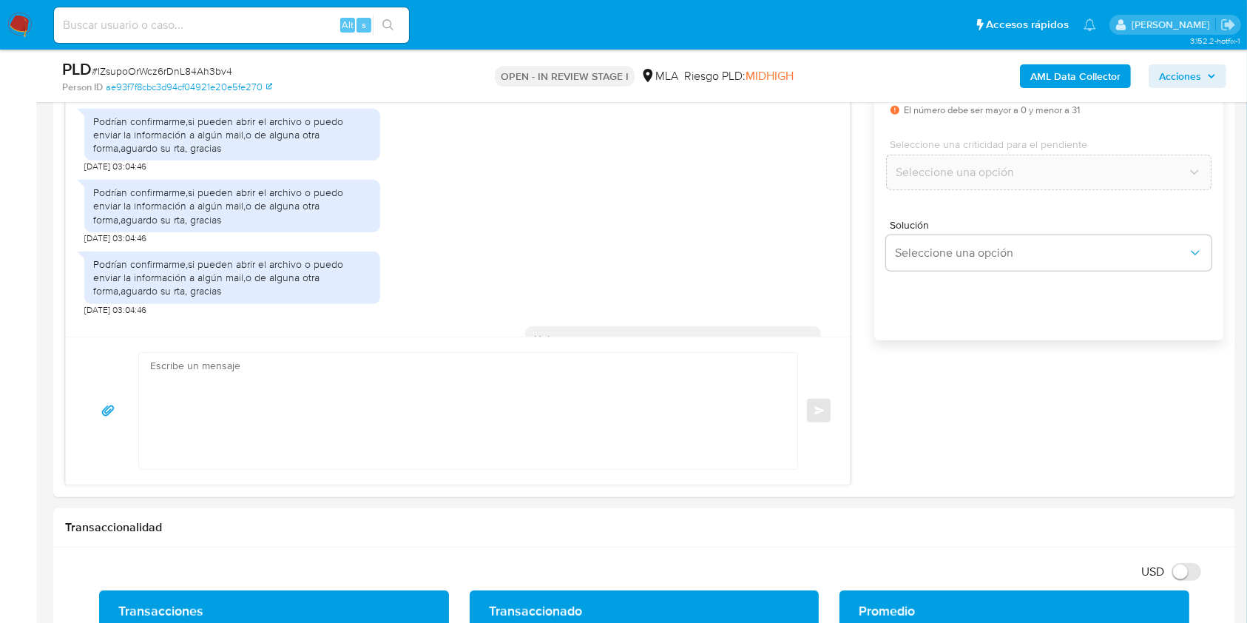
scroll to position [816, 0]
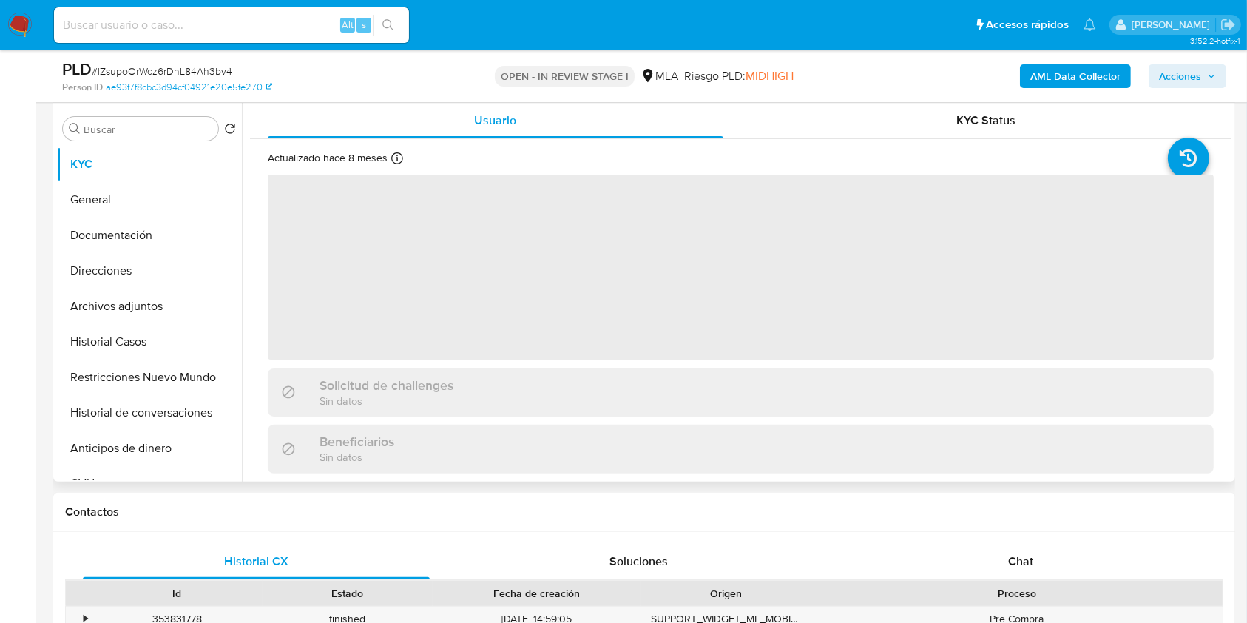
scroll to position [296, 0]
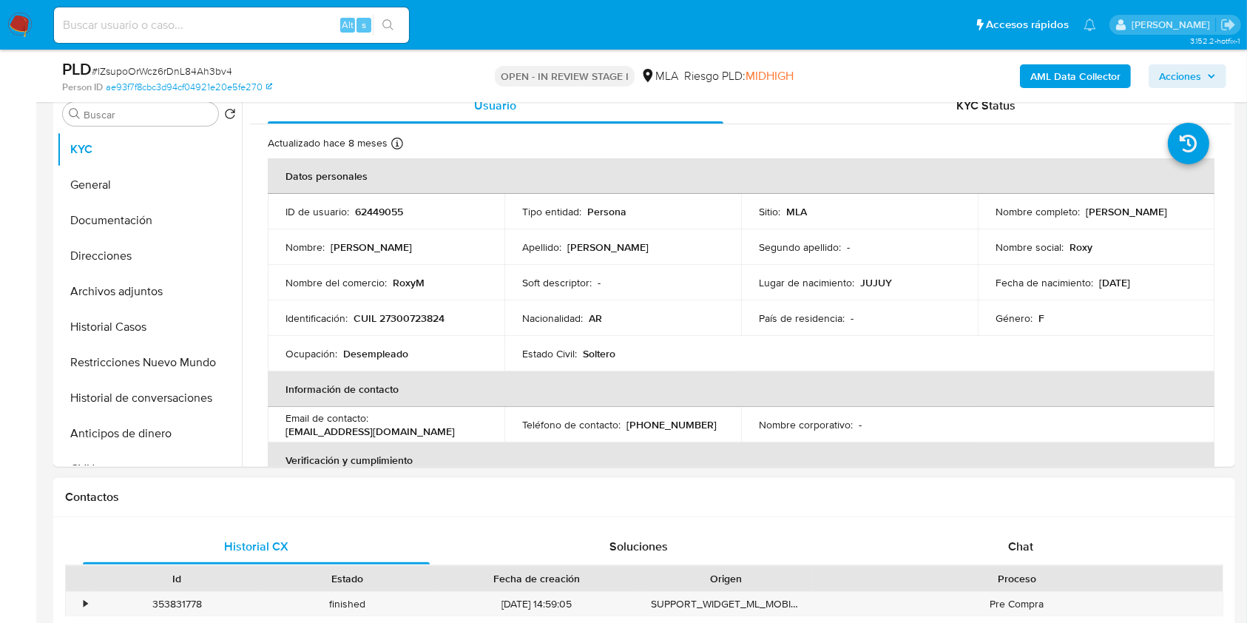
select select "10"
click at [1016, 526] on div "Historial CX Soluciones Chat Id Estado Fecha de creación Origen Proceso • 35383…" at bounding box center [644, 610] width 1182 height 186
click at [1019, 535] on div "Chat" at bounding box center [1021, 547] width 347 height 36
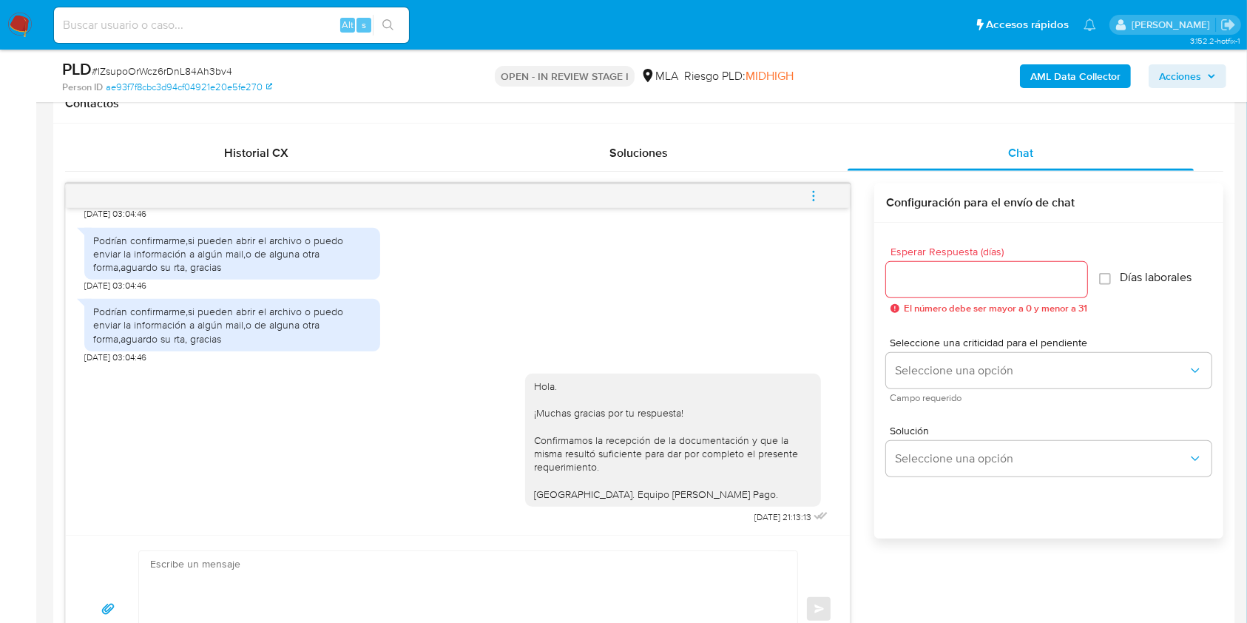
scroll to position [690, 0]
click at [807, 179] on span "menu-action" at bounding box center [813, 196] width 13 height 36
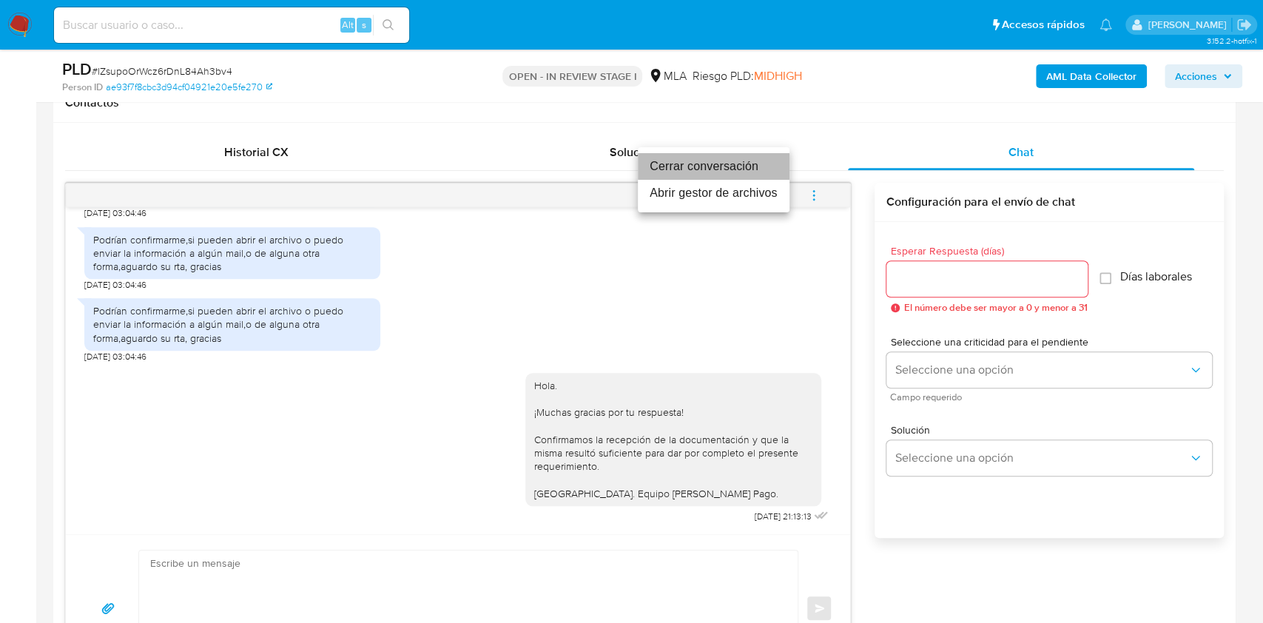
click at [715, 166] on li "Cerrar conversación" at bounding box center [714, 166] width 152 height 27
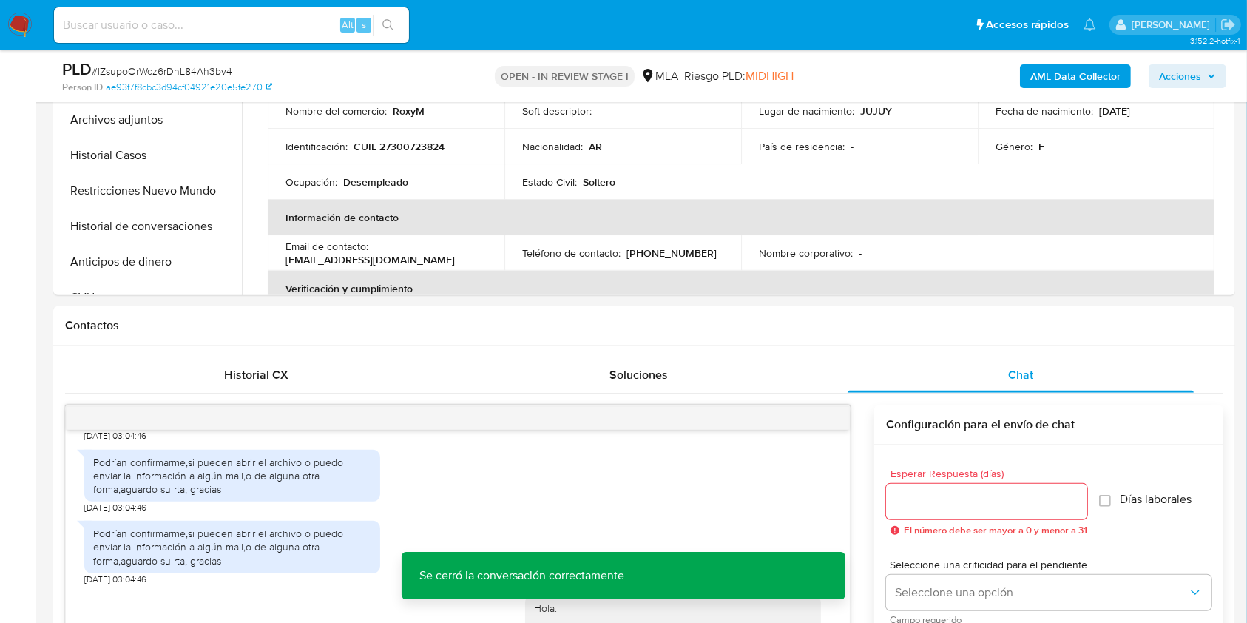
scroll to position [394, 0]
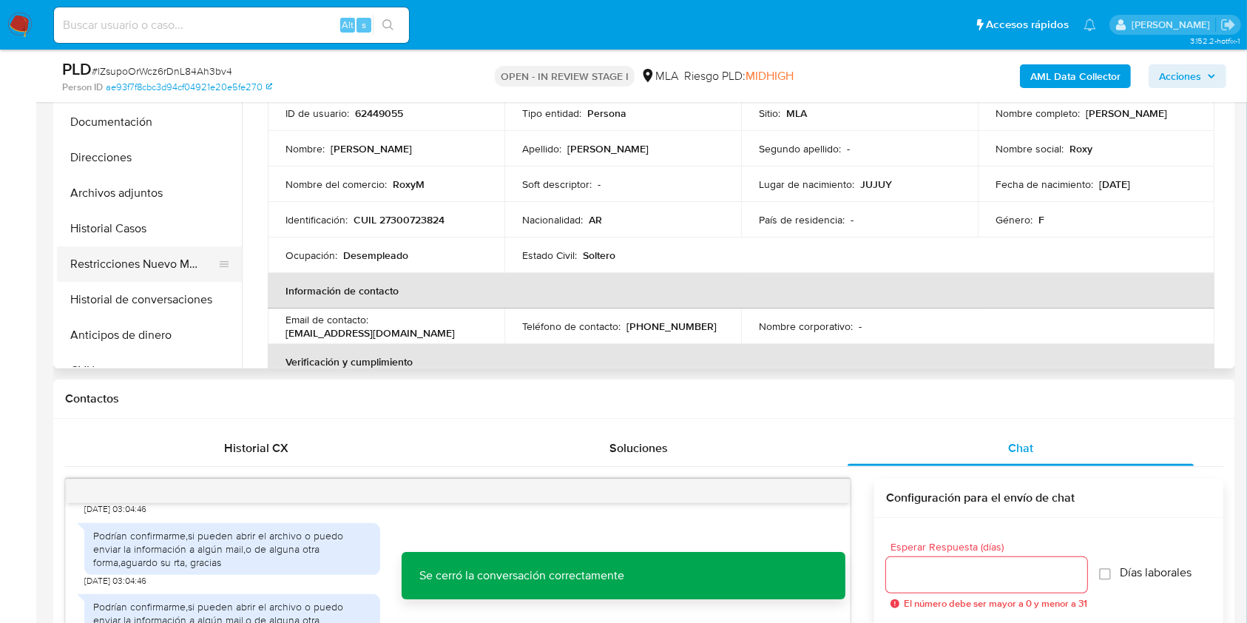
click at [124, 269] on button "Restricciones Nuevo Mundo" at bounding box center [143, 264] width 173 height 36
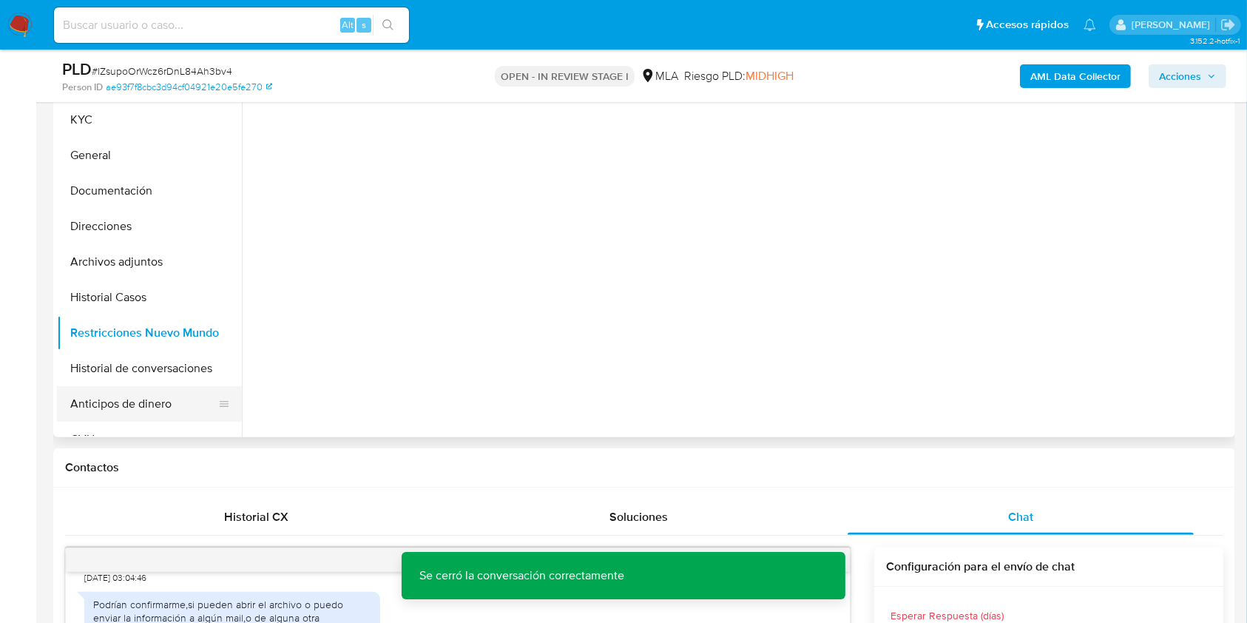
scroll to position [296, 0]
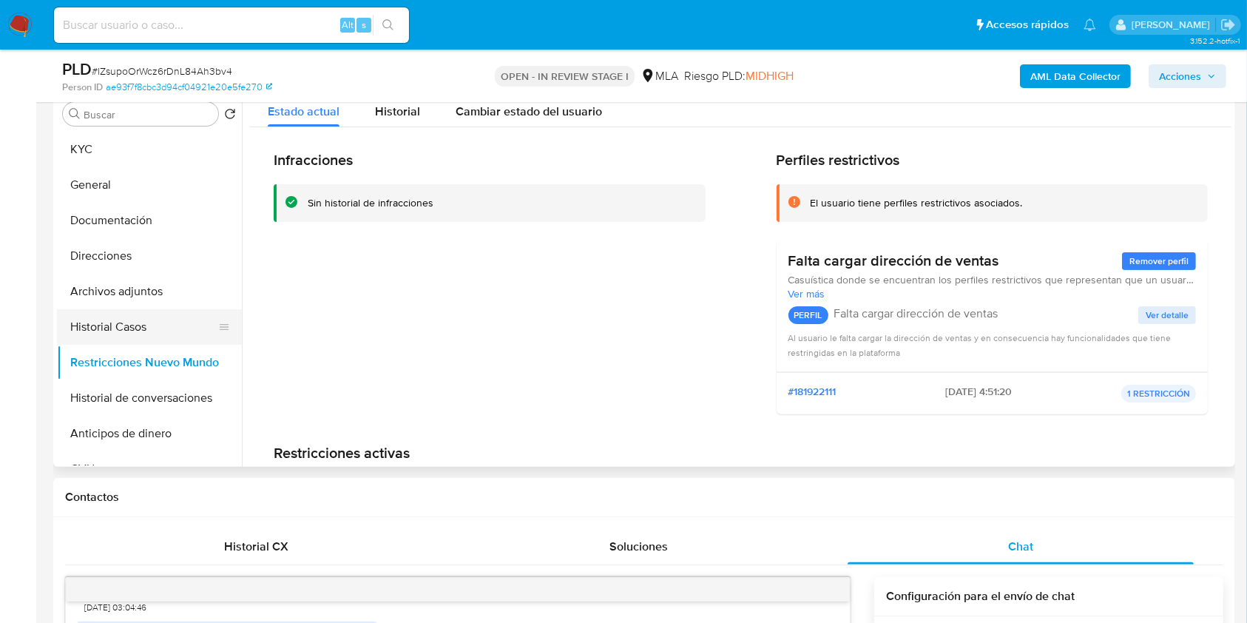
click at [107, 330] on button "Historial Casos" at bounding box center [143, 327] width 173 height 36
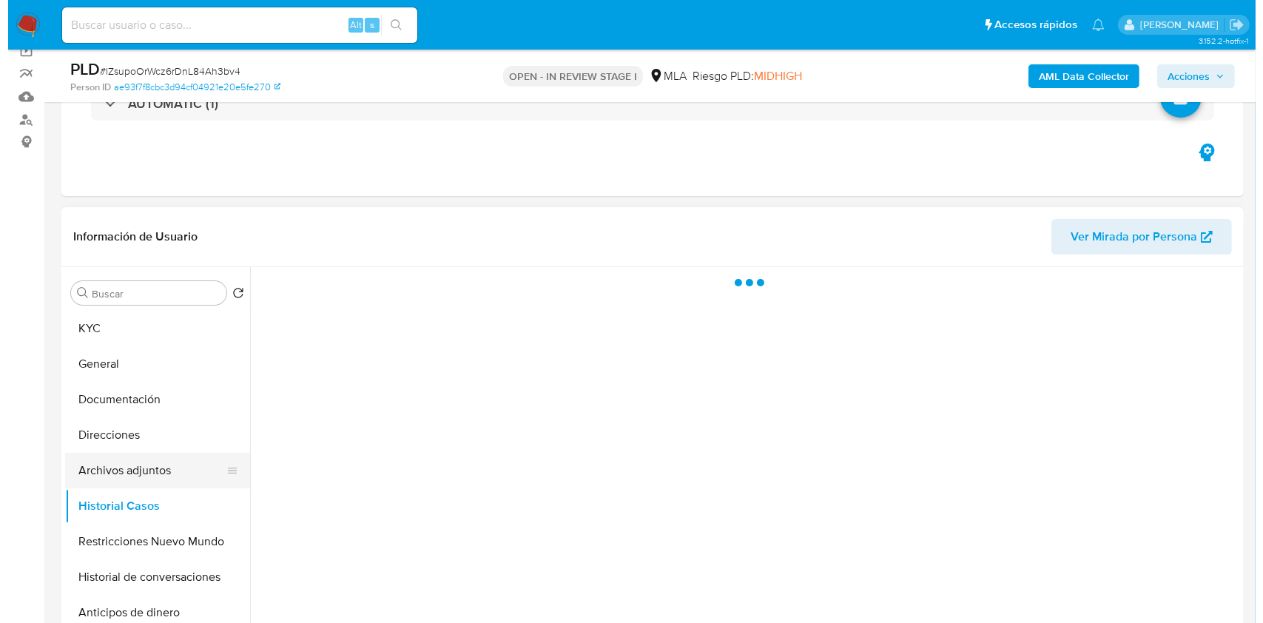
scroll to position [98, 0]
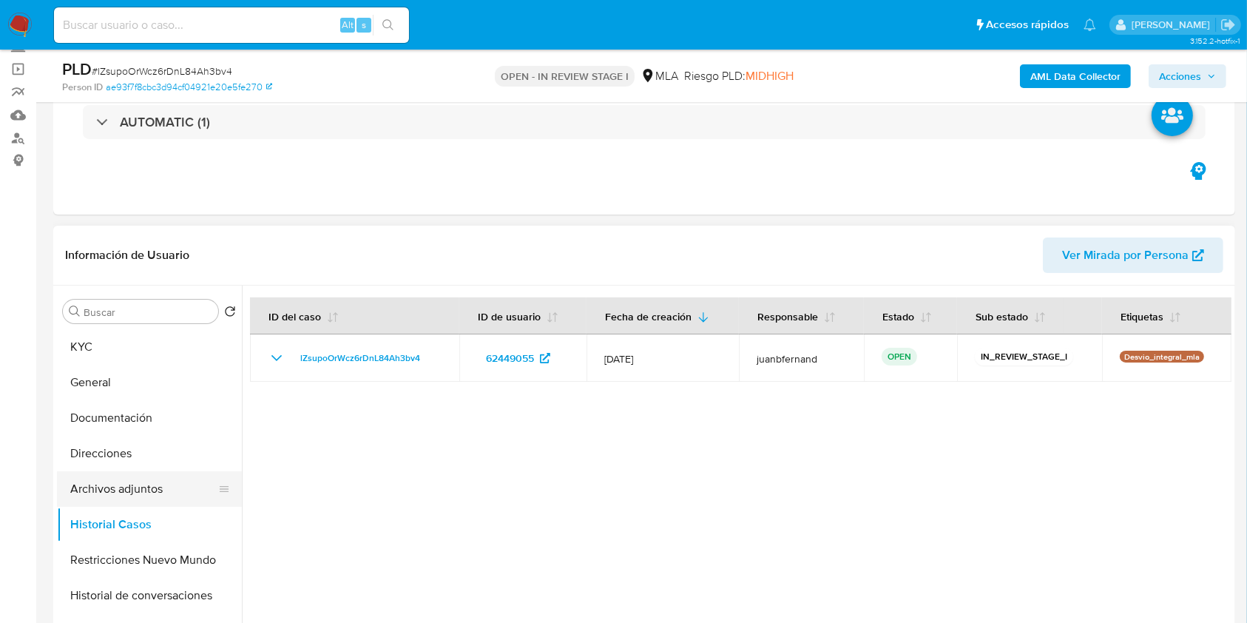
click at [137, 490] on button "Archivos adjuntos" at bounding box center [143, 489] width 173 height 36
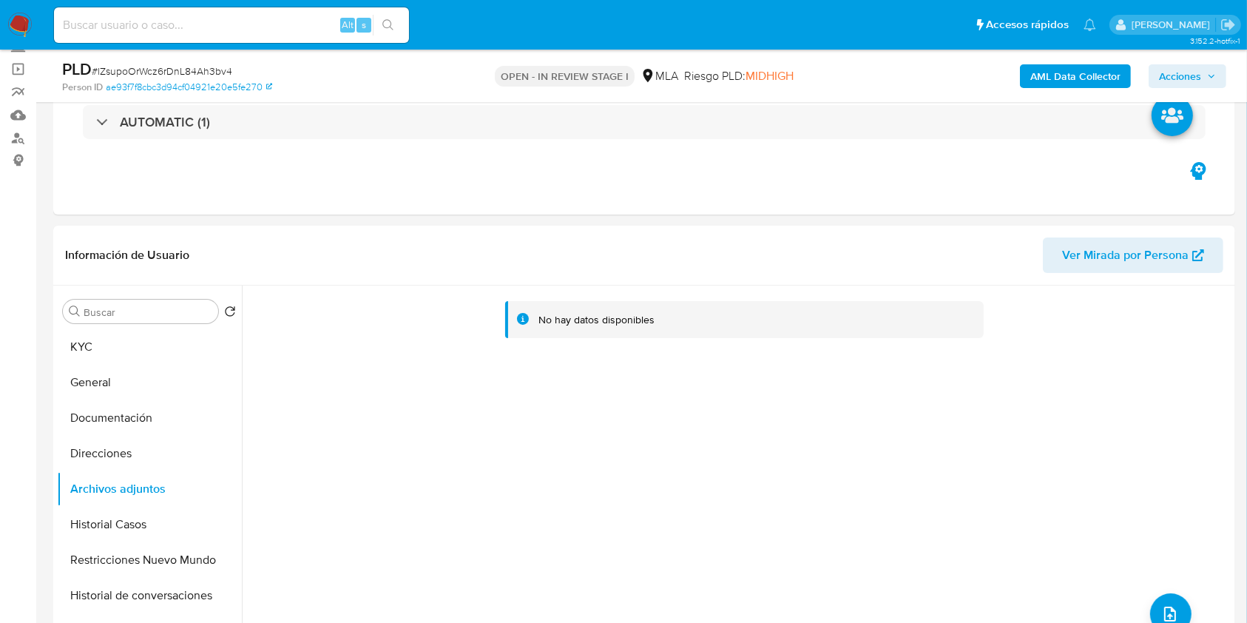
click at [1084, 76] on b "AML Data Collector" at bounding box center [1075, 76] width 90 height 24
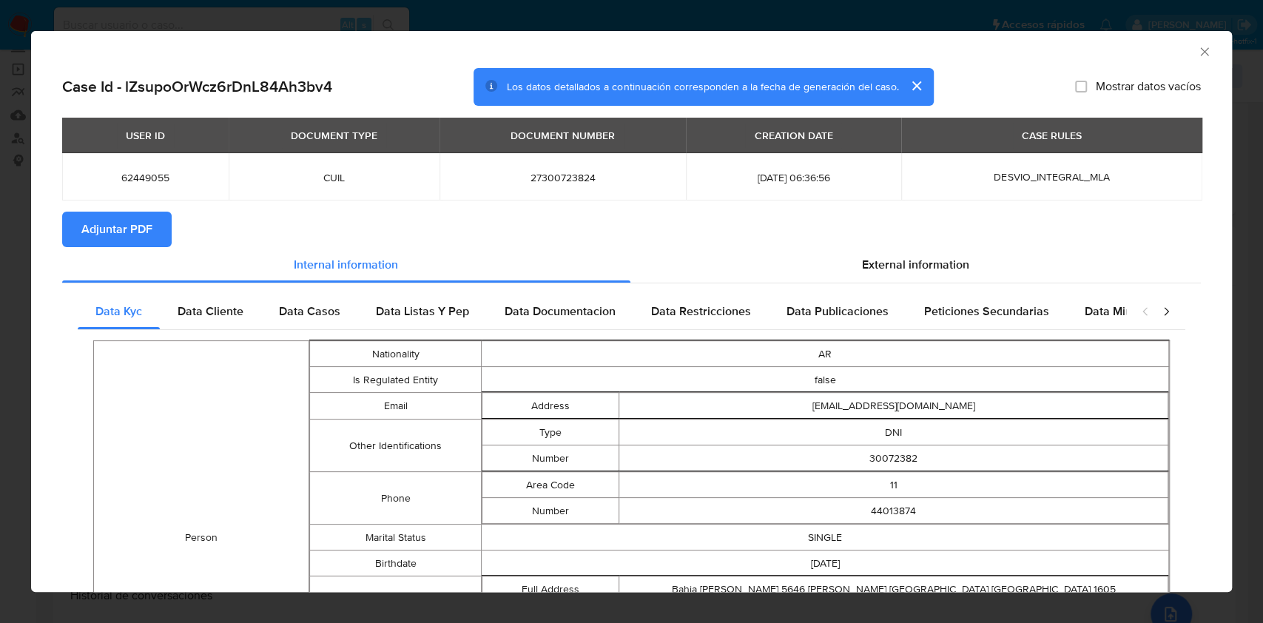
click at [112, 220] on span "Adjuntar PDF" at bounding box center [116, 229] width 71 height 33
click at [1197, 56] on icon "Cerrar ventana" at bounding box center [1204, 51] width 15 height 15
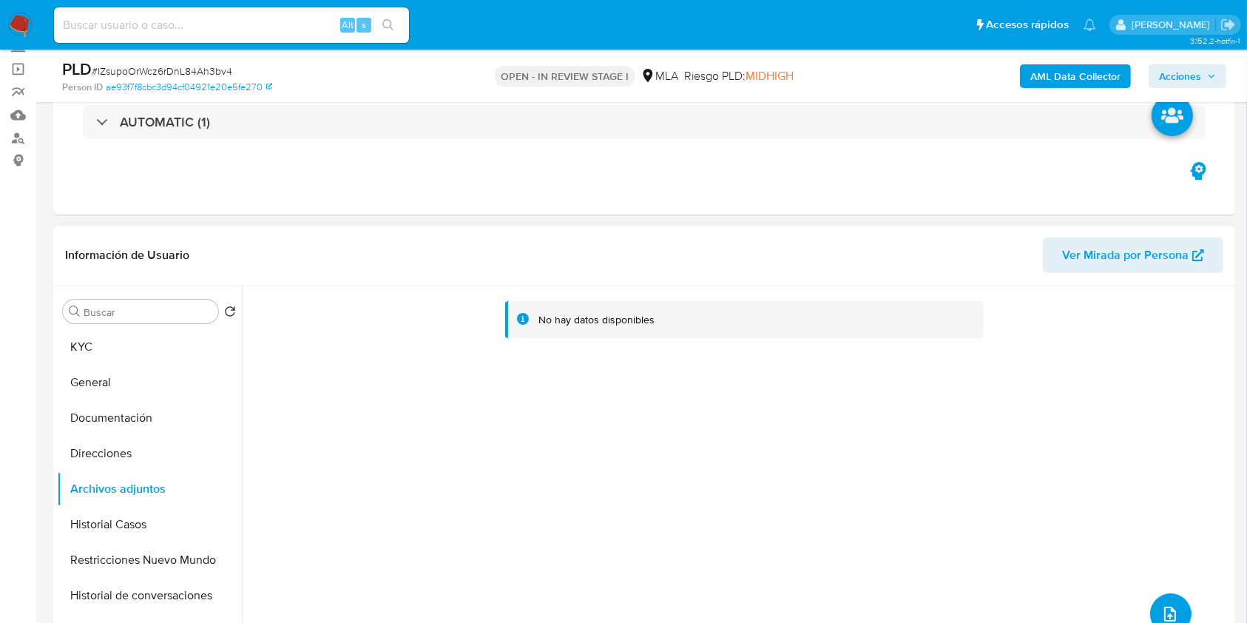
click at [1161, 606] on icon "upload-file" at bounding box center [1170, 614] width 18 height 18
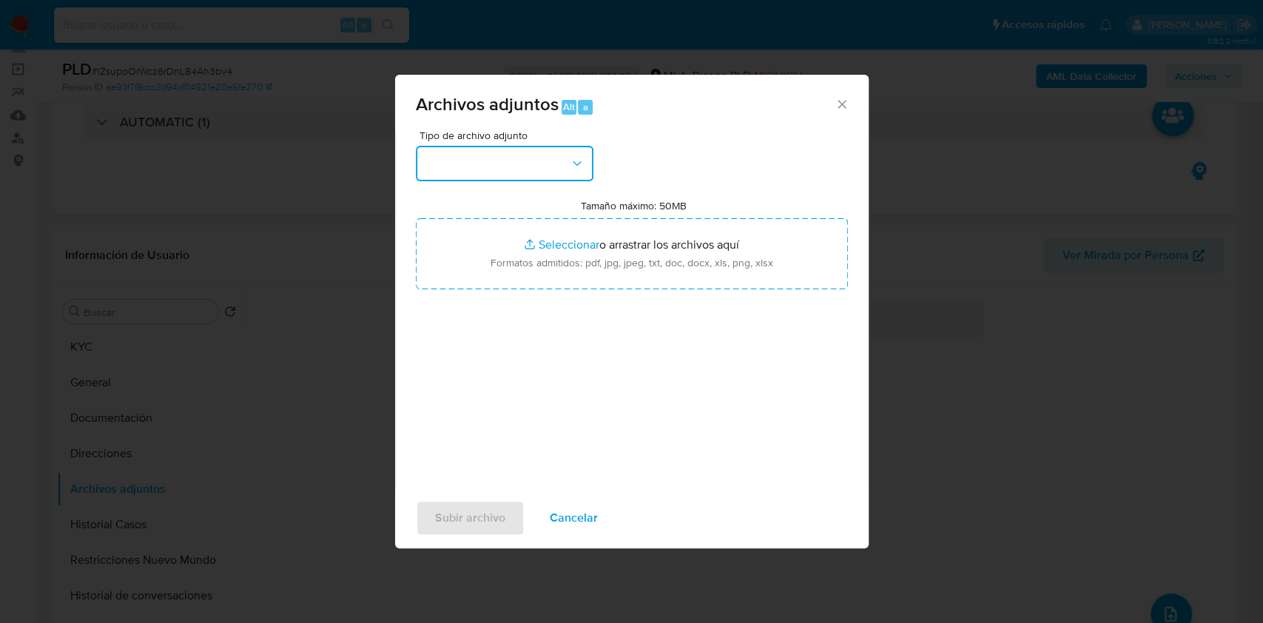
click at [519, 162] on button "button" at bounding box center [505, 164] width 178 height 36
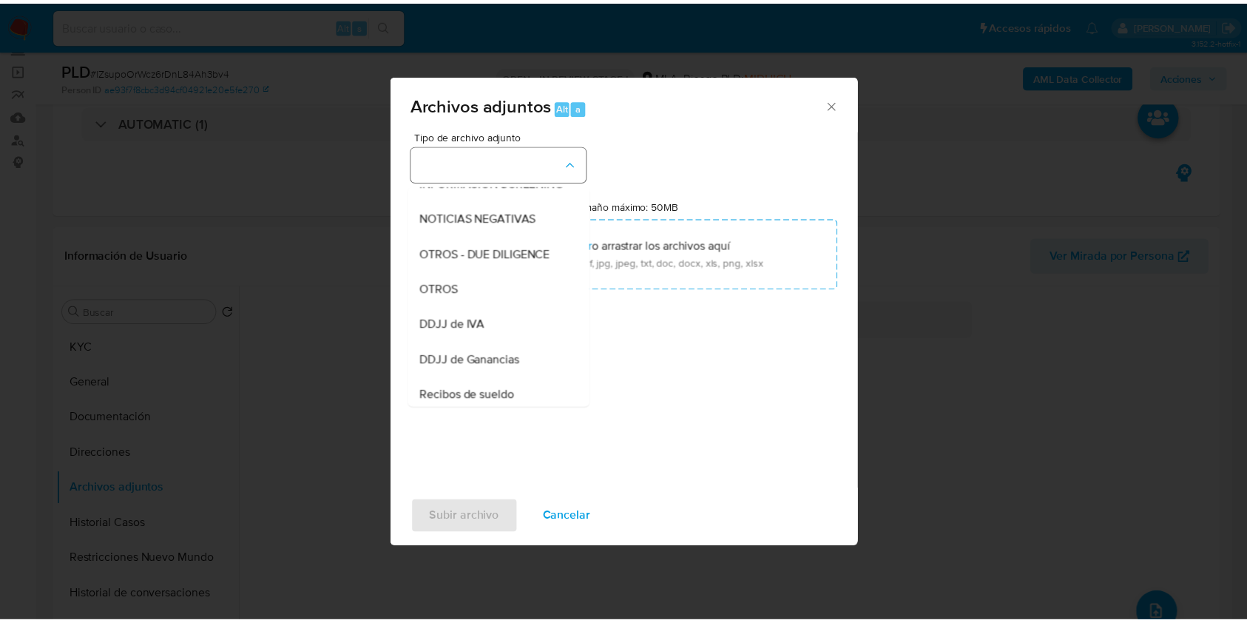
scroll to position [296, 0]
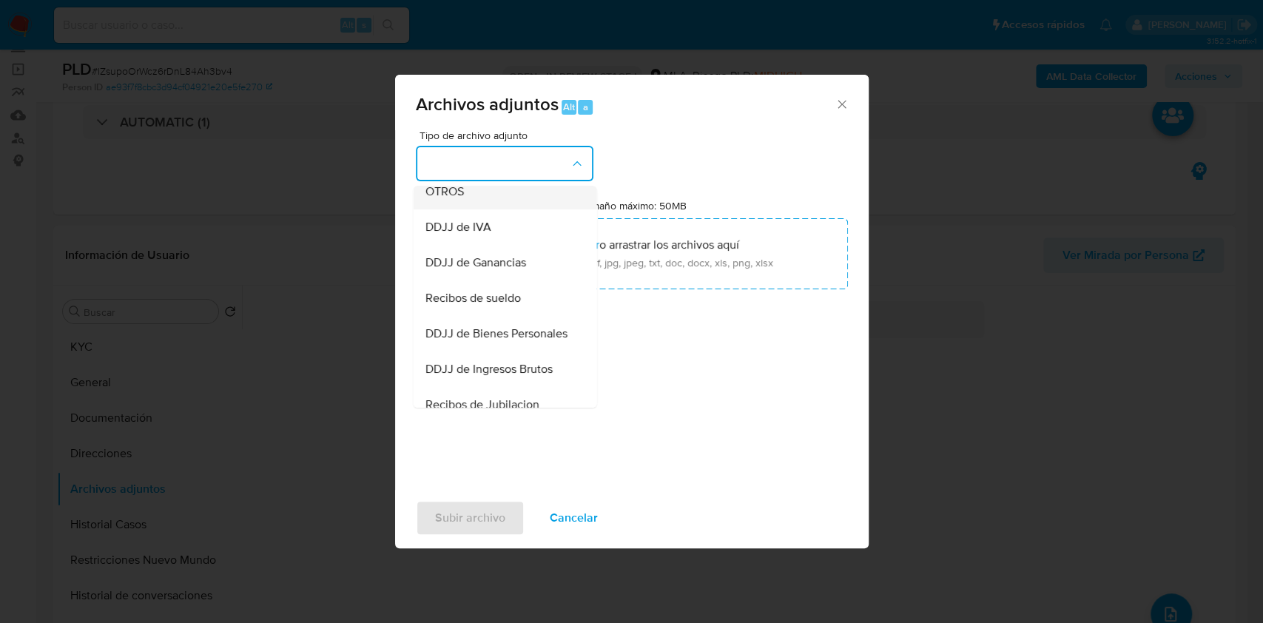
click at [507, 209] on div "OTROS" at bounding box center [500, 192] width 151 height 36
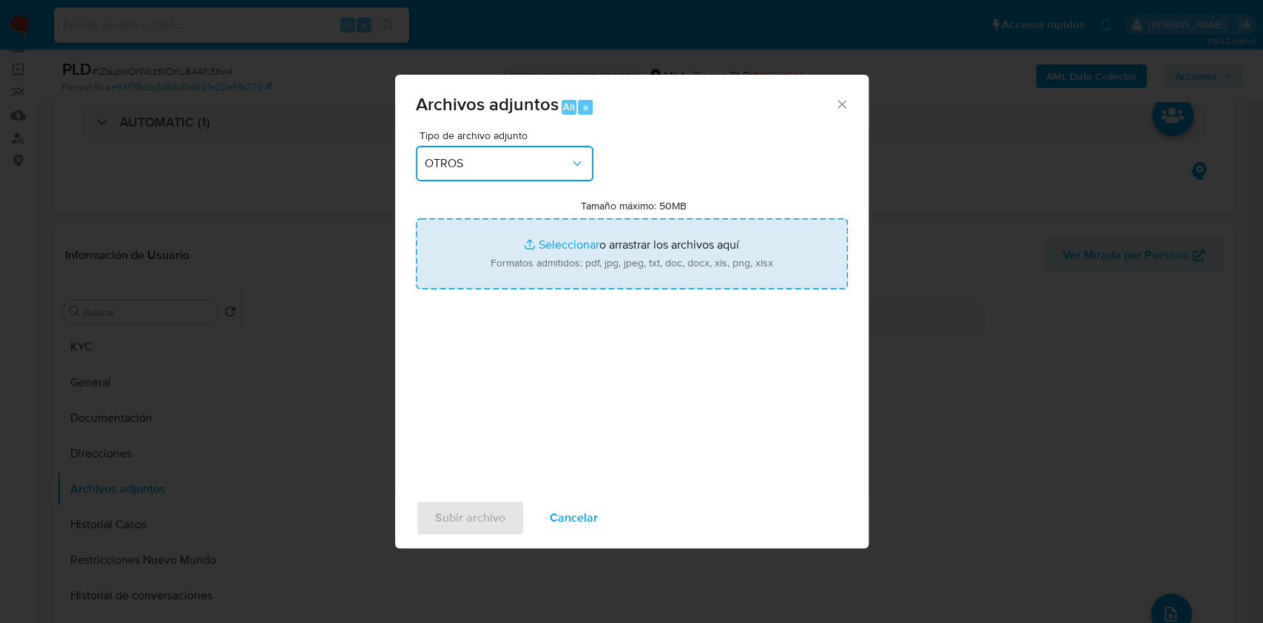
type input "C:\fakepath\Caselog lZsupoOrWcz6rDnL84Ah3bv4_2025_07_17_19_46_22.docx"
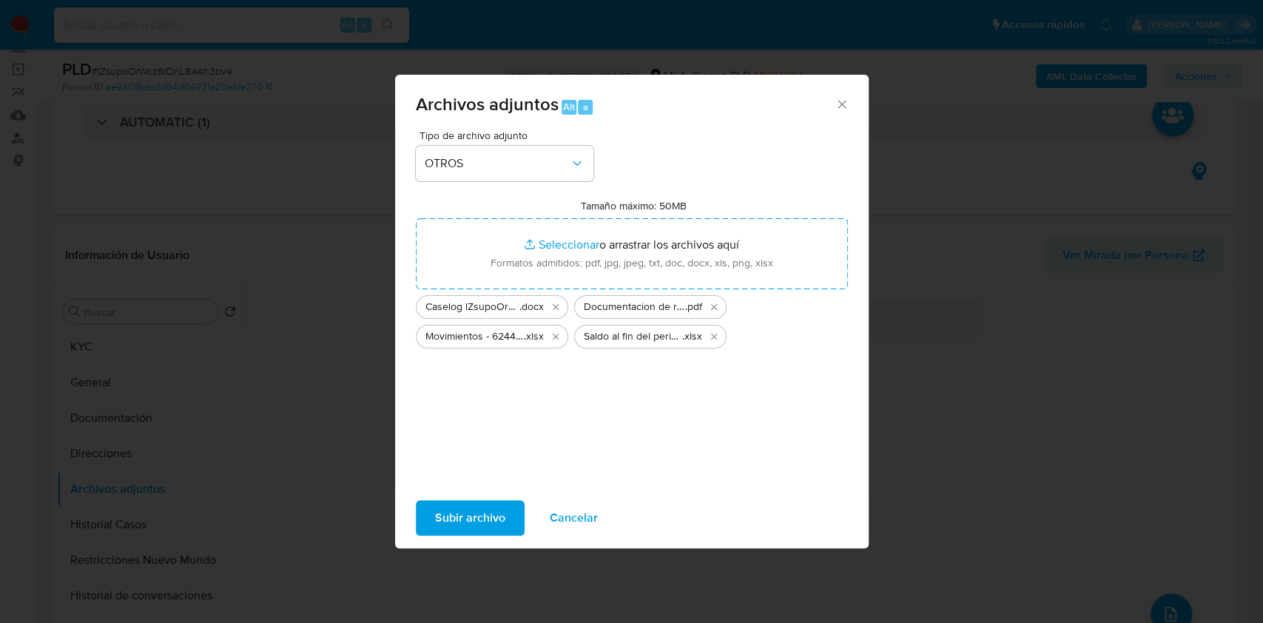
click at [473, 516] on span "Subir archivo" at bounding box center [470, 518] width 70 height 33
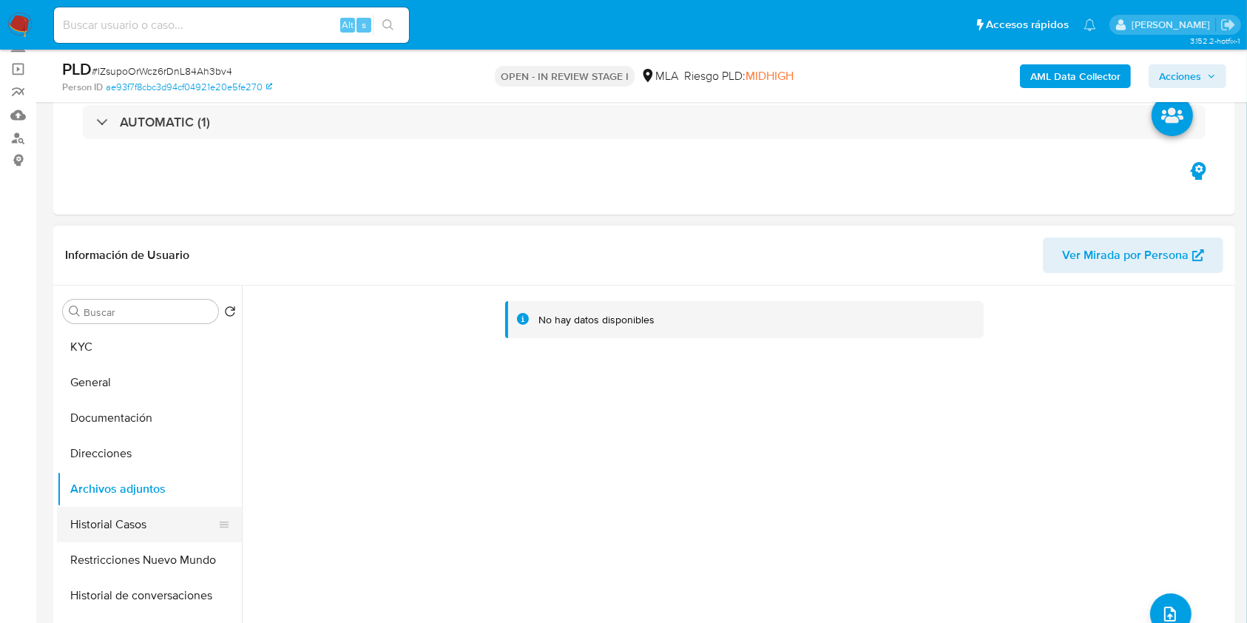
click at [123, 513] on button "Historial Casos" at bounding box center [143, 525] width 173 height 36
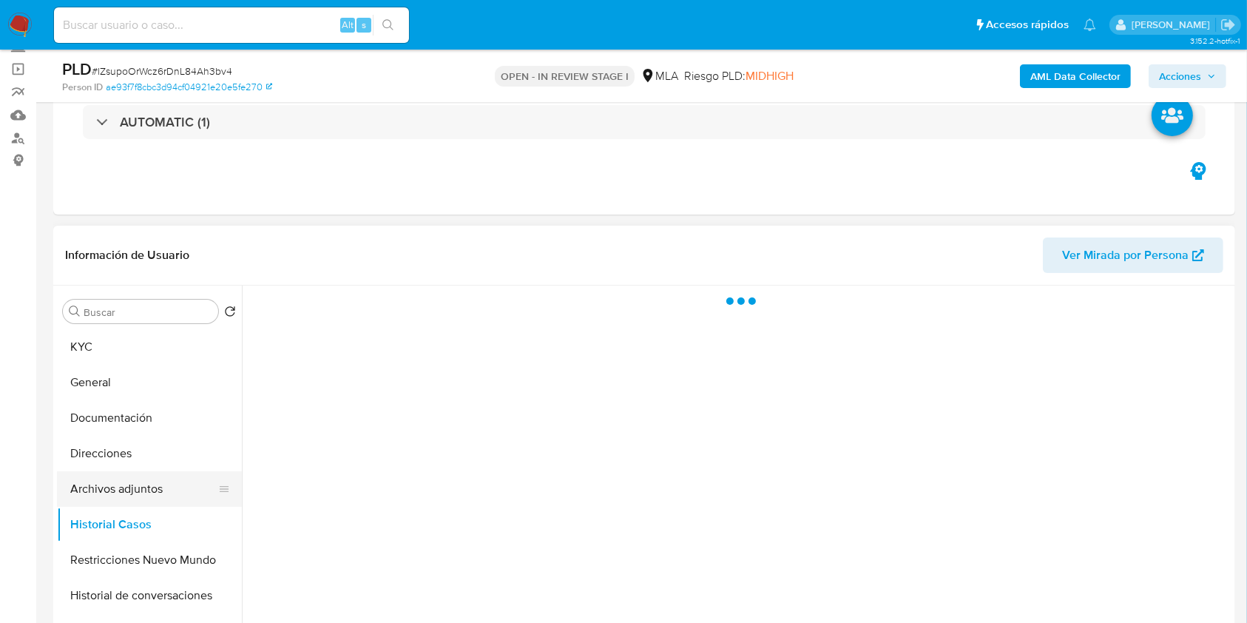
click at [130, 488] on button "Archivos adjuntos" at bounding box center [143, 489] width 173 height 36
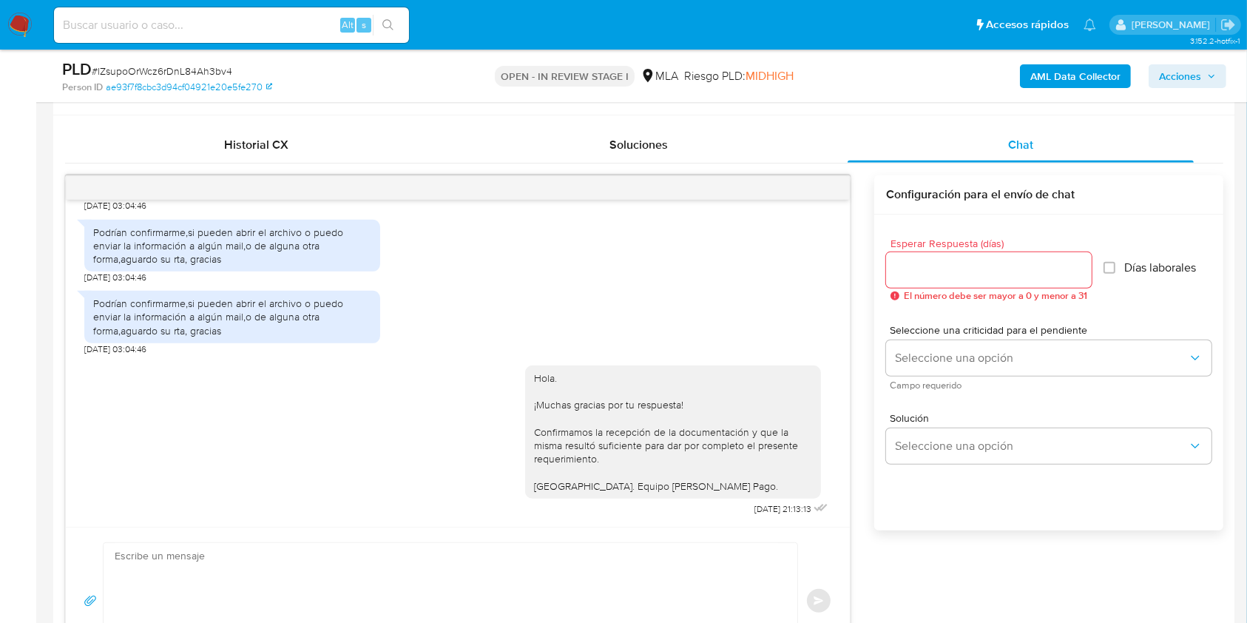
scroll to position [690, 0]
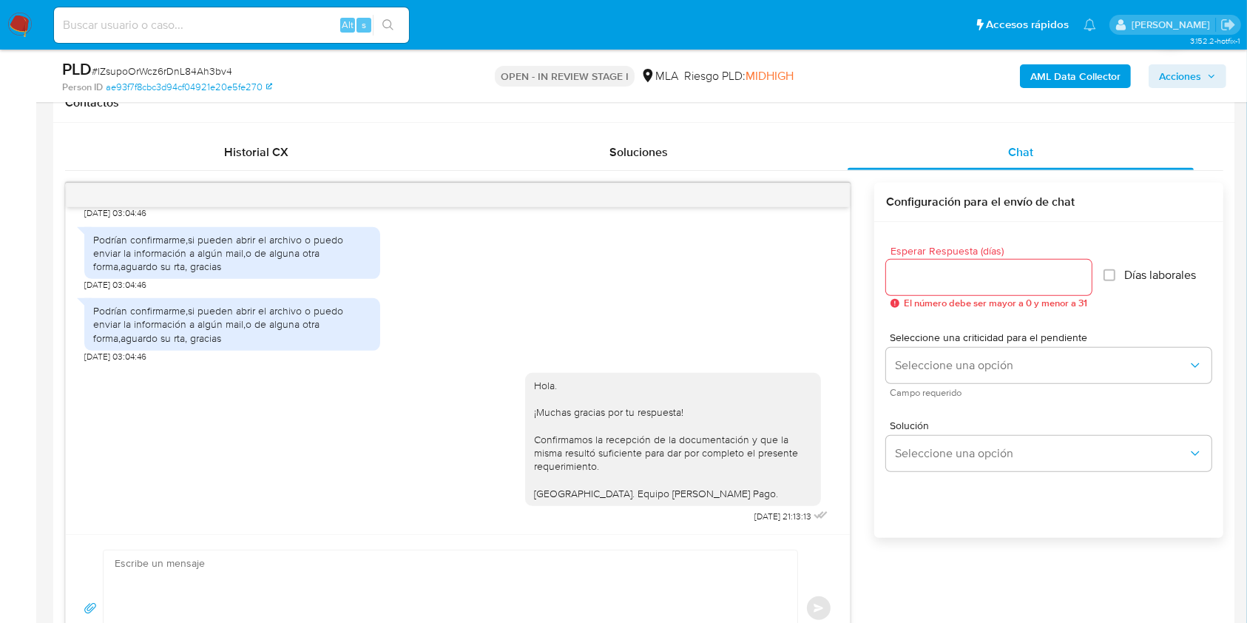
click at [1188, 68] on span "Acciones" at bounding box center [1180, 76] width 42 height 24
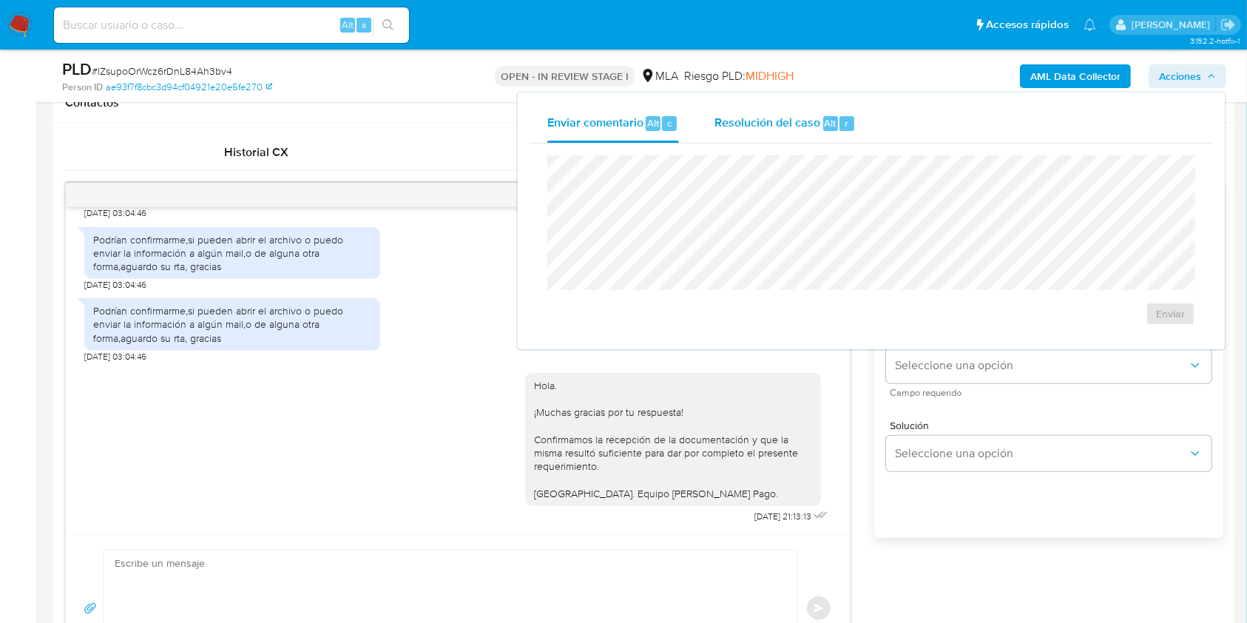
click at [792, 136] on div "Resolución del caso Alt r" at bounding box center [785, 123] width 141 height 38
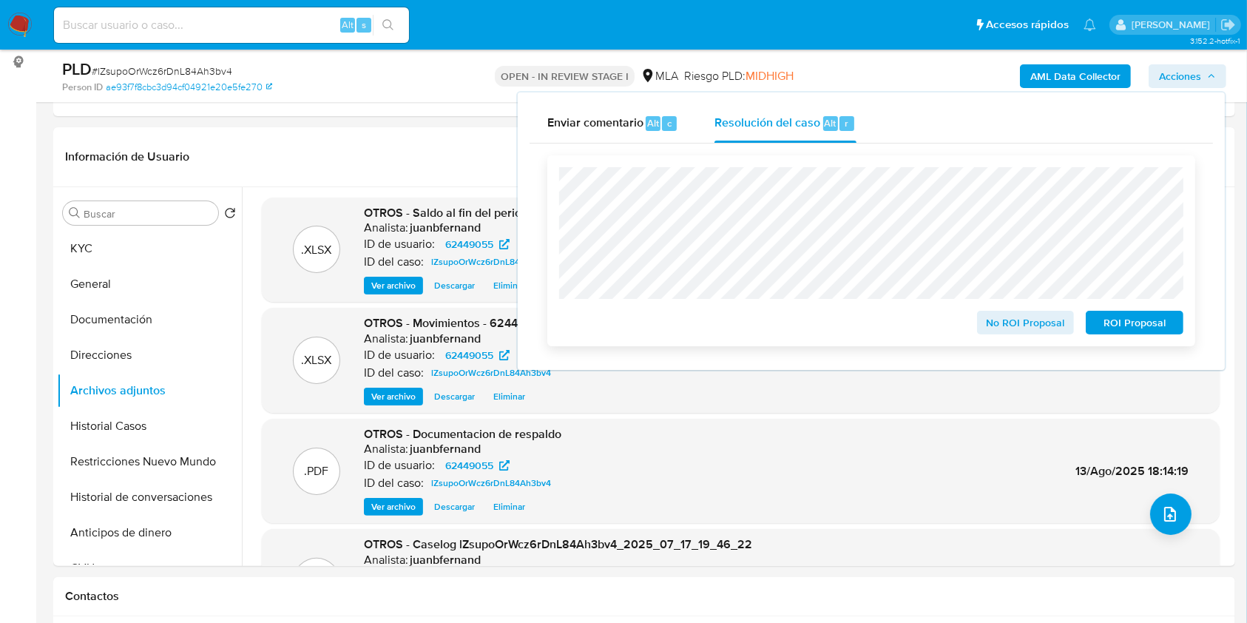
scroll to position [0, 0]
click at [1047, 323] on span "No ROI Proposal" at bounding box center [1026, 322] width 77 height 21
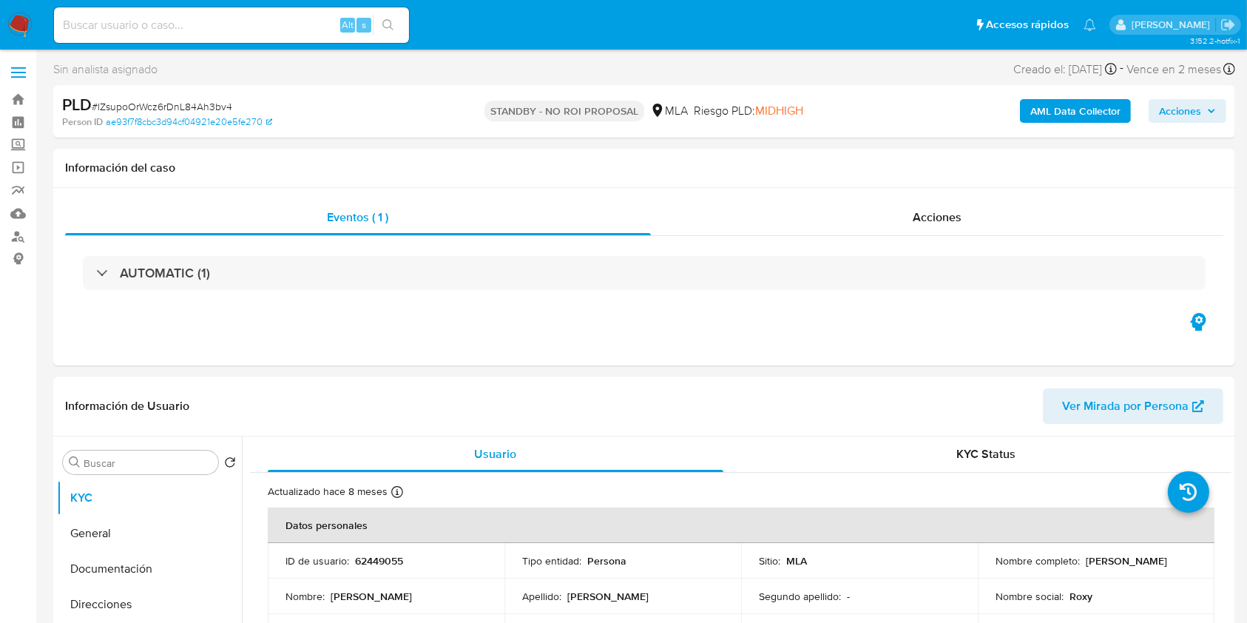
select select "10"
